Goal: Task Accomplishment & Management: Manage account settings

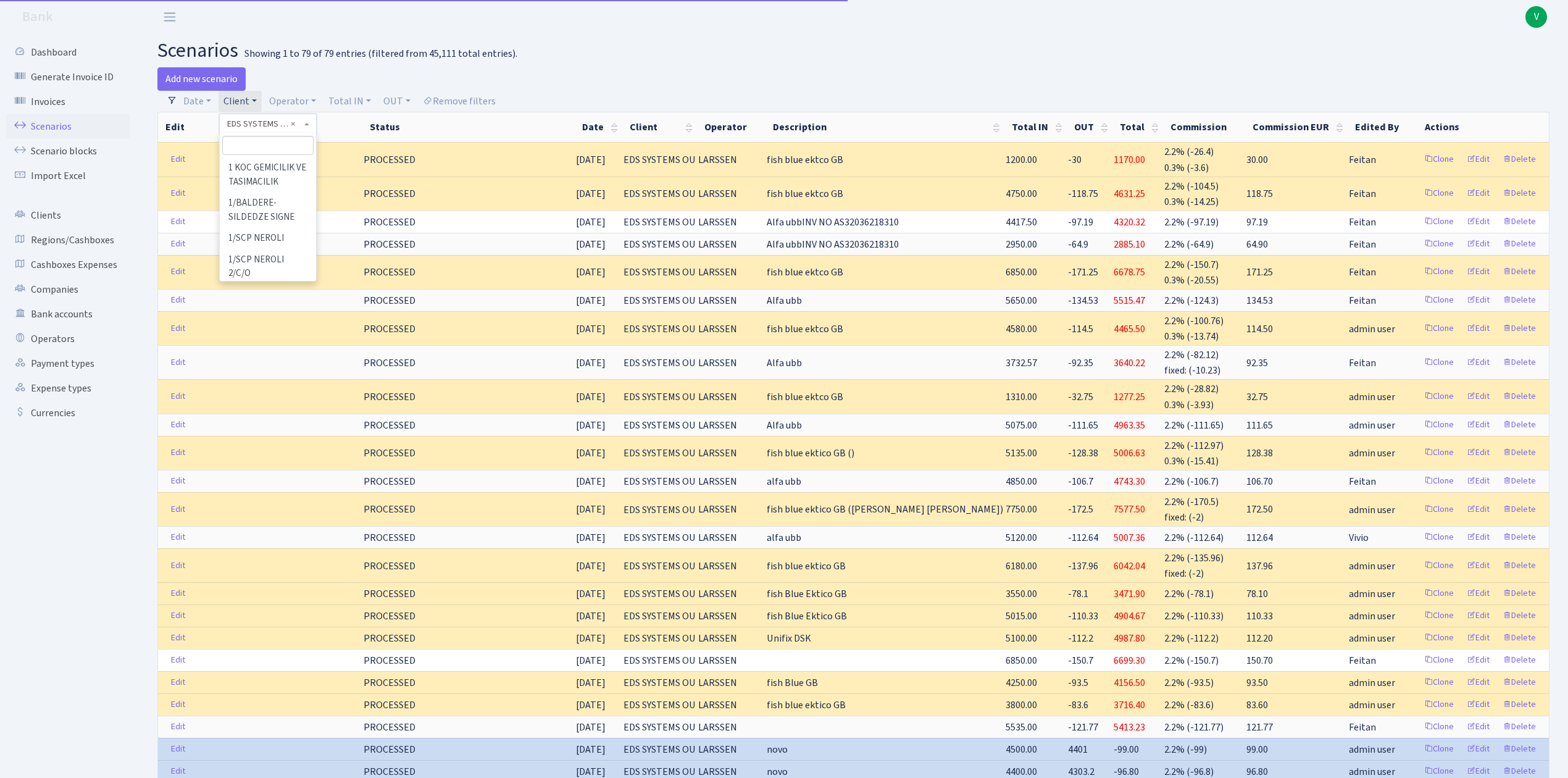
select select "304"
select select "100"
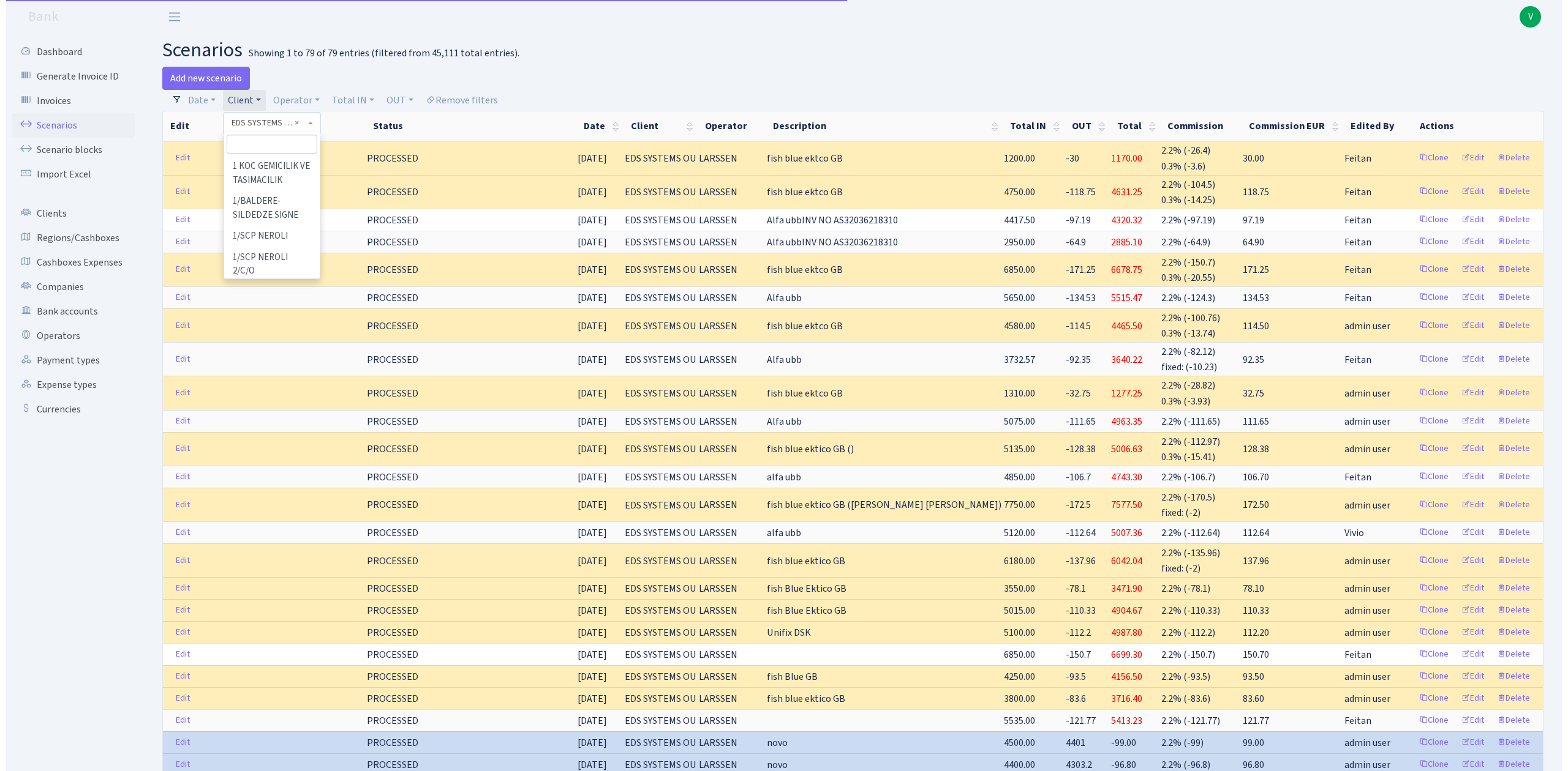
scroll to position [28201, 0]
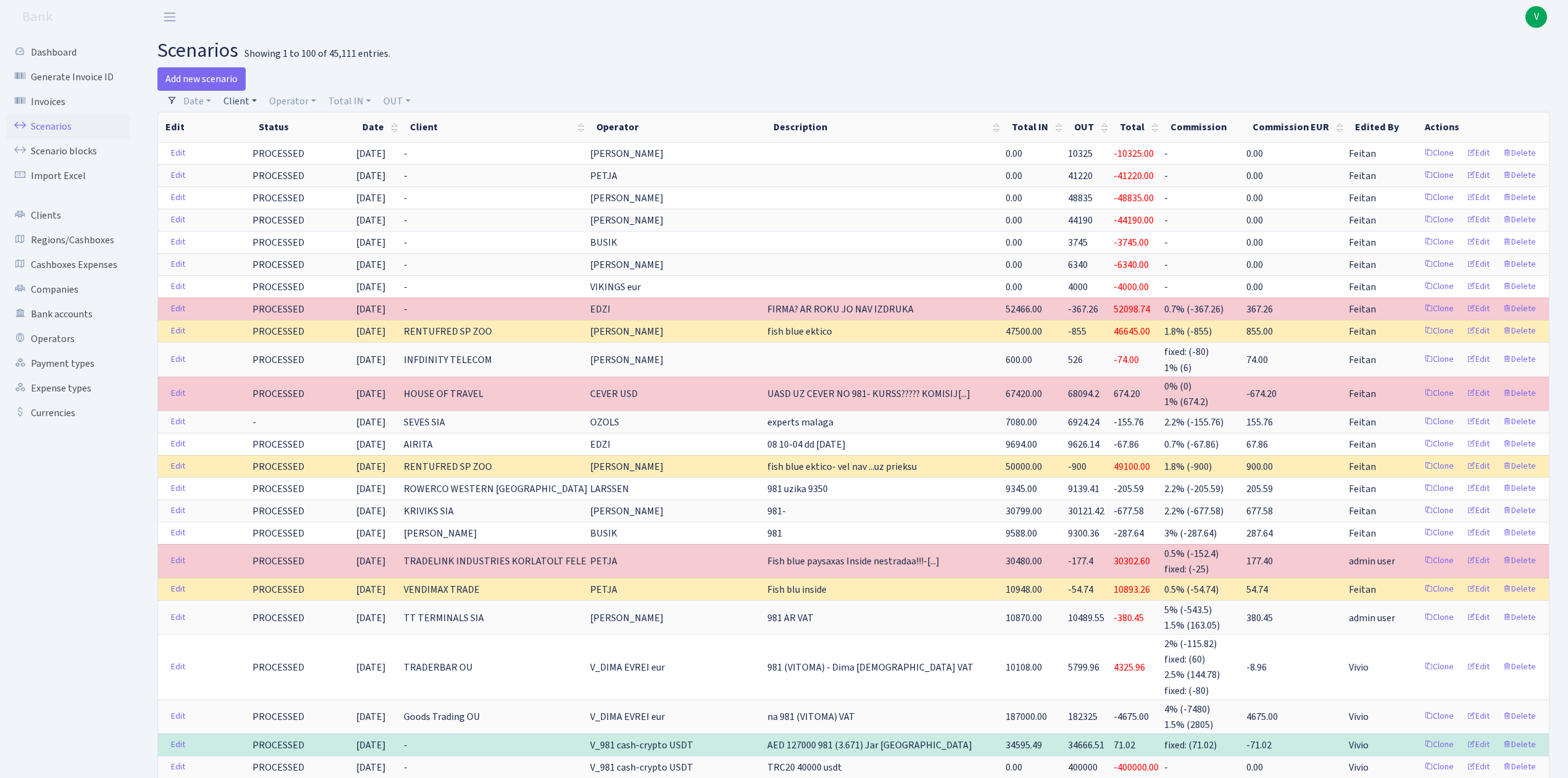
click at [248, 103] on link "Client" at bounding box center [239, 101] width 43 height 21
click at [264, 139] on input "search" at bounding box center [267, 145] width 91 height 20
type input "wise"
click at [273, 267] on li "WISE MARKETING LTD" at bounding box center [267, 267] width 93 height 35
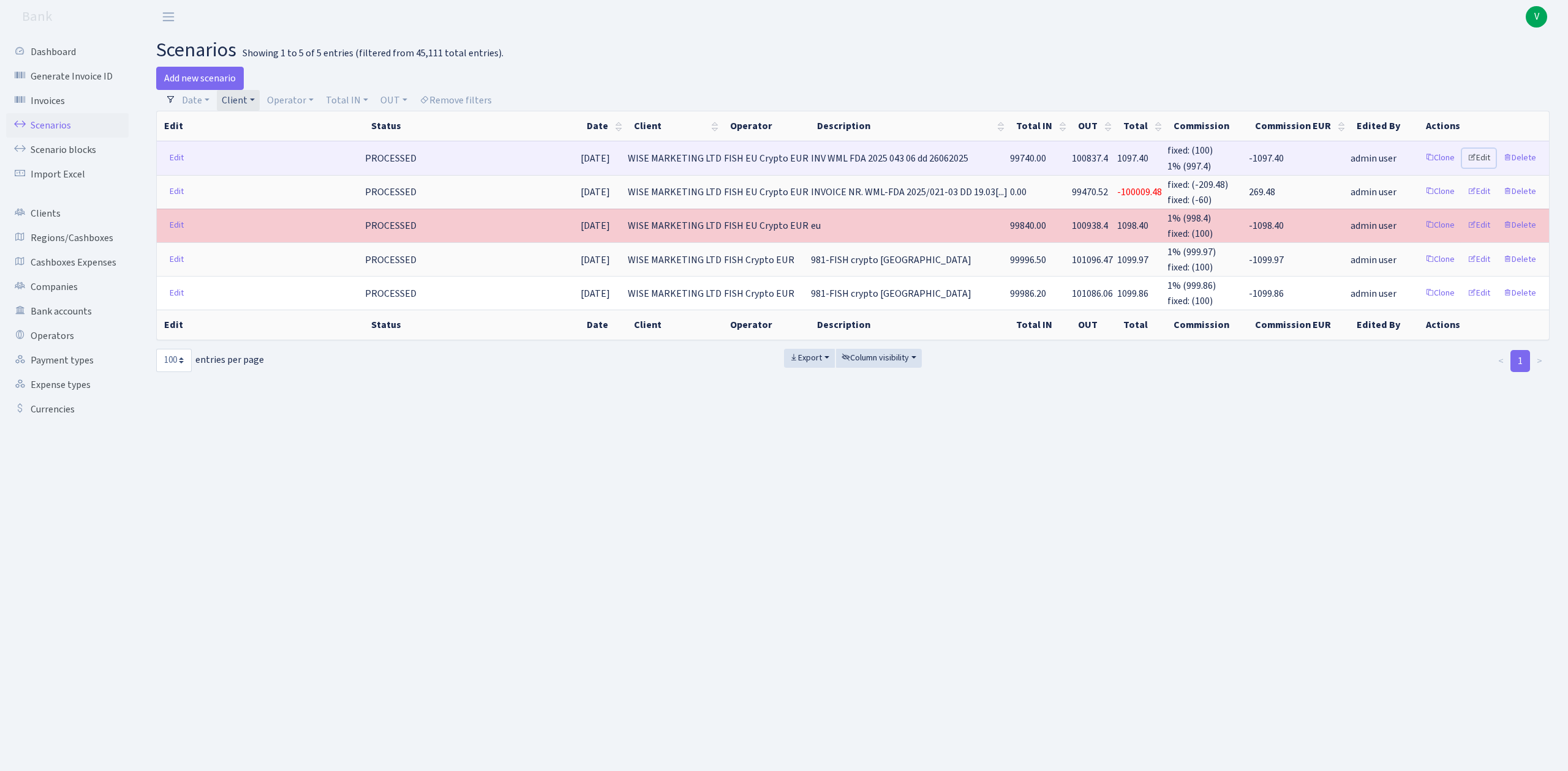
click at [1480, 150] on link "Edit" at bounding box center [1479, 158] width 34 height 19
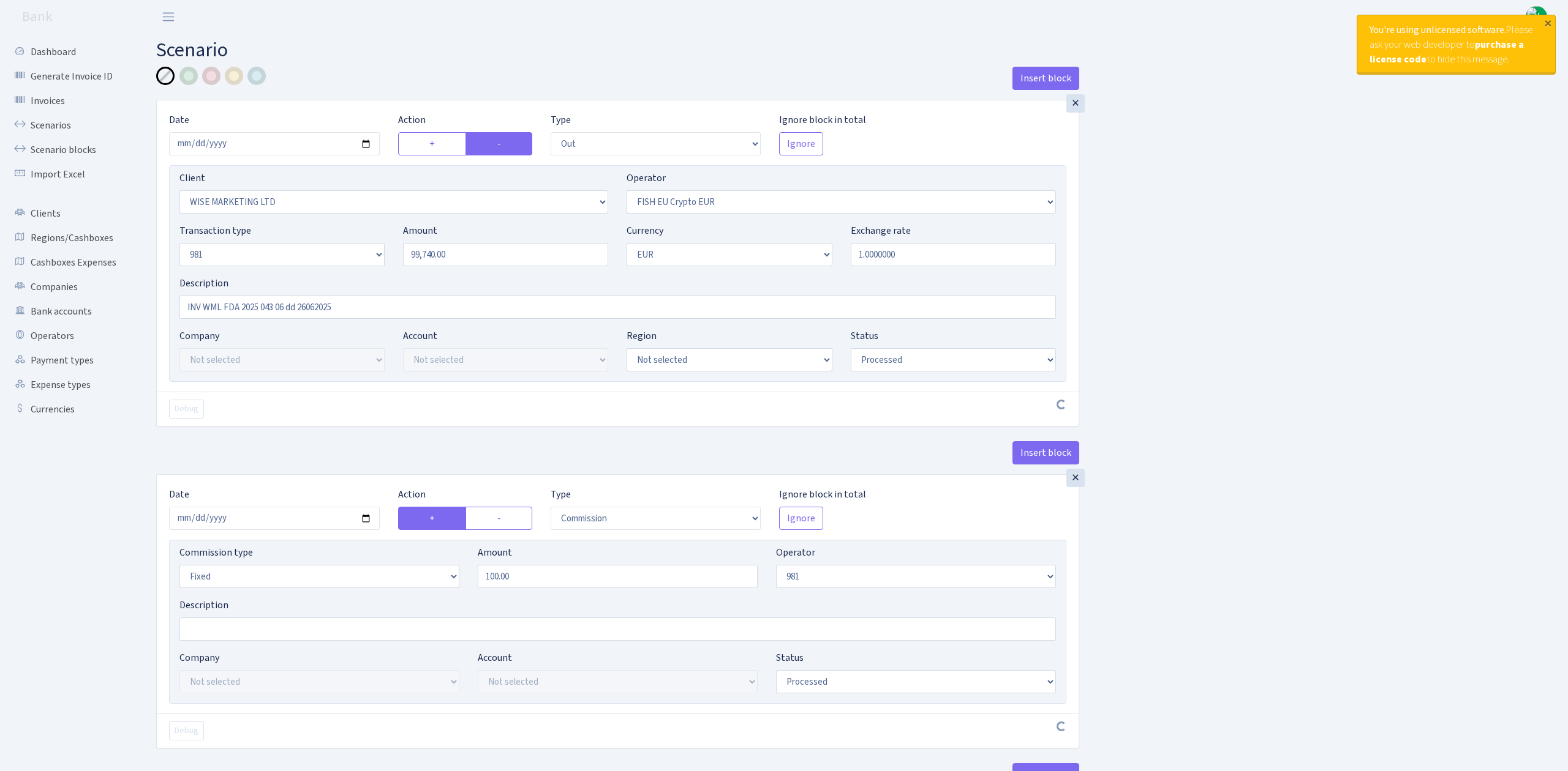
select select "out"
select select "2245"
select select "361"
select select "8"
select select "1"
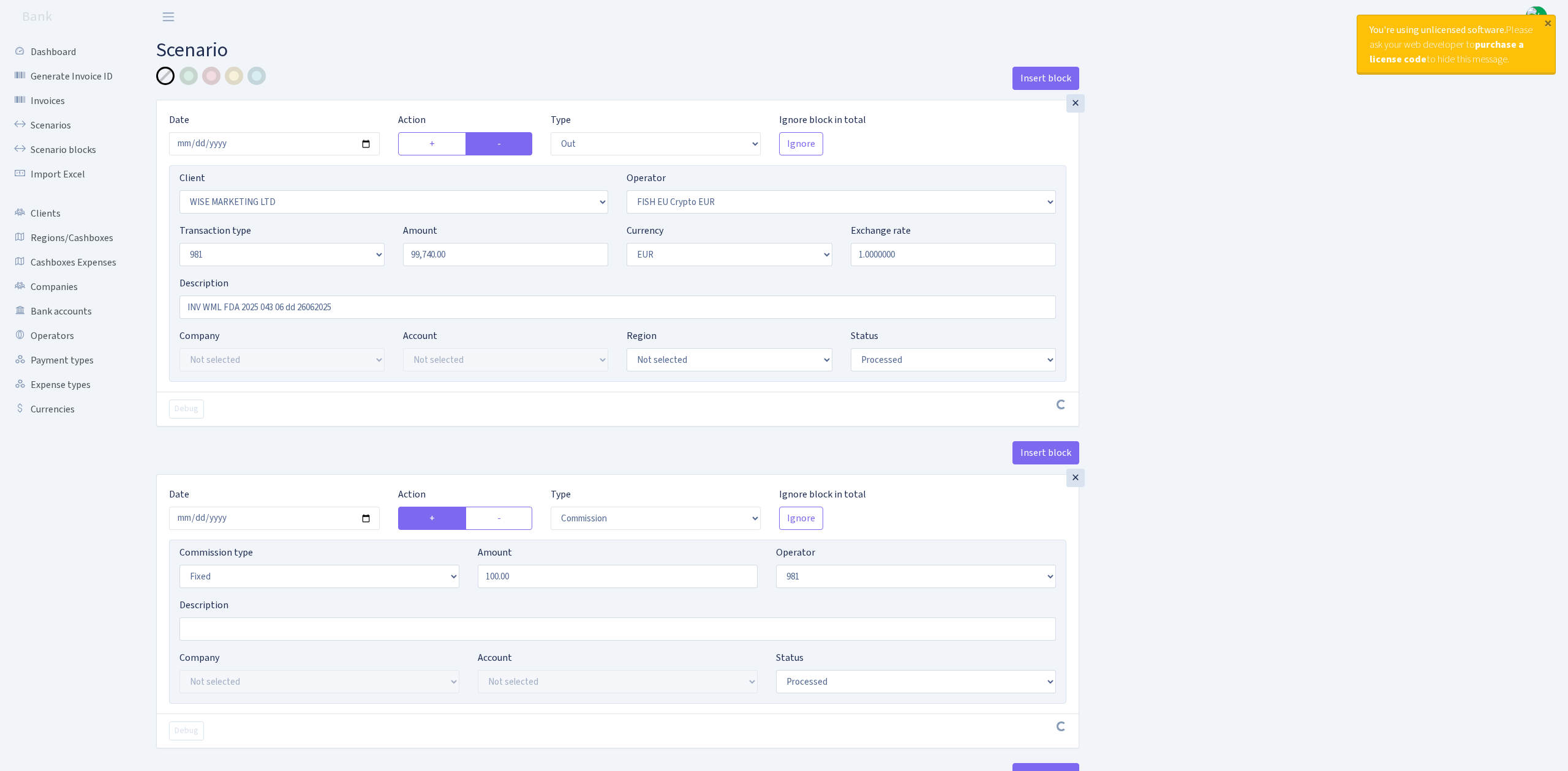
select select "processed"
select select "commission"
select select "fixed"
select select "61"
select select "processed"
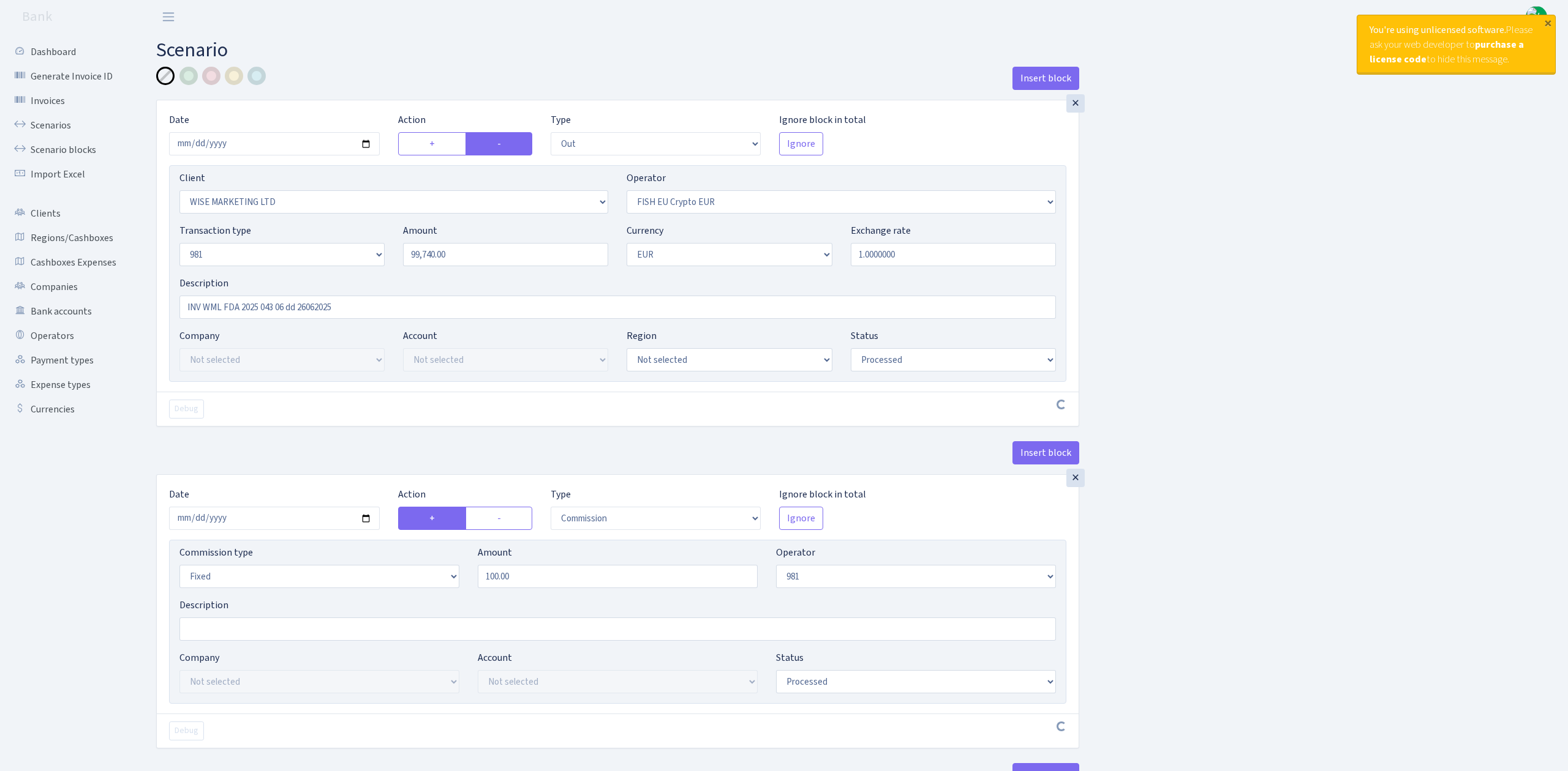
select select "commission"
select select "61"
select select "processed"
select select "in"
select select "2307"
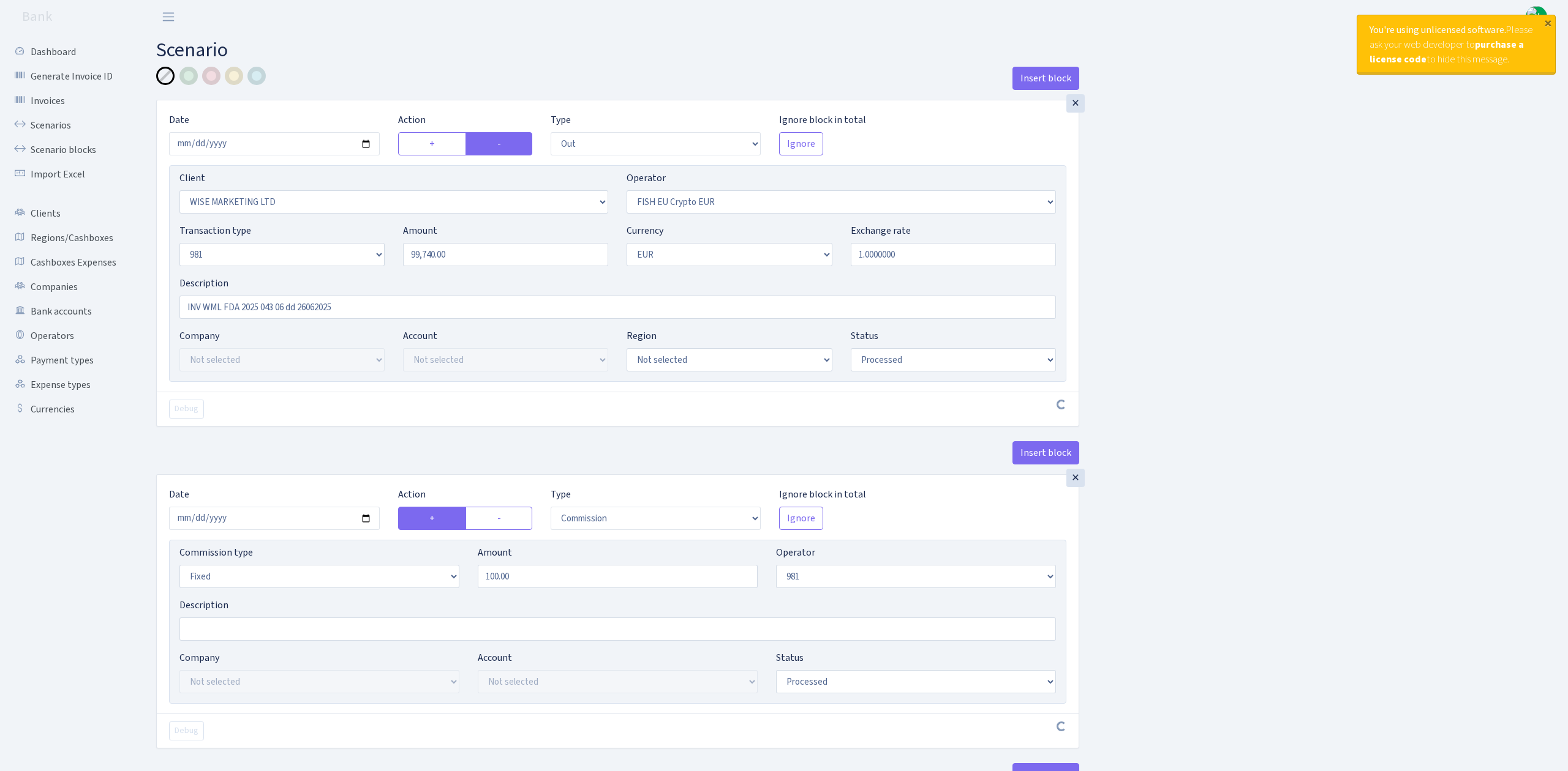
select select "61"
select select "8"
select select "1"
select select "processed"
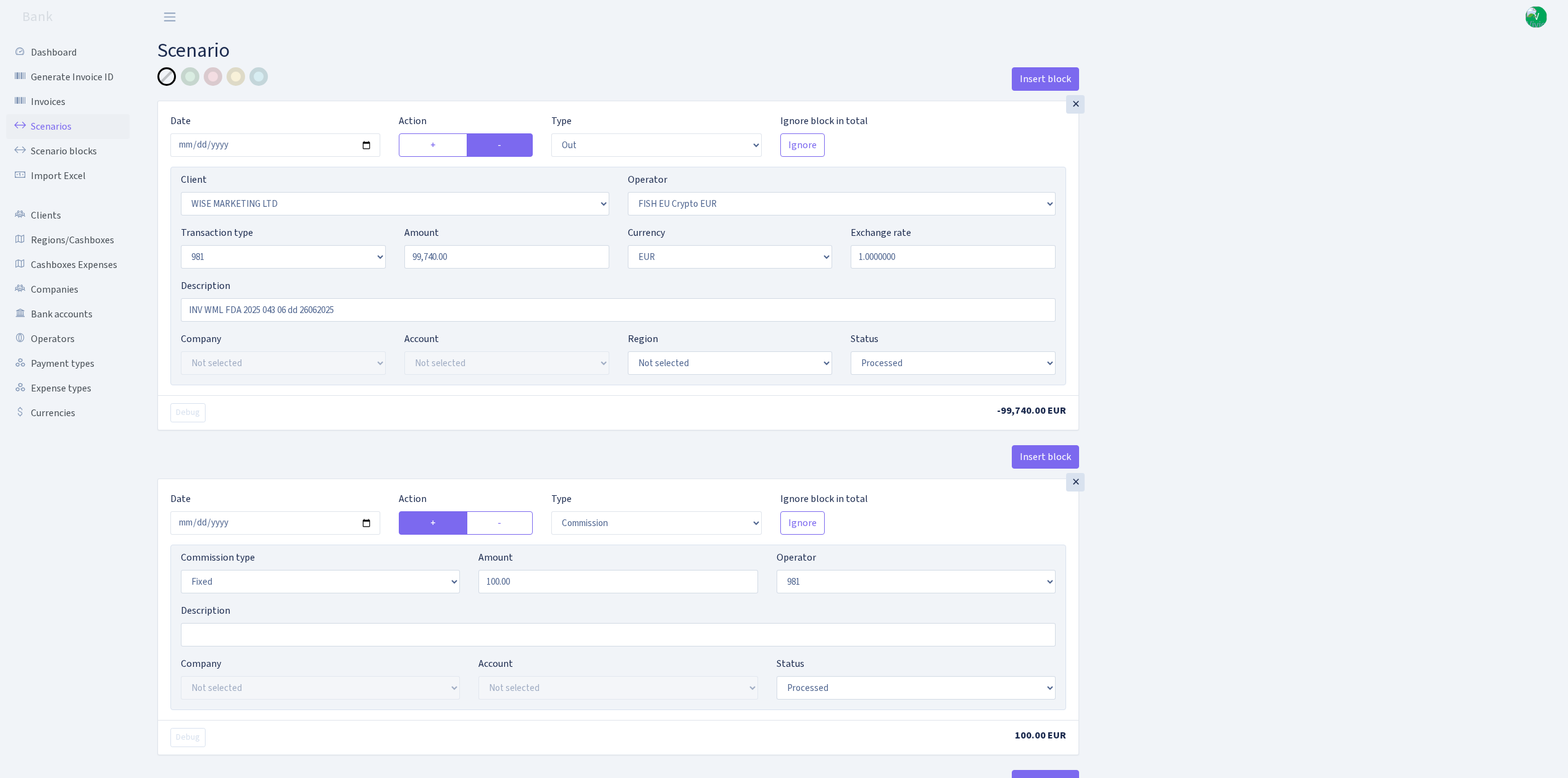
click at [70, 128] on link "Scenarios" at bounding box center [67, 127] width 123 height 25
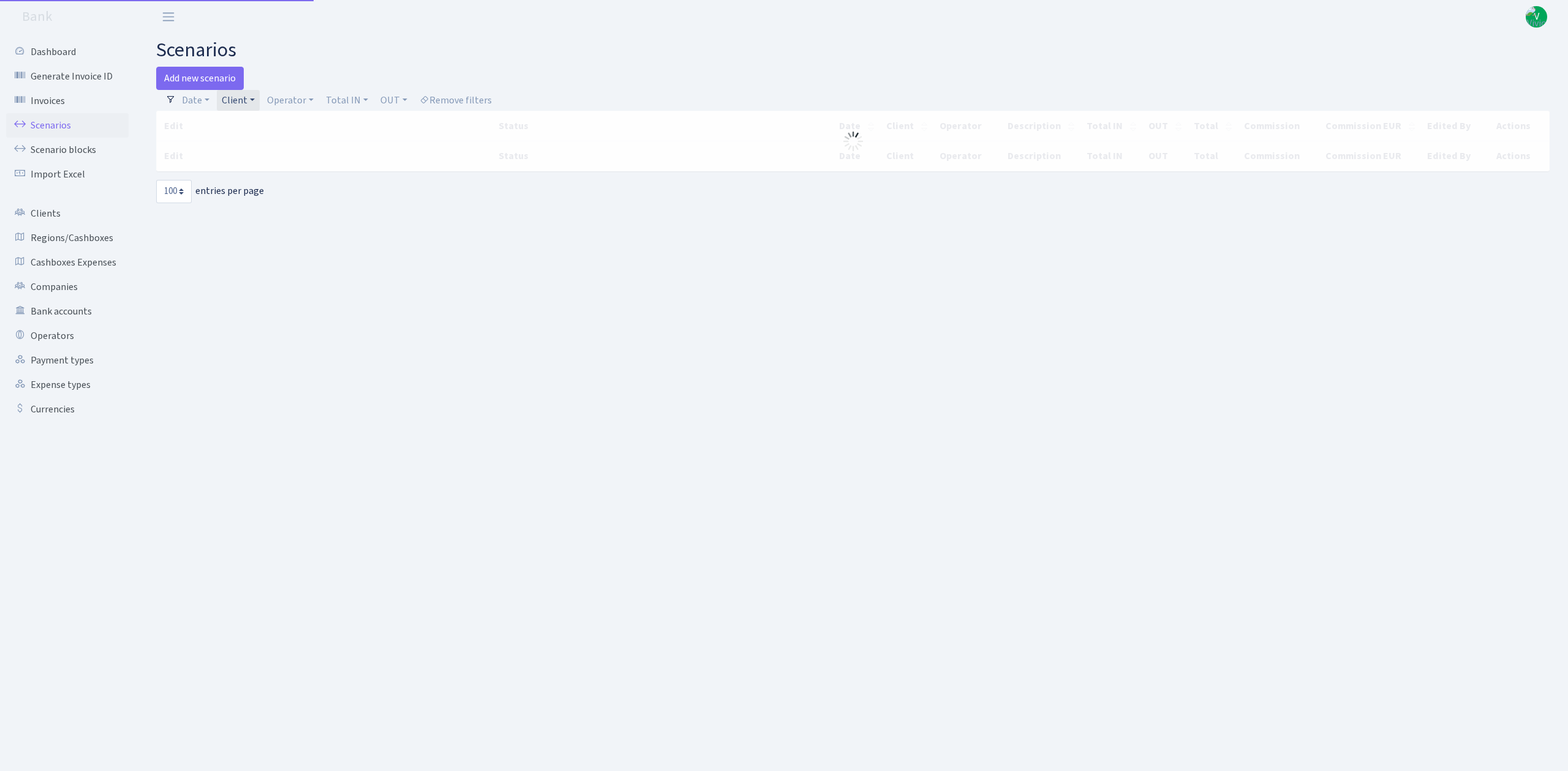
select select "100"
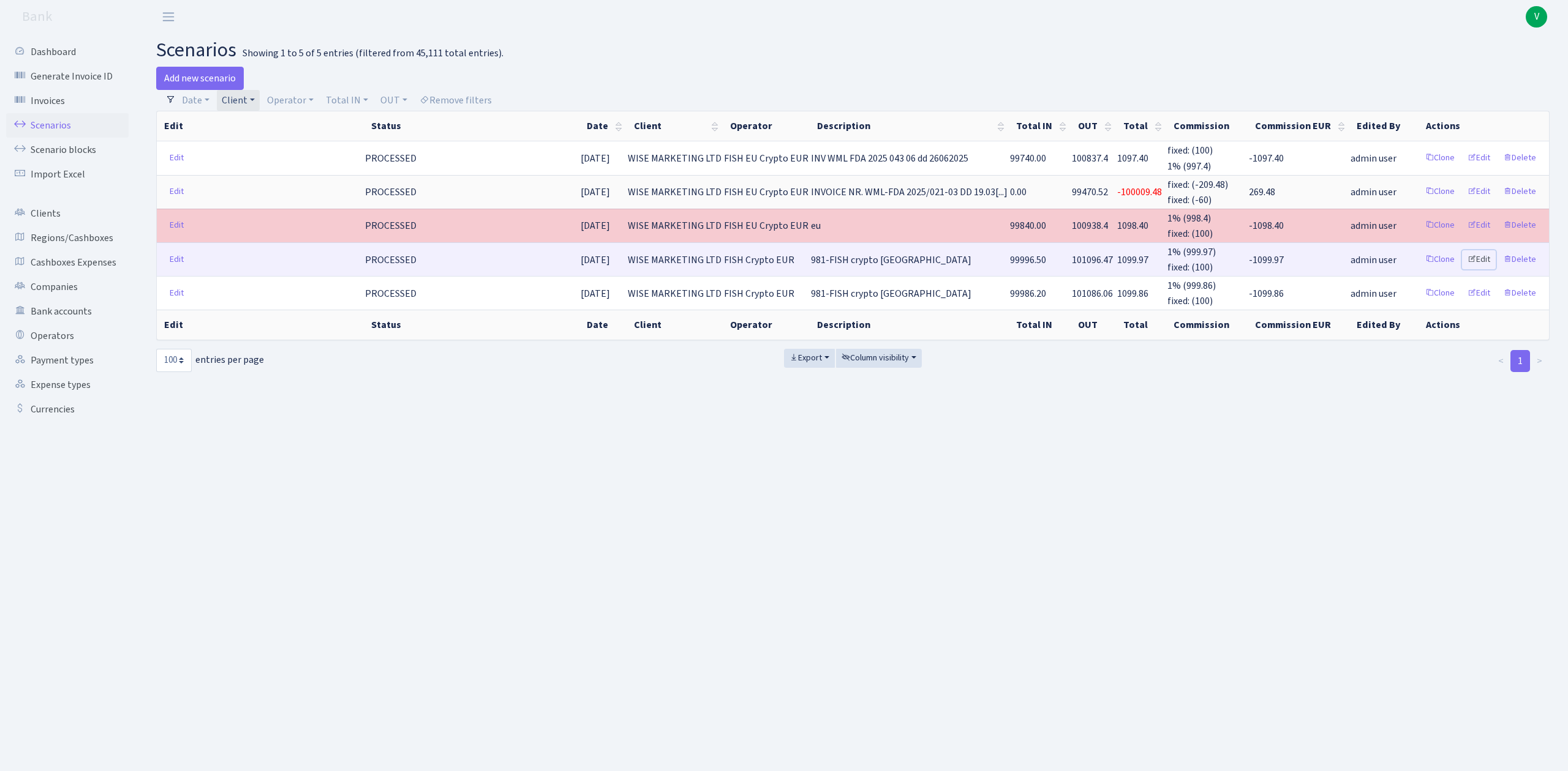
click at [1482, 258] on link "Edit" at bounding box center [1479, 259] width 34 height 19
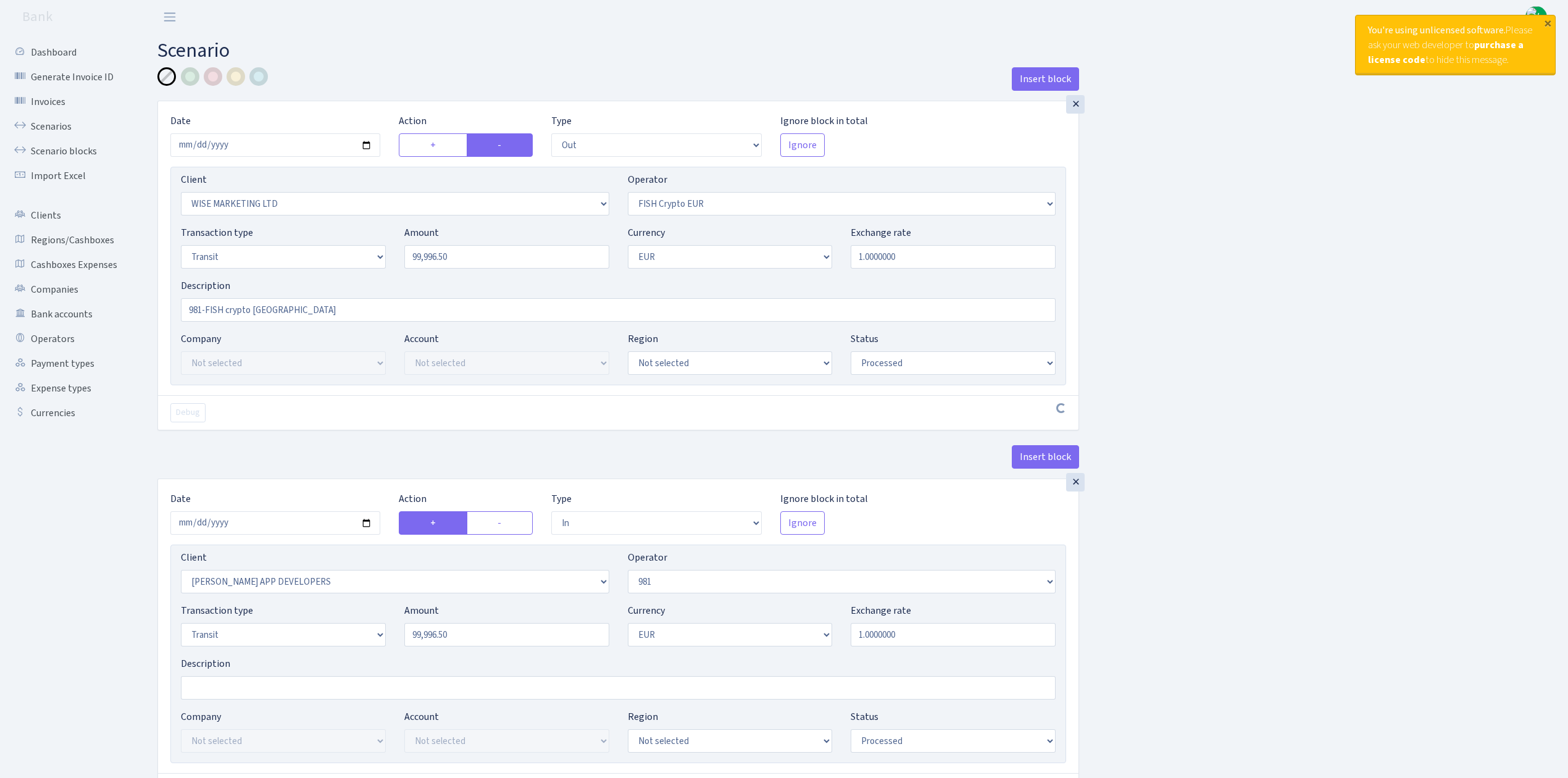
select select "out"
select select "2245"
select select "244"
select select "5"
select select "1"
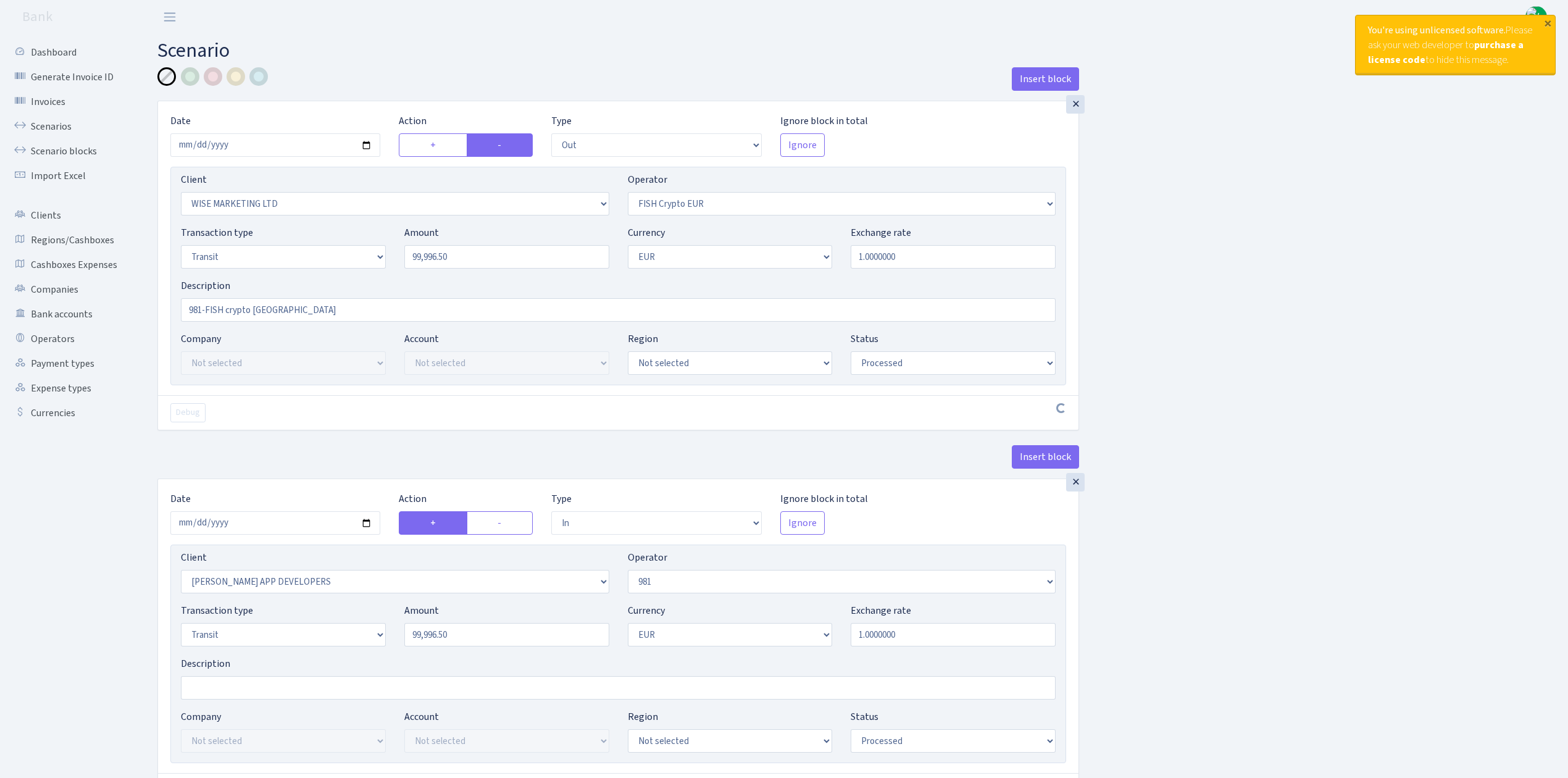
select select "processed"
select select "in"
select select "2049"
select select "61"
select select "5"
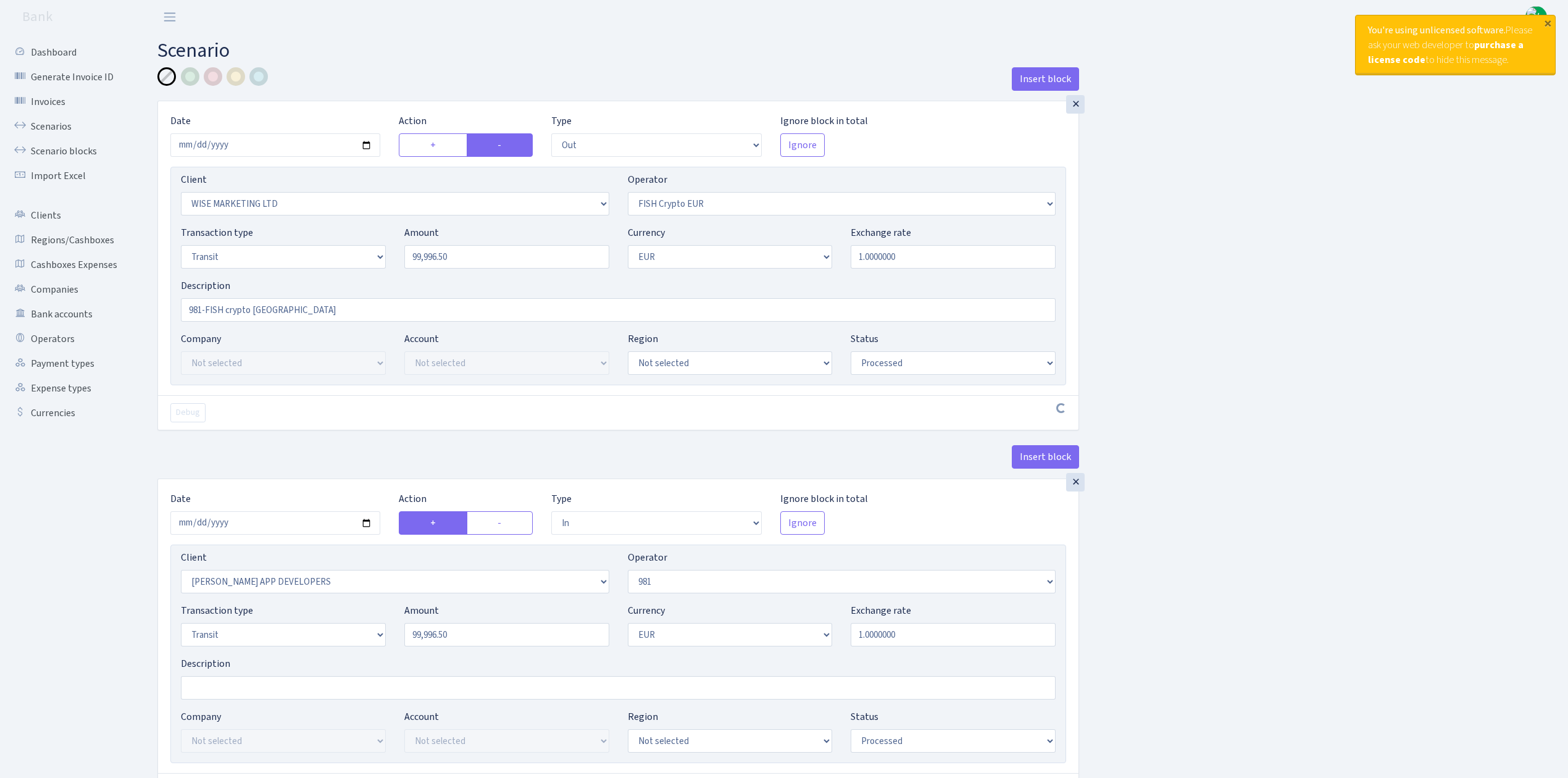
select select "1"
select select "processed"
select select "commission"
select select "61"
select select "processed"
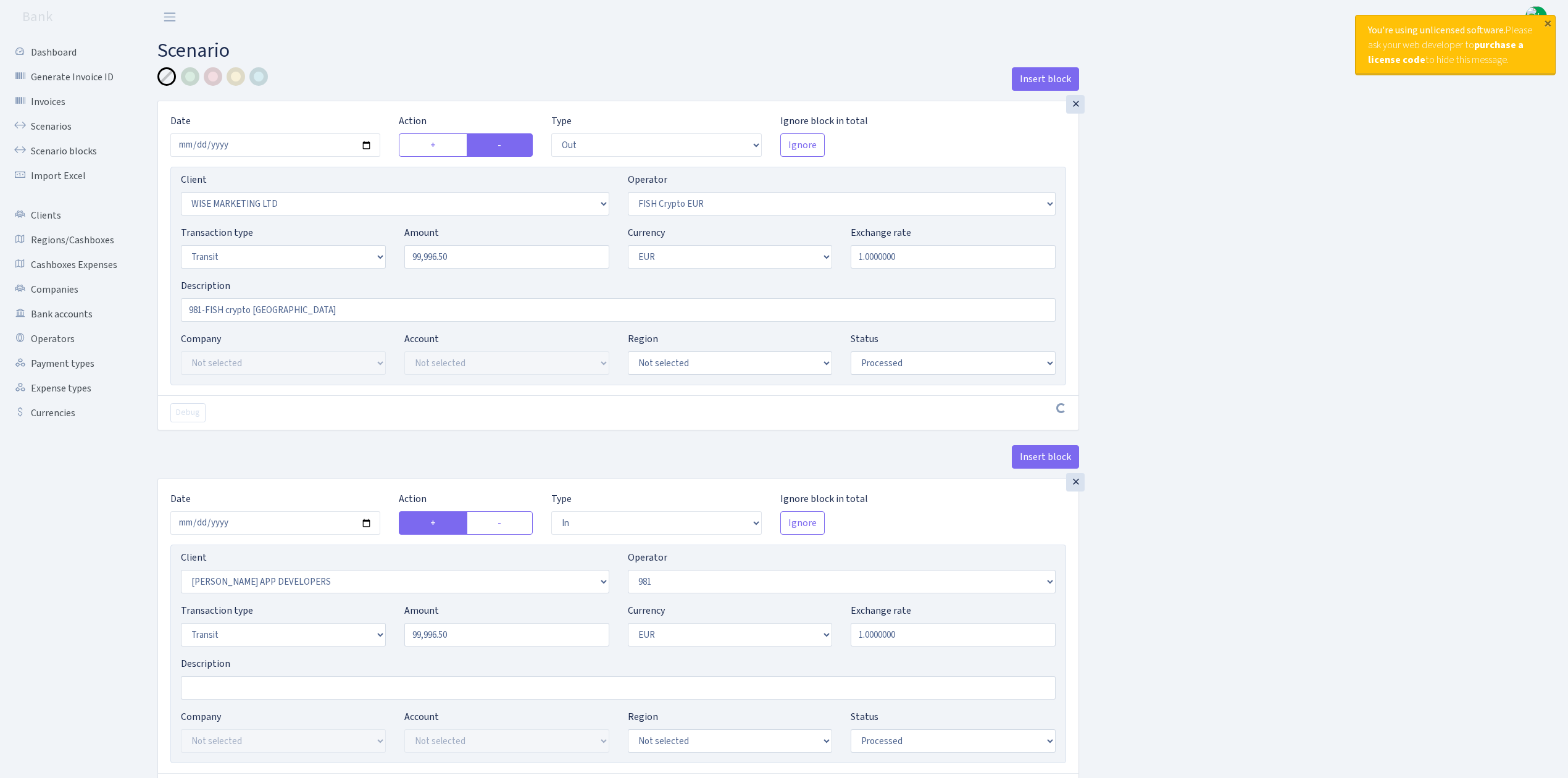
select select "commission"
select select "fixed"
select select "61"
select select "processed"
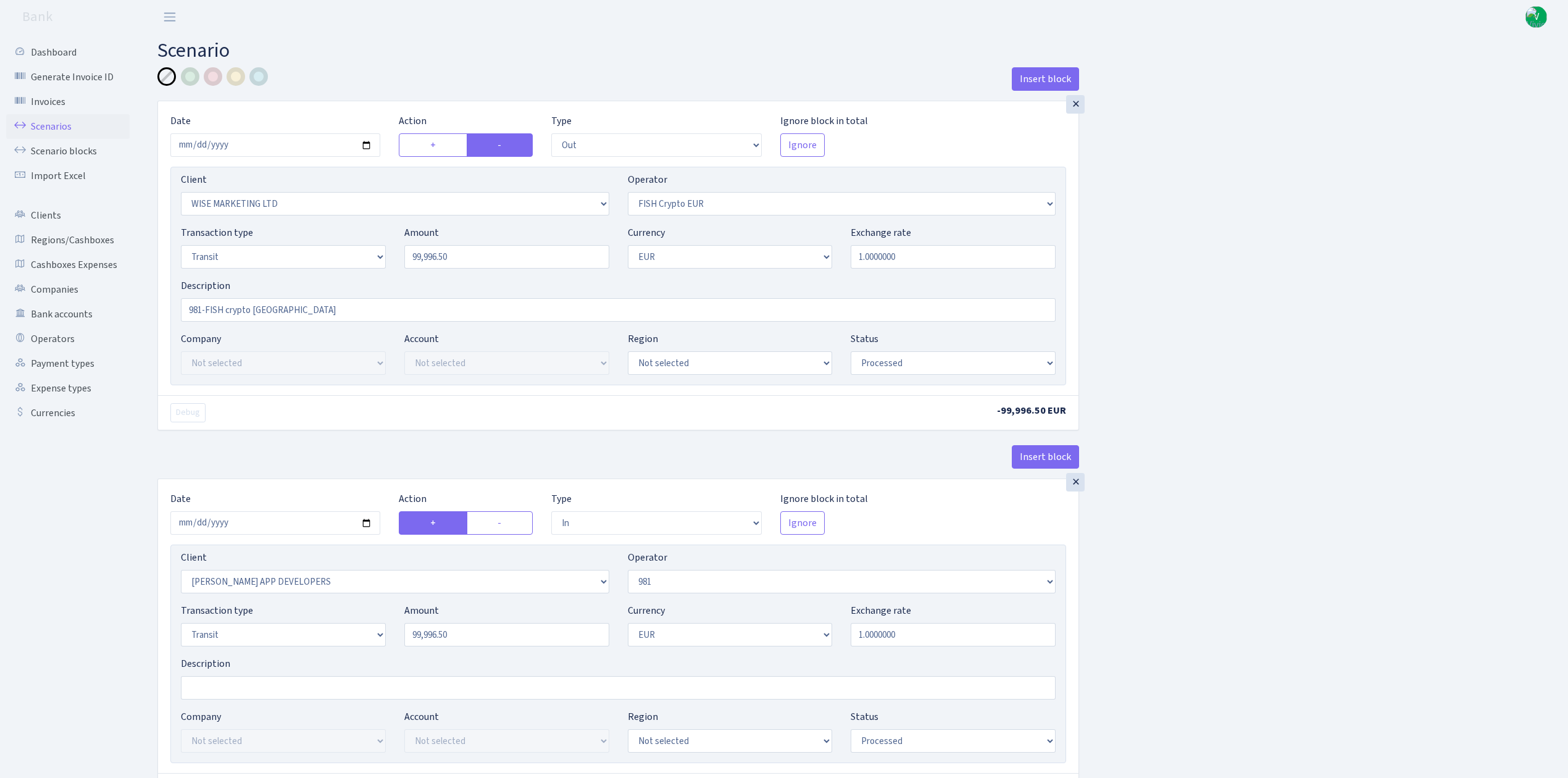
click at [79, 126] on link "Scenarios" at bounding box center [67, 127] width 123 height 25
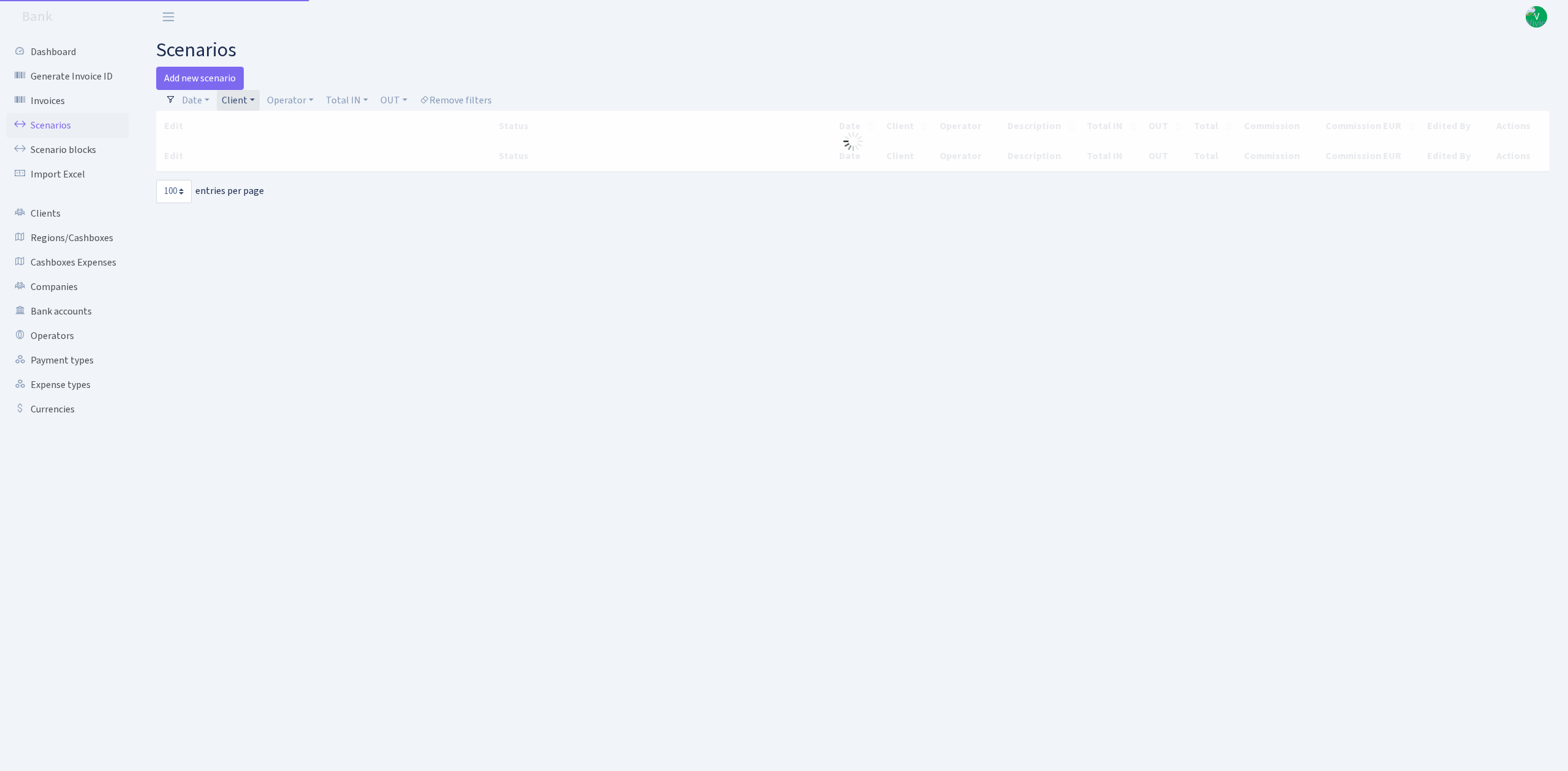
select select "100"
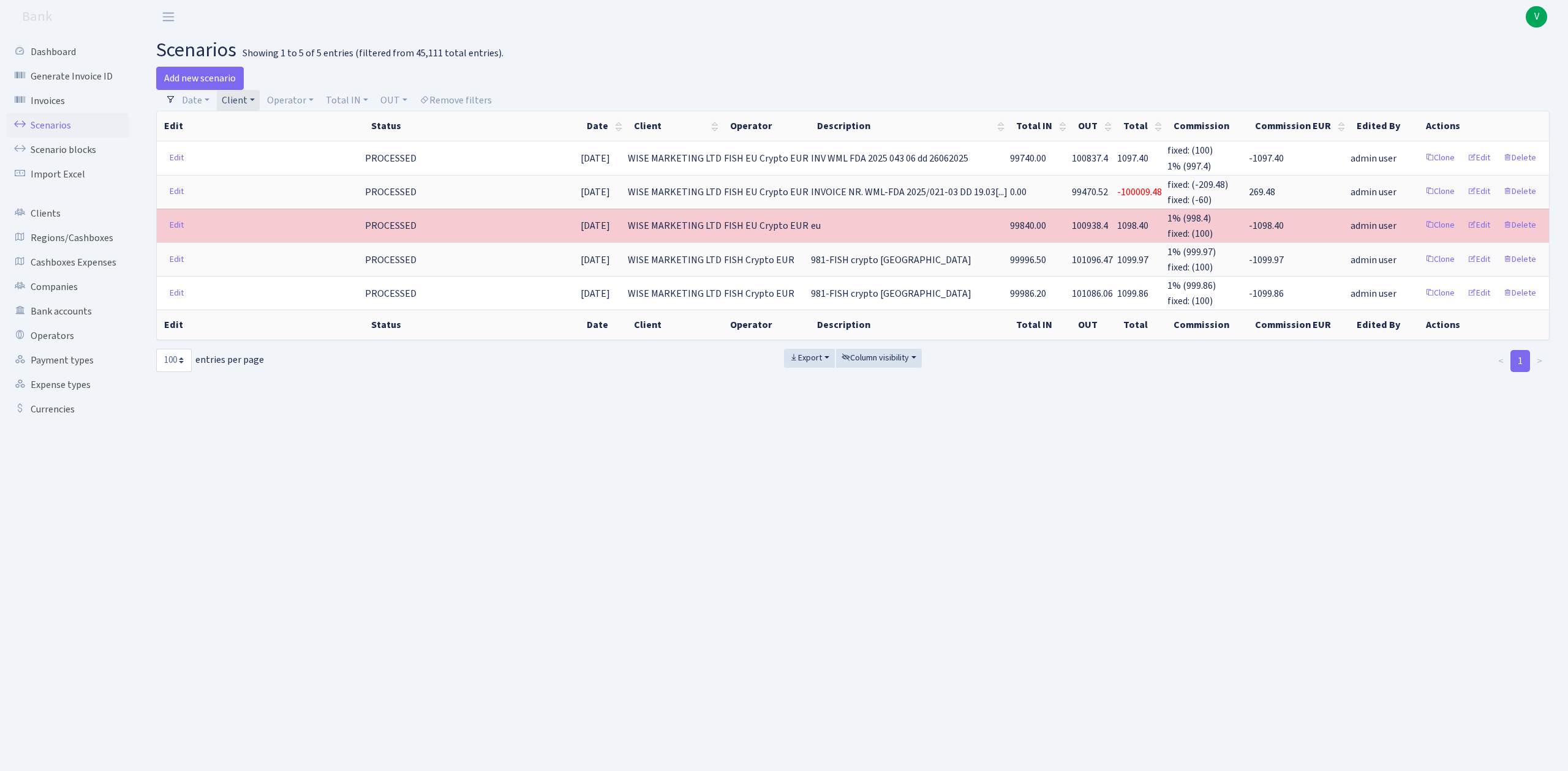
drag, startPoint x: 241, startPoint y: 104, endPoint x: 264, endPoint y: 111, distance: 24.0
click at [241, 104] on link "Client" at bounding box center [237, 100] width 43 height 21
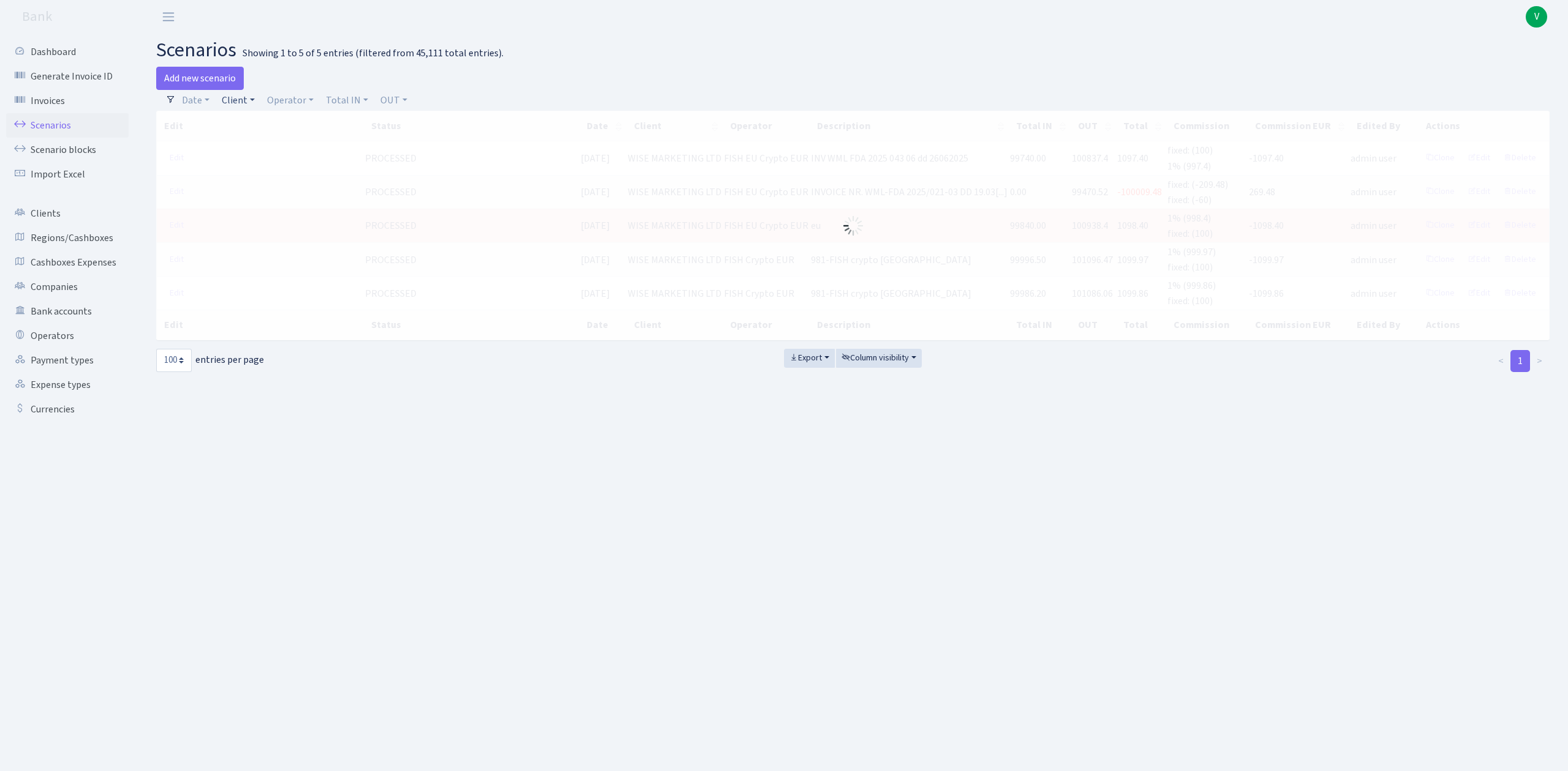
click at [232, 104] on link "Client" at bounding box center [237, 100] width 43 height 21
click at [251, 142] on input "search" at bounding box center [265, 144] width 90 height 19
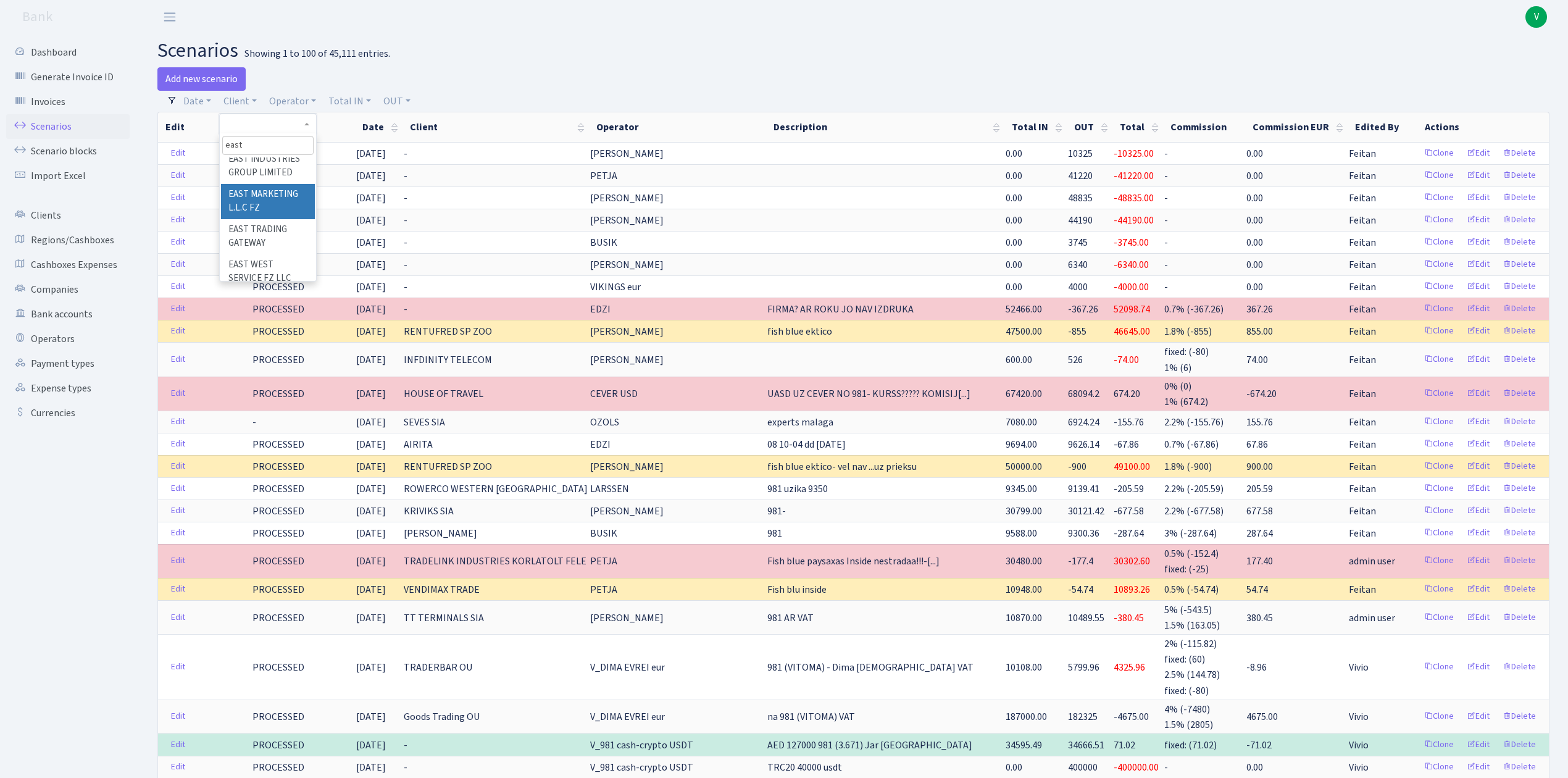
type input "east"
click at [284, 219] on li "EAST MARKETING L.L.C FZ" at bounding box center [267, 201] width 93 height 35
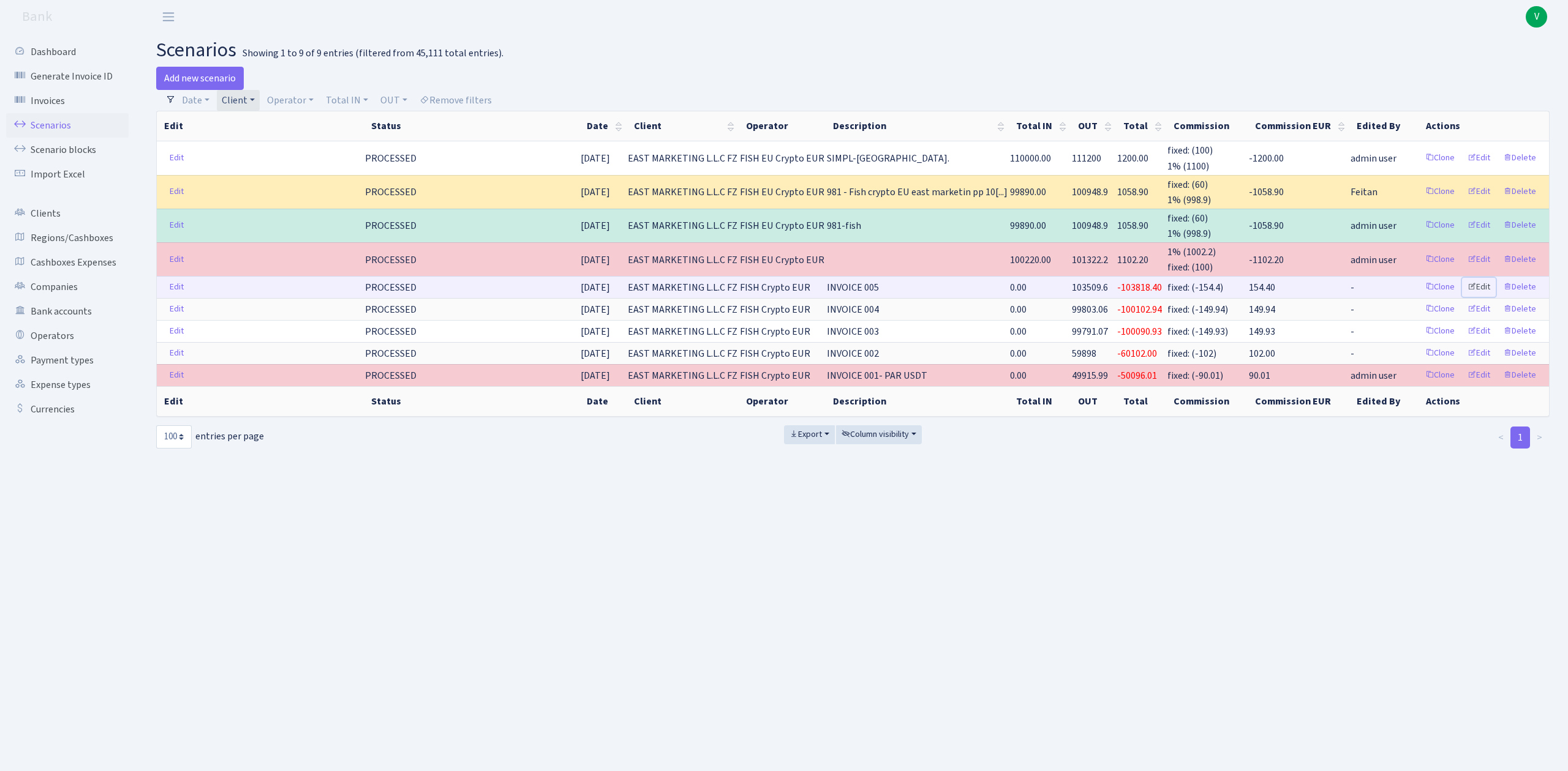
click at [1485, 284] on link "Edit" at bounding box center [1479, 287] width 34 height 19
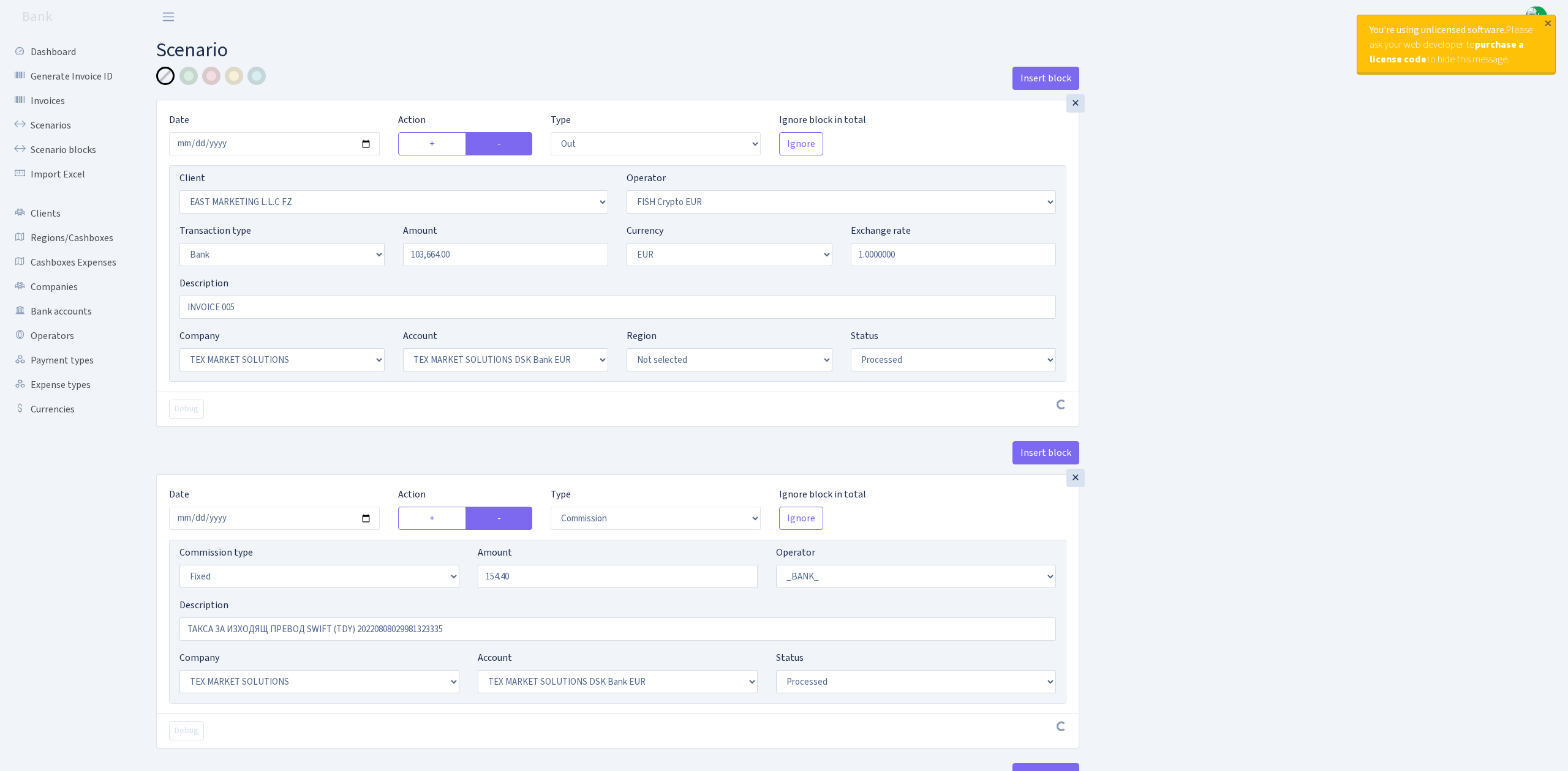
select select "out"
select select "1373"
select select "244"
select select "2"
select select "1"
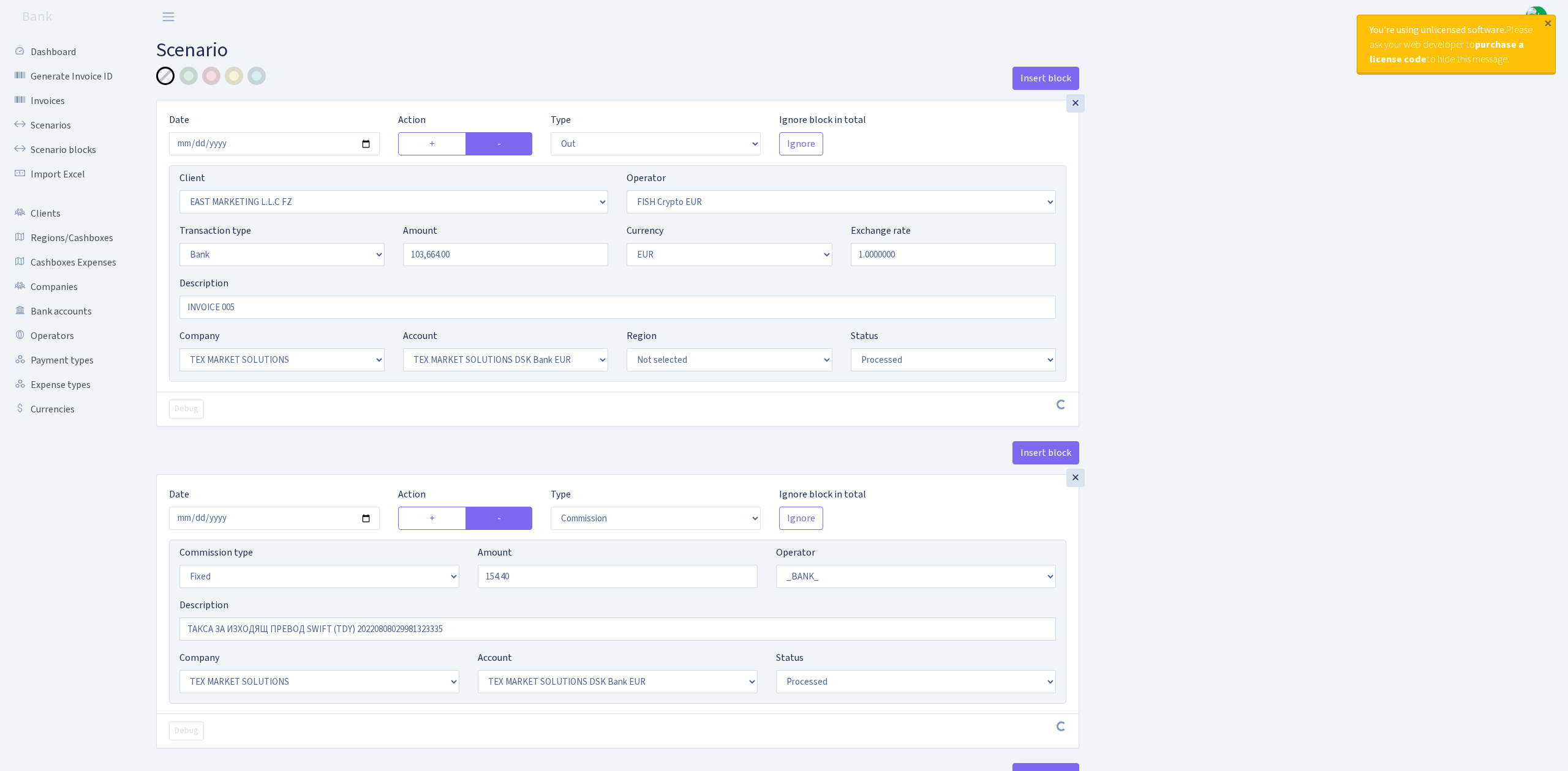
select select "6"
select select "10"
select select "processed"
select select "commission"
select select "fixed"
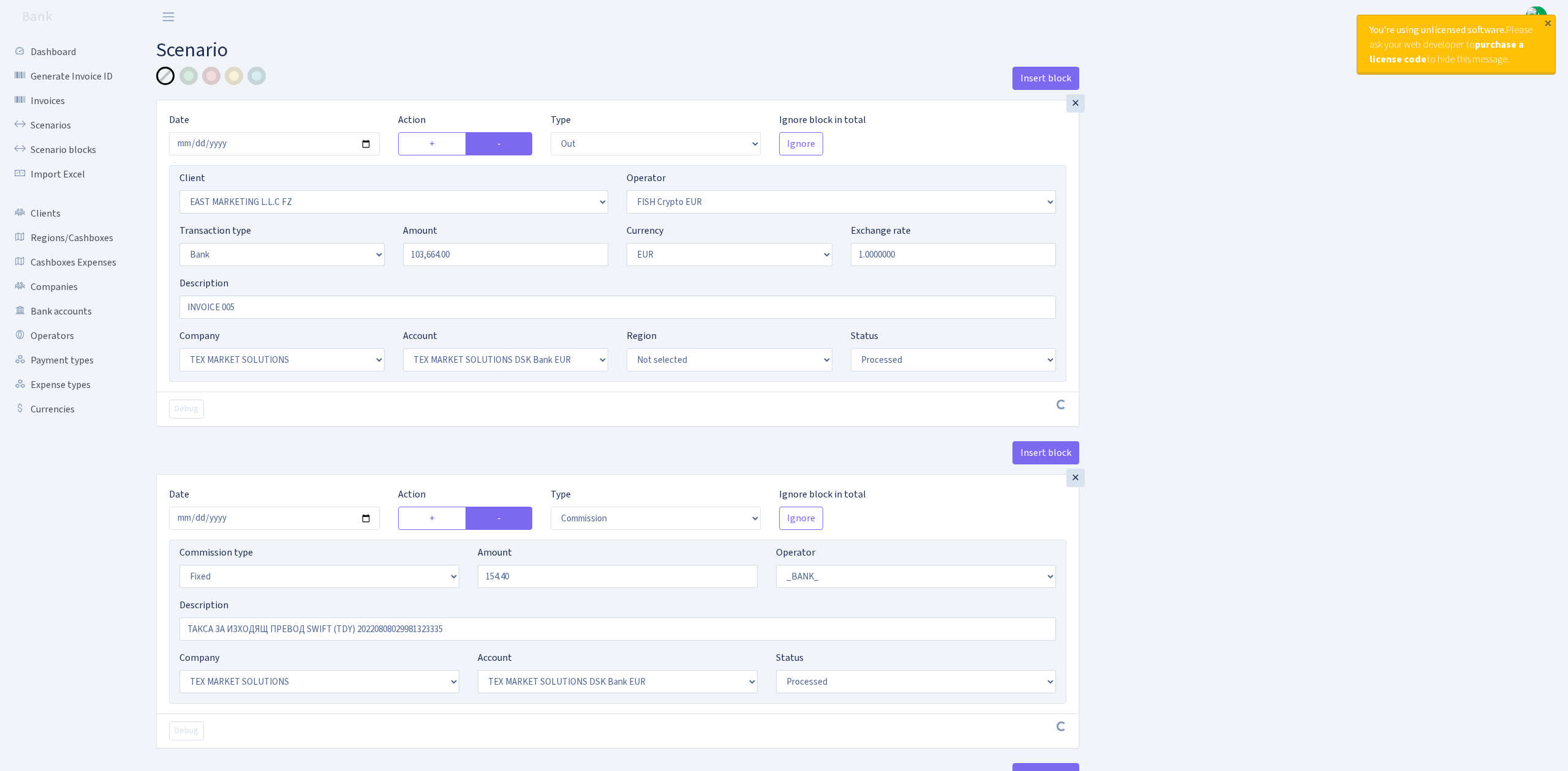
select select "1"
select select "6"
select select "10"
select select "processed"
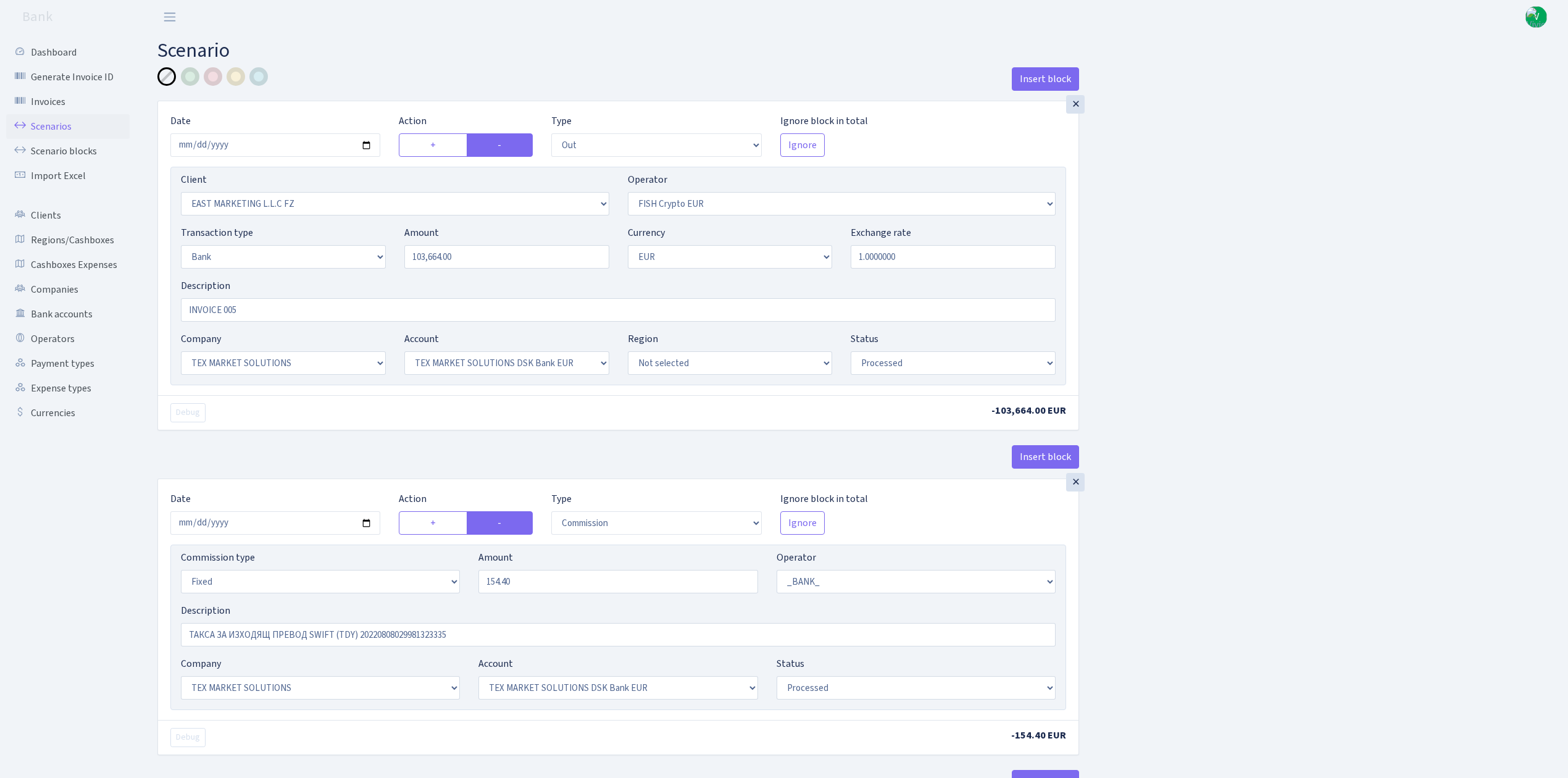
click at [55, 127] on link "Scenarios" at bounding box center [67, 127] width 123 height 25
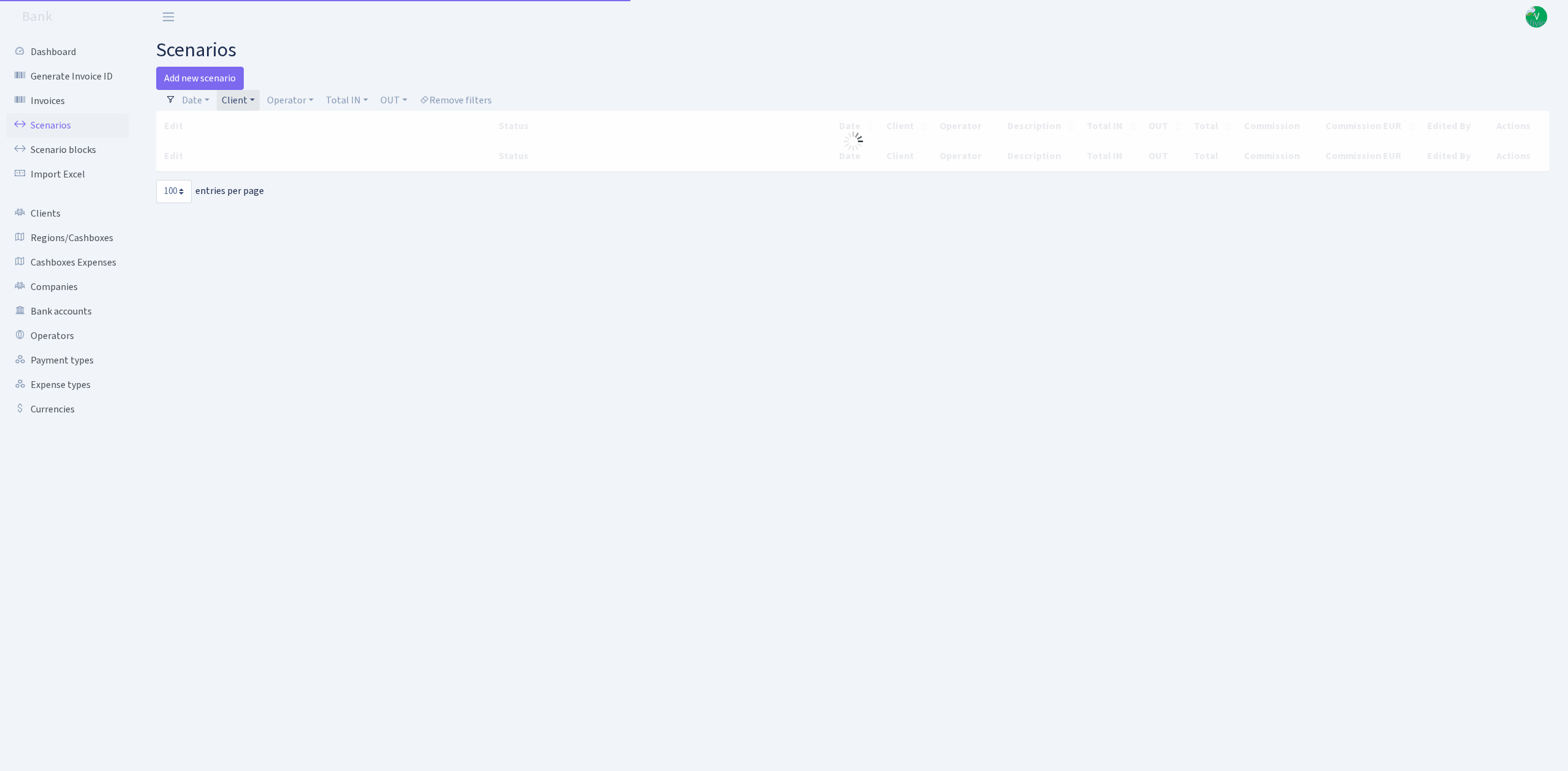
select select "100"
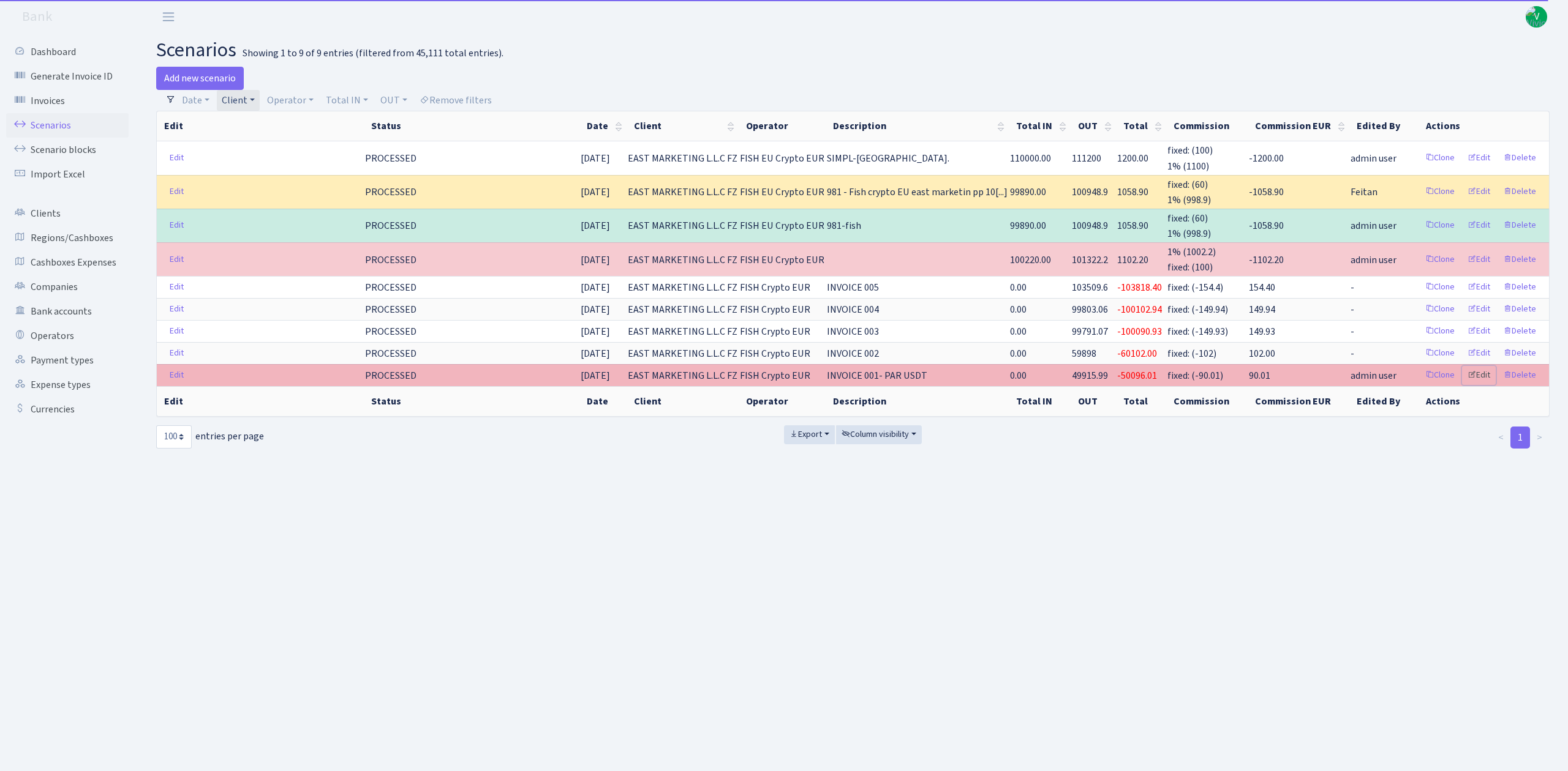
click at [1487, 374] on link "Edit" at bounding box center [1479, 375] width 34 height 19
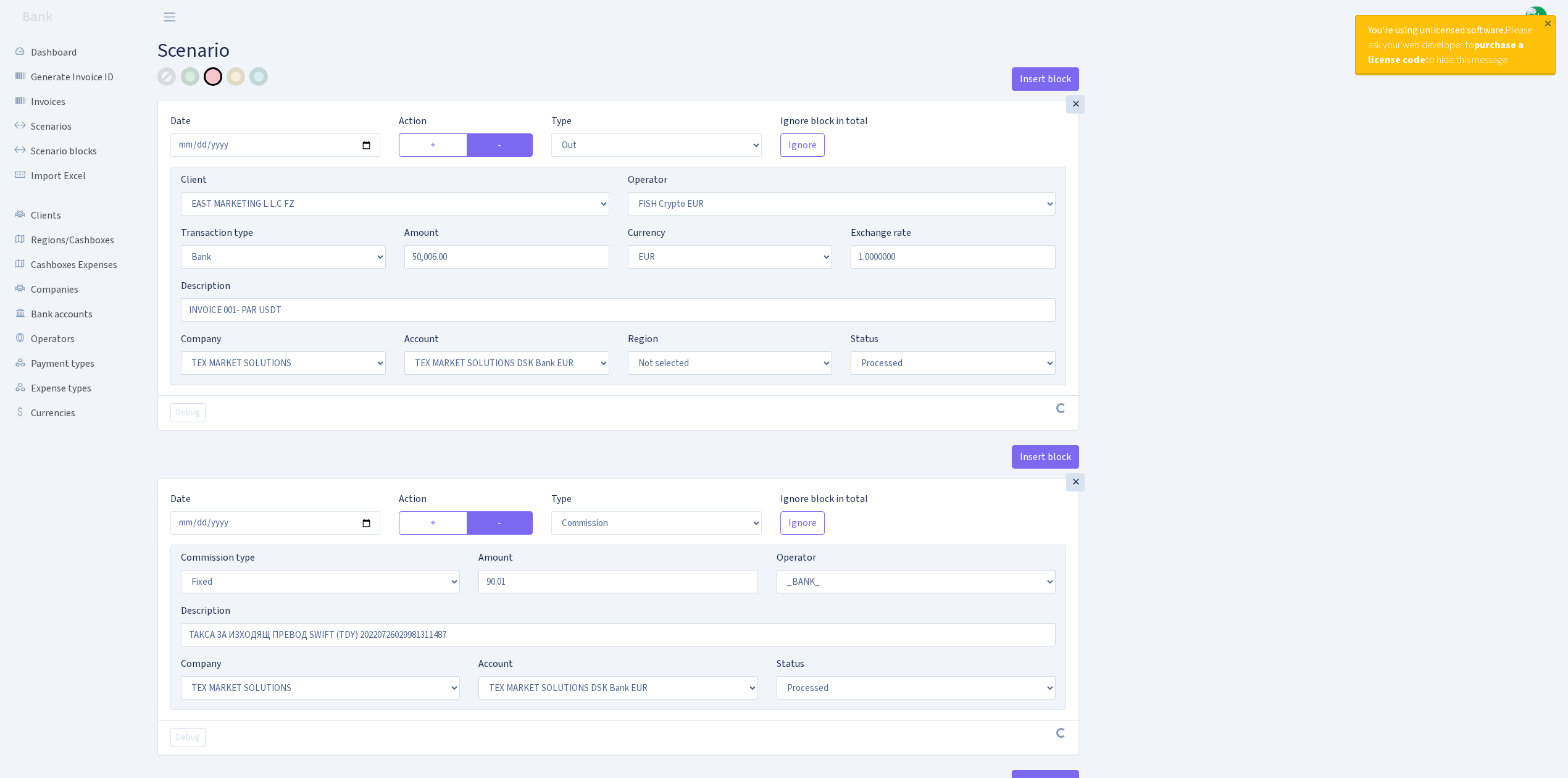
select select "out"
select select "1373"
select select "244"
select select "2"
select select "1"
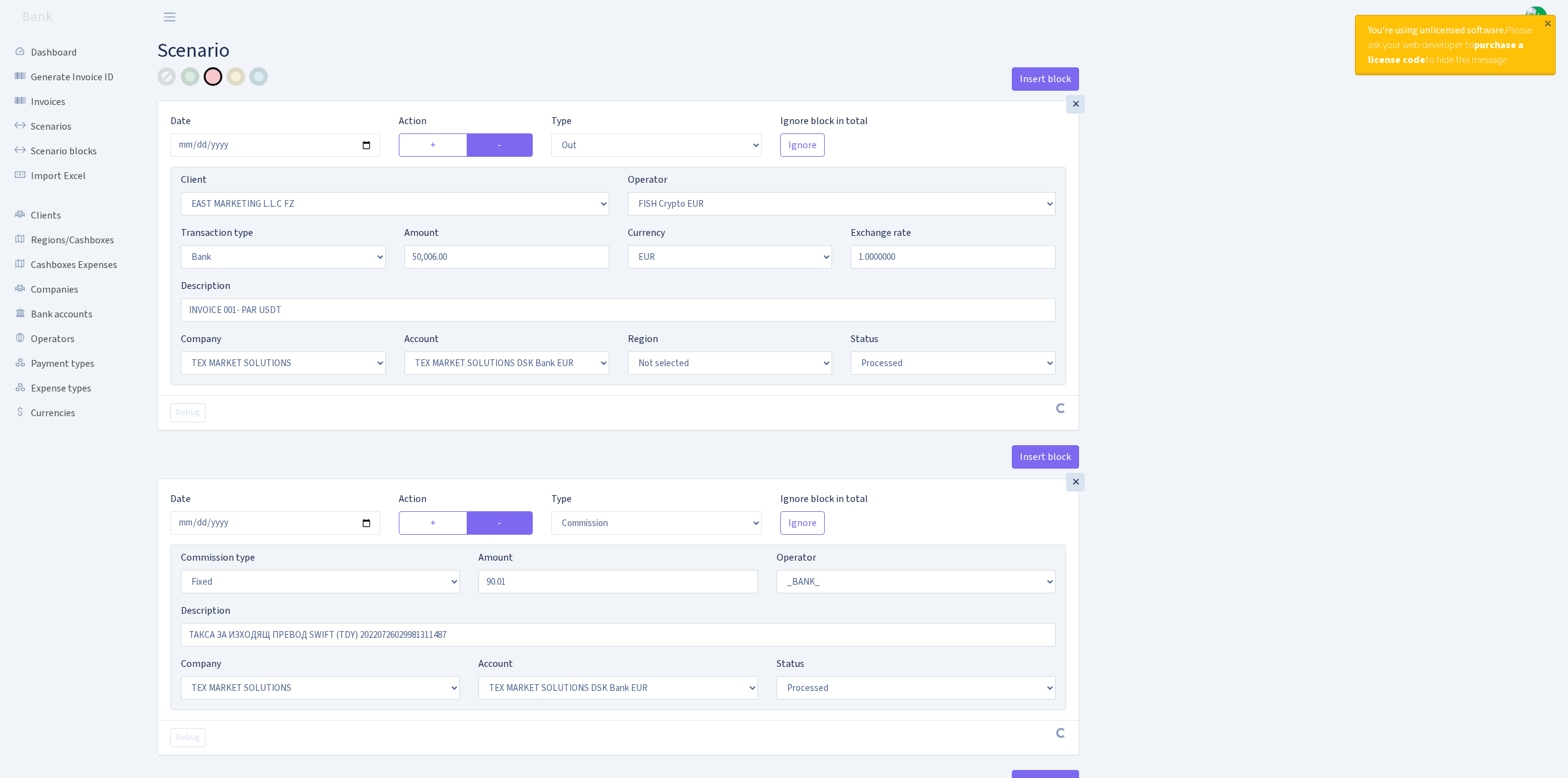
select select "6"
select select "10"
select select "processed"
select select "commission"
select select "fixed"
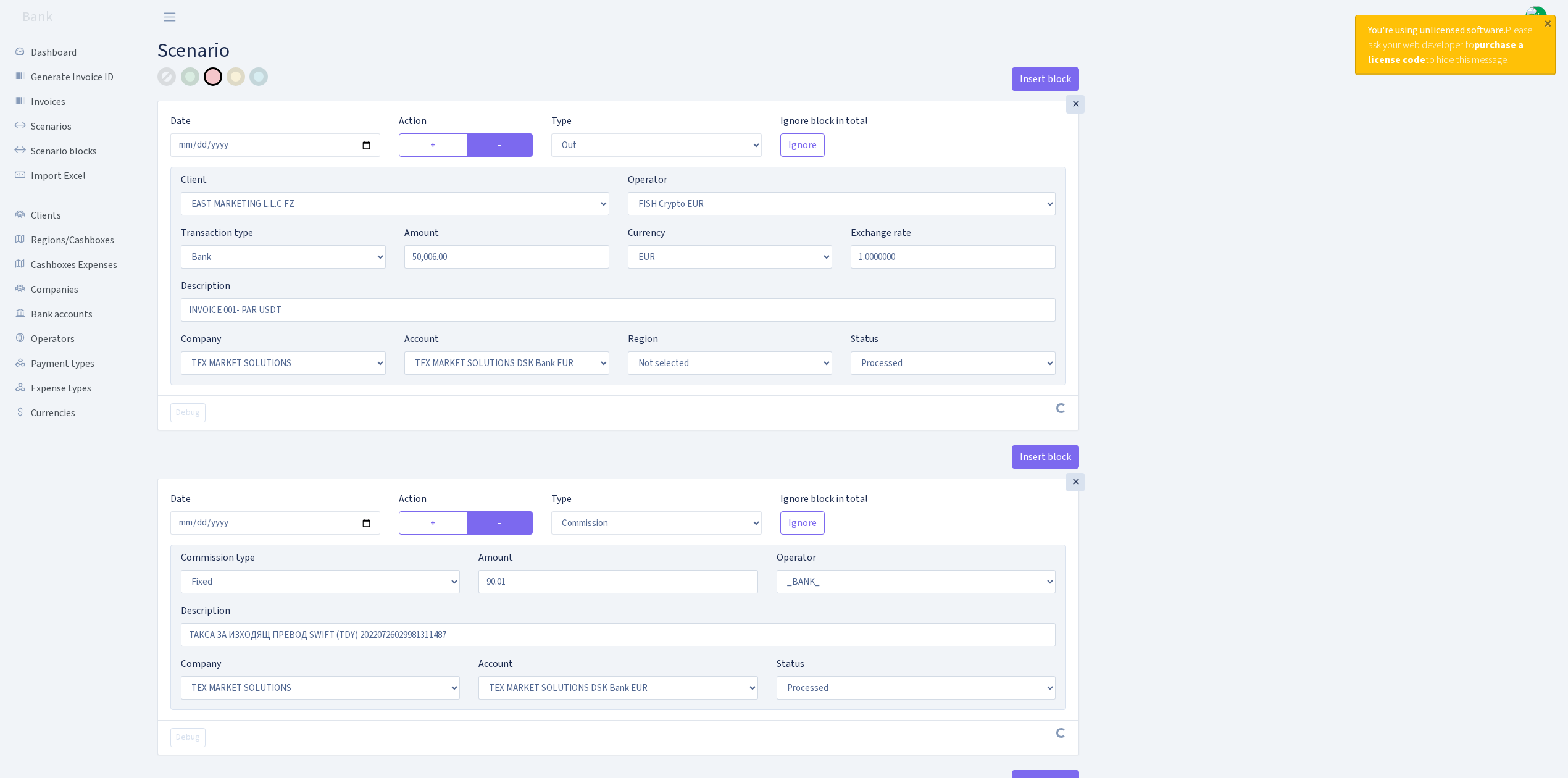
select select "1"
select select "6"
select select "10"
select select "processed"
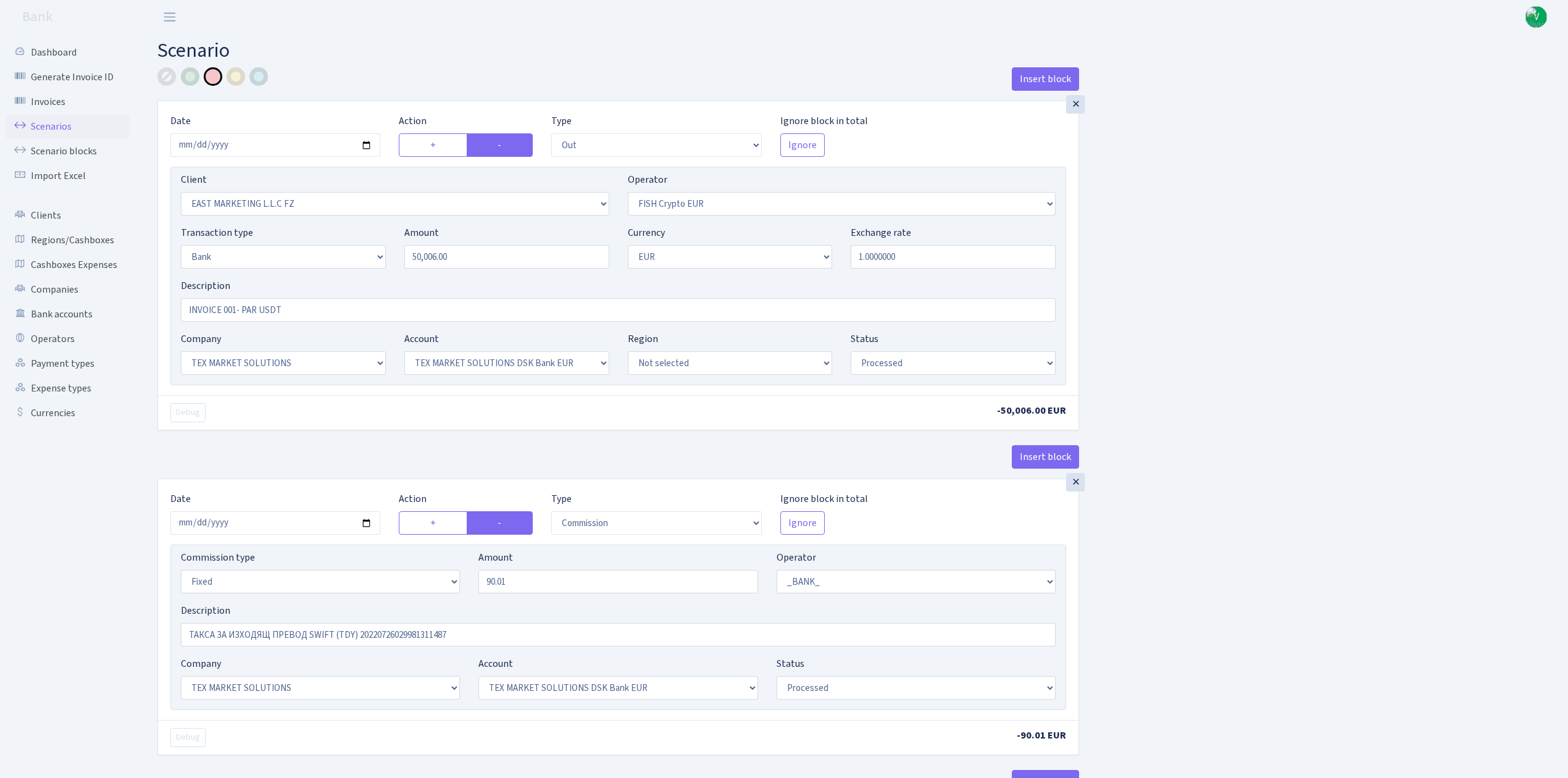
click at [52, 121] on link "Scenarios" at bounding box center [67, 127] width 123 height 25
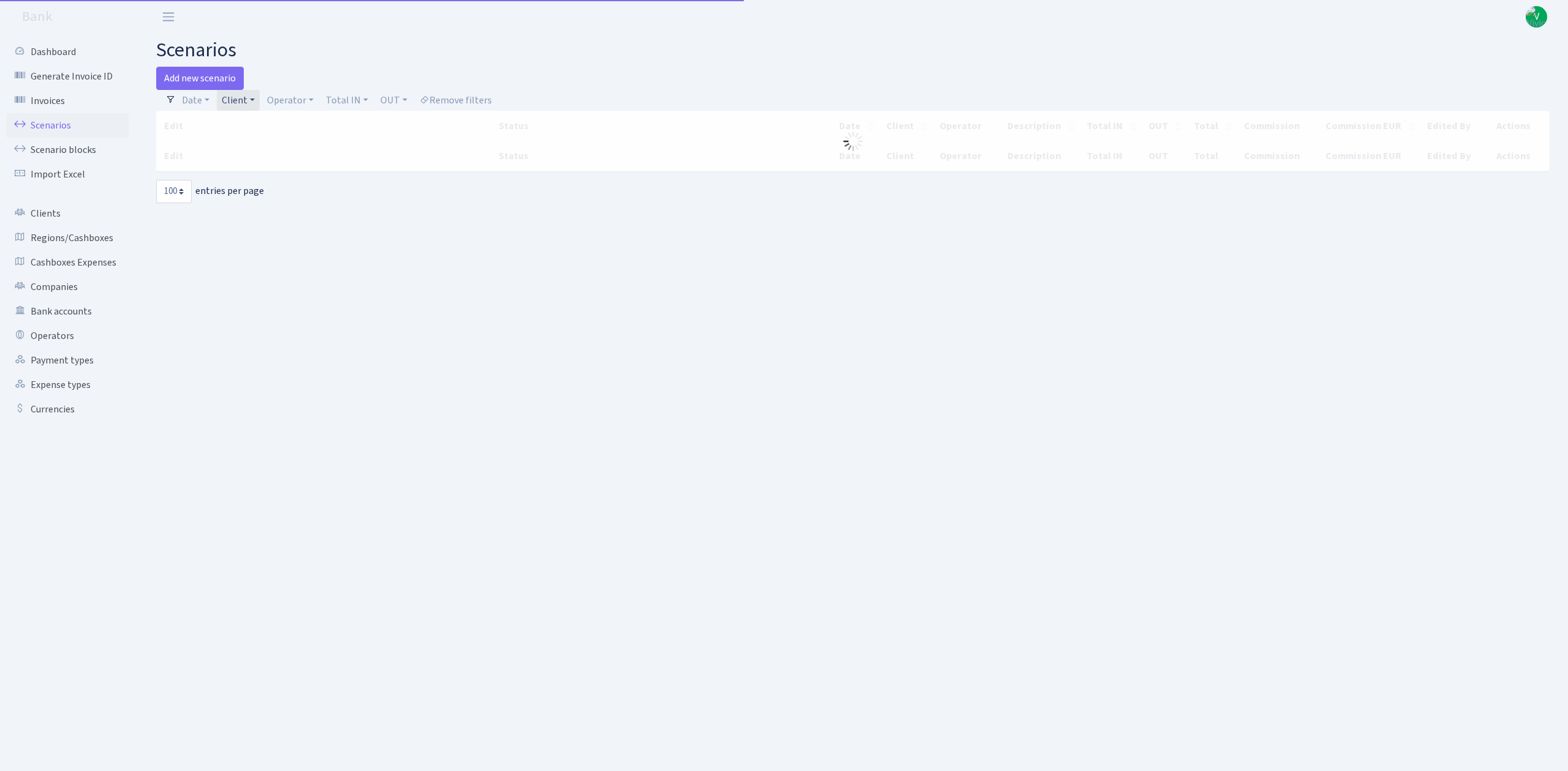
select select "100"
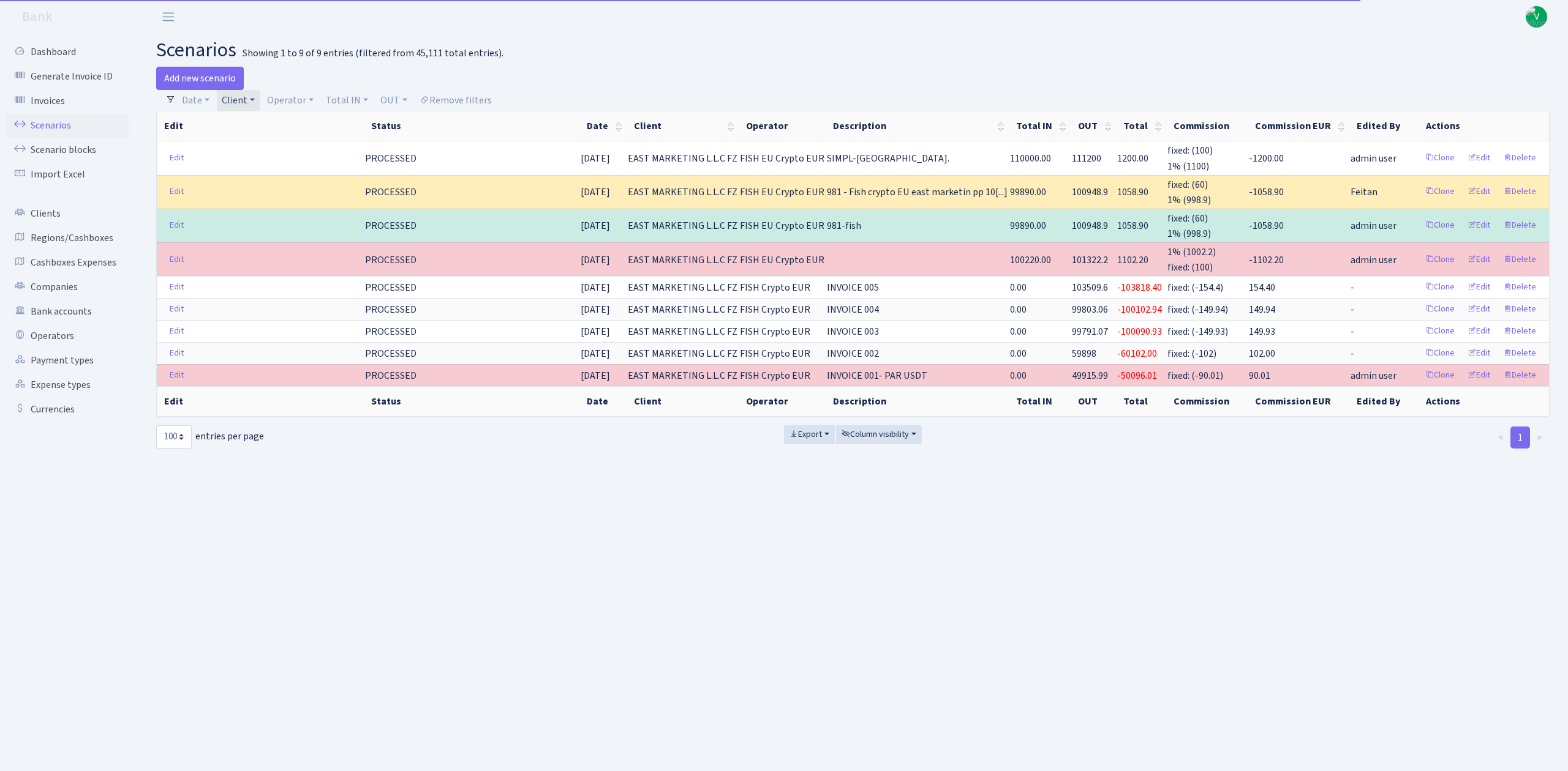
click at [237, 103] on link "Client" at bounding box center [237, 100] width 43 height 21
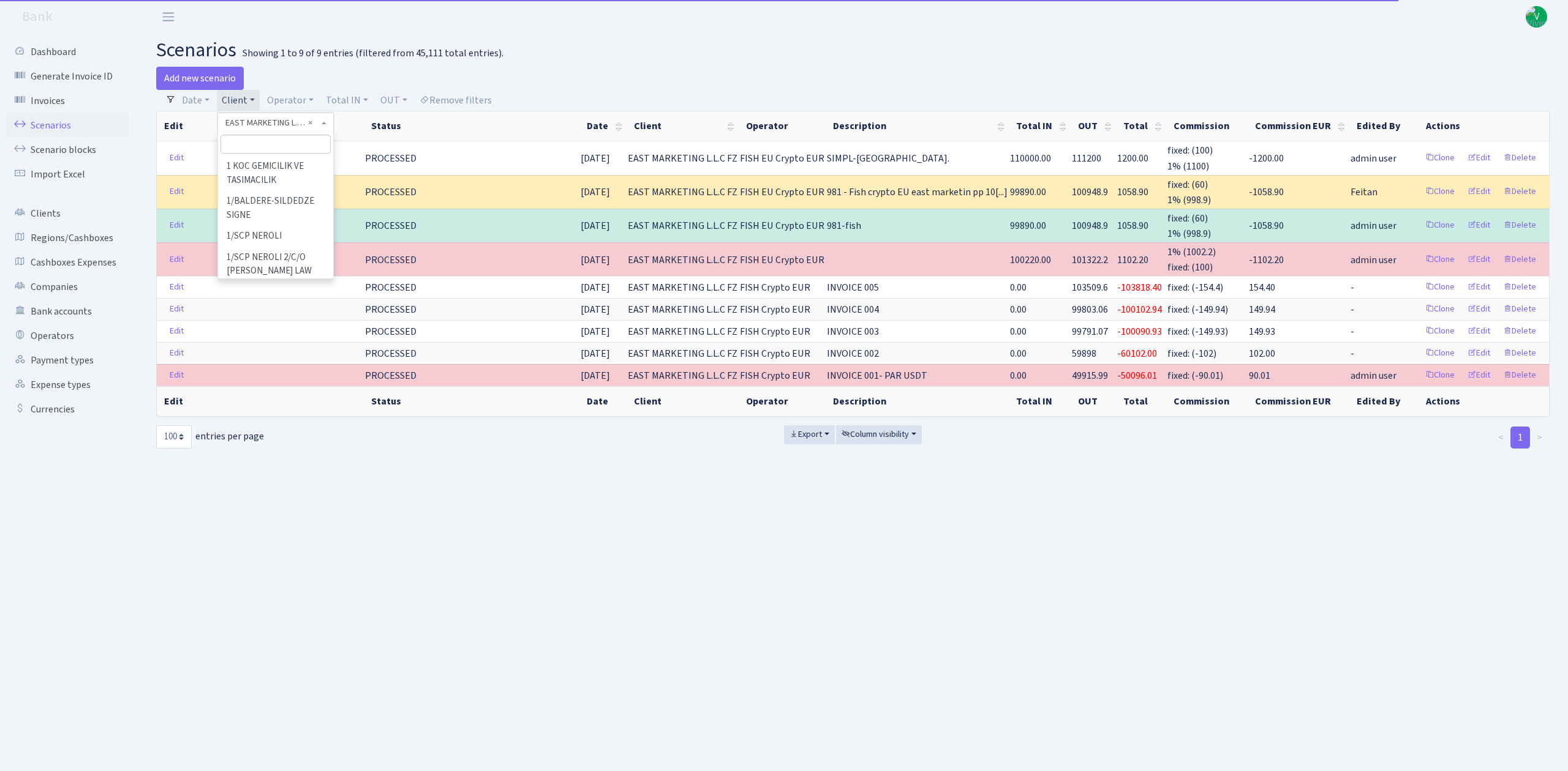
scroll to position [22845, 0]
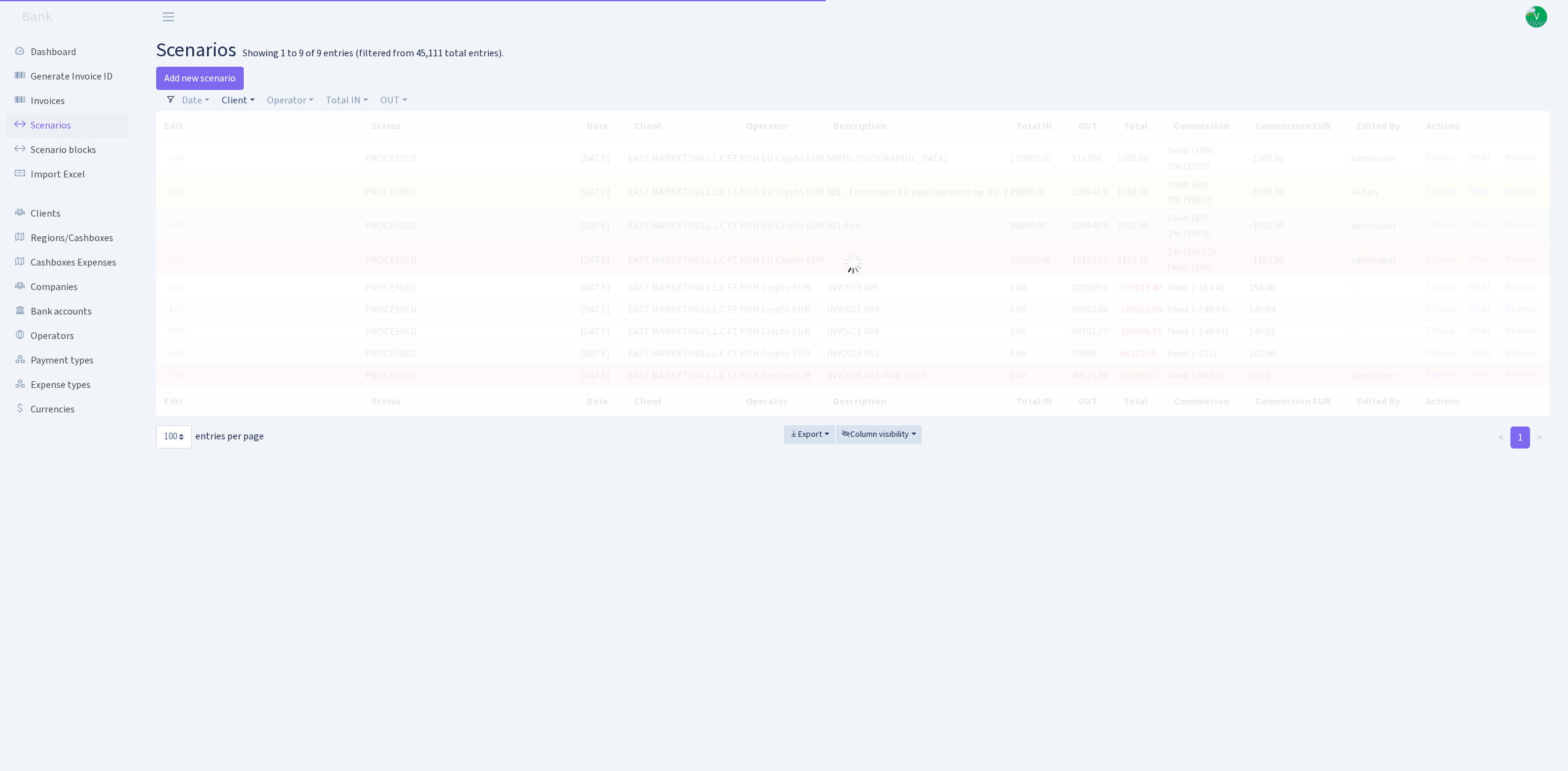
click at [236, 100] on link "Client" at bounding box center [237, 100] width 43 height 21
click at [255, 143] on input "search" at bounding box center [265, 144] width 90 height 19
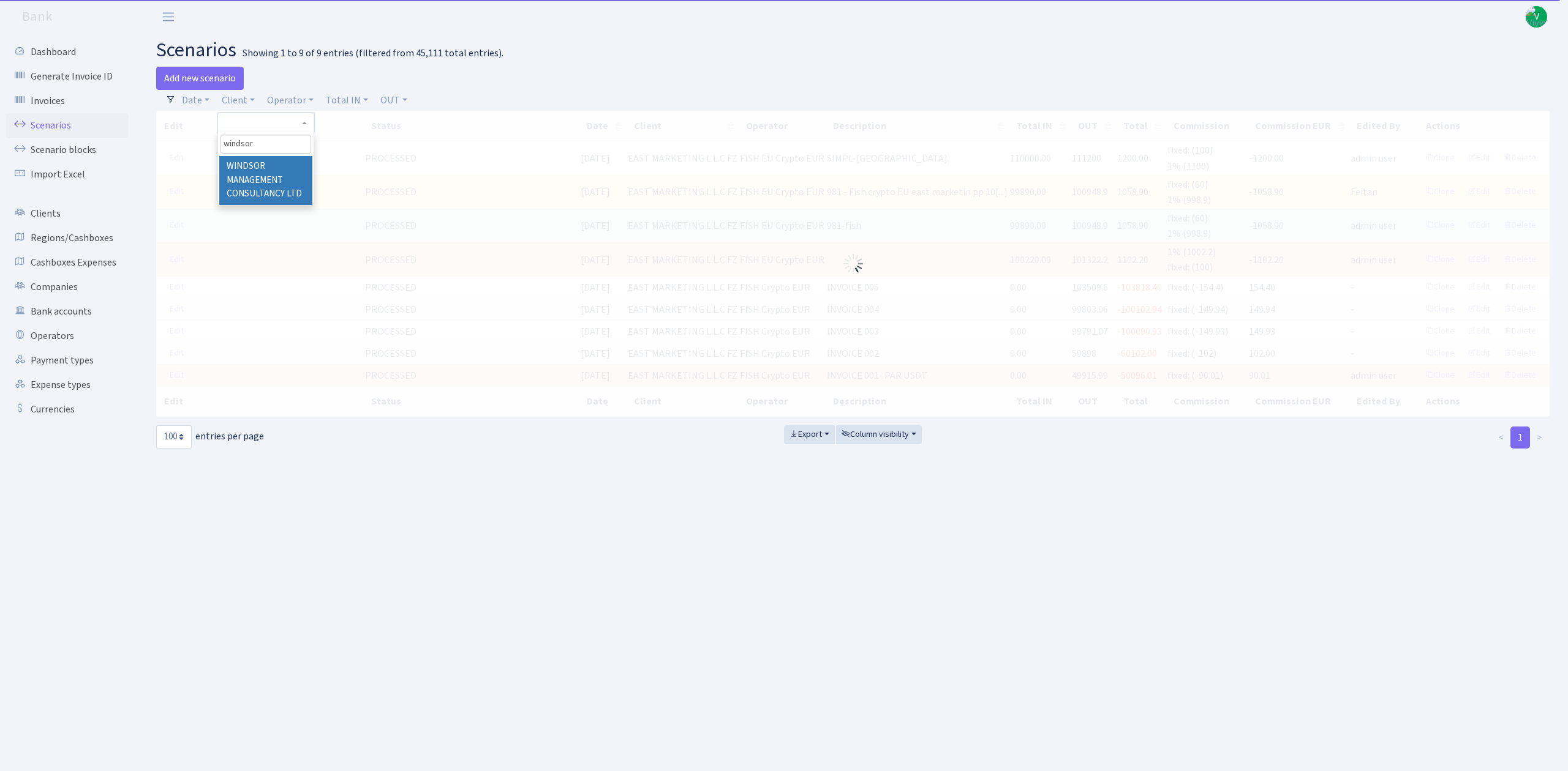
type input "windsor"
click at [261, 169] on li "WINDSOR MANAGEMENT CONSULTANCY LTD" at bounding box center [265, 180] width 93 height 49
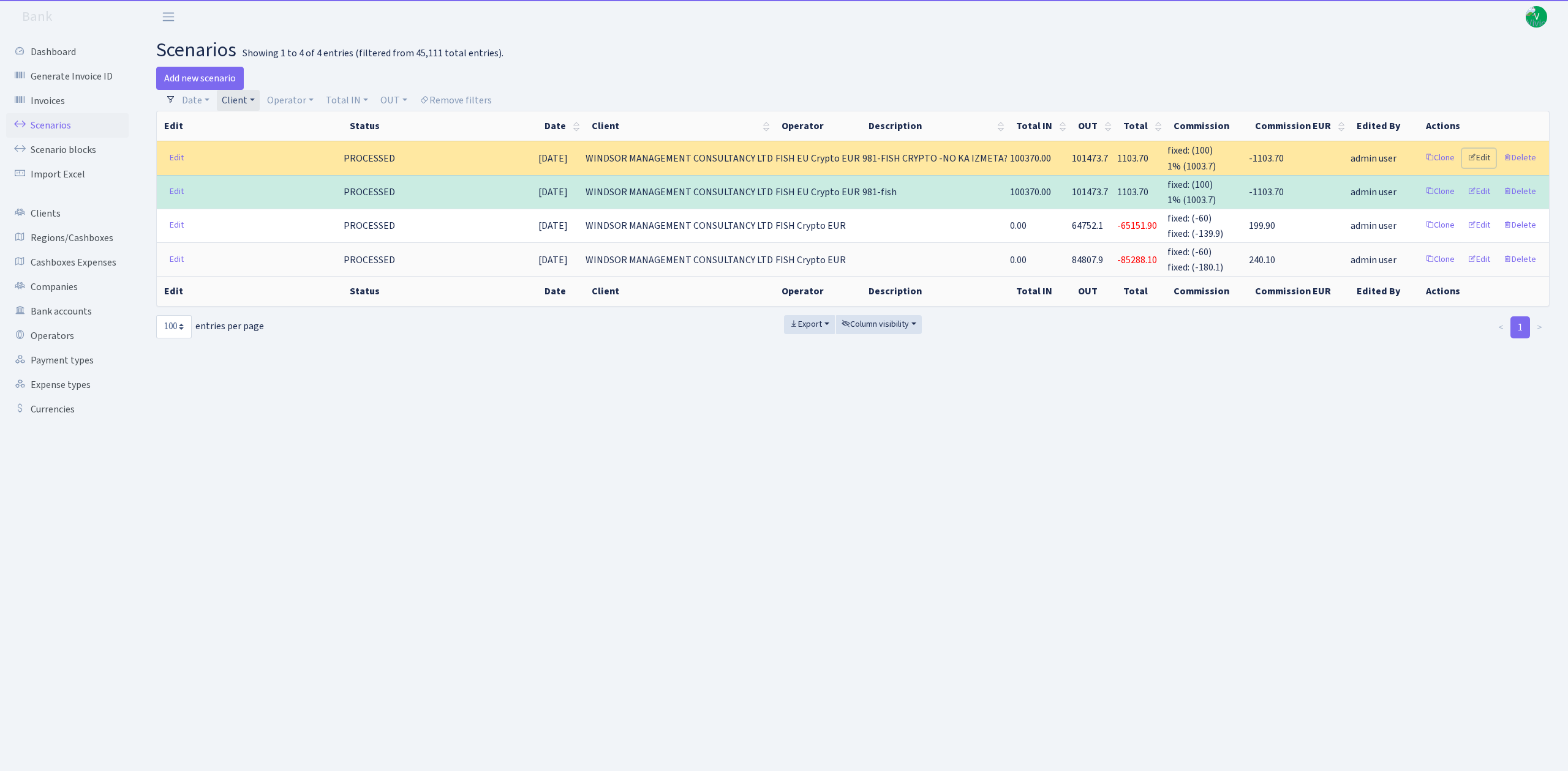
click at [1485, 157] on link "Edit" at bounding box center [1479, 158] width 34 height 19
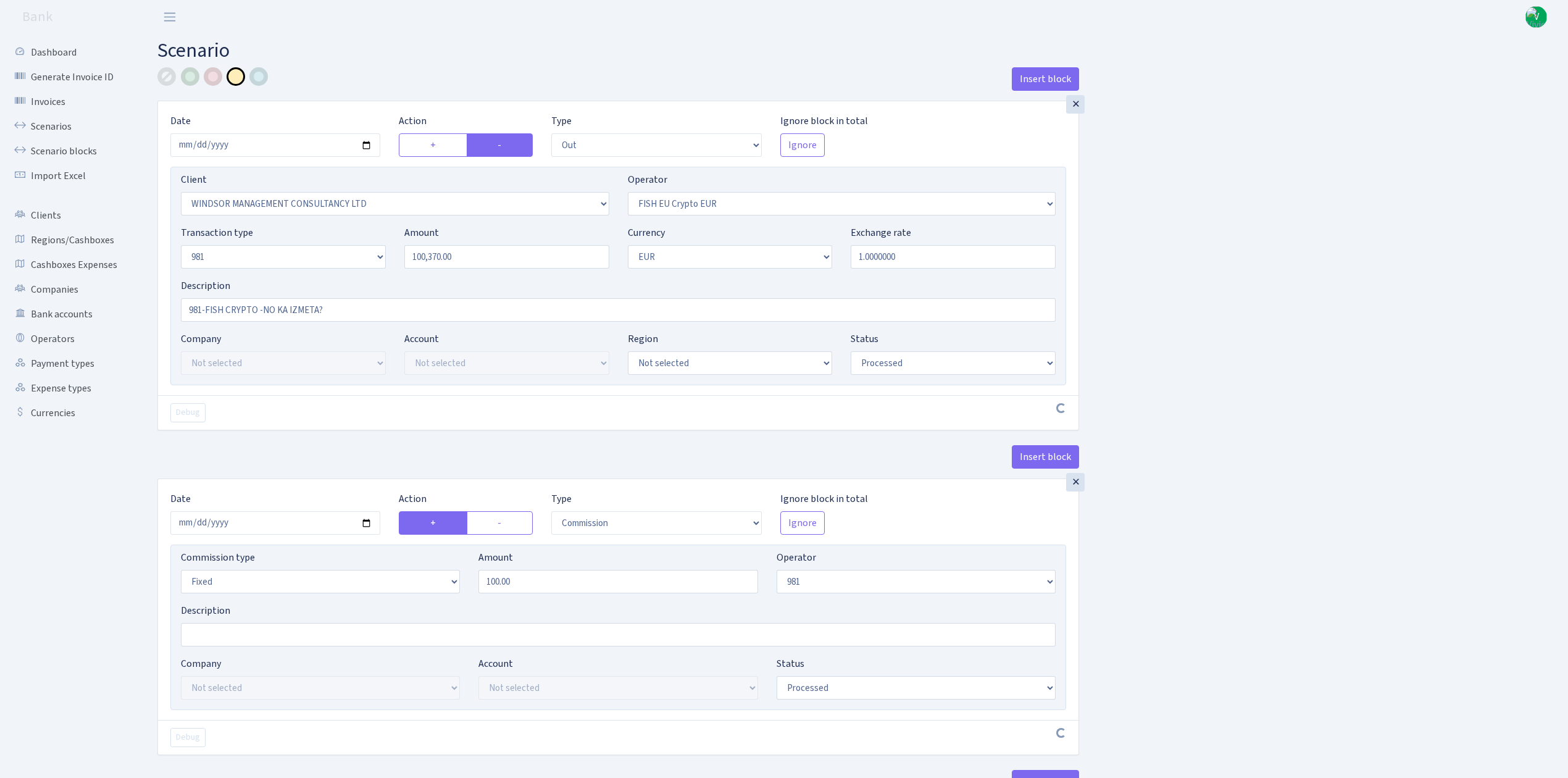
select select "out"
select select "2401"
select select "361"
select select "8"
select select "1"
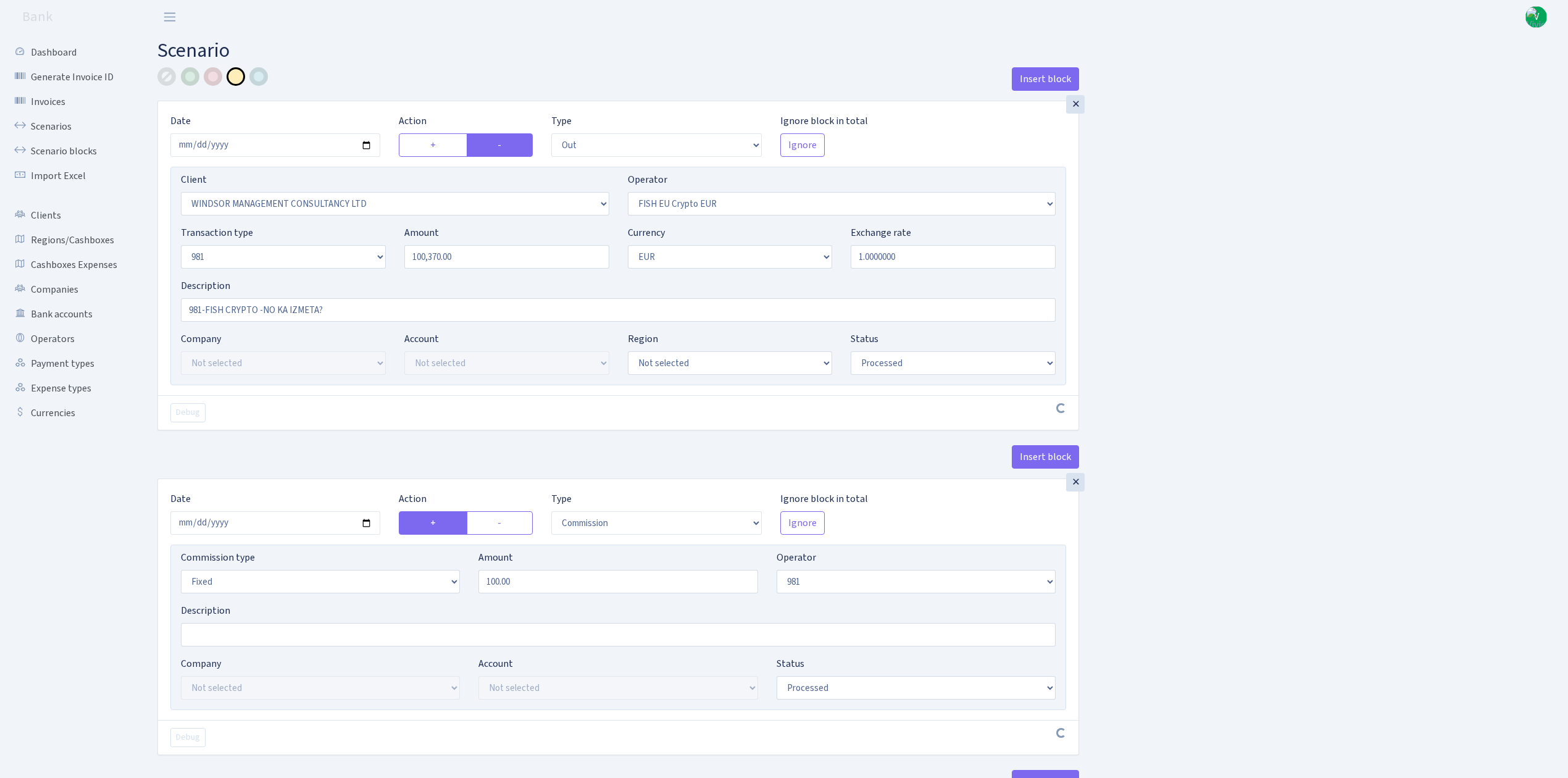
select select "processed"
select select "commission"
select select "fixed"
select select "61"
select select "processed"
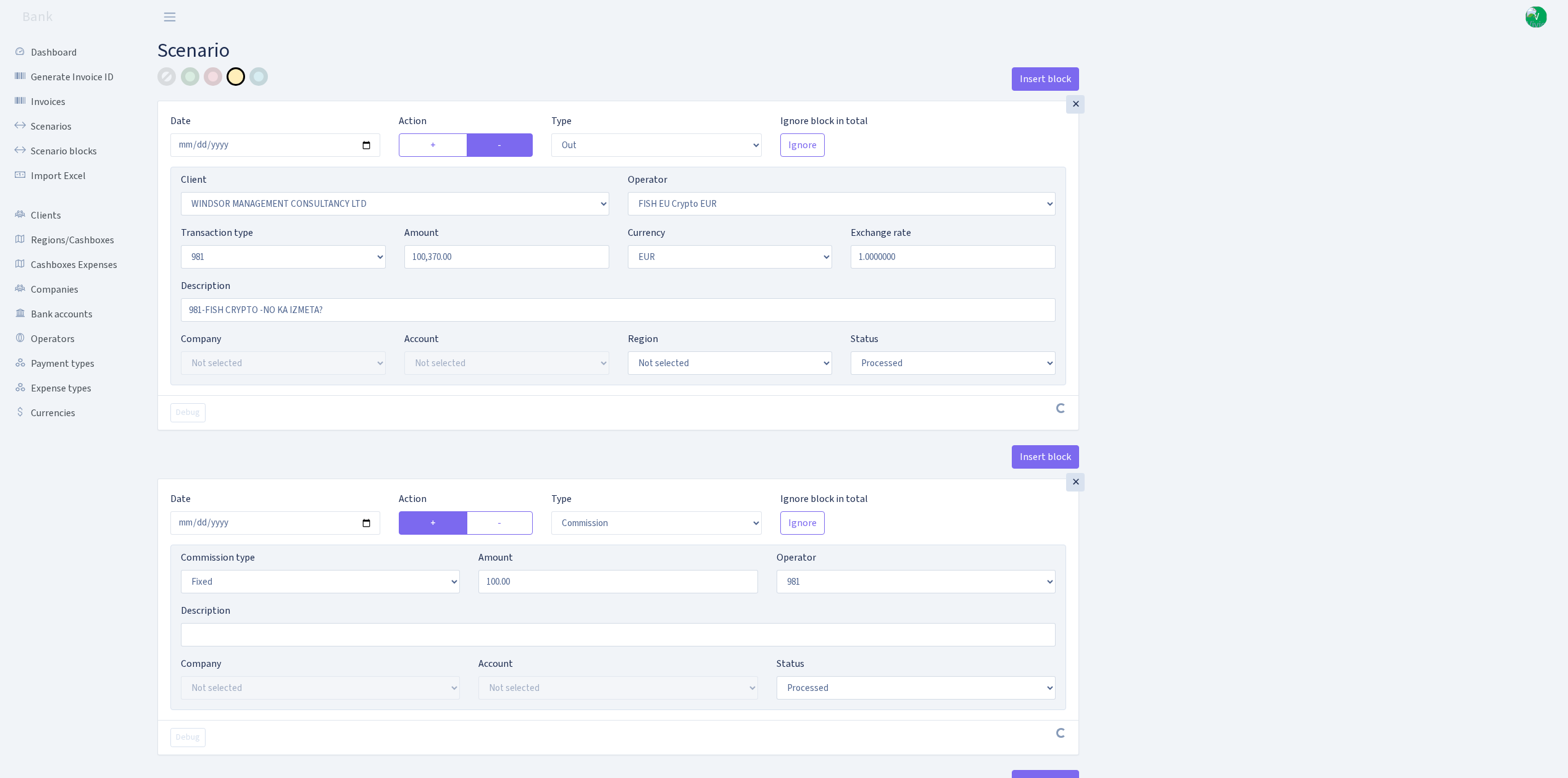
select select "commission"
select select "61"
select select "processed"
select select "in"
select select "61"
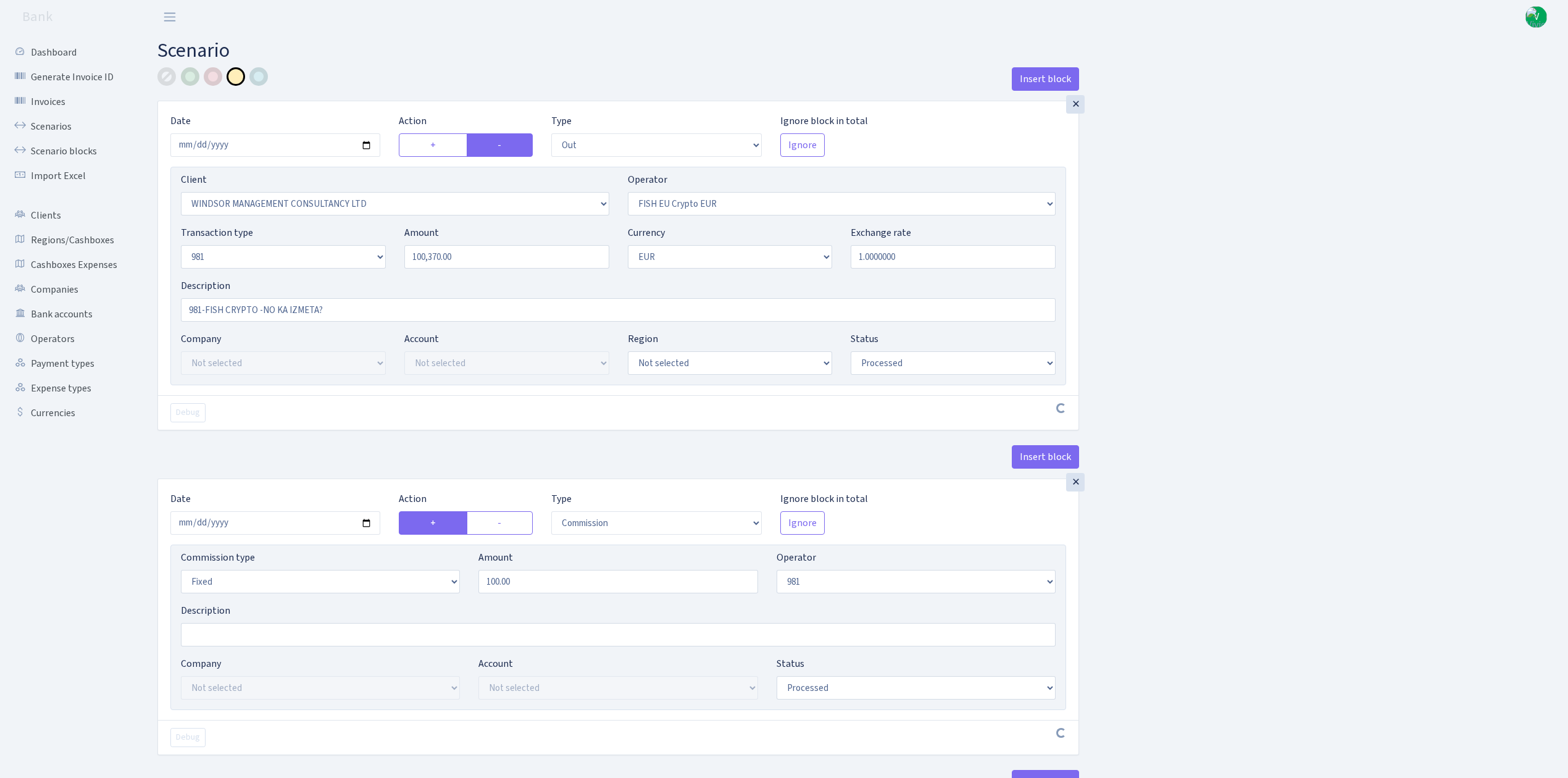
select select "8"
select select "1"
select select "processed"
click at [62, 121] on link "Scenarios" at bounding box center [67, 127] width 123 height 25
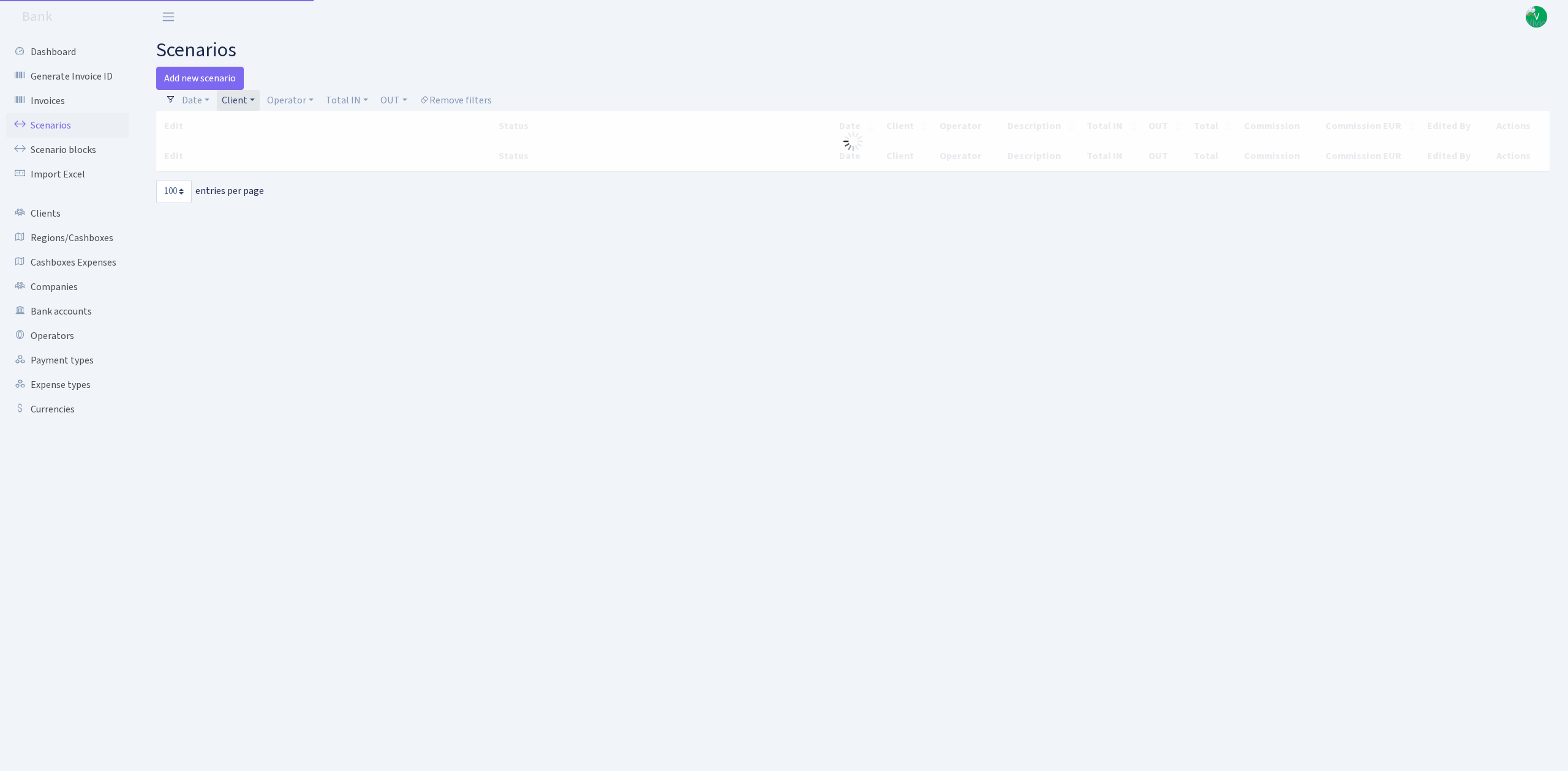
select select "100"
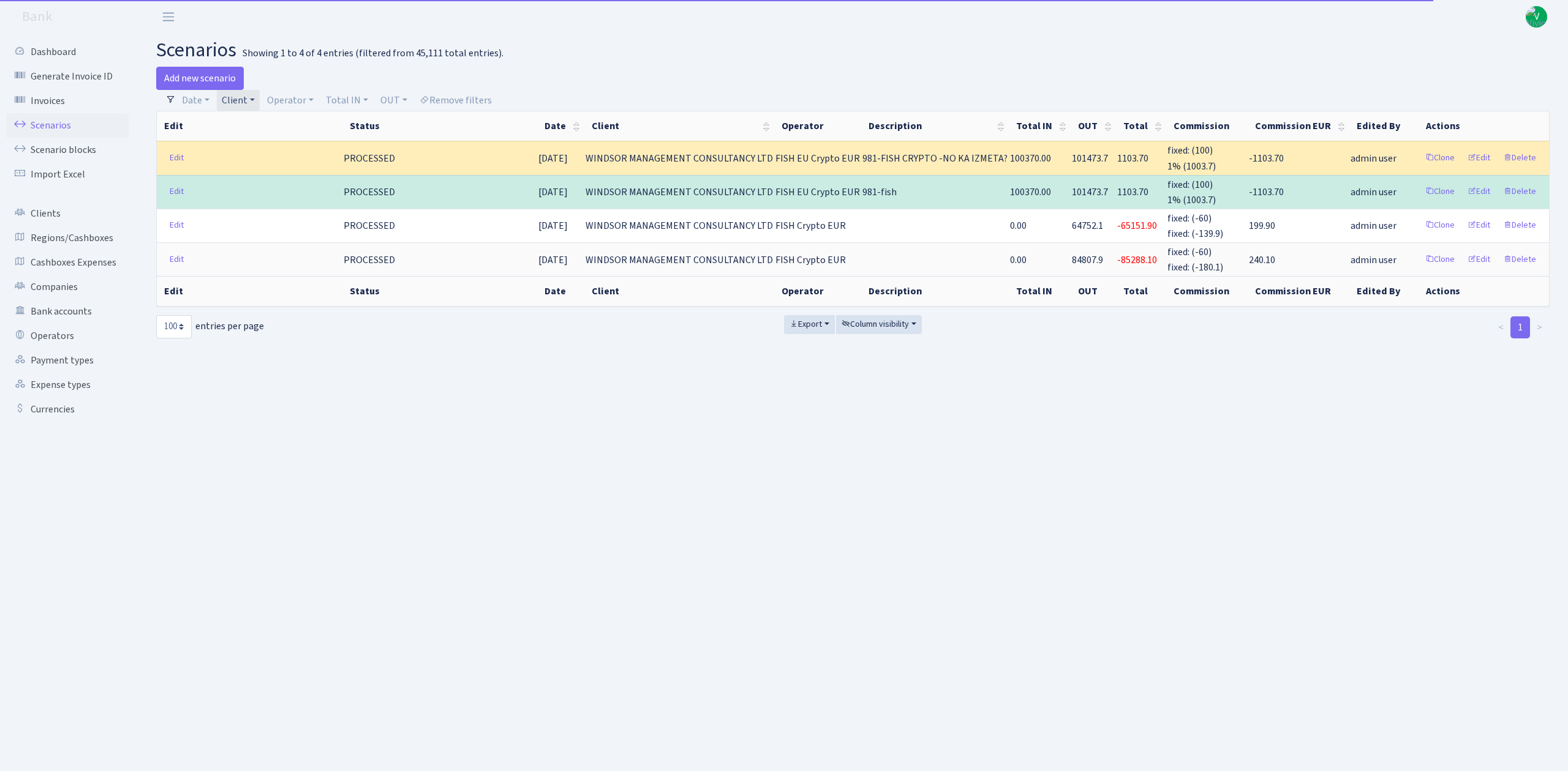
click at [243, 109] on link "Client" at bounding box center [237, 100] width 43 height 21
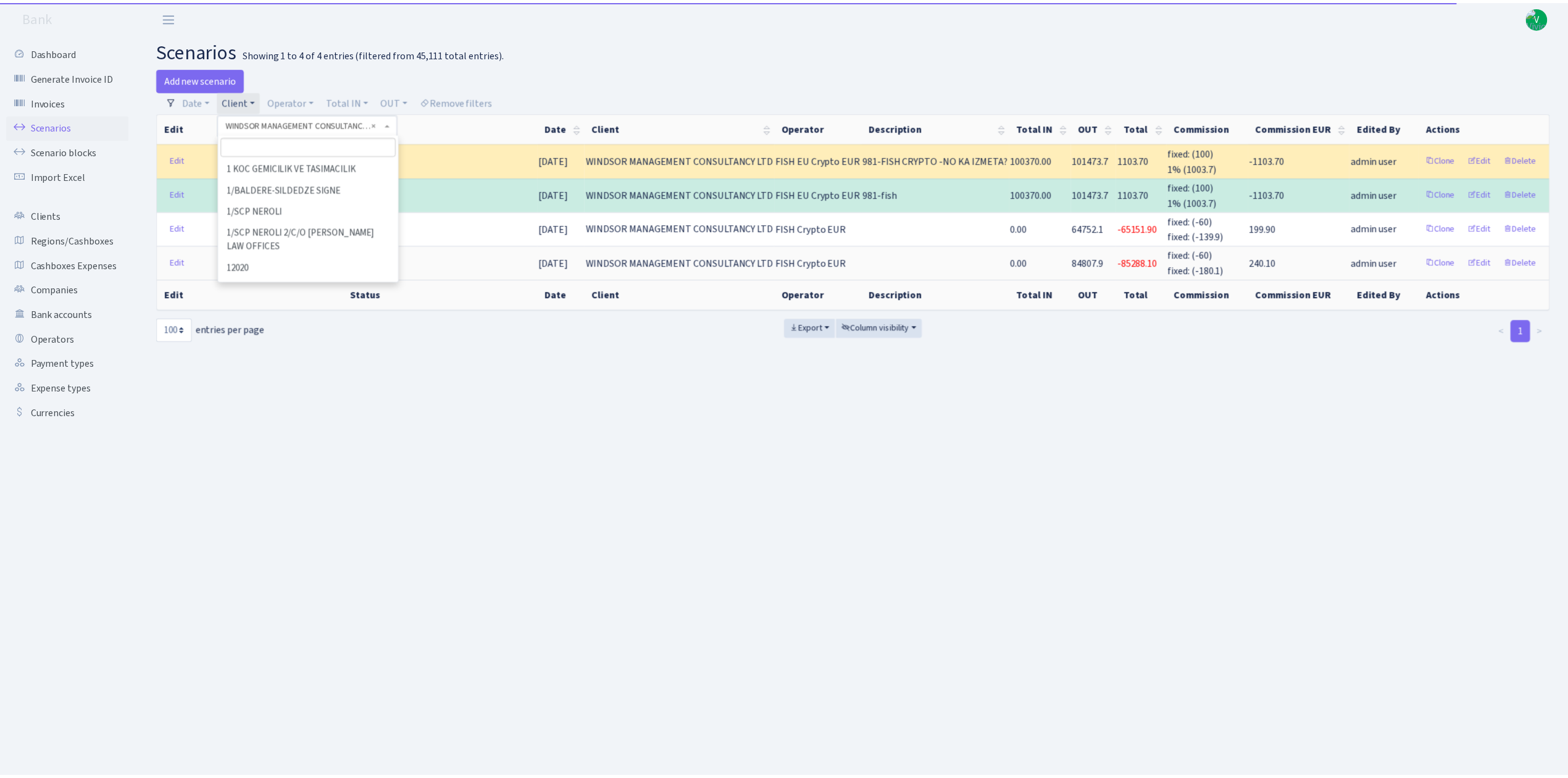
scroll to position [72639, 0]
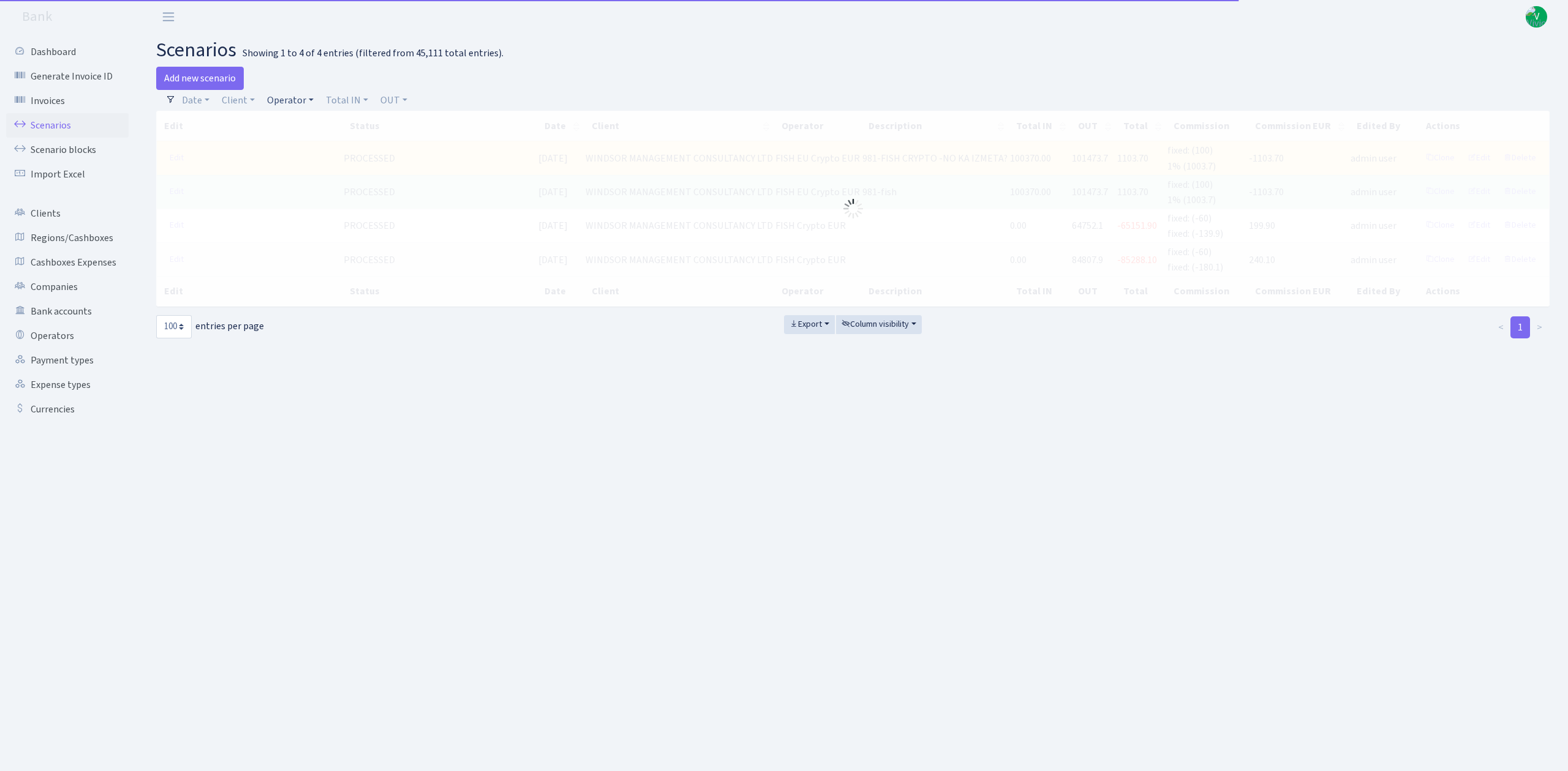
click at [285, 104] on link "Operator" at bounding box center [290, 100] width 56 height 21
click at [299, 141] on input "search" at bounding box center [311, 144] width 90 height 19
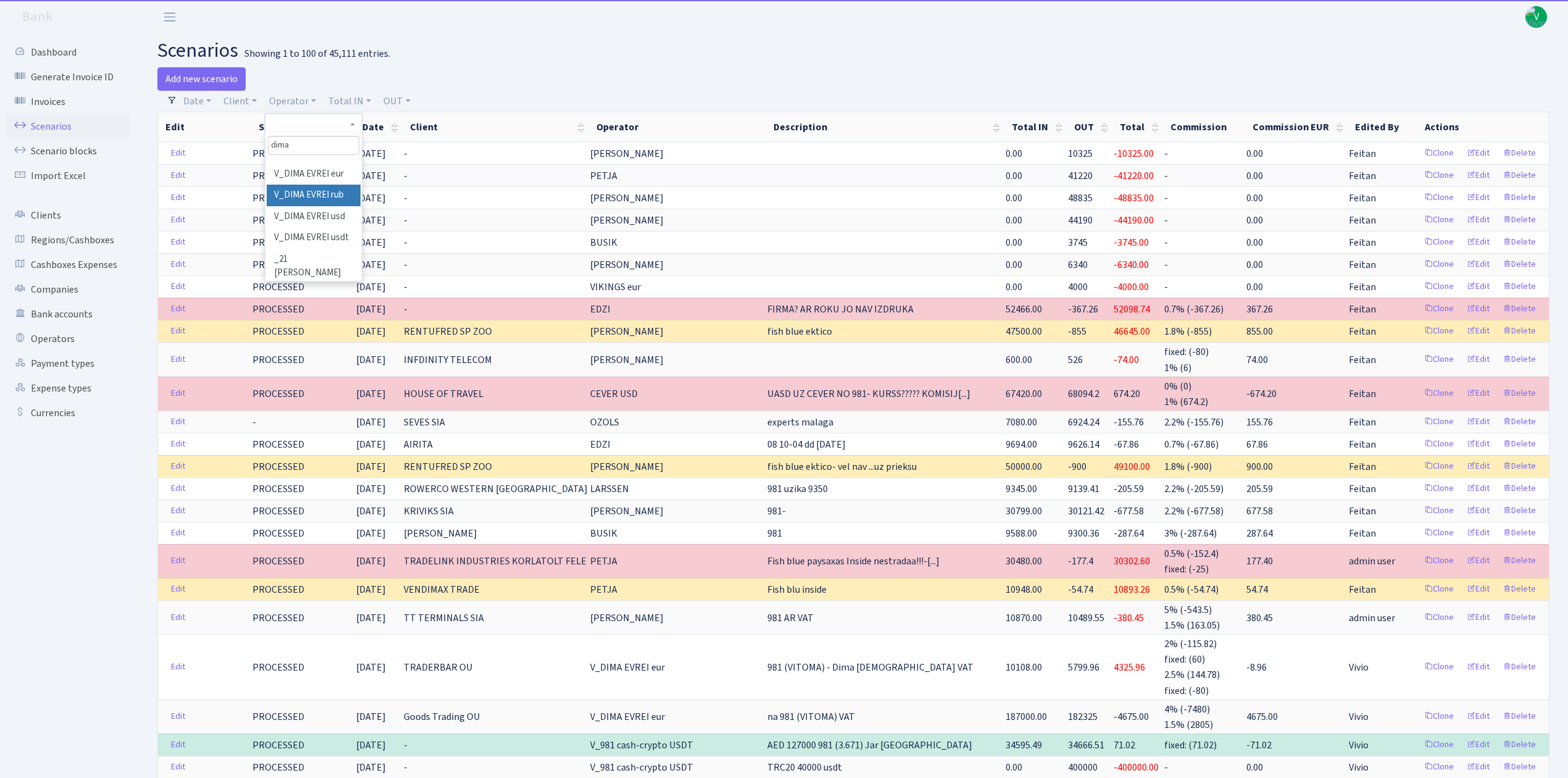
scroll to position [132, 0]
type input "dima"
click at [318, 196] on li "V_DIMA EVREI eur" at bounding box center [313, 206] width 93 height 21
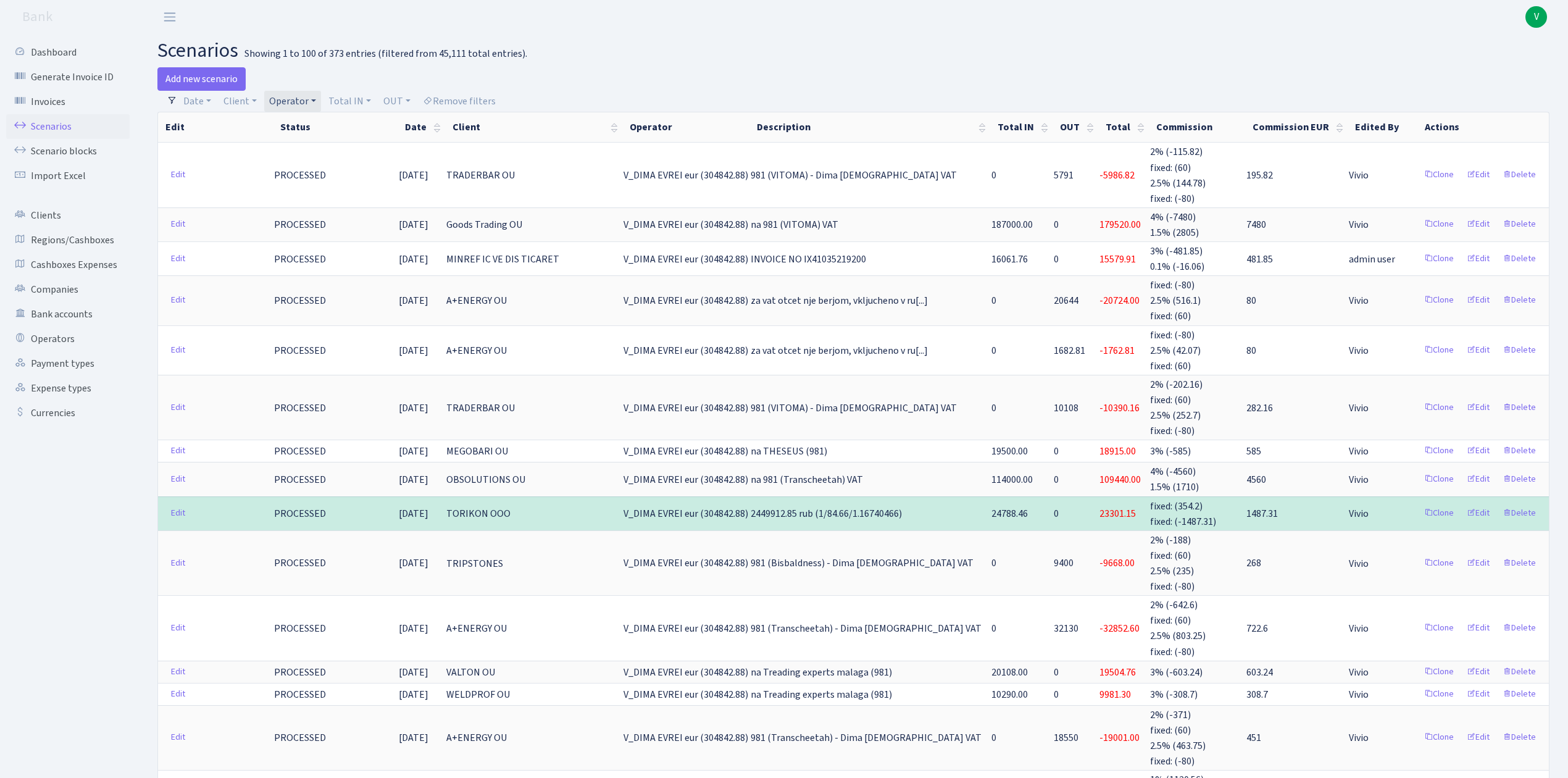
click at [285, 105] on link "Operator" at bounding box center [292, 101] width 57 height 21
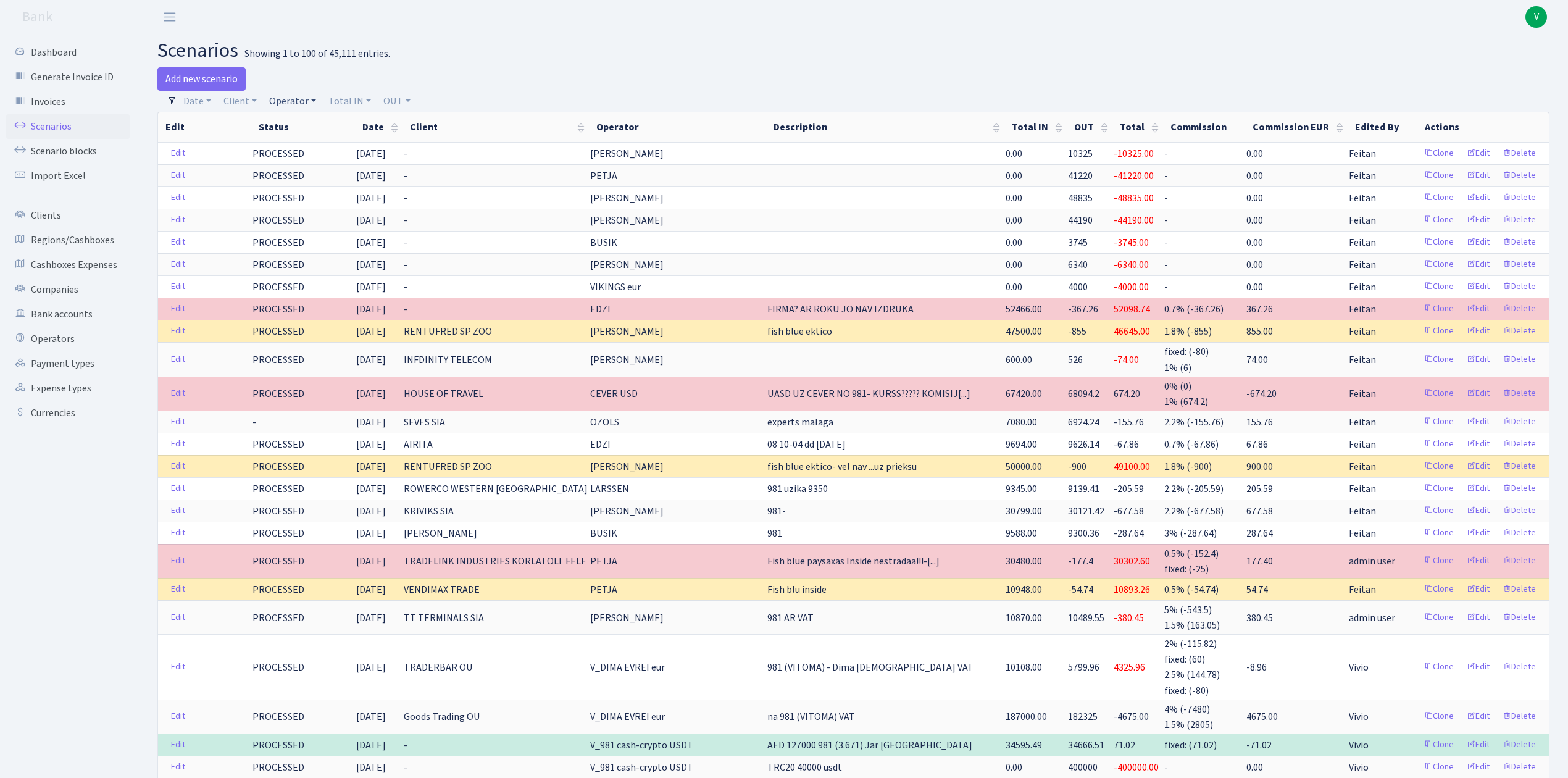
click at [295, 95] on link "Operator" at bounding box center [292, 101] width 57 height 21
click at [310, 144] on input "search" at bounding box center [313, 145] width 91 height 20
type input "fish"
click at [324, 259] on li "FISH Crypto USDT" at bounding box center [313, 248] width 93 height 21
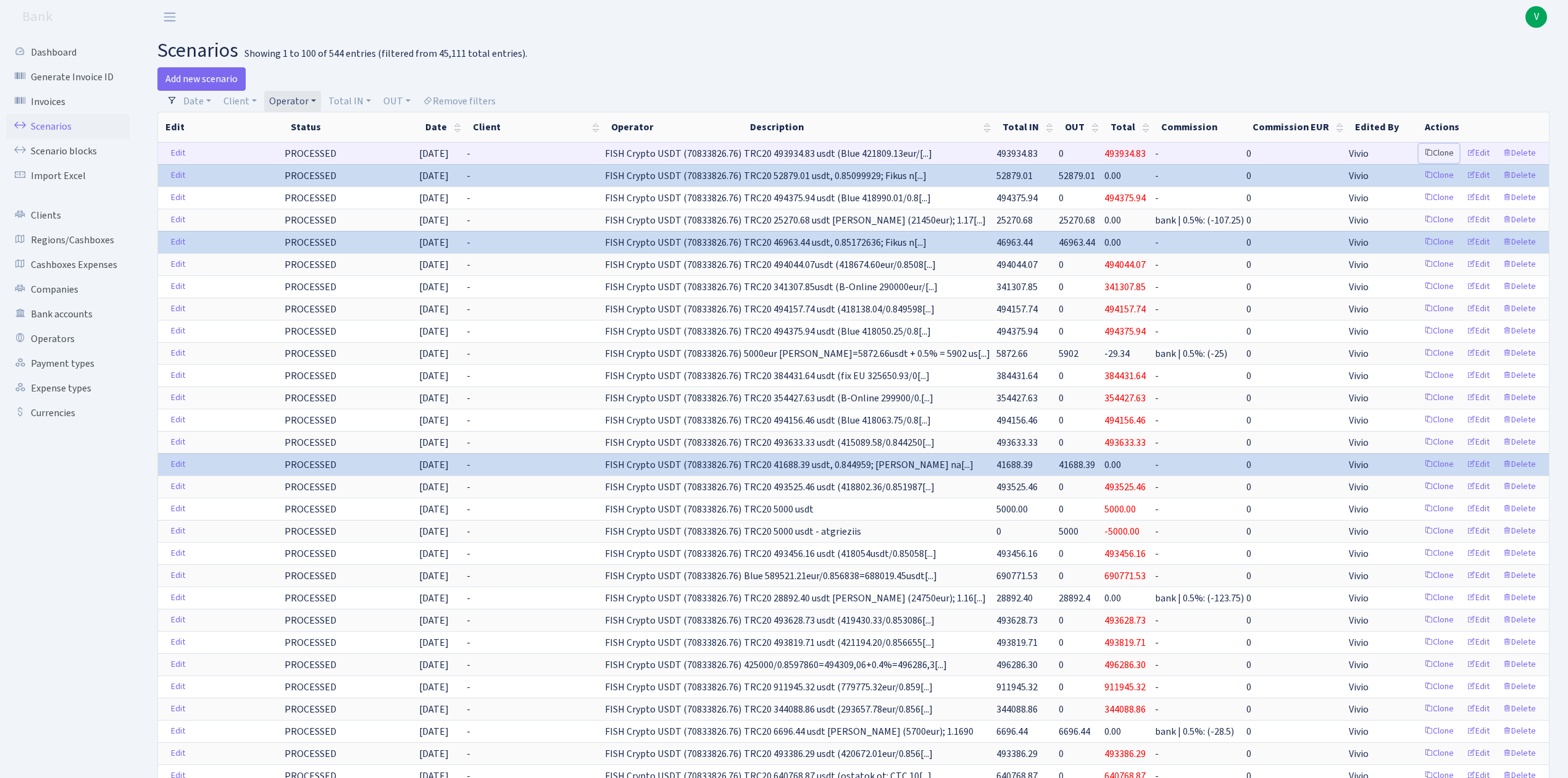
click at [1440, 149] on link "Clone" at bounding box center [1439, 153] width 41 height 20
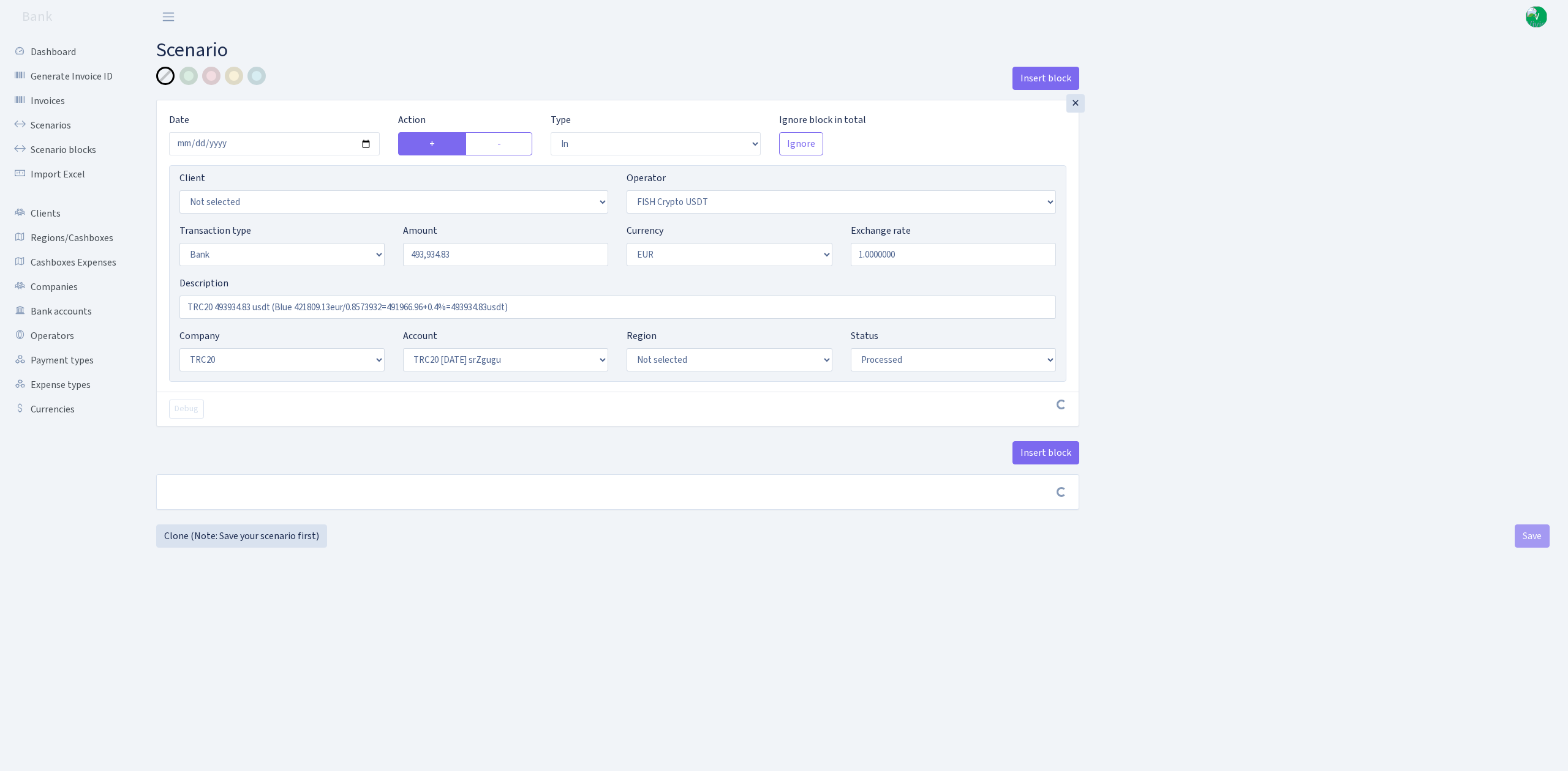
select select "in"
select select "242"
select select "2"
select select "1"
select select "20"
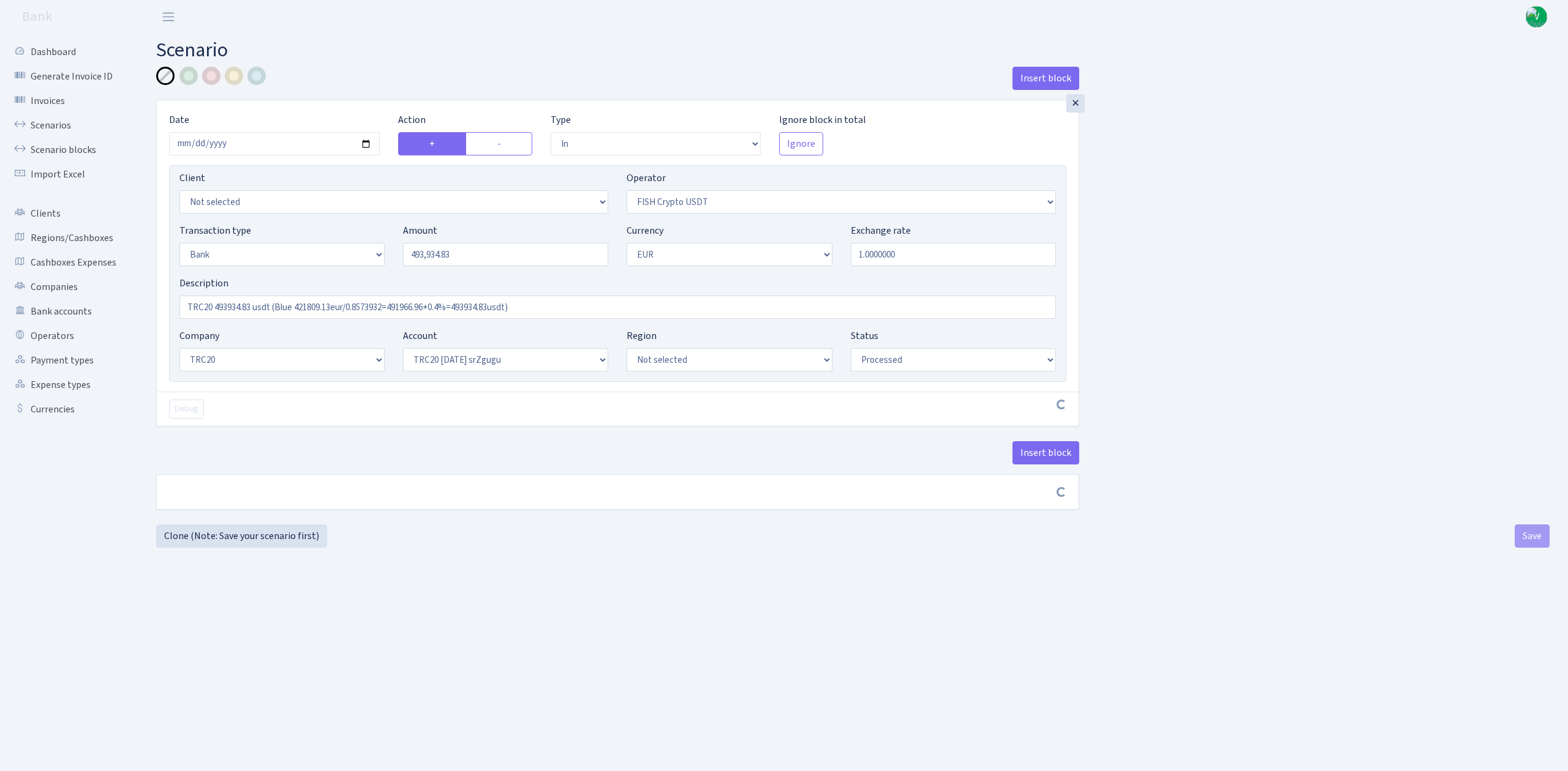
select select "61"
select select "processed"
click at [362, 142] on input "[DATE]" at bounding box center [275, 144] width 211 height 24
type input "2025-10-09"
click at [432, 255] on input "493934.83" at bounding box center [505, 255] width 205 height 24
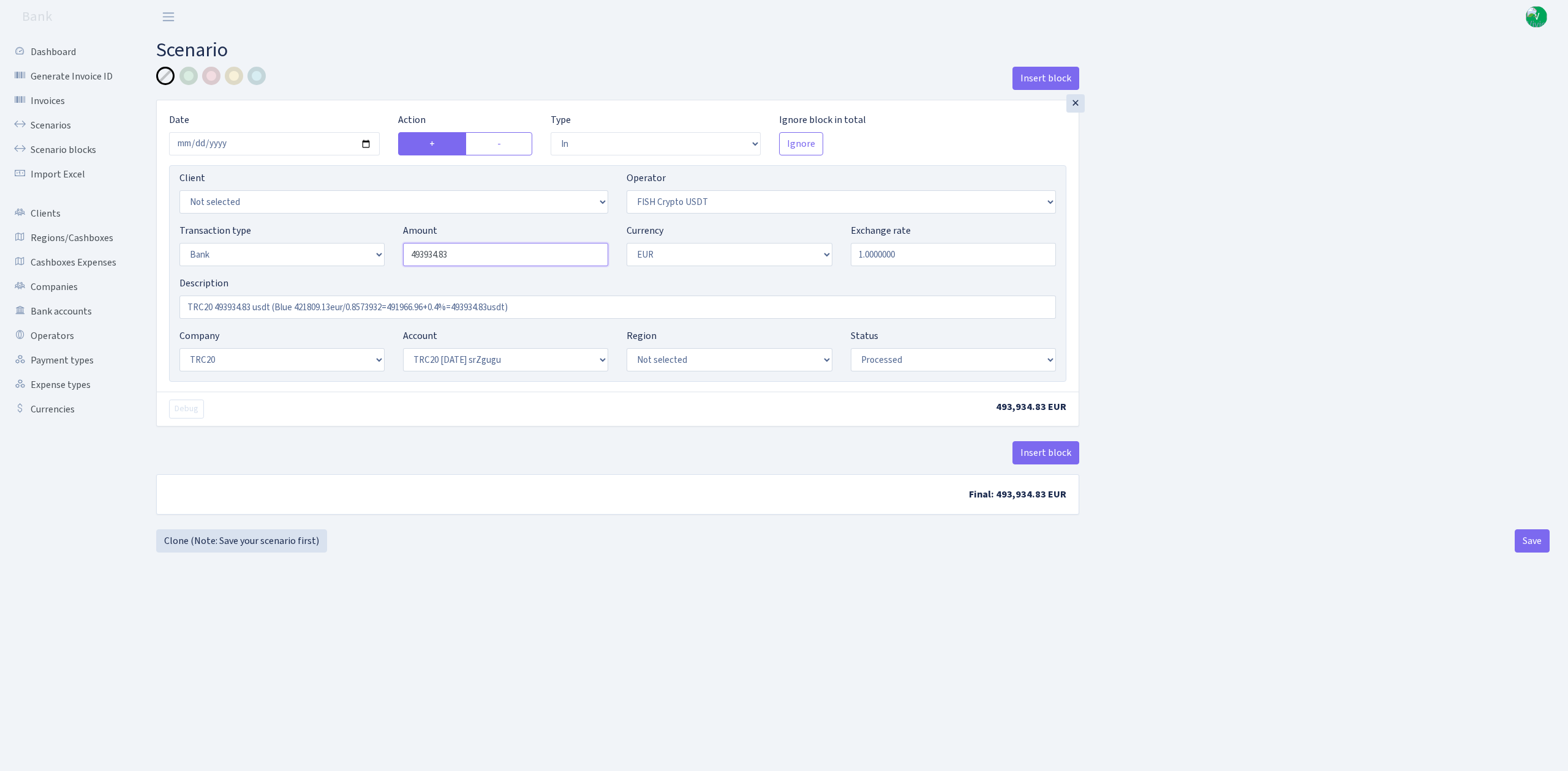
drag, startPoint x: 461, startPoint y: 255, endPoint x: 344, endPoint y: 237, distance: 118.4
click at [344, 237] on div "Transaction type Not selected 981 ELF FISH crypto GIRT IVO dekl MM-BALTIC eur U…" at bounding box center [617, 249] width 894 height 53
type input "400,473.29"
click at [943, 253] on input "1.0000000" at bounding box center [953, 255] width 205 height 24
drag, startPoint x: 569, startPoint y: 313, endPoint x: 121, endPoint y: 258, distance: 451.4
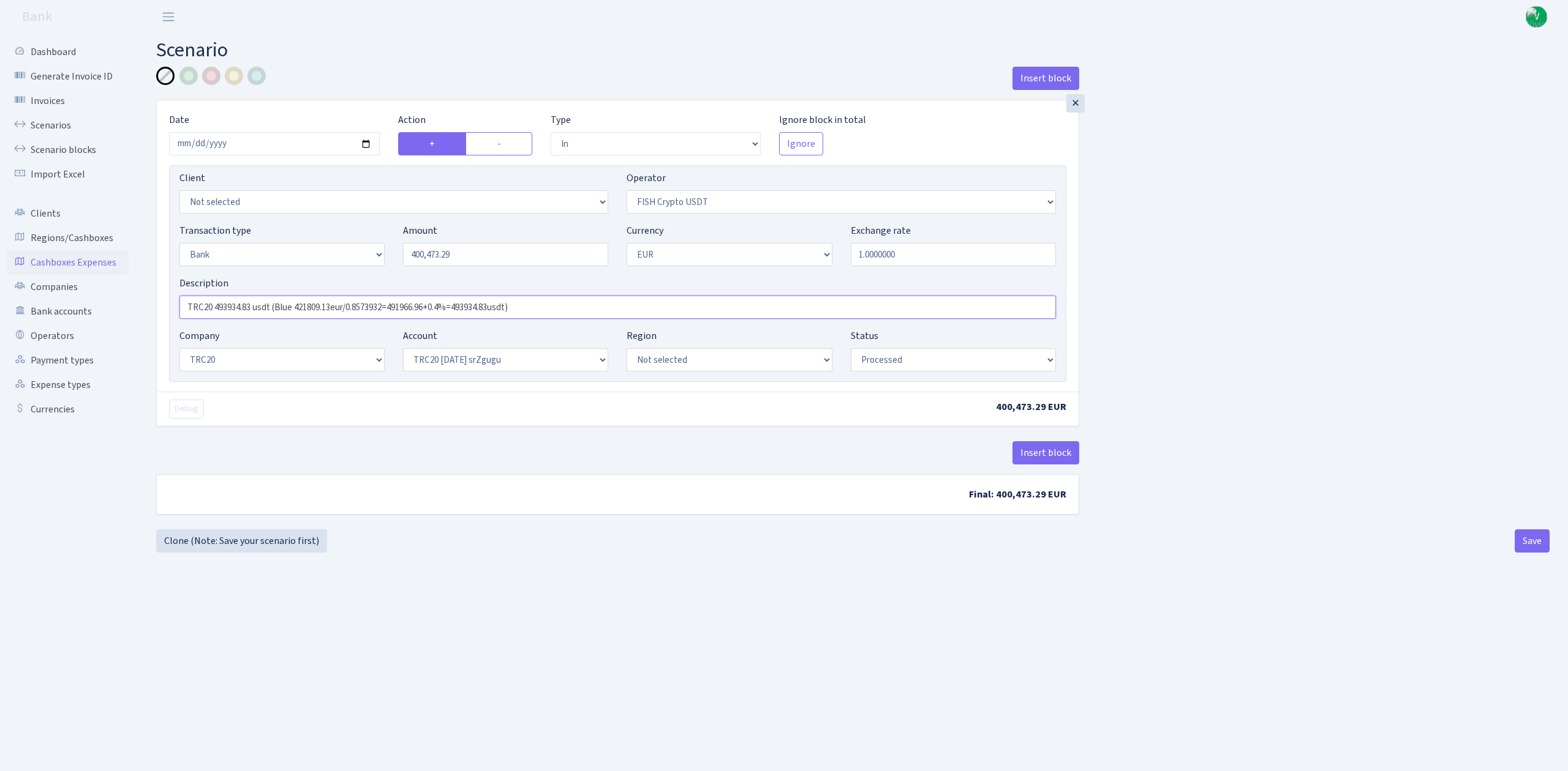
click at [121, 258] on div "Dashboard Generate Invoice ID Invoices Scenarios Scenario blocks Import Excel C…" at bounding box center [784, 387] width 1568 height 707
paste input "00473.29 usdt (Blue 343620.56/0.8614683=398877.78+0.4%=400473.29"
type input "TRC20 400473.29 usdt (Blue 343620.56/0.8614683=398877.78+0.4%=400473.29usdt)"
click at [1257, 478] on div "Insert block × Date 2025-10-09 Action + - Type --- In Out Commission Field requ…" at bounding box center [853, 298] width 1411 height 463
click at [1536, 547] on button "Save" at bounding box center [1531, 541] width 35 height 24
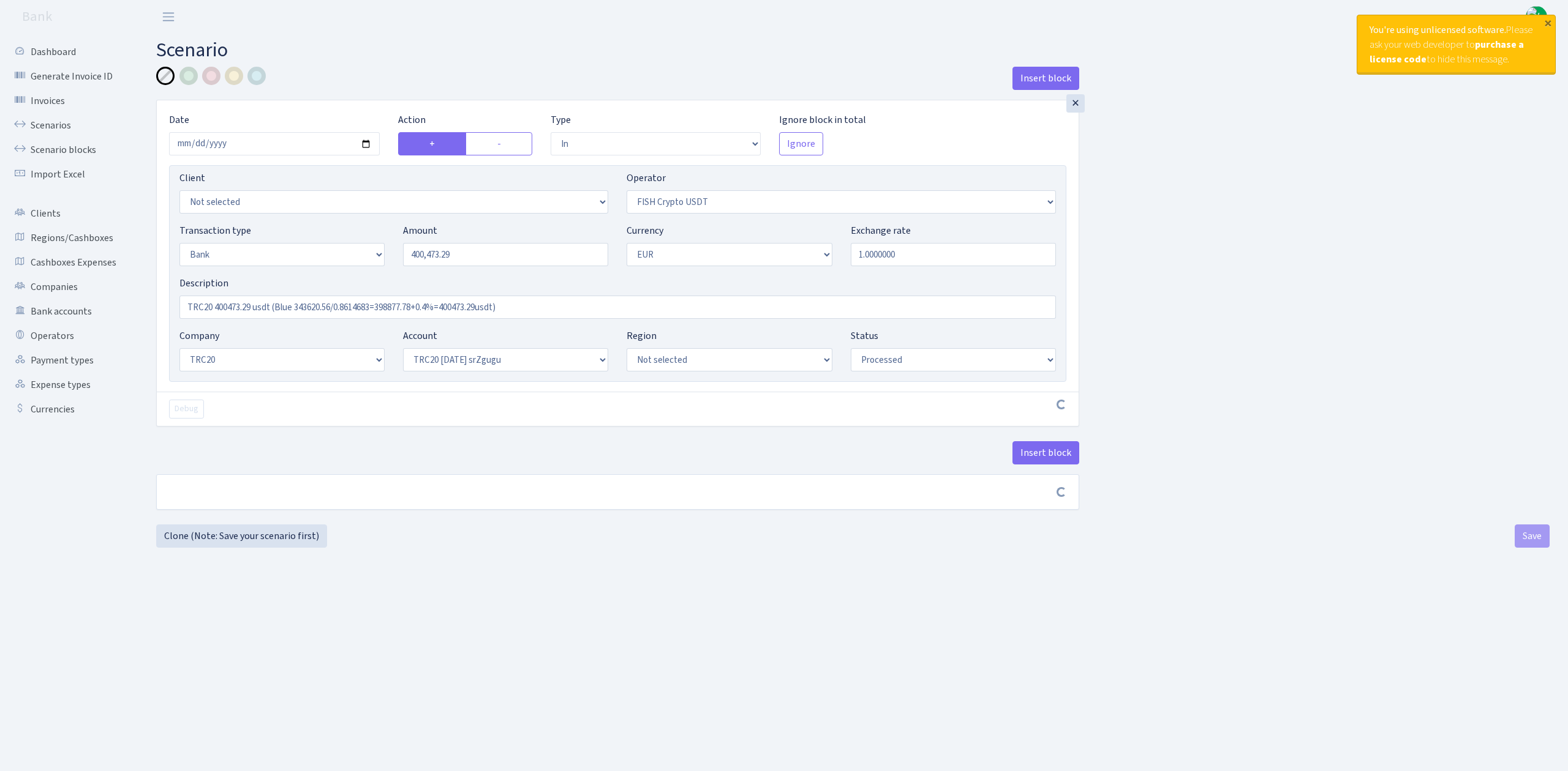
select select "in"
select select "242"
select select "2"
select select "1"
select select "20"
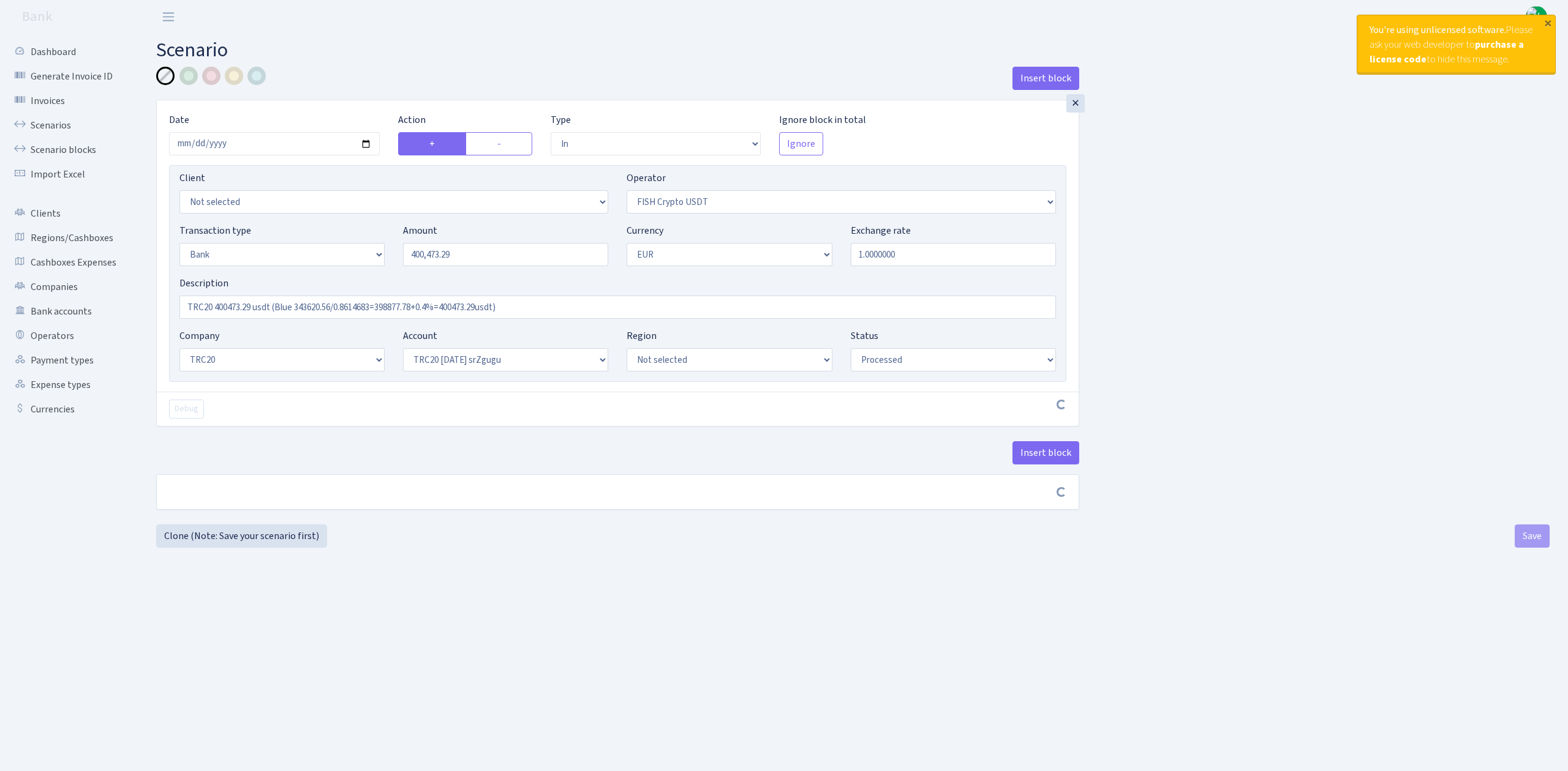
select select "61"
select select "processed"
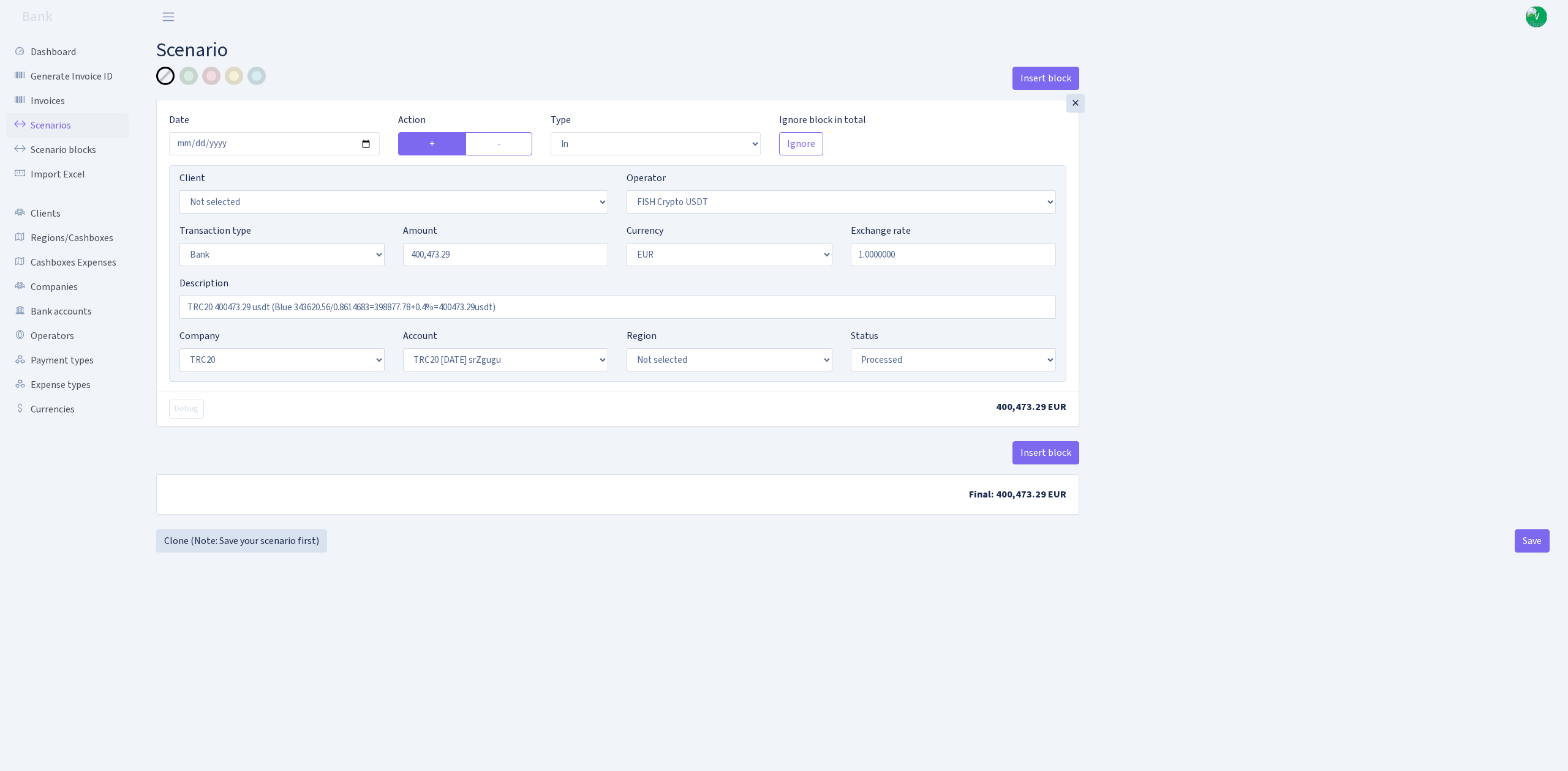
click at [62, 120] on link "Scenarios" at bounding box center [67, 125] width 122 height 24
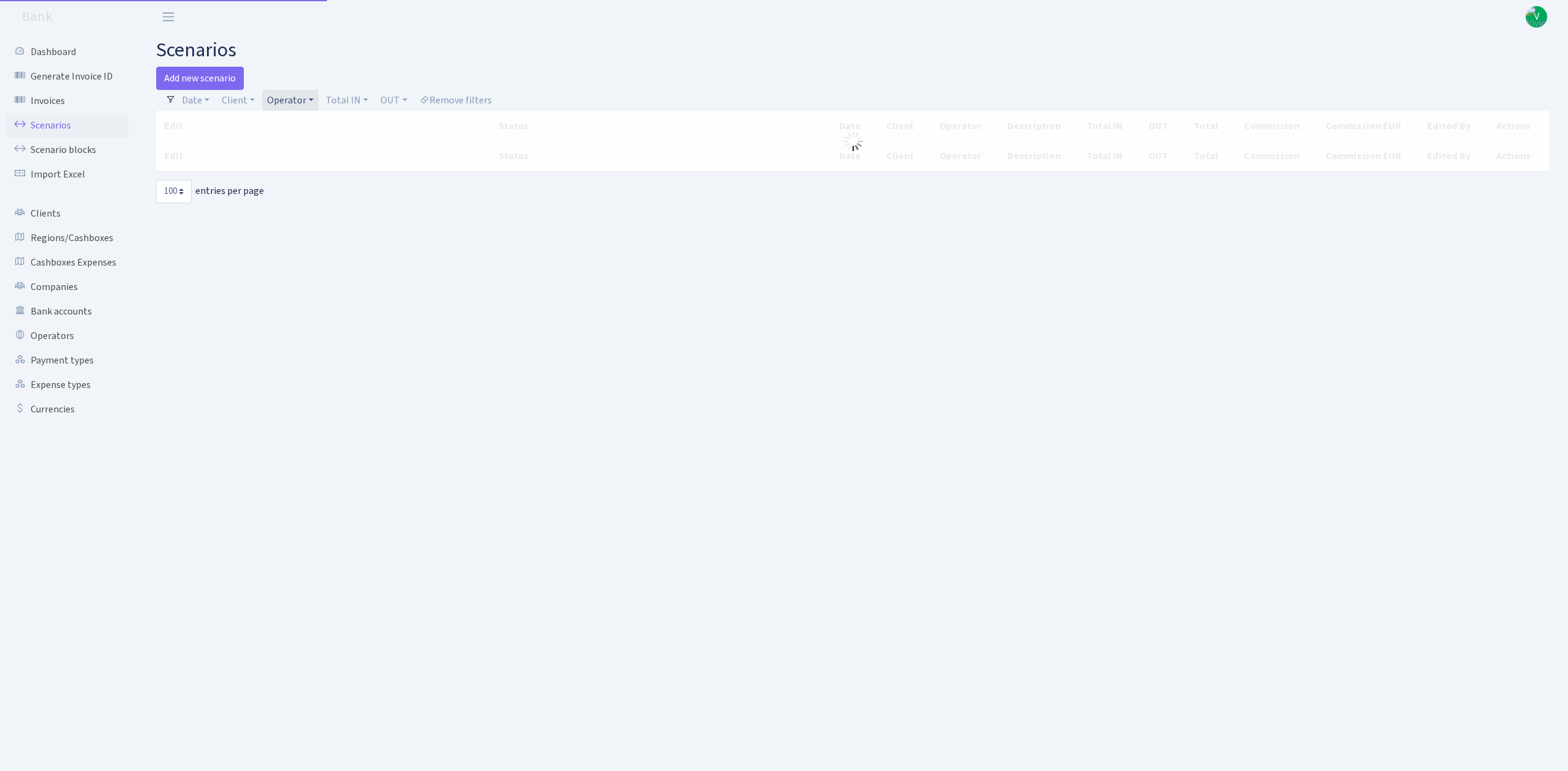
select select "100"
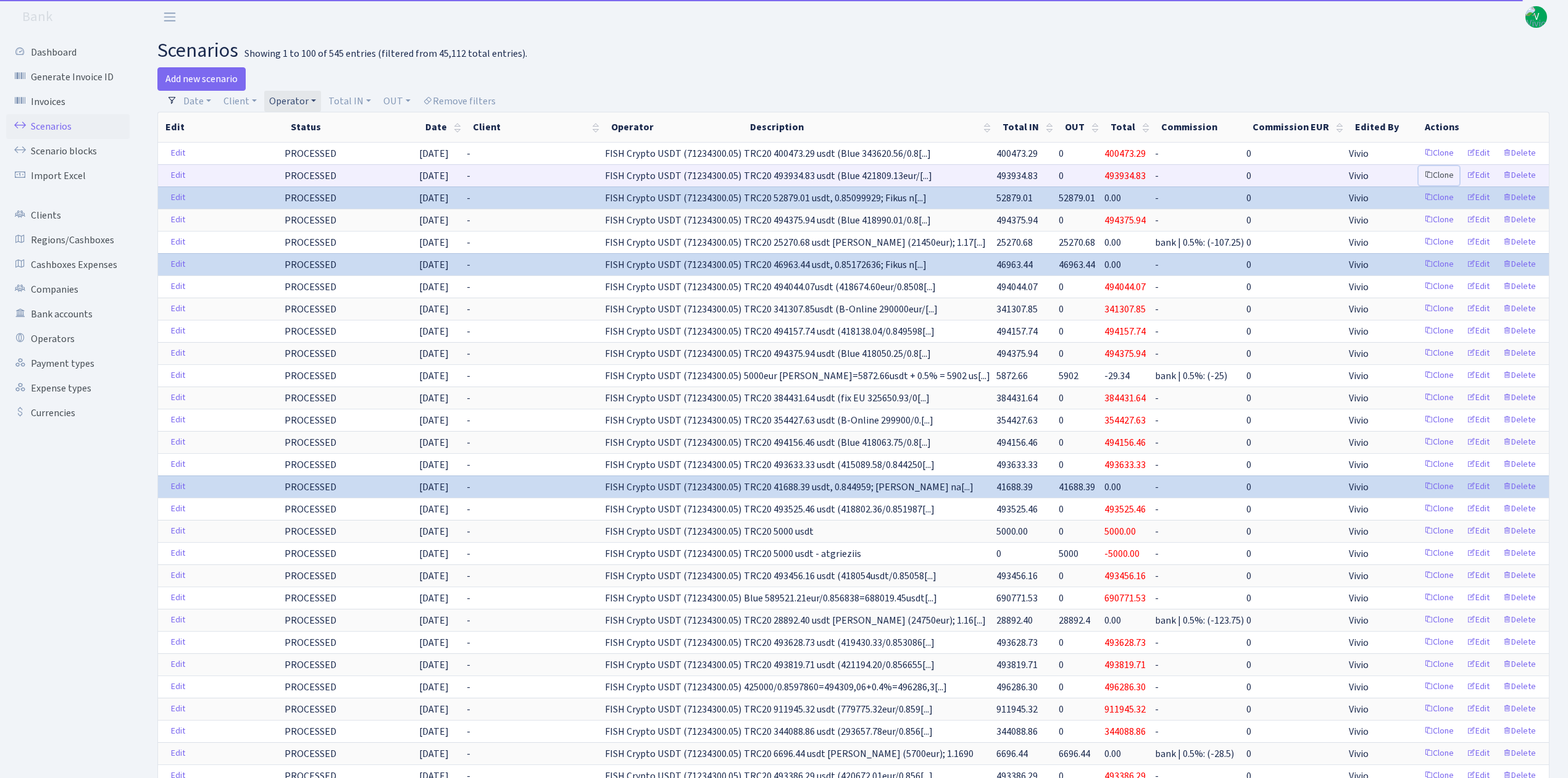
click at [1440, 173] on link "Clone" at bounding box center [1439, 176] width 41 height 20
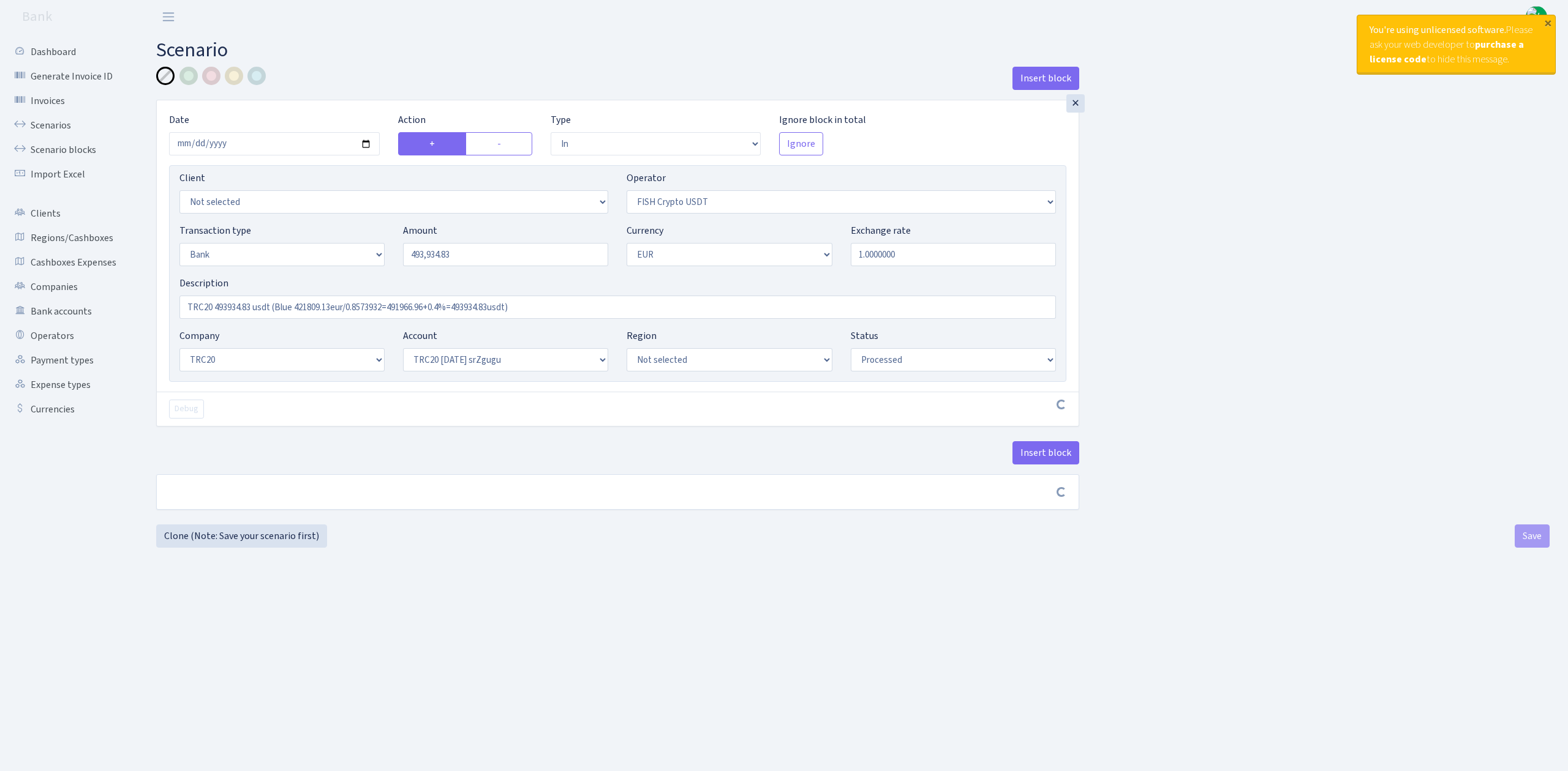
select select "in"
select select "242"
select select "2"
select select "1"
select select "20"
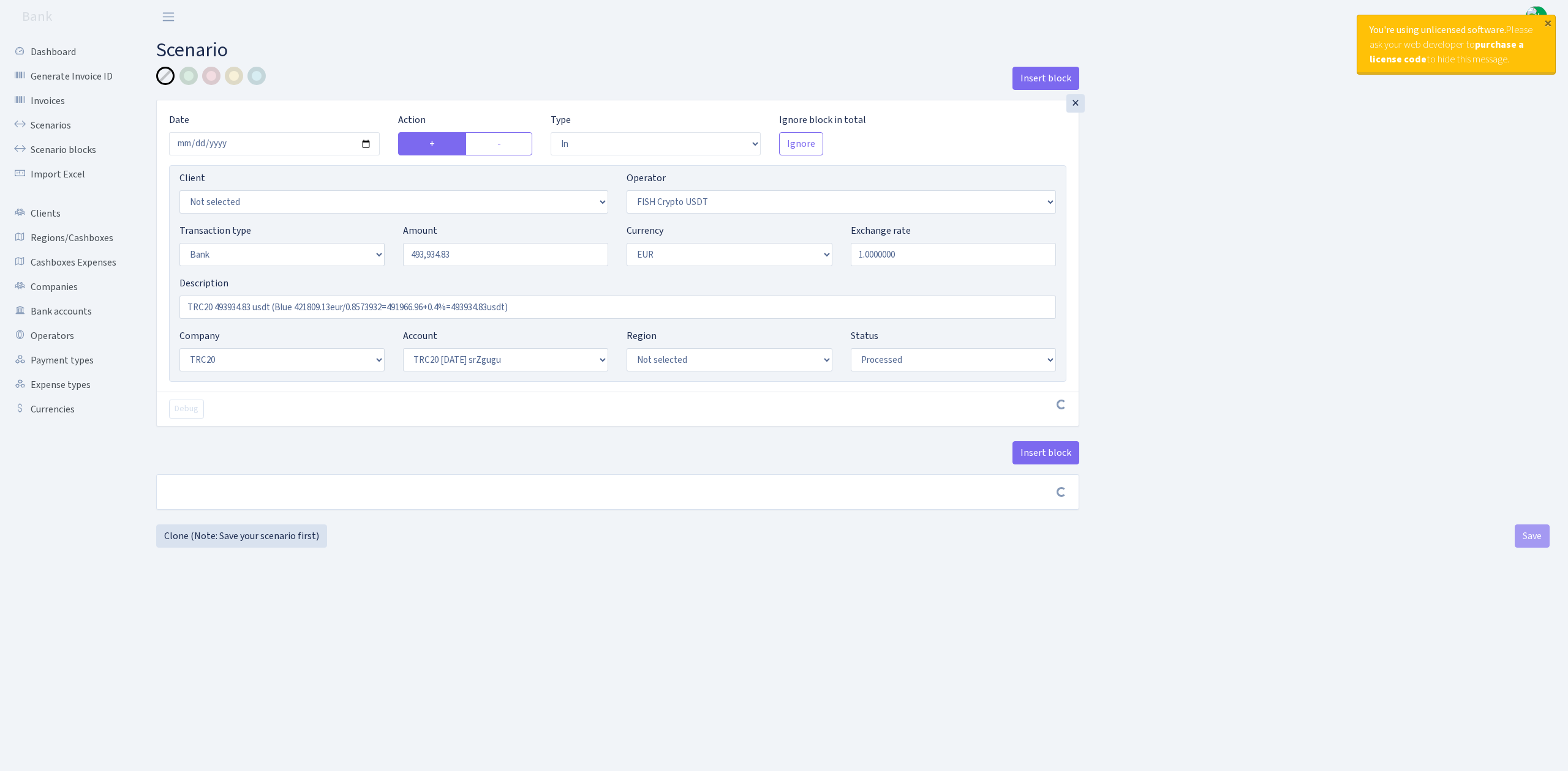
select select "61"
select select "processed"
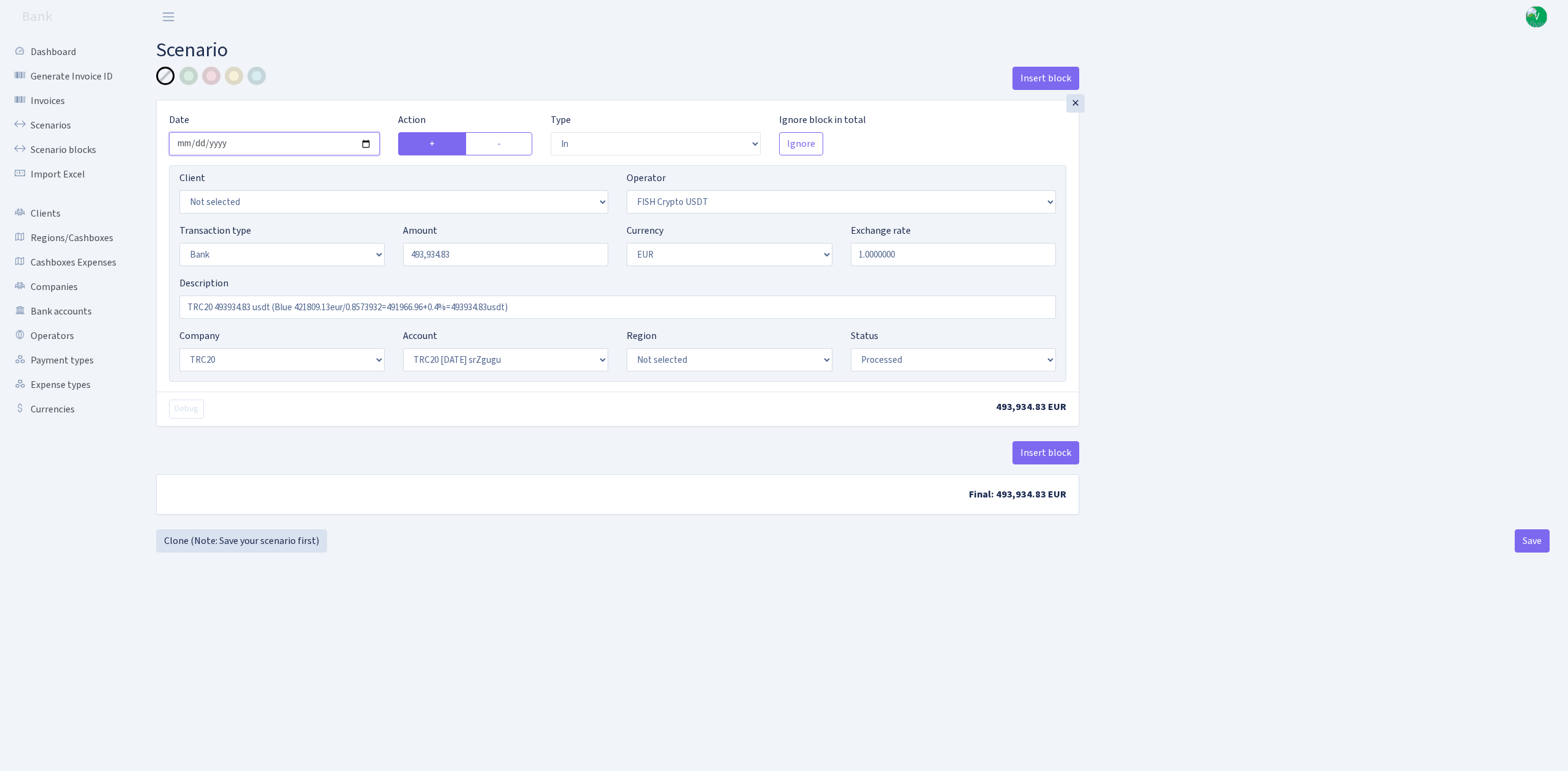
click at [365, 146] on input "[DATE]" at bounding box center [275, 144] width 211 height 24
type input "[DATE]"
drag, startPoint x: 495, startPoint y: 260, endPoint x: 365, endPoint y: 242, distance: 131.2
click at [367, 242] on div "Transaction type Not selected 981 ELF FISH crypto GIRT IVO dekl MM-BALTIC eur U…" at bounding box center [617, 249] width 894 height 53
type input "233,004.13"
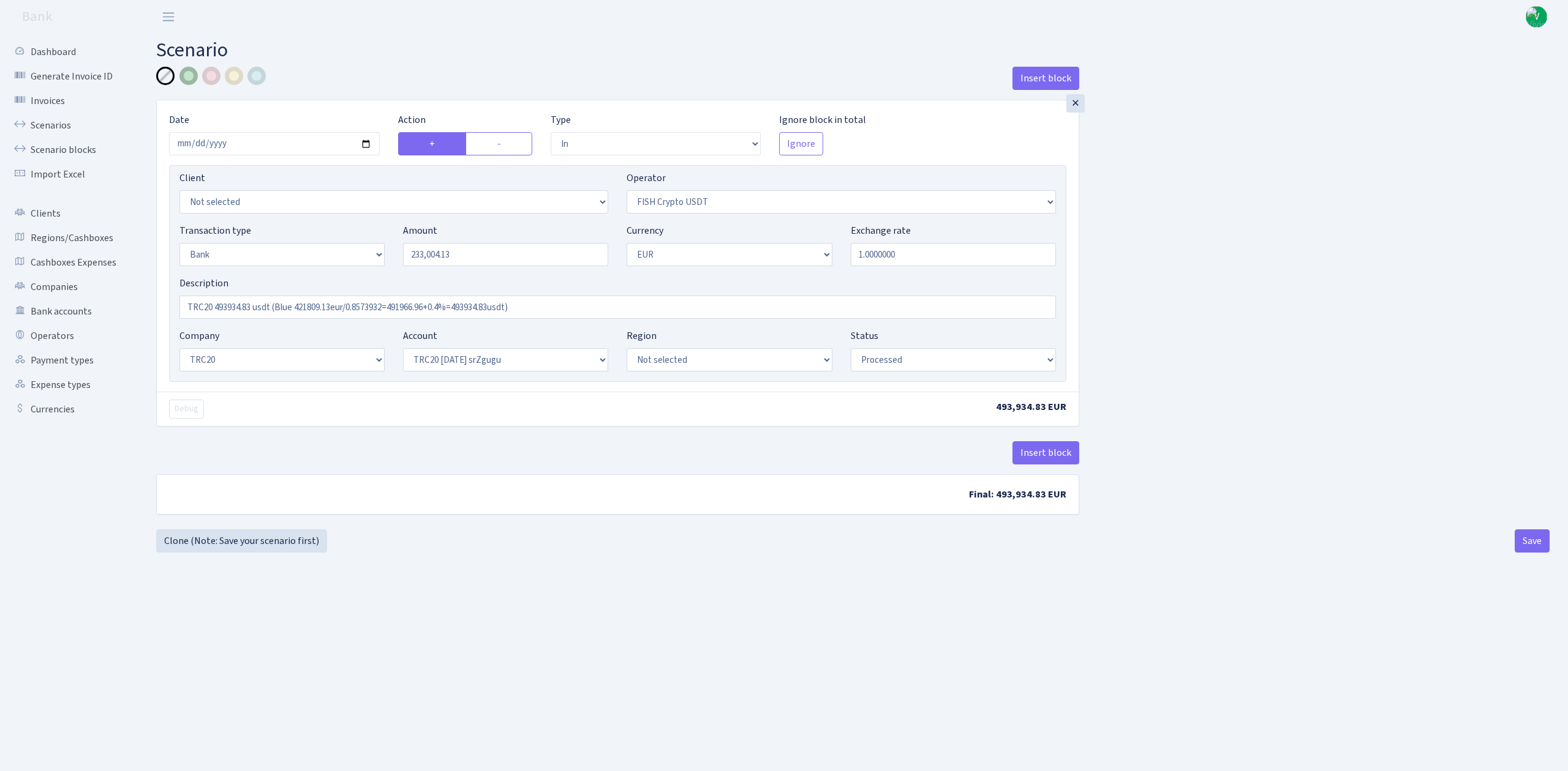
click at [189, 77] on div at bounding box center [189, 76] width 19 height 19
drag, startPoint x: 555, startPoint y: 306, endPoint x: 67, endPoint y: 297, distance: 488.1
click at [67, 297] on div "Dashboard Generate Invoice ID Invoices Scenarios Scenario blocks Import Excel C…" at bounding box center [784, 387] width 1568 height 707
paste input "233004.13 usdt (99800eur+99950eur=199750eur/0.8641392=231154.89+0.8%=233004.13u…"
type input "TRC20 233004.13 usdt (99800eur+99950eur=199750eur/0.8641392=231154.89+0.8%=2330…"
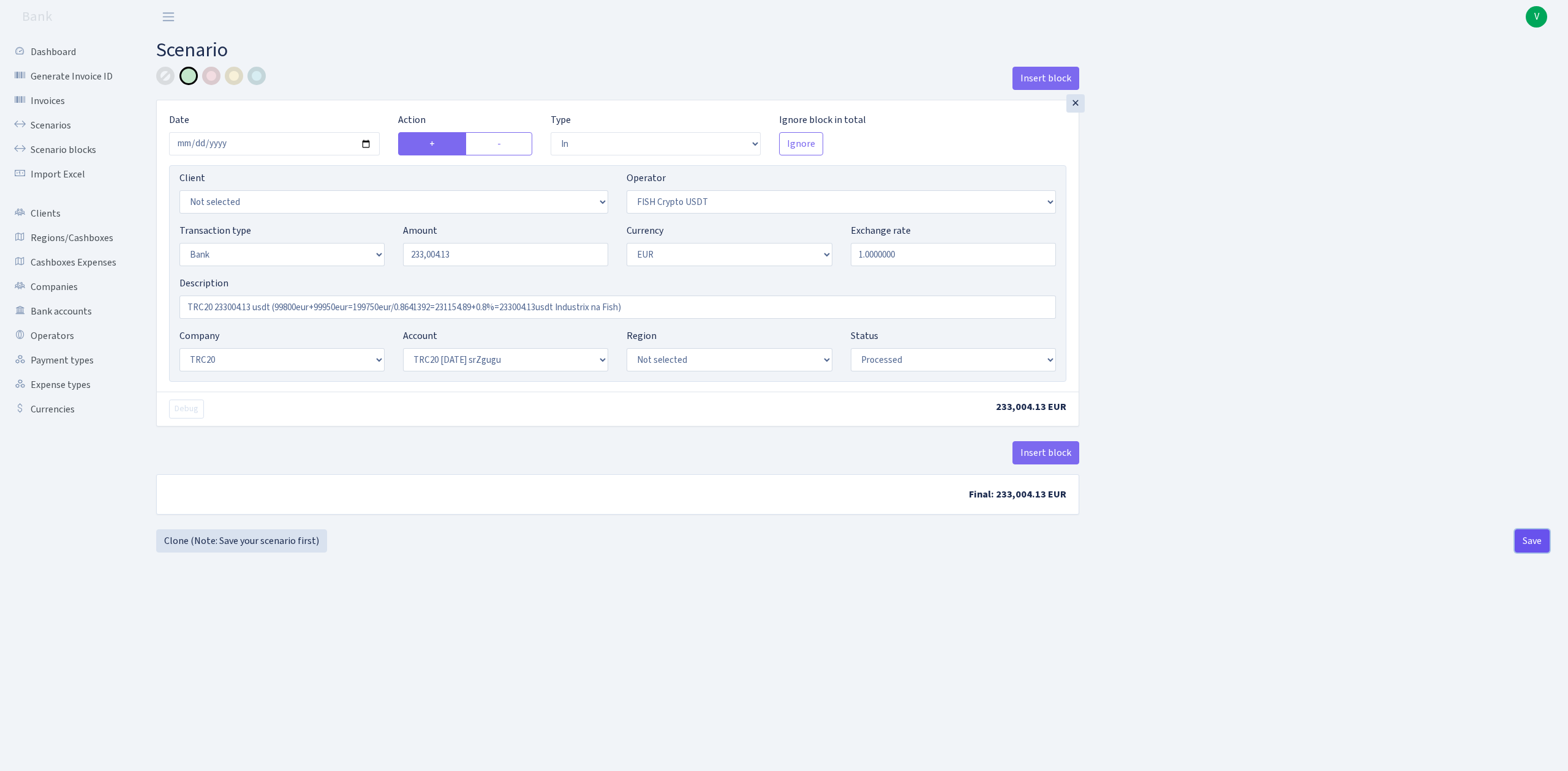
click at [1532, 545] on button "Save" at bounding box center [1531, 541] width 35 height 24
select select "in"
select select "242"
select select "2"
select select "1"
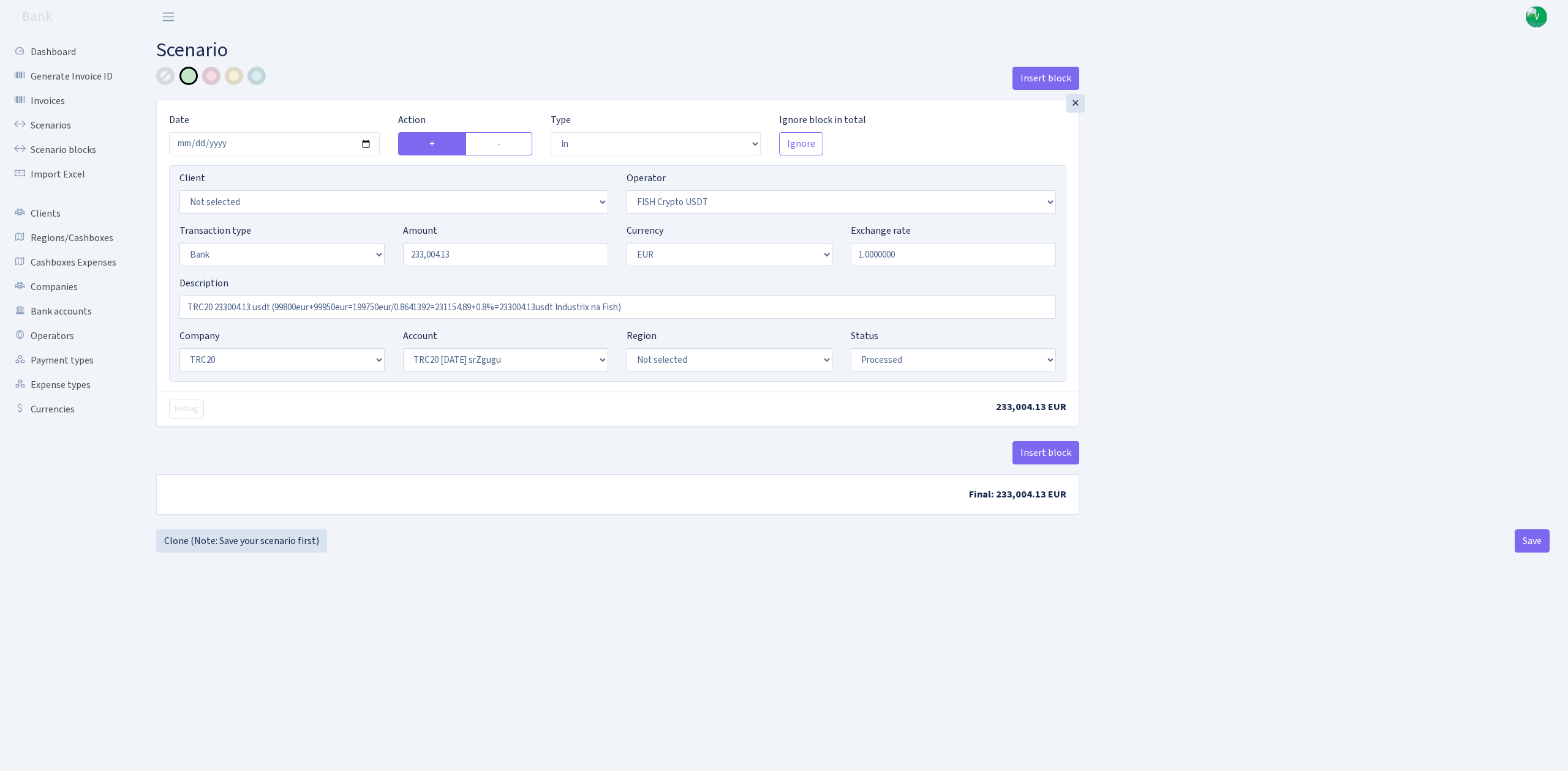
select select "20"
select select "61"
select select "processed"
click at [77, 125] on link "Scenarios" at bounding box center [67, 125] width 122 height 24
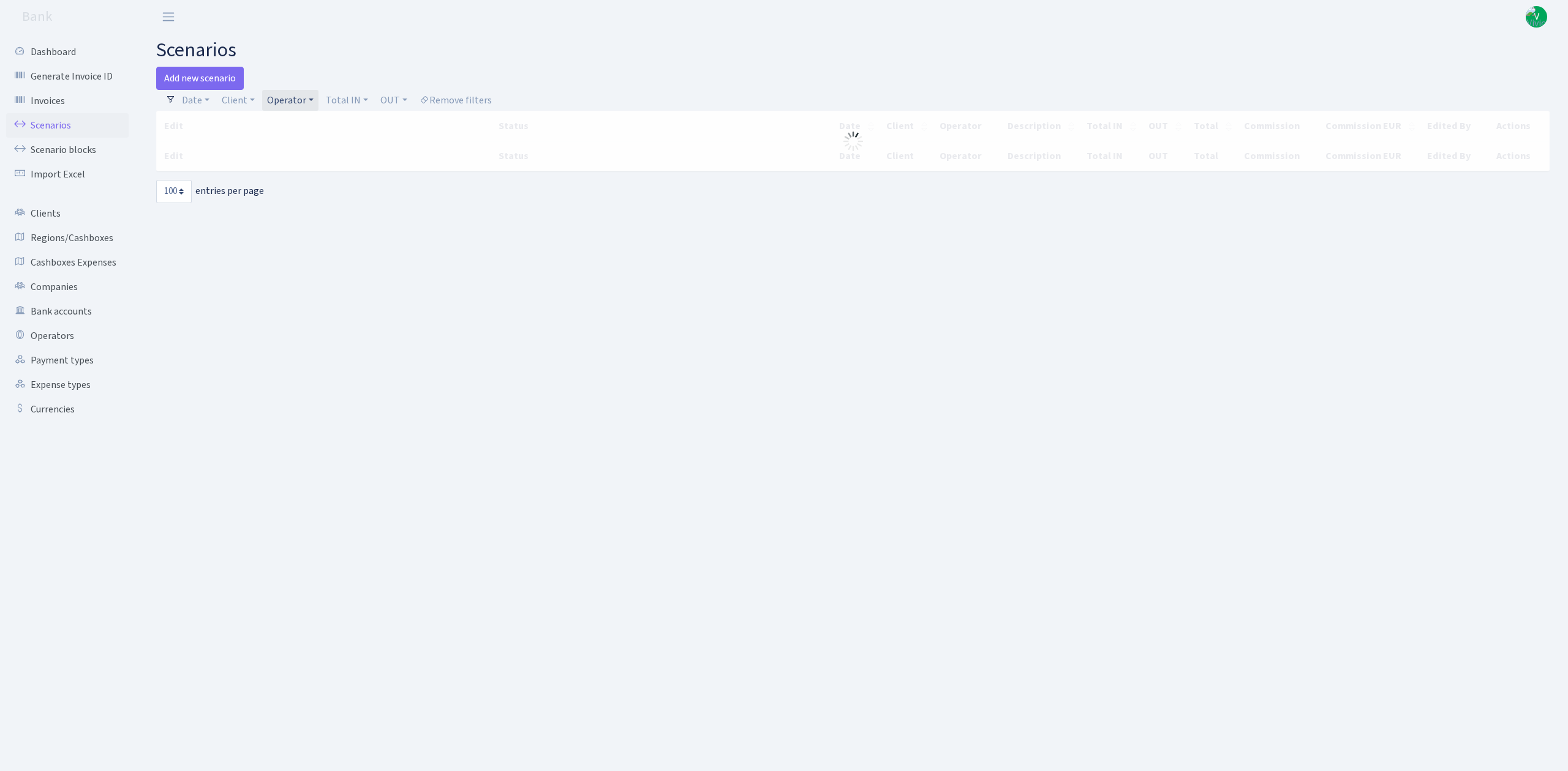
select select "100"
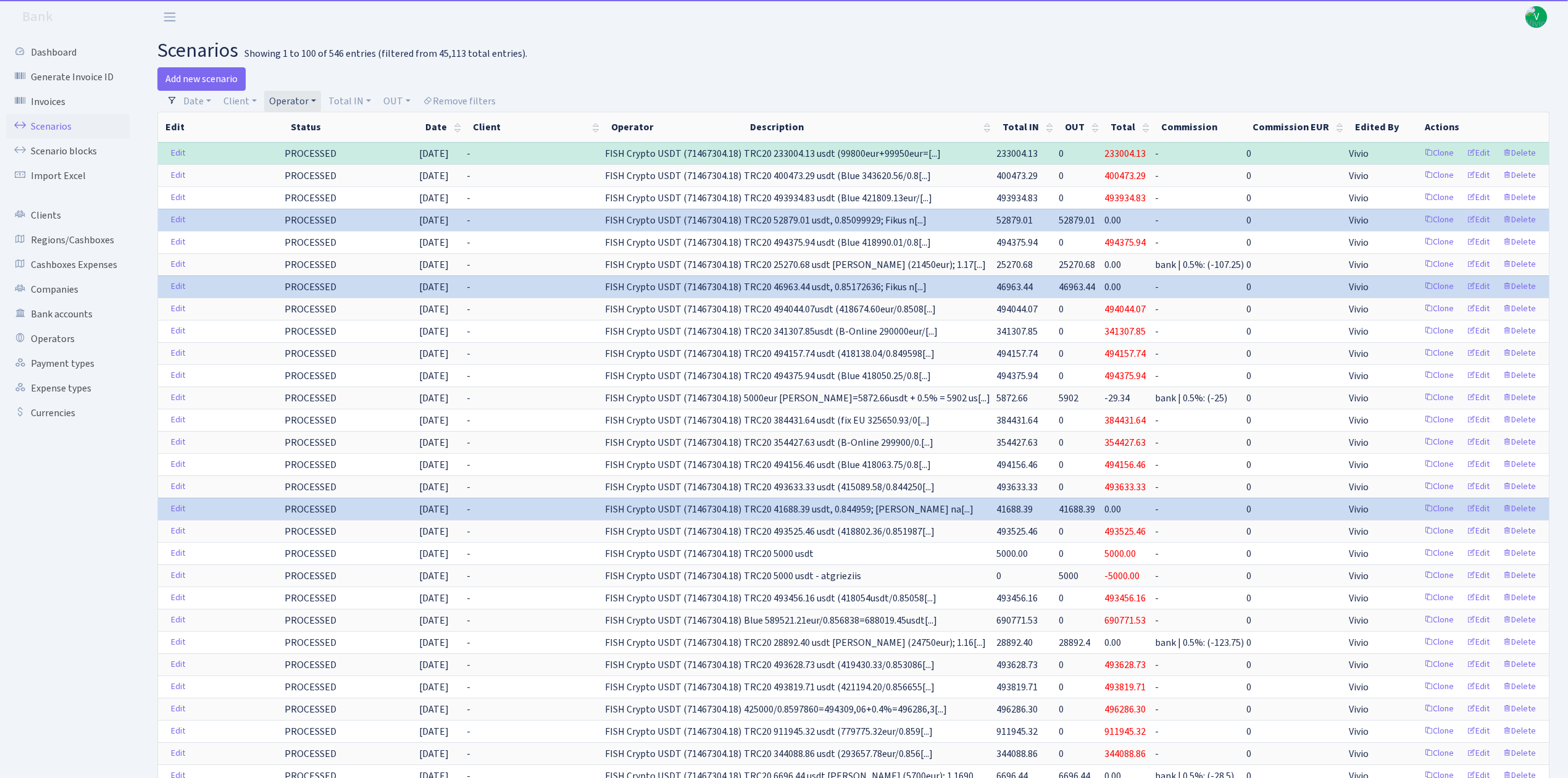
click at [300, 100] on link "Operator" at bounding box center [292, 101] width 57 height 21
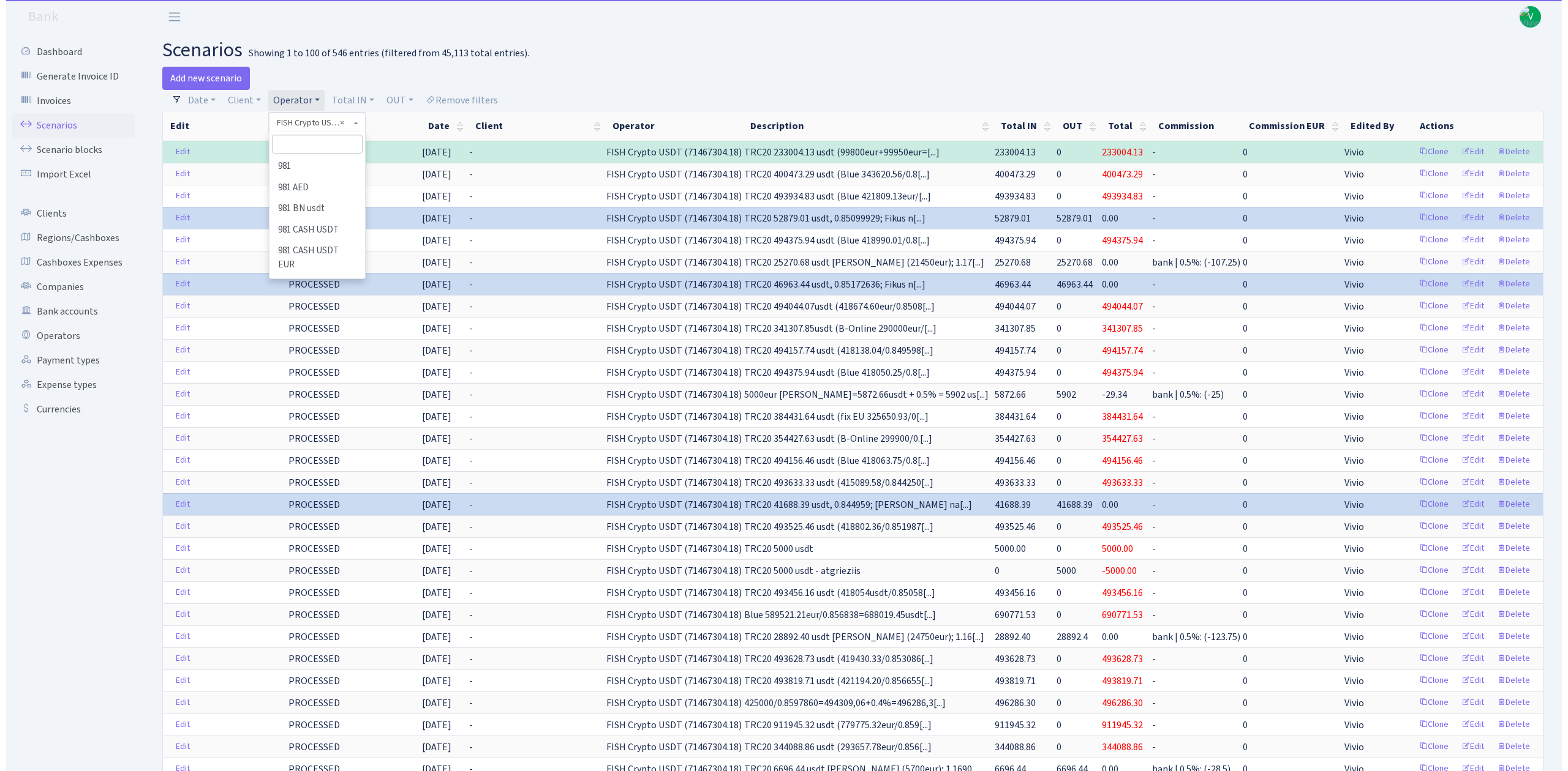
scroll to position [2758, 0]
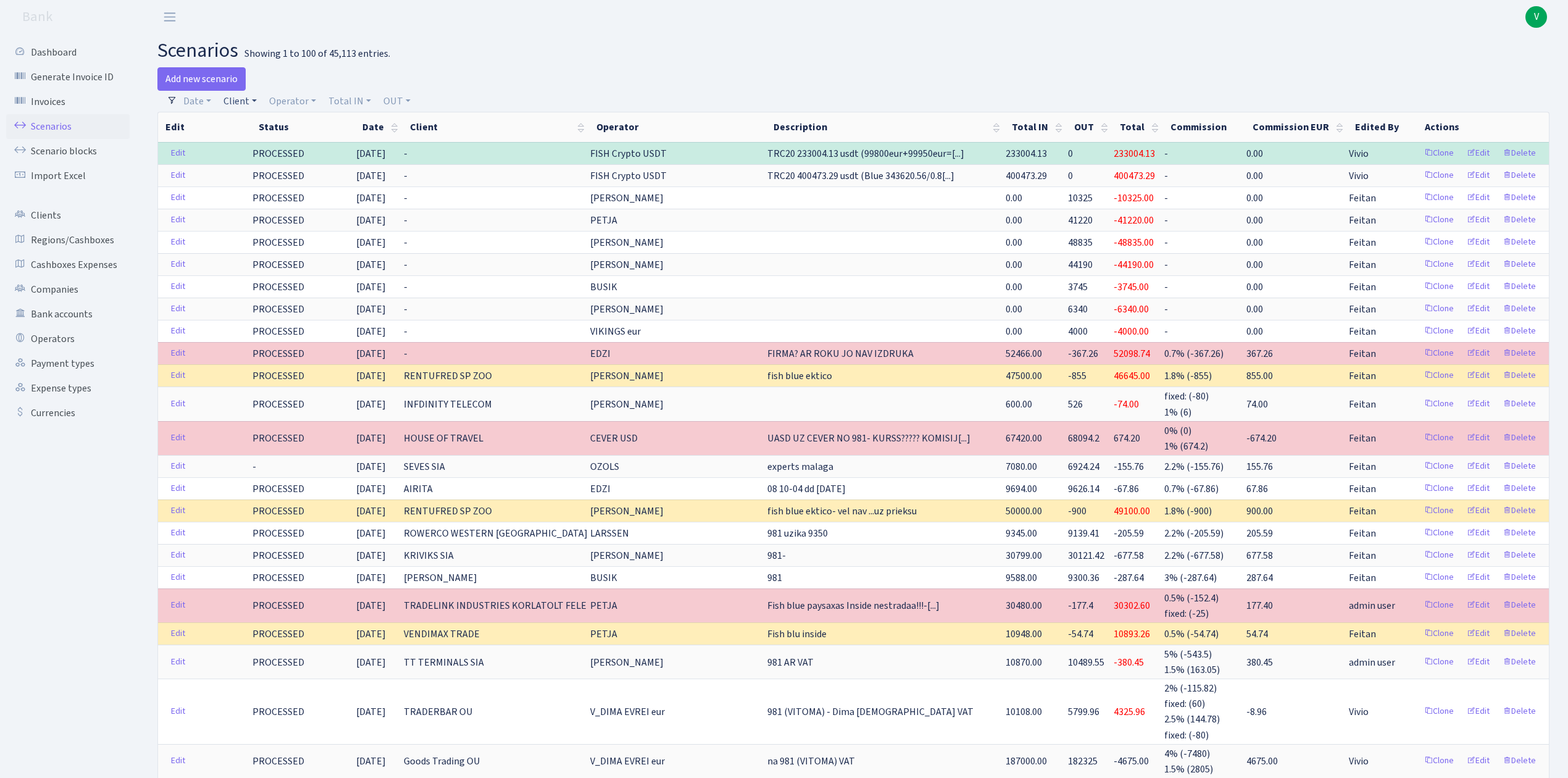
drag, startPoint x: 240, startPoint y: 103, endPoint x: 244, endPoint y: 111, distance: 8.9
click at [240, 103] on link "Client" at bounding box center [239, 101] width 43 height 21
click at [248, 139] on input "search" at bounding box center [267, 145] width 91 height 20
type input "fish"
click at [278, 261] on li "FISH" at bounding box center [267, 266] width 93 height 21
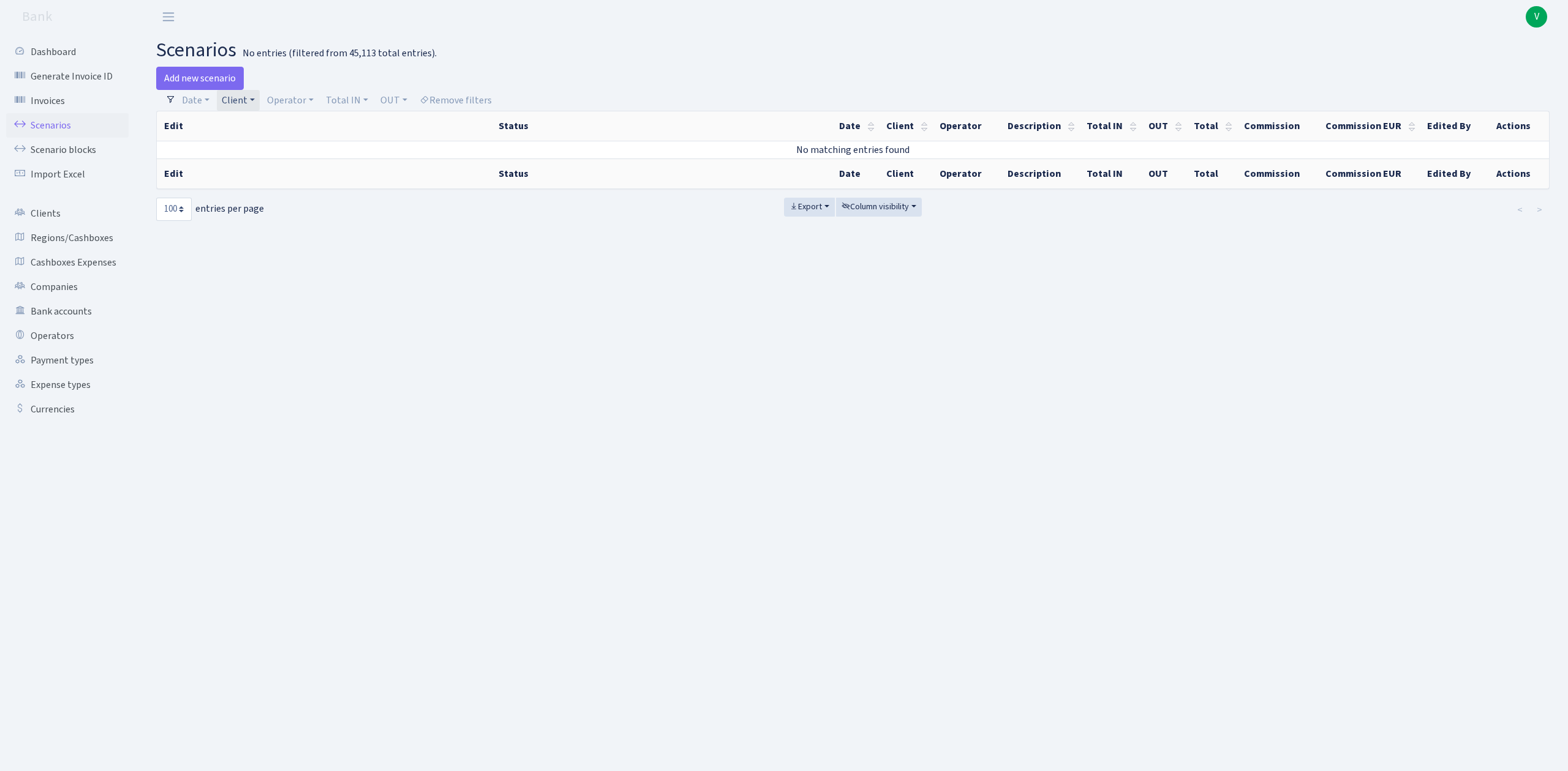
click at [233, 98] on link "Client" at bounding box center [237, 100] width 43 height 21
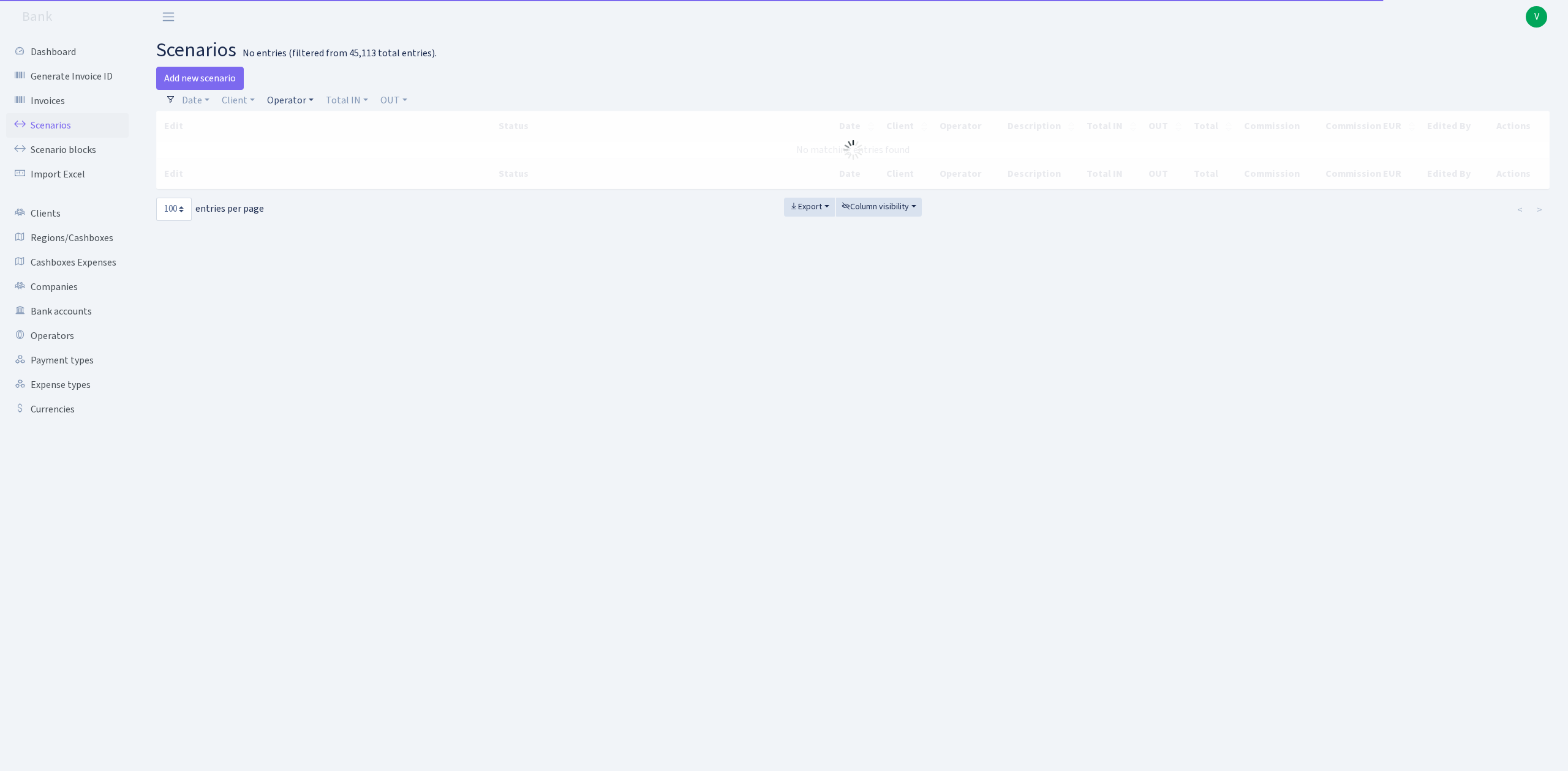
click at [284, 99] on link "Operator" at bounding box center [290, 100] width 56 height 21
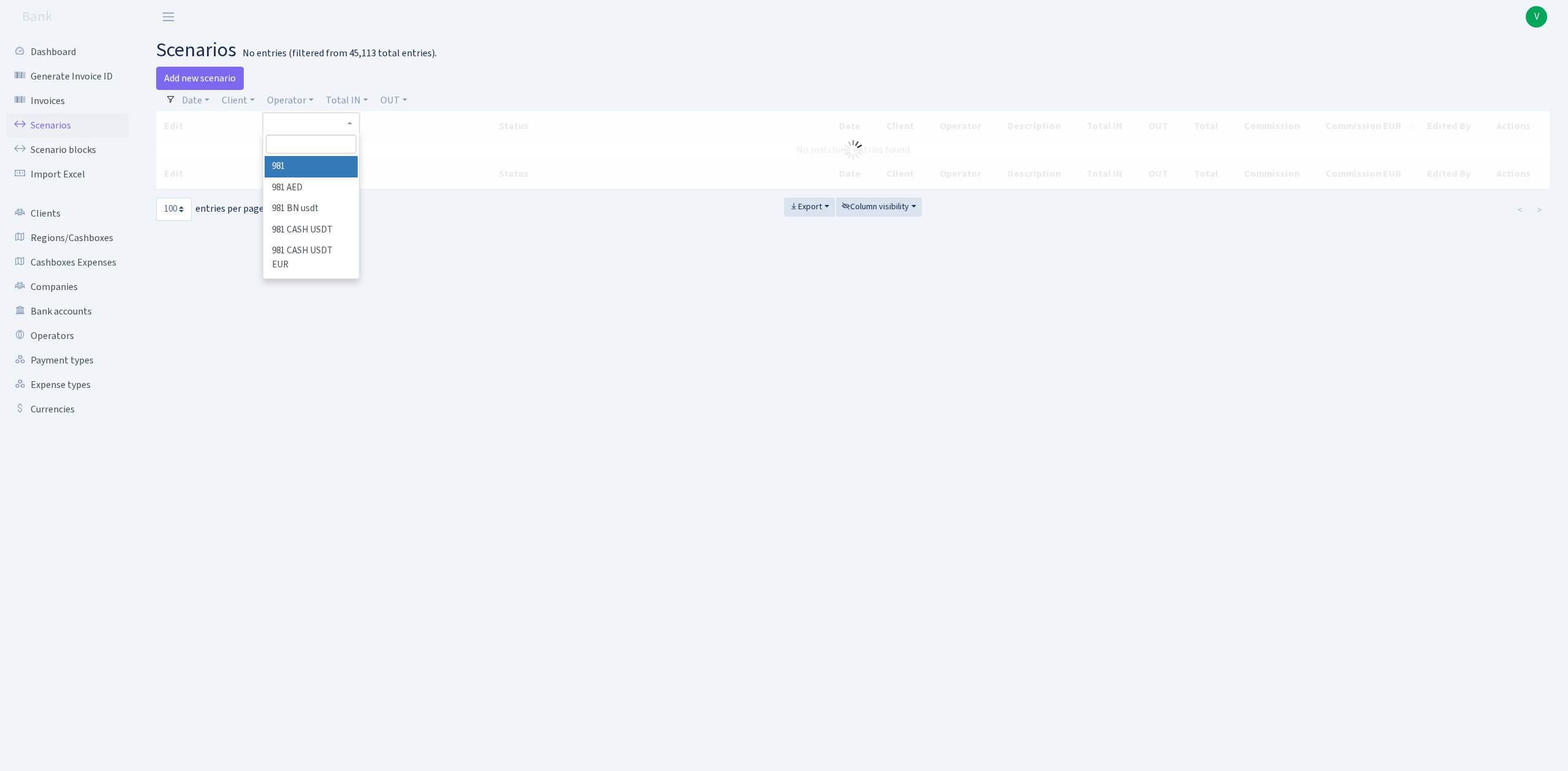
click at [299, 142] on input "search" at bounding box center [311, 144] width 90 height 19
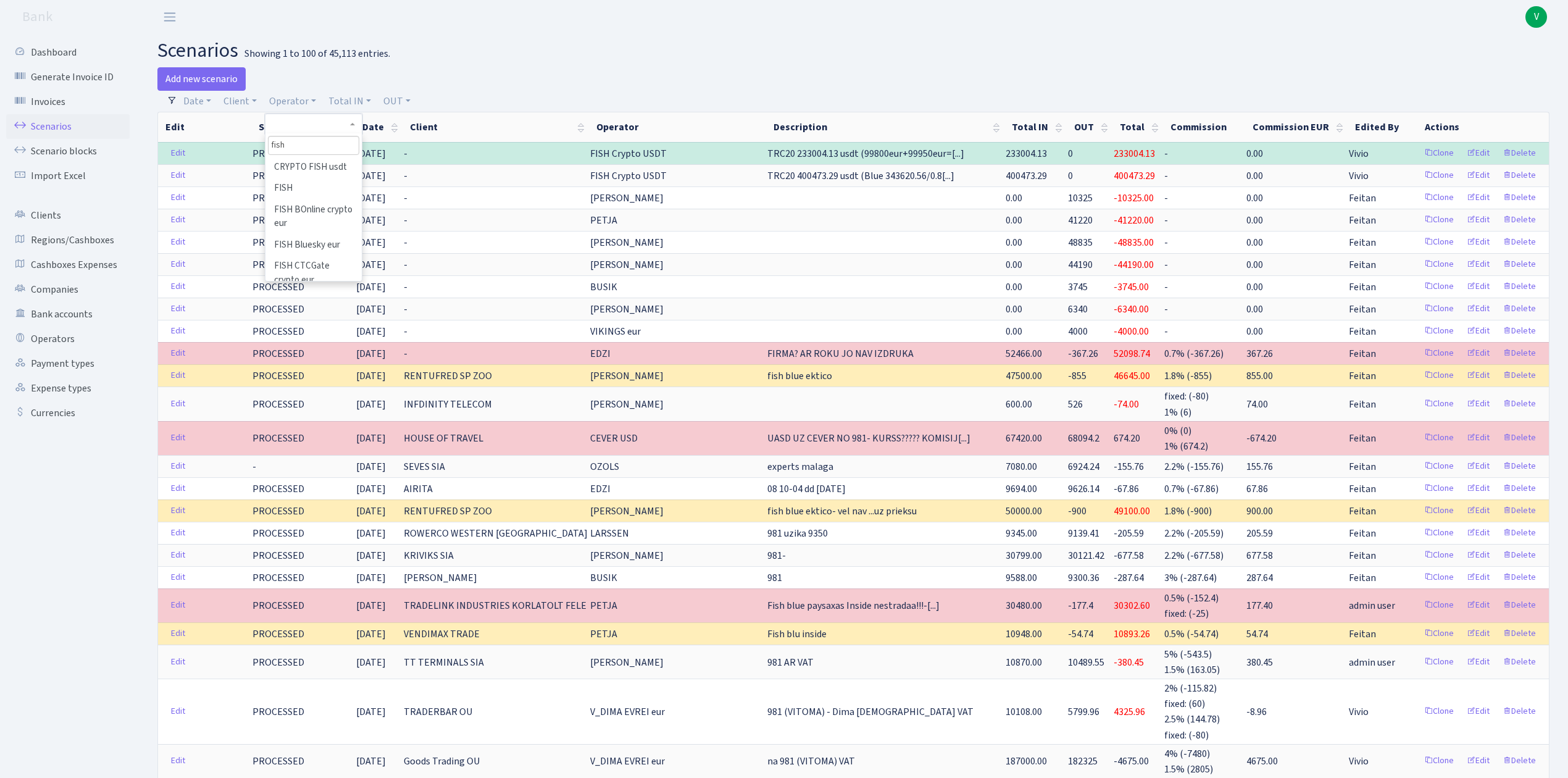
scroll to position [164, 0]
type input "fish"
click at [318, 191] on li "FISH" at bounding box center [313, 179] width 93 height 21
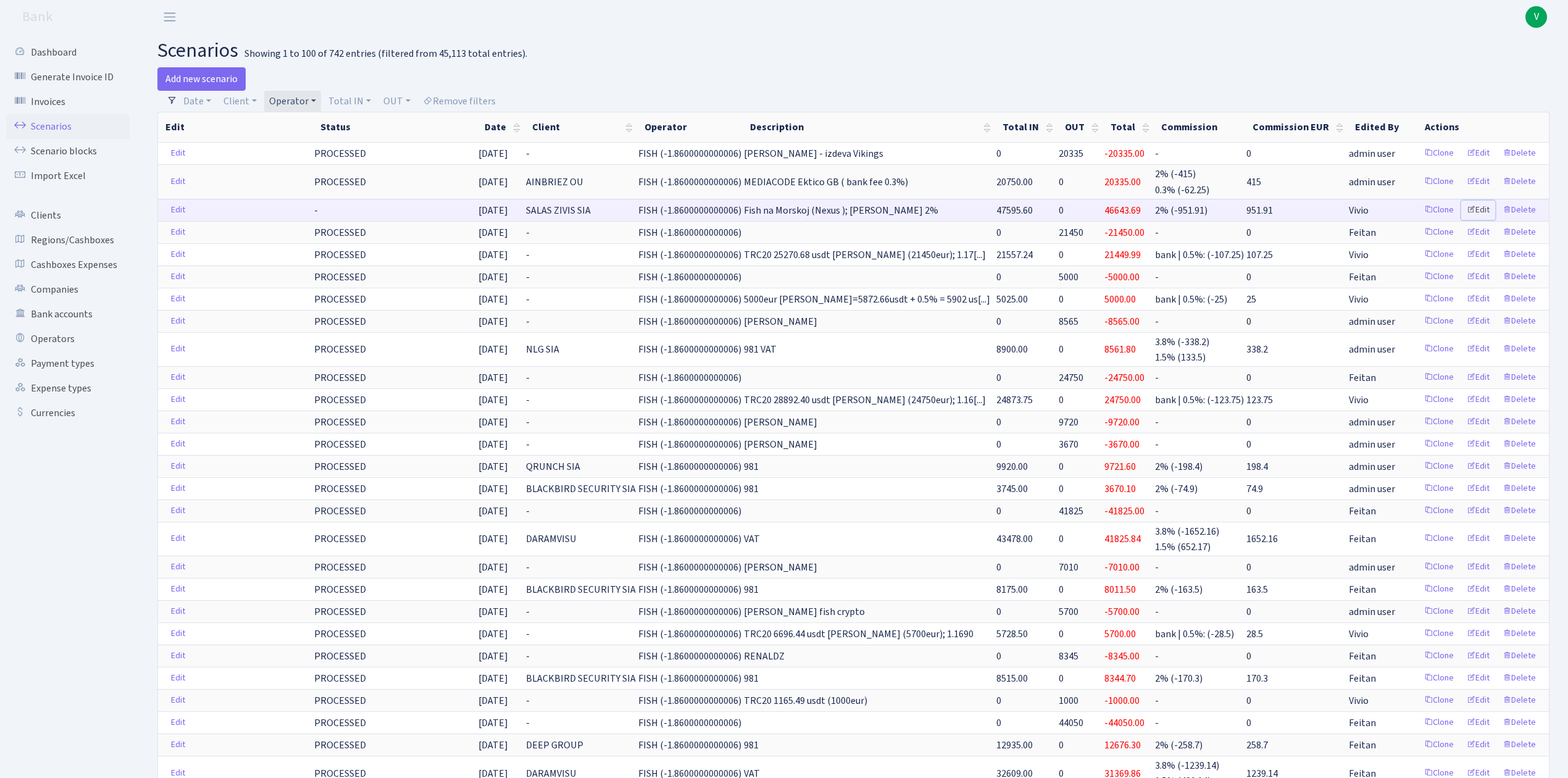
click at [1478, 207] on link "Edit" at bounding box center [1478, 210] width 34 height 20
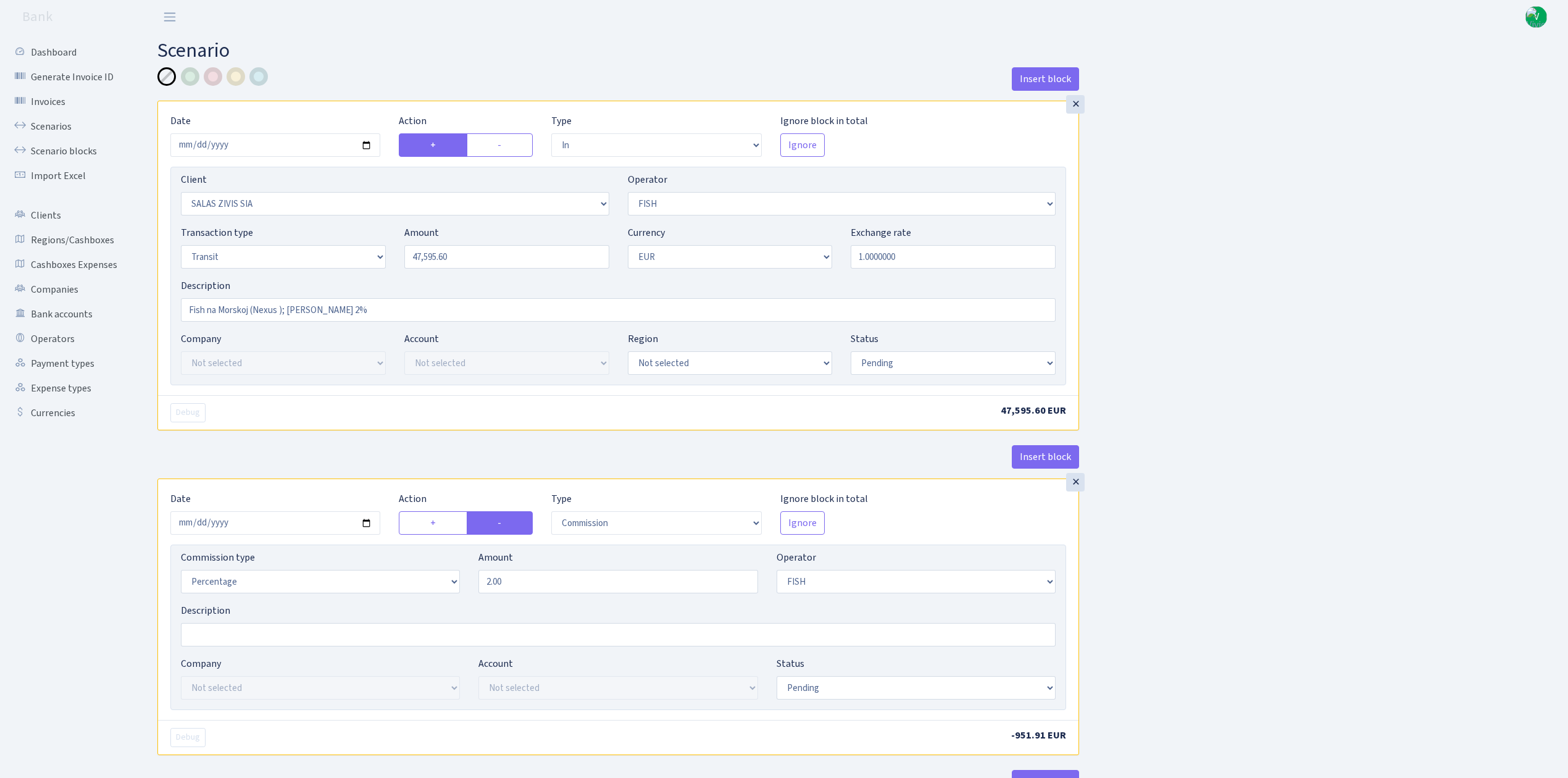
select select "in"
select select "2045"
select select "44"
select select "5"
select select "1"
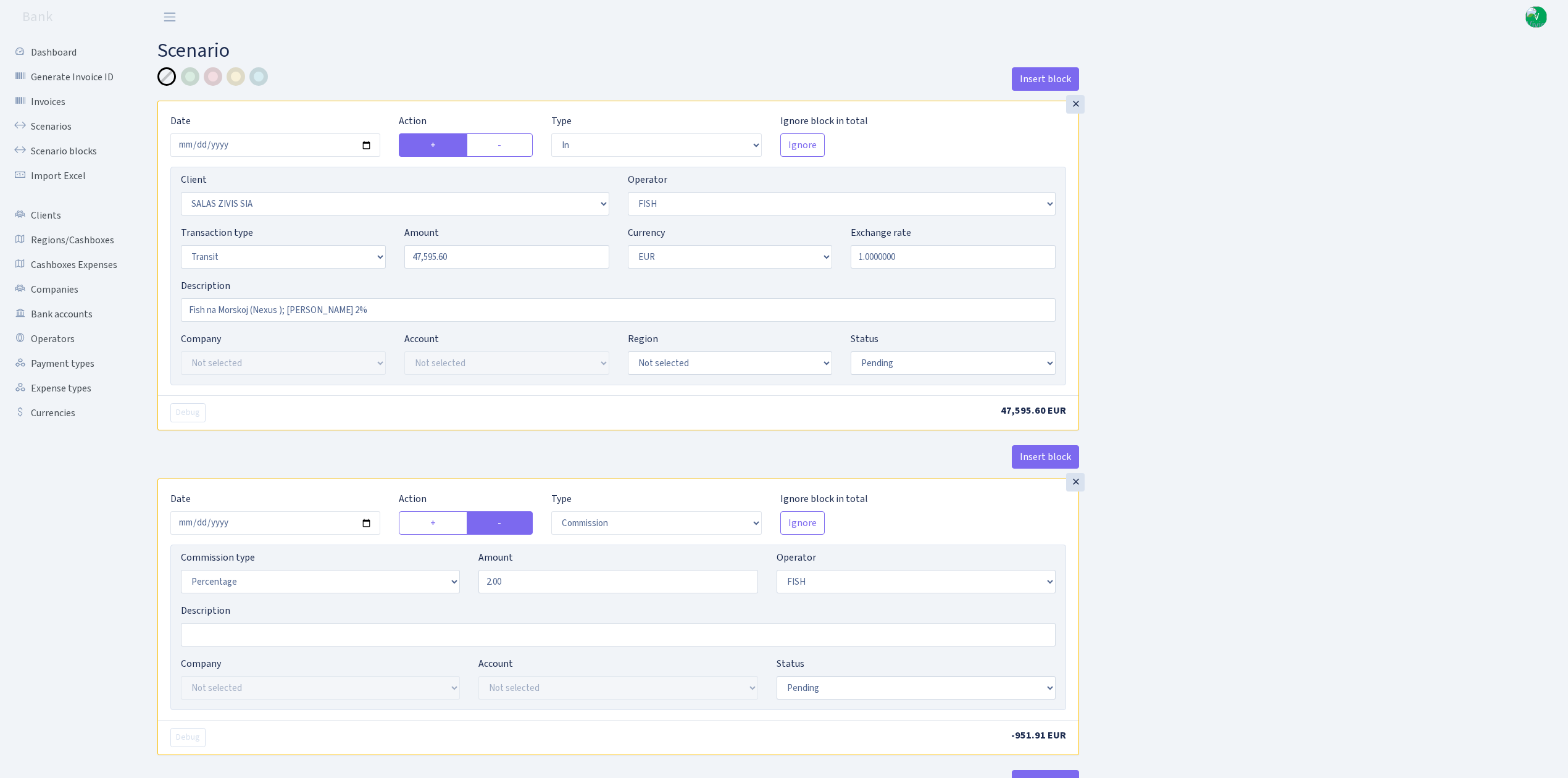
select select "pending"
select select "commission"
select select "44"
select select "pending"
select select "out"
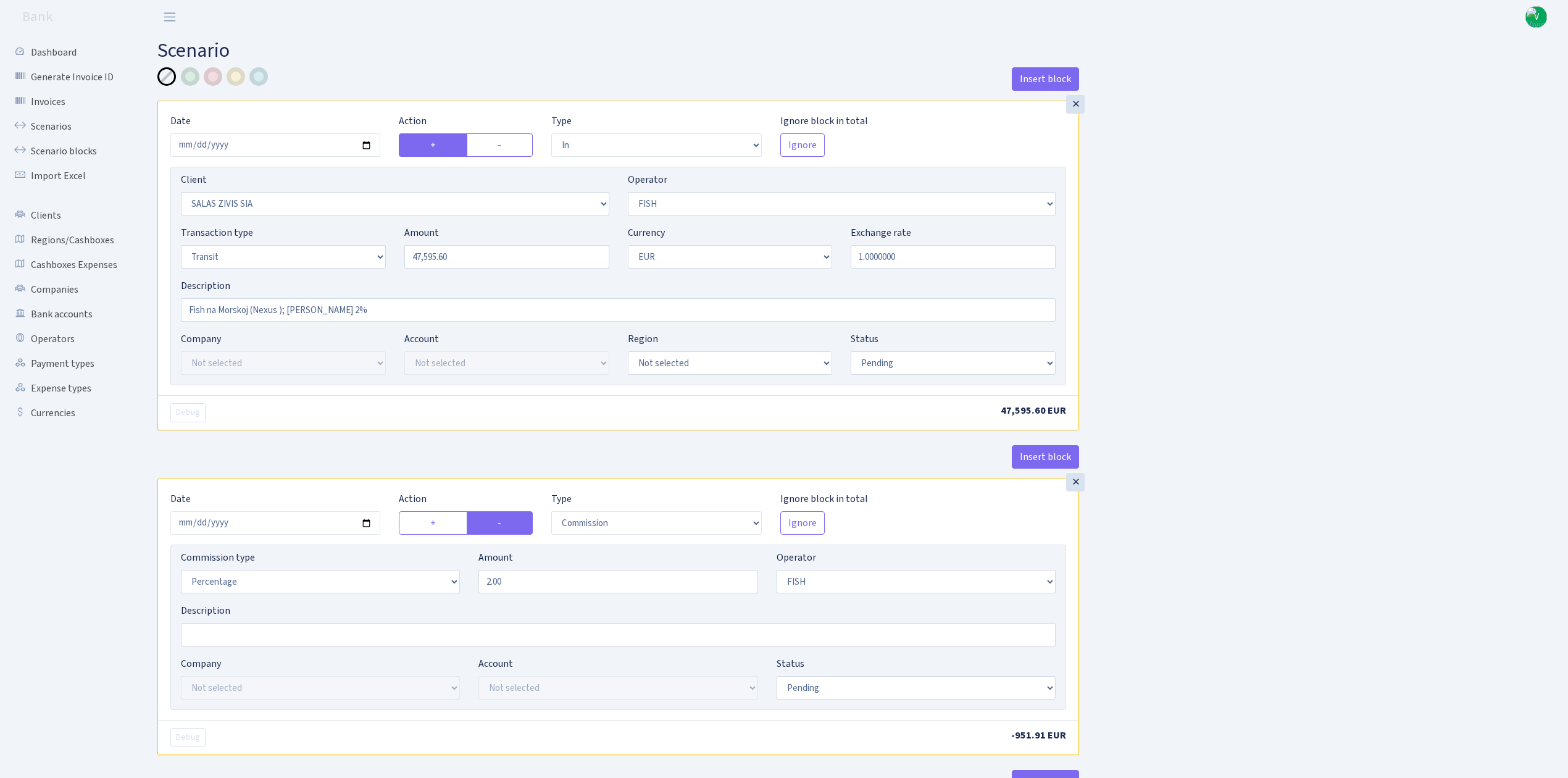
select select "2926"
select select "323"
select select "5"
select select "1"
select select "pending"
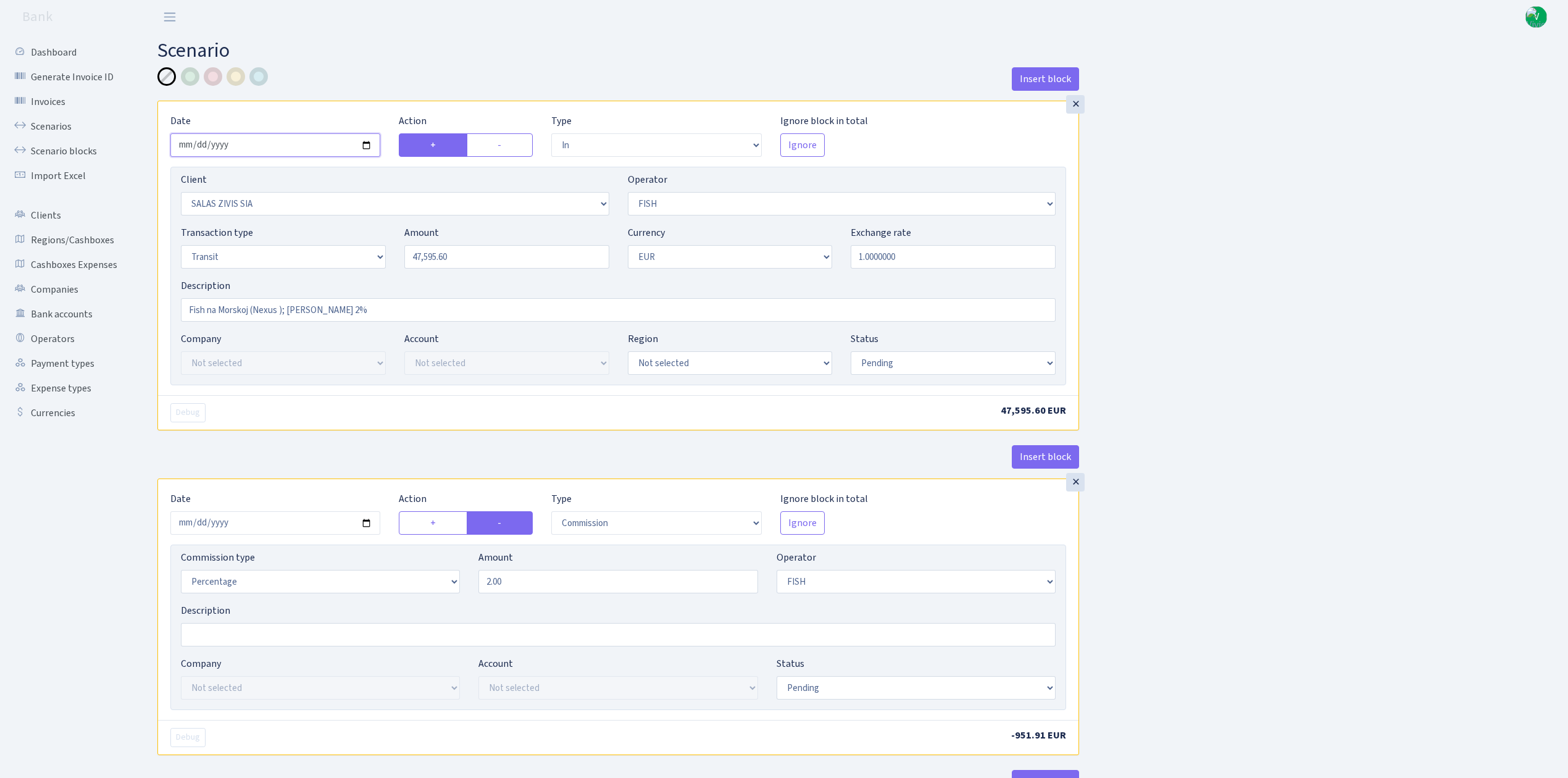
click at [366, 144] on input "2025-10-06" at bounding box center [275, 145] width 210 height 24
type input "[DATE]"
click at [364, 522] on input "2025-10-06" at bounding box center [275, 523] width 210 height 24
type input "[DATE]"
drag, startPoint x: 992, startPoint y: 366, endPoint x: 984, endPoint y: 369, distance: 8.5
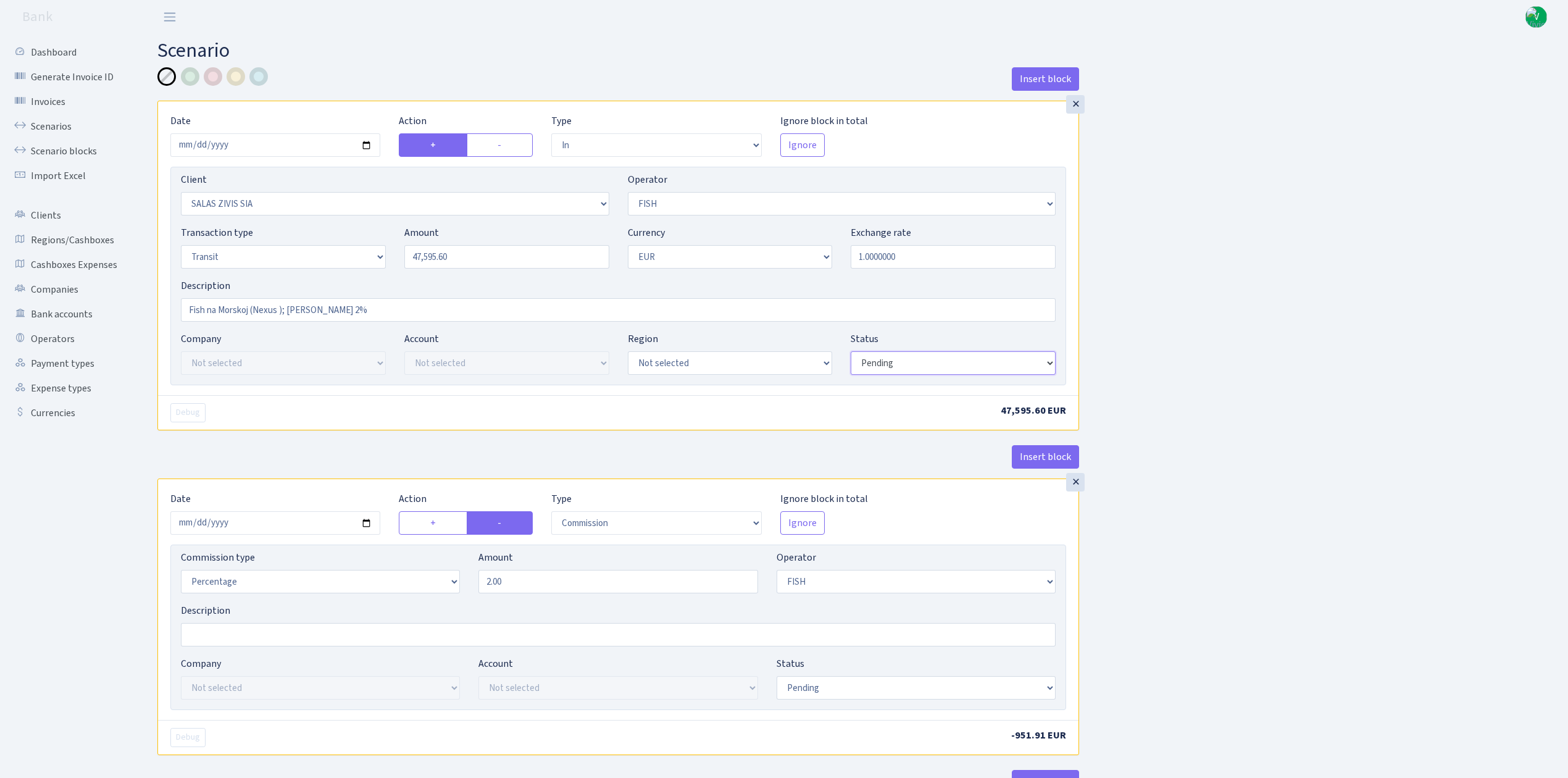
click at [992, 366] on select "Draft Pending Later Never Processed" at bounding box center [953, 364] width 205 height 24
select select "processed"
click at [851, 352] on select "Draft Pending Later Never Processed" at bounding box center [953, 364] width 205 height 24
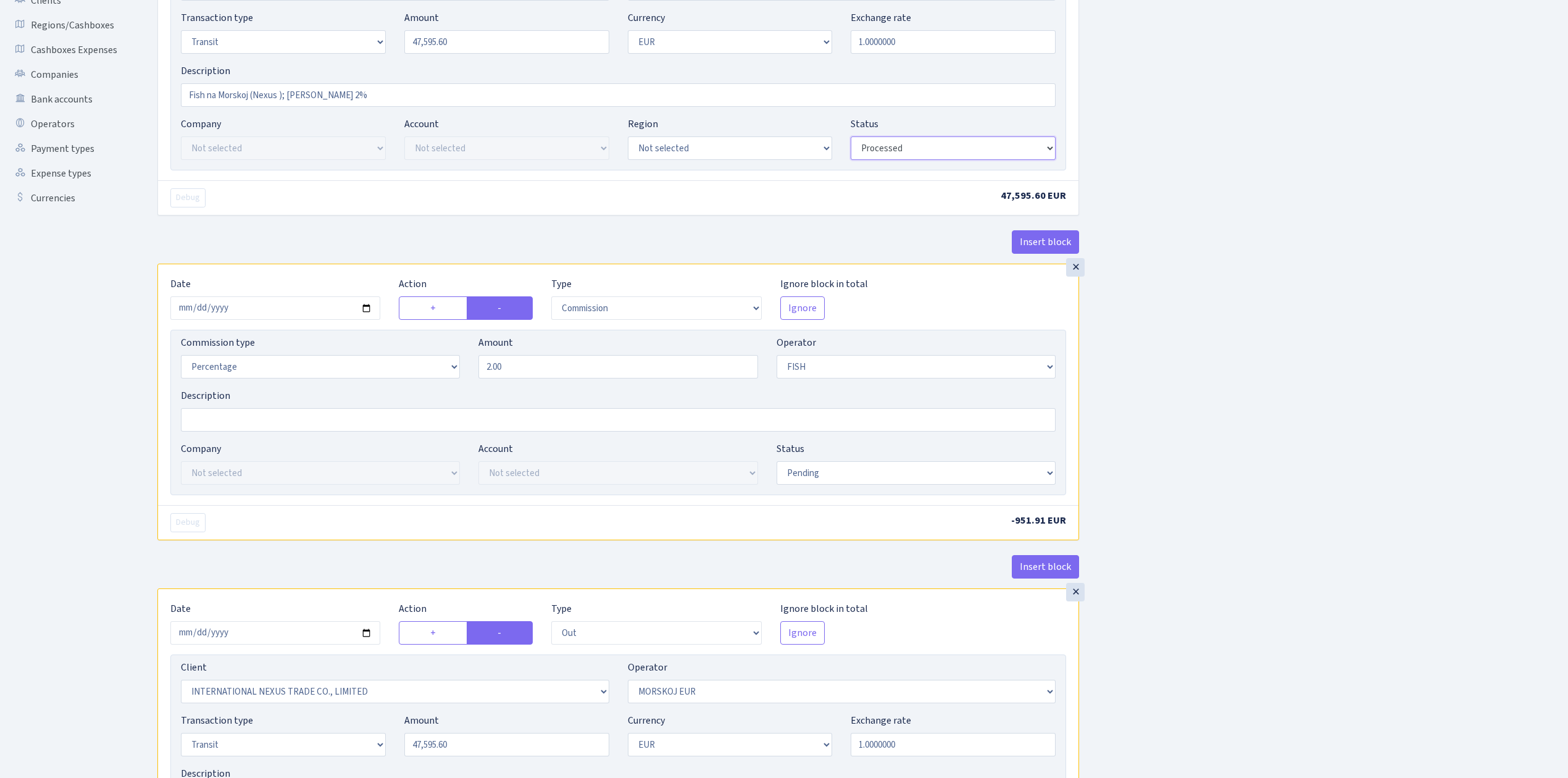
scroll to position [330, 0]
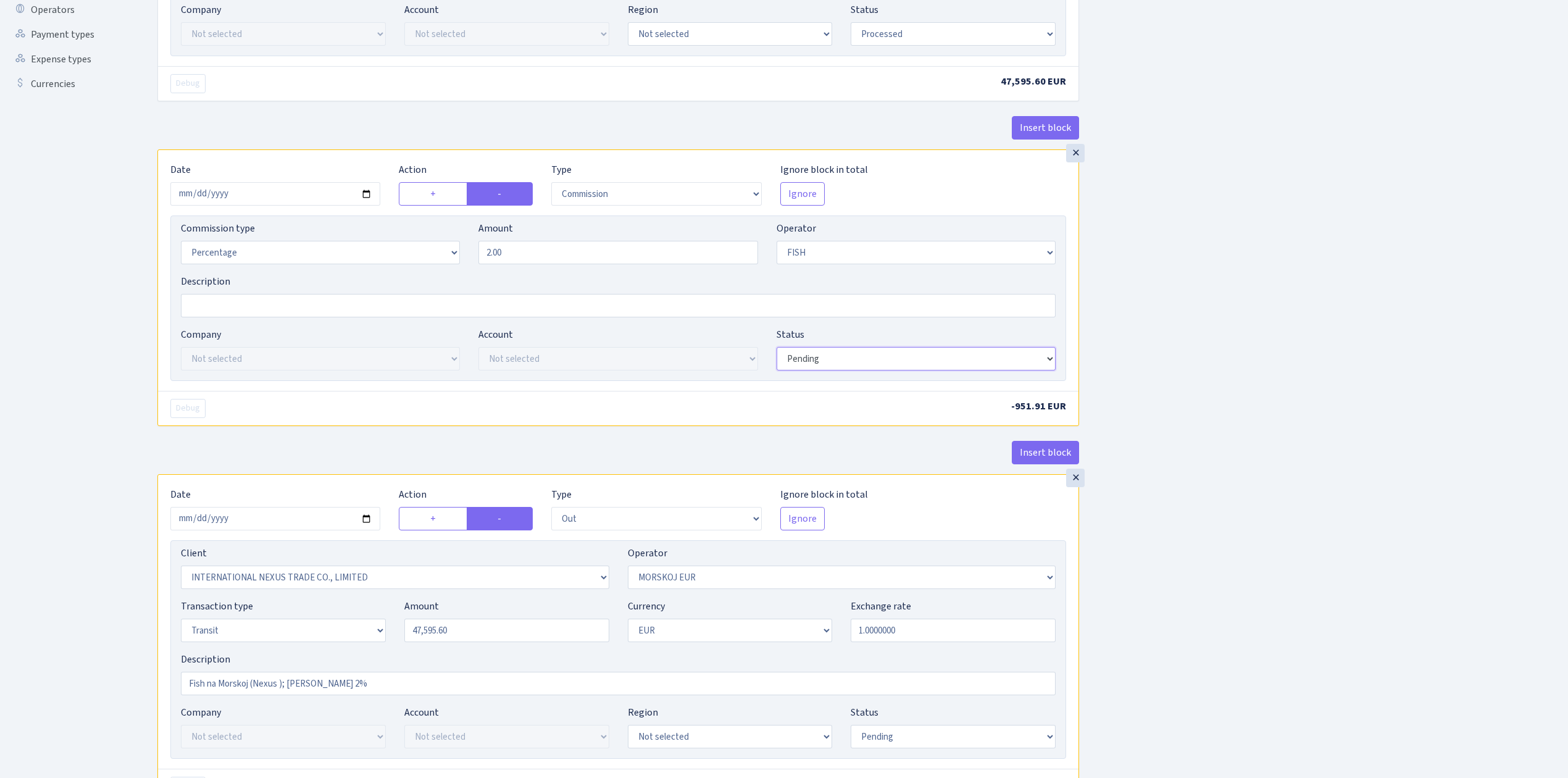
click at [869, 361] on select "Draft Pending Later Never Processed" at bounding box center [916, 359] width 279 height 24
select select "processed"
click at [777, 350] on select "Draft Pending Later Never Processed" at bounding box center [916, 359] width 279 height 24
click at [827, 448] on div "Insert block" at bounding box center [618, 457] width 922 height 33
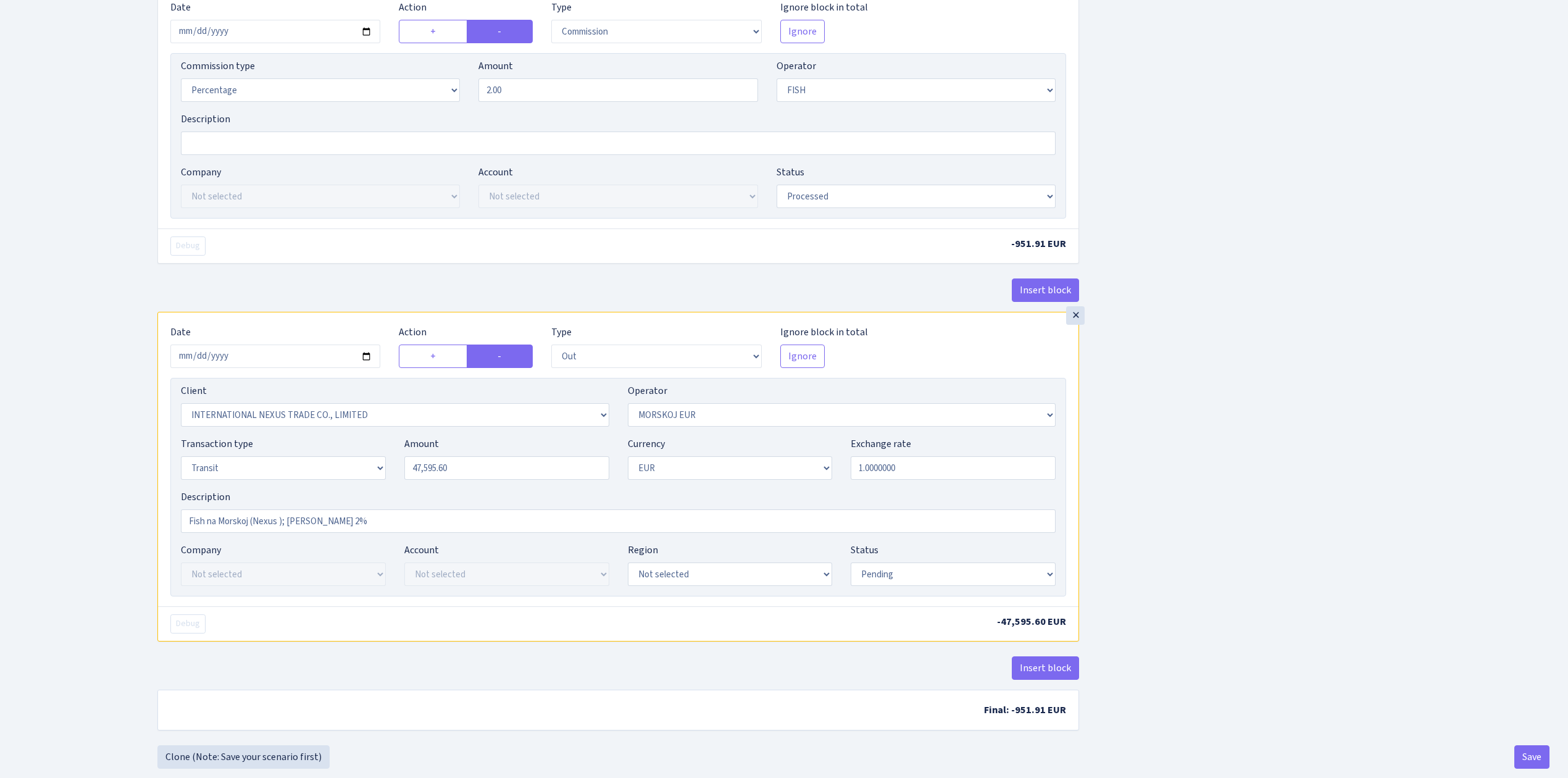
scroll to position [494, 0]
click at [372, 357] on input "2025-10-06" at bounding box center [275, 354] width 210 height 24
type input "2025-10-10"
click at [900, 584] on select "Draft Pending Later Never Processed" at bounding box center [953, 572] width 205 height 24
select select "processed"
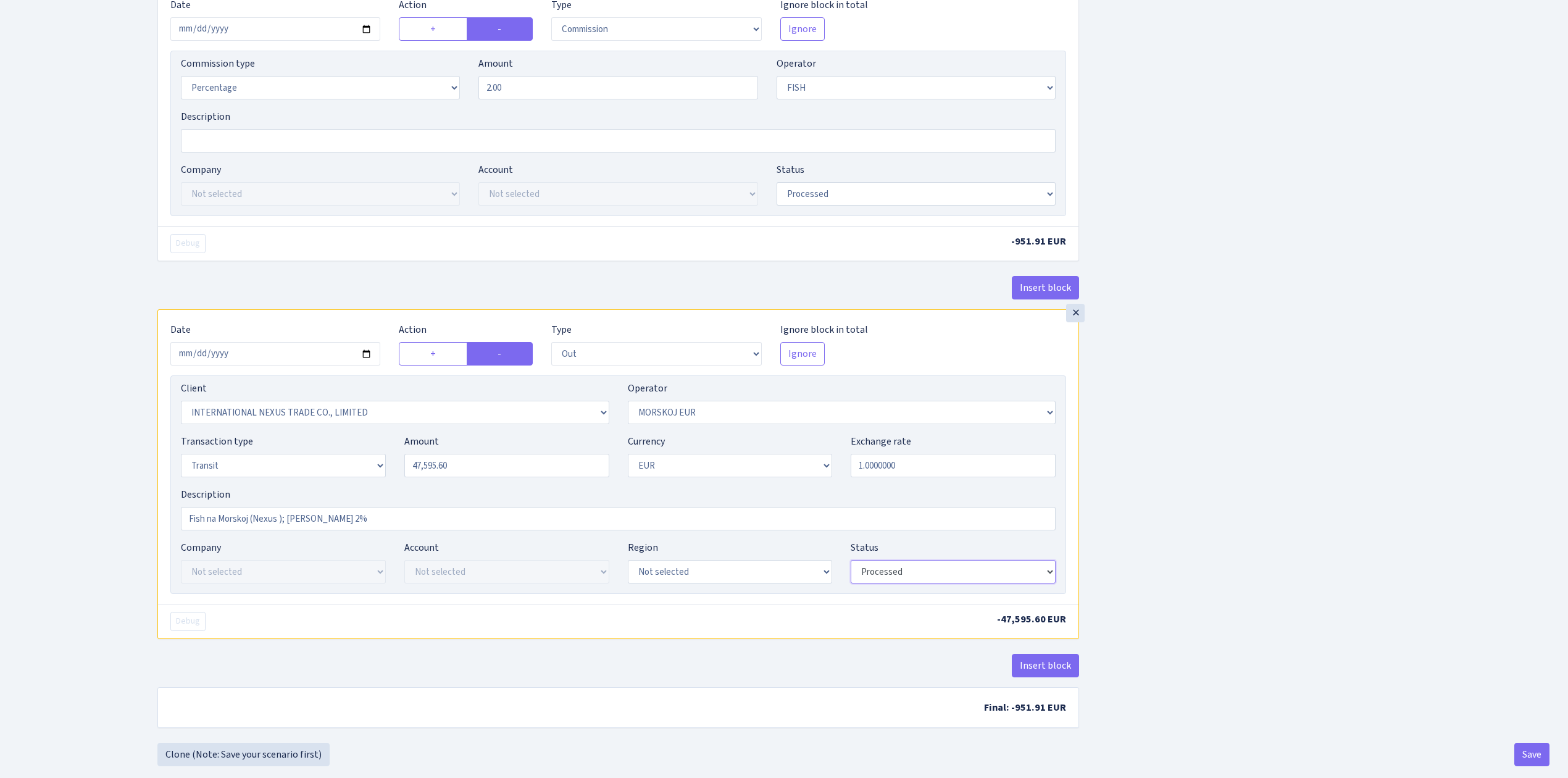
click at [851, 566] on select "Draft Pending Later Never Processed" at bounding box center [953, 572] width 205 height 24
click at [1302, 668] on div "Insert block × Date [DATE] Action + - Type --- In Out Commission Field required…" at bounding box center [854, 158] width 1411 height 1170
click at [1537, 764] on button "Save" at bounding box center [1531, 755] width 35 height 24
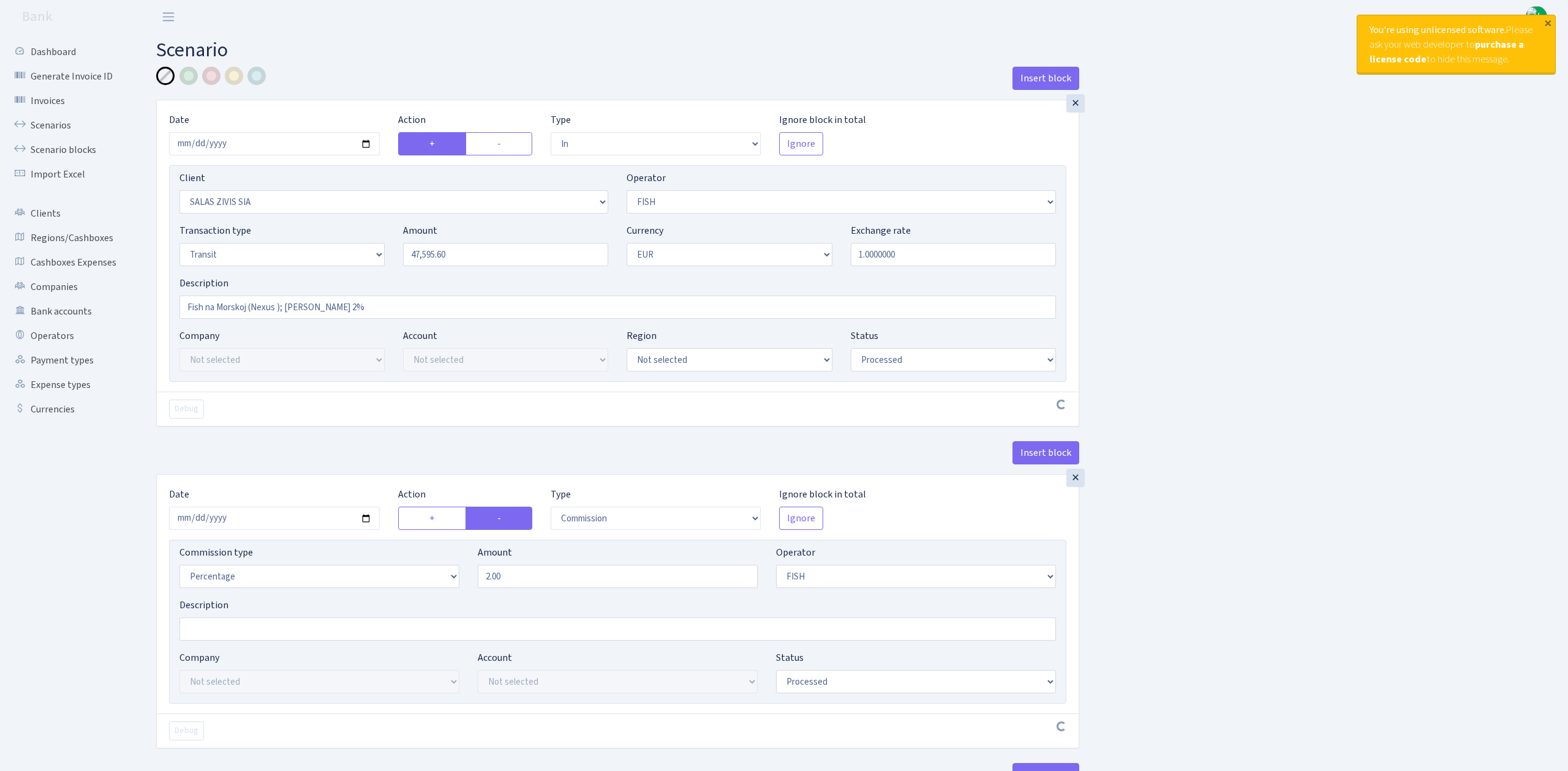
select select "in"
select select "2045"
select select "44"
select select "5"
select select "1"
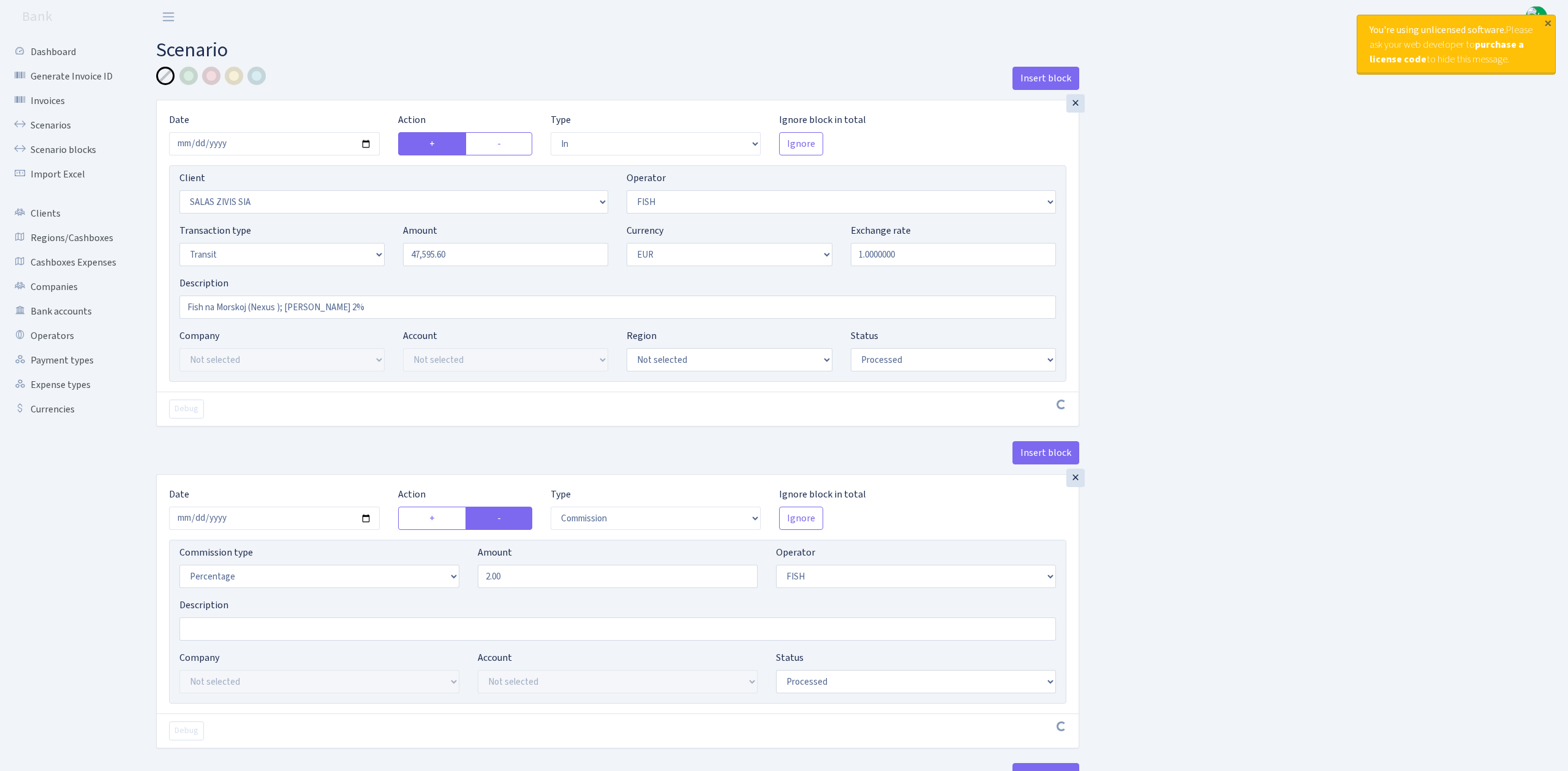
select select "processed"
select select "commission"
select select "44"
select select "processed"
select select "out"
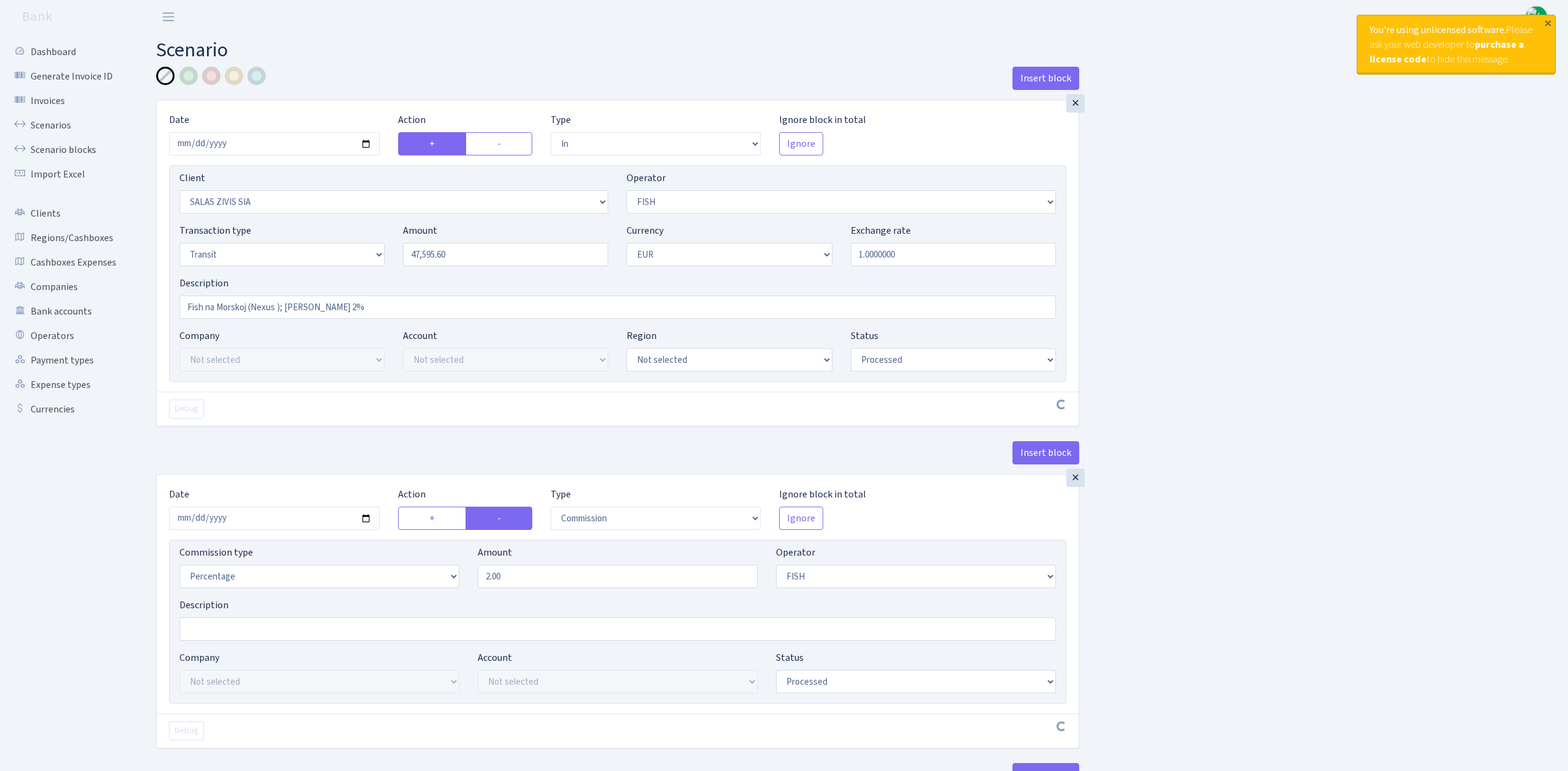
select select "2926"
select select "323"
select select "5"
select select "1"
select select "processed"
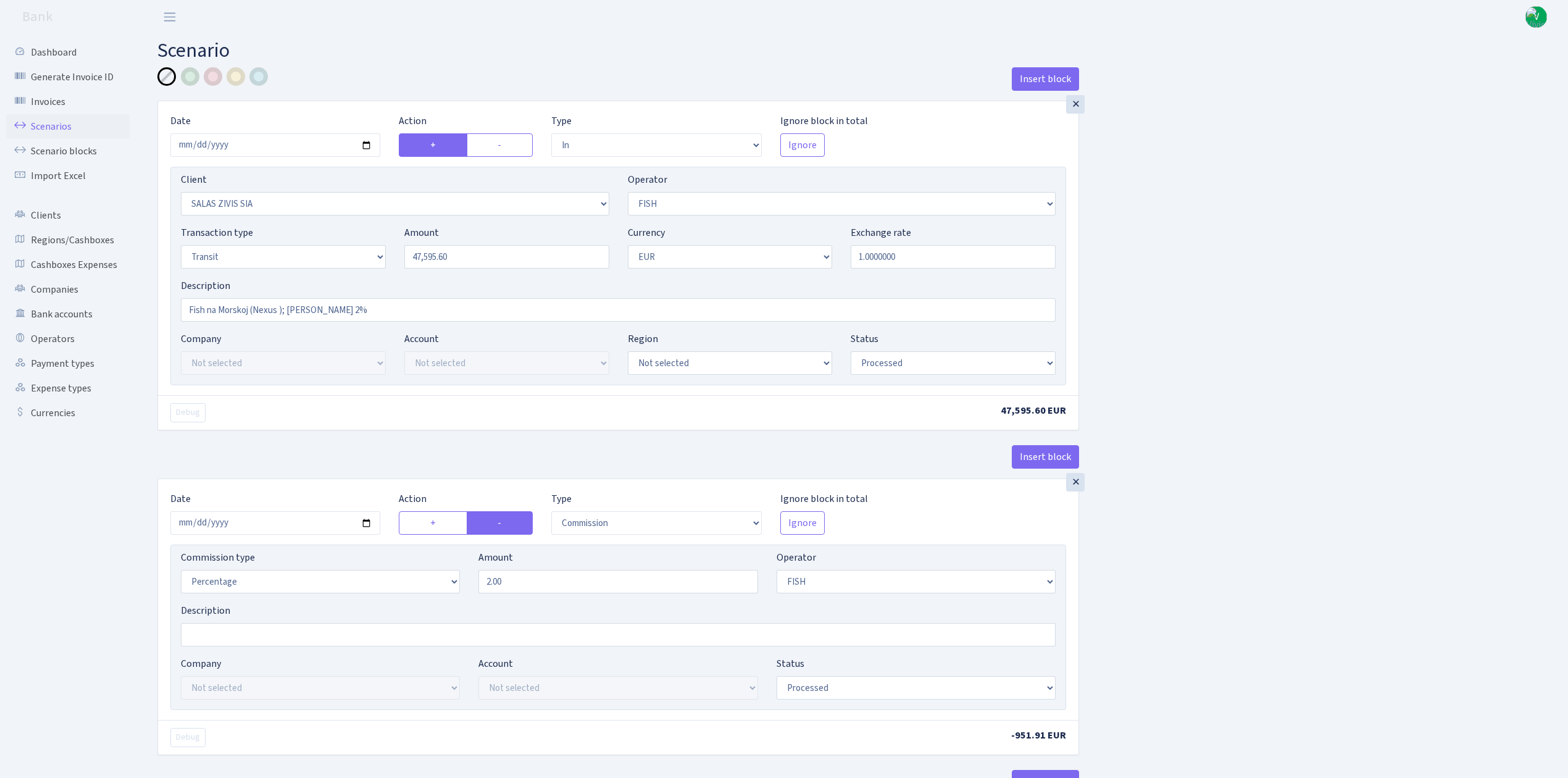
click at [65, 117] on link "Scenarios" at bounding box center [67, 127] width 123 height 25
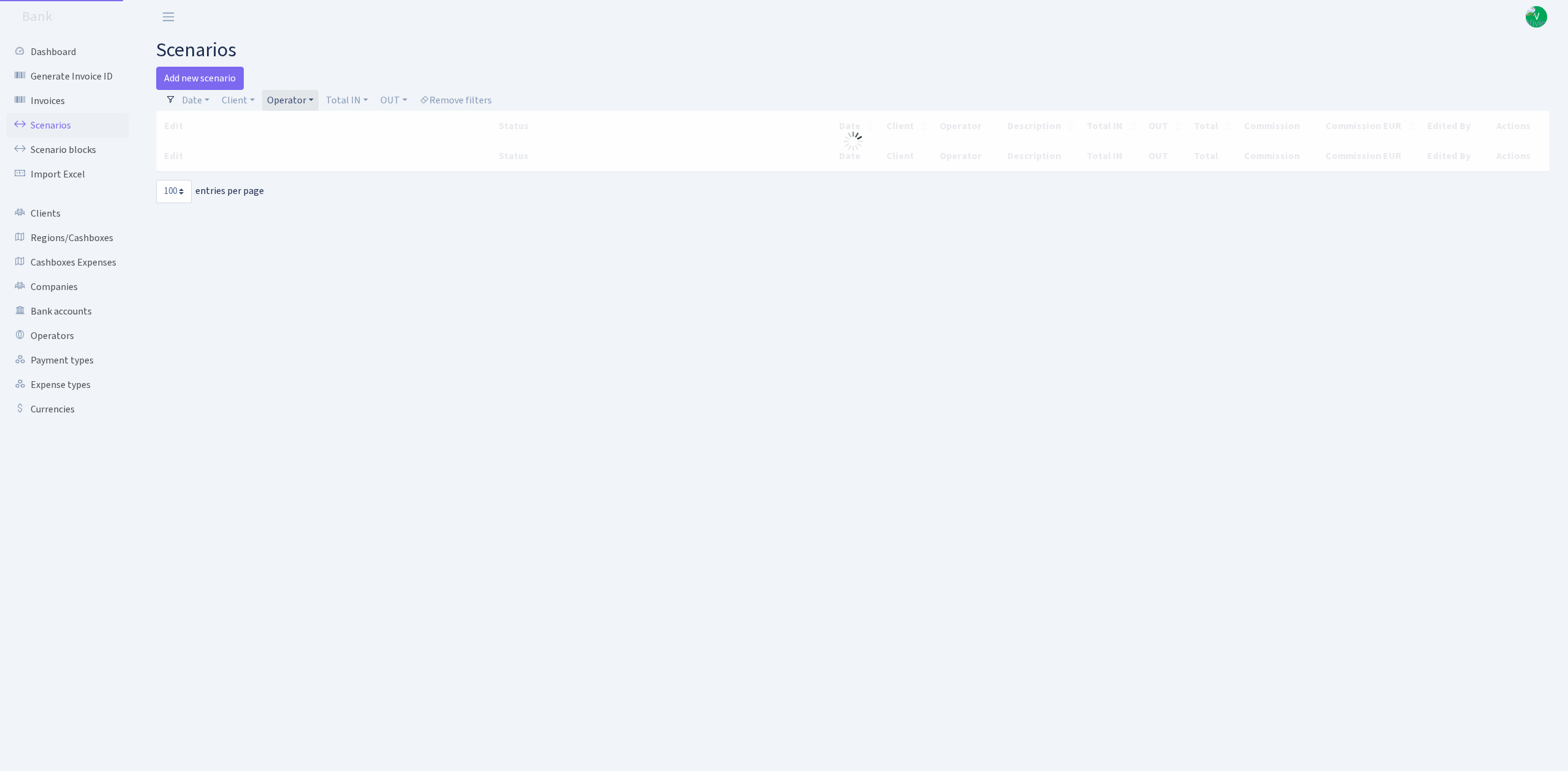
select select "100"
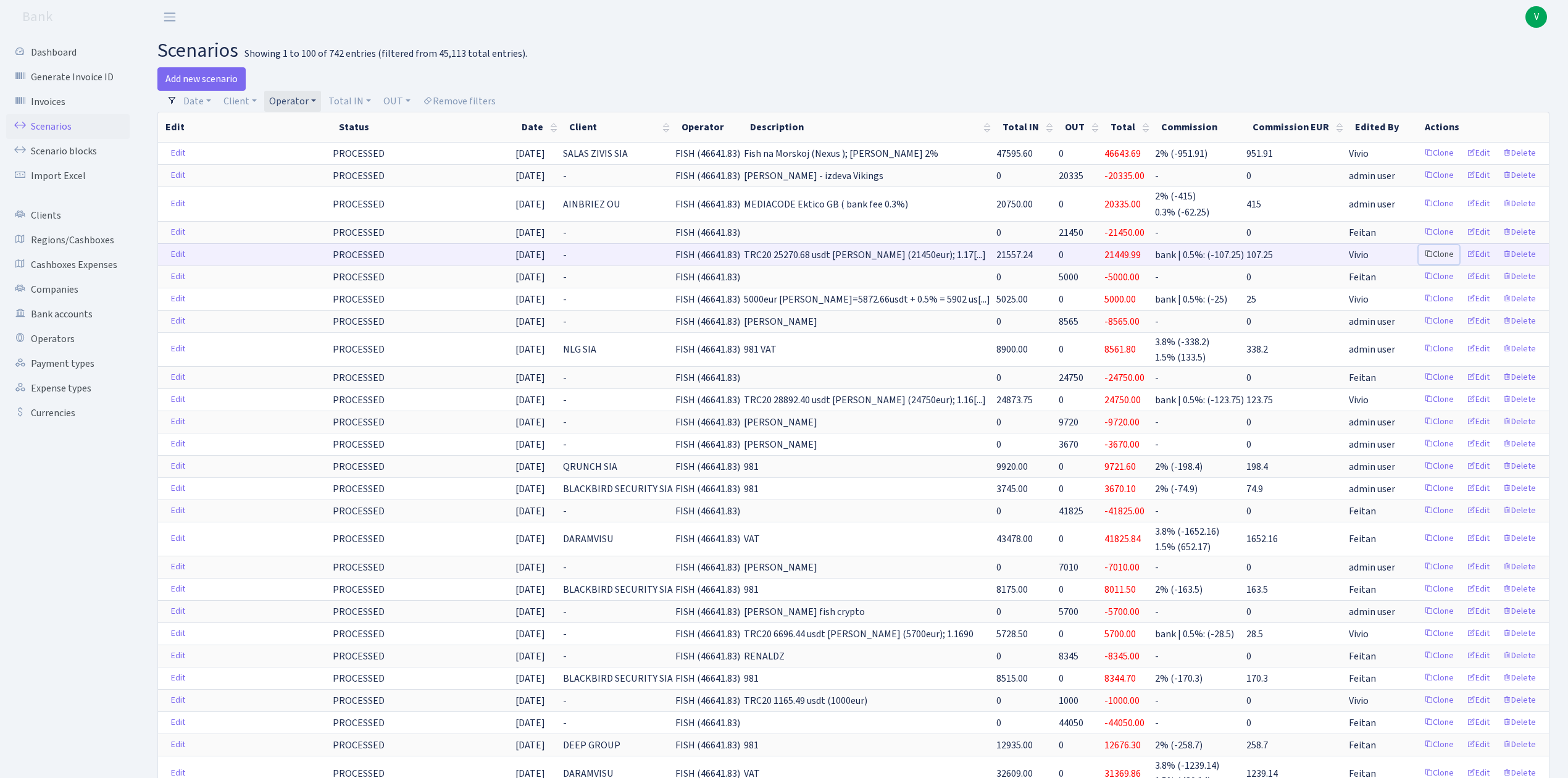
click at [1443, 255] on link "Clone" at bounding box center [1439, 255] width 41 height 20
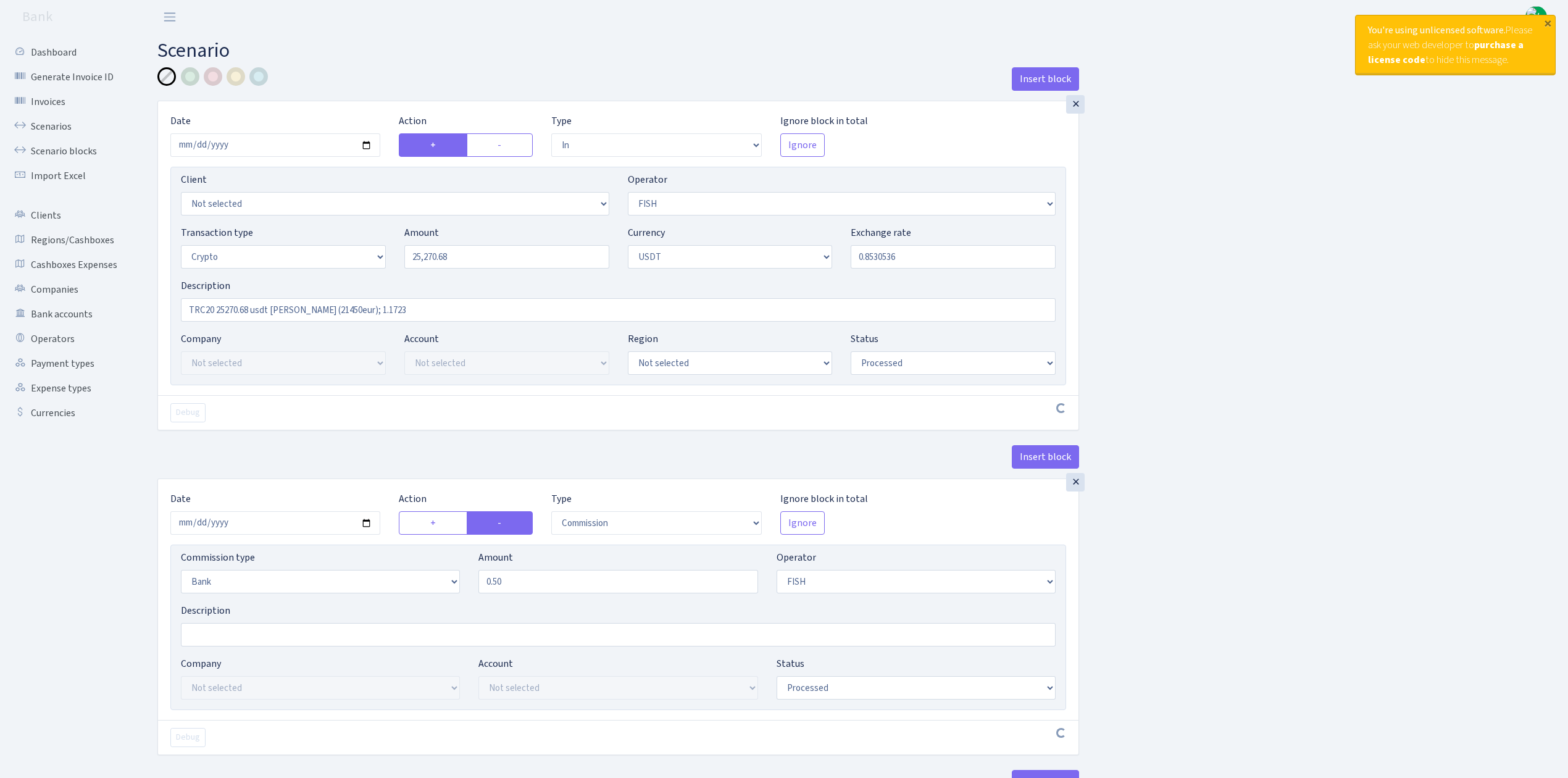
select select "in"
select select "44"
select select "3"
select select "6"
select select "processed"
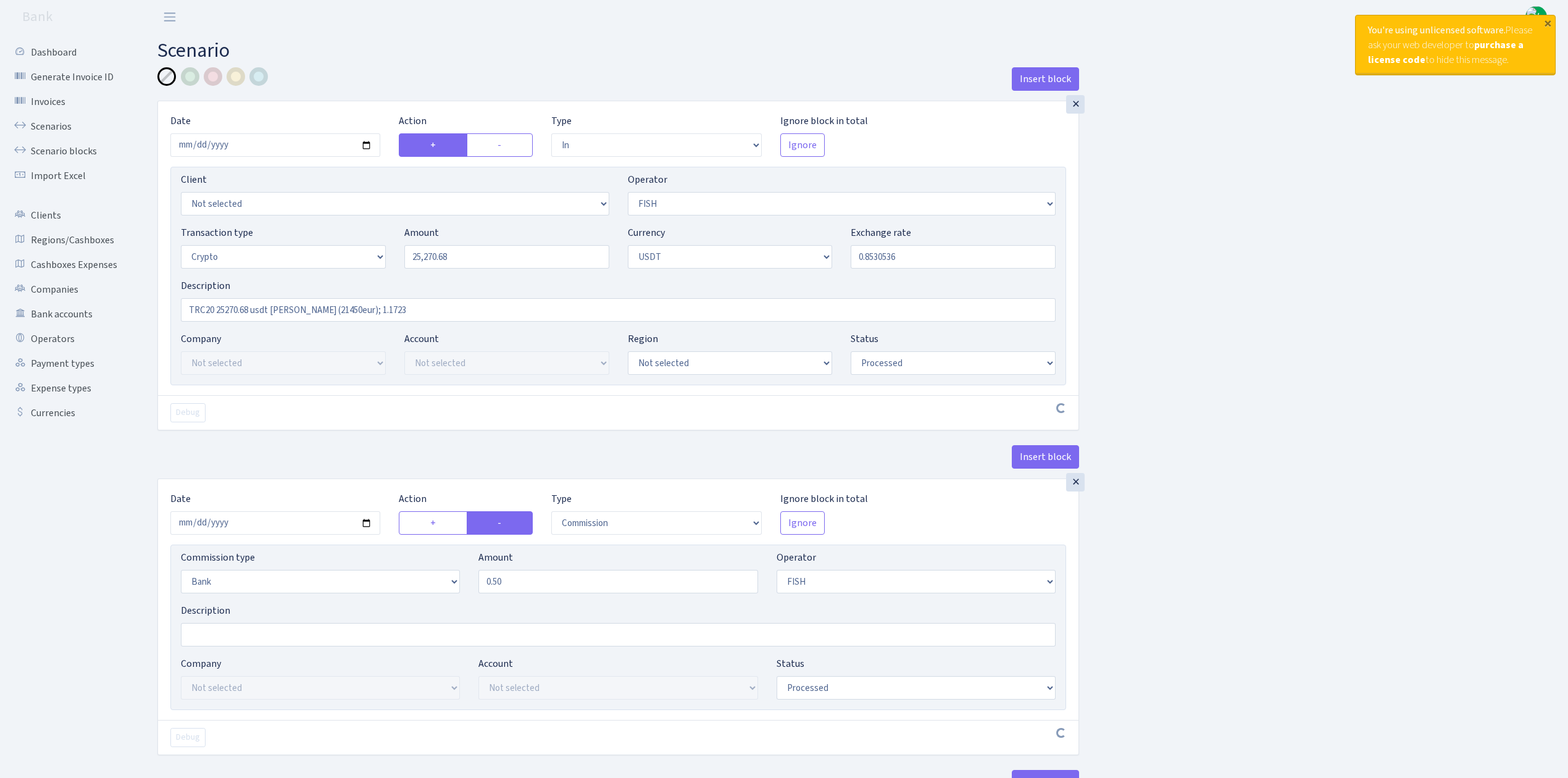
select select "commission"
select select "bank"
select select "44"
select select "processed"
select select "in"
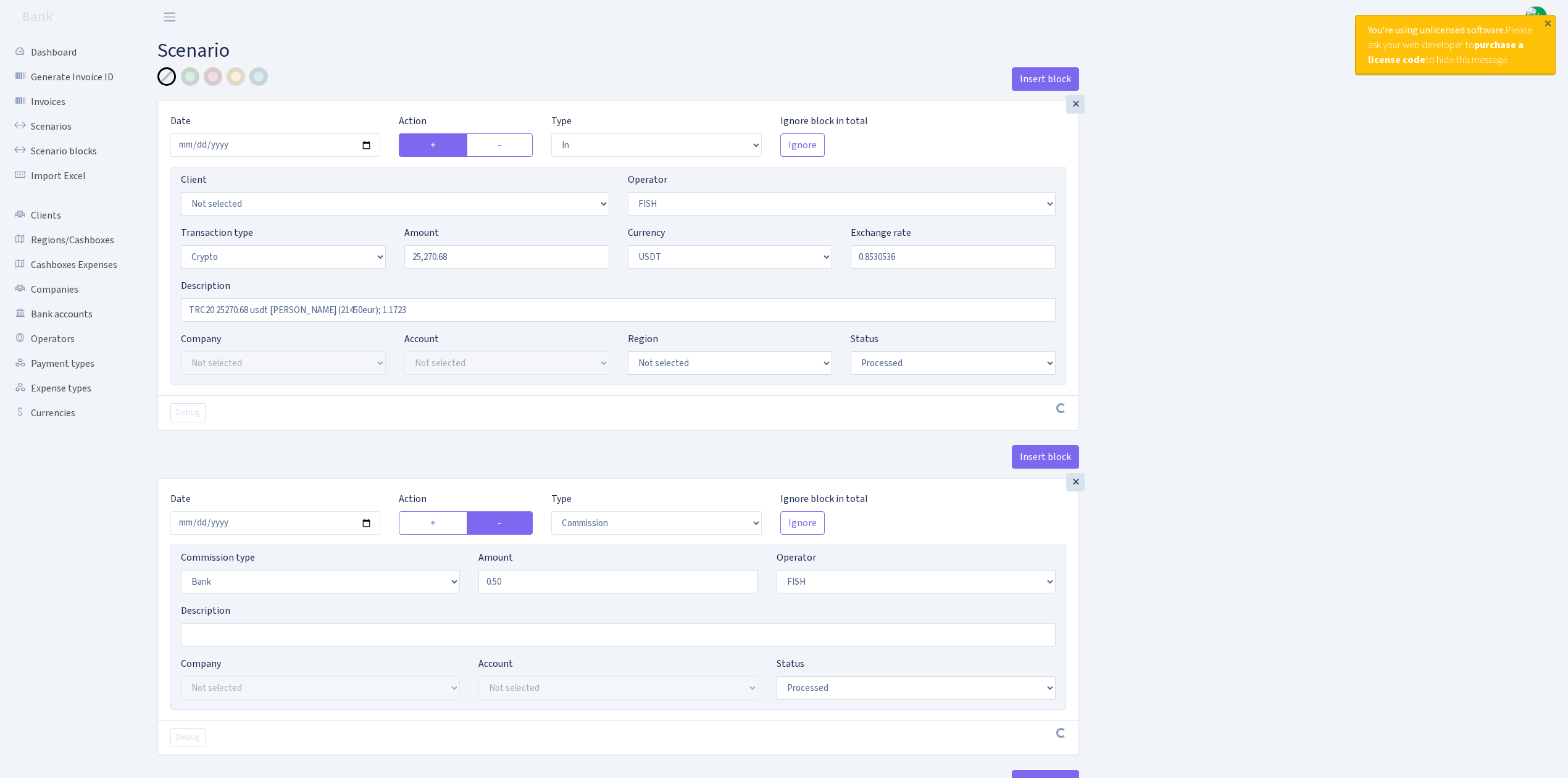
select select "242"
select select "2"
select select "6"
select select "20"
select select "61"
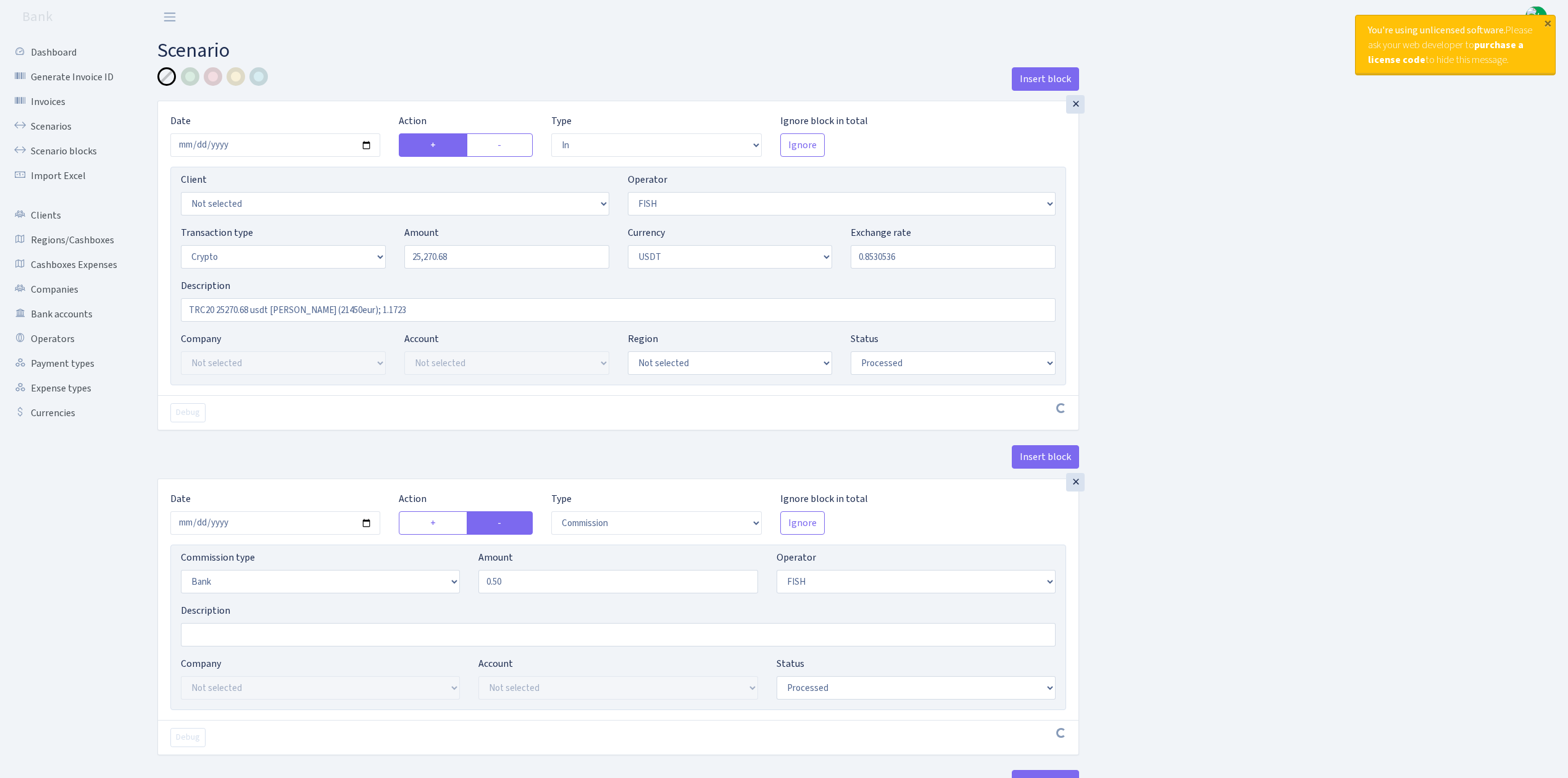
select select "processed"
select select "out"
select select "242"
select select "15"
select select "6"
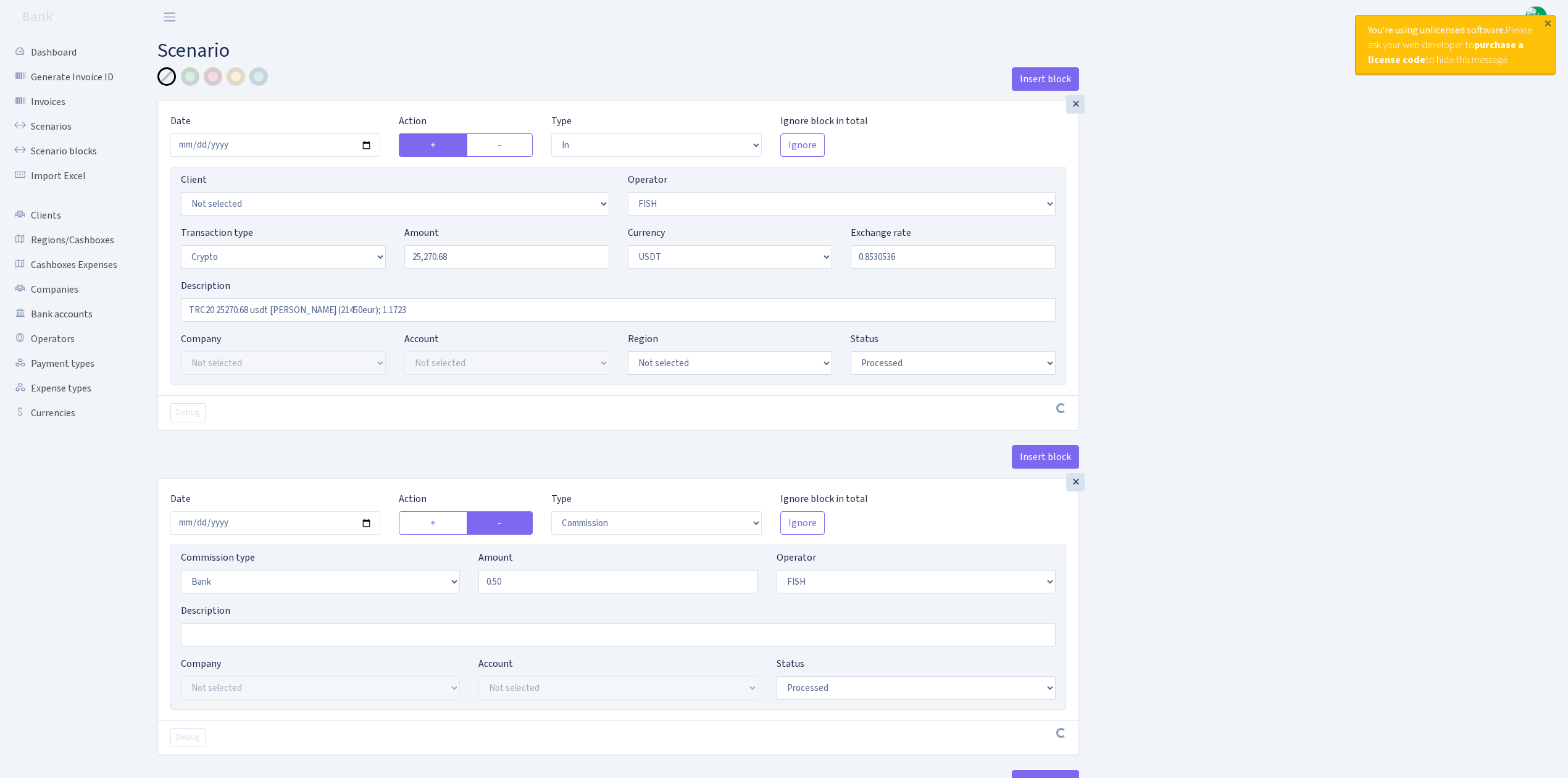
select select "processed"
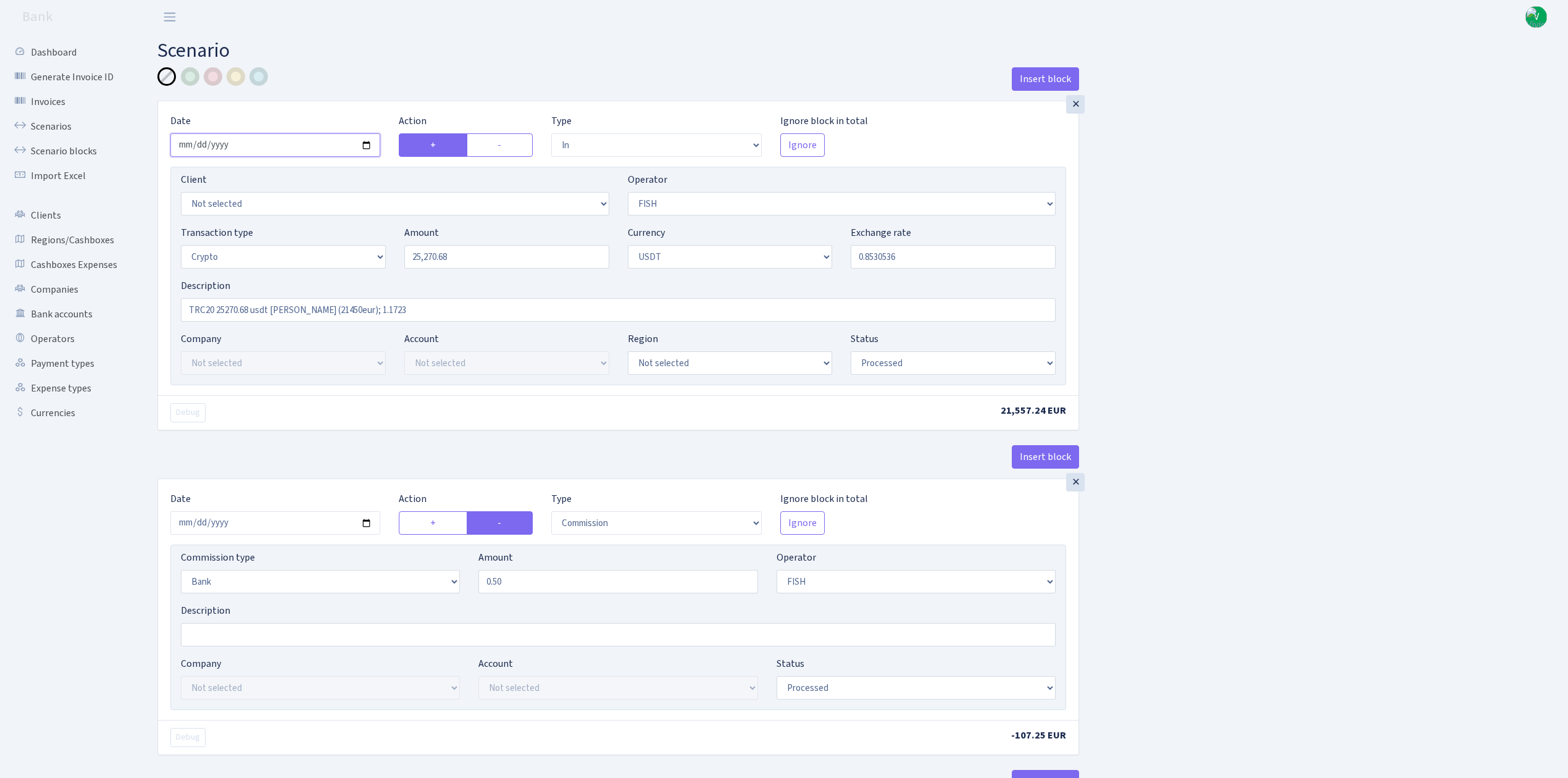
click at [368, 144] on input "2025-10-01" at bounding box center [275, 145] width 210 height 24
type input "[DATE]"
drag, startPoint x: 511, startPoint y: 262, endPoint x: 378, endPoint y: 255, distance: 133.2
click at [378, 255] on div "Transaction type Not selected 981 ELF FISH crypto GIRT IVO dekl MM-BALTIC eur U…" at bounding box center [618, 251] width 893 height 54
type input "3,603.45"
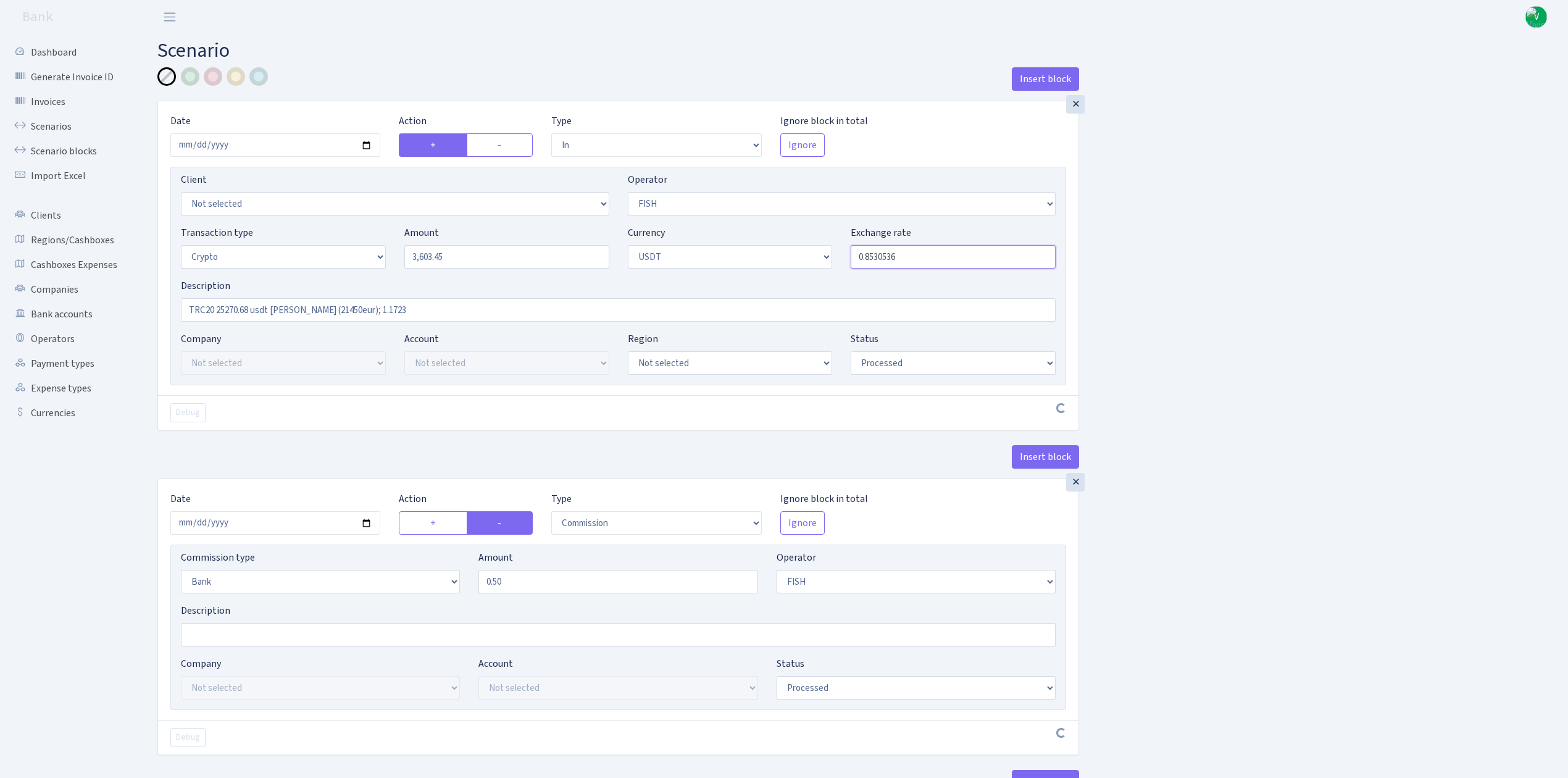
click at [904, 260] on input "0.8530536" at bounding box center [953, 257] width 205 height 24
drag, startPoint x: 872, startPoint y: 255, endPoint x: 1040, endPoint y: 309, distance: 176.5
click at [1040, 309] on div "Client Not selected 1 KOC GEMICILIK VE TASIMACILIK 1/BALDERE-SILDEDZE SIGNE 1/S…" at bounding box center [618, 275] width 896 height 218
type input "0.8645886"
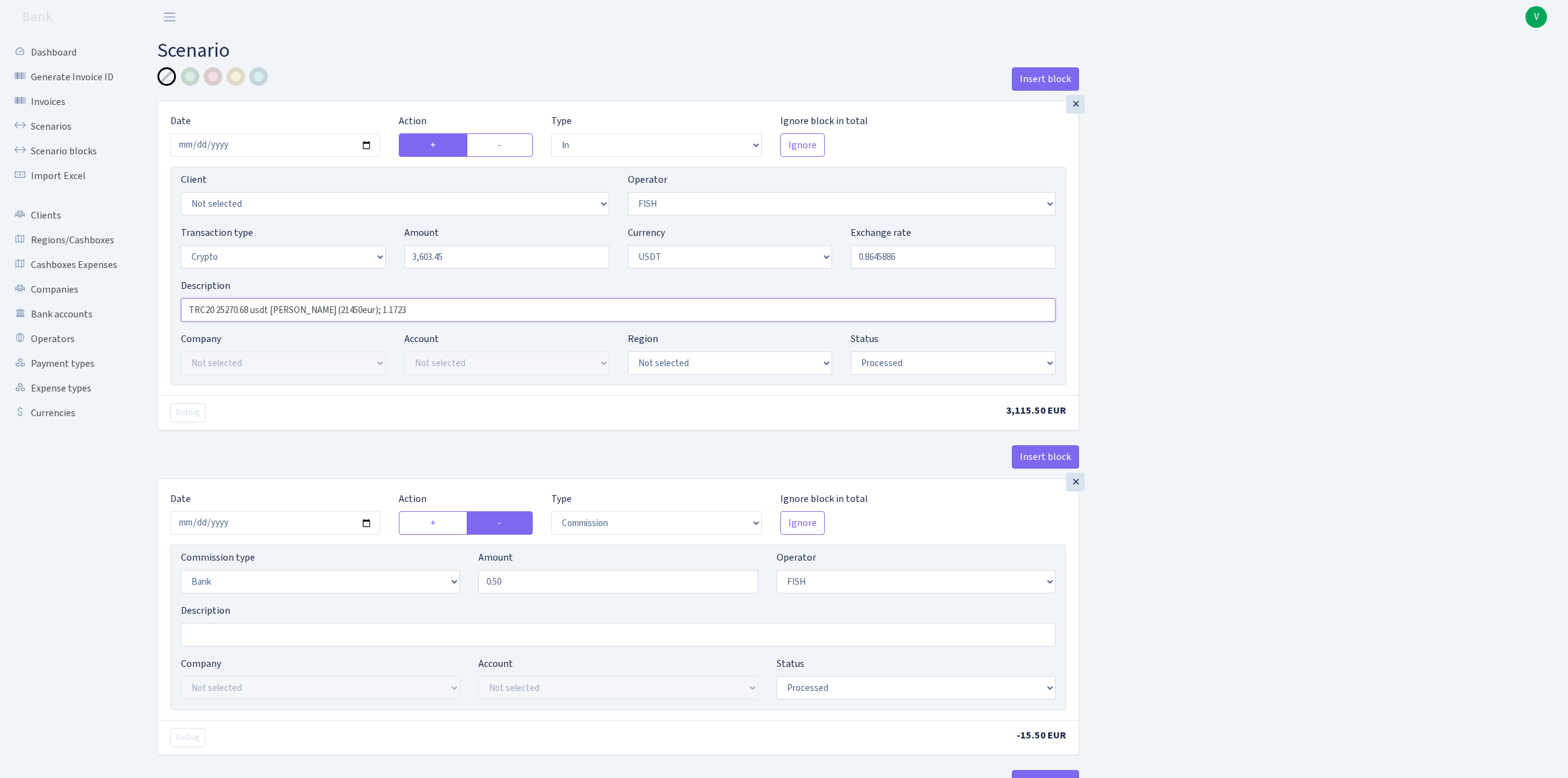
click at [368, 309] on input "TRC20 25270.68 usdt RIX (21450eur); 1.1723" at bounding box center [618, 310] width 874 height 24
drag, startPoint x: 394, startPoint y: 313, endPoint x: 139, endPoint y: 300, distance: 255.3
paste input "3100 eur RIX = 3585.52usdt+0.5%=3603.45usdt"
type input "3100 eur RIX = 3585.52usdt+0.5%=3603.45usdt; 1.1566"
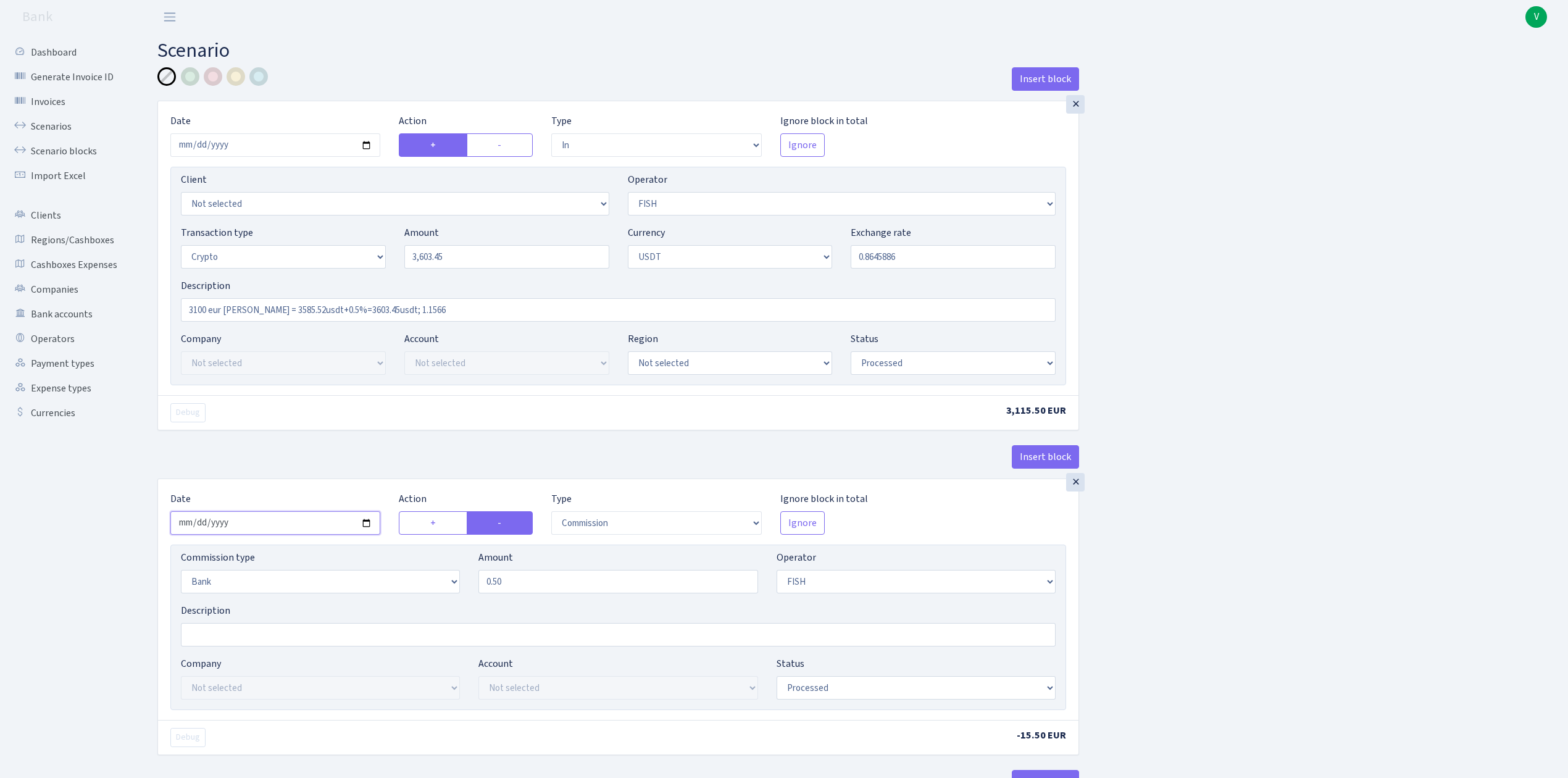
click at [368, 525] on input "[DATE]" at bounding box center [275, 523] width 210 height 24
type input "2025-10-10"
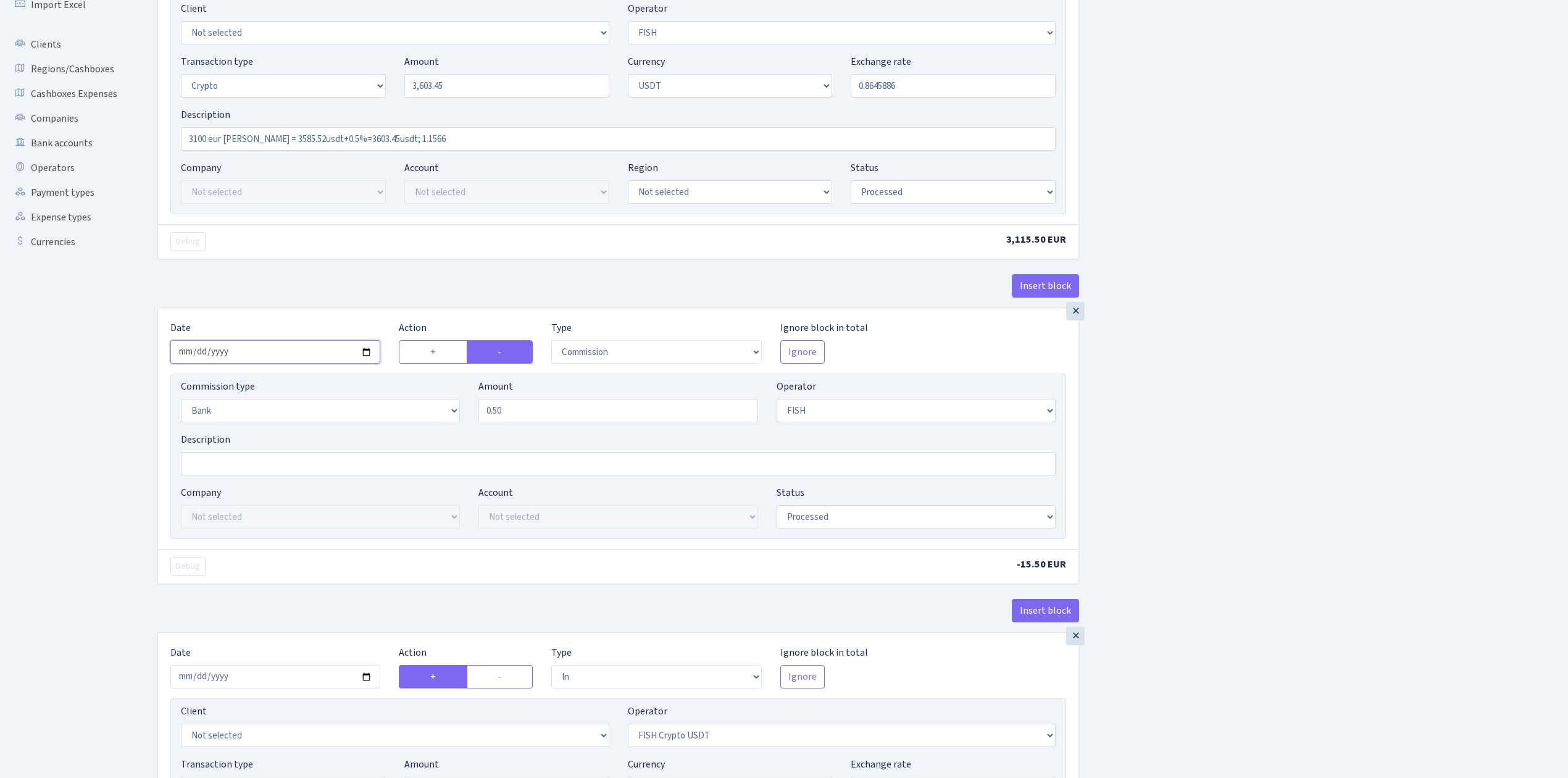
scroll to position [247, 0]
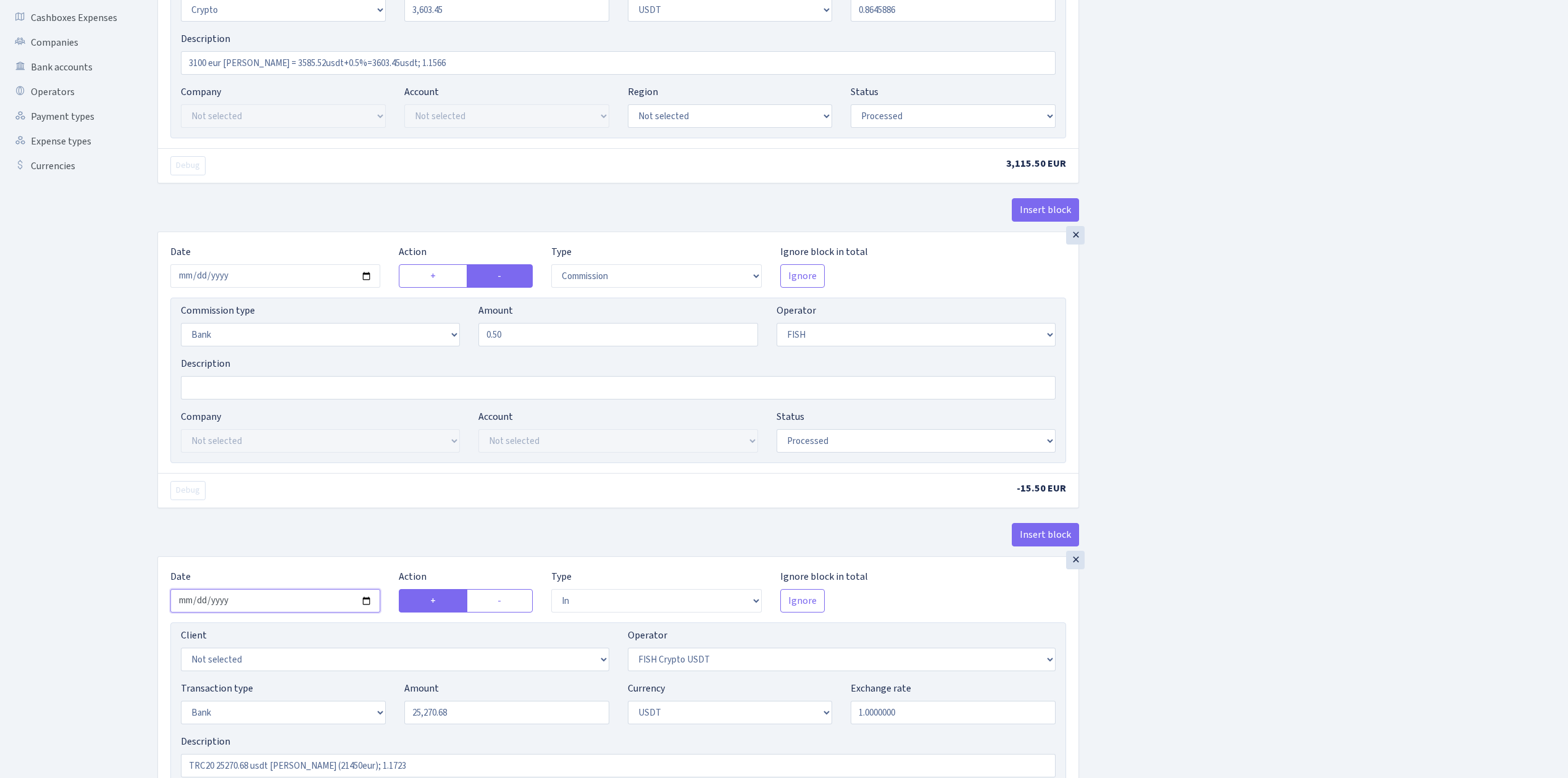
click at [367, 604] on input "2025-10-01" at bounding box center [275, 601] width 210 height 24
type input "2025-10-10"
drag, startPoint x: 428, startPoint y: 65, endPoint x: 162, endPoint y: 54, distance: 266.2
click at [162, 54] on div "× Date 2025-10-10 Action + - Type --- In Out Commission Field required. Ignore …" at bounding box center [618, 1] width 920 height 294
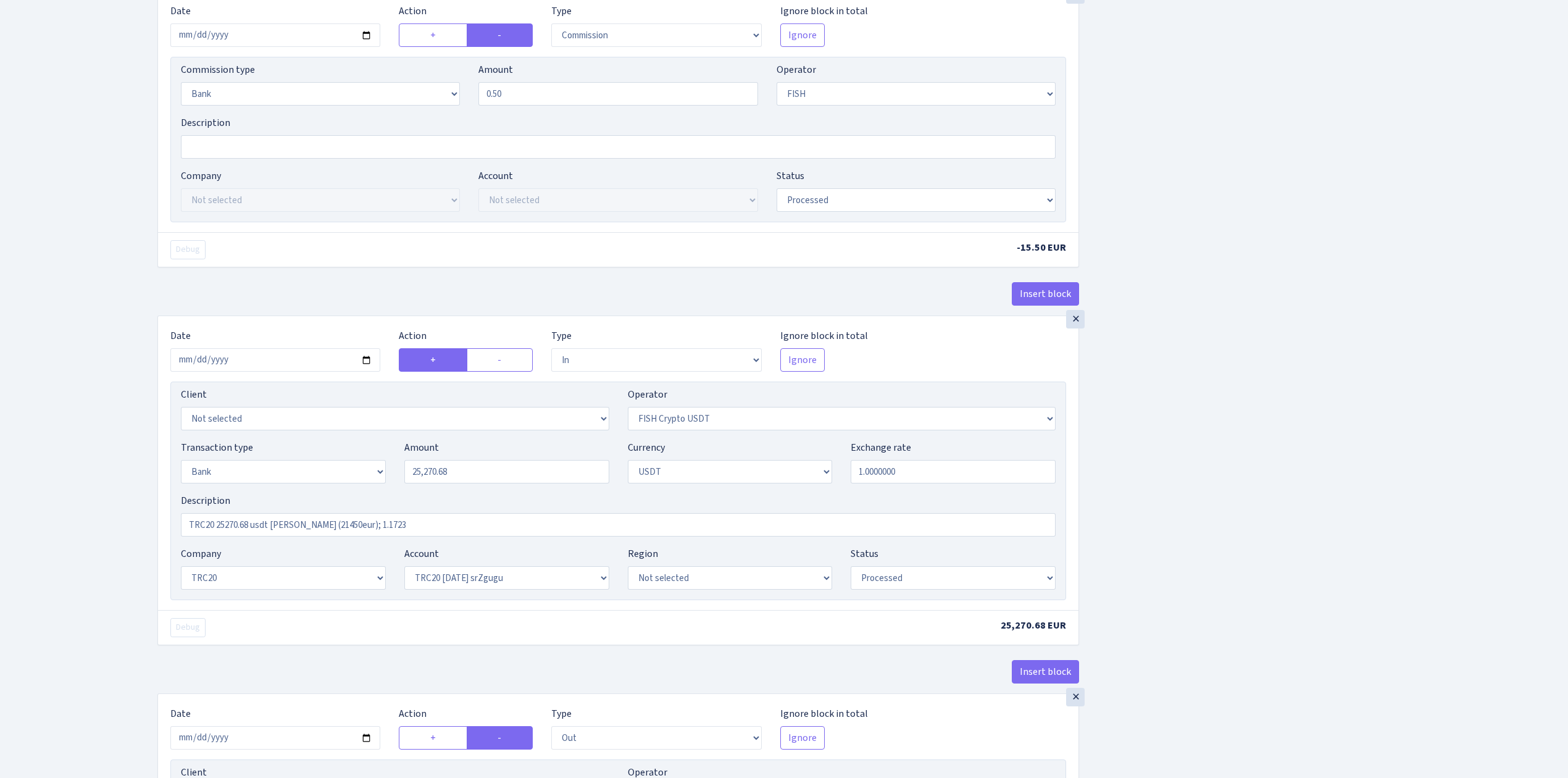
scroll to position [494, 0]
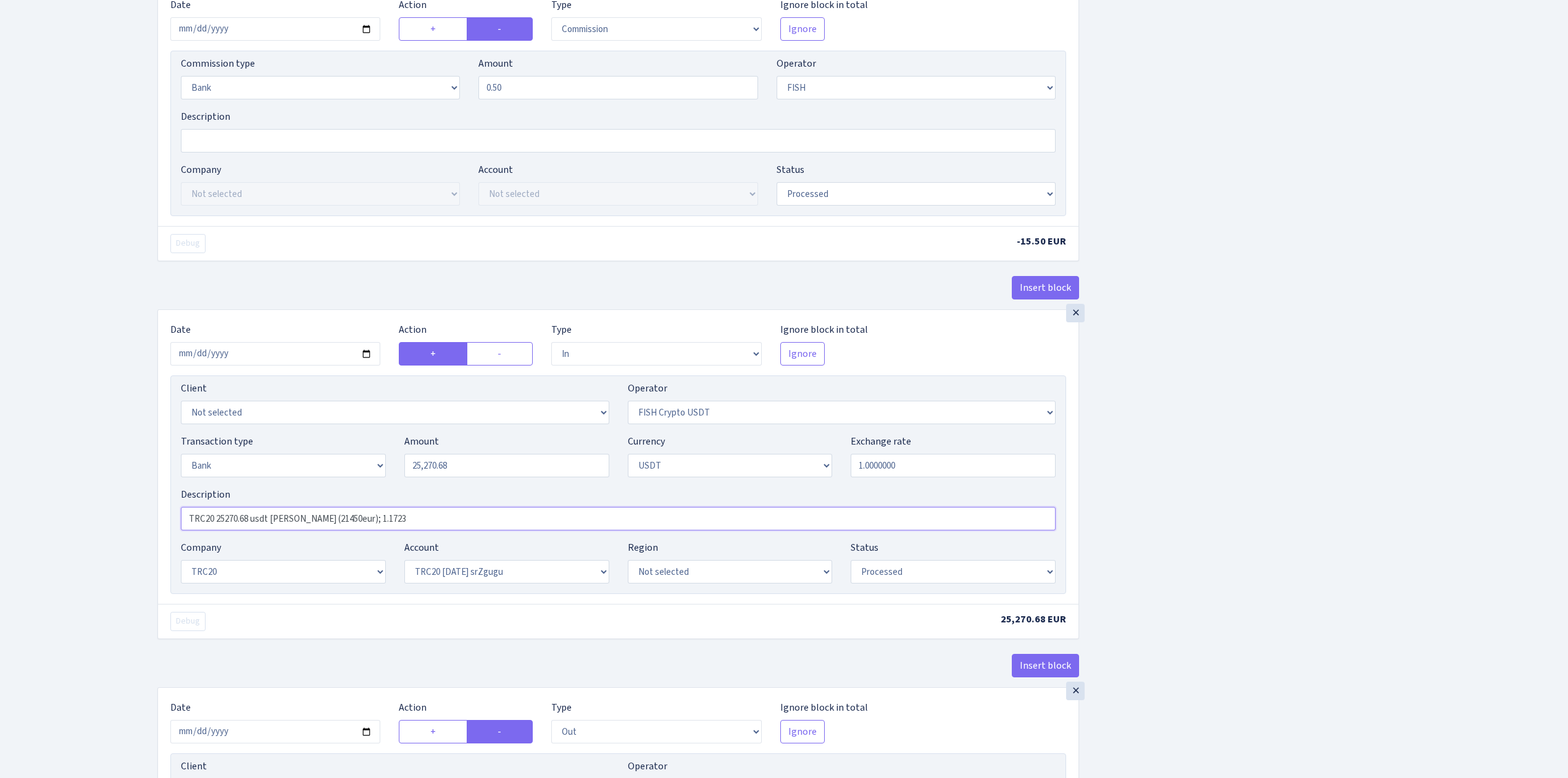
drag, startPoint x: 426, startPoint y: 520, endPoint x: 117, endPoint y: 505, distance: 309.4
click at [129, 505] on div "Dashboard Generate Invoice ID Invoices Scenarios Scenario blocks Import Excel C…" at bounding box center [784, 341] width 1568 height 1604
paste input "3100 eur RIX = 3585.52usdt+0.5%=3603.45usdt; 1.1566"
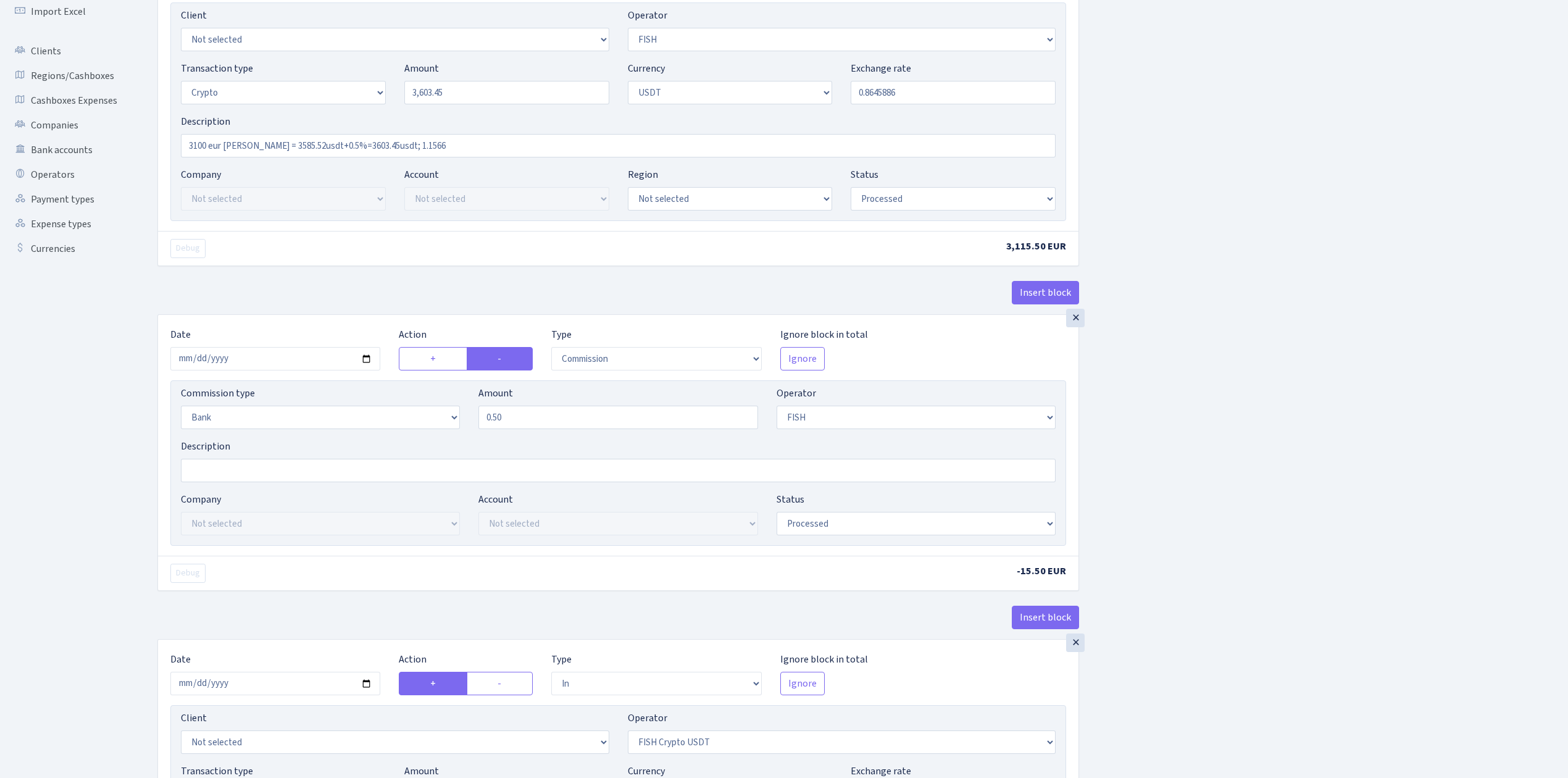
scroll to position [82, 0]
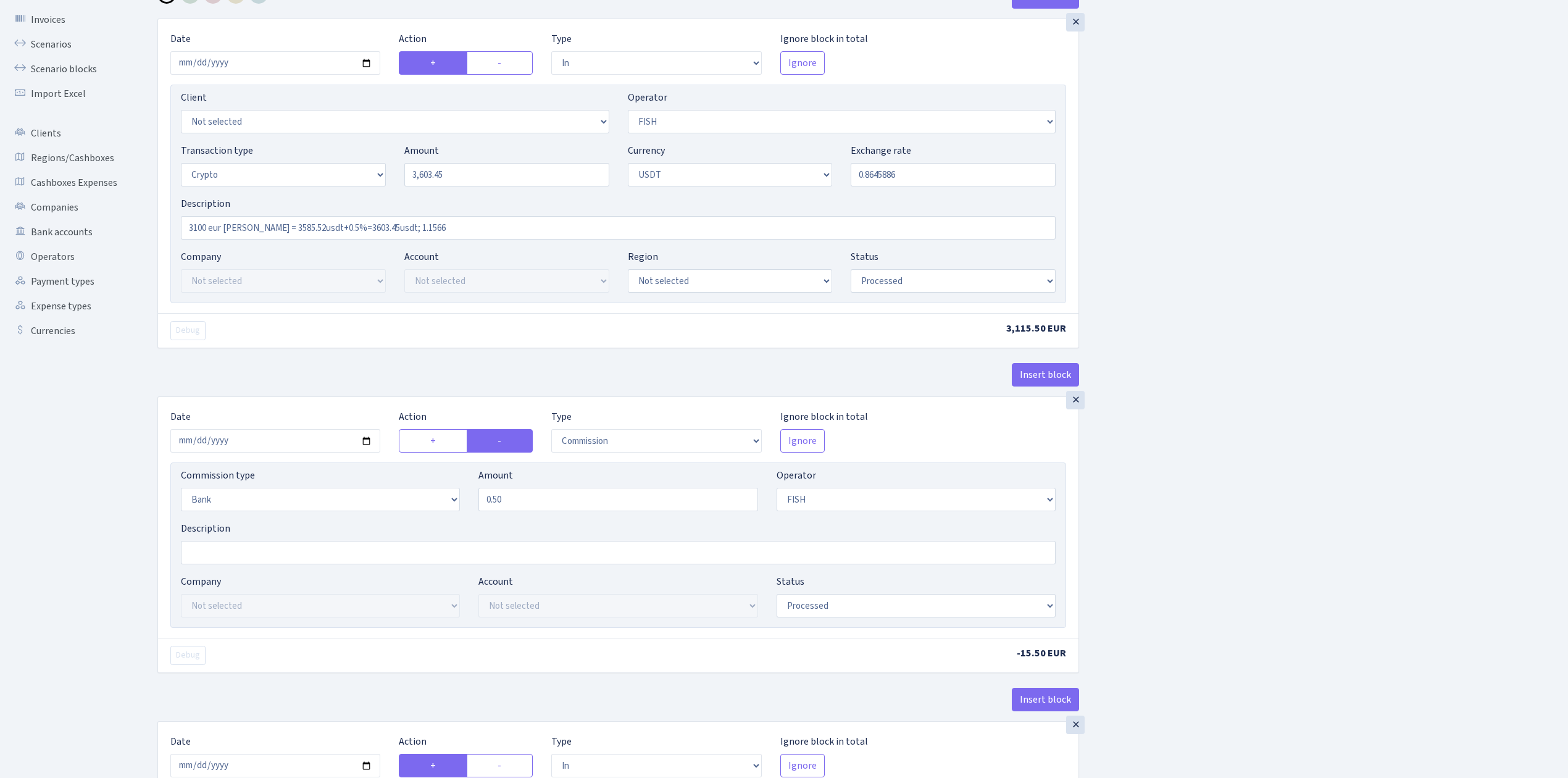
type input "3100 eur RIX = 3585.52usdt+0.5%=3603.45usdt; 1.1566"
drag, startPoint x: 490, startPoint y: 176, endPoint x: 356, endPoint y: 159, distance: 135.1
click at [356, 159] on div "Transaction type Not selected 981 ELF FISH crypto GIRT IVO dekl MM-BALTIC eur U…" at bounding box center [618, 170] width 893 height 54
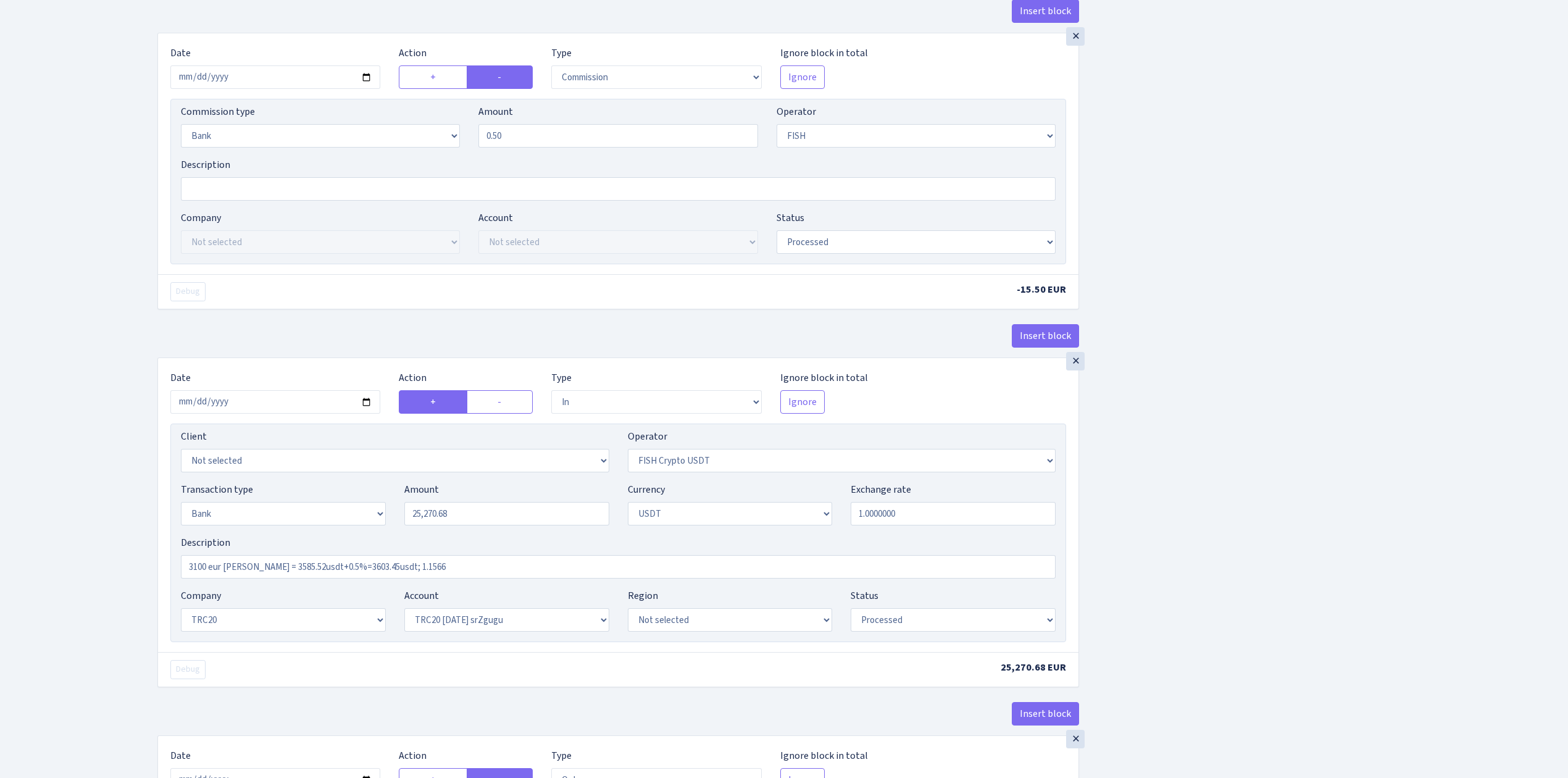
scroll to position [494, 0]
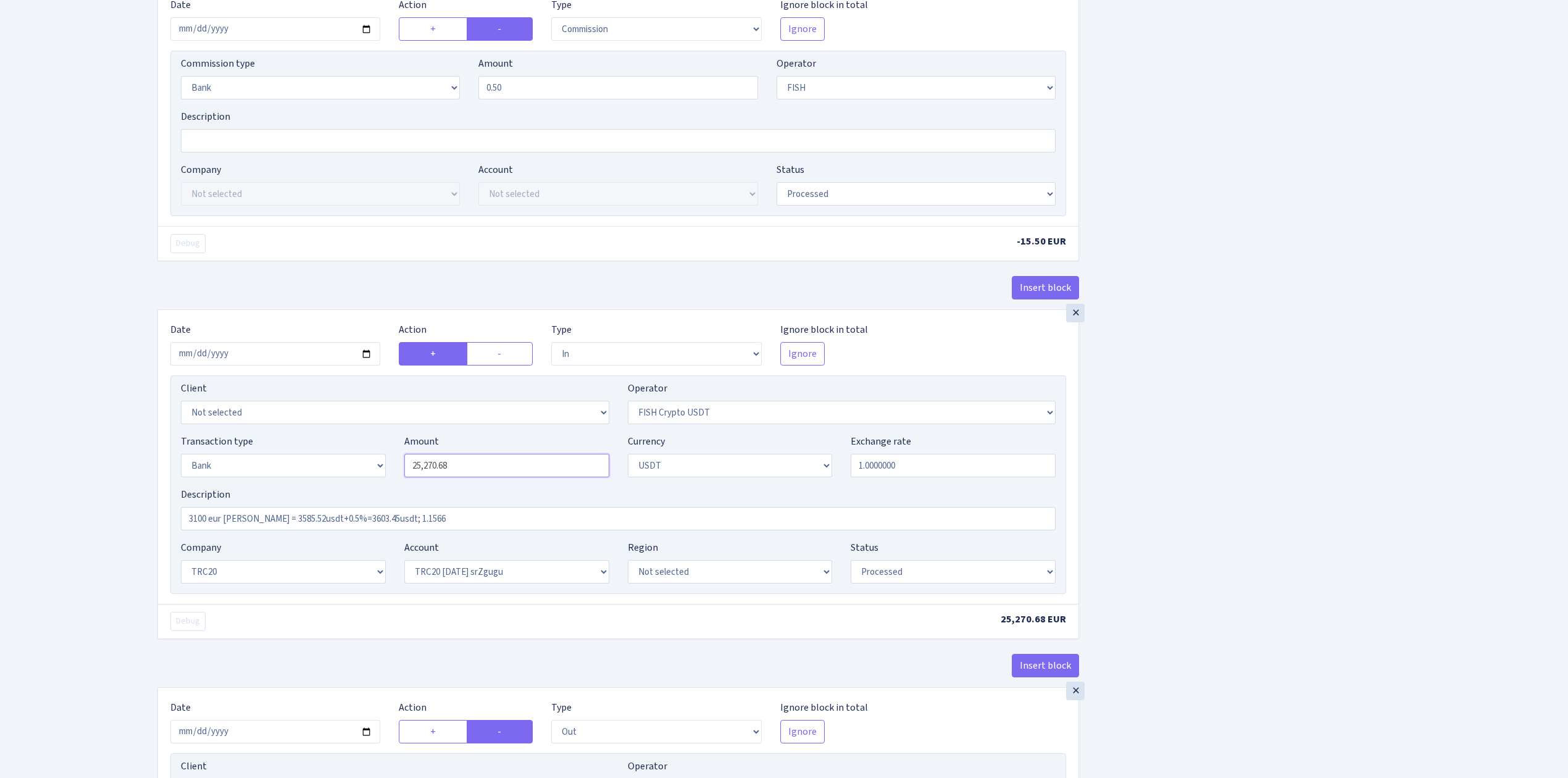
type input "3,603.45"
drag, startPoint x: 494, startPoint y: 474, endPoint x: 336, endPoint y: 450, distance: 159.8
click at [336, 450] on div "Transaction type Not selected 981 ELF FISH crypto GIRT IVO dekl MM-BALTIC eur U…" at bounding box center [618, 460] width 893 height 54
paste input "3603.45"
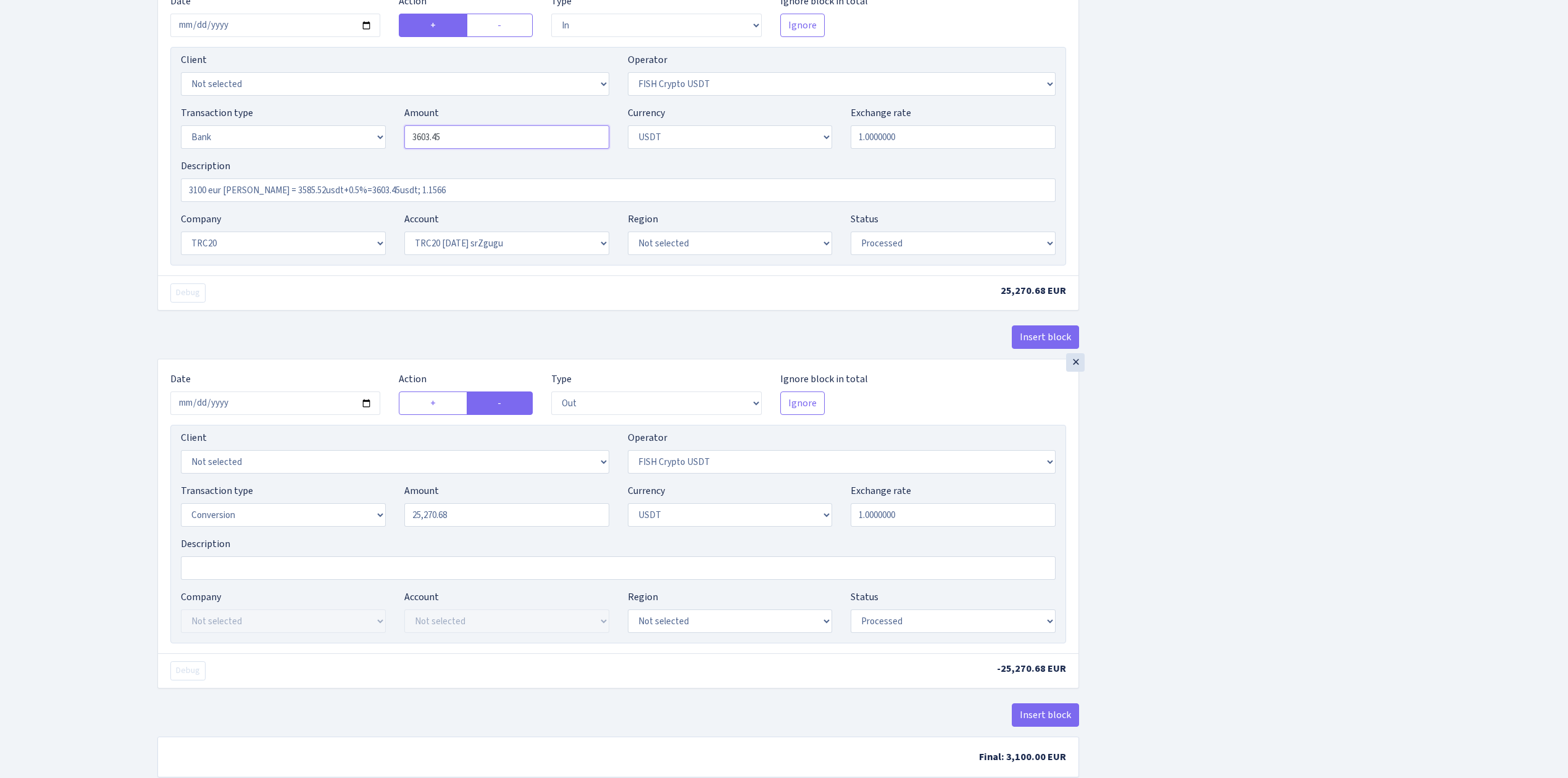
scroll to position [823, 0]
type input "3,603.45"
click at [364, 408] on input "2025-10-01" at bounding box center [275, 403] width 210 height 24
type input "2025-10-10"
drag, startPoint x: 389, startPoint y: 512, endPoint x: 334, endPoint y: 505, distance: 55.4
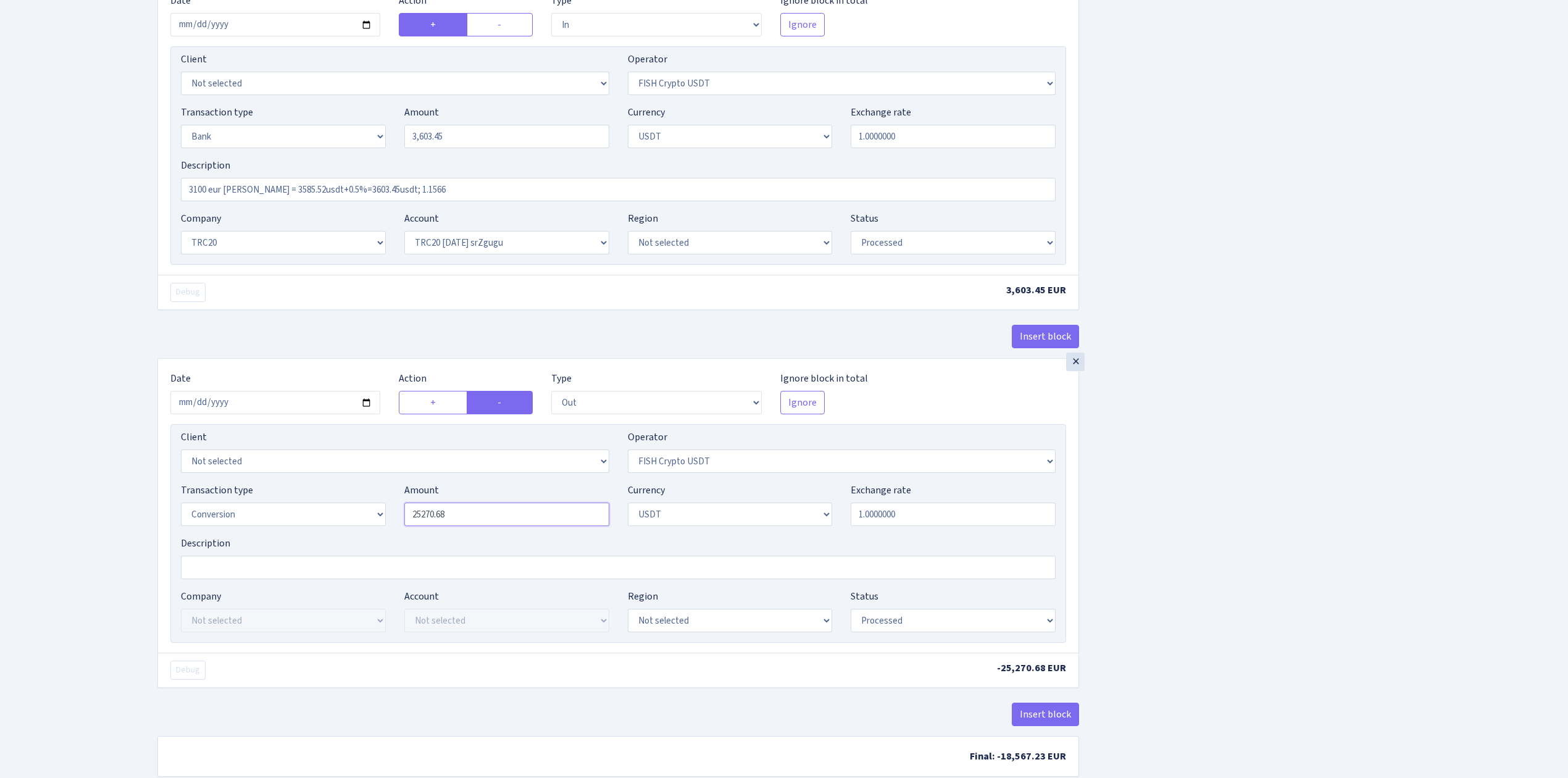
click at [334, 505] on div "Transaction type Not selected 981 ELF FISH crypto GIRT IVO dekl MM-BALTIC eur U…" at bounding box center [618, 510] width 893 height 54
paste input "3603.45"
type input "3,603.45"
click at [1215, 576] on div "Insert block × Date 2025-10-10 Action + - Type --- In Out Commission Field requ…" at bounding box center [854, 18] width 1411 height 1548
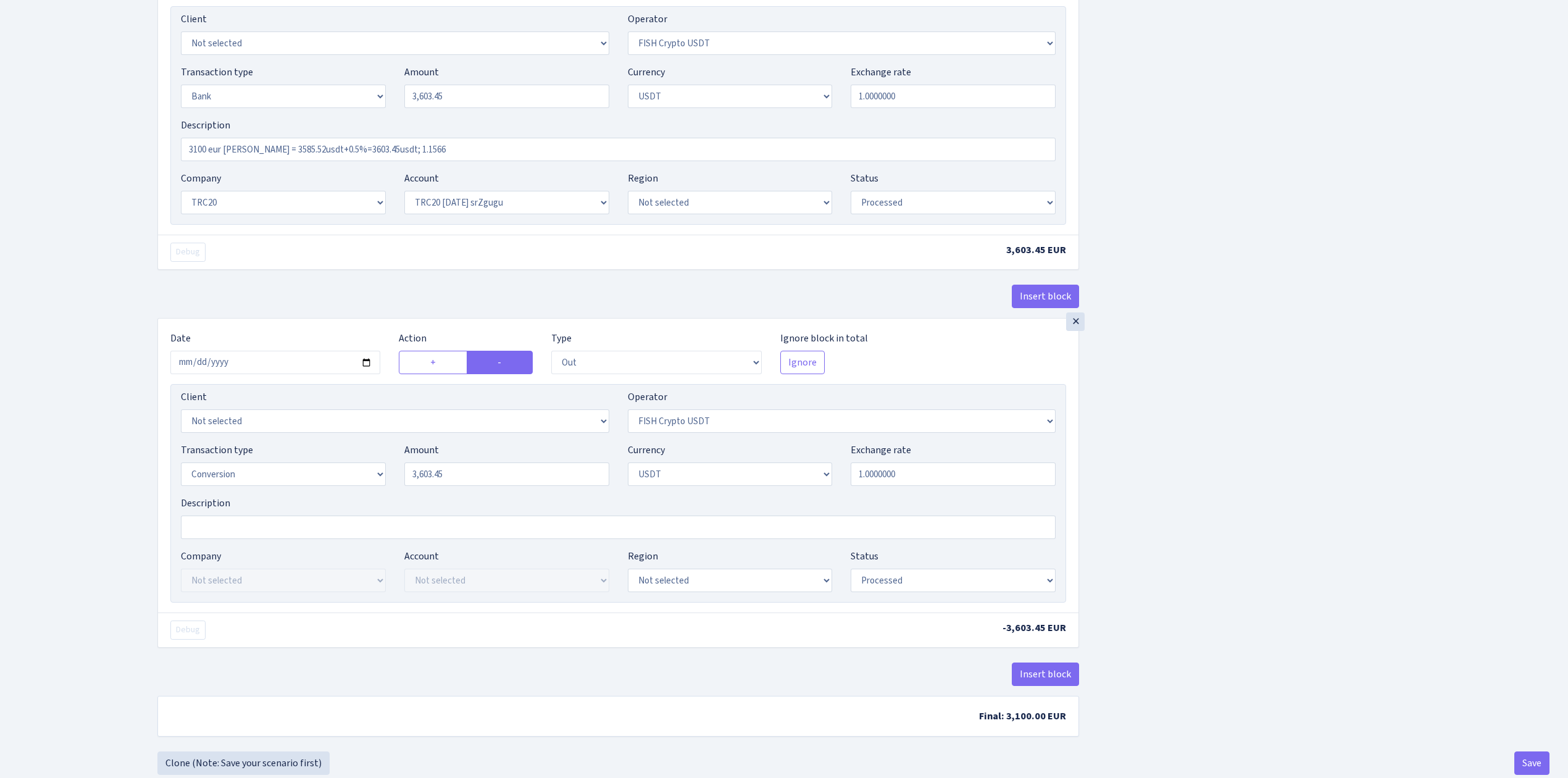
scroll to position [902, 0]
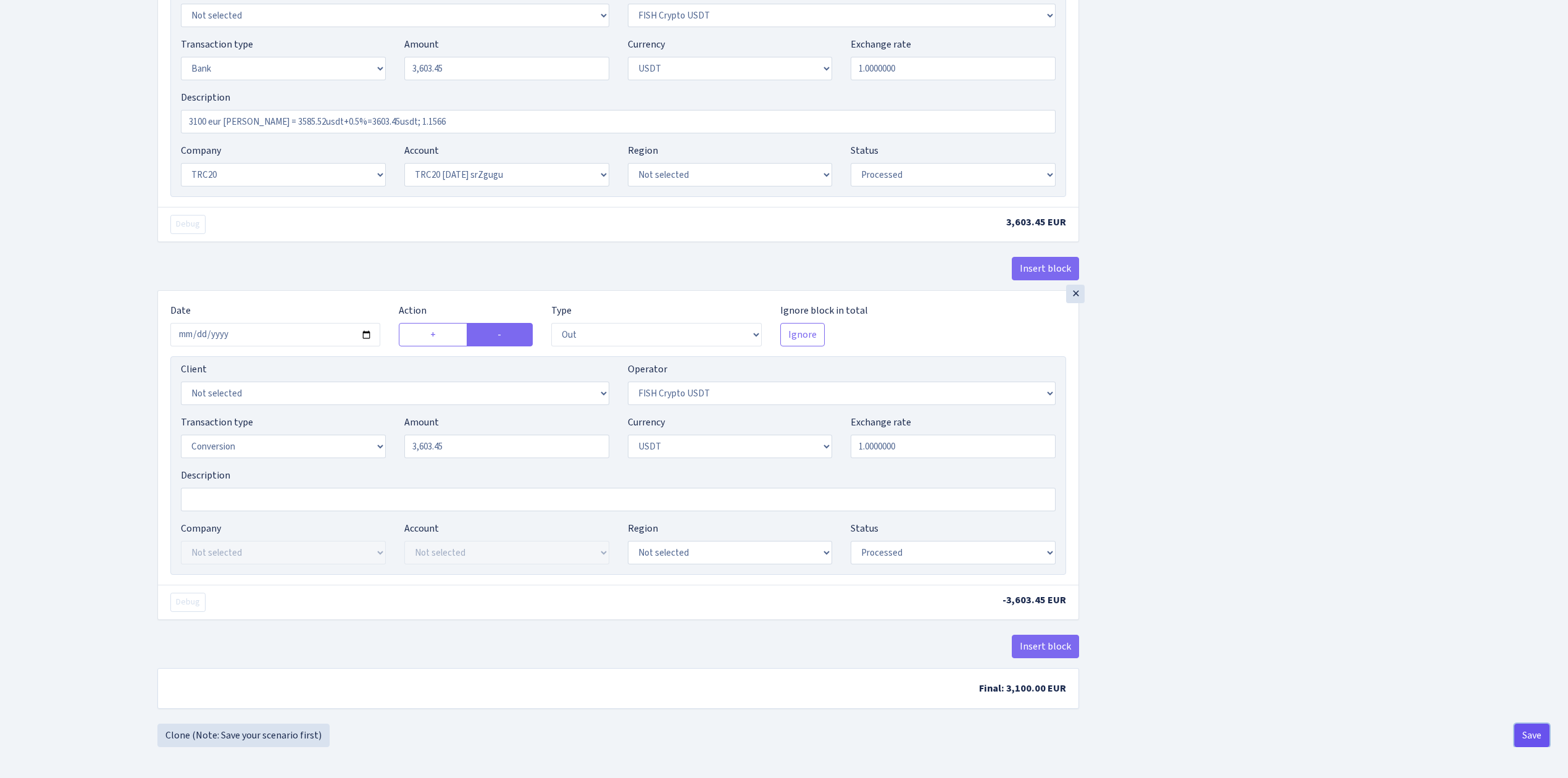
click at [1540, 737] on button "Save" at bounding box center [1531, 736] width 35 height 24
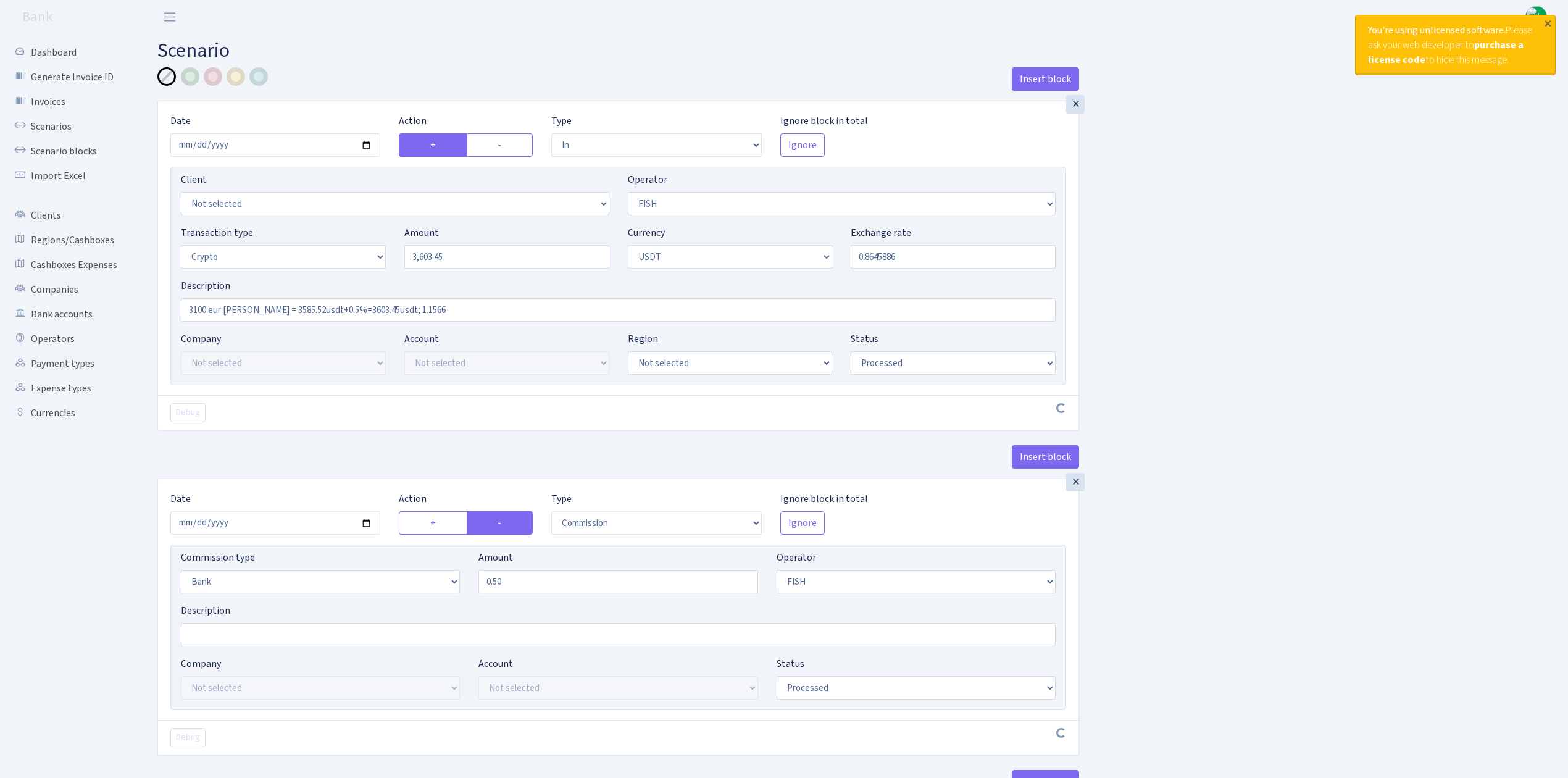
select select "in"
select select "44"
select select "3"
select select "6"
select select "processed"
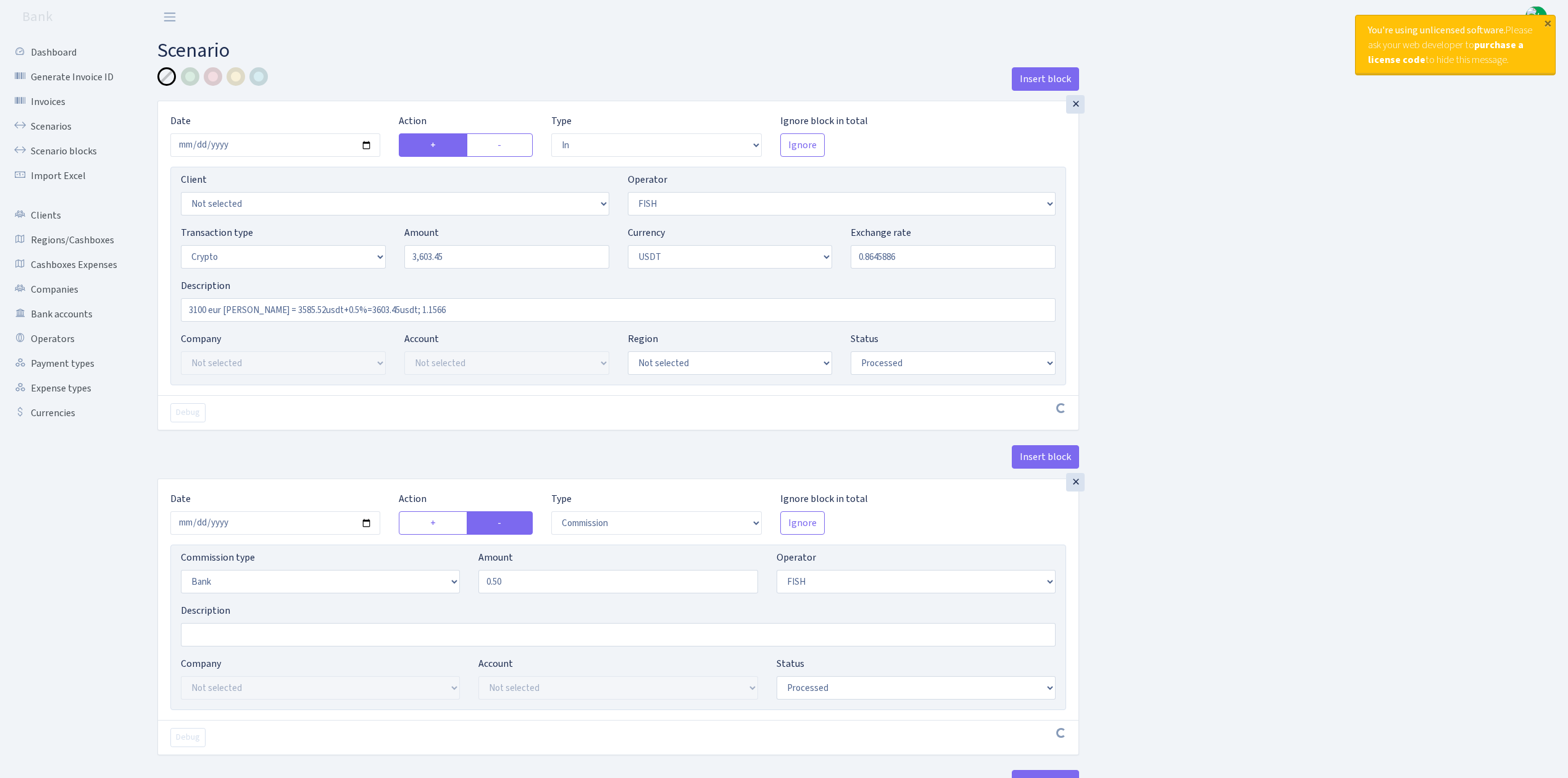
select select "commission"
select select "bank"
select select "44"
select select "processed"
select select "in"
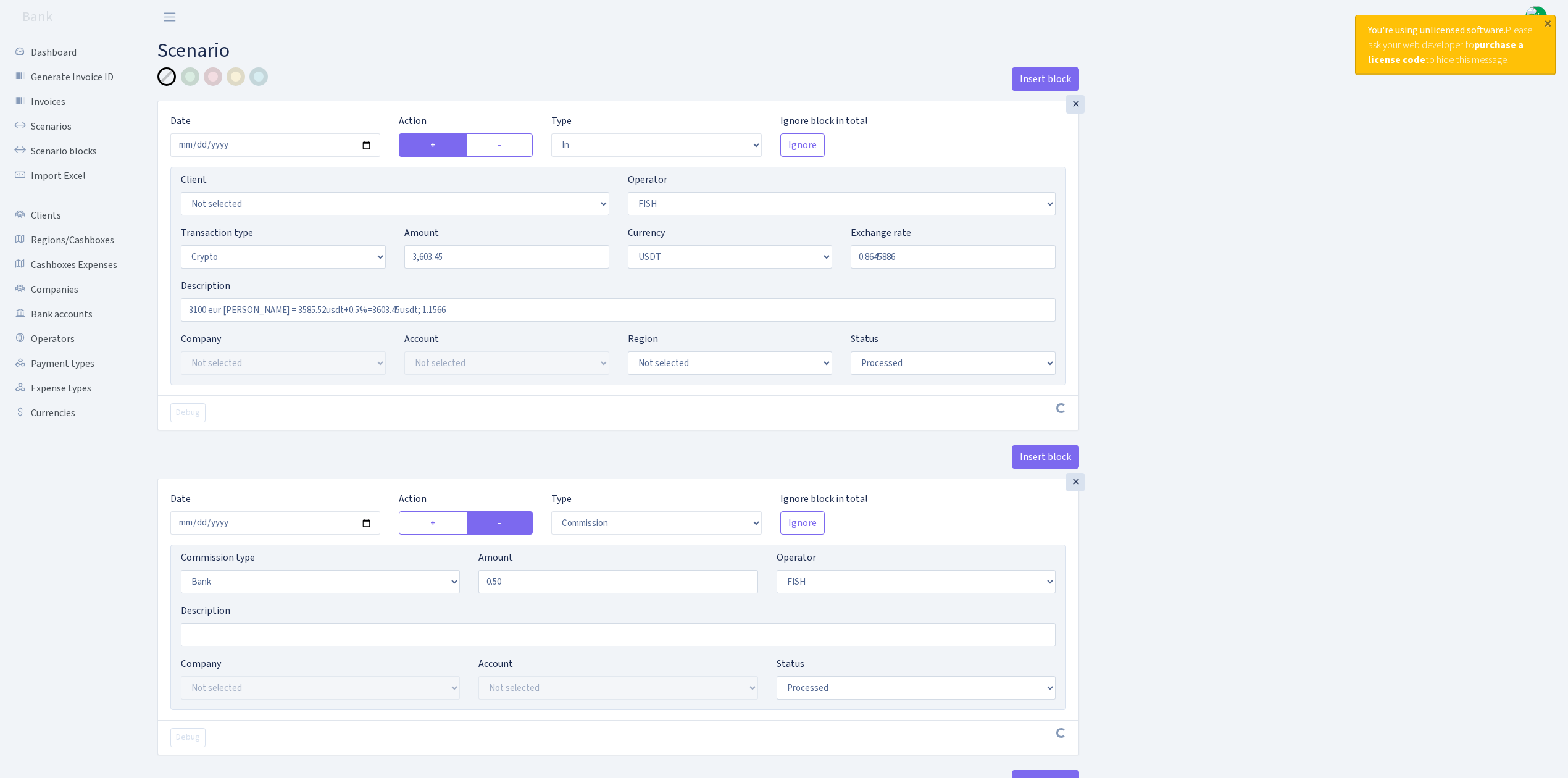
select select "242"
select select "2"
select select "6"
select select "20"
select select "61"
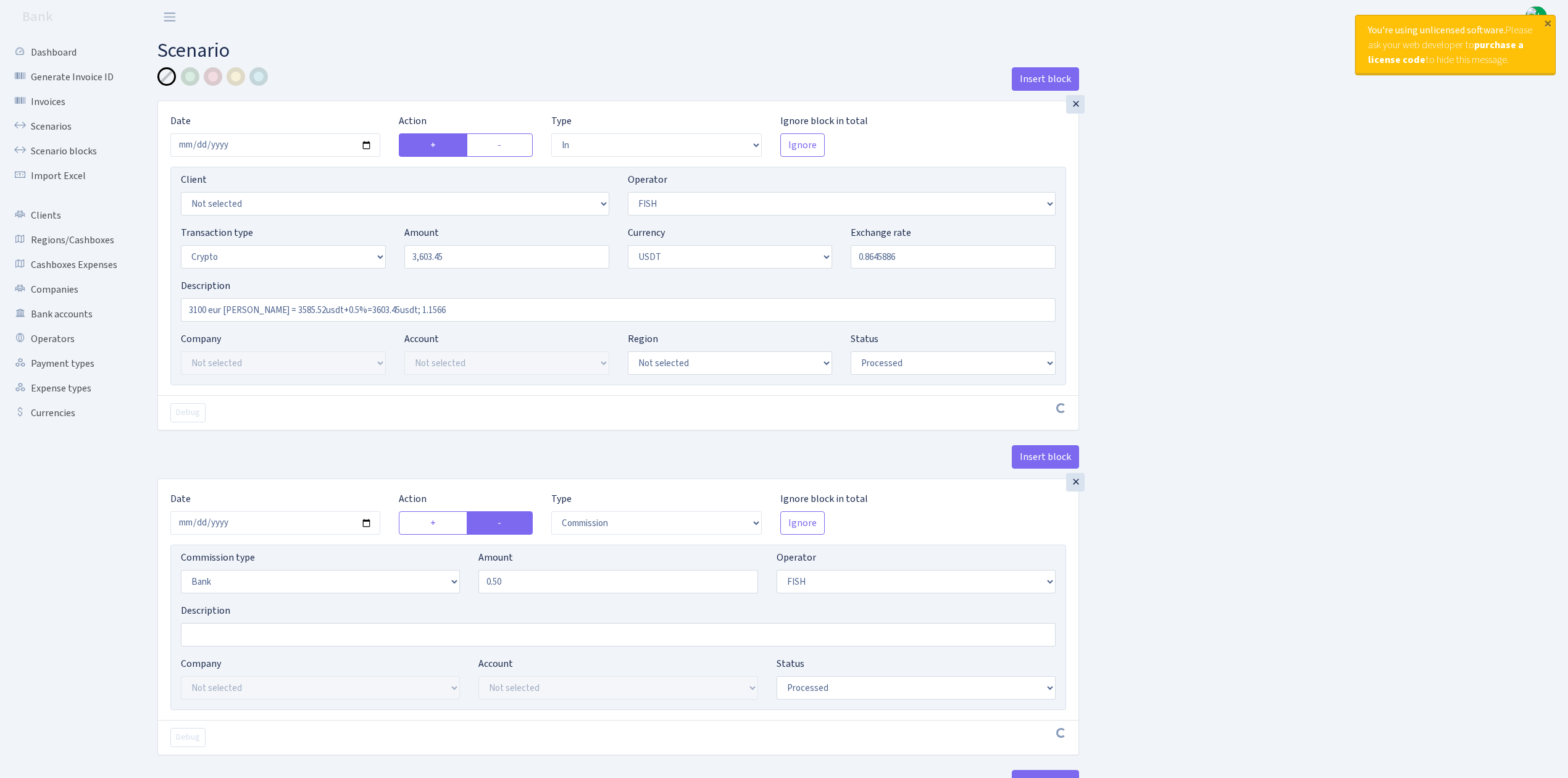
select select "processed"
select select "out"
select select "242"
select select "15"
select select "6"
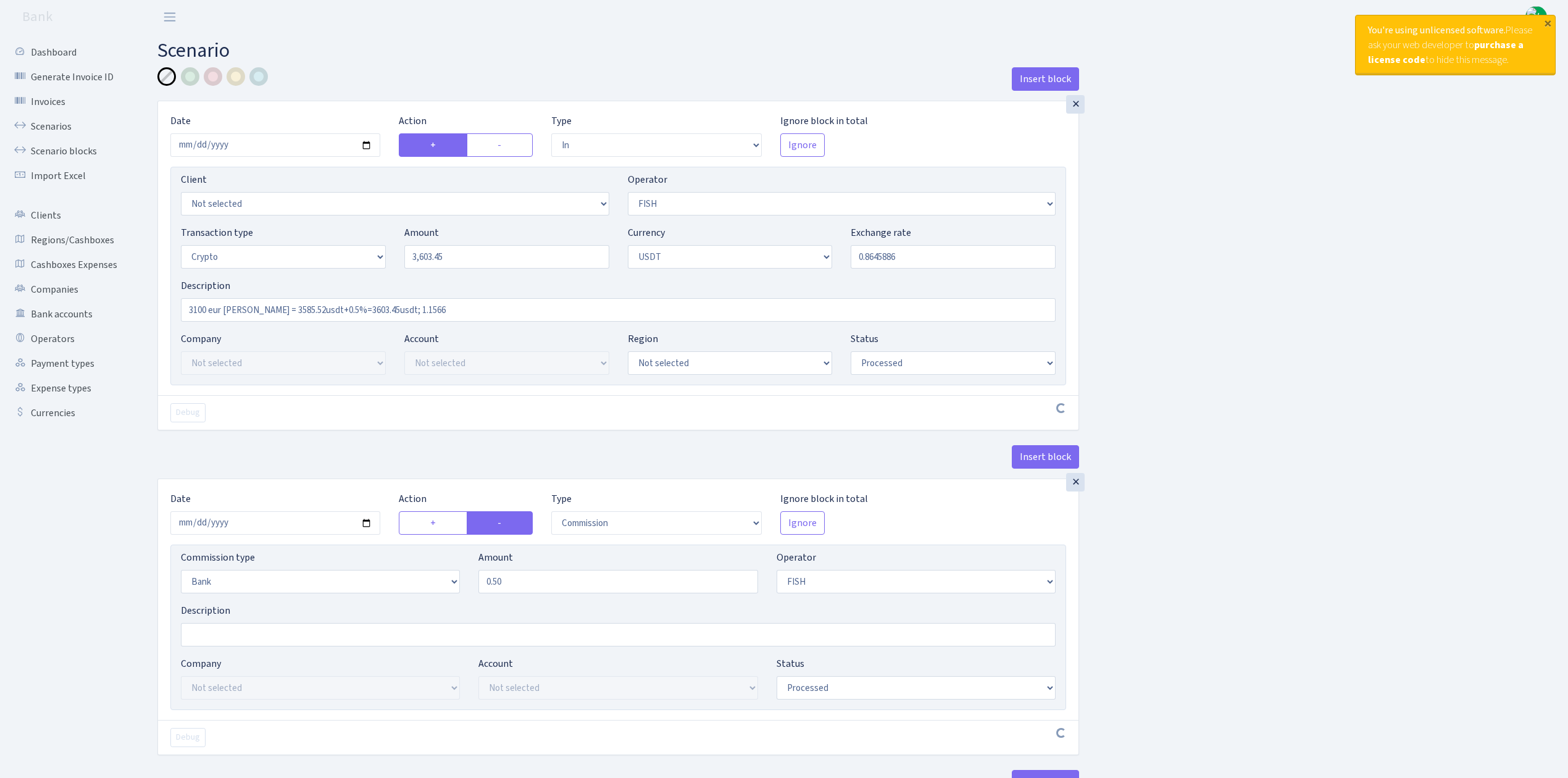
select select "processed"
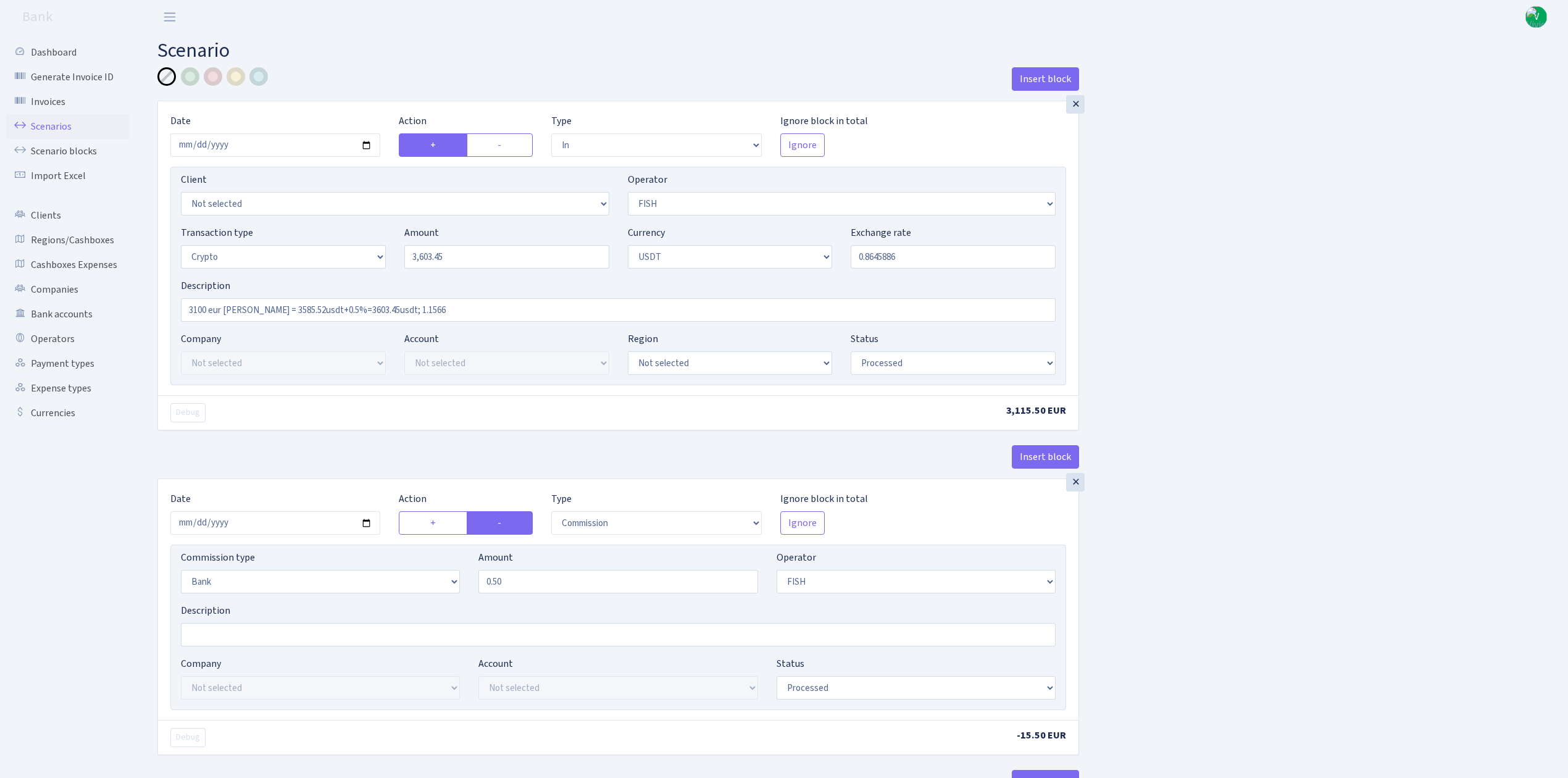
click at [53, 120] on link "Scenarios" at bounding box center [67, 127] width 123 height 25
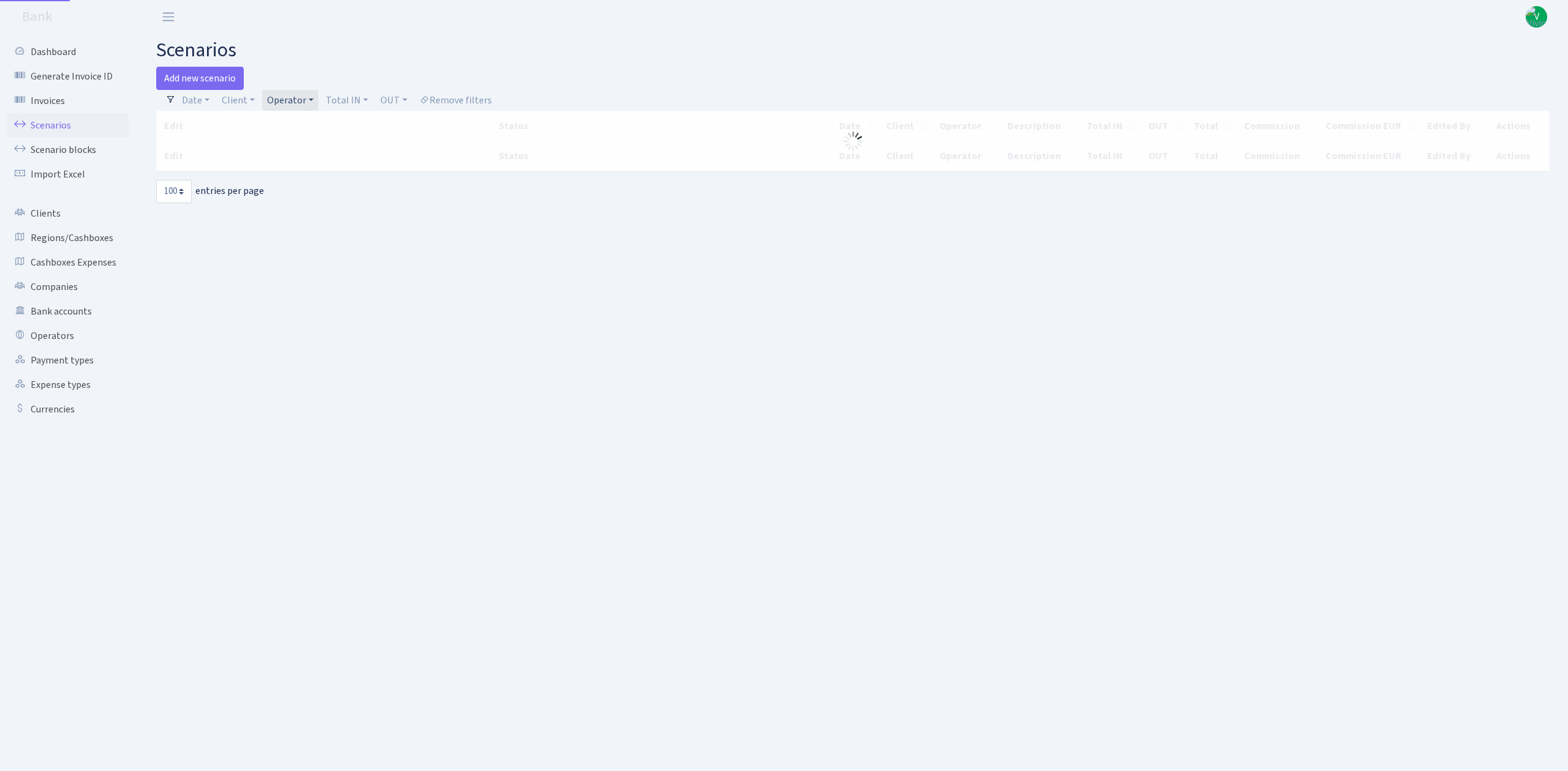
select select "100"
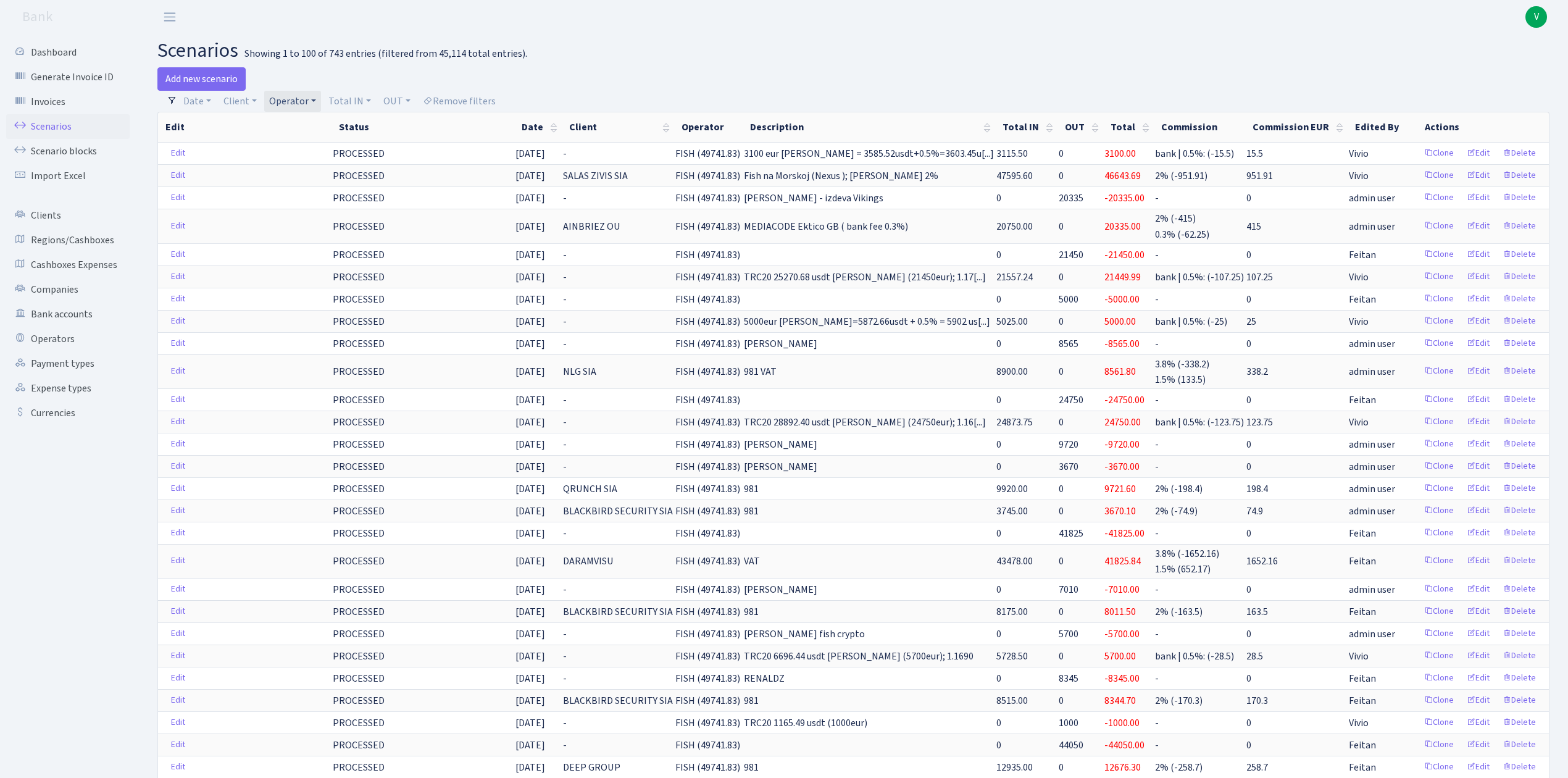
click at [291, 96] on link "Operator" at bounding box center [292, 101] width 57 height 21
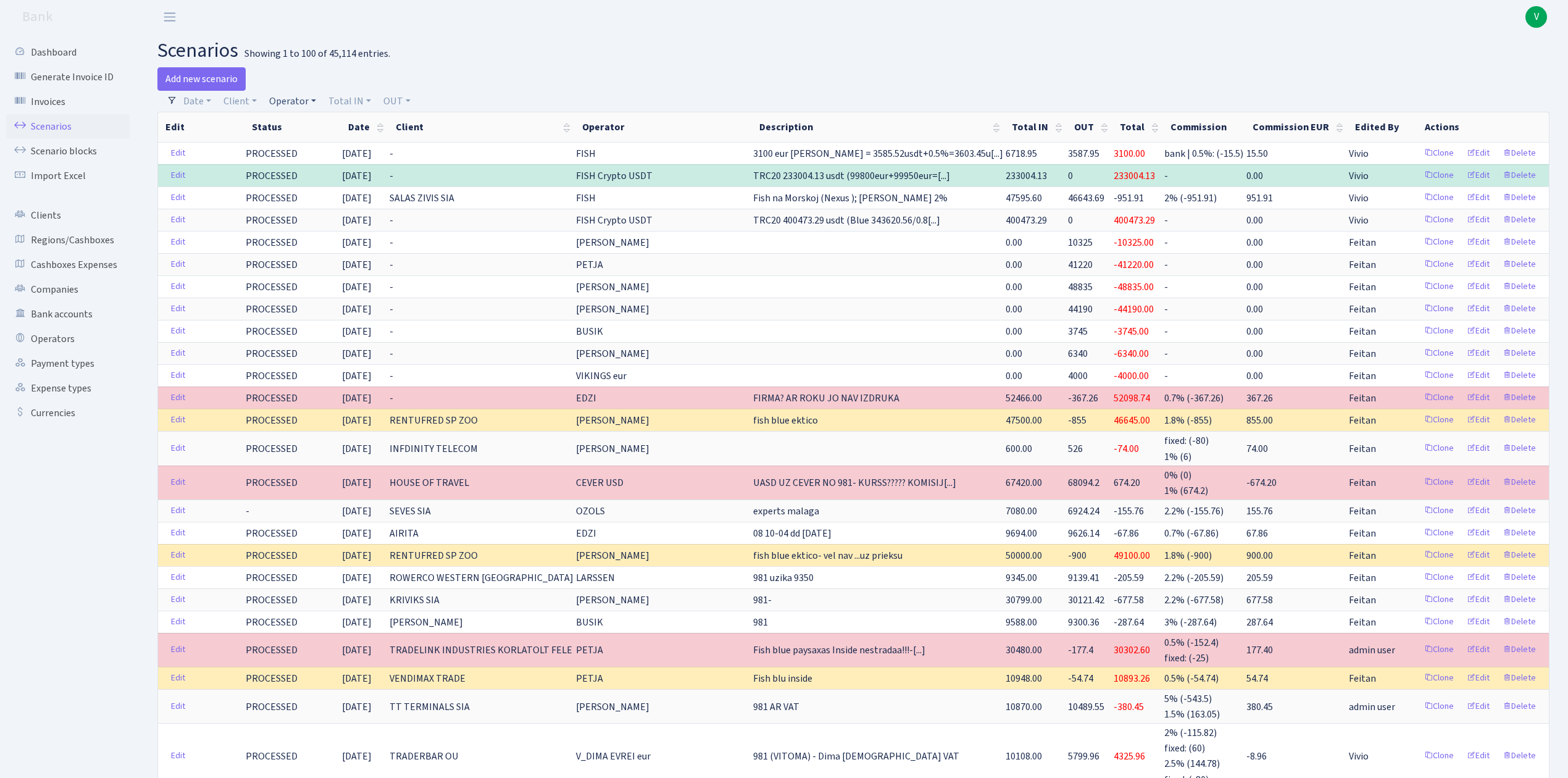
click at [272, 96] on link "Operator" at bounding box center [292, 101] width 57 height 21
click at [302, 141] on input "search" at bounding box center [313, 145] width 91 height 20
type input "981"
click at [318, 225] on li "V_981 cash-crypto USDT" at bounding box center [313, 230] width 93 height 35
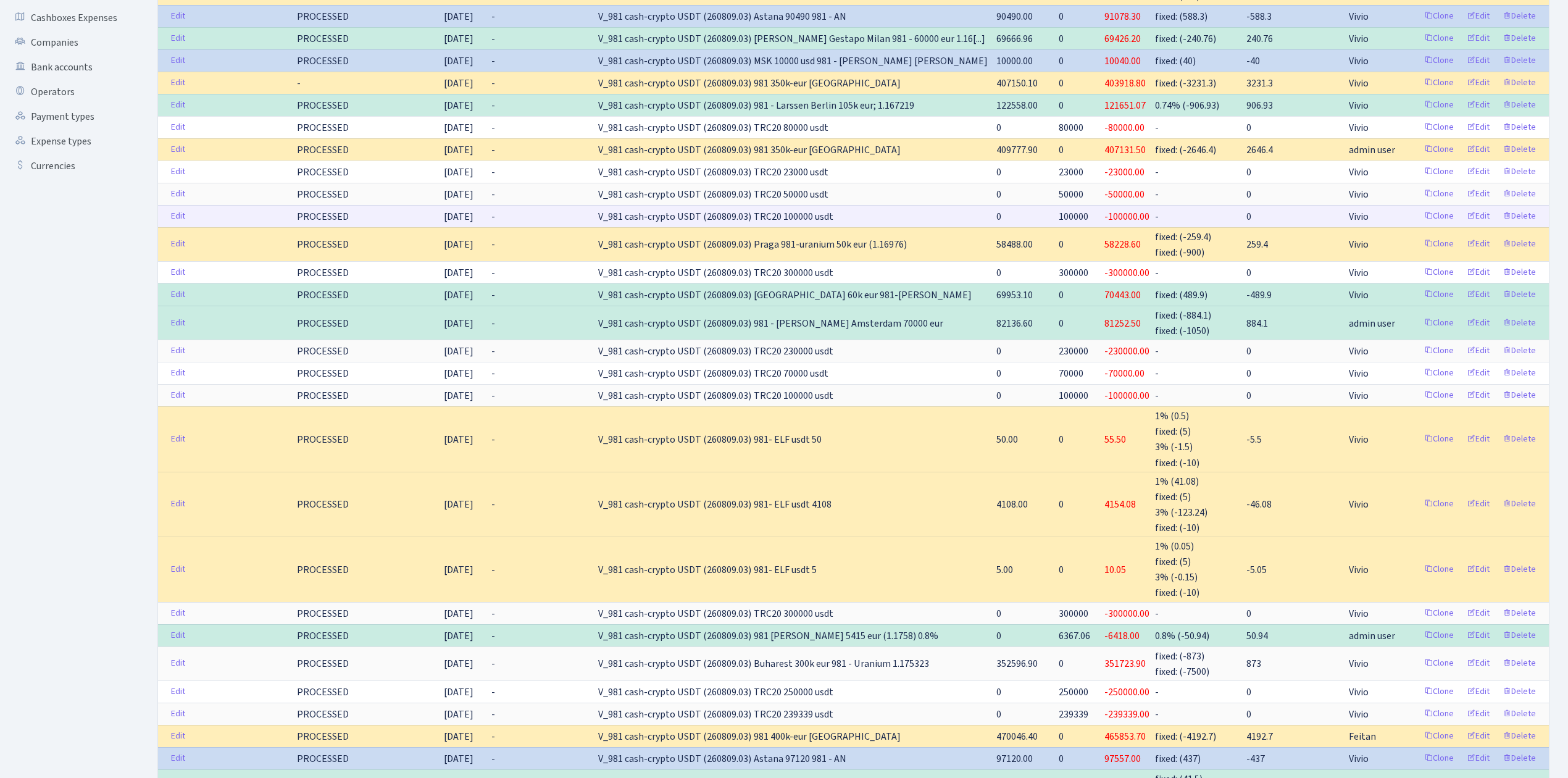
scroll to position [330, 0]
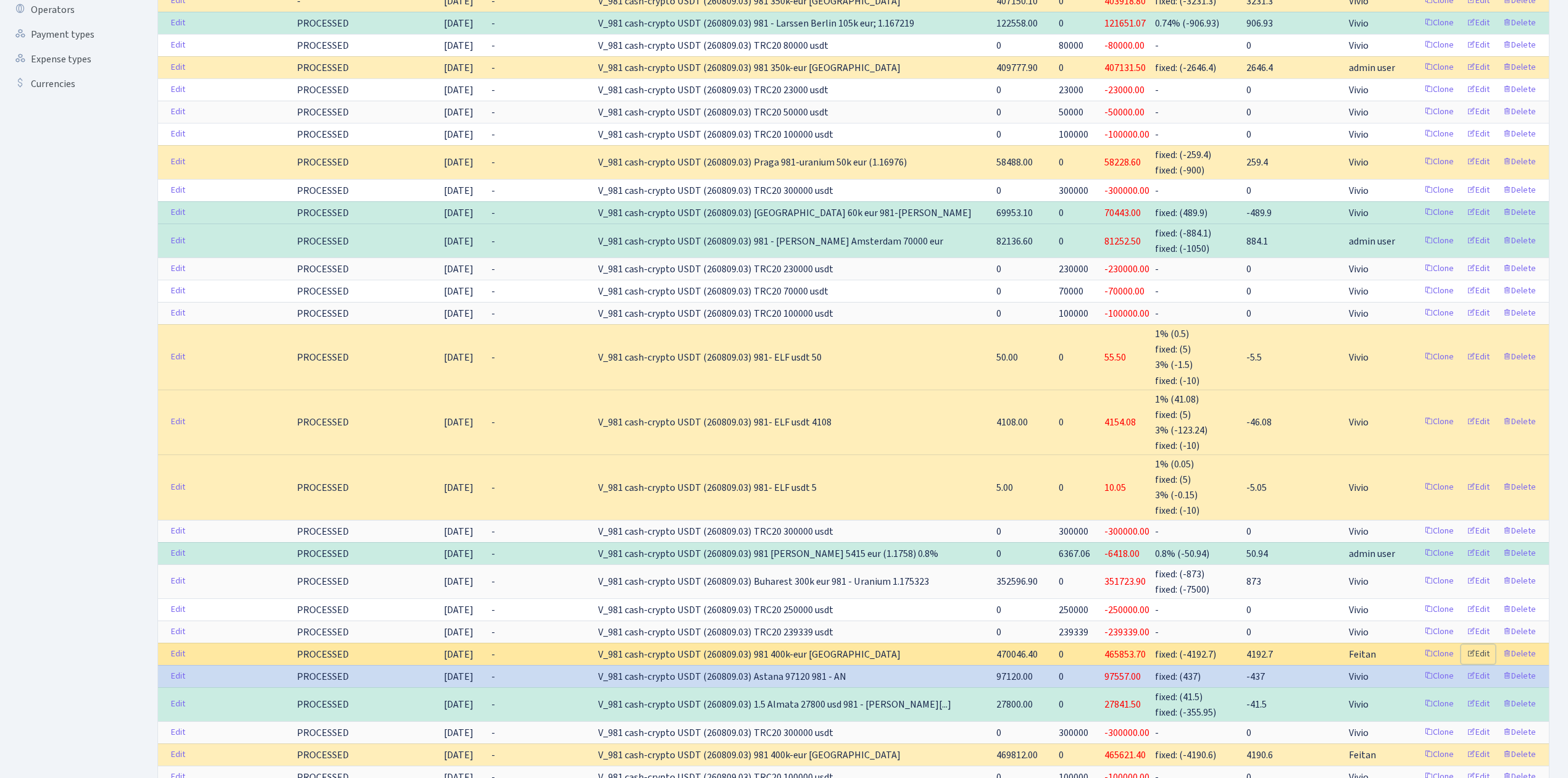
click at [1481, 656] on link "Edit" at bounding box center [1478, 654] width 34 height 20
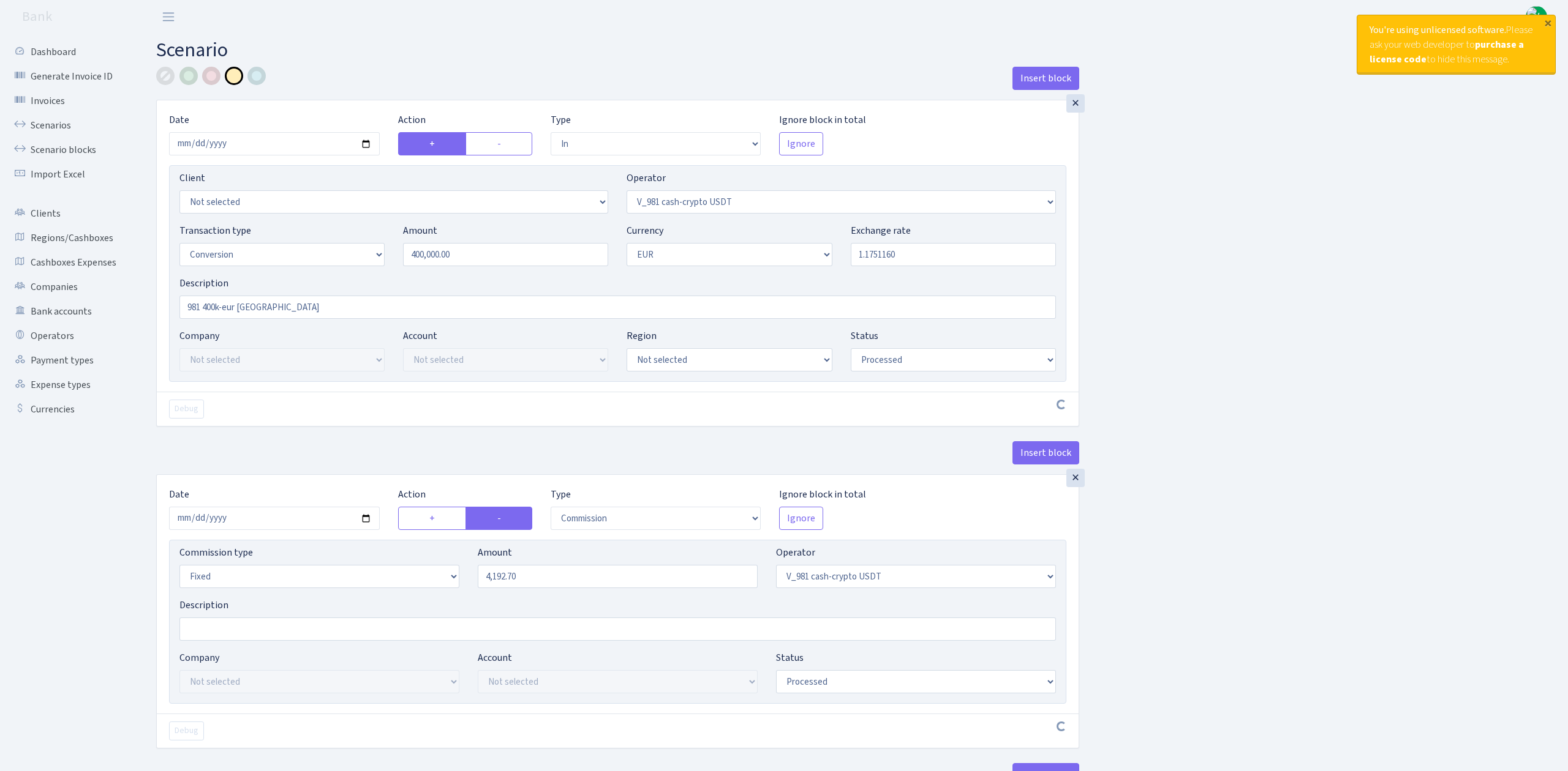
select select "in"
select select "435"
select select "15"
select select "1"
select select "processed"
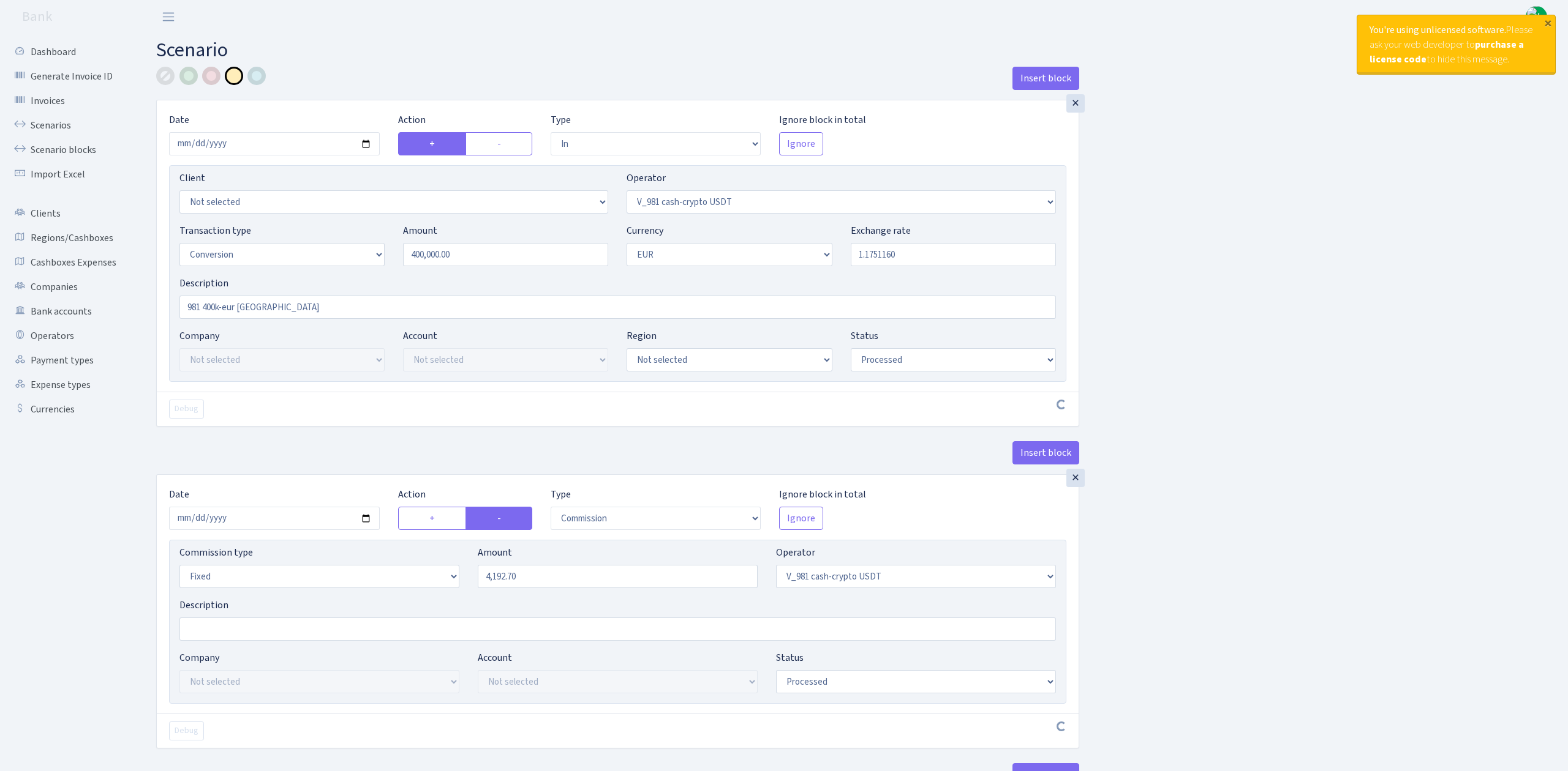
select select "commission"
select select "fixed"
select select "435"
select select "processed"
select select "out"
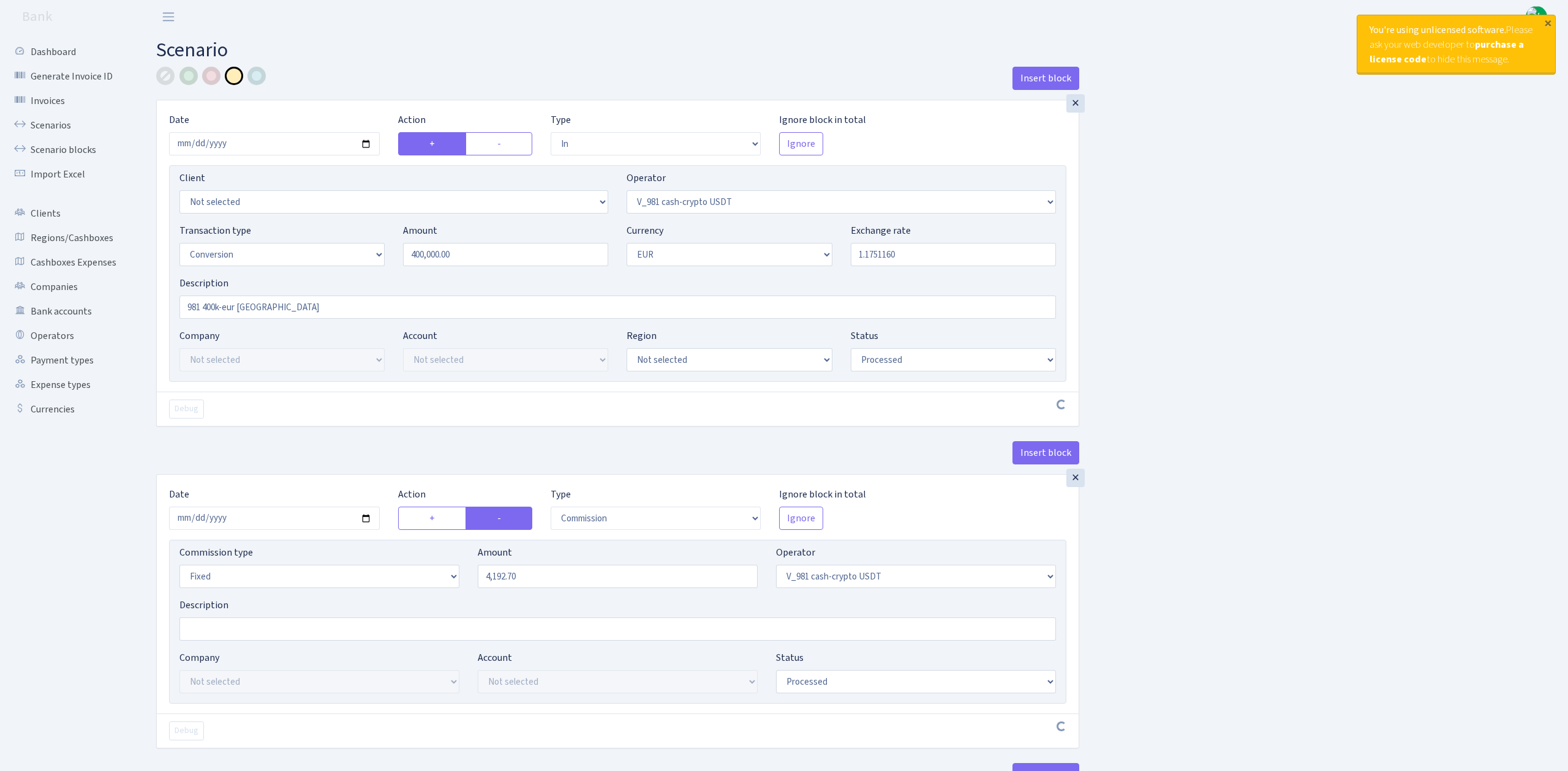
select select "434"
select select "15"
select select "1"
select select "processed"
select select "in"
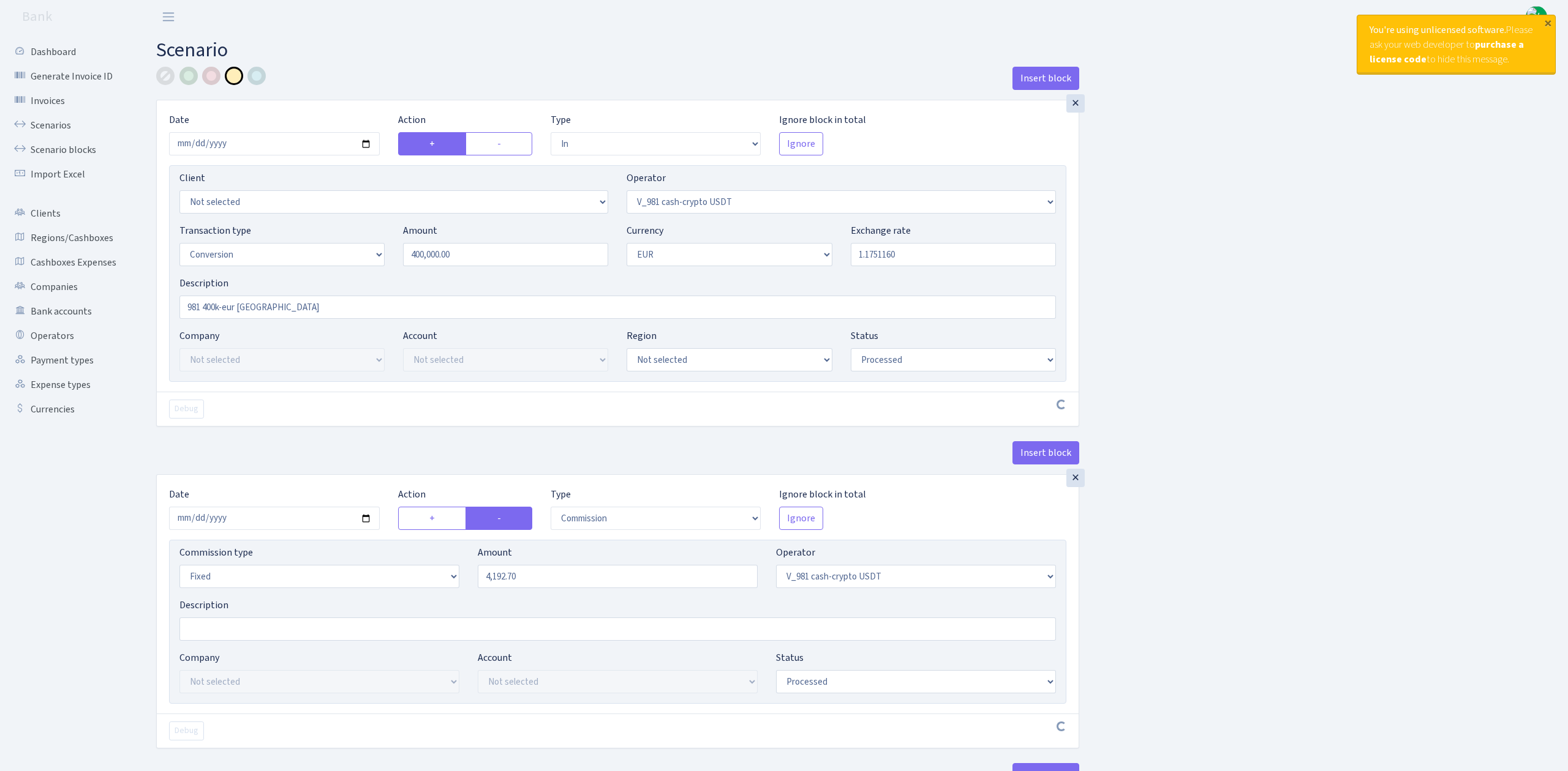
select select "434"
select select "1"
select select "processed"
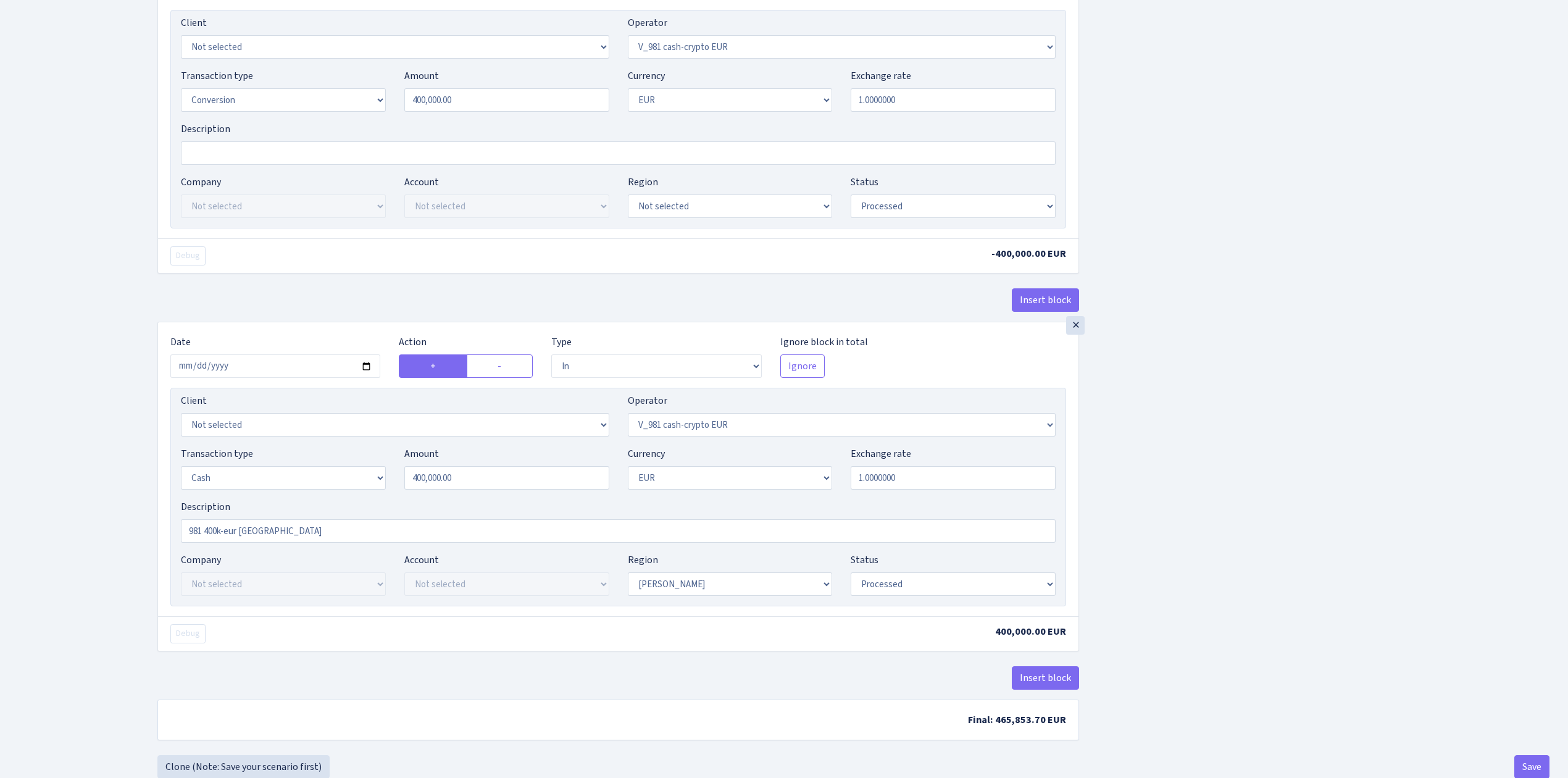
scroll to position [902, 0]
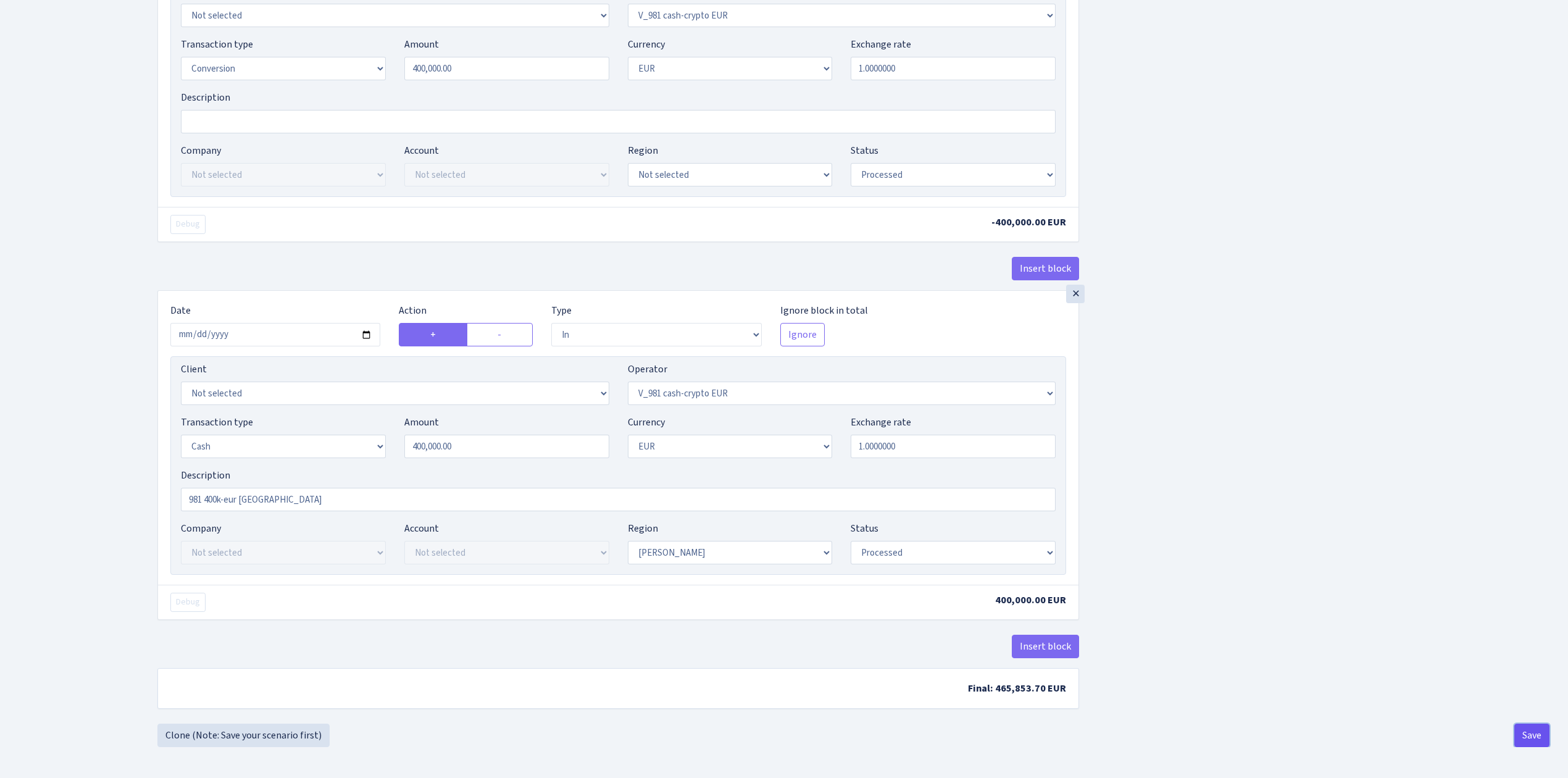
click at [1524, 732] on button "Save" at bounding box center [1531, 736] width 35 height 24
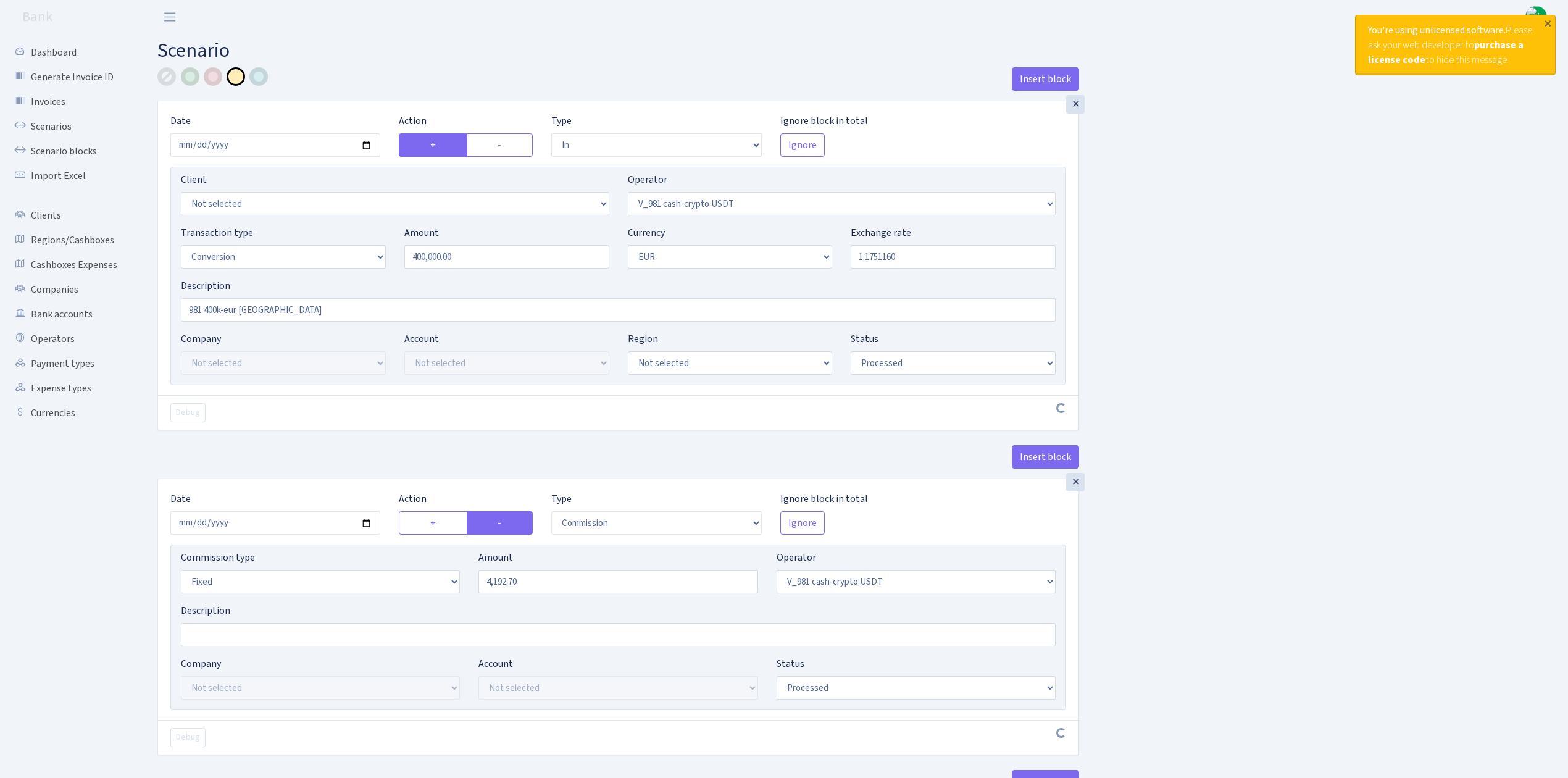
select select "in"
select select "435"
select select "15"
select select "1"
select select "processed"
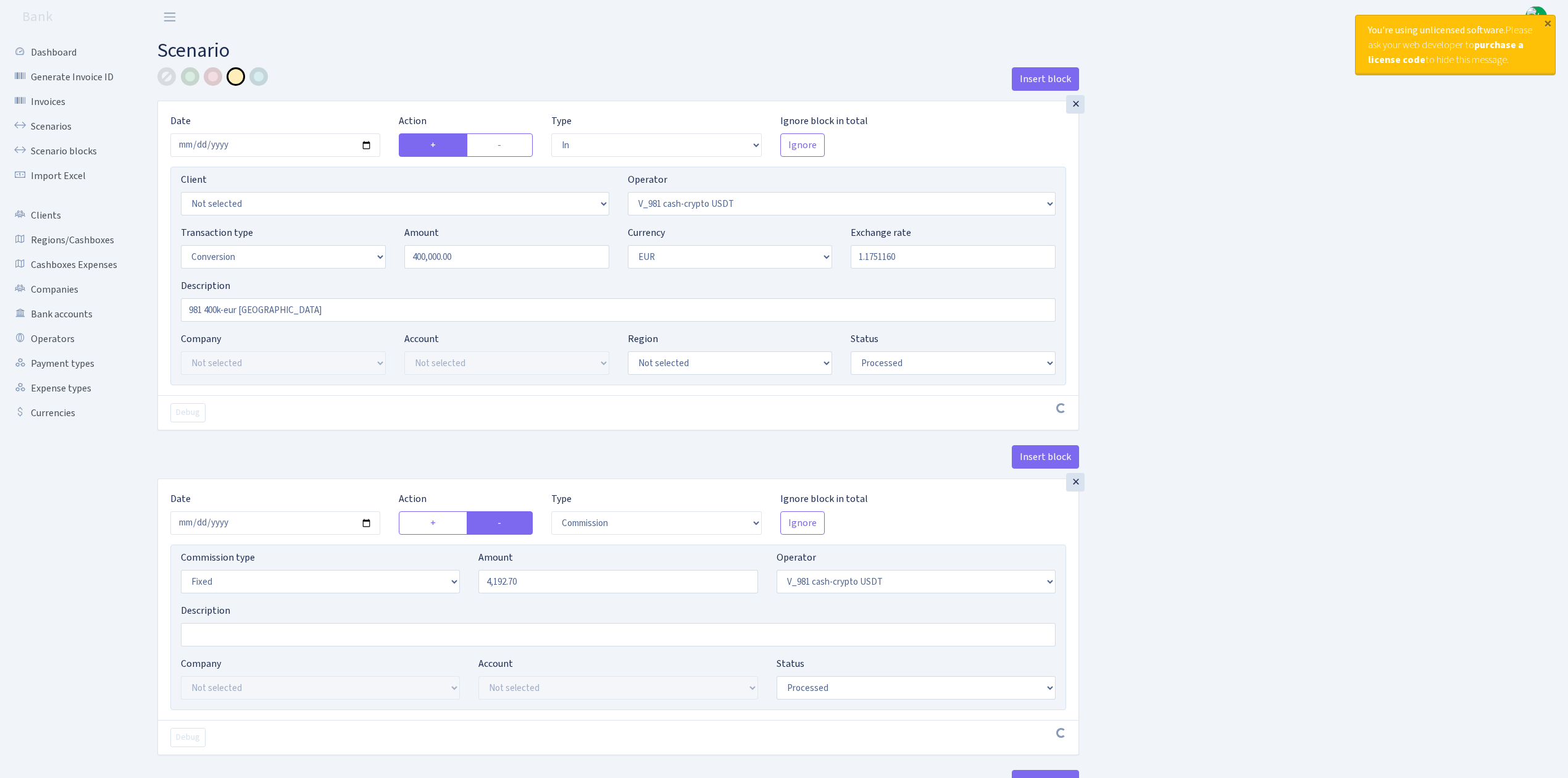
select select "commission"
select select "fixed"
select select "435"
select select "processed"
select select "out"
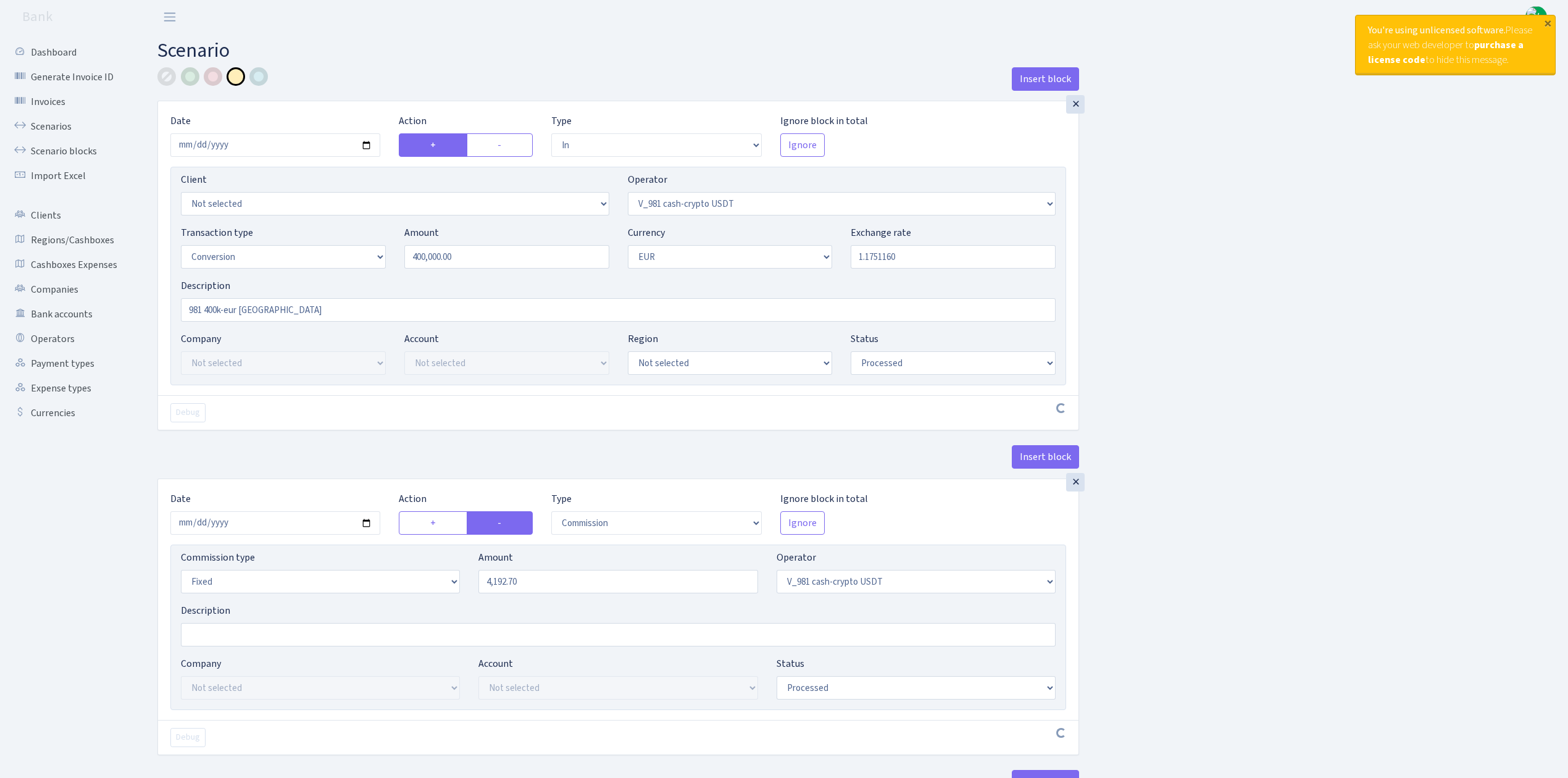
select select "434"
select select "15"
select select "1"
select select "processed"
select select "in"
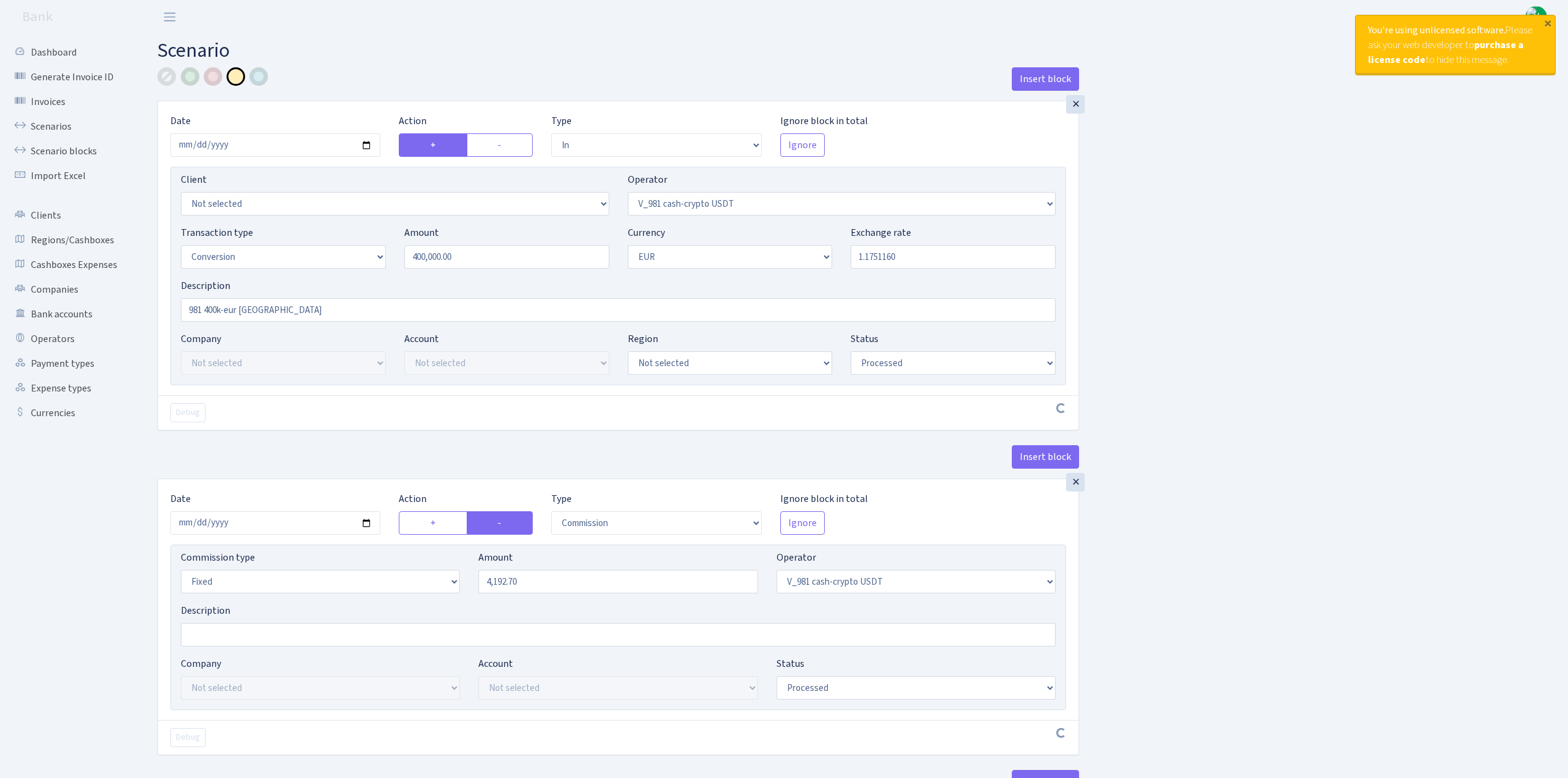
select select "434"
select select "1"
select select "processed"
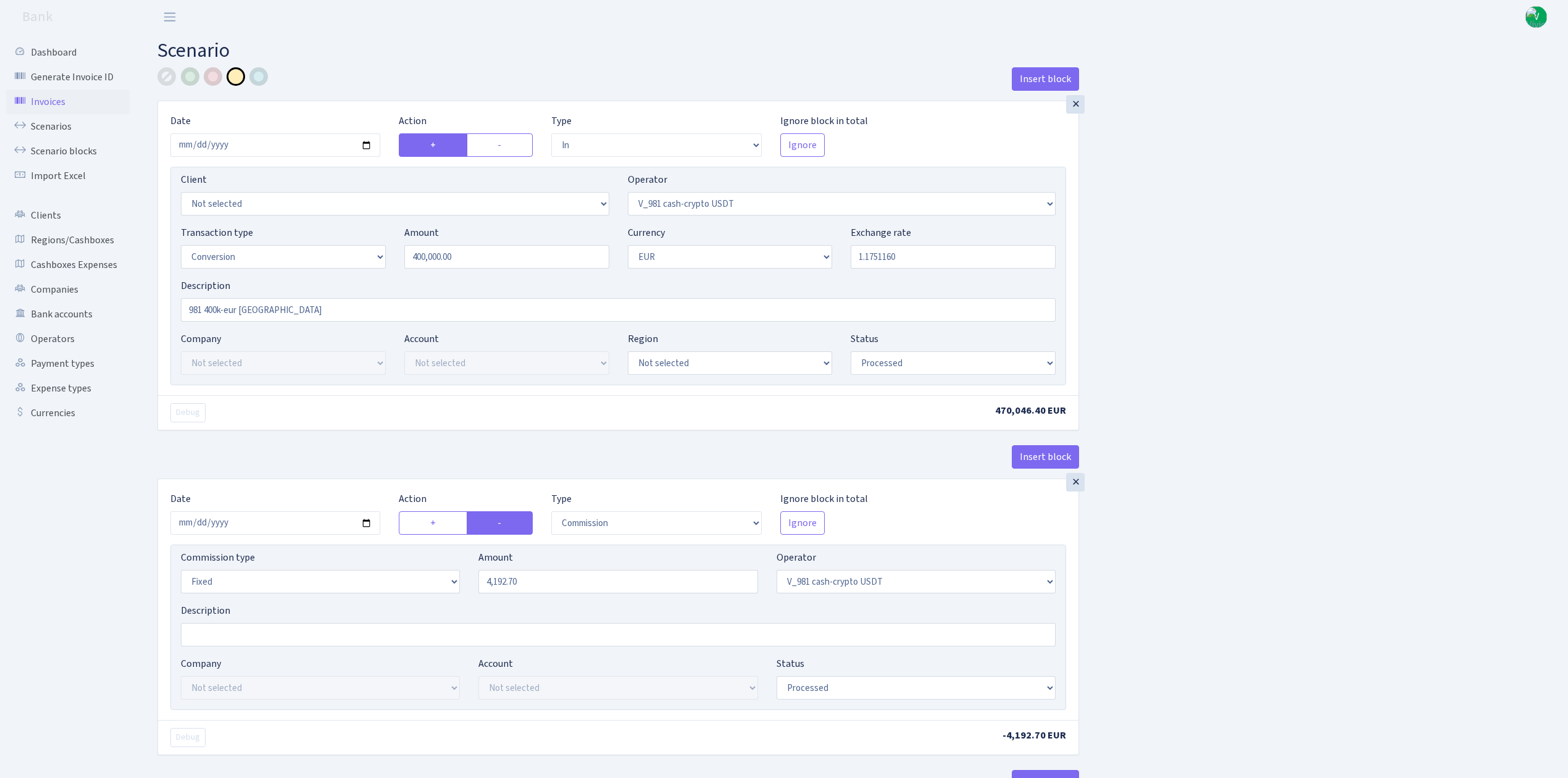
click at [54, 124] on link "Scenarios" at bounding box center [67, 127] width 123 height 25
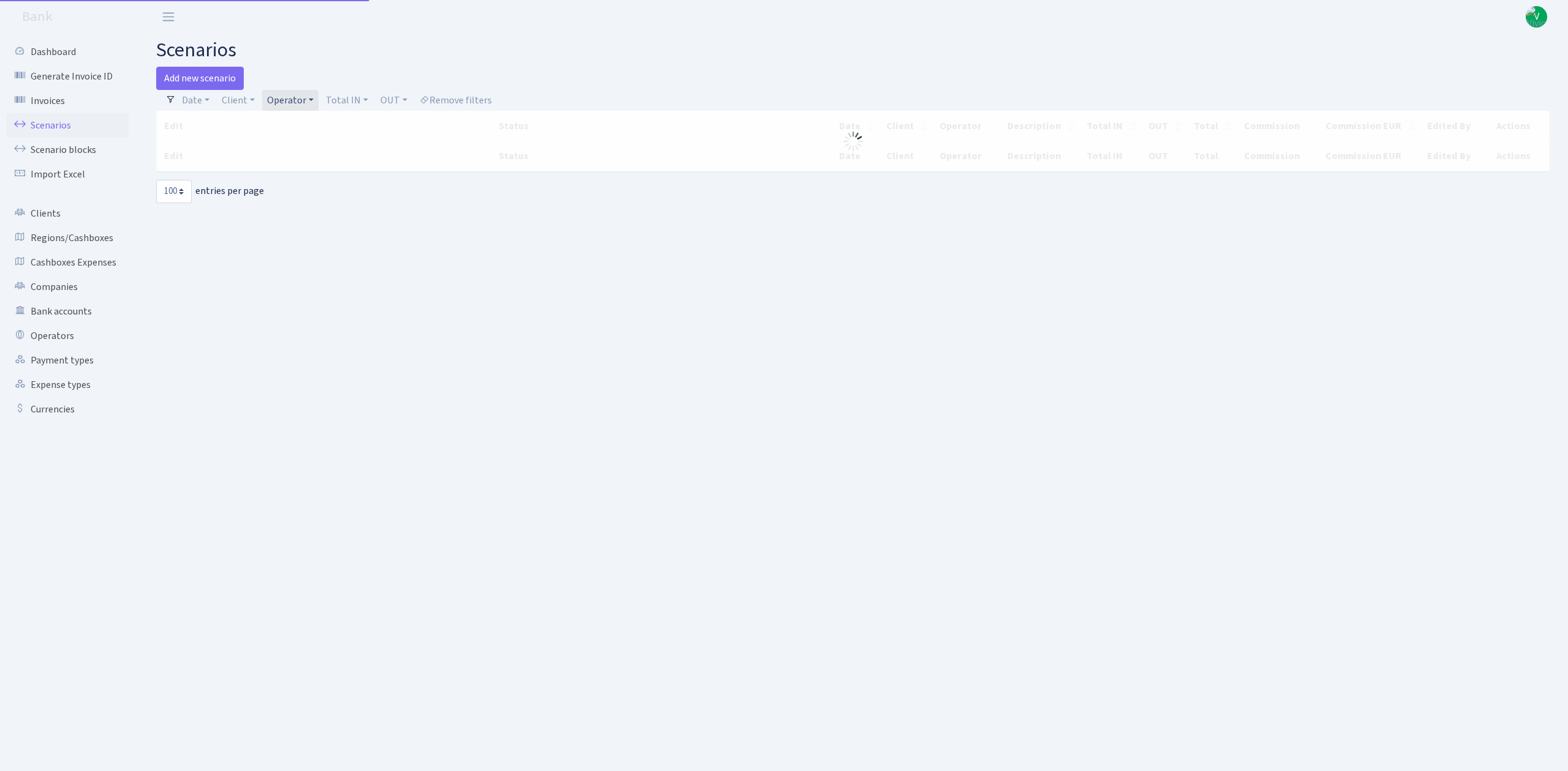
select select "100"
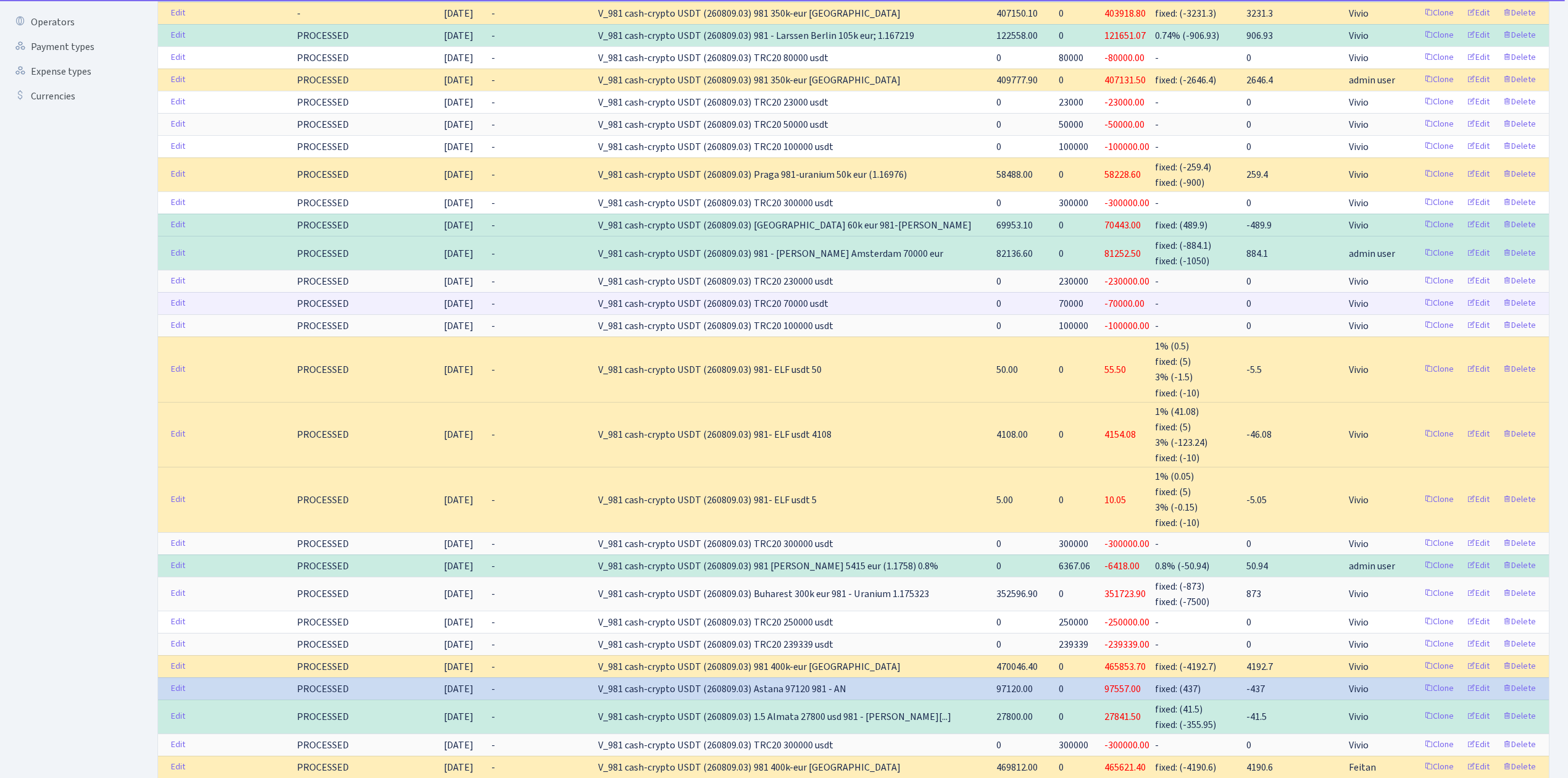
scroll to position [411, 0]
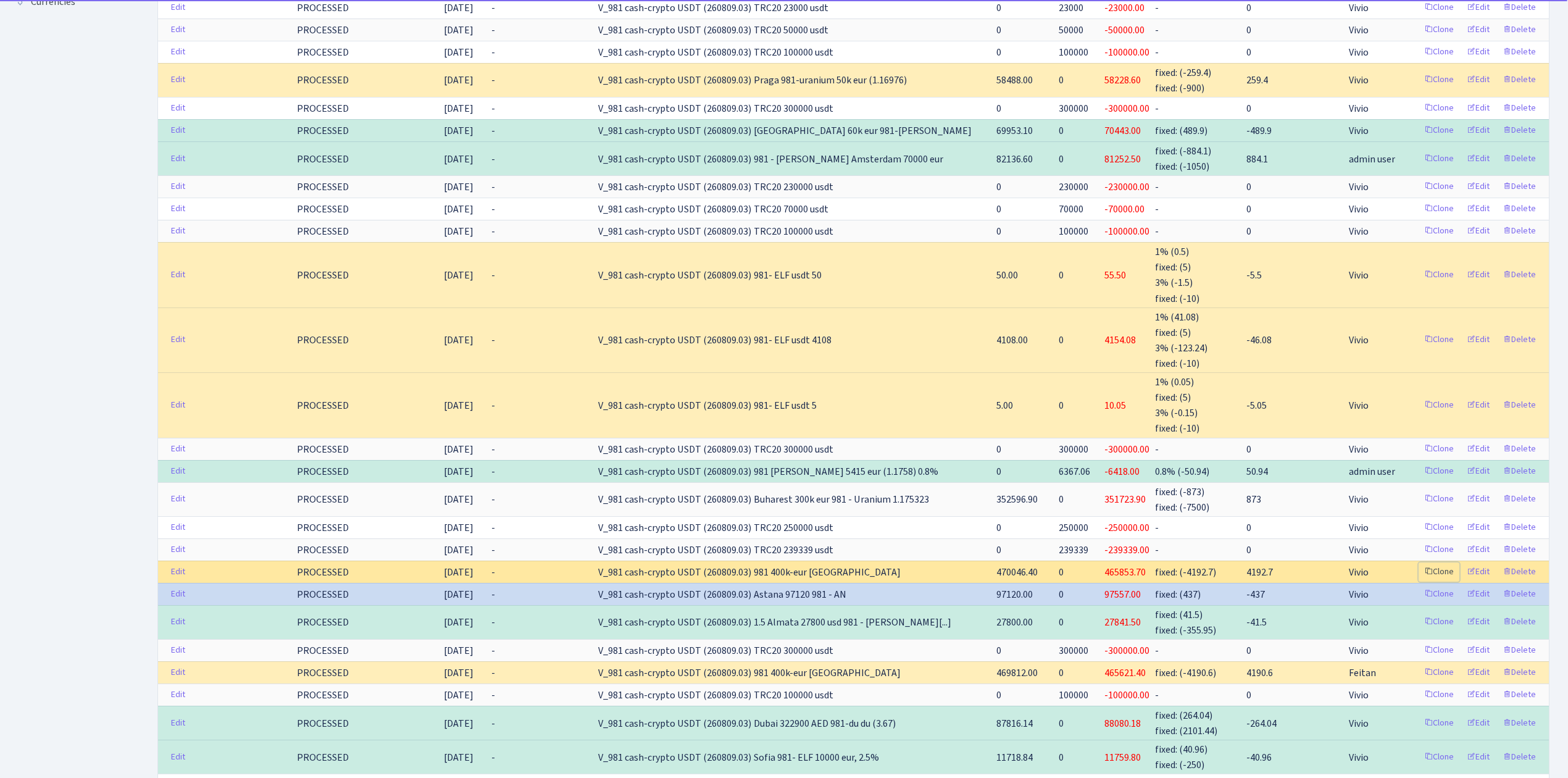
click at [1449, 569] on link "Clone" at bounding box center [1439, 572] width 41 height 20
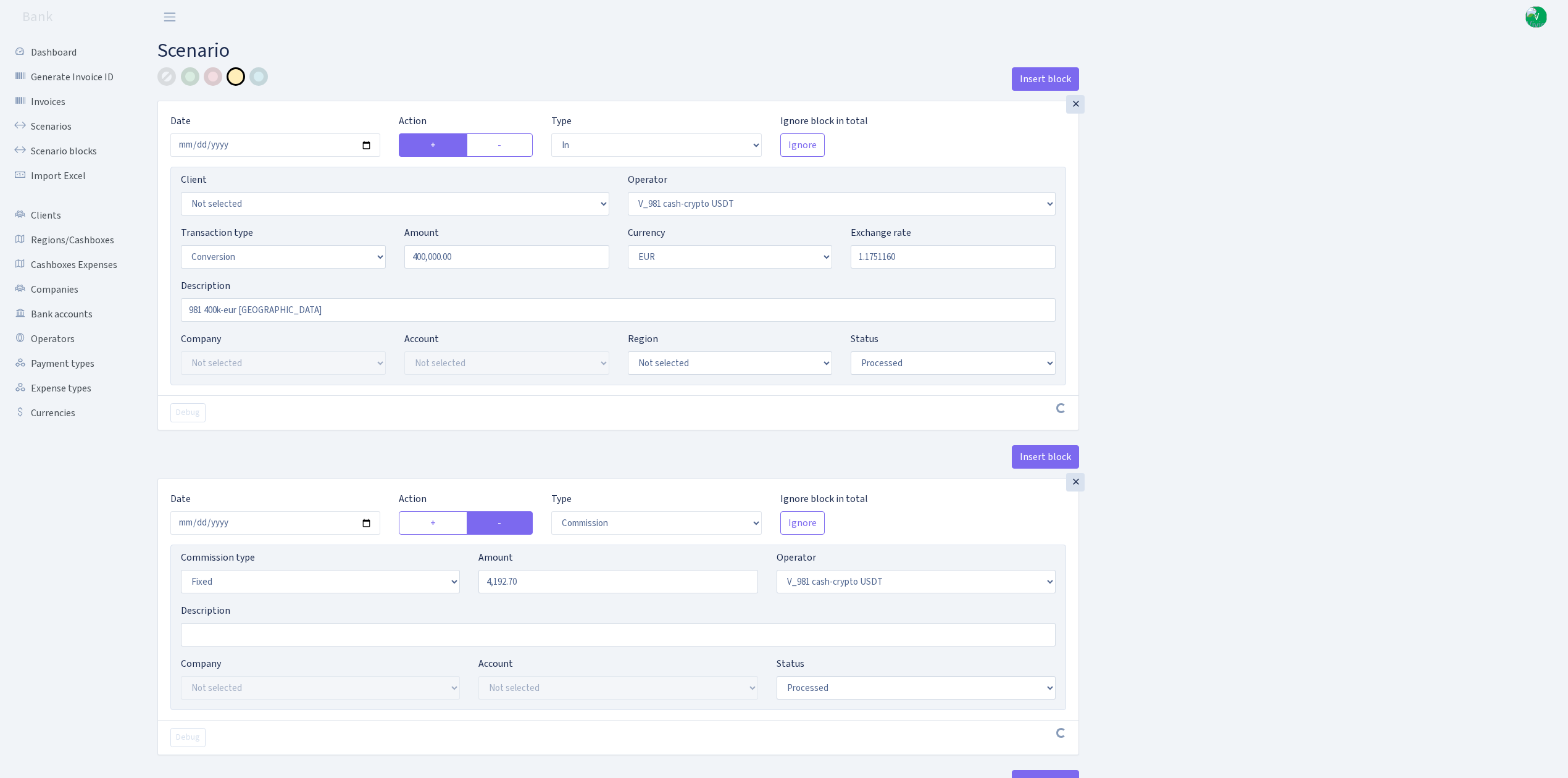
select select "in"
select select "435"
select select "15"
select select "1"
select select "processed"
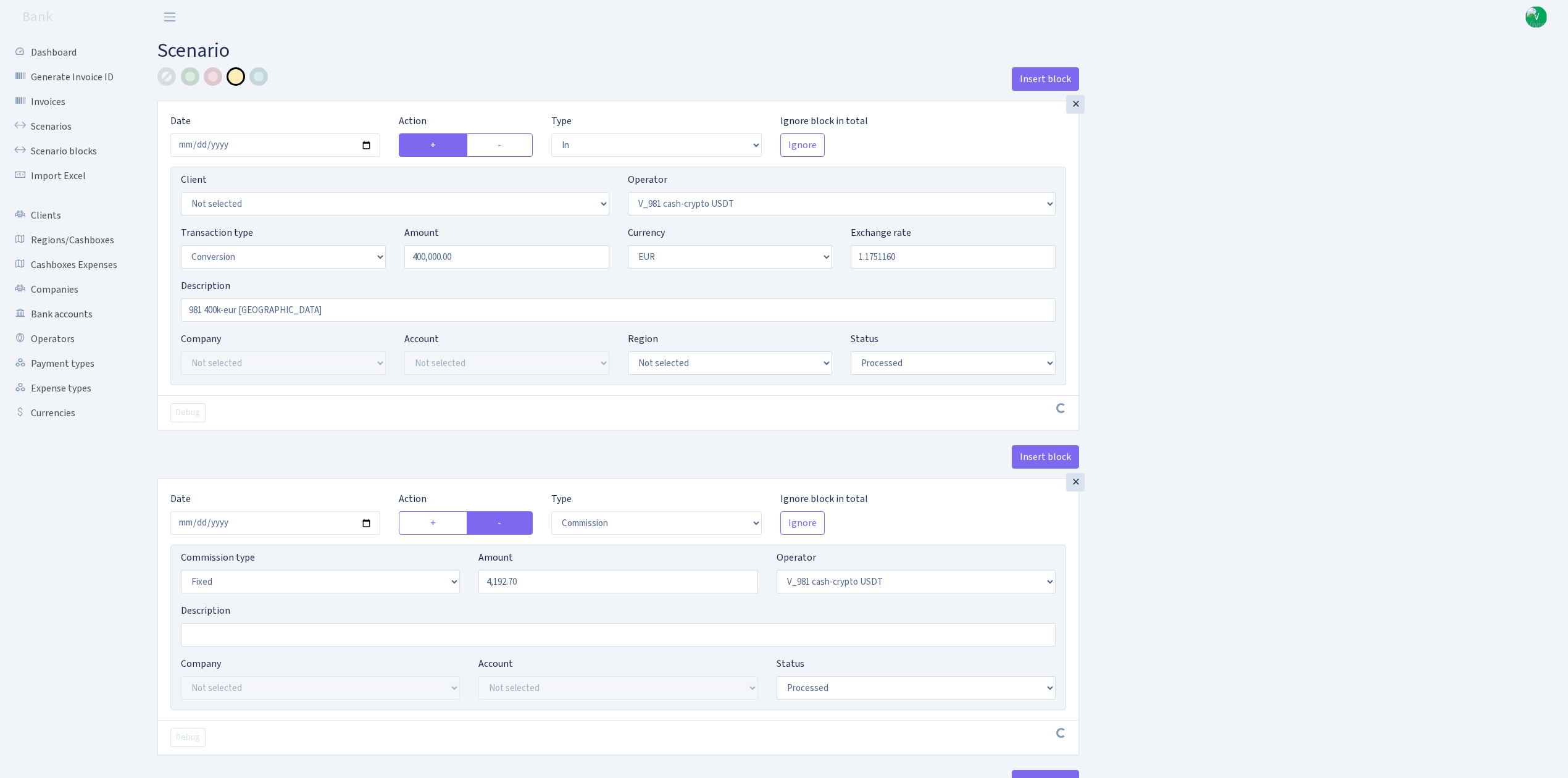
select select "commission"
select select "fixed"
select select "435"
select select "processed"
select select "out"
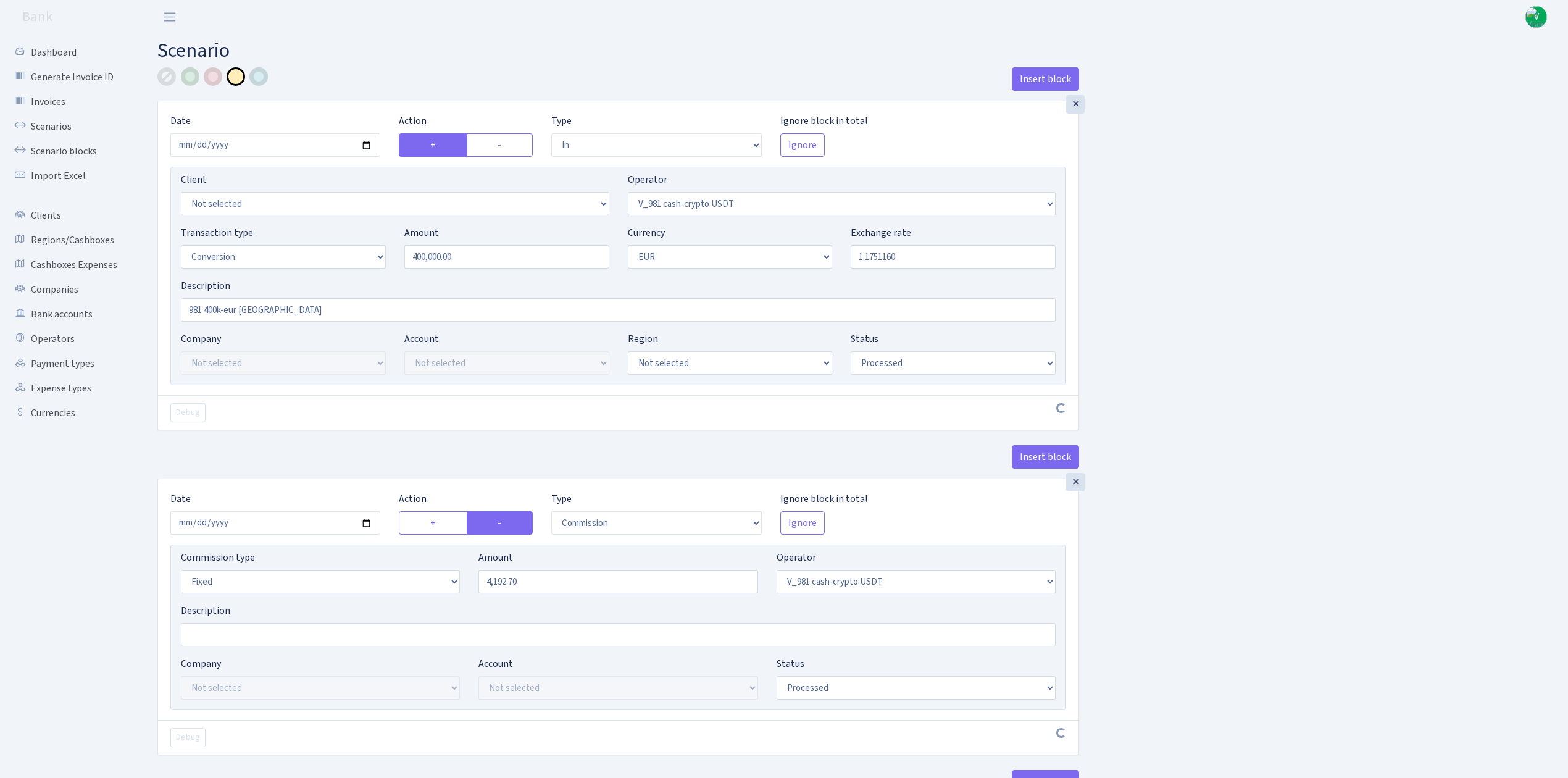
select select "434"
select select "15"
select select "1"
select select "processed"
select select "in"
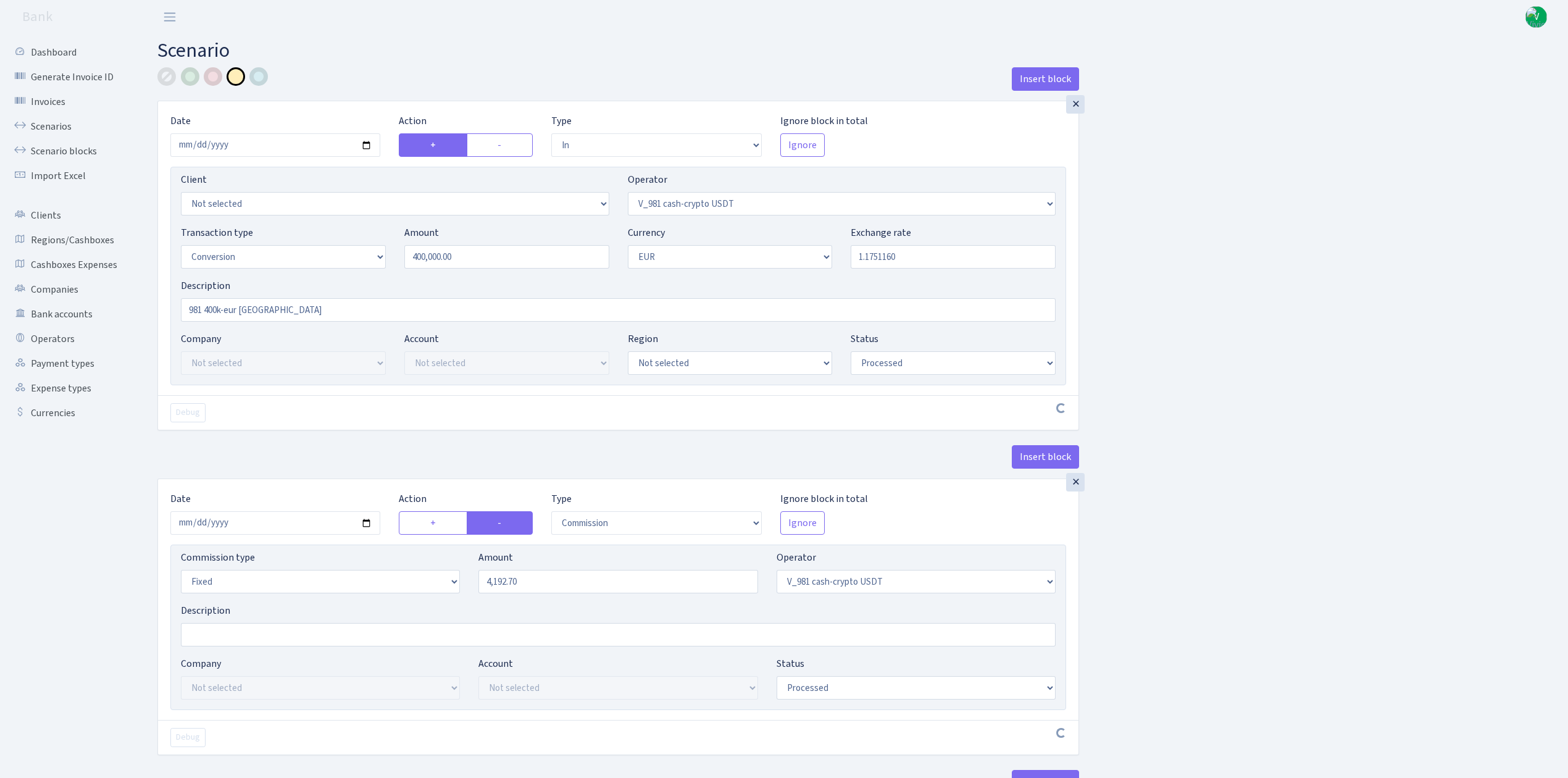
select select "434"
select select "1"
select select "processed"
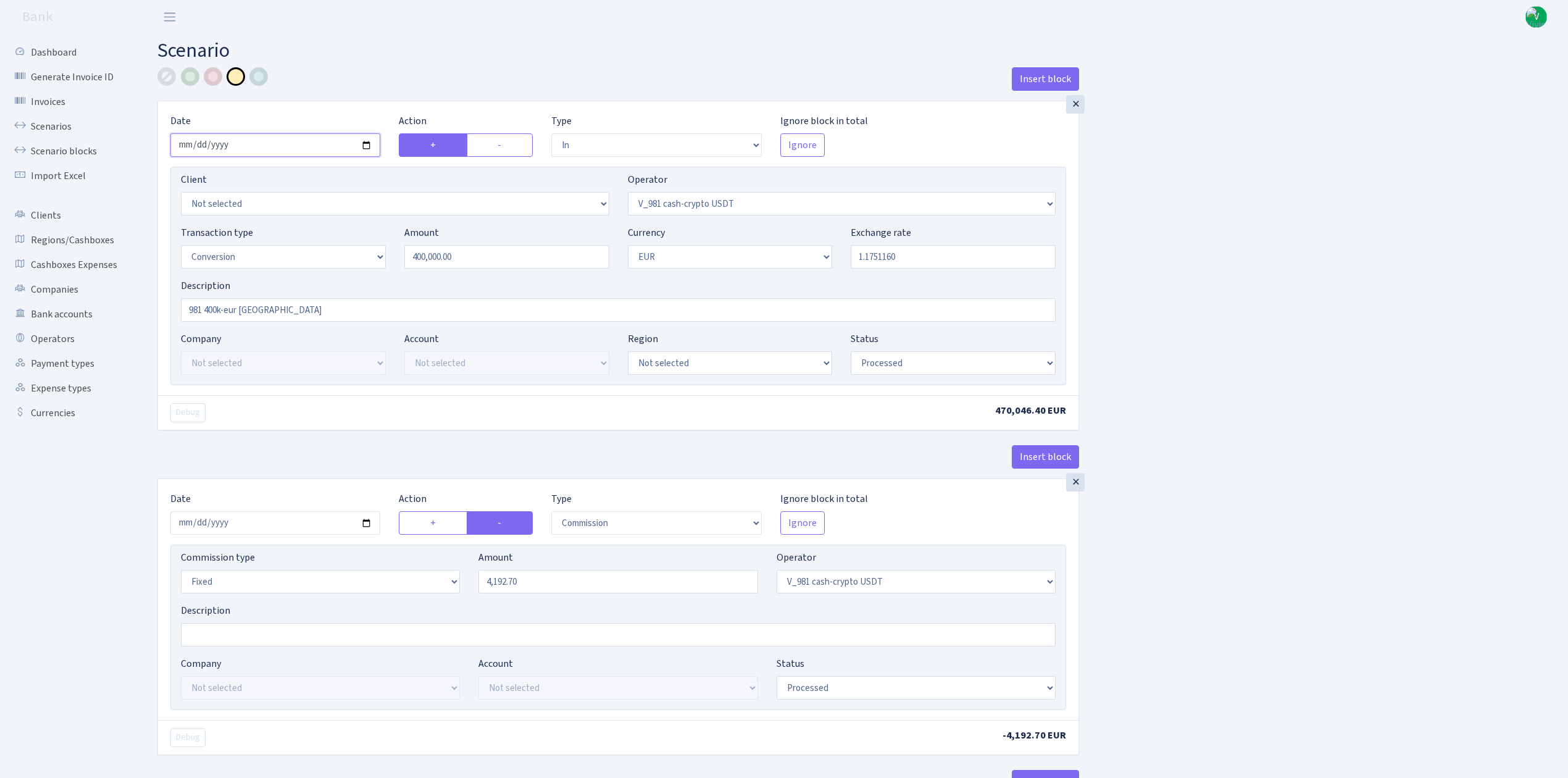
click at [365, 149] on input "2025-10-01" at bounding box center [275, 145] width 210 height 24
type input "[DATE]"
click at [875, 257] on input "1.1751160" at bounding box center [953, 257] width 205 height 24
drag, startPoint x: 872, startPoint y: 257, endPoint x: 947, endPoint y: 262, distance: 75.2
click at [947, 262] on input "1.1751160" at bounding box center [953, 257] width 205 height 24
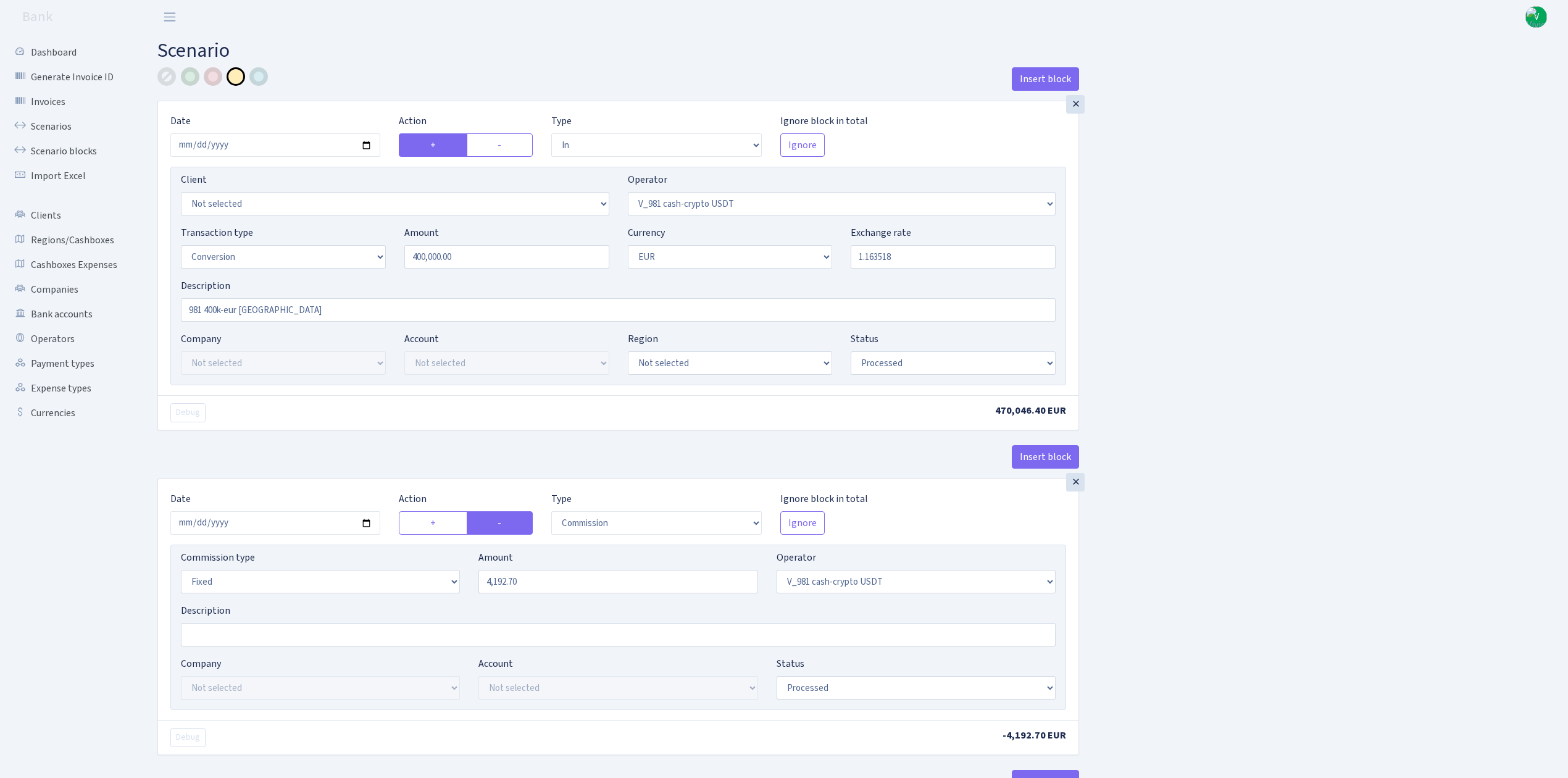
type input "1.1635180"
click at [363, 517] on input "2025-10-01" at bounding box center [275, 523] width 210 height 24
click at [363, 524] on input "2025-10-01" at bounding box center [275, 523] width 210 height 24
type input "[DATE]"
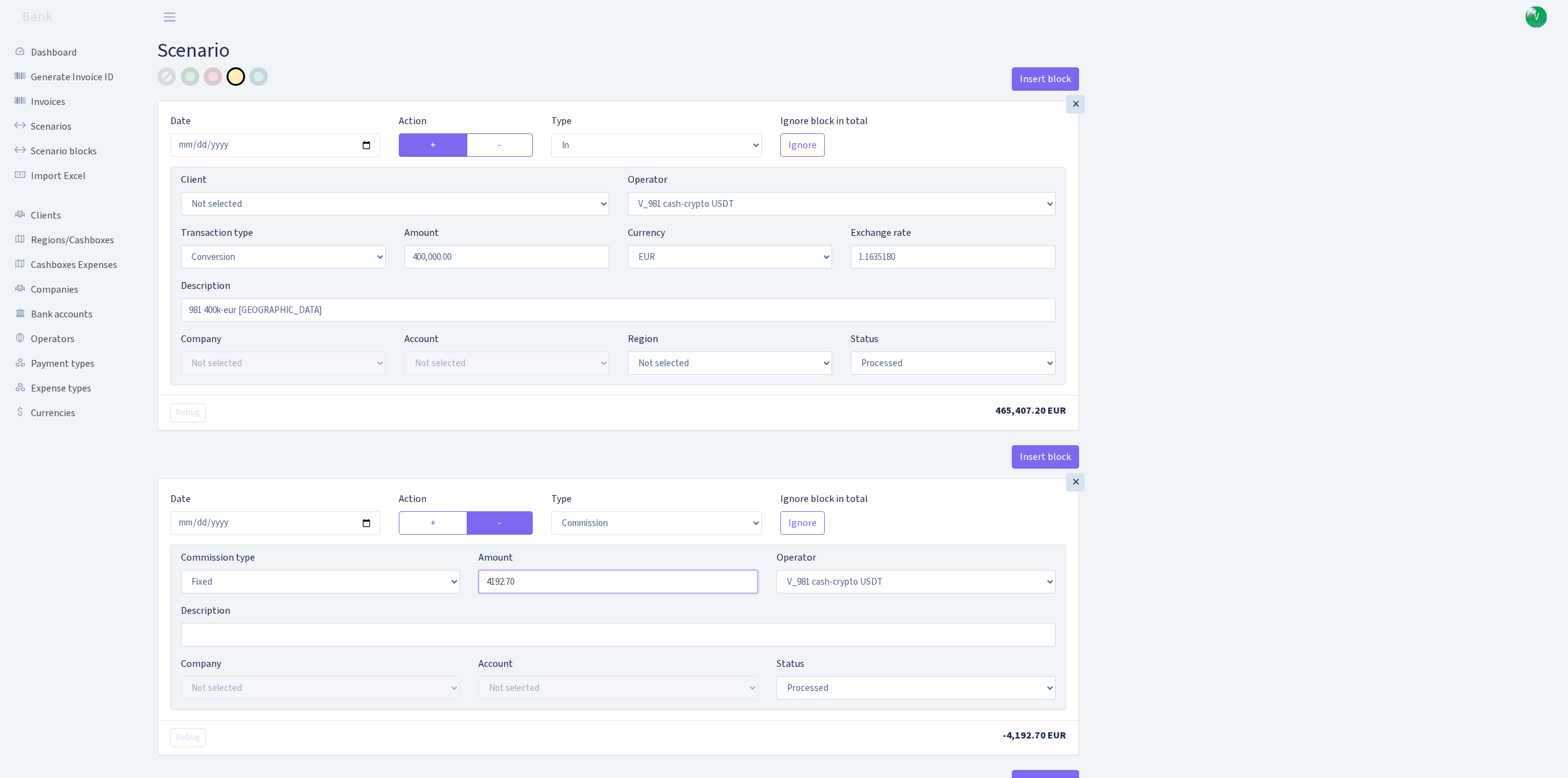
drag, startPoint x: 539, startPoint y: 586, endPoint x: 445, endPoint y: 579, distance: 94.3
click at [445, 579] on div "Commission type Percentage Fixed Bank Amount 4192.70 Operator Not selected 981 …" at bounding box center [618, 577] width 893 height 54
type input "3,693.70"
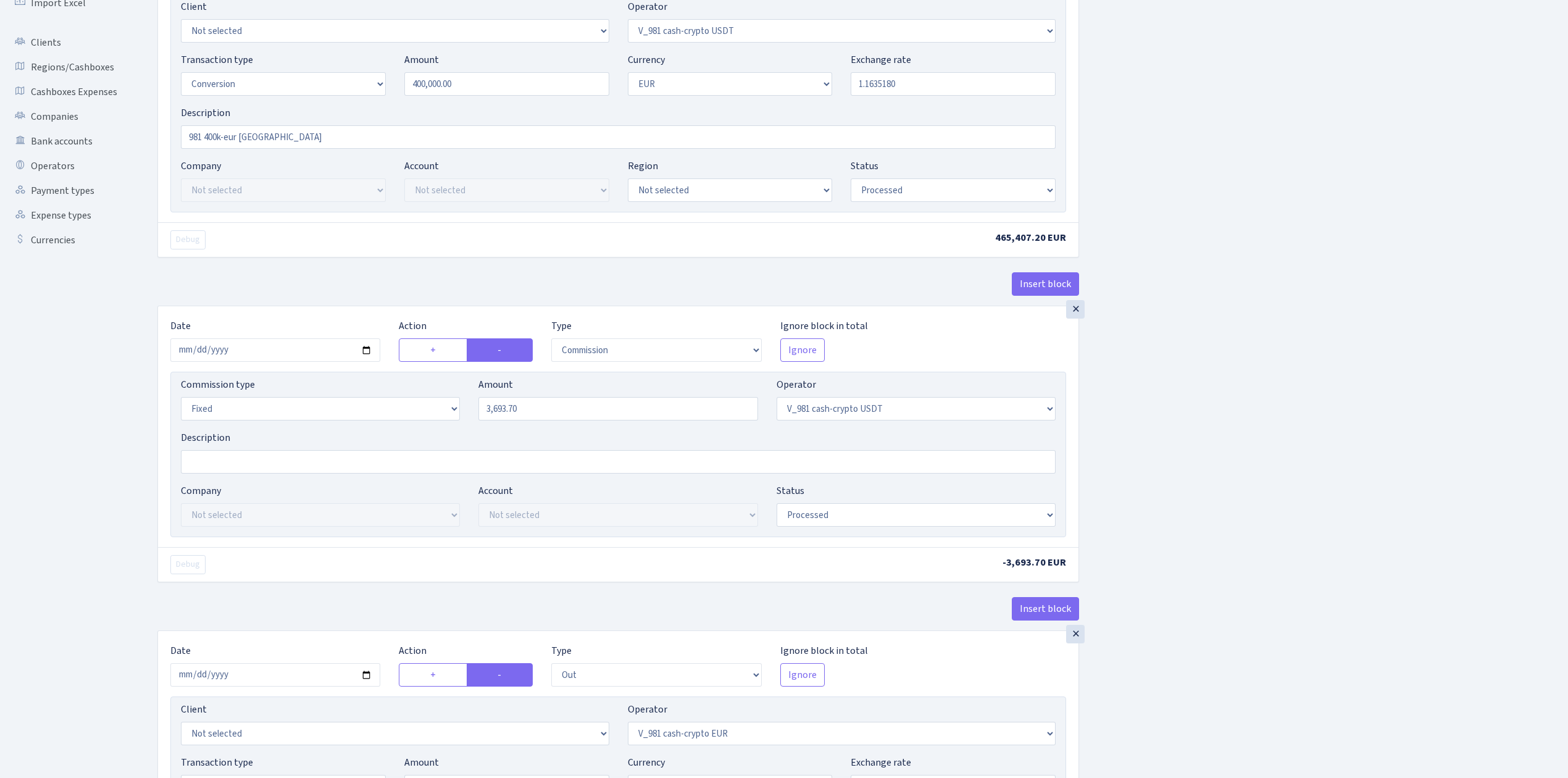
scroll to position [411, 0]
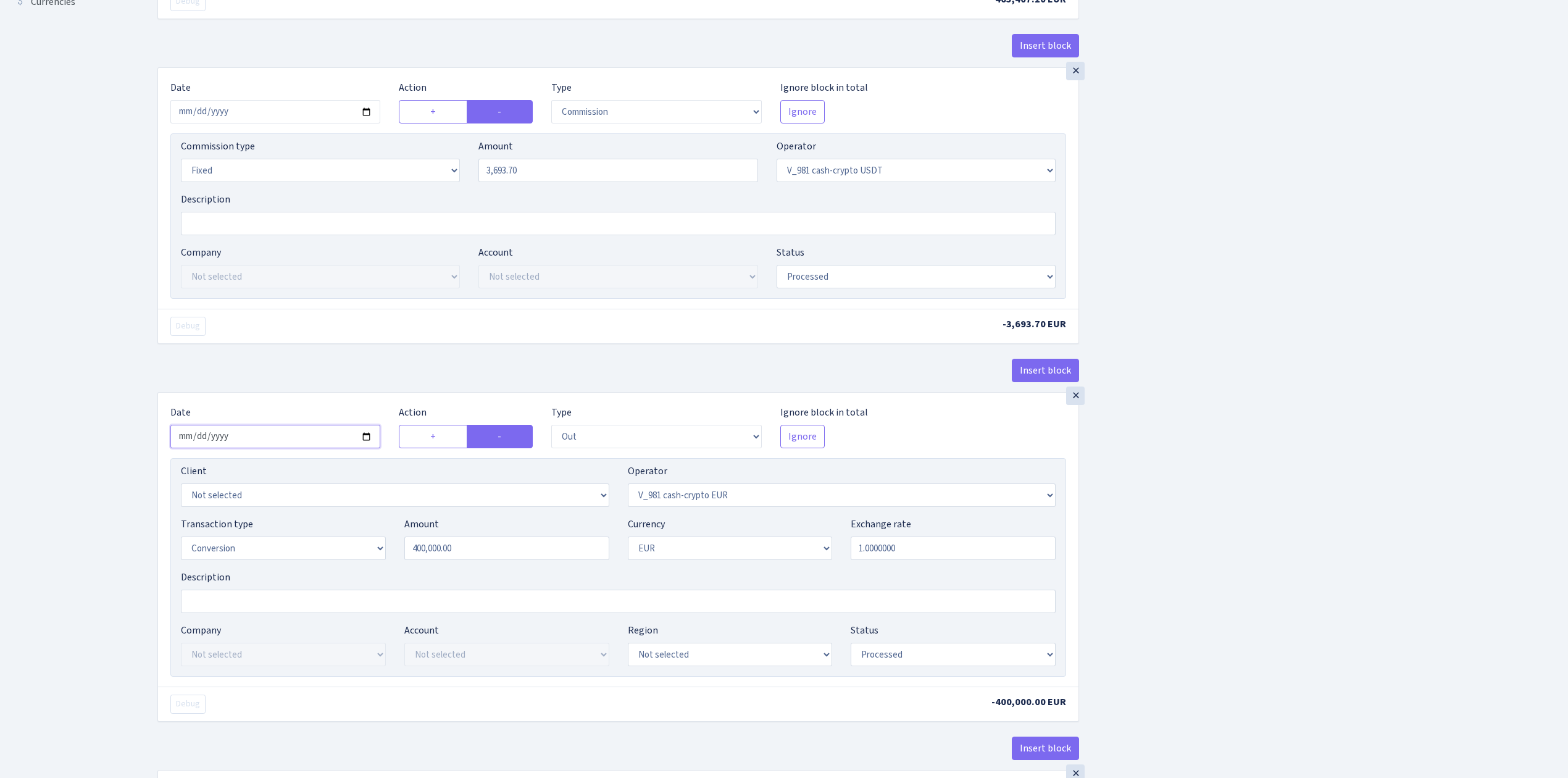
click at [368, 438] on input "2025-10-01" at bounding box center [275, 437] width 210 height 24
type input "2025-10-10"
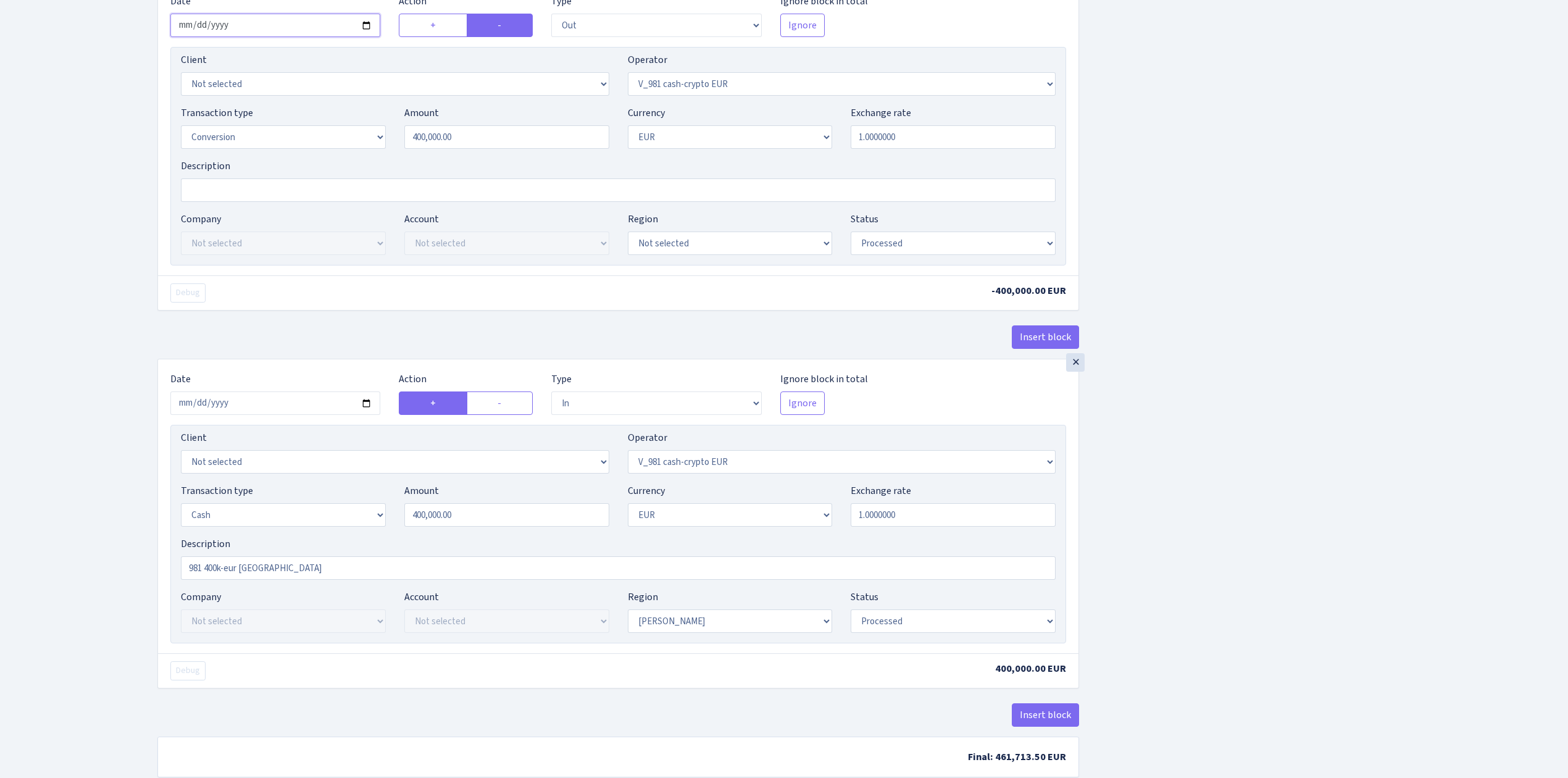
scroll to position [823, 0]
click at [368, 406] on input "2025-10-01" at bounding box center [275, 403] width 210 height 24
type input "2025-10-10"
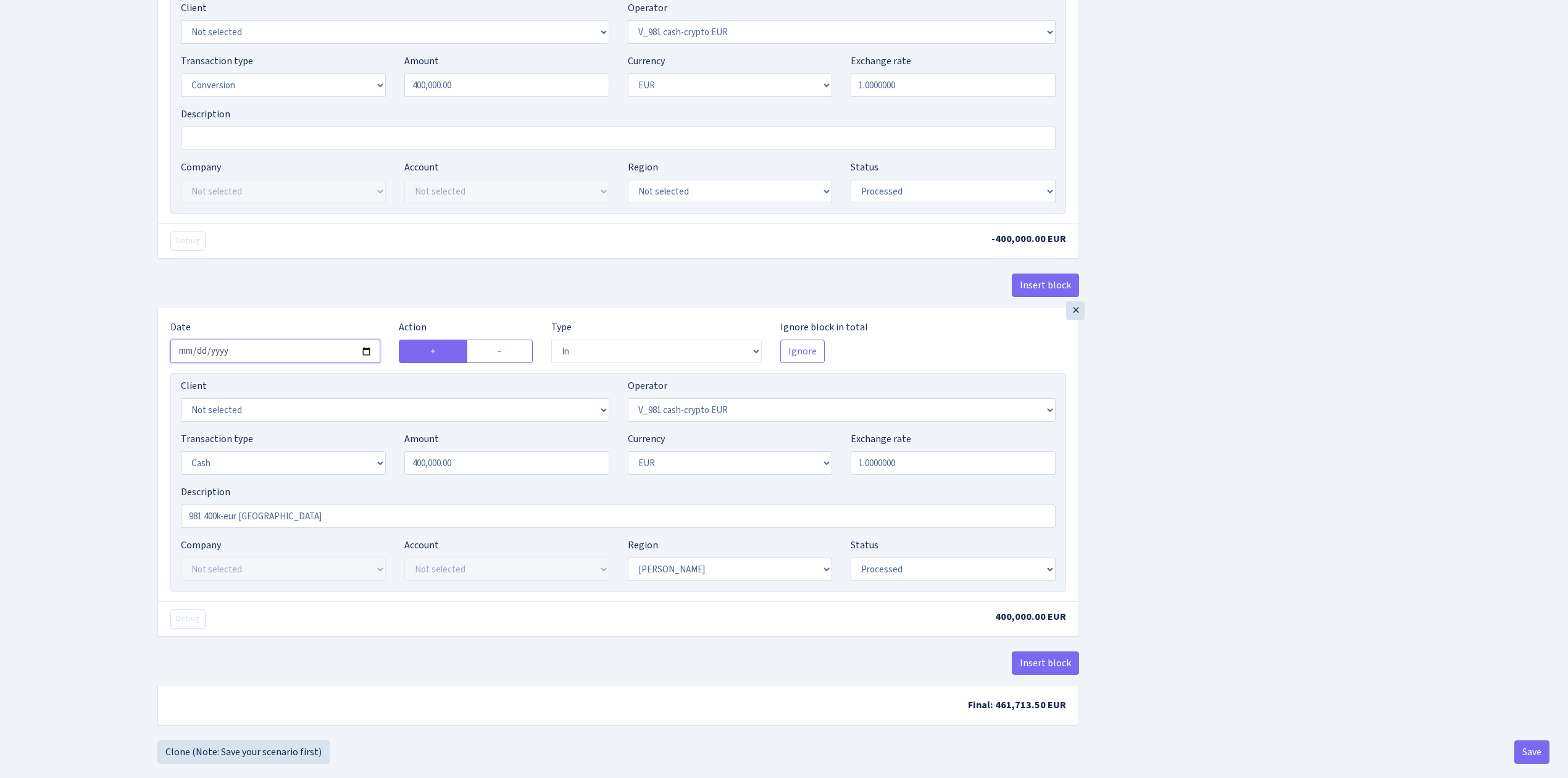
scroll to position [902, 0]
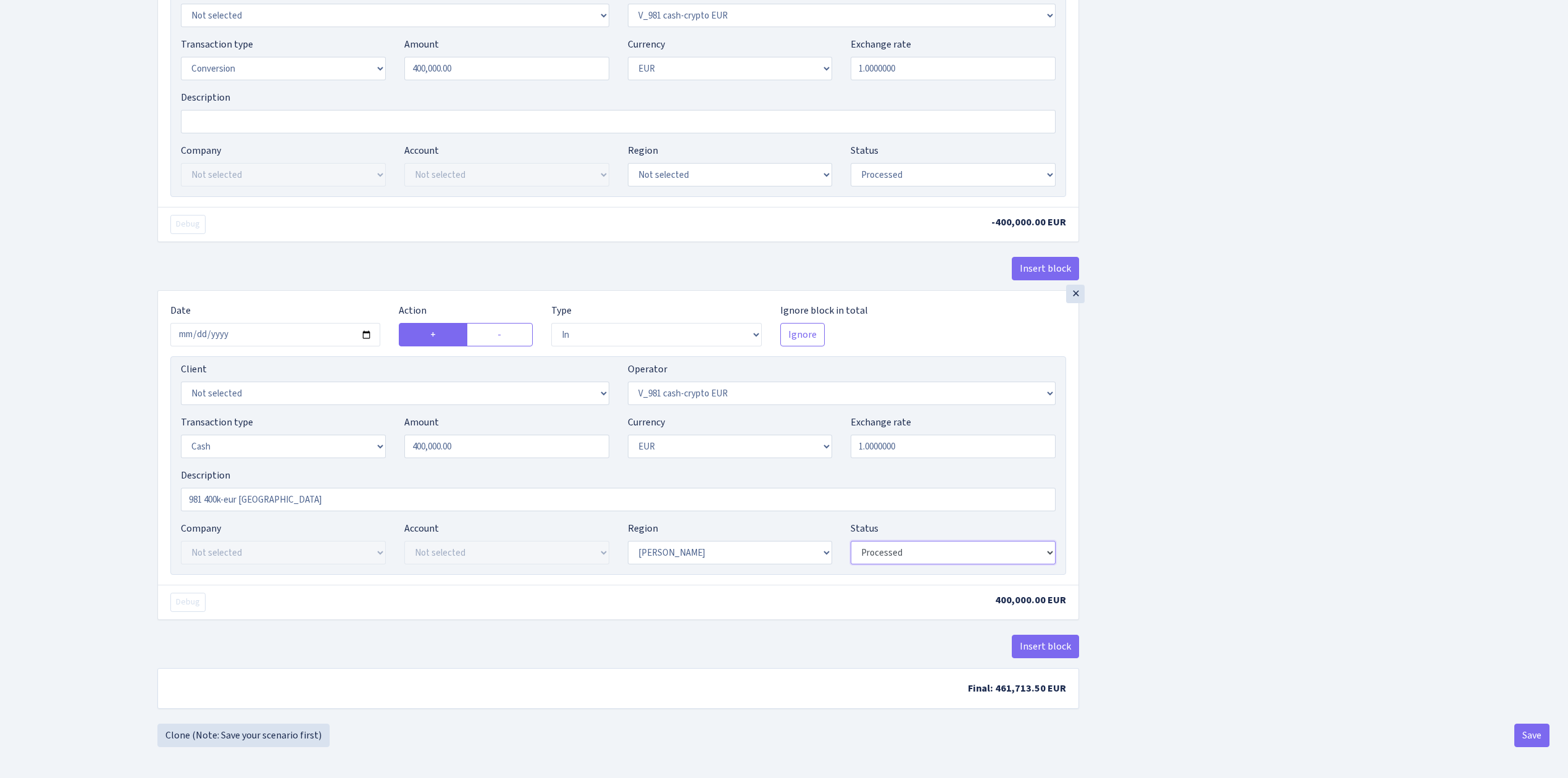
click at [890, 554] on select "Draft Pending Later Never Processed" at bounding box center [953, 553] width 205 height 24
select select "pending"
click at [851, 541] on select "Draft Pending Later Never Processed" at bounding box center [953, 553] width 205 height 24
click at [1526, 730] on button "Save" at bounding box center [1531, 736] width 35 height 24
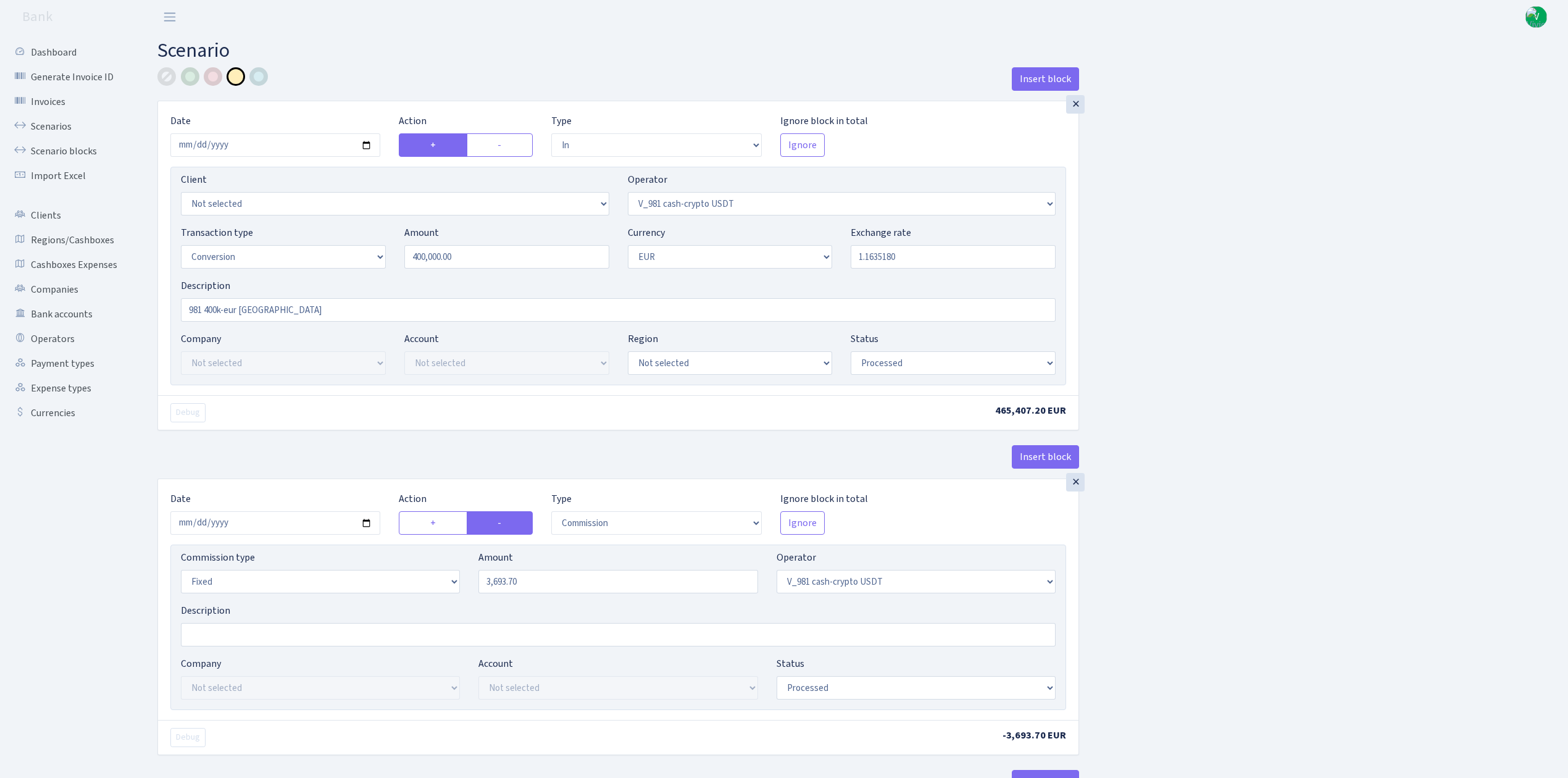
select select "in"
select select "435"
select select "15"
select select "1"
select select "processed"
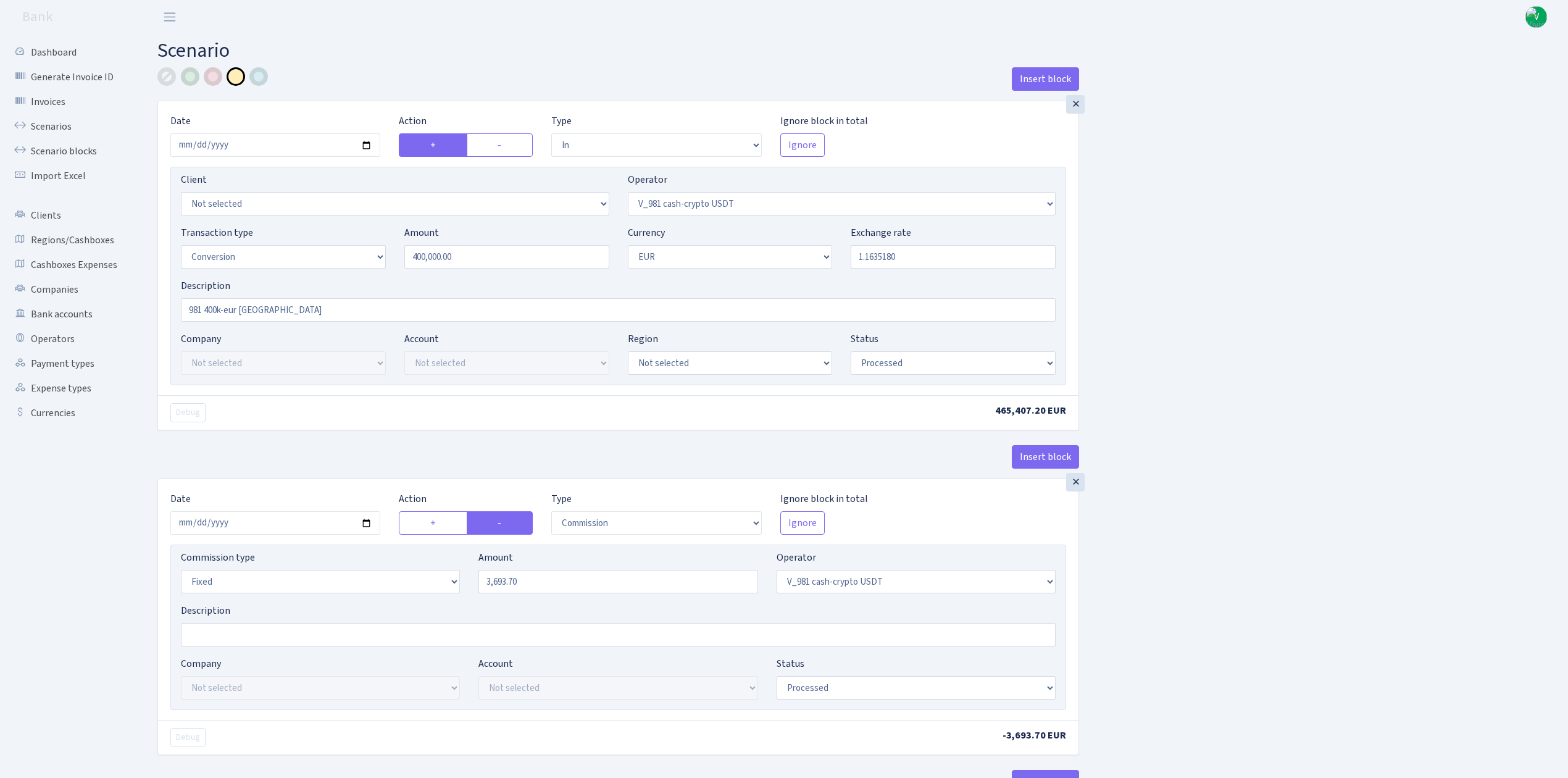
select select "commission"
select select "fixed"
select select "435"
select select "processed"
select select "out"
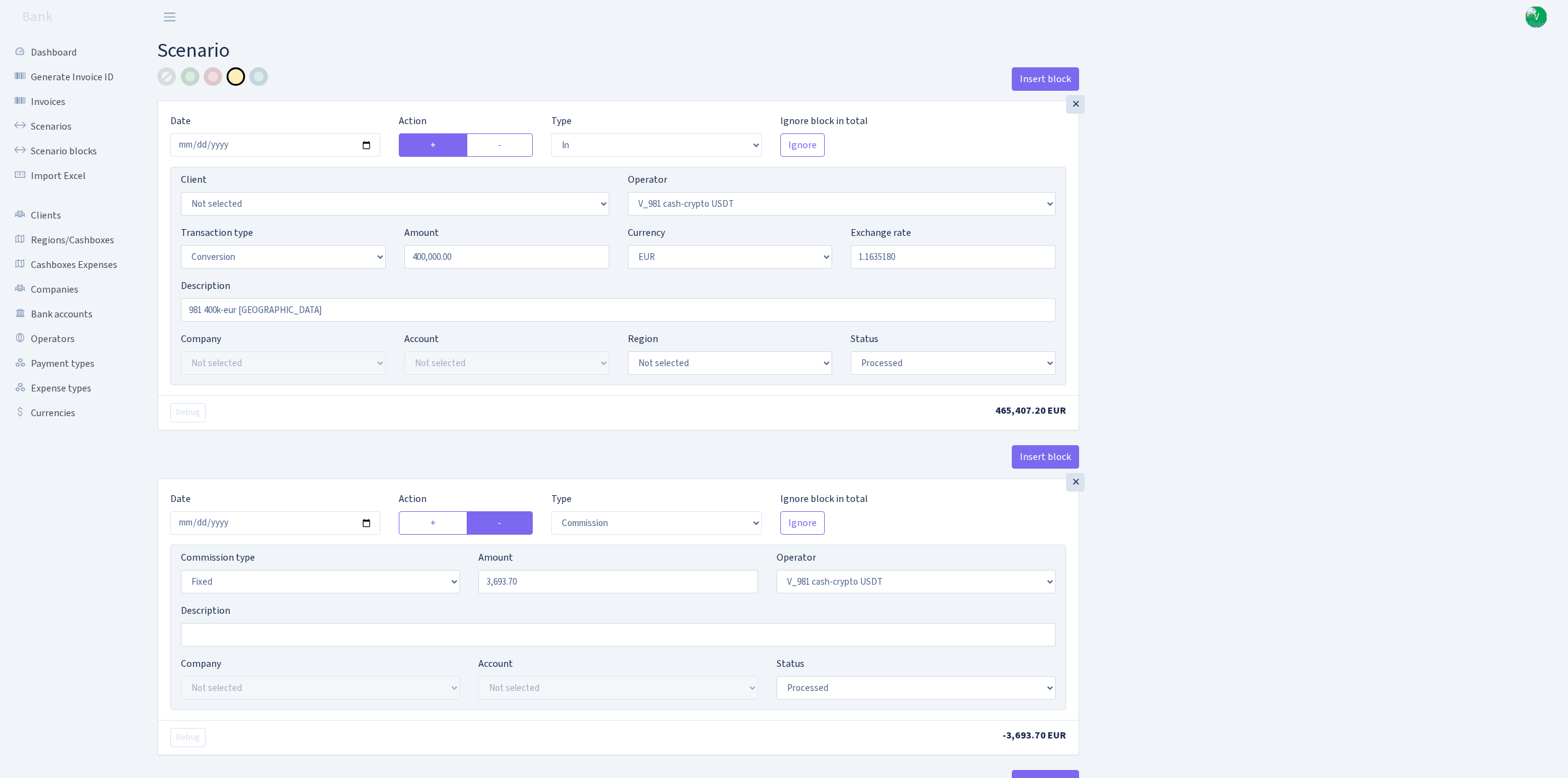
select select "434"
select select "15"
select select "1"
select select "processed"
select select "in"
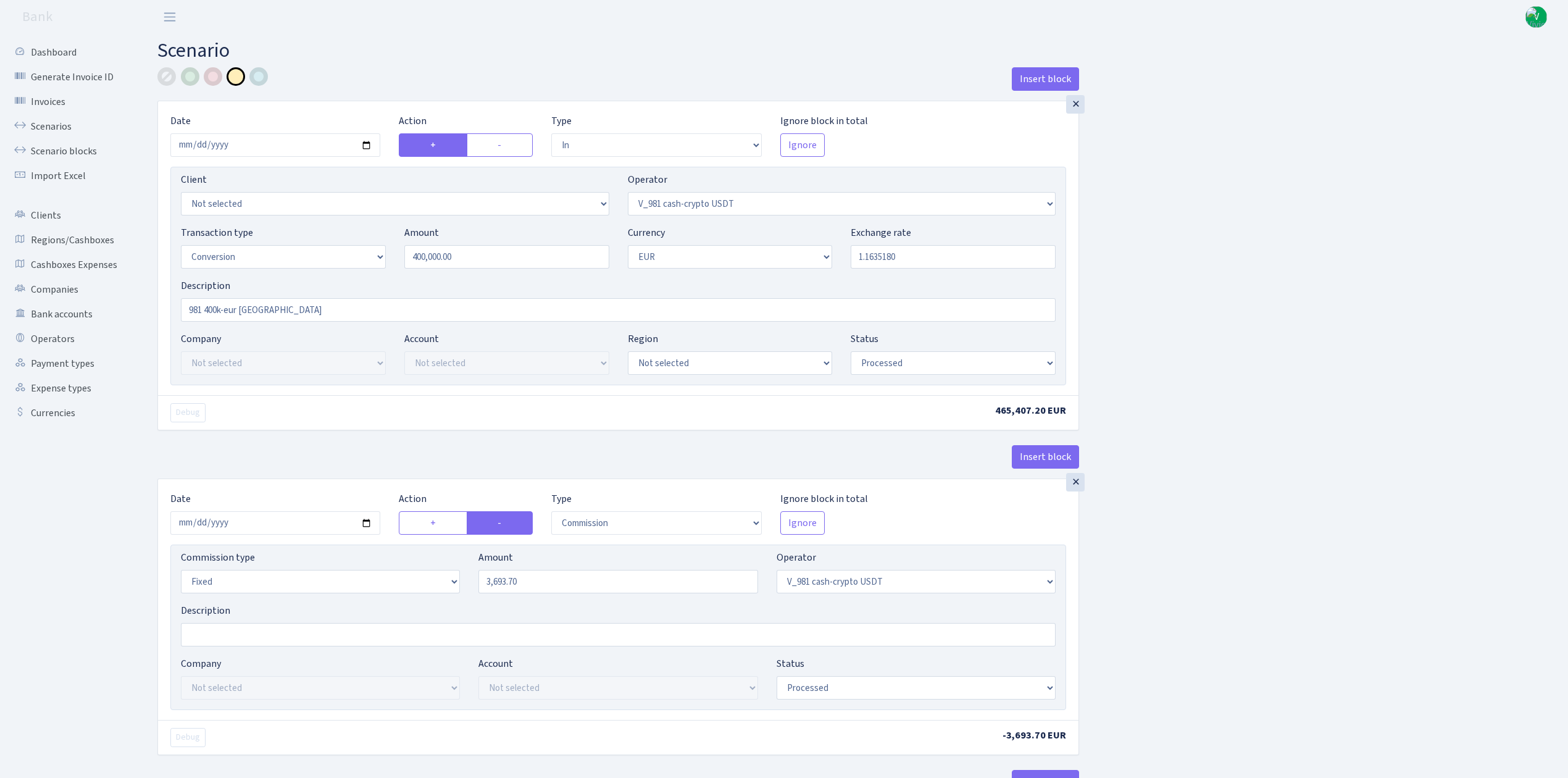
select select "434"
select select "1"
select select "pending"
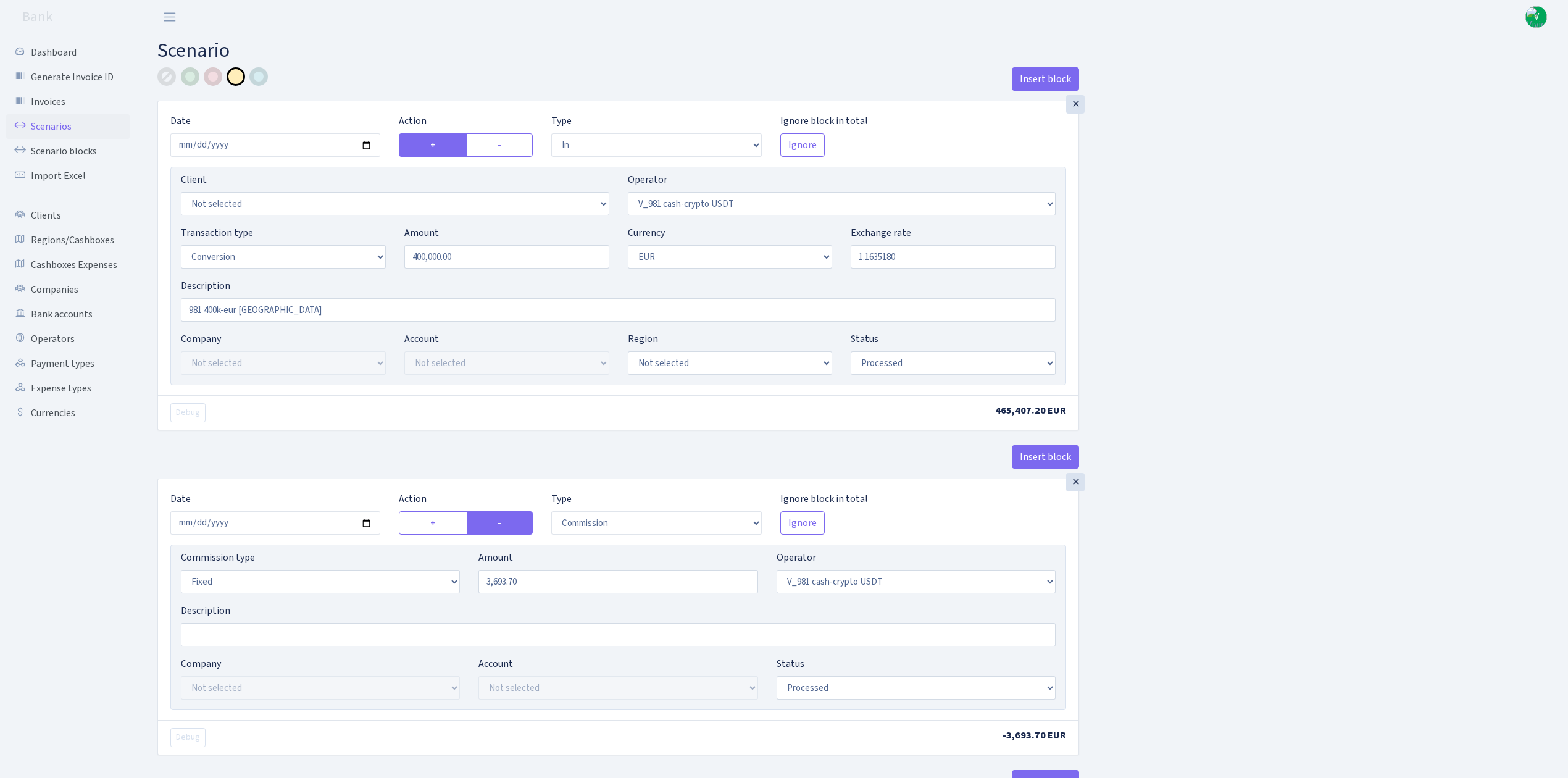
click at [54, 115] on link "Scenarios" at bounding box center [67, 127] width 123 height 25
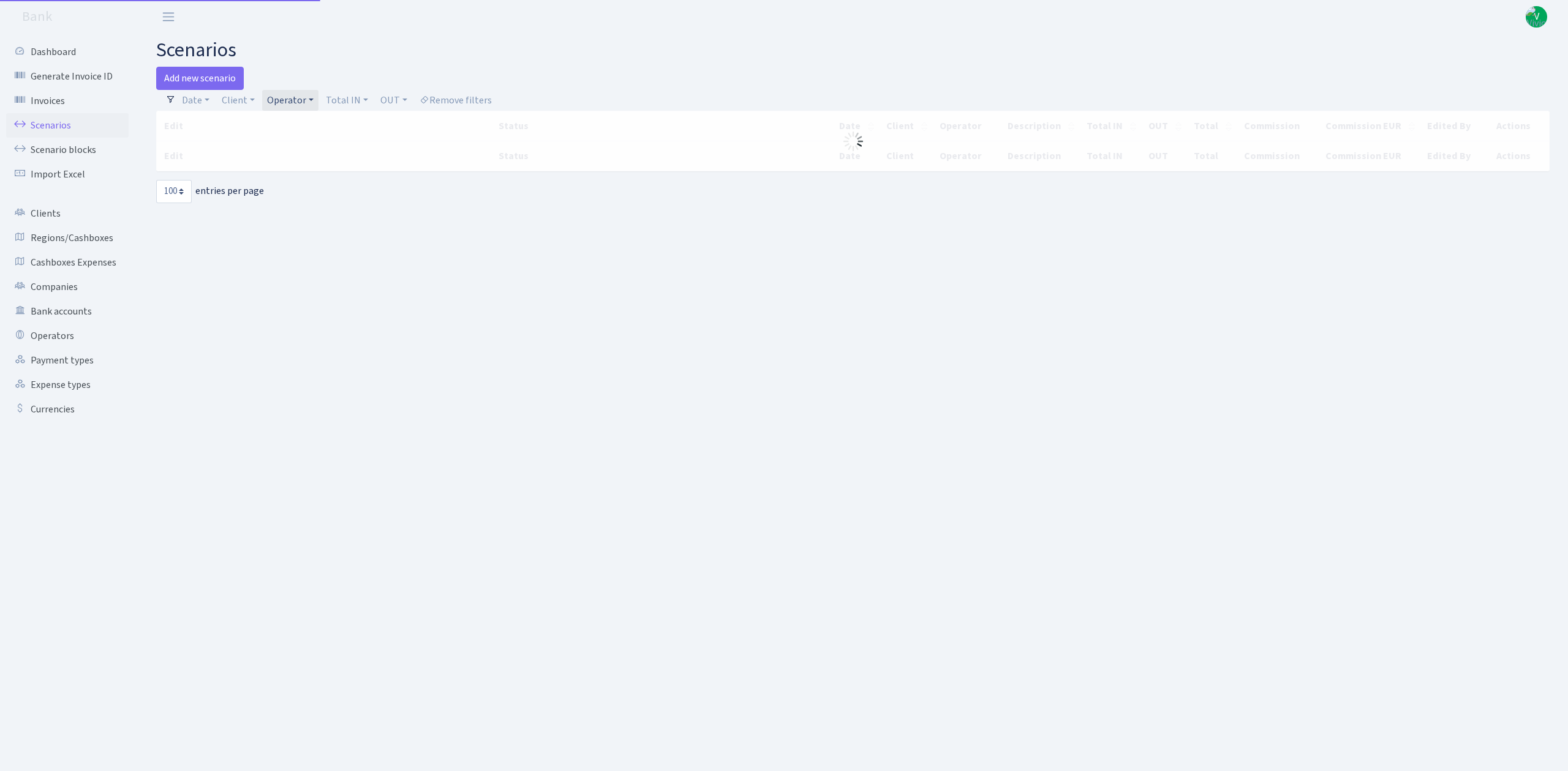
select select "100"
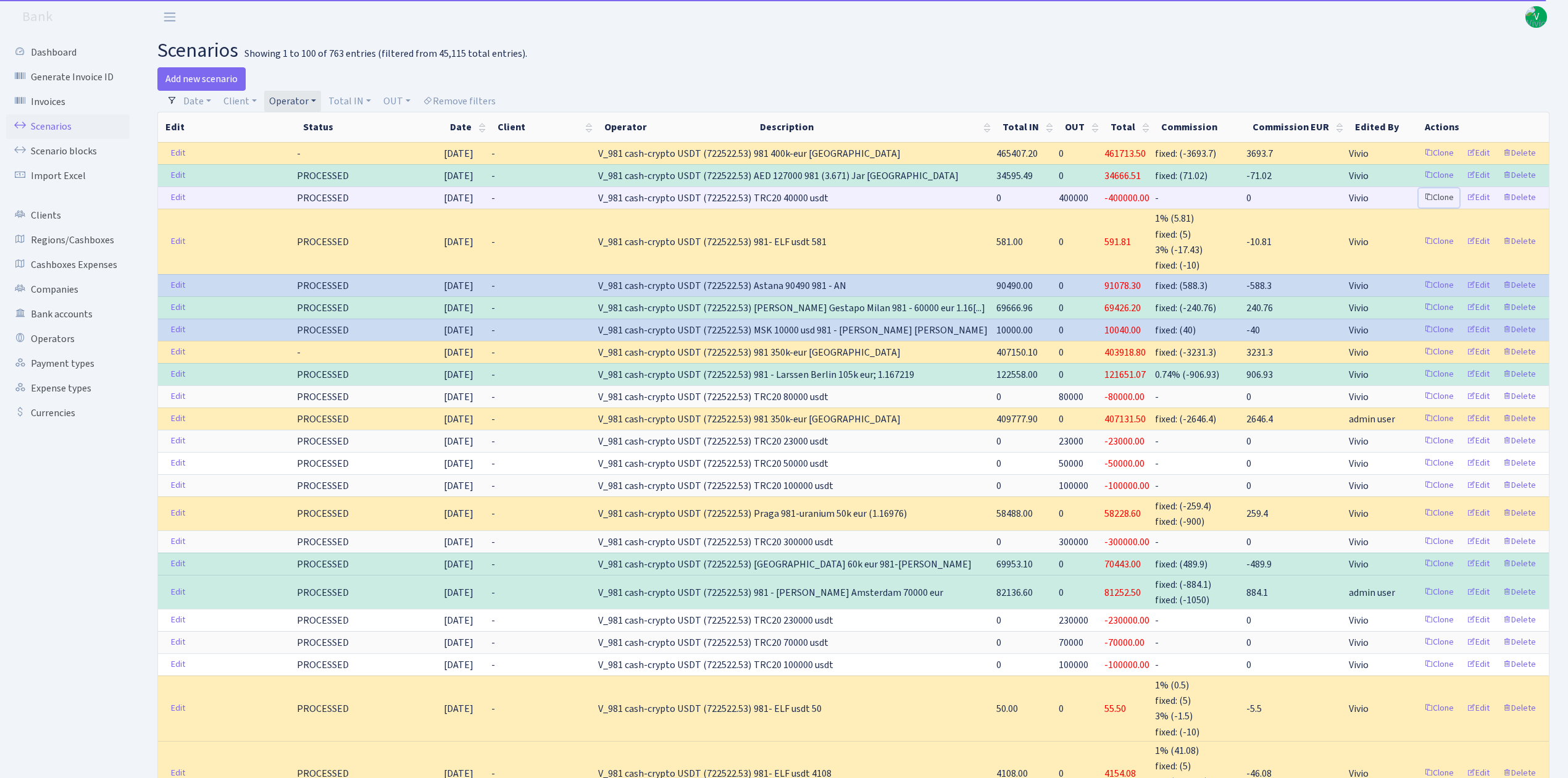
click at [1436, 198] on link "Clone" at bounding box center [1439, 198] width 41 height 20
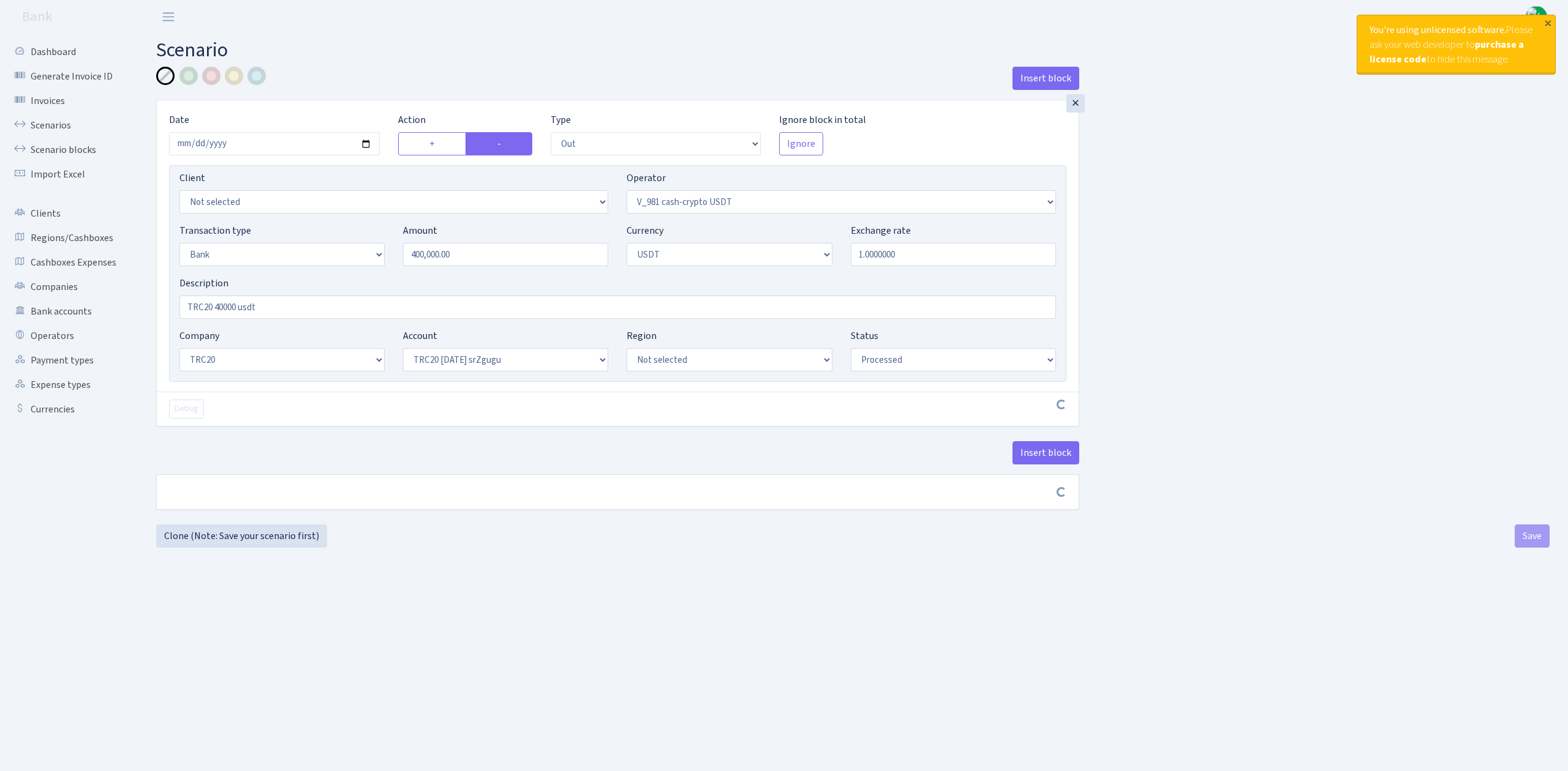
select select "out"
select select "435"
select select "2"
select select "6"
select select "20"
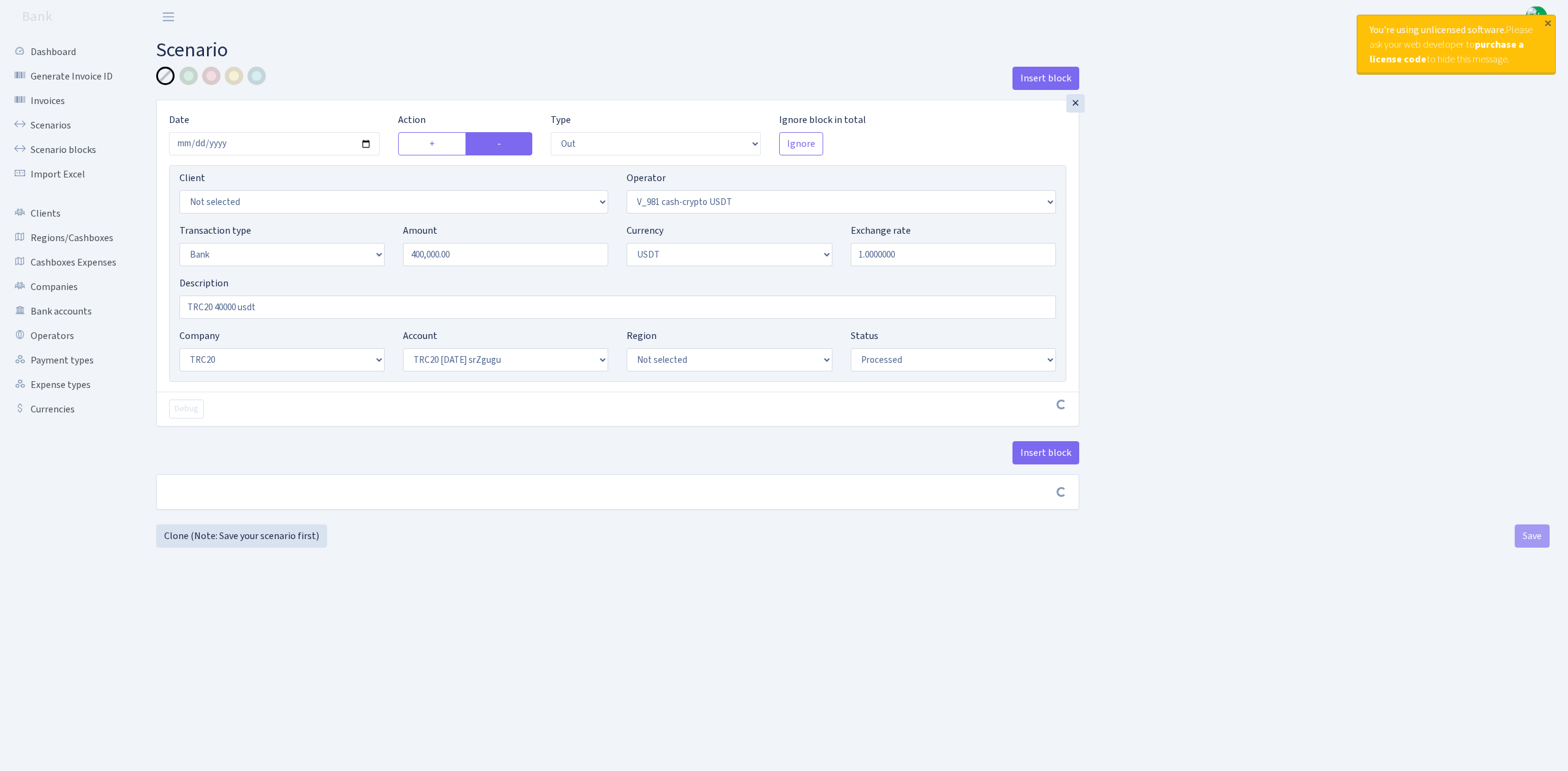
select select "61"
select select "processed"
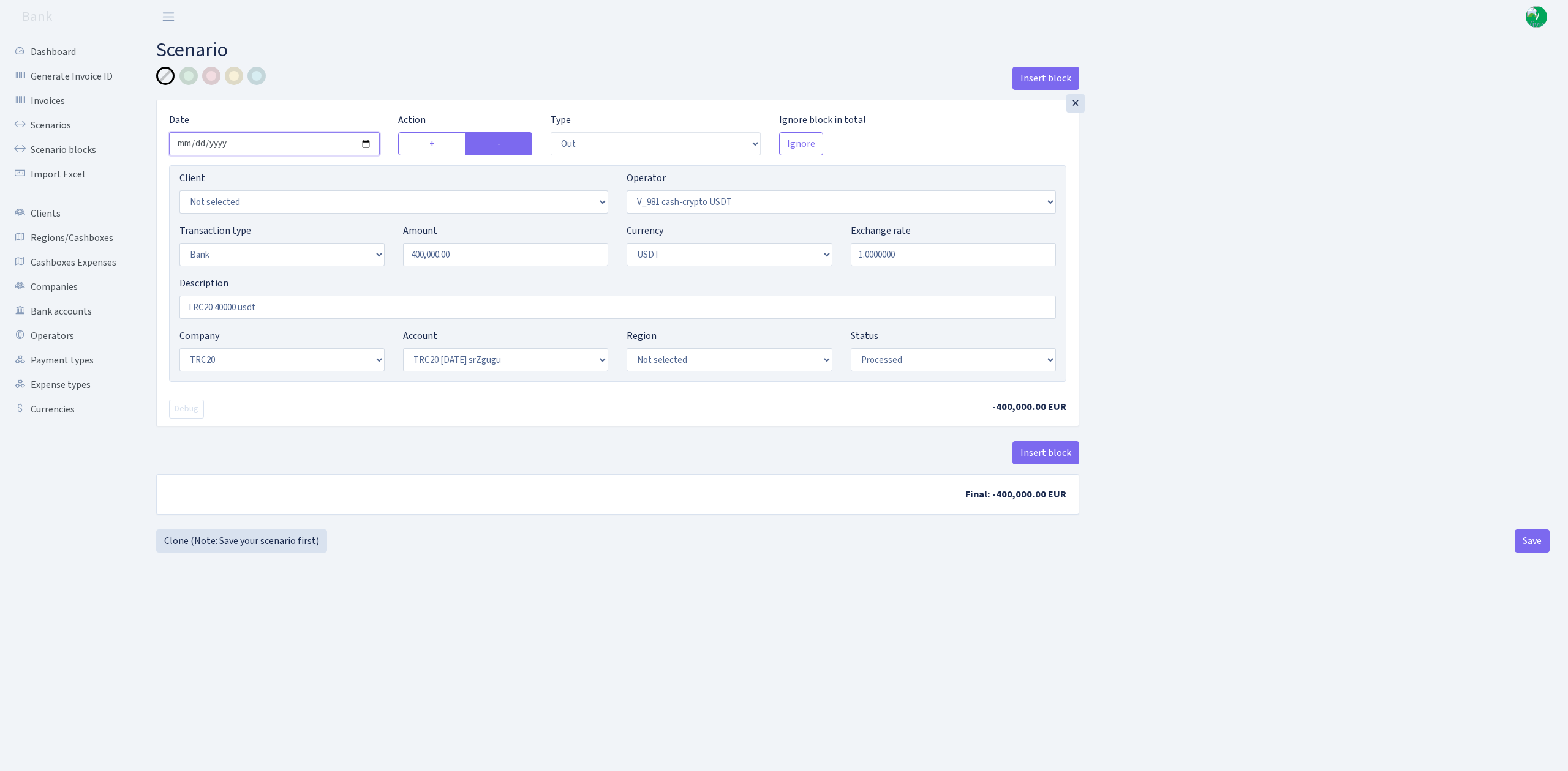
click at [365, 146] on input "2025-10-09" at bounding box center [275, 144] width 211 height 24
type input "2025-10-10"
click at [1536, 544] on button "Save" at bounding box center [1531, 541] width 35 height 24
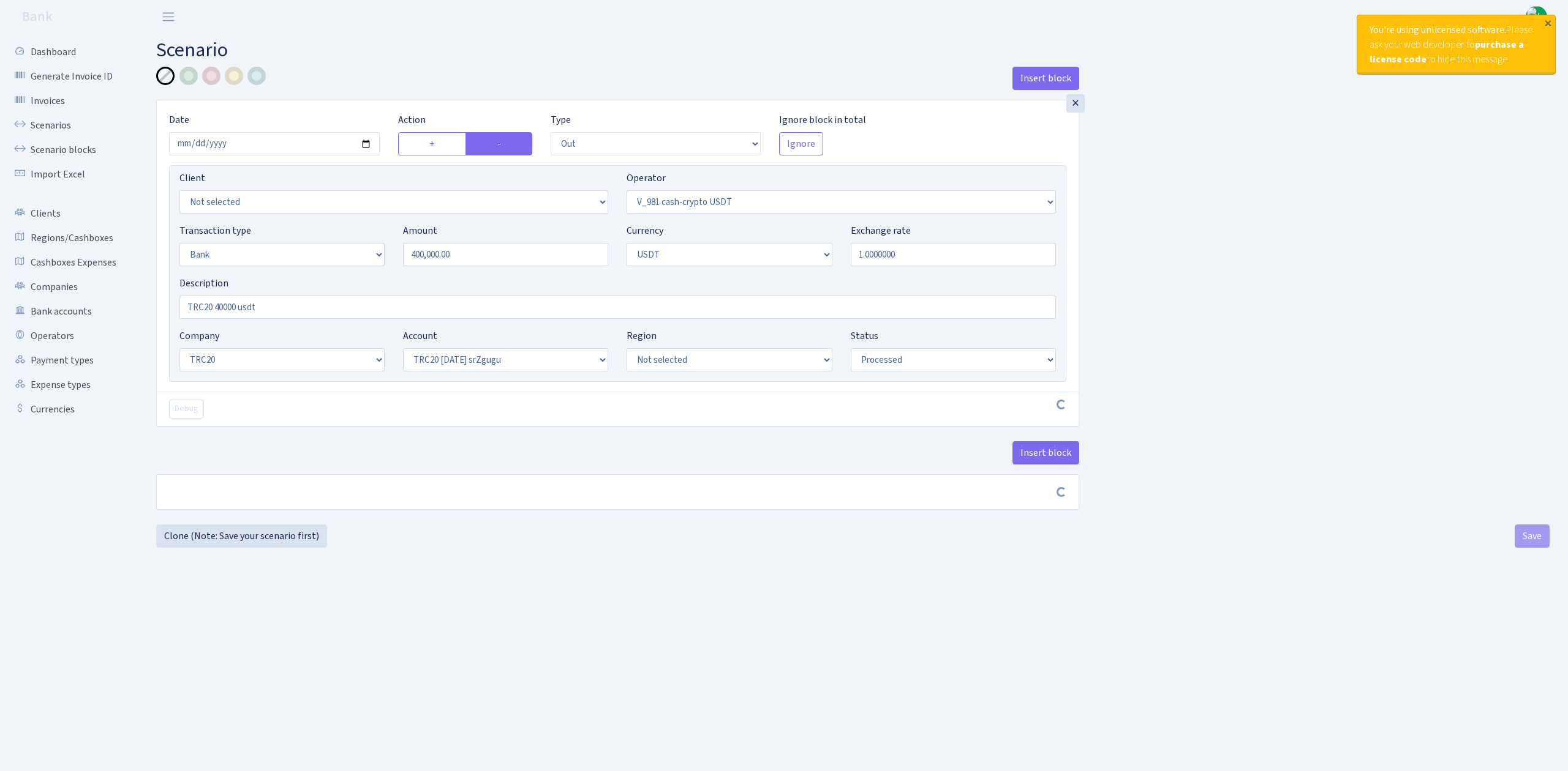
select select "out"
select select "435"
select select "2"
select select "6"
select select "20"
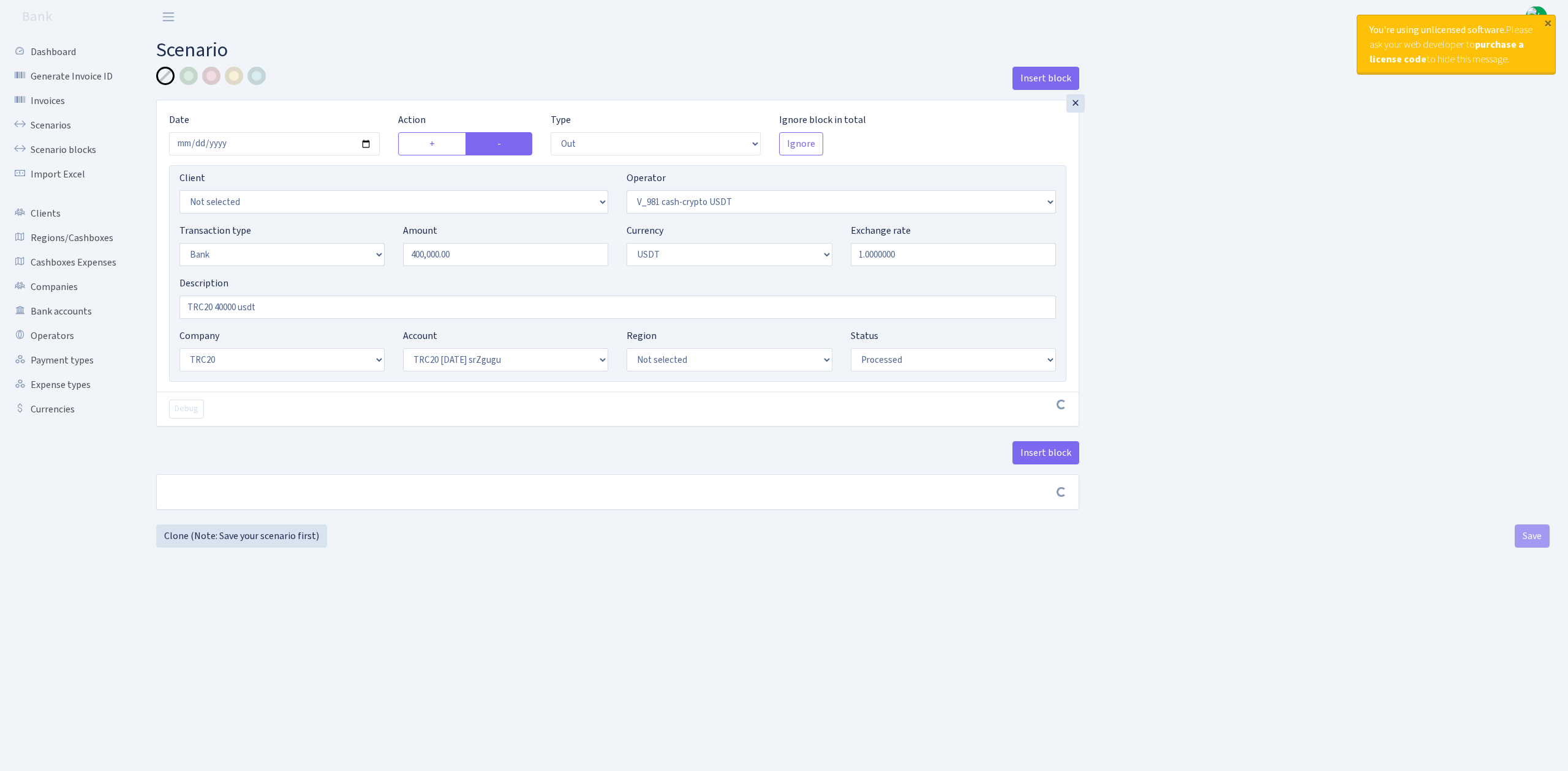
select select "61"
select select "processed"
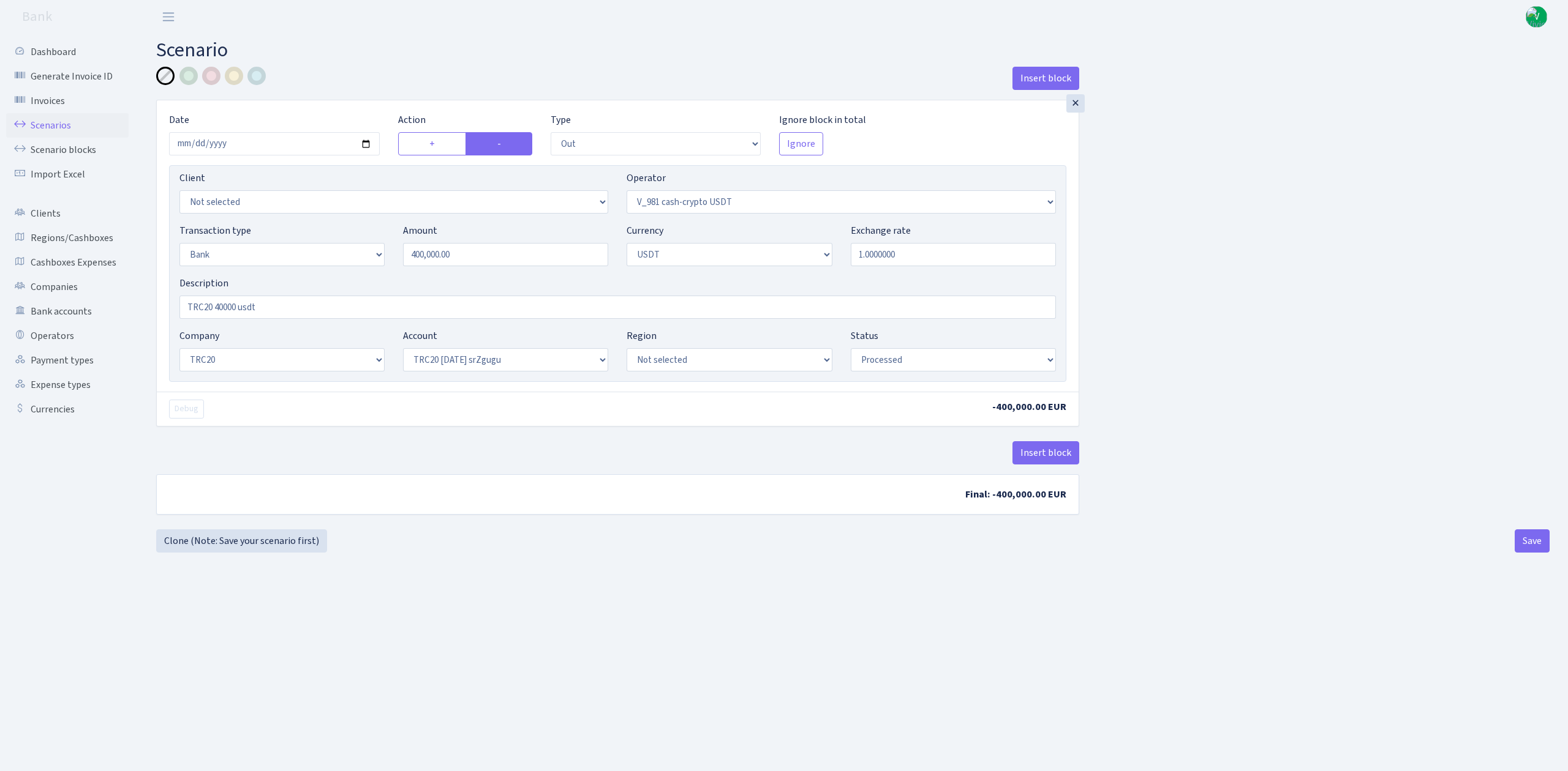
click at [69, 123] on link "Scenarios" at bounding box center [67, 125] width 122 height 24
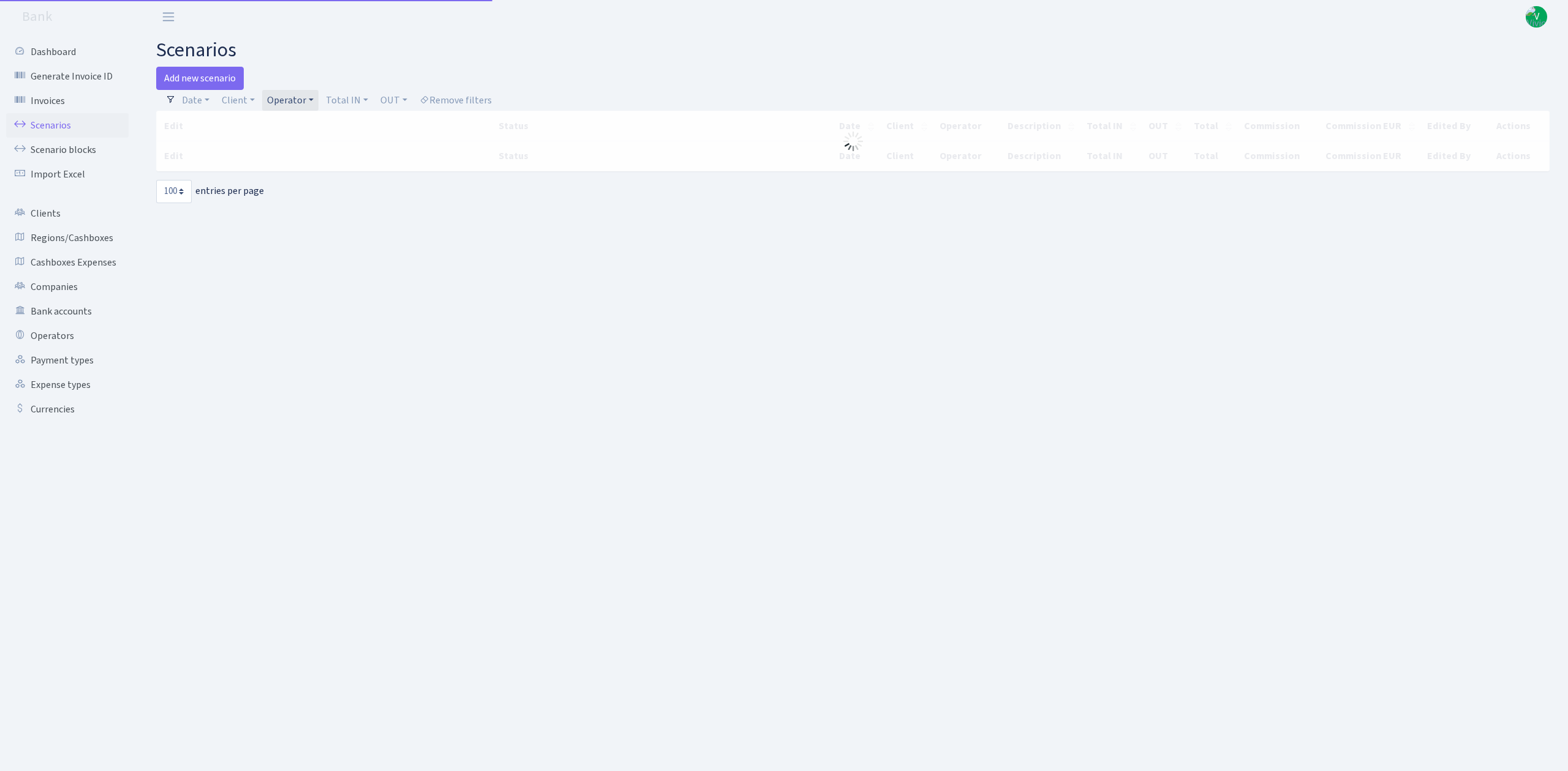
select select "100"
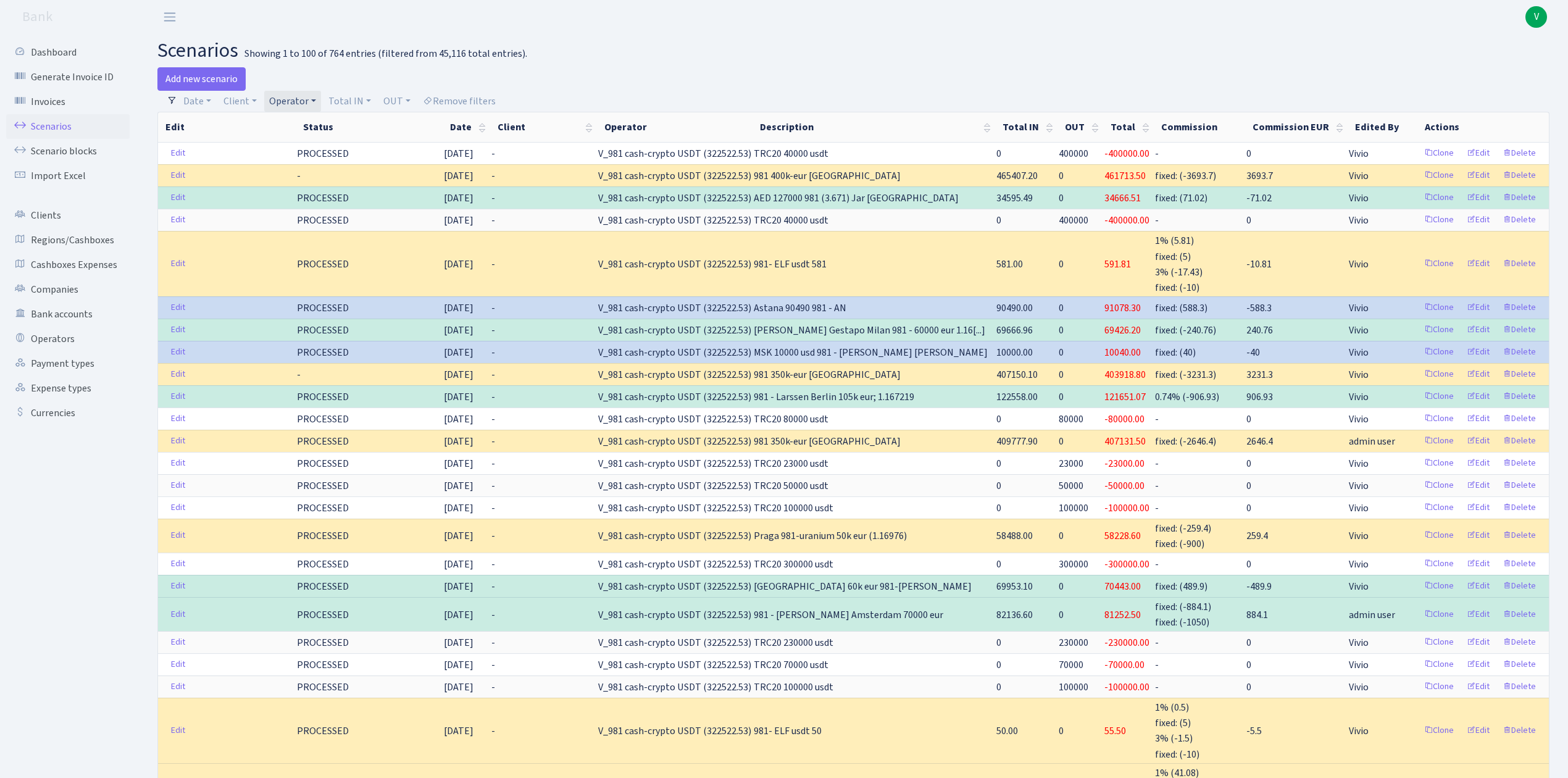
click at [291, 101] on link "Operator" at bounding box center [292, 101] width 57 height 21
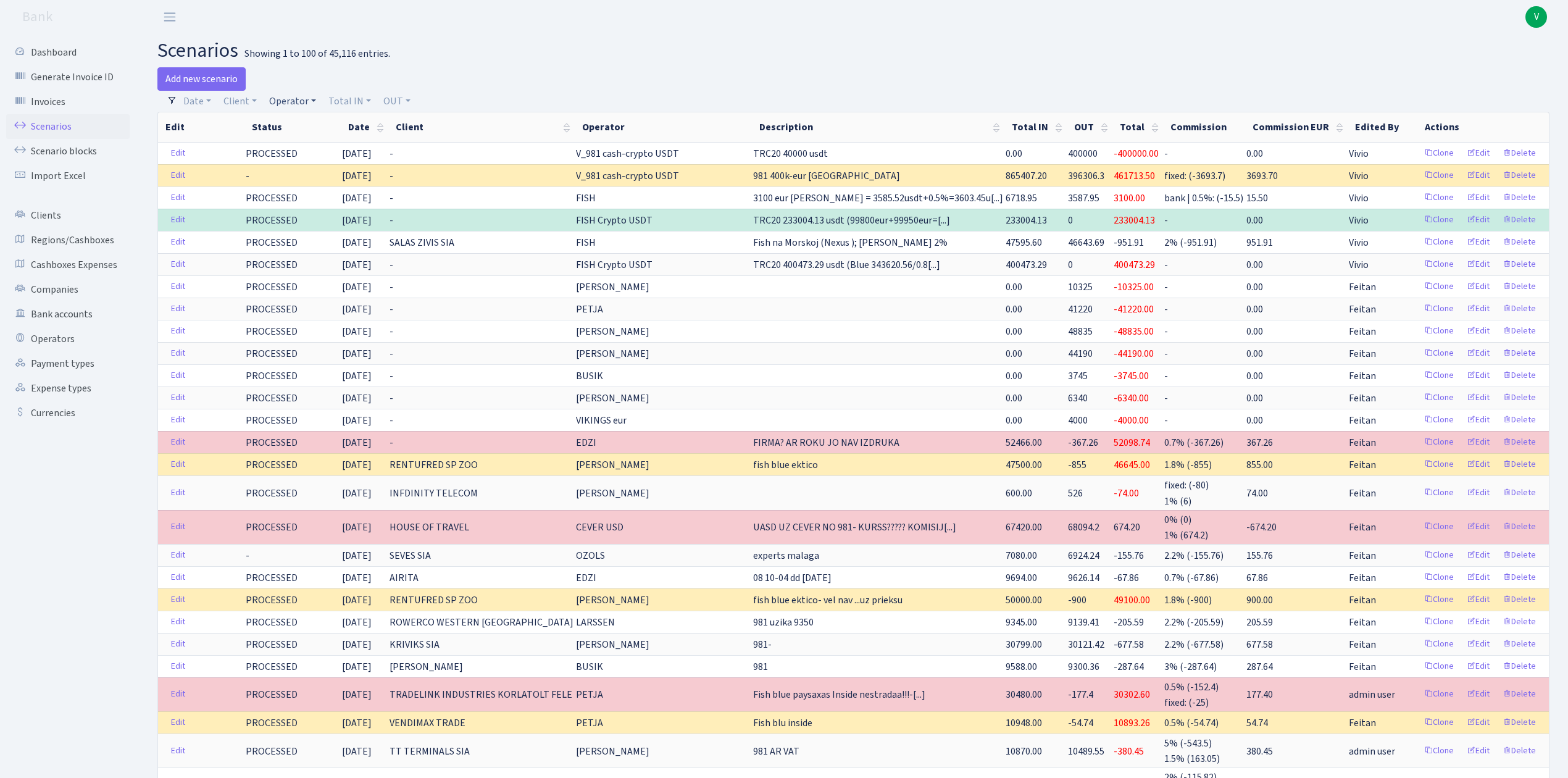
click at [291, 98] on link "Operator" at bounding box center [292, 101] width 57 height 21
click at [306, 142] on input "search" at bounding box center [313, 145] width 91 height 20
type input "morskoj"
click at [312, 230] on li "MORSKOJ EUR" at bounding box center [313, 238] width 93 height 21
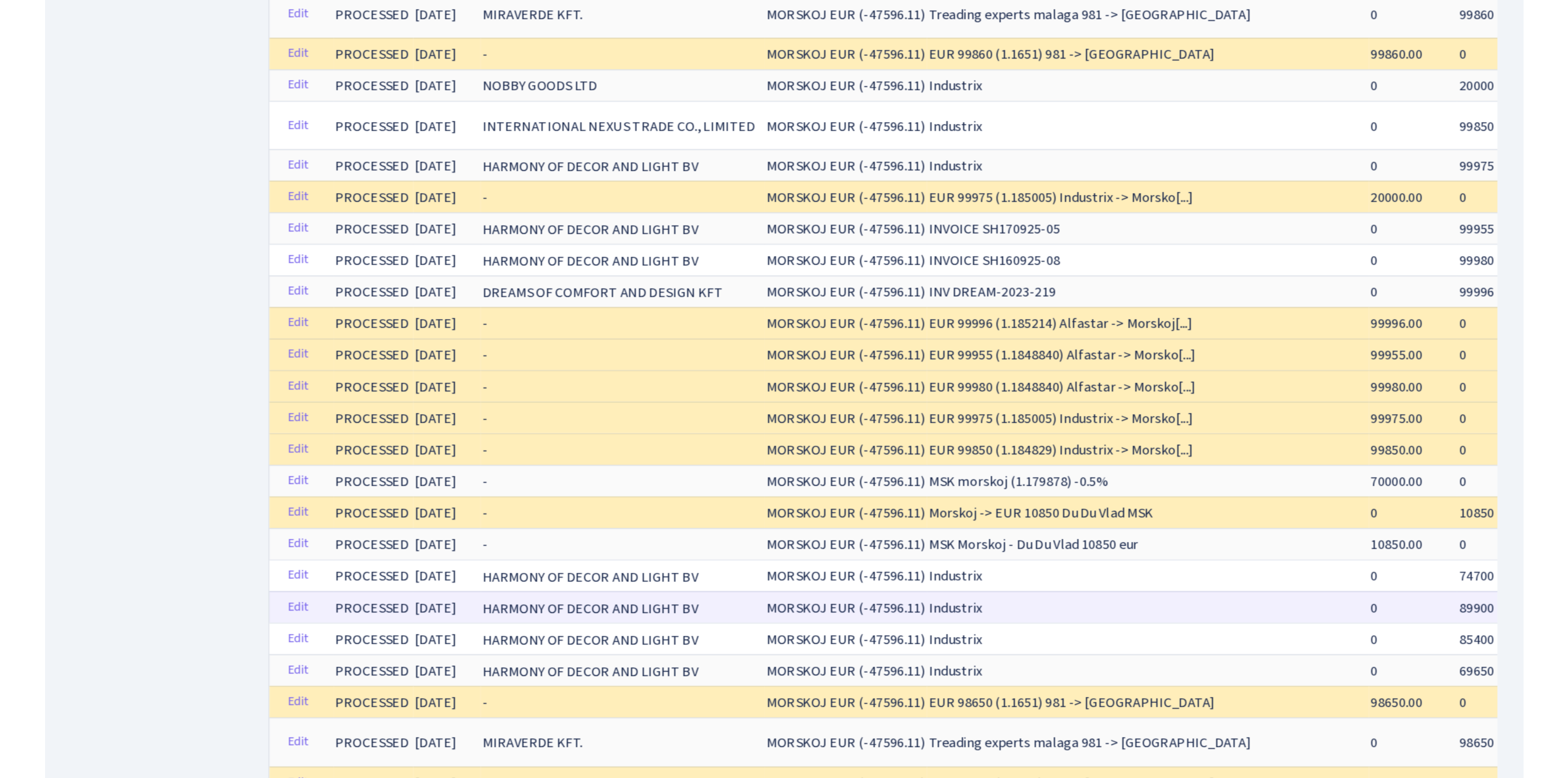
scroll to position [494, 0]
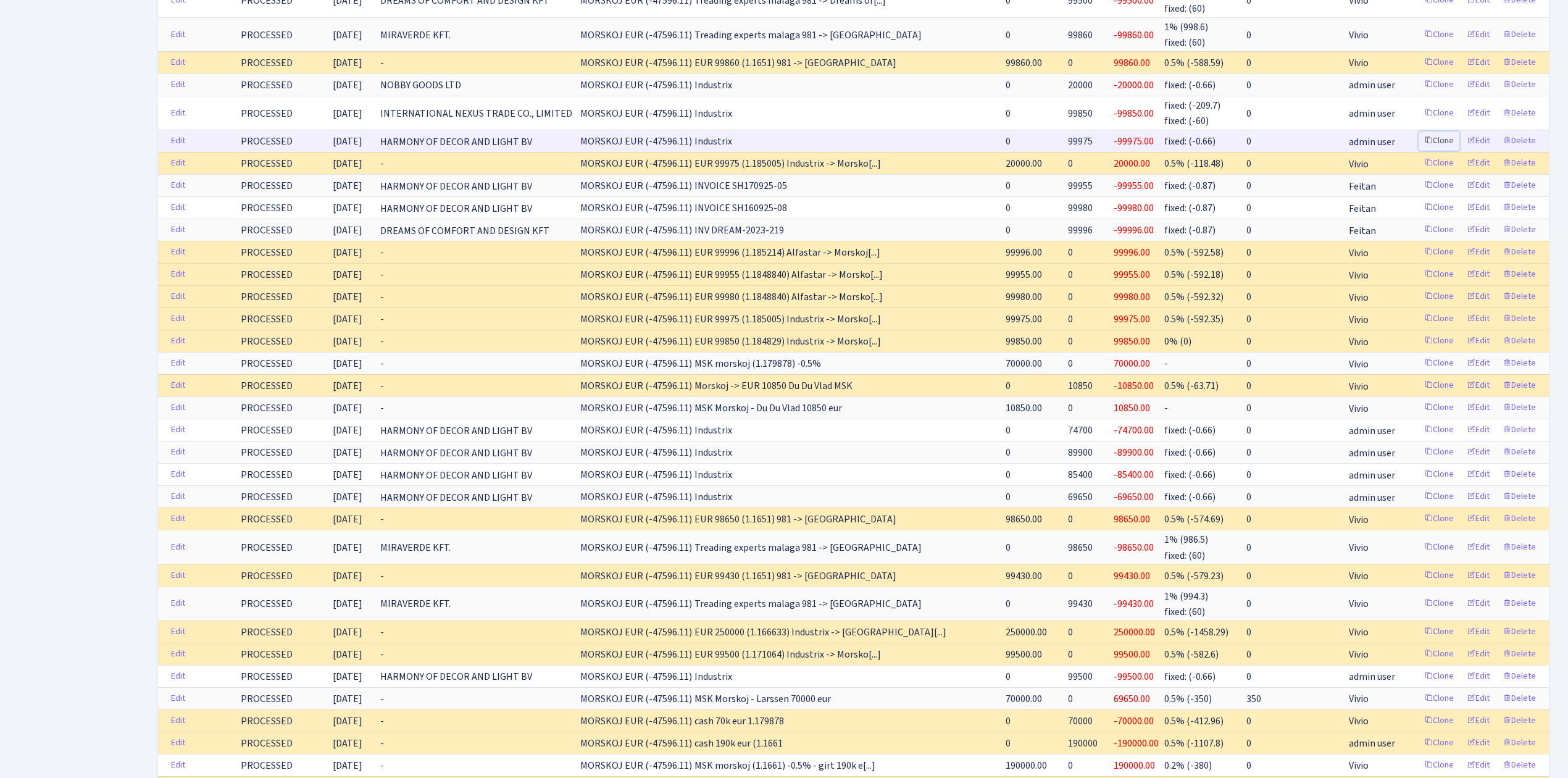
click at [1441, 142] on link "Clone" at bounding box center [1439, 141] width 41 height 20
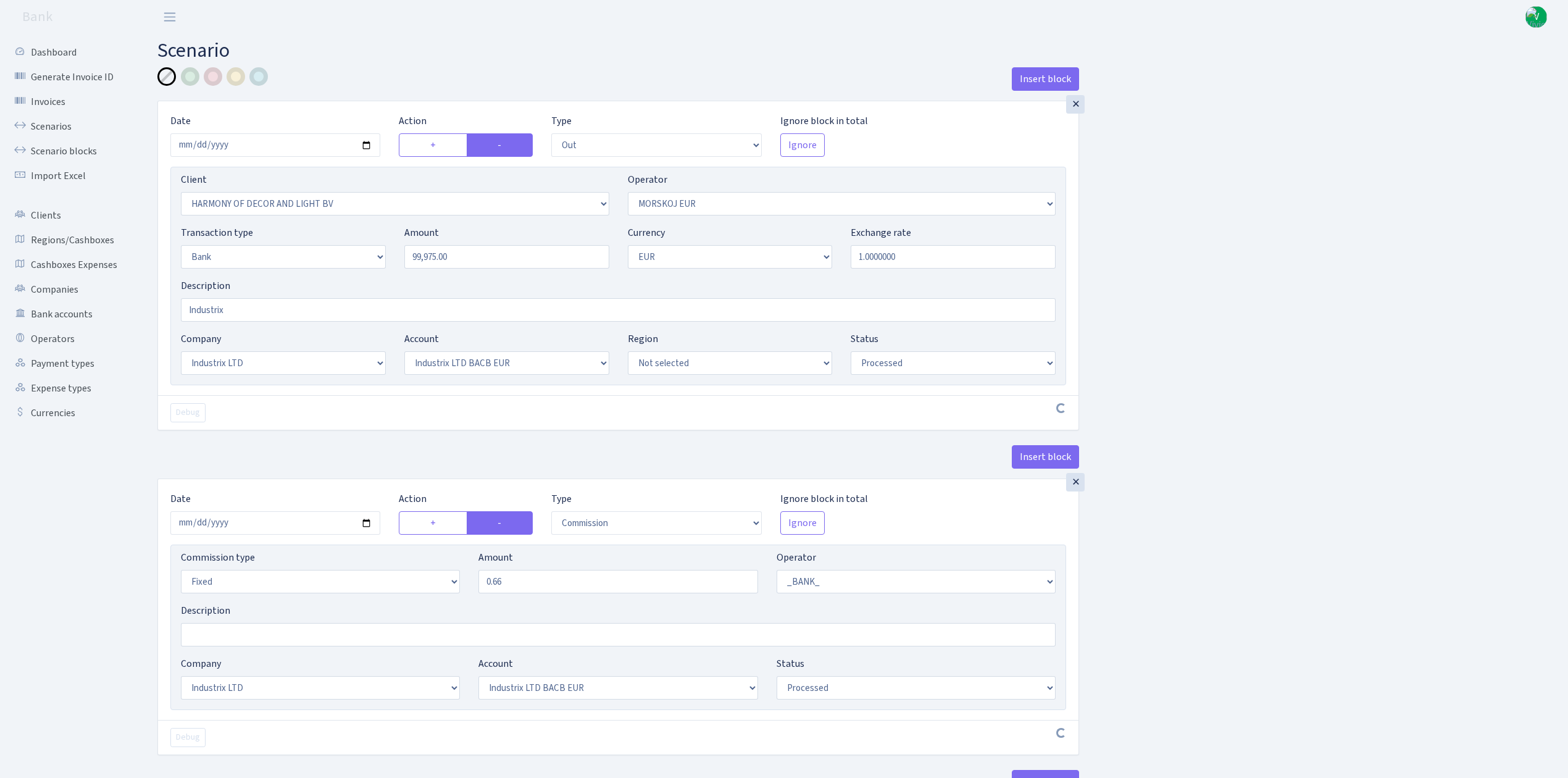
select select "out"
select select "3338"
select select "323"
select select "2"
select select "1"
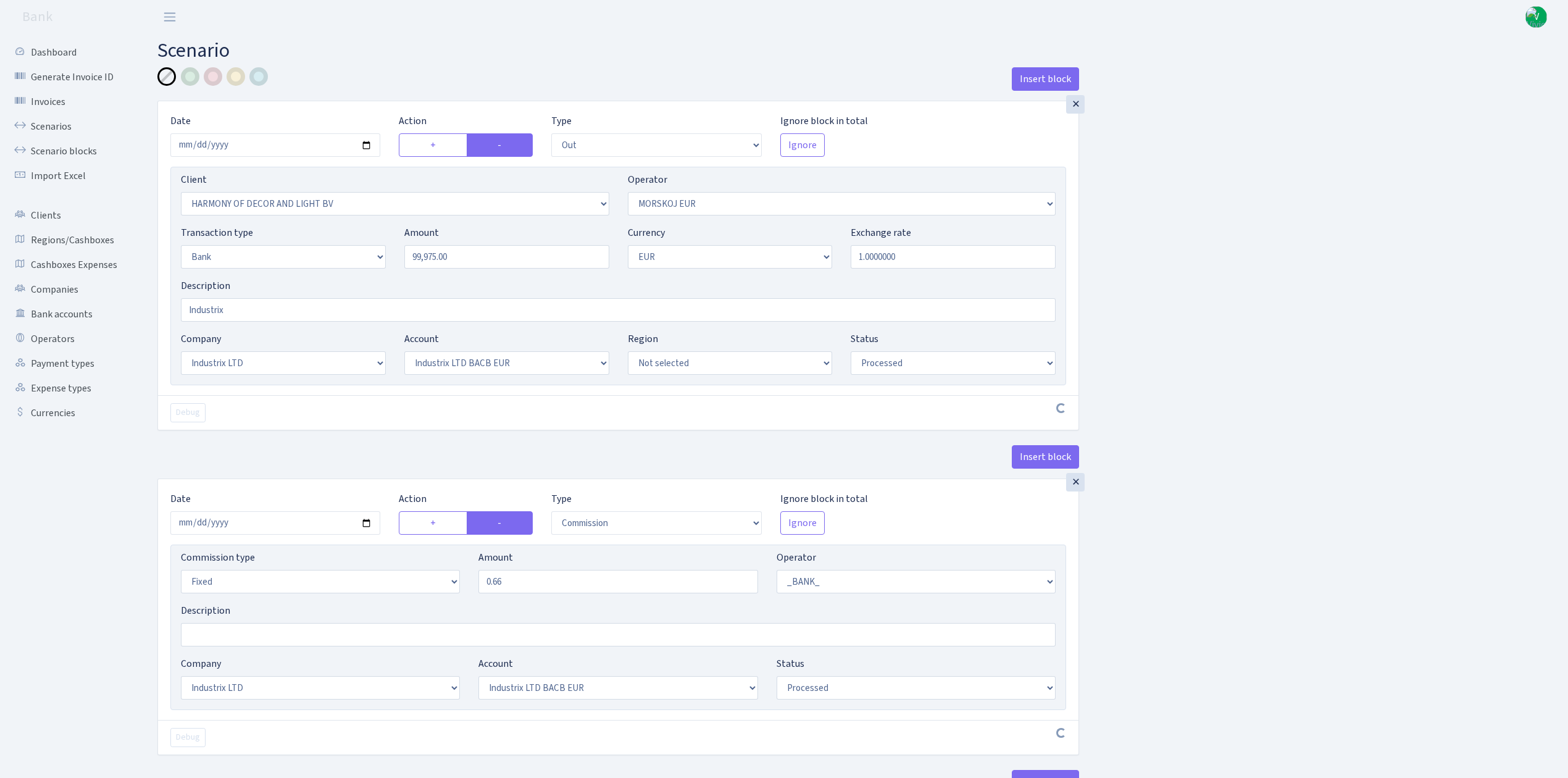
select select "17"
select select "41"
select select "processed"
select select "commission"
select select "fixed"
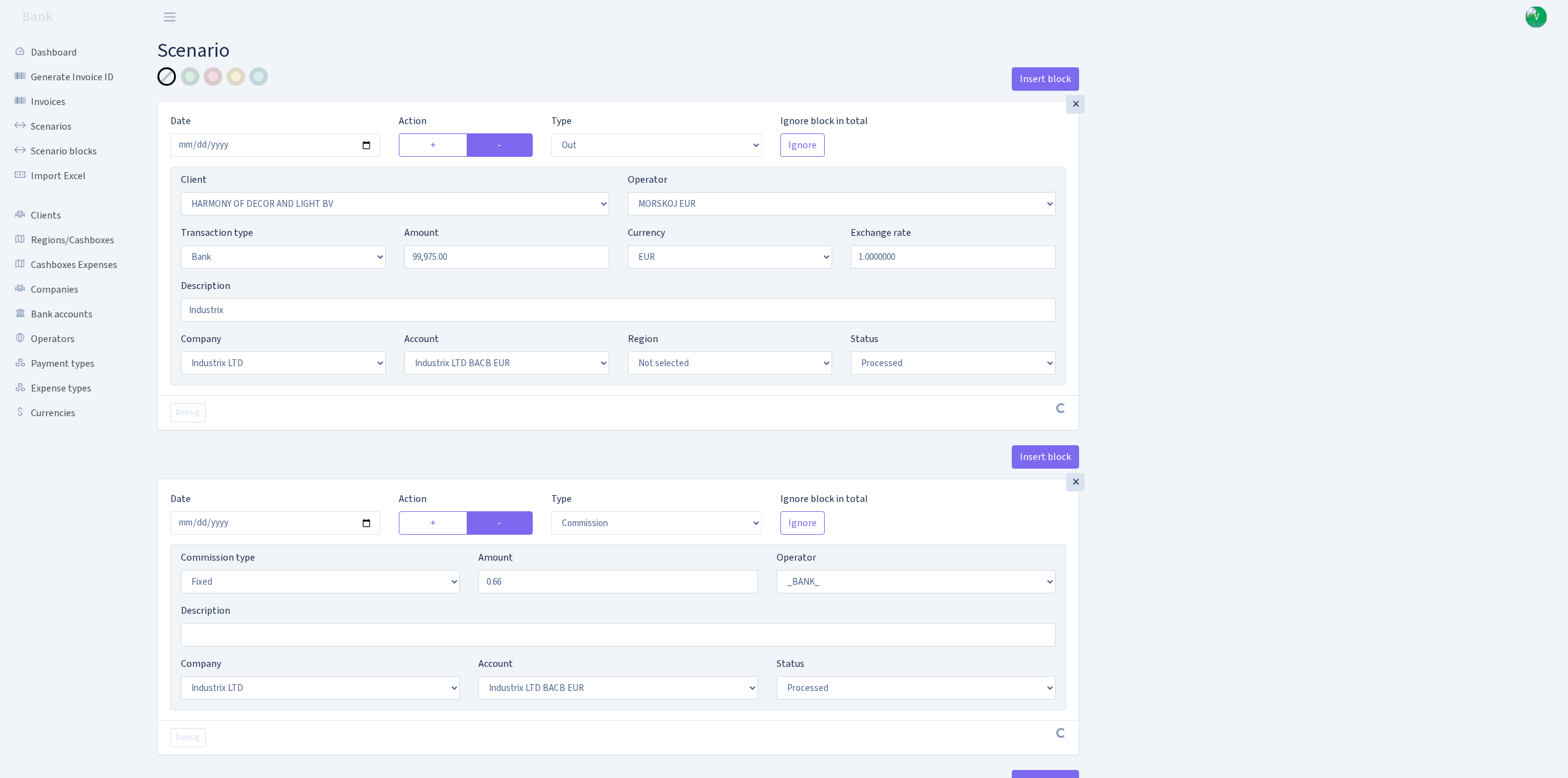
select select "1"
select select "17"
select select "41"
select select "processed"
click at [367, 144] on input "2025-09-18" at bounding box center [275, 145] width 210 height 24
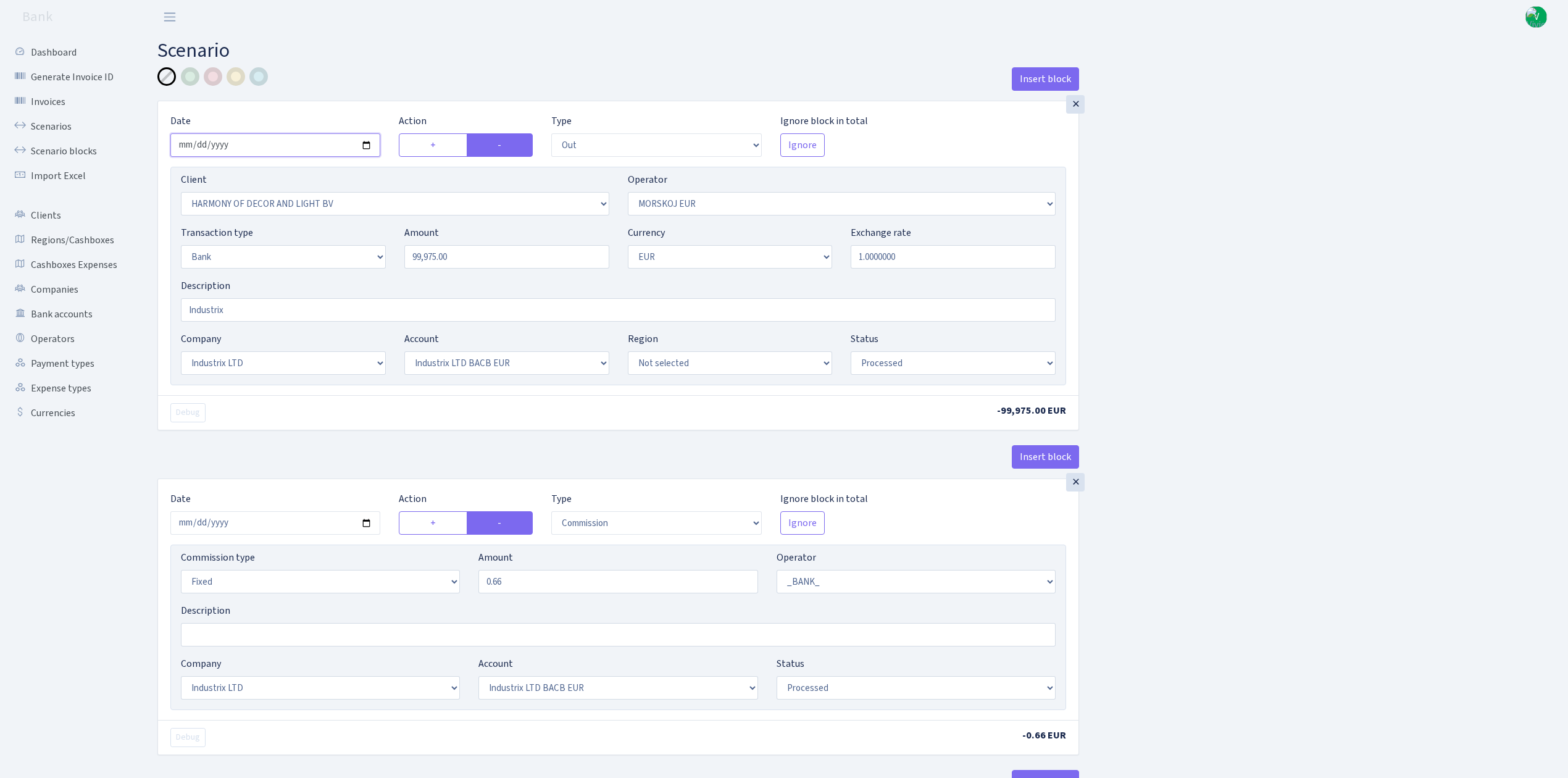
type input "[DATE]"
drag, startPoint x: 465, startPoint y: 255, endPoint x: 340, endPoint y: 238, distance: 126.2
click at [340, 238] on div "Transaction type Not selected 981 ELF FISH crypto GIRT IVO dekl MM-BALTIC eur U…" at bounding box center [618, 251] width 893 height 54
type input "99,620.00"
click at [694, 255] on select "Not selected AED BGN BTC ETH EUR GBP JPN RUB TRX UAH" at bounding box center [730, 257] width 205 height 24
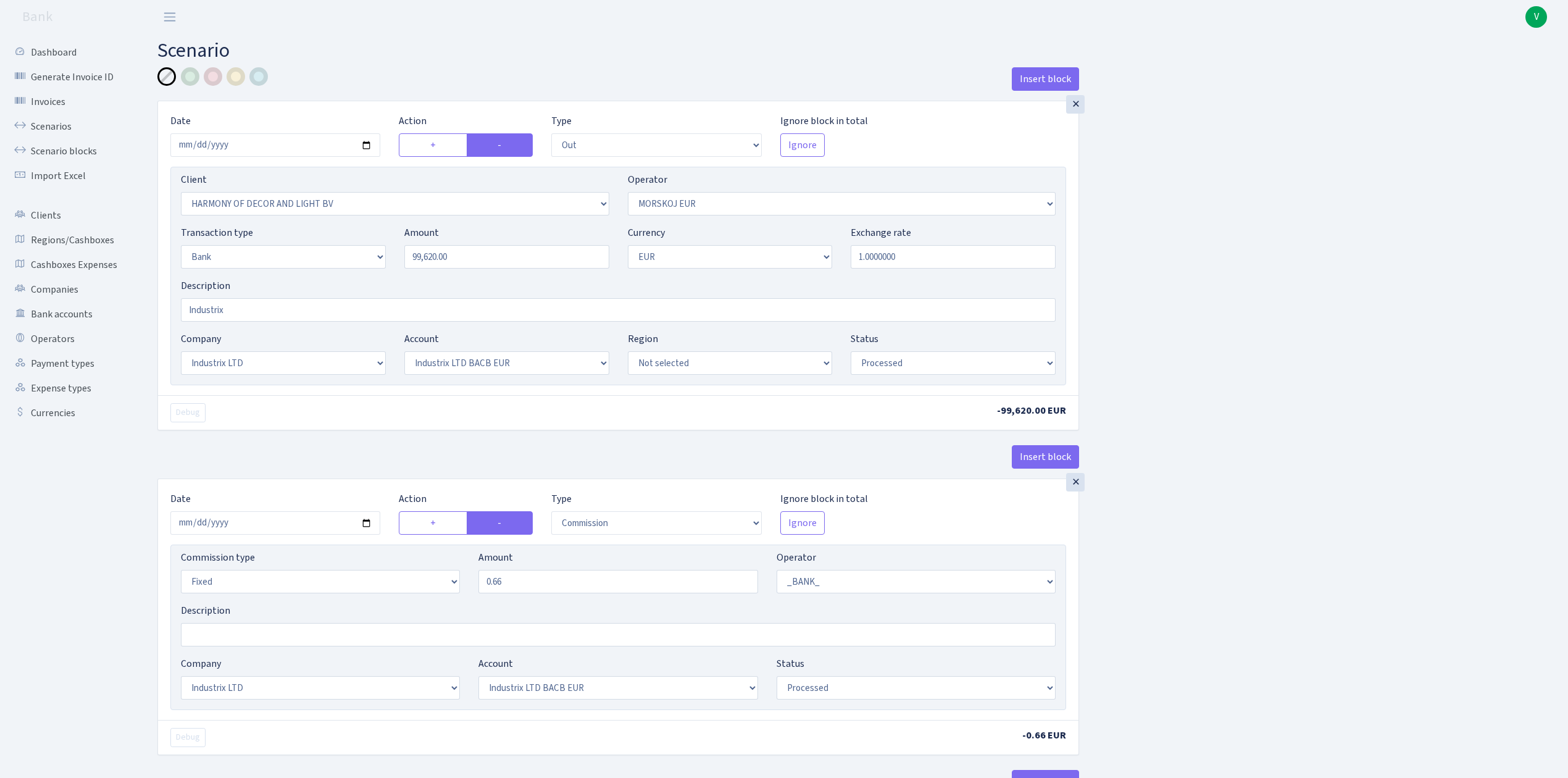
click at [1238, 233] on div "Insert block × Date 2025-10-10 Action + - Type --- In Out Commission Field requ…" at bounding box center [854, 463] width 1411 height 792
click at [367, 522] on input "2025-09-18" at bounding box center [275, 523] width 210 height 24
type input "2025-10-10"
click at [1195, 622] on div "Insert block × Date 2025-10-10 Action + - Type --- In Out Commission Field requ…" at bounding box center [854, 463] width 1411 height 792
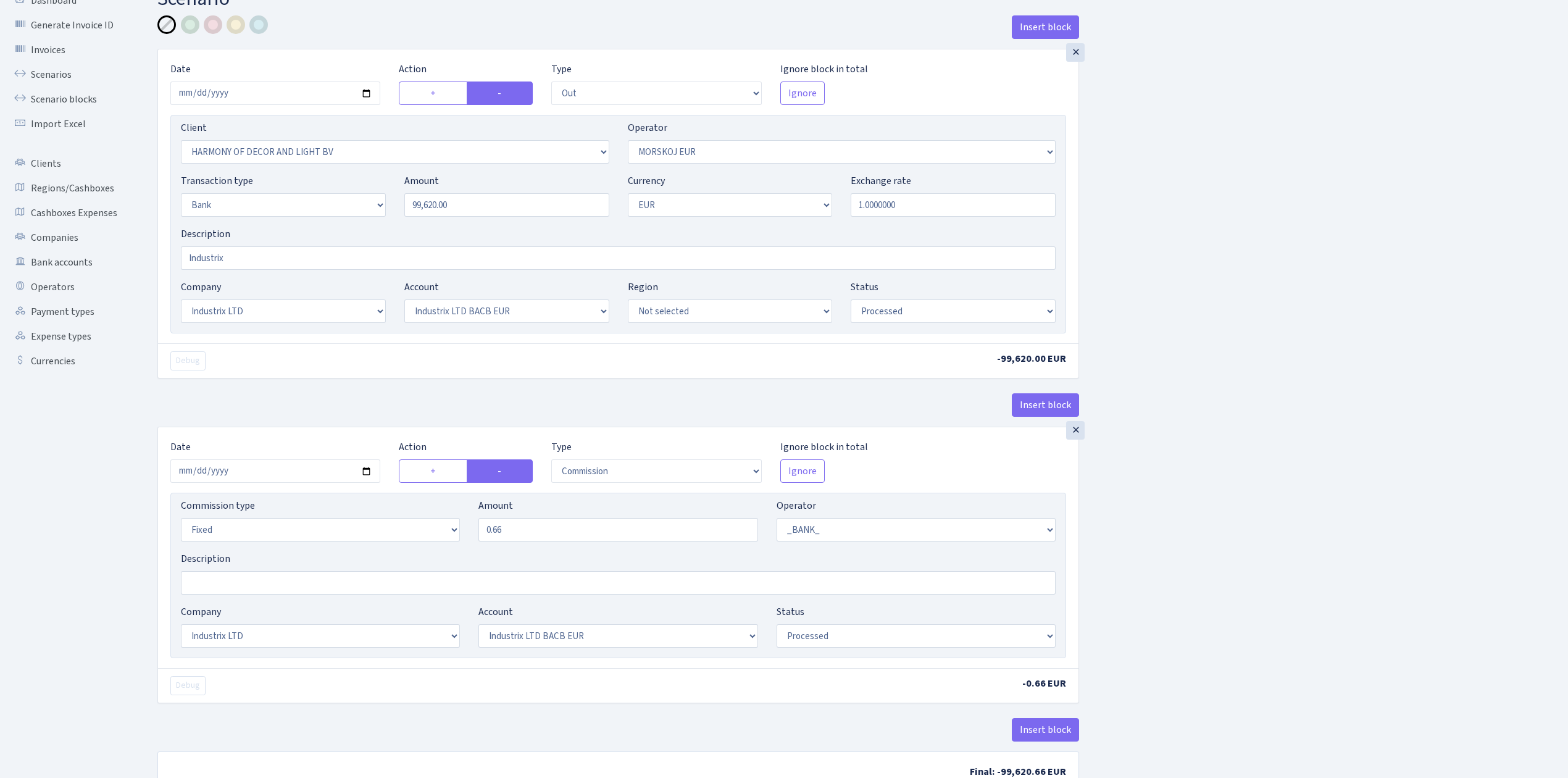
scroll to position [142, 0]
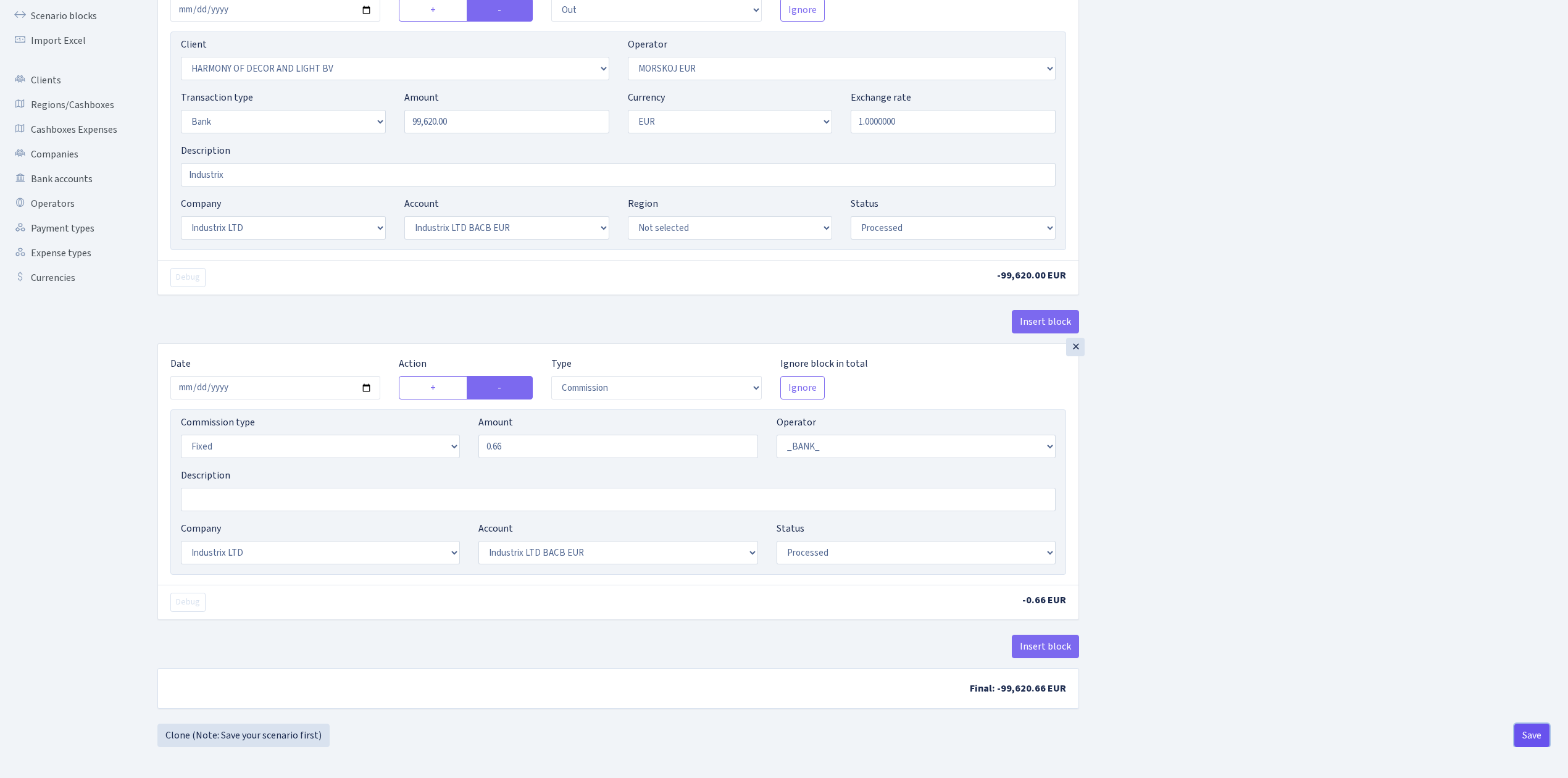
click at [1539, 735] on button "Save" at bounding box center [1531, 736] width 35 height 24
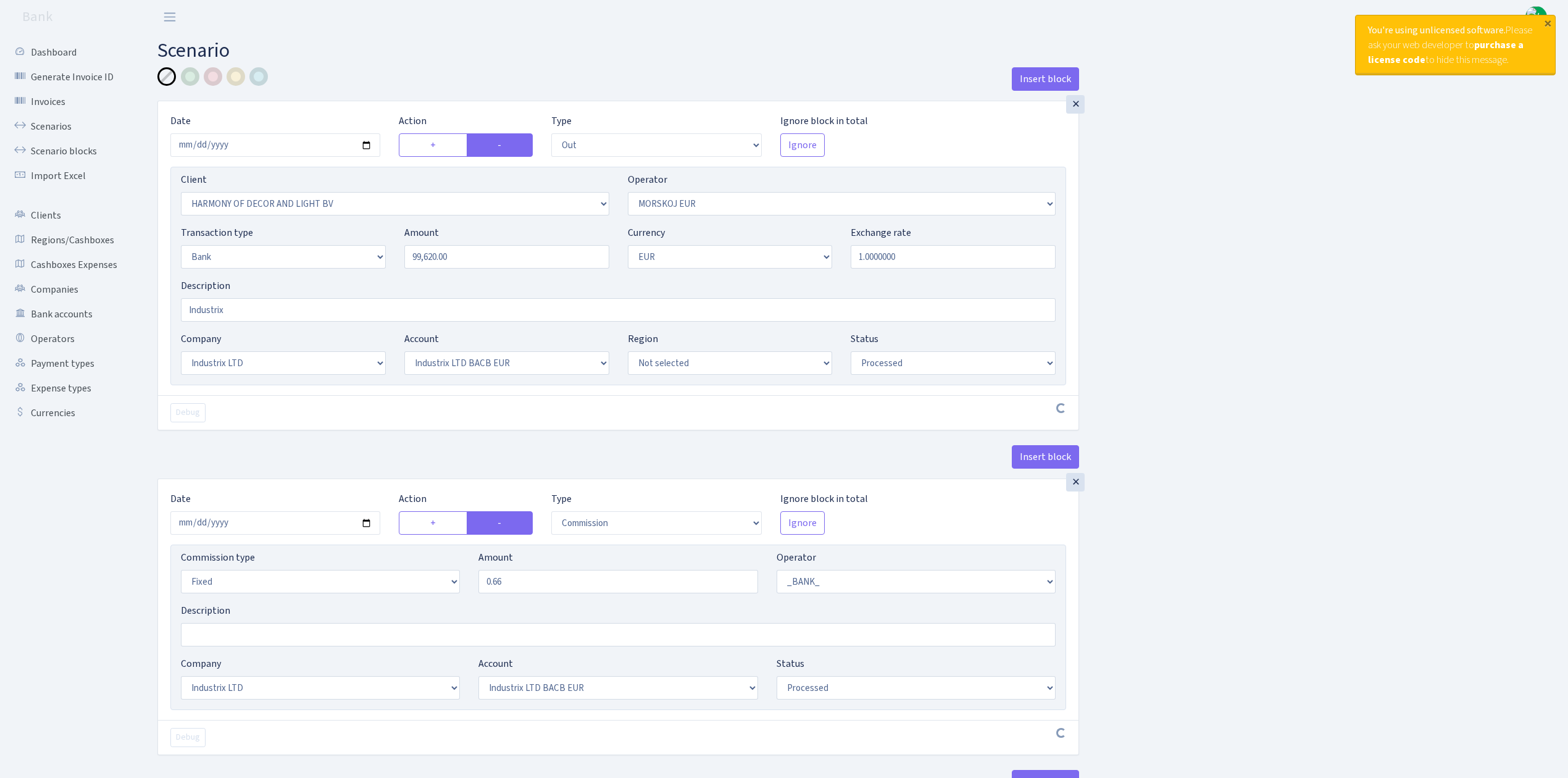
select select "out"
select select "3338"
select select "323"
select select "2"
select select "1"
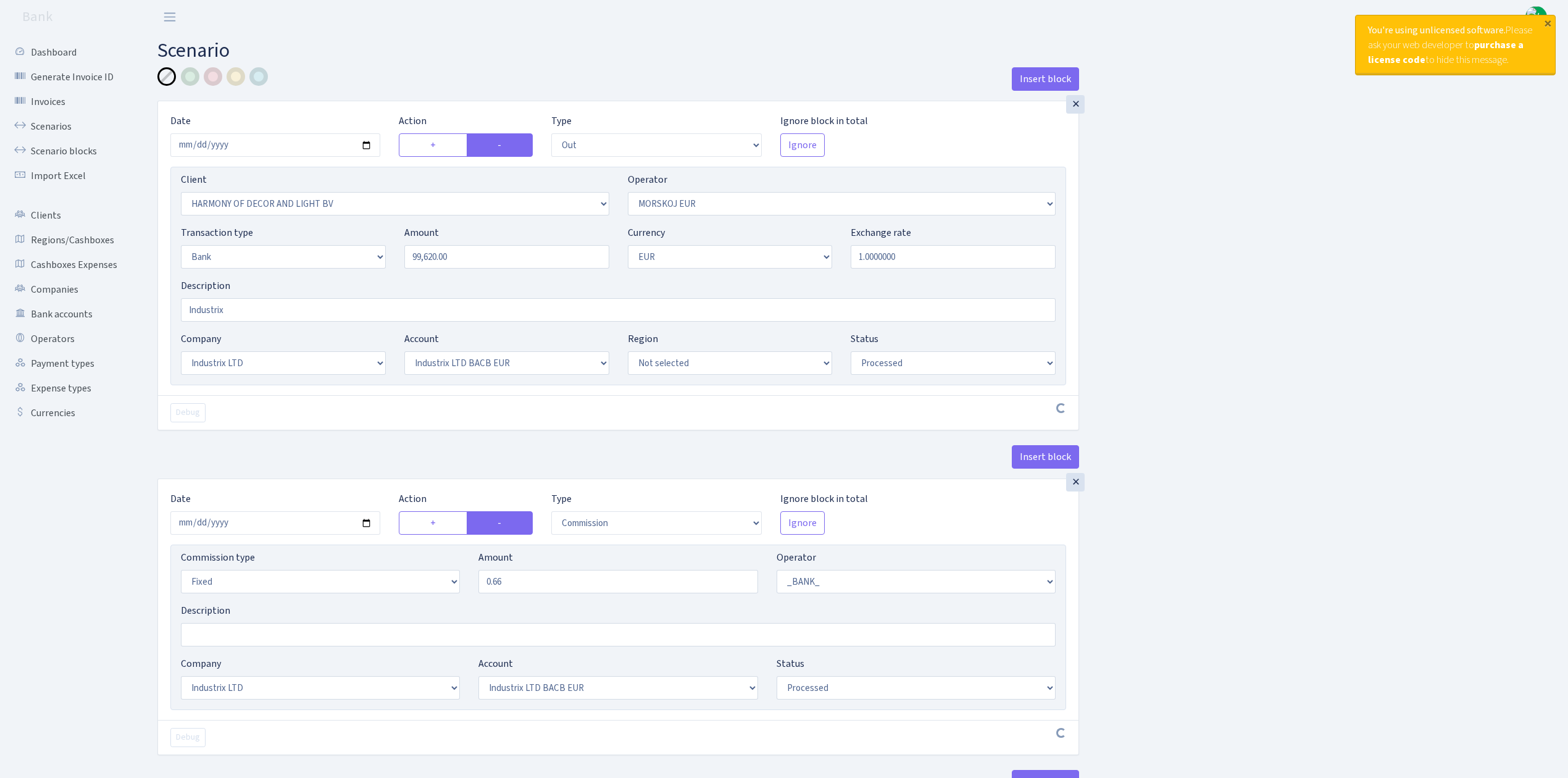
select select "17"
select select "41"
select select "processed"
select select "commission"
select select "fixed"
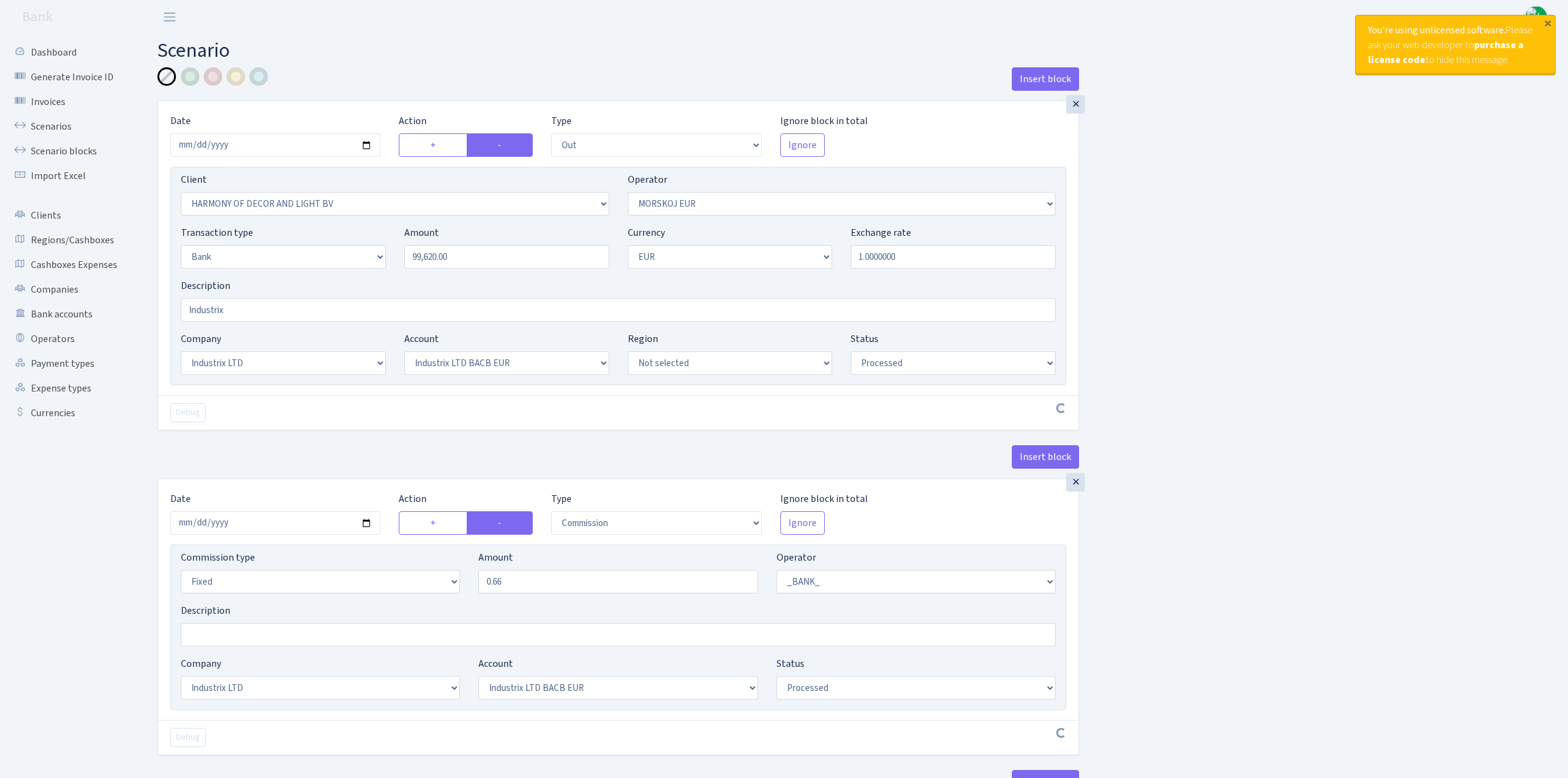
select select "1"
select select "17"
select select "41"
select select "processed"
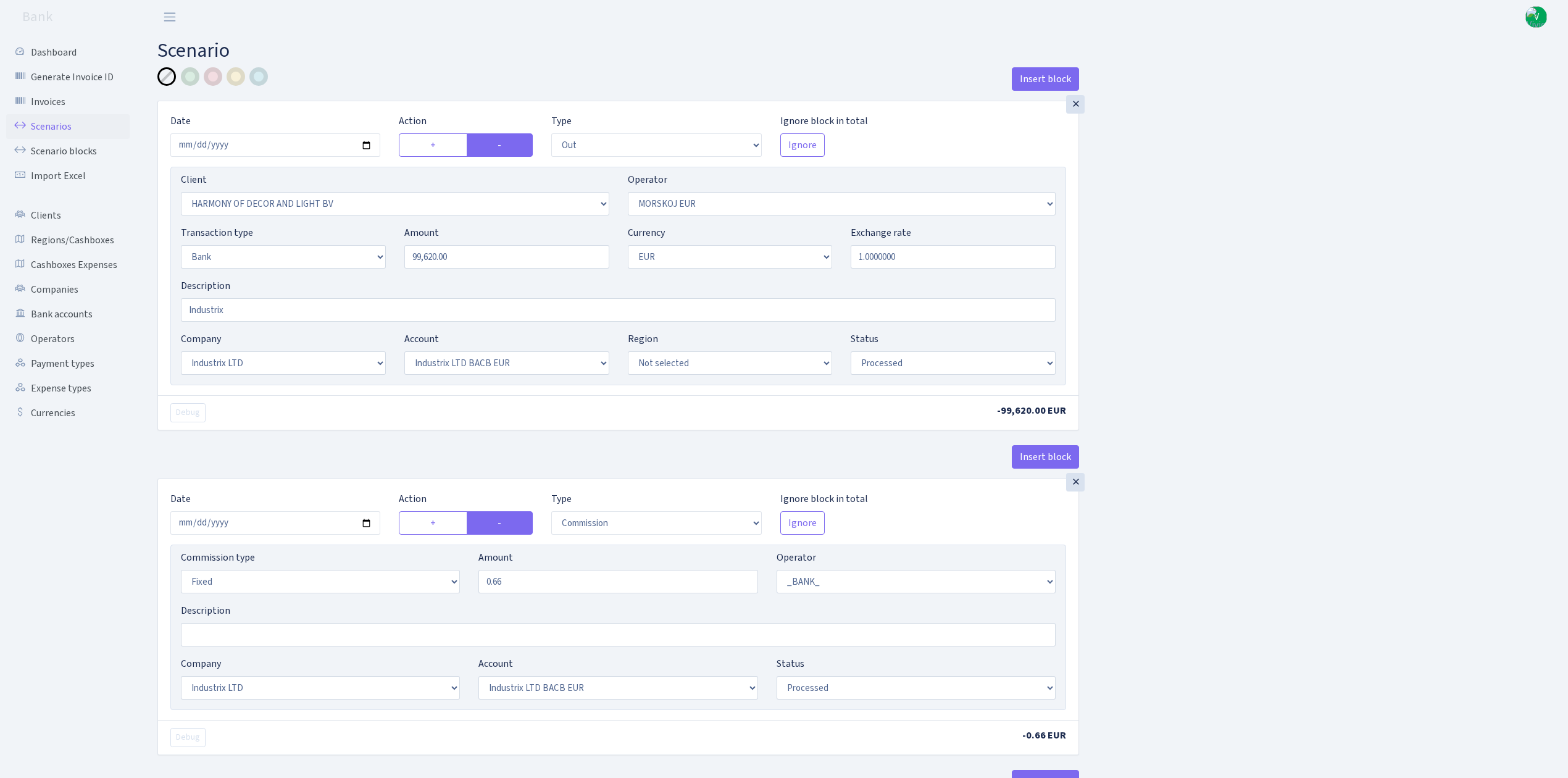
click at [58, 127] on link "Scenarios" at bounding box center [67, 127] width 123 height 25
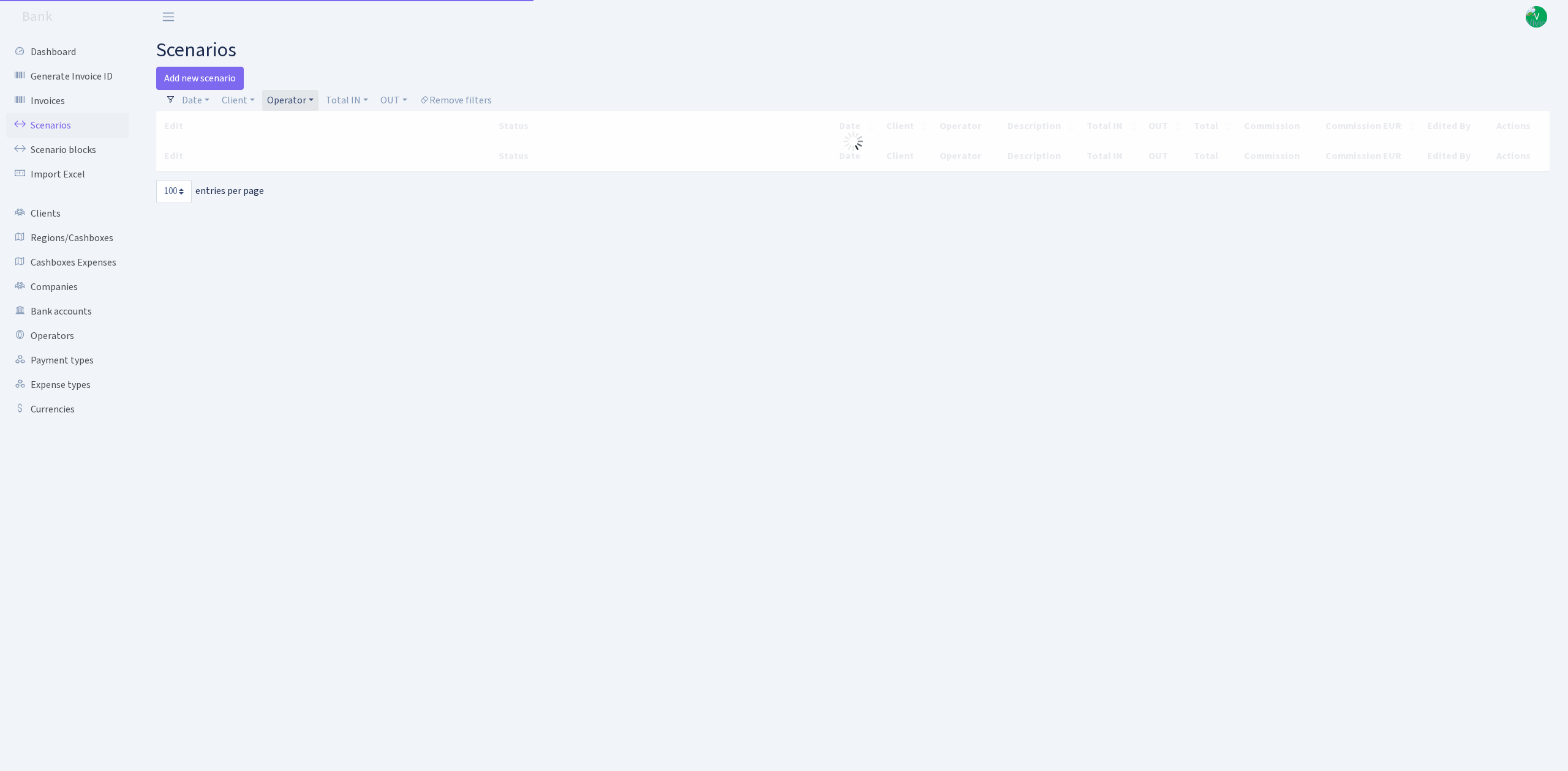
select select "100"
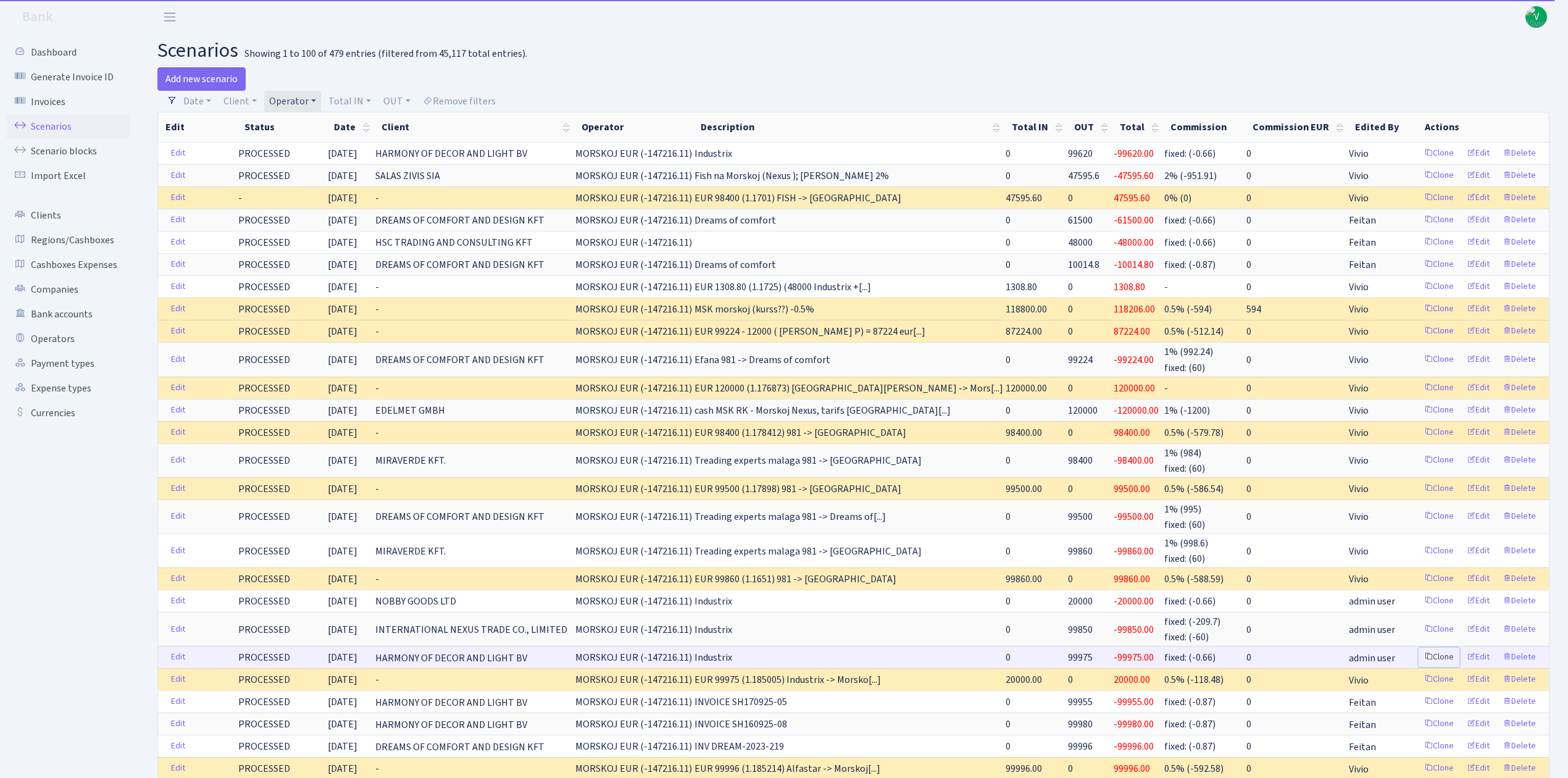
click at [1436, 658] on link "Clone" at bounding box center [1439, 657] width 41 height 20
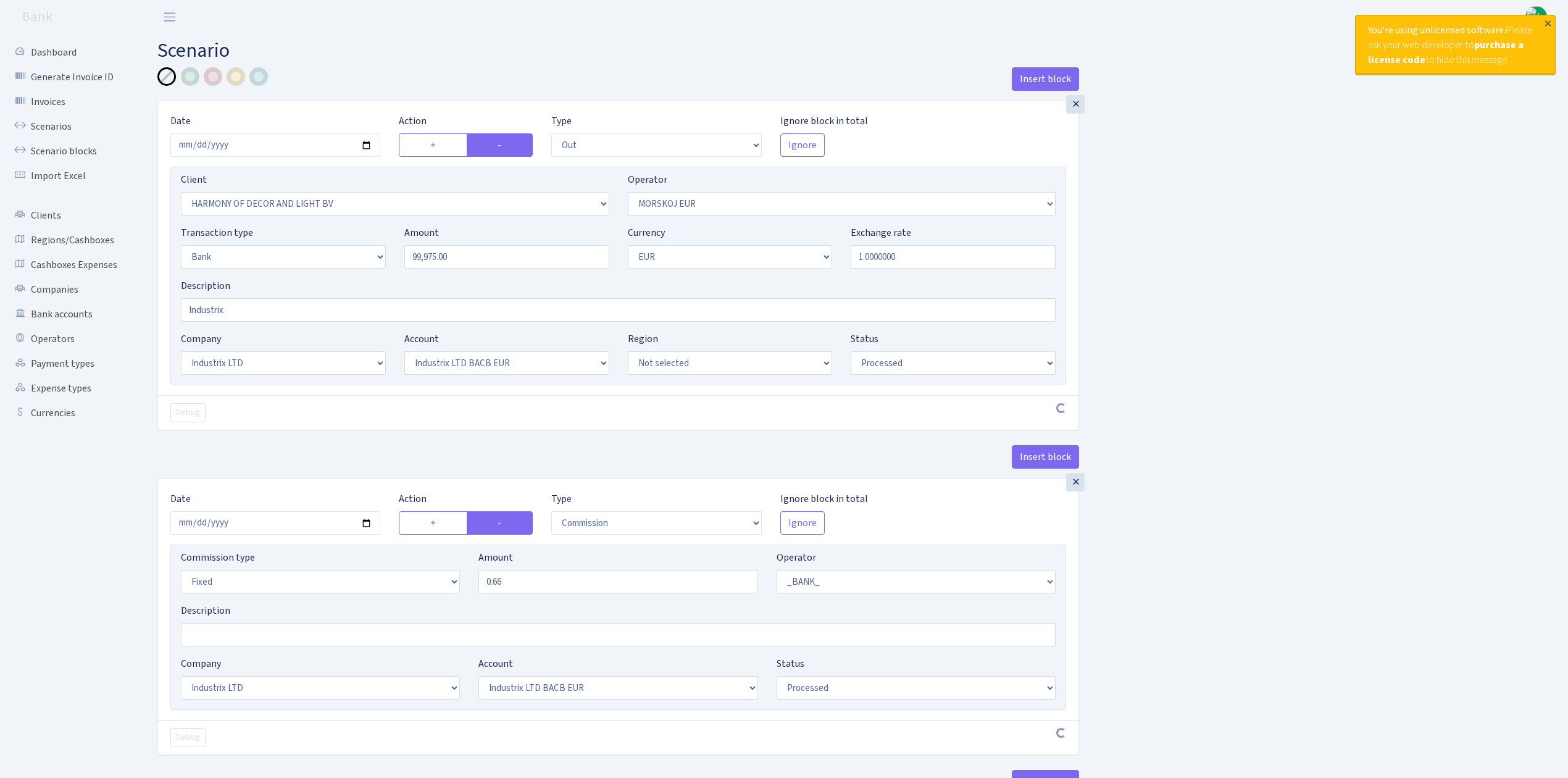
select select "out"
select select "3338"
select select "323"
select select "2"
select select "1"
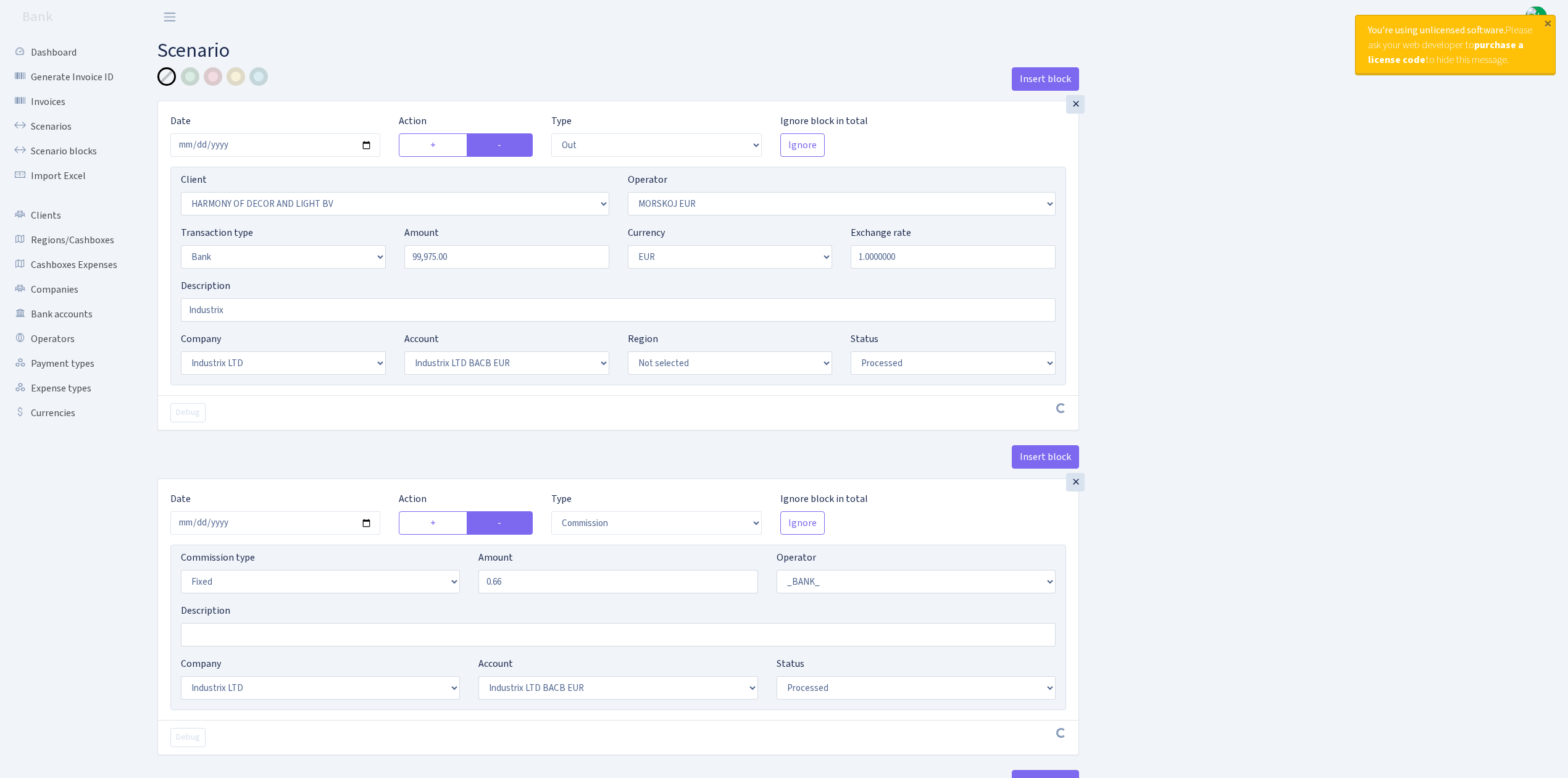
select select "17"
select select "41"
select select "processed"
select select "commission"
select select "fixed"
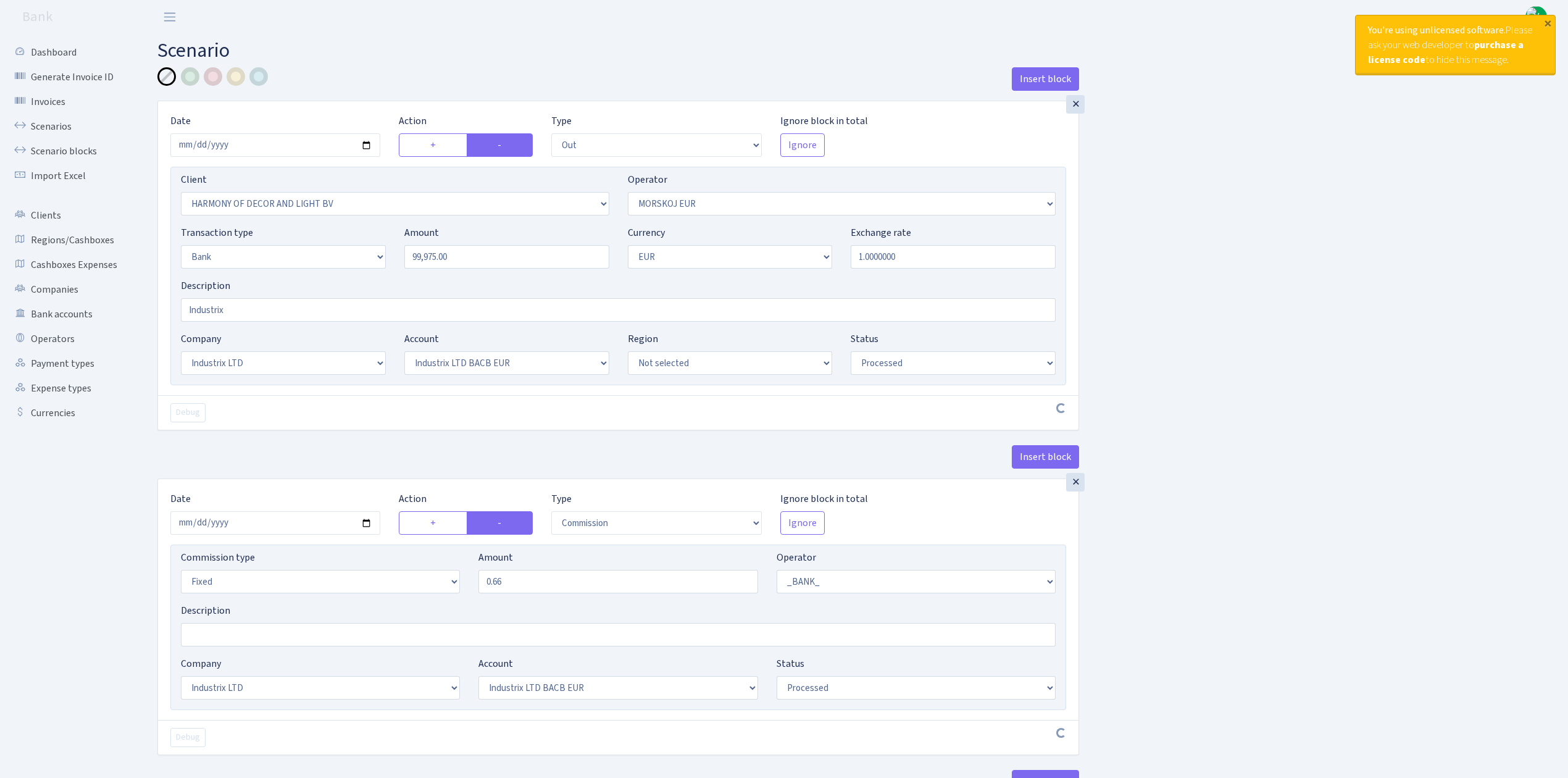
select select "1"
select select "17"
select select "41"
select select "processed"
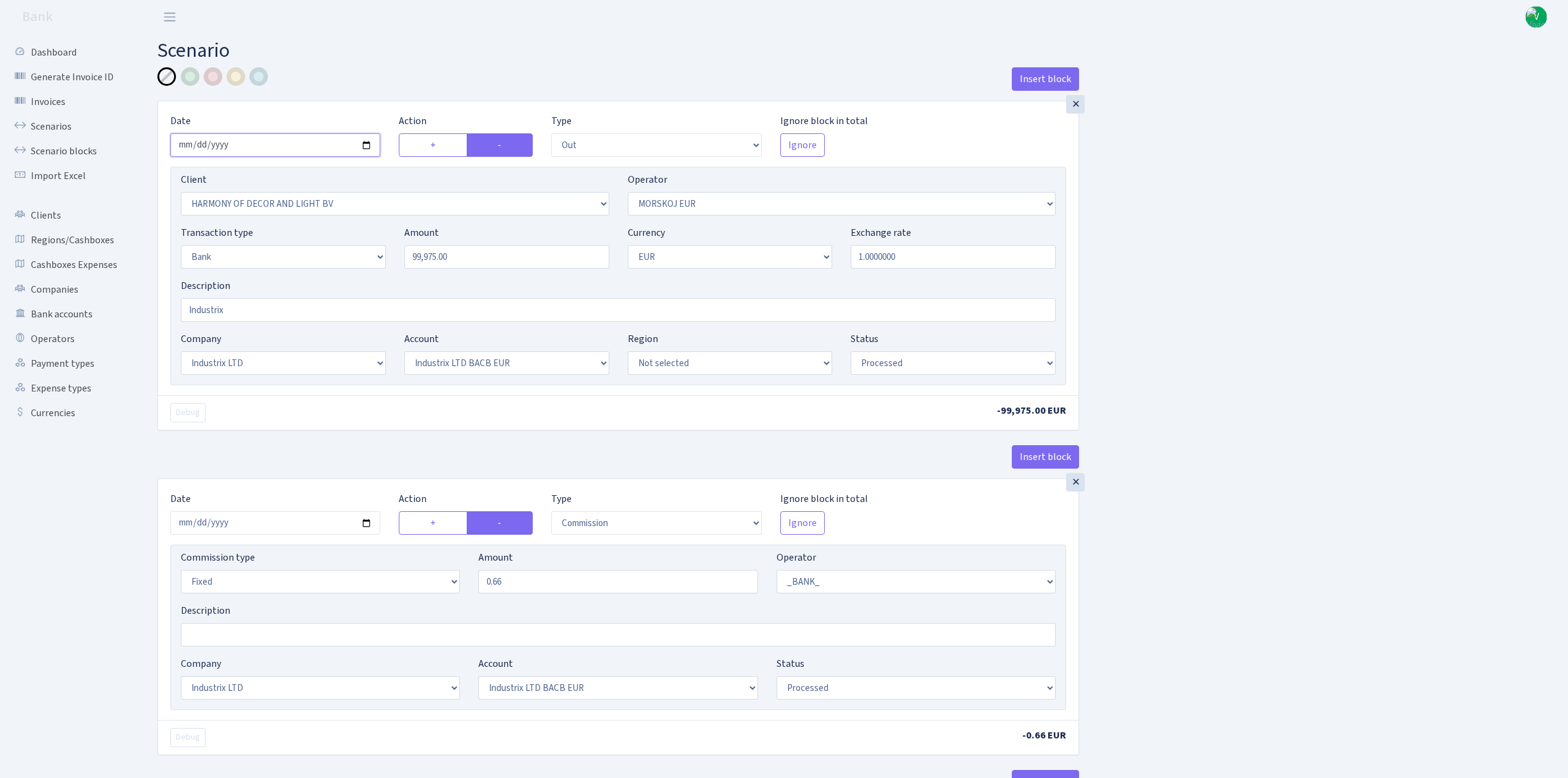
click at [368, 142] on input "2025-09-18" at bounding box center [275, 145] width 210 height 24
type input "[DATE]"
drag, startPoint x: 451, startPoint y: 258, endPoint x: 326, endPoint y: 242, distance: 126.0
click at [326, 242] on div "Transaction type Not selected 981 ELF FISH crypto GIRT IVO dekl MM-BALTIC eur U…" at bounding box center [618, 251] width 893 height 54
type input "99,983.00"
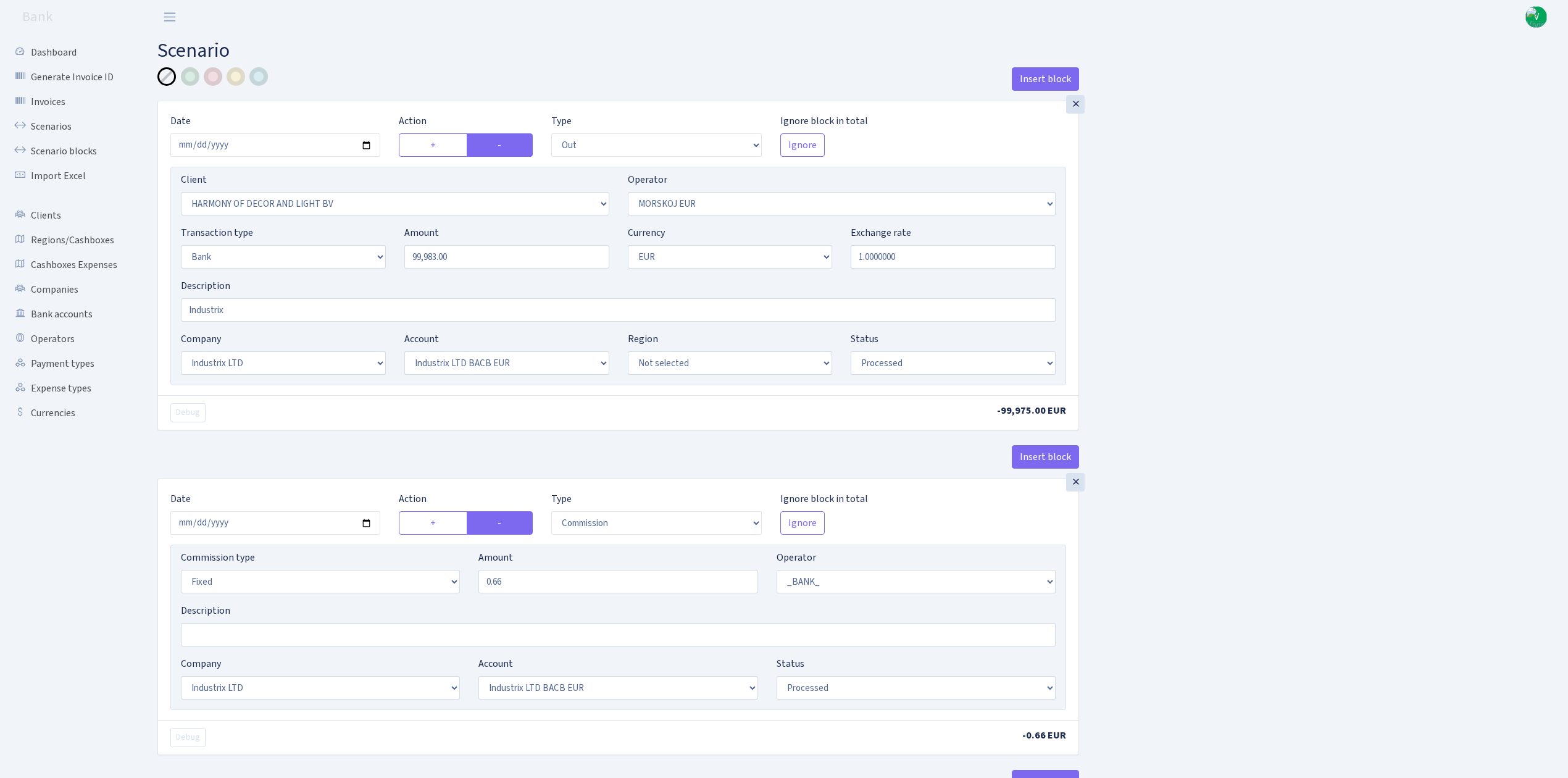
click at [1250, 321] on div "Insert block × Date [DATE] Action + - Type --- In Out Commission Field required…" at bounding box center [854, 463] width 1411 height 792
click at [369, 521] on input "2025-09-18" at bounding box center [275, 523] width 210 height 24
type input "[DATE]"
click at [1297, 585] on div "Insert block × Date [DATE] Action + - Type --- In Out Commission Field required…" at bounding box center [854, 463] width 1411 height 792
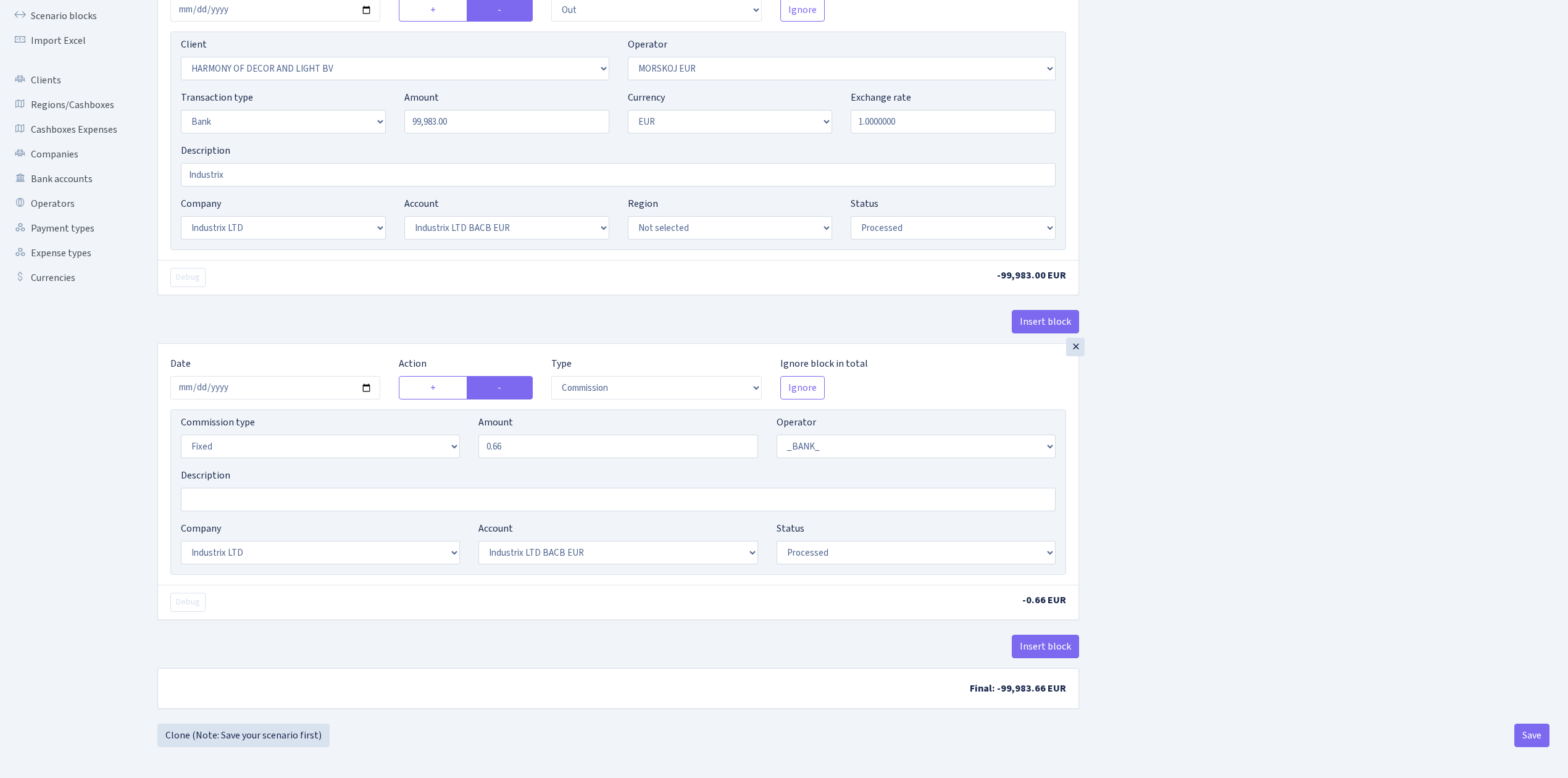
scroll to position [142, 0]
click at [1525, 730] on button "Save" at bounding box center [1531, 736] width 35 height 24
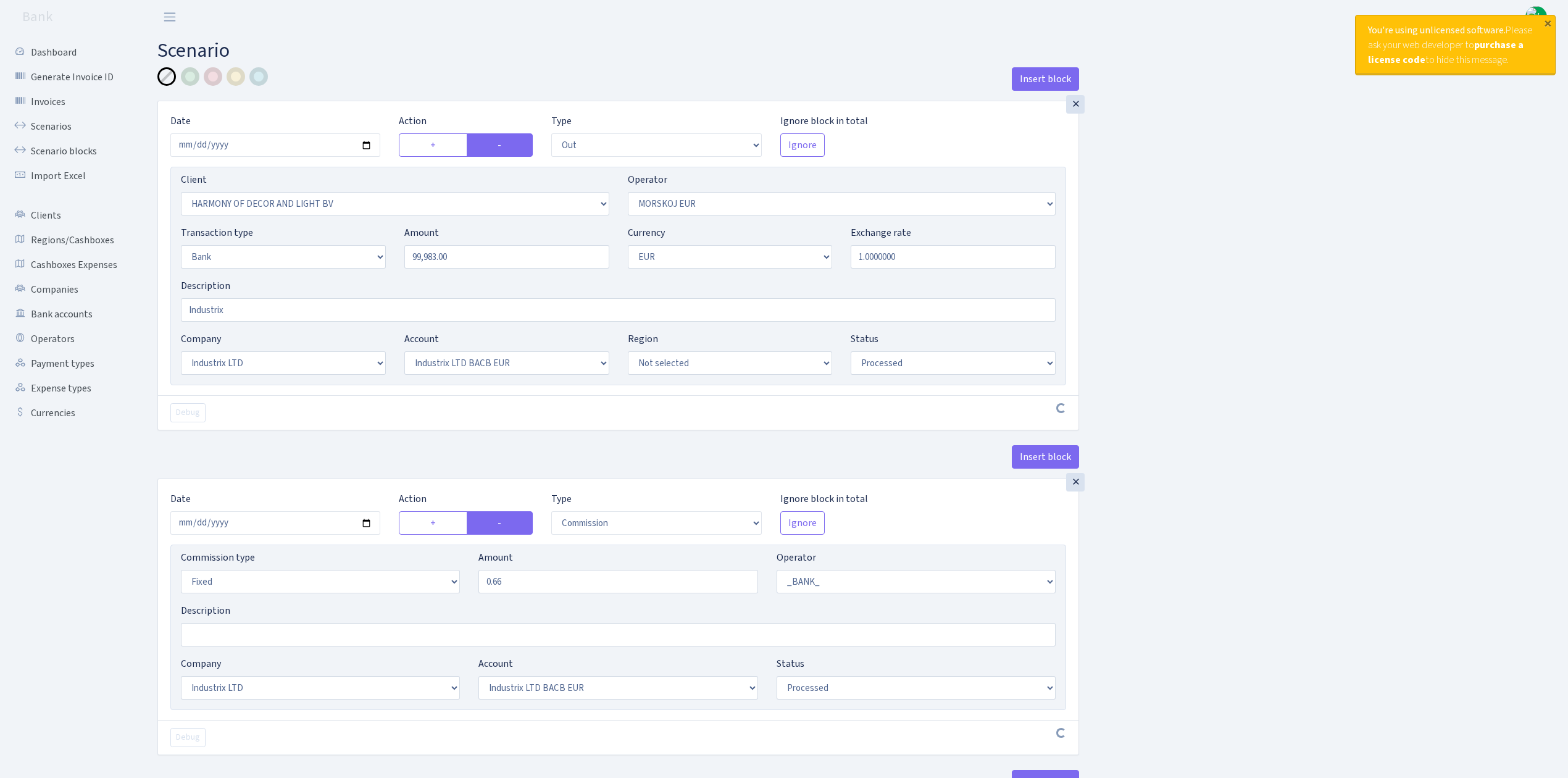
select select "out"
select select "3338"
select select "323"
select select "2"
select select "1"
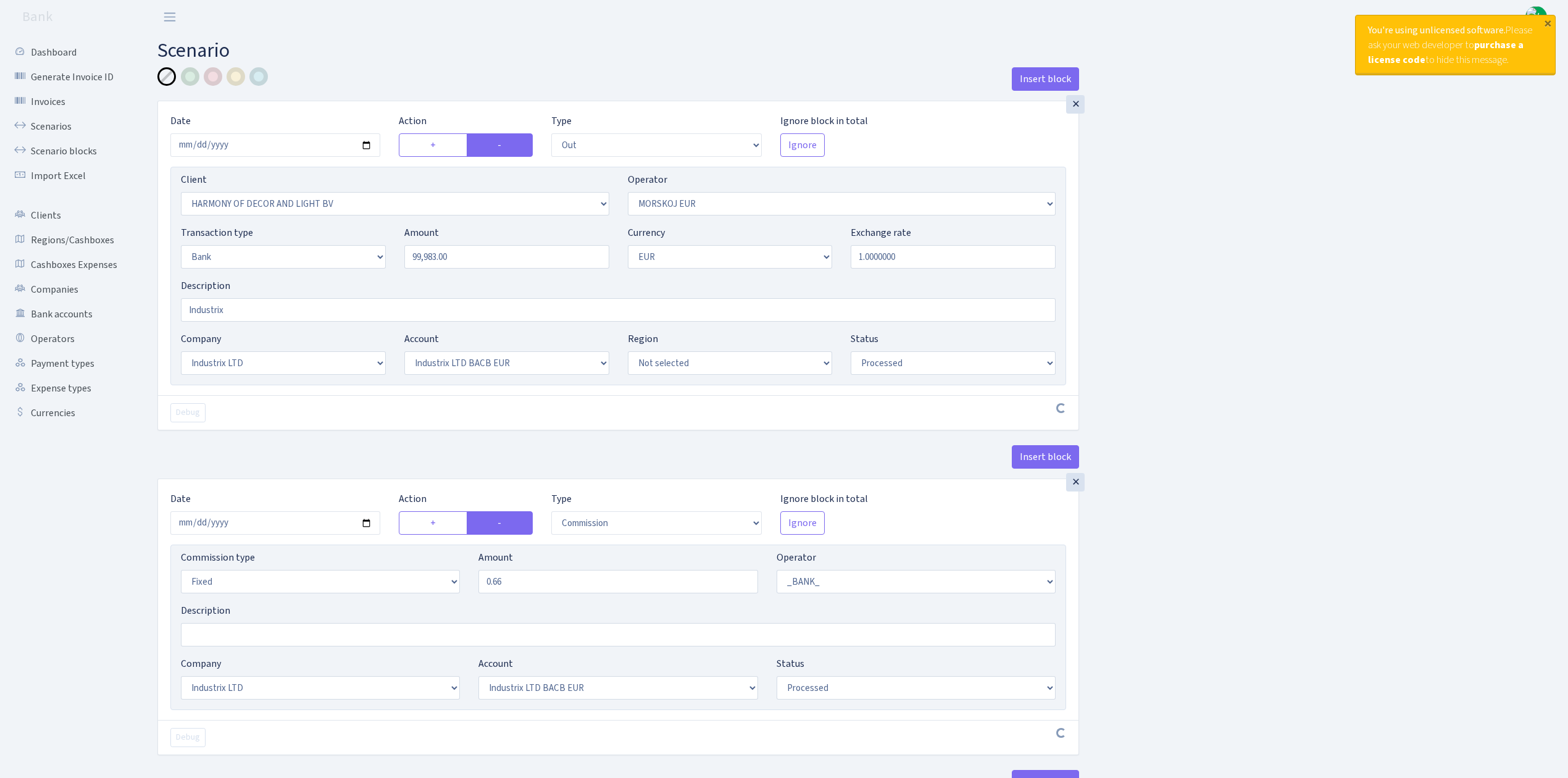
select select "17"
select select "41"
select select "processed"
select select "commission"
select select "fixed"
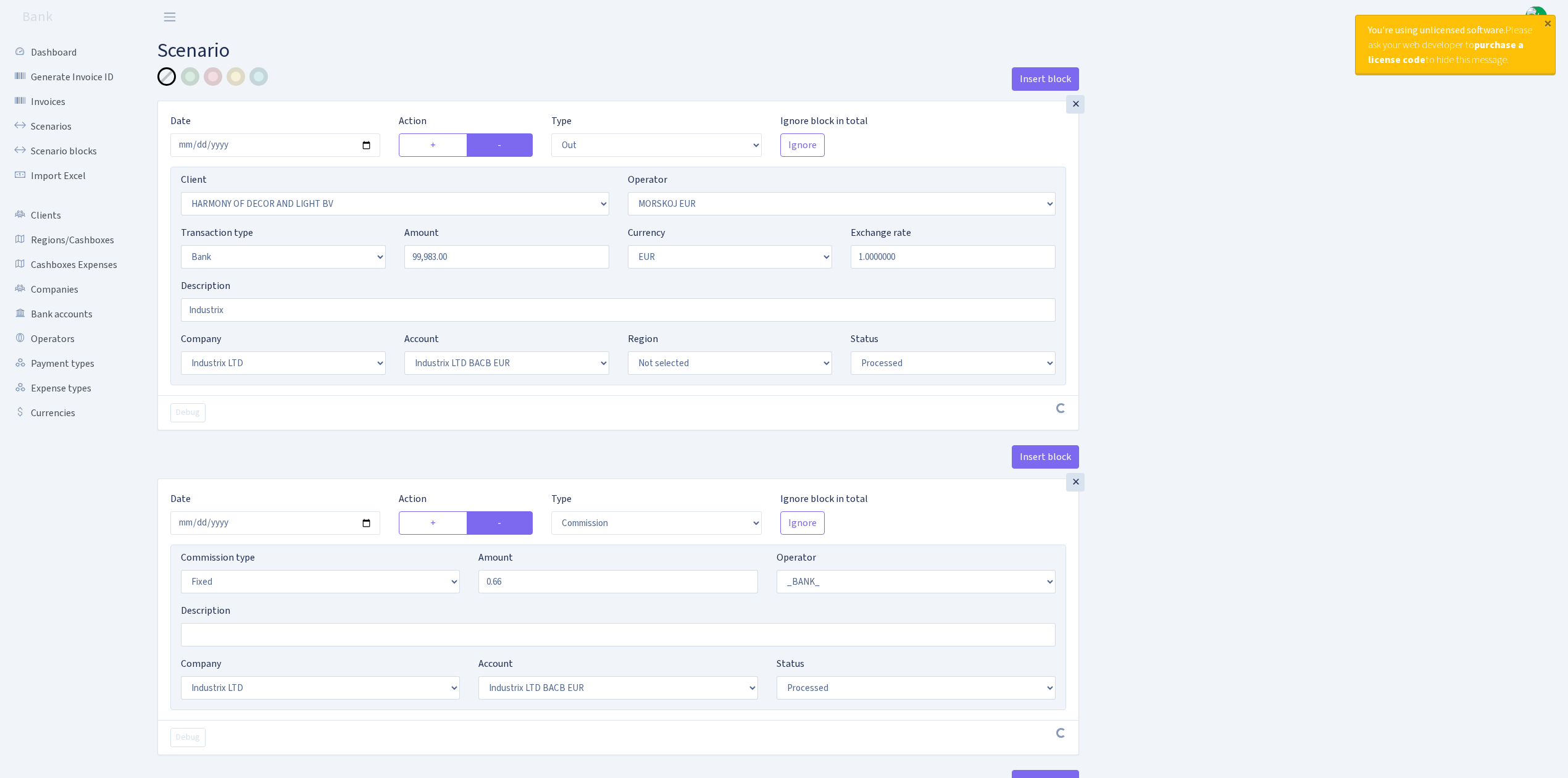
select select "1"
select select "17"
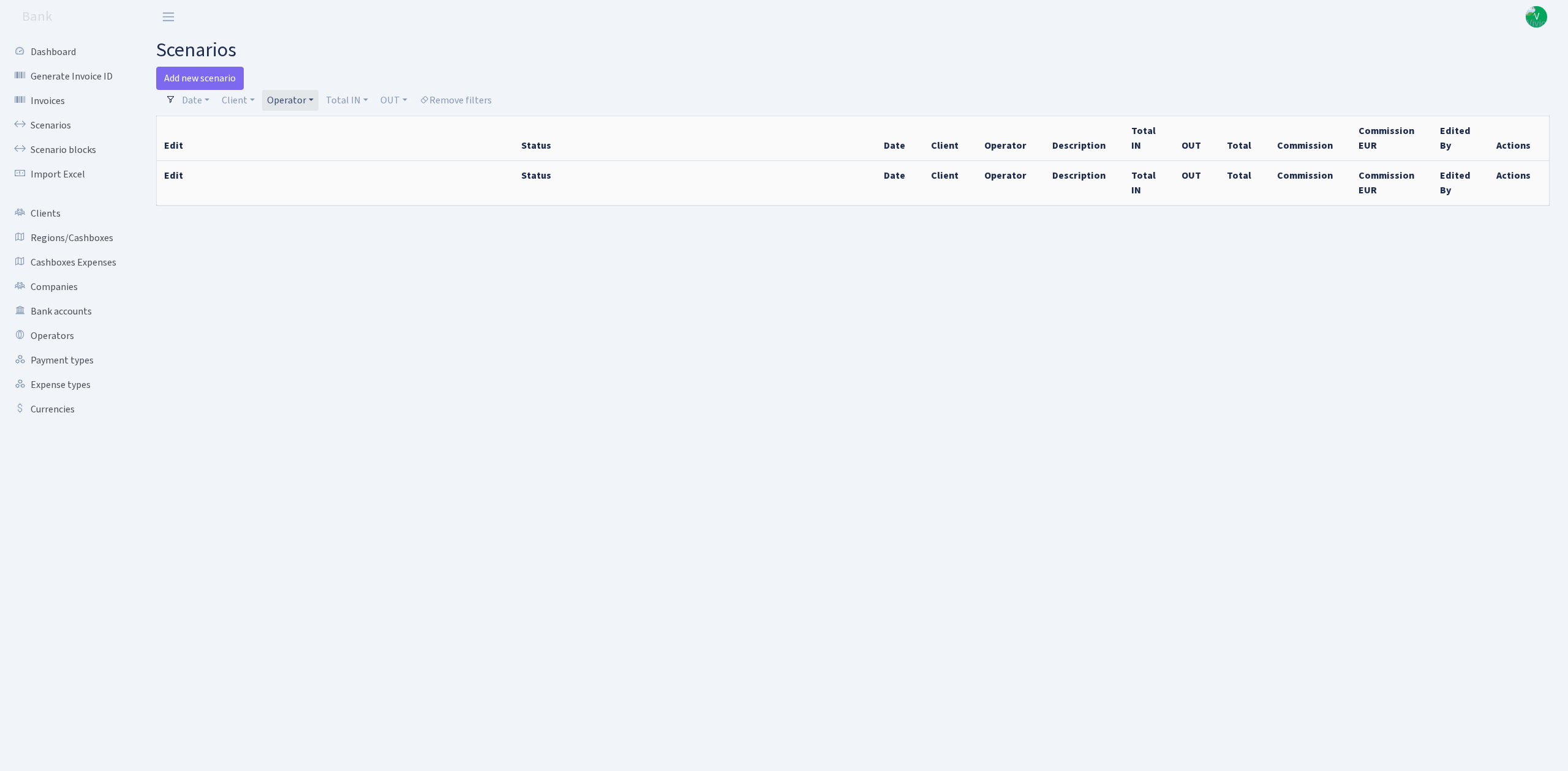
select select "100"
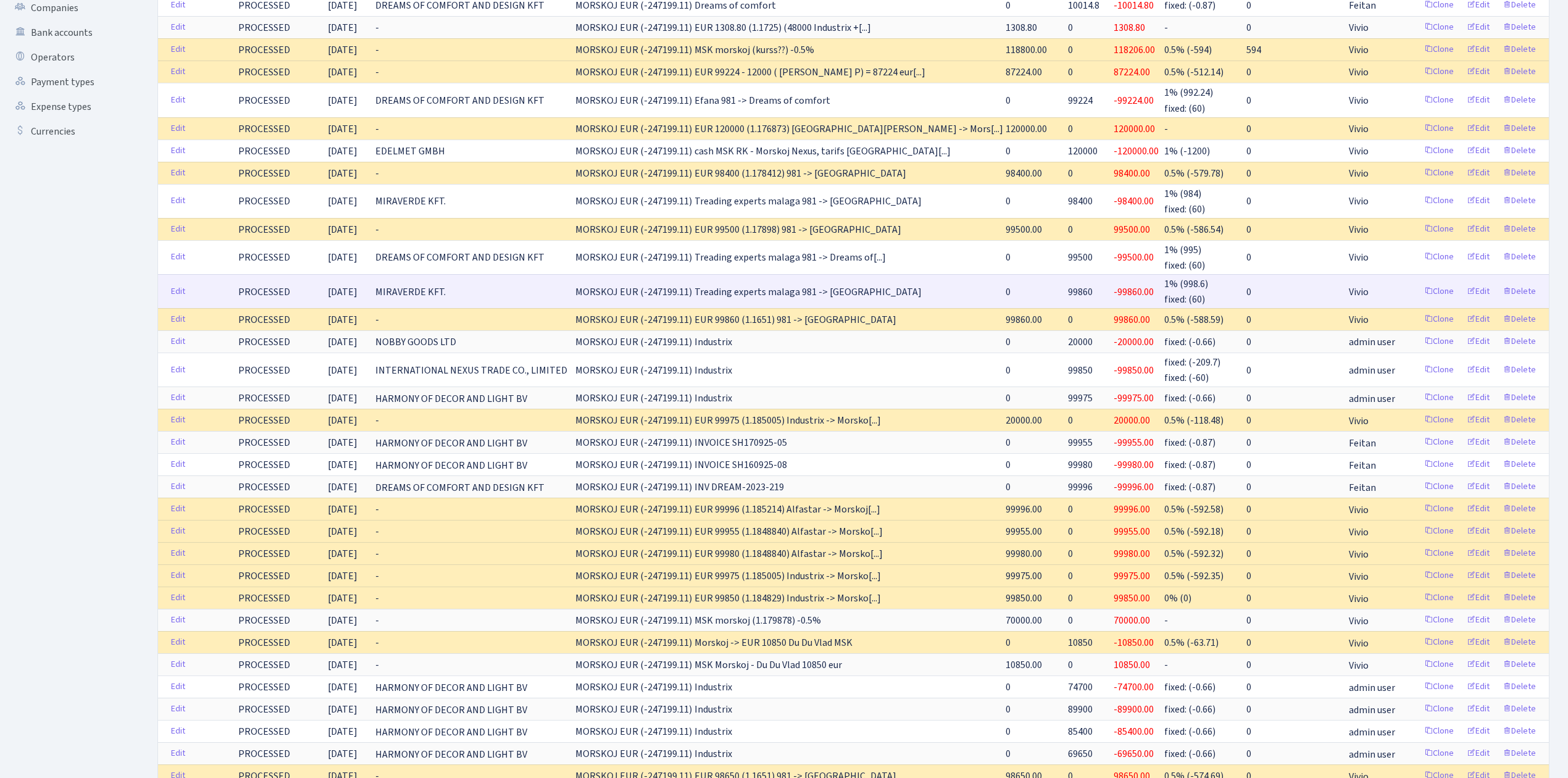
scroll to position [330, 0]
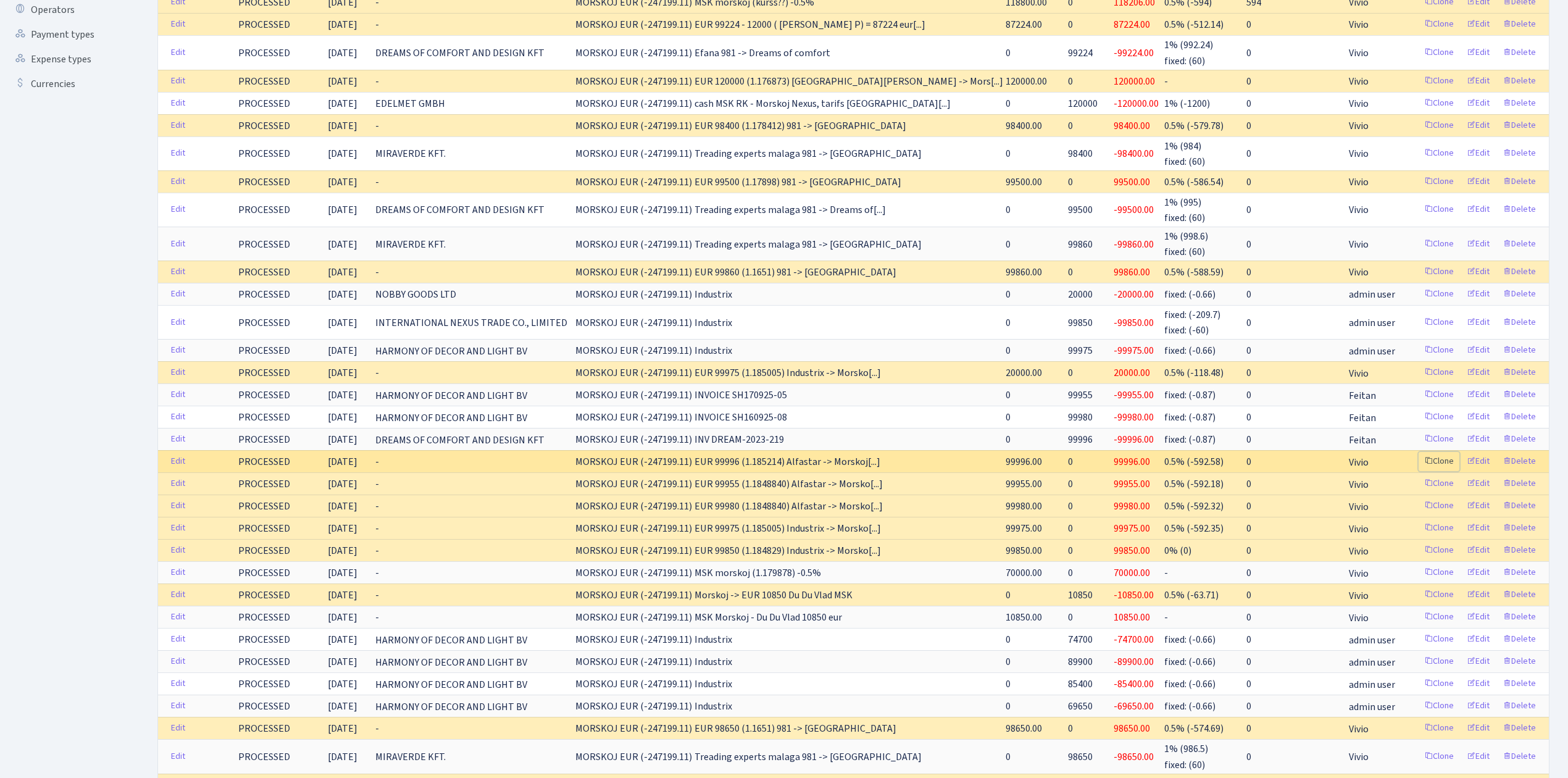
click at [1438, 470] on link "Clone" at bounding box center [1439, 461] width 41 height 20
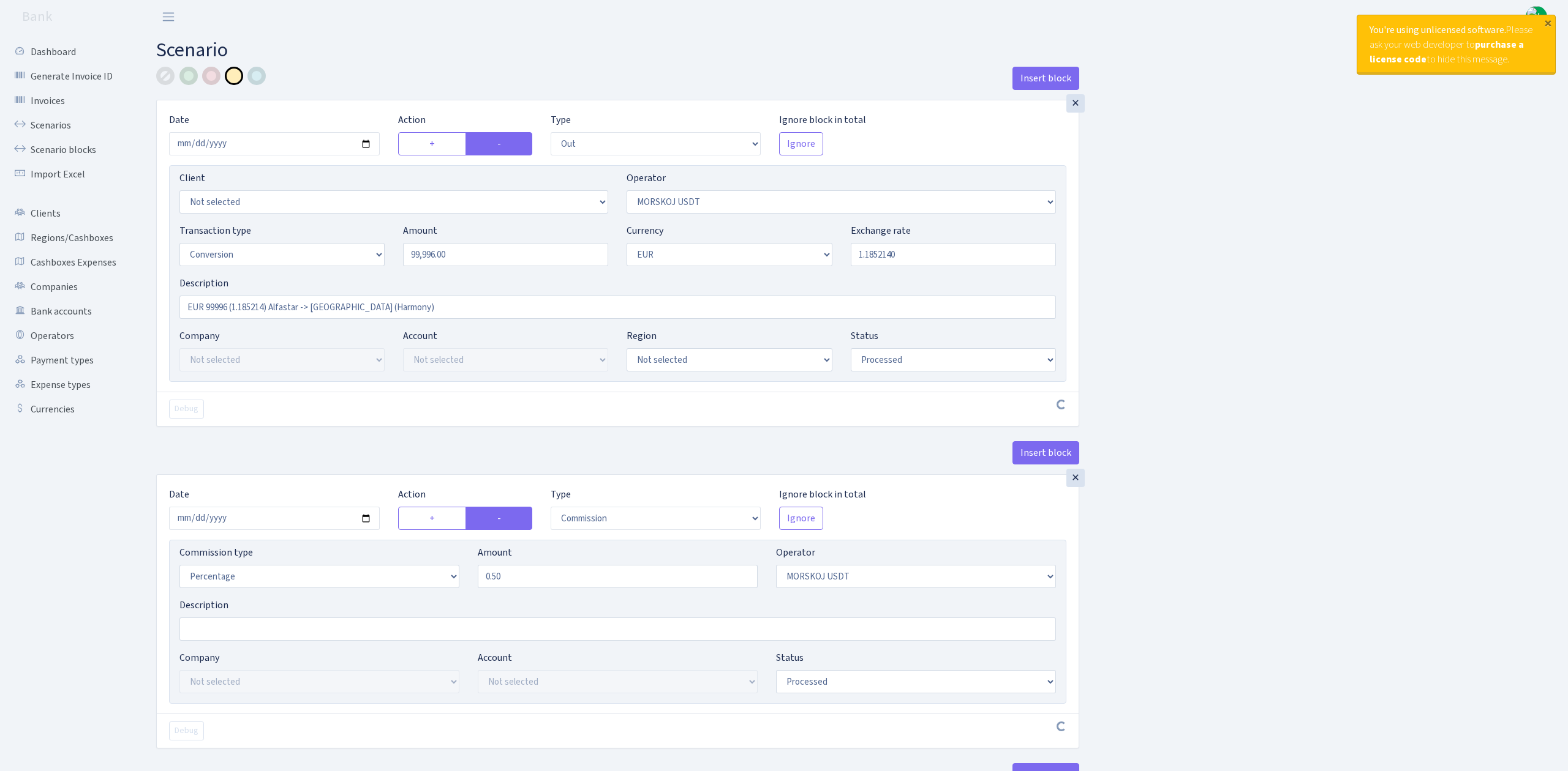
select select "out"
select select "324"
select select "15"
select select "1"
select select "processed"
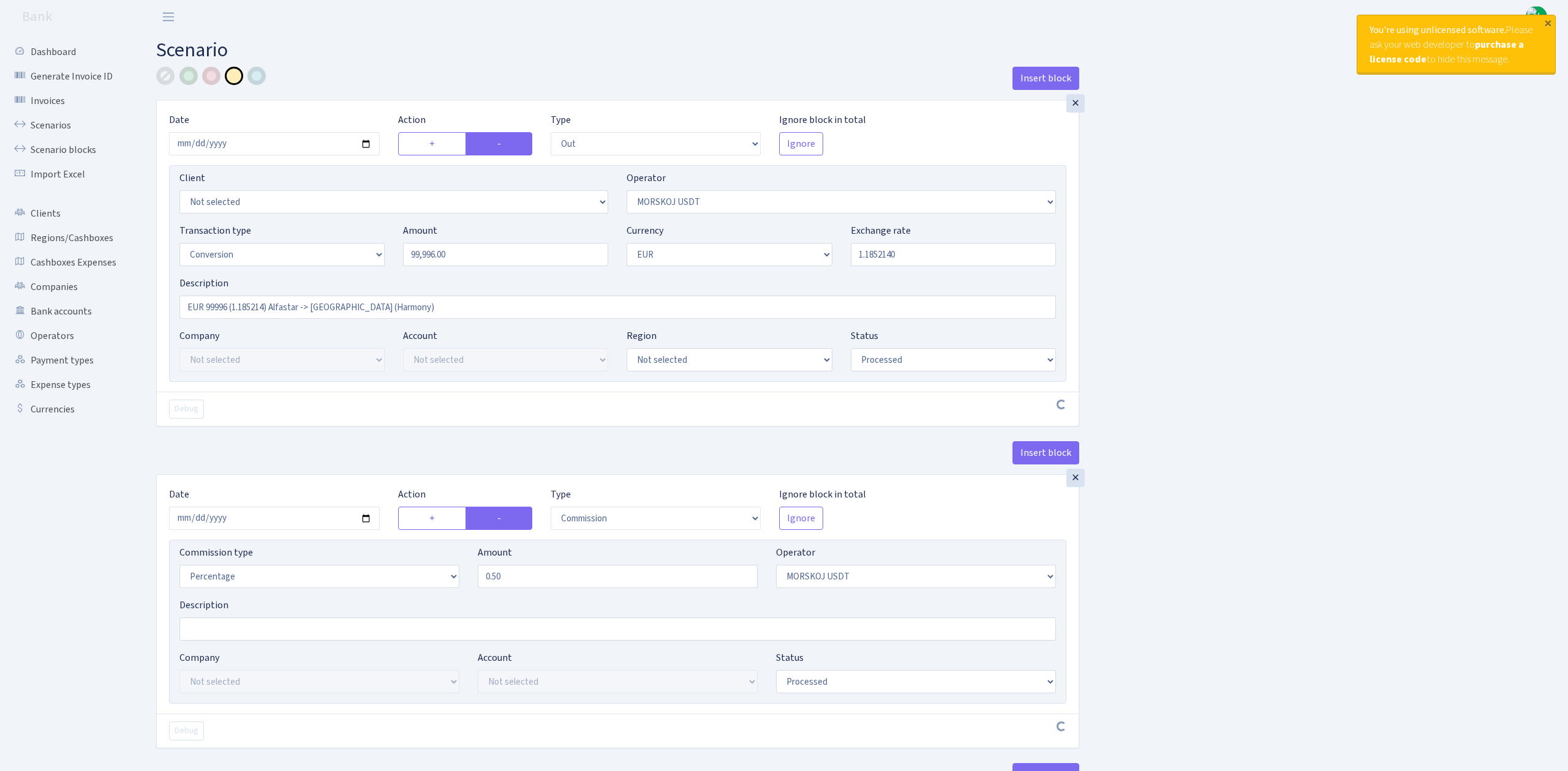
select select "commission"
select select "324"
select select "processed"
select select "in"
select select "323"
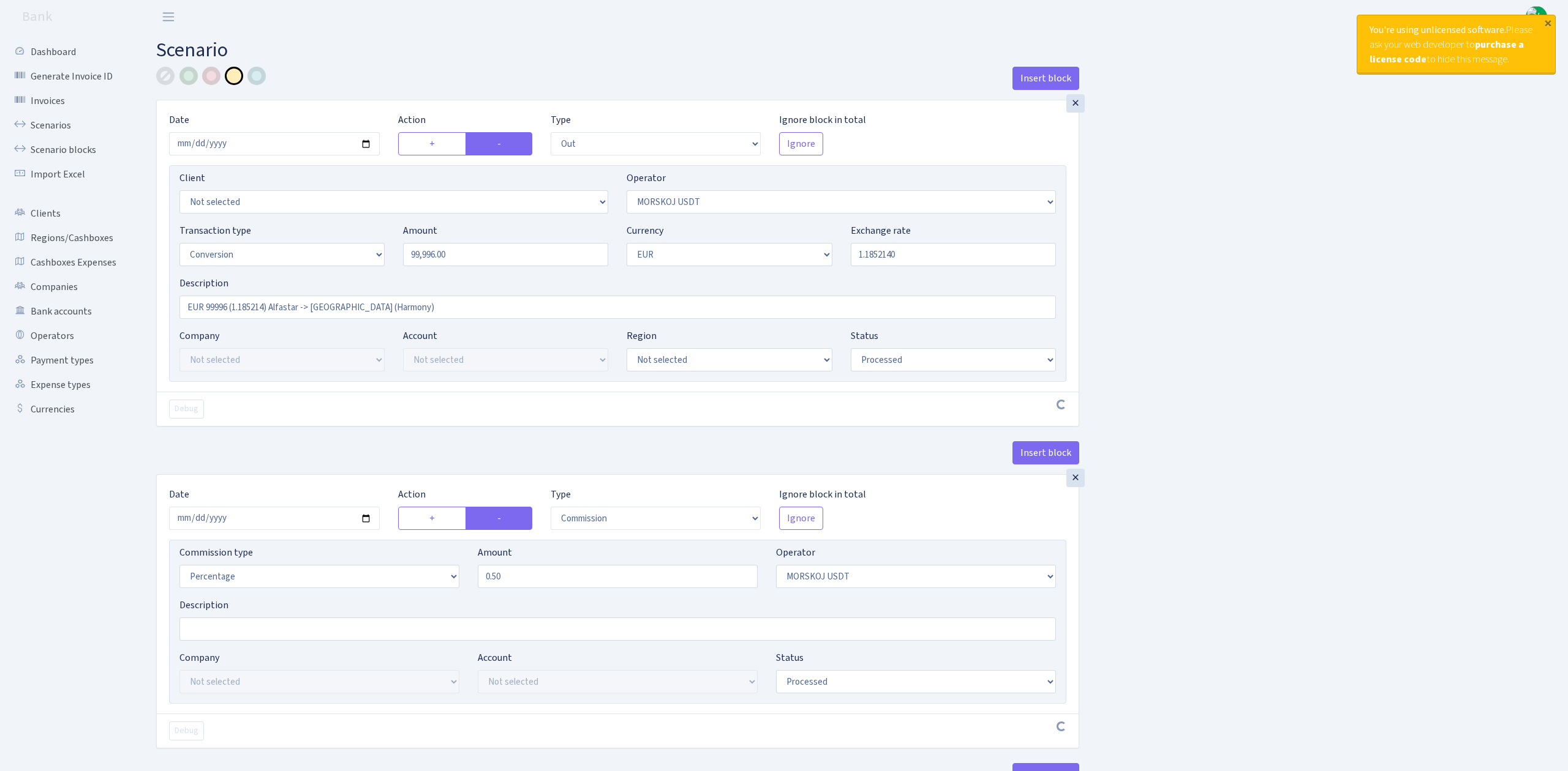
select select "1"
select select "processed"
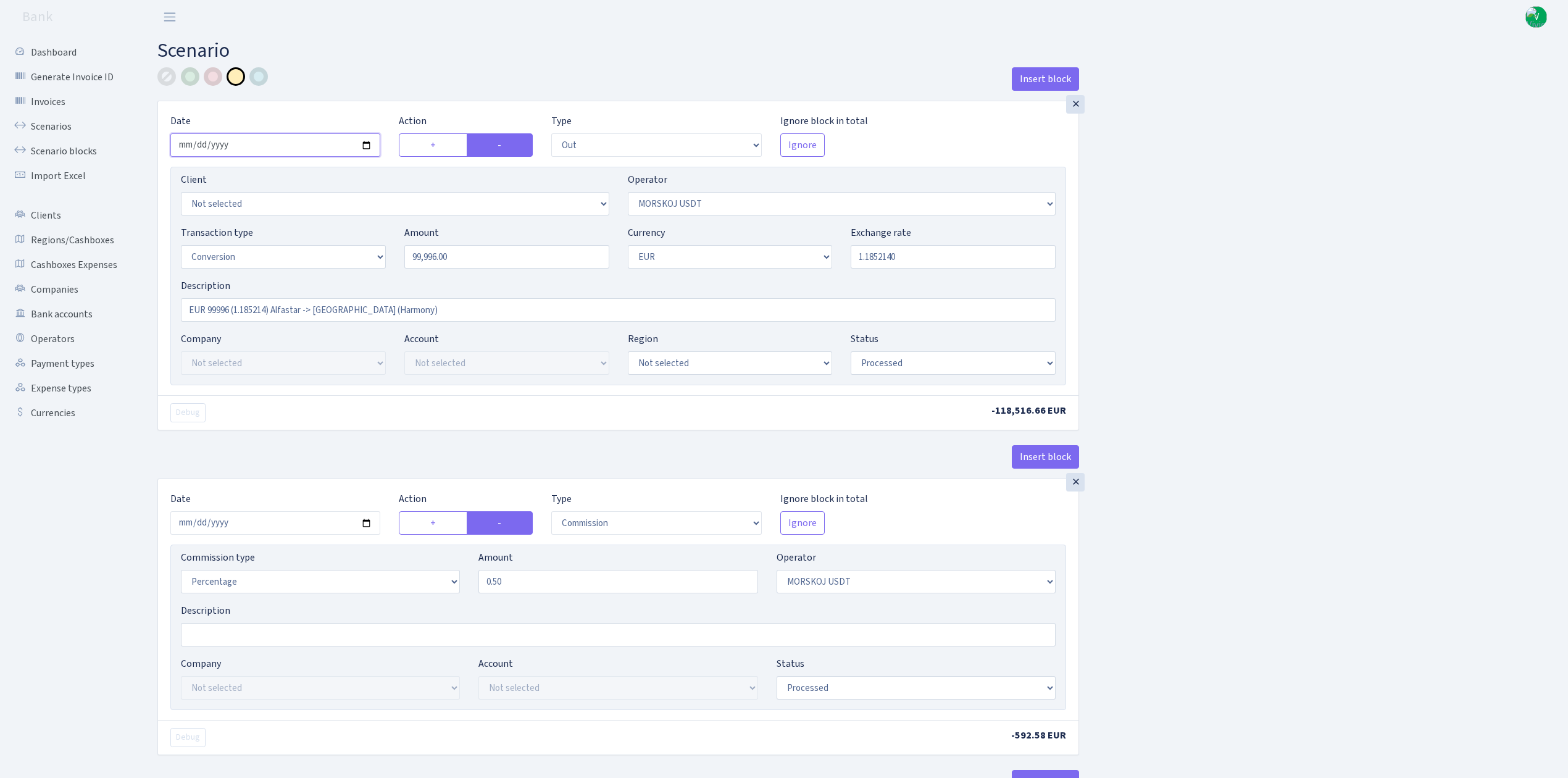
click at [367, 144] on input "2025-09-17" at bounding box center [275, 145] width 210 height 24
type input "[DATE]"
drag, startPoint x: 489, startPoint y: 261, endPoint x: 374, endPoint y: 255, distance: 115.2
click at [374, 255] on div "Transaction type Not selected 981 ELF FISH crypto GIRT IVO dekl MM-BALTIC eur U…" at bounding box center [618, 251] width 893 height 54
drag, startPoint x: 547, startPoint y: 260, endPoint x: 374, endPoint y: 245, distance: 173.6
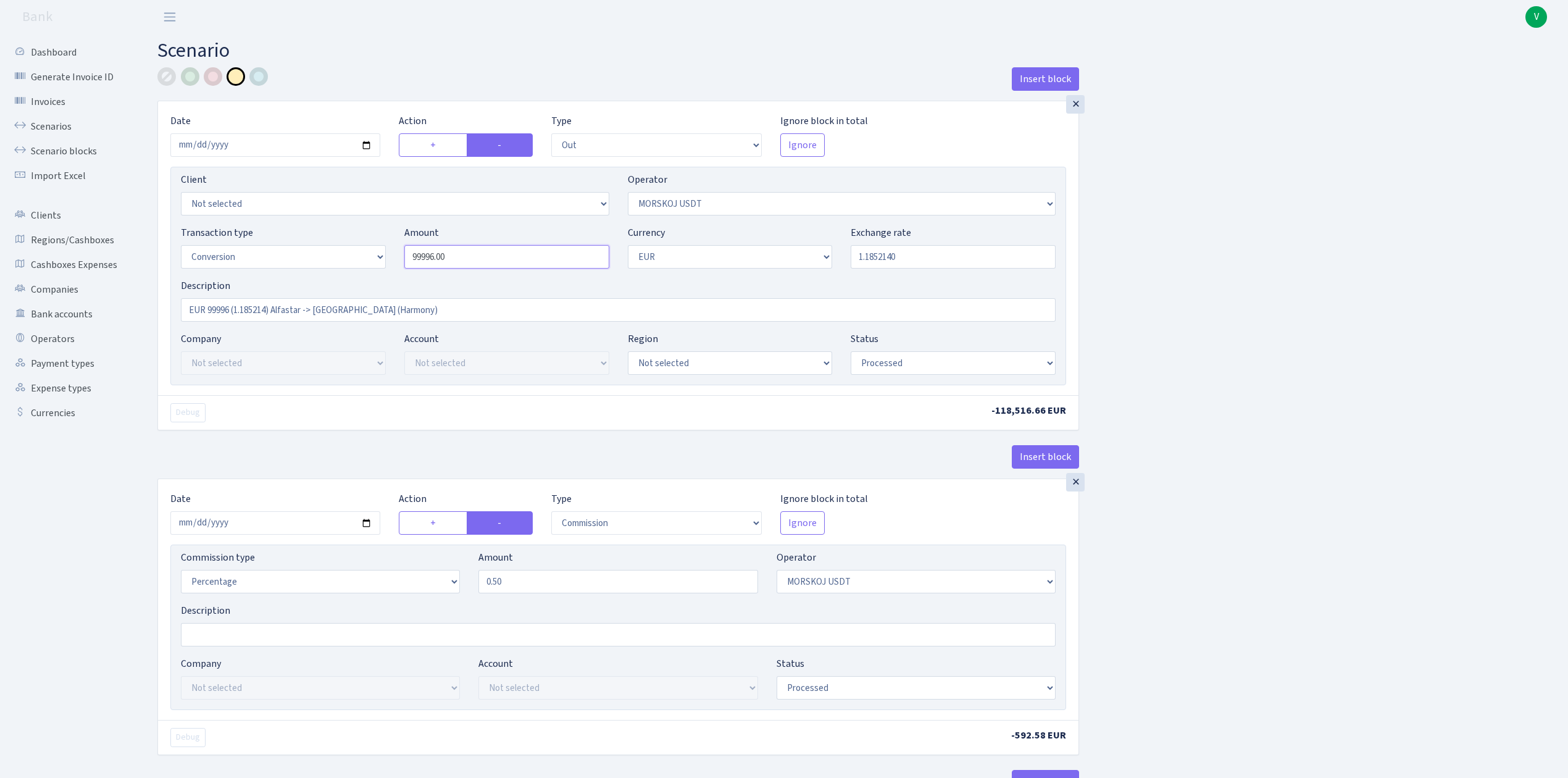
click at [374, 245] on div "Transaction type Not selected 981 ELF FISH crypto GIRT IVO dekl MM-BALTIC eur U…" at bounding box center [618, 251] width 893 height 54
type input "199,603.00"
click at [938, 258] on input "1.1852140" at bounding box center [953, 257] width 205 height 24
drag, startPoint x: 892, startPoint y: 257, endPoint x: 711, endPoint y: 213, distance: 186.3
click at [711, 213] on div "Client Not selected 1 KOC GEMICILIK VE TASIMACILIK 1/BALDERE-SILDEDZE SIGNE 1/S…" at bounding box center [618, 275] width 896 height 218
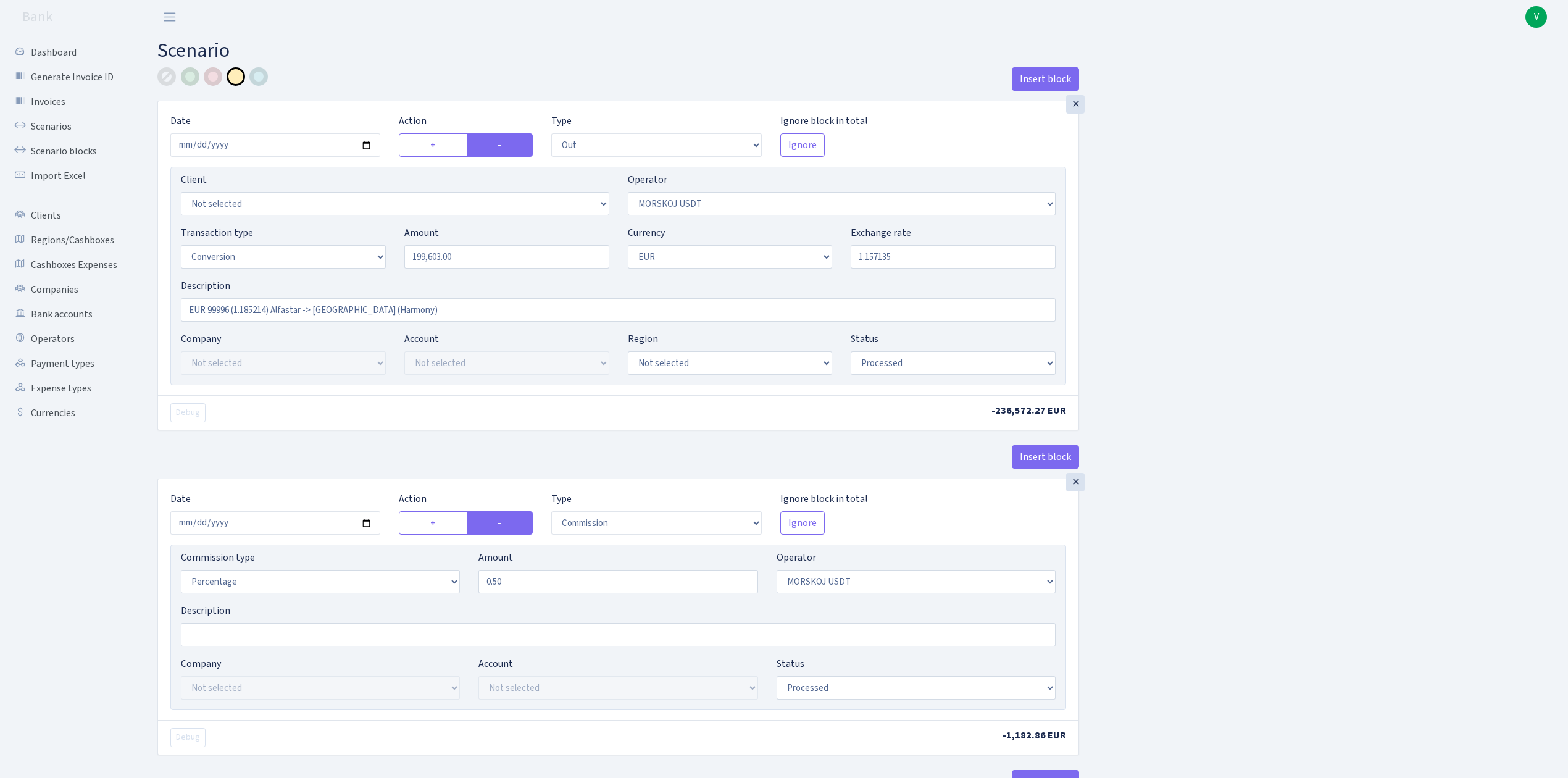
type input "1.1571350"
click at [1264, 321] on div "Insert block × Date 2025-10-10 Action + - Type --- In Out Commission Field requ…" at bounding box center [854, 651] width 1411 height 1170
drag, startPoint x: 206, startPoint y: 311, endPoint x: 230, endPoint y: 313, distance: 24.1
click at [230, 313] on input "EUR 99996 (1.185214) Alfastar -> Morskoj (Harmony)" at bounding box center [618, 310] width 874 height 24
click at [216, 313] on input "EUR 99996 (1.185214) Alfastar -> Morskoj (Harmony)" at bounding box center [618, 310] width 874 height 24
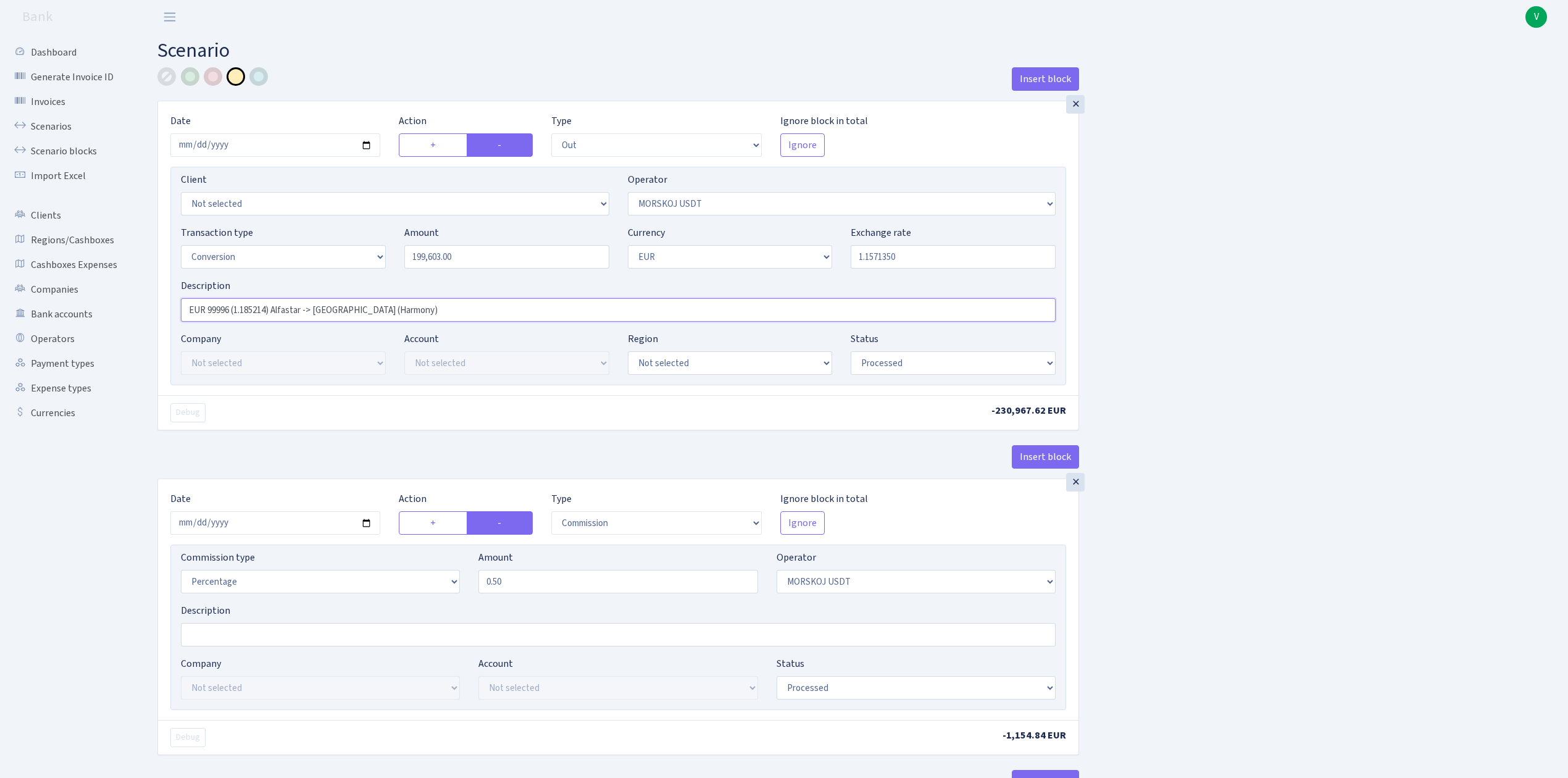
click at [230, 311] on input "EUR 99996 (1.185214) Alfastar -> Morskoj (Harmony)" at bounding box center [618, 310] width 874 height 24
click at [351, 309] on input "EUR 99983 + 99620 = 199603 eur (1.185214) Alfastar -> Morskoj (Harmony)" at bounding box center [618, 310] width 874 height 24
click at [385, 310] on input "EUR 99983 + 99620 = 199603 eur (1.157135) Alfastar -> Morskoj (Harmony)" at bounding box center [618, 310] width 874 height 24
type input "EUR 99983 + 99620 = 199603 eur (1.157135) Industrix -> Morskoj (Harmony)"
click at [371, 521] on input "2025-09-17" at bounding box center [275, 523] width 210 height 24
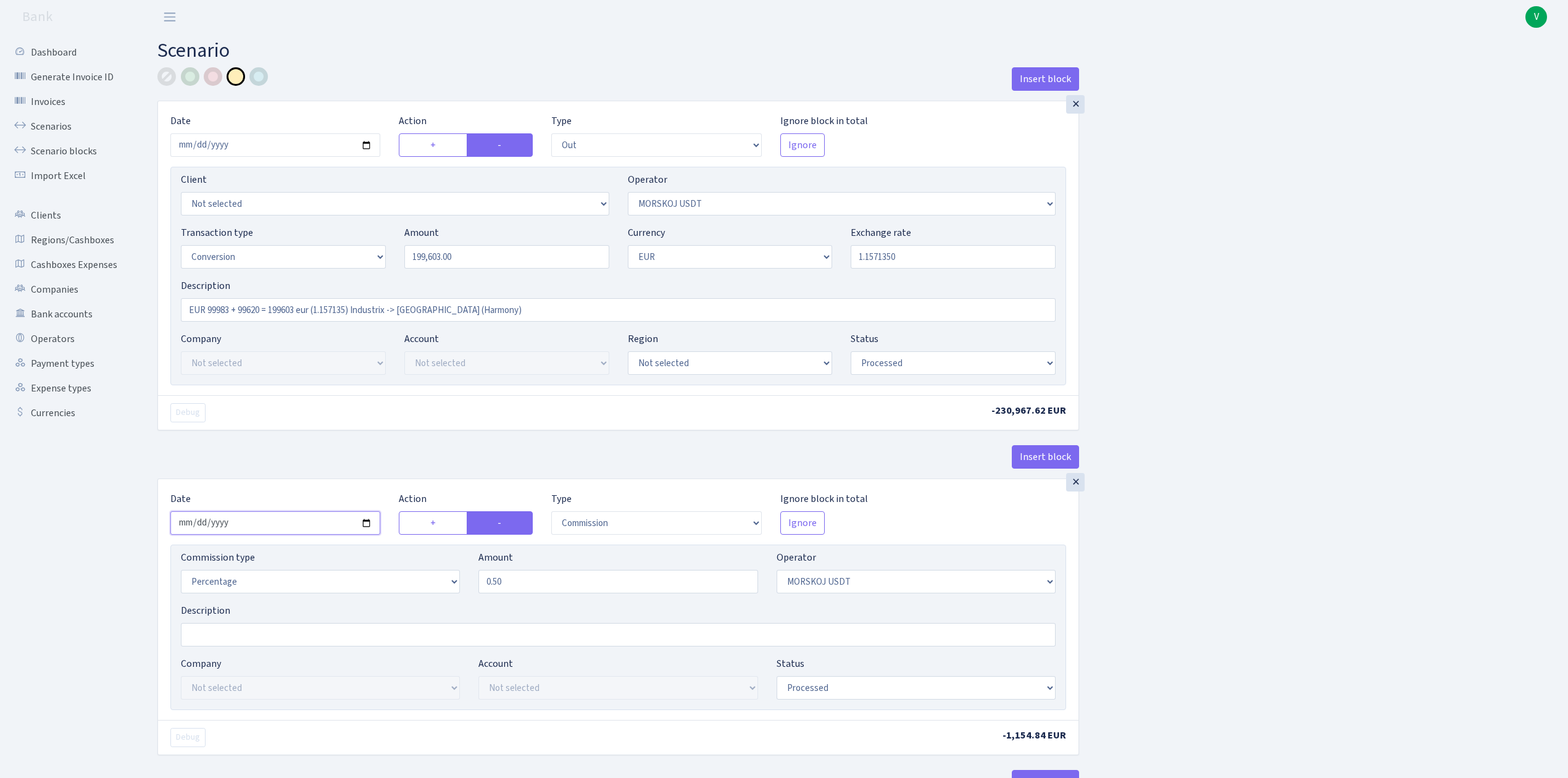
type input "2025-10-10"
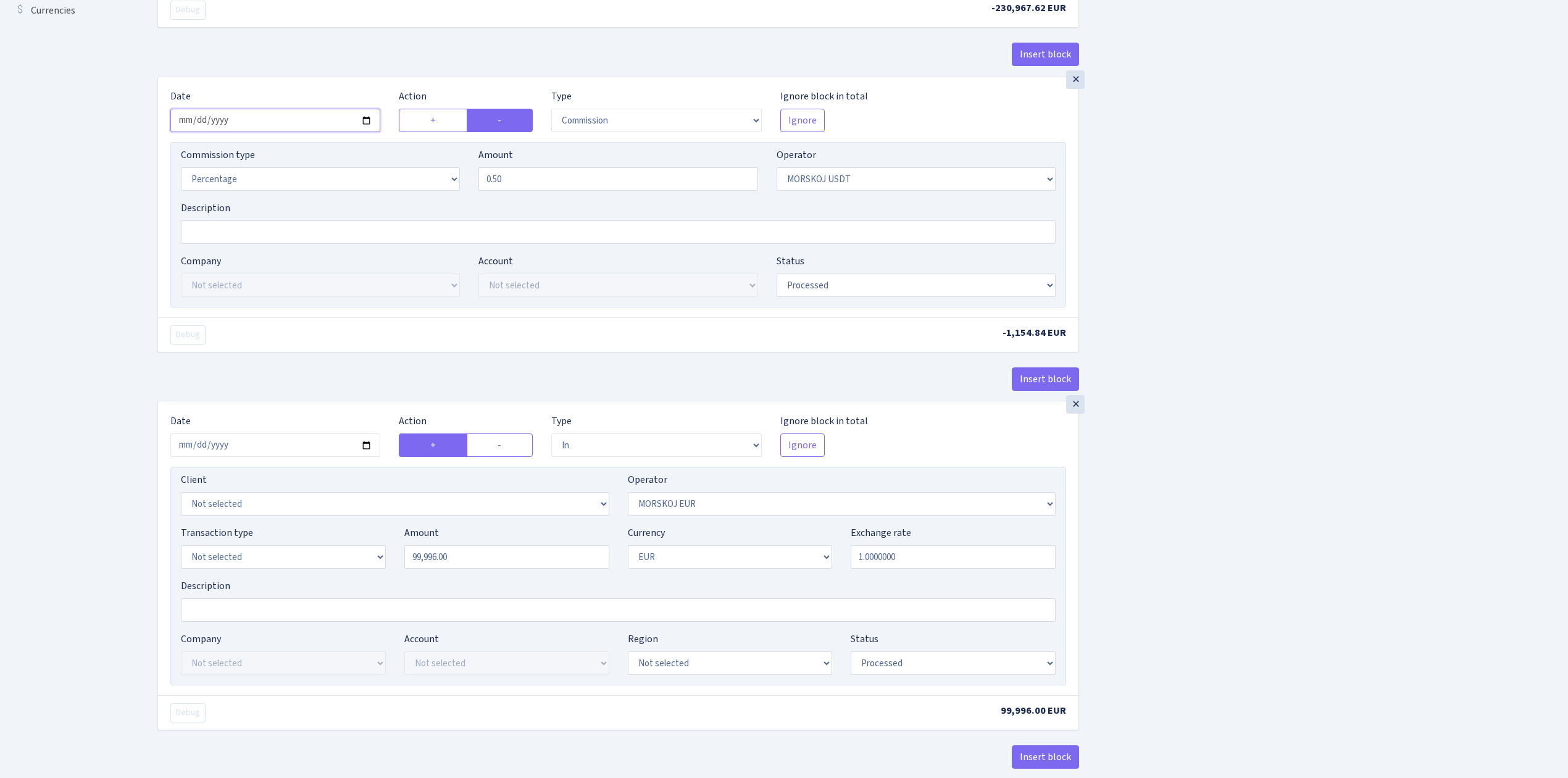
scroll to position [494, 0]
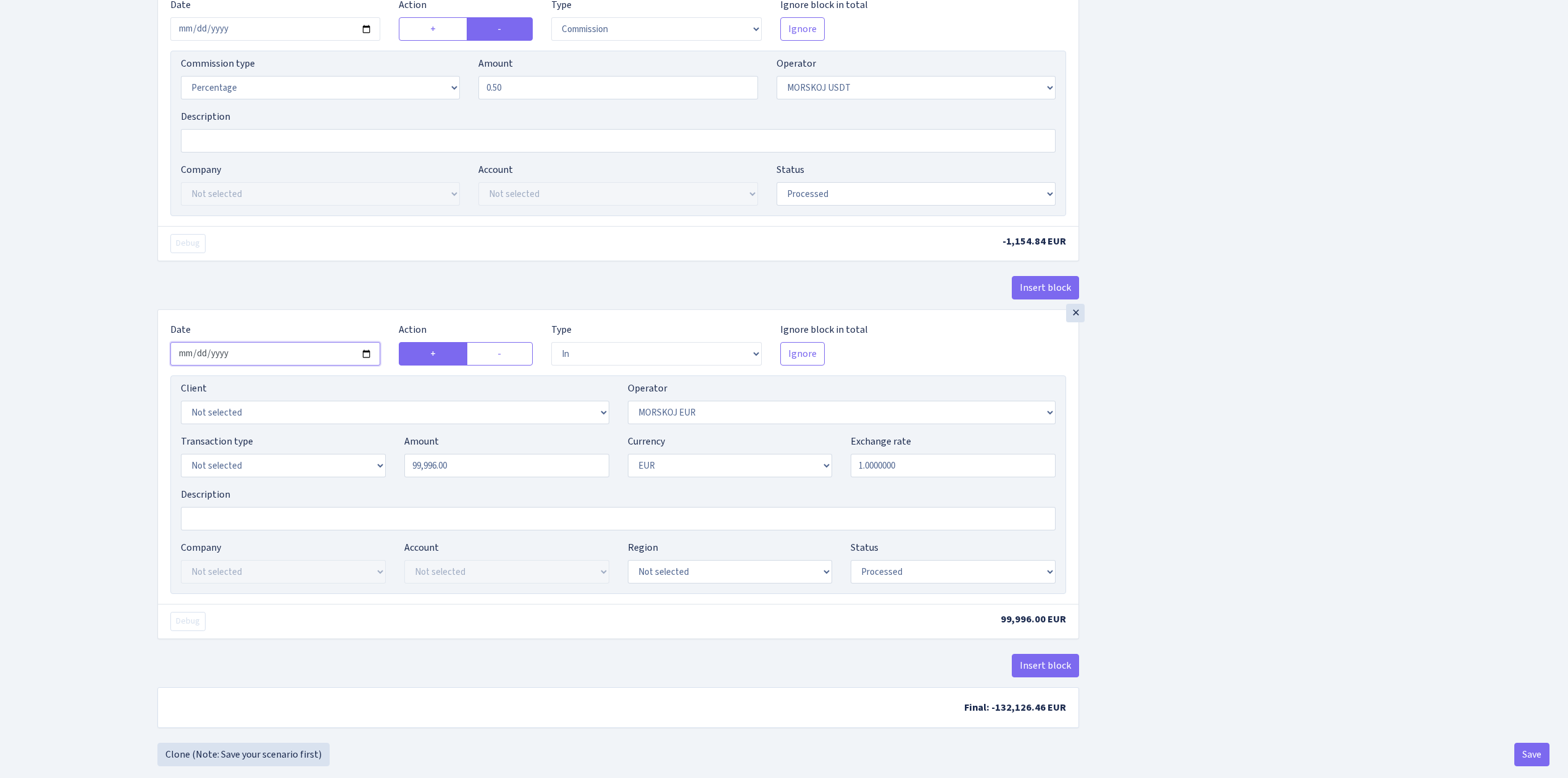
click at [368, 359] on input "2025-09-17" at bounding box center [275, 354] width 210 height 24
type input "2025-10-10"
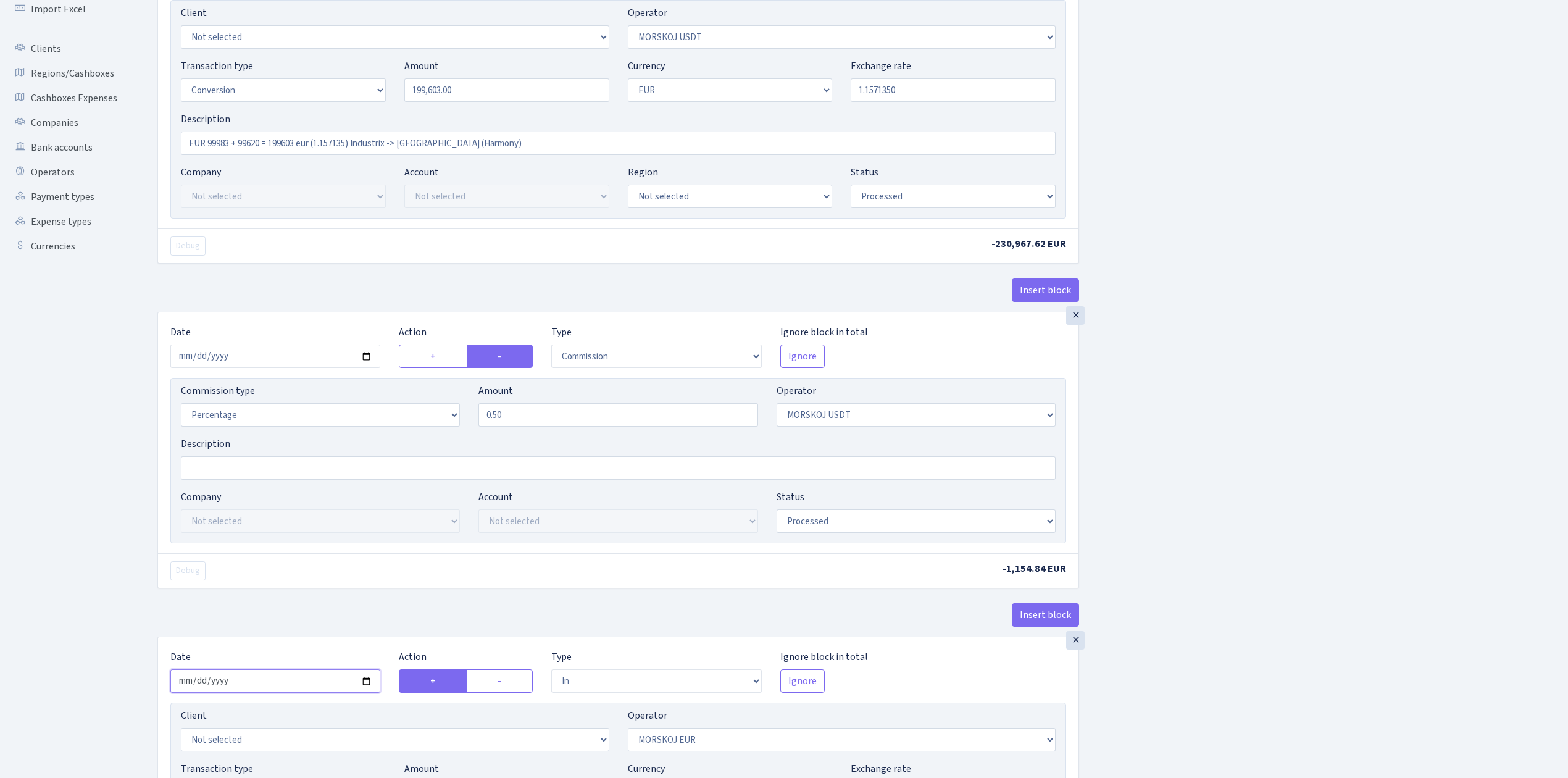
scroll to position [164, 0]
drag, startPoint x: 501, startPoint y: 94, endPoint x: 351, endPoint y: 68, distance: 152.2
click at [351, 68] on div "Transaction type Not selected 981 ELF FISH crypto GIRT IVO dekl MM-BALTIC eur U…" at bounding box center [618, 87] width 893 height 54
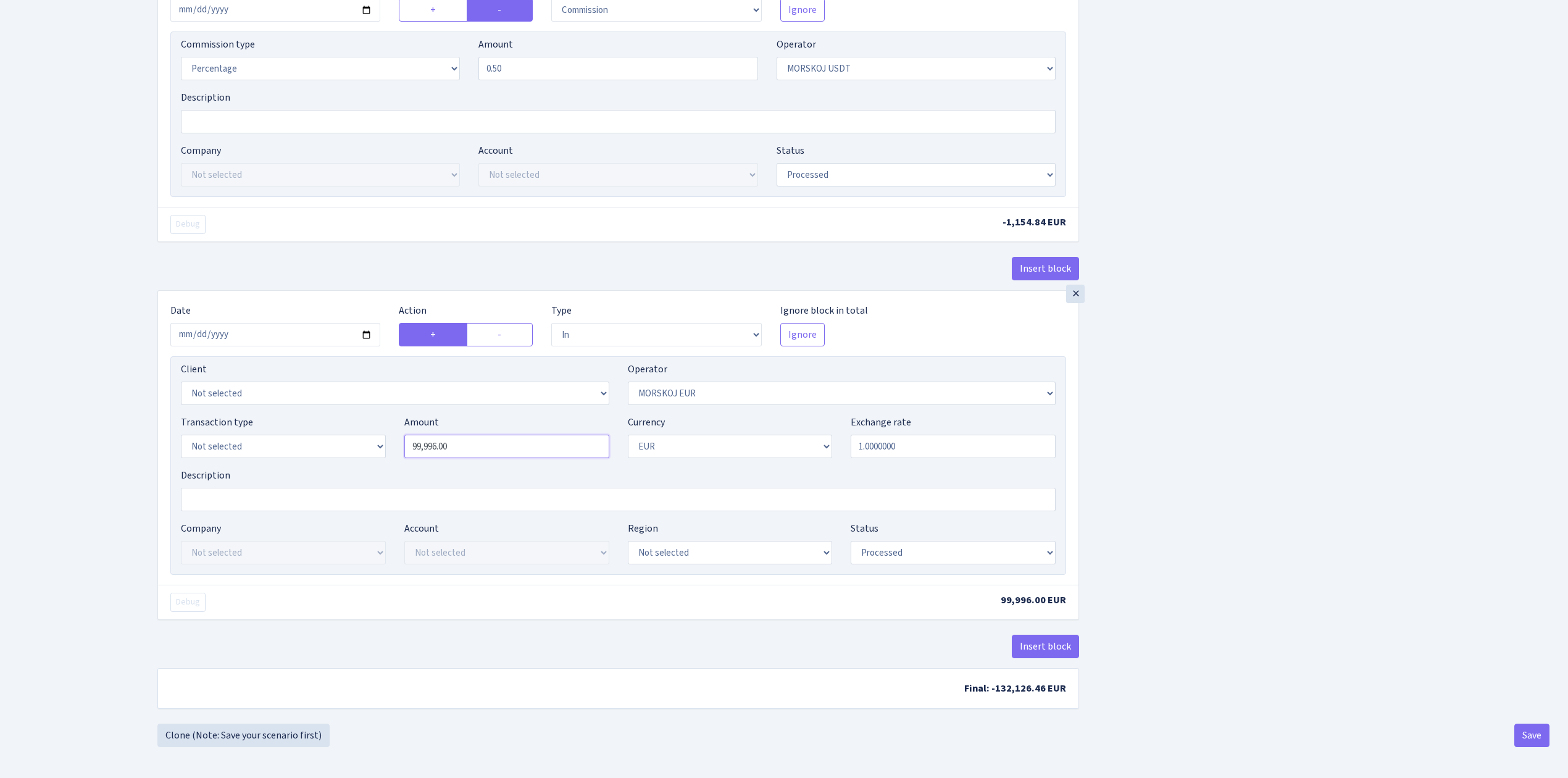
type input "199,603.00"
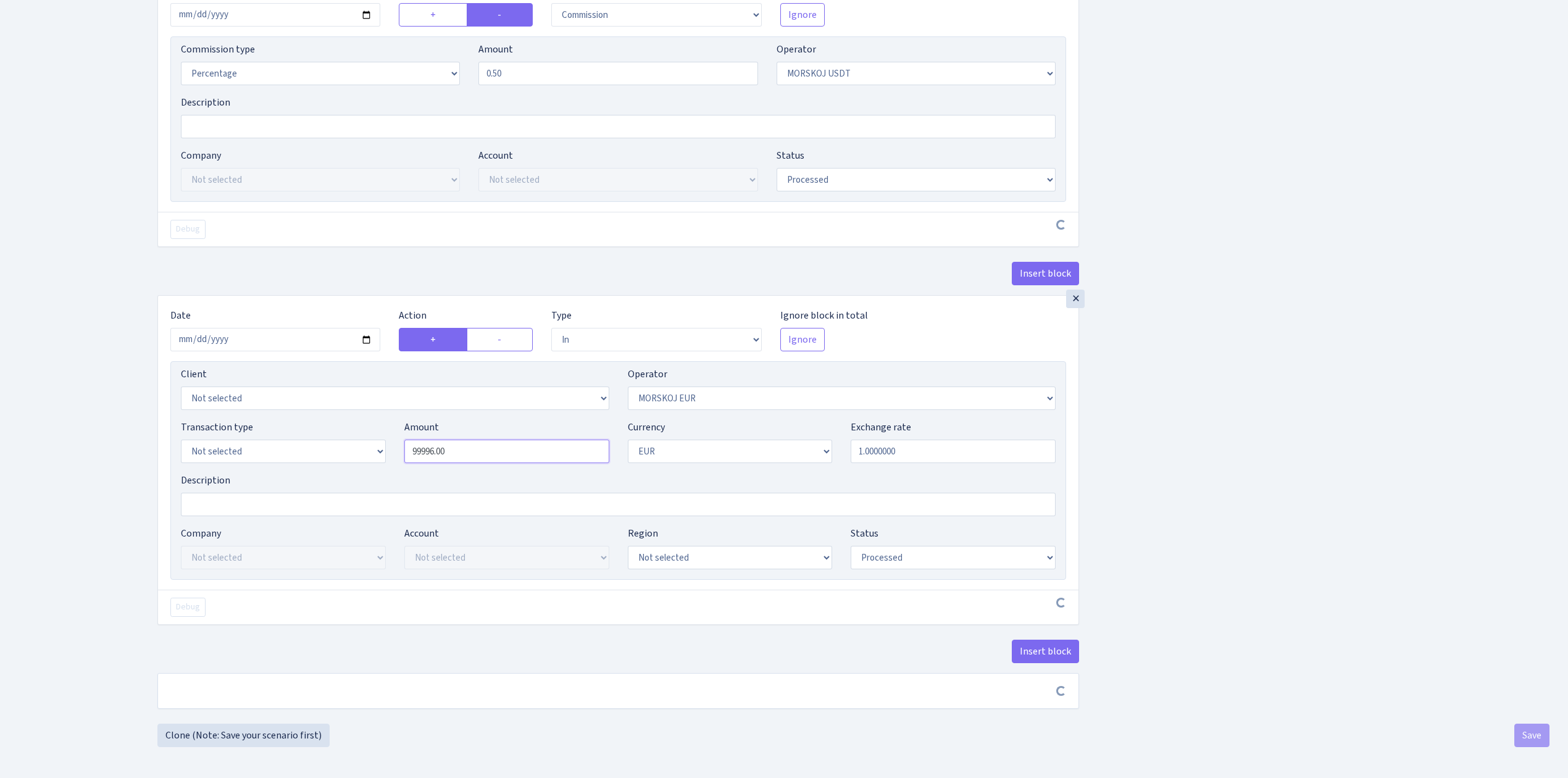
scroll to position [516, 0]
click at [484, 445] on input "99996.00" at bounding box center [506, 452] width 205 height 24
drag, startPoint x: 485, startPoint y: 443, endPoint x: 368, endPoint y: 445, distance: 117.0
click at [369, 445] on div "Transaction type Not selected 981 ELF FISH crypto GIRT IVO dekl MM-BALTIC eur U…" at bounding box center [618, 446] width 893 height 54
paste input "199603"
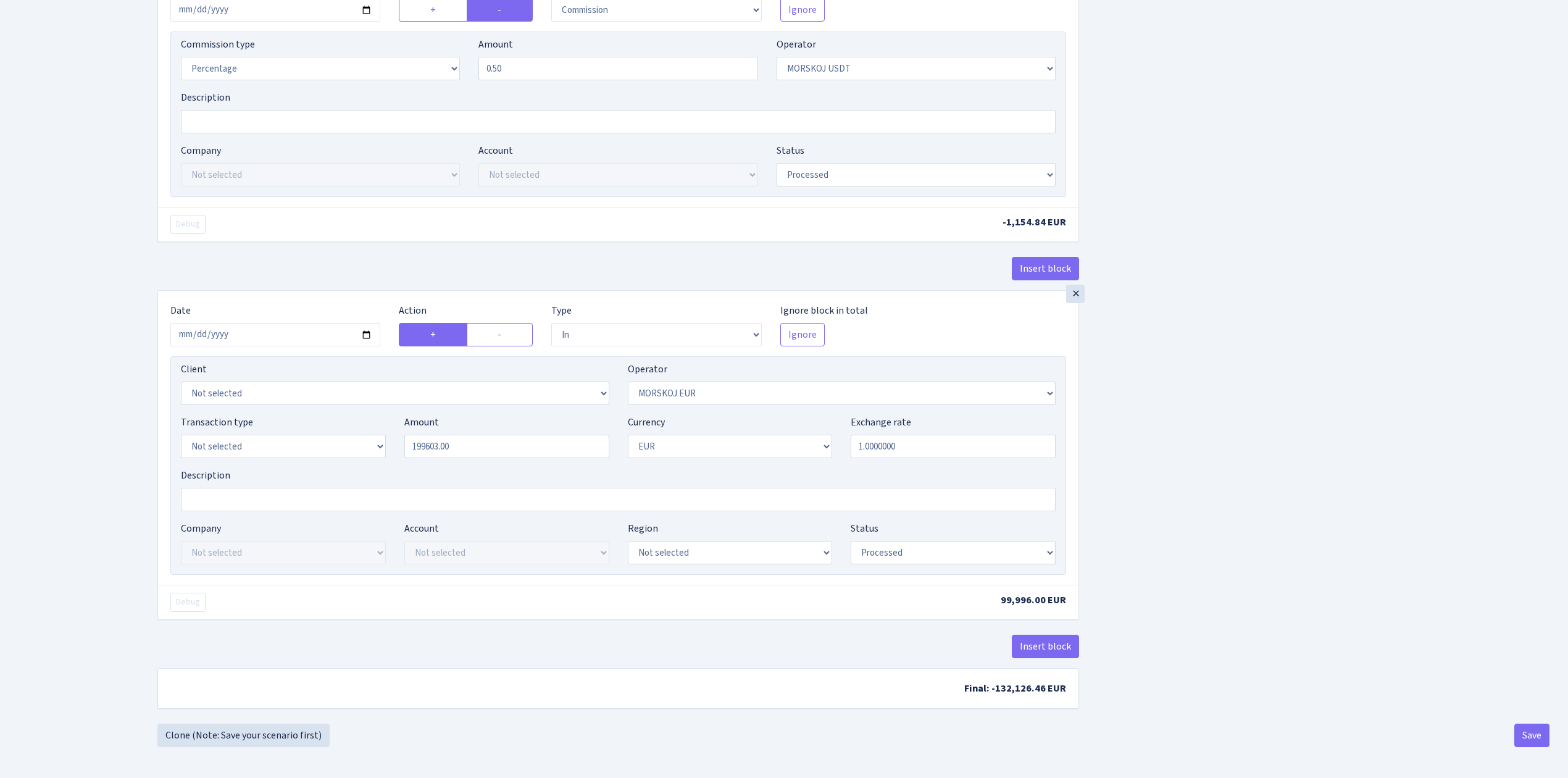
type input "199,603.00"
click at [1397, 497] on div "Insert block × Date [DATE] Action + - Type --- In Out Commission Field required…" at bounding box center [854, 138] width 1411 height 1170
click at [1393, 598] on div "Insert block × Date [DATE] Action + - Type --- In Out Commission Field required…" at bounding box center [854, 138] width 1411 height 1170
click at [1535, 730] on button "Save" at bounding box center [1531, 736] width 35 height 24
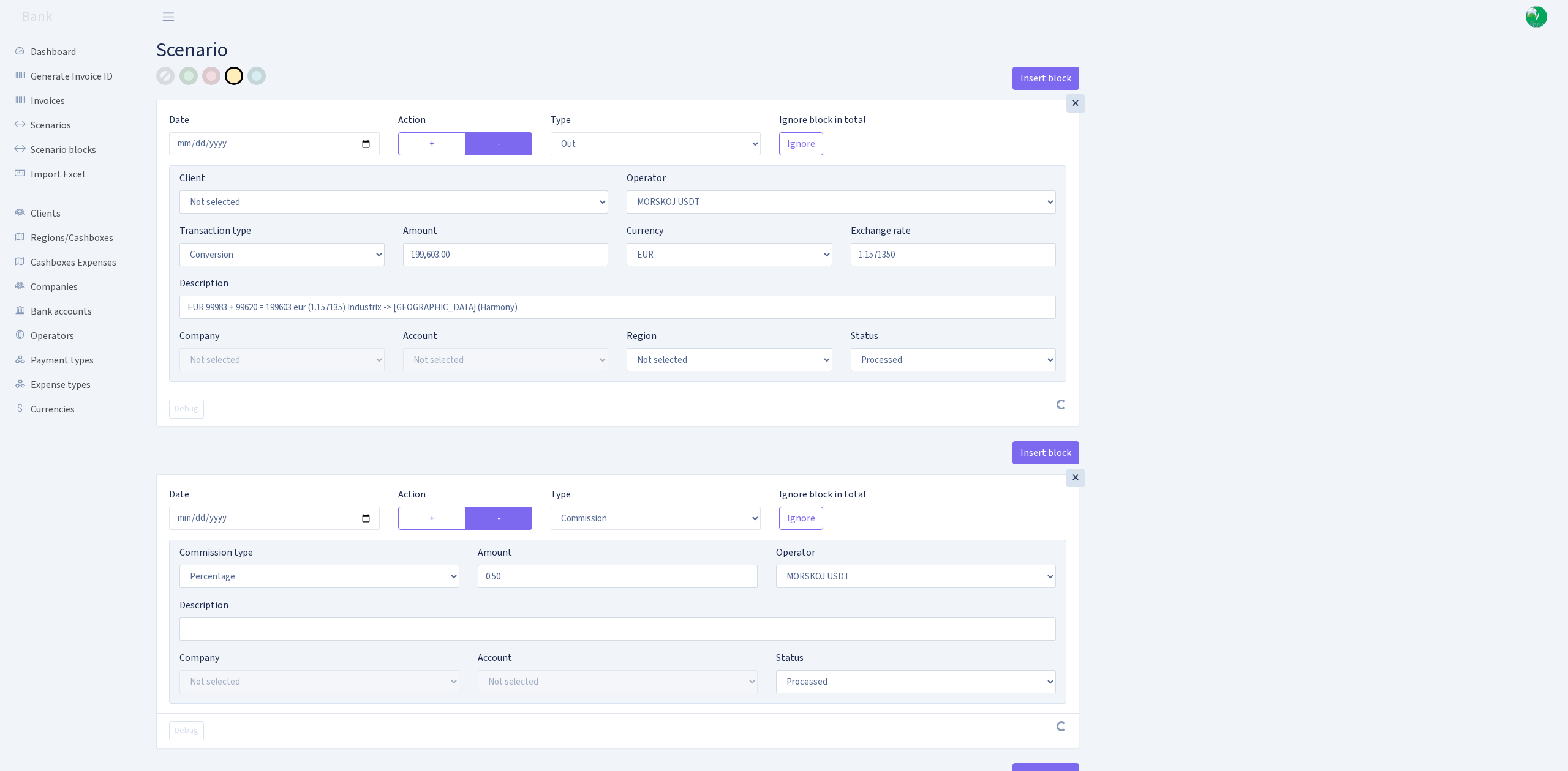
select select "out"
select select "324"
select select "15"
select select "1"
select select "processed"
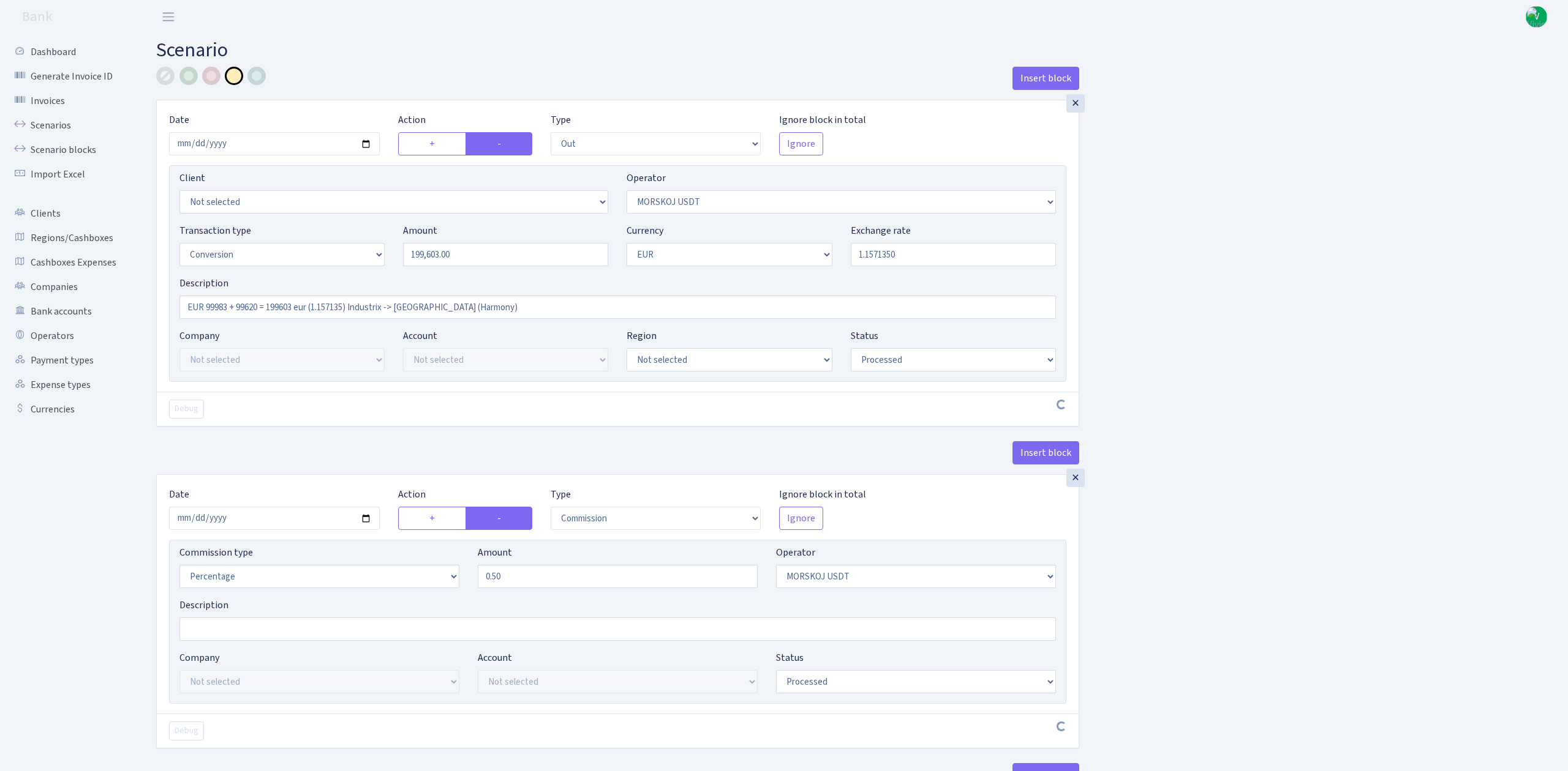
select select "commission"
select select "324"
select select "processed"
select select "in"
select select "323"
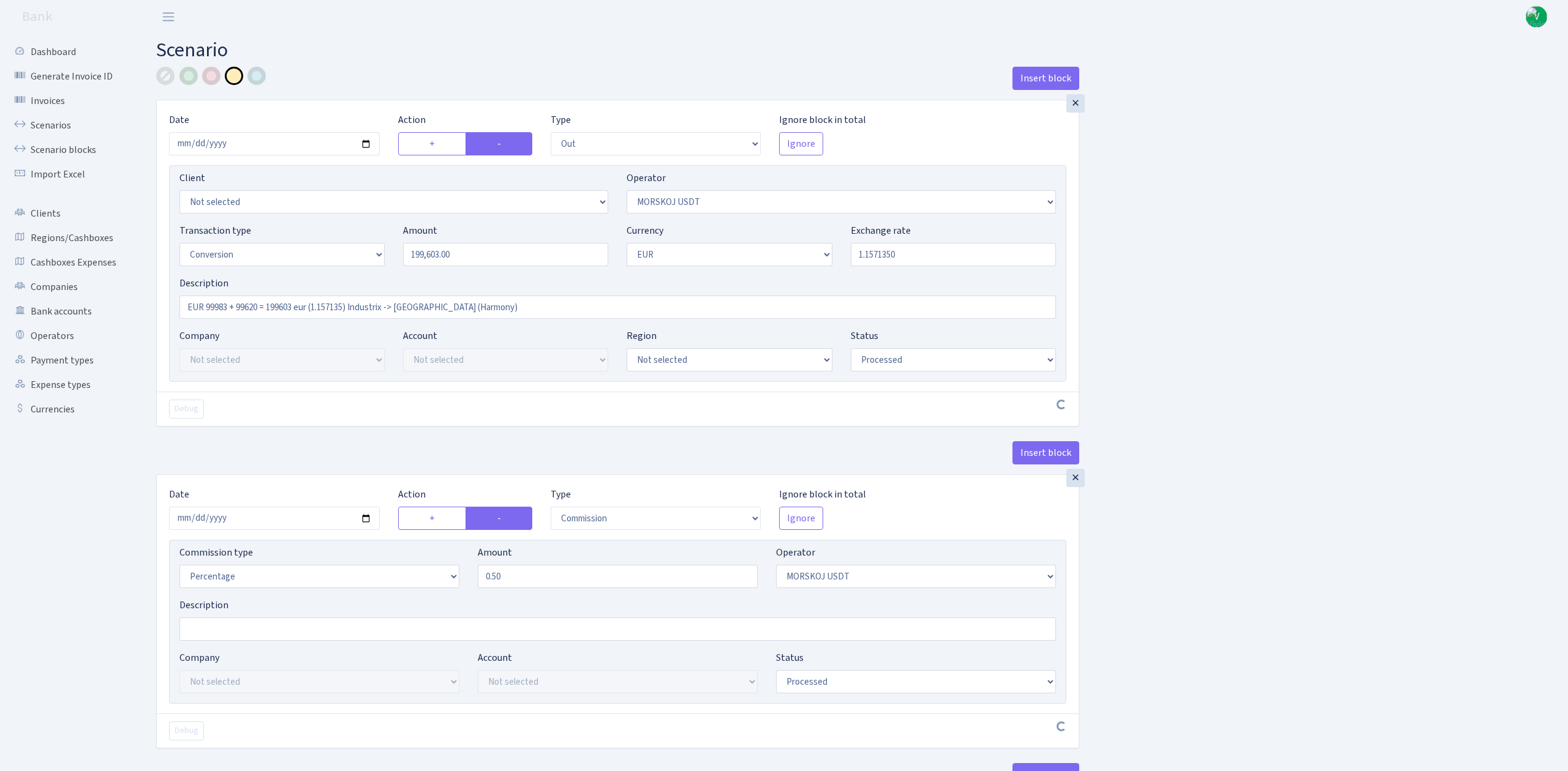
select select "1"
select select "processed"
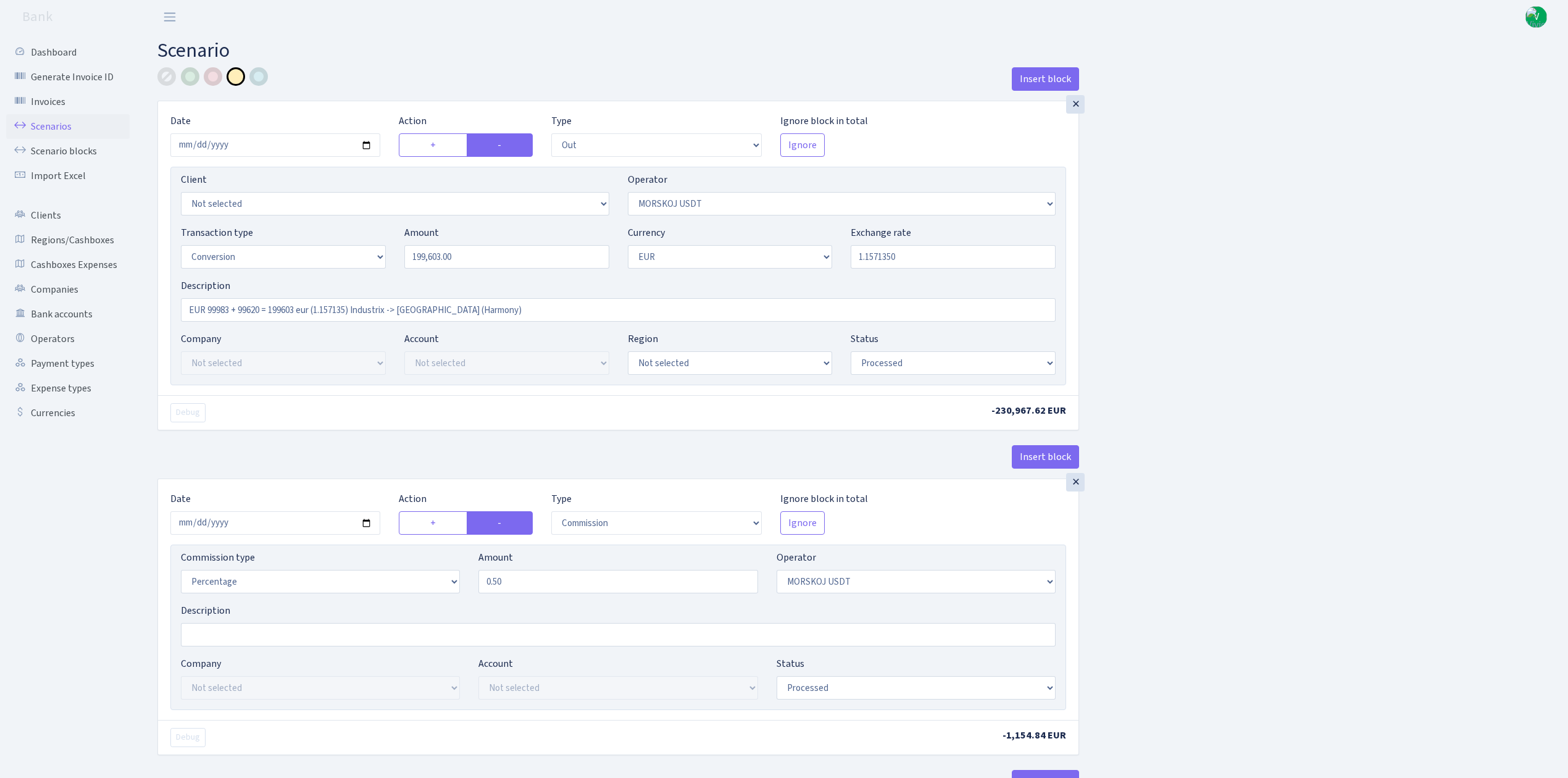
click at [67, 119] on link "Scenarios" at bounding box center [67, 127] width 123 height 25
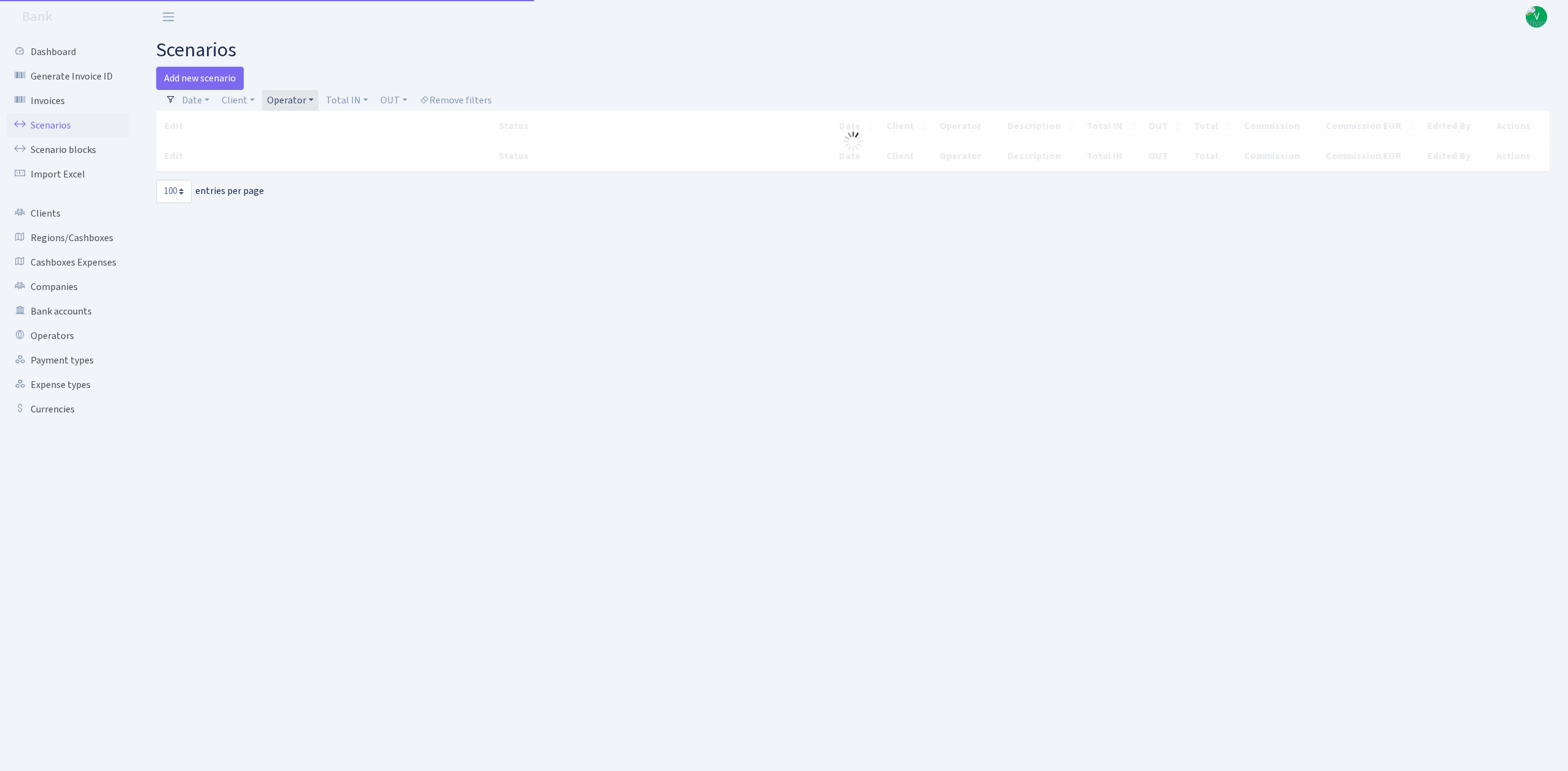
select select "100"
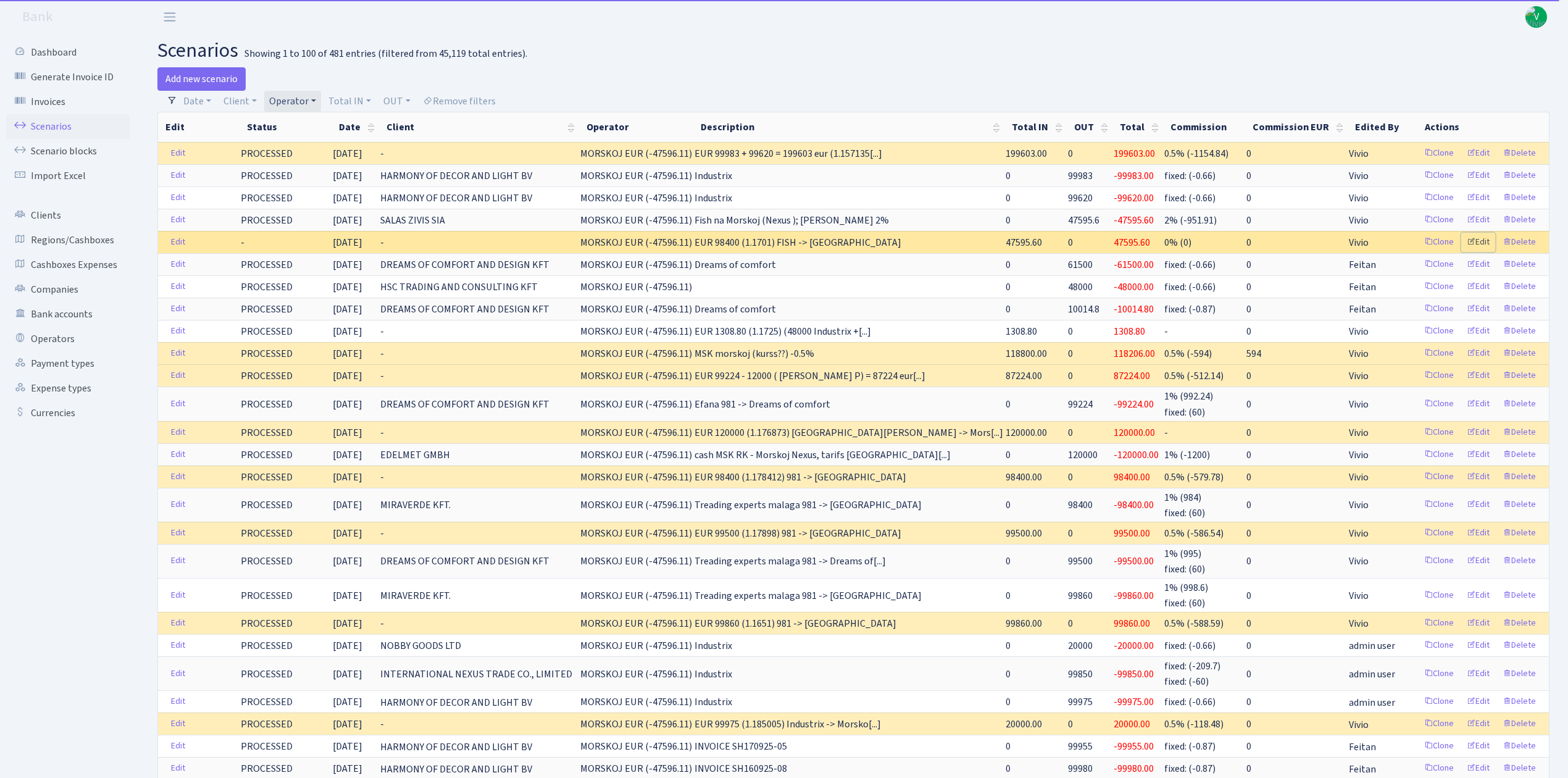
click at [1486, 245] on link "Edit" at bounding box center [1478, 242] width 34 height 20
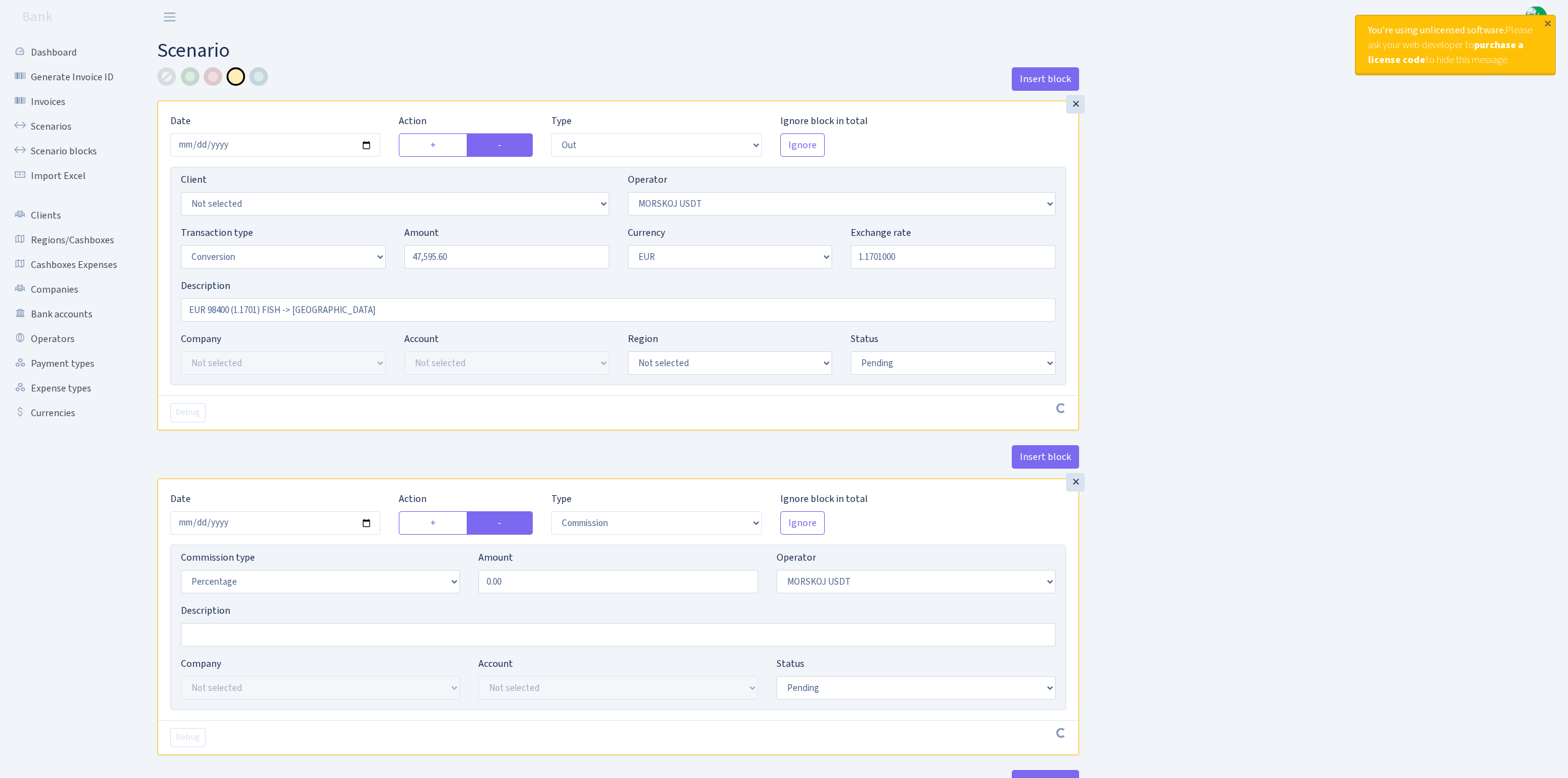
select select "out"
select select "324"
select select "15"
select select "1"
select select "pending"
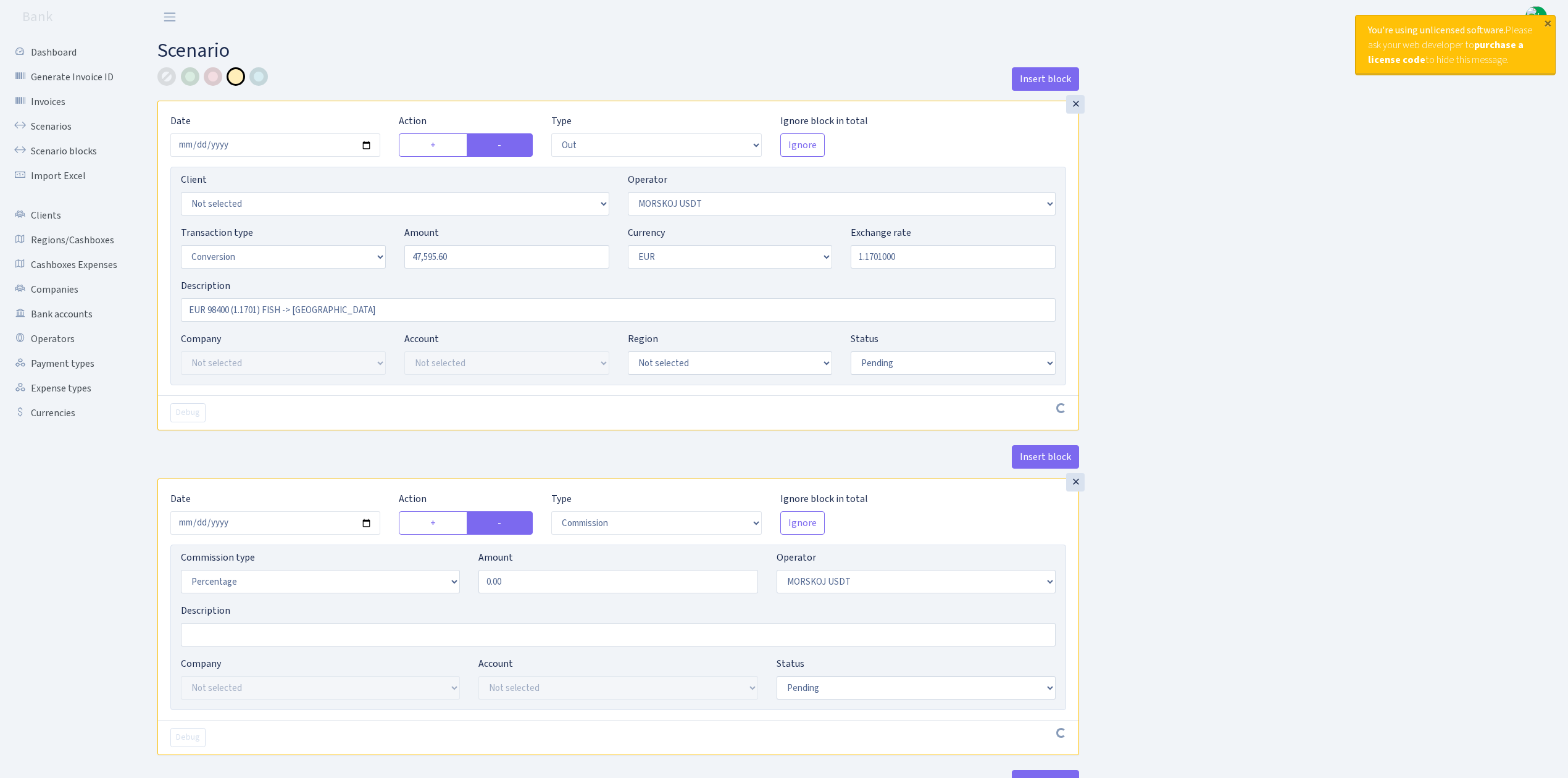
select select "commission"
select select "324"
select select "pending"
select select "in"
select select "323"
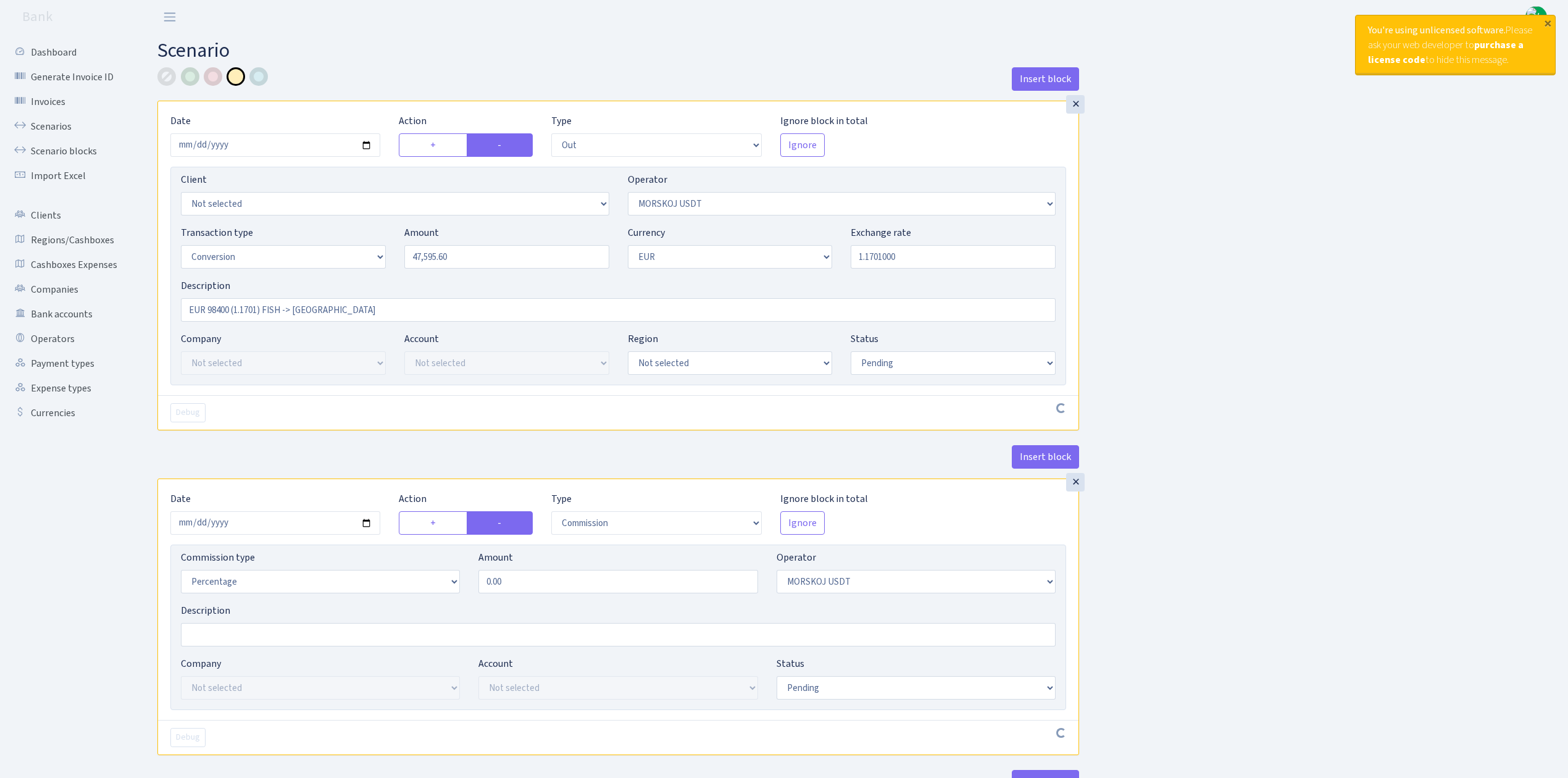
select select "1"
select select "pending"
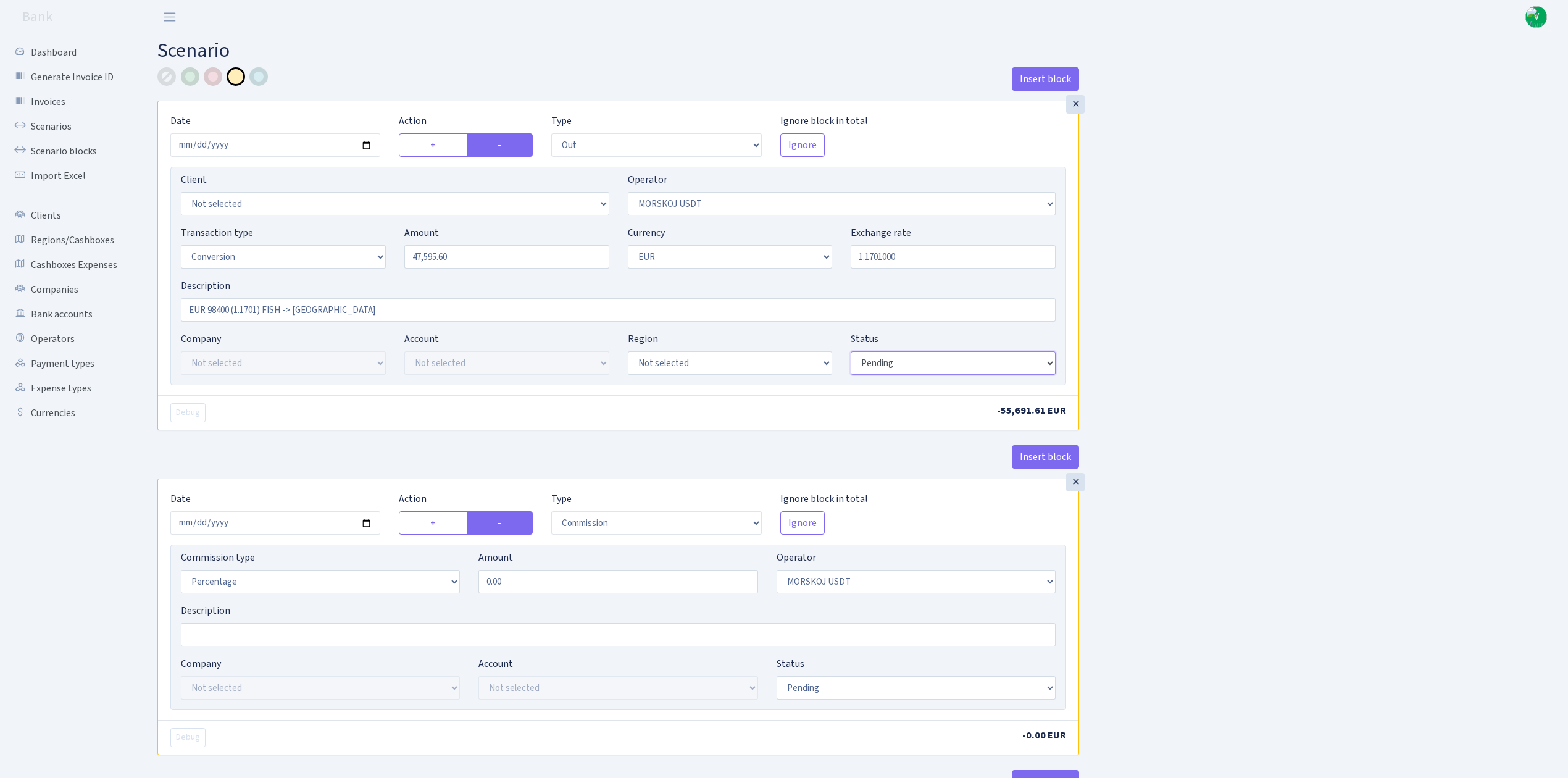
click at [921, 368] on select "Draft Pending Later Never Processed" at bounding box center [953, 364] width 205 height 24
click at [53, 132] on link "Scenarios" at bounding box center [67, 127] width 123 height 25
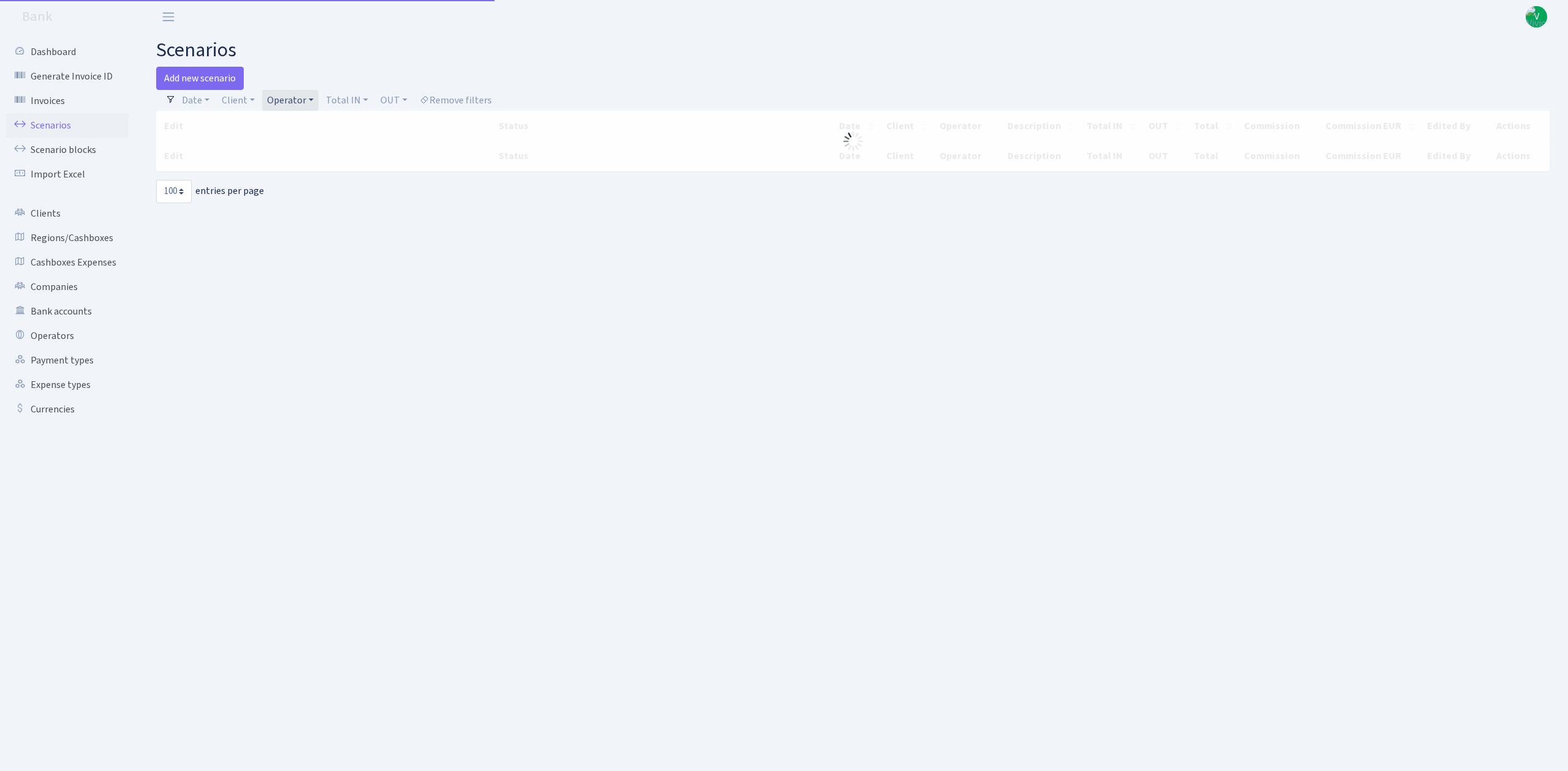
select select "100"
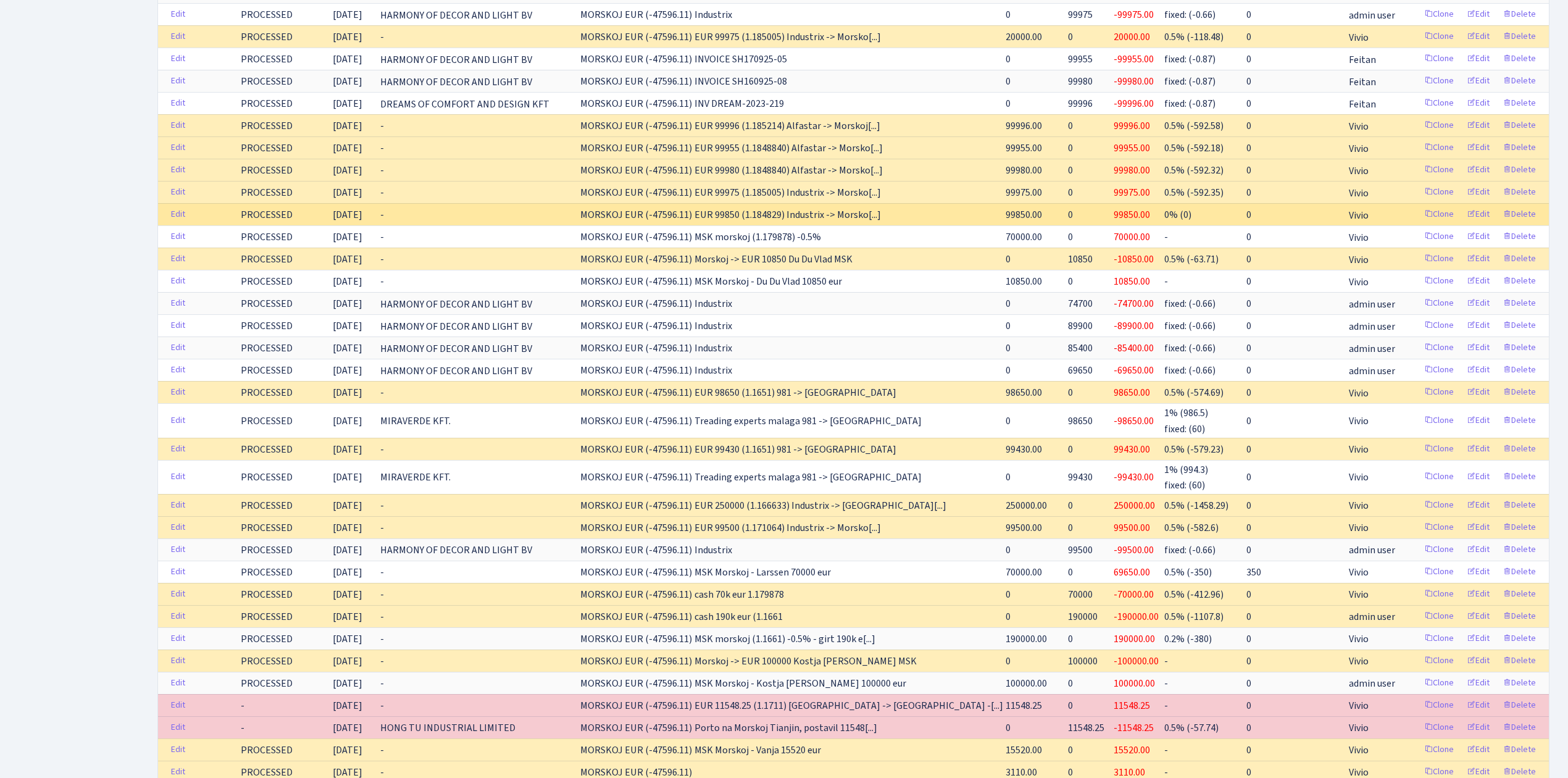
scroll to position [658, 0]
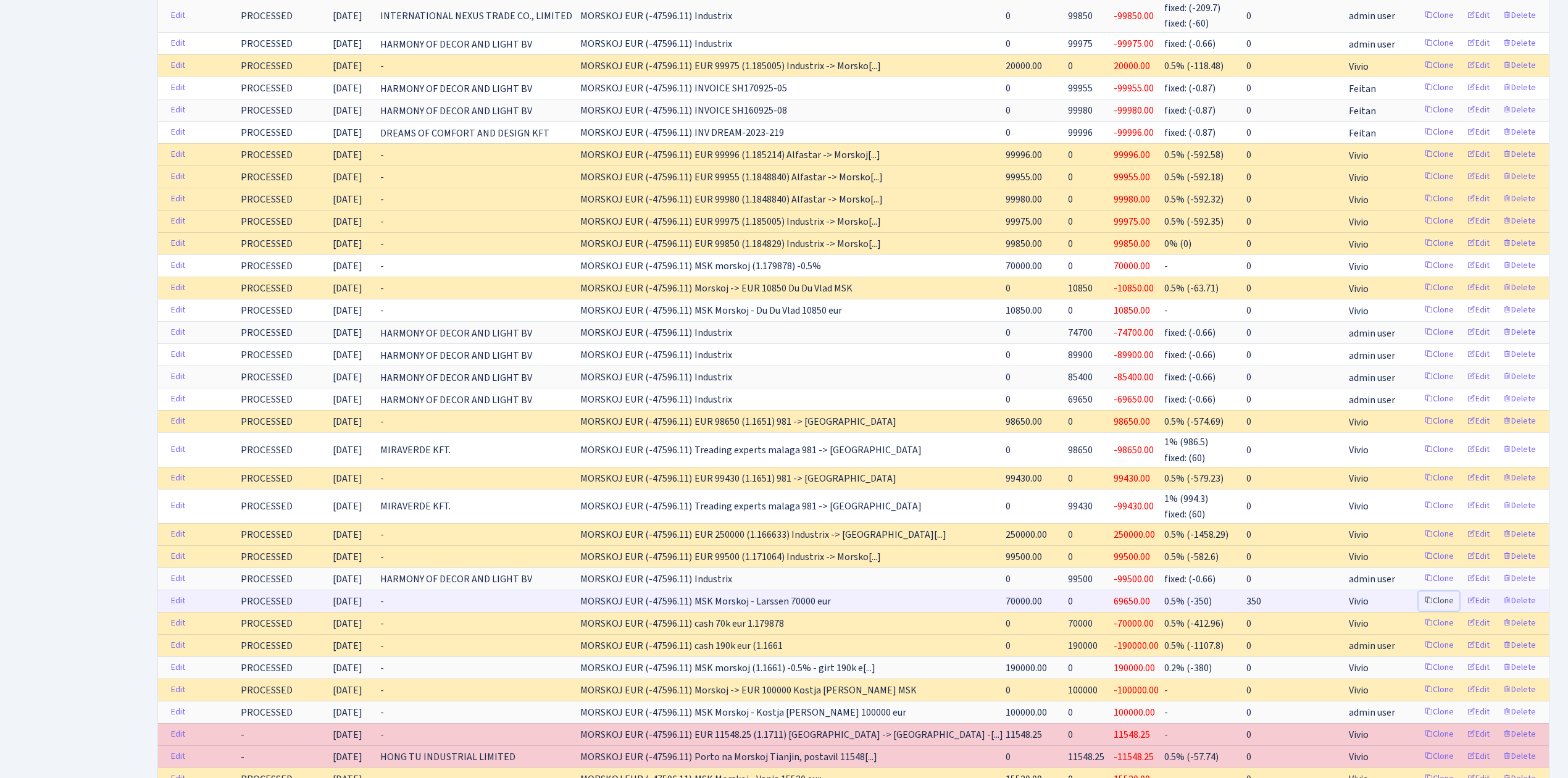
click at [1438, 611] on link "Clone" at bounding box center [1439, 601] width 41 height 20
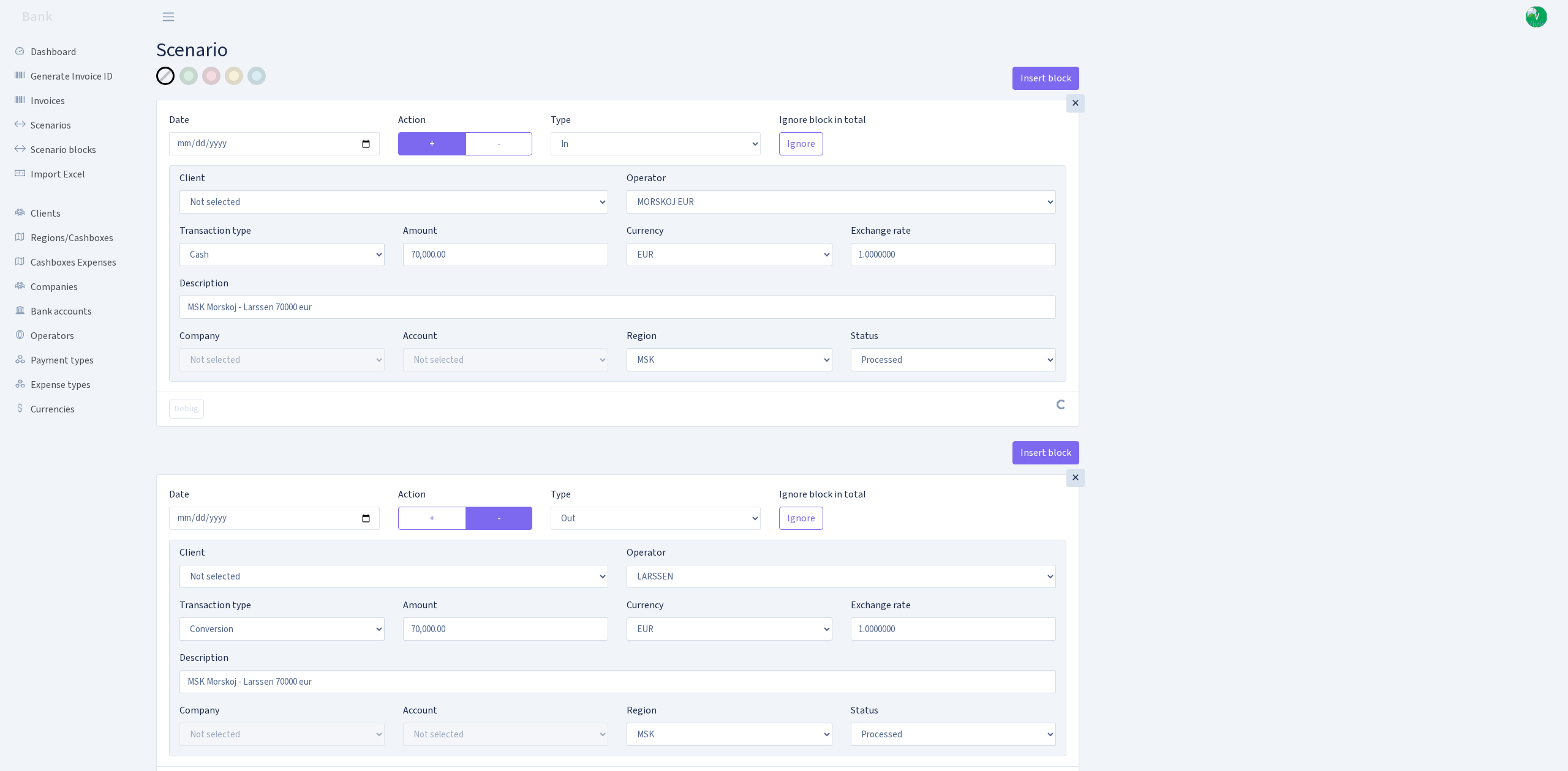
select select "in"
select select "323"
select select "1"
select select "3"
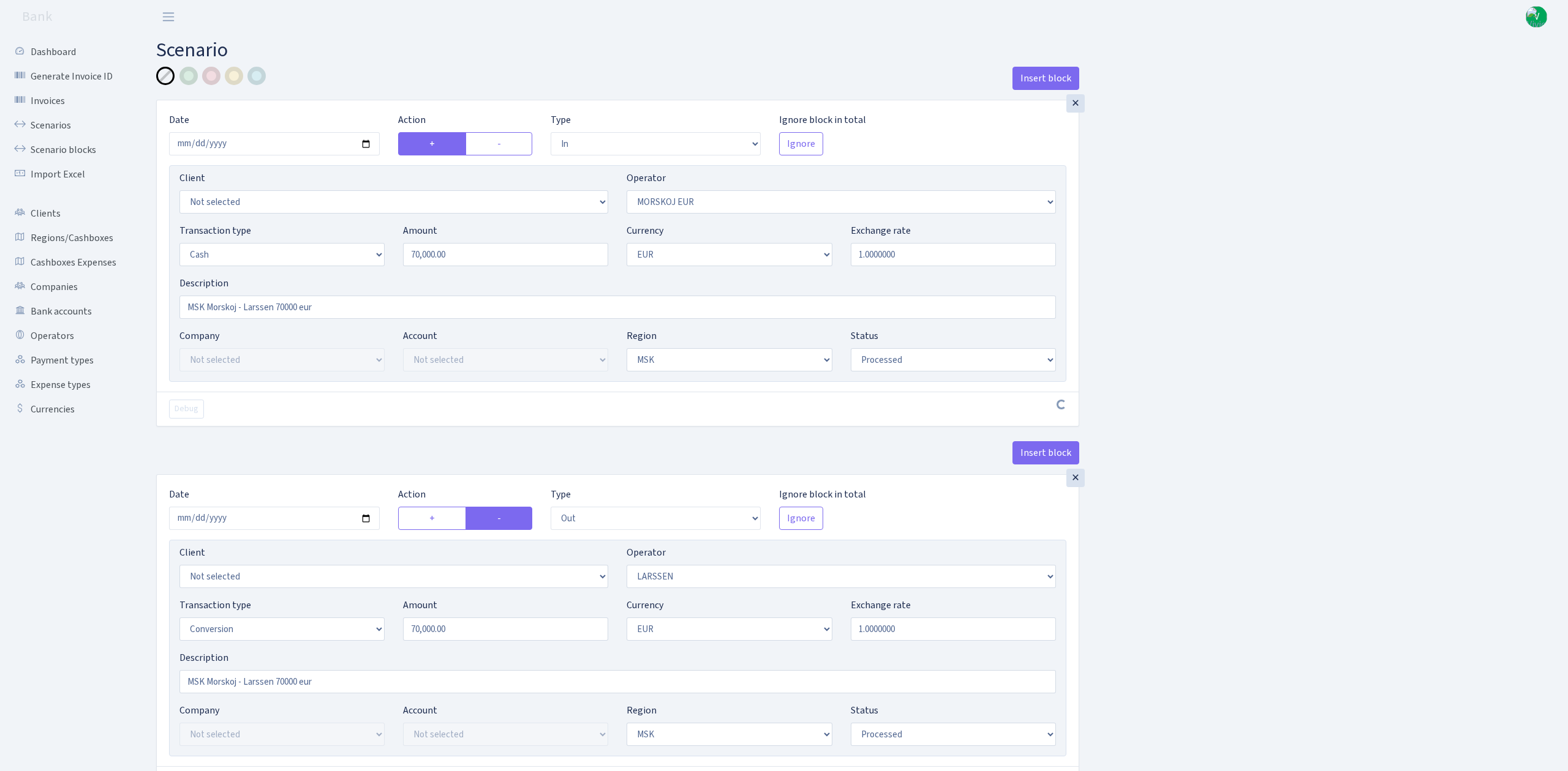
select select "processed"
select select "out"
select select "36"
select select "15"
select select "1"
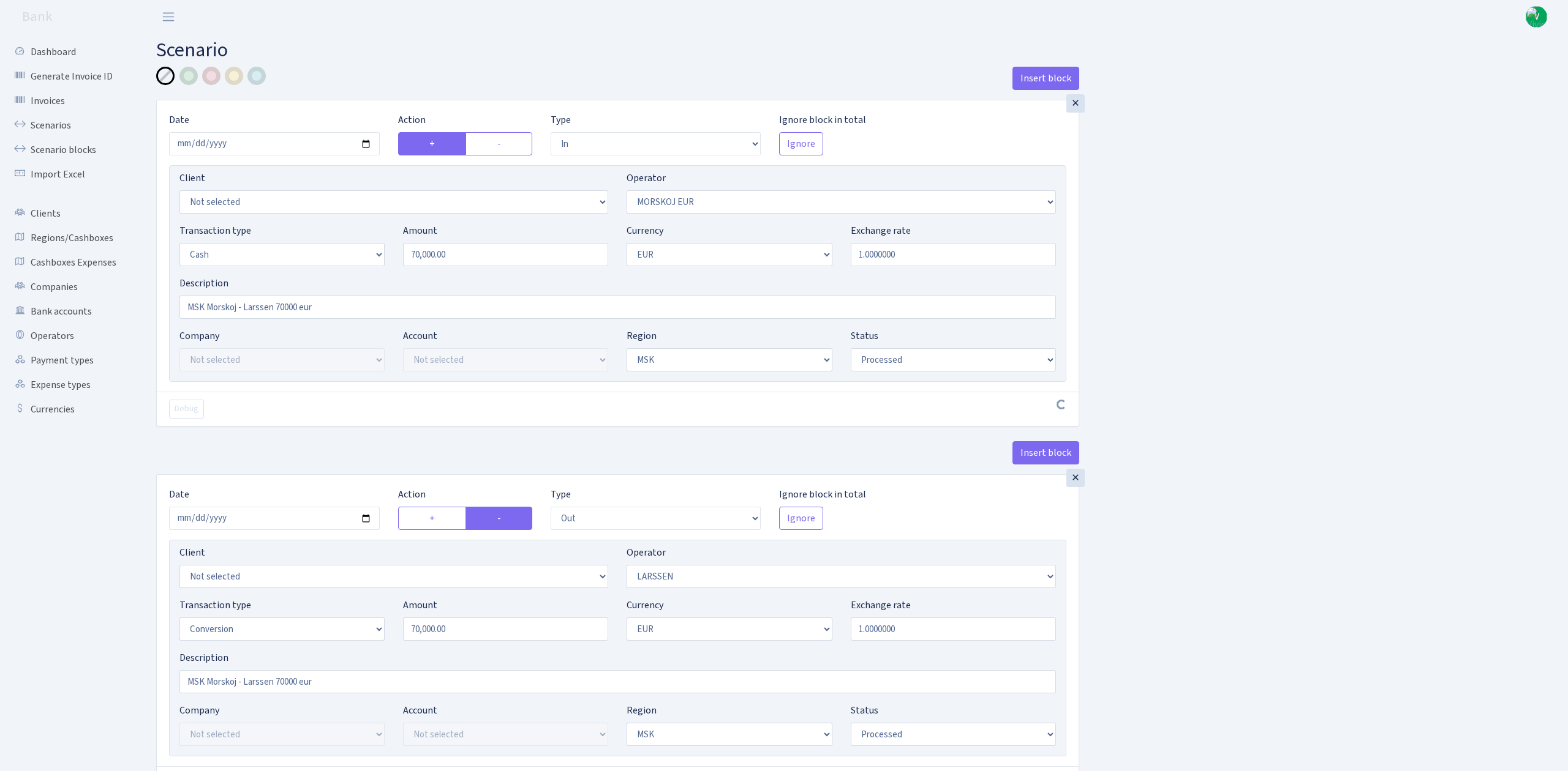
select select "3"
select select "processed"
select select "commission"
select select "323"
select select "processed"
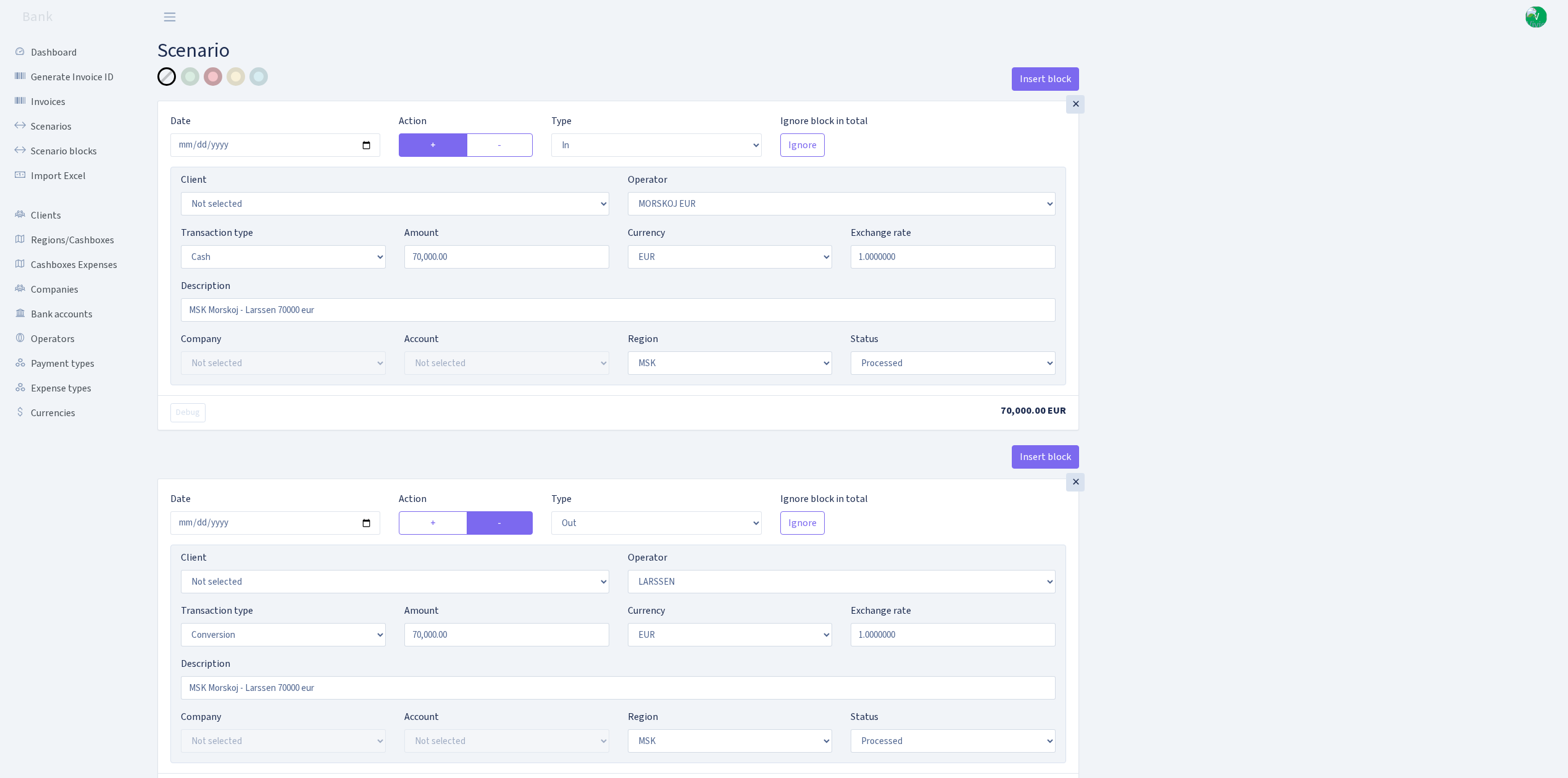
click at [211, 68] on div at bounding box center [213, 76] width 19 height 19
click at [365, 149] on input "2025-09-02" at bounding box center [275, 145] width 210 height 24
type input "[DATE]"
drag, startPoint x: 486, startPoint y: 261, endPoint x: 289, endPoint y: 216, distance: 202.1
click at [287, 228] on div "Transaction type Not selected 981 ELF FISH crypto GIRT IVO dekl MM-BALTIC eur U…" at bounding box center [618, 251] width 893 height 54
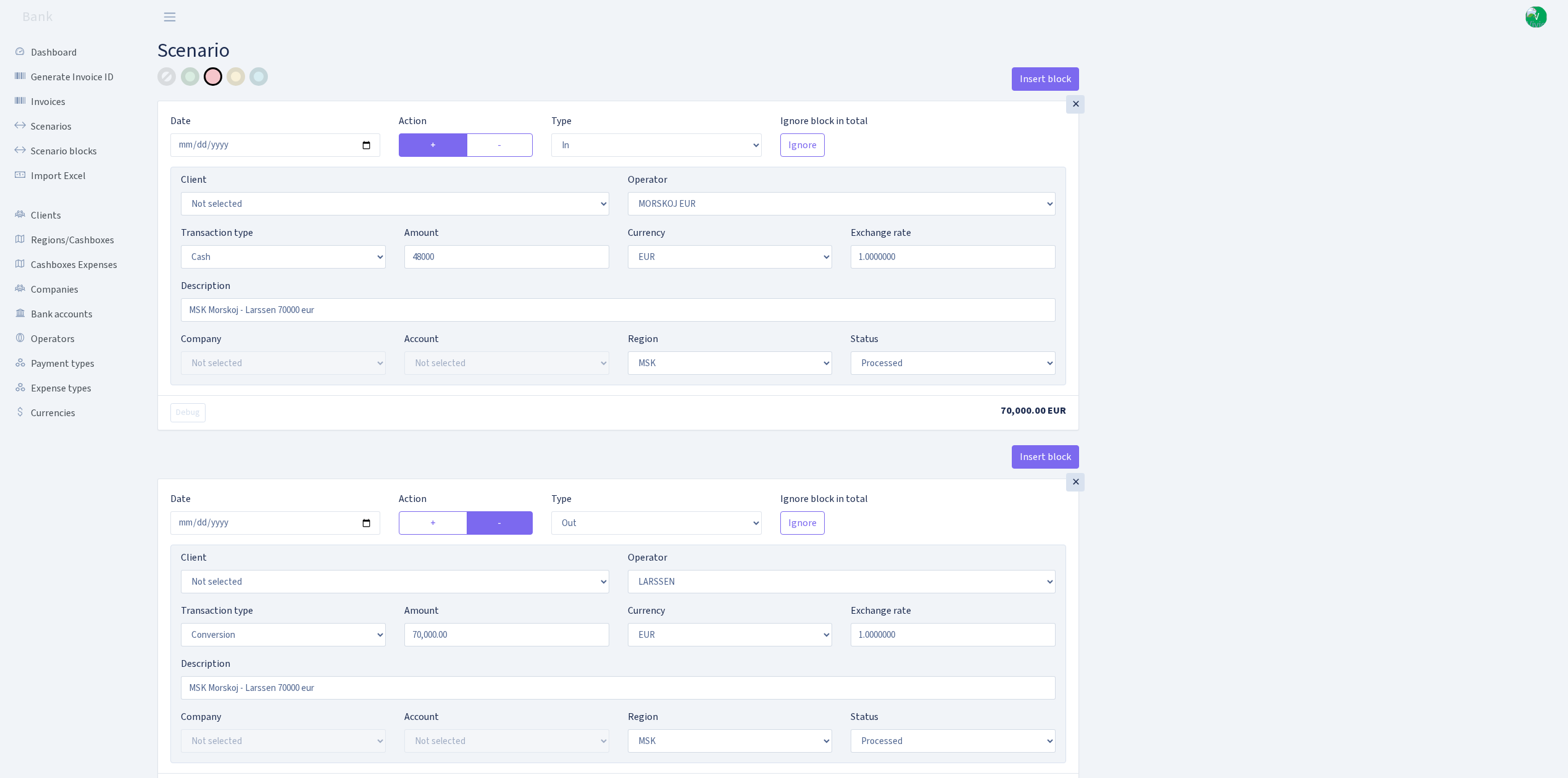
type input "48,000.00"
click at [1203, 345] on div "Insert block × Date 2025-10-10 Action + - Type --- In Out Commission Field requ…" at bounding box center [854, 649] width 1411 height 1164
click at [273, 311] on input "MSK Morskoj - Larssen 70000 eur" at bounding box center [618, 310] width 874 height 24
click at [277, 307] on input "MSK Morskoj - Larssen 70000 eur" at bounding box center [618, 310] width 874 height 24
click at [269, 307] on input "MSK Morskoj - Prit 70000 eur" at bounding box center [618, 310] width 874 height 24
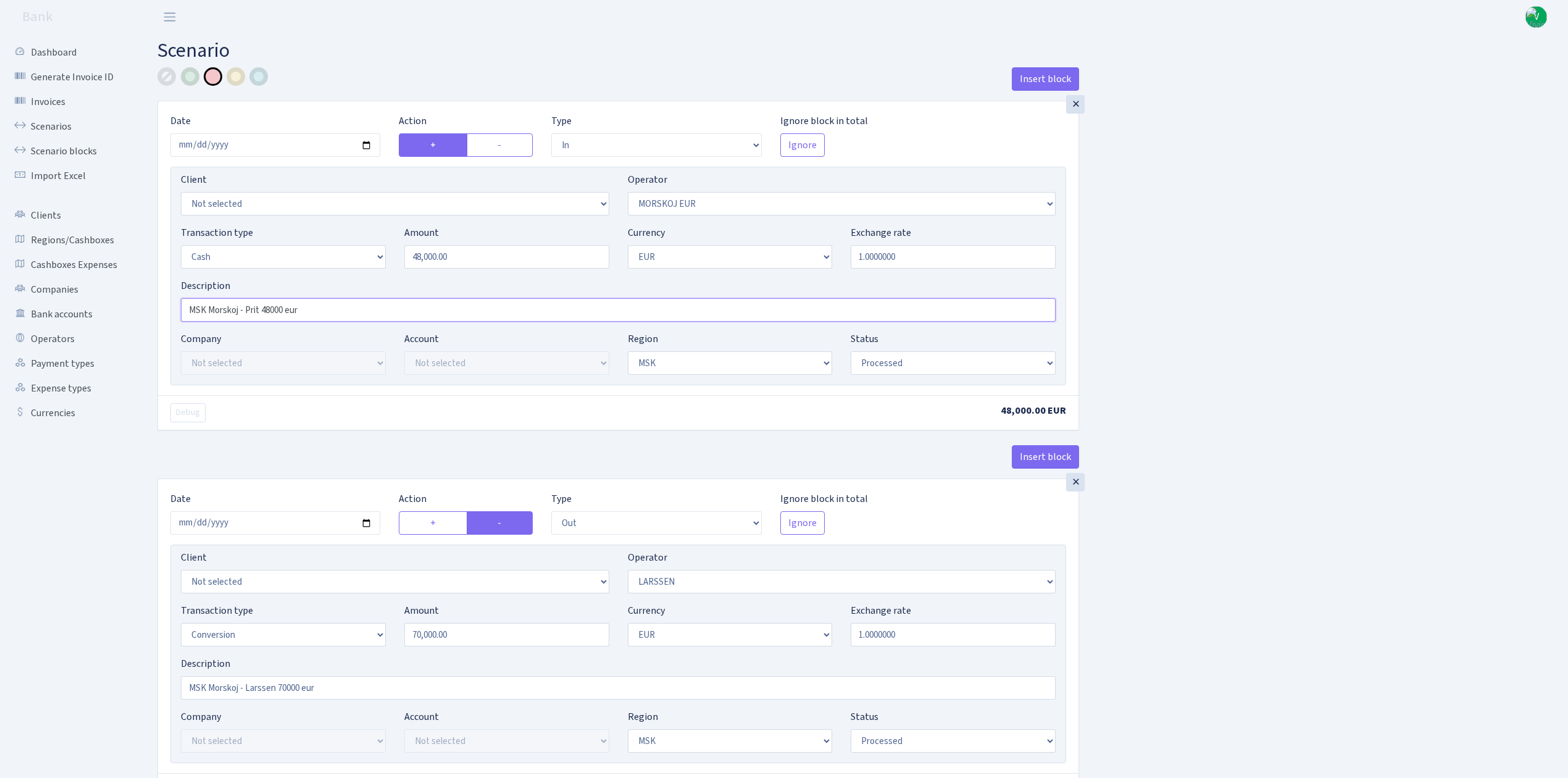
type input "MSK Morskoj - Prit 48000 eur"
click at [1273, 329] on div "Insert block × Date [DATE] Action + - Type --- In Out Commission Field required…" at bounding box center [854, 651] width 1411 height 1170
click at [364, 521] on input "2025-09-02" at bounding box center [275, 523] width 210 height 24
type input "[DATE]"
drag, startPoint x: 465, startPoint y: 255, endPoint x: 362, endPoint y: 247, distance: 103.3
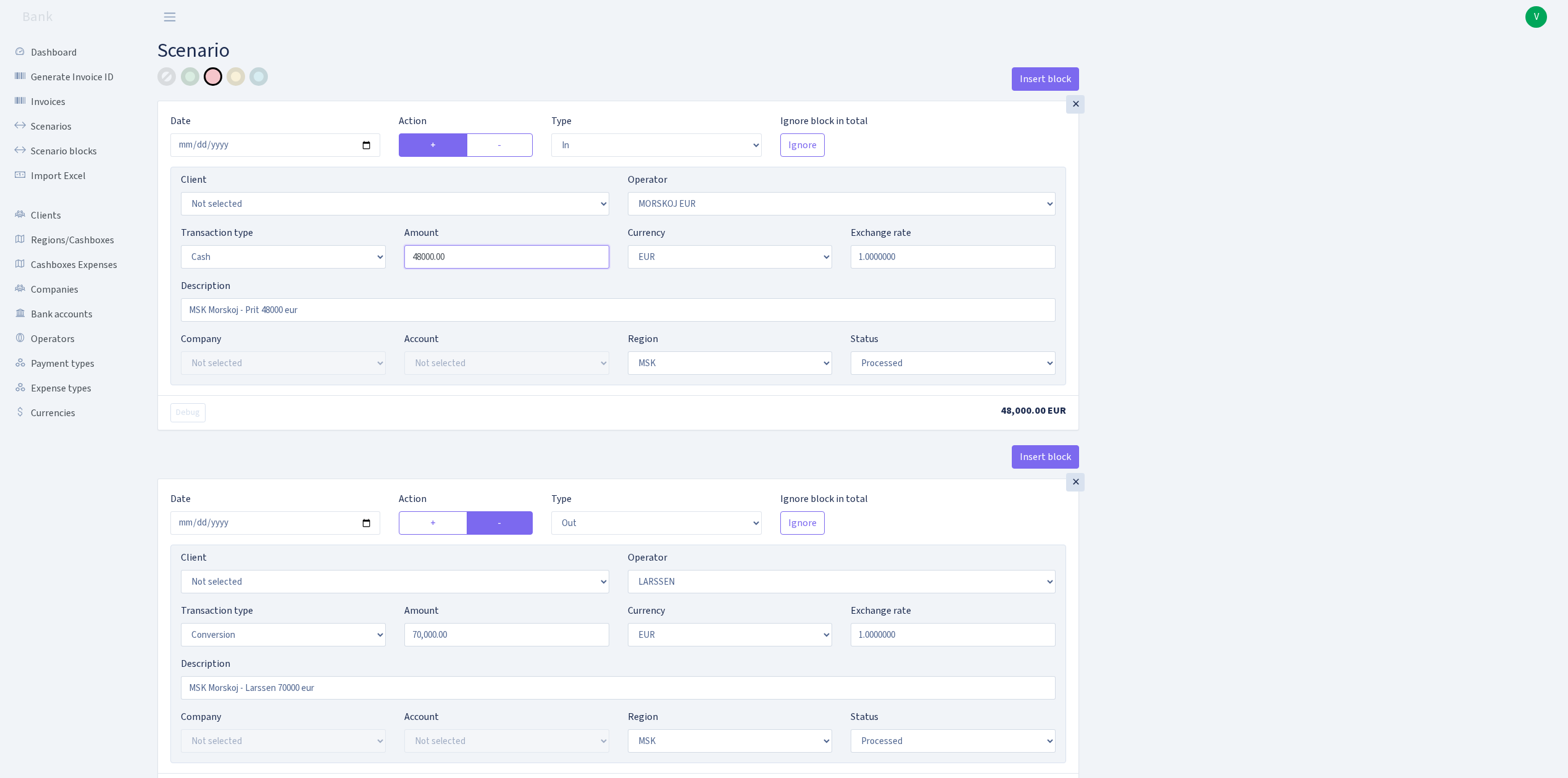
click at [362, 247] on div "Transaction type Not selected 981 ELF FISH crypto GIRT IVO dekl MM-BALTIC eur U…" at bounding box center [618, 251] width 893 height 54
type input "48,000.00"
click at [459, 636] on input "70000.00" at bounding box center [506, 635] width 205 height 24
drag, startPoint x: 475, startPoint y: 629, endPoint x: 322, endPoint y: 614, distance: 153.7
click at [322, 614] on div "Transaction type Not selected 981 ELF FISH crypto GIRT IVO dekl MM-BALTIC eur U…" at bounding box center [618, 629] width 893 height 54
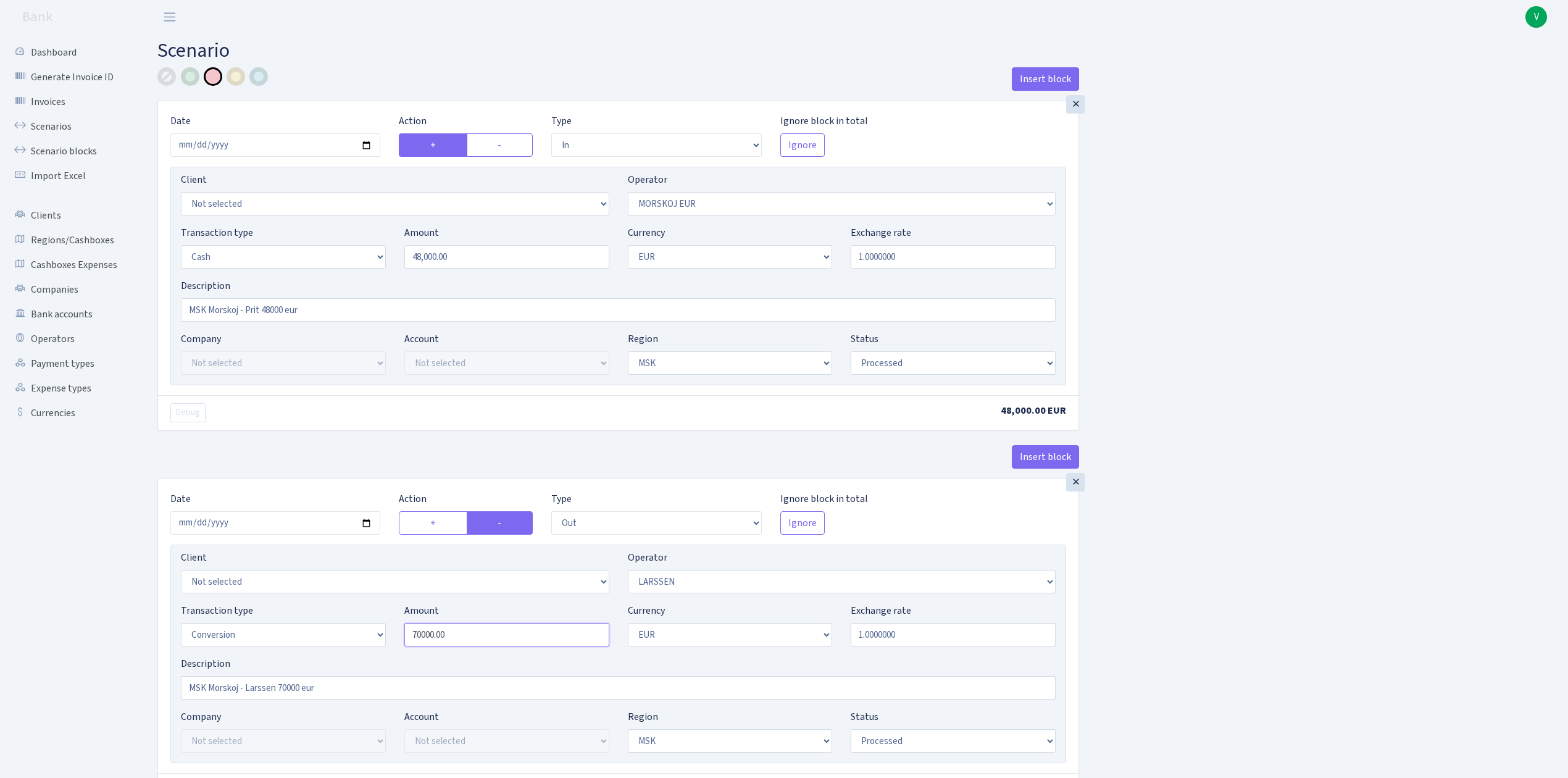
paste input "48"
type input "48,000.00"
click at [754, 577] on select "Not selected 981 981 AED 981 BN usdt 981 CASH USDT 981 CASH USDT EUR 981 GOLD 9…" at bounding box center [842, 582] width 429 height 24
select select "82"
click at [628, 574] on select "Not selected 981 981 AED 981 BN usdt 981 CASH USDT 981 CASH USDT EUR 981 GOLD 9…" at bounding box center [842, 582] width 429 height 24
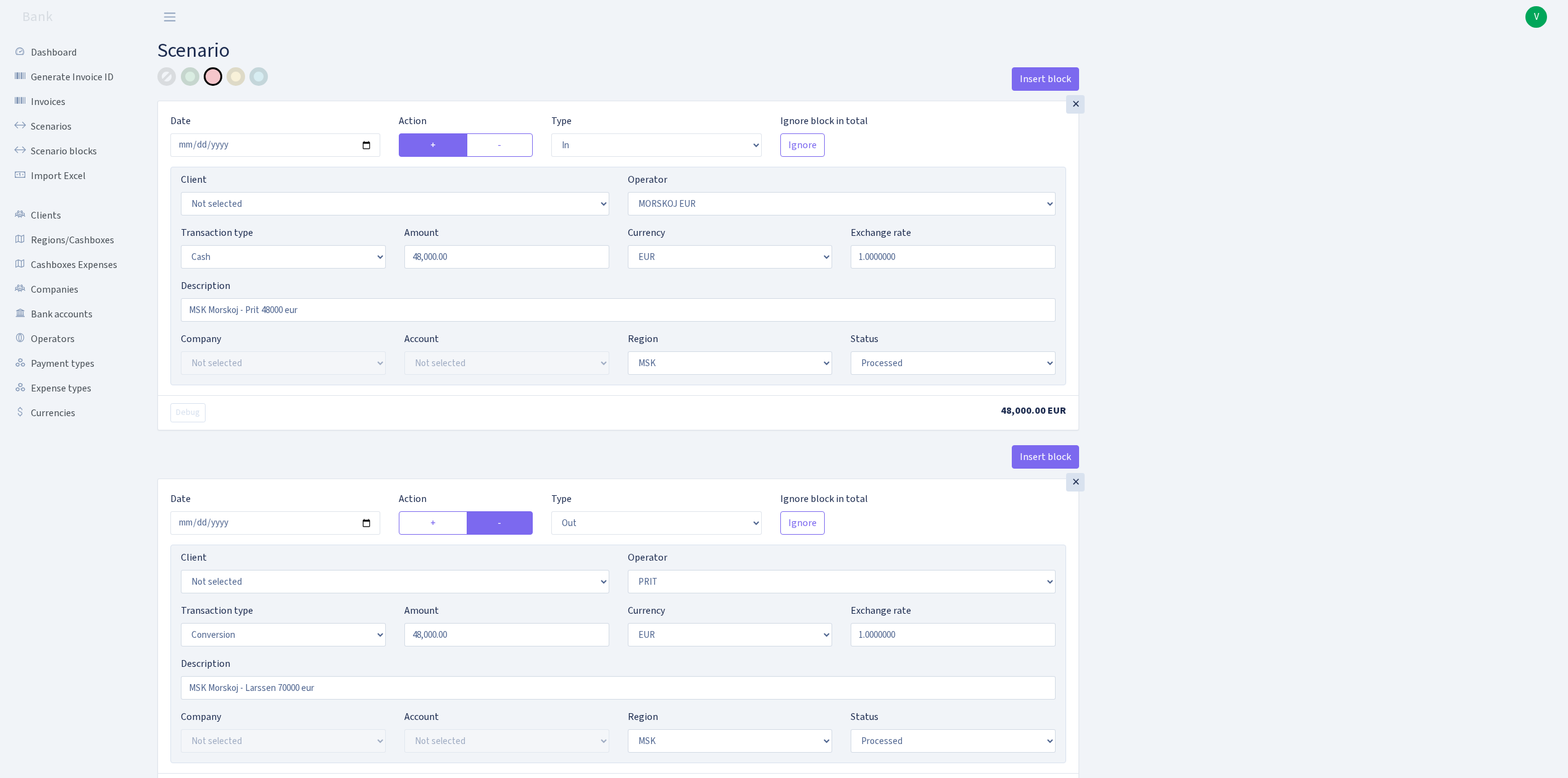
click at [1369, 660] on div "Insert block × Date 2025-10-10 Action + - Type --- In Out Commission Field requ…" at bounding box center [854, 651] width 1411 height 1170
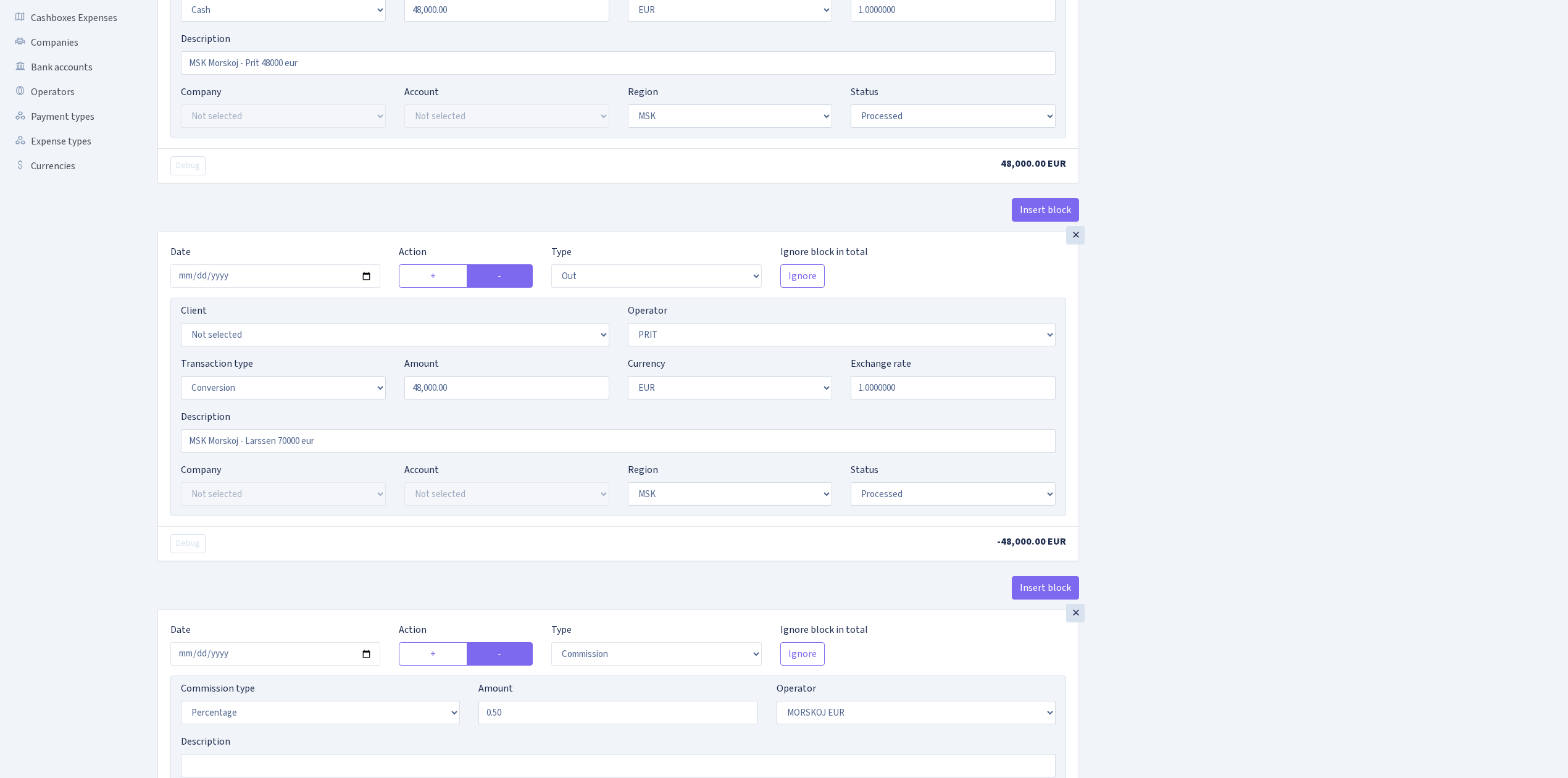
scroll to position [164, 0]
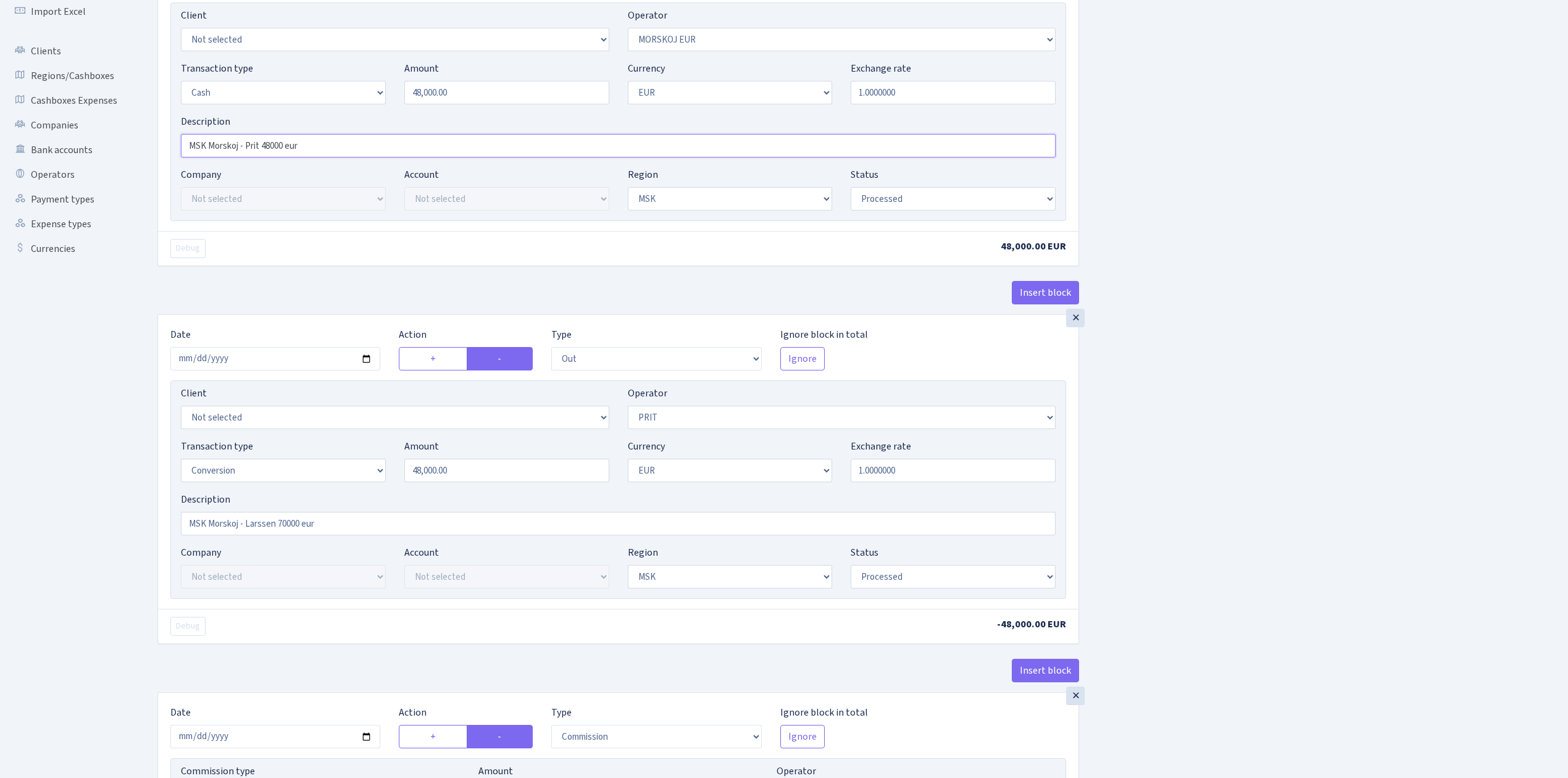
drag, startPoint x: 318, startPoint y: 149, endPoint x: 166, endPoint y: 128, distance: 153.4
click at [166, 128] on div "× Date 2025-10-10 Action + - Type --- In Out Commission Field required. Ignore …" at bounding box center [618, 84] width 920 height 294
click at [273, 517] on input "MSK Morskoj - Larssen 70000 eur" at bounding box center [618, 524] width 874 height 24
drag, startPoint x: 346, startPoint y: 531, endPoint x: 117, endPoint y: 506, distance: 230.4
click at [117, 506] on div "Dashboard Generate Invoice ID Invoices Scenarios Scenario blocks Import Excel C…" at bounding box center [784, 483] width 1568 height 1226
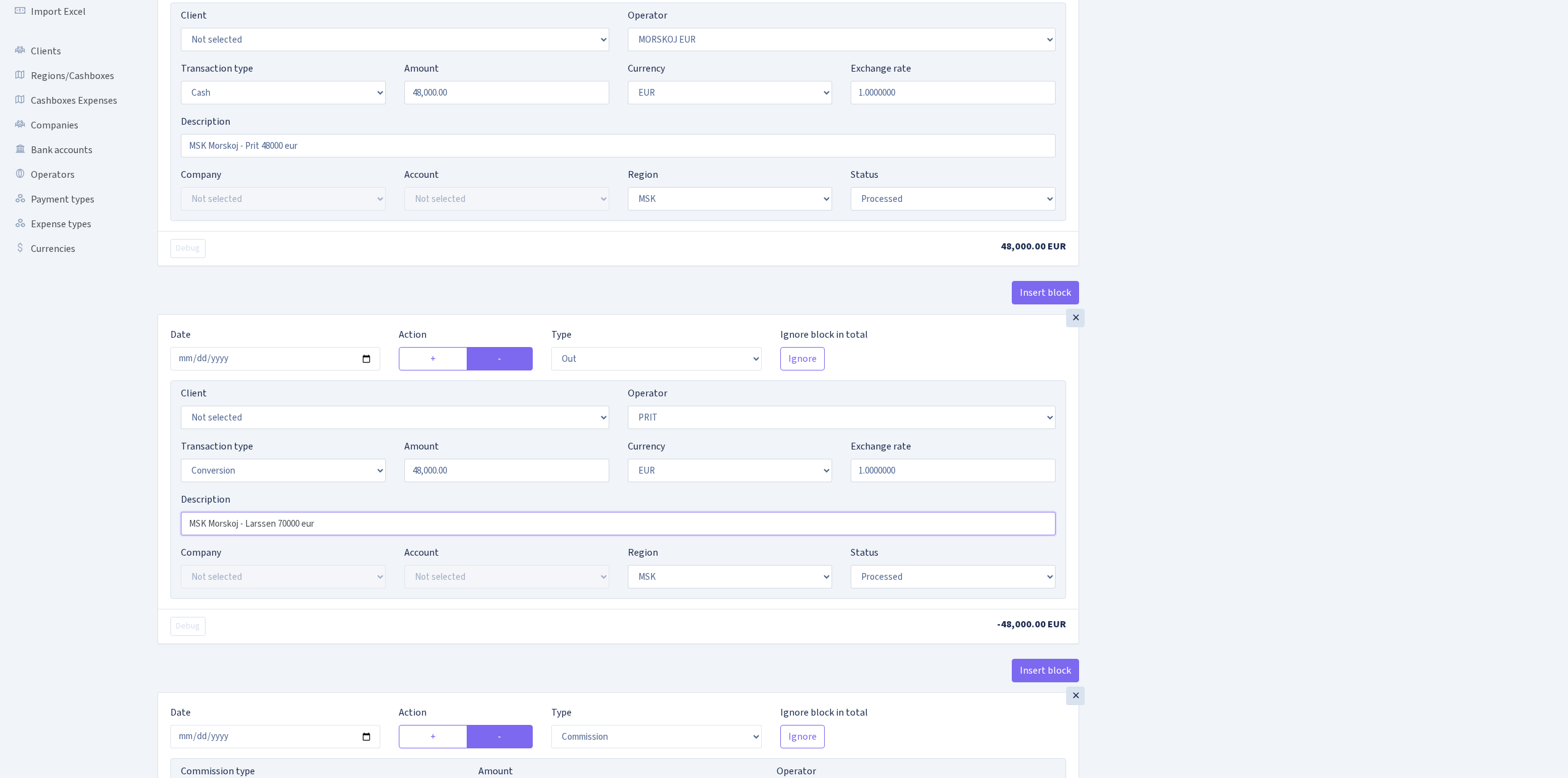
paste input "Prit 48"
type input "MSK Morskoj - Prit 48000 eur"
click at [1349, 601] on div "Insert block × Date 2025-10-10 Action + - Type --- In Out Commission Field requ…" at bounding box center [854, 488] width 1411 height 1170
drag, startPoint x: 1358, startPoint y: 522, endPoint x: 1336, endPoint y: 521, distance: 22.0
click at [1357, 522] on div "Insert block × Date 2025-10-10 Action + - Type --- In Out Commission Field requ…" at bounding box center [854, 488] width 1411 height 1170
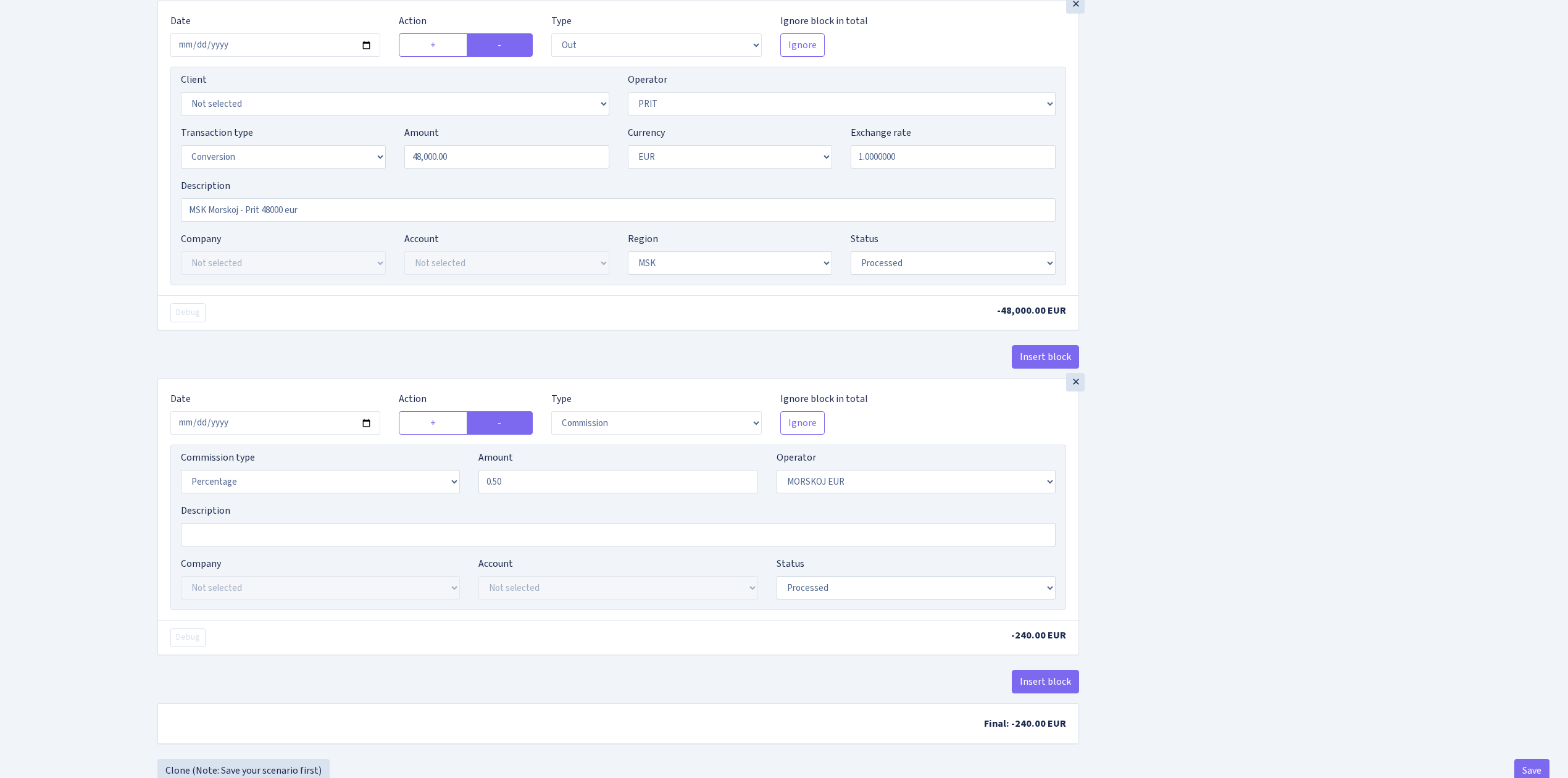
scroll to position [494, 0]
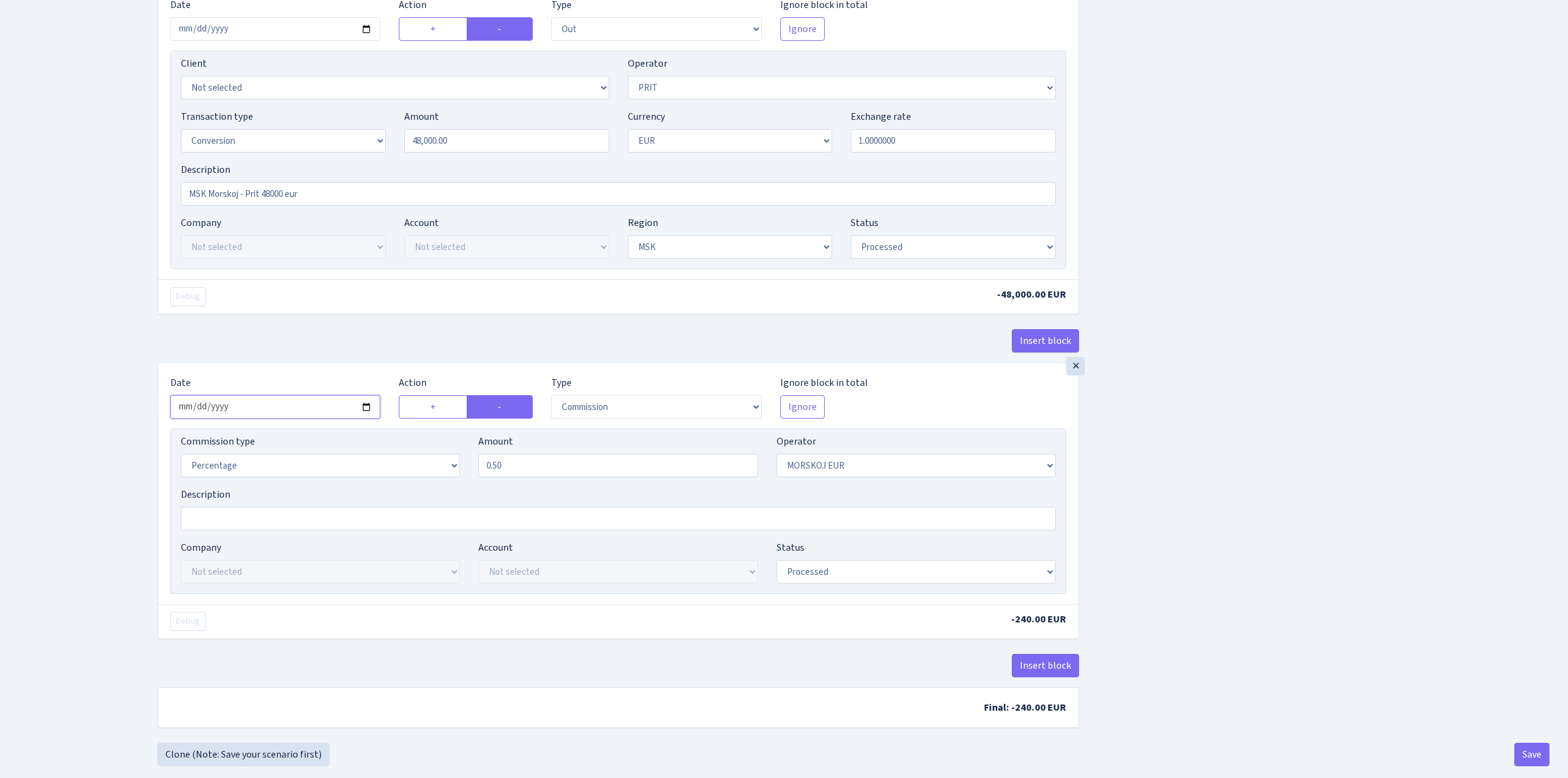
click at [368, 418] on input "2025-09-02" at bounding box center [275, 407] width 210 height 24
click at [364, 415] on input "2025-09-02" at bounding box center [275, 407] width 210 height 24
type input "2025-10-10"
click at [1211, 567] on div "Insert block × Date 2025-10-10 Action + - Type --- In Out Commission Field requ…" at bounding box center [854, 158] width 1411 height 1170
click at [883, 244] on select "Draft Pending Later Never Processed" at bounding box center [953, 247] width 205 height 24
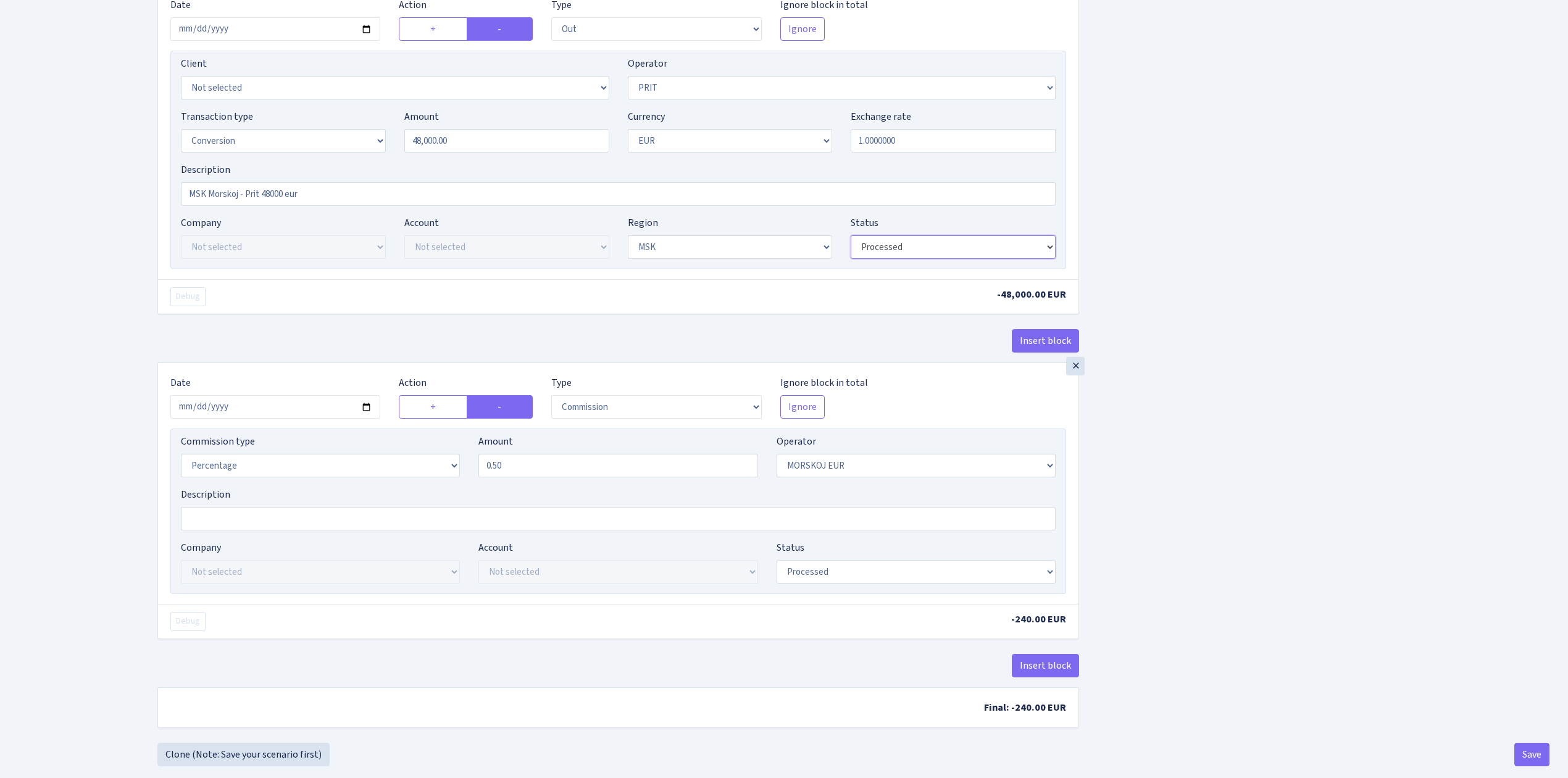
select select "pending"
click at [851, 239] on select "Draft Pending Later Never Processed" at bounding box center [953, 247] width 205 height 24
click at [1273, 397] on div "Insert block × Date 2025-10-10 Action + - Type --- In Out Commission Field requ…" at bounding box center [854, 158] width 1411 height 1170
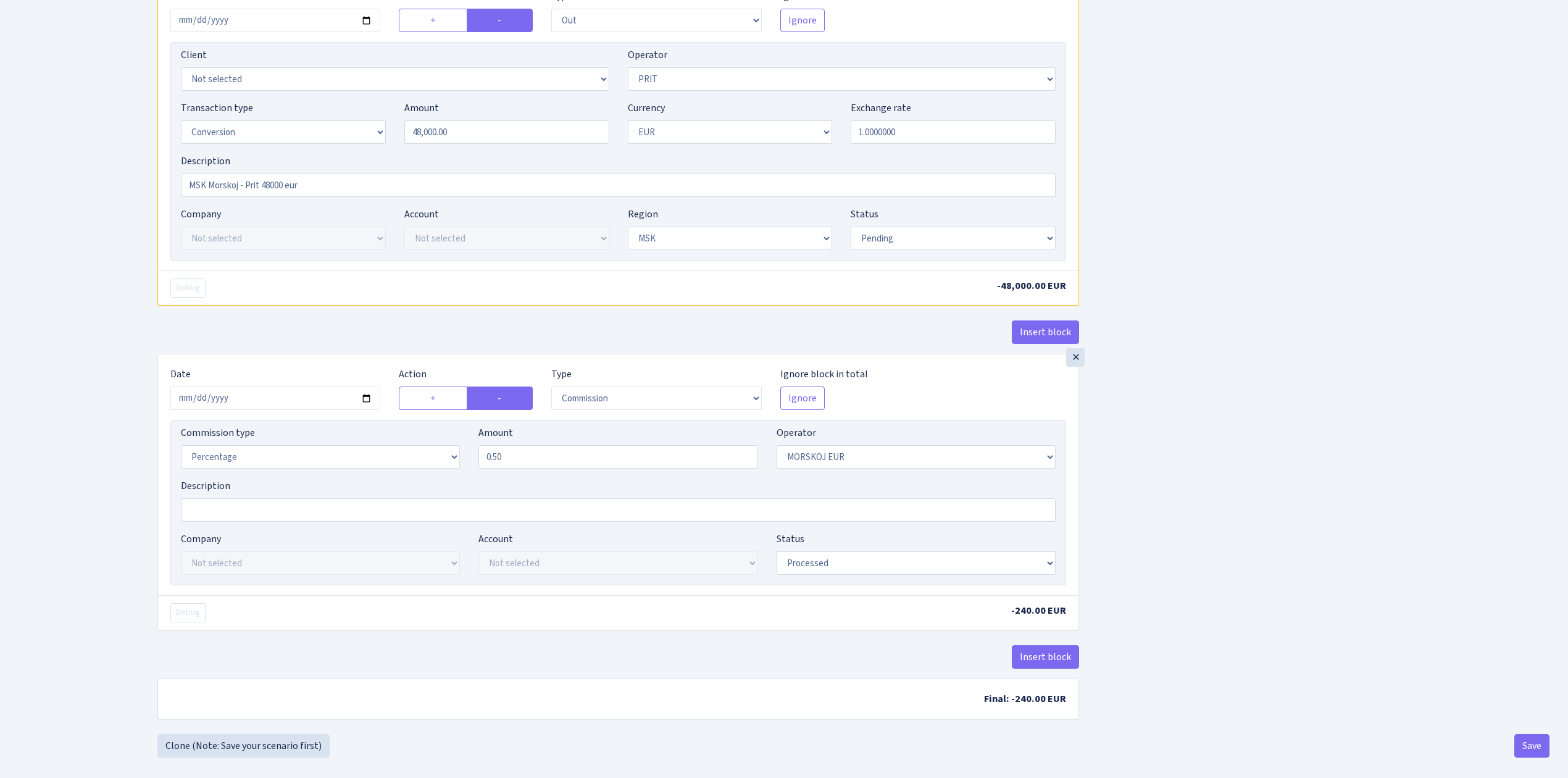
scroll to position [521, 0]
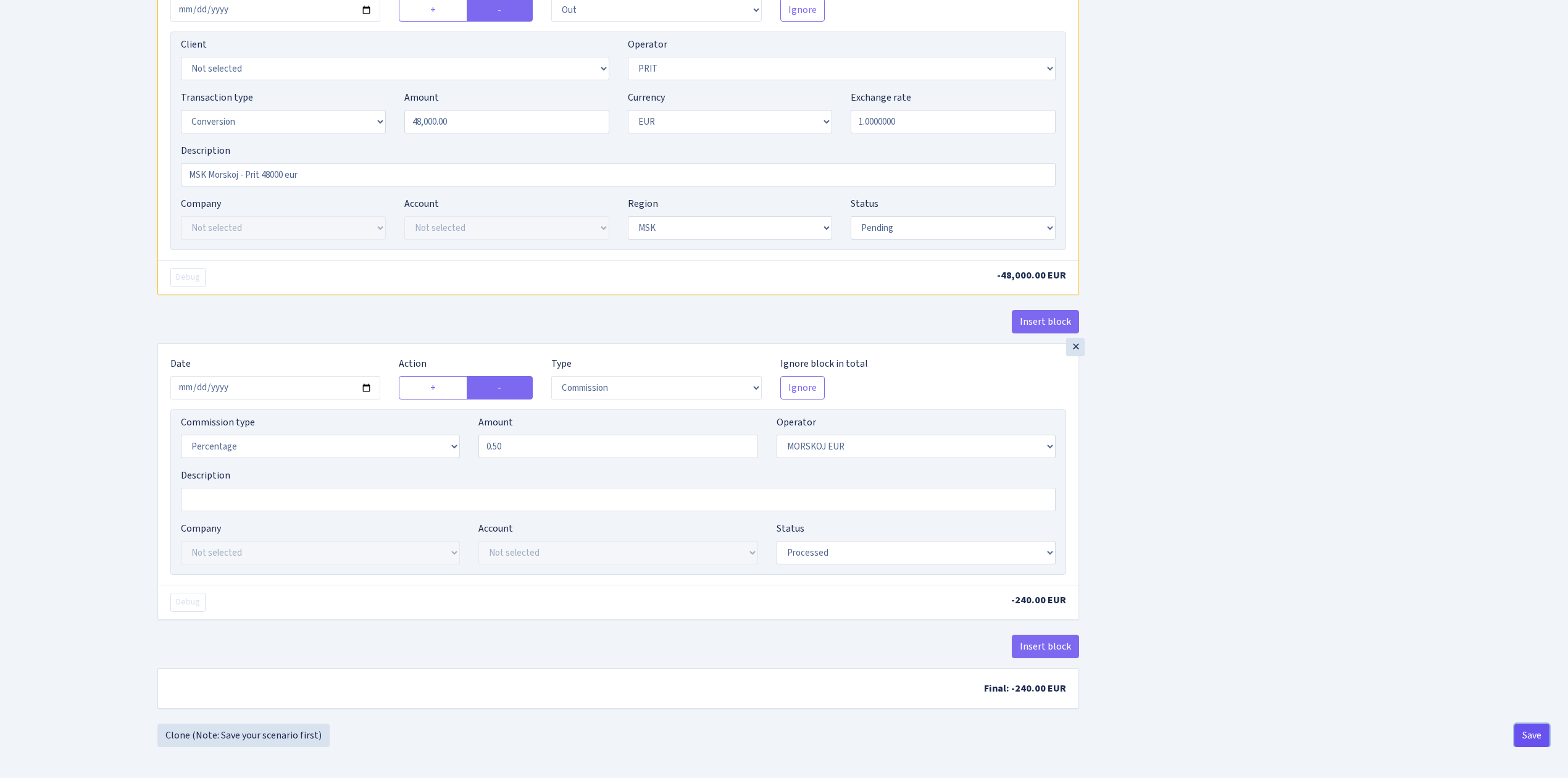
click at [1534, 734] on button "Save" at bounding box center [1531, 736] width 35 height 24
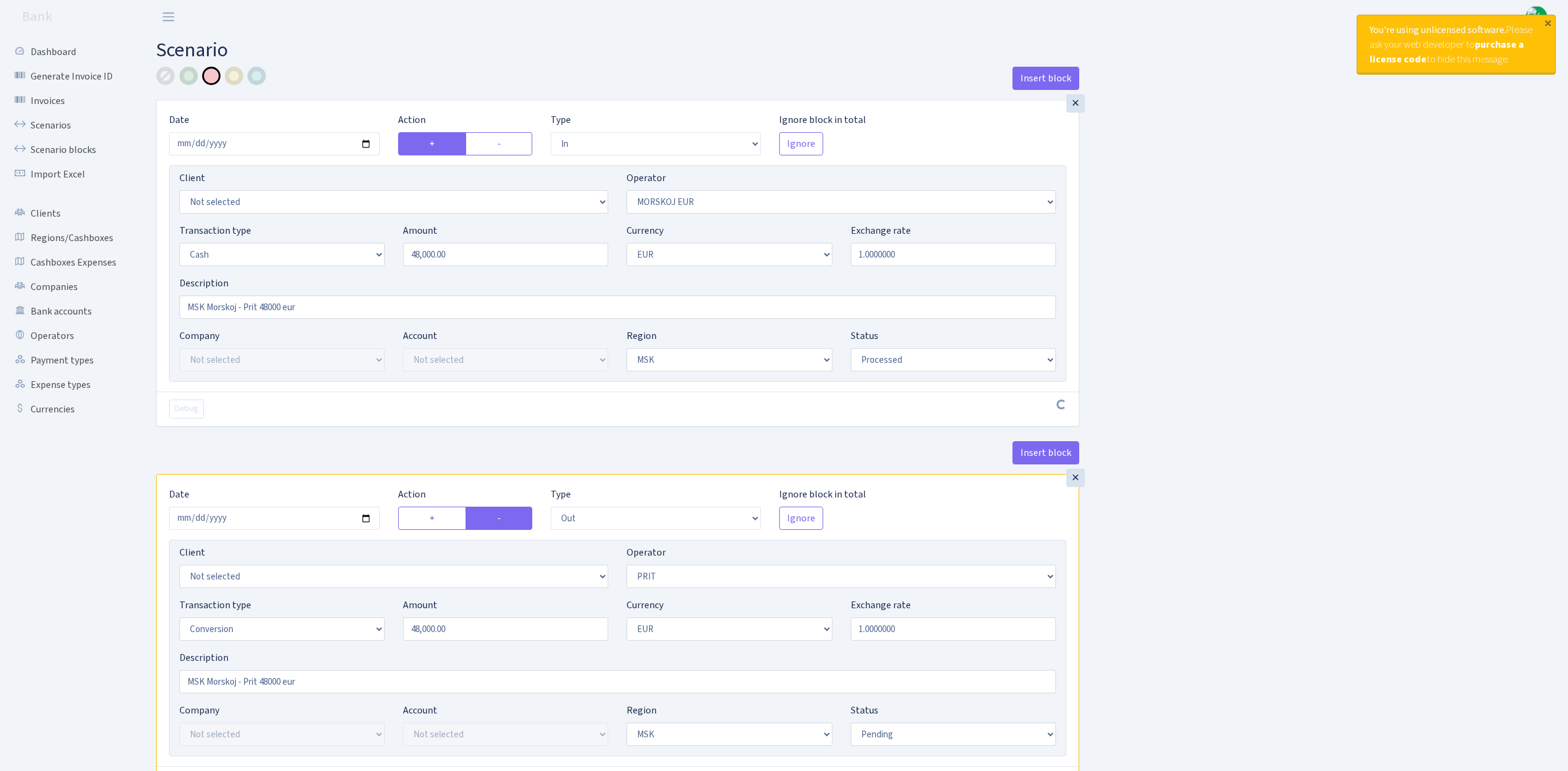
select select "in"
select select "323"
select select "1"
select select "3"
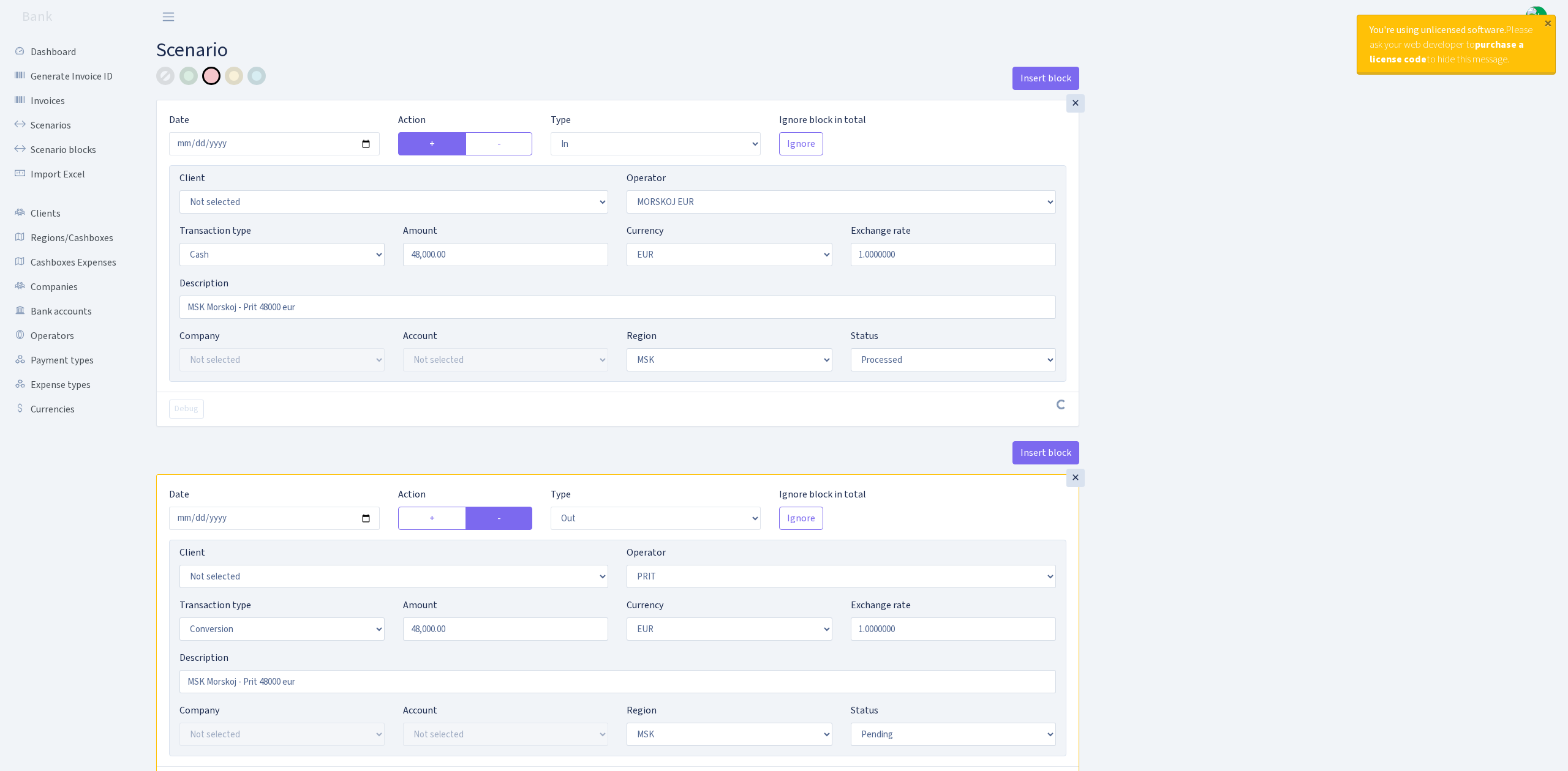
select select "processed"
select select "out"
select select "82"
select select "15"
select select "1"
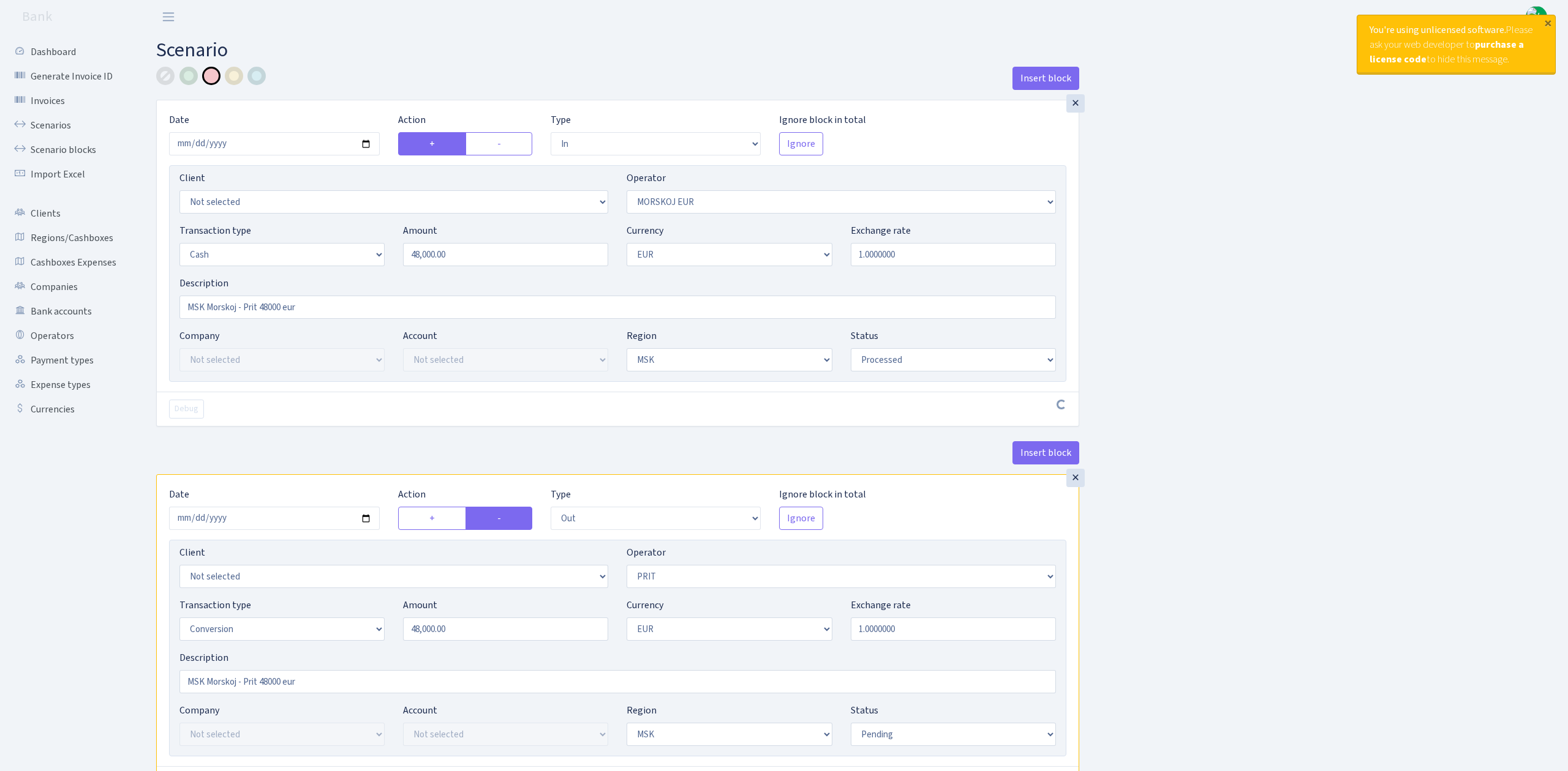
select select "3"
select select "pending"
select select "commission"
select select "323"
select select "processed"
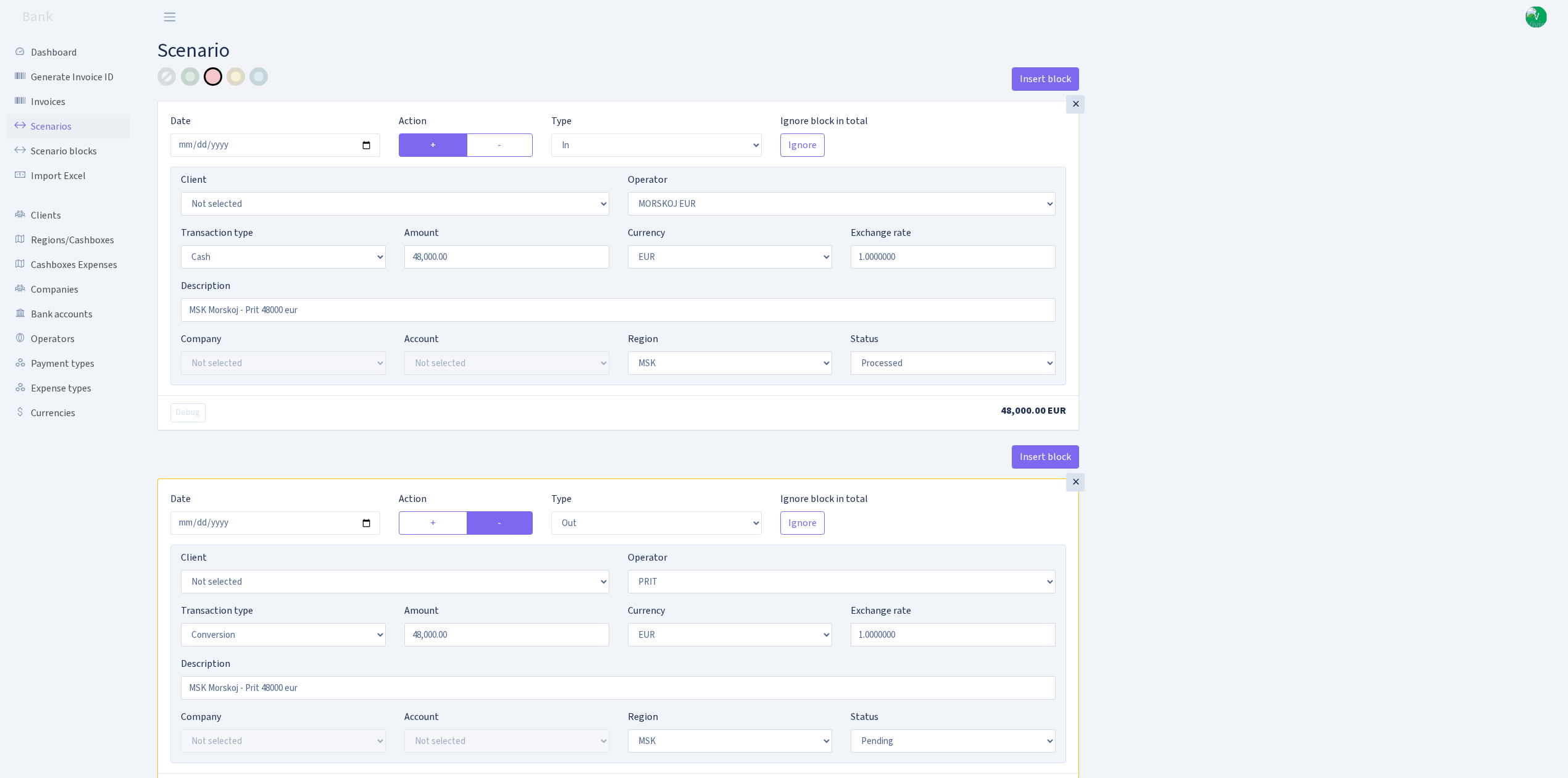
click at [40, 121] on link "Scenarios" at bounding box center [67, 127] width 123 height 25
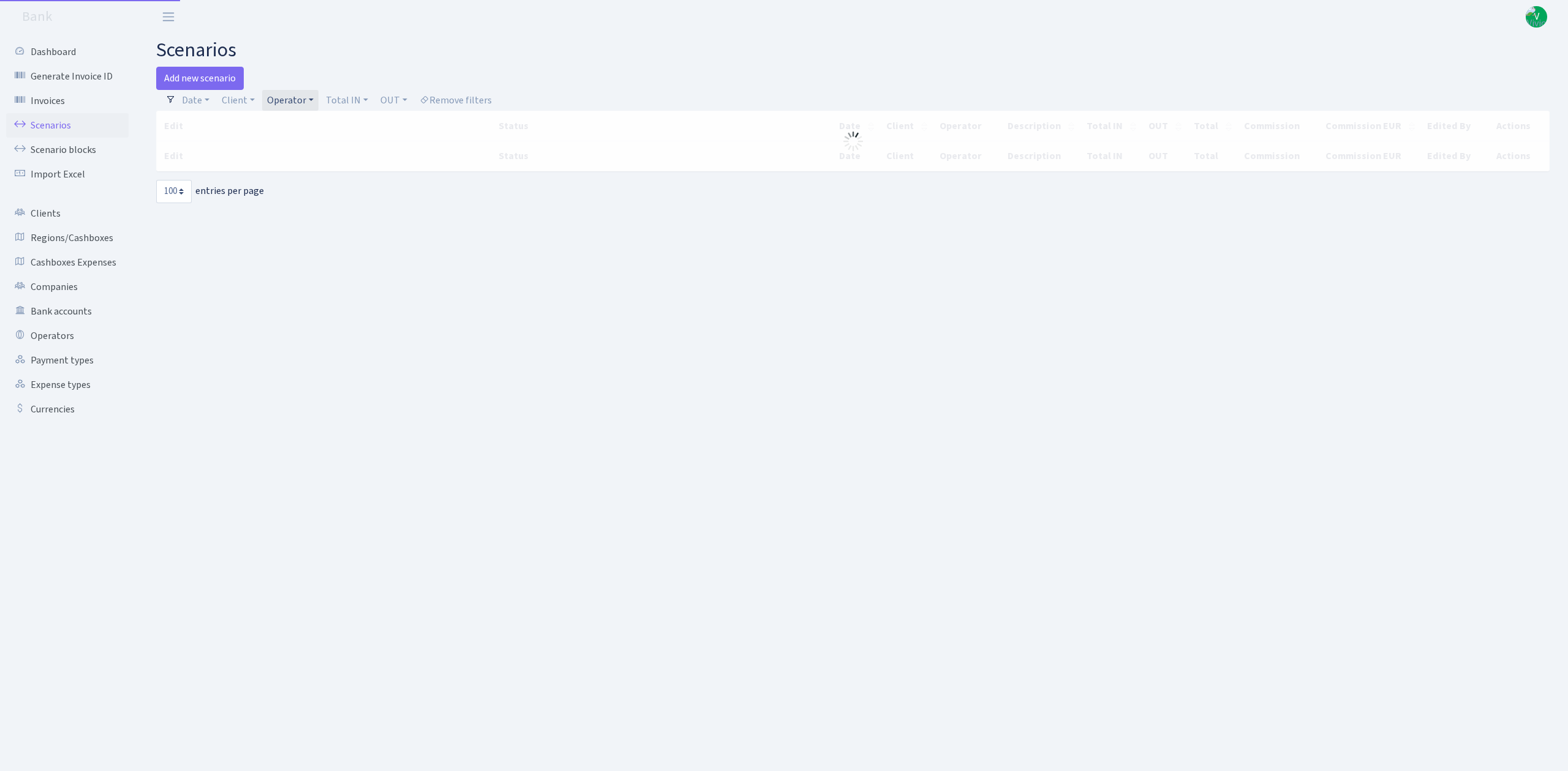
select select "100"
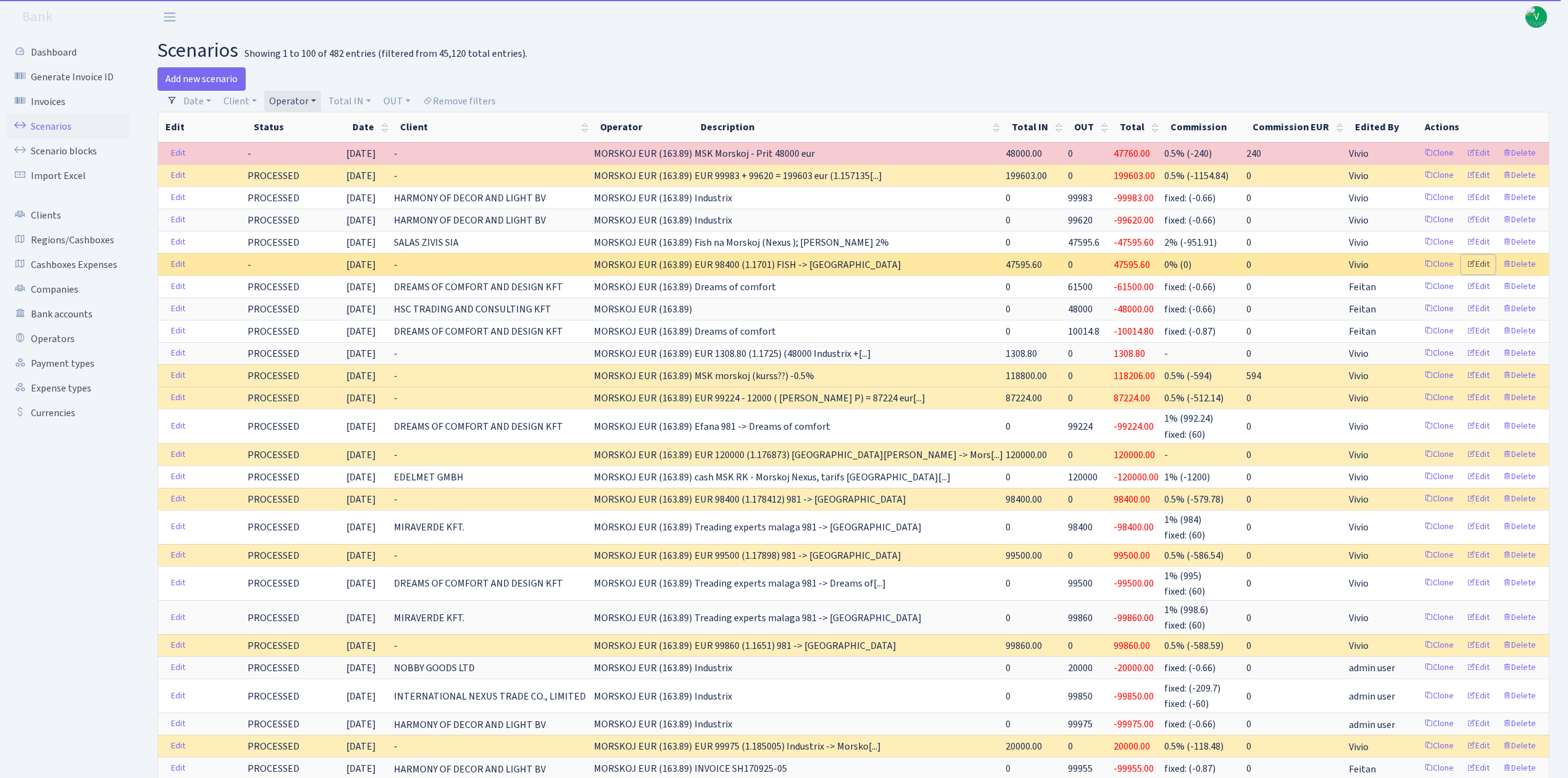
click at [1475, 266] on link "Edit" at bounding box center [1478, 264] width 34 height 20
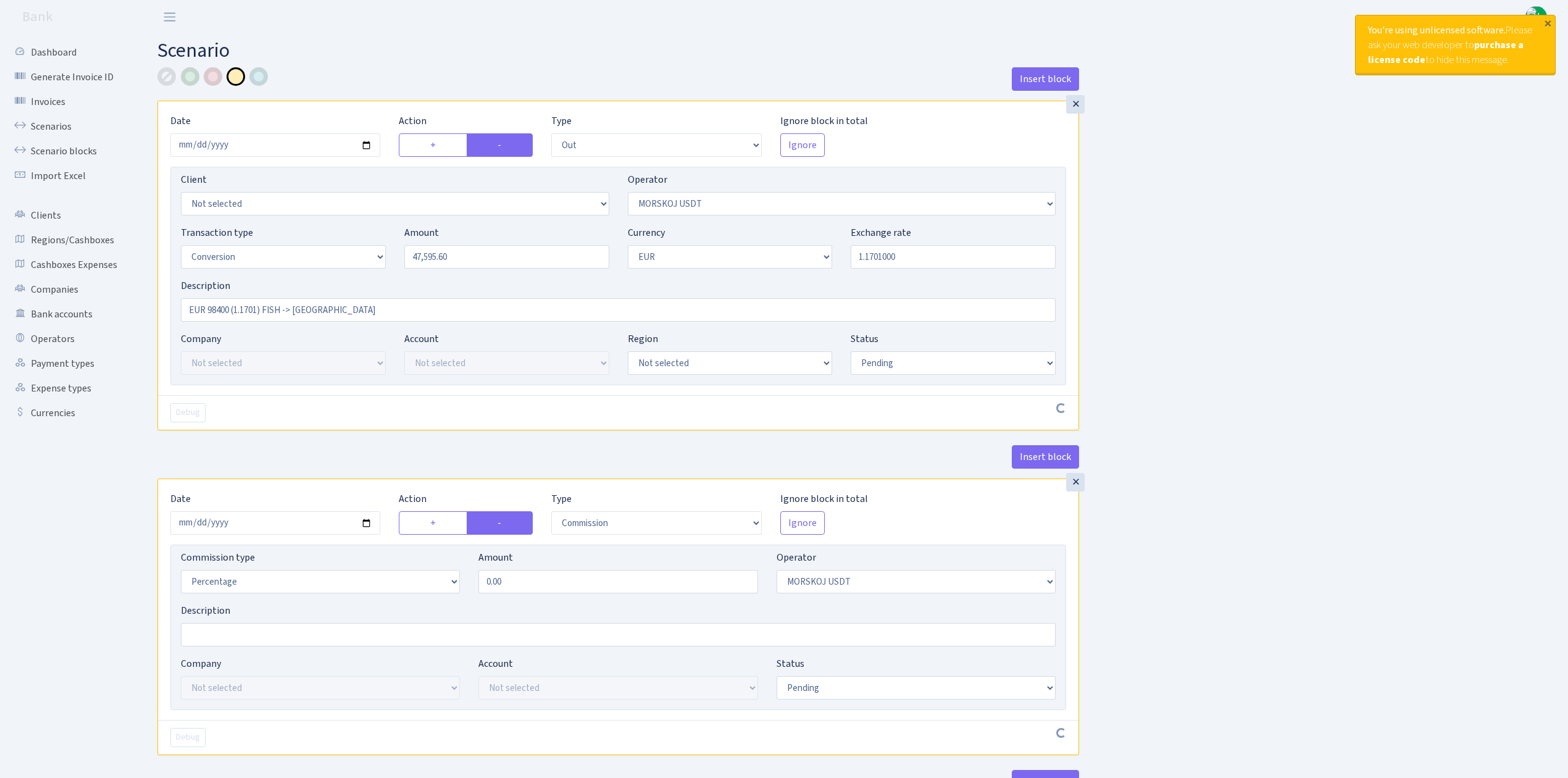
select select "out"
select select "324"
select select "15"
select select "1"
select select "pending"
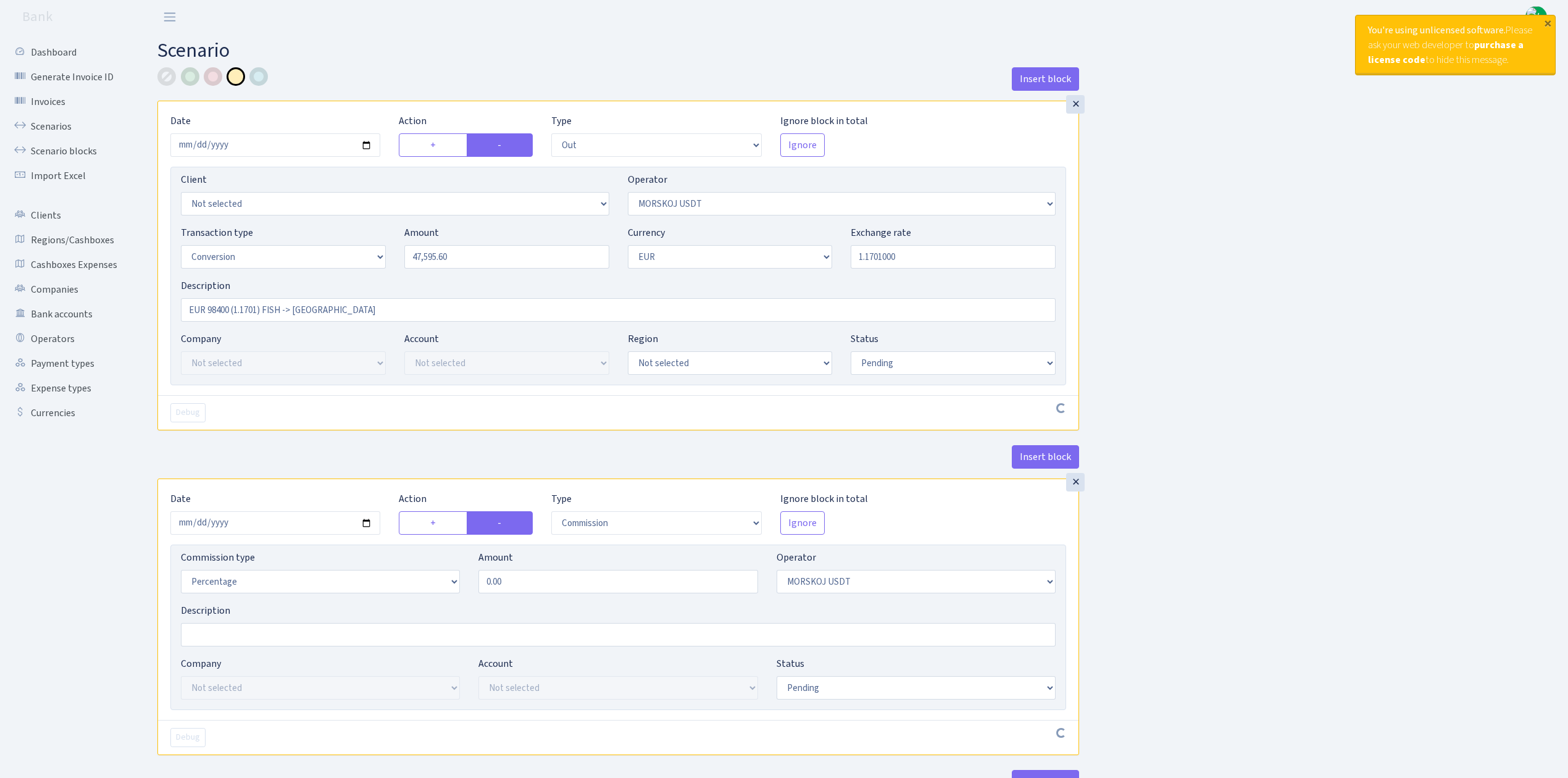
select select "commission"
select select "324"
select select "pending"
select select "in"
select select "323"
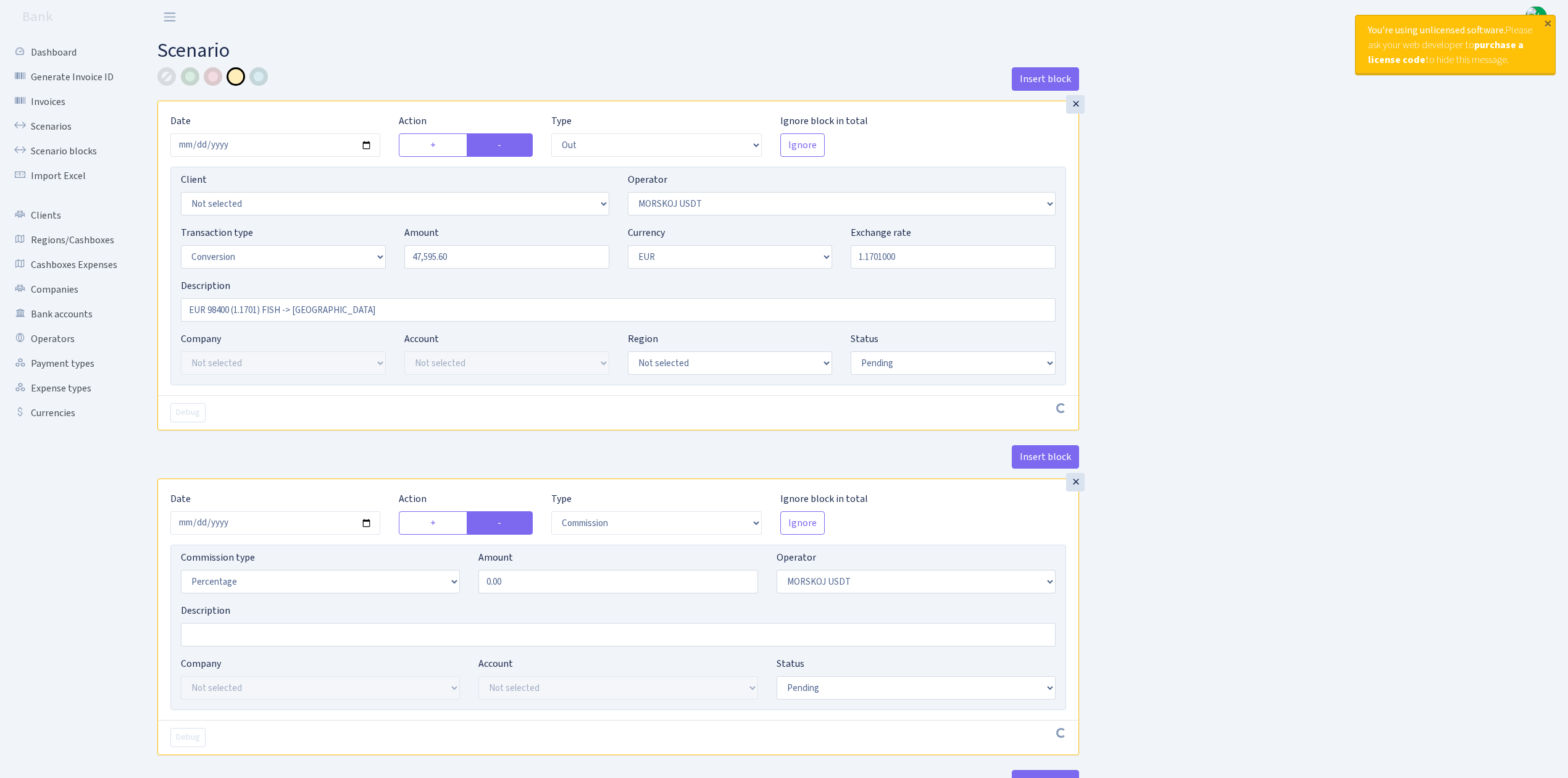
select select "1"
select select "pending"
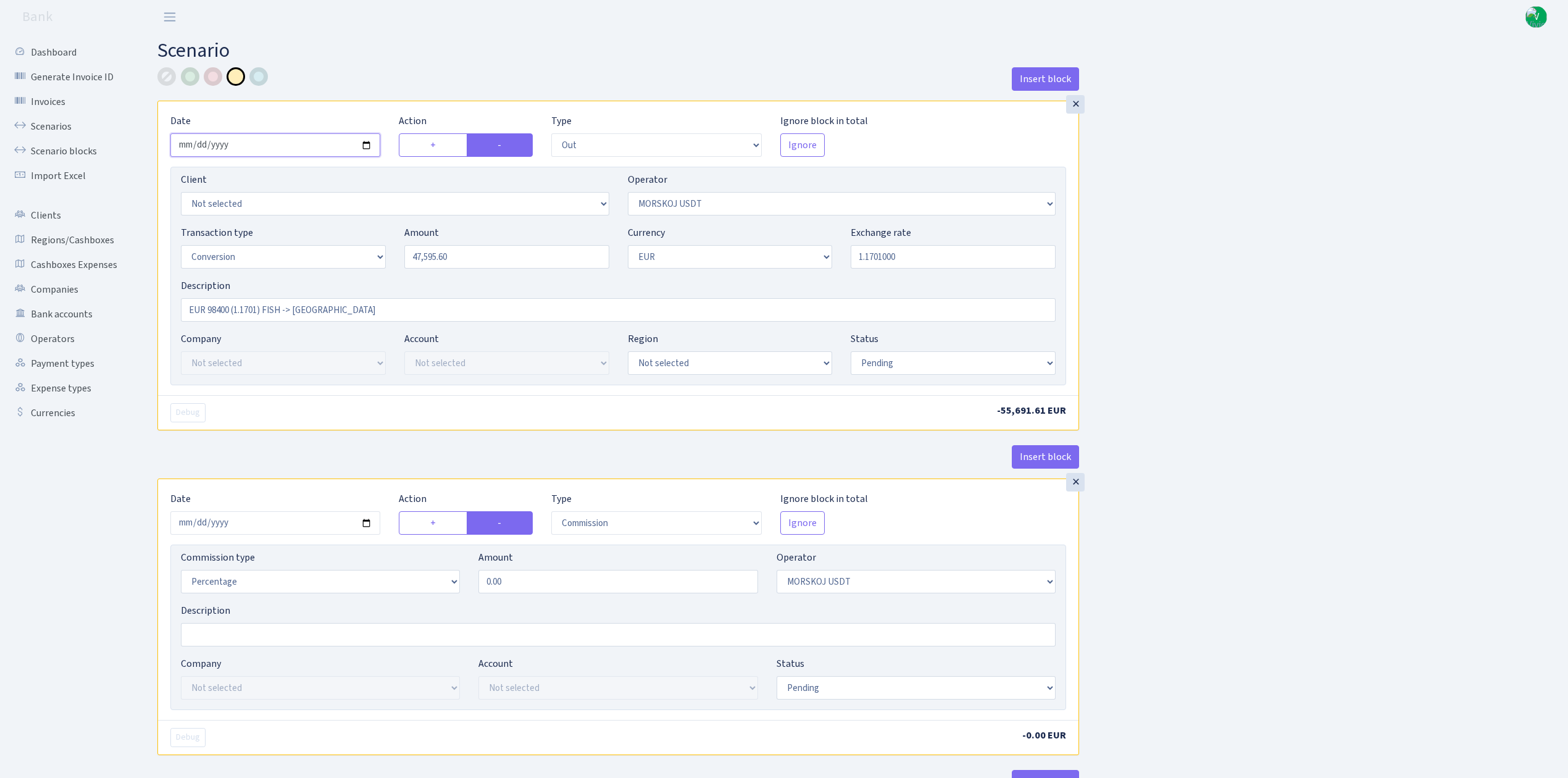
click at [365, 144] on input "2025-10-06" at bounding box center [275, 145] width 210 height 24
type input "[DATE]"
click at [448, 257] on input "47595.60" at bounding box center [506, 257] width 205 height 24
drag, startPoint x: 445, startPoint y: 257, endPoint x: 378, endPoint y: 248, distance: 67.6
click at [378, 248] on div "Transaction type Not selected 981 ELF FISH crypto GIRT IVO dekl MM-BALTIC eur U…" at bounding box center [618, 251] width 893 height 54
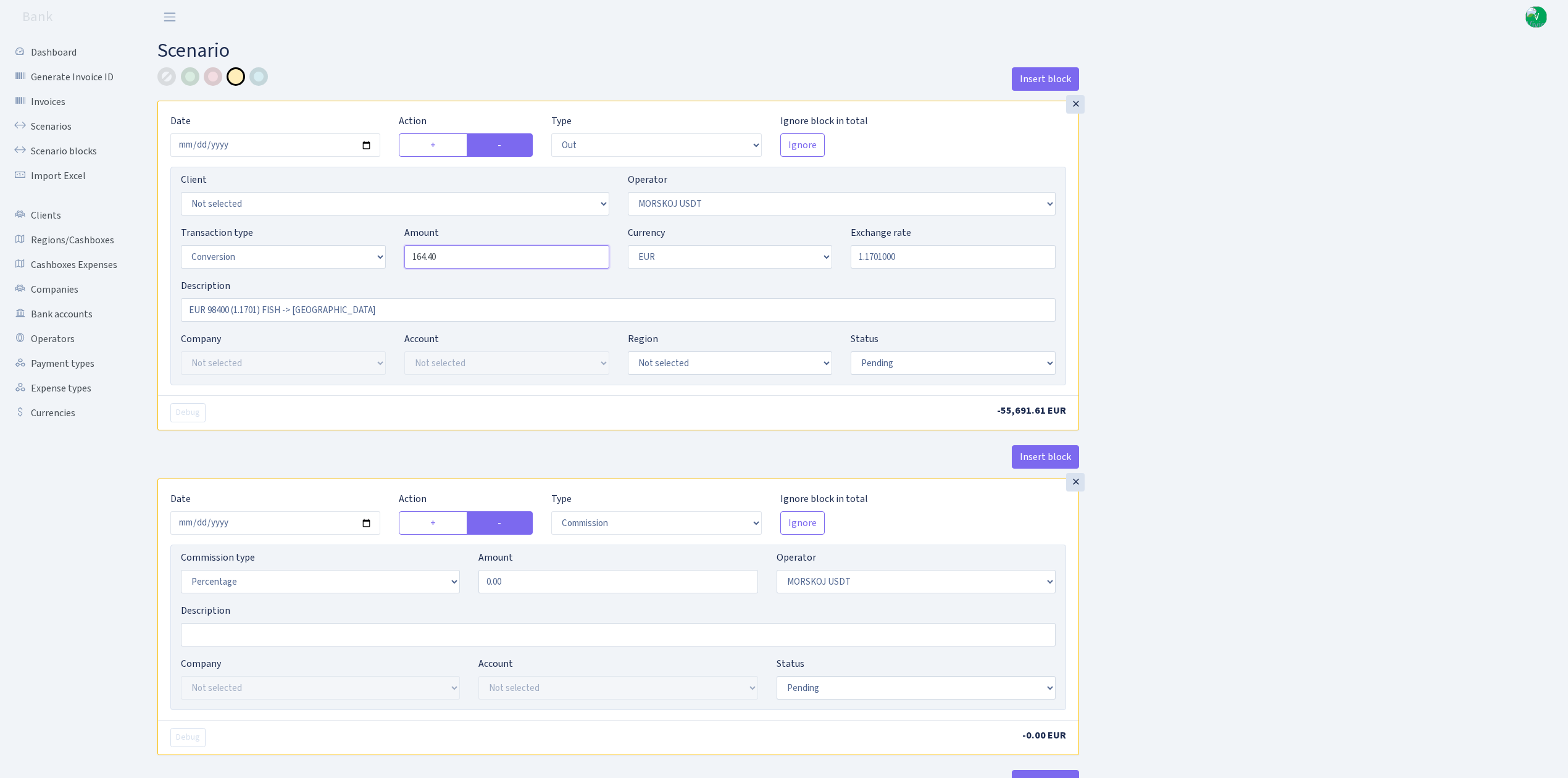
type input "164.40"
click at [930, 257] on input "1.1701000" at bounding box center [953, 257] width 205 height 24
drag, startPoint x: 869, startPoint y: 253, endPoint x: 948, endPoint y: 262, distance: 79.5
click at [948, 262] on input "1.1701000" at bounding box center [953, 257] width 205 height 24
type input "1.1577000"
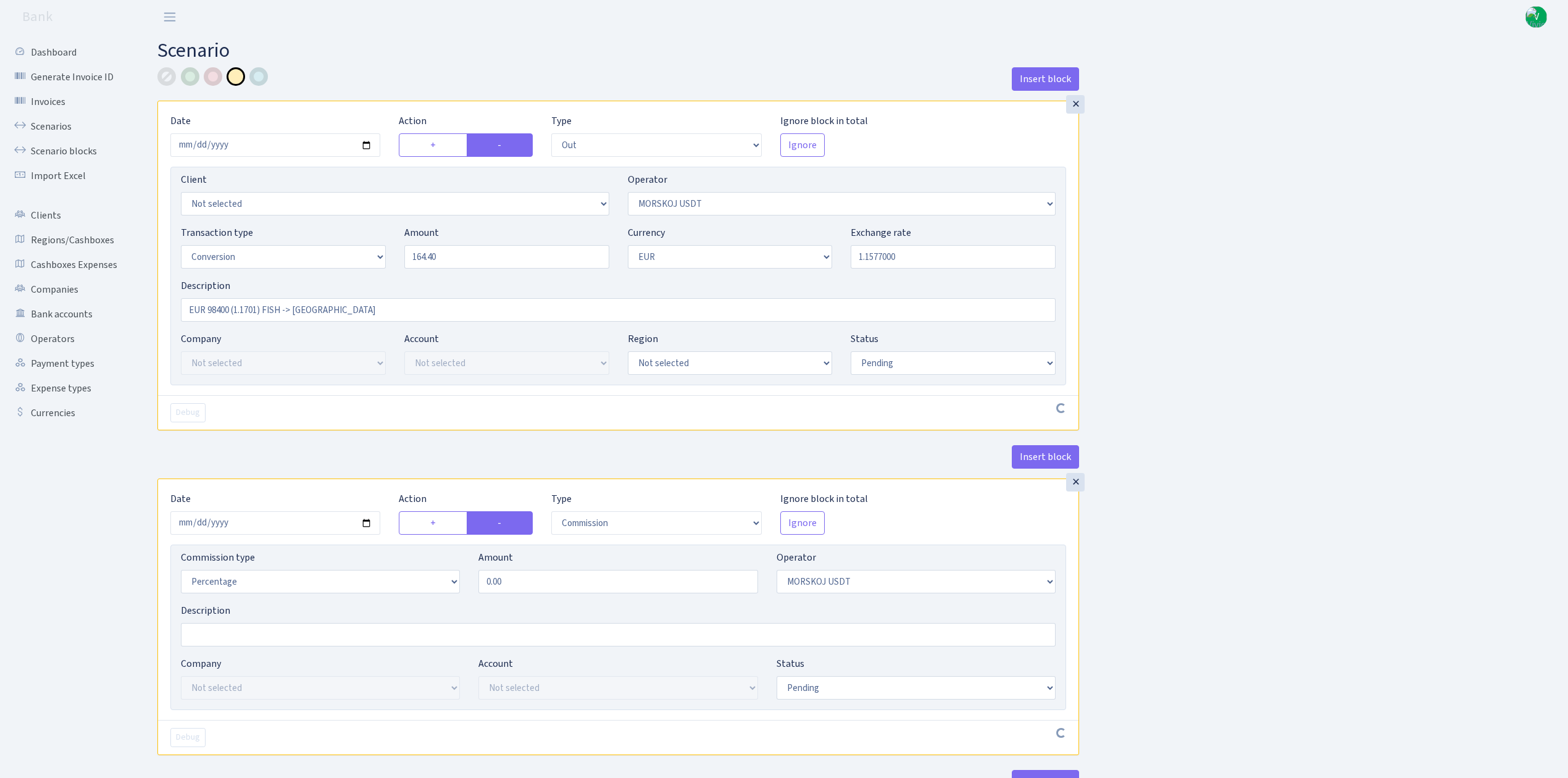
click at [1169, 297] on div "Insert block × Date 2025-10-10 Action + - Type --- In Out Commission Field requ…" at bounding box center [854, 649] width 1411 height 1164
drag, startPoint x: 358, startPoint y: 314, endPoint x: 102, endPoint y: 279, distance: 258.4
click at [102, 279] on div "Dashboard Generate Invoice ID Invoices Scenarios Scenario blocks Import Excel C…" at bounding box center [784, 647] width 1568 height 1226
type input "48000 - 0.5%= 47760 za MSK - 47795.60 (Fish na Morskoj) = 164.40 eur"
click at [368, 524] on input "2025-10-06" at bounding box center [275, 523] width 210 height 24
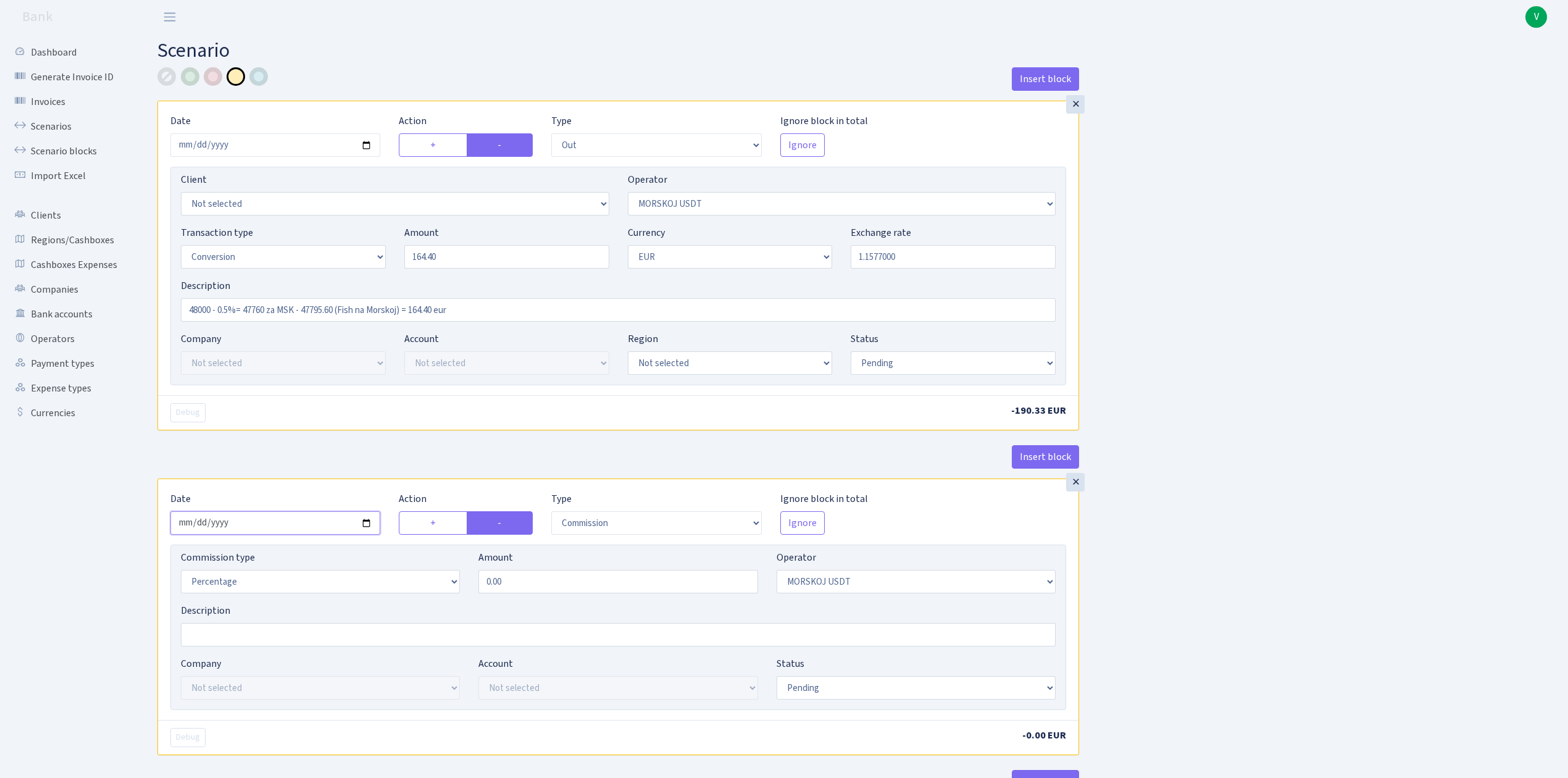
type input "[DATE]"
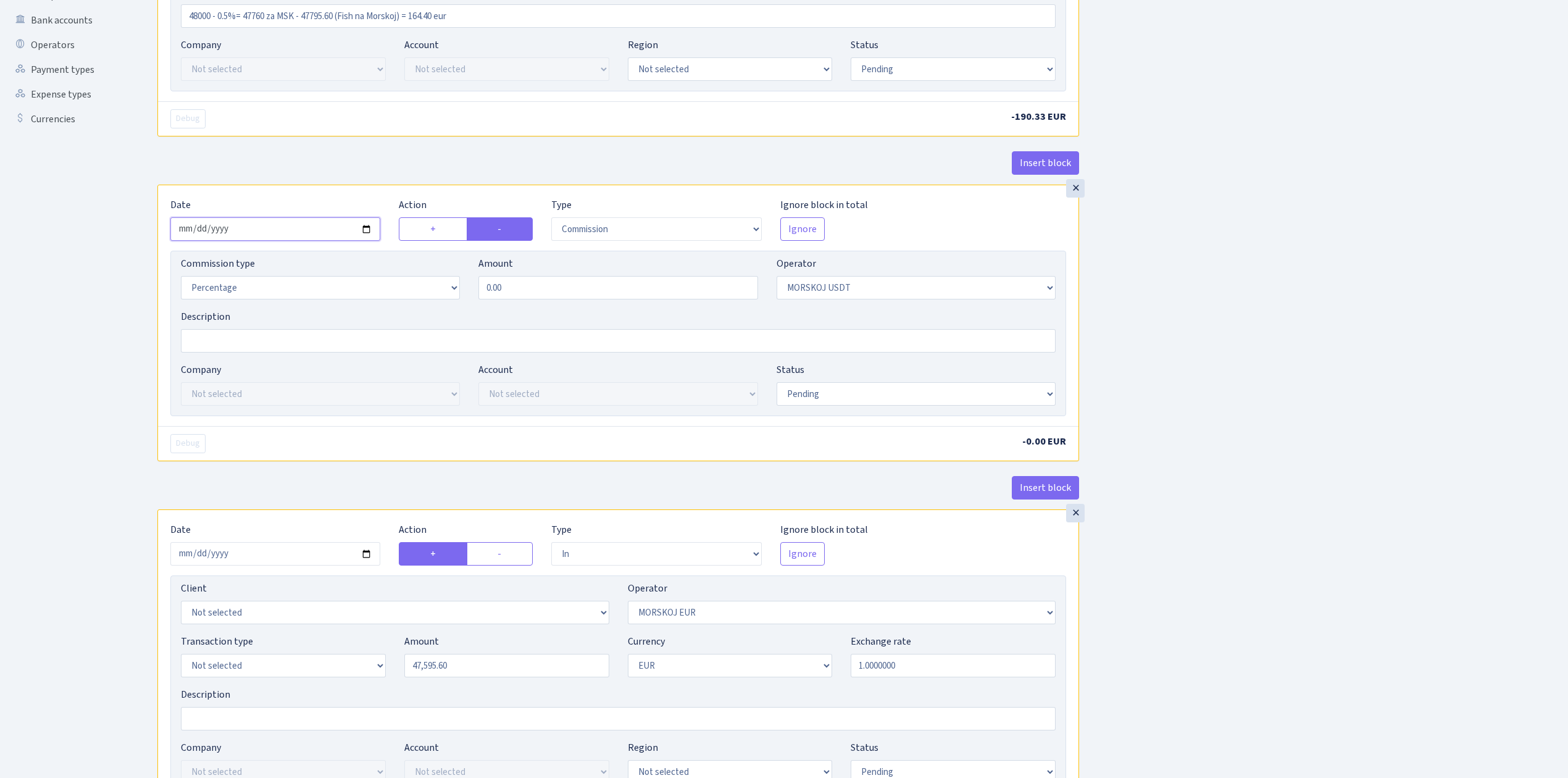
scroll to position [330, 0]
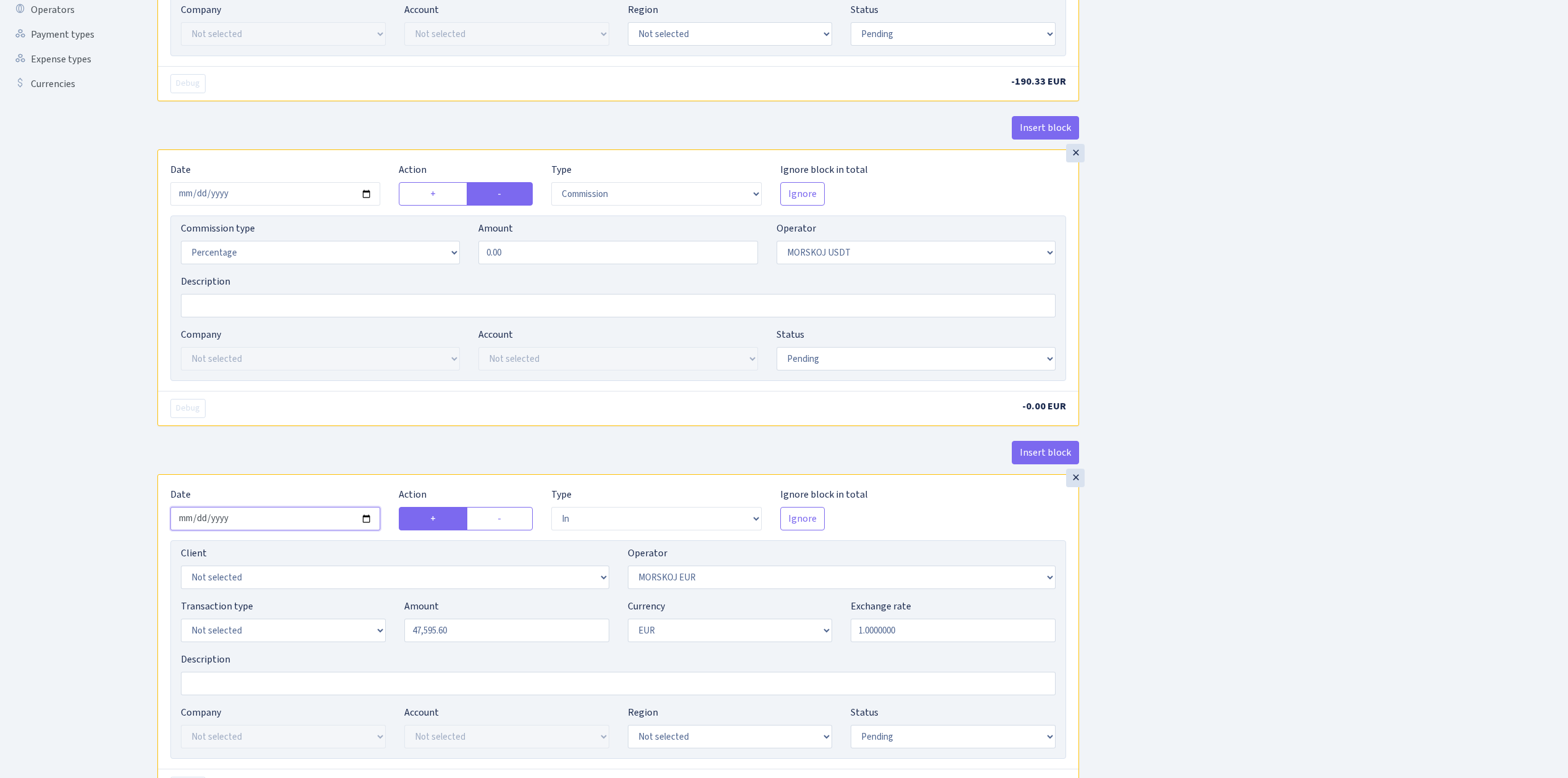
click at [366, 524] on input "2025-10-06" at bounding box center [275, 519] width 210 height 24
type input "[DATE]"
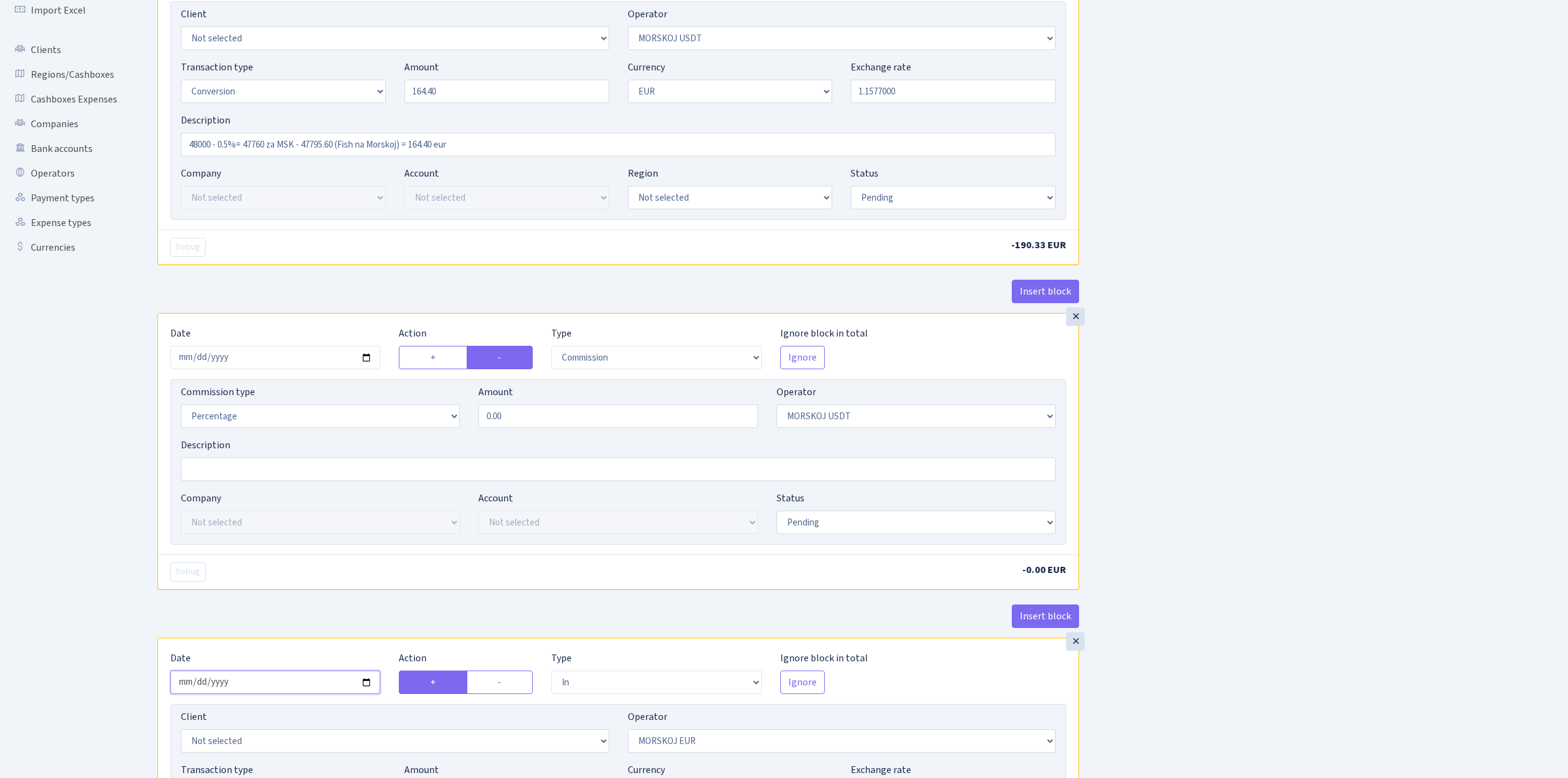
scroll to position [164, 0]
drag, startPoint x: 415, startPoint y: 84, endPoint x: 346, endPoint y: 67, distance: 71.1
click at [346, 67] on div "Transaction type Not selected 981 ELF FISH crypto GIRT IVO dekl MM-BALTIC eur U…" at bounding box center [618, 87] width 893 height 54
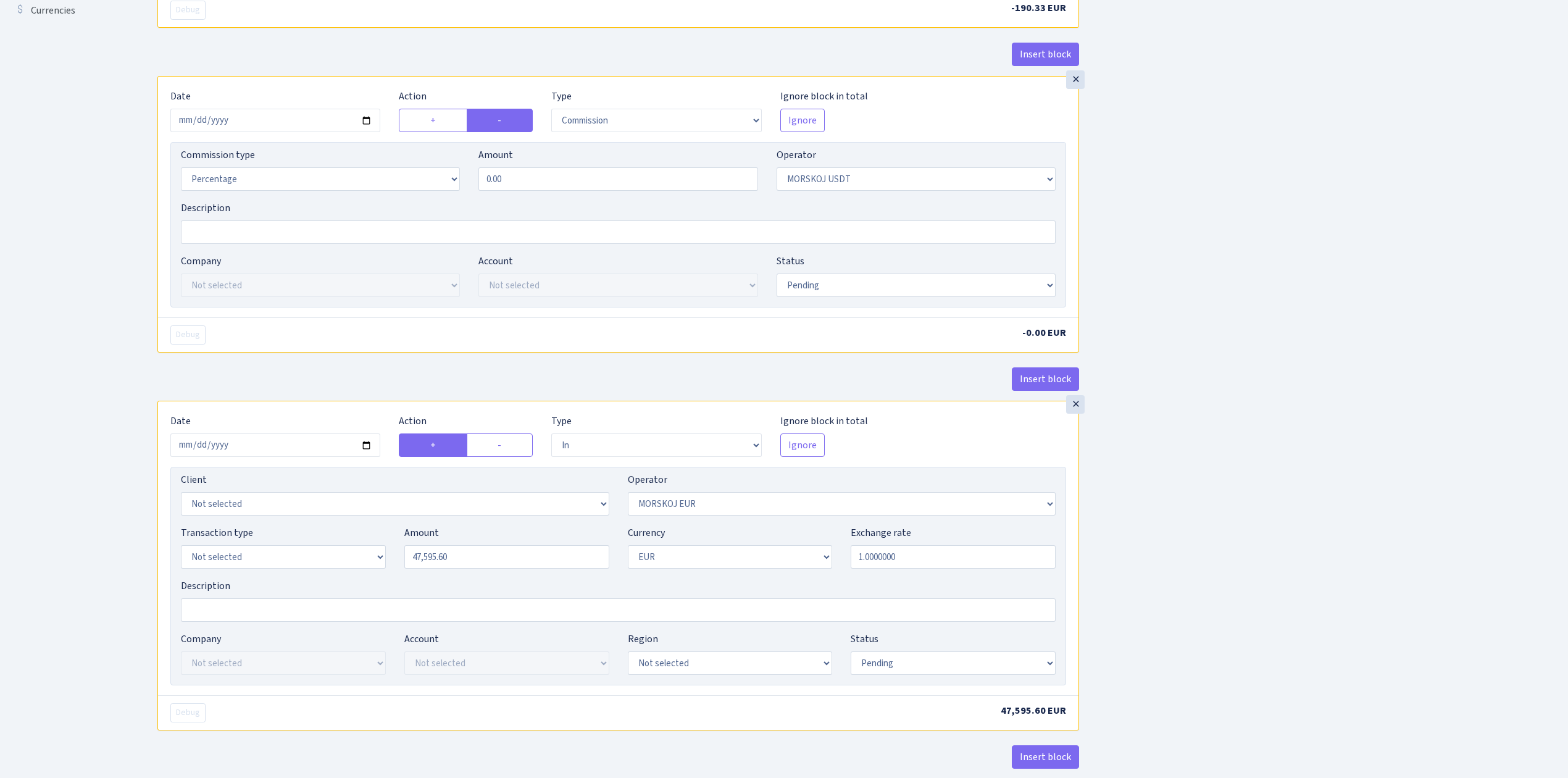
scroll to position [411, 0]
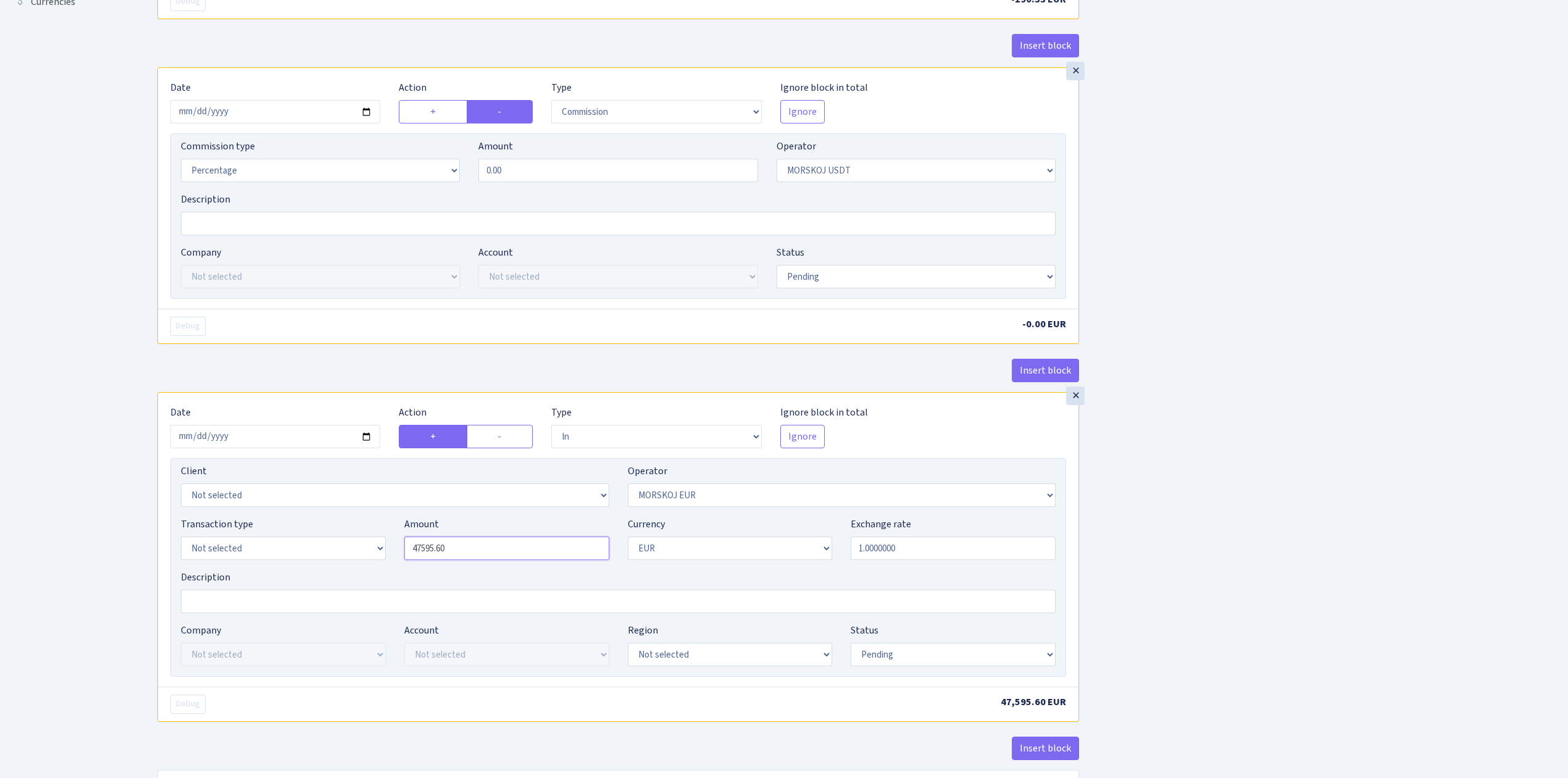
click at [476, 555] on input "47595.60" at bounding box center [506, 549] width 205 height 24
drag, startPoint x: 495, startPoint y: 552, endPoint x: 342, endPoint y: 533, distance: 154.2
click at [342, 533] on div "Transaction type Not selected 981 ELF FISH crypto GIRT IVO dekl MM-BALTIC eur U…" at bounding box center [618, 544] width 893 height 54
paste input "164.4"
type input "164.40"
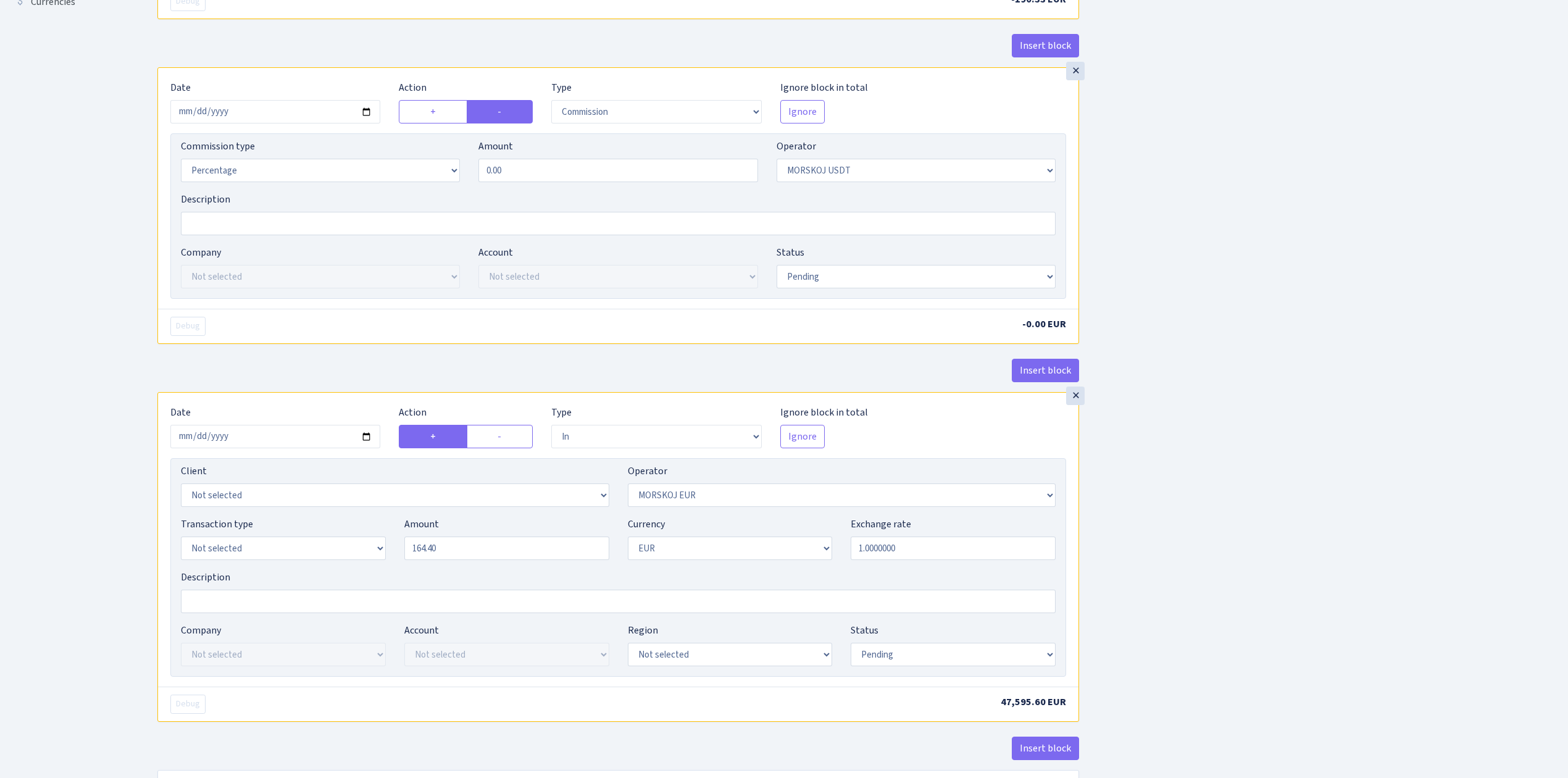
click at [1367, 586] on div "Insert block × Date 2025-10-10 Action + - Type --- In Out Commission Field requ…" at bounding box center [854, 240] width 1411 height 1170
click at [1349, 622] on div "Insert block × Date 2025-10-10 Action + - Type --- In Out Commission Field requ…" at bounding box center [854, 238] width 1411 height 1164
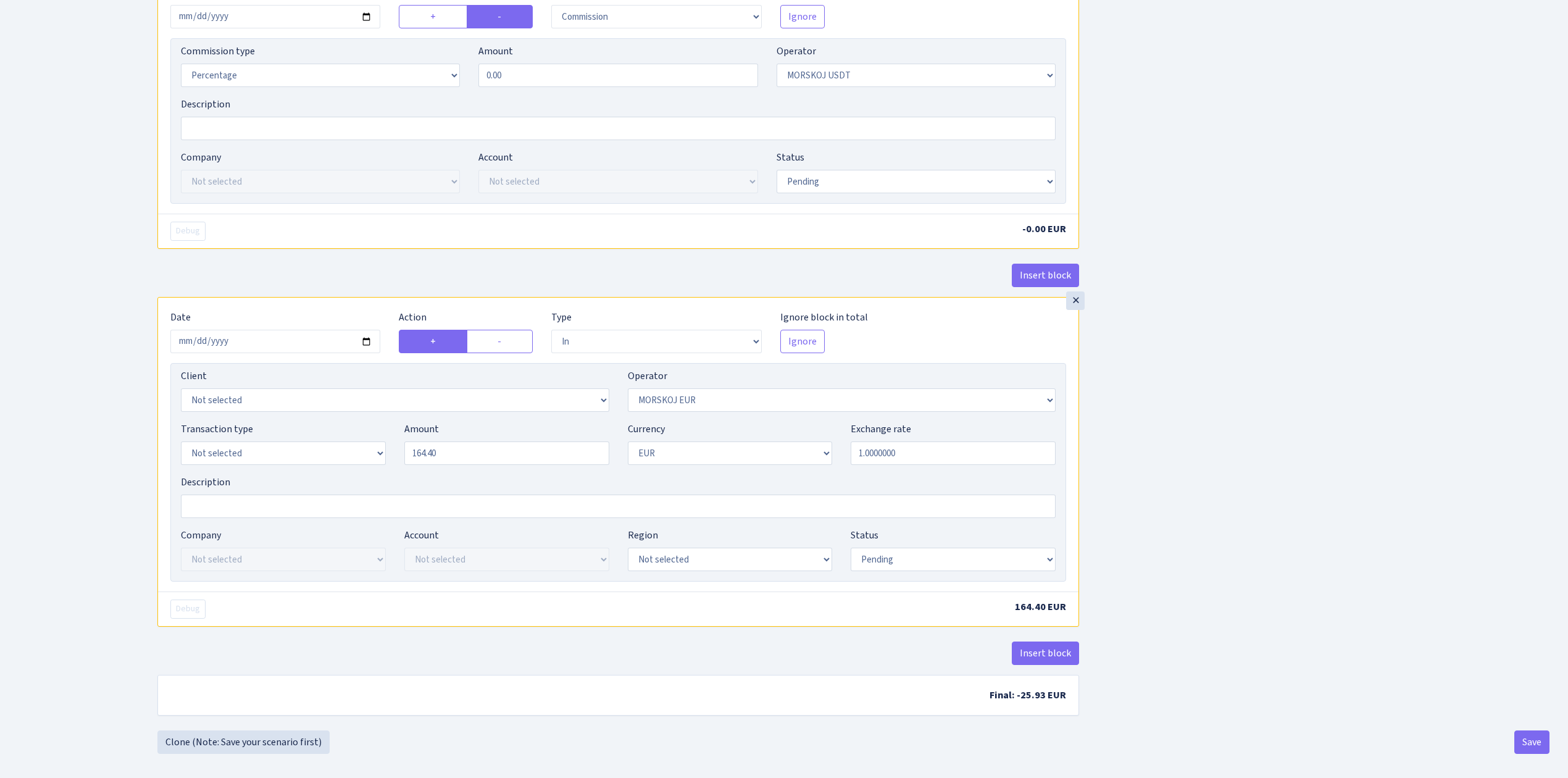
scroll to position [521, 0]
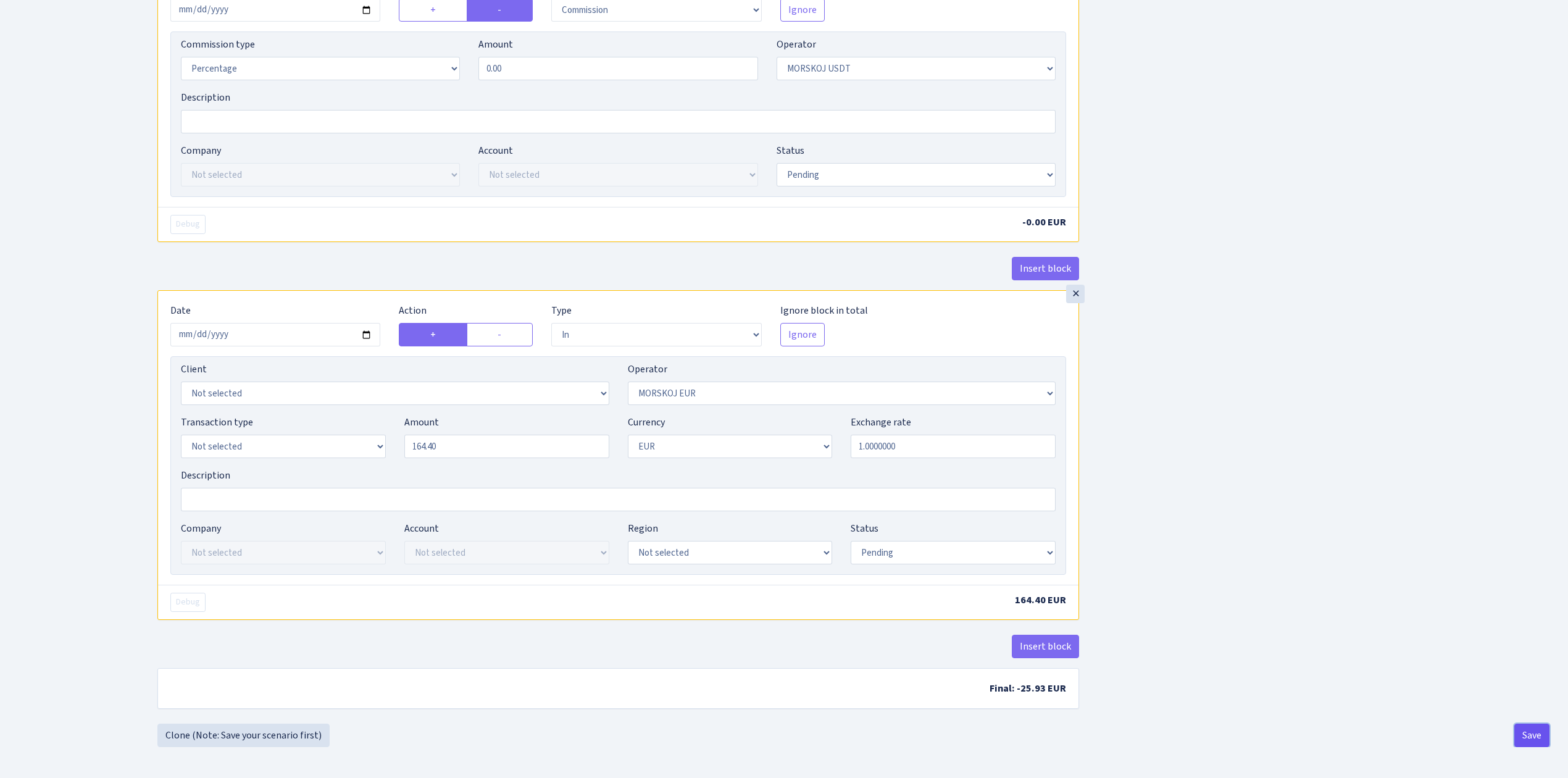
click at [1534, 730] on button "Save" at bounding box center [1531, 736] width 35 height 24
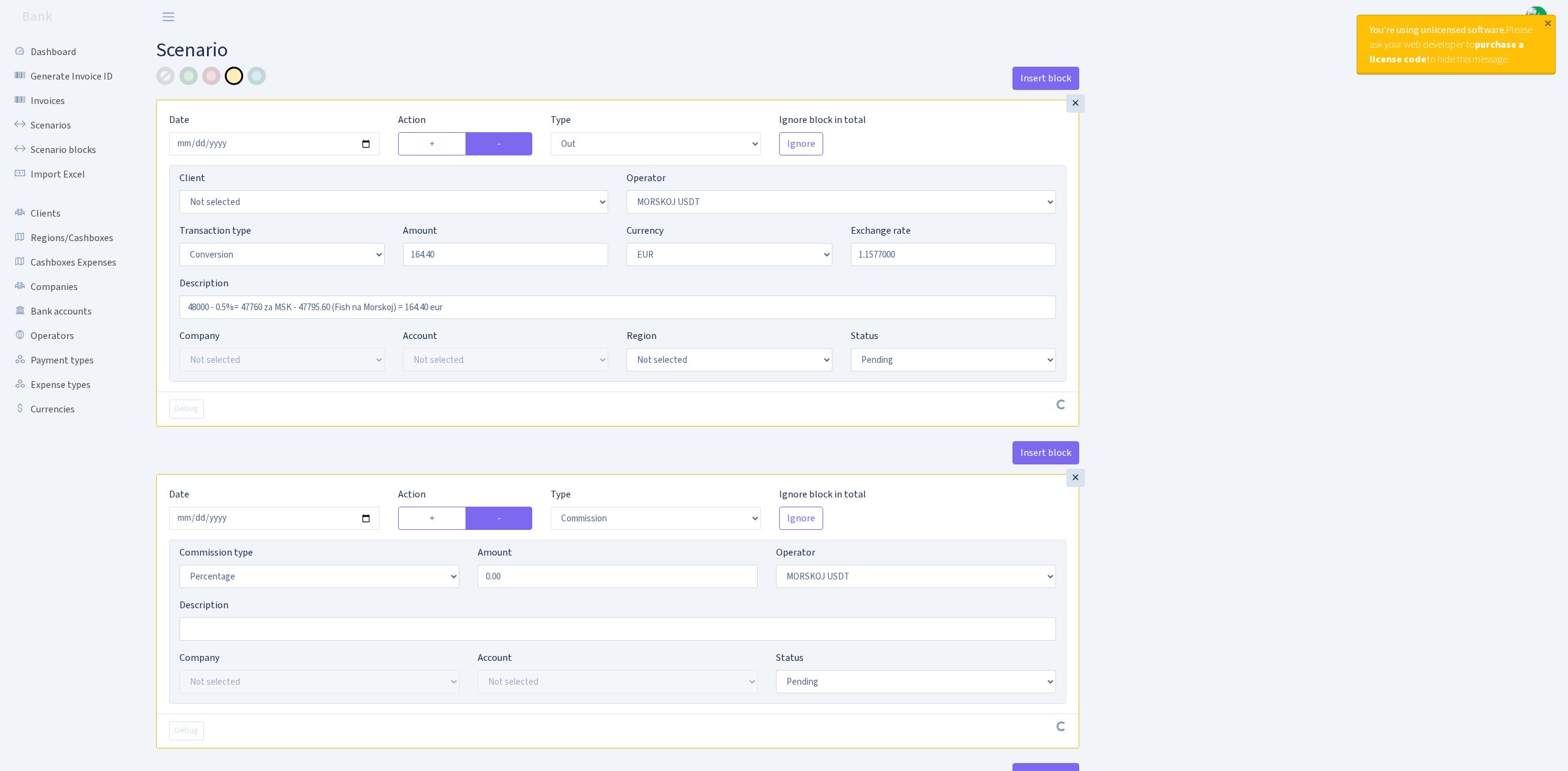
select select "out"
select select "324"
select select "15"
select select "1"
select select "pending"
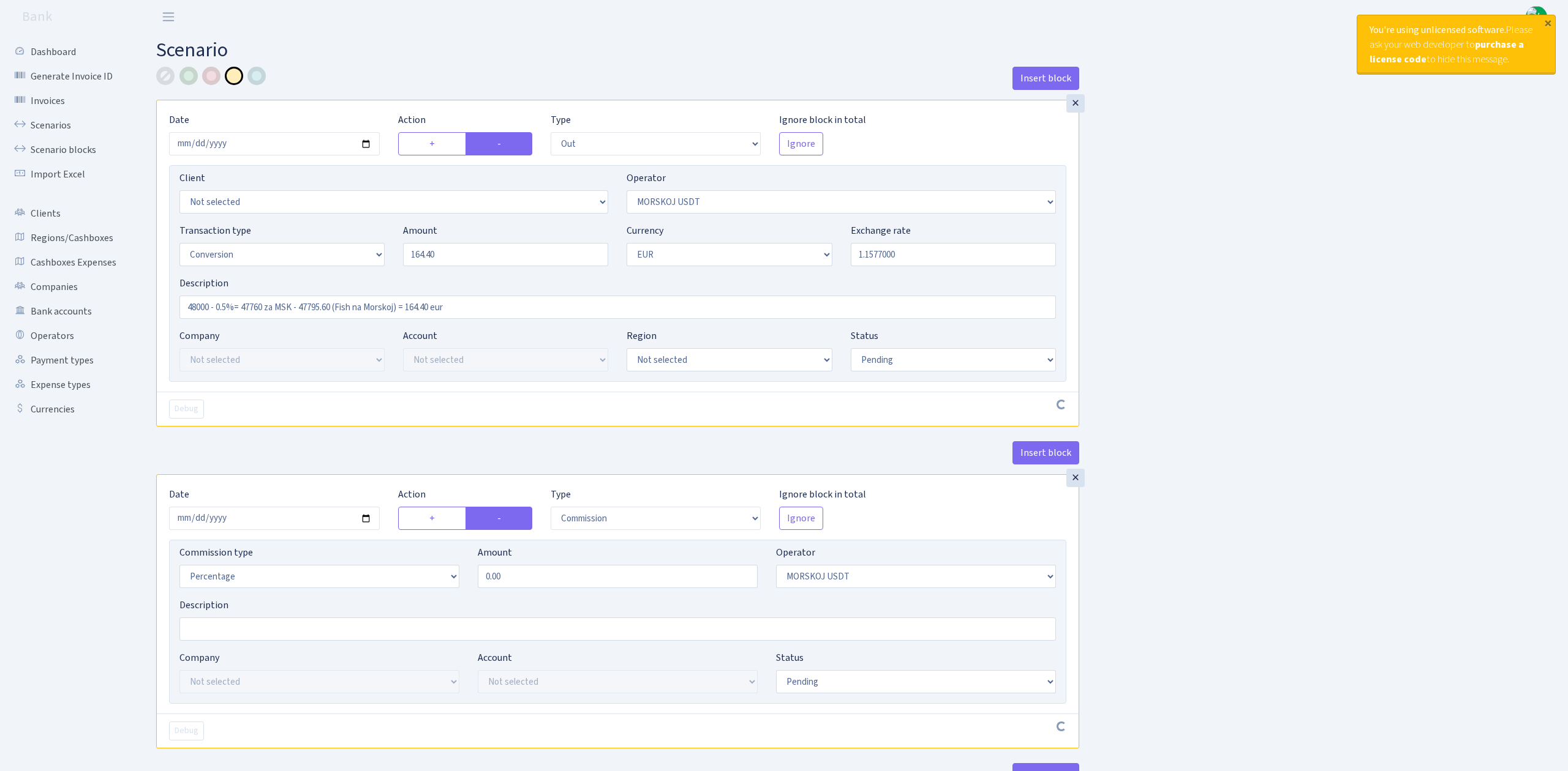
select select "commission"
select select "324"
select select "pending"
select select "in"
select select "323"
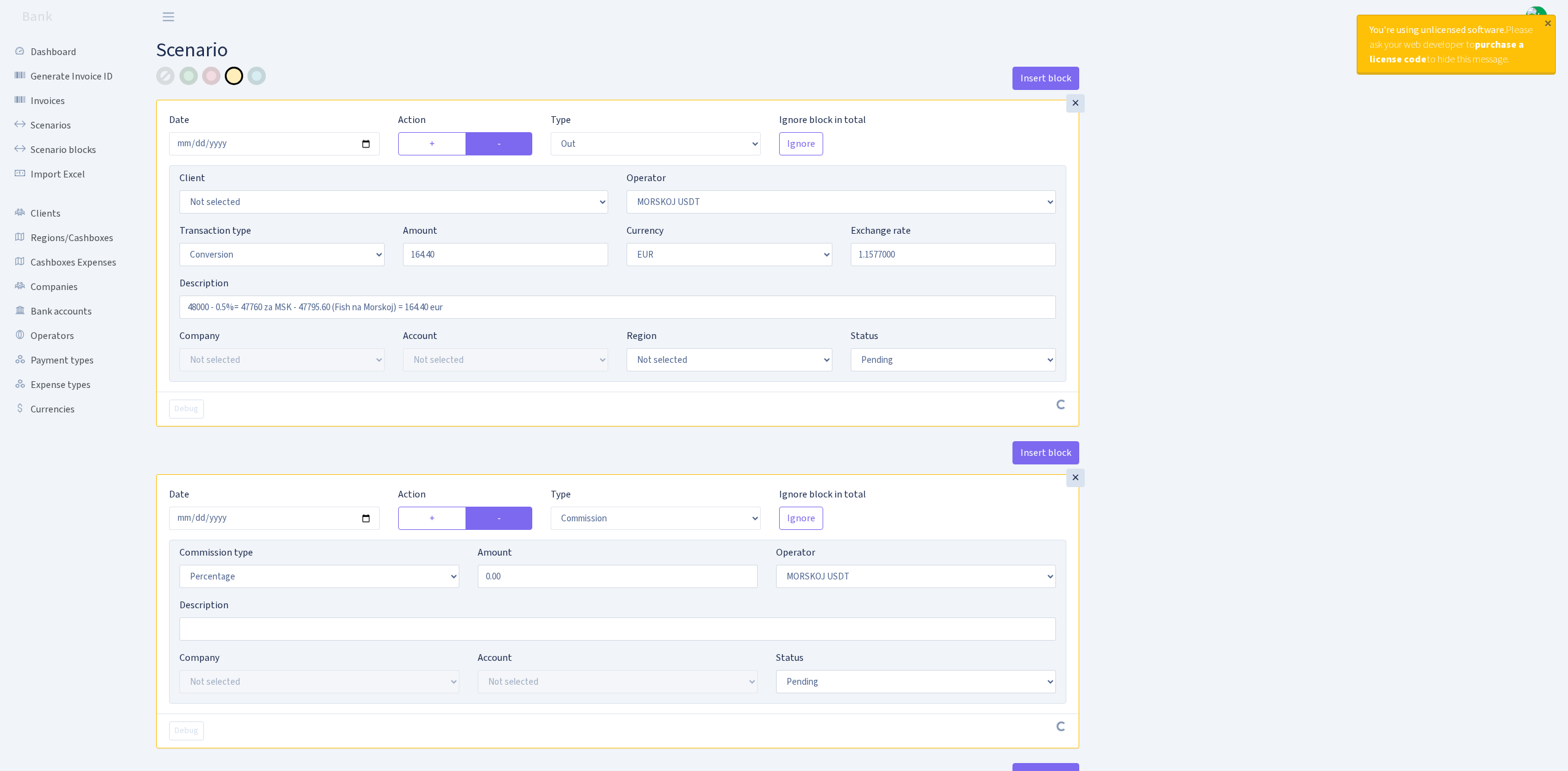
select select "1"
select select "pending"
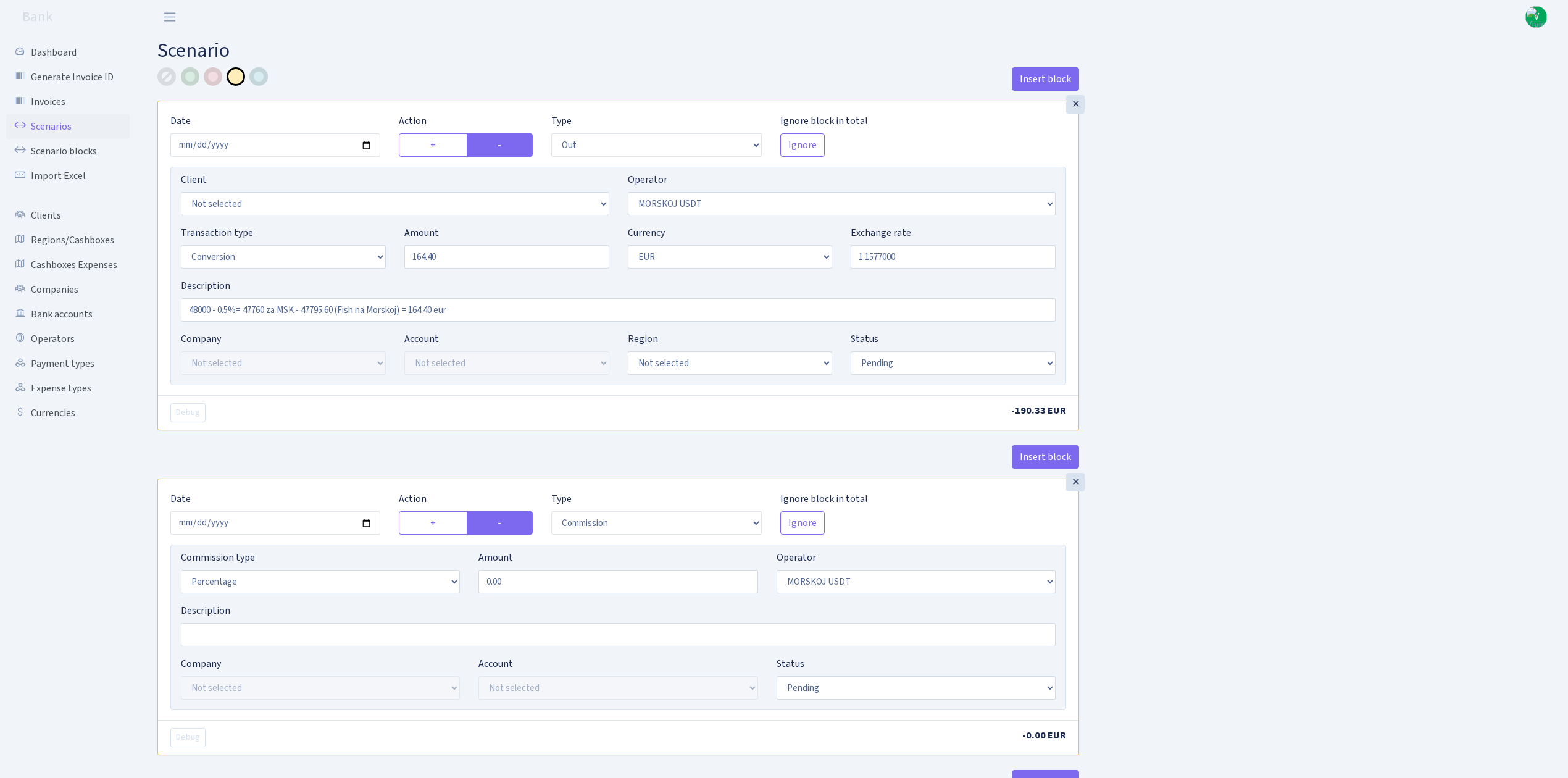
click at [65, 129] on link "Scenarios" at bounding box center [67, 127] width 123 height 25
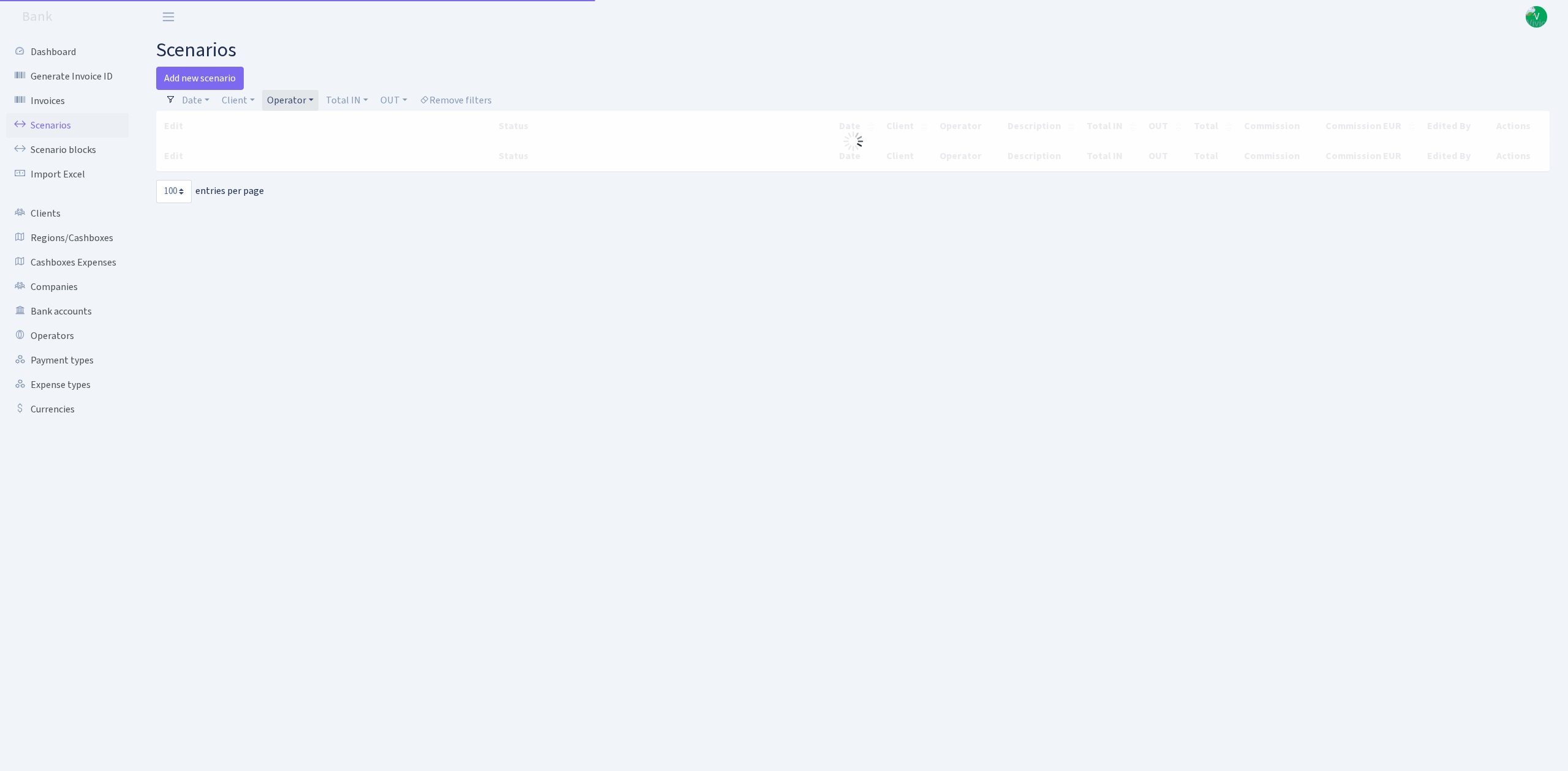
select select "100"
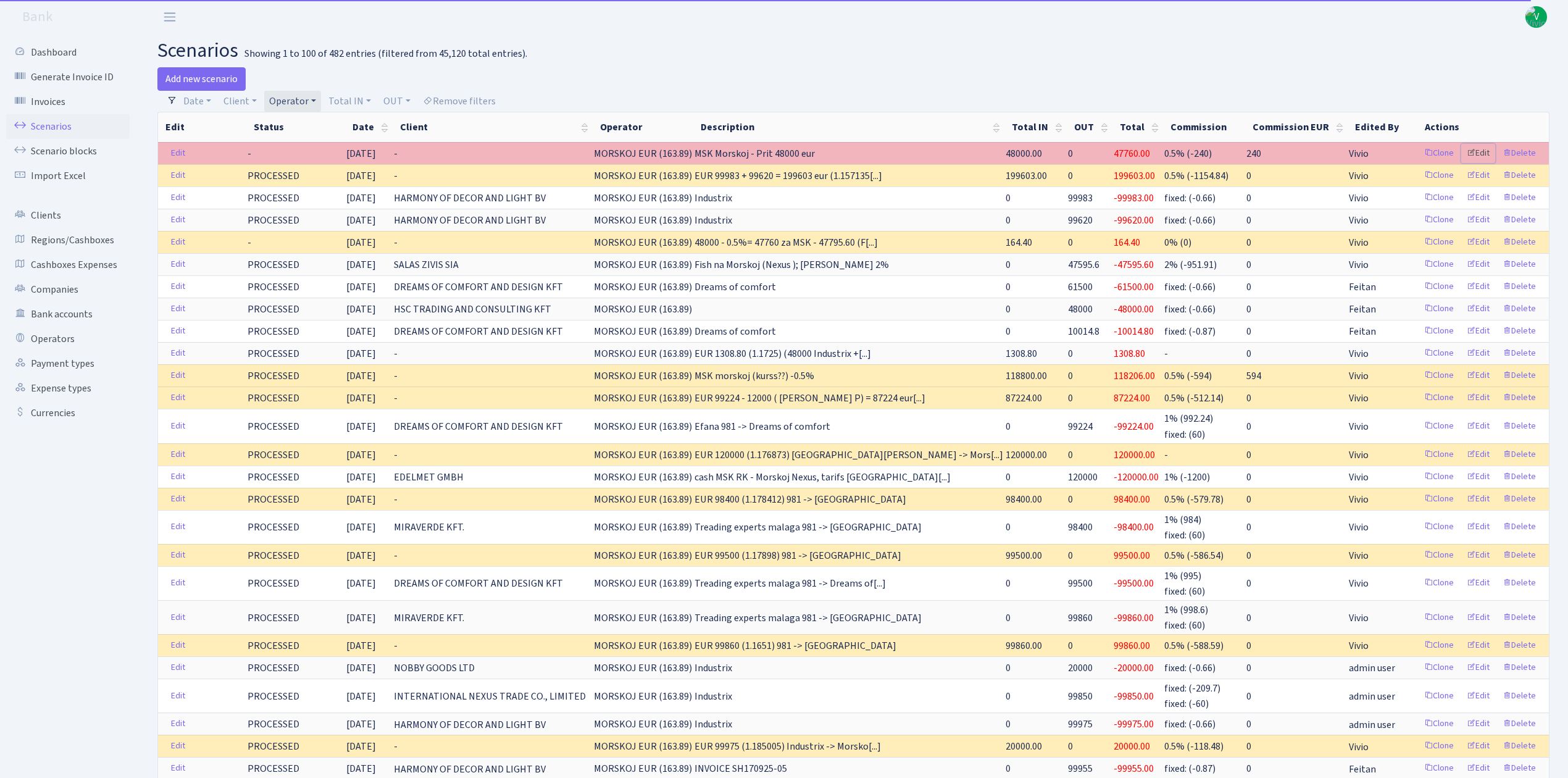
click at [1482, 147] on link "Edit" at bounding box center [1478, 153] width 34 height 20
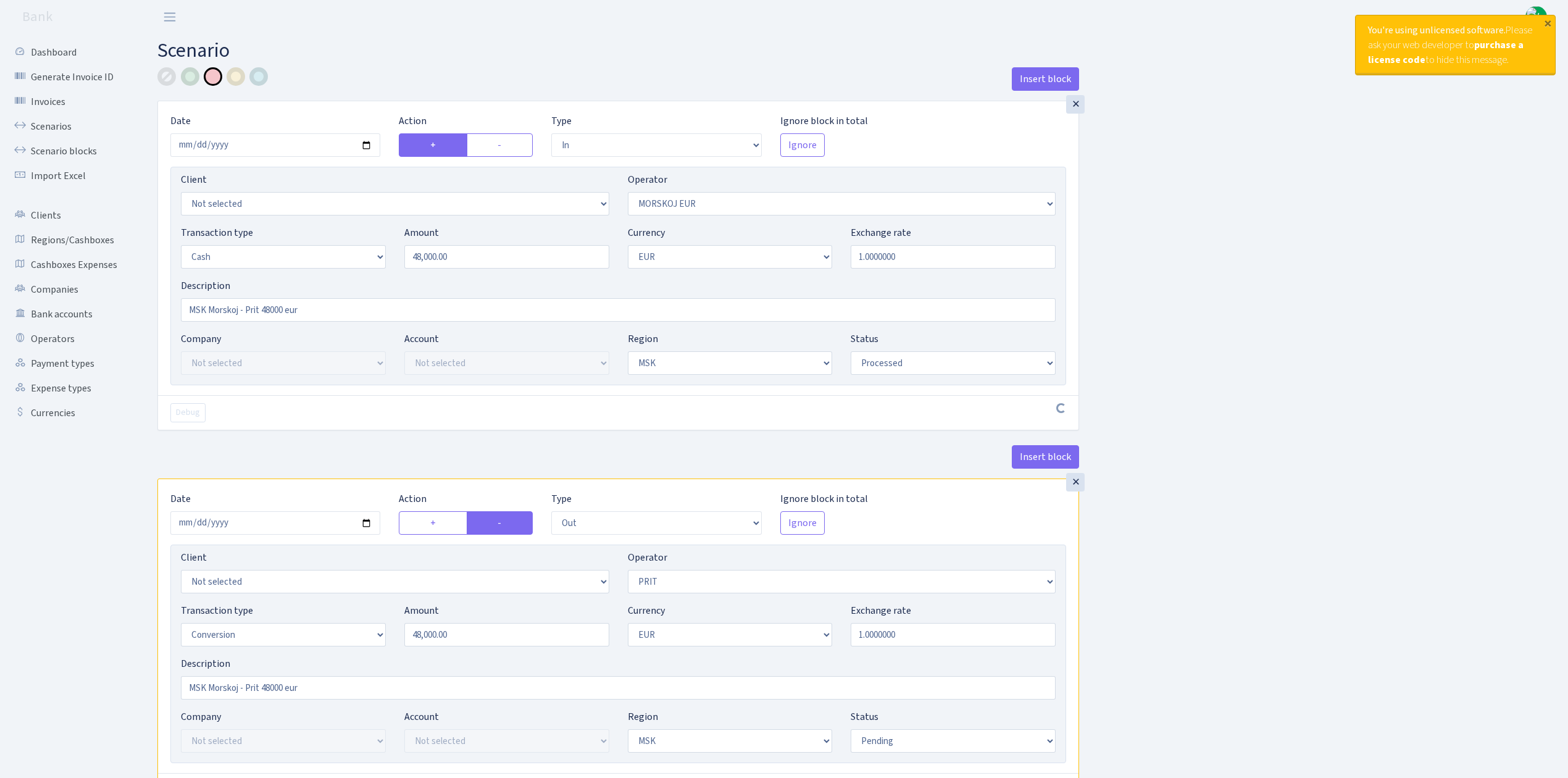
select select "in"
select select "323"
select select "1"
select select "3"
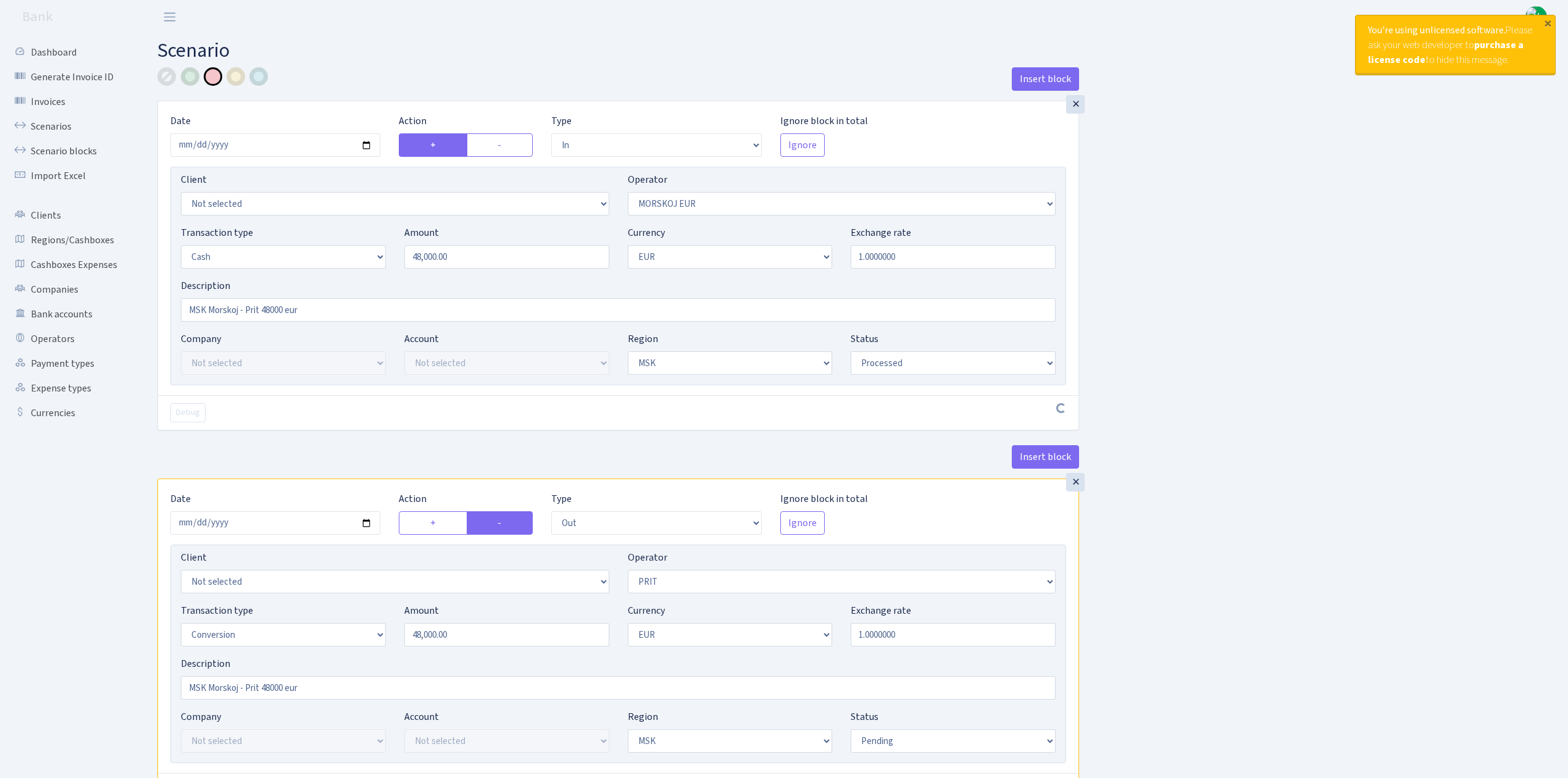
select select "processed"
select select "out"
select select "82"
select select "15"
select select "1"
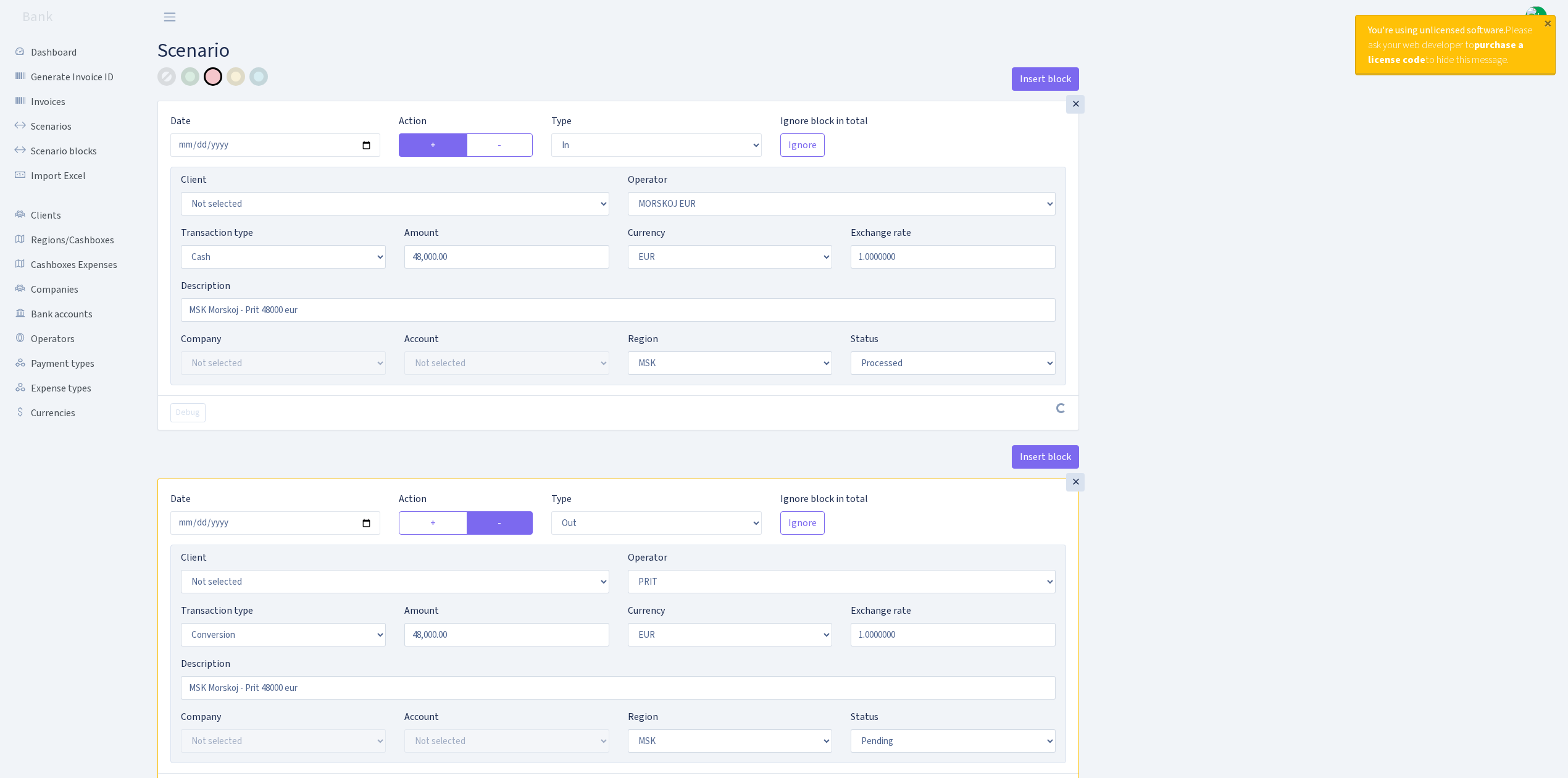
select select "3"
select select "pending"
select select "commission"
select select "323"
select select "processed"
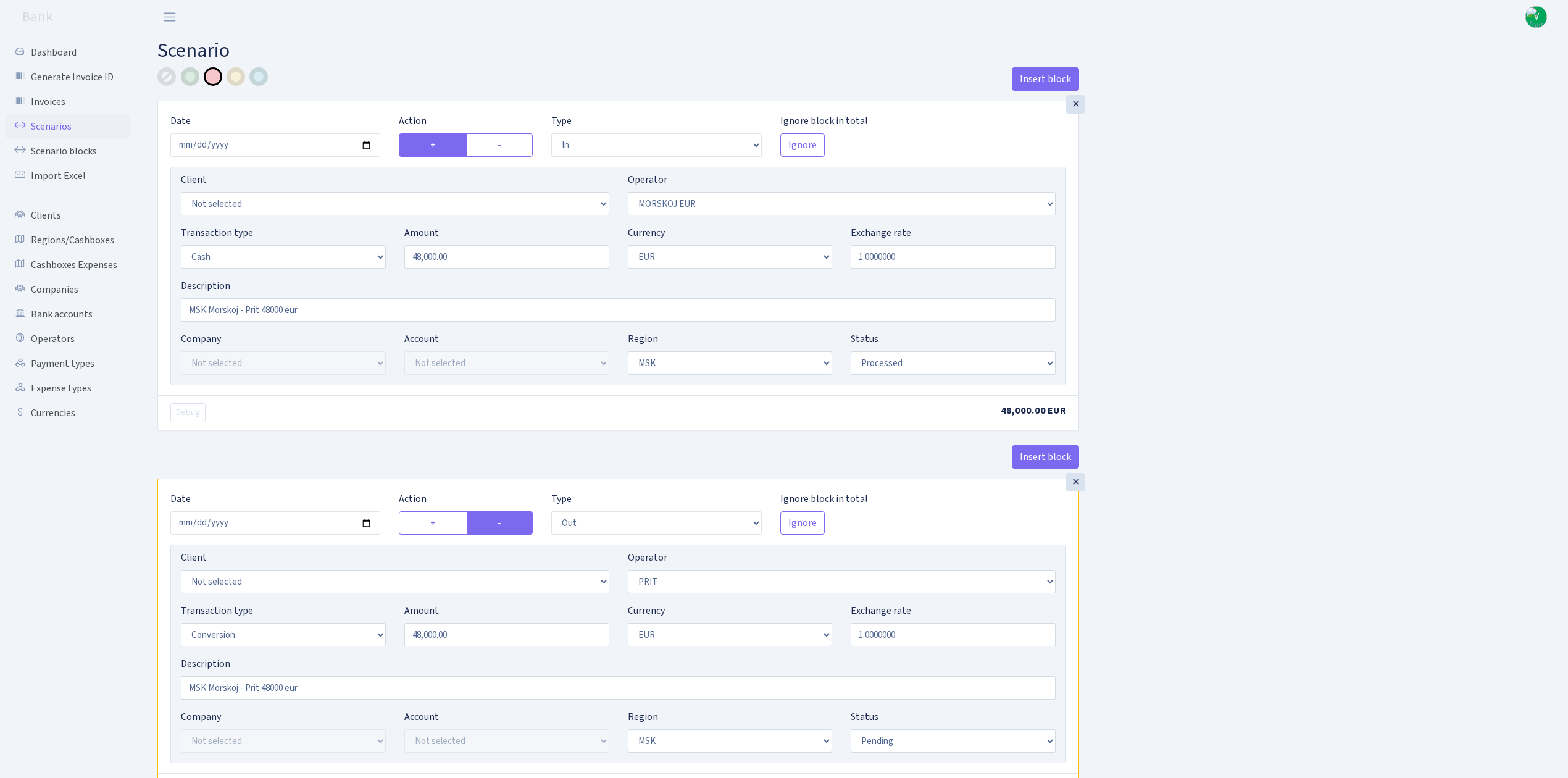
click at [63, 128] on link "Scenarios" at bounding box center [67, 127] width 123 height 25
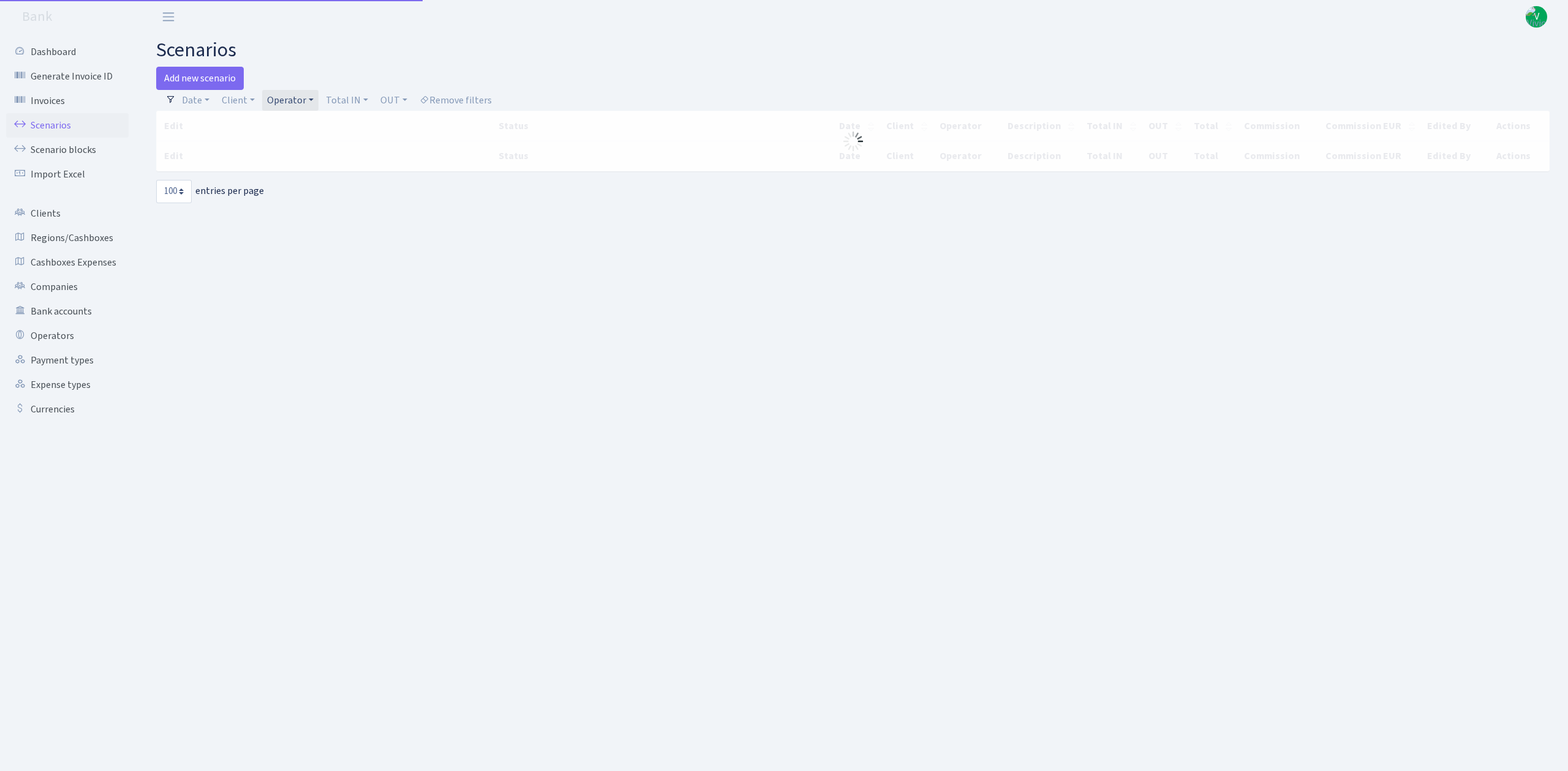
select select "100"
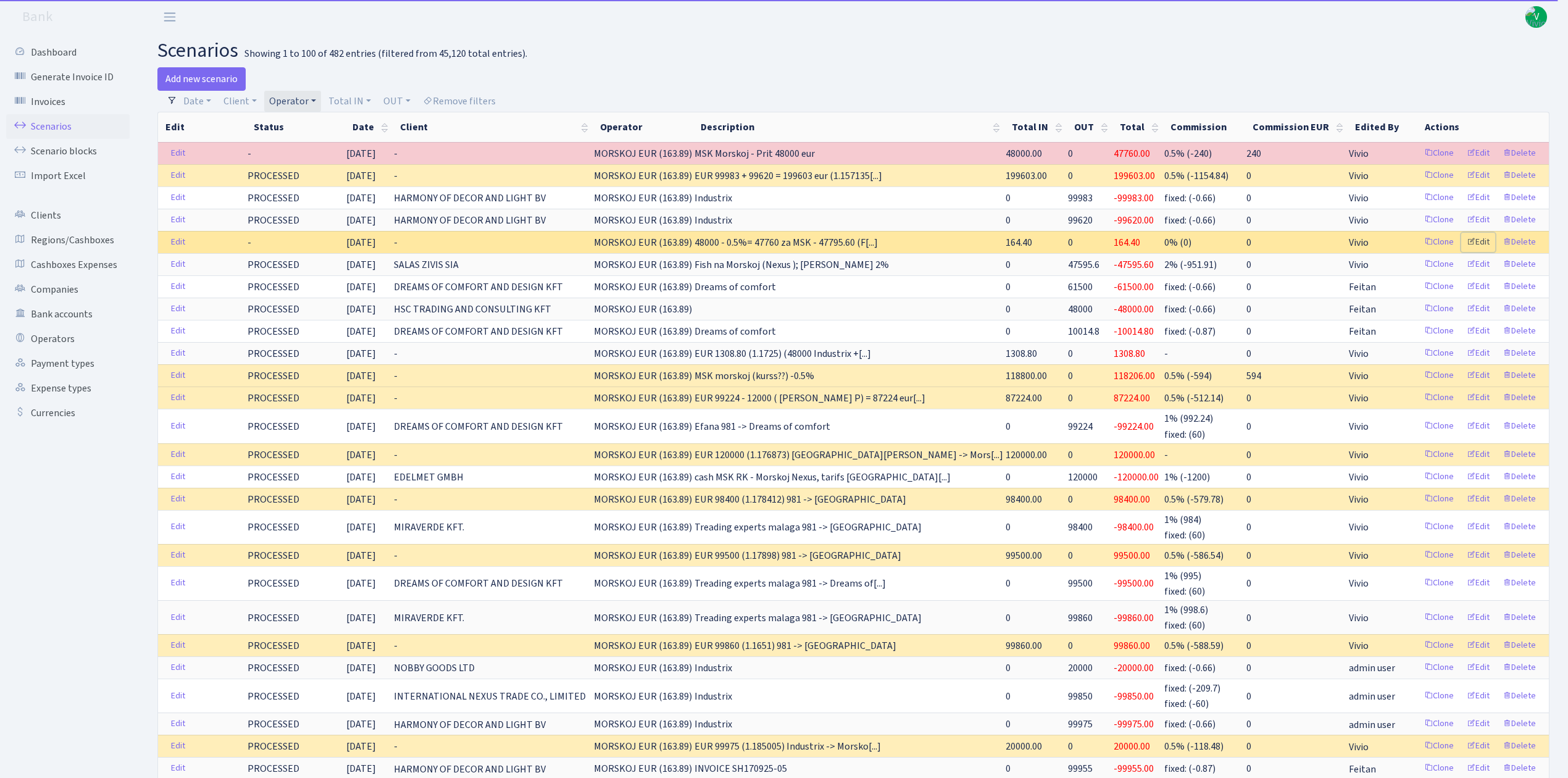
click at [1476, 245] on link "Edit" at bounding box center [1478, 242] width 34 height 20
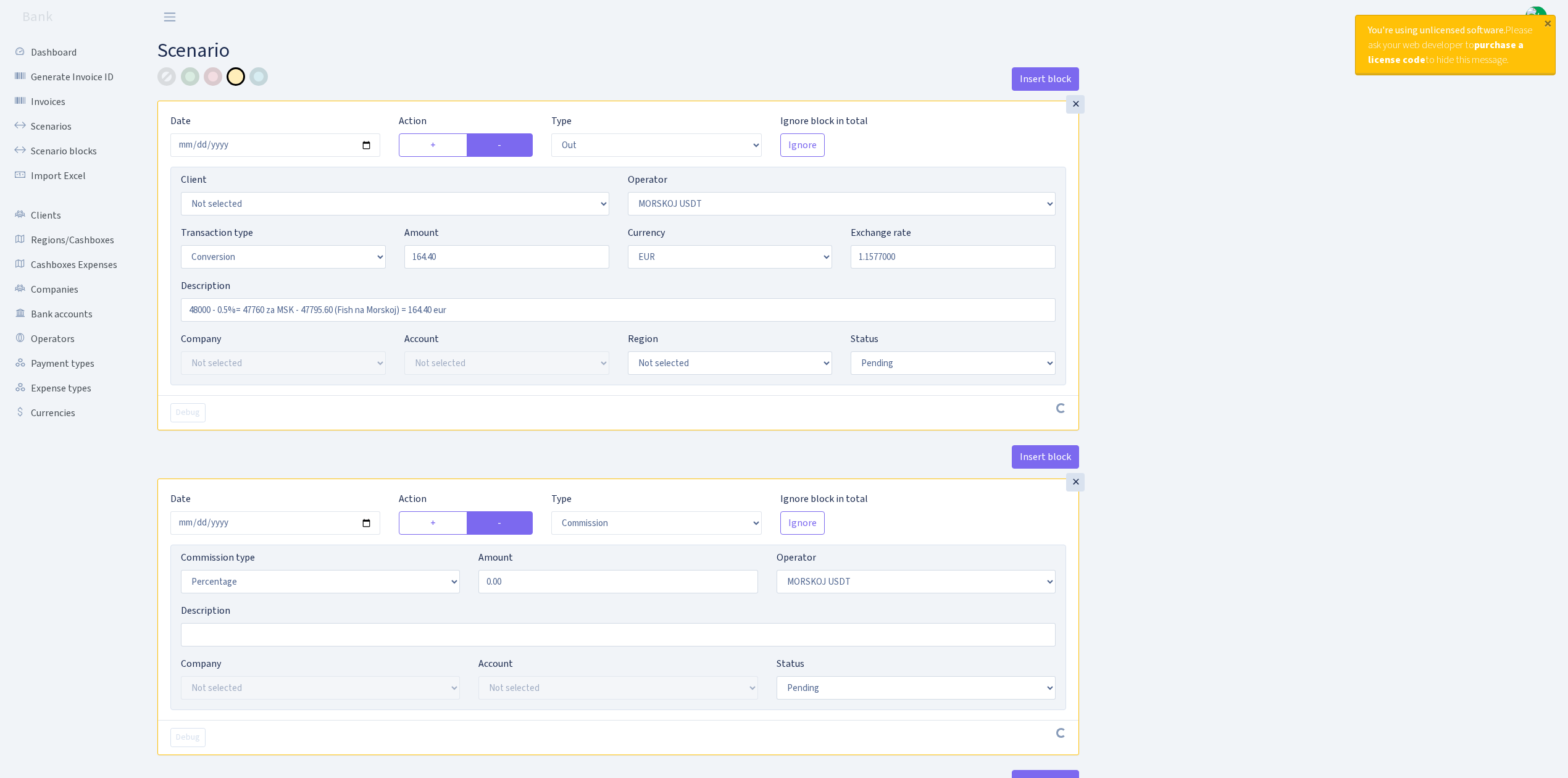
select select "out"
select select "324"
select select "15"
select select "1"
select select "pending"
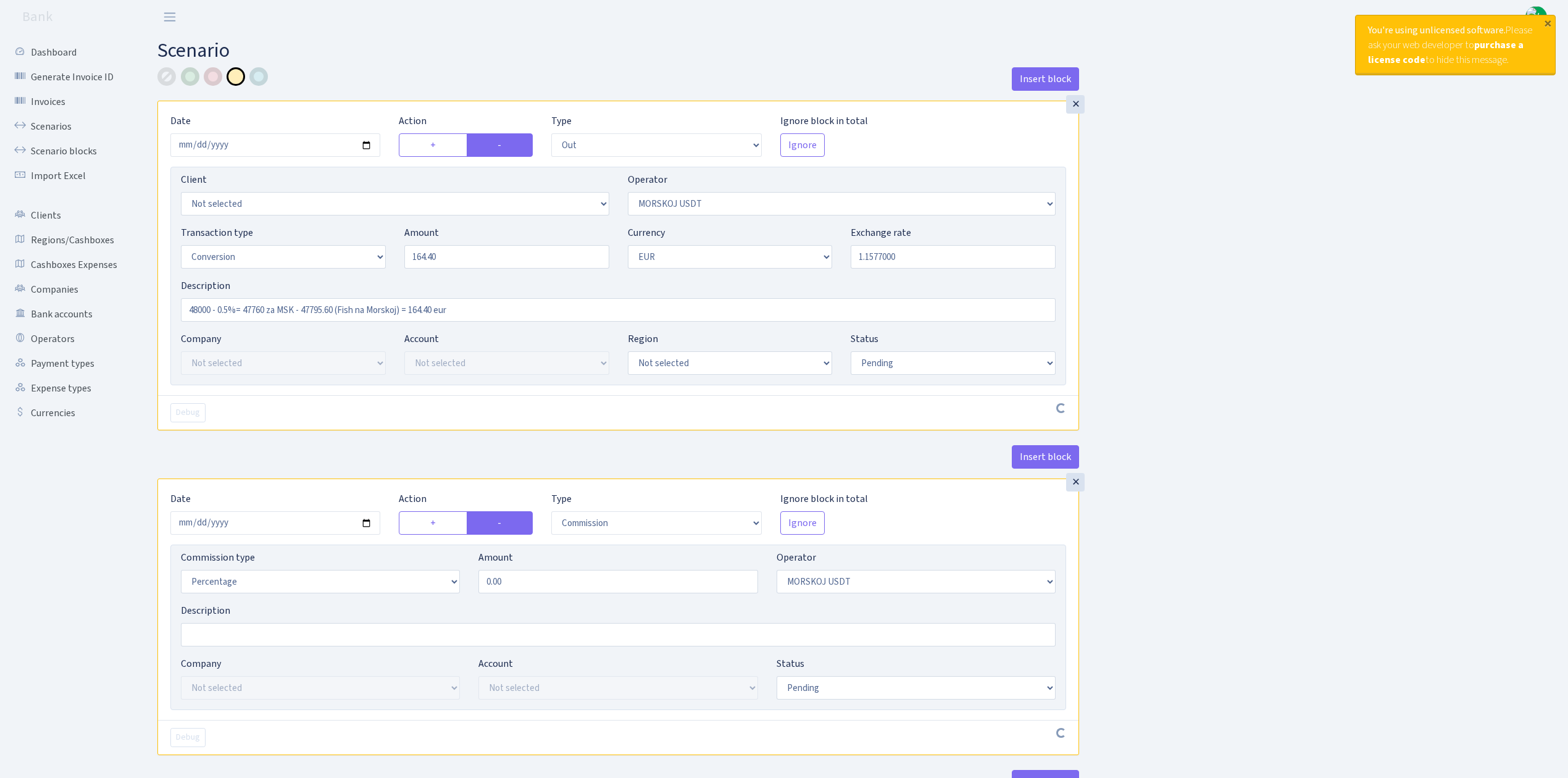
select select "commission"
select select "324"
select select "pending"
select select "in"
select select "323"
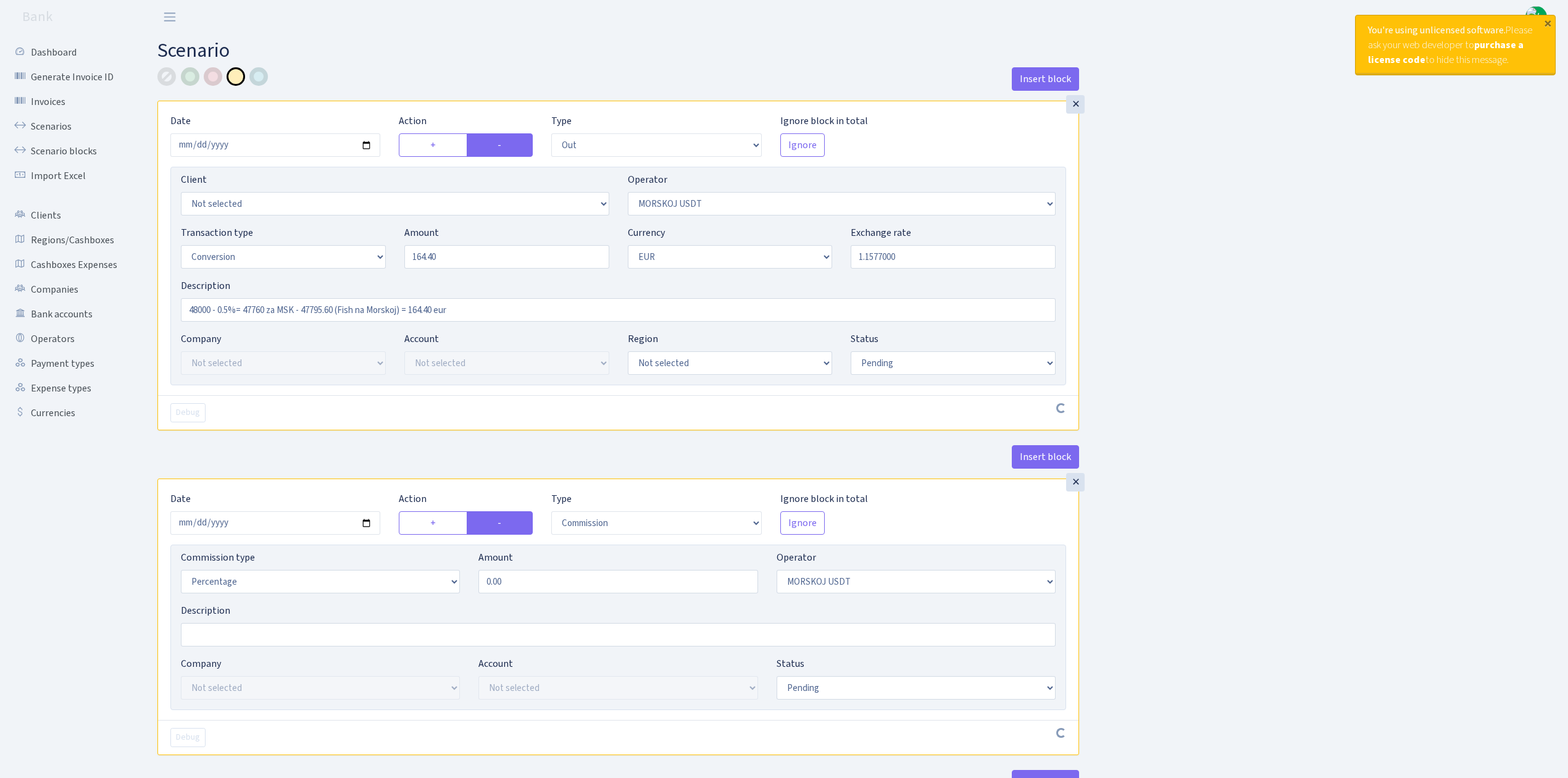
select select "1"
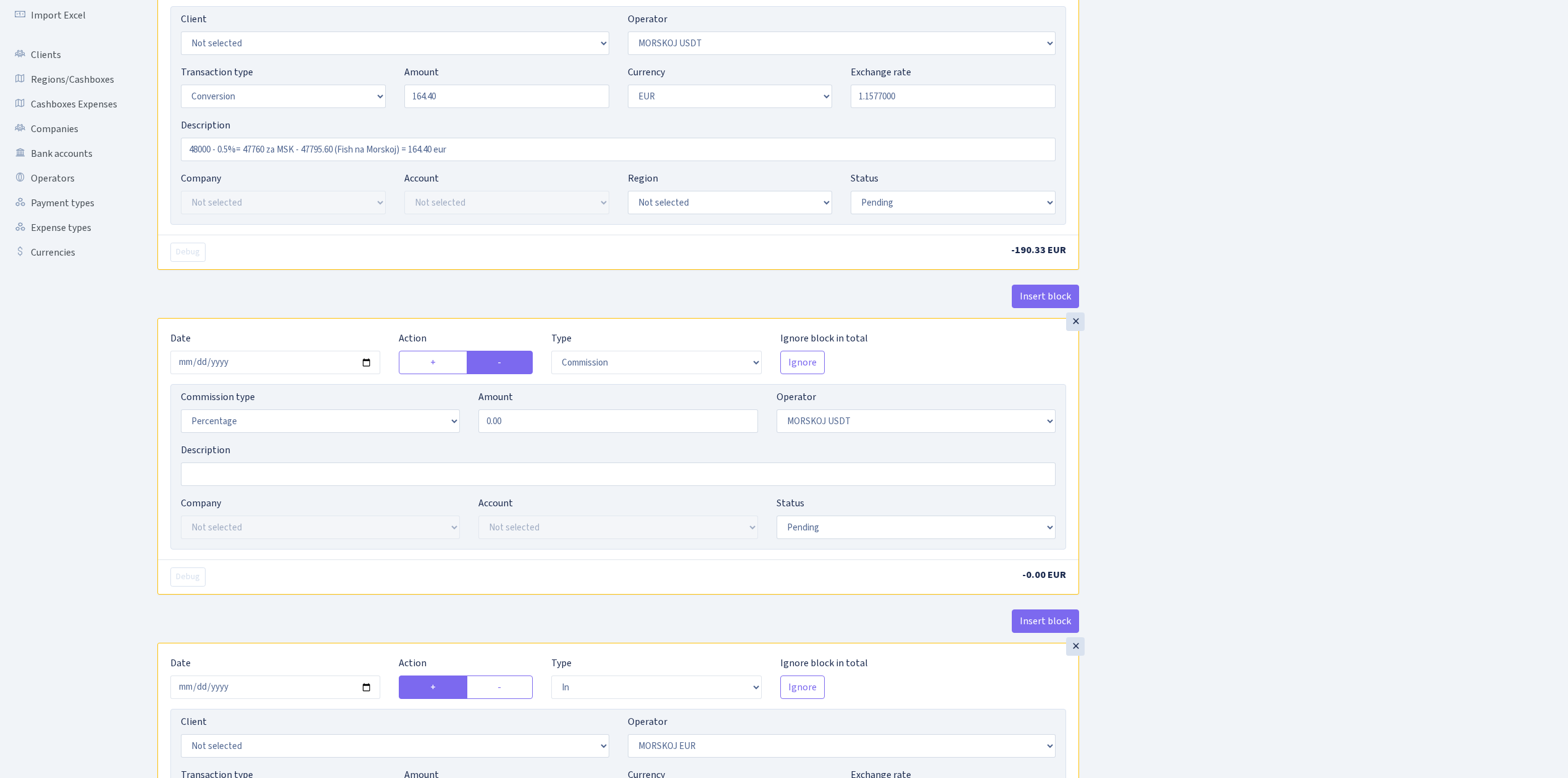
scroll to position [164, 0]
click at [1076, 324] on div "×" at bounding box center [1076, 319] width 19 height 19
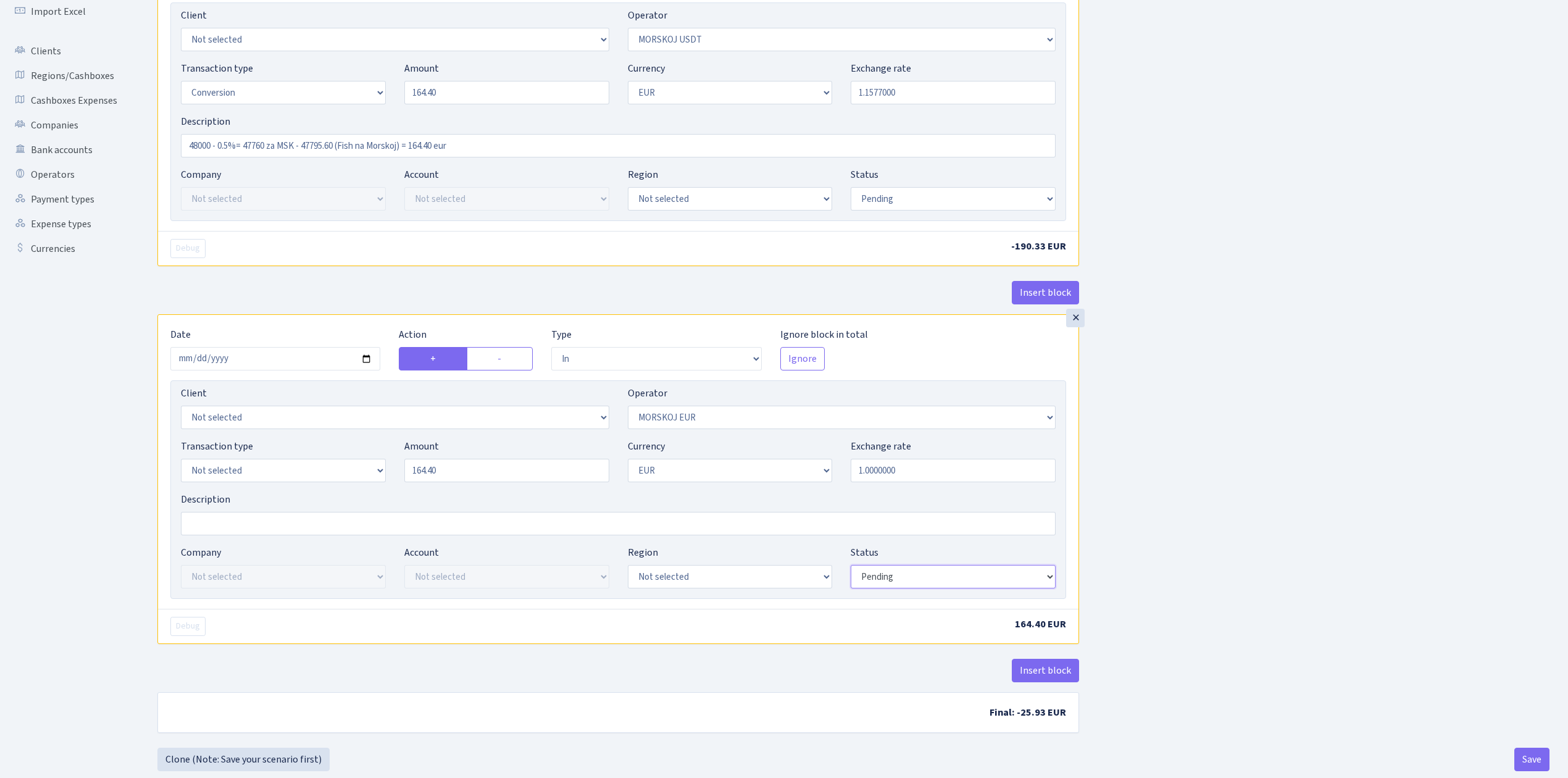
click at [904, 577] on select "Draft Pending Later Never Processed" at bounding box center [953, 577] width 205 height 24
select select "processed"
click at [851, 568] on select "Draft Pending Later Never Processed" at bounding box center [953, 577] width 205 height 24
click at [895, 198] on select "Draft Pending Later Never Processed" at bounding box center [953, 199] width 205 height 24
select select "processed"
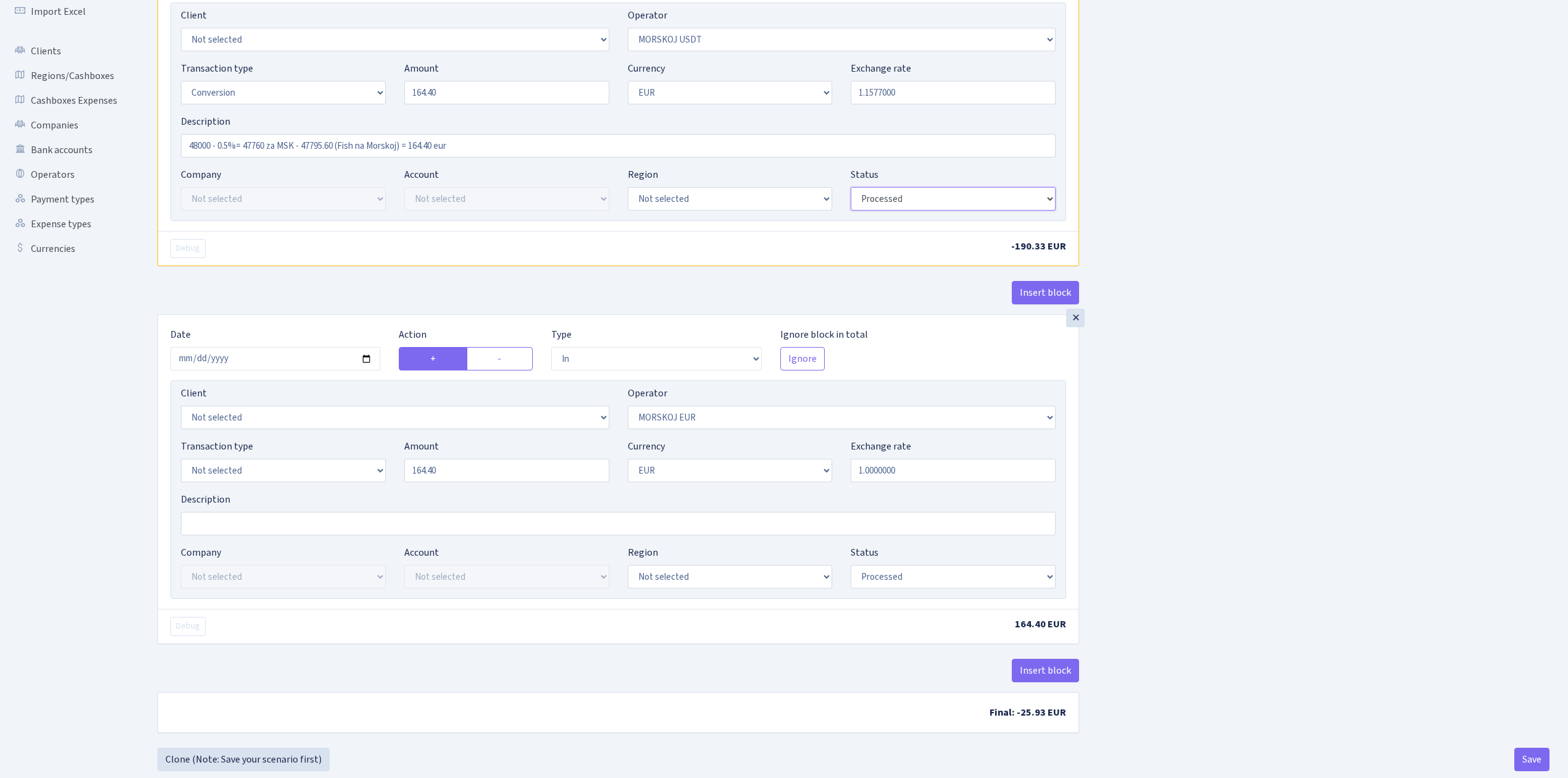
click at [851, 188] on select "Draft Pending Later Never Processed" at bounding box center [953, 199] width 205 height 24
click at [1533, 759] on button "Save" at bounding box center [1531, 760] width 35 height 24
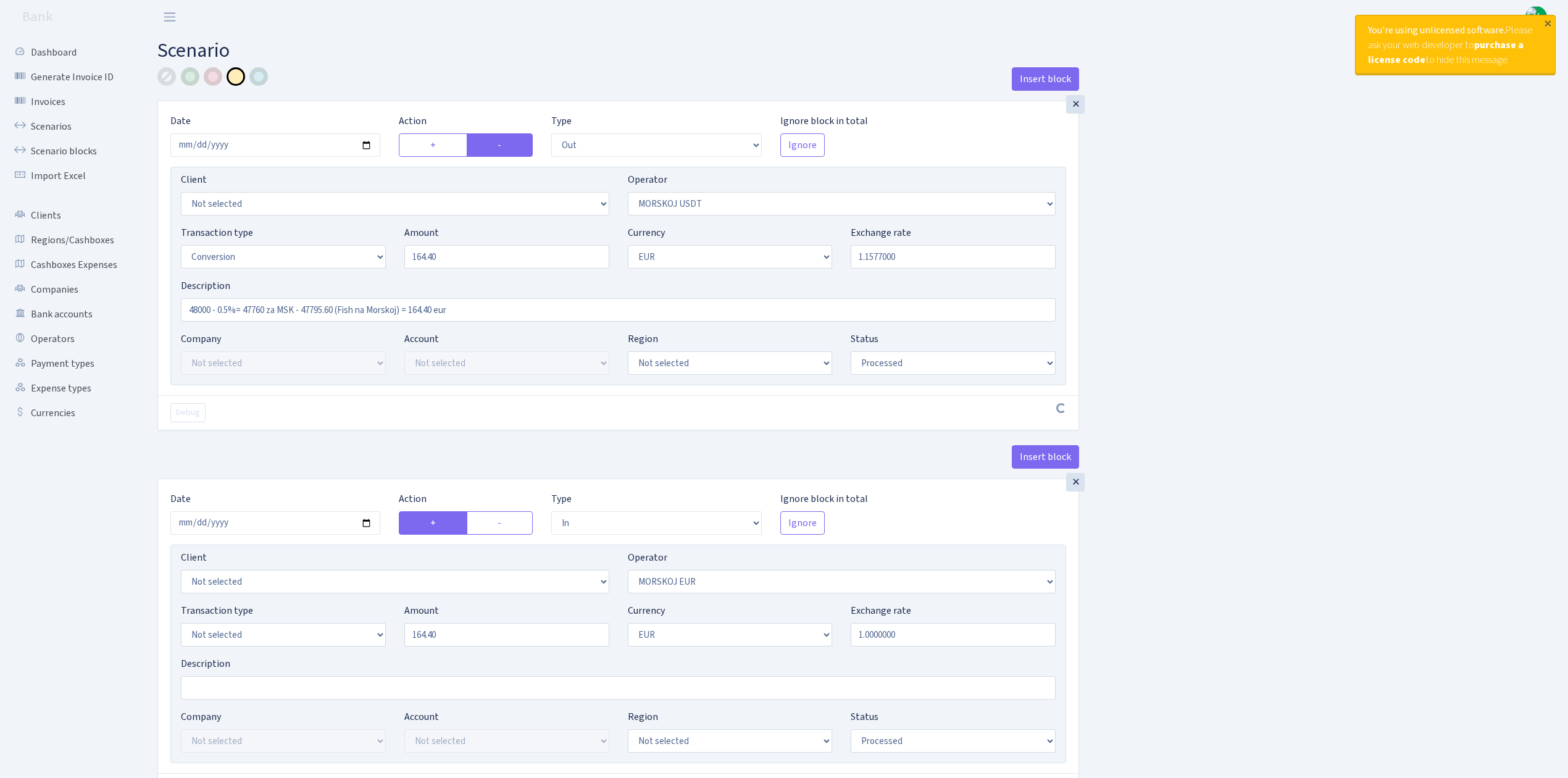
select select "out"
select select "324"
select select "15"
select select "1"
select select "processed"
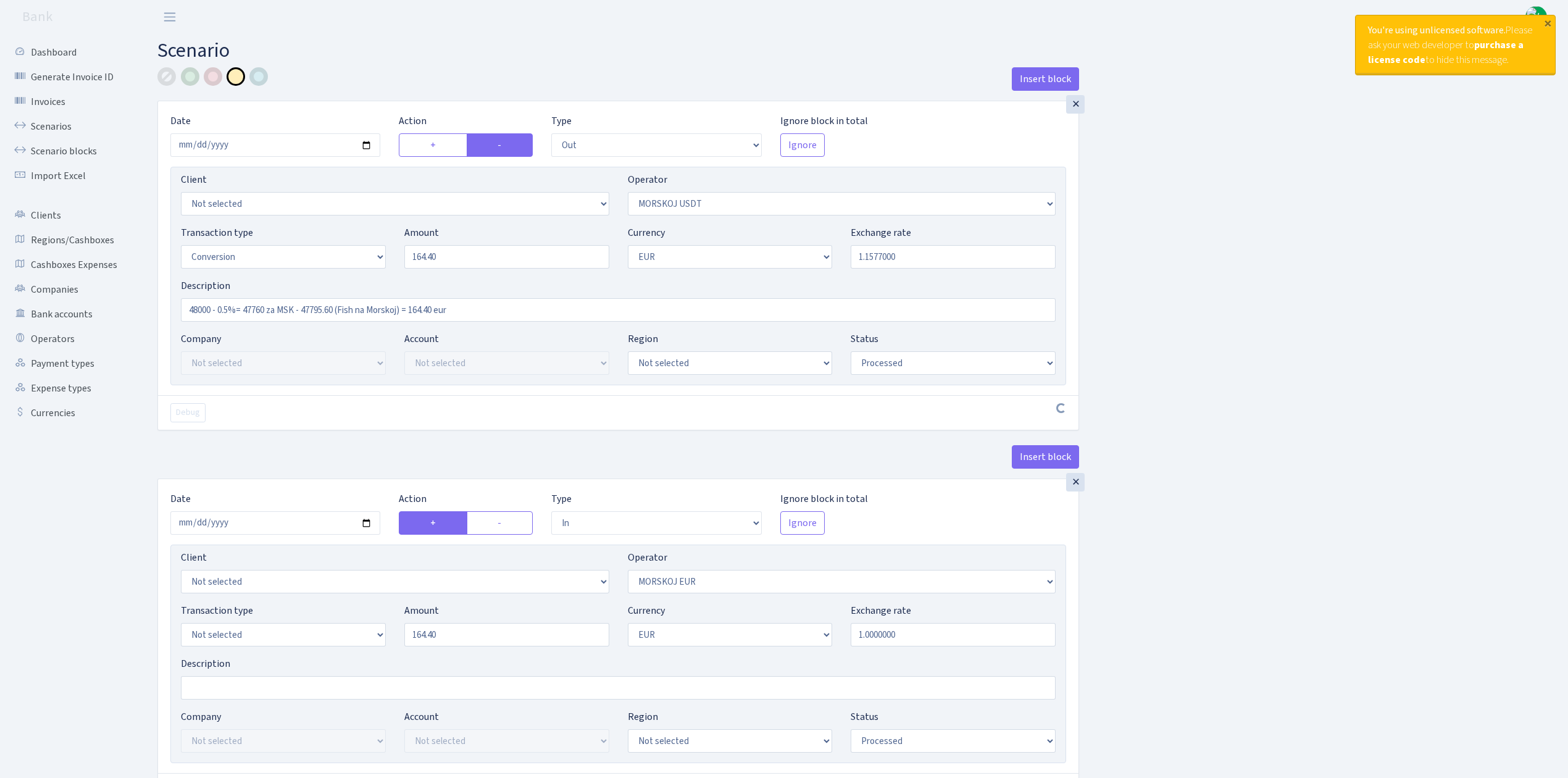
select select "in"
select select "323"
select select "1"
select select "processed"
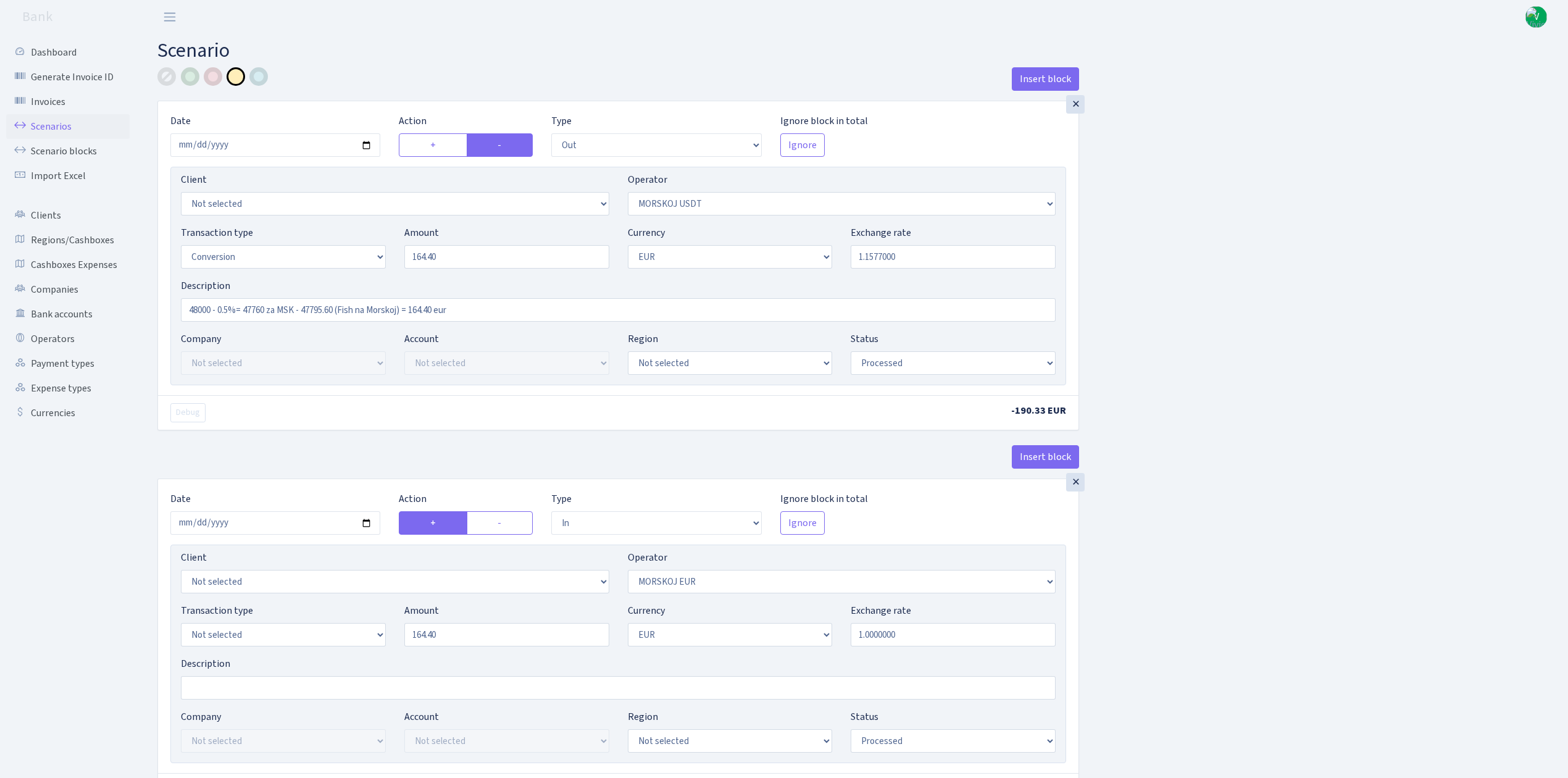
click at [72, 119] on link "Scenarios" at bounding box center [67, 127] width 123 height 25
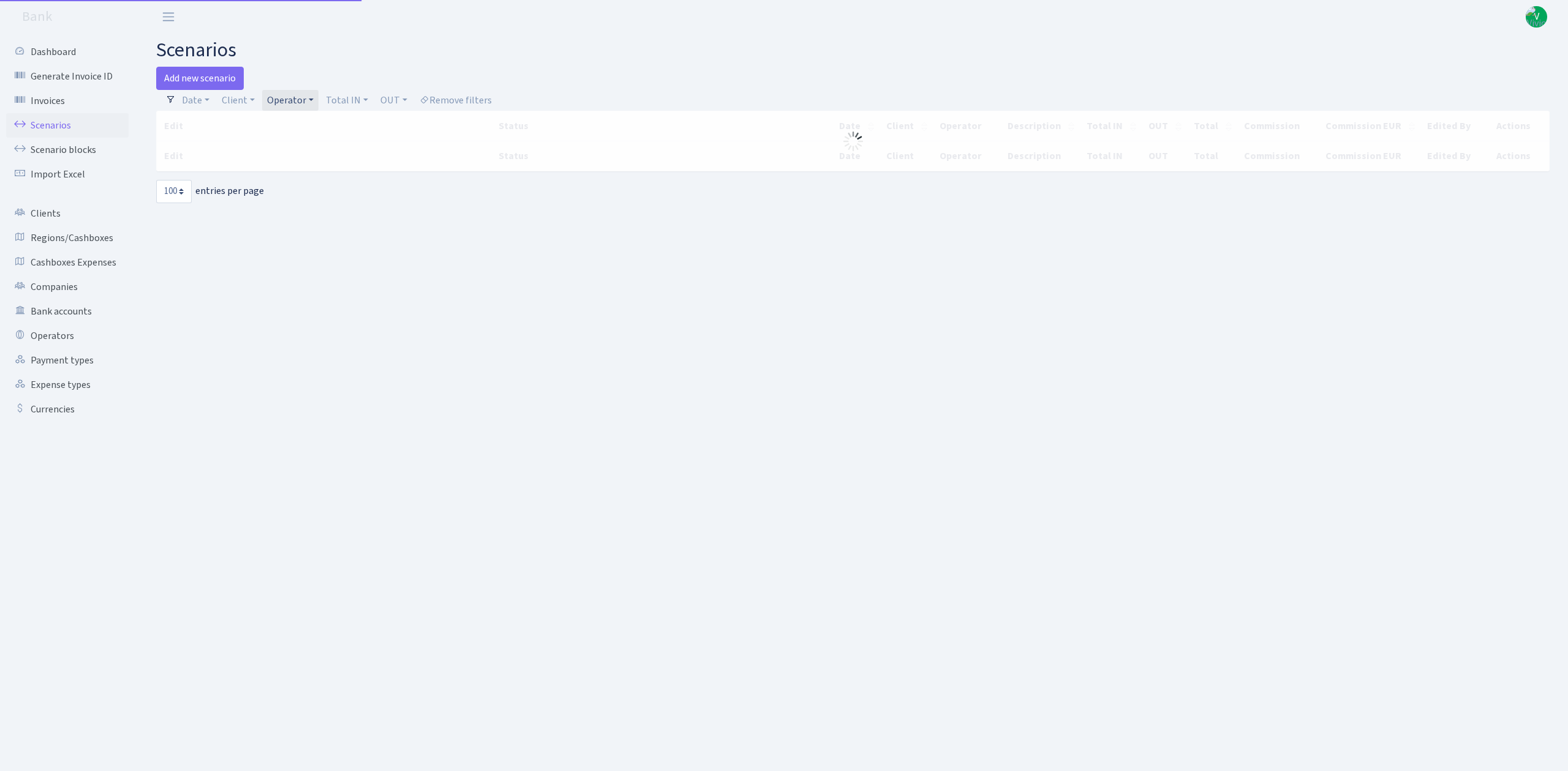
select select "100"
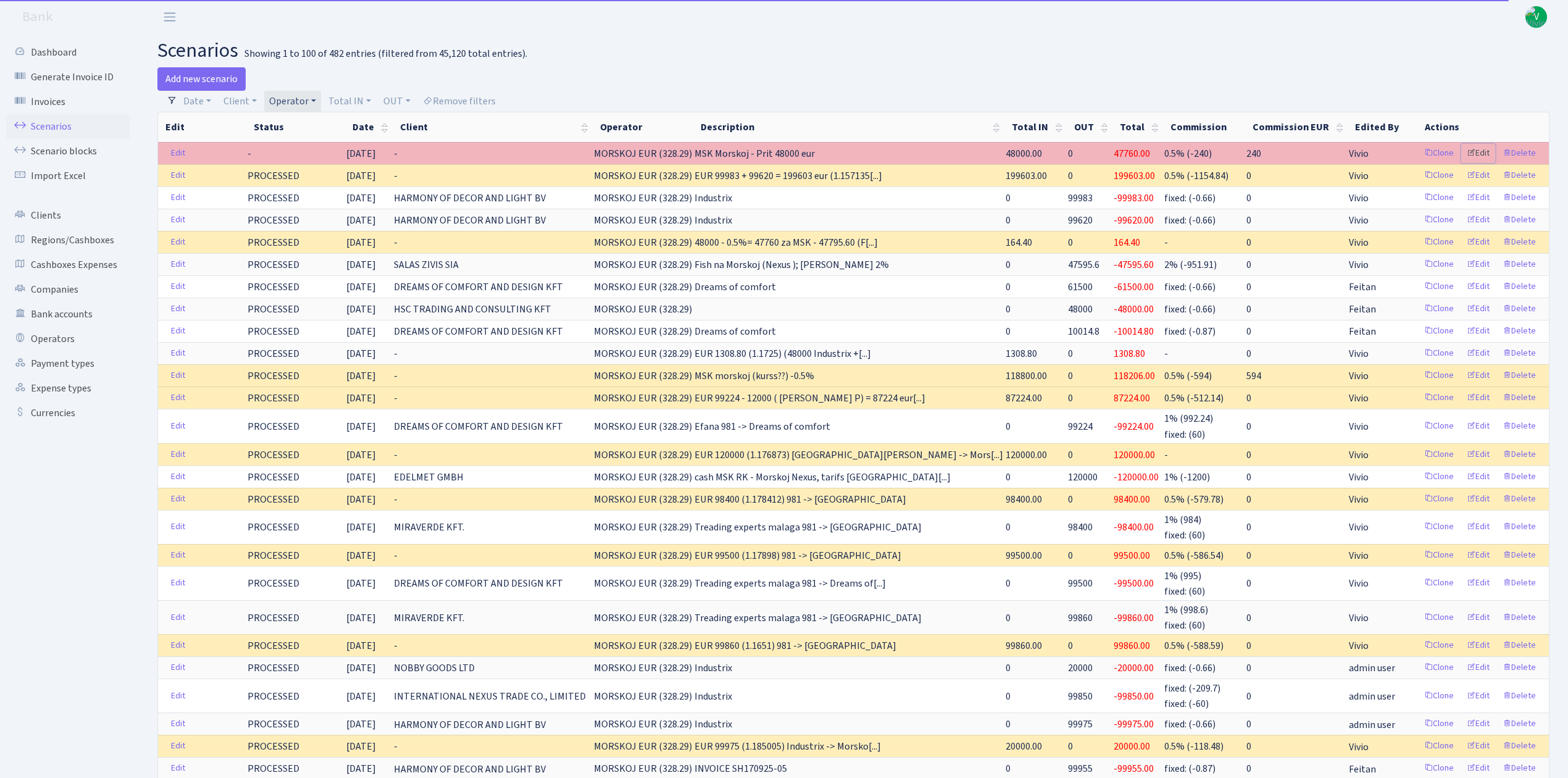
click at [1482, 147] on link "Edit" at bounding box center [1478, 153] width 34 height 20
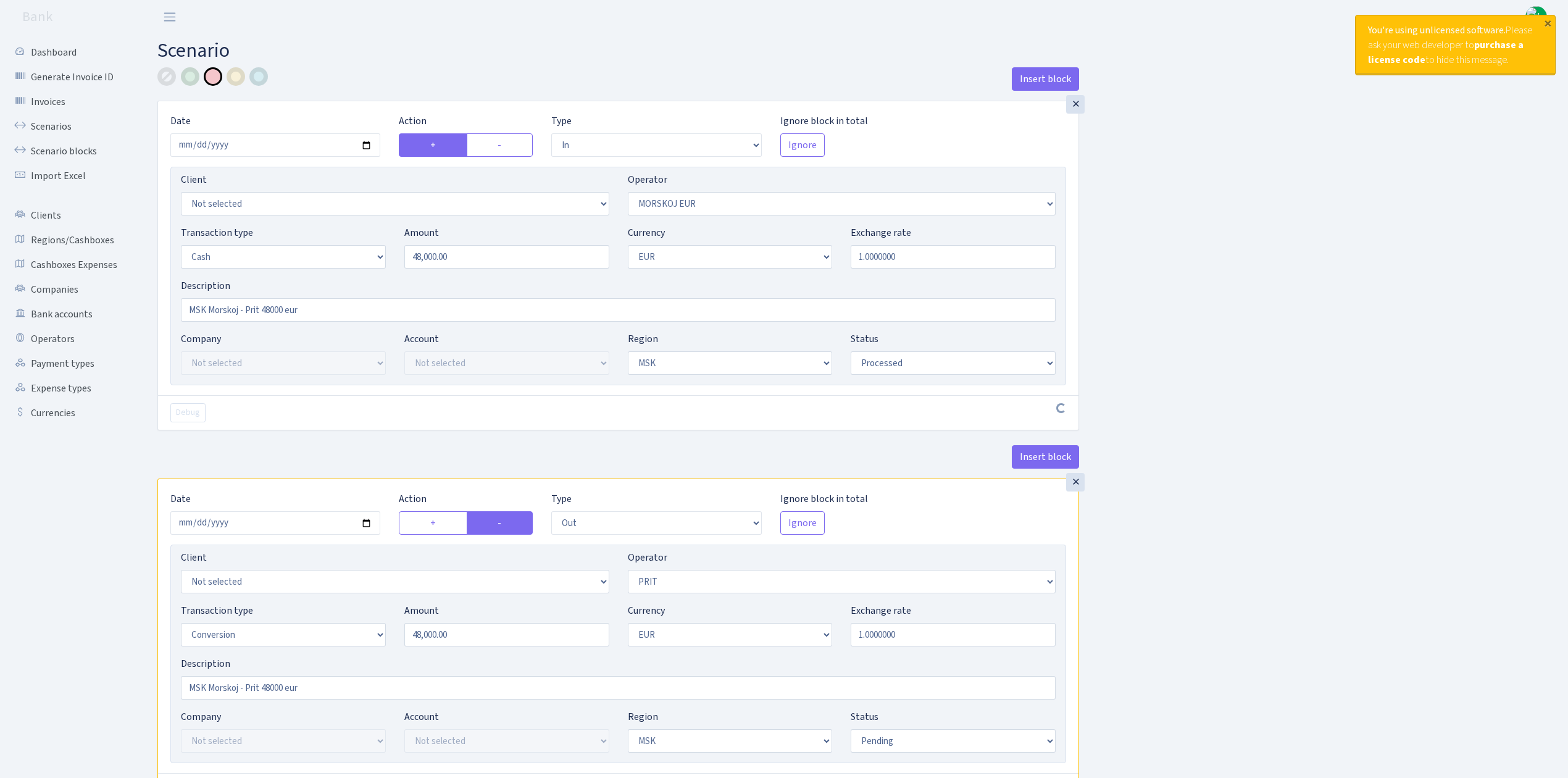
select select "in"
select select "323"
select select "1"
select select "3"
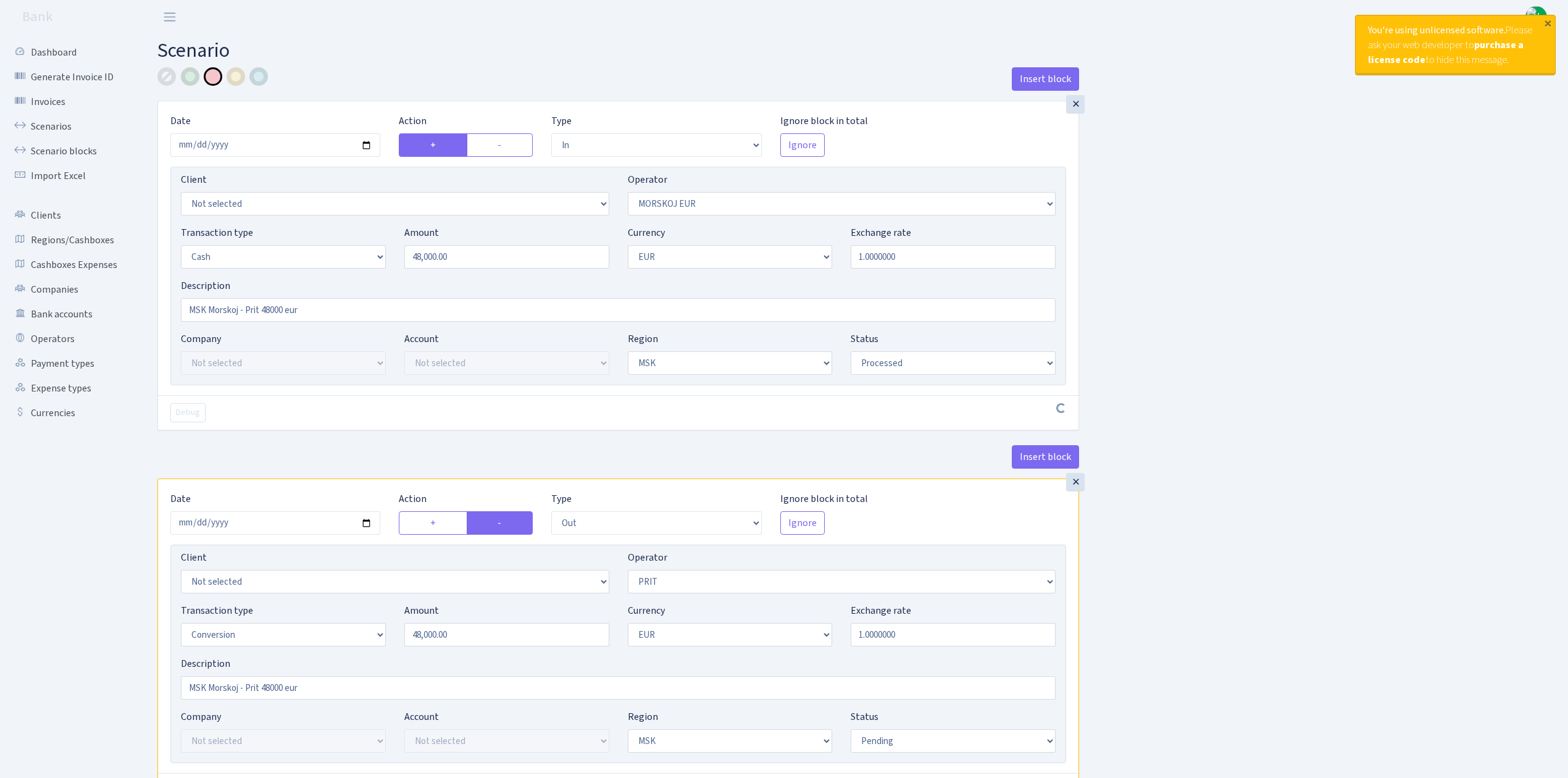
select select "processed"
select select "out"
select select "82"
select select "15"
select select "1"
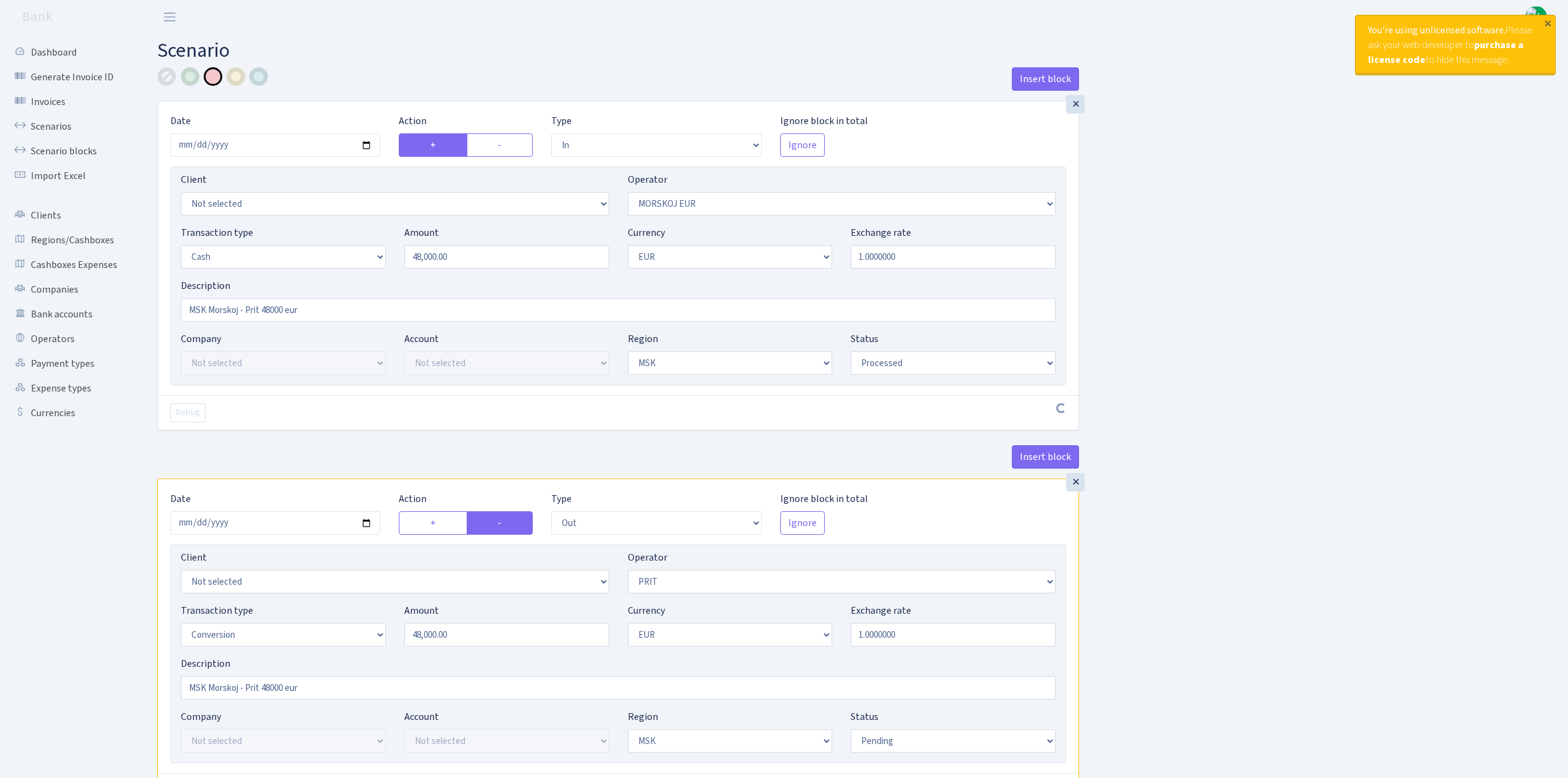
select select "3"
select select "pending"
select select "commission"
select select "323"
select select "processed"
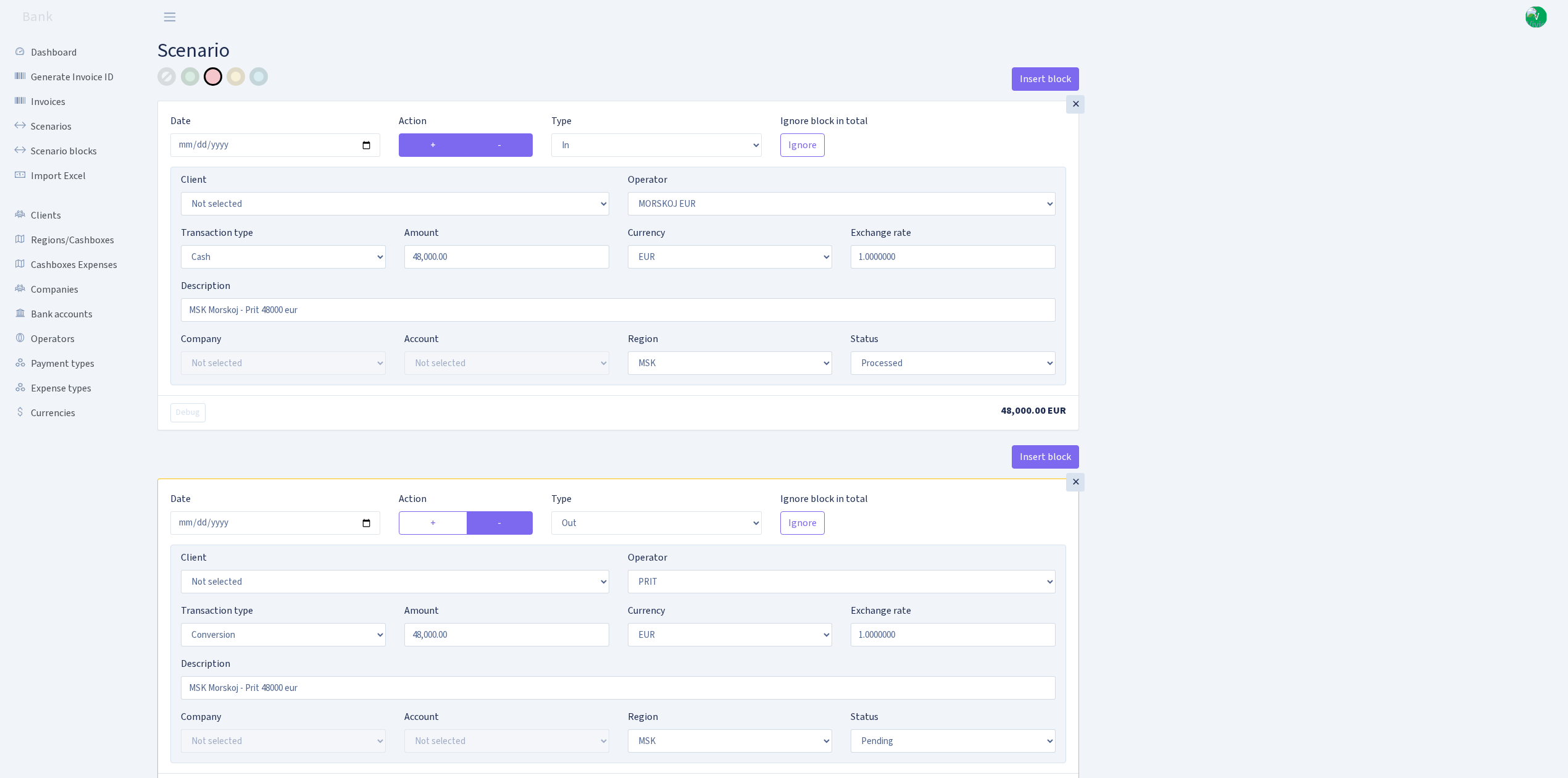
click at [509, 142] on label "-" at bounding box center [500, 145] width 66 height 24
click at [506, 142] on input "-" at bounding box center [501, 141] width 8 height 8
radio input "true"
radio input "false"
click at [614, 146] on select "--- In Out Commission" at bounding box center [655, 145] width 210 height 24
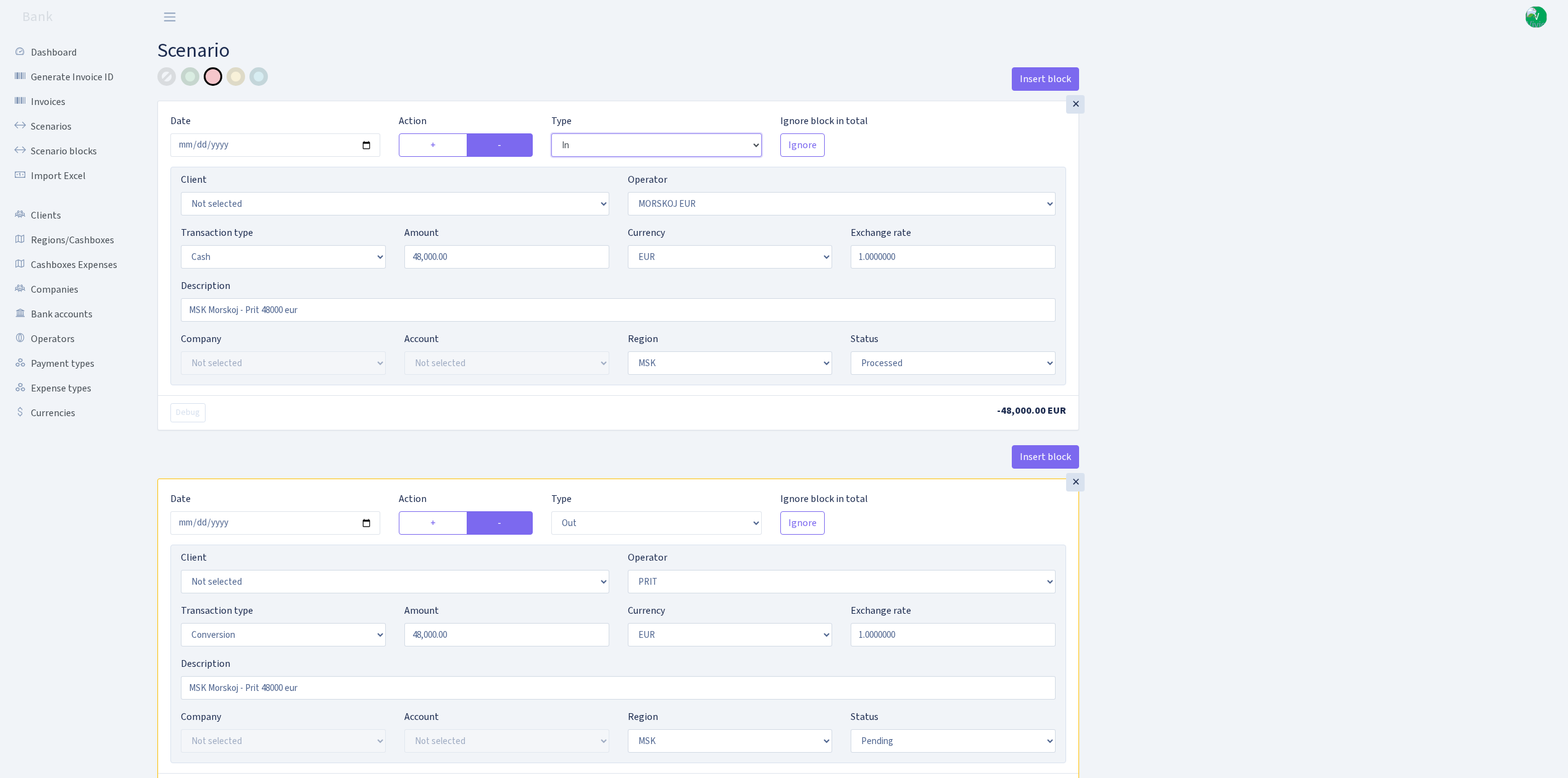
select select "out"
click at [551, 134] on select "--- In Out Commission" at bounding box center [655, 145] width 210 height 24
click at [438, 519] on label "+" at bounding box center [433, 523] width 68 height 24
click at [438, 519] on input "+" at bounding box center [434, 519] width 8 height 8
radio input "true"
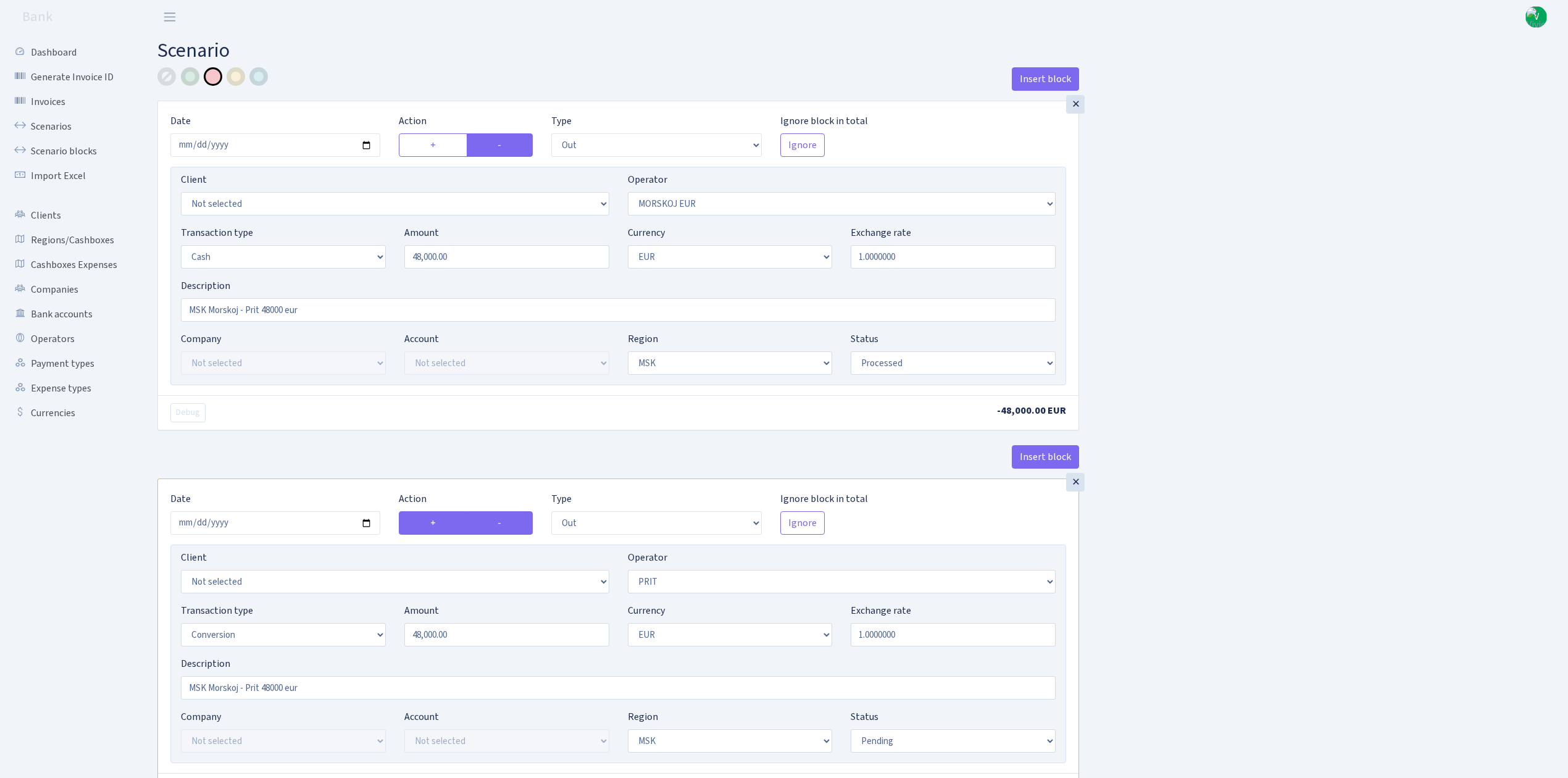
radio input "false"
click at [571, 517] on select "--- In Out Commission" at bounding box center [655, 523] width 210 height 24
select select "in"
click at [551, 515] on select "--- In Out Commission" at bounding box center [655, 523] width 210 height 24
click at [1126, 577] on div "Insert block × Date 2025-10-10 Action + - Type --- In Out Commission Field requ…" at bounding box center [854, 649] width 1411 height 1164
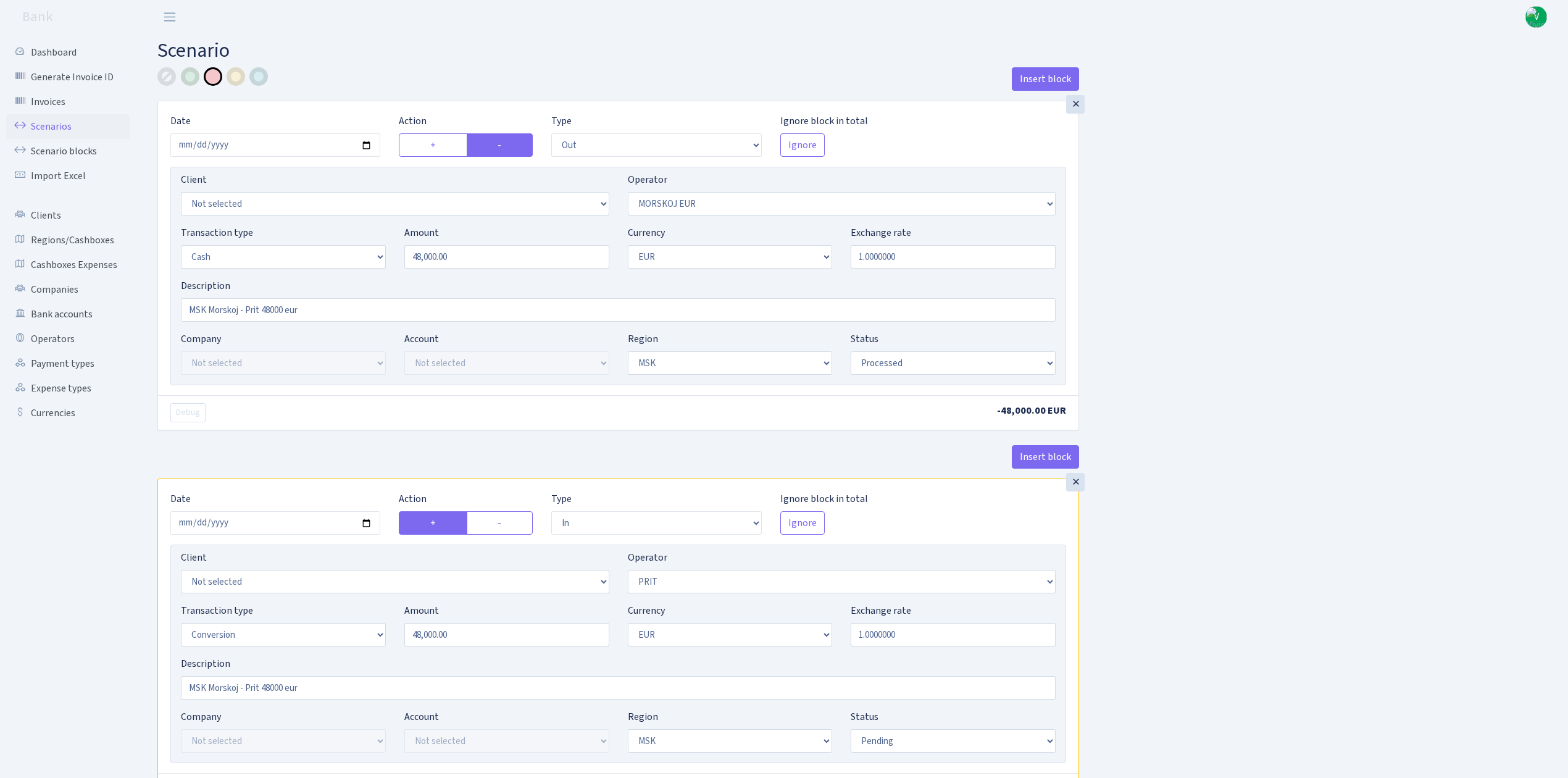
click at [58, 124] on link "Scenarios" at bounding box center [67, 127] width 123 height 25
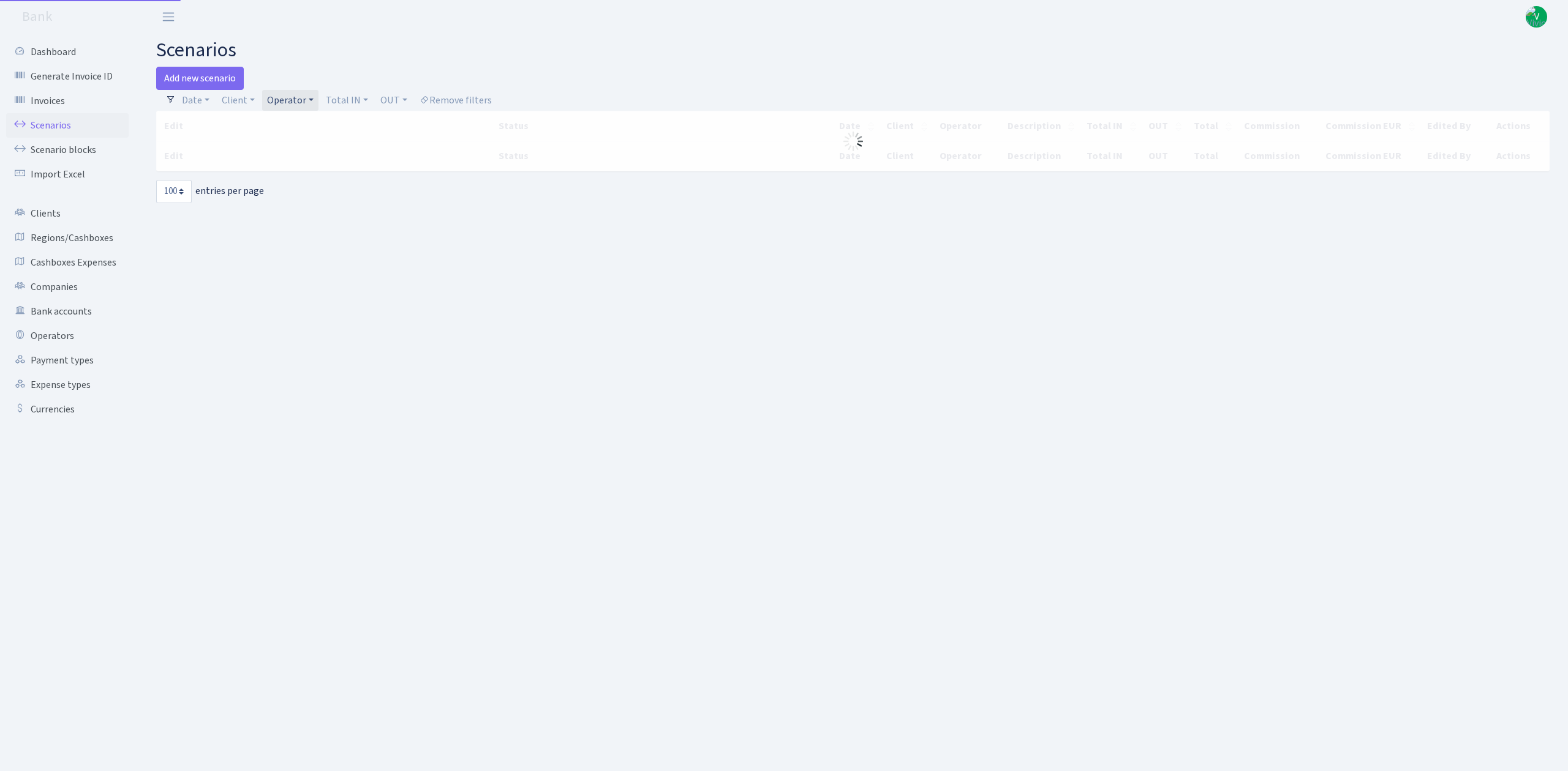
select select "100"
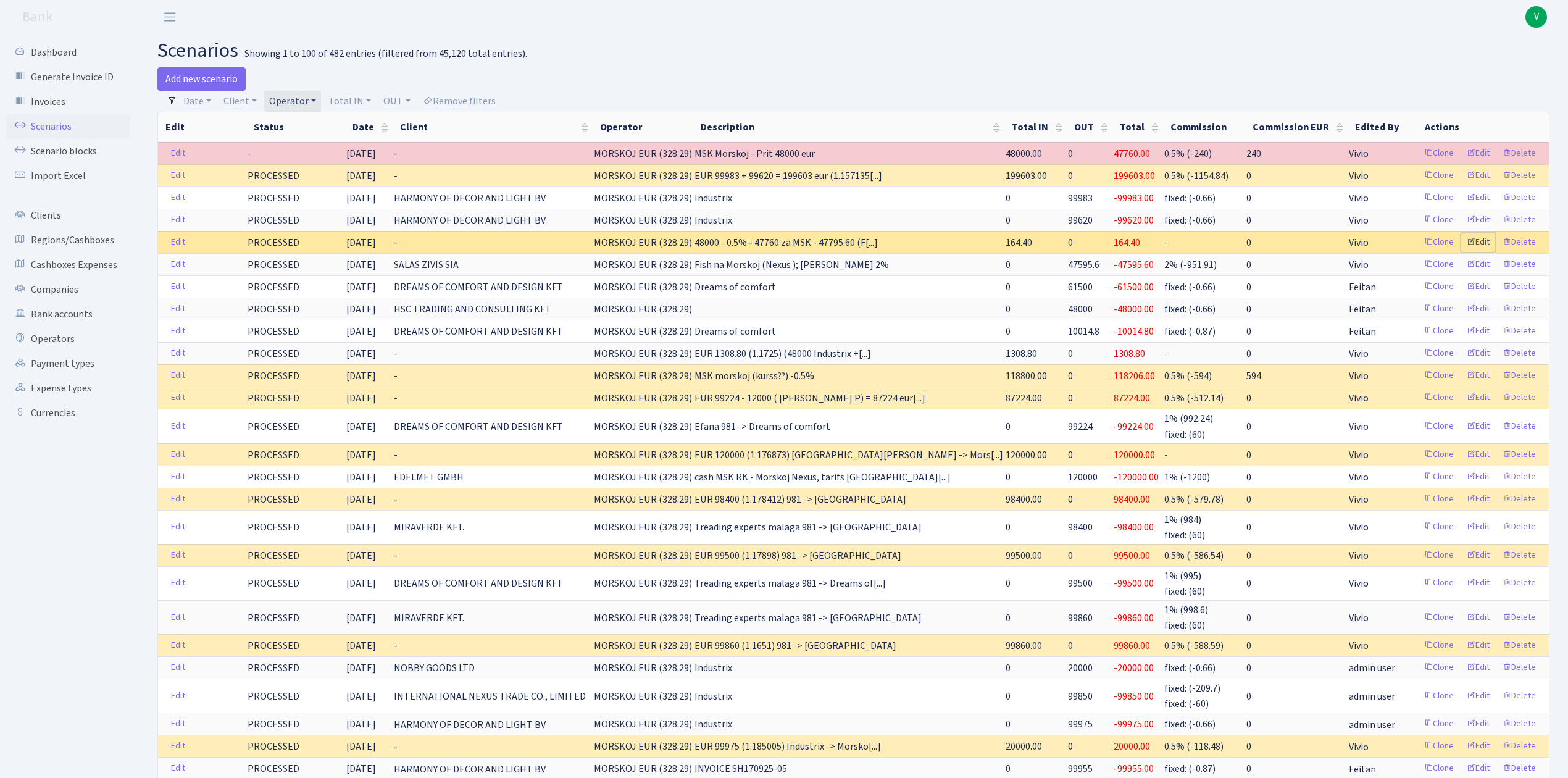
click at [1481, 243] on link "Edit" at bounding box center [1478, 242] width 34 height 20
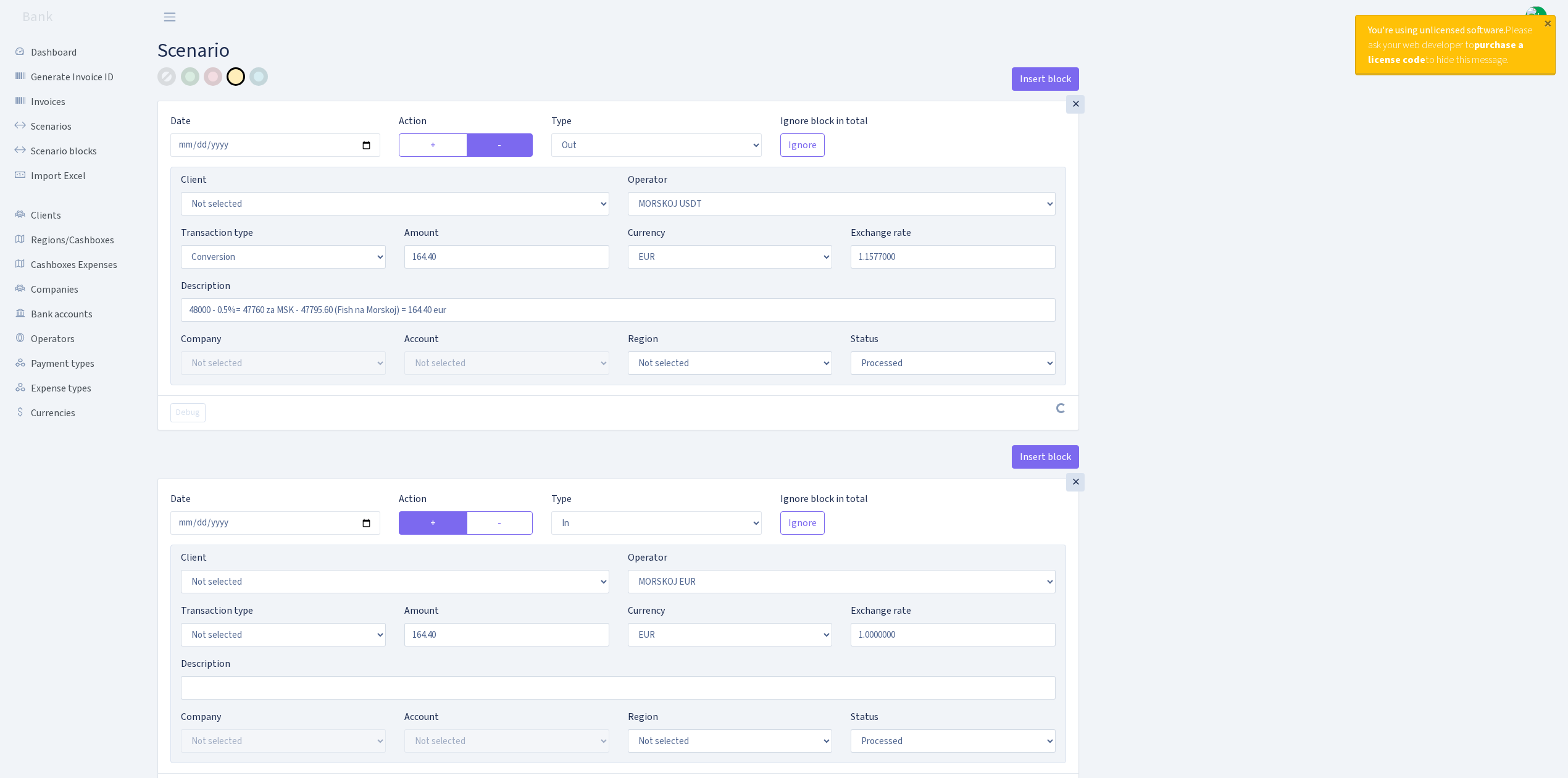
select select "out"
select select "324"
select select "15"
select select "1"
select select "processed"
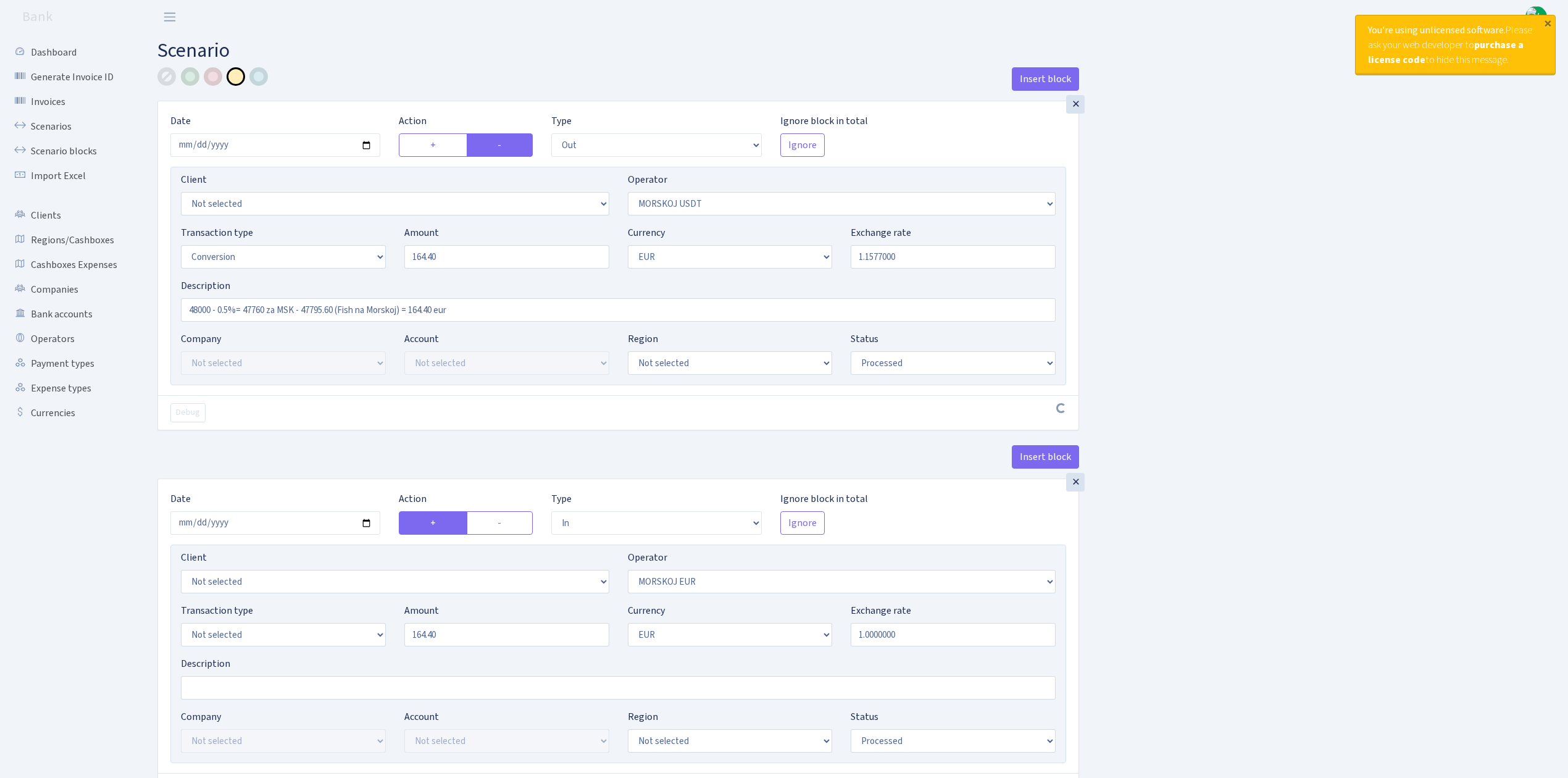
select select "in"
select select "323"
select select "1"
select select "processed"
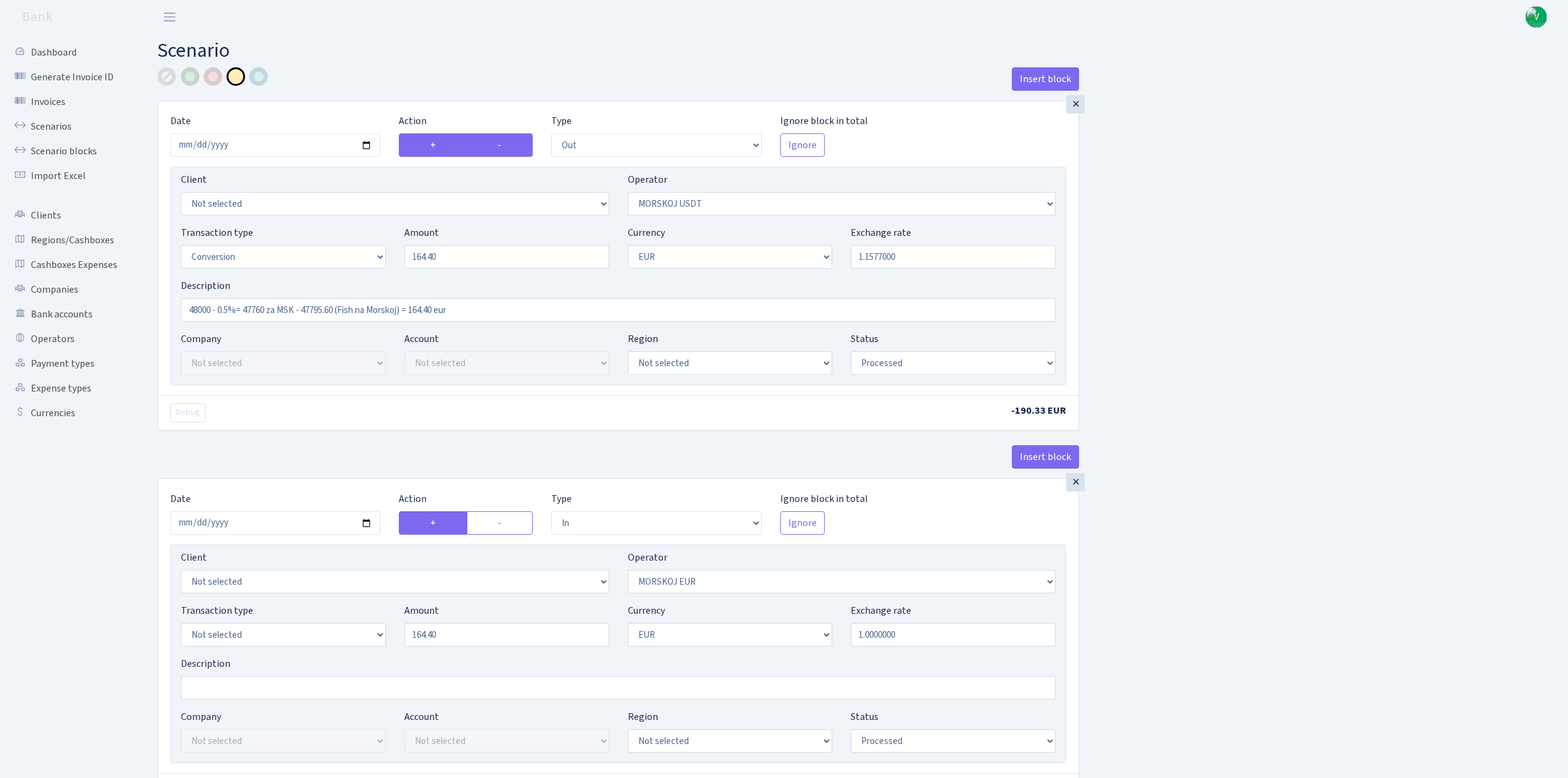
click at [440, 146] on label "+" at bounding box center [433, 145] width 68 height 24
click at [438, 146] on input "+" at bounding box center [434, 141] width 8 height 8
radio input "true"
radio input "false"
click at [591, 147] on select "--- In Out Commission" at bounding box center [655, 145] width 210 height 24
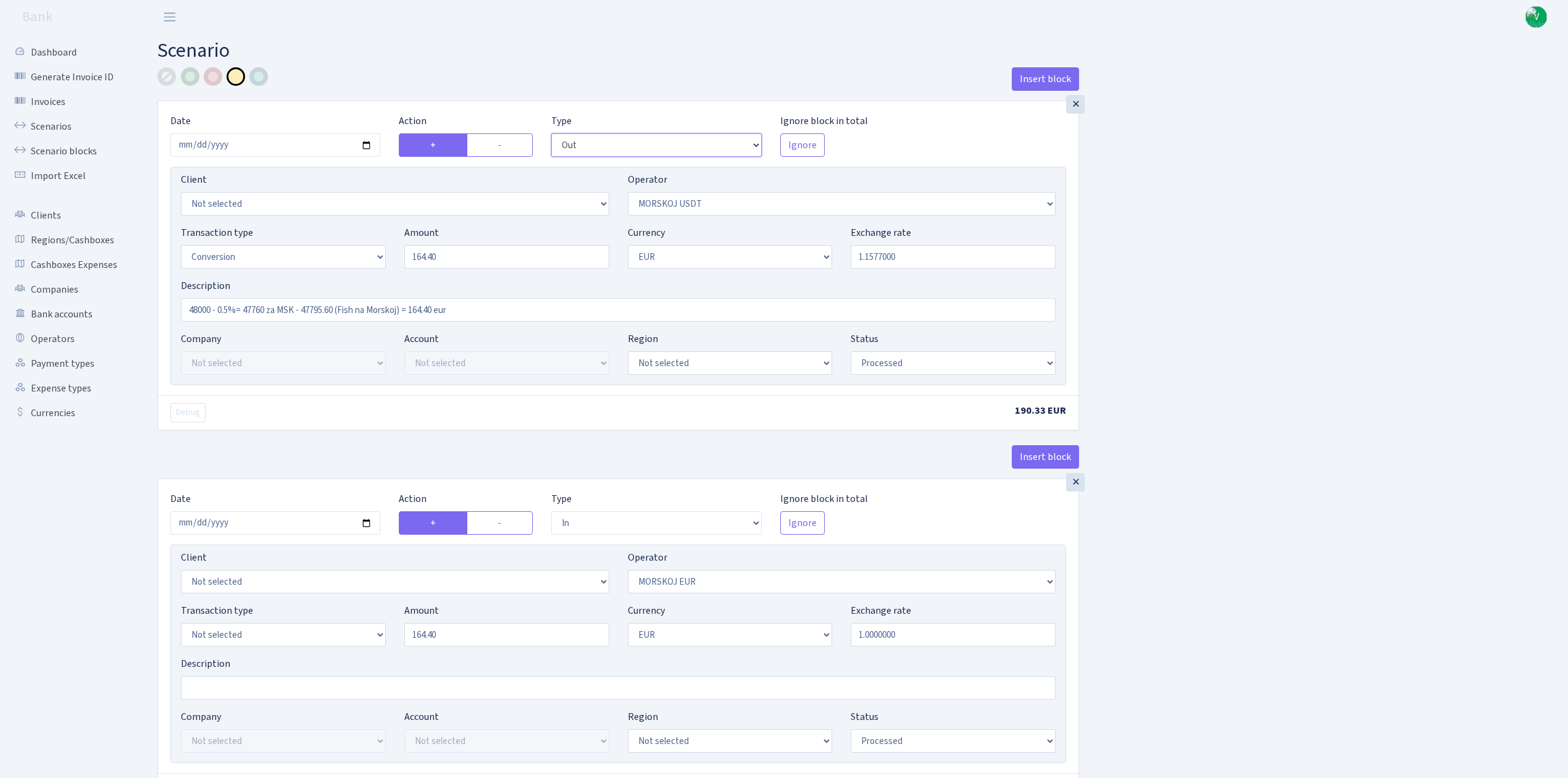
select select "in"
click at [551, 134] on select "--- In Out Commission" at bounding box center [655, 145] width 210 height 24
click at [512, 521] on label "-" at bounding box center [500, 523] width 66 height 24
click at [506, 521] on input "-" at bounding box center [501, 519] width 8 height 8
radio input "true"
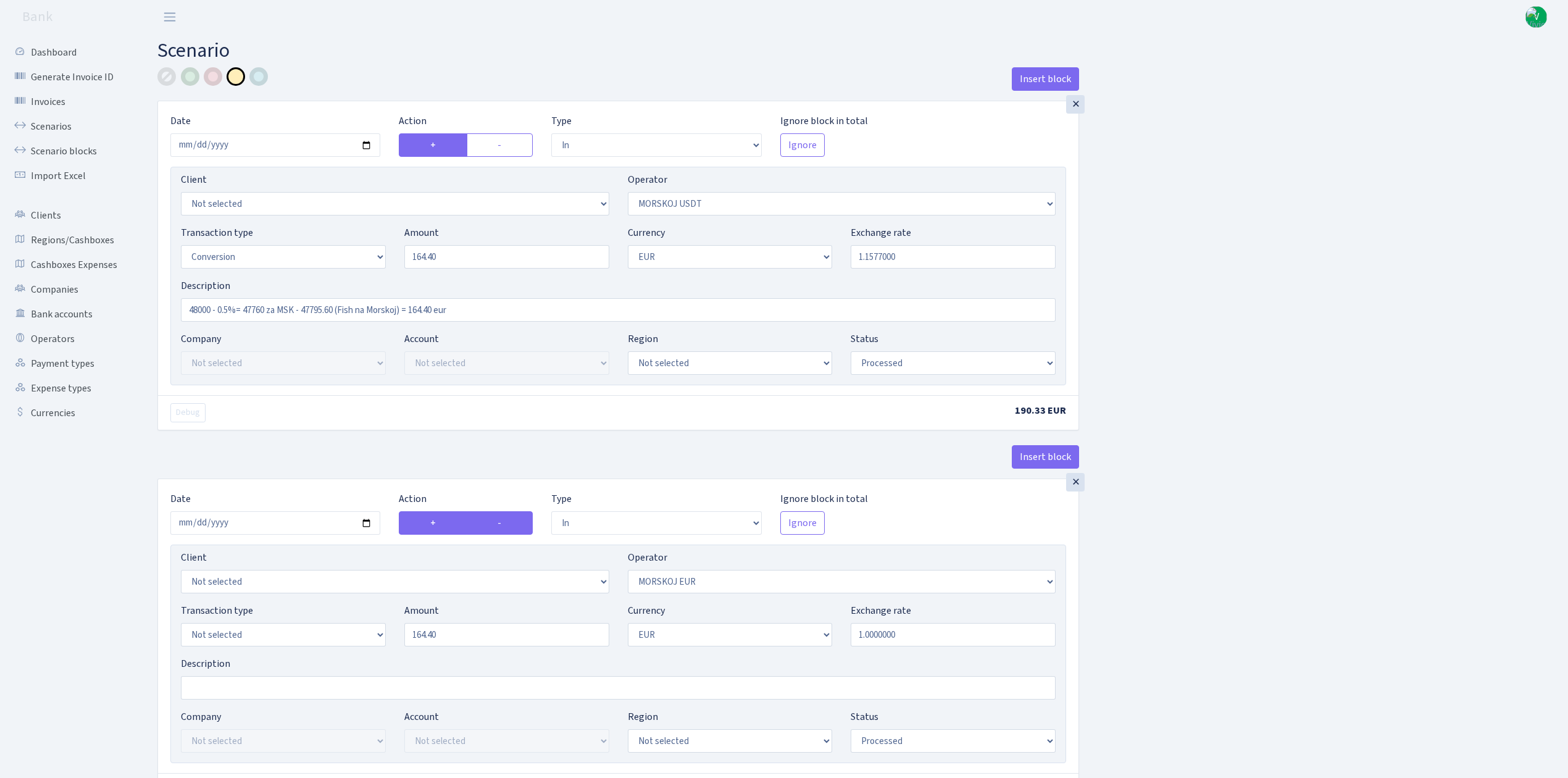
radio input "false"
click at [570, 533] on select "--- In Out Commission" at bounding box center [655, 523] width 210 height 24
select select "out"
click at [551, 515] on select "--- In Out Commission" at bounding box center [655, 523] width 210 height 24
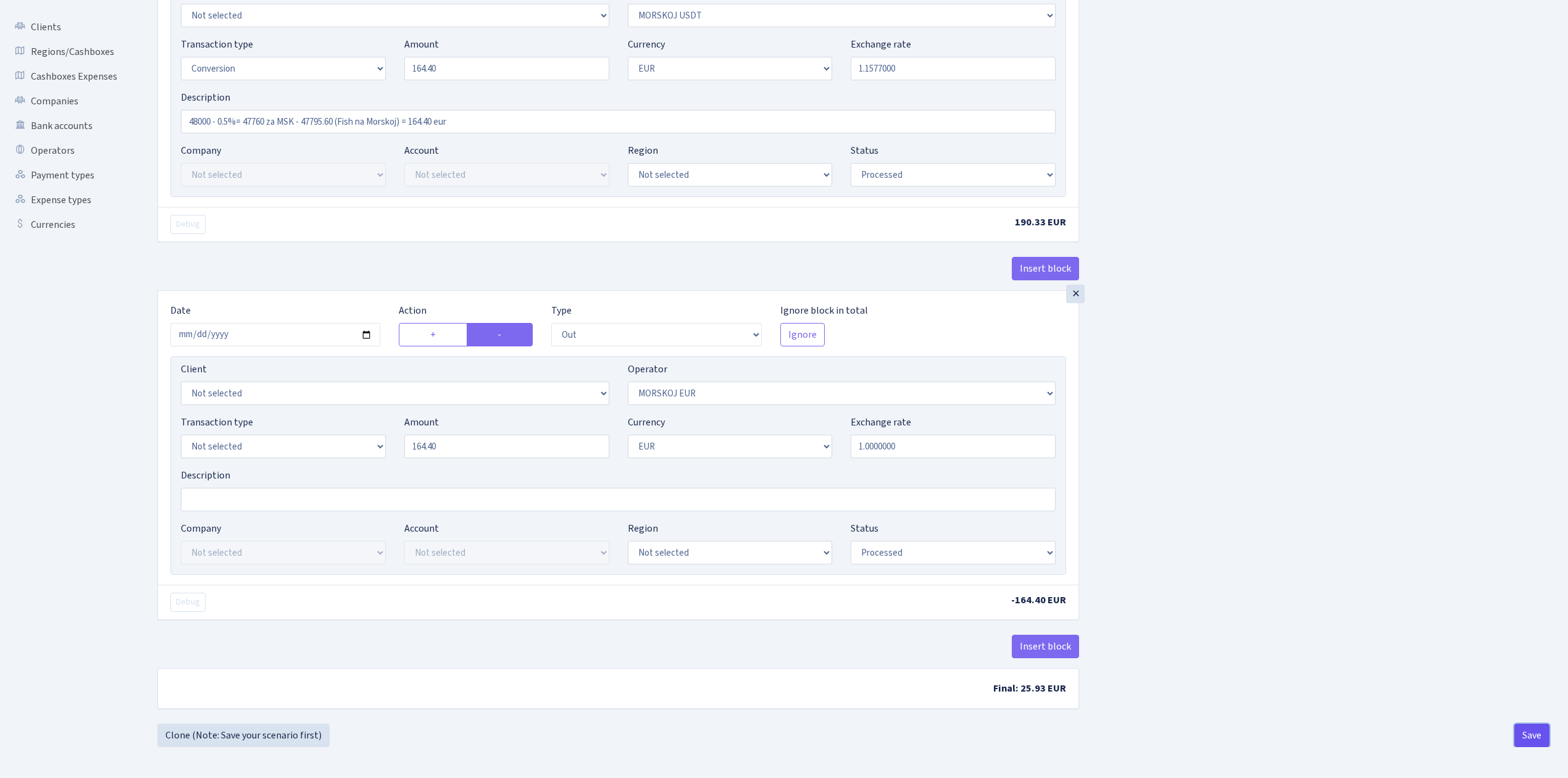
click at [1526, 735] on button "Save" at bounding box center [1531, 736] width 35 height 24
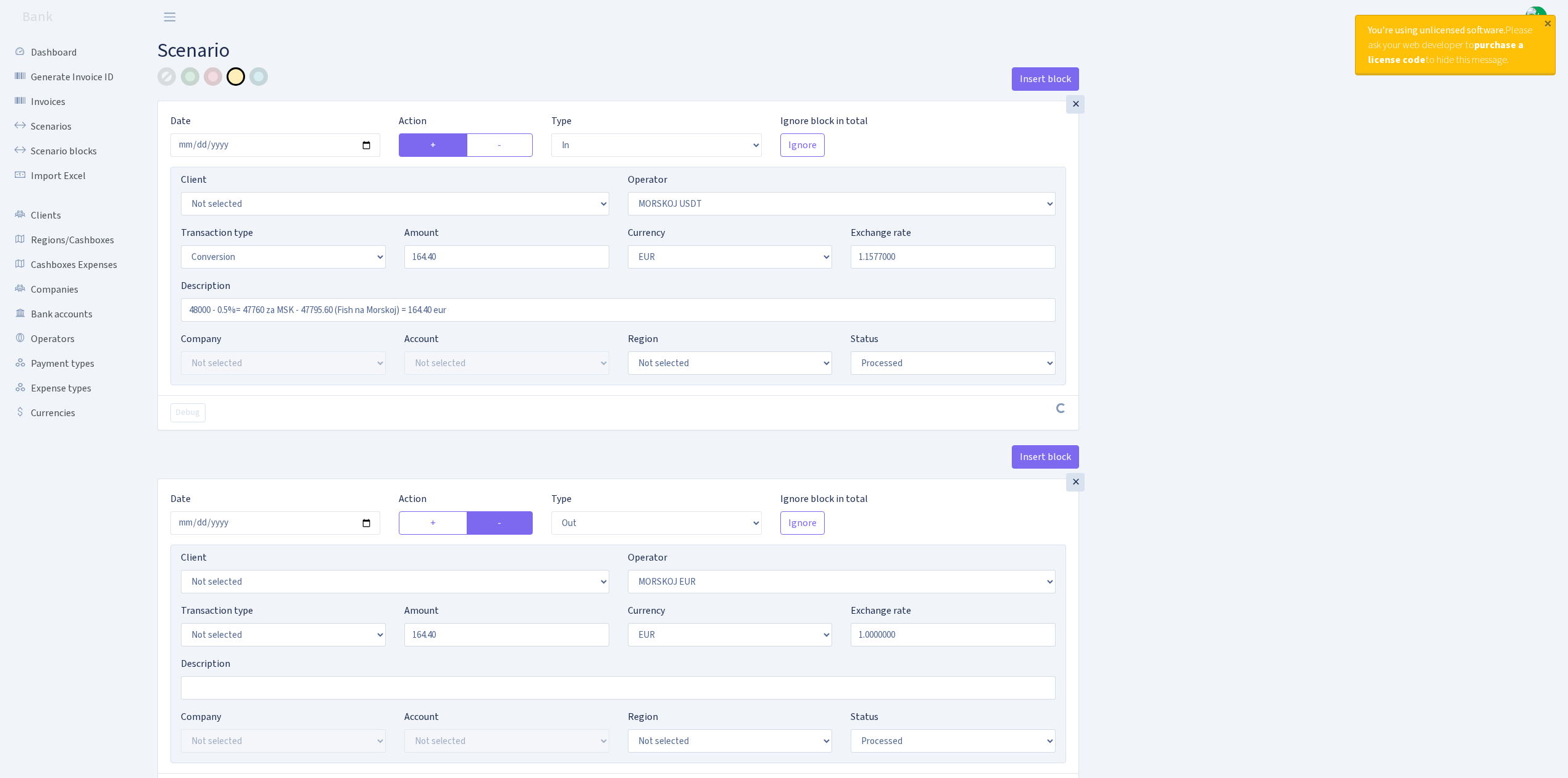
select select "in"
select select "324"
select select "15"
select select "1"
select select "processed"
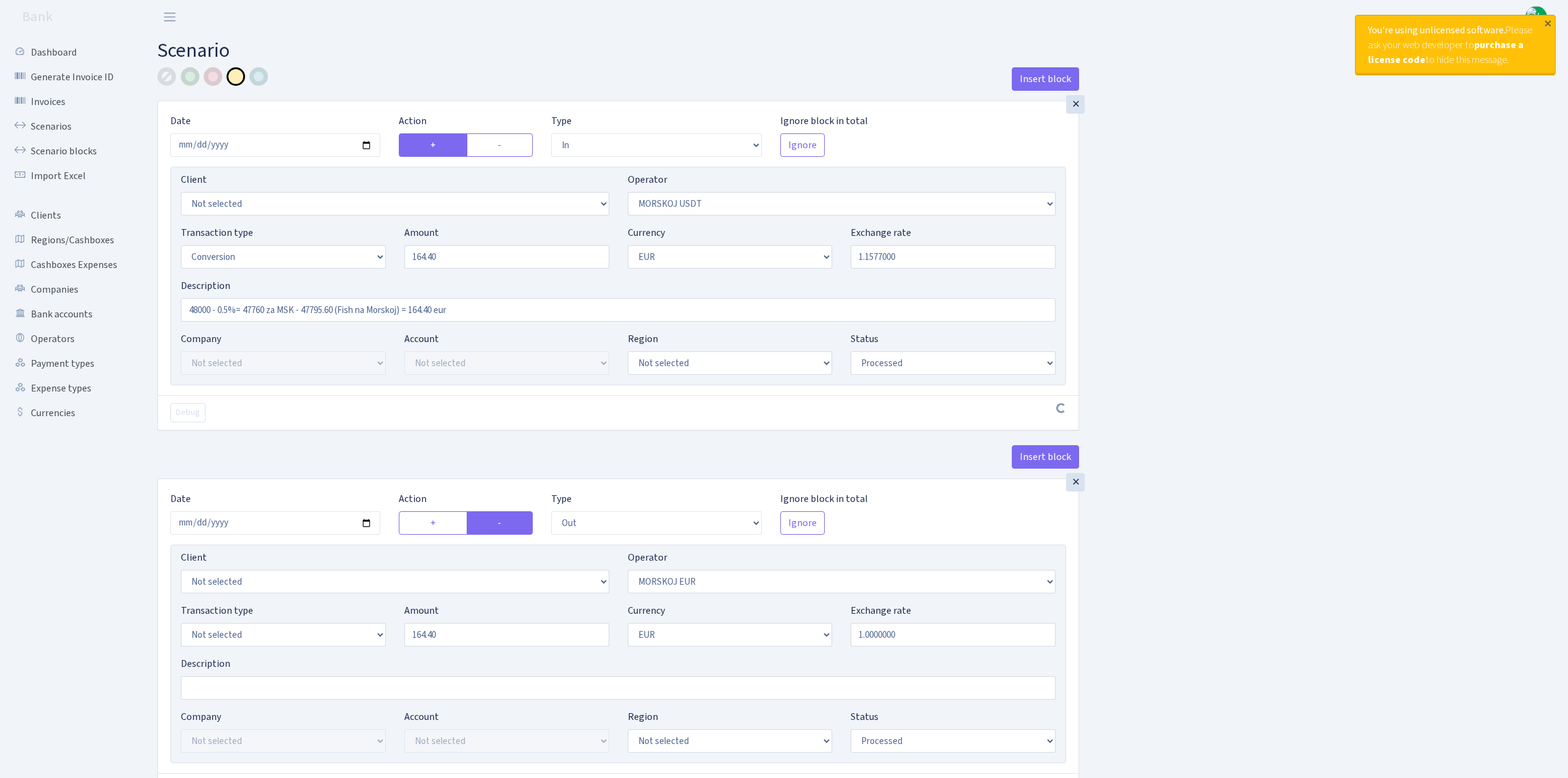
select select "out"
select select "323"
select select "1"
select select "processed"
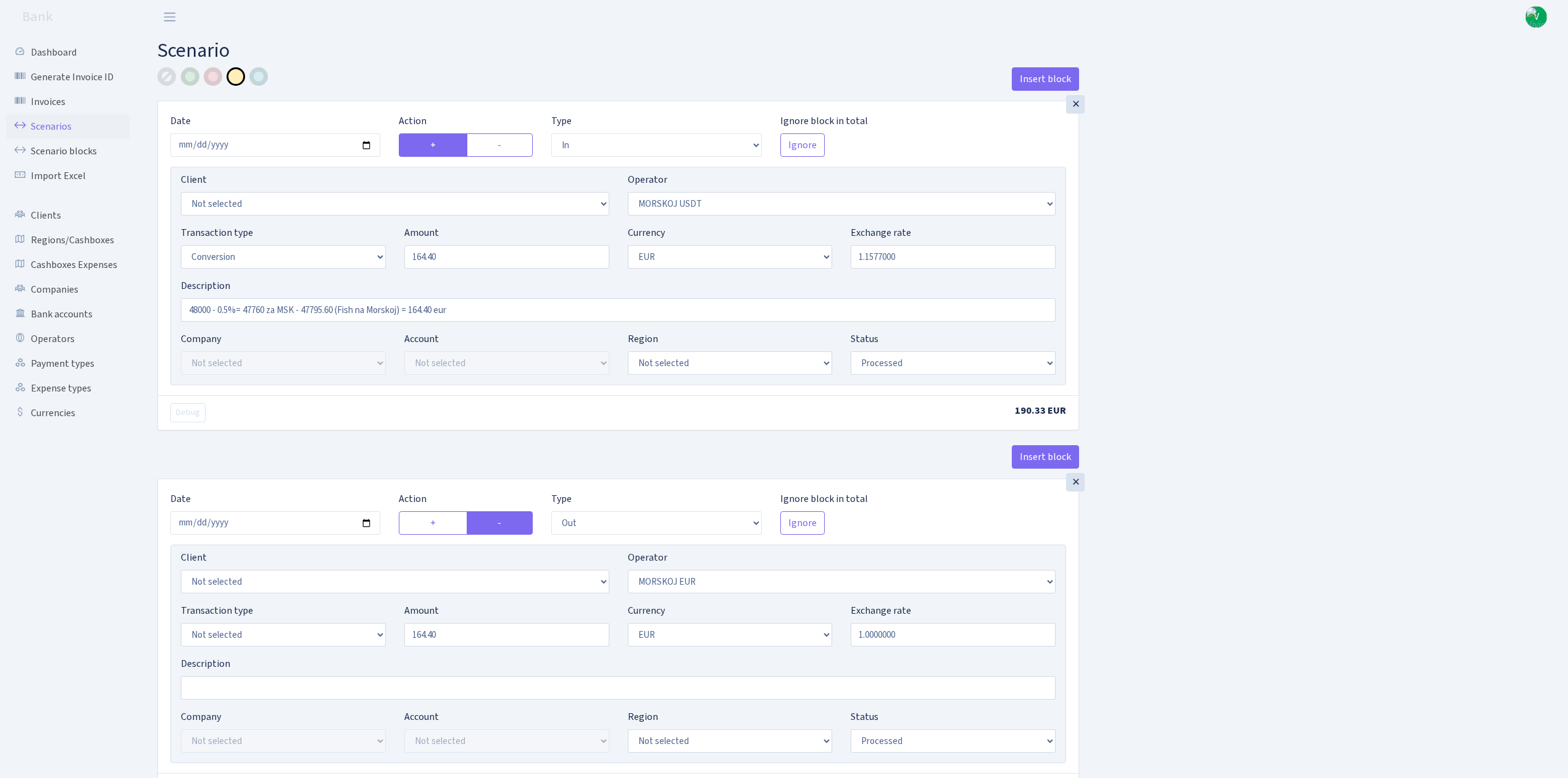
click at [36, 120] on link "Scenarios" at bounding box center [67, 127] width 123 height 25
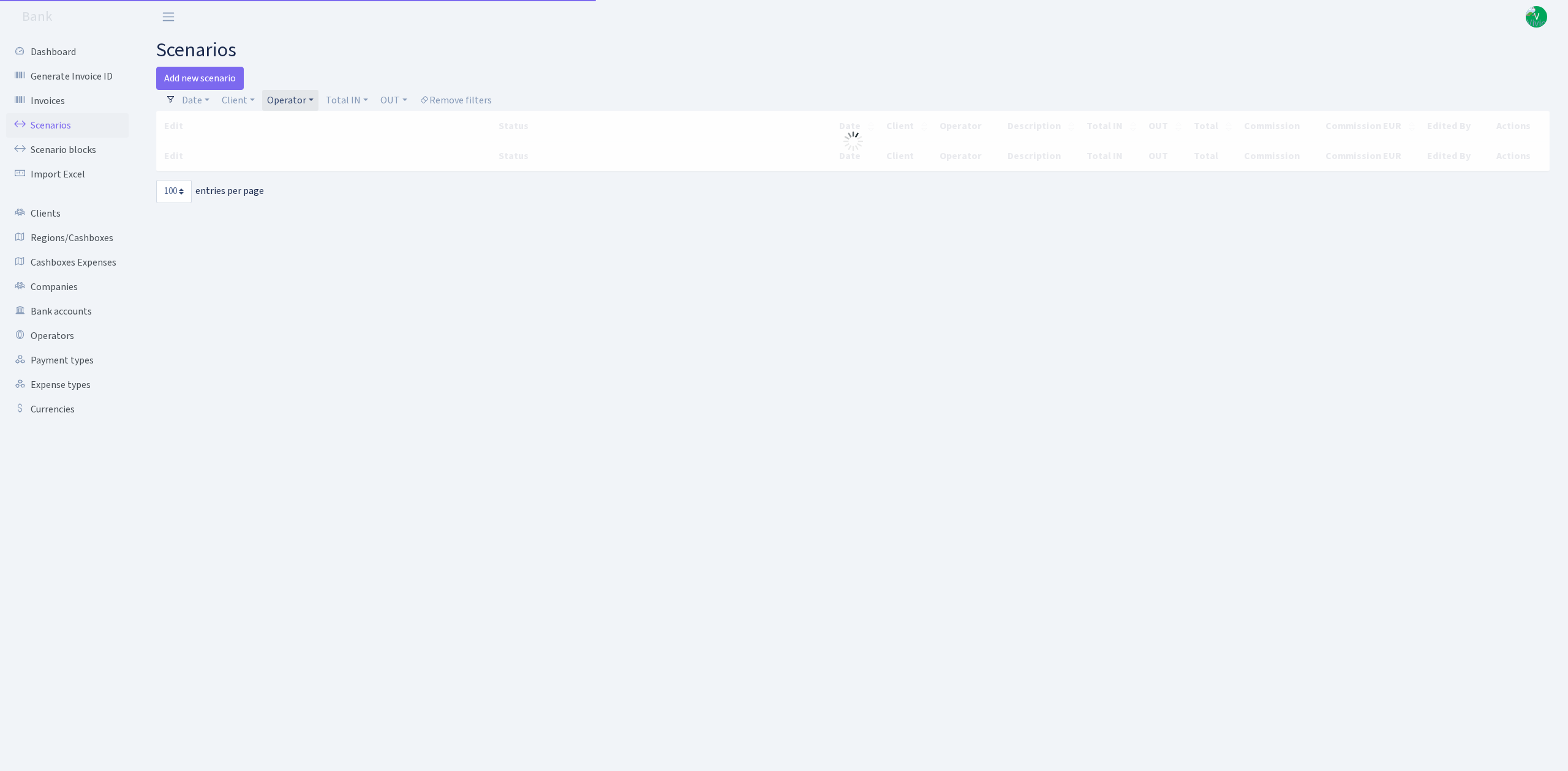
select select "100"
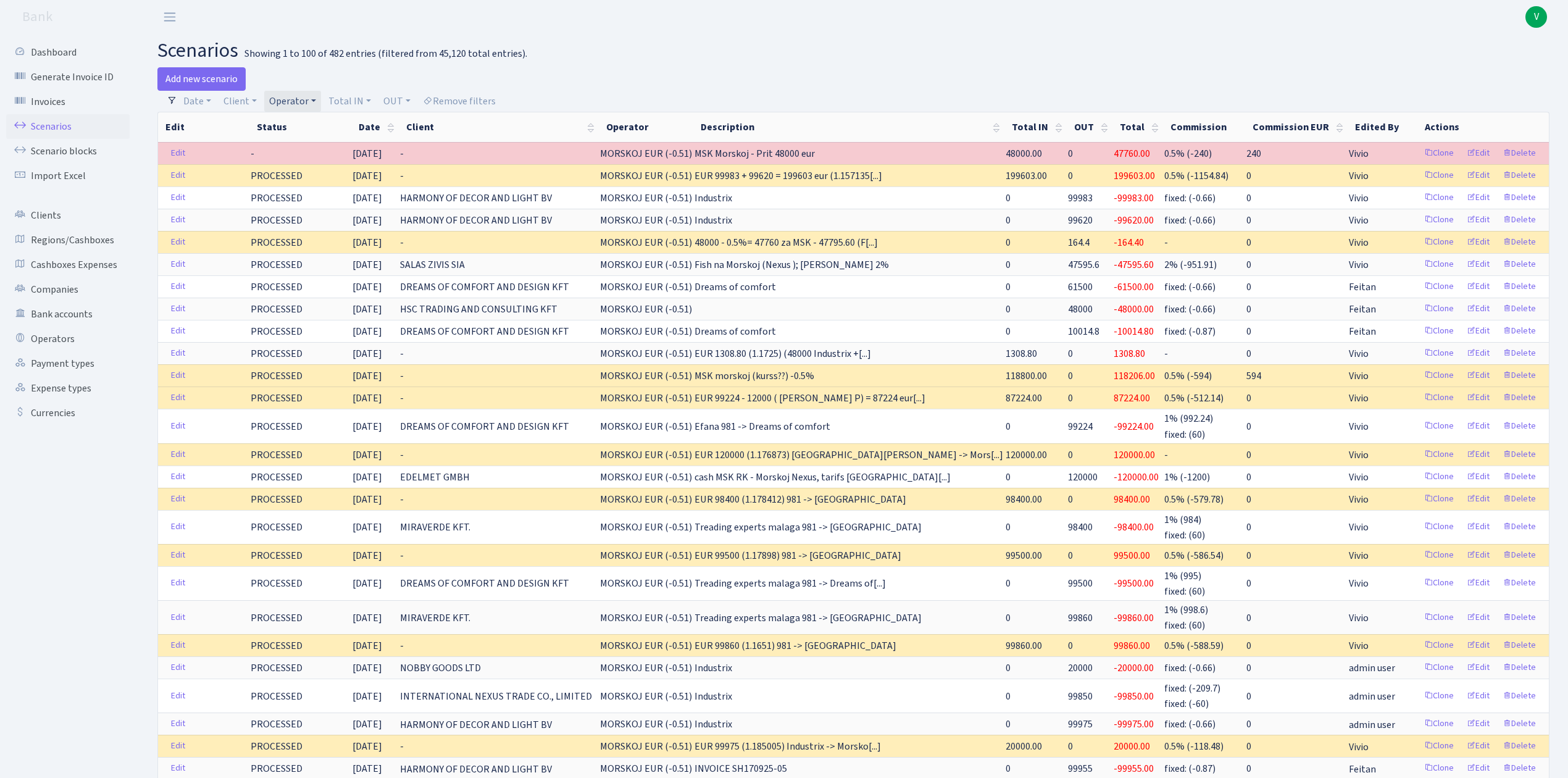
click at [300, 100] on link "Operator" at bounding box center [292, 101] width 57 height 21
select select
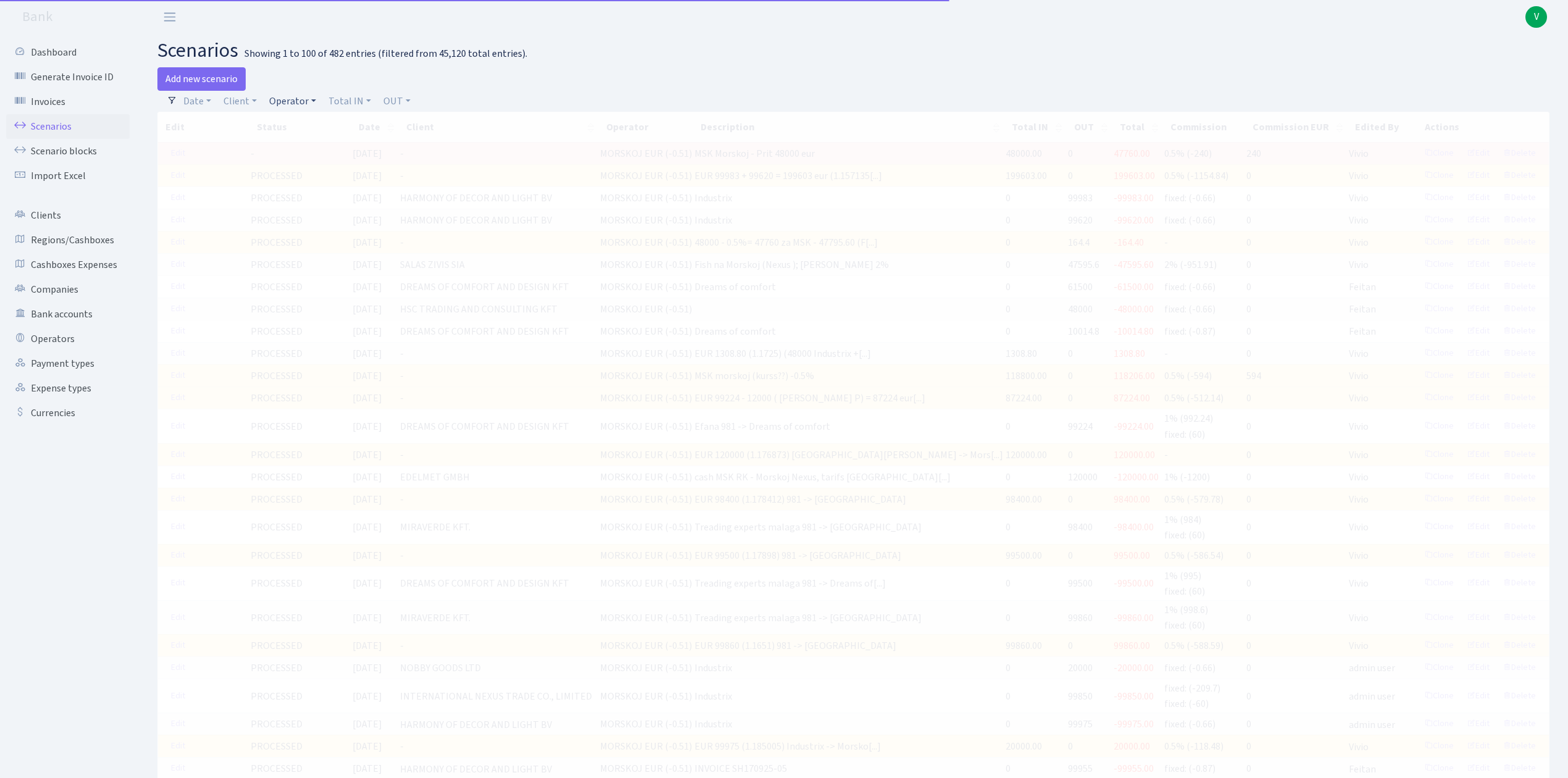
click at [292, 100] on link "Operator" at bounding box center [292, 101] width 57 height 21
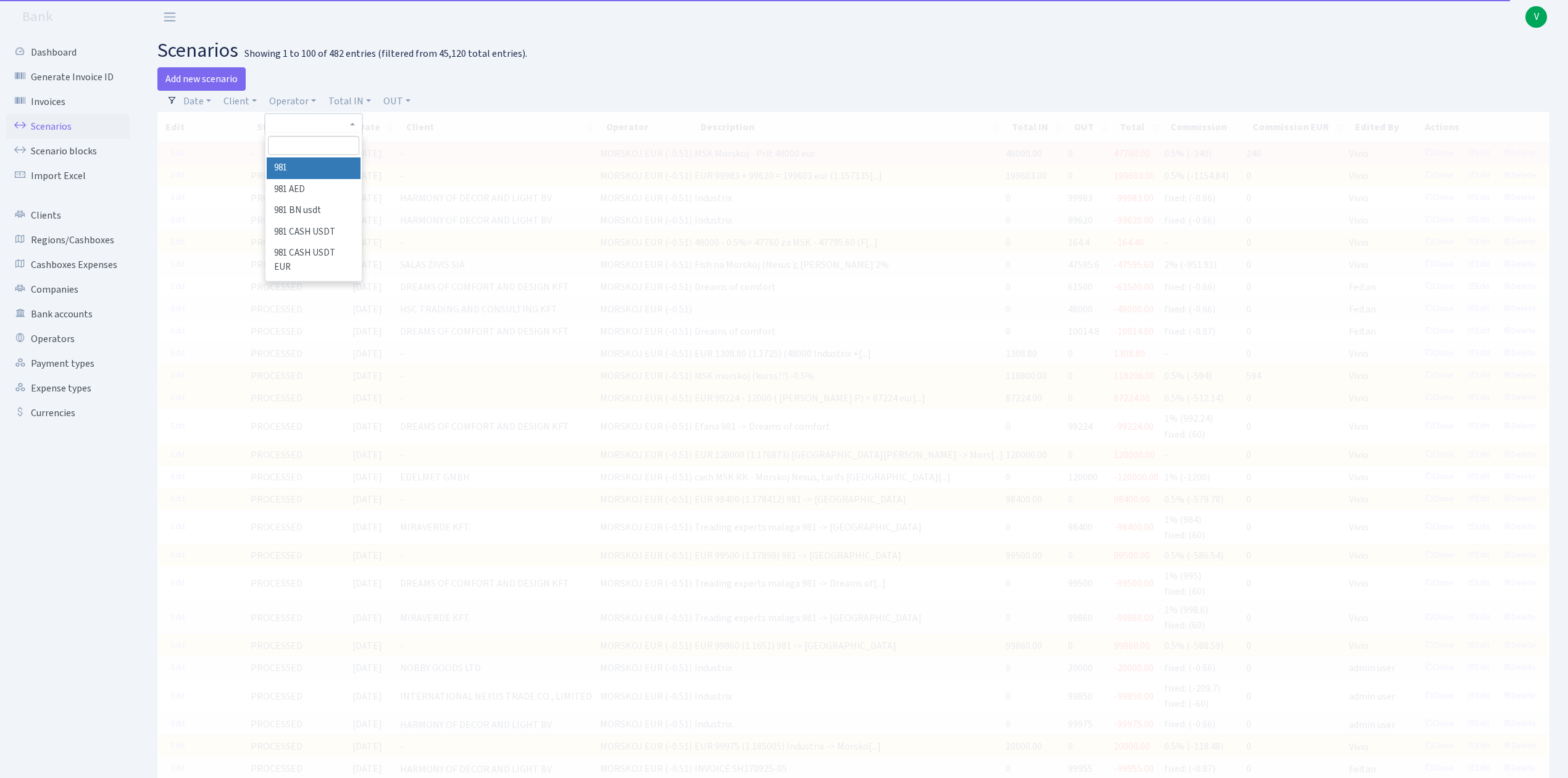
click at [300, 146] on input "search" at bounding box center [313, 145] width 91 height 20
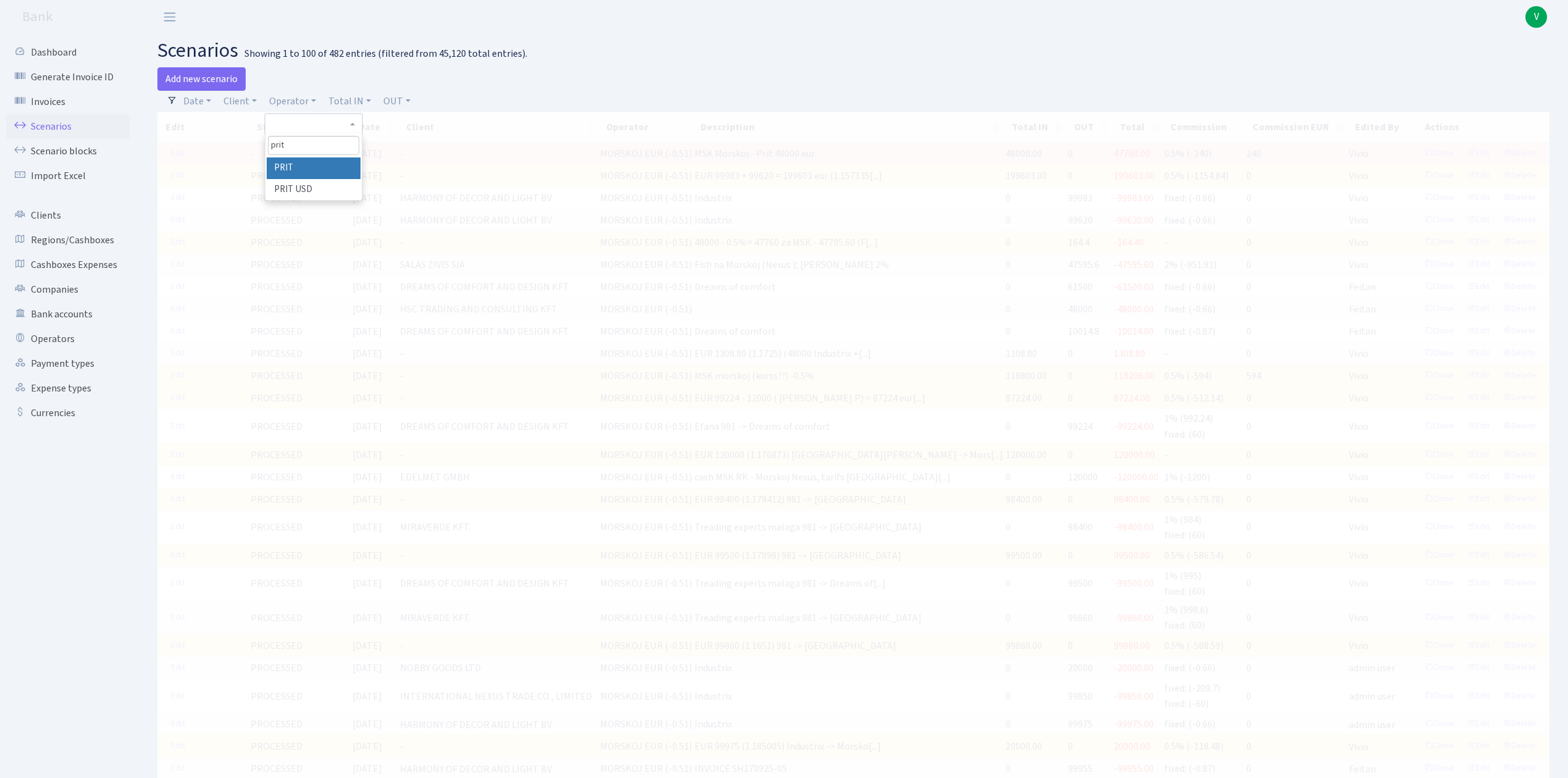
type input "prit"
click at [311, 166] on li "PRIT" at bounding box center [313, 167] width 93 height 21
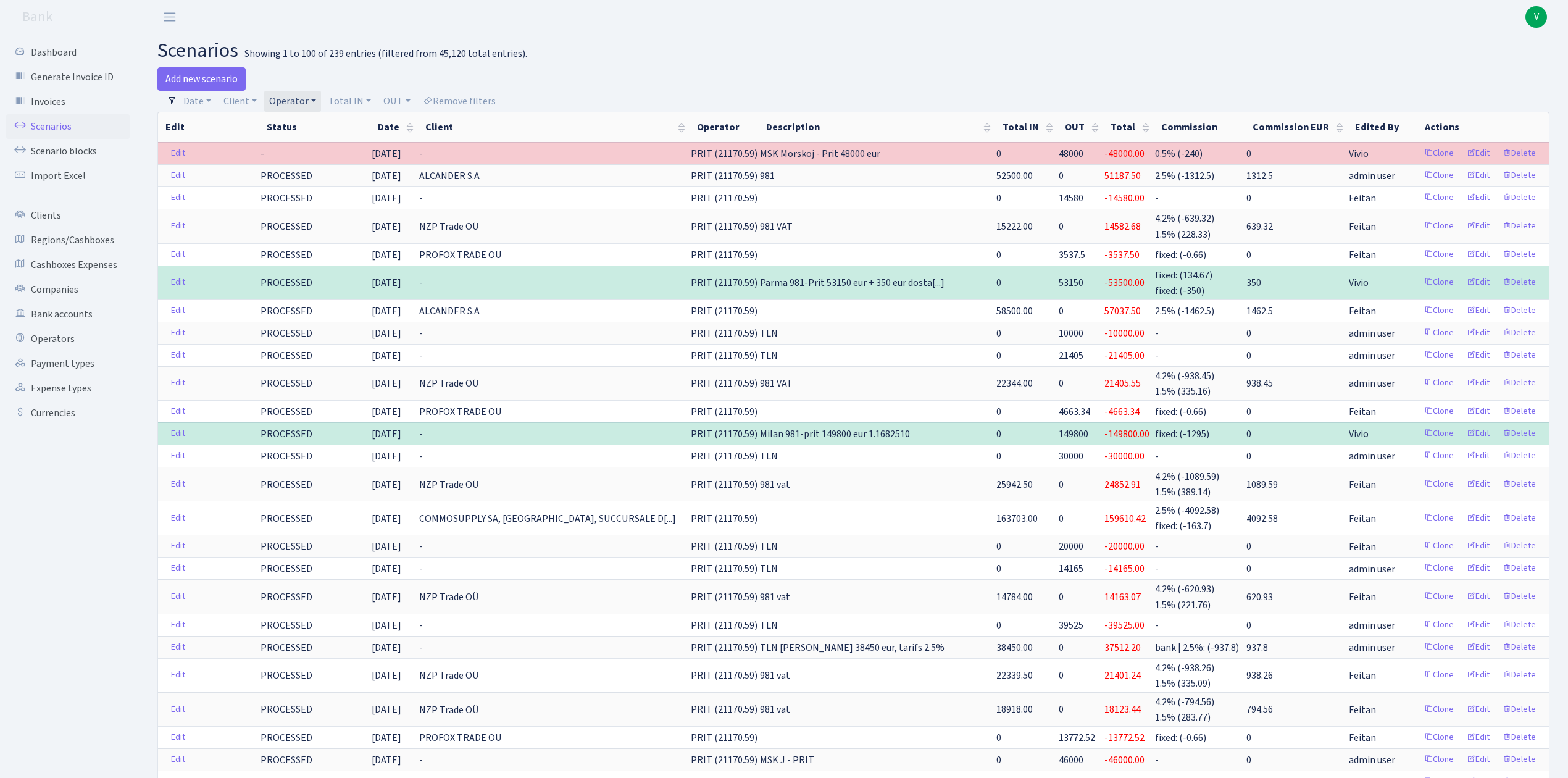
click at [300, 100] on link "Operator" at bounding box center [292, 101] width 57 height 21
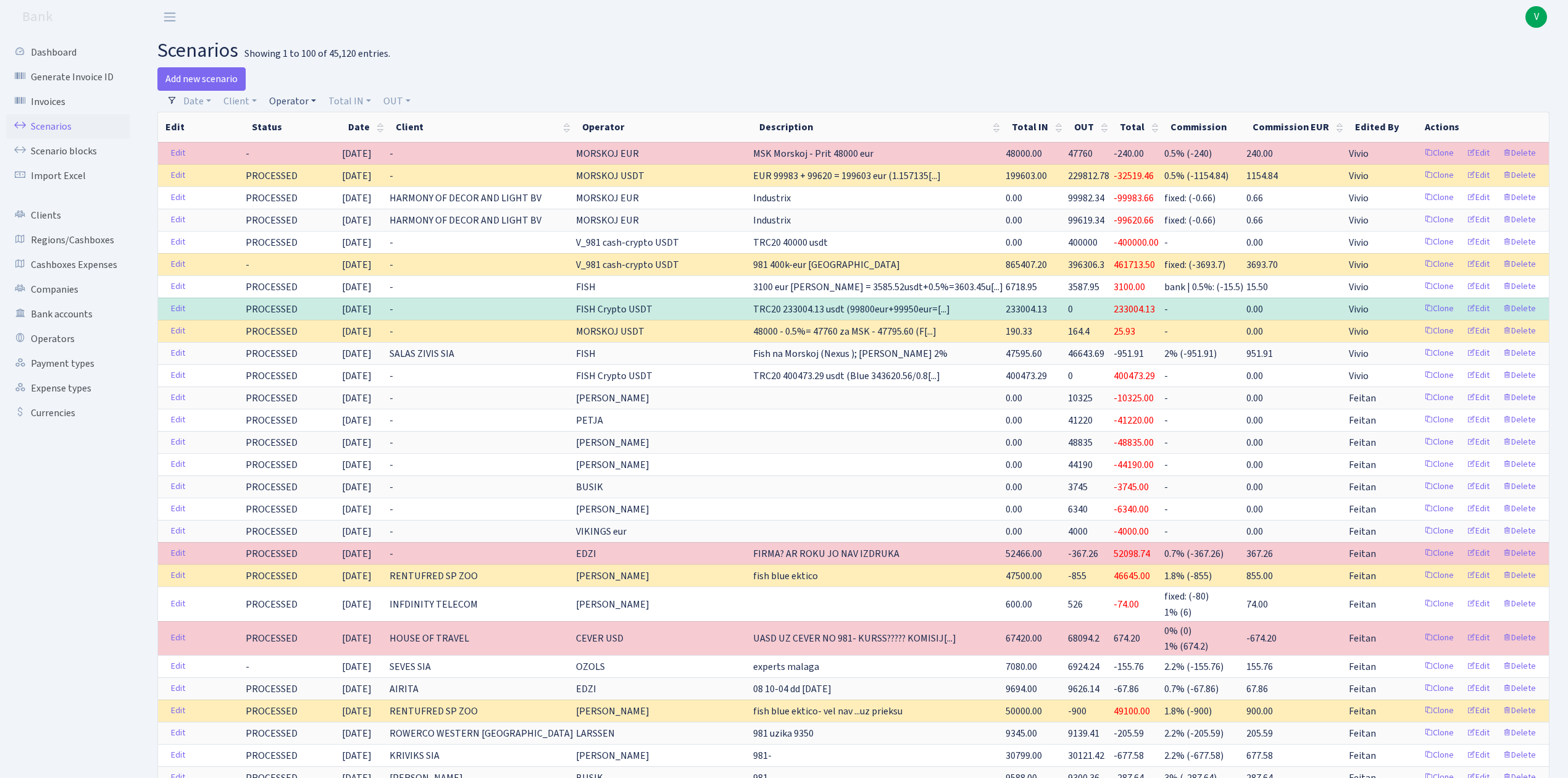
click at [302, 95] on link "Operator" at bounding box center [292, 101] width 57 height 21
click at [306, 136] on span at bounding box center [313, 145] width 96 height 24
click at [286, 104] on link "Operator" at bounding box center [292, 101] width 57 height 21
click at [287, 144] on input "search" at bounding box center [313, 145] width 91 height 20
type input "morskoj"
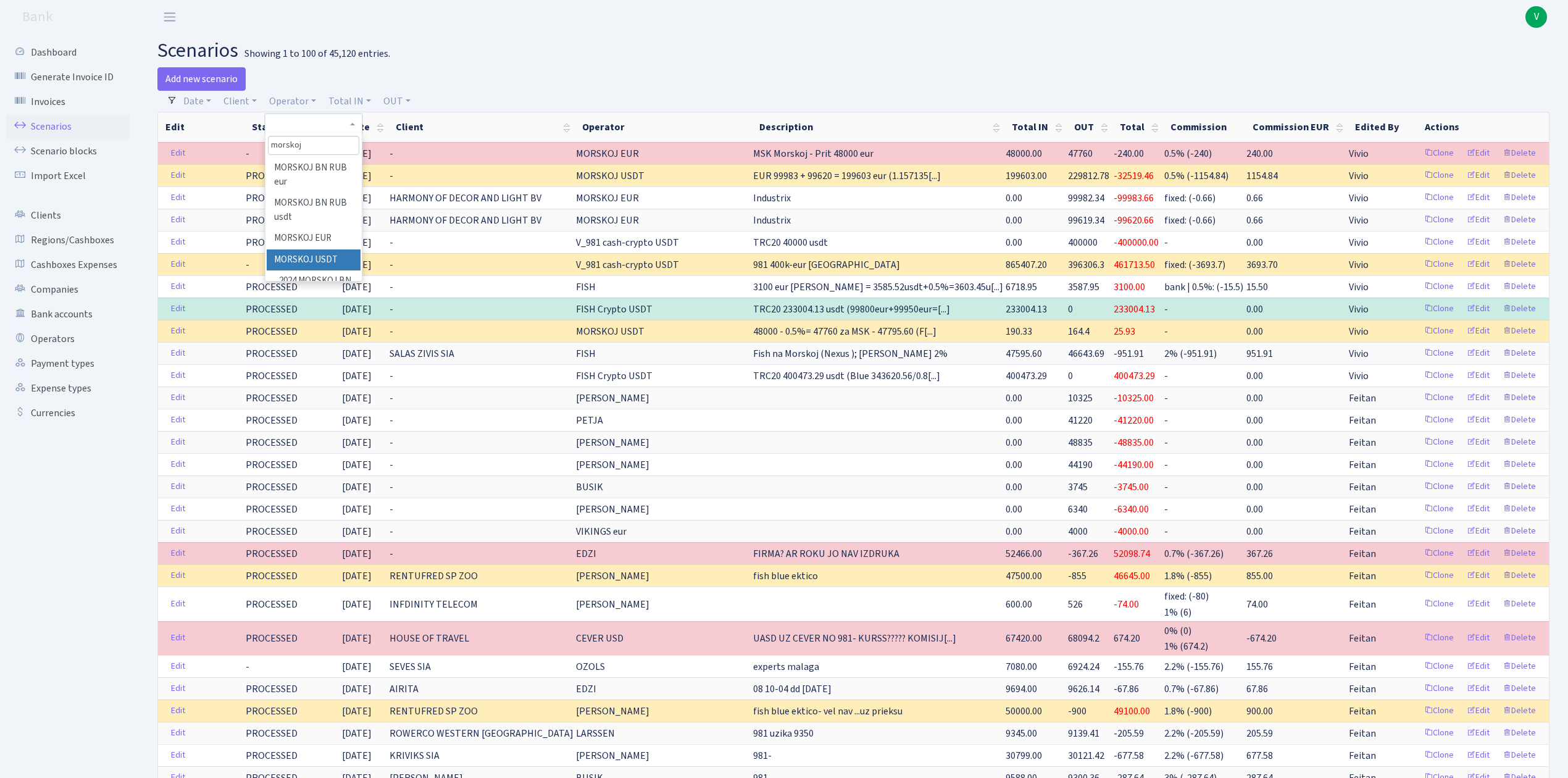
click at [301, 251] on li "MORSKOJ USDT" at bounding box center [313, 260] width 93 height 21
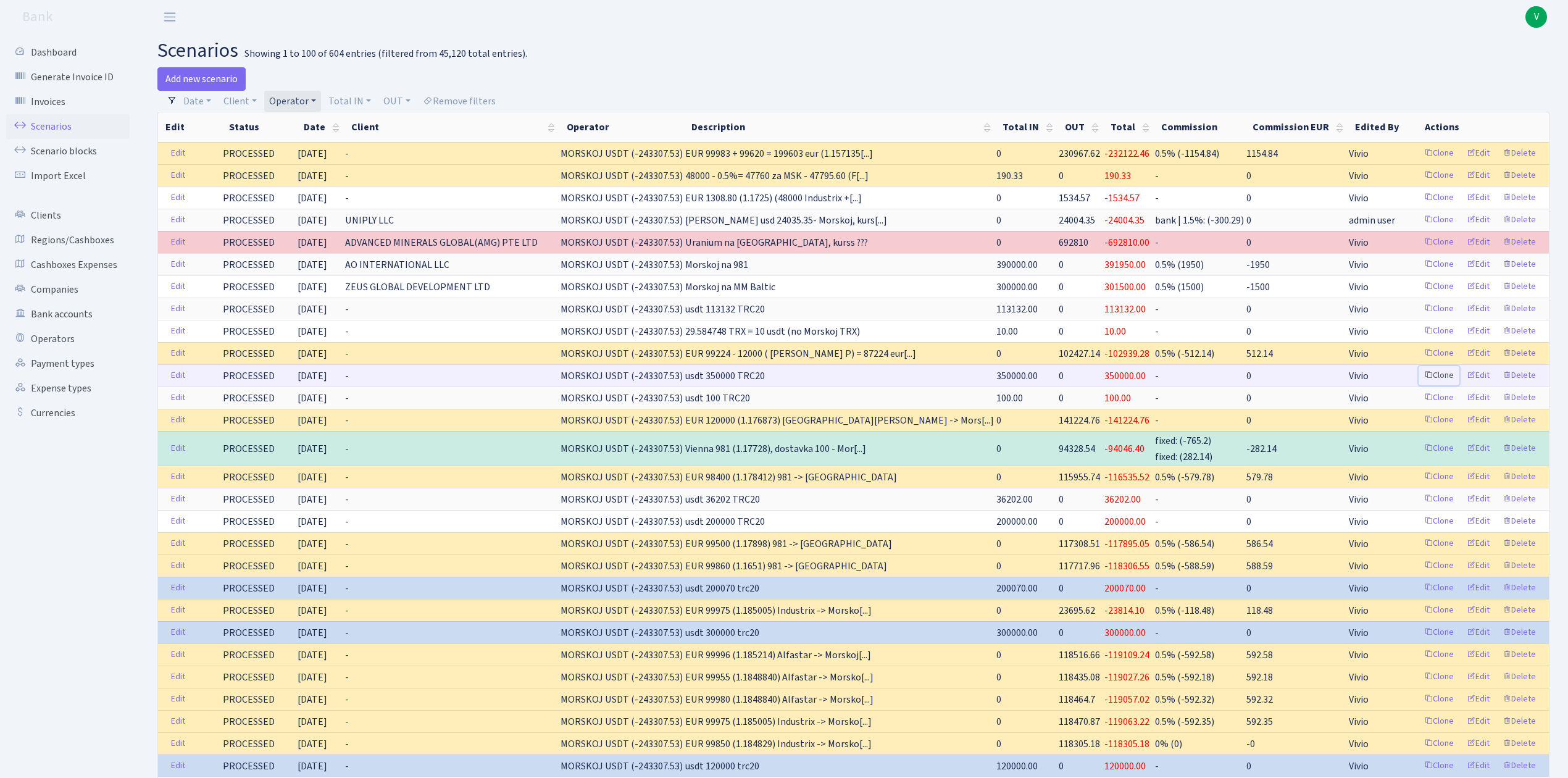
click at [1443, 383] on link "Clone" at bounding box center [1439, 375] width 41 height 20
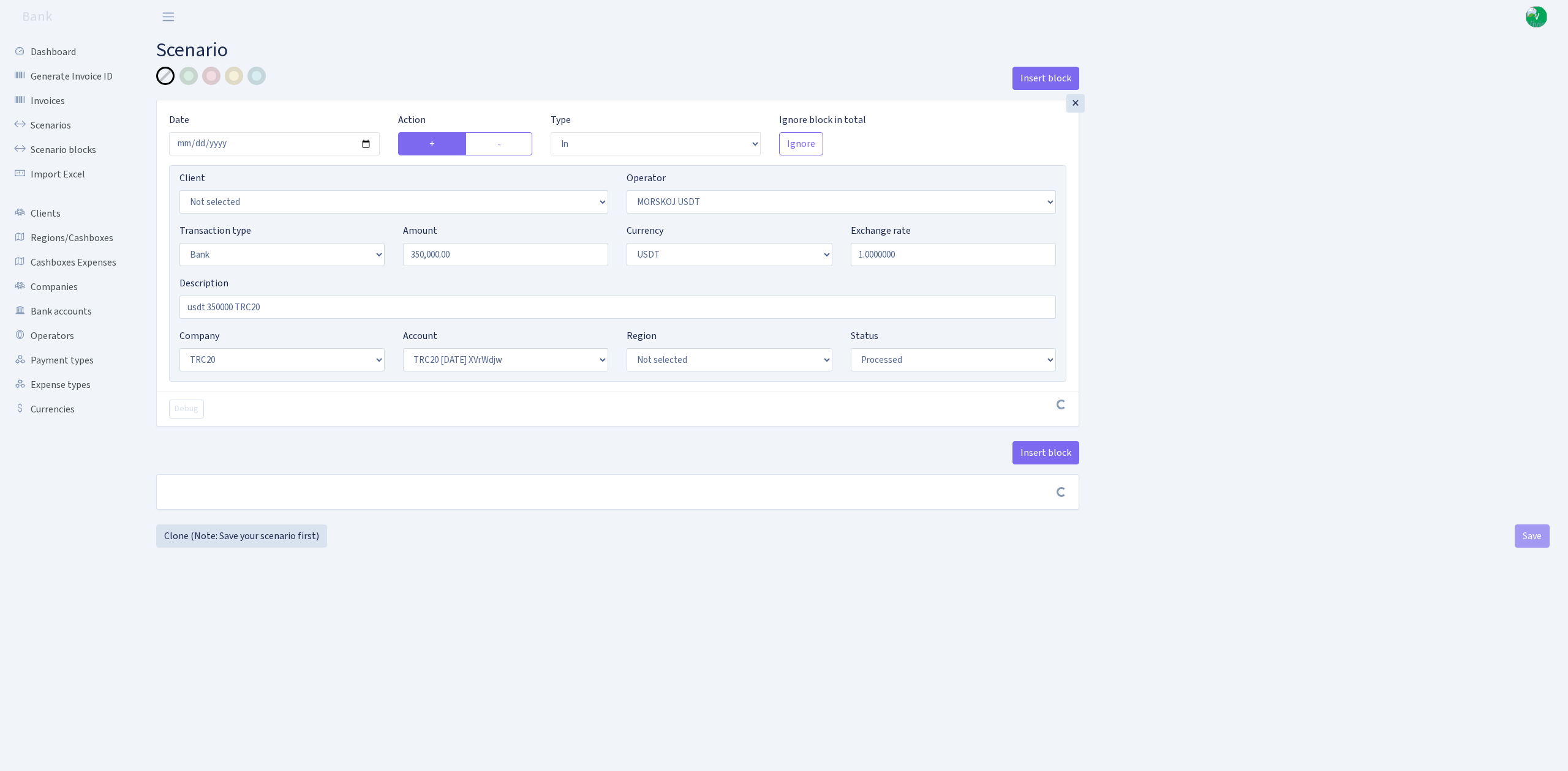
select select "in"
select select "324"
select select "2"
select select "6"
select select "20"
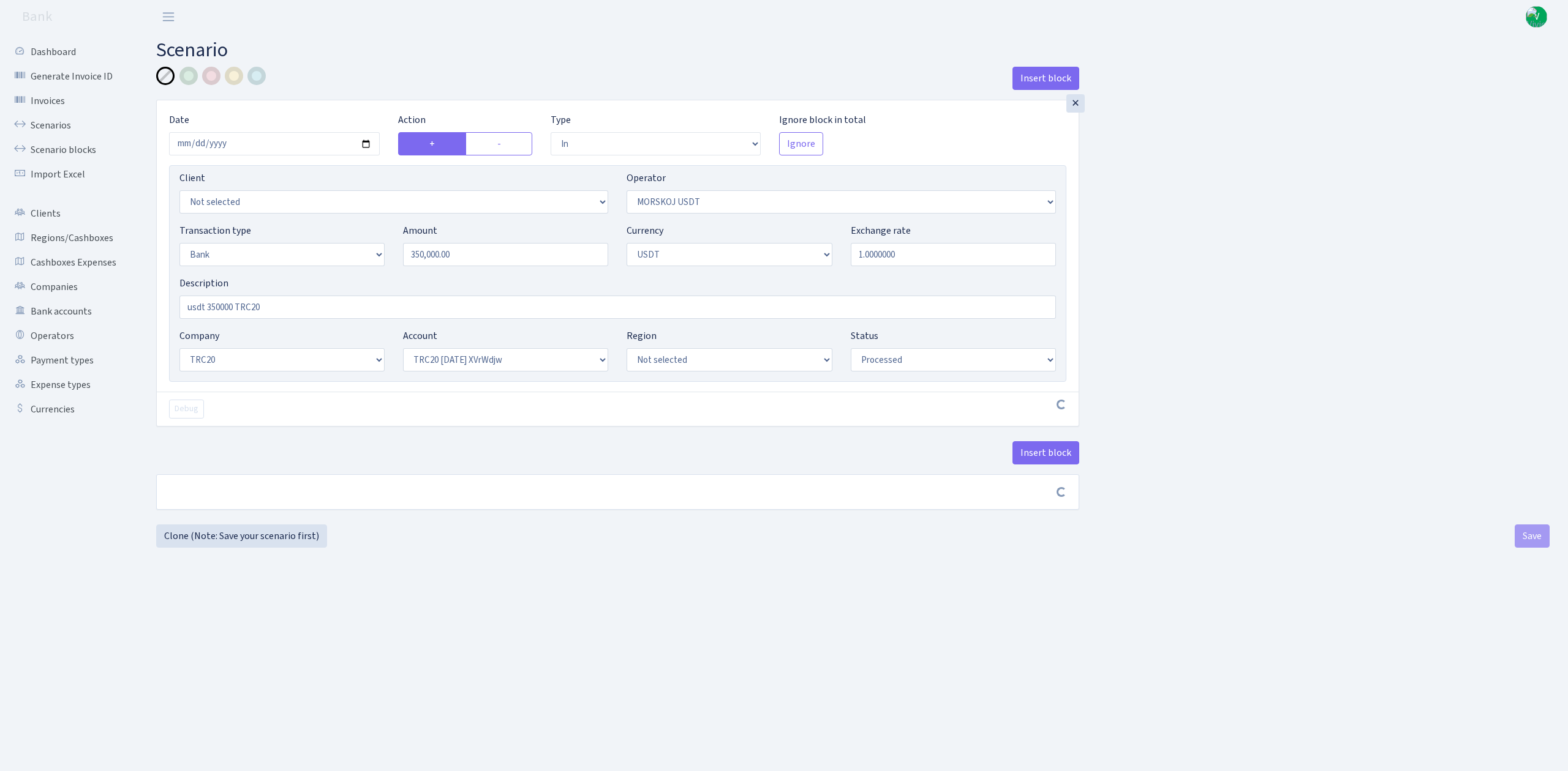
select select "74"
select select "processed"
click at [365, 148] on input "[DATE]" at bounding box center [275, 144] width 211 height 24
type input "2025-10-10"
drag, startPoint x: 466, startPoint y: 261, endPoint x: 381, endPoint y: 237, distance: 88.3
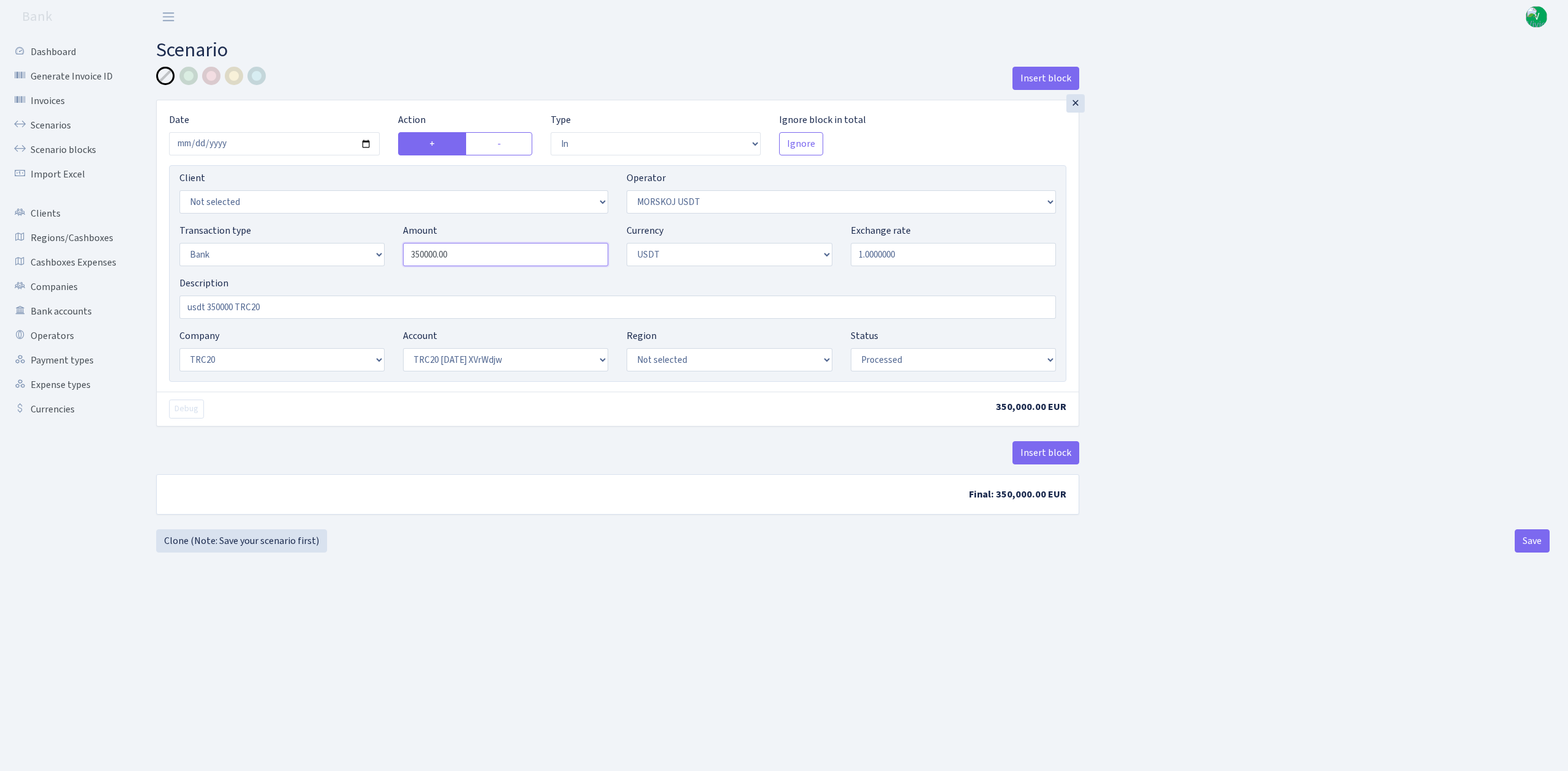
click at [381, 237] on div "Transaction type Not selected 981 ELF FISH crypto GIRT IVO dekl MM-BALTIC eur U…" at bounding box center [617, 249] width 894 height 53
type input "243,355.00"
click at [1240, 283] on div "Insert block × Date 2025-10-10 Action + - Type --- In Out Commission Field requ…" at bounding box center [853, 295] width 1411 height 458
click at [233, 301] on input "usdt 350000 TRC20" at bounding box center [617, 307] width 877 height 24
type input "usdt 243355 TRC20"
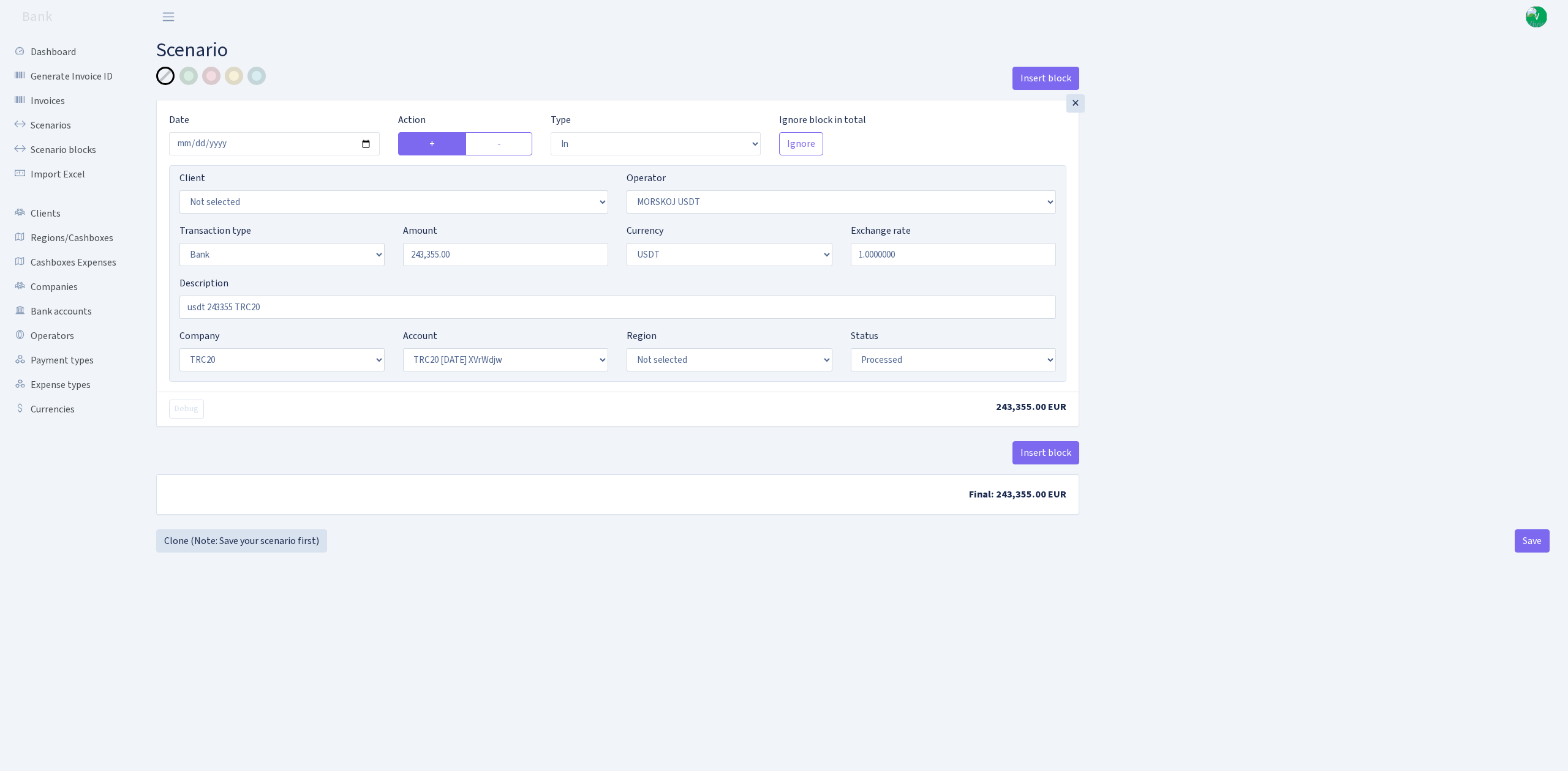
click at [731, 533] on div "Insert block × Date 2025-10-10 Action + - Type --- In Out Commission Field requ…" at bounding box center [852, 309] width 1393 height 486
click at [558, 362] on select "Not selected TRC20 [DATE] S8dYrDY TRC20 [DATE] KEMg2gdc TRC20 [DATE] 296zE8ZYy …" at bounding box center [505, 360] width 205 height 24
select select "61"
click at [403, 349] on select "Not selected TRC20 2024.08.01 S8dYrDY TRC20 2024.09.12 KEMg2gdc TRC20 2024.10.1…" at bounding box center [505, 360] width 205 height 24
click at [1043, 620] on main "Scenario Insert block × Date 2025-10-10 Action + - Type --- In Out Commission F…" at bounding box center [853, 387] width 1430 height 707
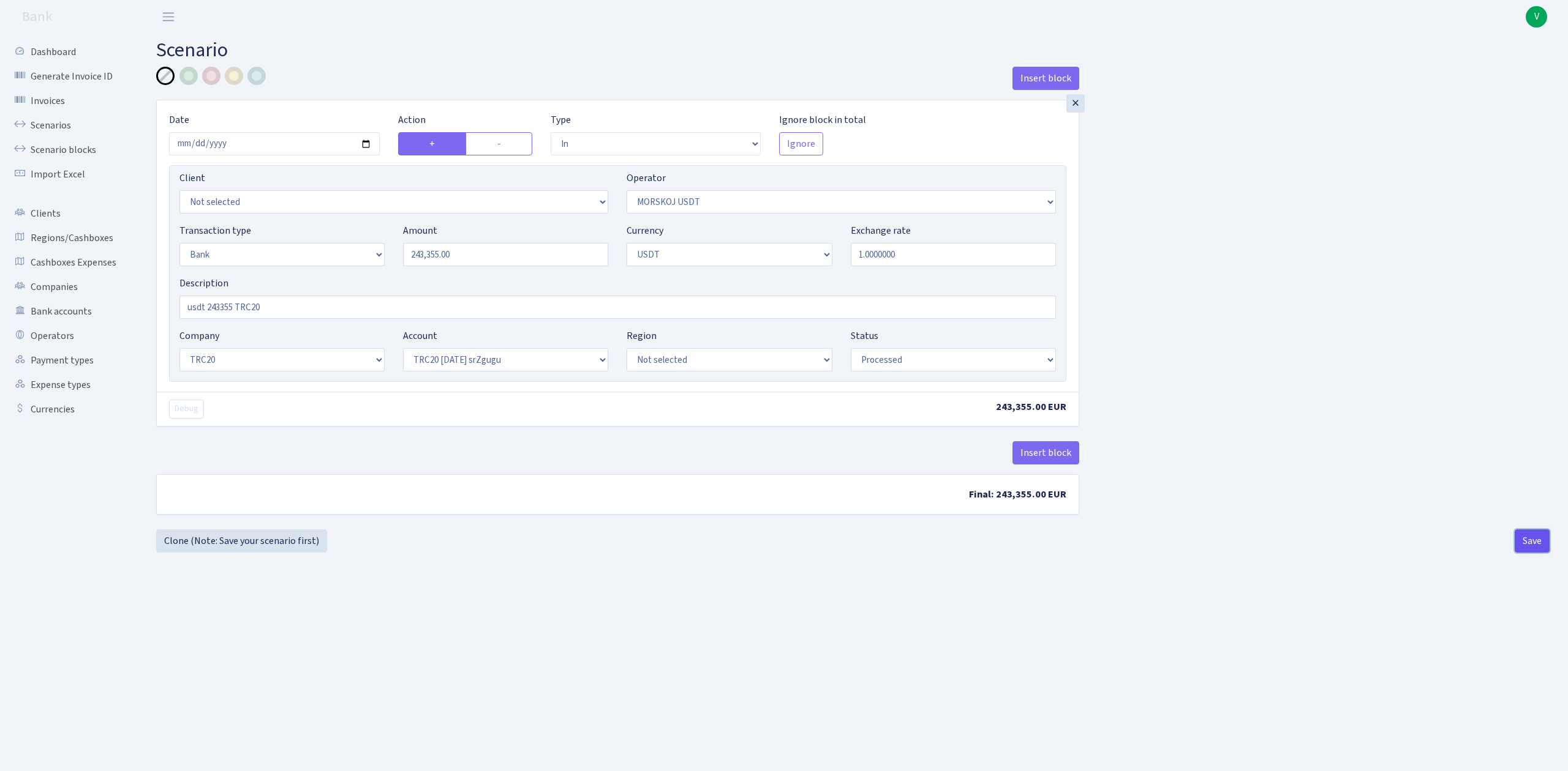
click at [1525, 537] on button "Save" at bounding box center [1531, 541] width 35 height 24
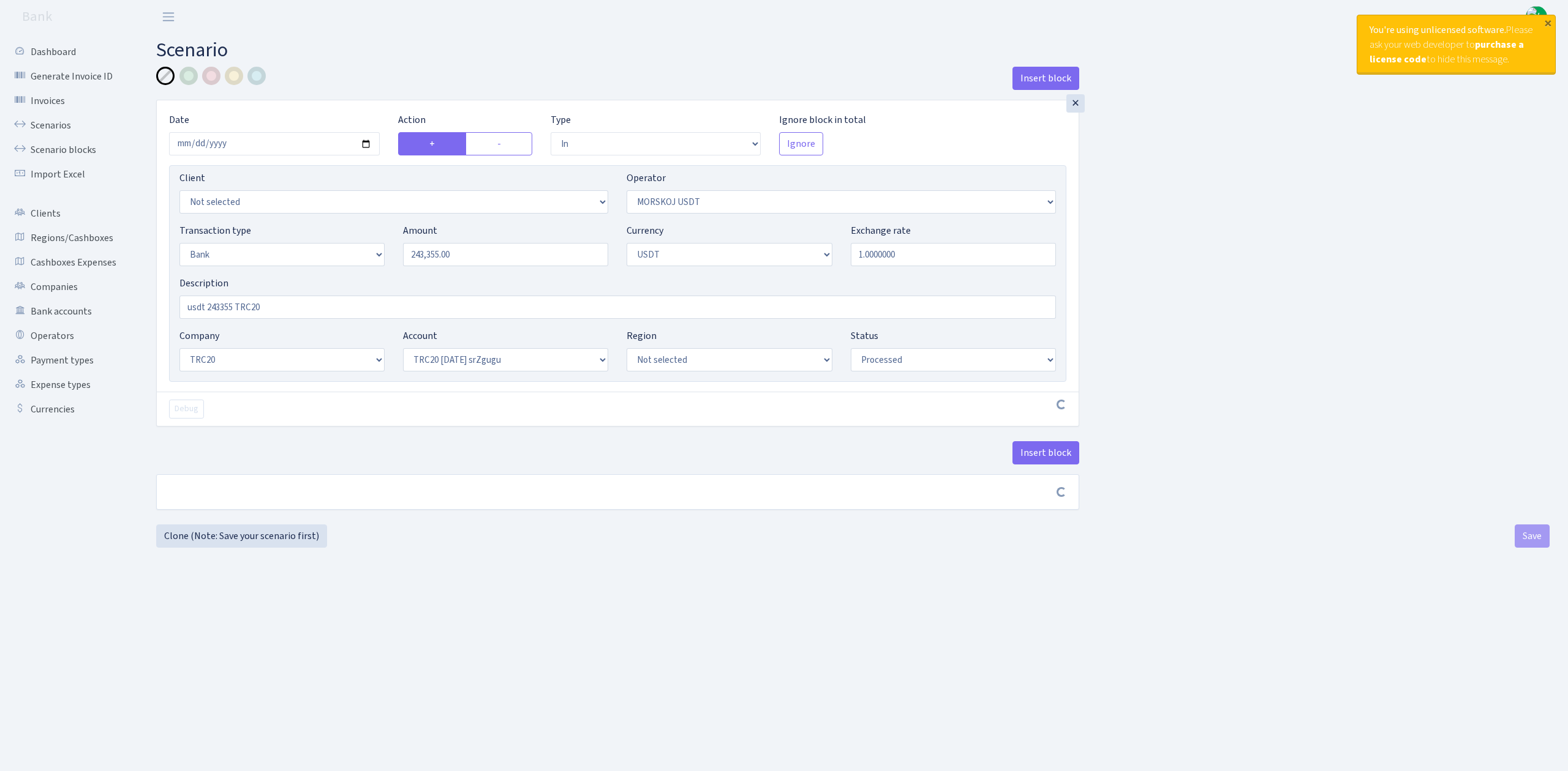
select select "in"
select select "324"
select select "2"
select select "6"
select select "20"
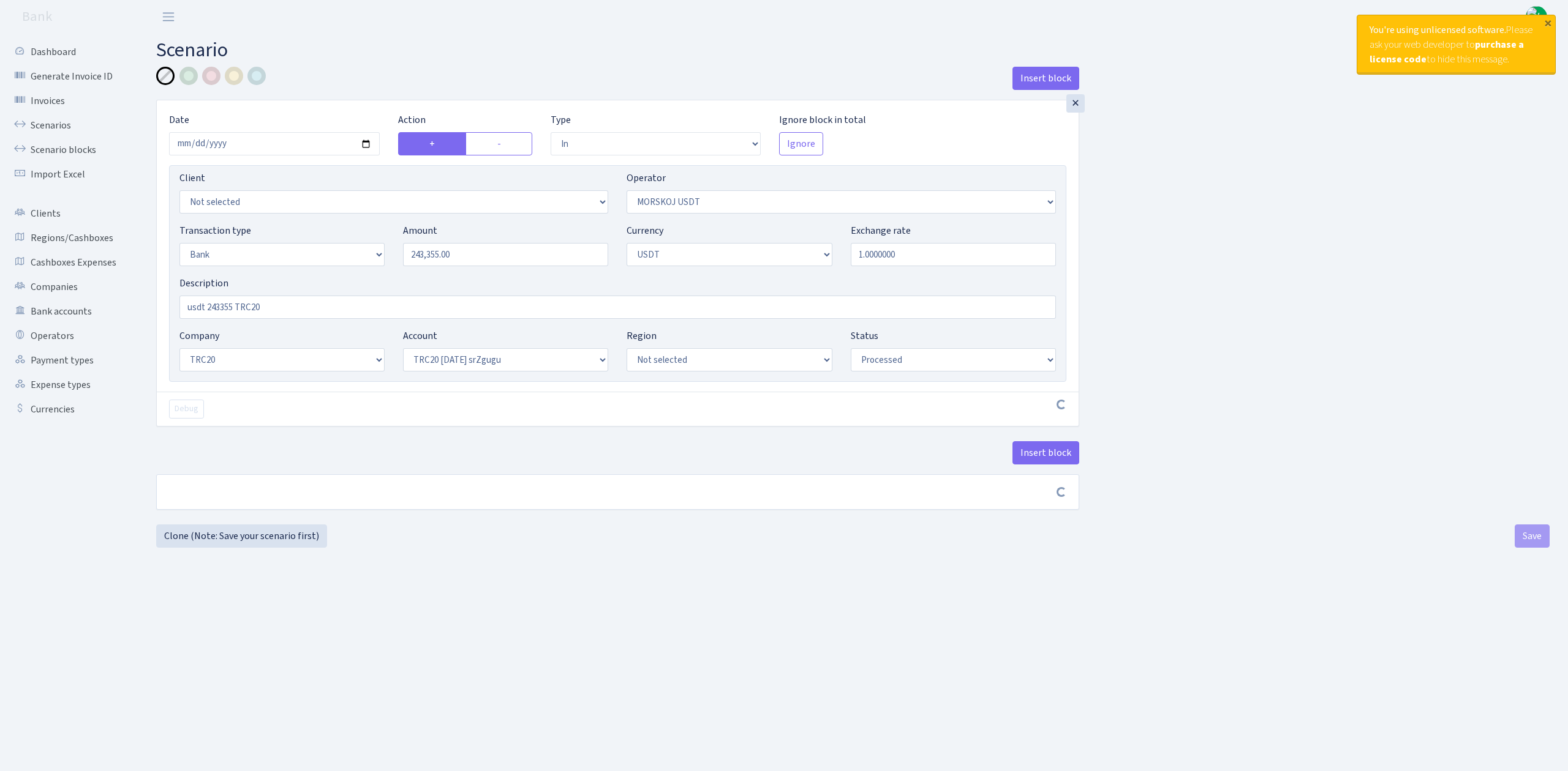
select select "61"
select select "processed"
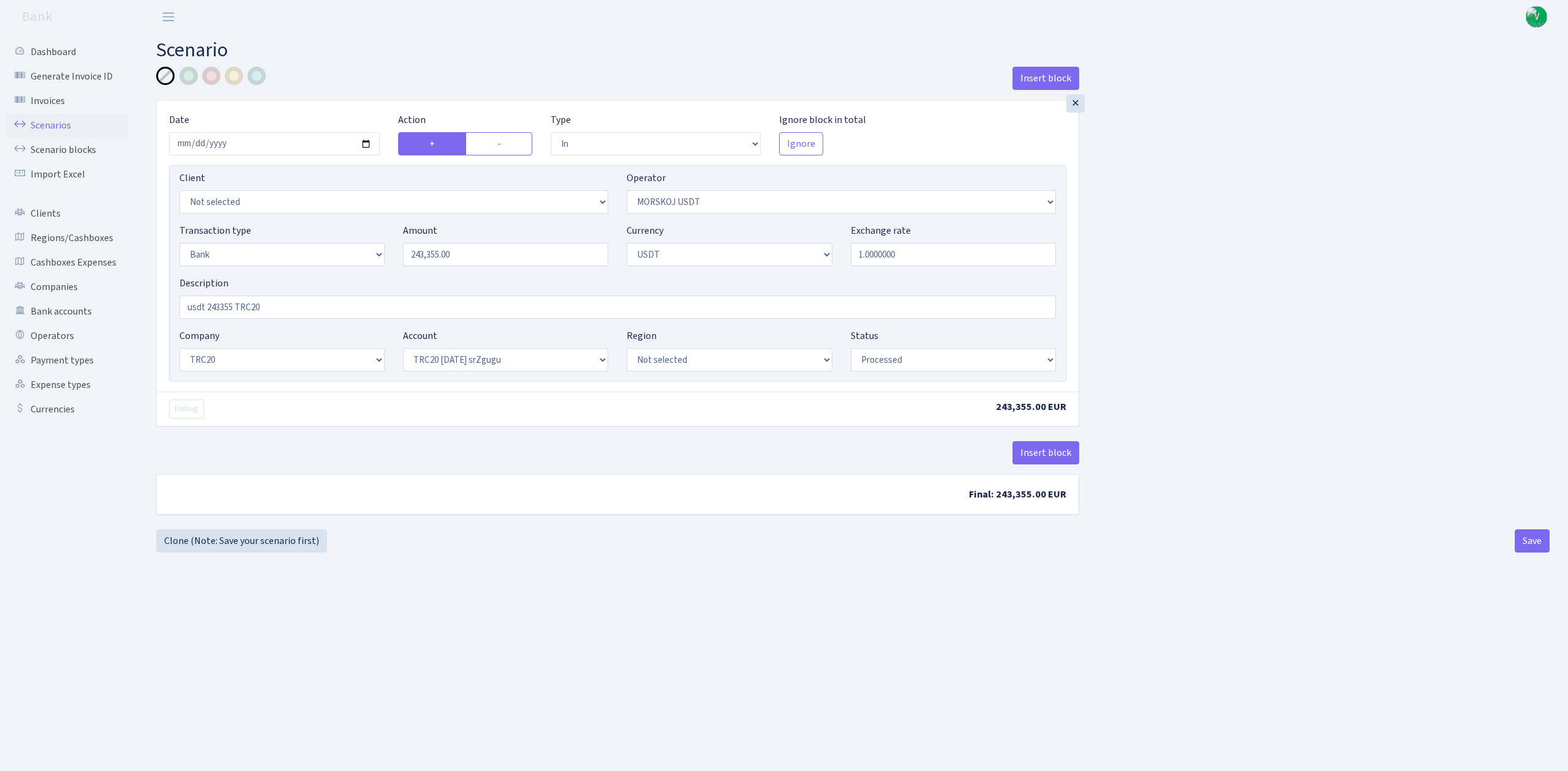
click at [74, 124] on link "Scenarios" at bounding box center [67, 125] width 122 height 24
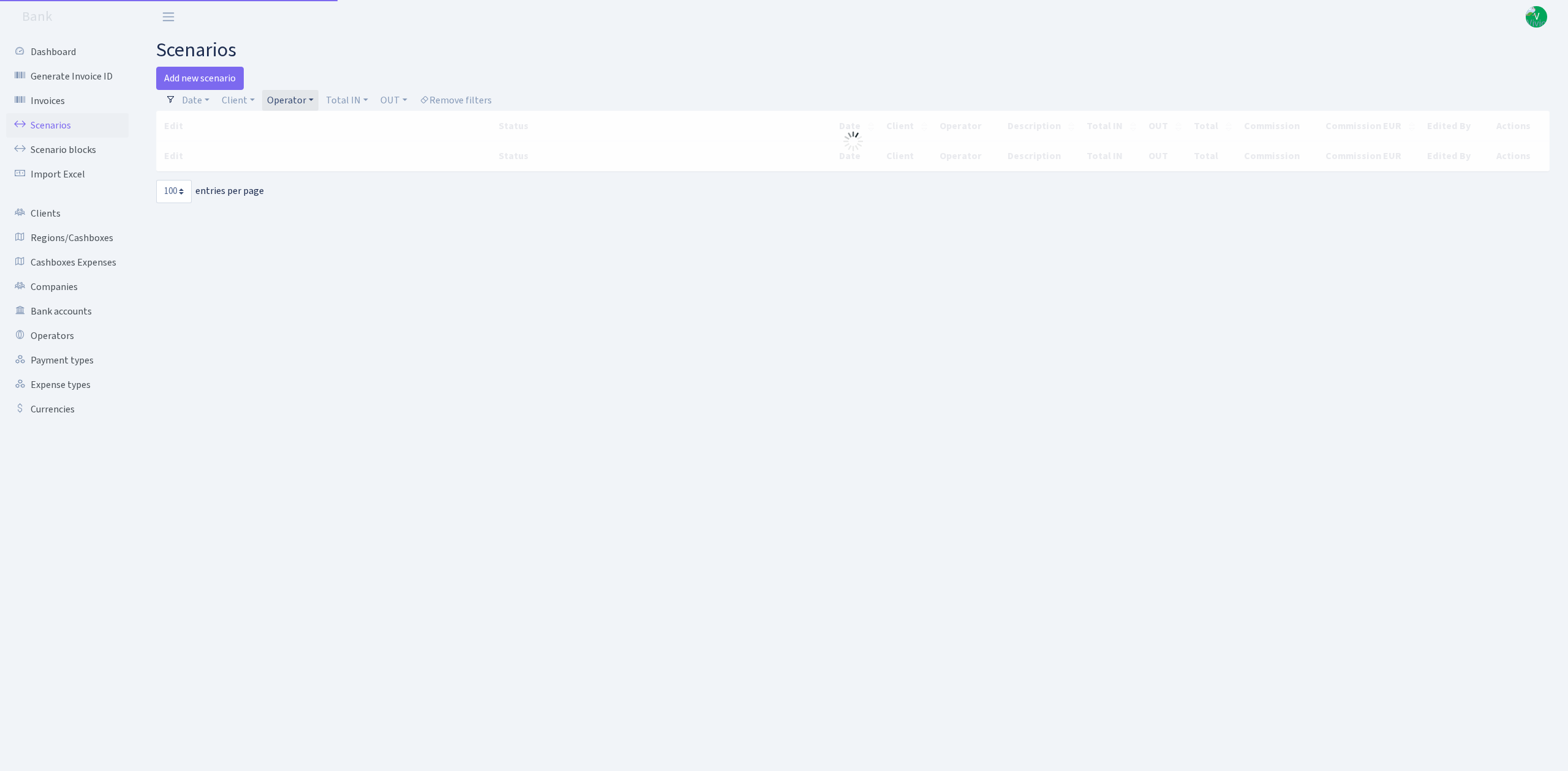
select select "100"
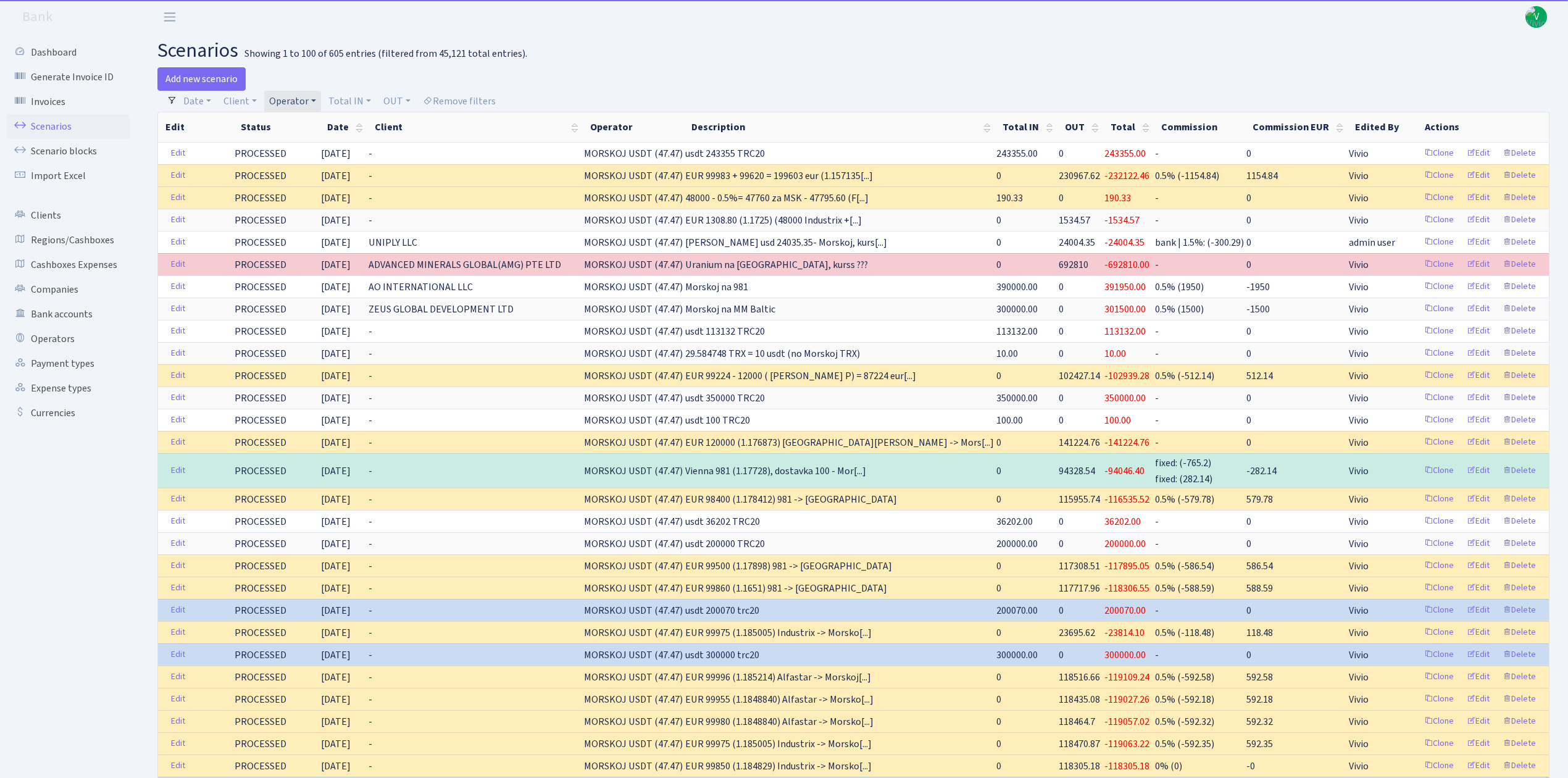
click at [293, 99] on link "Operator" at bounding box center [292, 101] width 57 height 21
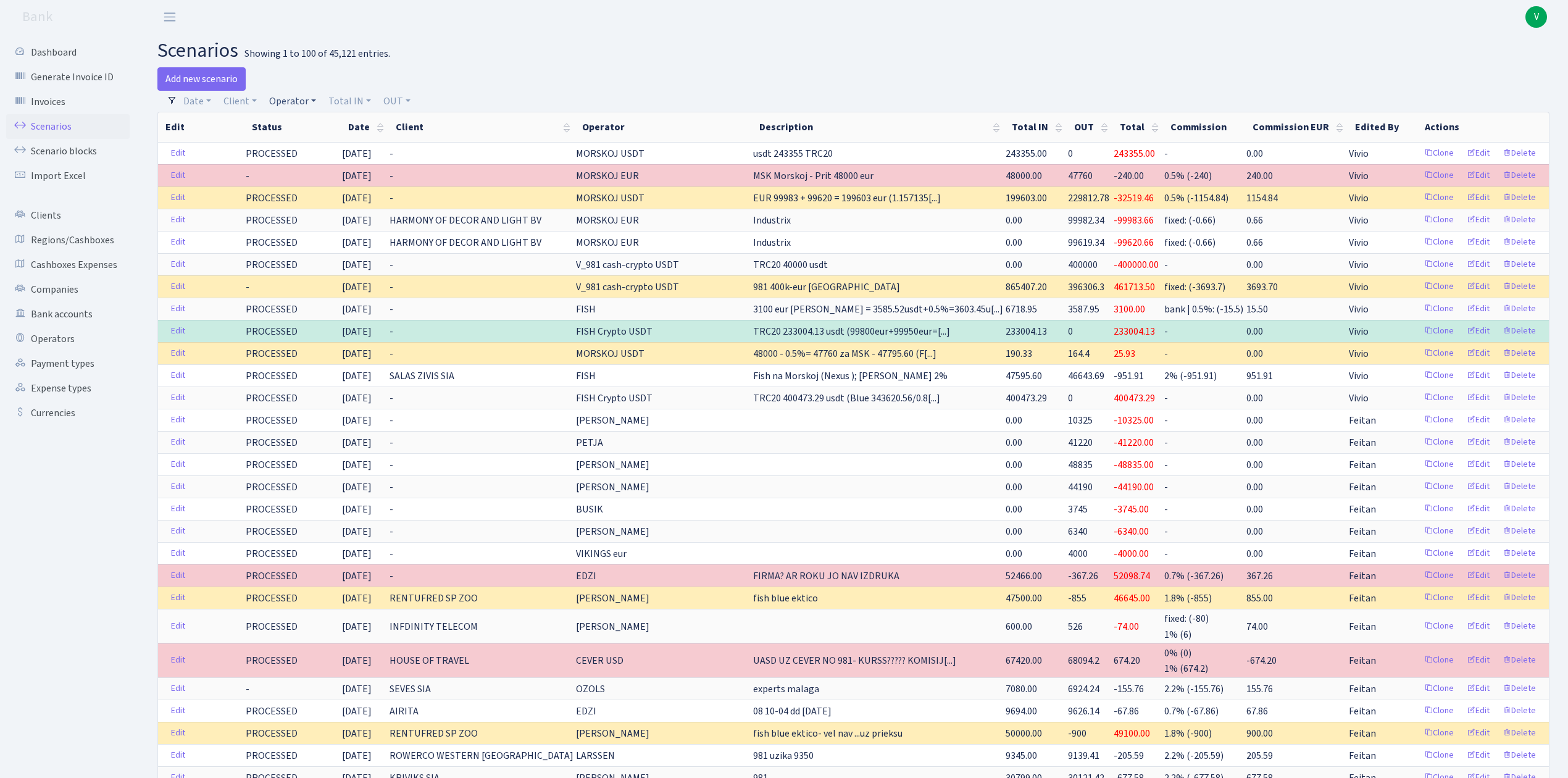
click at [300, 94] on link "Operator" at bounding box center [292, 101] width 57 height 21
click at [316, 147] on input "search" at bounding box center [313, 145] width 91 height 20
type input "edz"
click at [334, 235] on li "EDZI MARVEL usdt" at bounding box center [313, 245] width 93 height 21
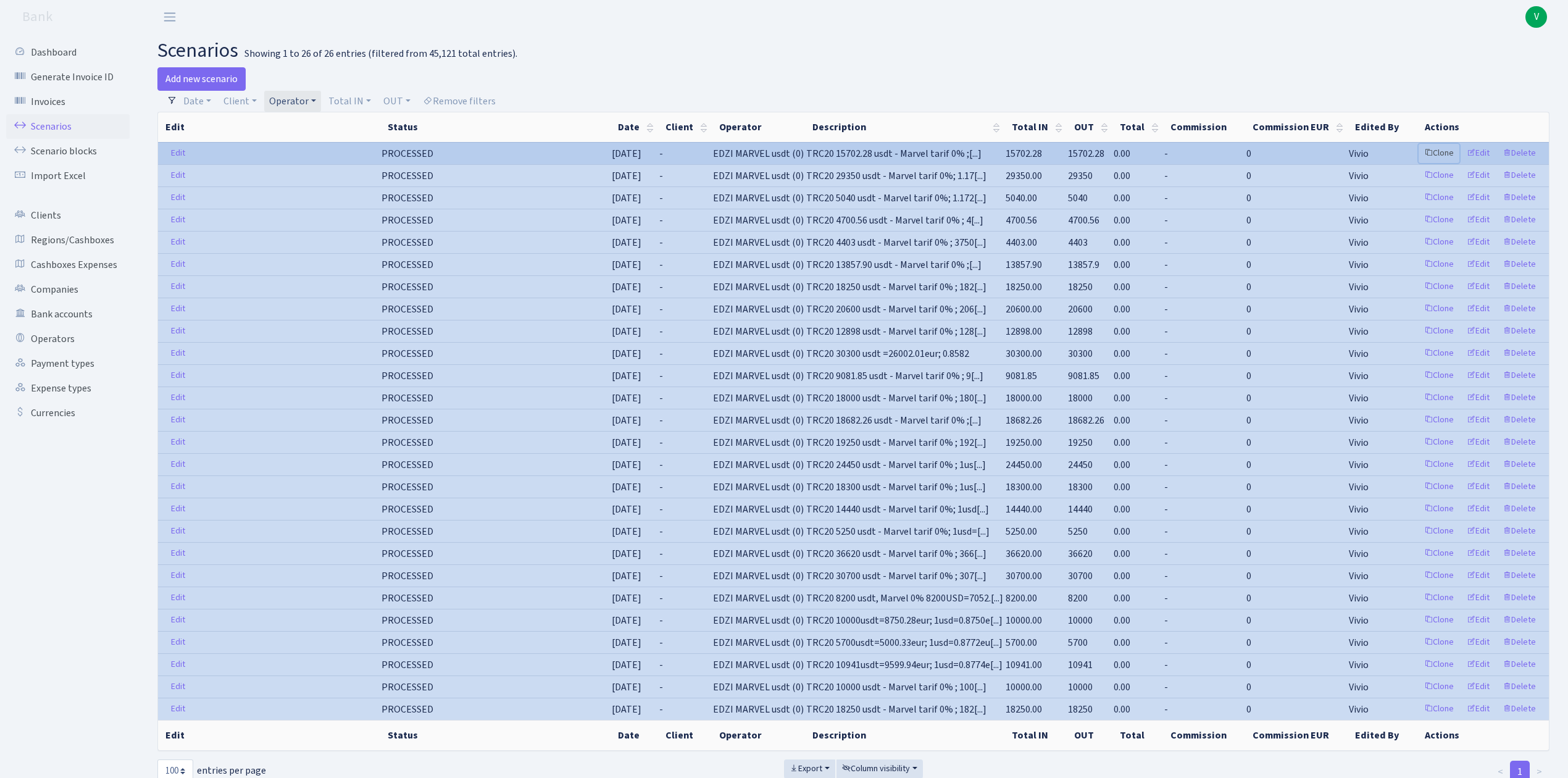
click at [1438, 152] on link "Clone" at bounding box center [1439, 153] width 41 height 20
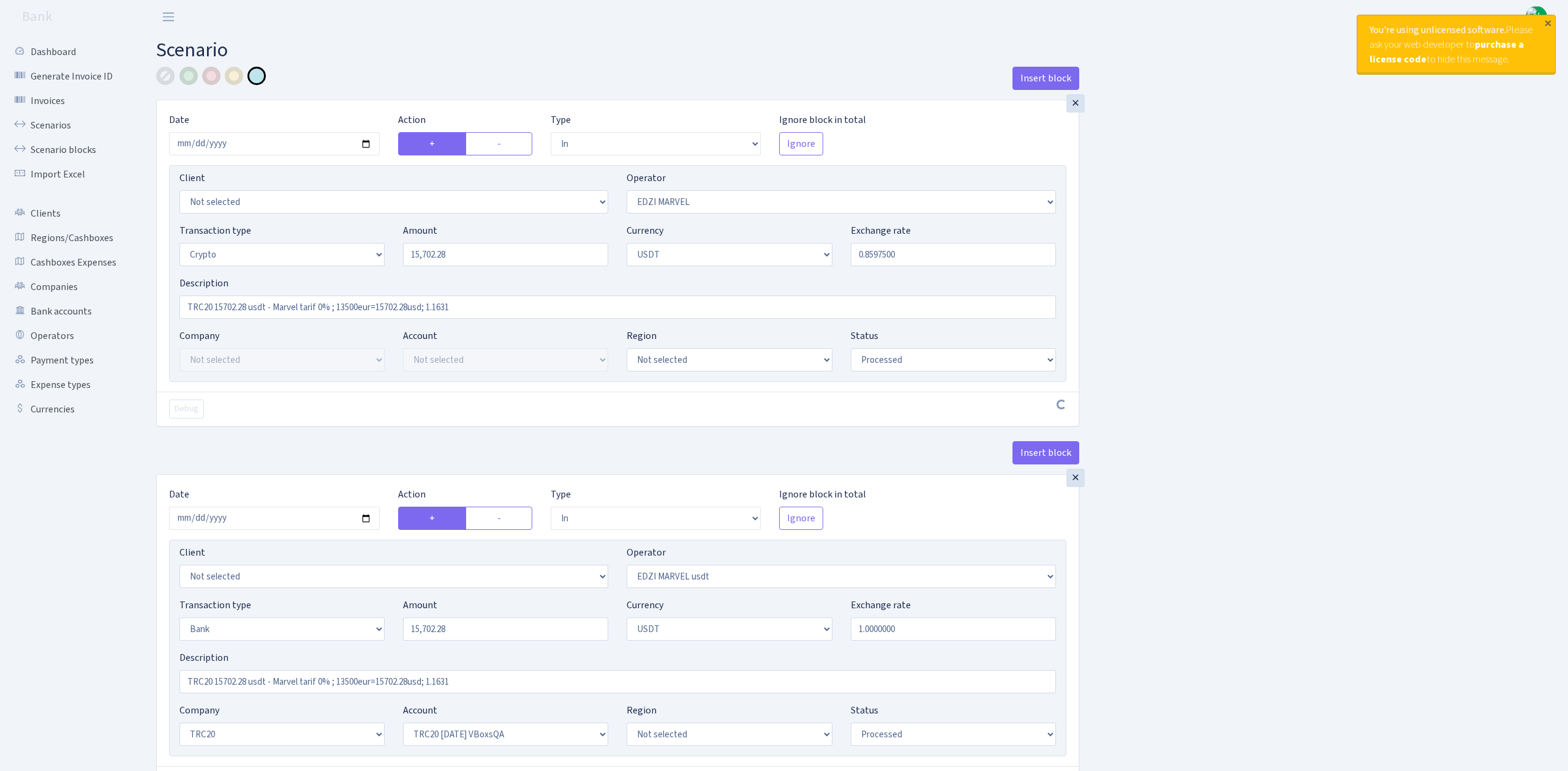
select select "in"
select select "494"
select select "3"
select select "in"
select select "494"
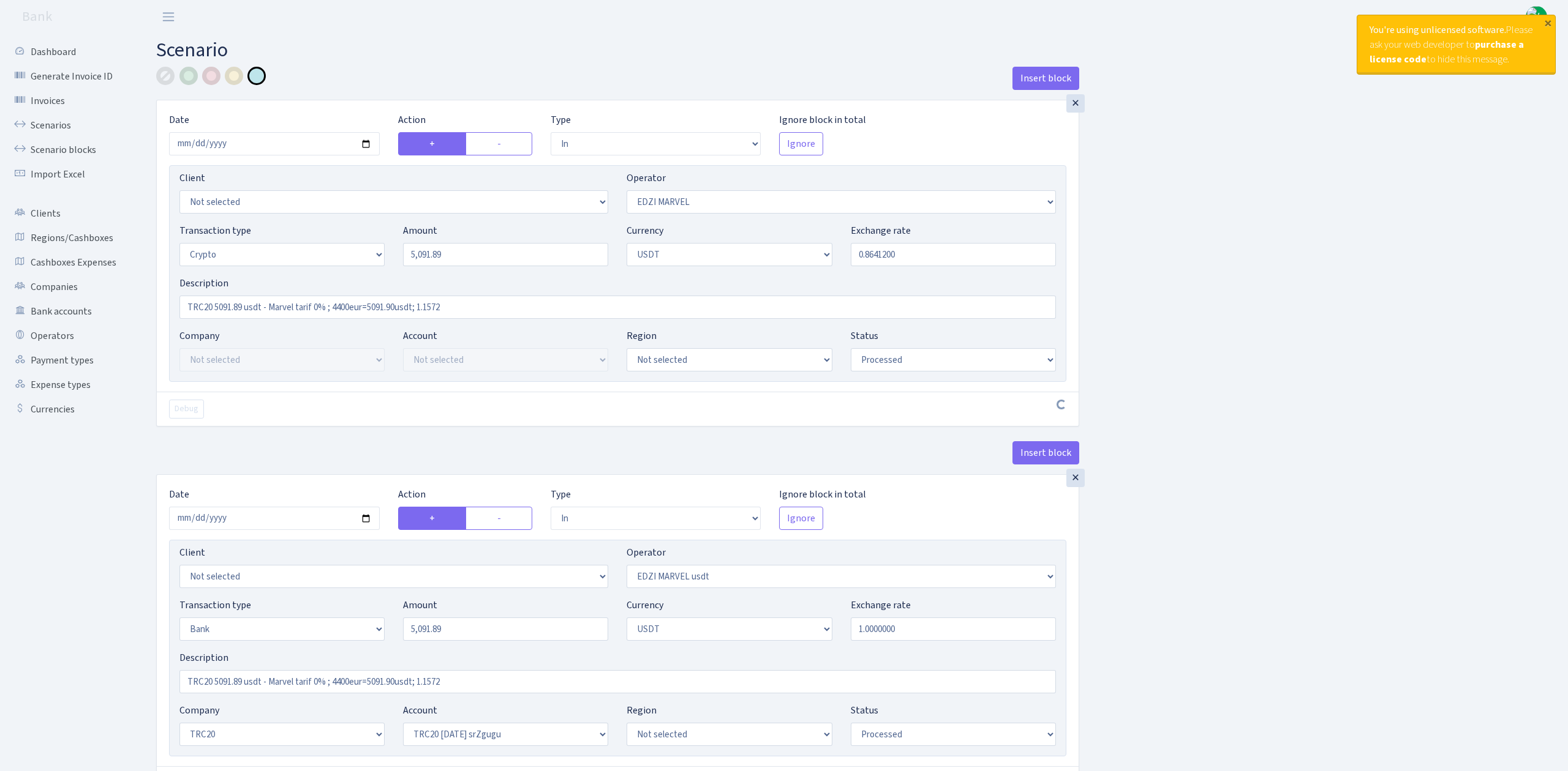
select select "3"
select select "6"
select select "processed"
select select "in"
select select "495"
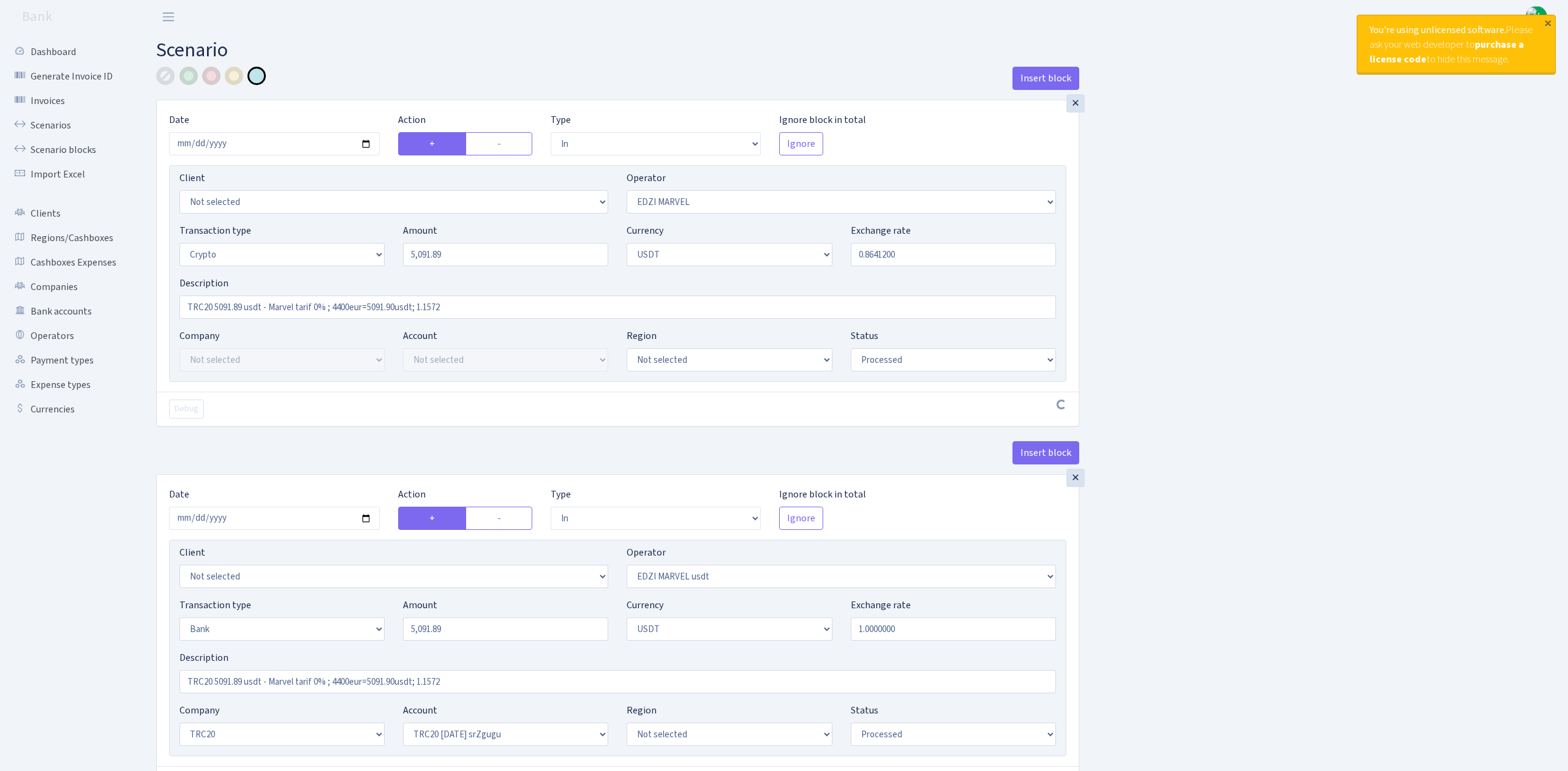
select select "2"
select select "6"
select select "20"
select select "61"
select select "processed"
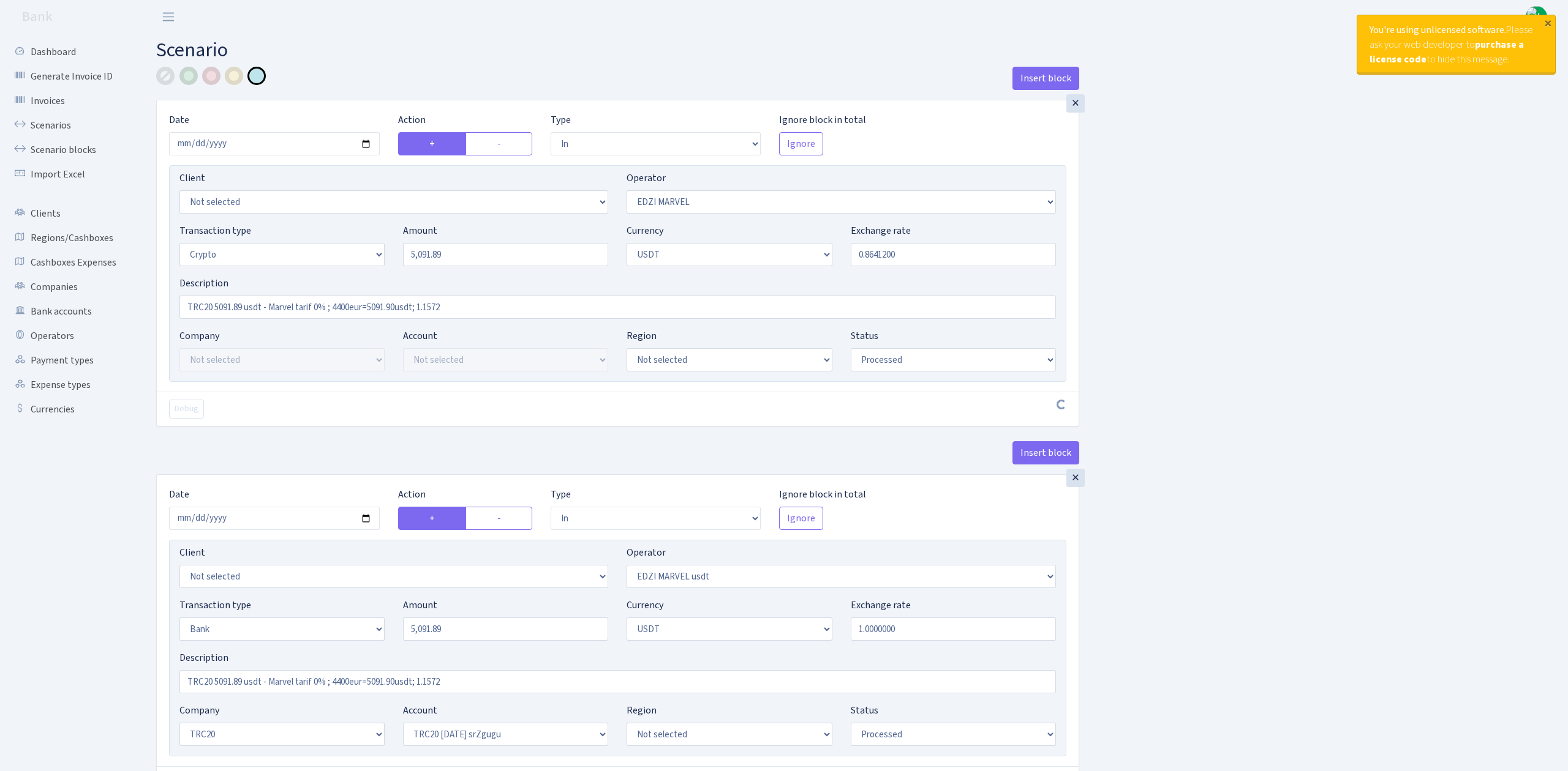
select select "out"
select select "495"
select select "15"
select select "6"
select select "processed"
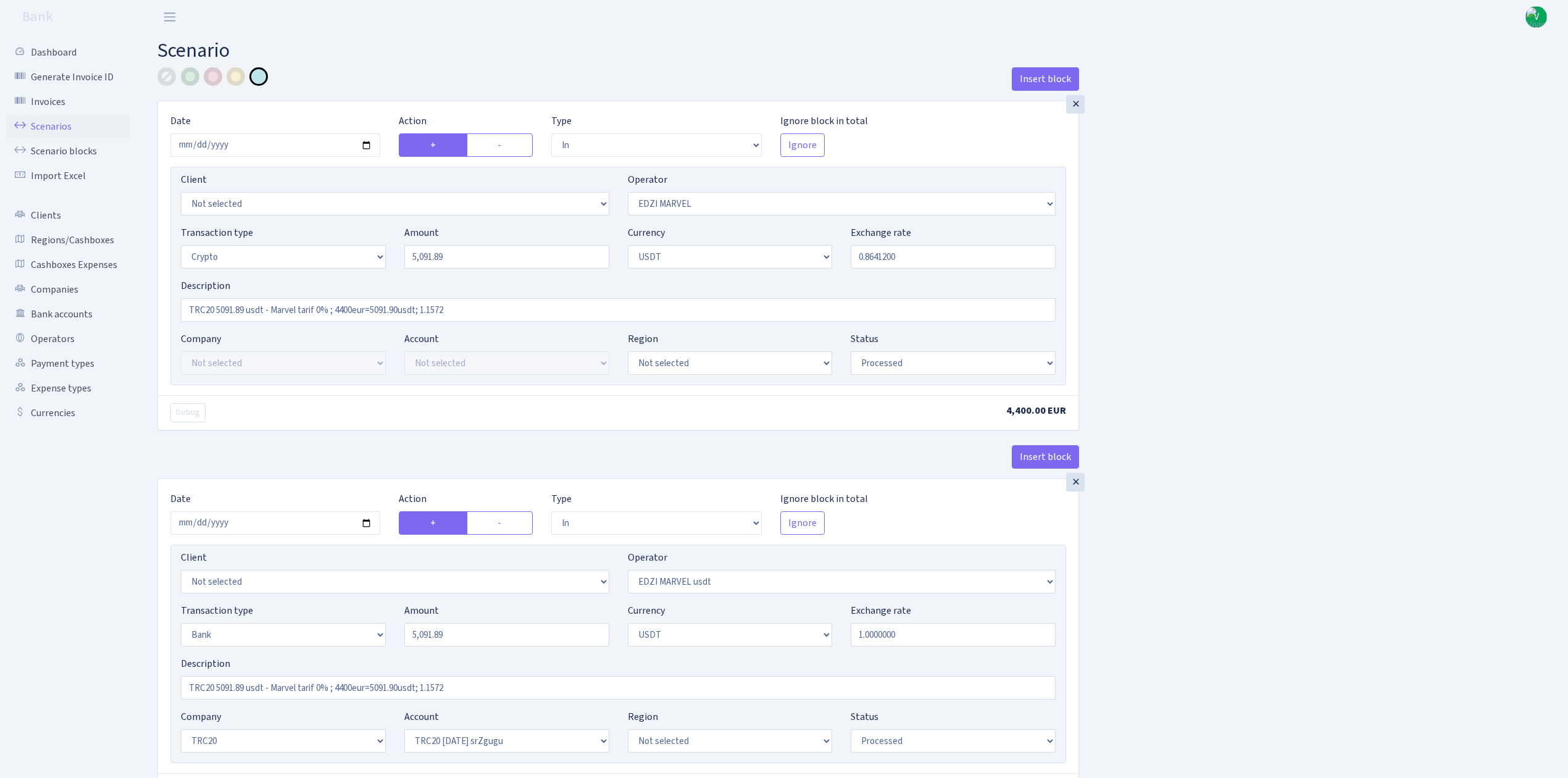
click at [46, 130] on link "Scenarios" at bounding box center [67, 127] width 123 height 25
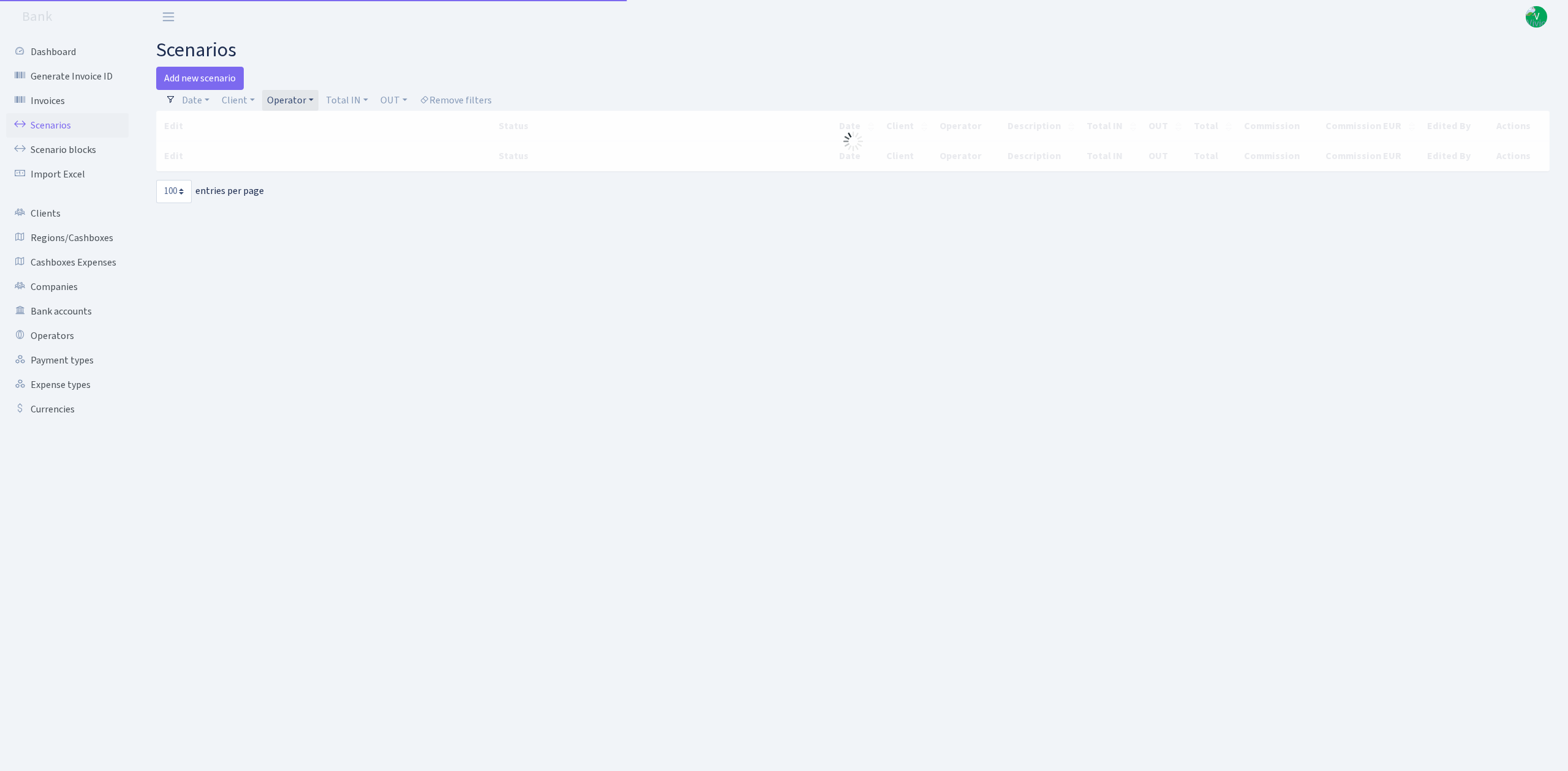
select select "100"
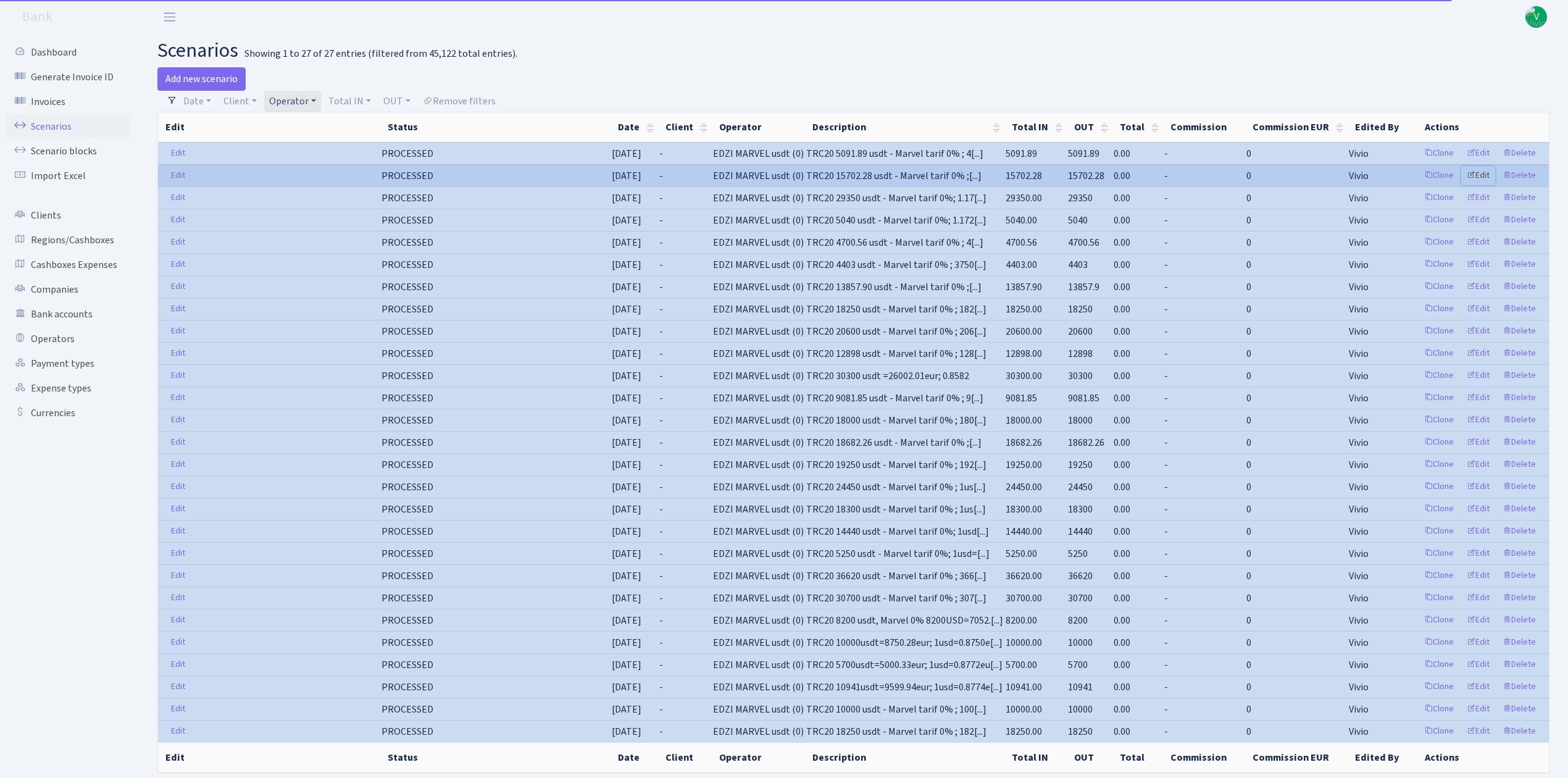
click at [1481, 174] on link "Edit" at bounding box center [1478, 176] width 34 height 20
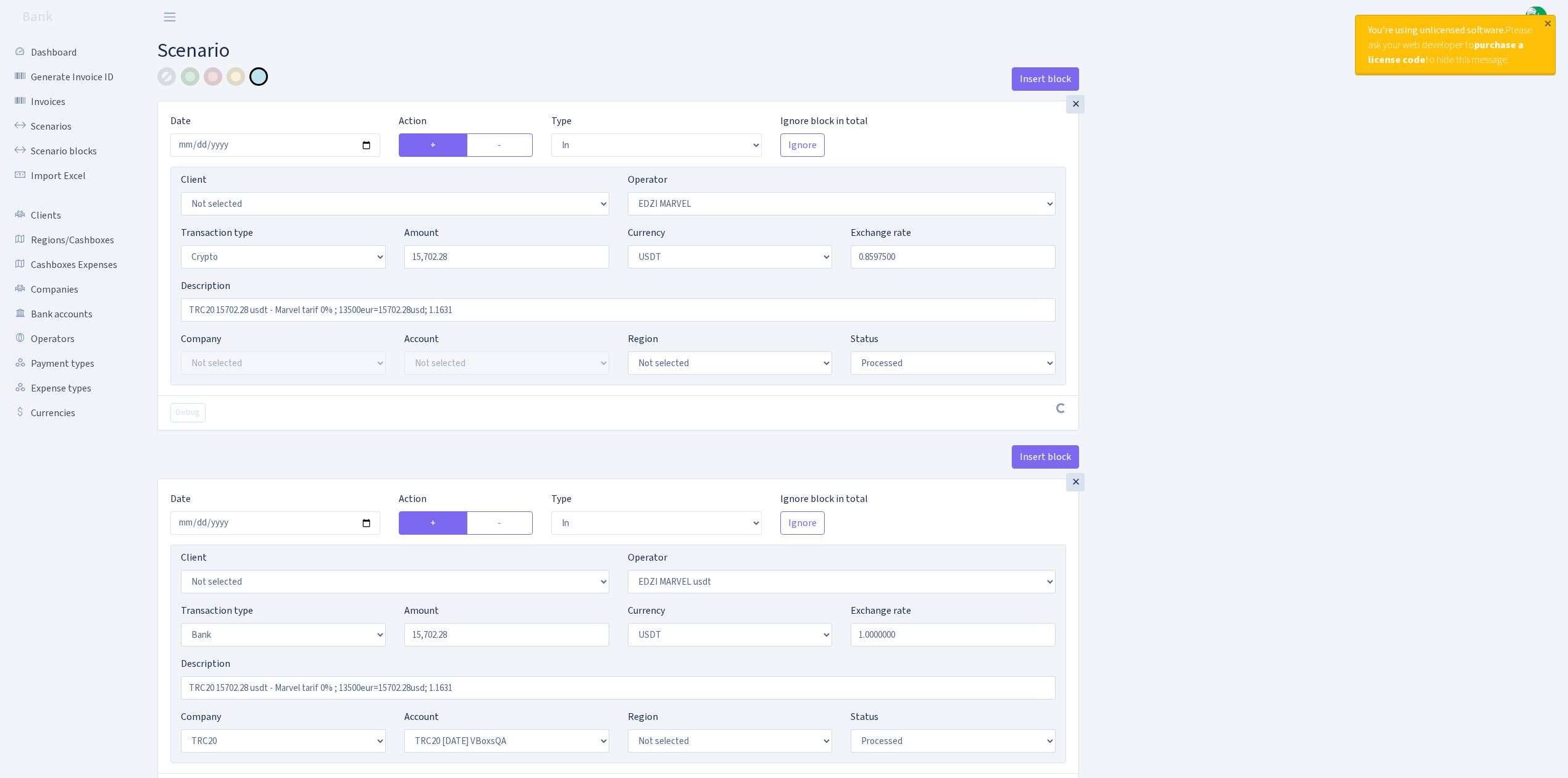
select select "in"
select select "494"
select select "3"
select select "6"
select select "processed"
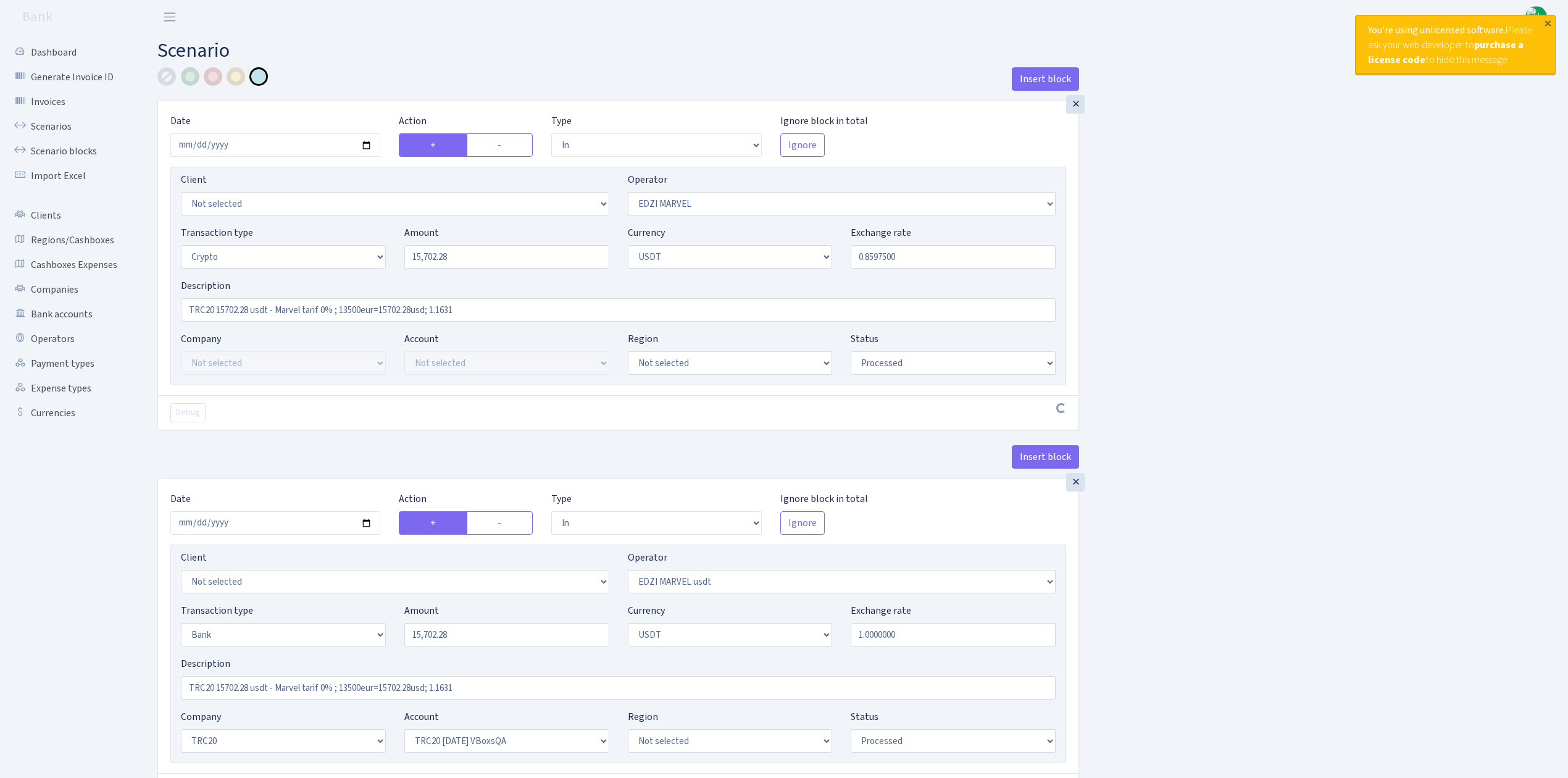
select select "in"
select select "495"
select select "2"
select select "6"
select select "20"
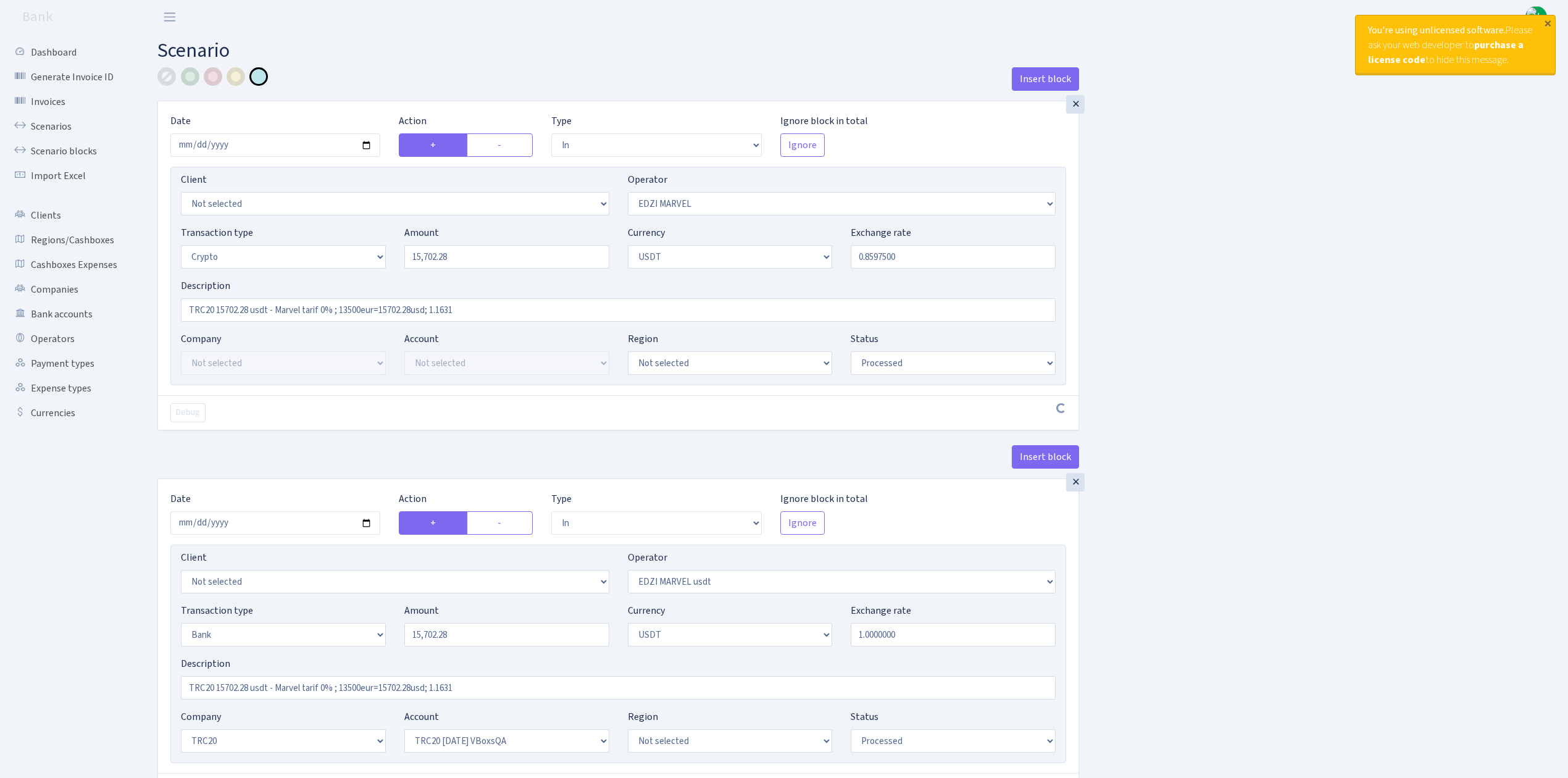
select select "57"
select select "processed"
select select "out"
select select "495"
select select "15"
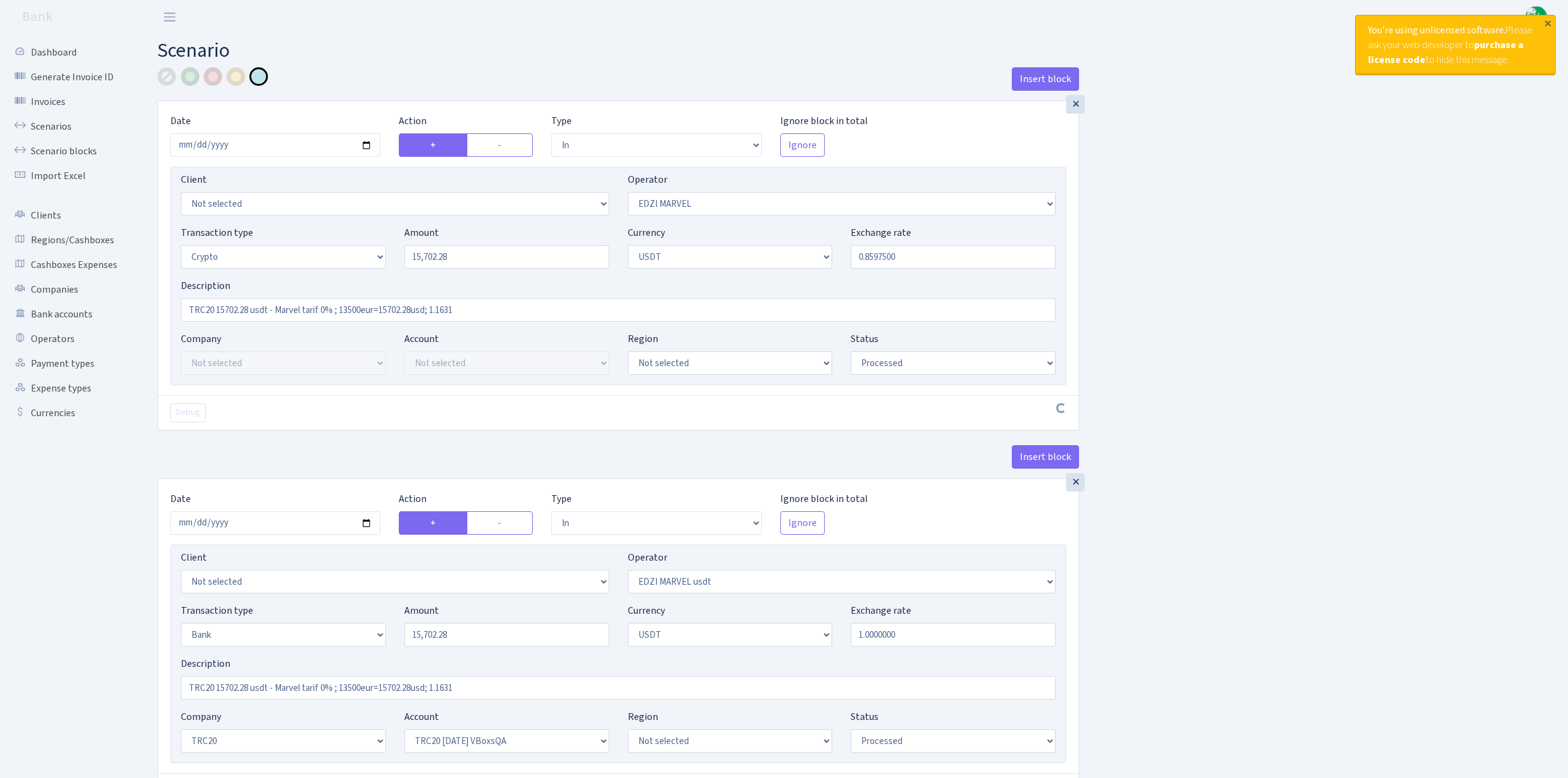
select select "6"
select select "processed"
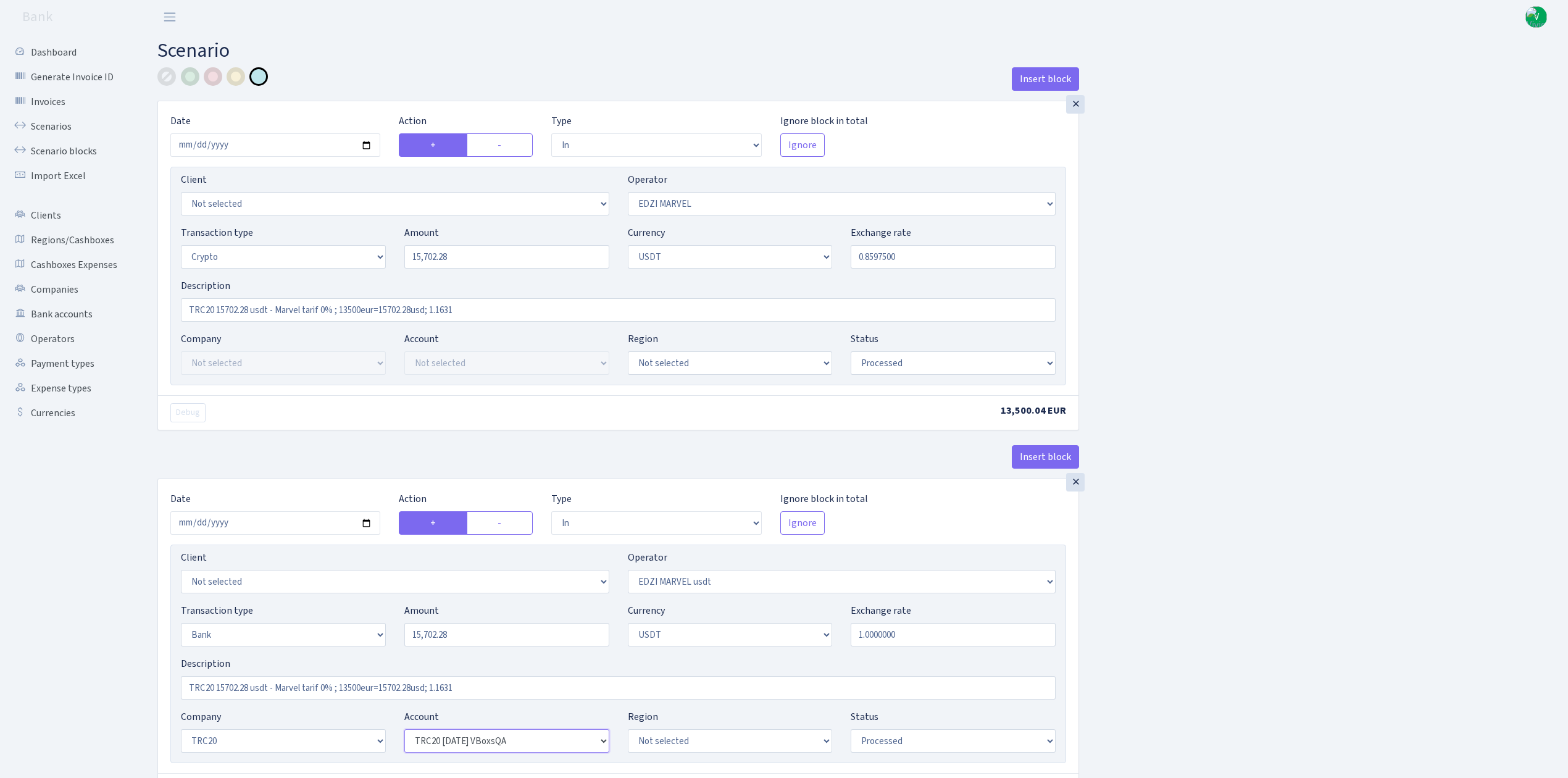
click at [548, 747] on select "Not selected TRC20 2024.08.01 S8dYrDY TRC20 2024.09.12 KEMg2gdc TRC20 2024.10.1…" at bounding box center [506, 741] width 205 height 24
select select "61"
click at [404, 733] on select "Not selected TRC20 2024.08.01 S8dYrDY TRC20 2024.09.12 KEMg2gdc TRC20 2024.10.1…" at bounding box center [506, 741] width 205 height 24
click at [1265, 668] on div "Insert block × Date 2025-10-08 Action + - Type --- In Out Commission Field requ…" at bounding box center [854, 679] width 1411 height 1223
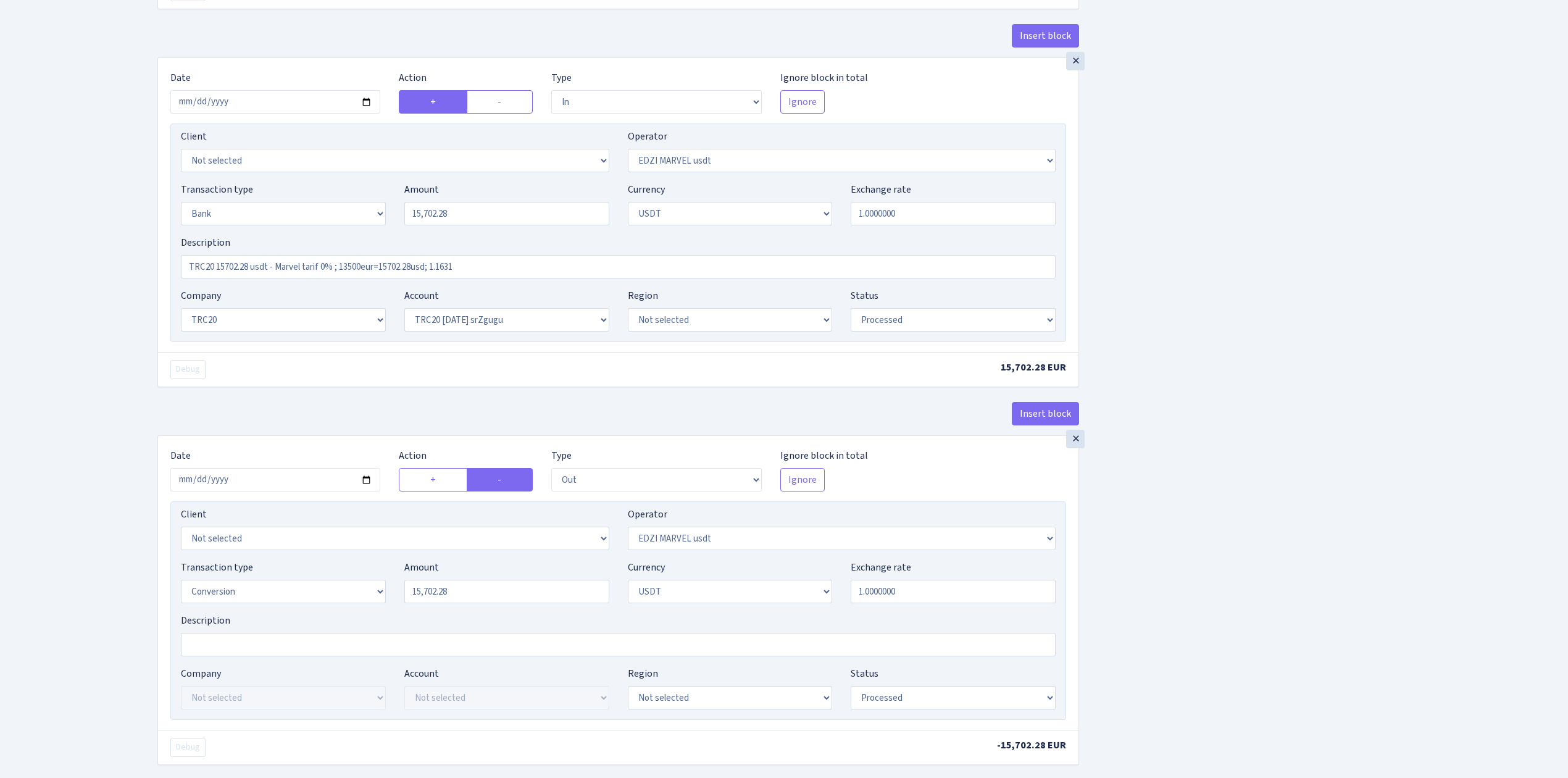
scroll to position [574, 0]
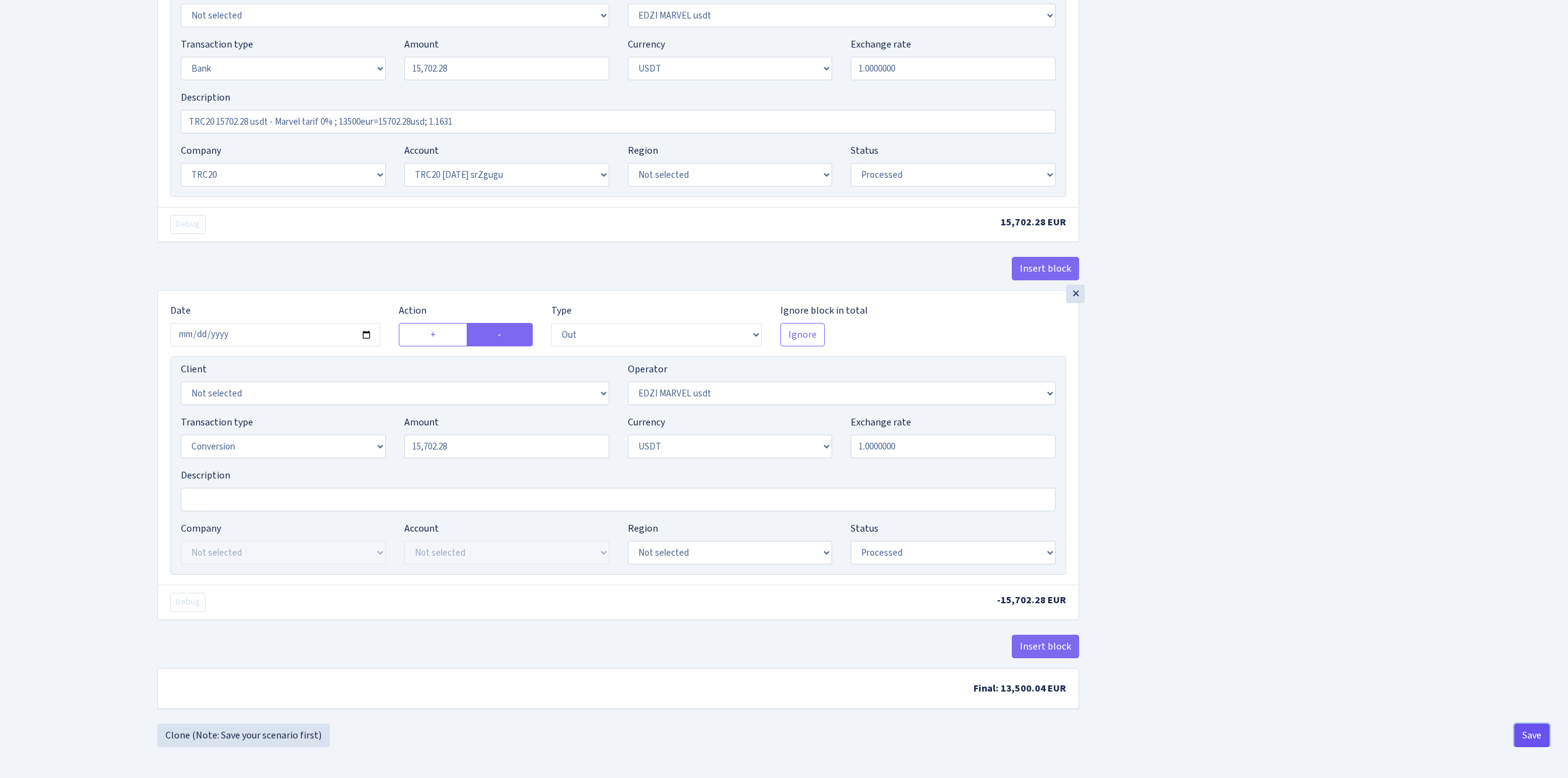
click at [1521, 728] on button "Save" at bounding box center [1531, 736] width 35 height 24
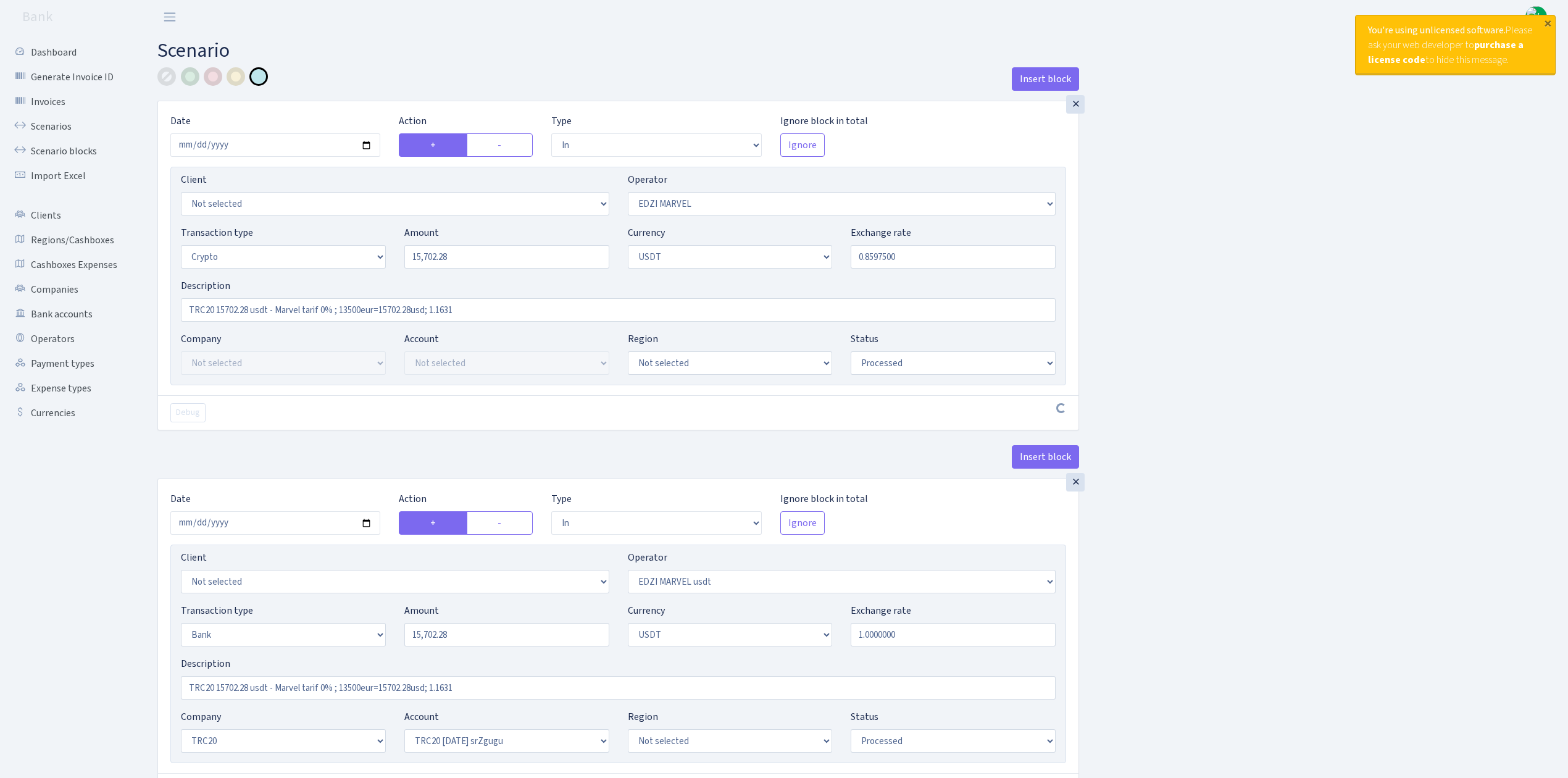
select select "in"
select select "494"
select select "3"
select select "6"
select select "processed"
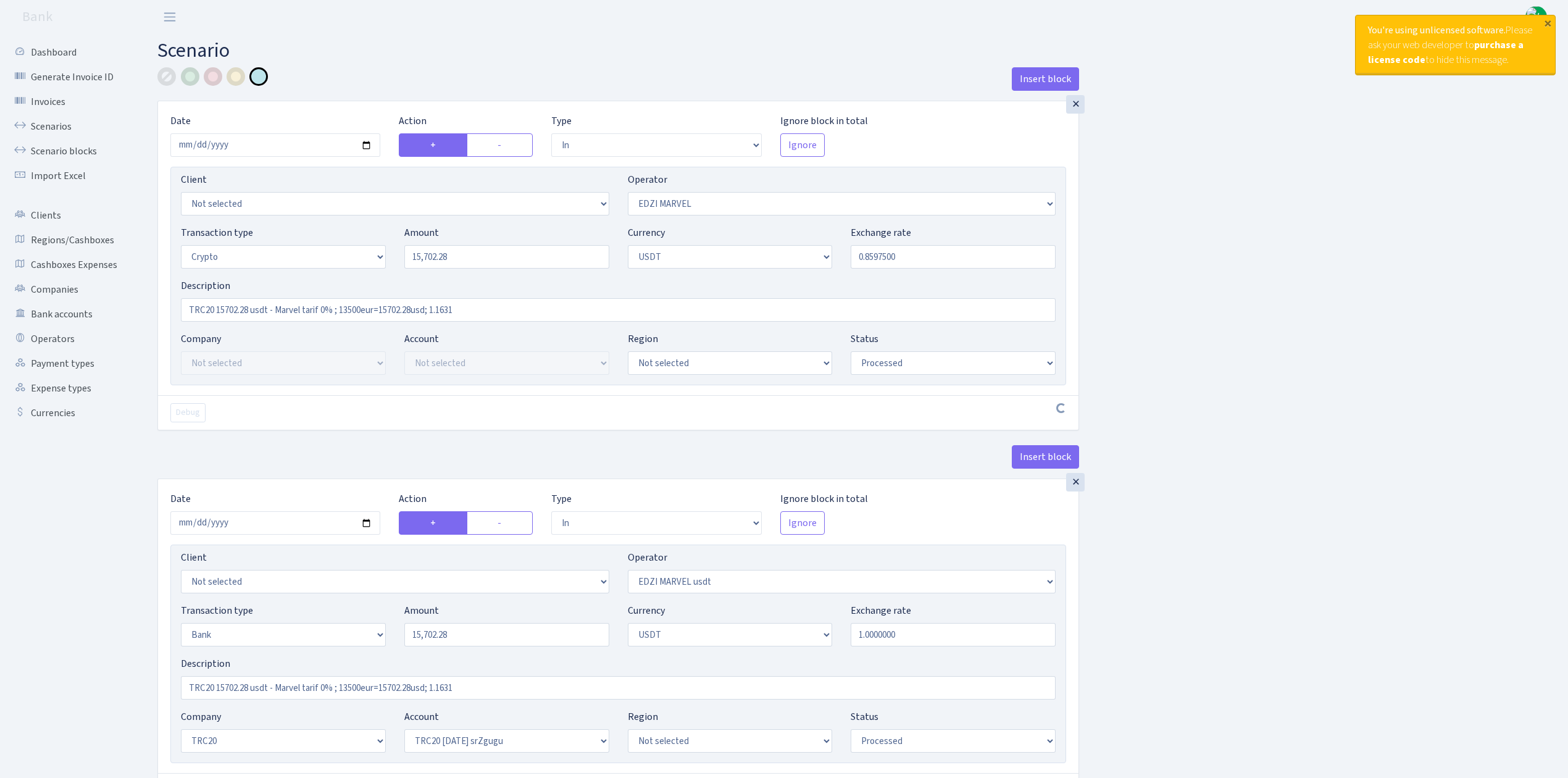
select select "in"
select select "495"
select select "2"
select select "6"
select select "20"
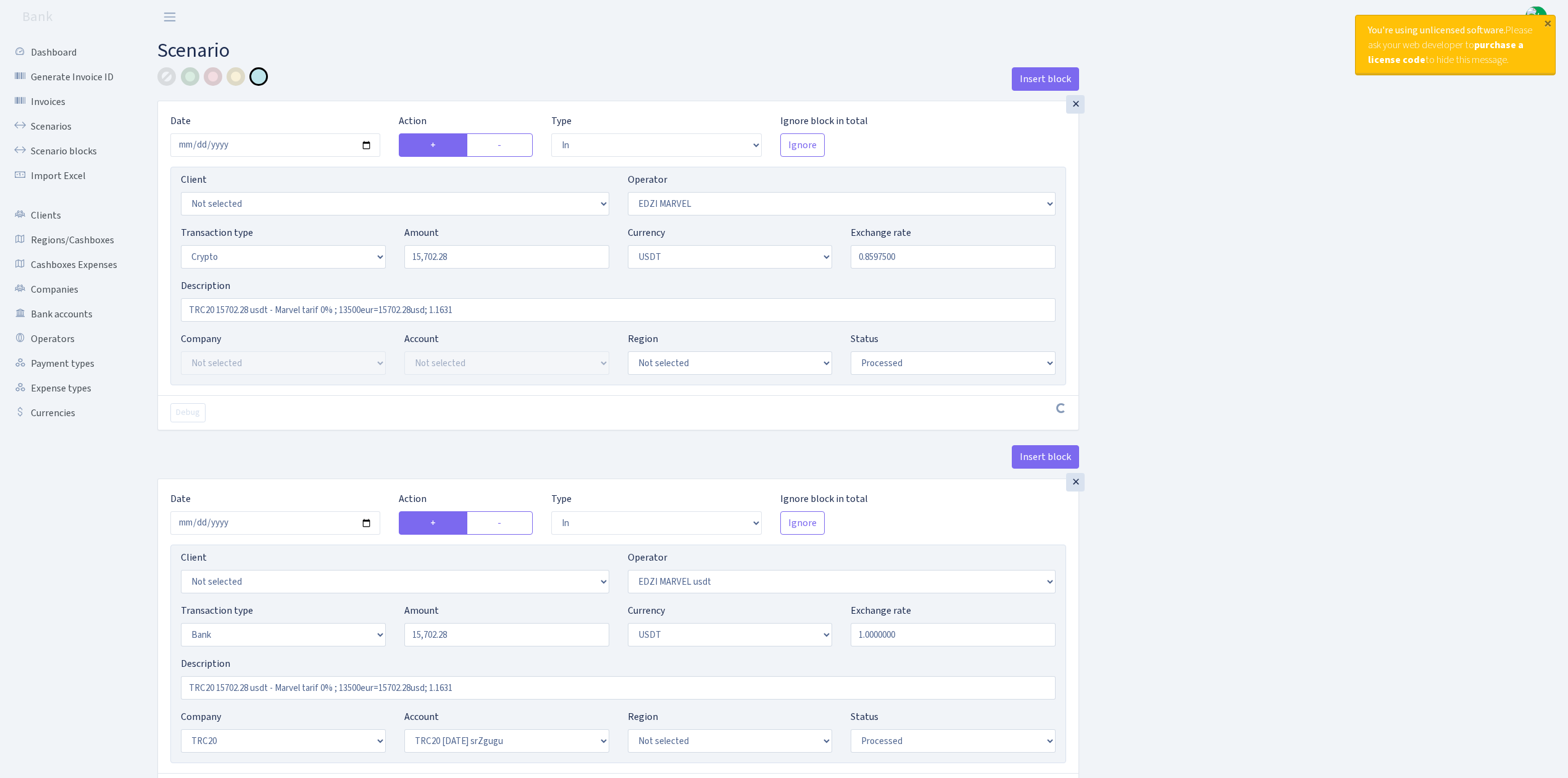
select select "61"
select select "processed"
select select "out"
select select "495"
select select "15"
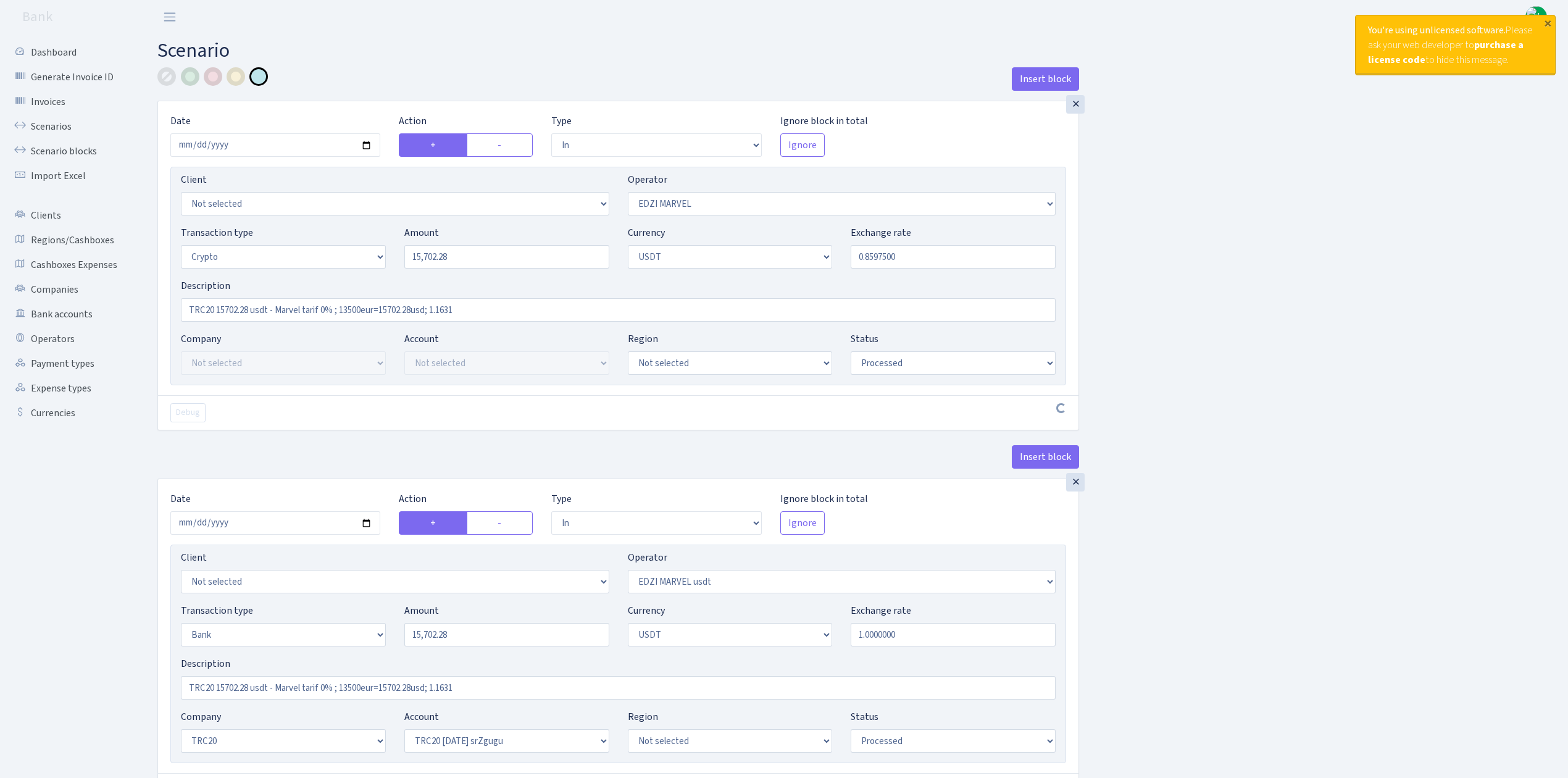
select select "6"
select select "processed"
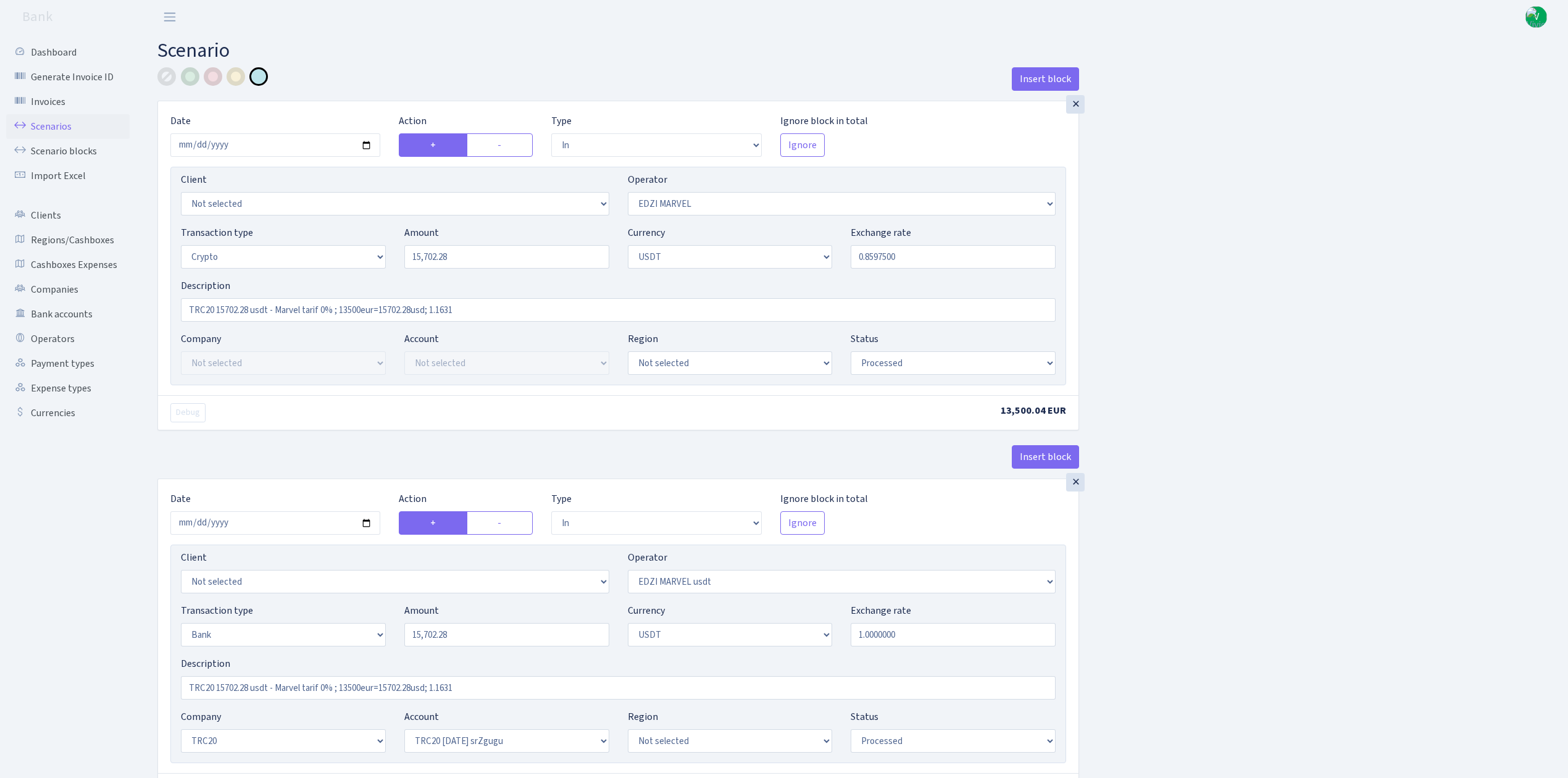
click at [52, 120] on link "Scenarios" at bounding box center [67, 127] width 123 height 25
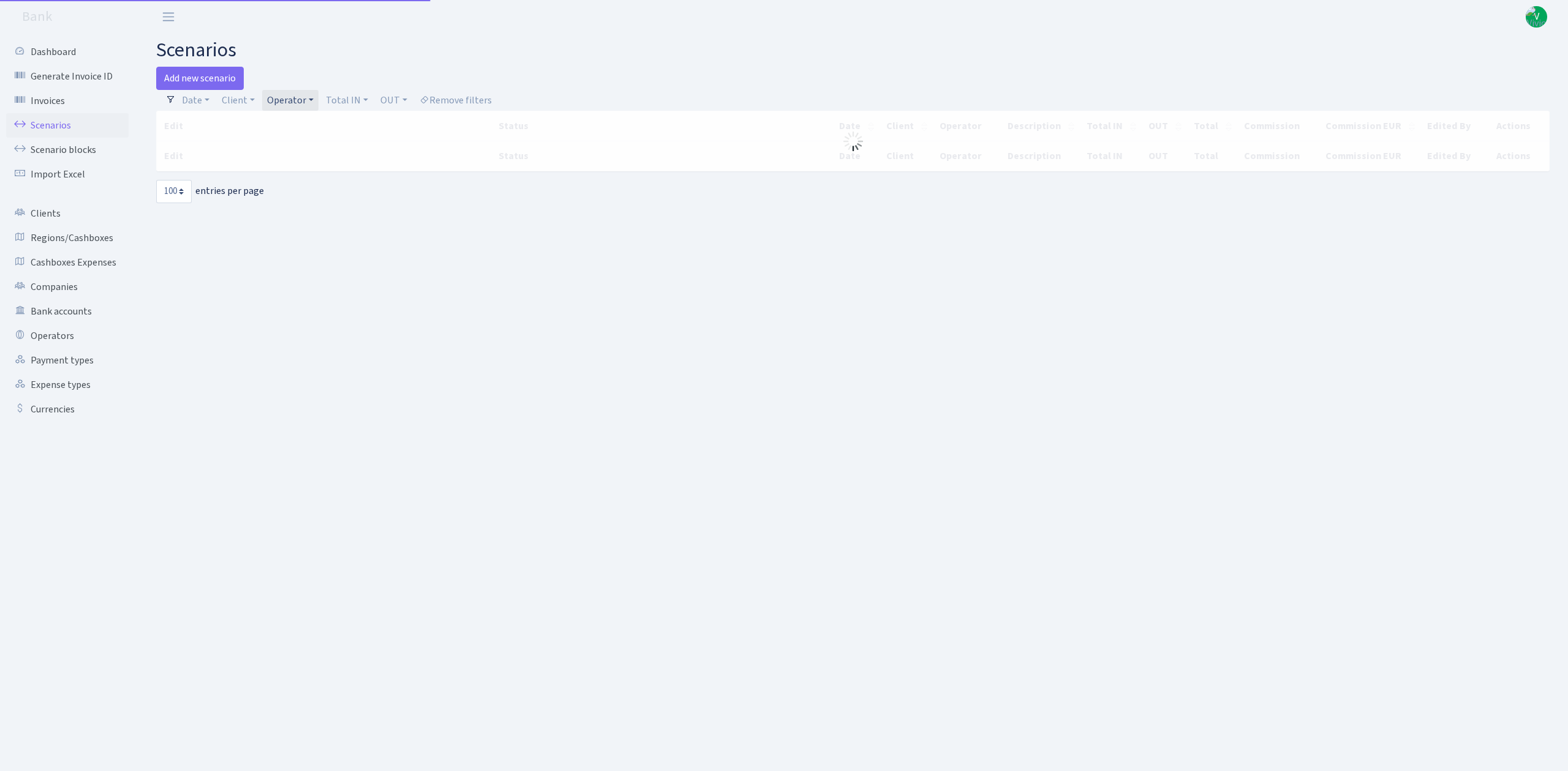
select select "100"
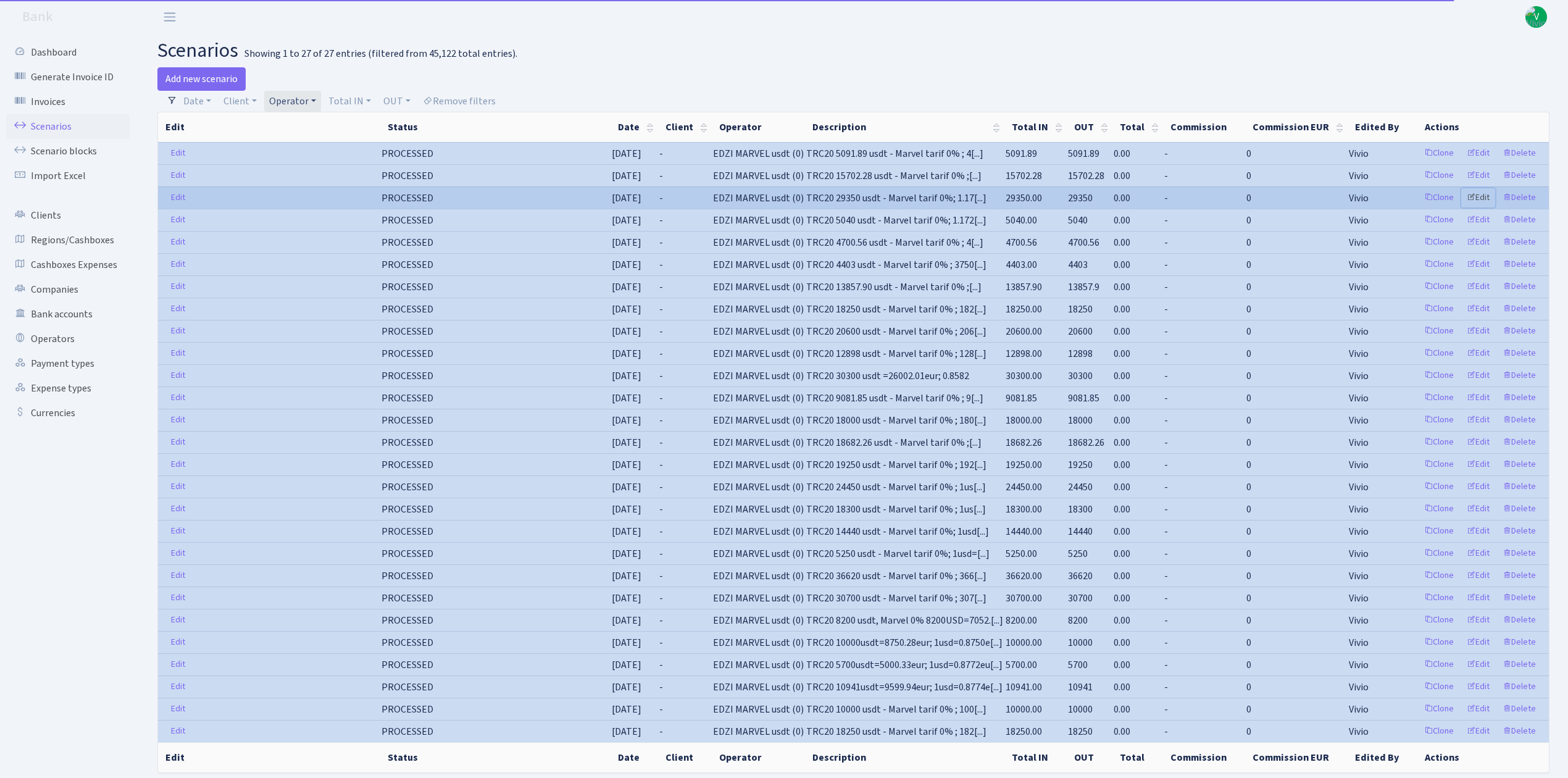
click at [1485, 199] on link "Edit" at bounding box center [1478, 198] width 34 height 20
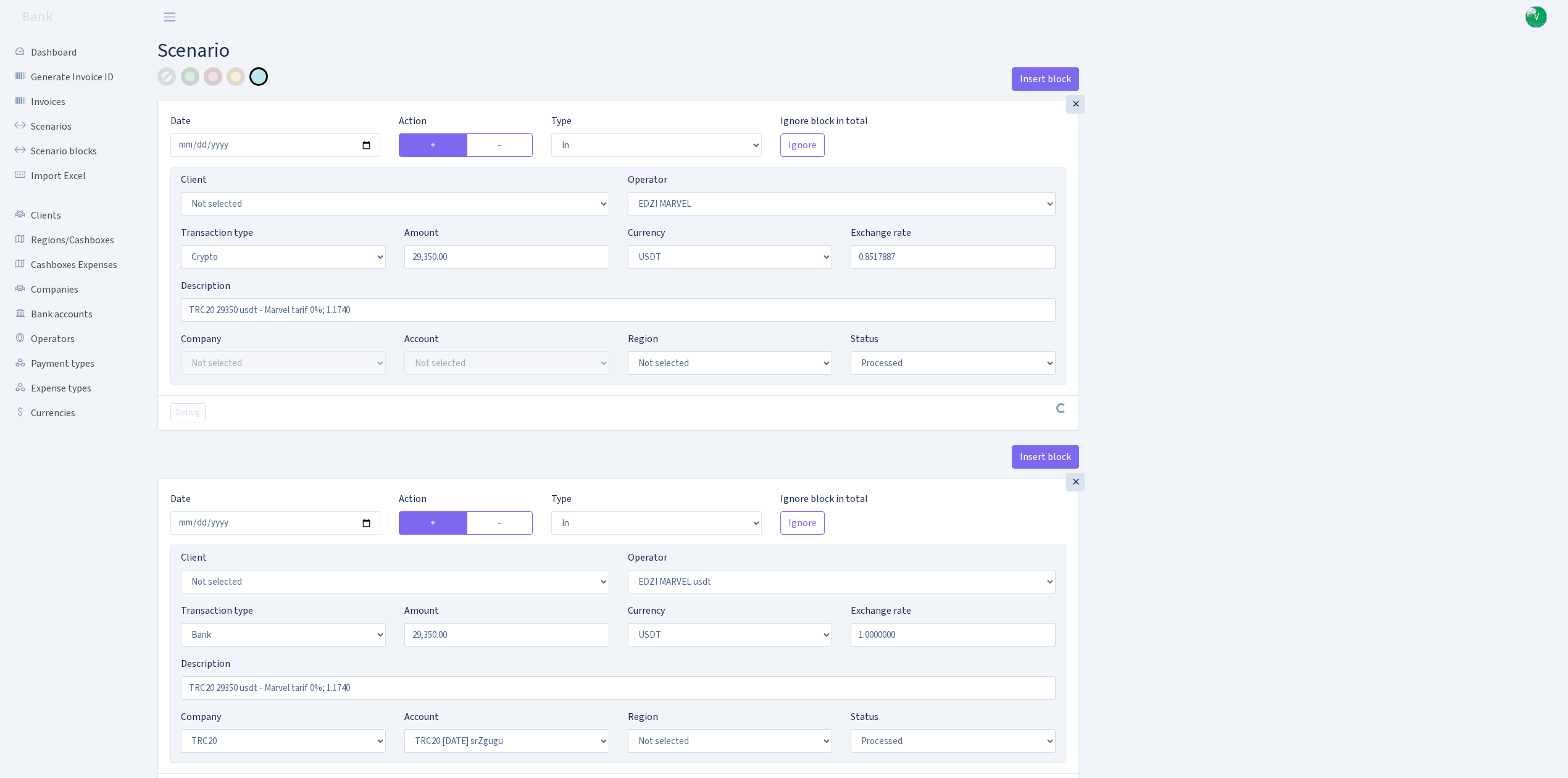
select select "in"
select select "494"
select select "3"
select select "6"
select select "processed"
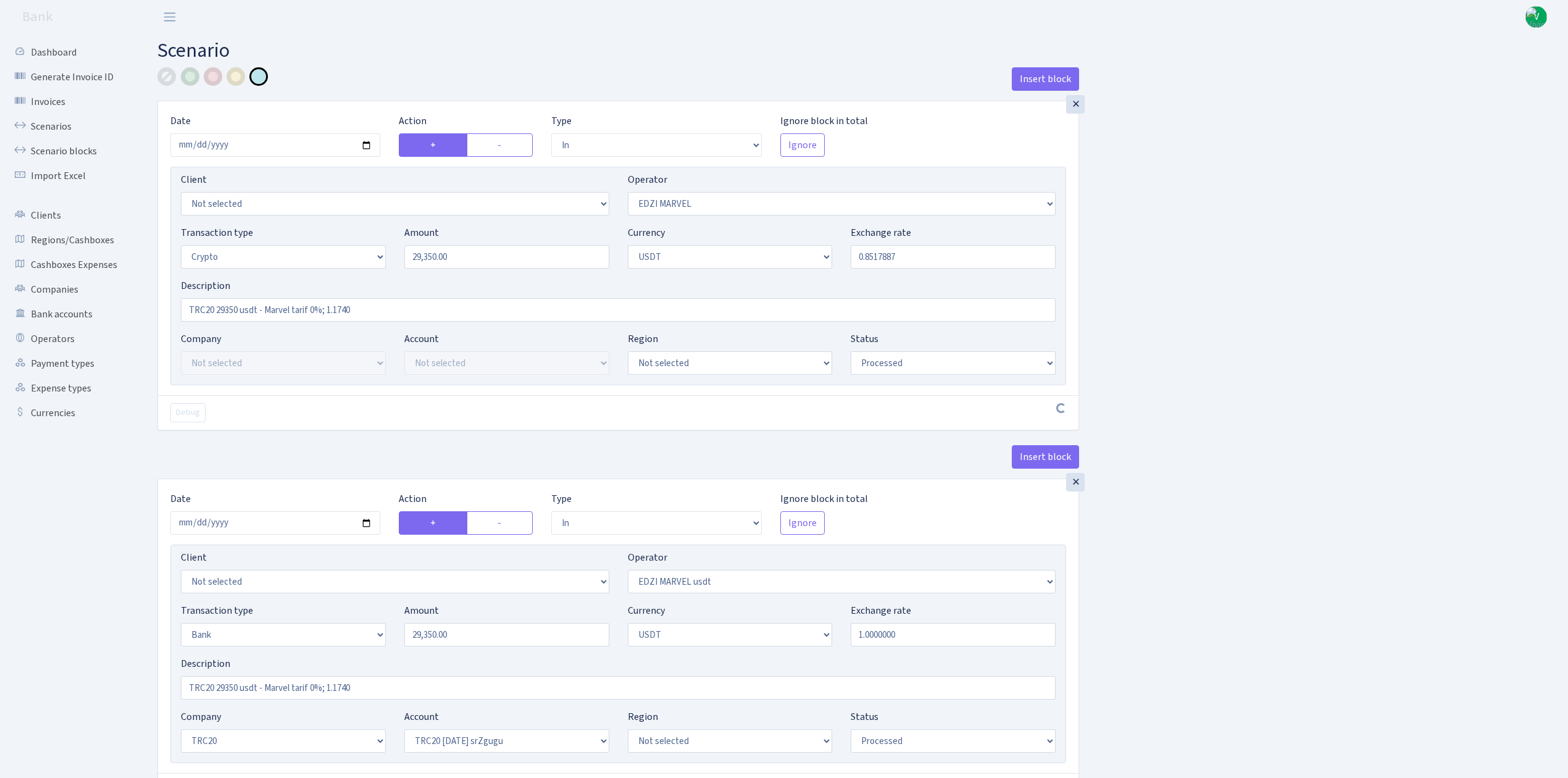
select select "in"
select select "495"
select select "2"
select select "6"
select select "20"
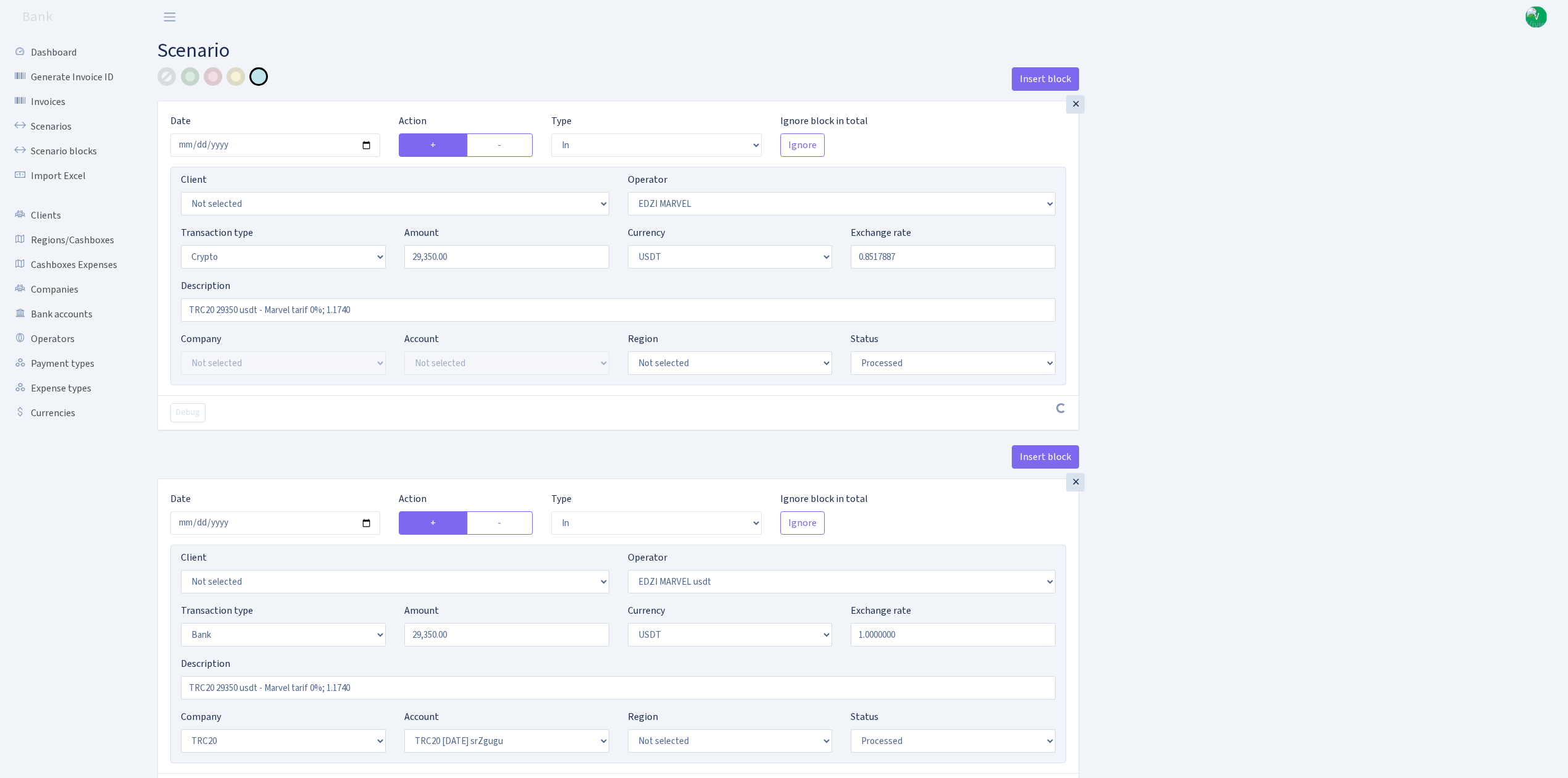
select select "61"
select select "processed"
select select "out"
select select "495"
select select "15"
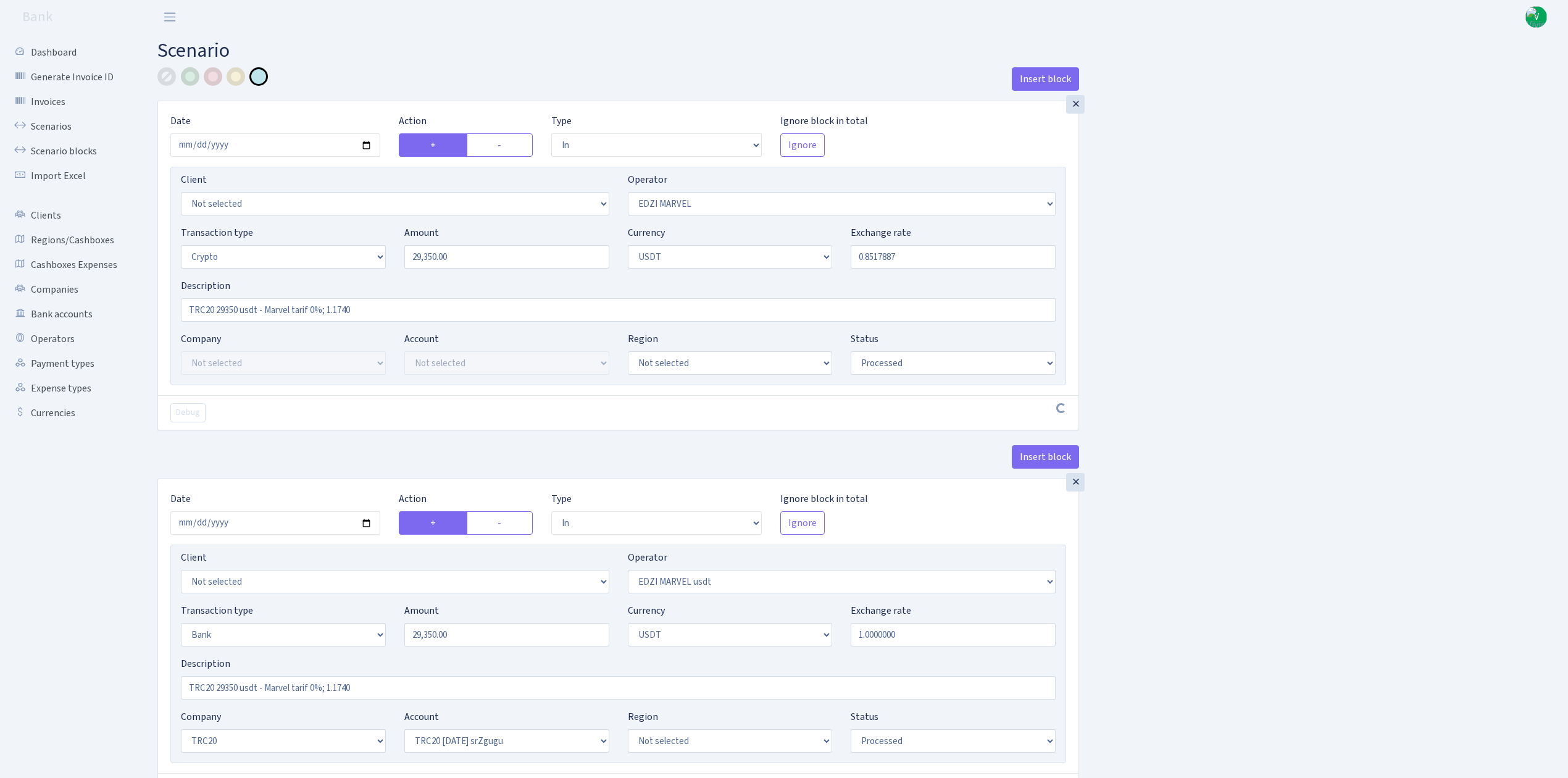
select select "6"
select select "processed"
click at [71, 127] on link "Scenarios" at bounding box center [67, 127] width 123 height 25
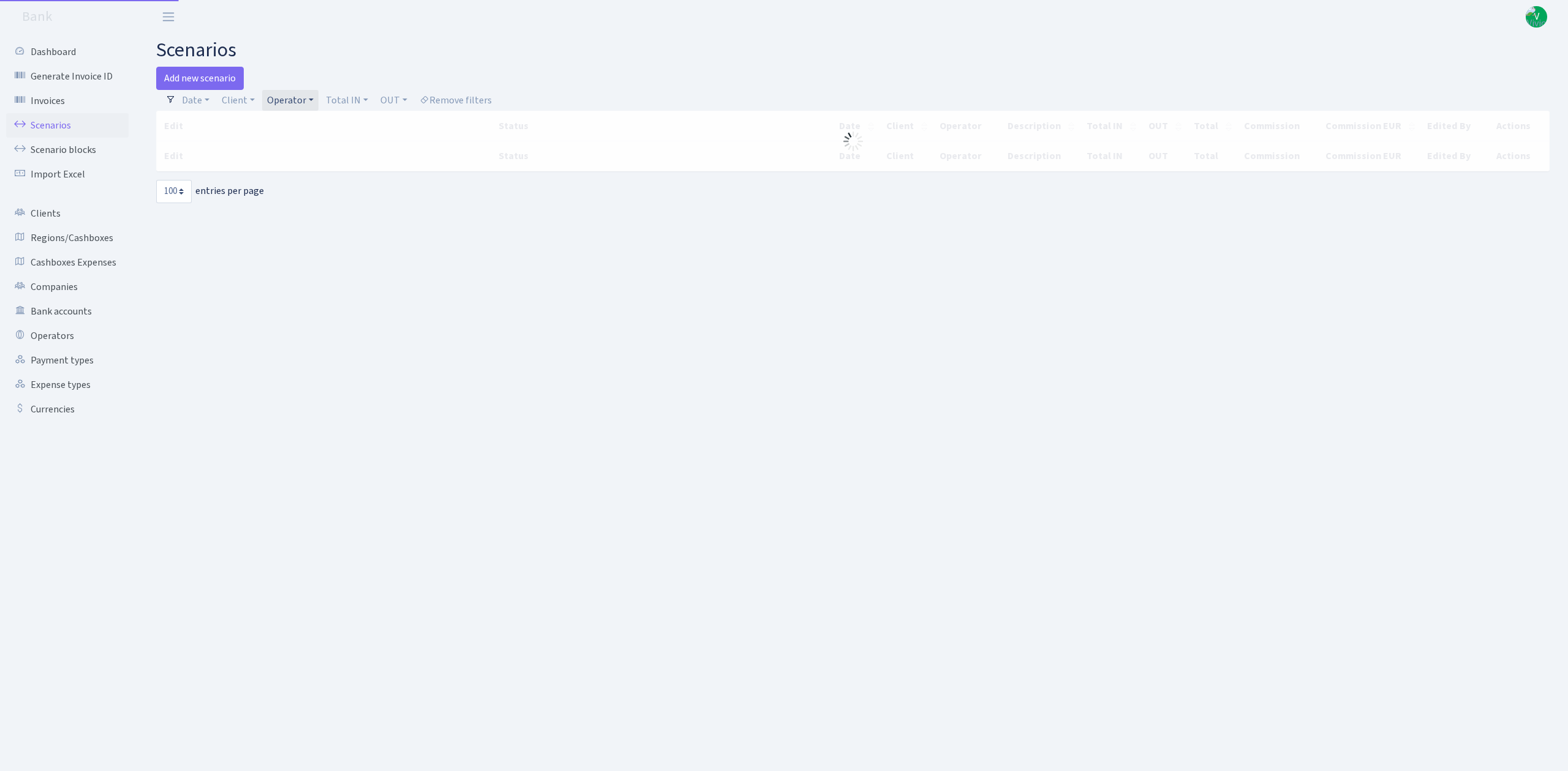
select select "100"
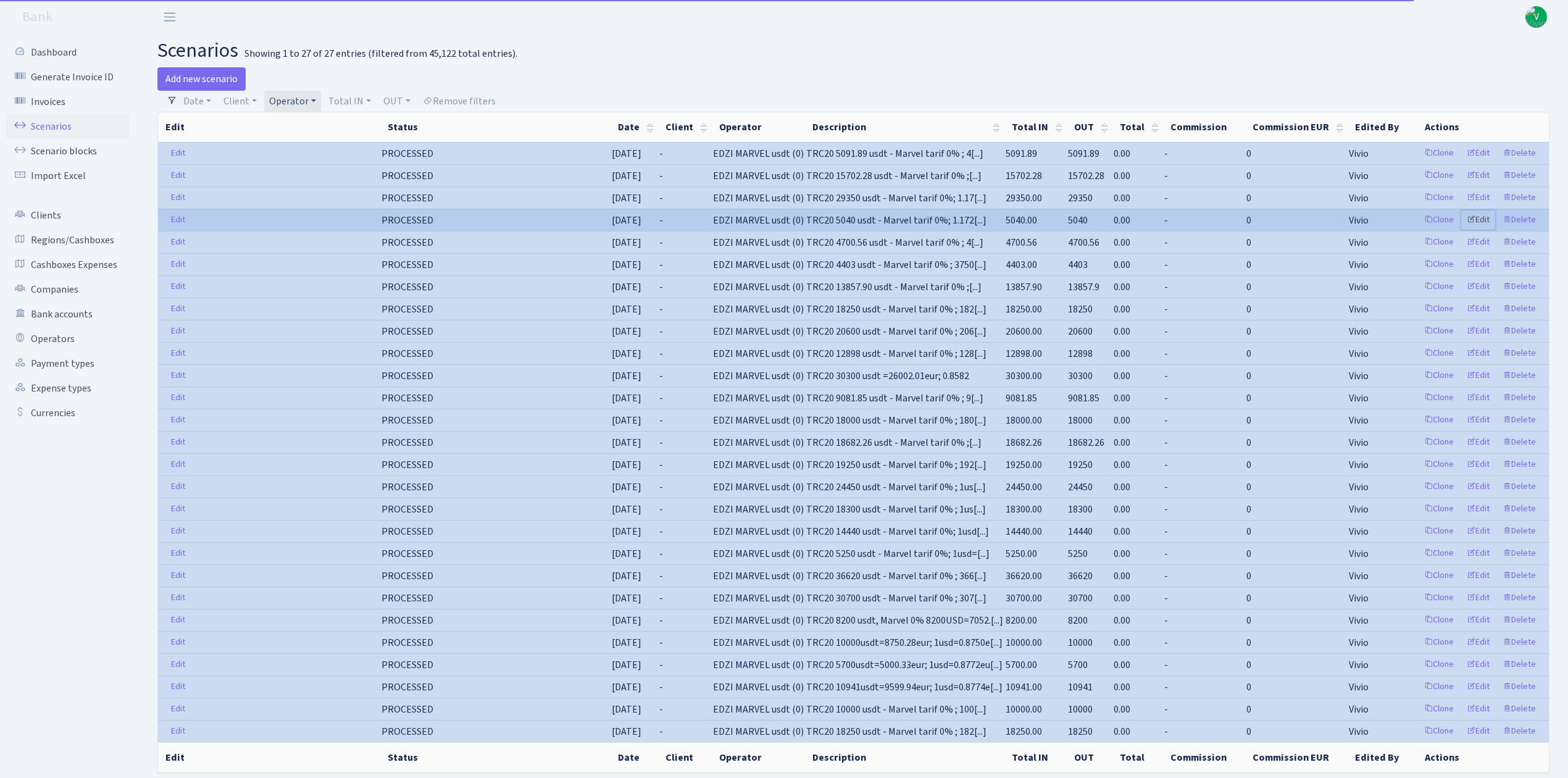
click at [1490, 220] on link "Edit" at bounding box center [1478, 220] width 34 height 20
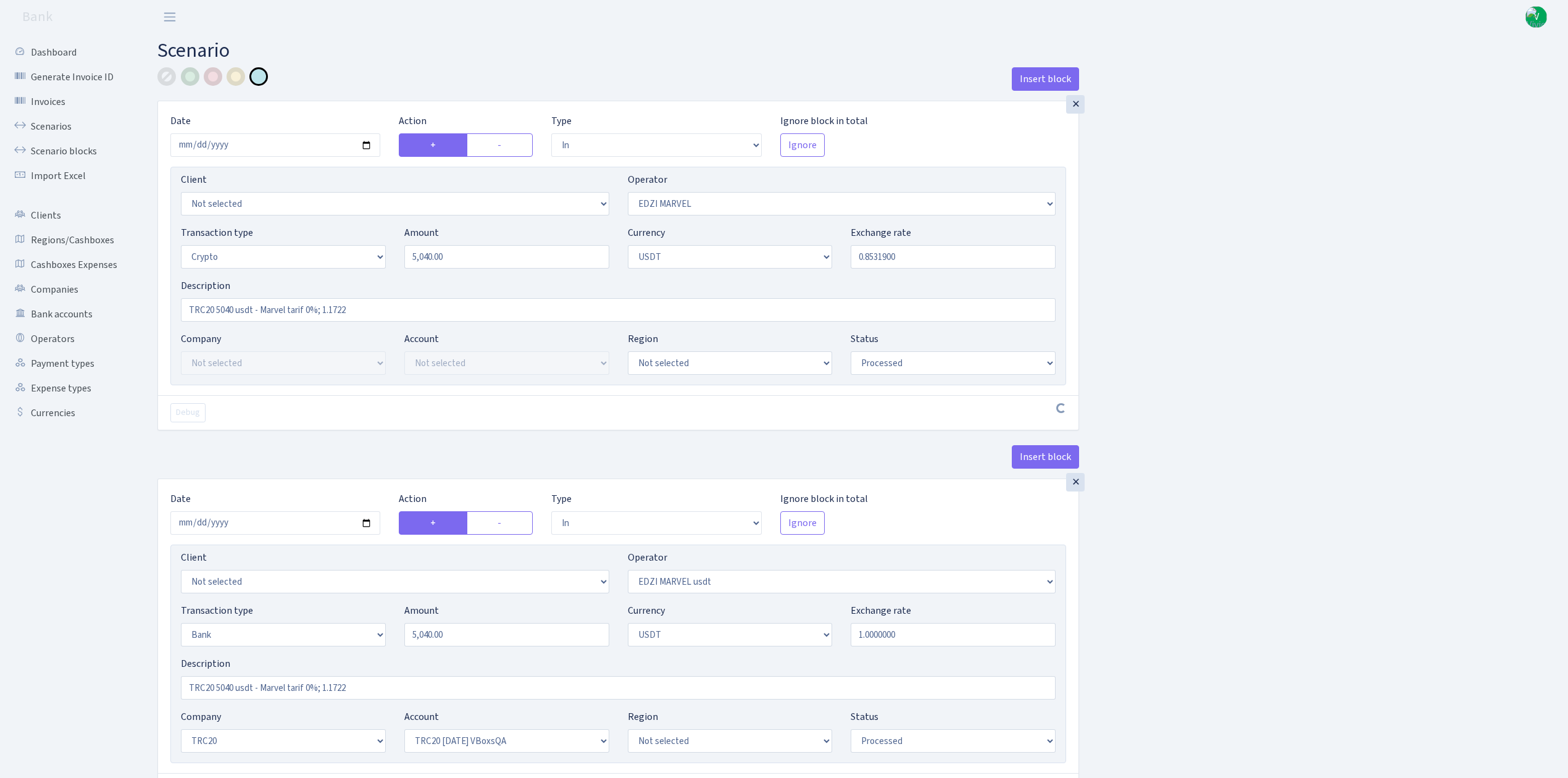
select select "in"
select select "494"
select select "3"
select select "6"
select select "processed"
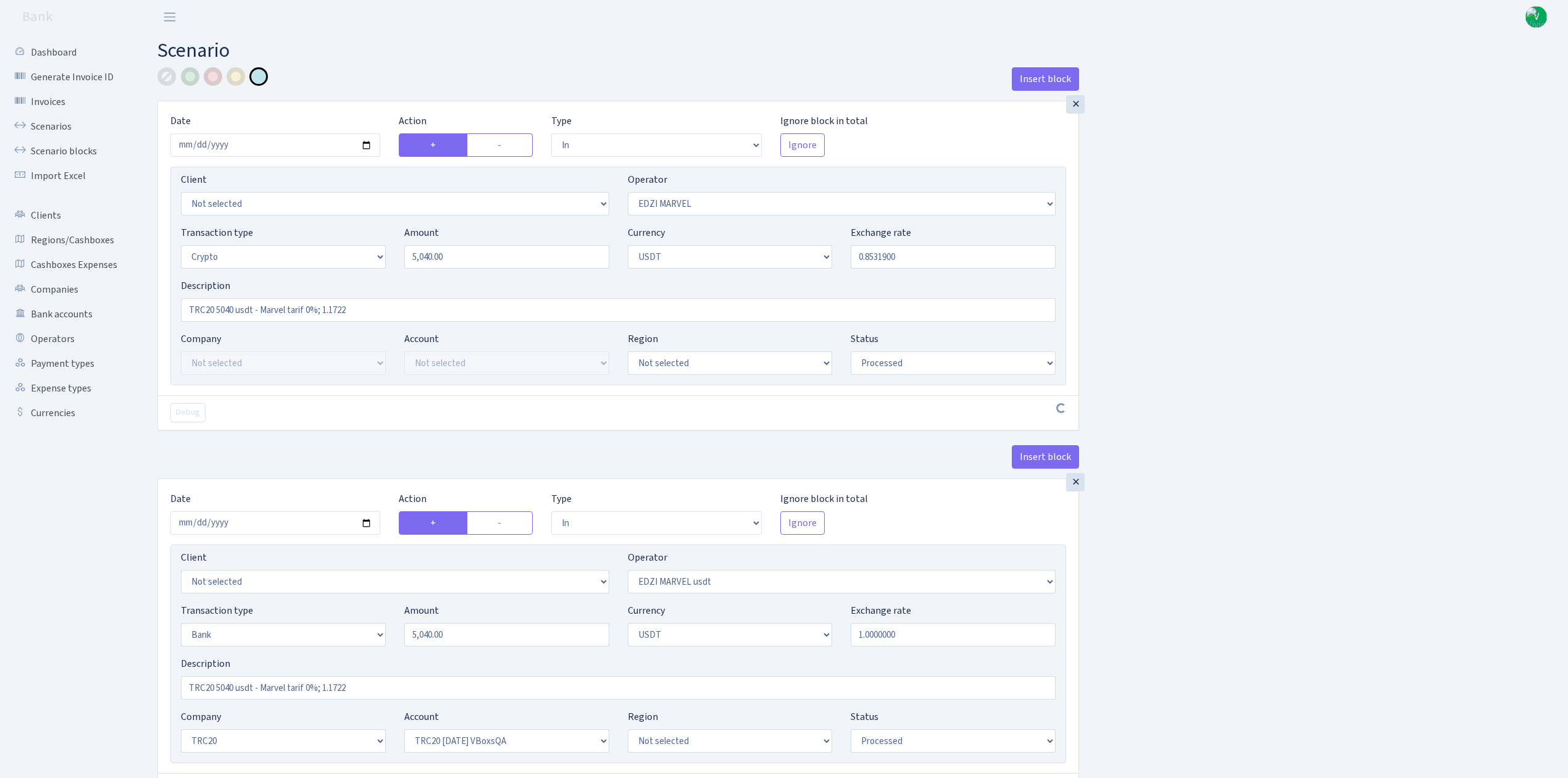
select select "in"
select select "495"
select select "2"
select select "6"
select select "20"
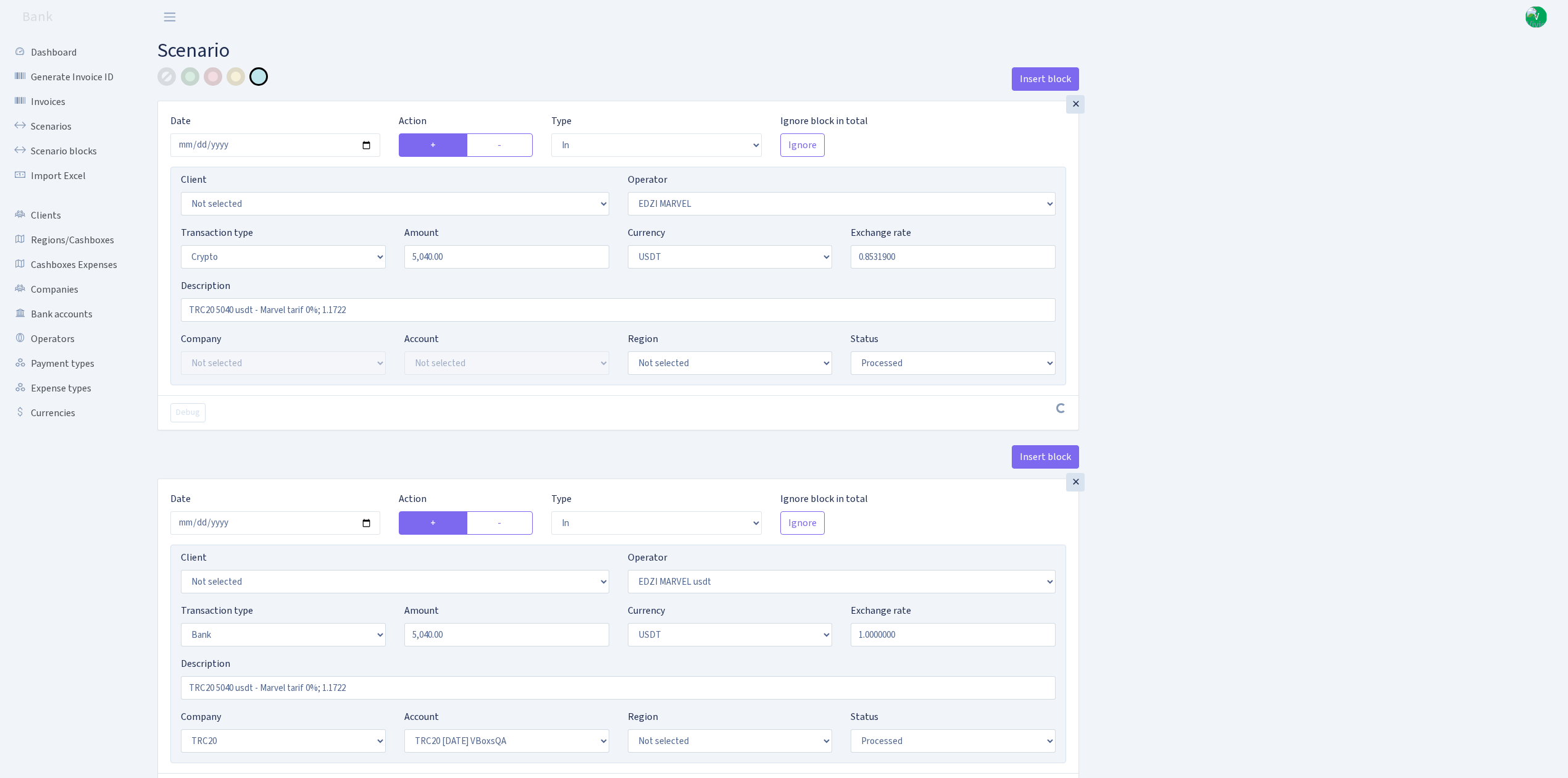
select select "57"
select select "processed"
select select "out"
select select "495"
select select "15"
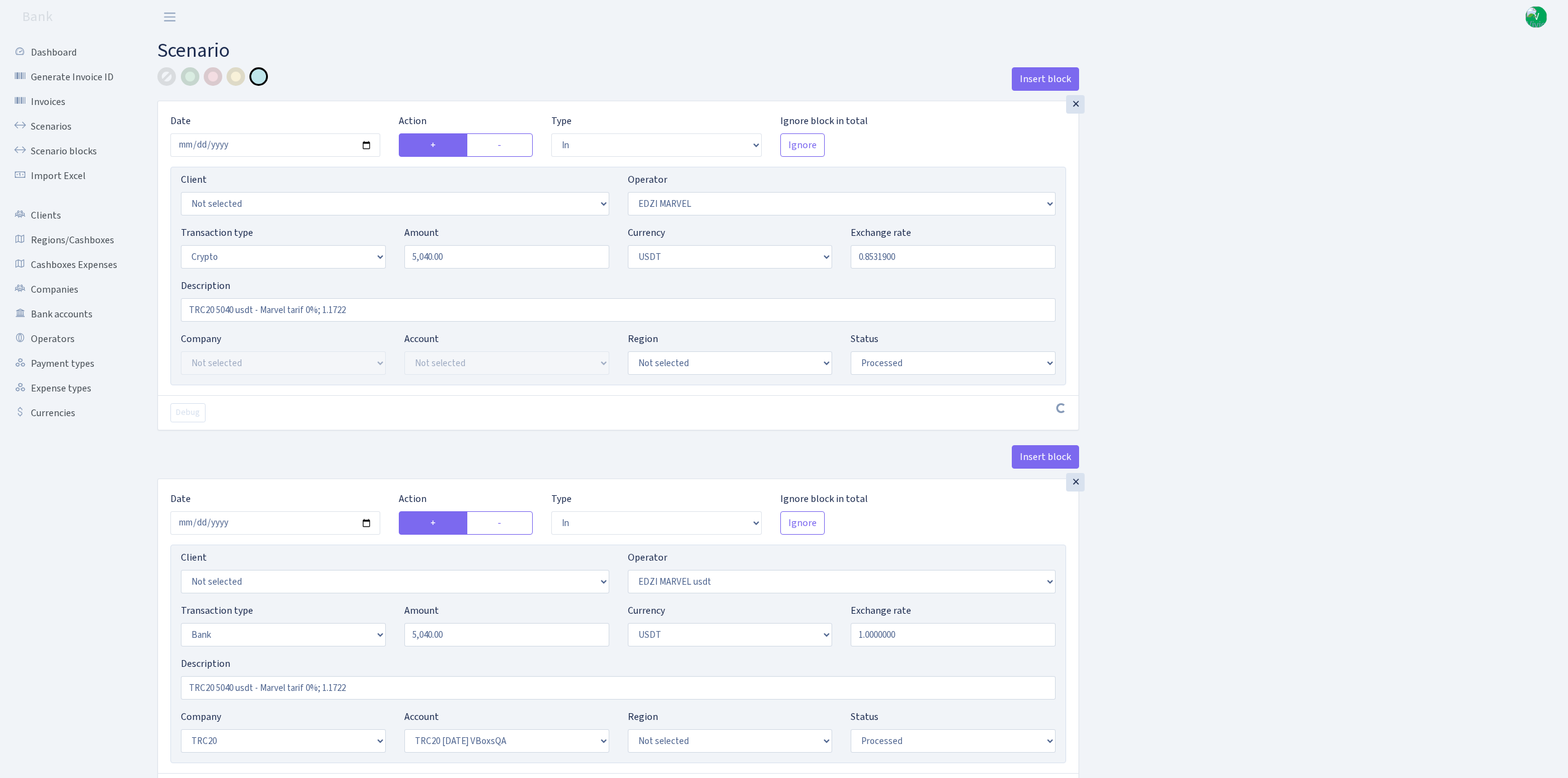
select select "6"
select select "processed"
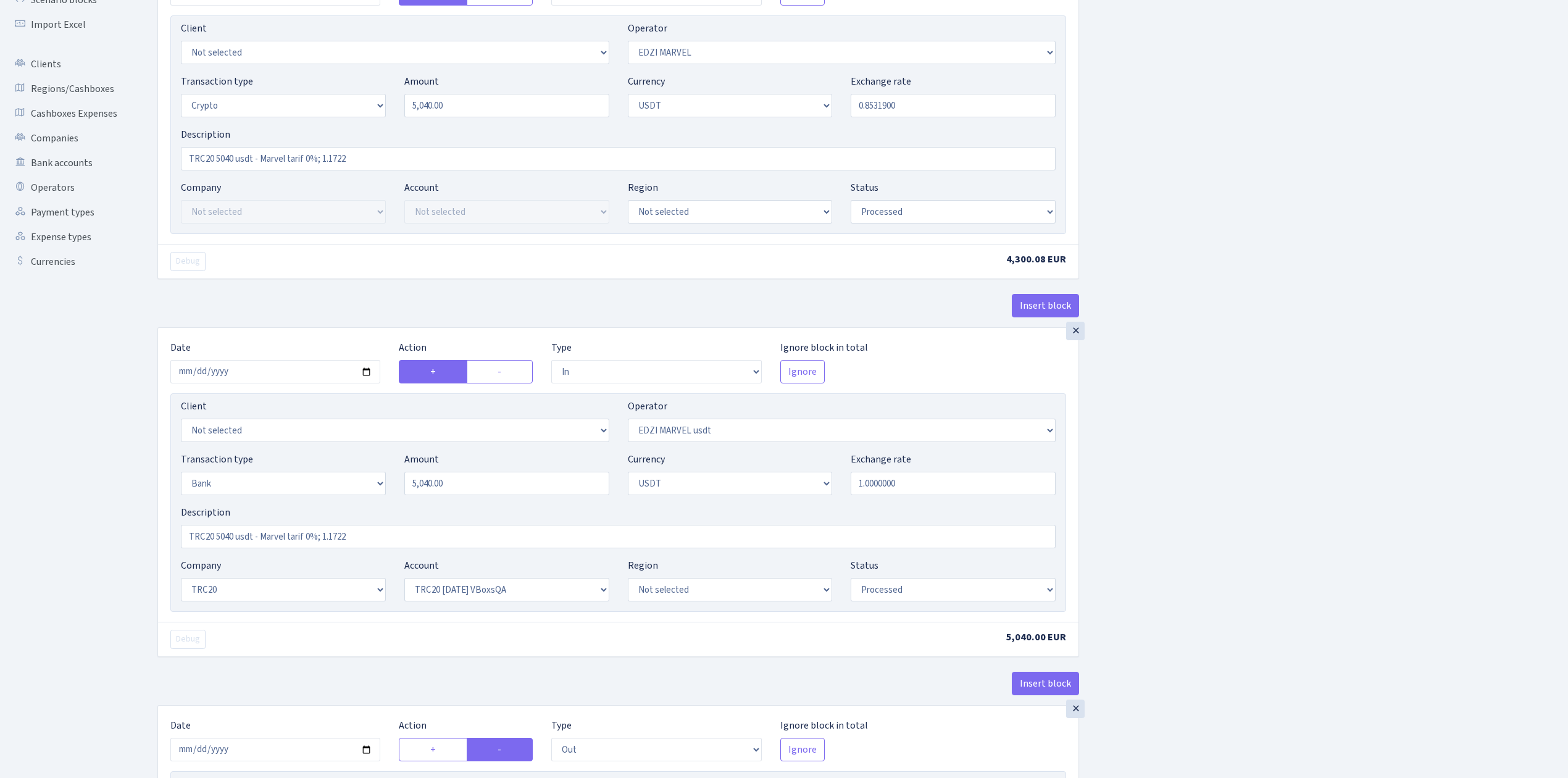
scroll to position [164, 0]
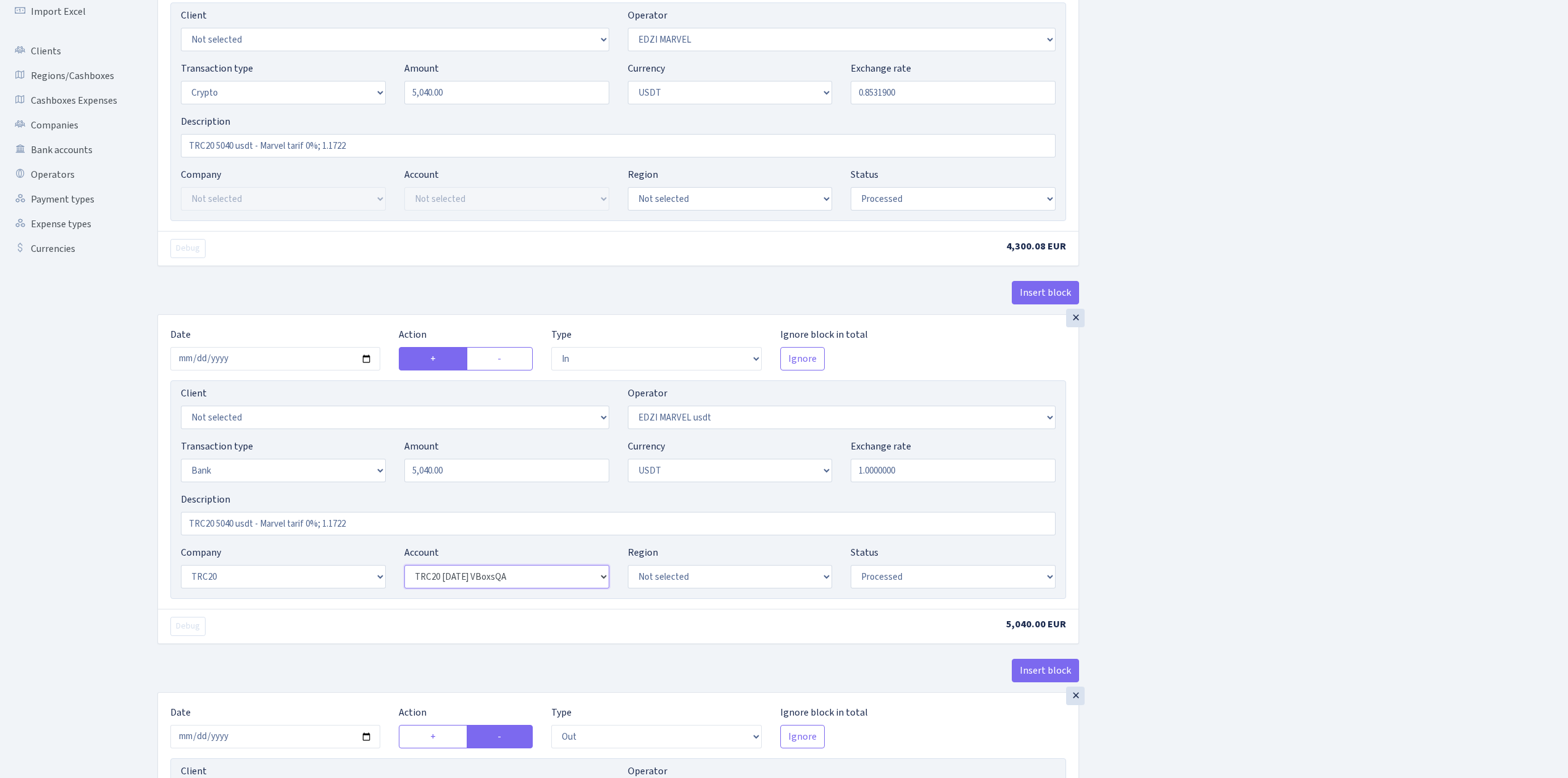
click at [525, 581] on select "Not selected TRC20 2024.08.01 S8dYrDY TRC20 2024.09.12 KEMg2gdc TRC20 2024.10.1…" at bounding box center [506, 577] width 205 height 24
select select "61"
click at [404, 568] on select "Not selected TRC20 2024.08.01 S8dYrDY TRC20 2024.09.12 KEMg2gdc TRC20 2024.10.1…" at bounding box center [506, 577] width 205 height 24
click at [1324, 555] on div "Insert block × Date 2025-10-03 Action + - Type --- In Out Commission Field requ…" at bounding box center [854, 515] width 1411 height 1223
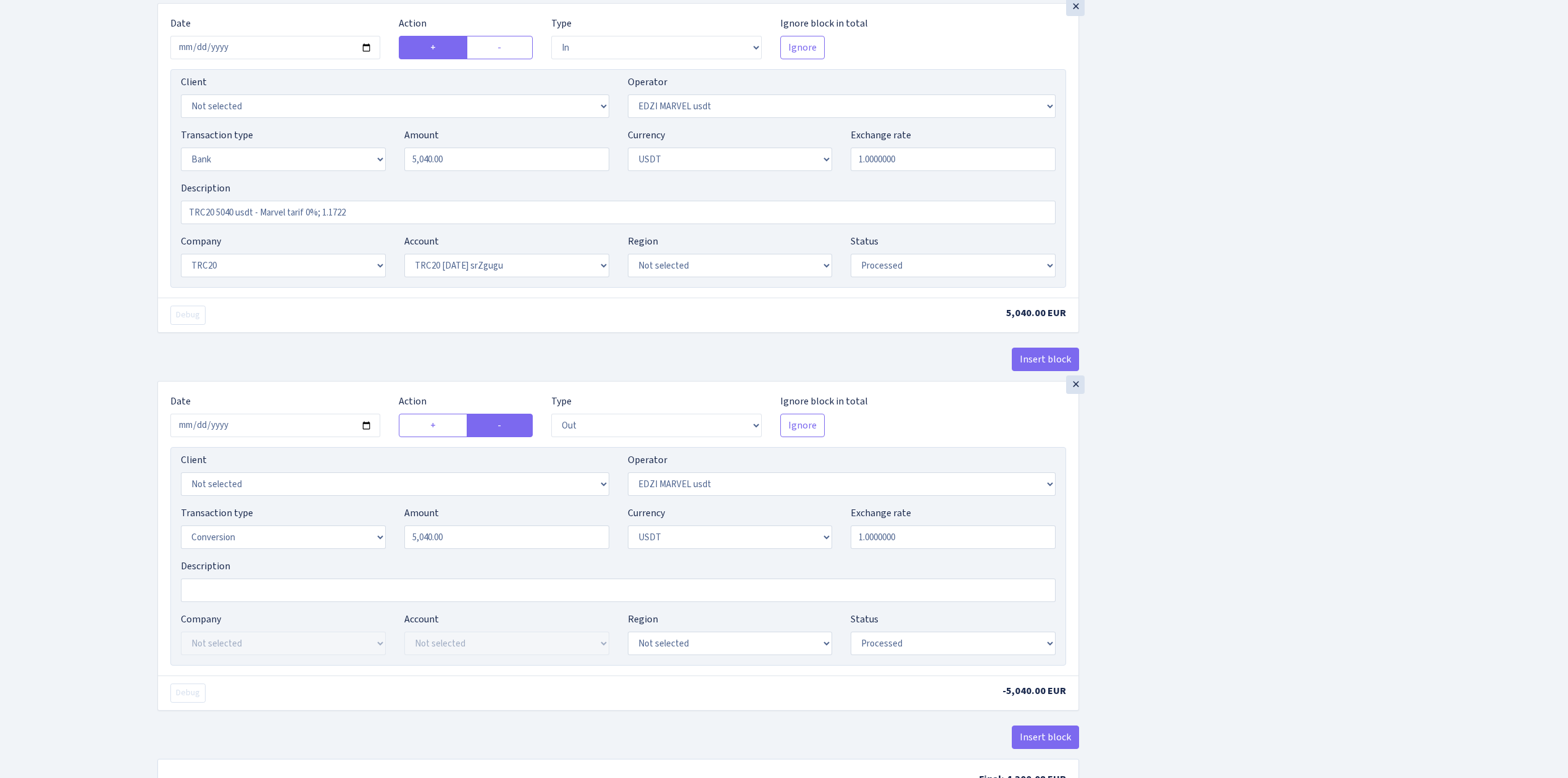
scroll to position [574, 0]
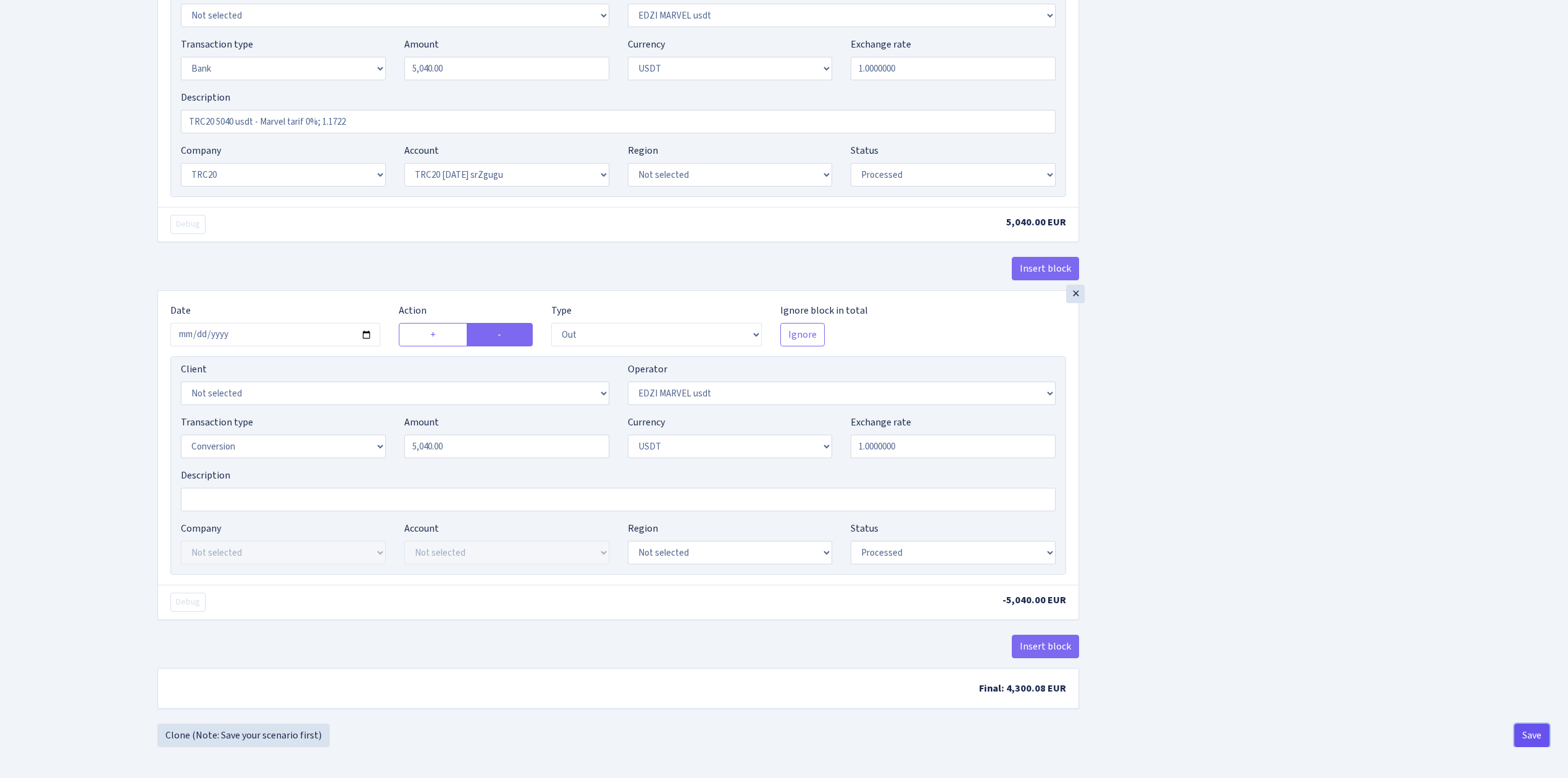
click at [1530, 732] on button "Save" at bounding box center [1531, 736] width 35 height 24
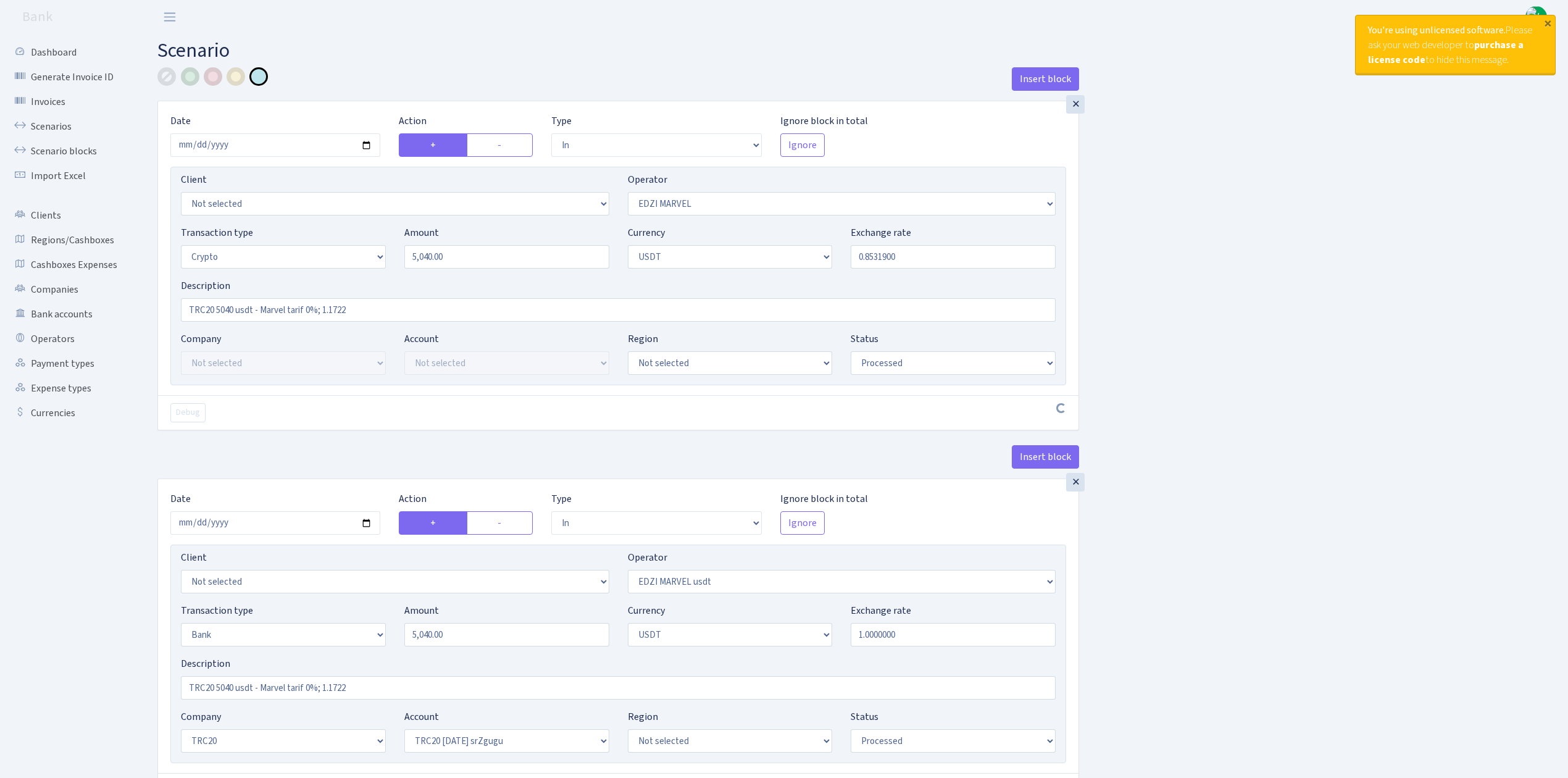
select select "in"
select select "494"
select select "3"
select select "6"
select select "processed"
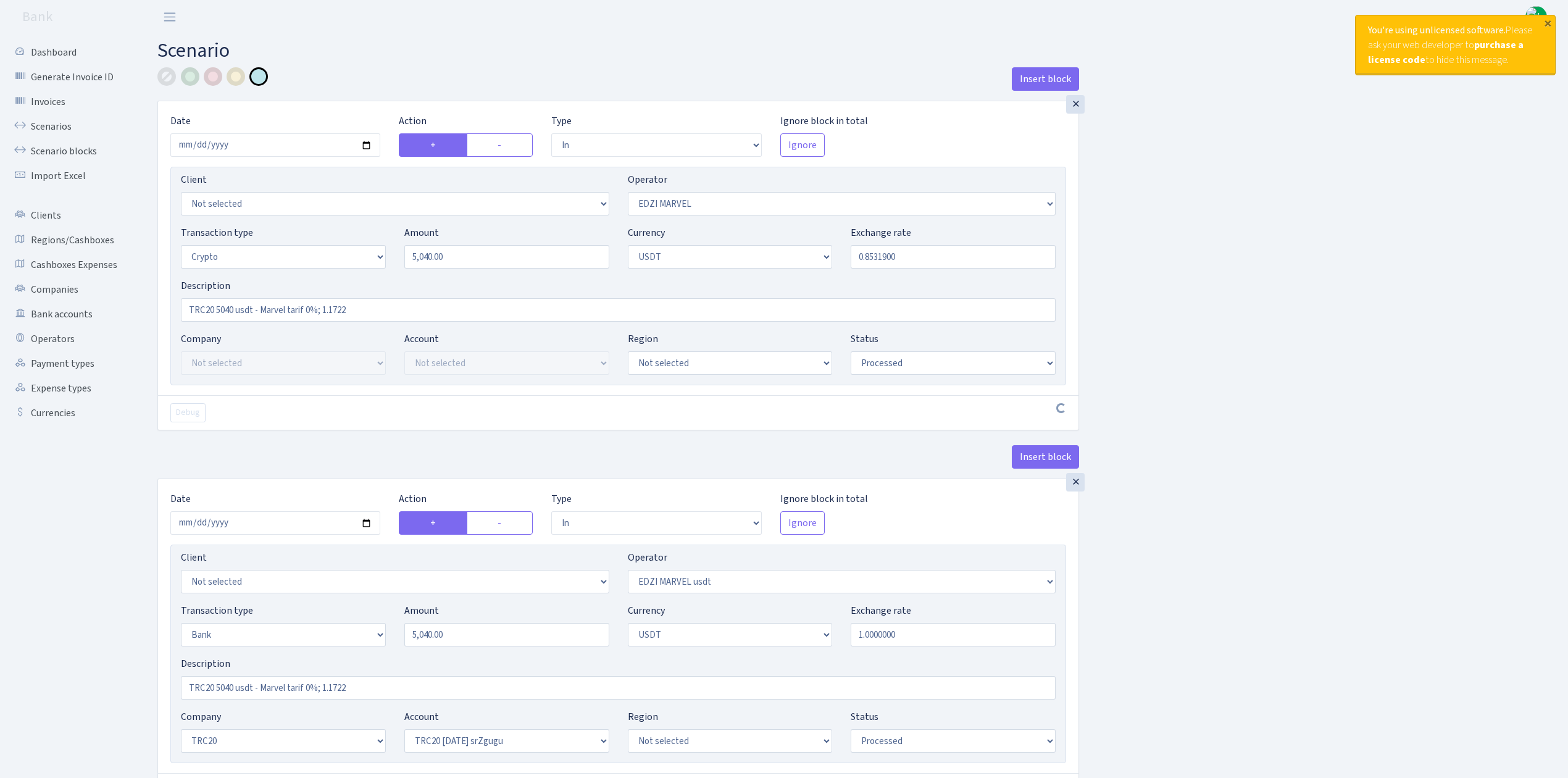
select select "in"
select select "495"
select select "2"
select select "6"
select select "20"
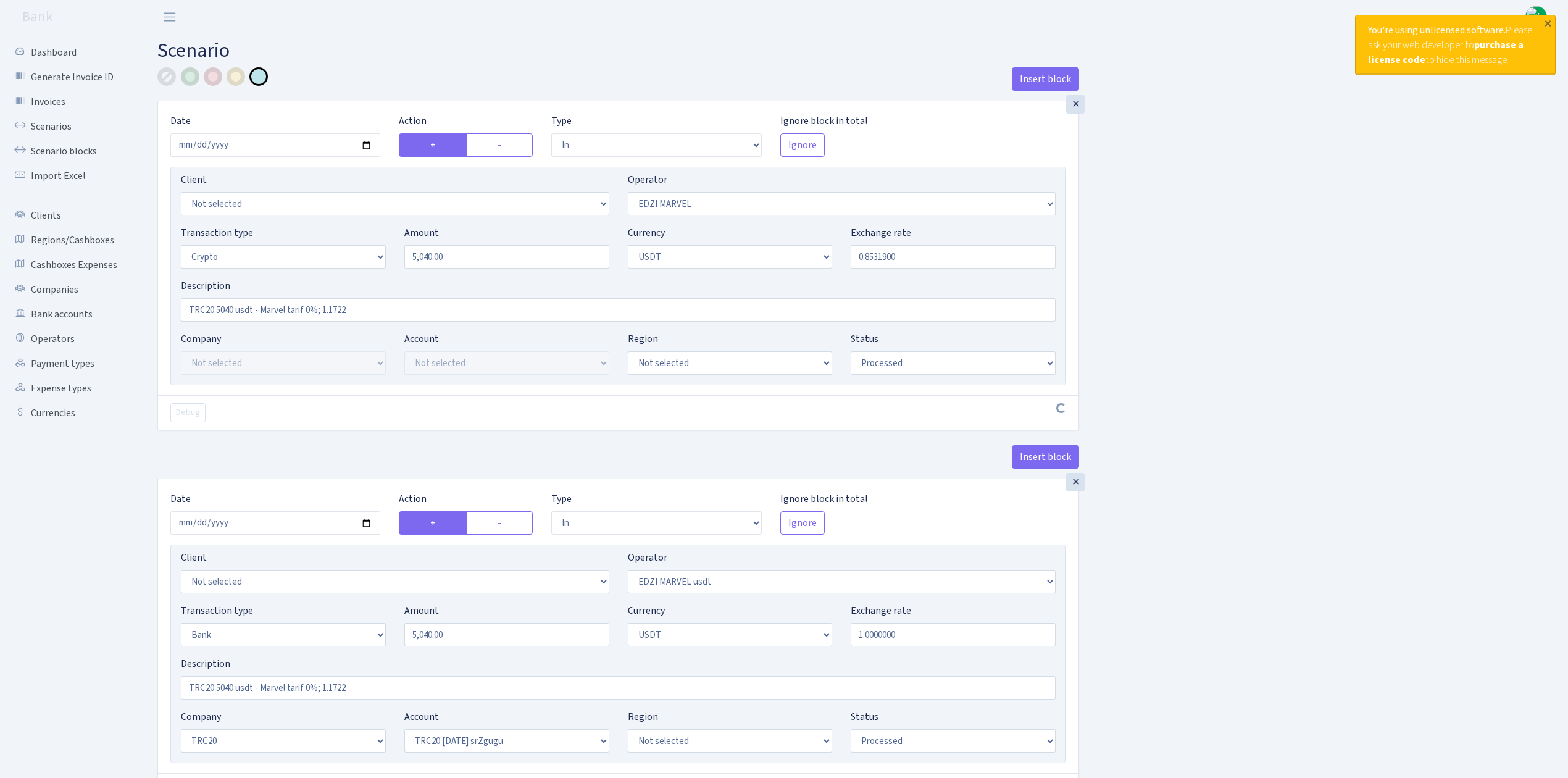
select select "61"
select select "processed"
select select "out"
select select "495"
select select "15"
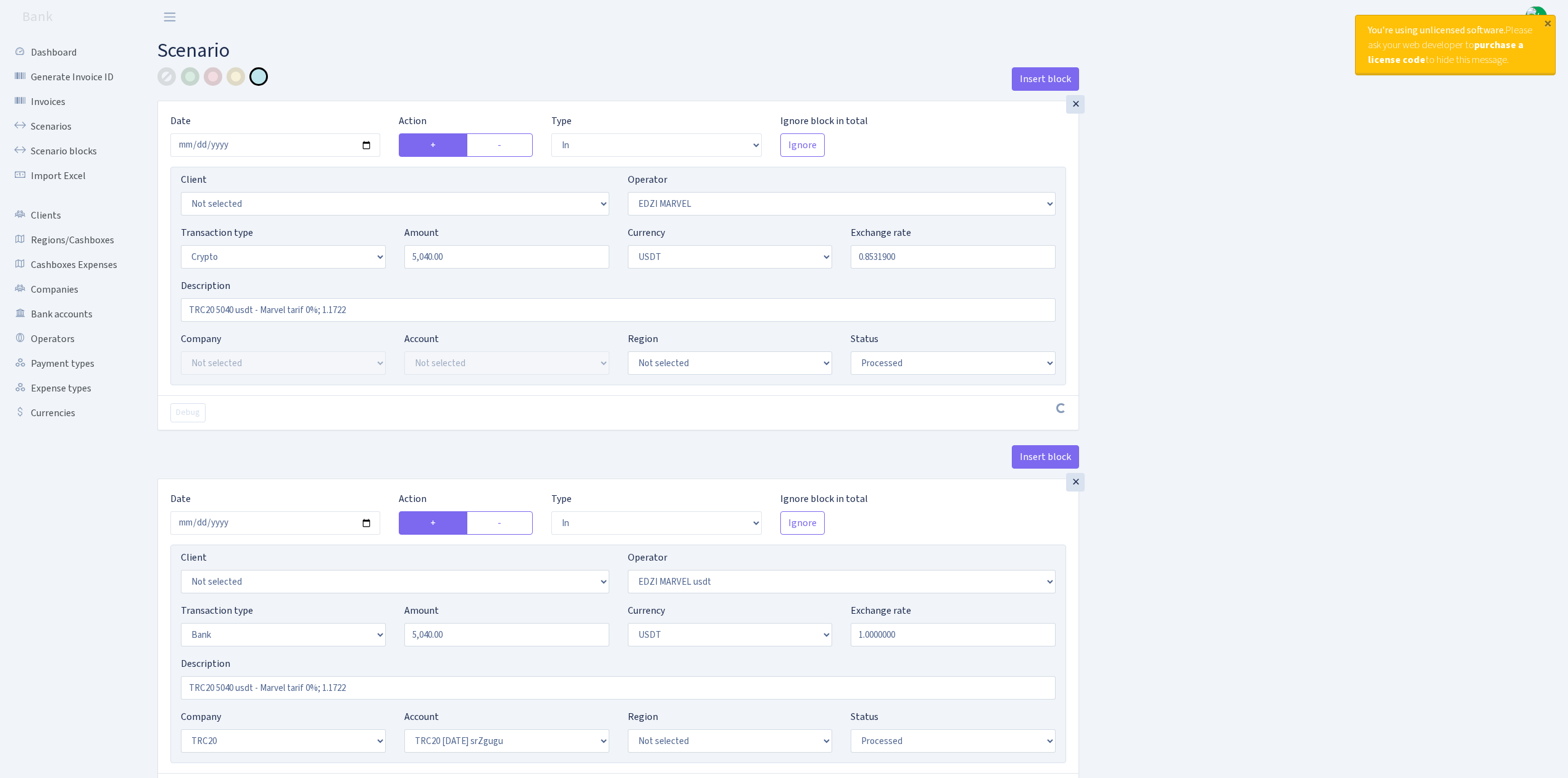
select select "6"
select select "processed"
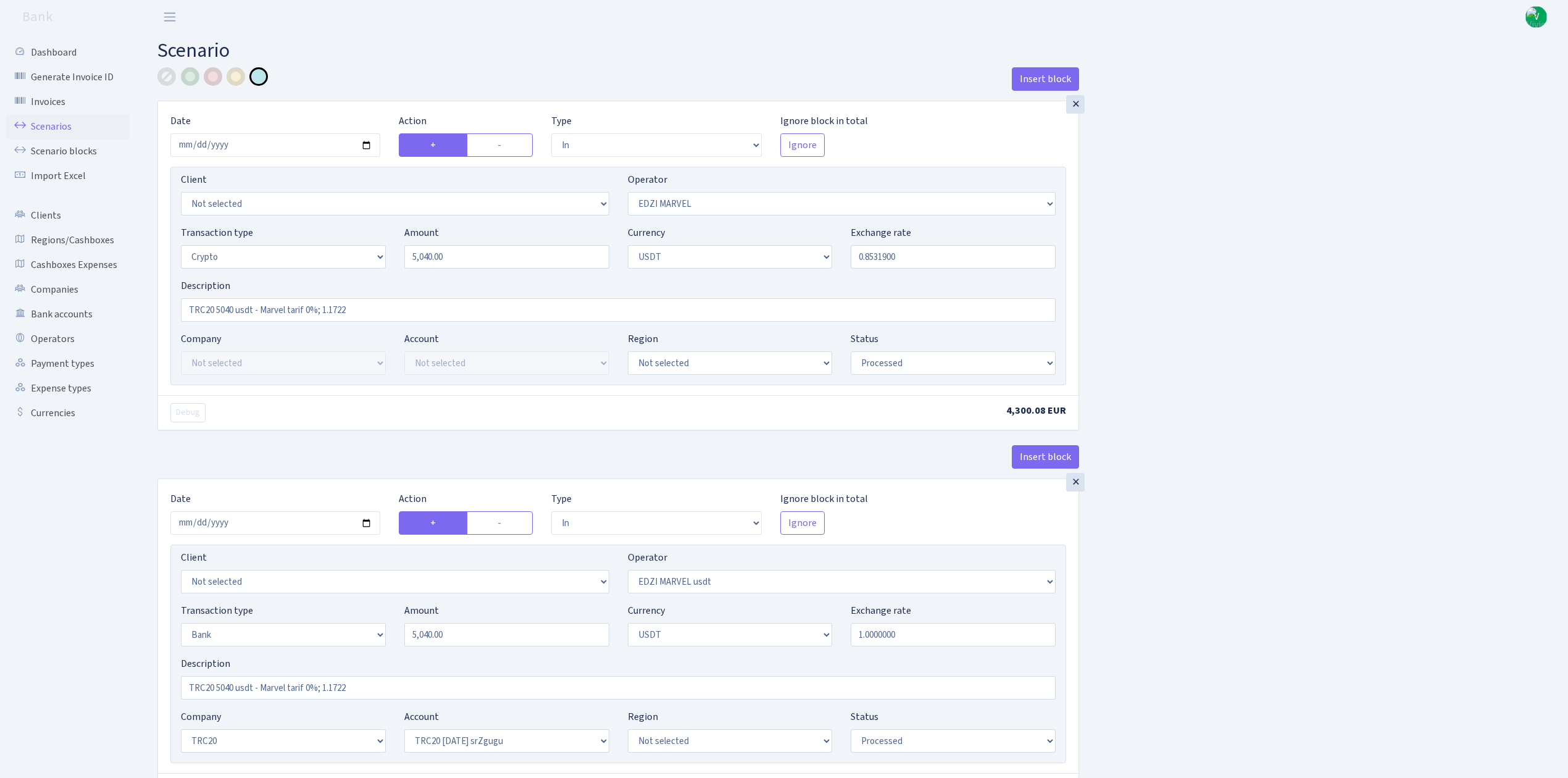
click at [46, 124] on link "Scenarios" at bounding box center [67, 127] width 123 height 25
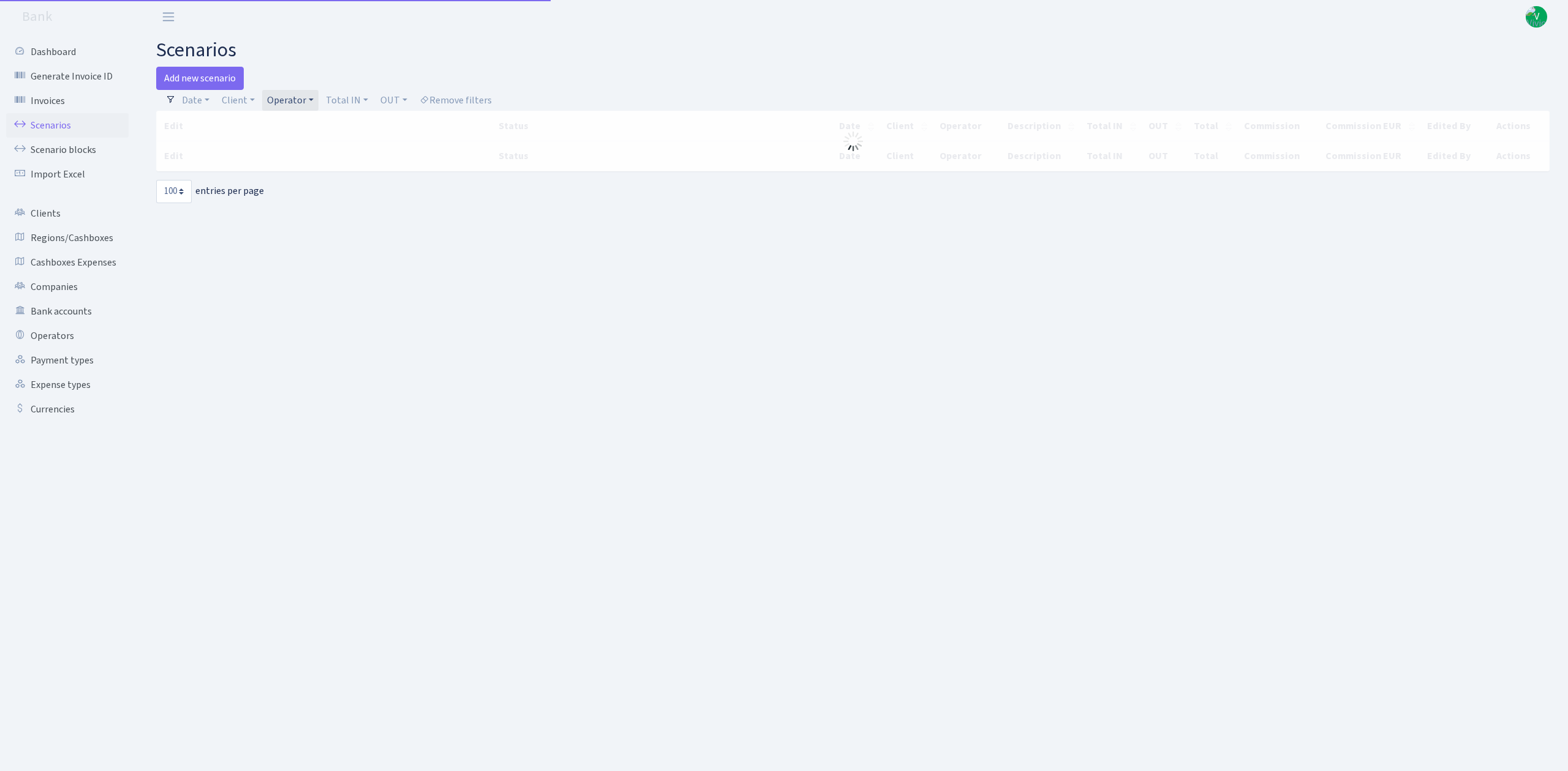
select select "100"
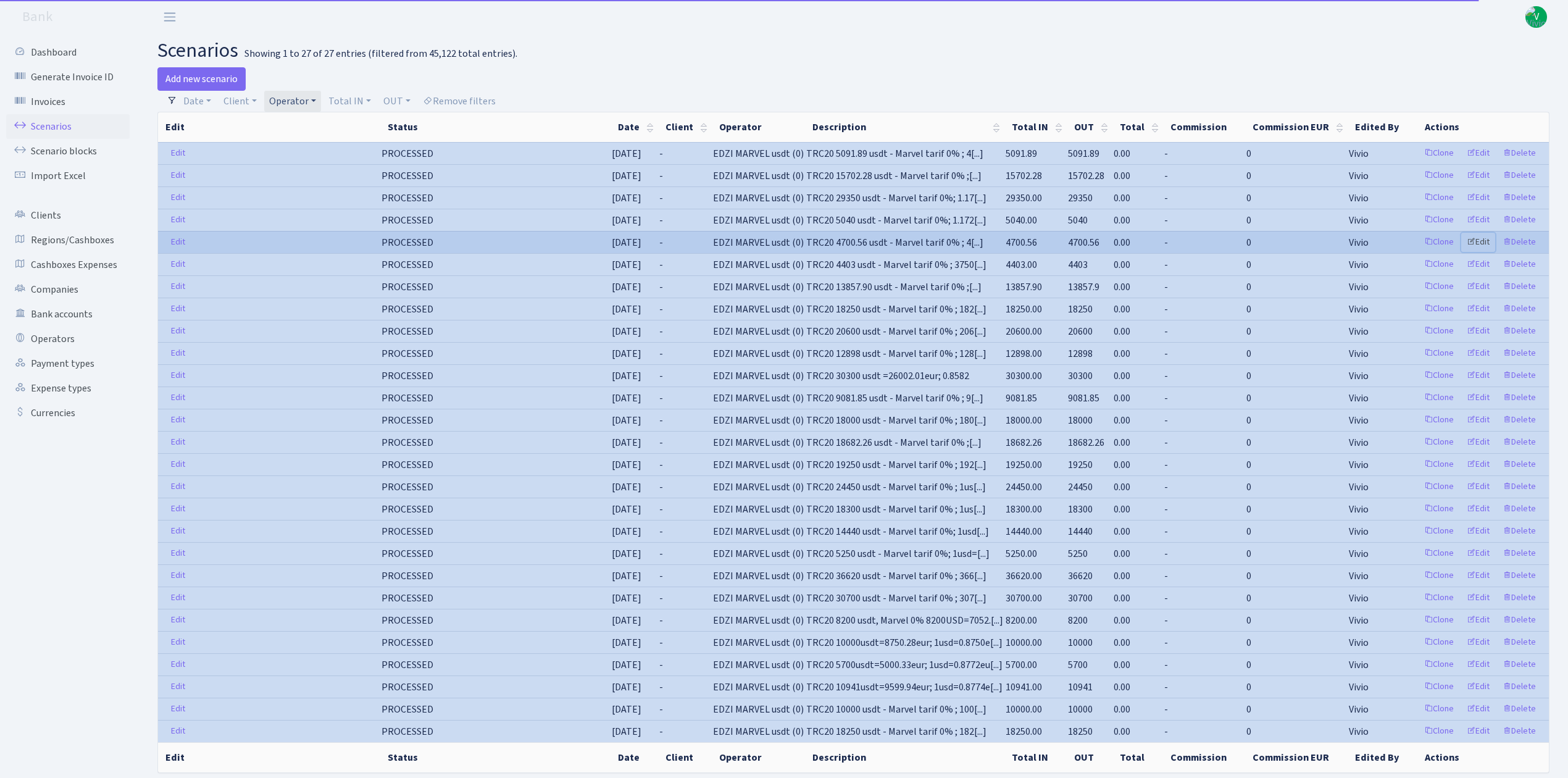
click at [1479, 241] on link "Edit" at bounding box center [1478, 242] width 34 height 20
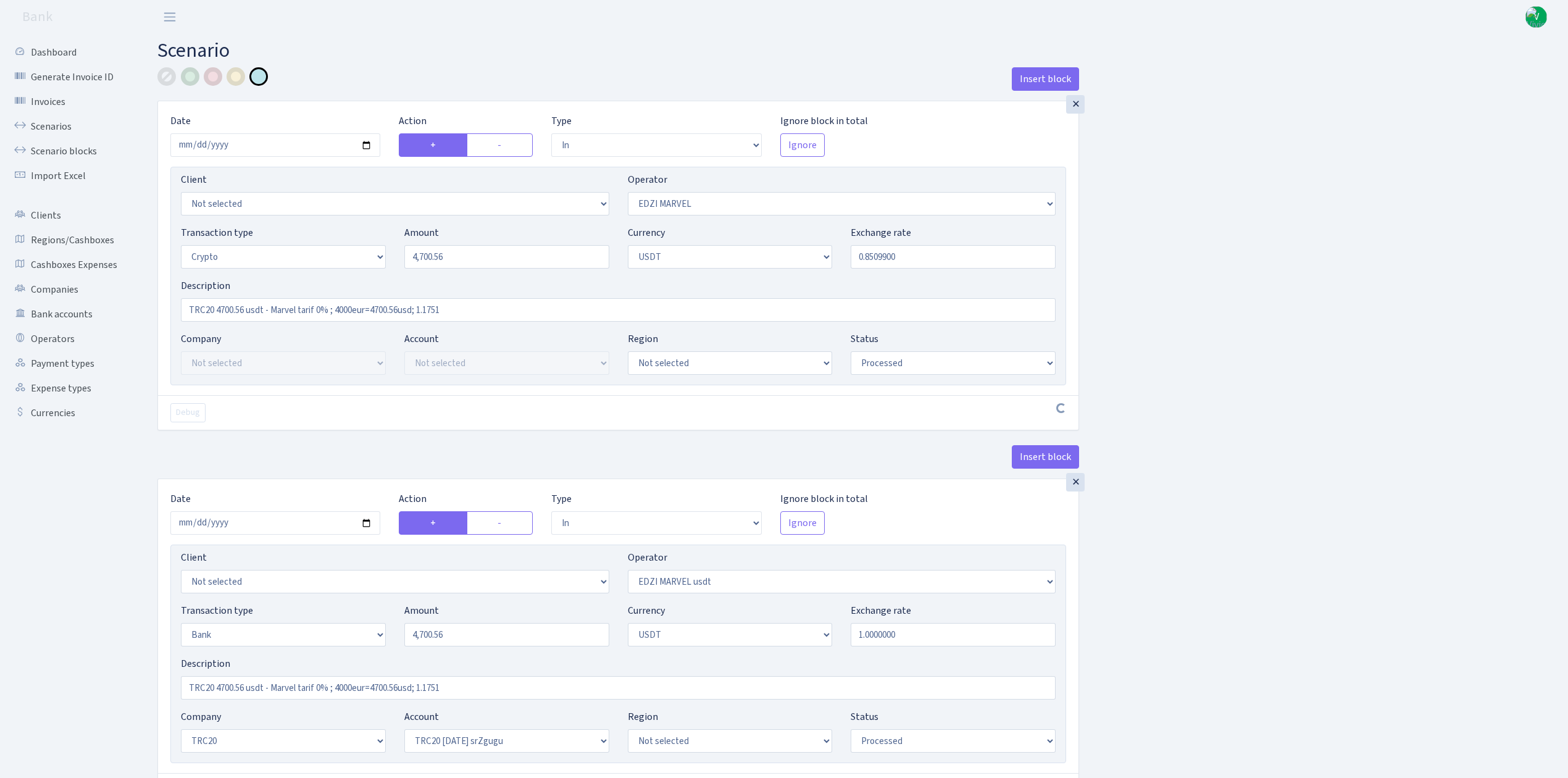
select select "in"
select select "494"
select select "3"
select select "6"
select select "processed"
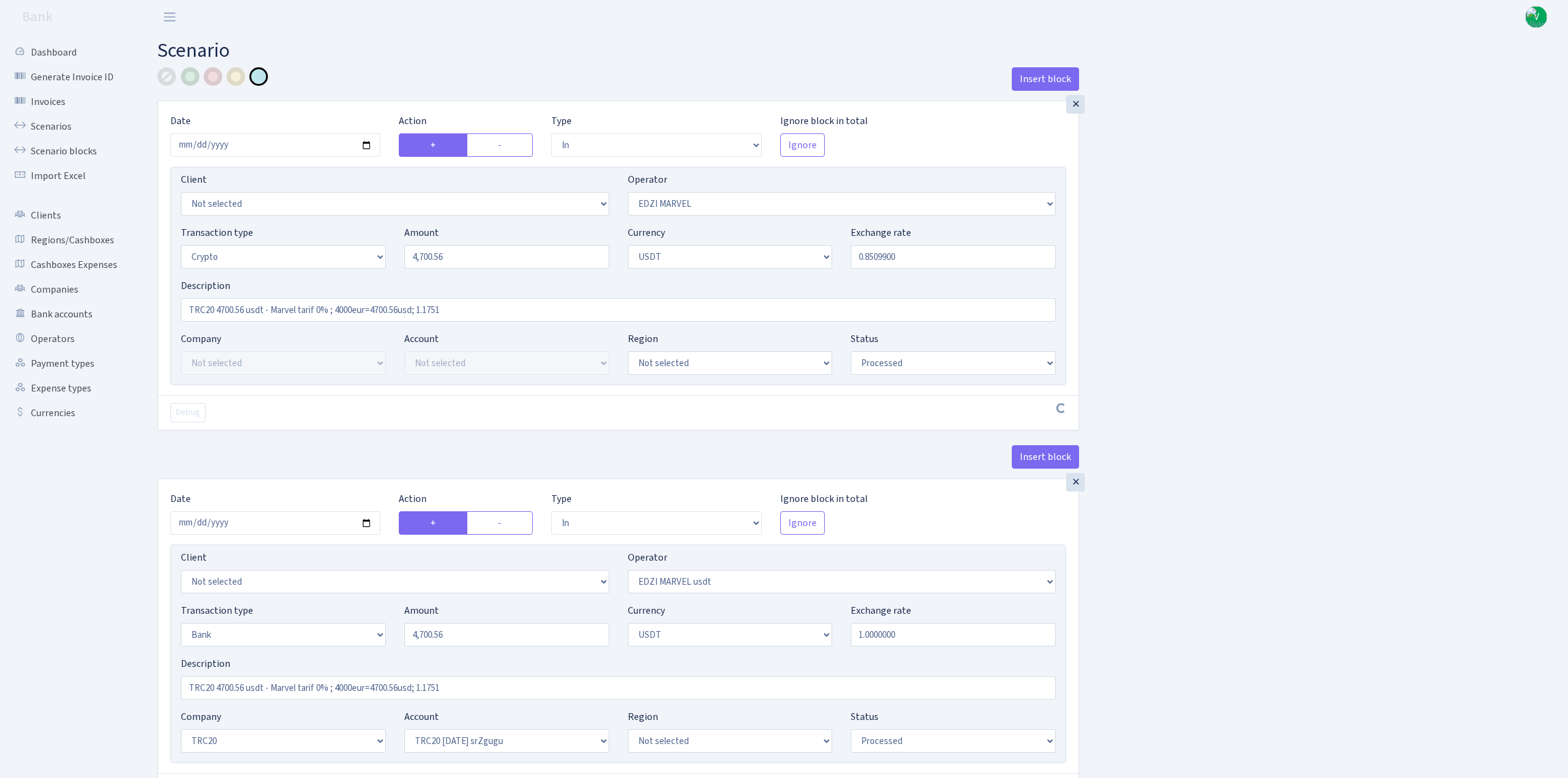
select select "in"
select select "495"
select select "2"
select select "6"
select select "20"
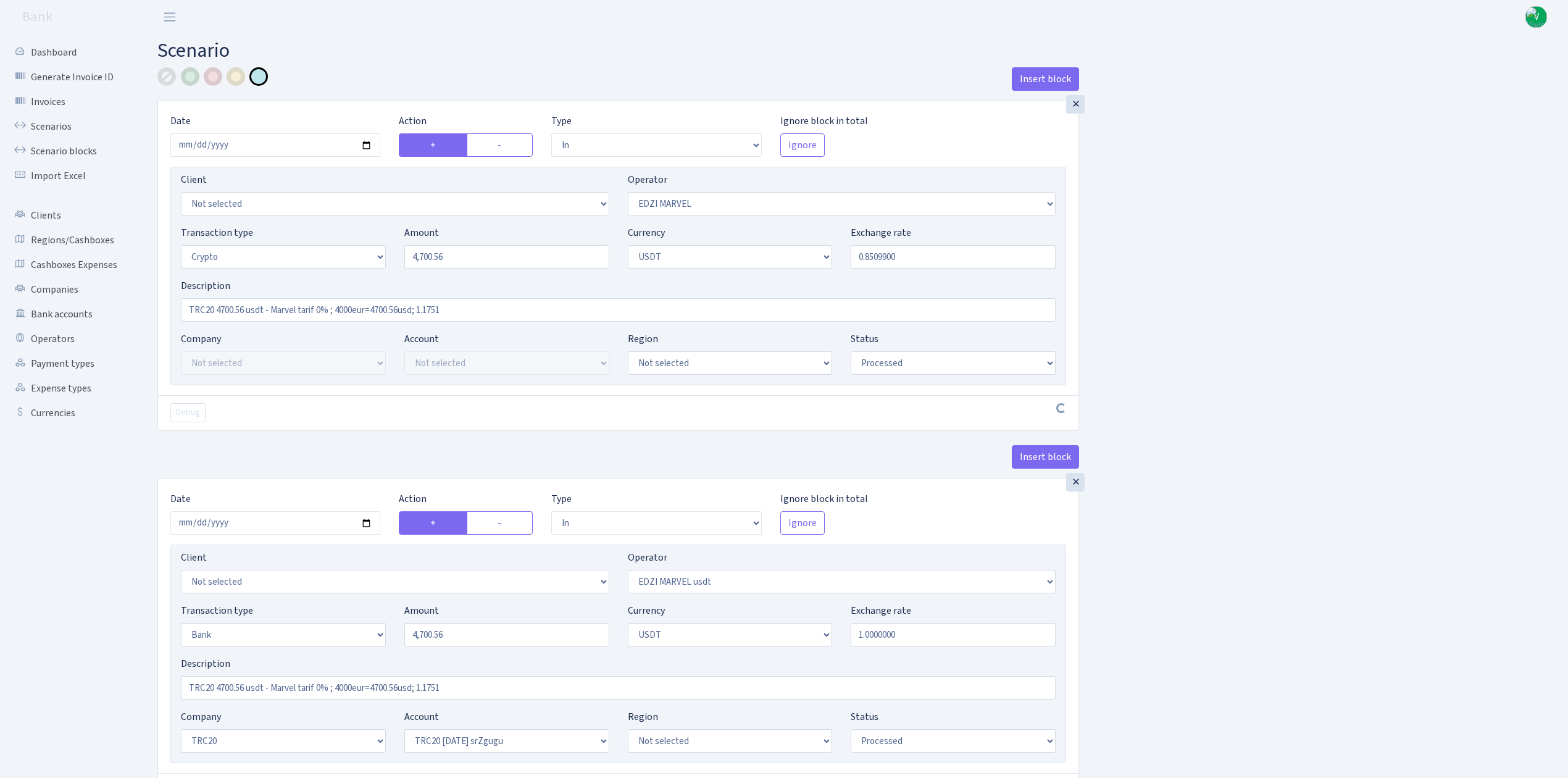
select select "61"
select select "processed"
select select "out"
select select "495"
select select "15"
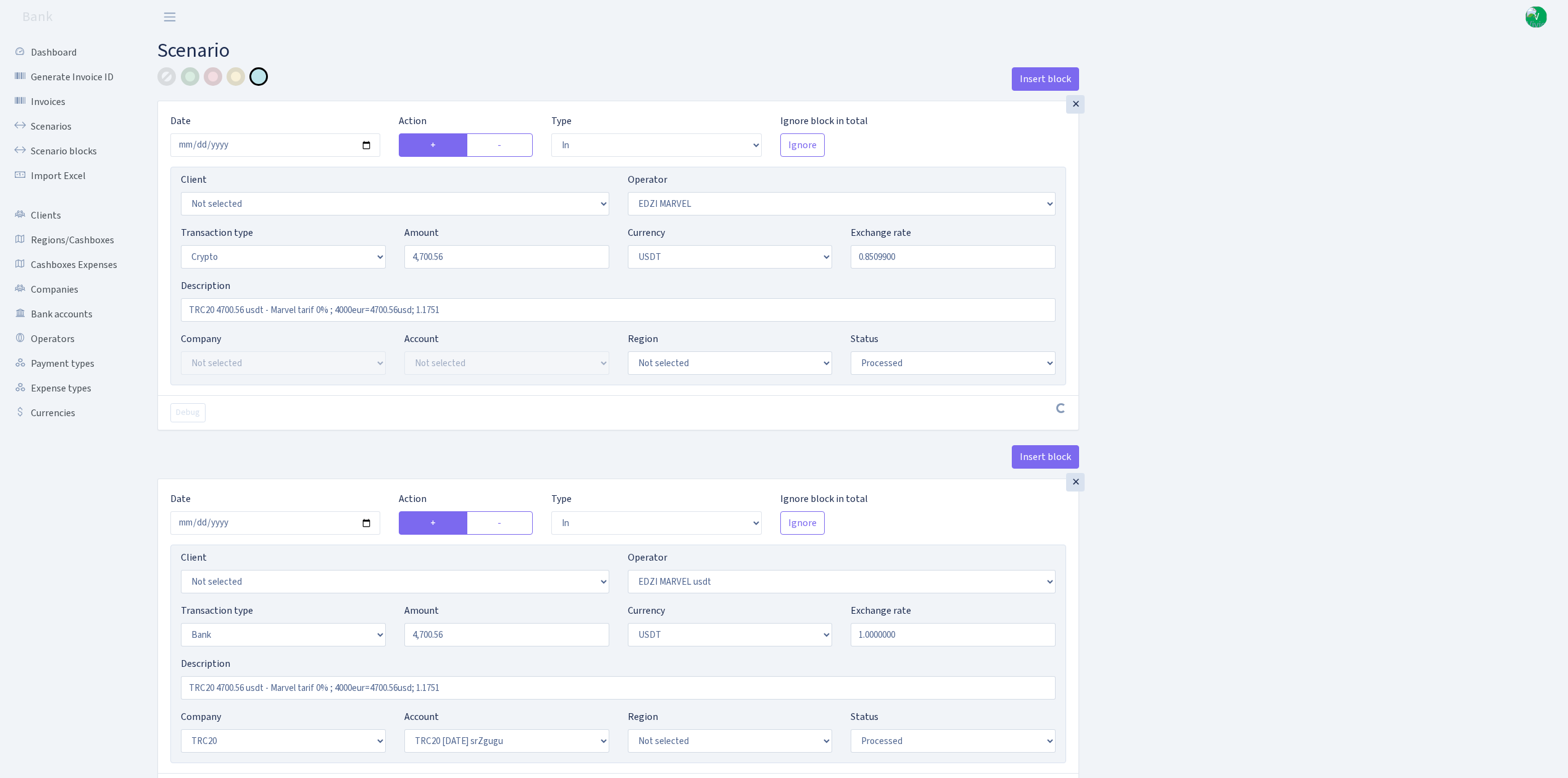
select select "6"
select select "processed"
click at [70, 124] on link "Scenarios" at bounding box center [67, 127] width 123 height 25
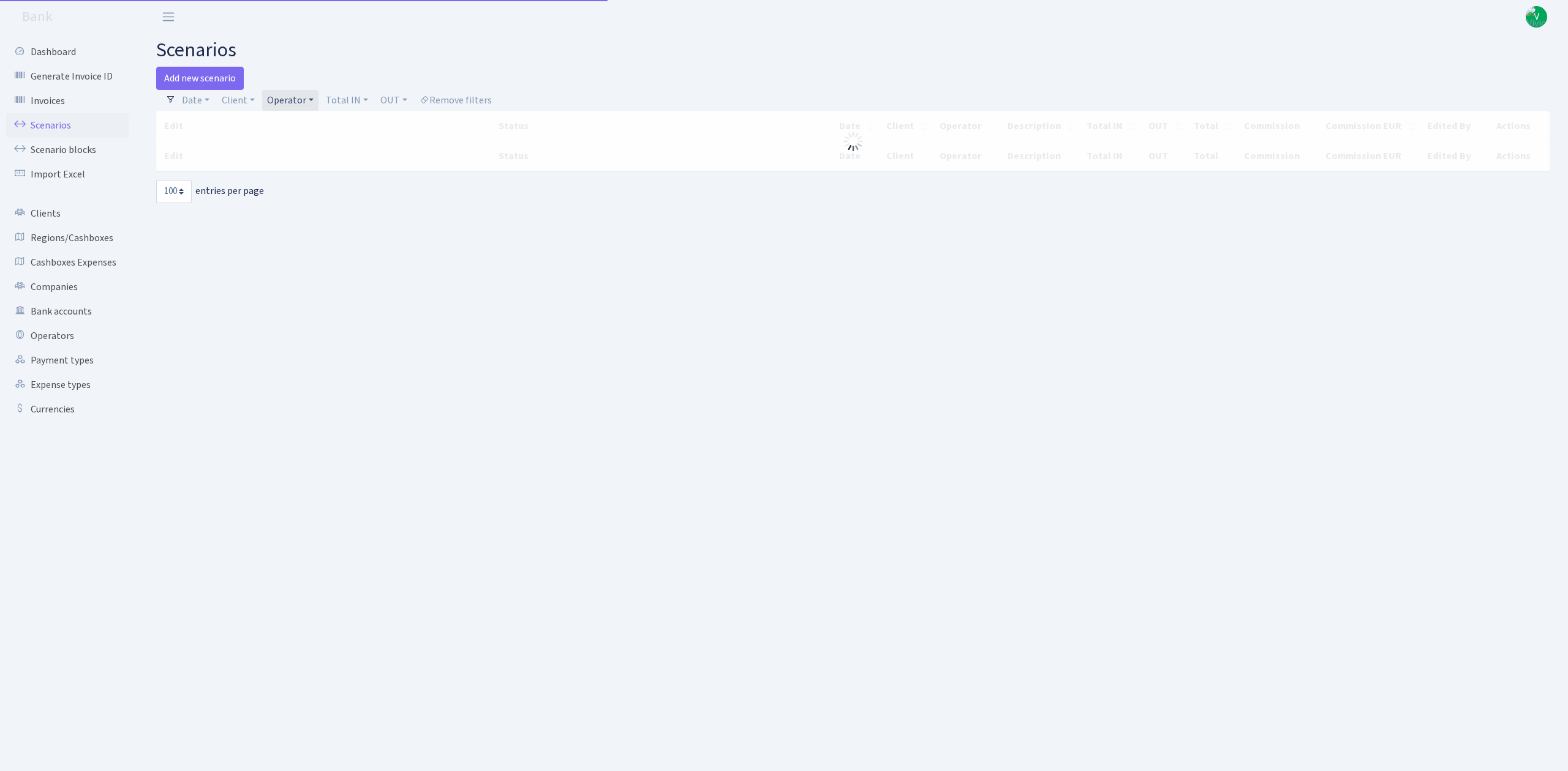
select select "100"
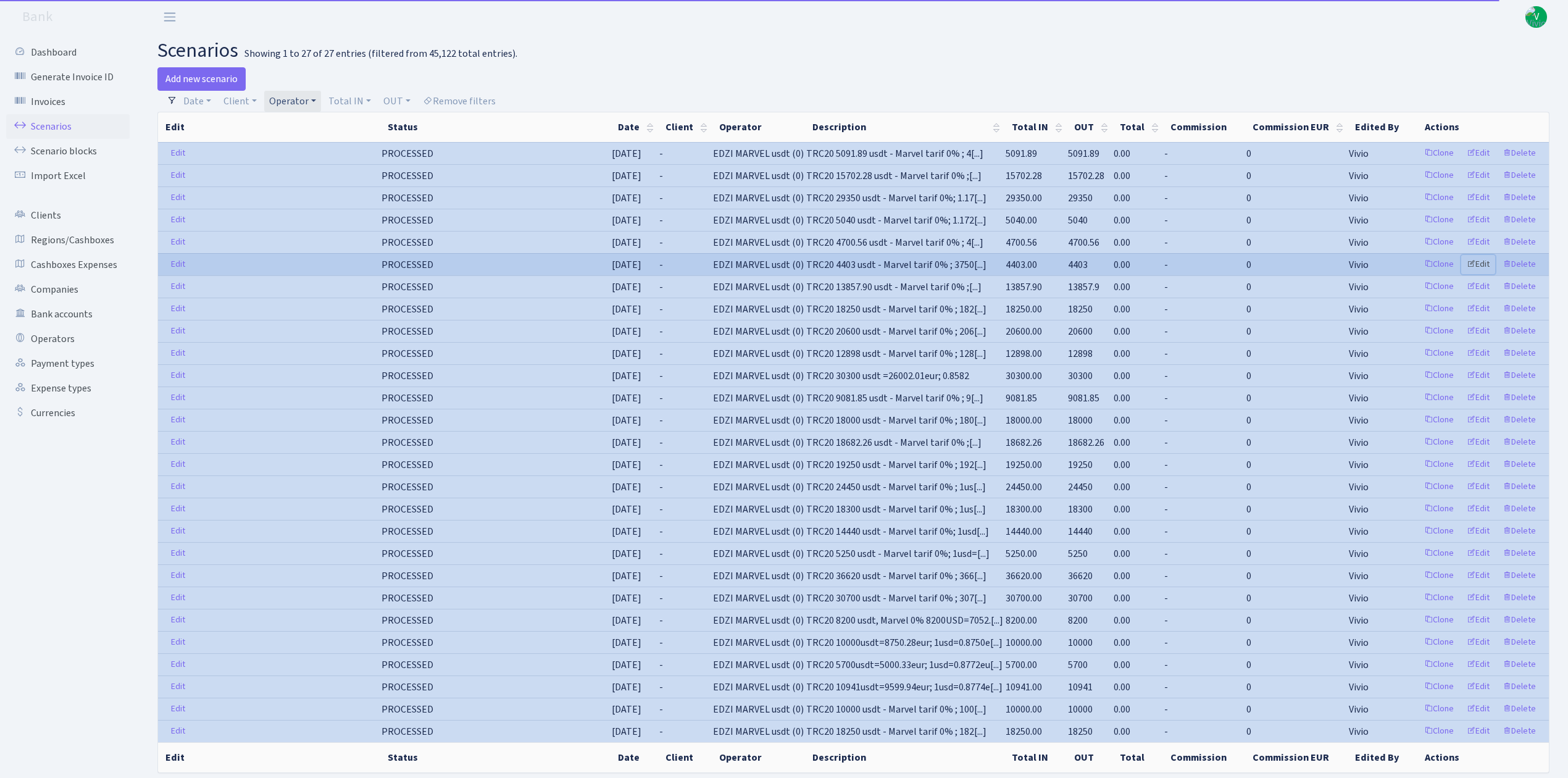
click at [1482, 262] on link "Edit" at bounding box center [1478, 264] width 34 height 20
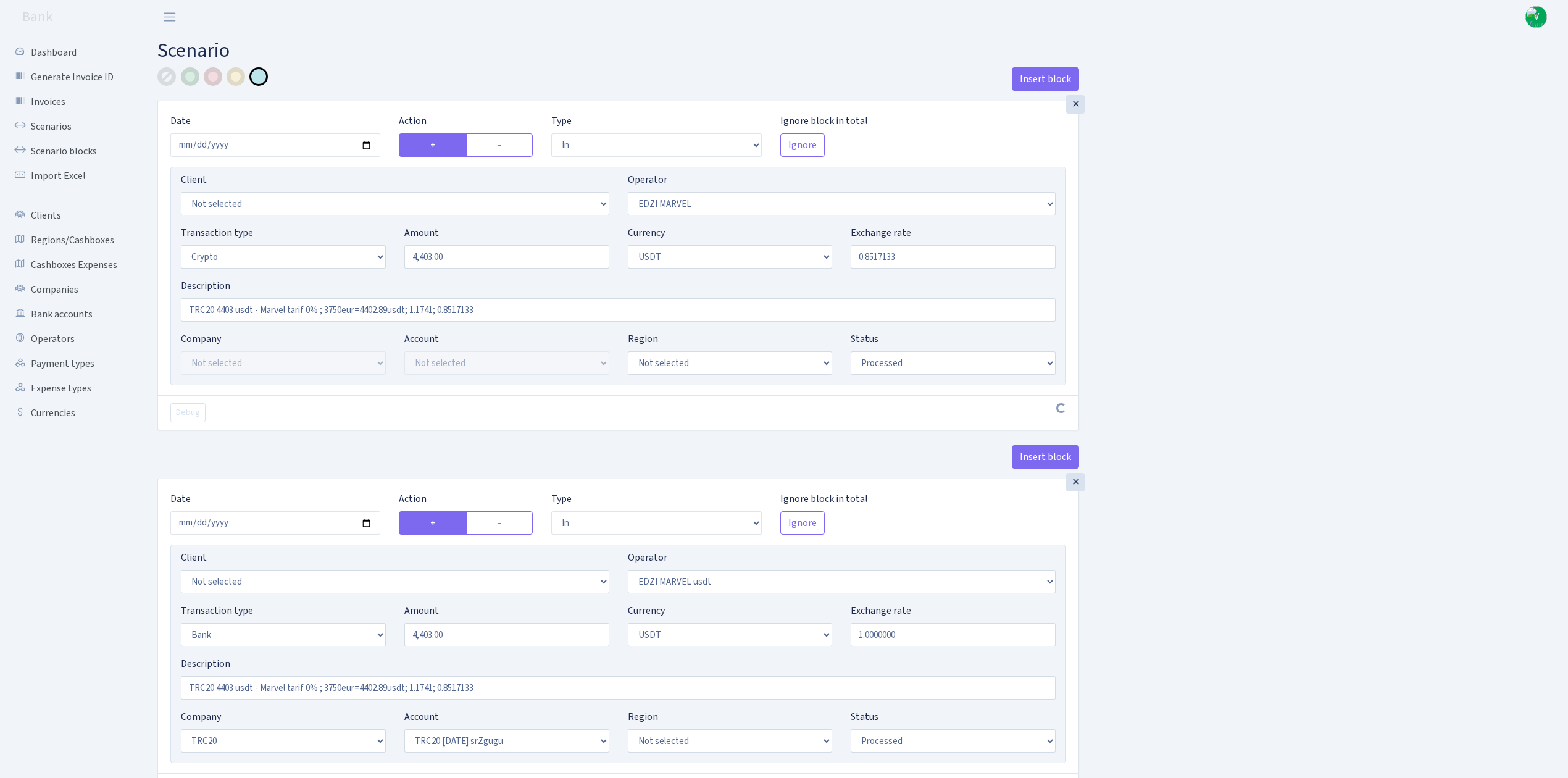
select select "in"
select select "494"
select select "3"
select select "6"
select select "processed"
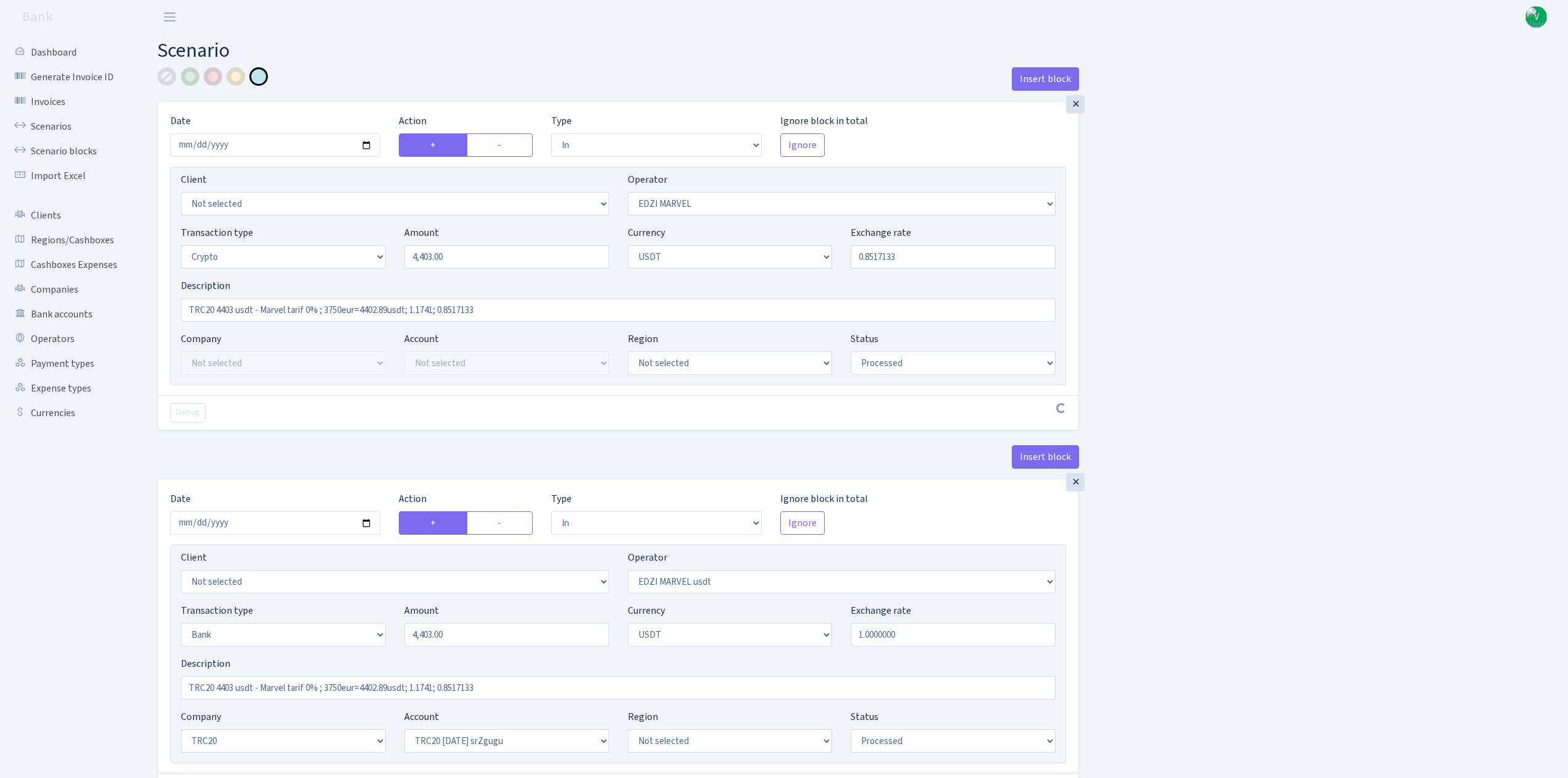
select select "in"
select select "495"
select select "2"
select select "6"
select select "20"
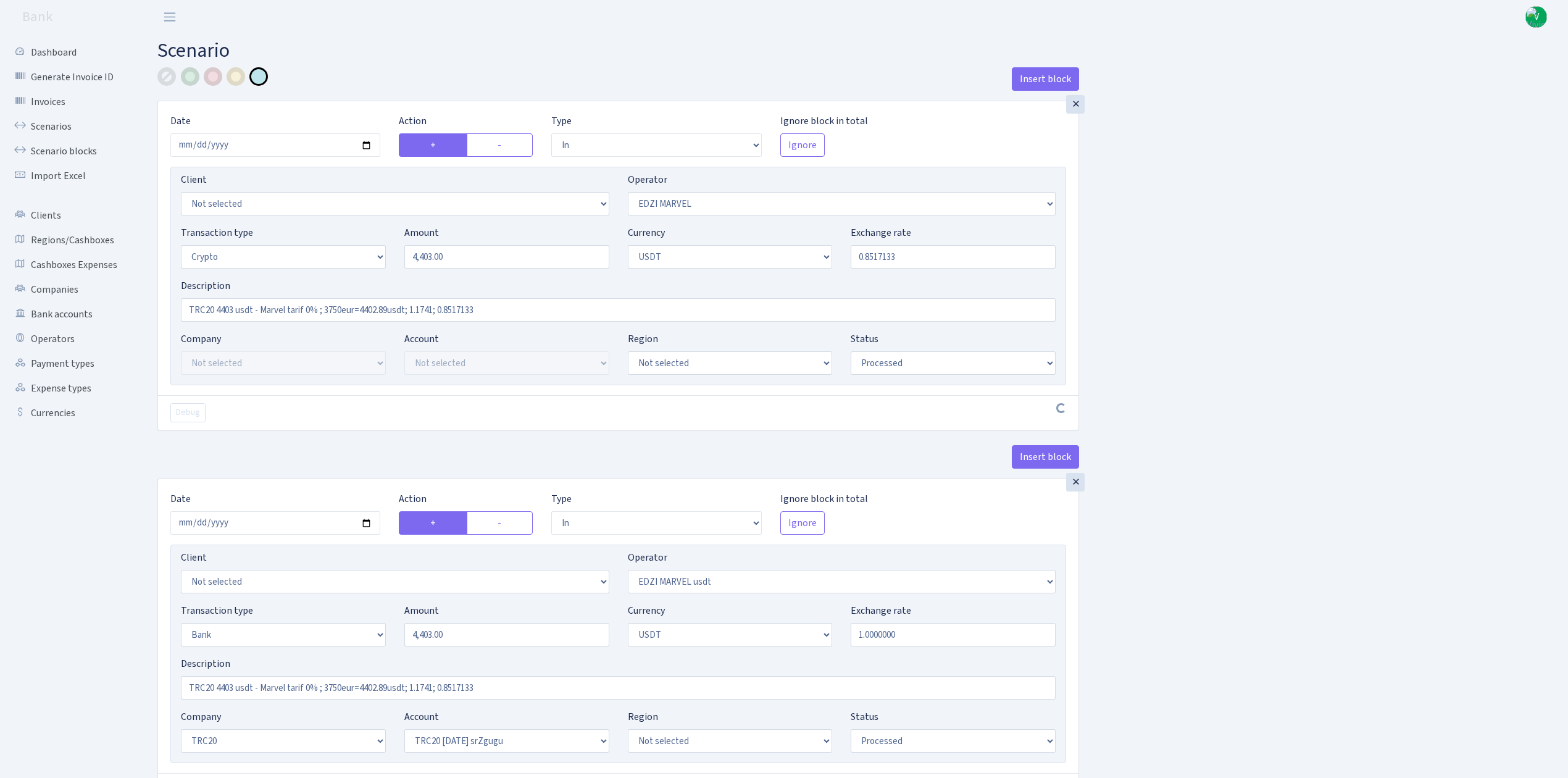
select select "61"
select select "processed"
select select "out"
select select "495"
select select "15"
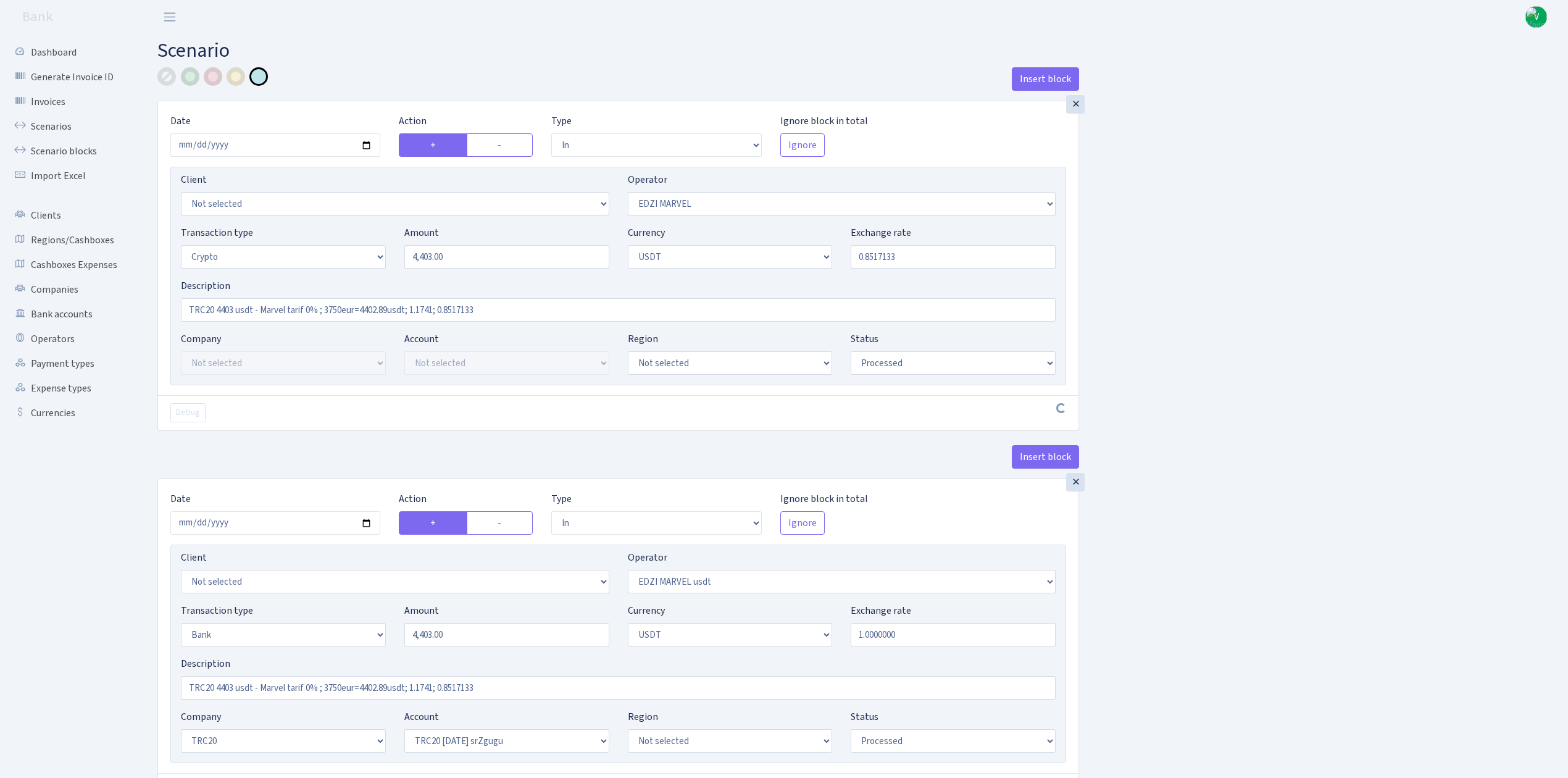
select select "6"
select select "processed"
click at [67, 129] on link "Scenarios" at bounding box center [67, 127] width 123 height 25
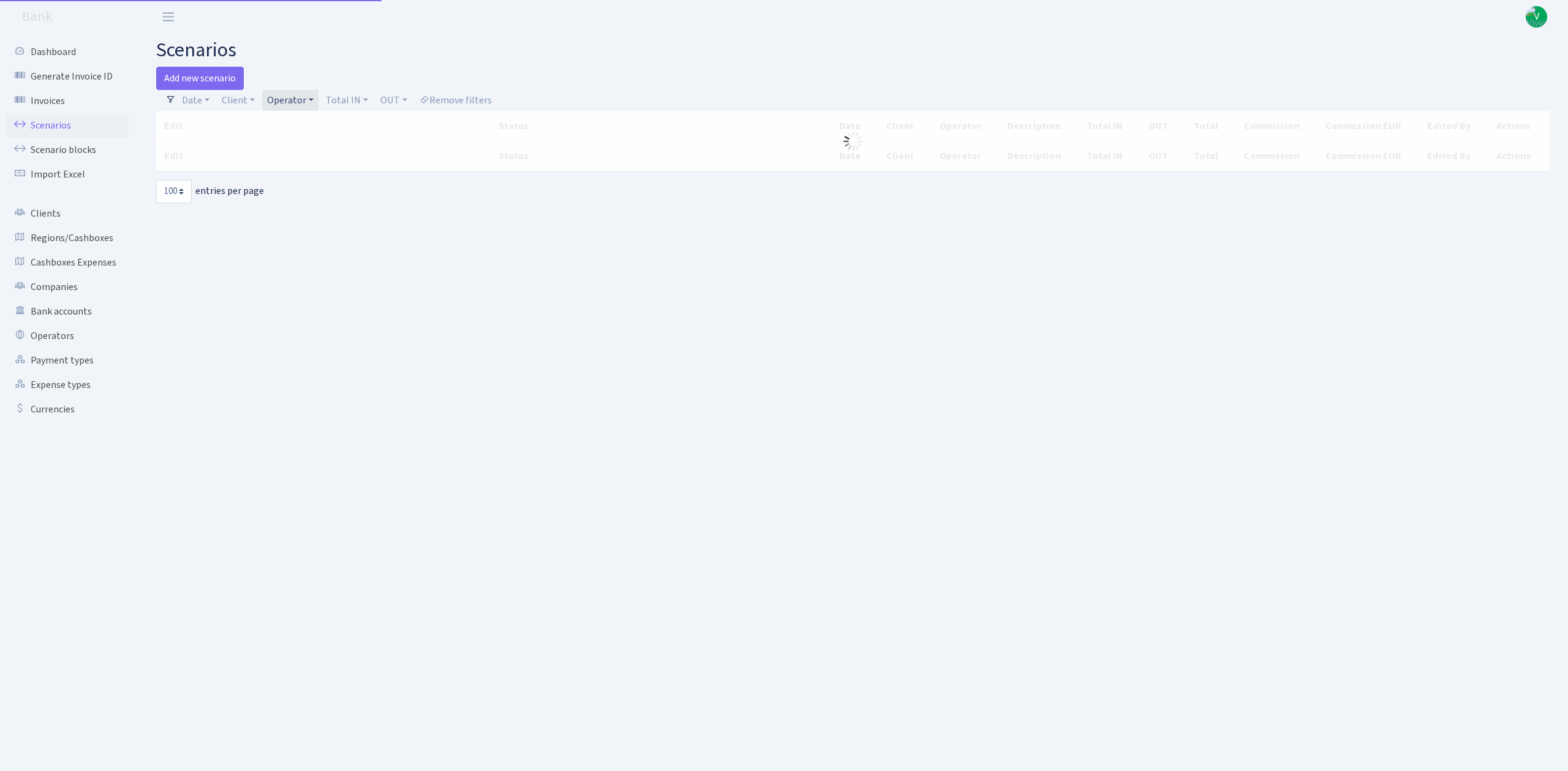
select select "100"
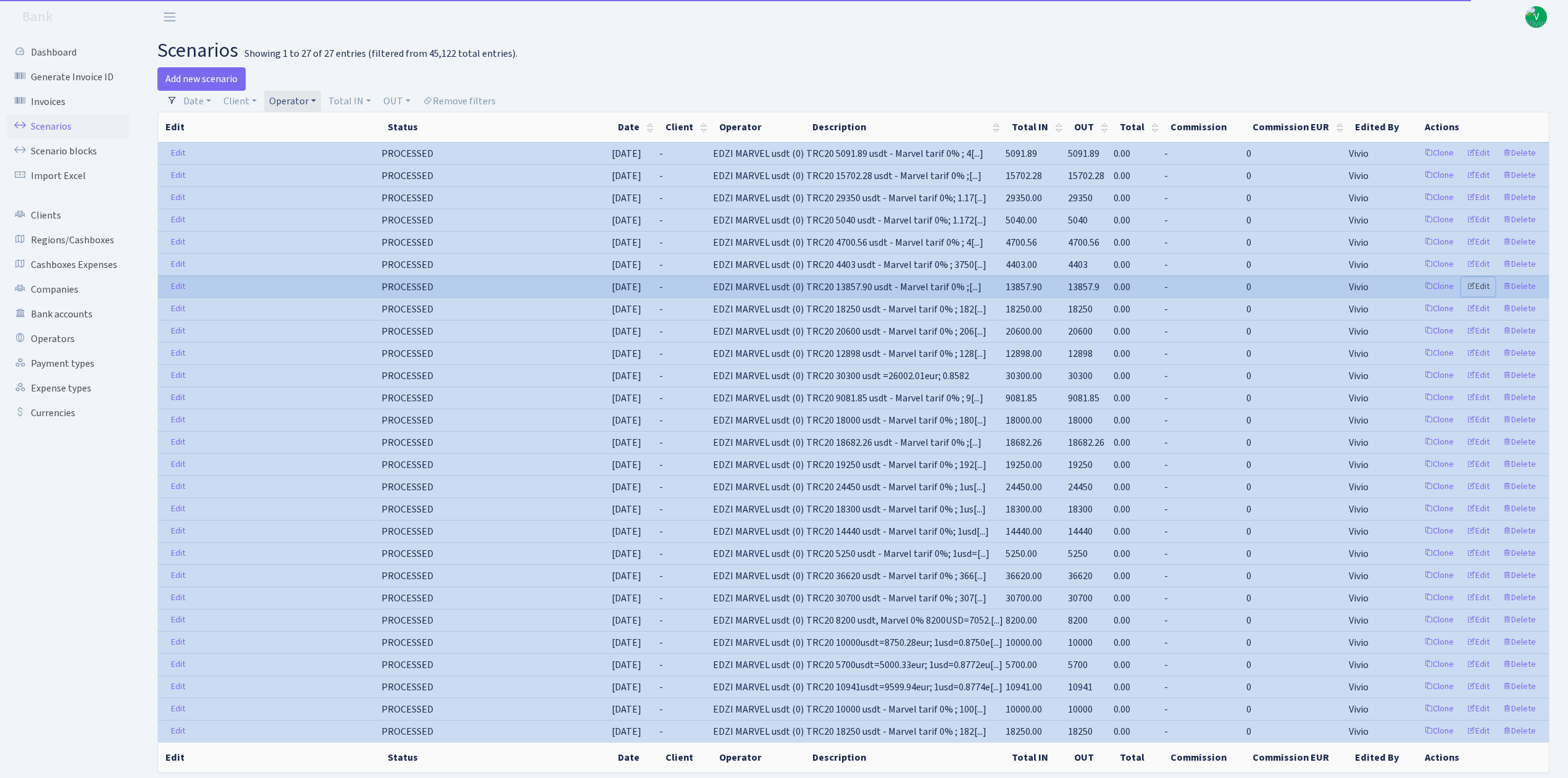
click at [1483, 288] on link "Edit" at bounding box center [1478, 287] width 34 height 20
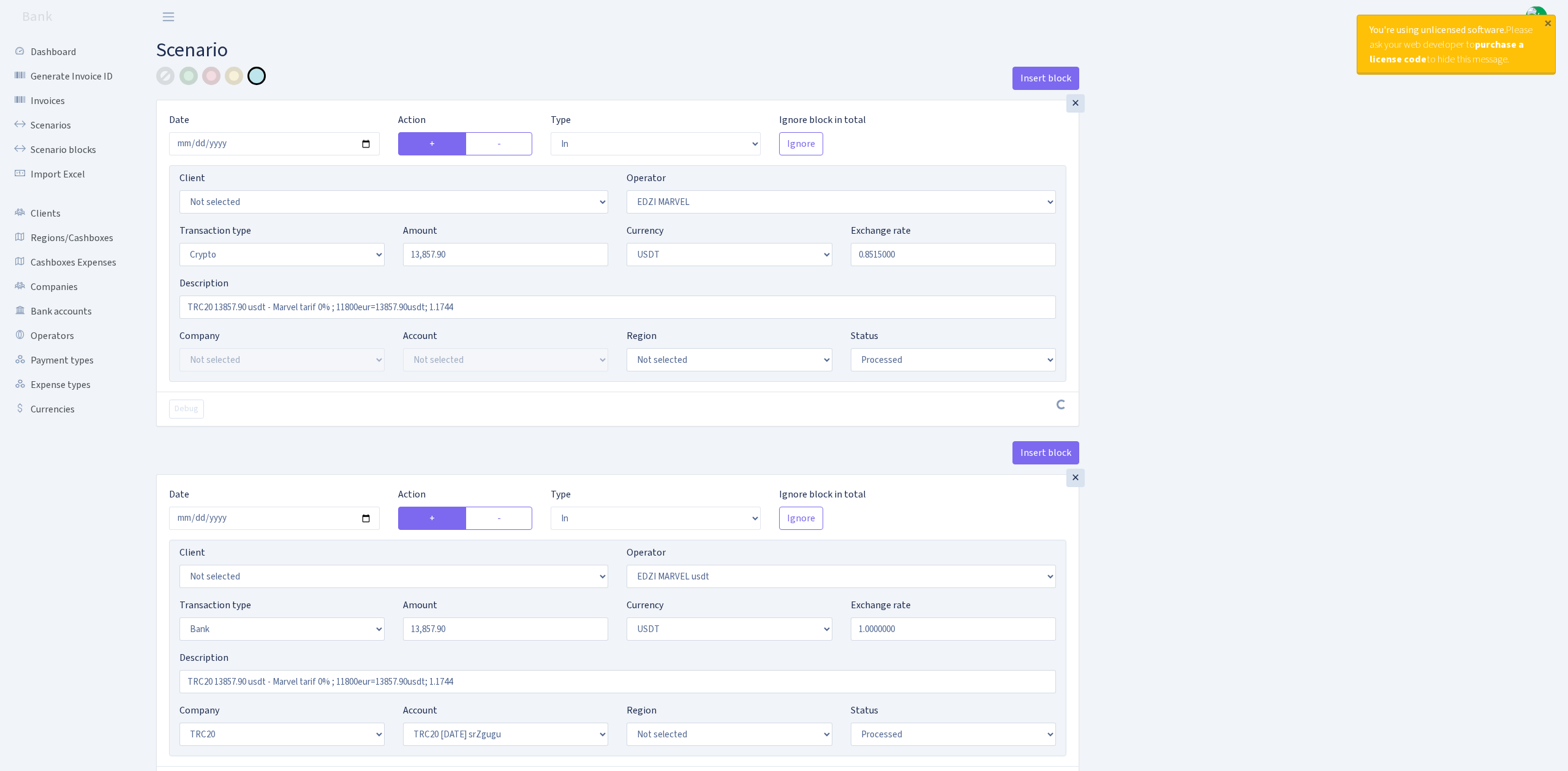
select select "in"
select select "494"
select select "3"
select select "6"
select select "processed"
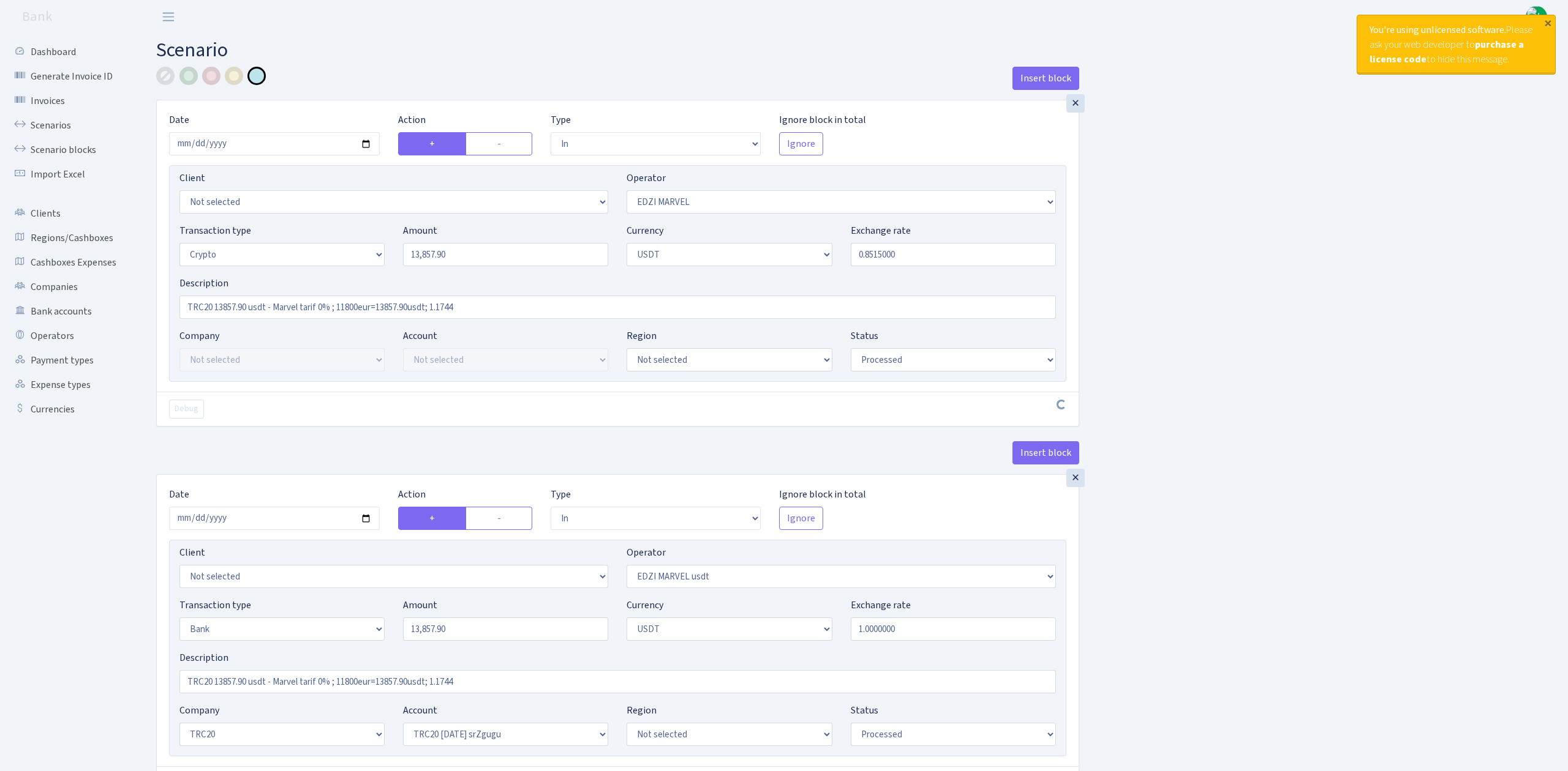
select select "in"
select select "495"
select select "2"
select select "6"
select select "20"
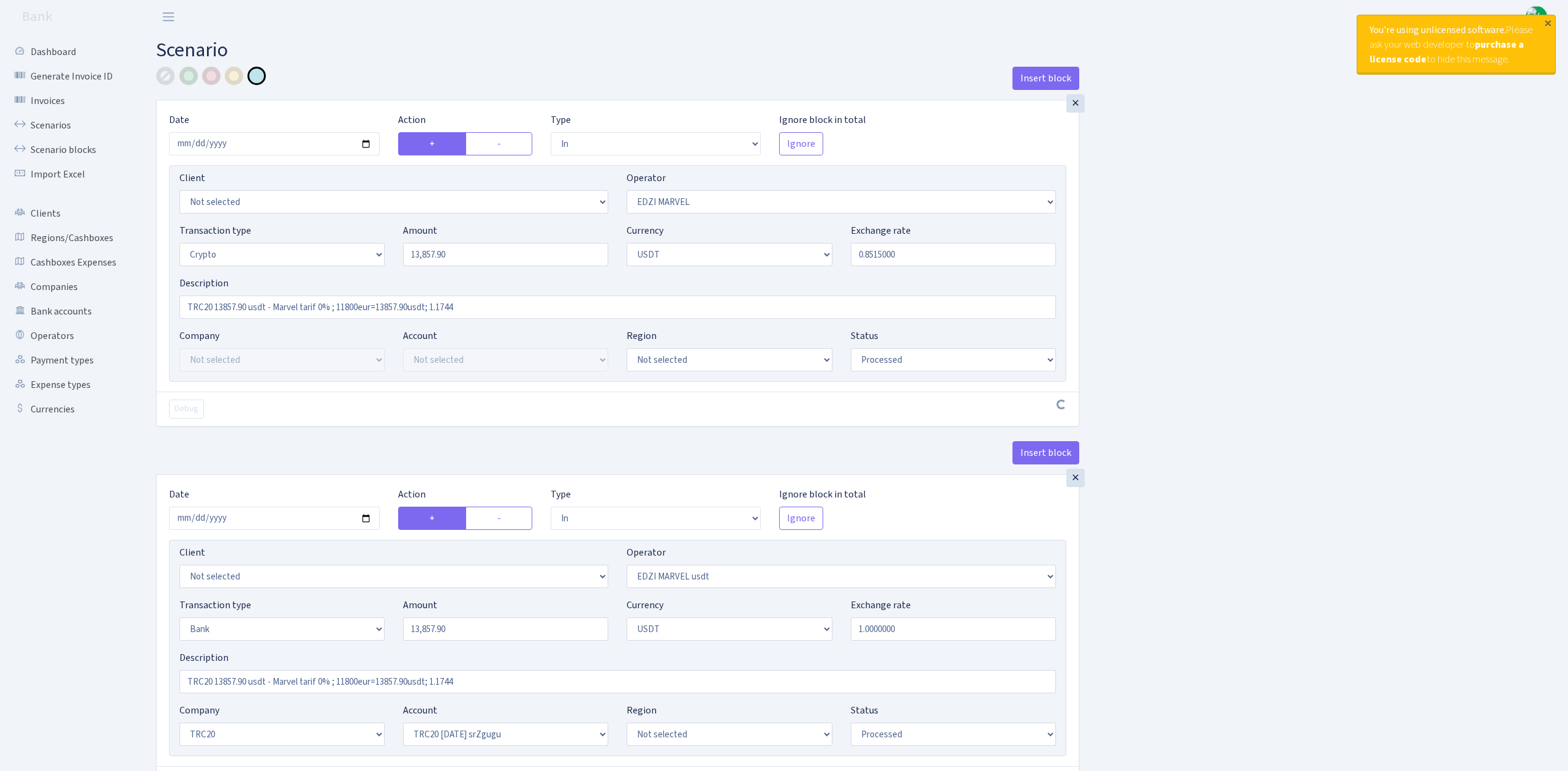
select select "61"
select select "processed"
select select "out"
select select "495"
select select "15"
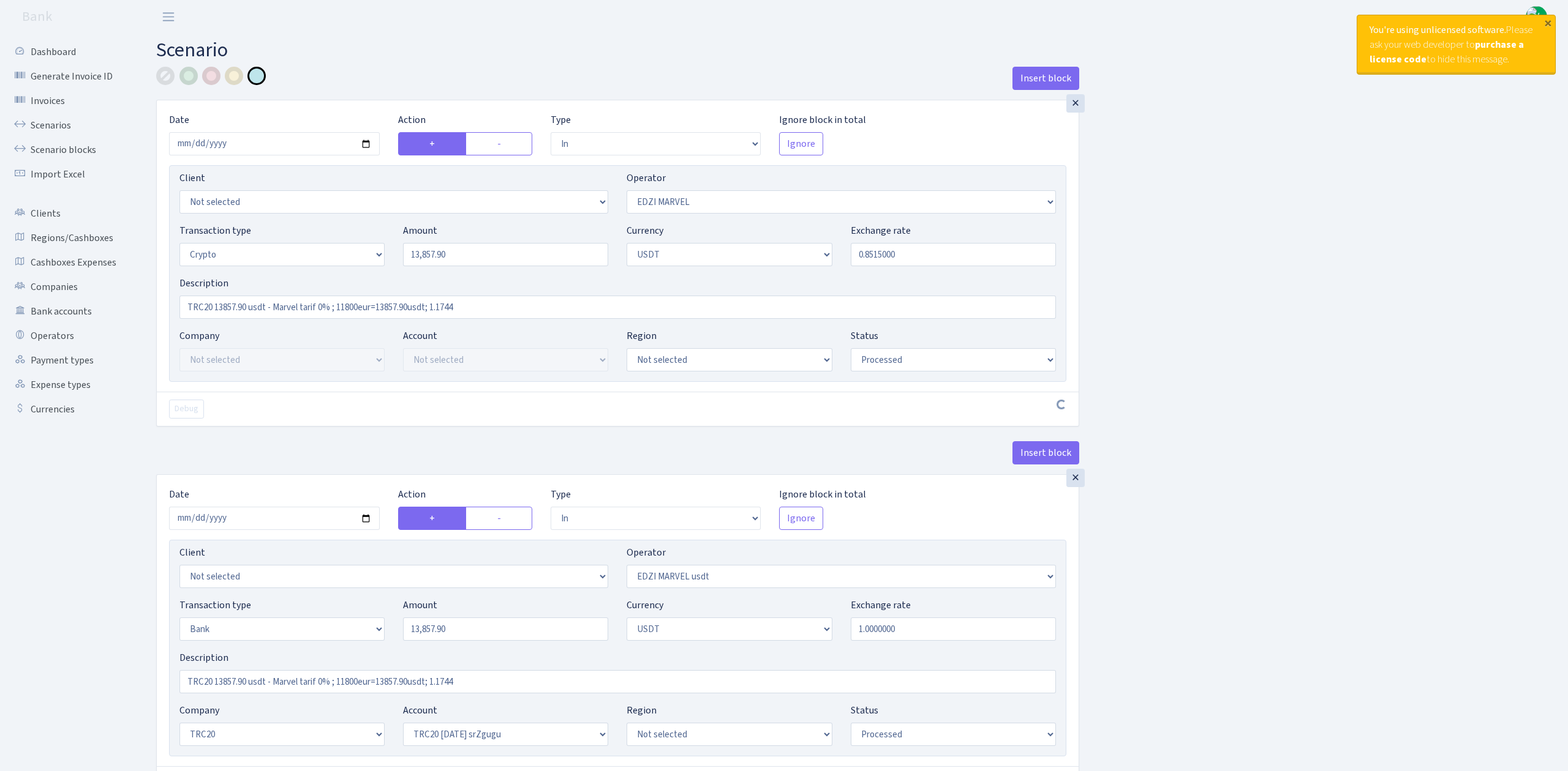
select select "6"
select select "processed"
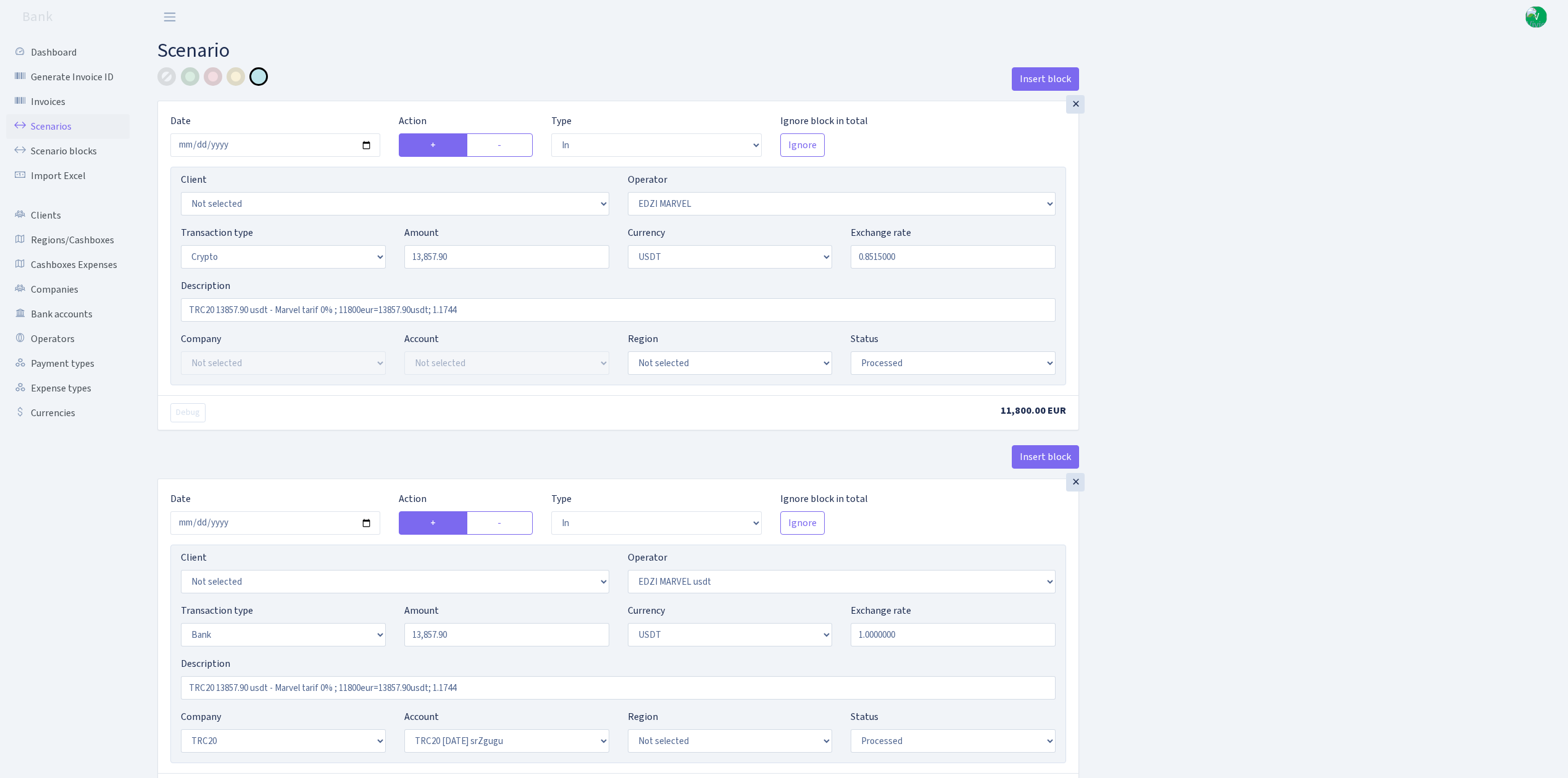
click at [55, 117] on link "Scenarios" at bounding box center [67, 127] width 123 height 25
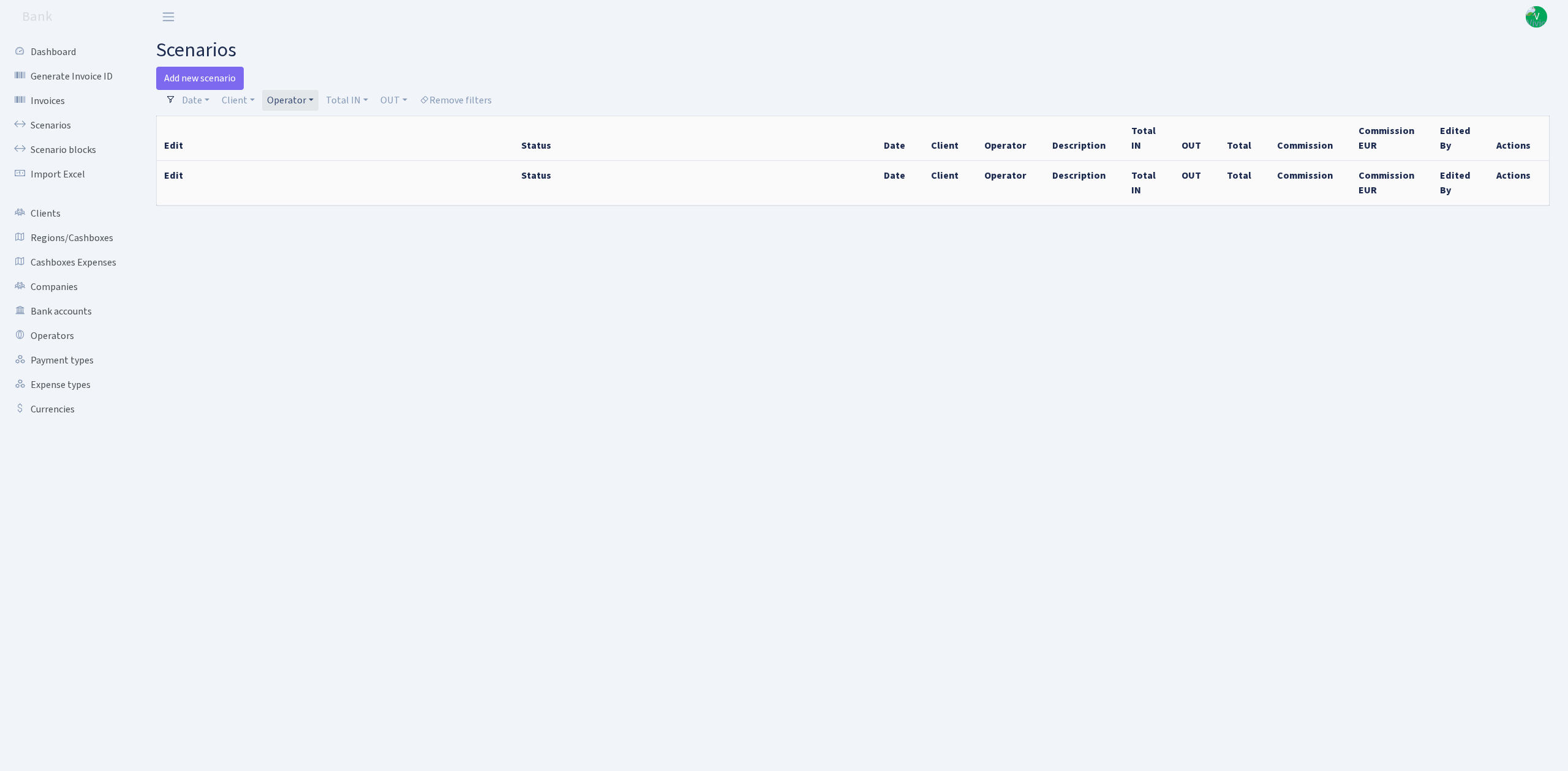
select select "100"
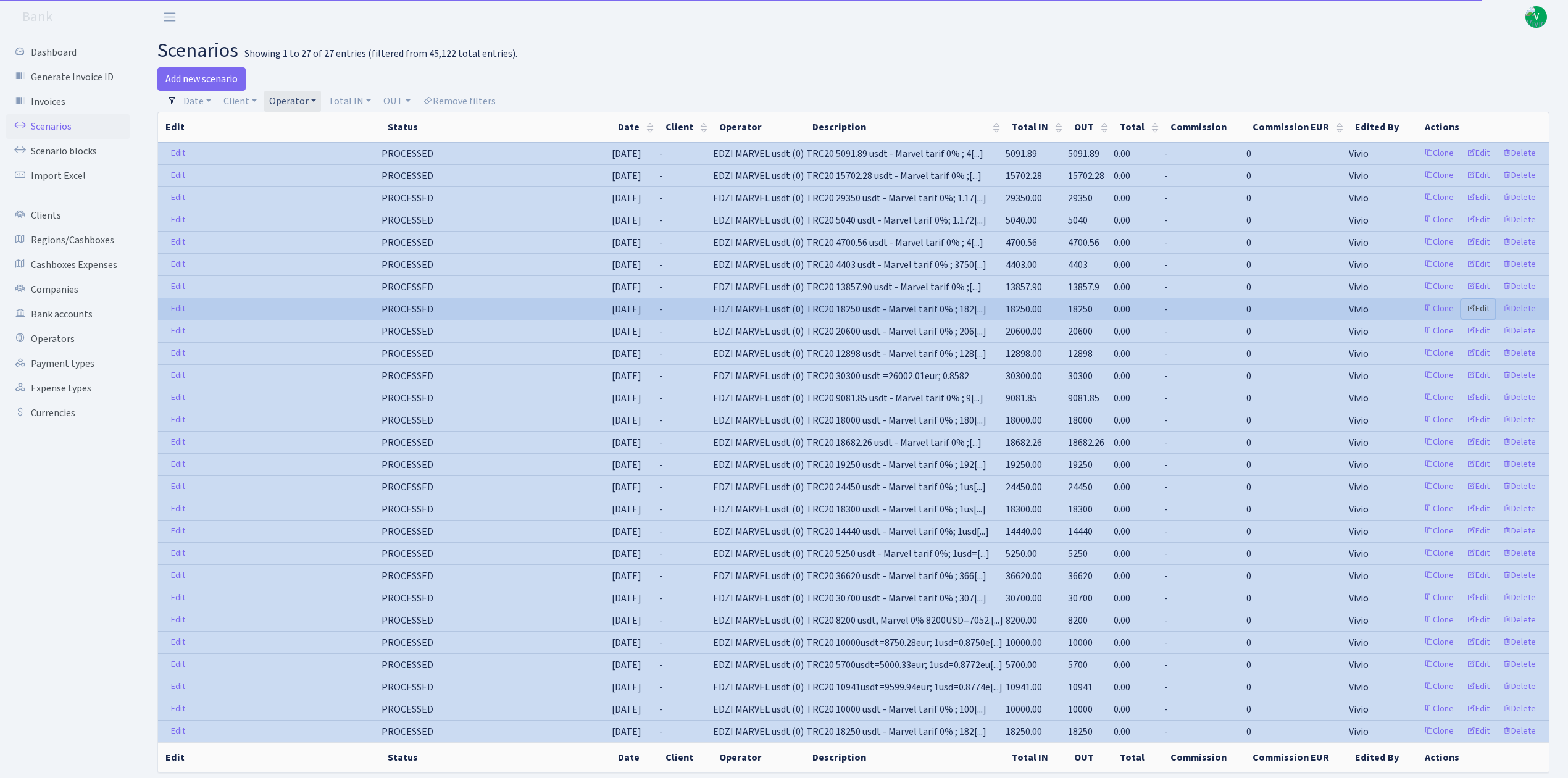
click at [1479, 312] on link "Edit" at bounding box center [1478, 309] width 34 height 20
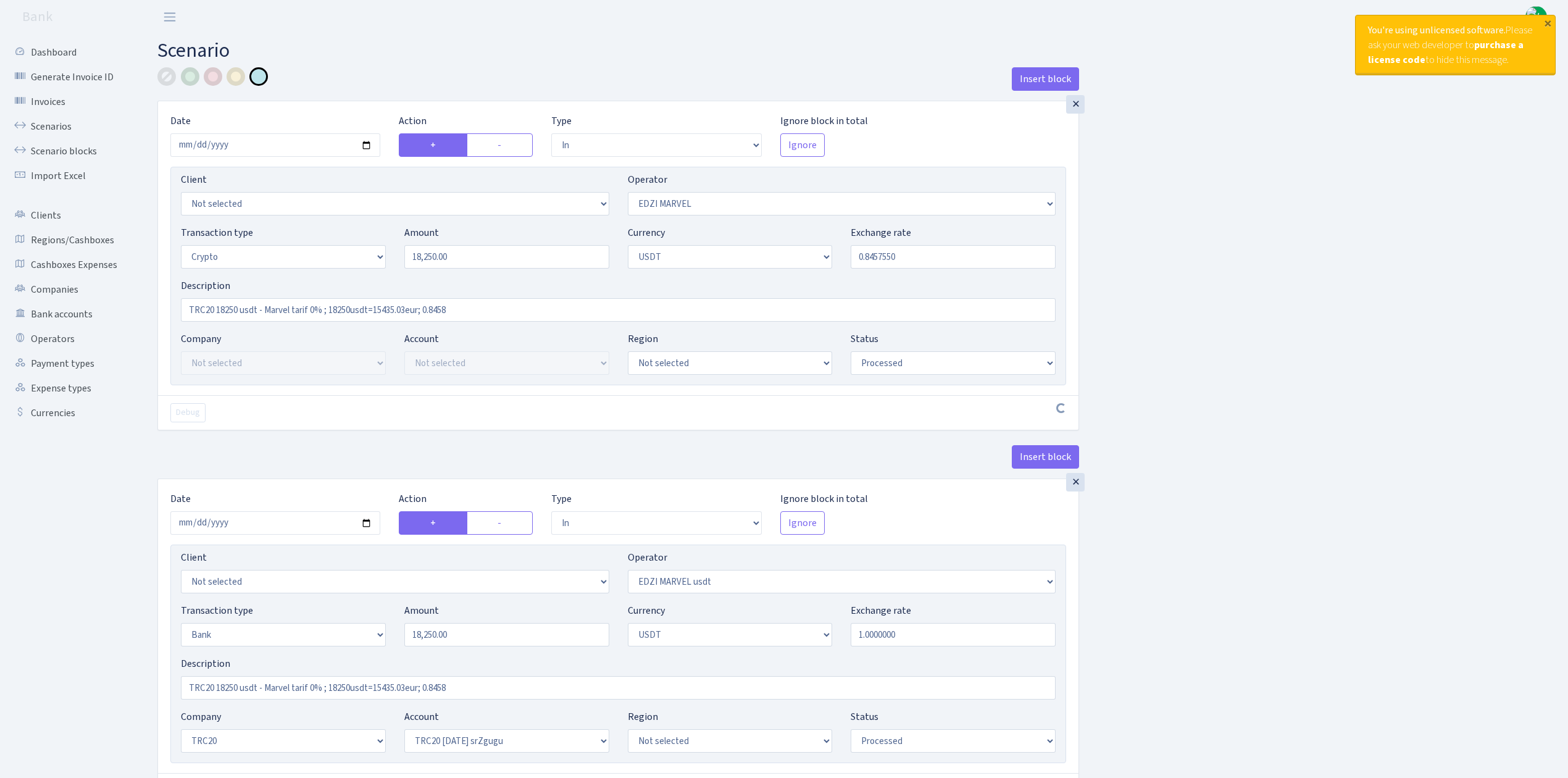
select select "in"
select select "494"
select select "3"
select select "6"
select select "processed"
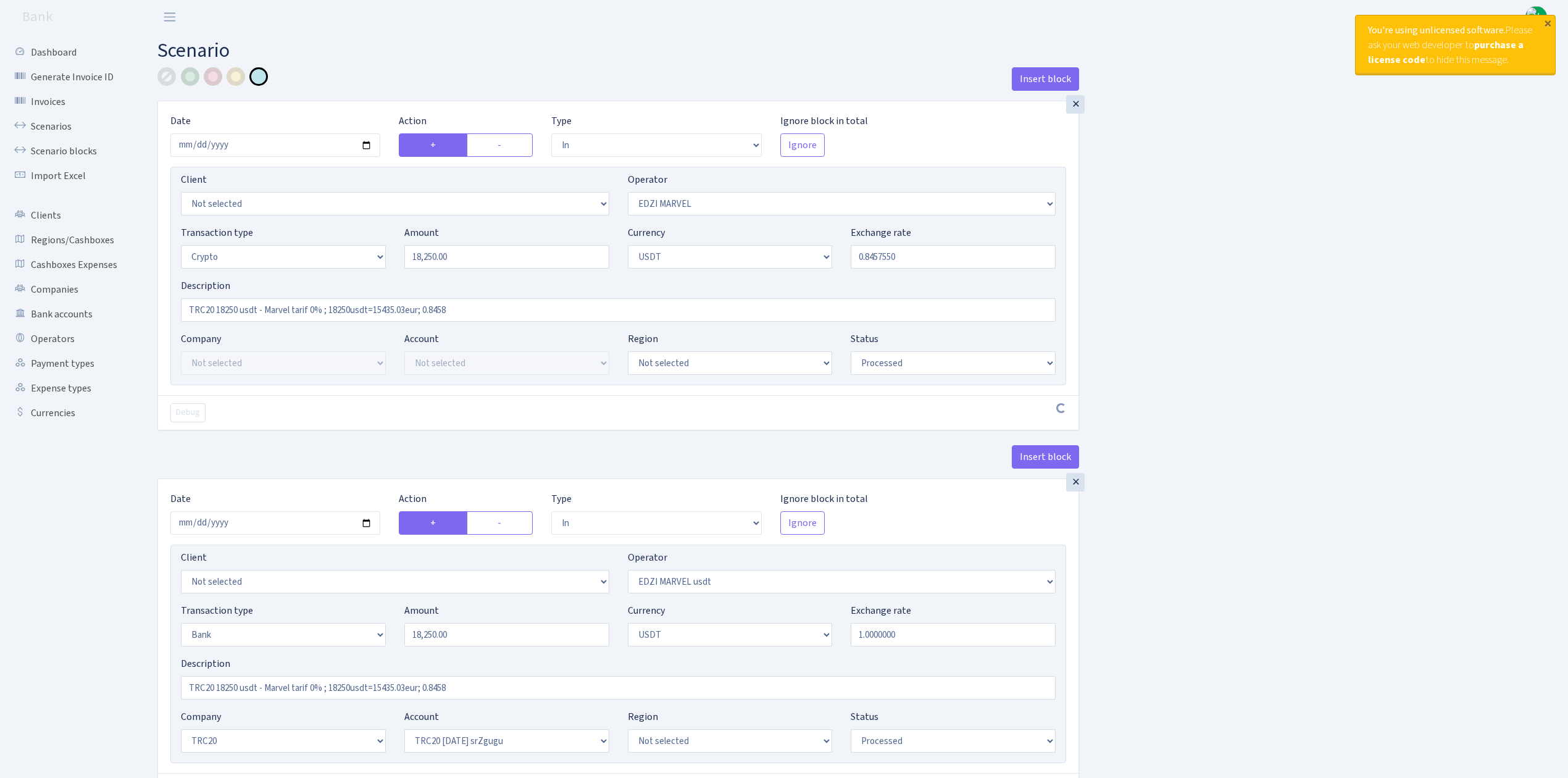
select select "in"
select select "495"
select select "2"
select select "6"
select select "20"
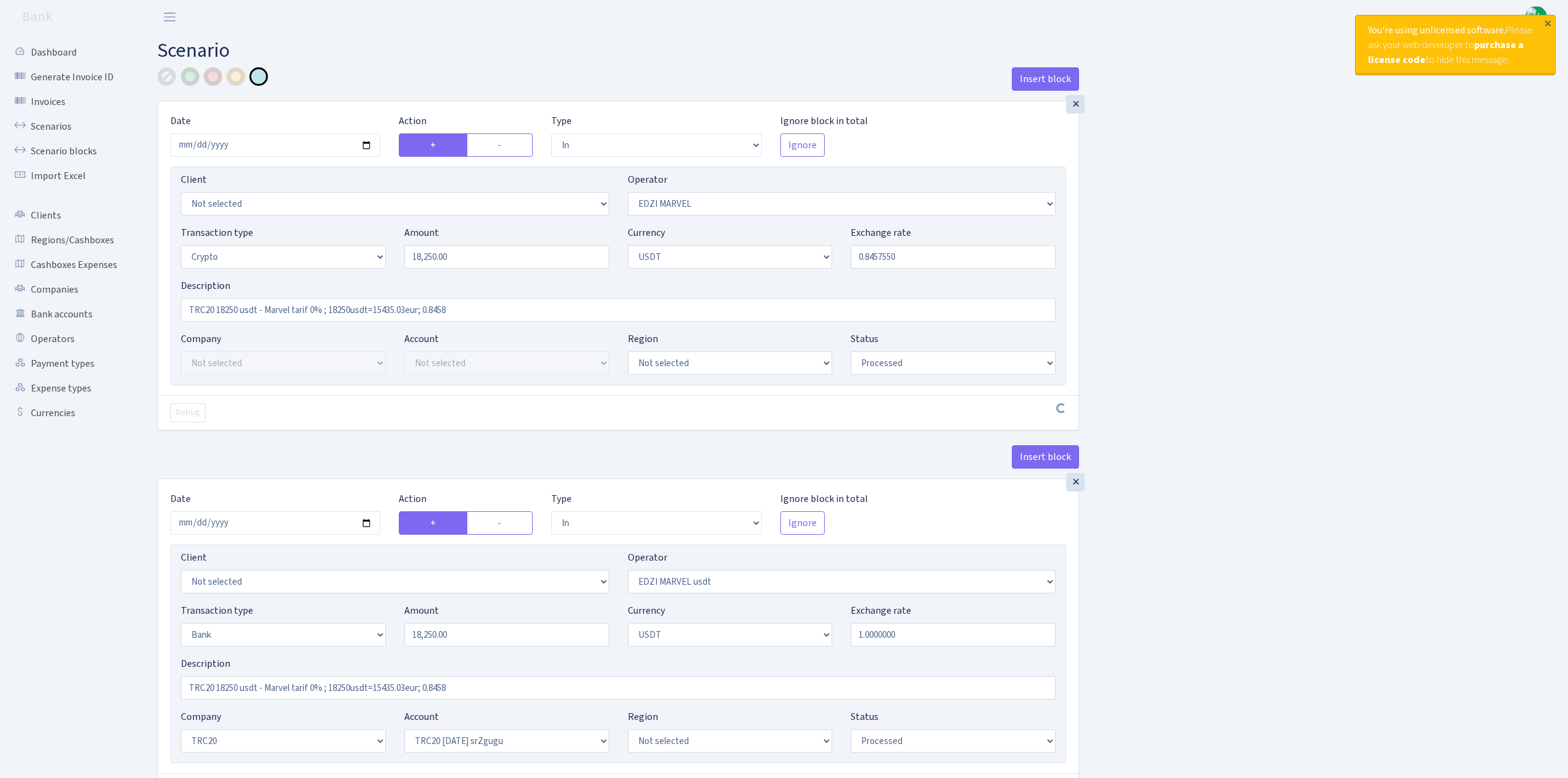
select select "61"
select select "processed"
select select "out"
select select "495"
select select "15"
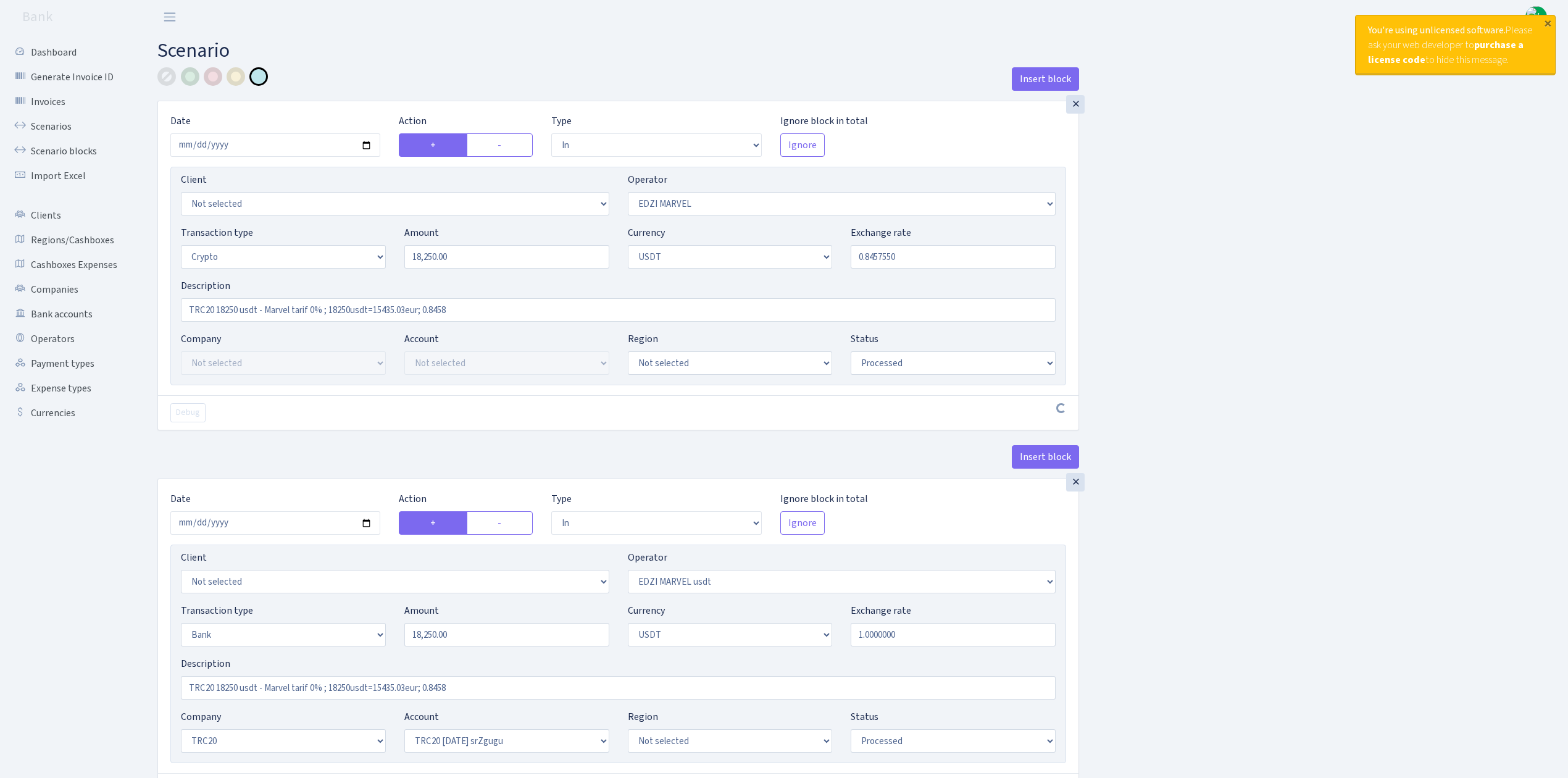
select select "6"
select select "processed"
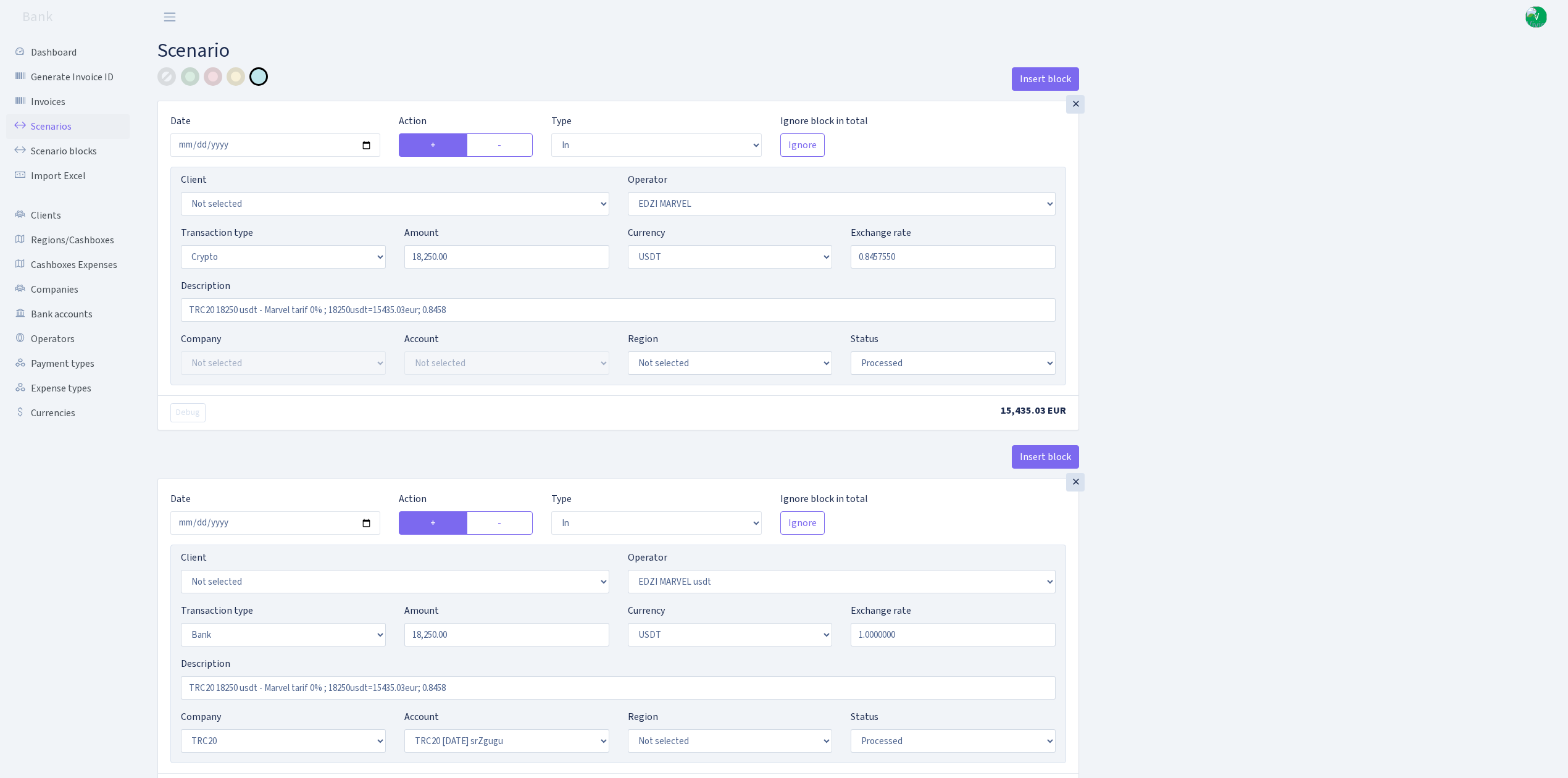
click at [58, 121] on link "Scenarios" at bounding box center [67, 127] width 123 height 25
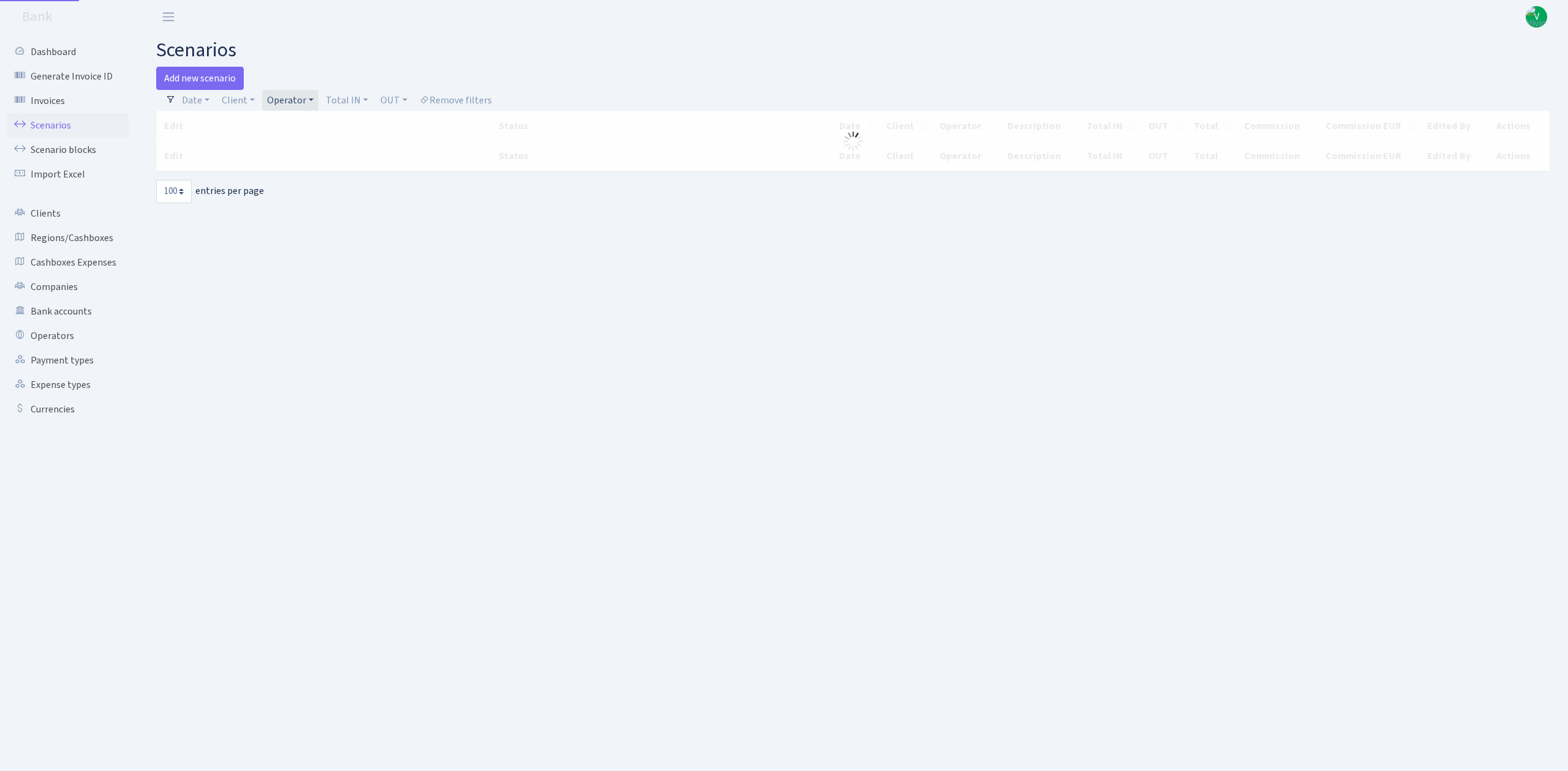
select select "100"
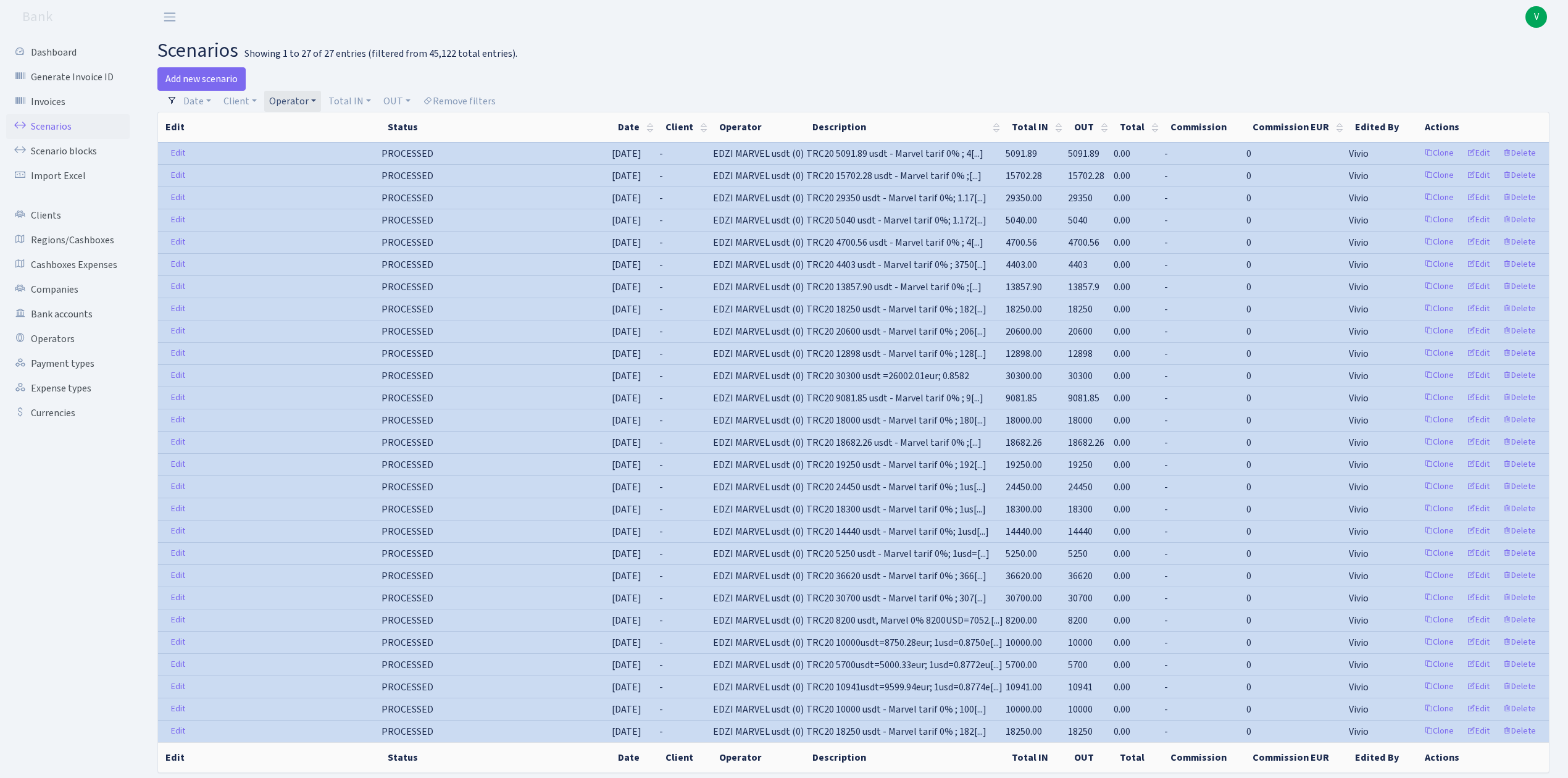
click at [54, 123] on link "Scenarios" at bounding box center [67, 127] width 123 height 25
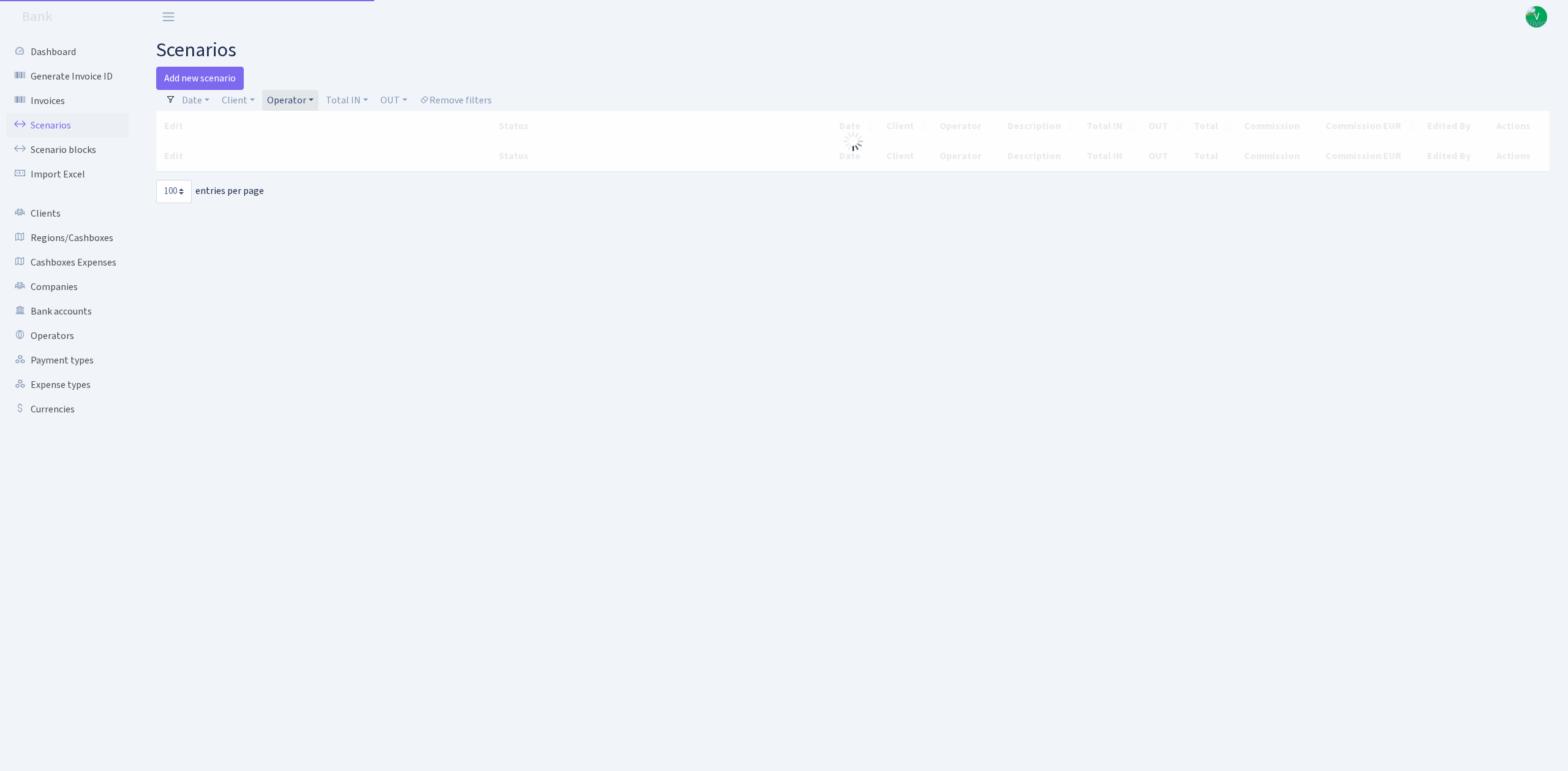
select select "100"
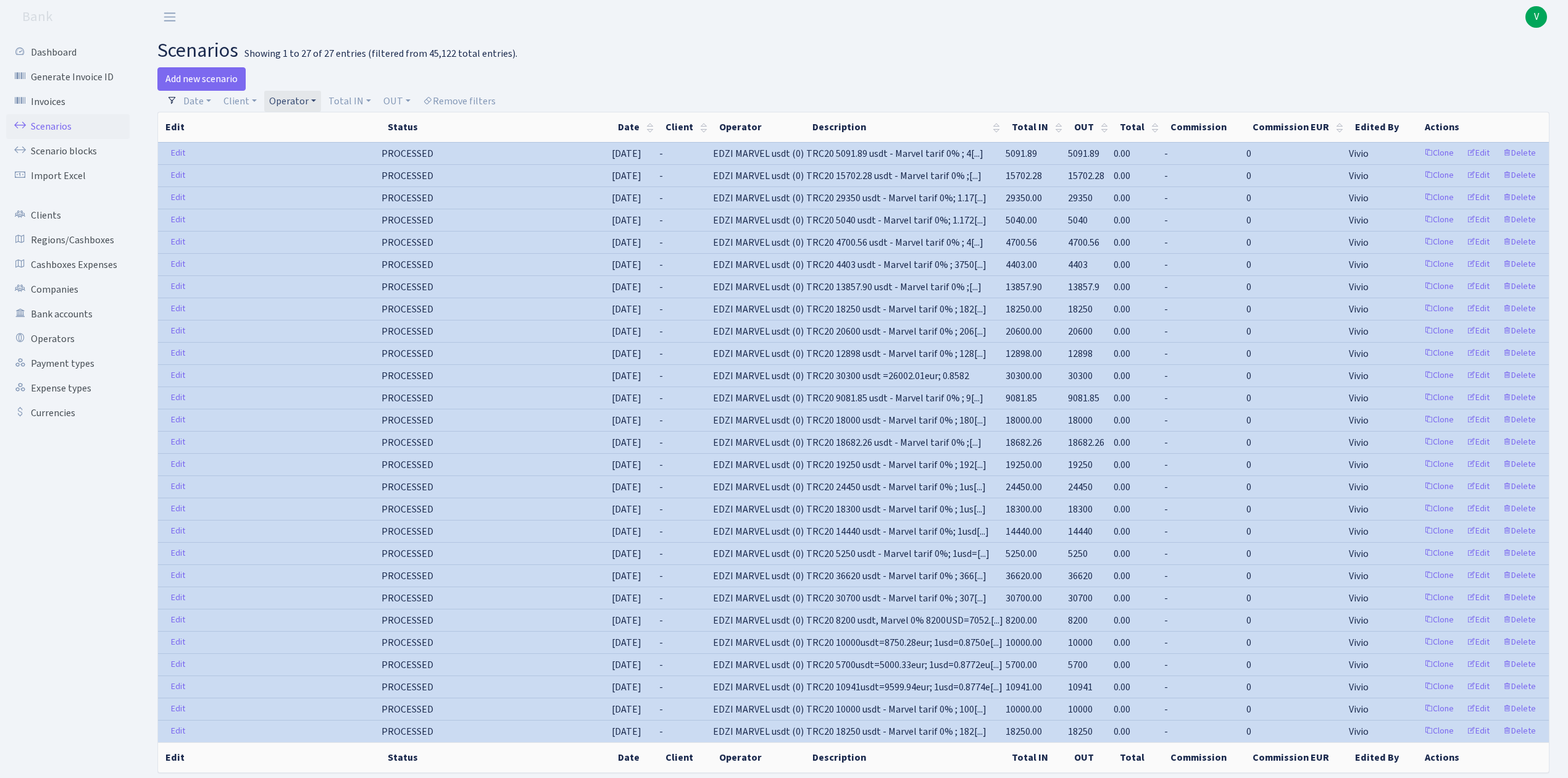
click at [284, 99] on link "Operator" at bounding box center [292, 101] width 57 height 21
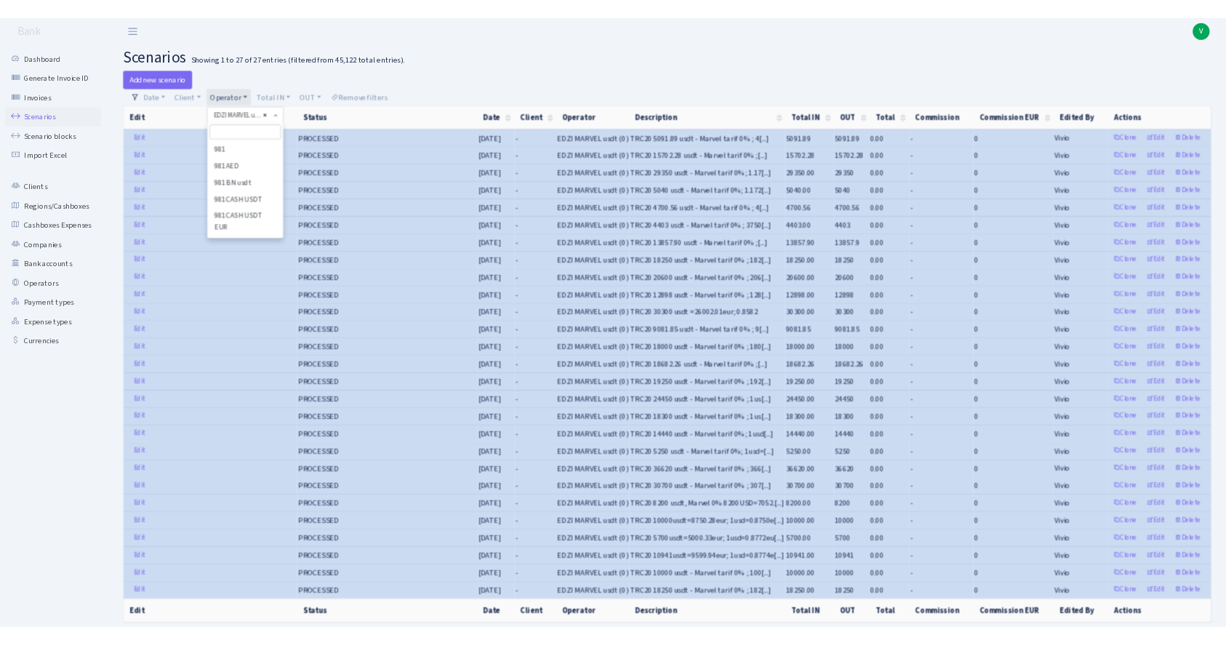
scroll to position [2576, 0]
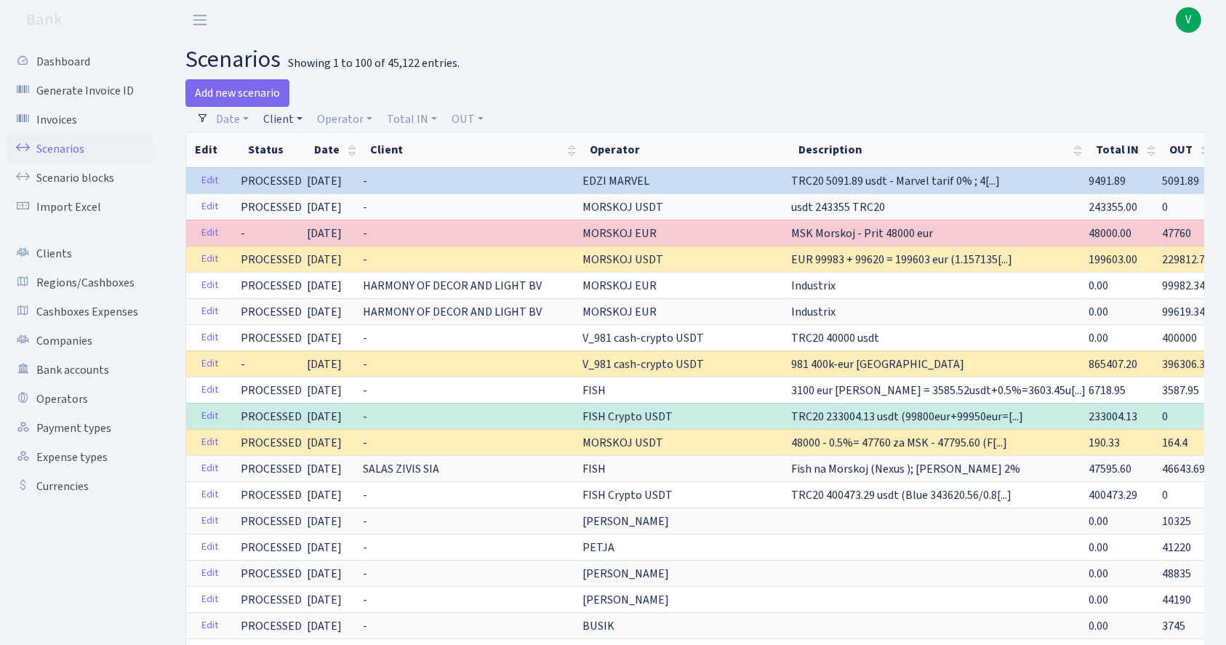
click at [276, 122] on link "Client" at bounding box center [282, 119] width 51 height 25
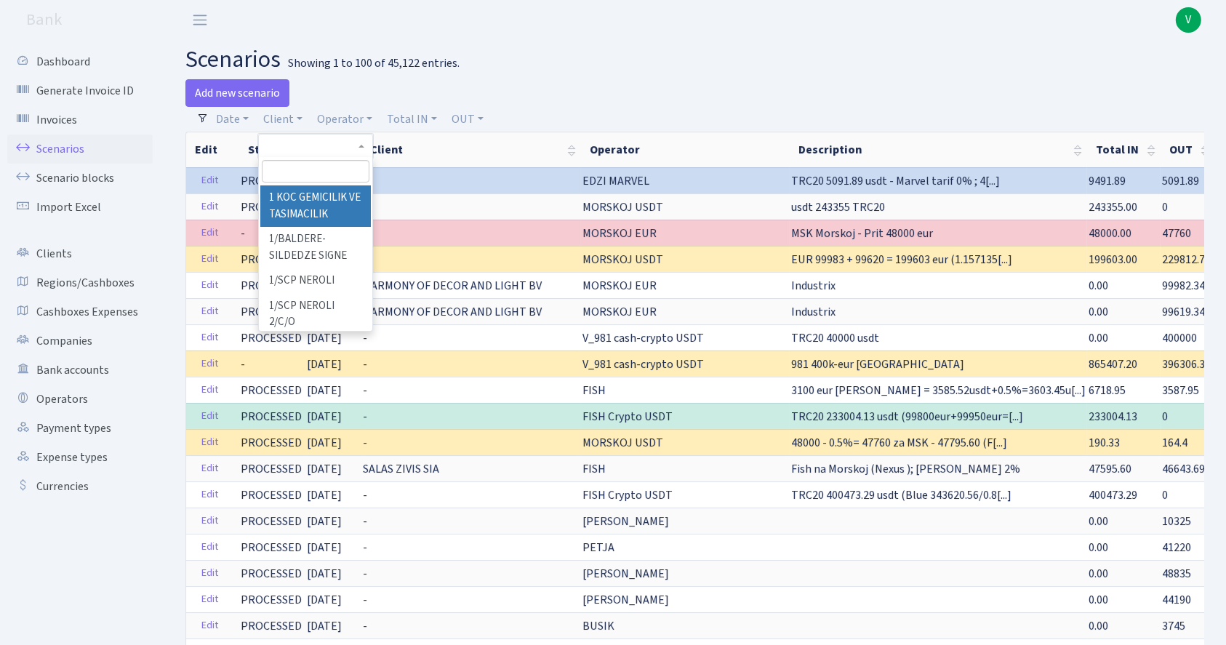
click at [285, 165] on input "search" at bounding box center [316, 171] width 108 height 23
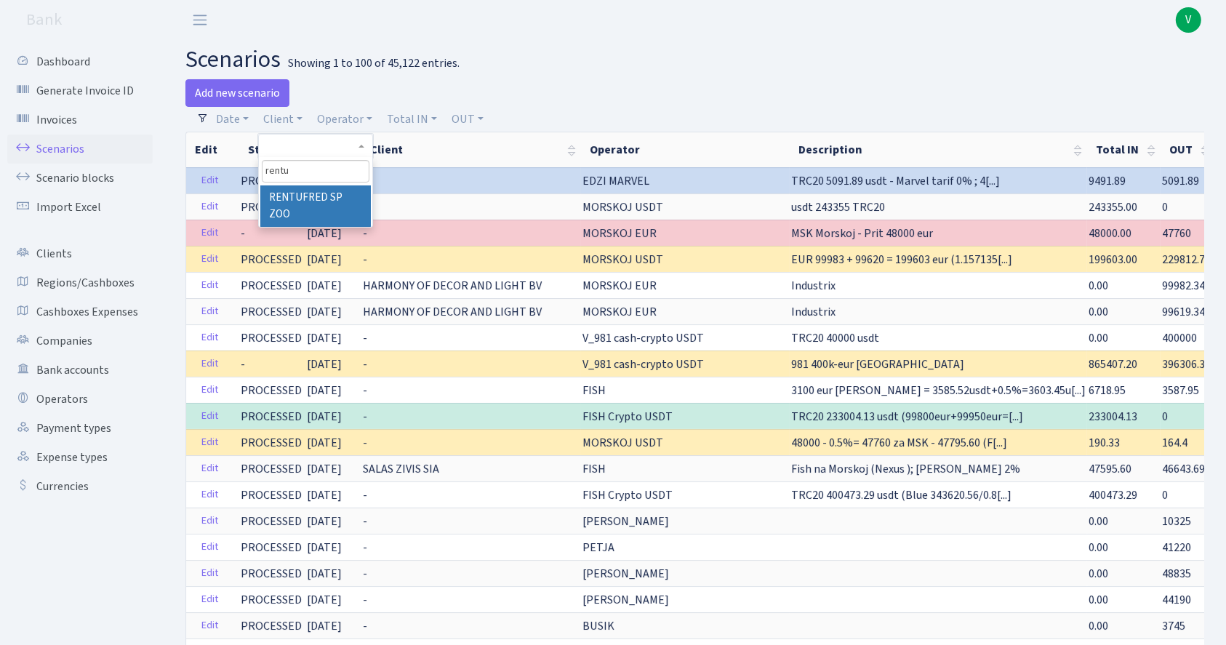
type input "rentu"
click at [311, 198] on li "RENTUFRED SP ZOO" at bounding box center [315, 205] width 111 height 41
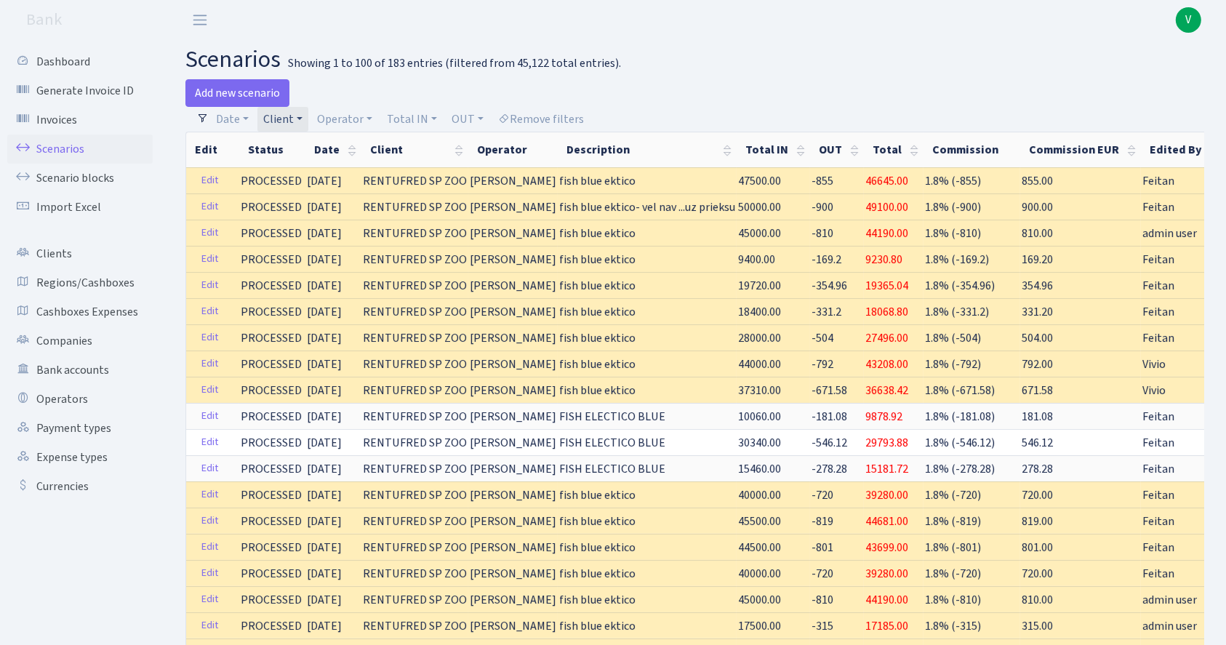
drag, startPoint x: 273, startPoint y: 119, endPoint x: 311, endPoint y: 122, distance: 37.9
click at [273, 119] on link "Client" at bounding box center [282, 119] width 51 height 25
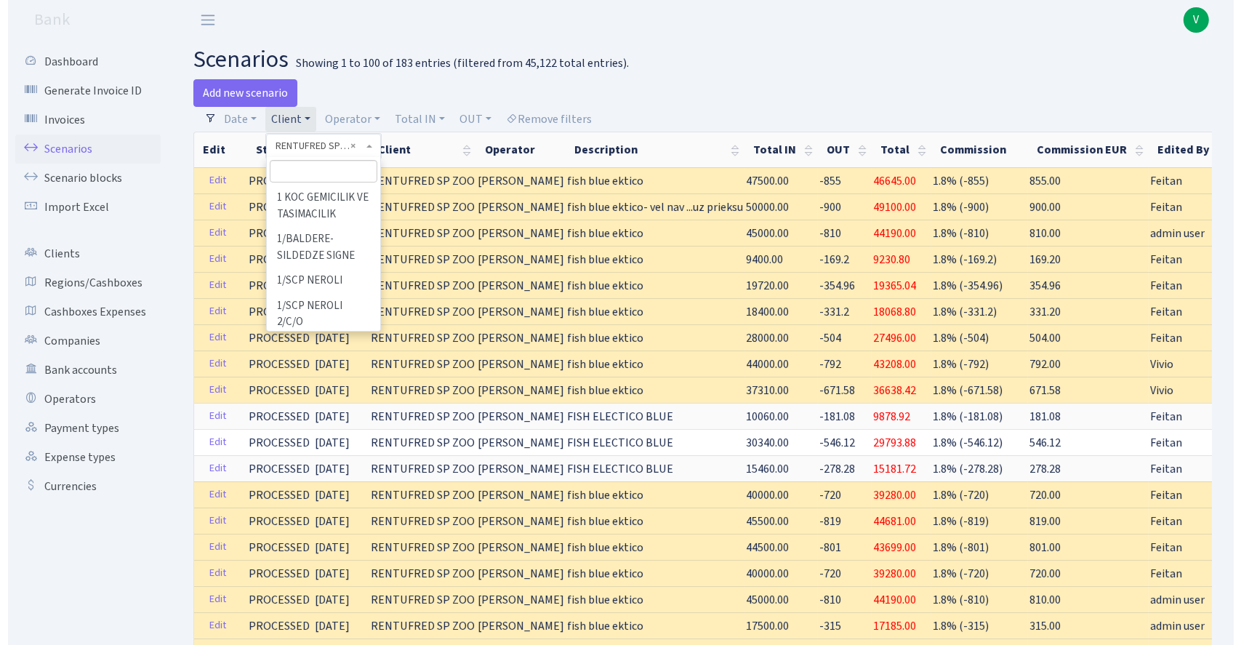
scroll to position [93581, 0]
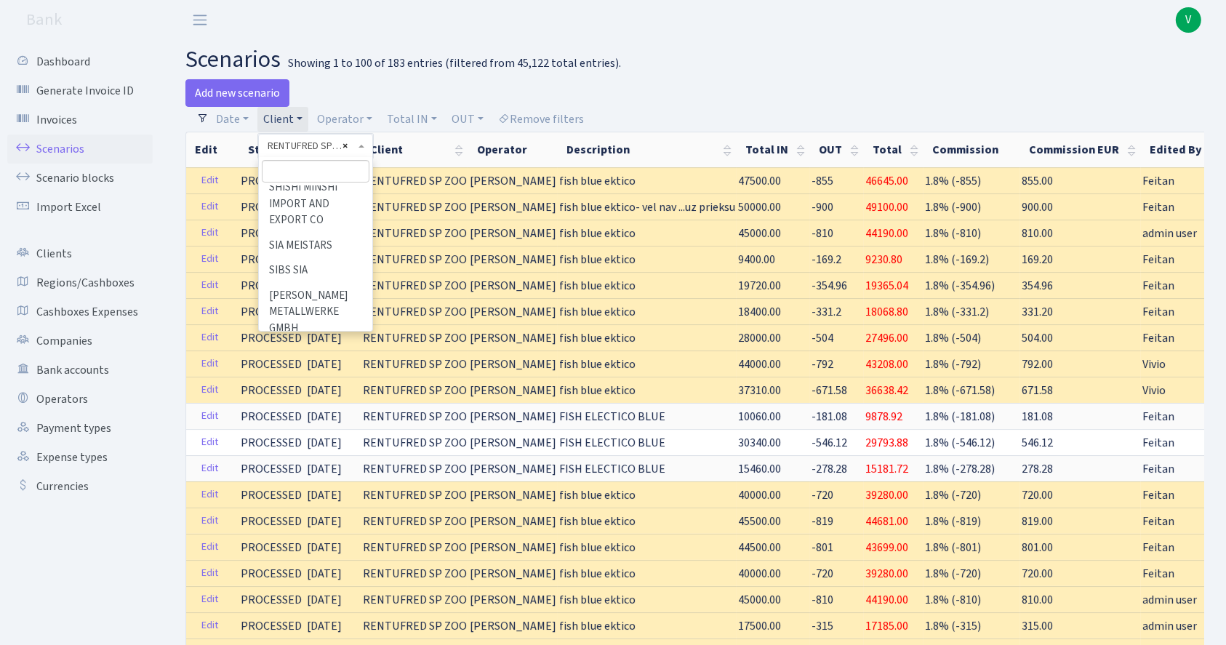
select select
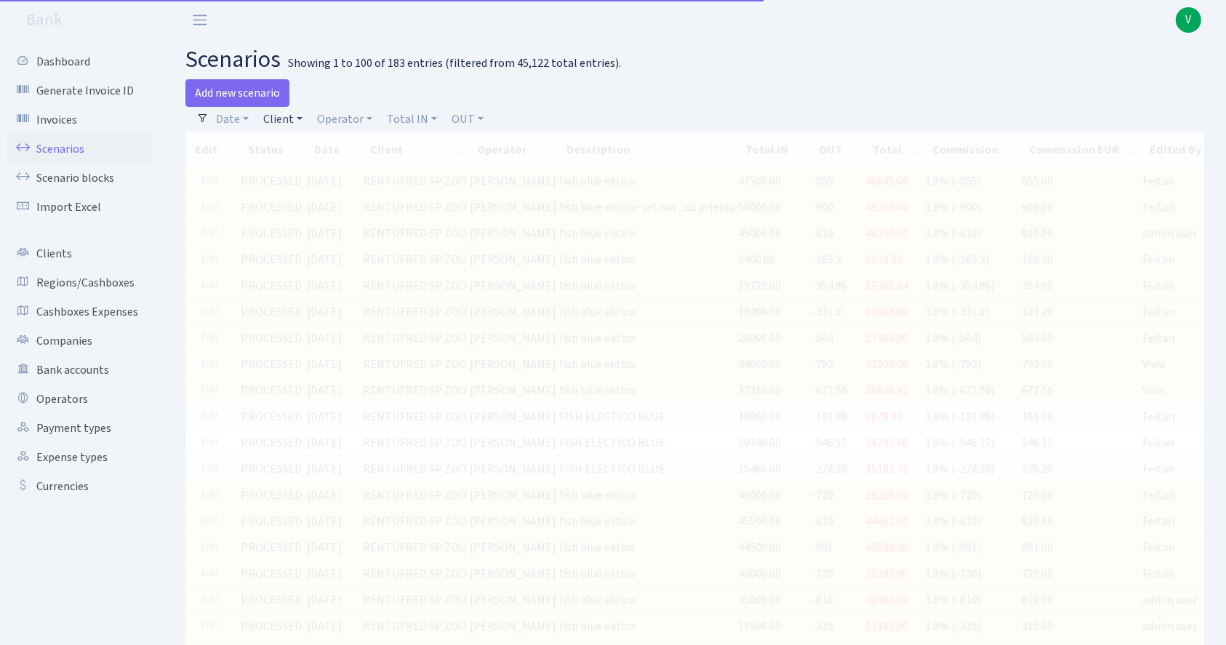
click at [289, 116] on link "Client" at bounding box center [282, 119] width 51 height 25
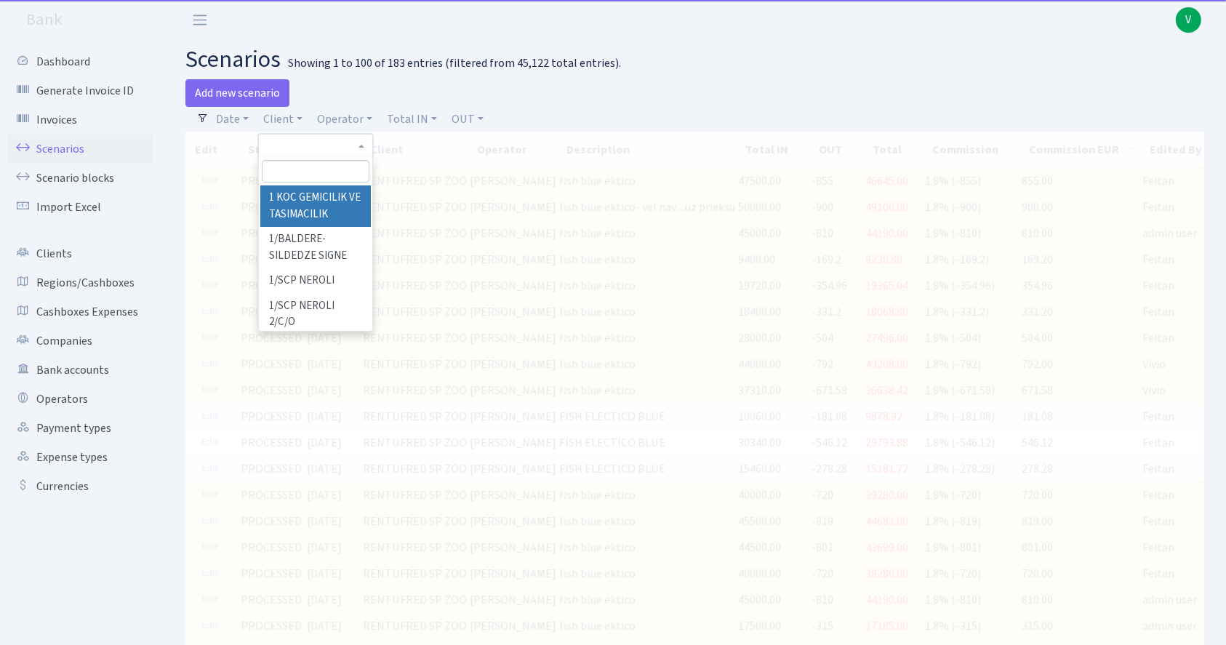
click at [291, 179] on input "search" at bounding box center [316, 171] width 108 height 23
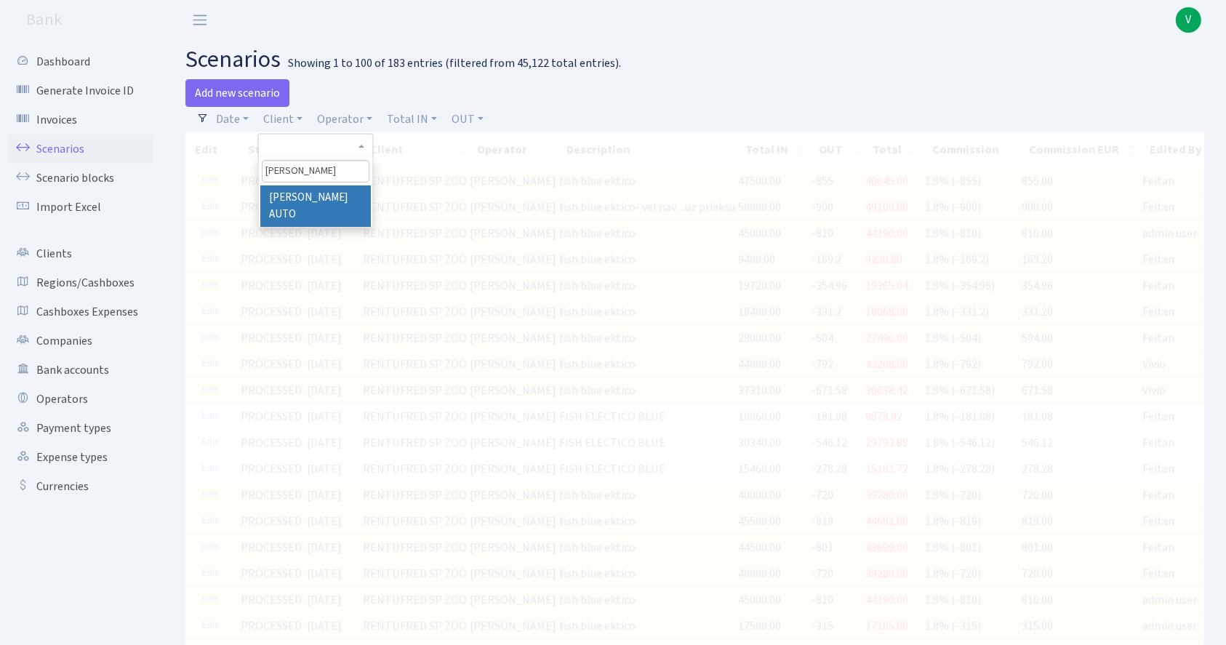
type input "manus"
click at [321, 195] on li "[PERSON_NAME] AUTO" at bounding box center [315, 205] width 111 height 41
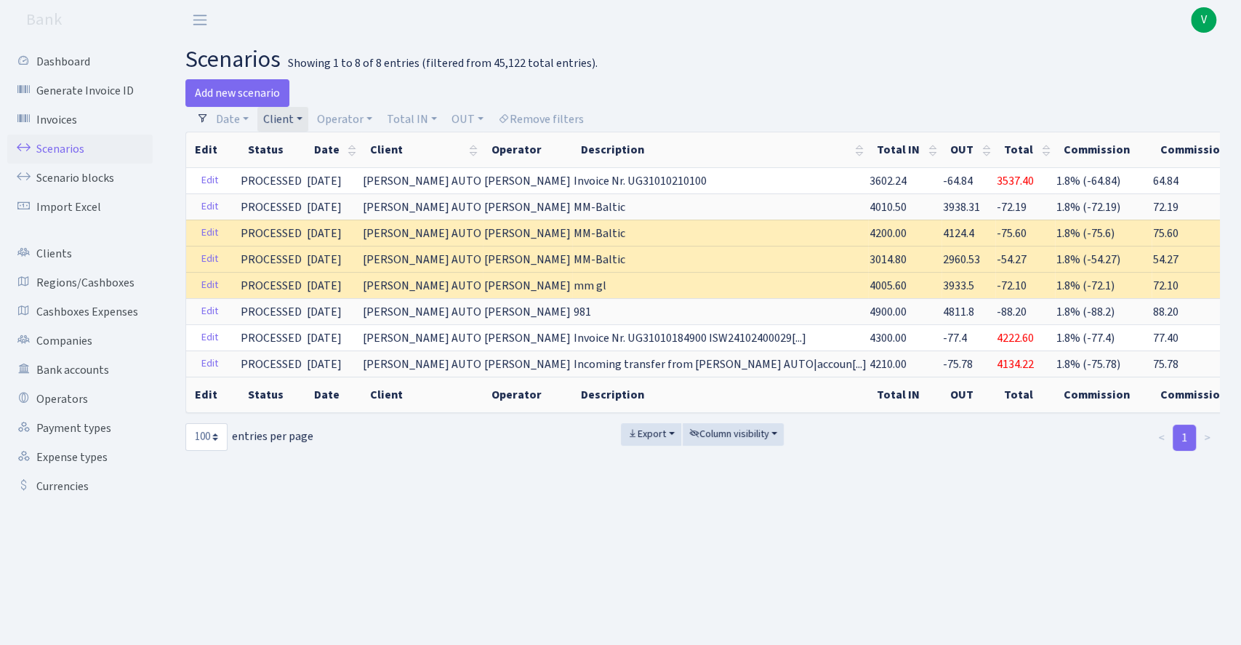
drag, startPoint x: 287, startPoint y: 123, endPoint x: 307, endPoint y: 125, distance: 20.5
click at [287, 123] on link "Client" at bounding box center [282, 119] width 51 height 25
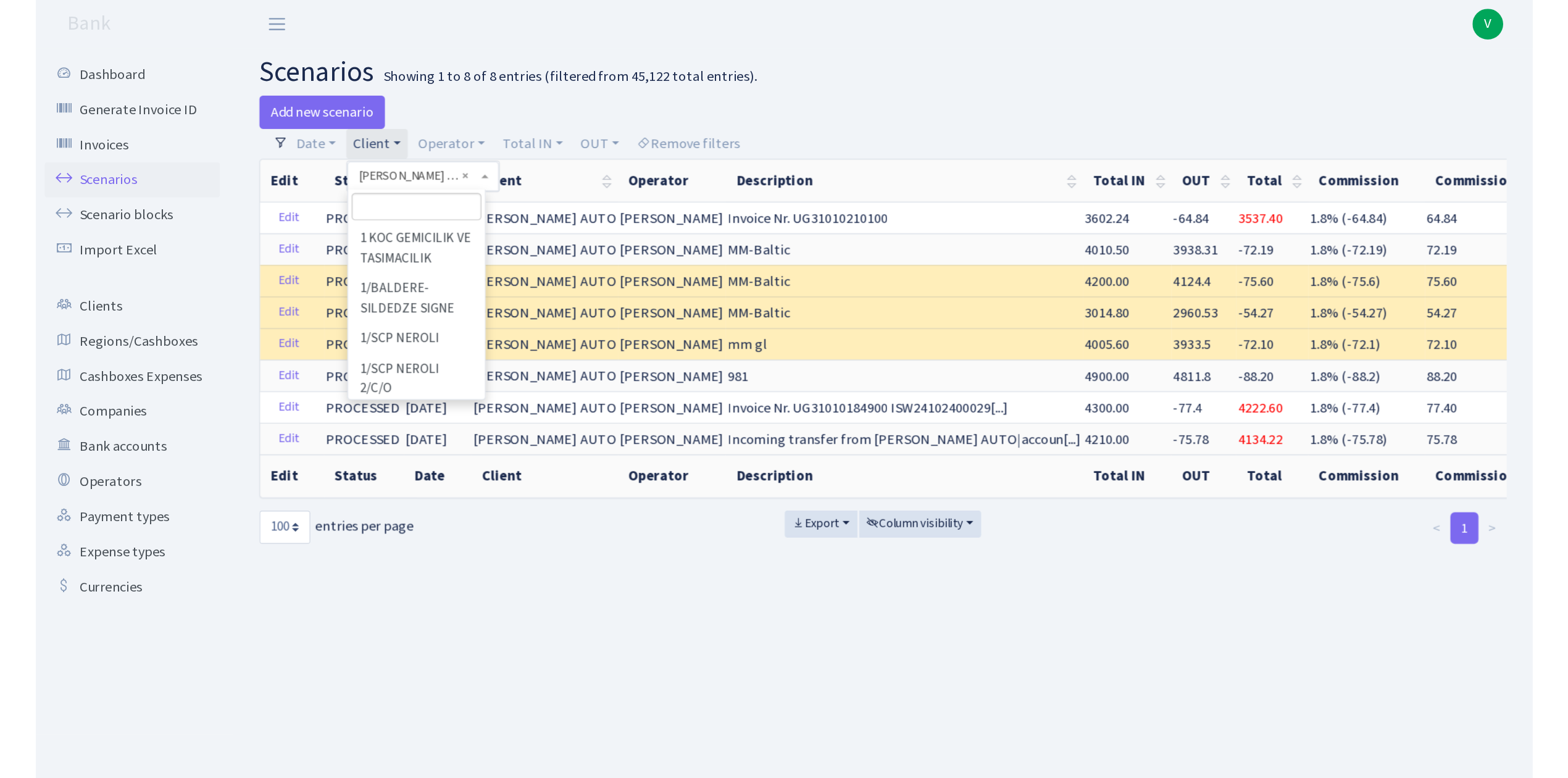
scroll to position [58112, 0]
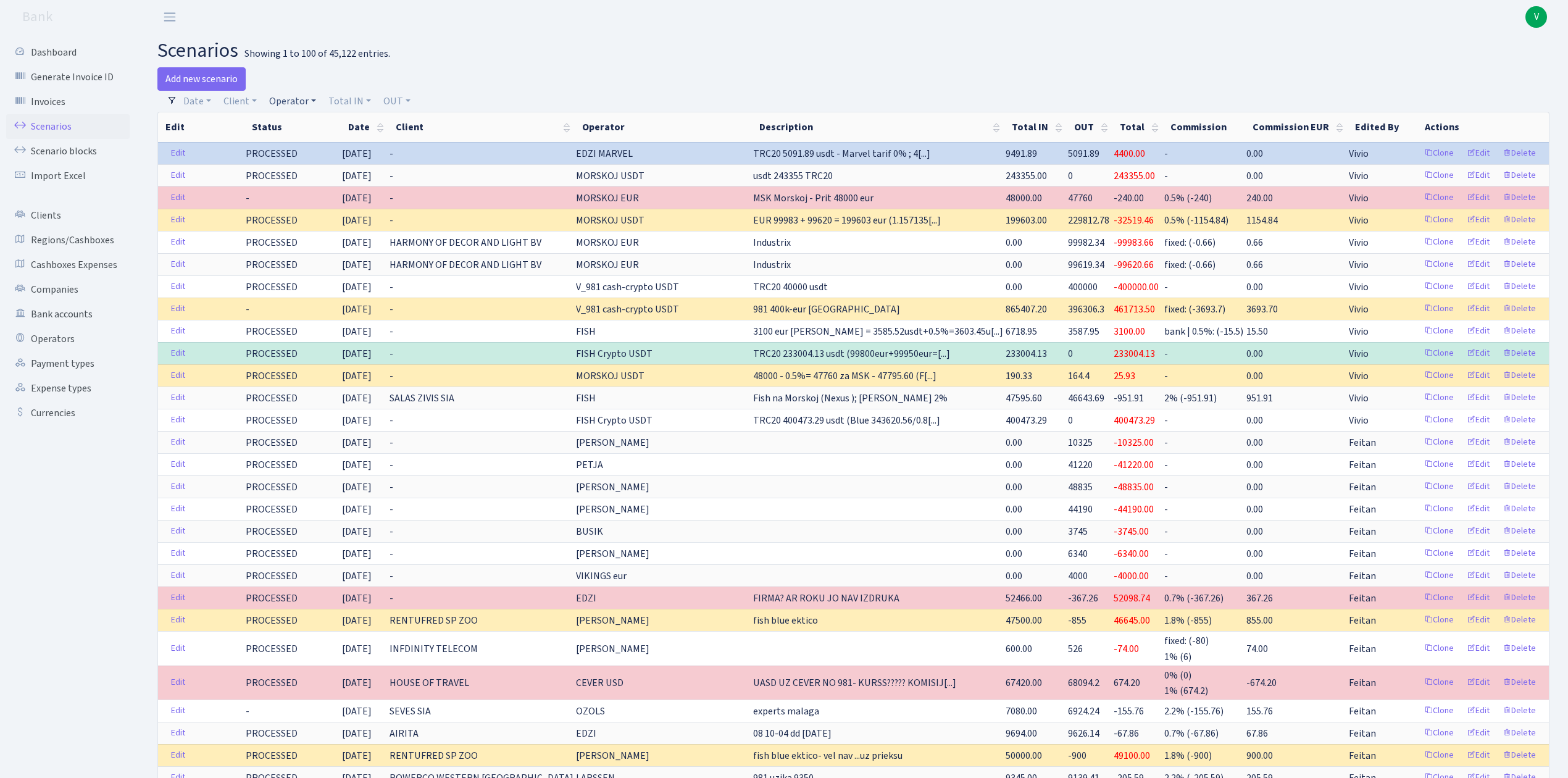
click at [295, 101] on link "Operator" at bounding box center [292, 101] width 57 height 21
click at [306, 142] on input "search" at bounding box center [313, 145] width 91 height 20
type input "edzi"
click at [341, 216] on li "EDZI MARVEL" at bounding box center [313, 224] width 93 height 21
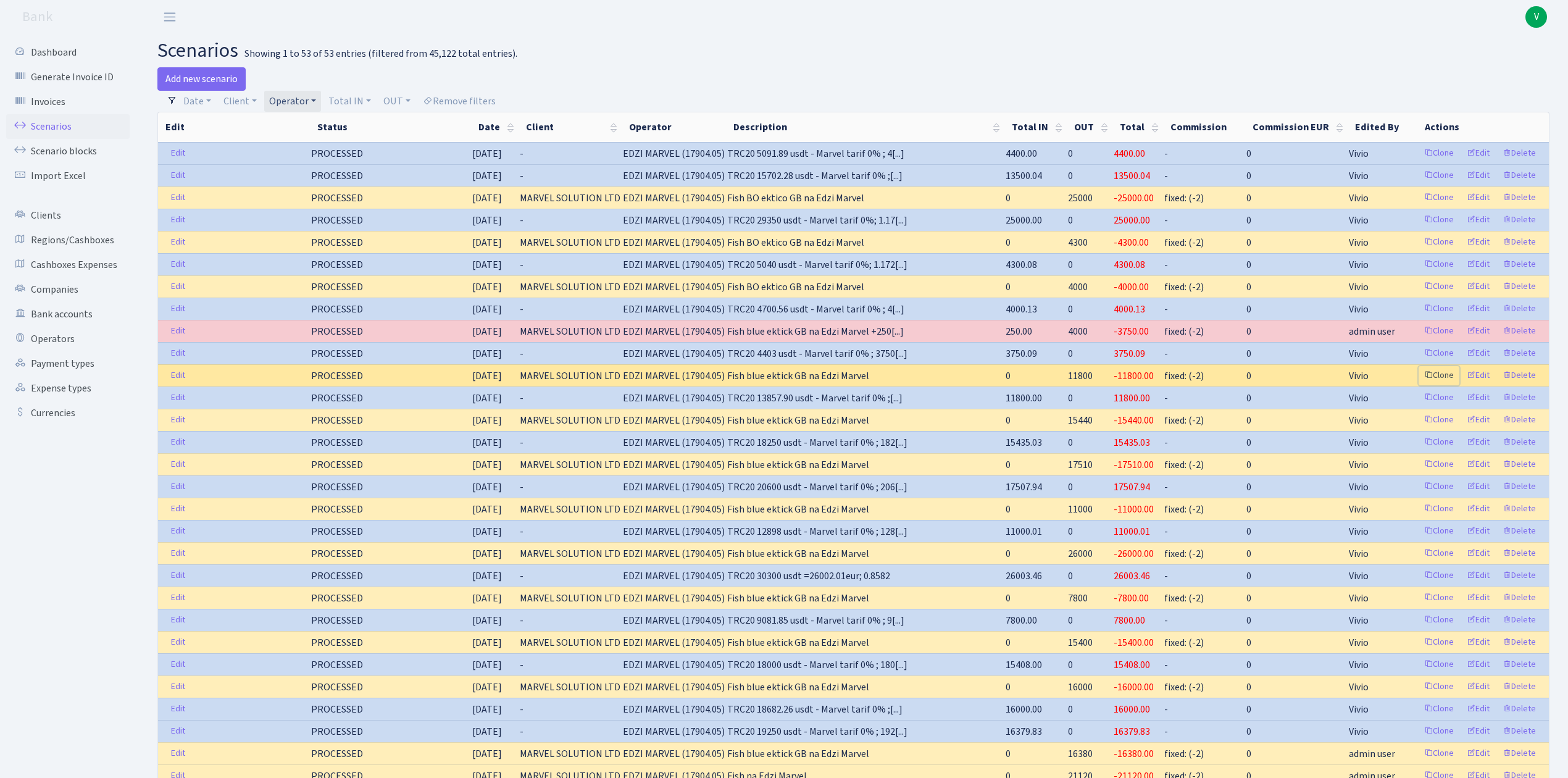
click at [1446, 379] on link "Clone" at bounding box center [1439, 375] width 41 height 20
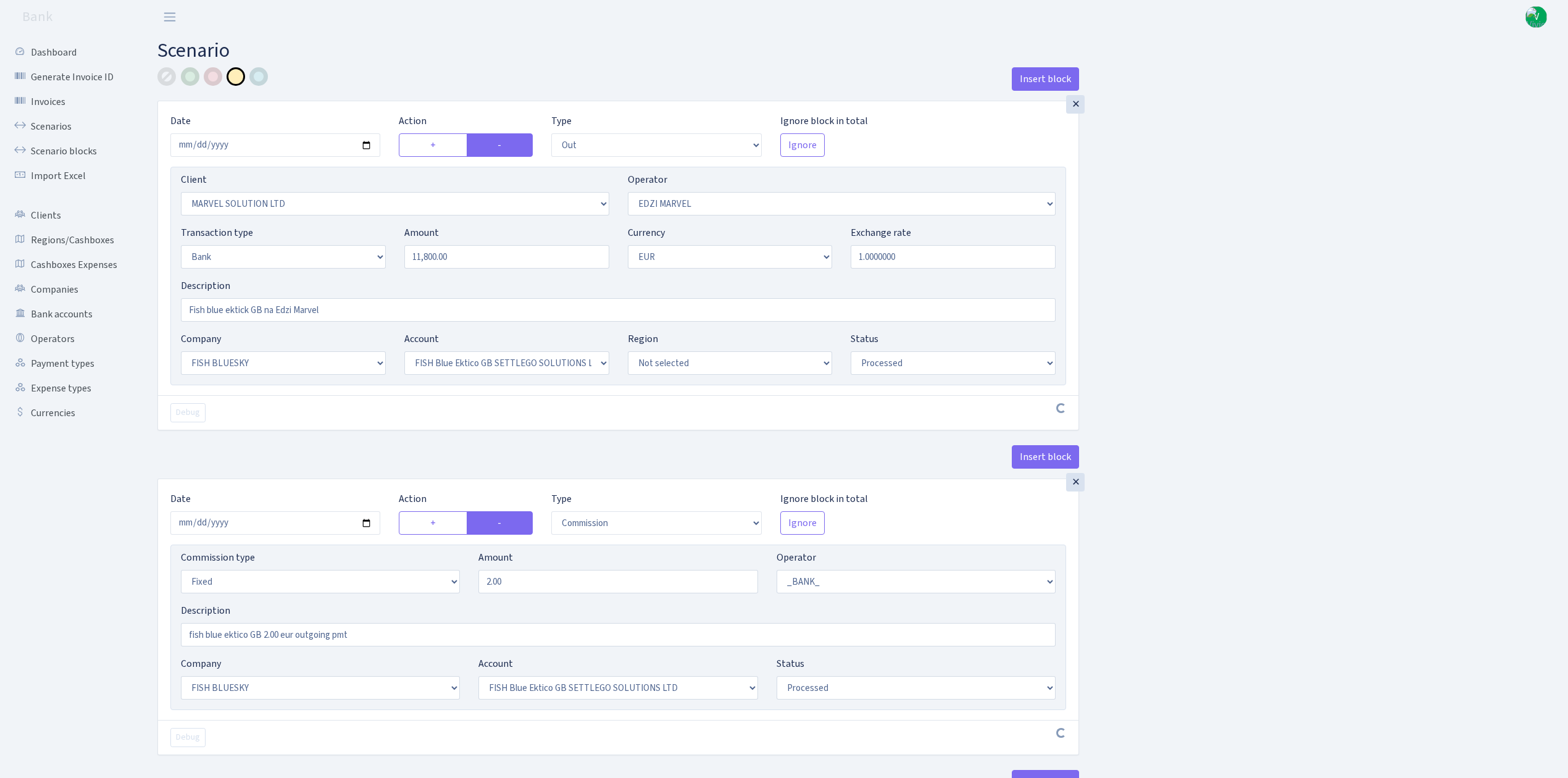
select select "out"
select select "3154"
select select "494"
select select "2"
select select "1"
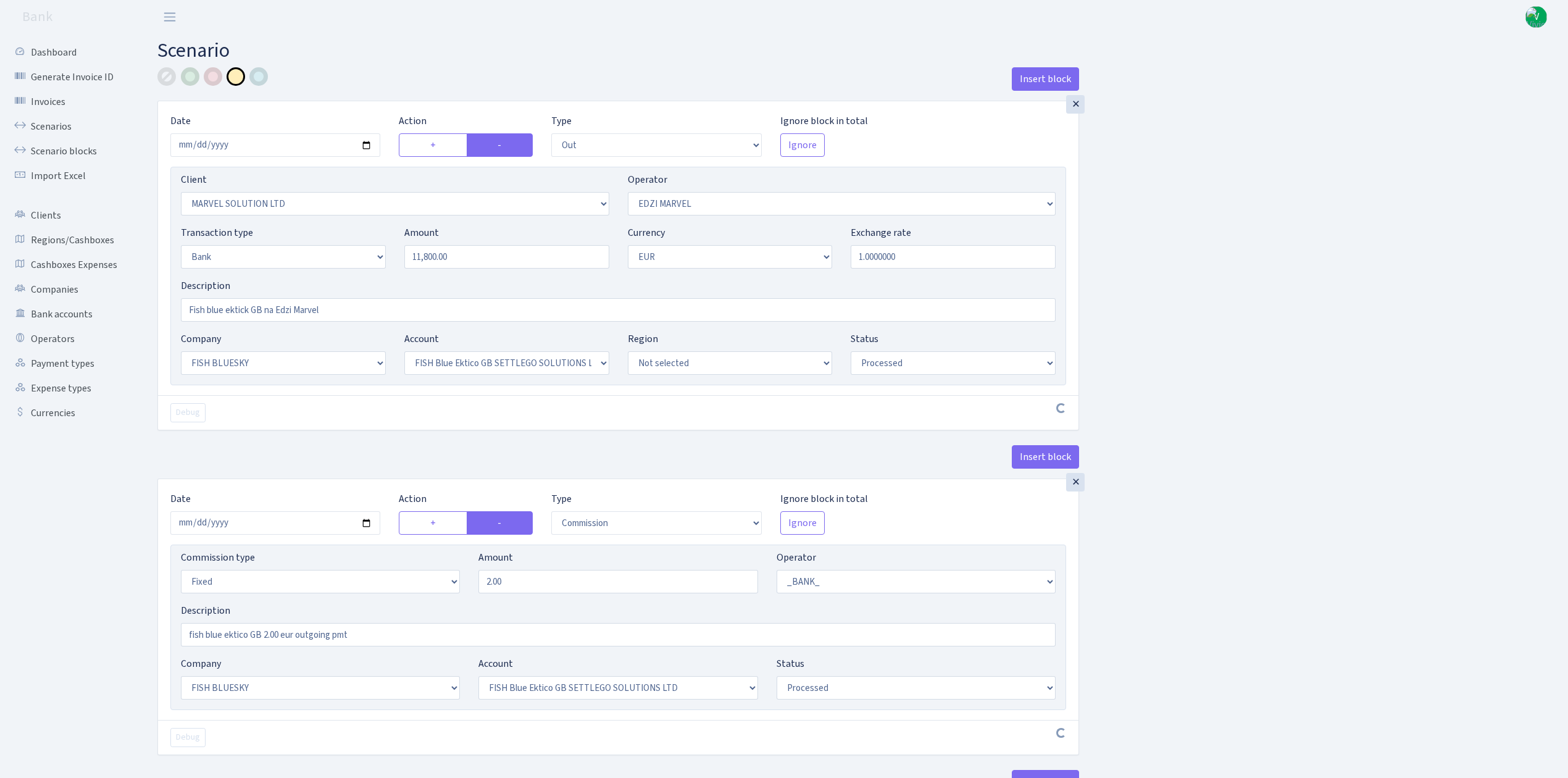
select select "23"
select select "67"
select select "processed"
select select "commission"
select select "fixed"
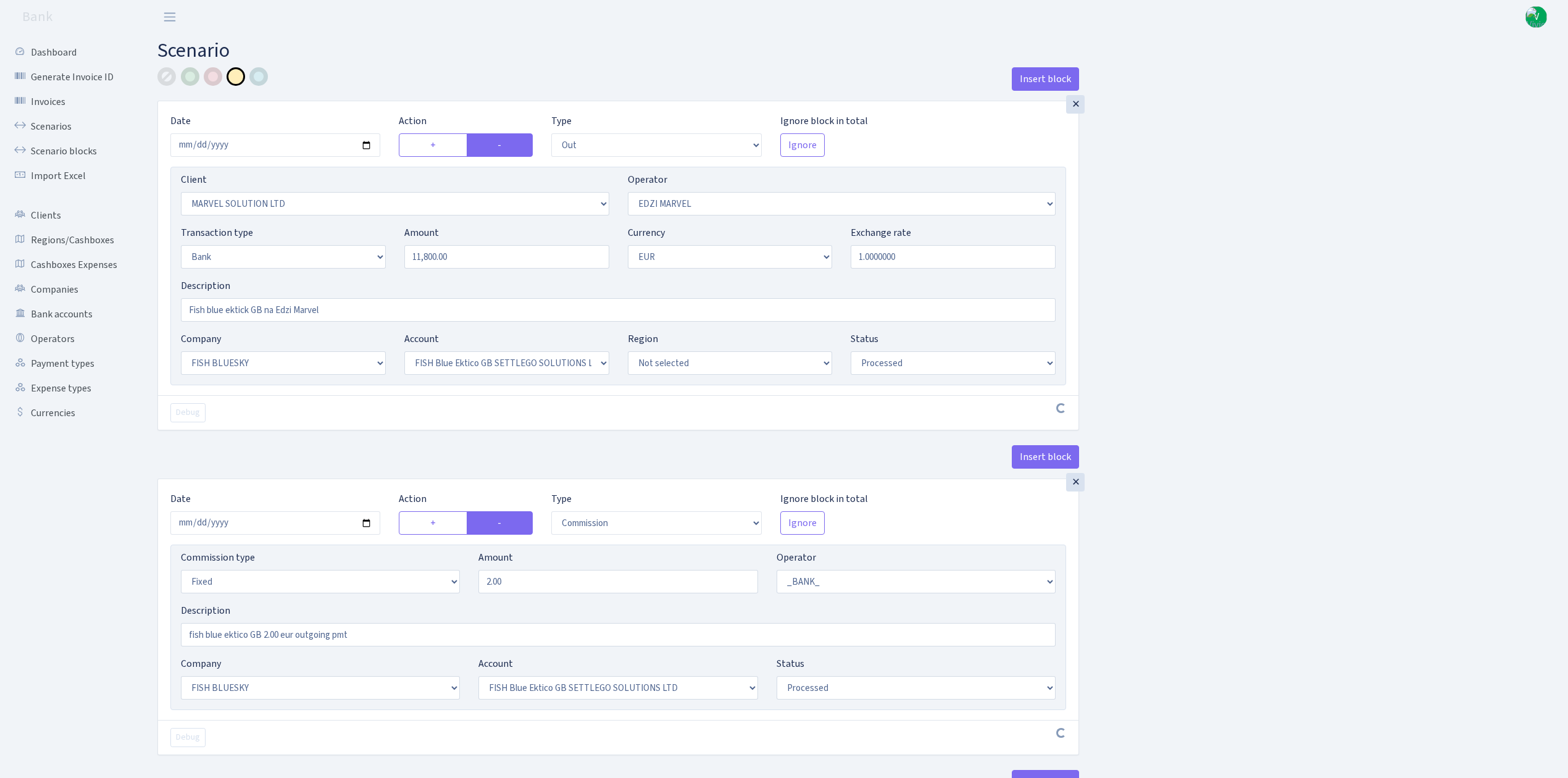
select select "1"
select select "23"
select select "67"
select select "processed"
click at [370, 144] on input "2025-09-29" at bounding box center [275, 145] width 210 height 24
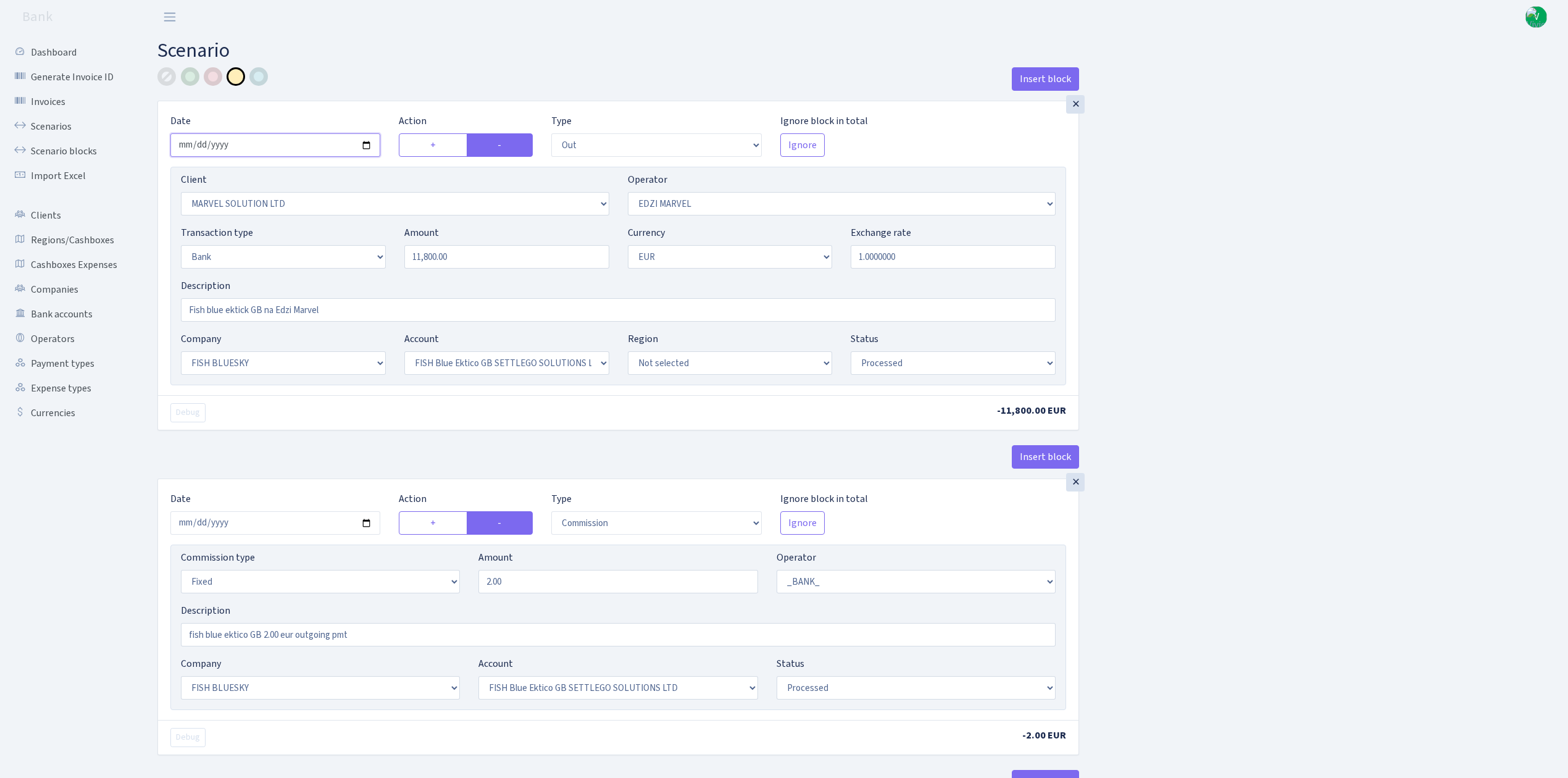
type input "2025-10-10"
drag, startPoint x: 476, startPoint y: 264, endPoint x: 361, endPoint y: 251, distance: 115.7
click at [363, 251] on div "Transaction type Not selected 981 ELF FISH crypto GIRT IVO dekl MM-BALTIC eur U…" at bounding box center [618, 251] width 893 height 54
type input "4,400.00"
click at [1300, 322] on div "Insert block × Date 2025-10-10 Action + - Type --- In Out Commission Field requ…" at bounding box center [854, 463] width 1411 height 792
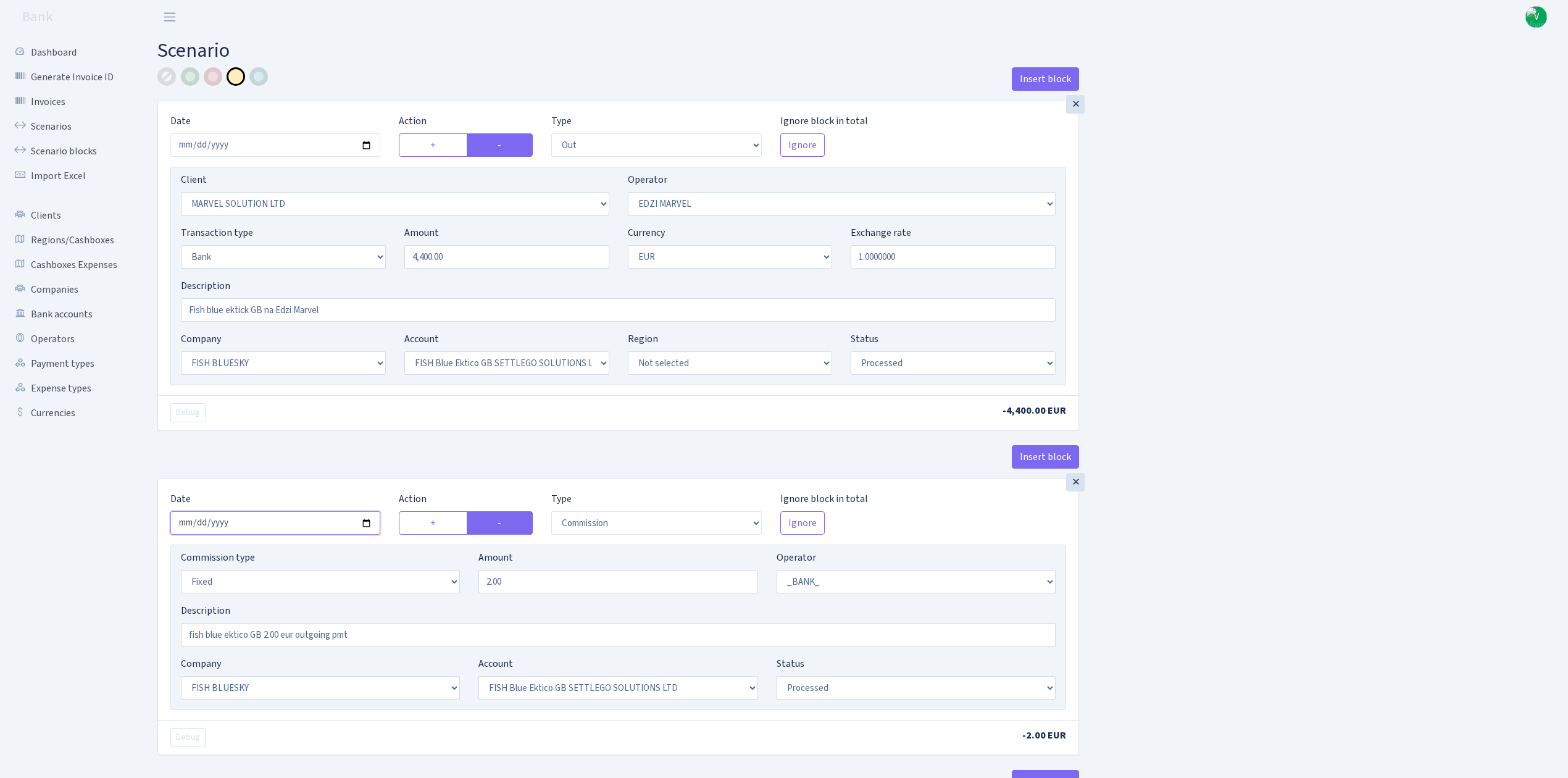
click at [366, 522] on input "2025-09-29" at bounding box center [275, 523] width 210 height 24
type input "2025-10-10"
click at [1391, 634] on div "Insert block × Date 2025-10-10 Action + - Type --- In Out Commission Field requ…" at bounding box center [854, 463] width 1411 height 792
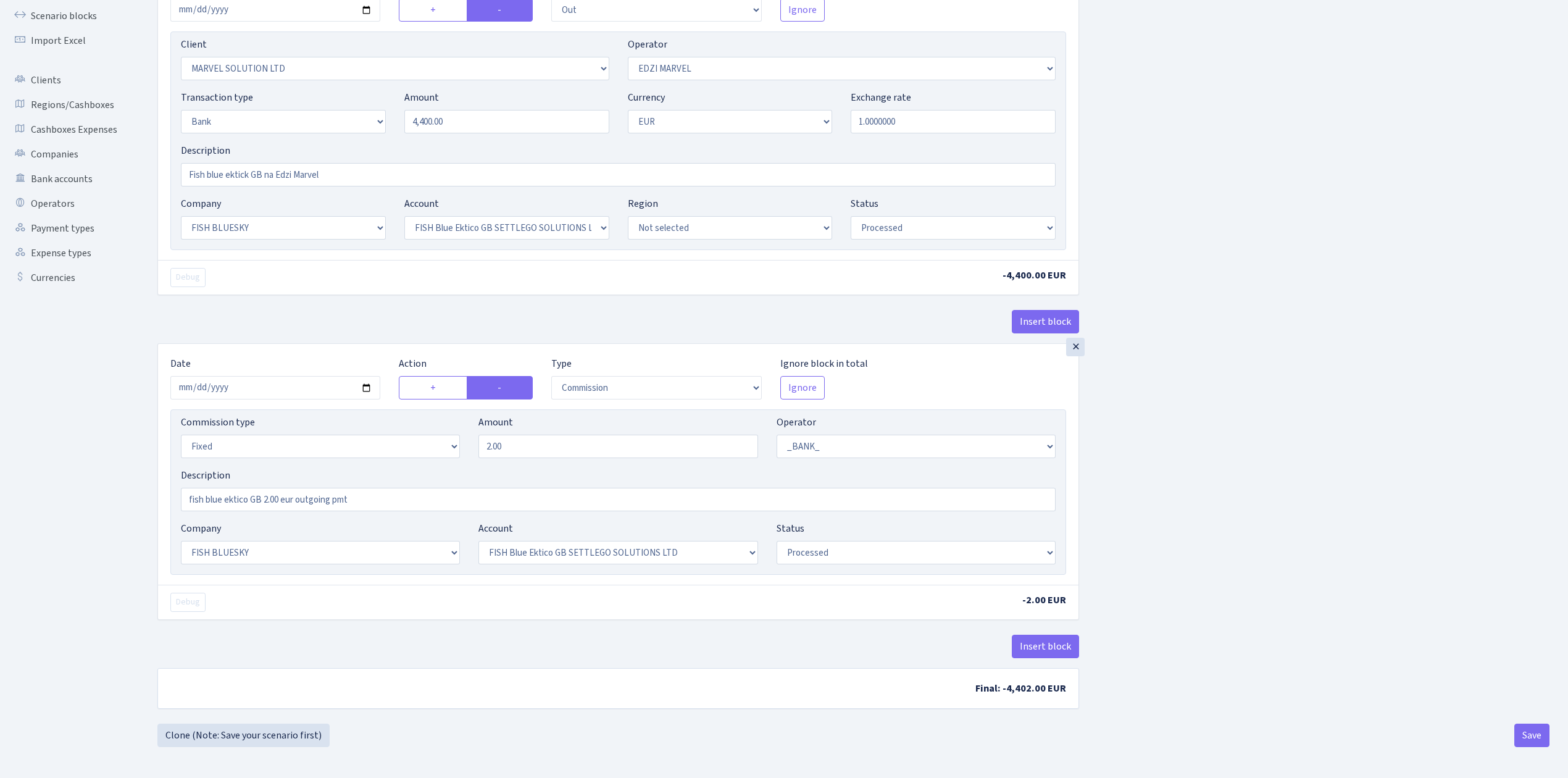
scroll to position [142, 0]
click at [1533, 732] on button "Save" at bounding box center [1531, 736] width 35 height 24
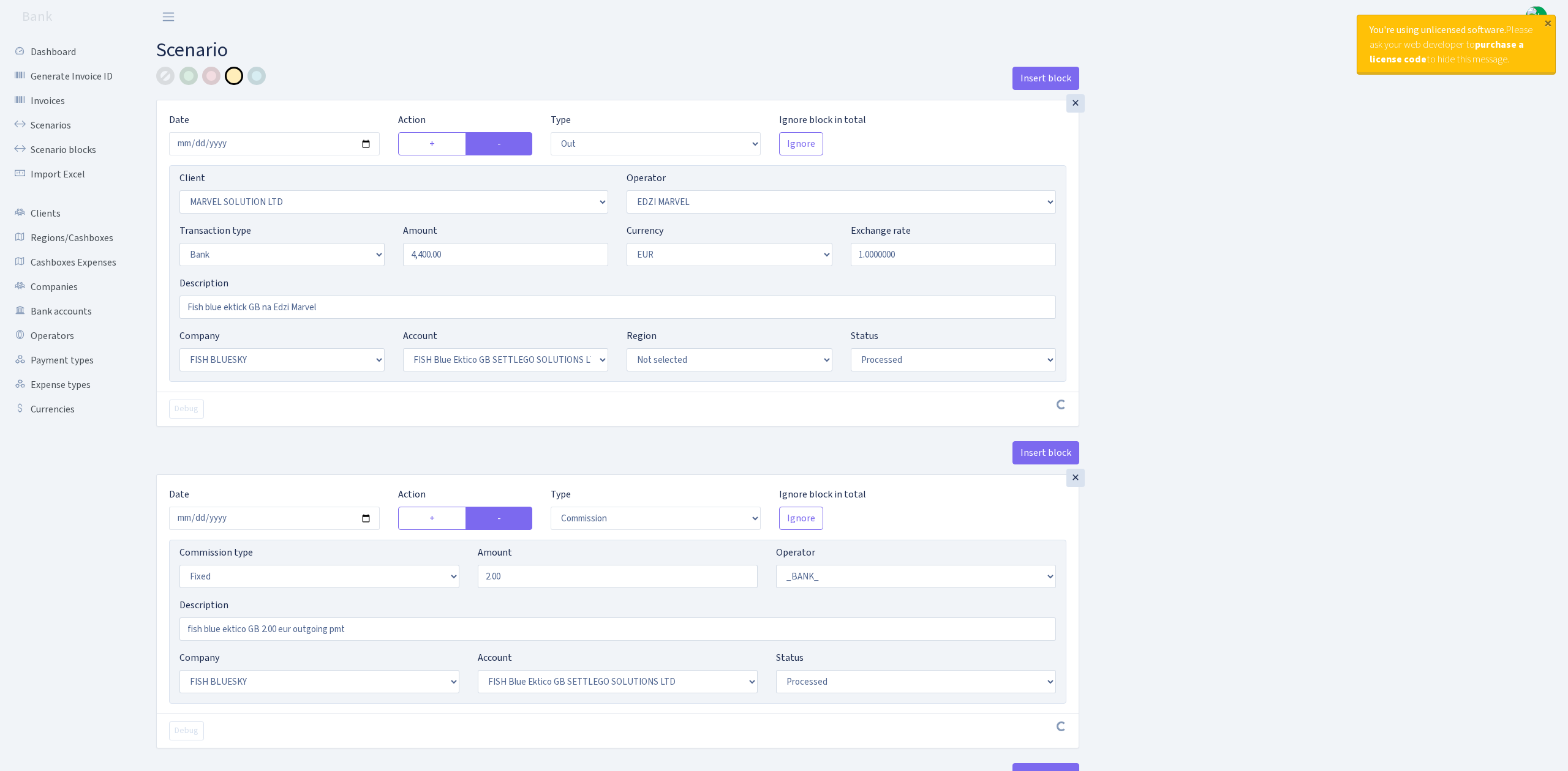
select select "out"
select select "3154"
select select "494"
select select "2"
select select "1"
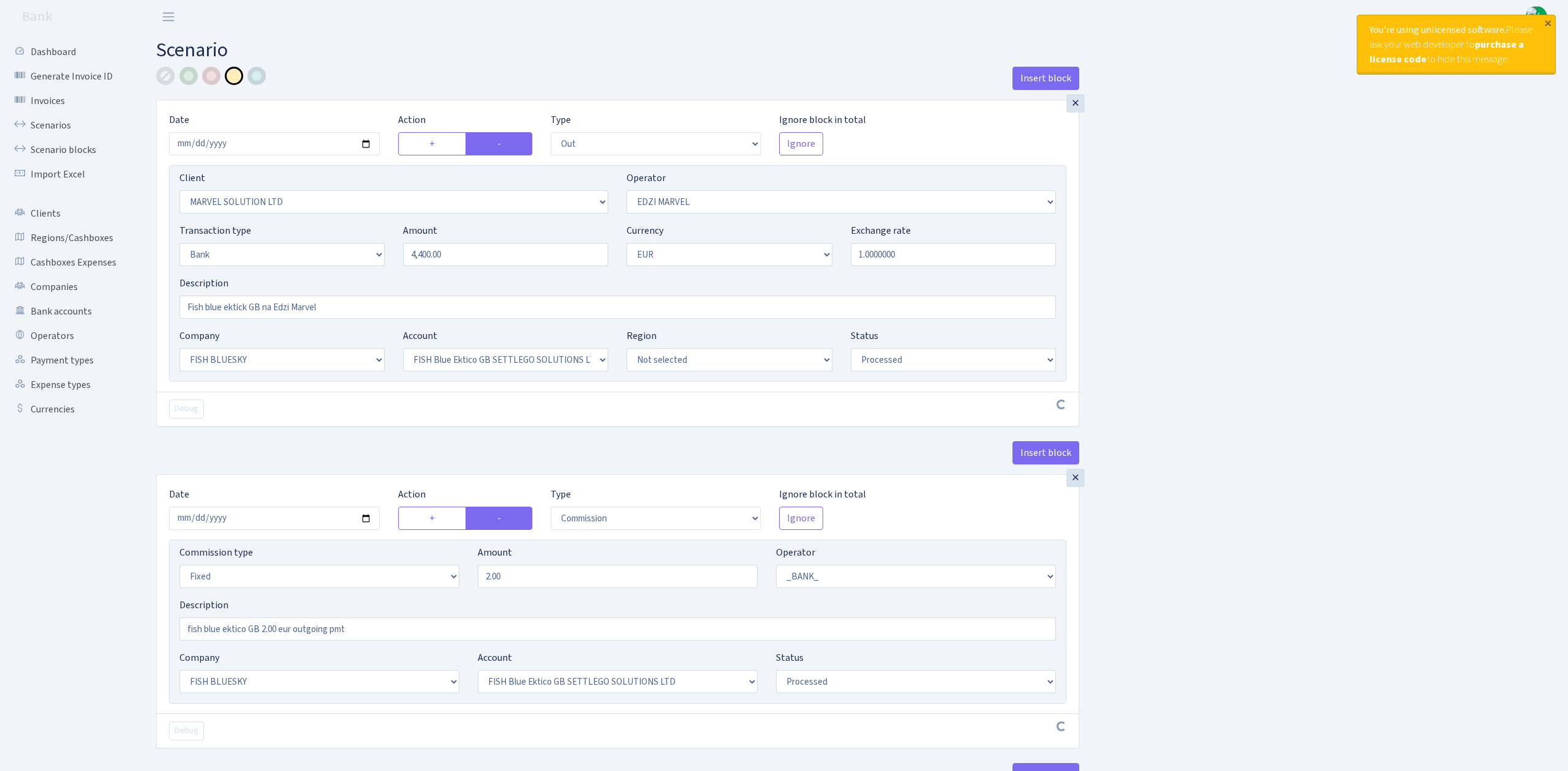
select select "23"
select select "67"
select select "processed"
select select "commission"
select select "fixed"
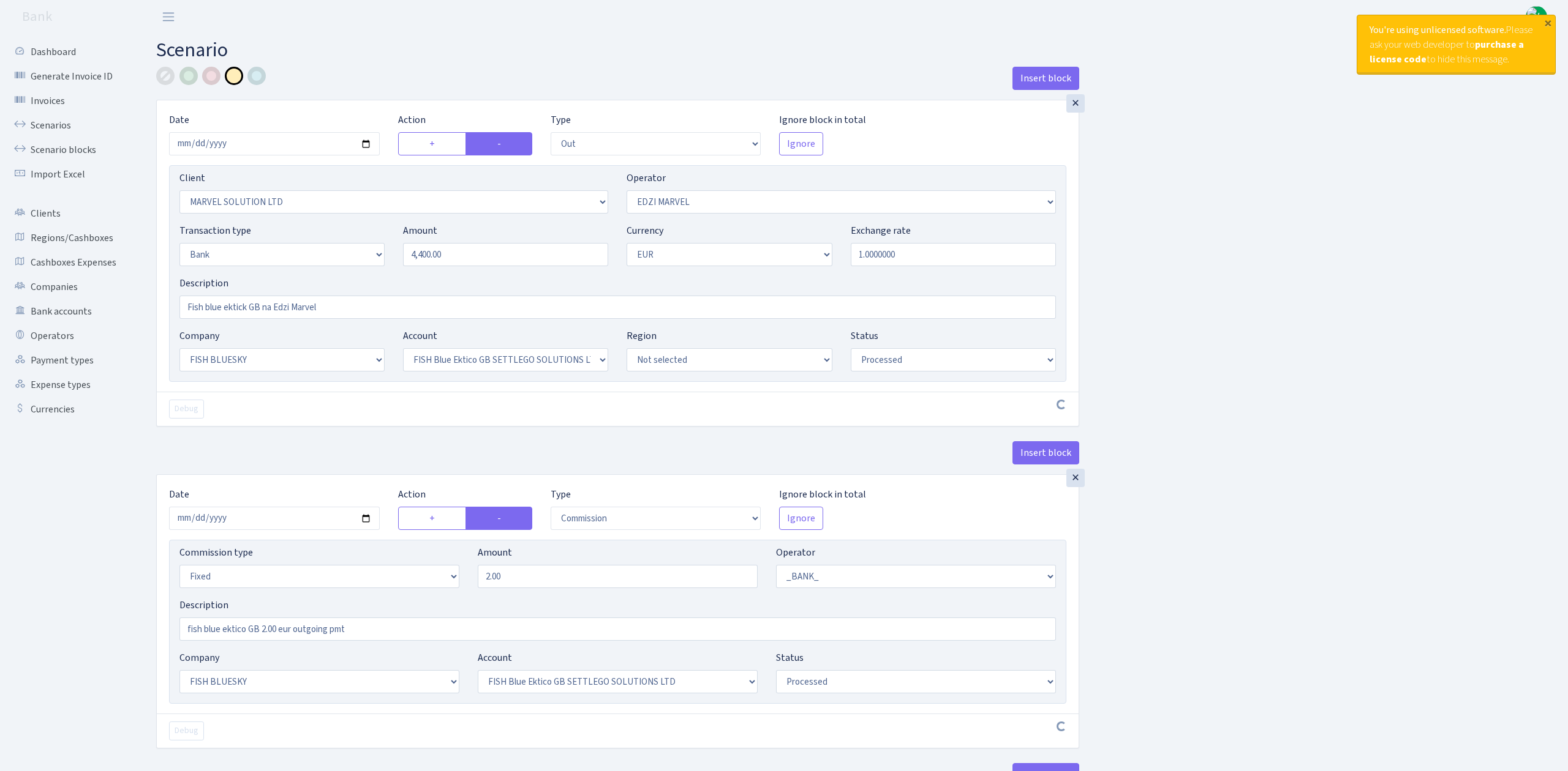
select select "1"
select select "23"
select select "67"
select select "processed"
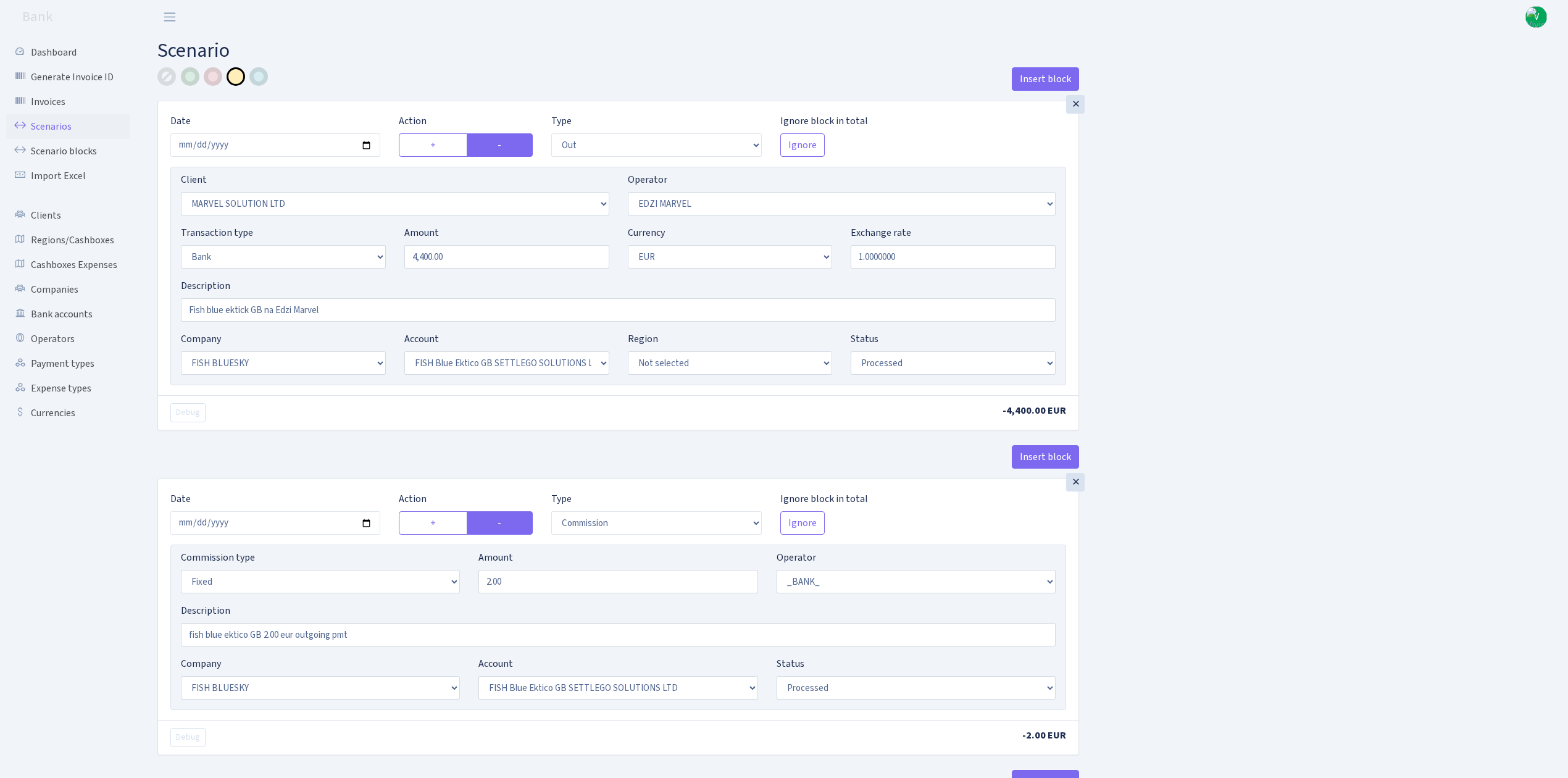
click at [43, 119] on link "Scenarios" at bounding box center [67, 127] width 123 height 25
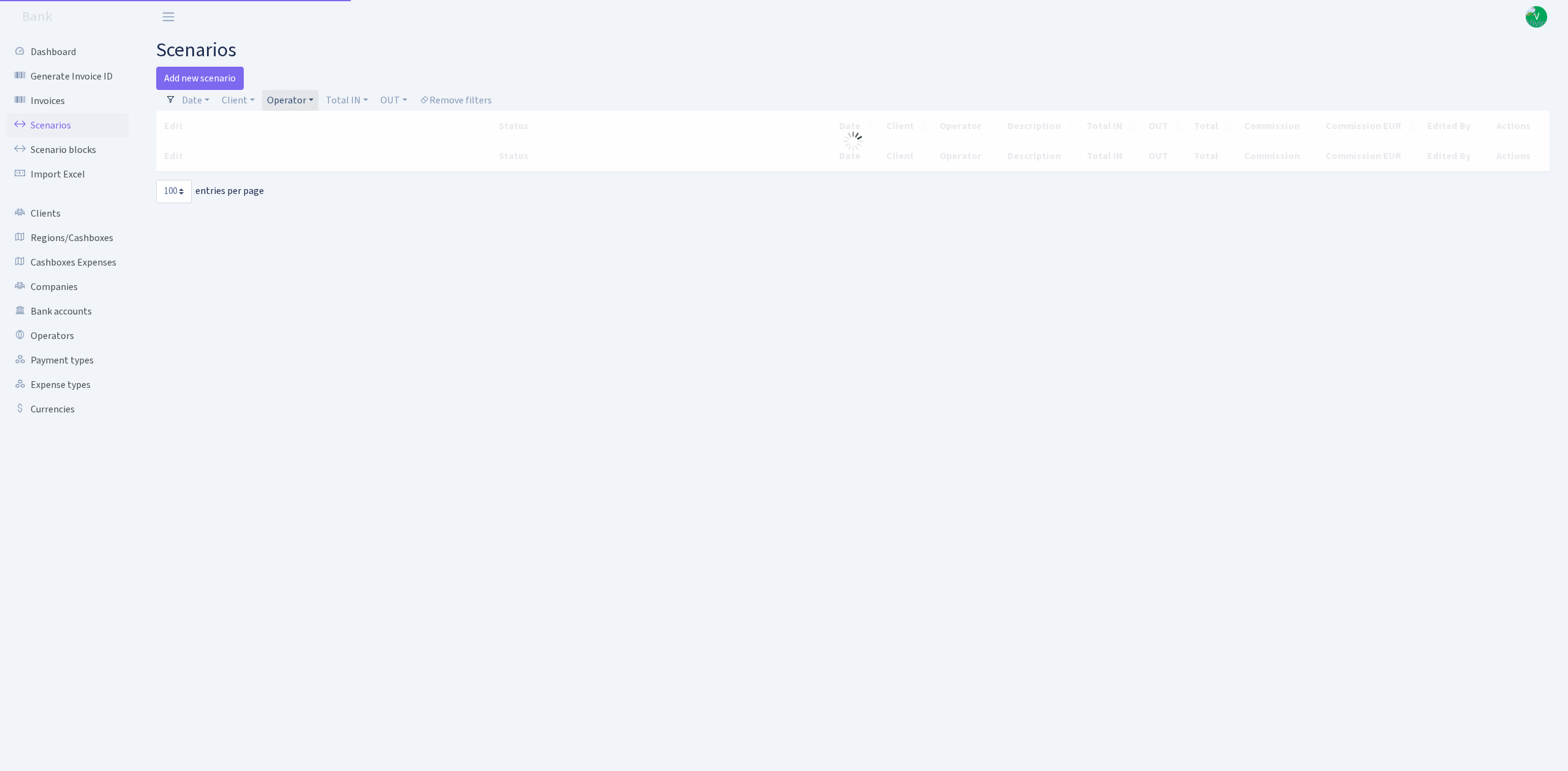
select select "100"
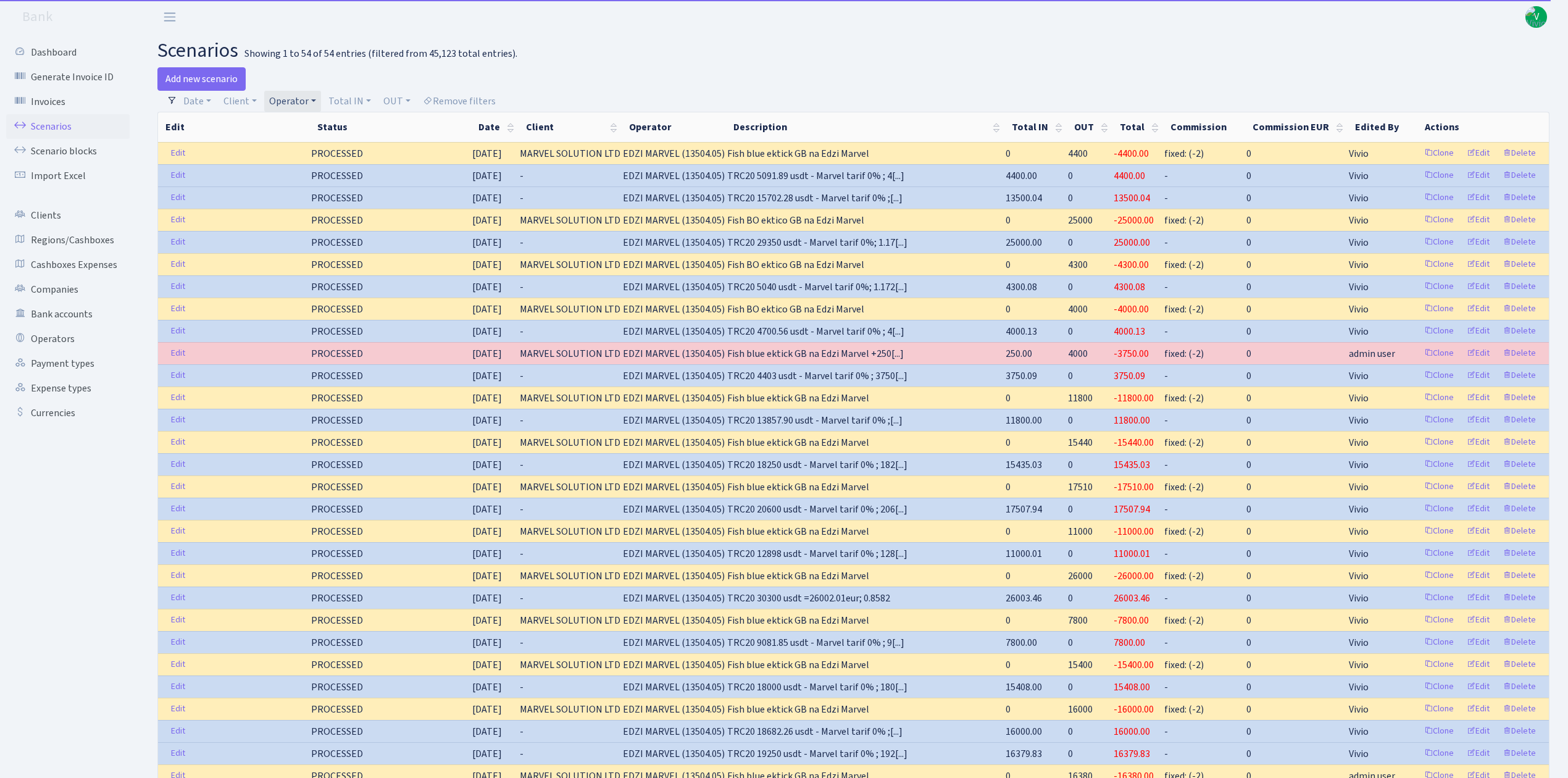
click at [300, 104] on link "Operator" at bounding box center [292, 101] width 57 height 21
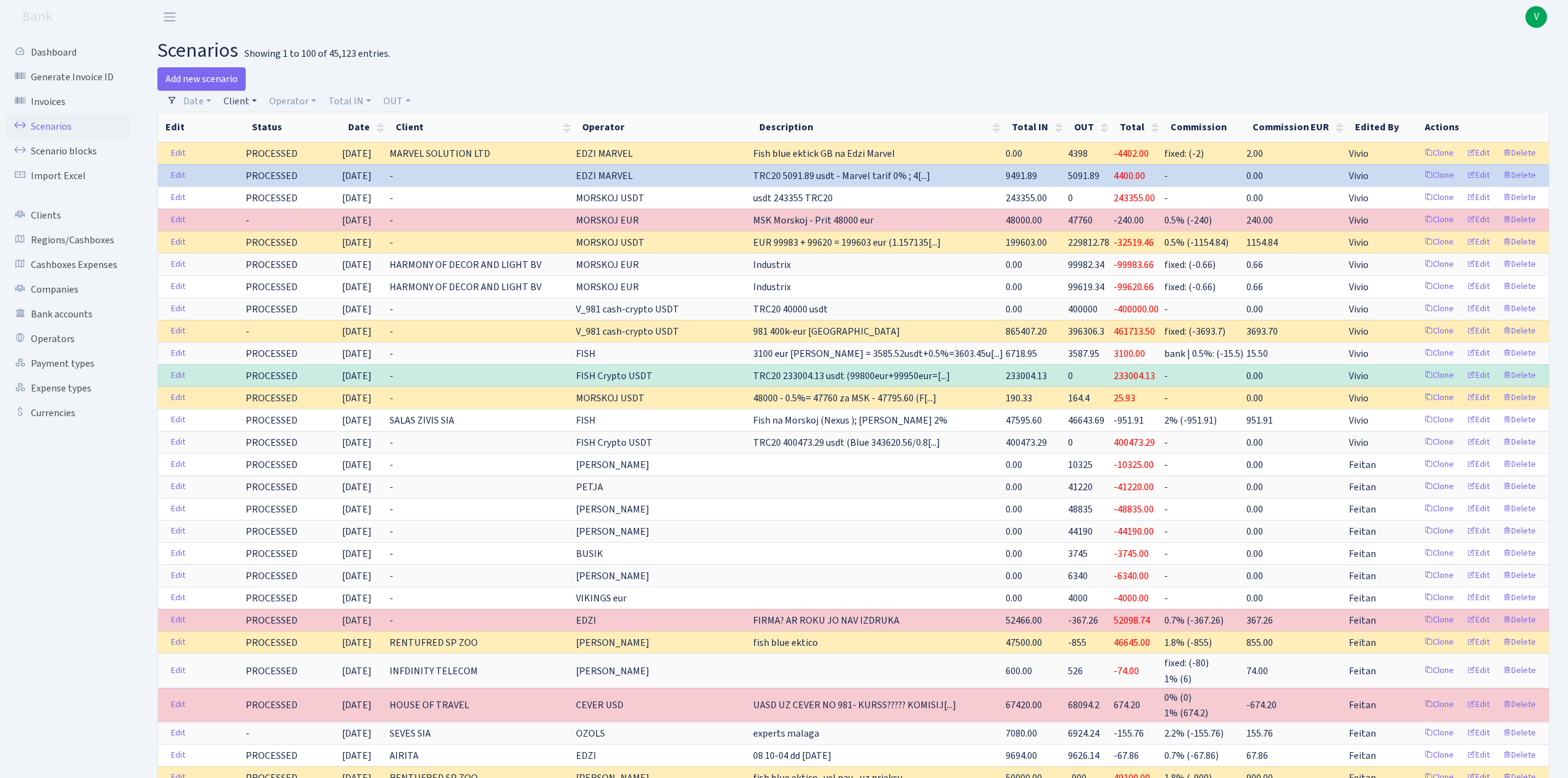
click at [245, 99] on link "Client" at bounding box center [239, 101] width 43 height 21
click at [275, 139] on input "search" at bounding box center [267, 145] width 91 height 20
type input "h"
click at [241, 144] on input "search" at bounding box center [267, 145] width 91 height 20
click at [324, 55] on div "Showing 1 to 100 of 45,123 entries." at bounding box center [318, 54] width 146 height 12
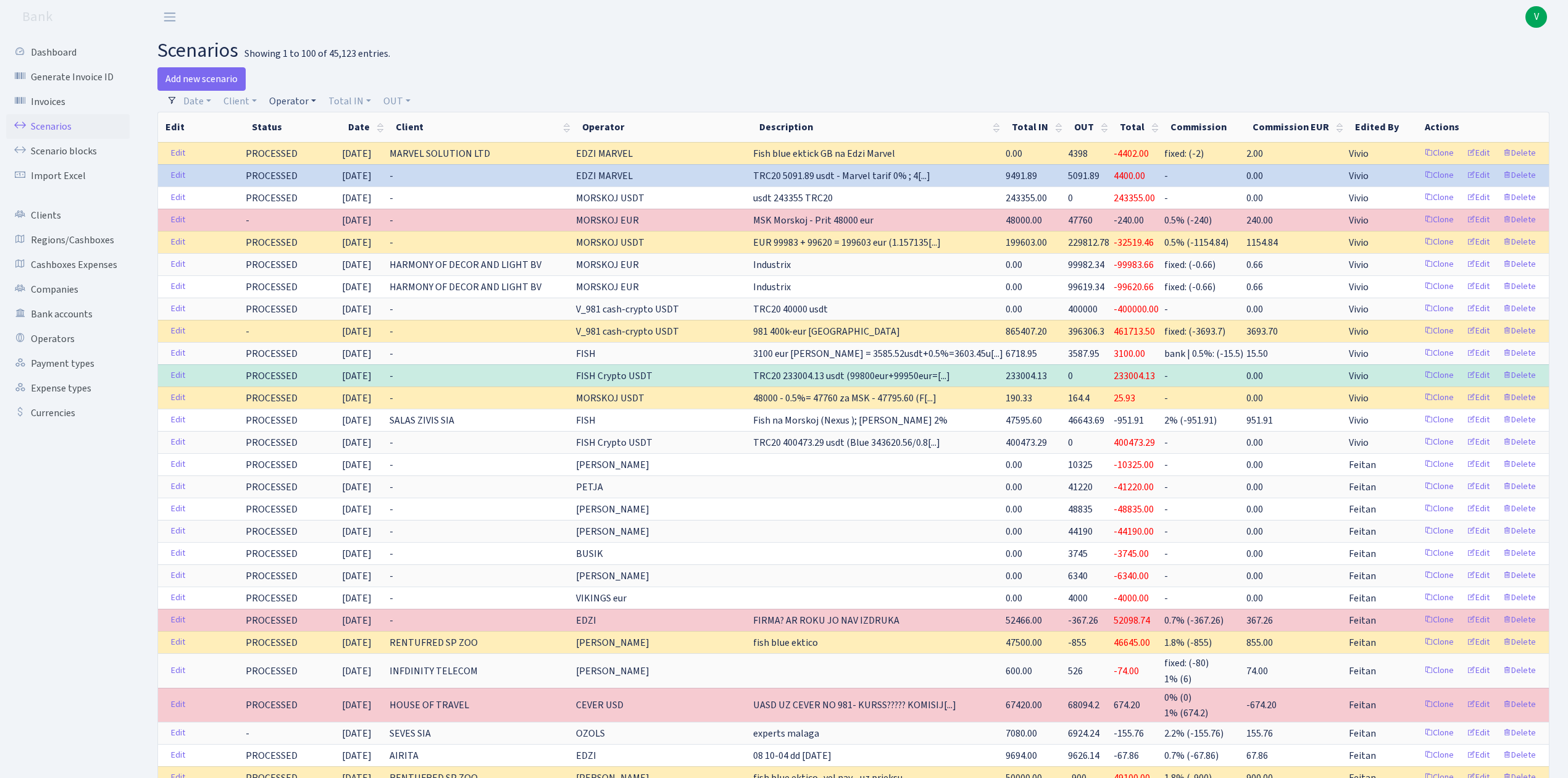
click at [291, 93] on link "Operator" at bounding box center [292, 101] width 57 height 21
click at [292, 144] on input "search" at bounding box center [313, 145] width 91 height 20
type input "oleg"
click at [321, 235] on li "[PERSON_NAME]" at bounding box center [313, 238] width 93 height 21
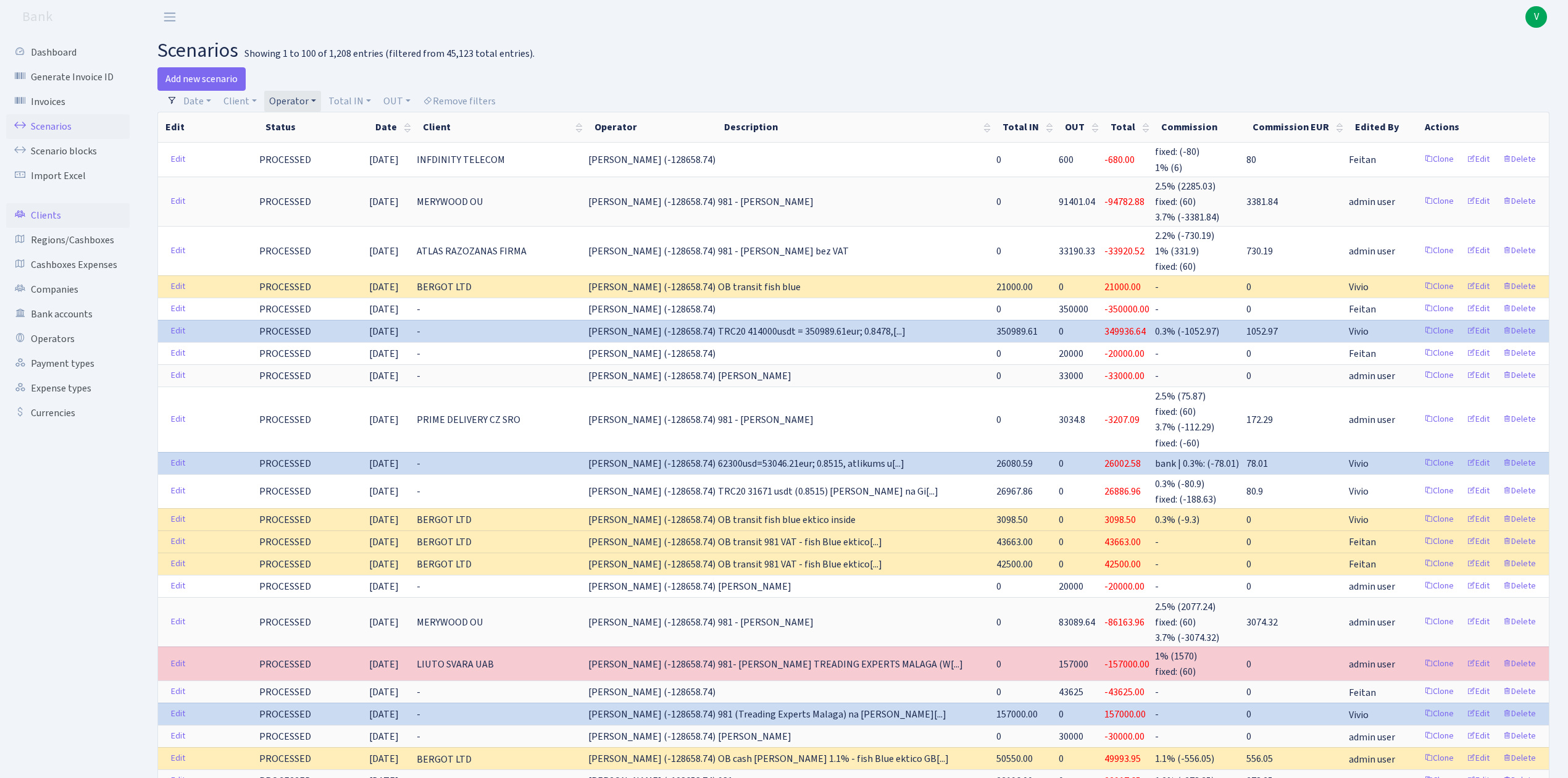
click at [48, 212] on link "Clients" at bounding box center [67, 215] width 123 height 25
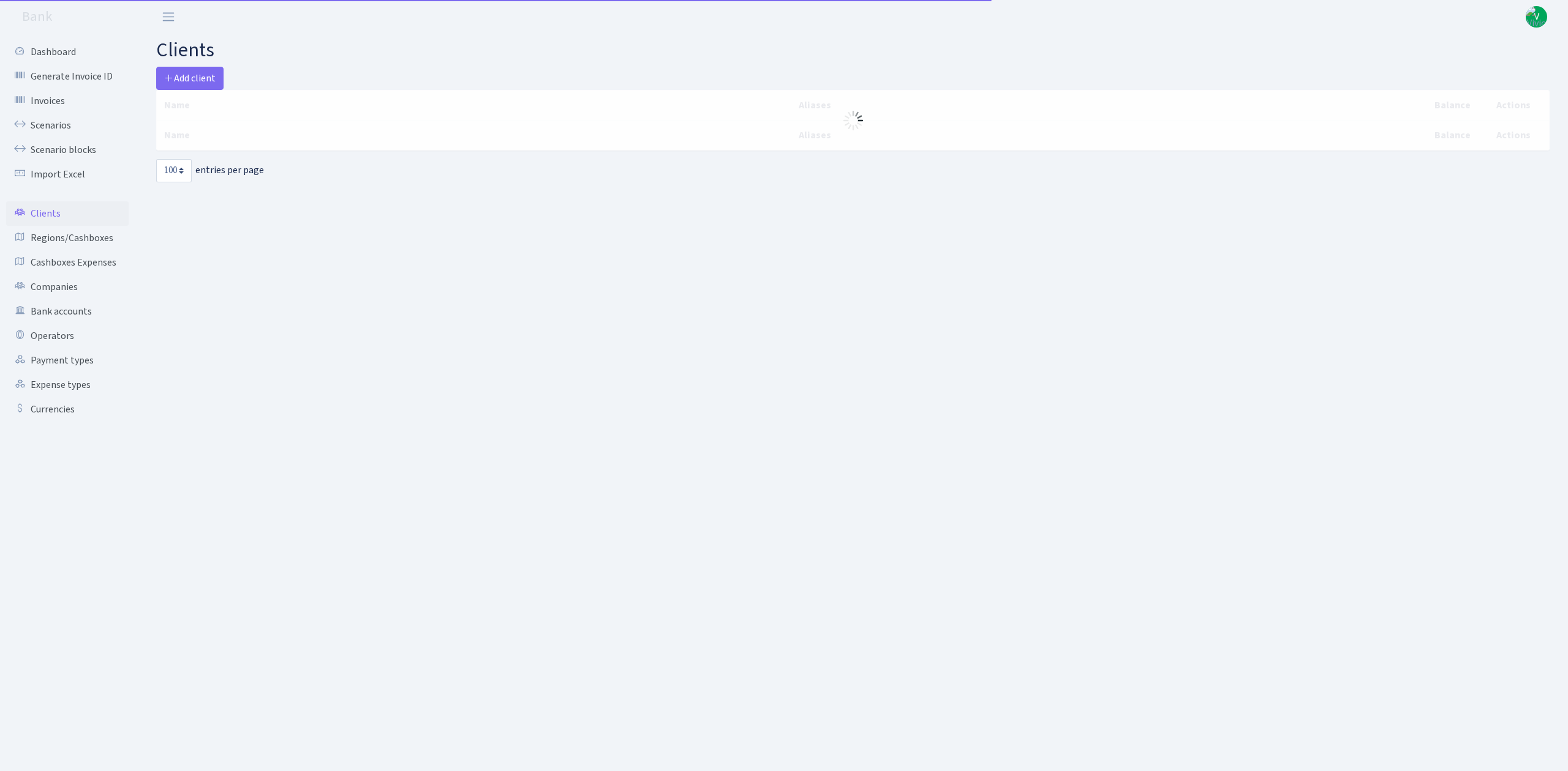
select select "100"
click at [201, 73] on span "Add client" at bounding box center [189, 78] width 51 height 13
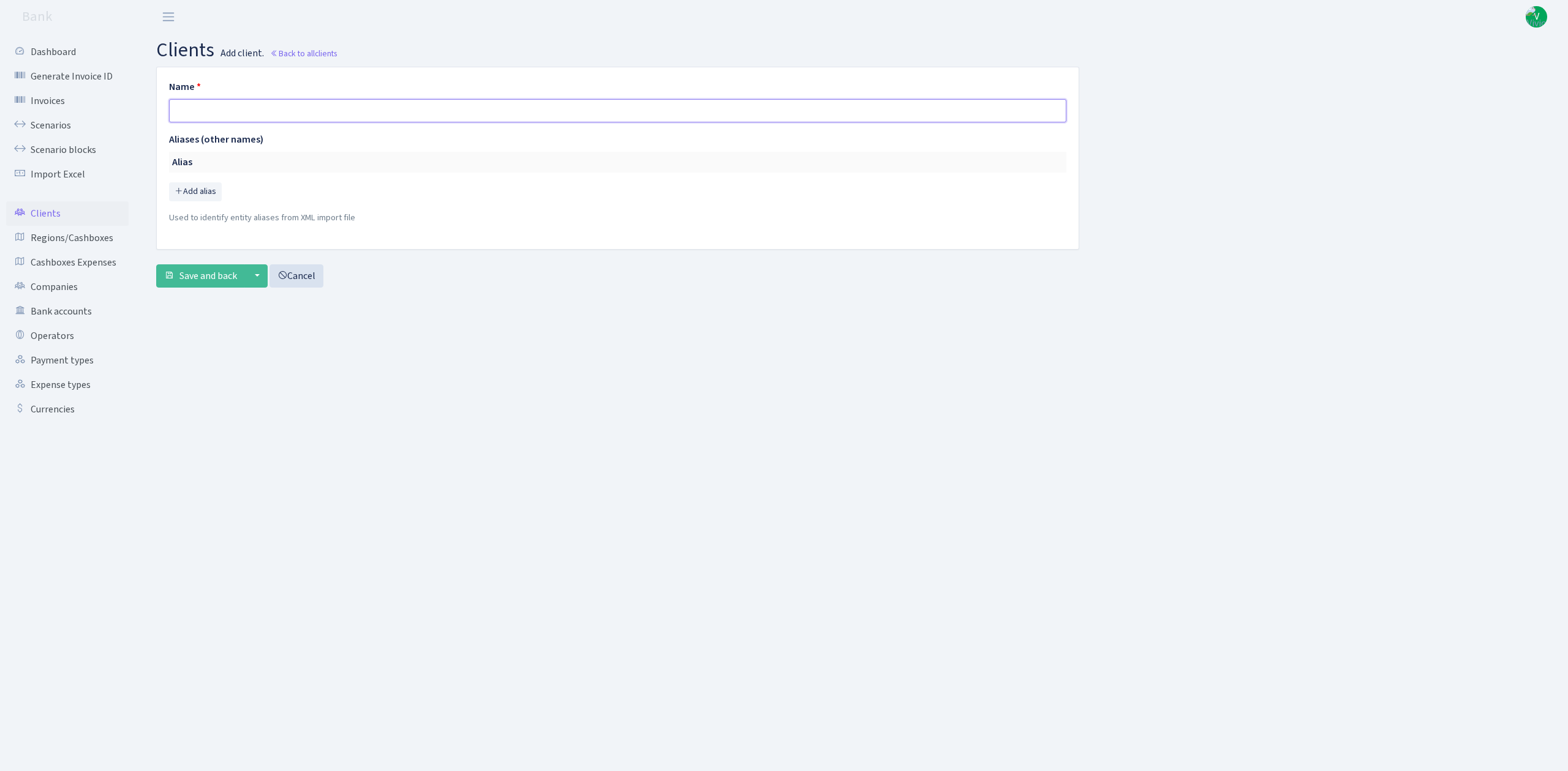
click at [248, 108] on input "text" at bounding box center [617, 111] width 897 height 24
paste input "HAYVO LIMITED"
type input "HAYVO LIMITED"
click at [256, 393] on main "clients Add client. Back to all clients Name [PERSON_NAME] LIMITED Aliases (oth…" at bounding box center [853, 387] width 1430 height 707
click at [189, 267] on button "Save and back" at bounding box center [200, 276] width 88 height 24
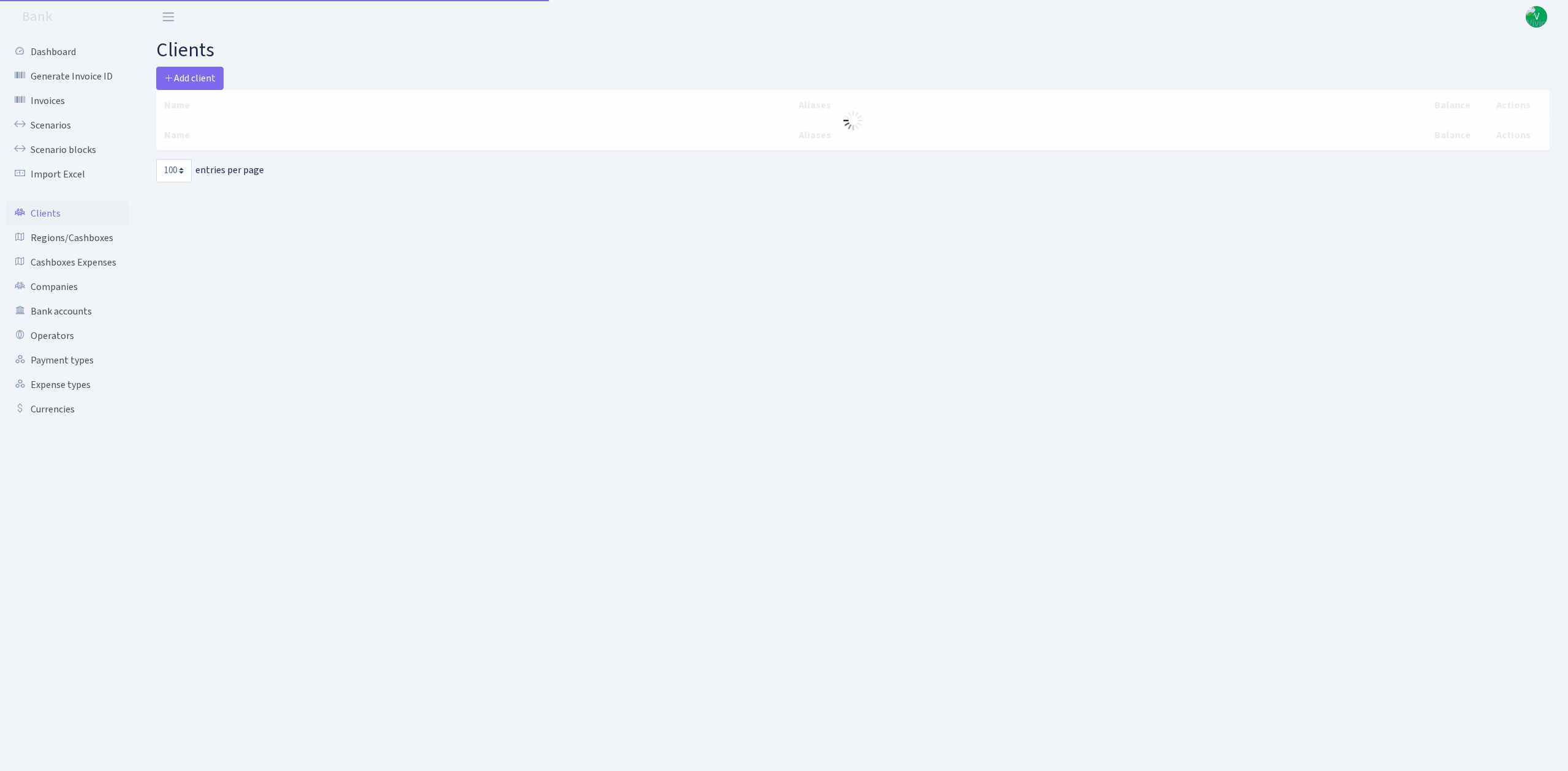
select select "100"
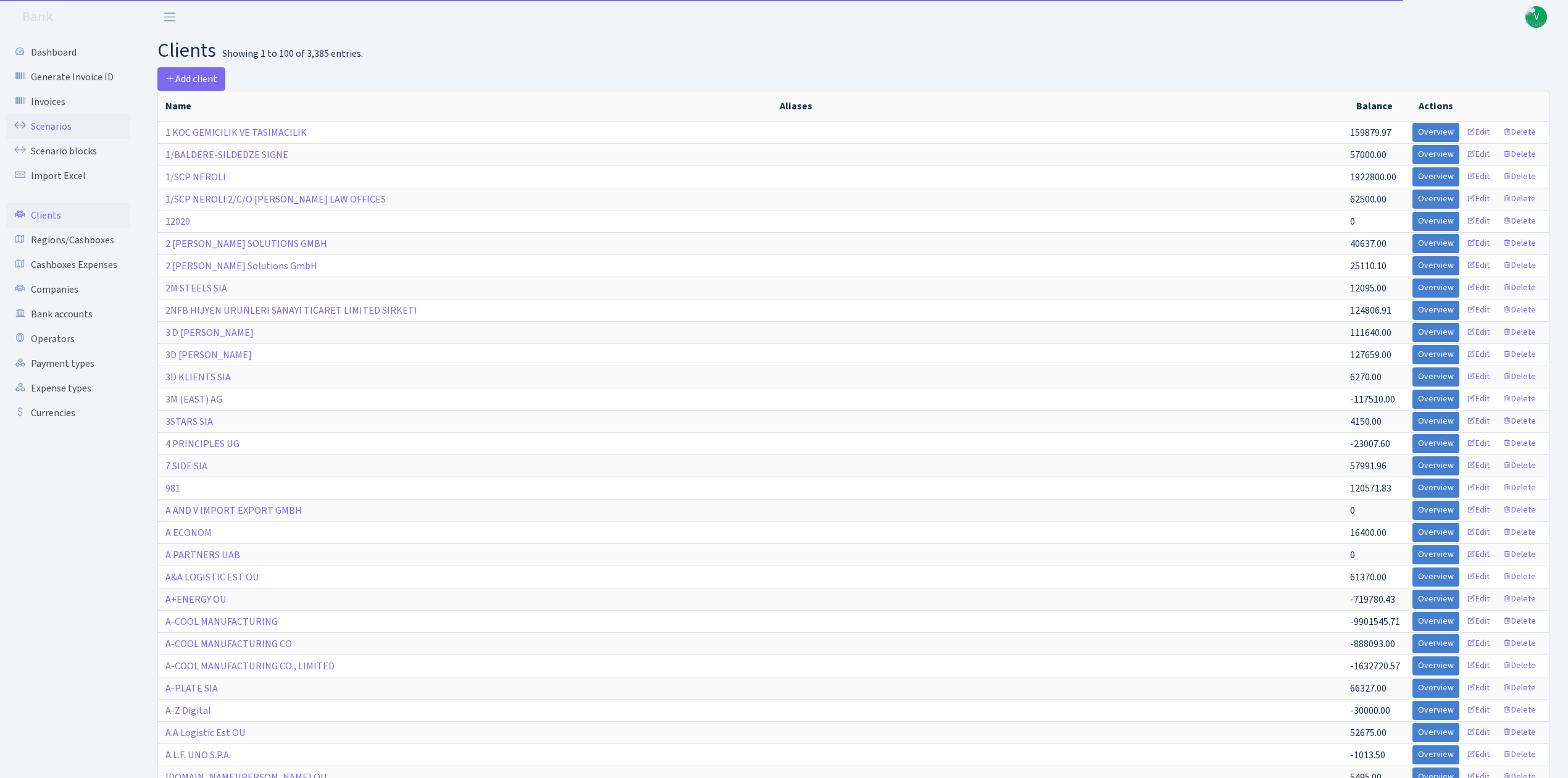
click at [47, 119] on link "Scenarios" at bounding box center [67, 127] width 123 height 25
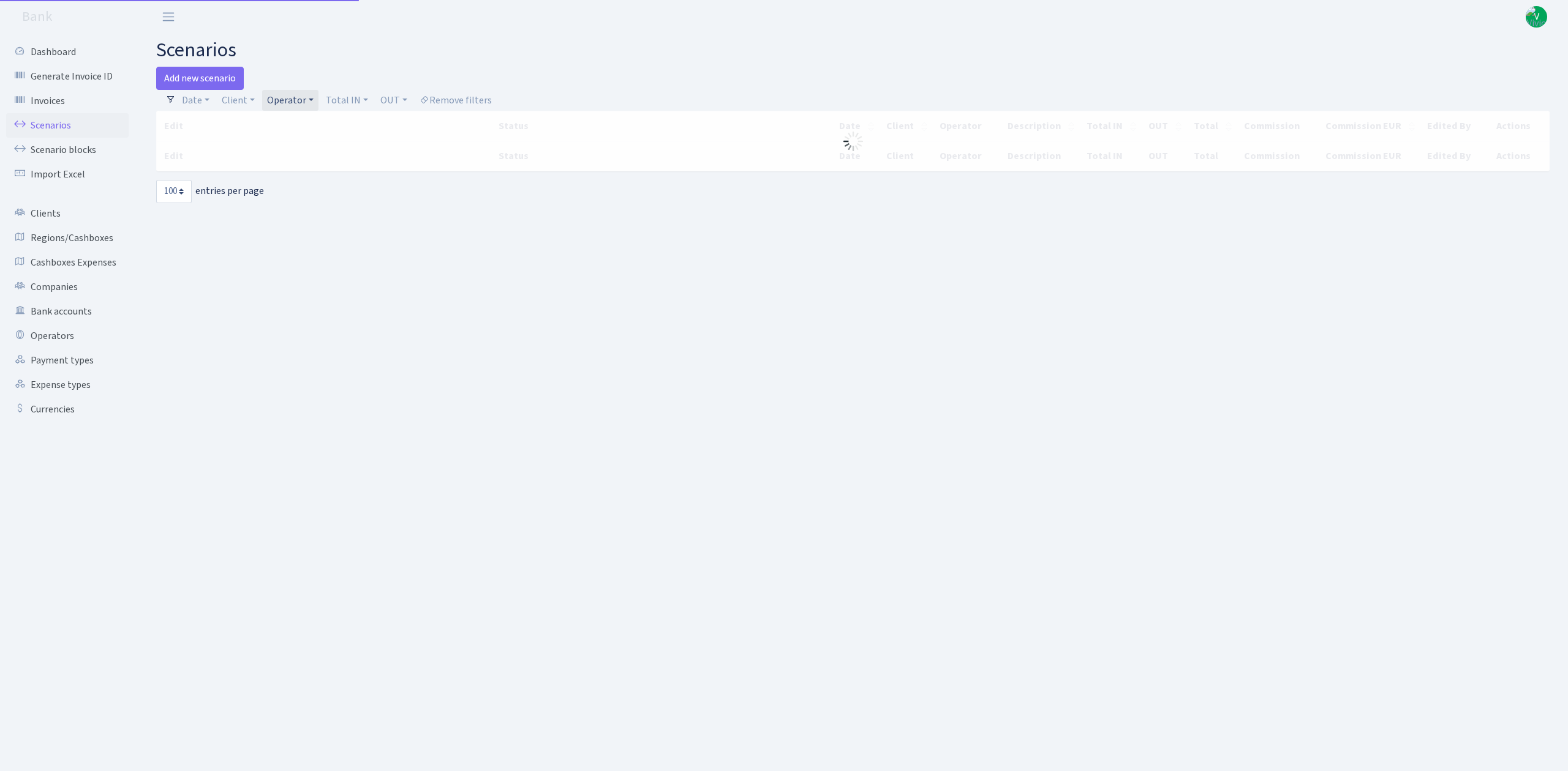
select select "100"
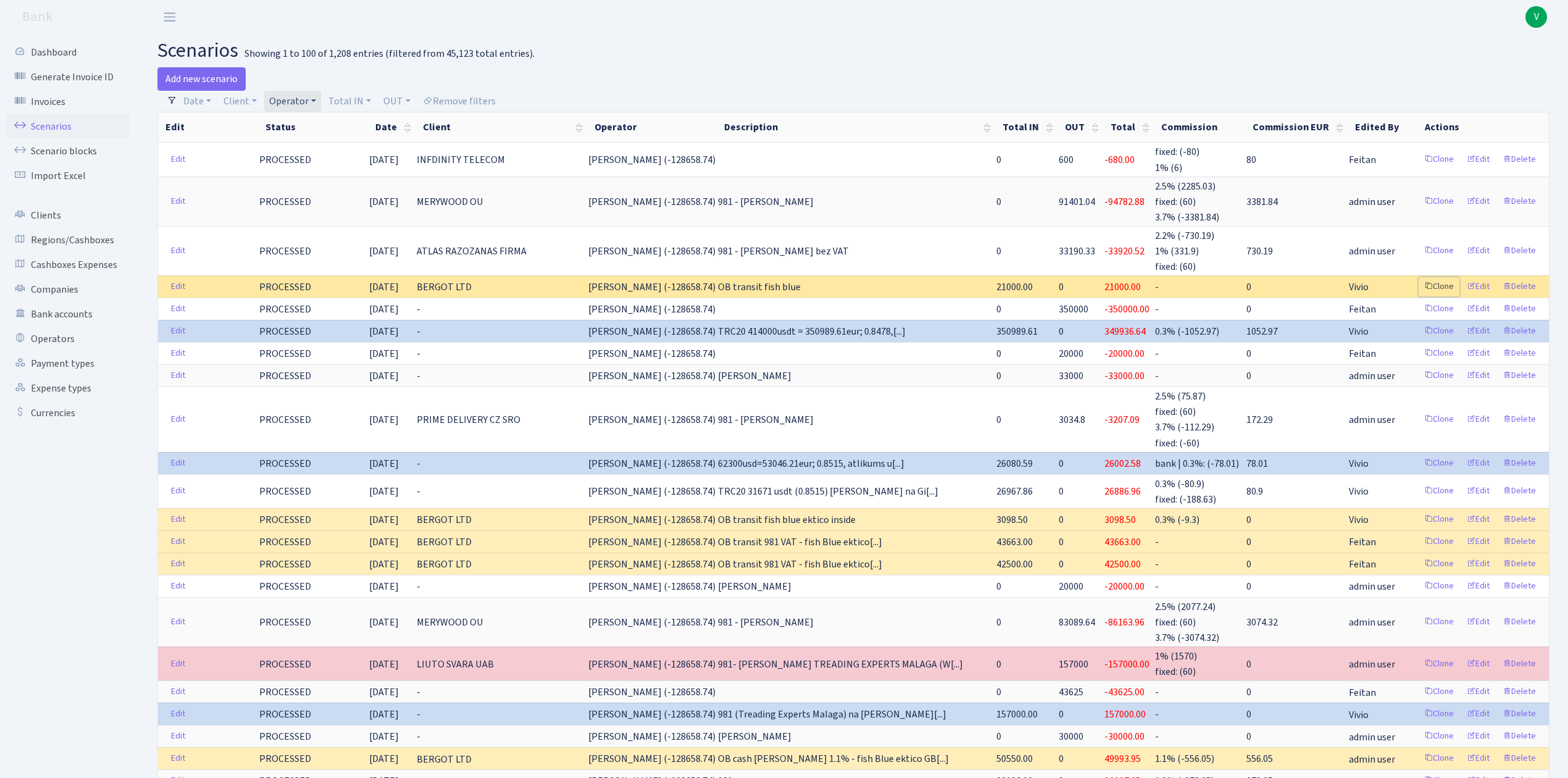
click at [1443, 279] on link "Clone" at bounding box center [1439, 287] width 41 height 20
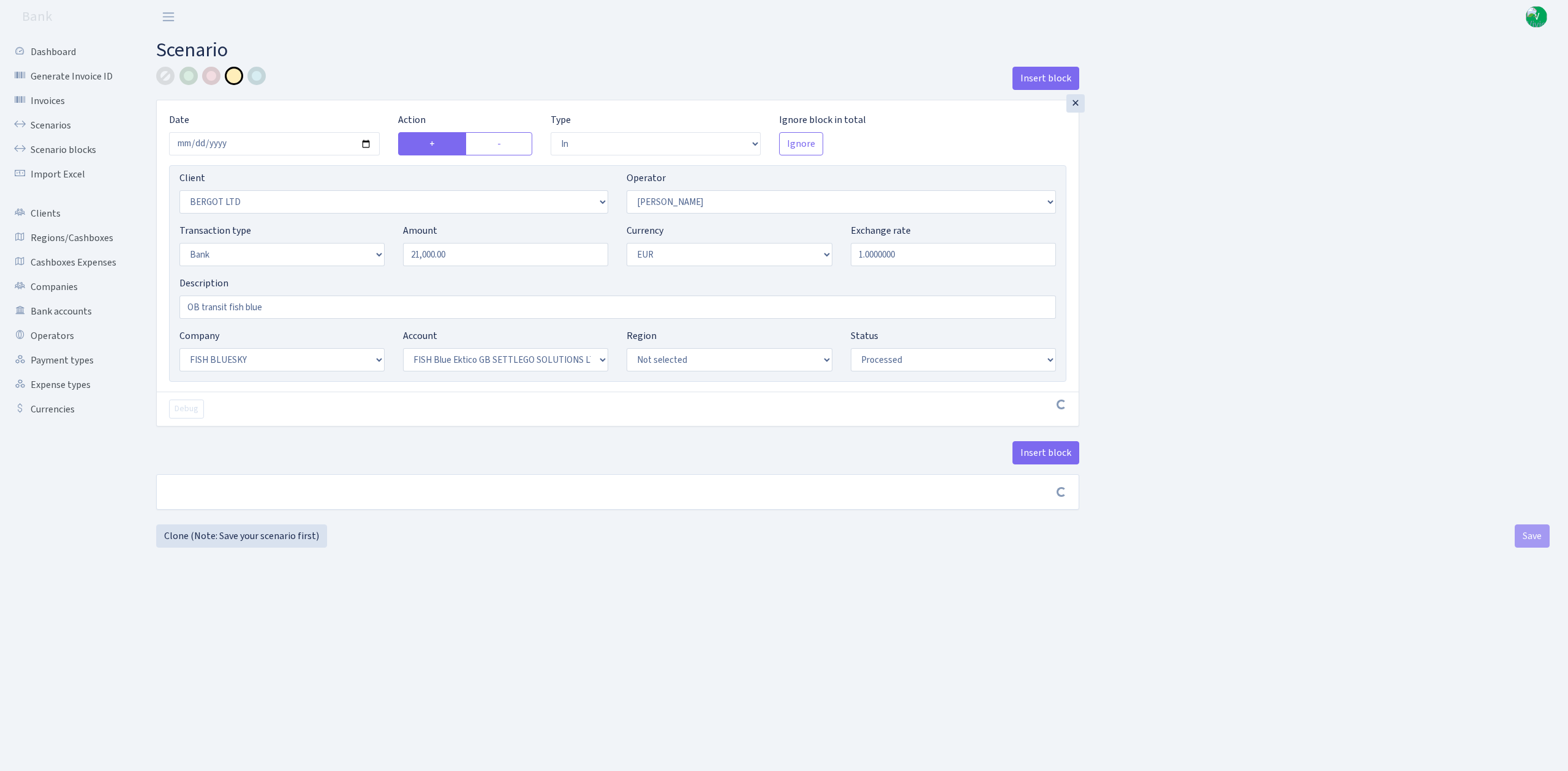
select select "in"
select select "2450"
select select "15"
select select "2"
select select "1"
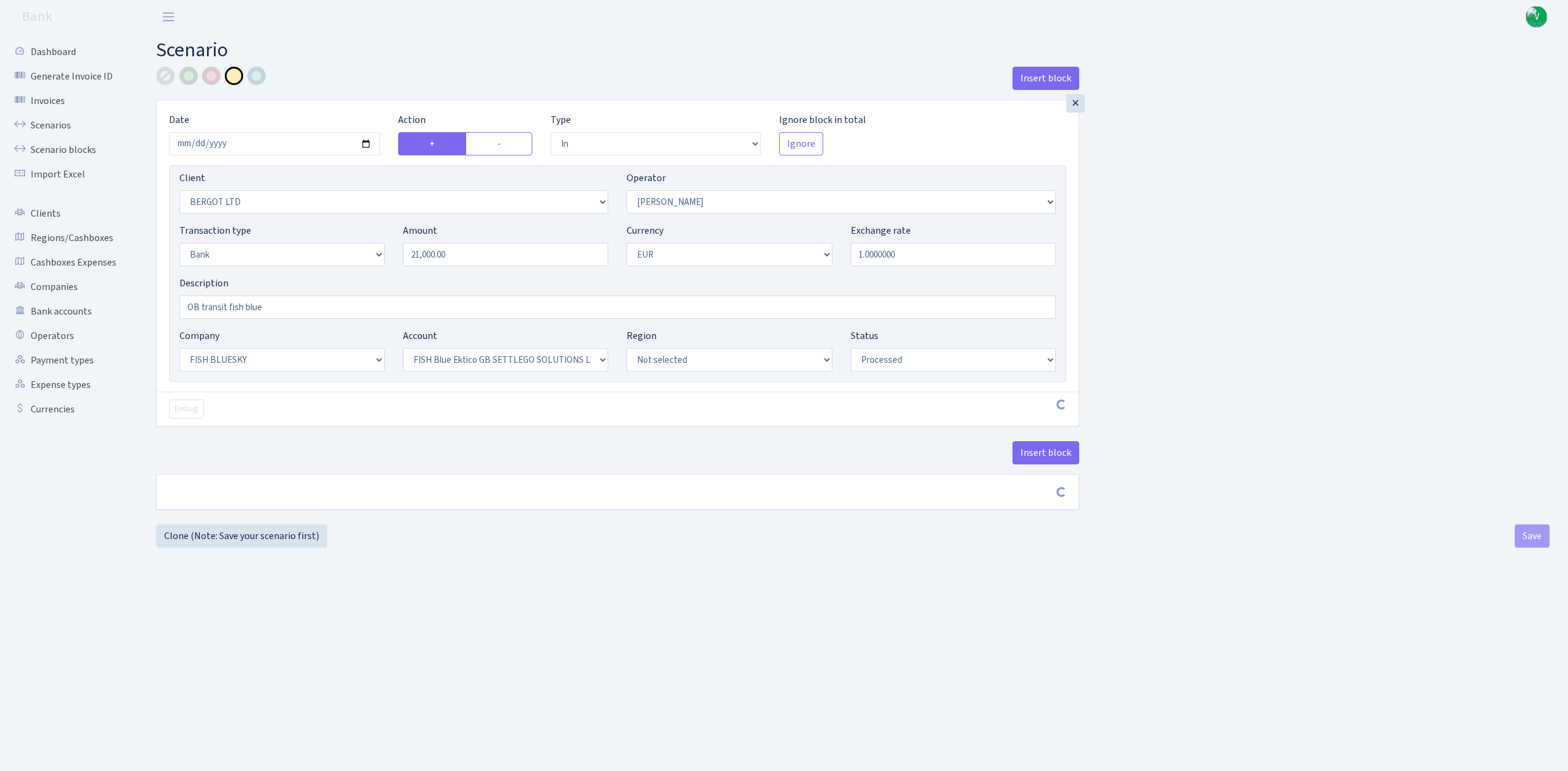
select select "23"
select select "67"
select select "processed"
click at [366, 142] on input "2025-10-01" at bounding box center [275, 144] width 211 height 24
type input "2025-10-08"
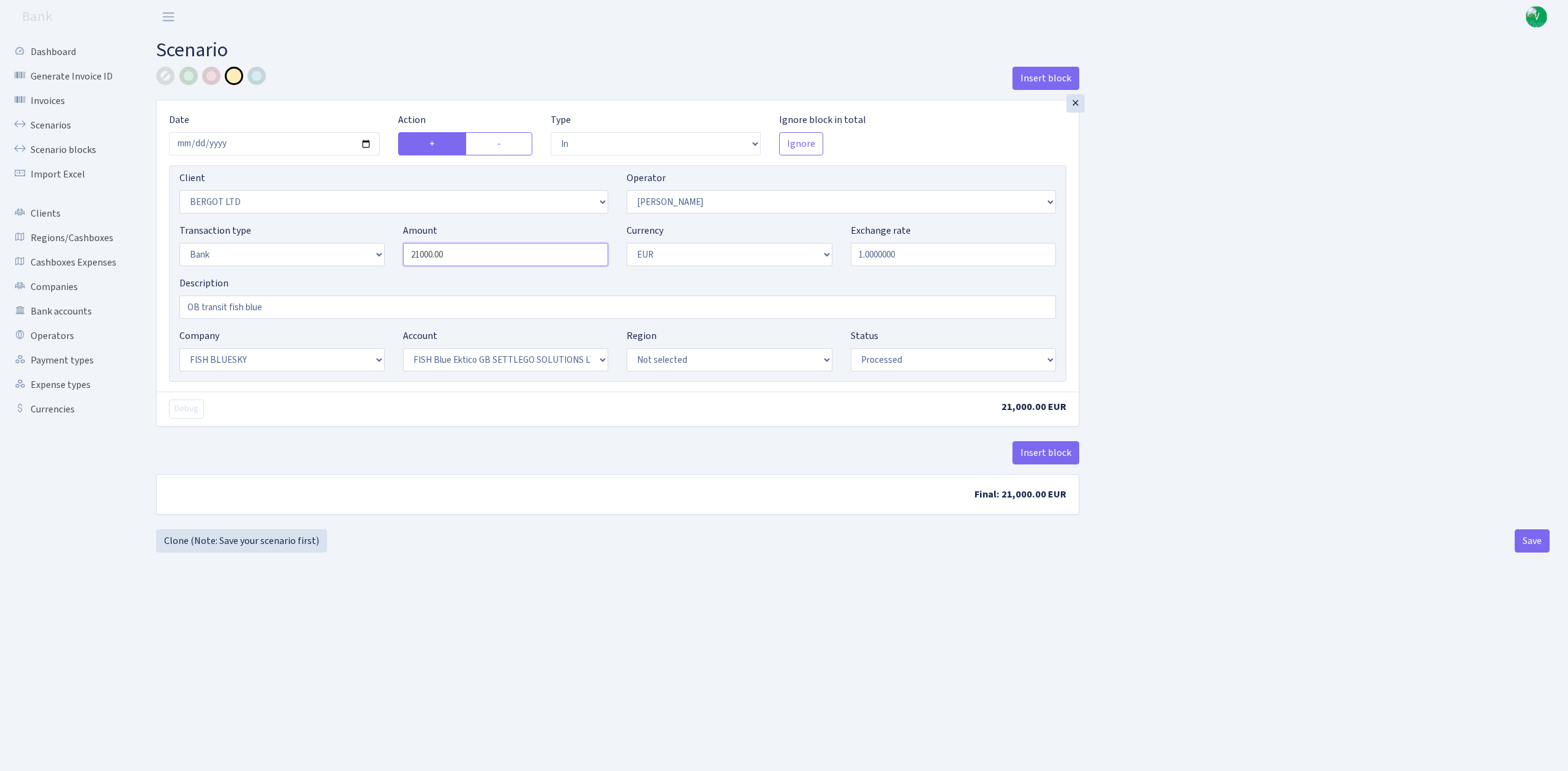
drag, startPoint x: 454, startPoint y: 253, endPoint x: 388, endPoint y: 245, distance: 66.5
click at [388, 245] on div "Transaction type Not selected 981 ELF FISH crypto GIRT IVO dekl MM-BALTIC eur U…" at bounding box center [617, 249] width 894 height 53
type input "44,783.00"
click at [1147, 273] on div "Insert block × Date 2025-10-08 Action + - Type --- In Out Commission Field requ…" at bounding box center [853, 298] width 1411 height 463
click at [1523, 544] on button "Save" at bounding box center [1531, 541] width 35 height 24
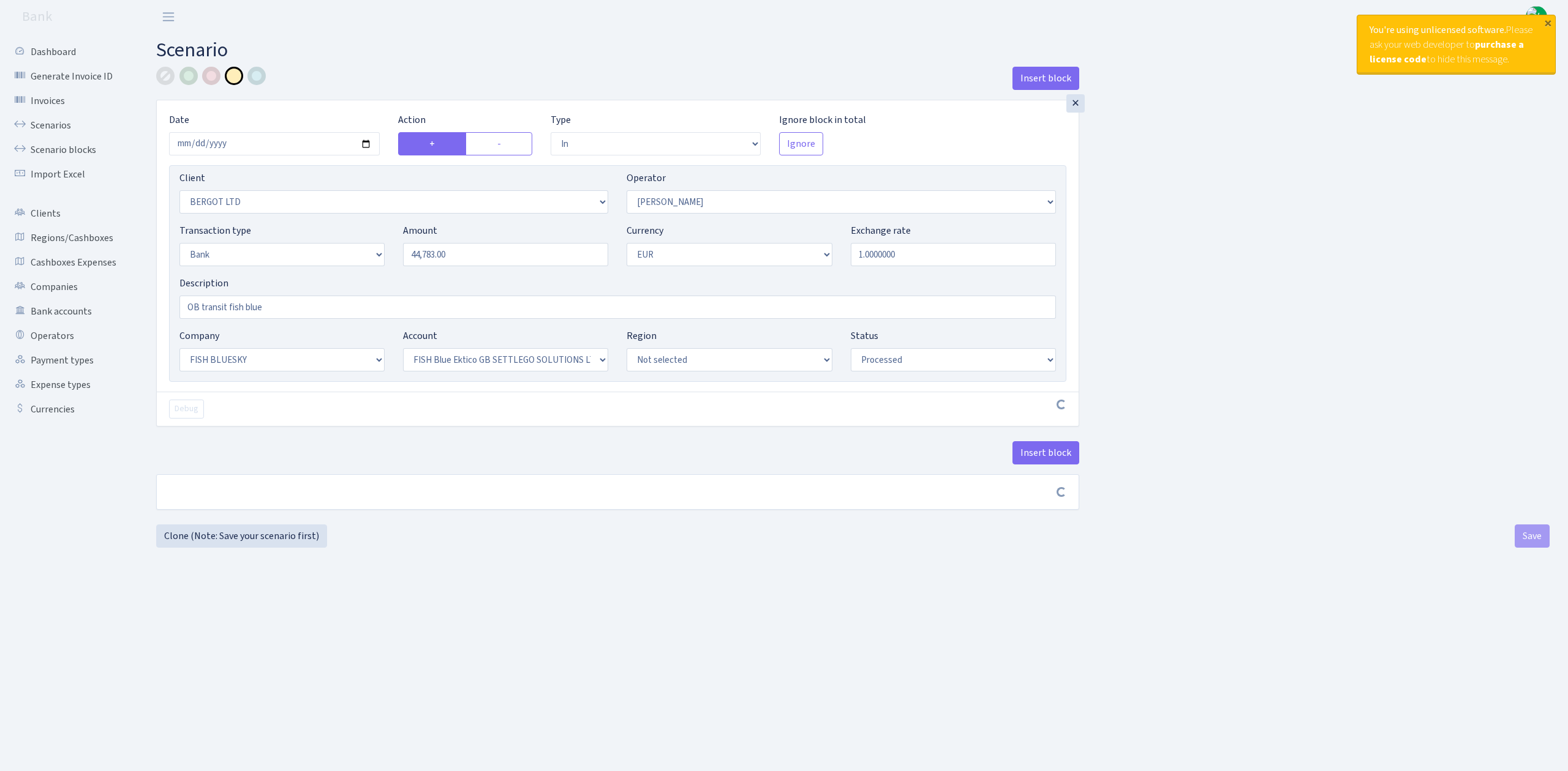
select select "in"
select select "2450"
select select "15"
select select "2"
select select "1"
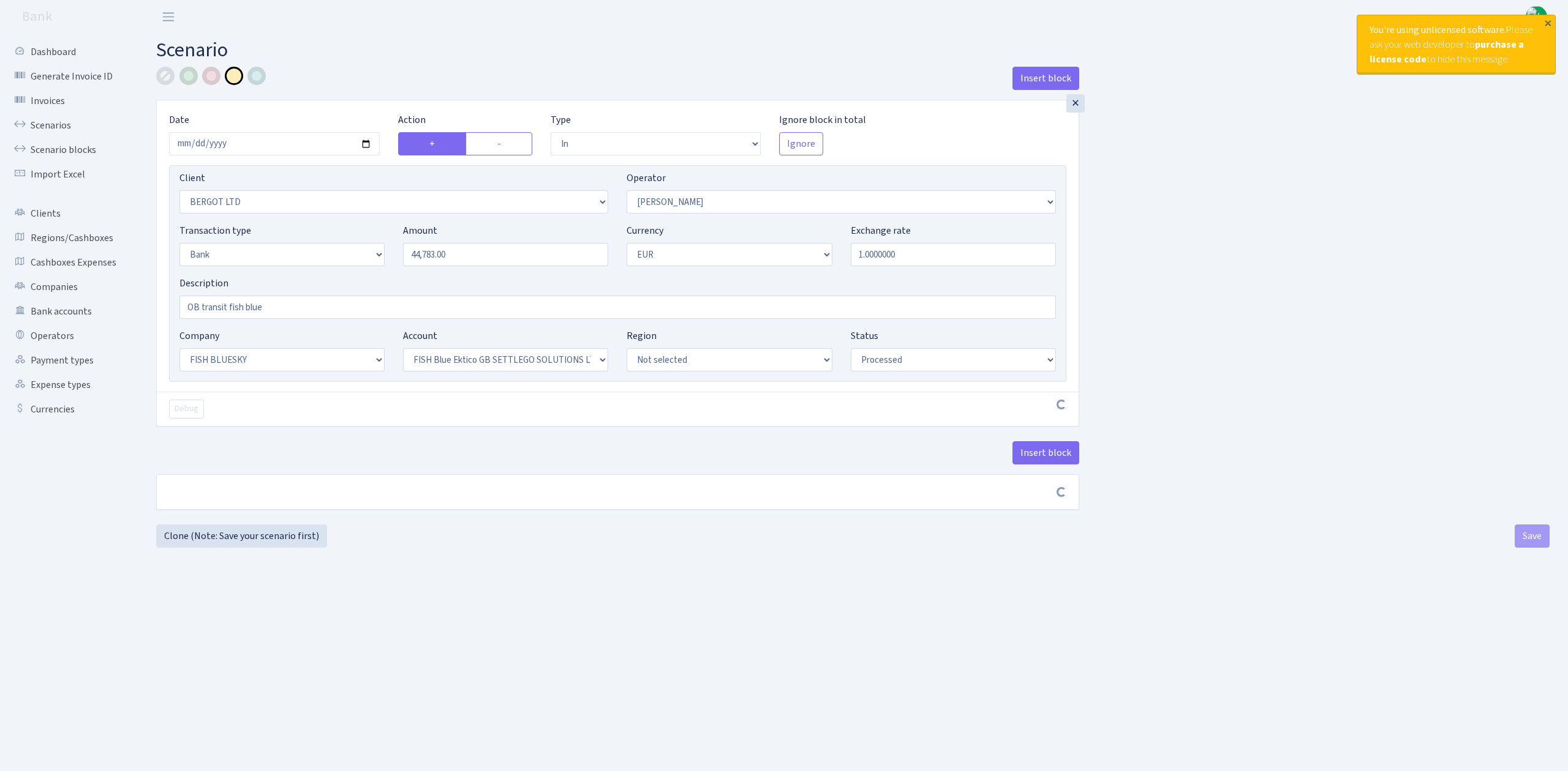
select select "23"
select select "67"
select select "processed"
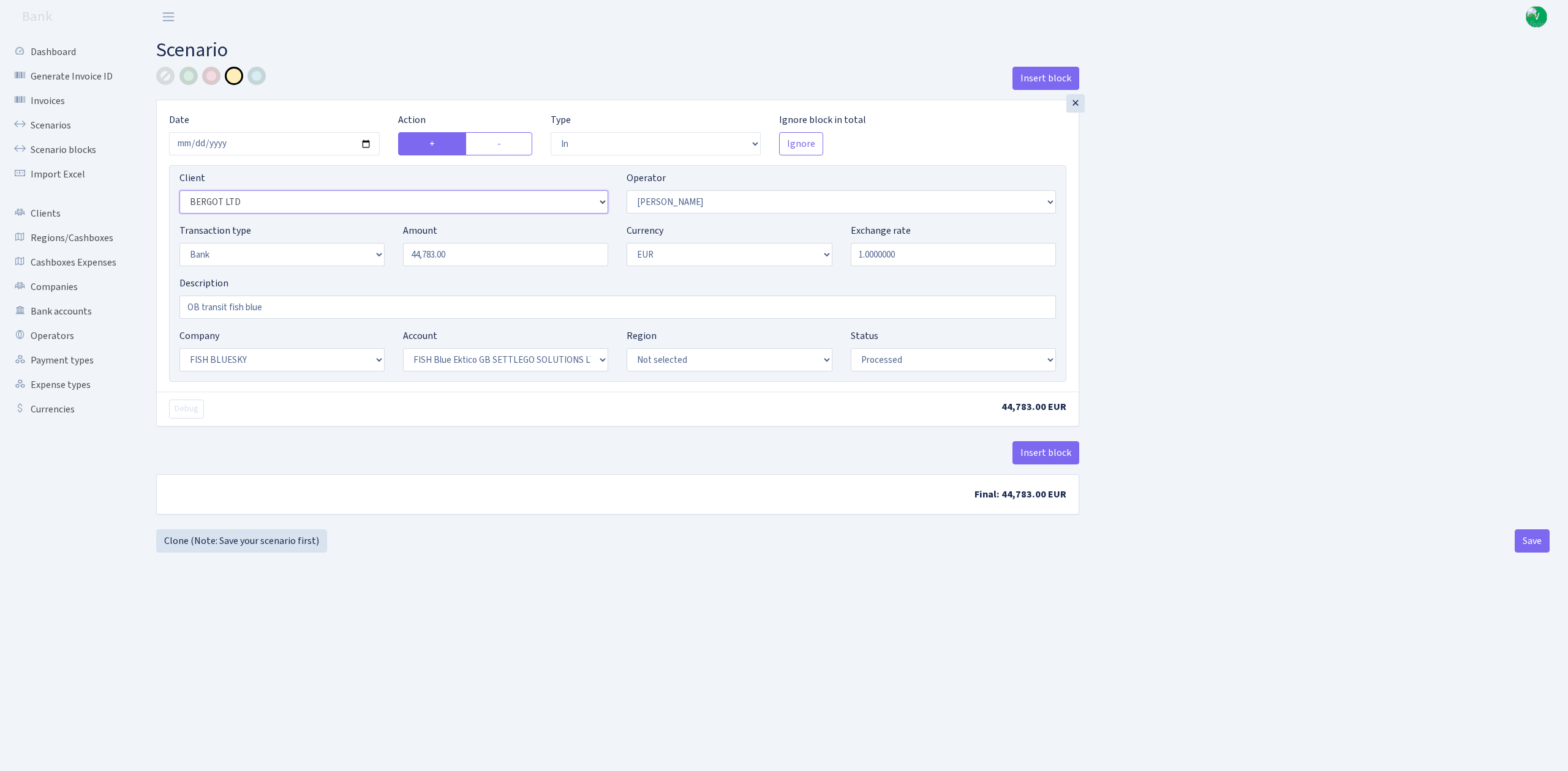
click at [409, 199] on select "Not selected 1 KOC GEMICILIK VE TASIMACILIK 1/BALDERE-SILDEDZE SIGNE 1/SCP NERO…" at bounding box center [393, 202] width 429 height 24
select select "3410"
click at [179, 192] on select "Not selected 1 KOC GEMICILIK VE TASIMACILIK 1/BALDERE-SILDEDZE SIGNE 1/SCP NERO…" at bounding box center [393, 202] width 429 height 24
click at [1528, 540] on button "Save" at bounding box center [1531, 541] width 35 height 24
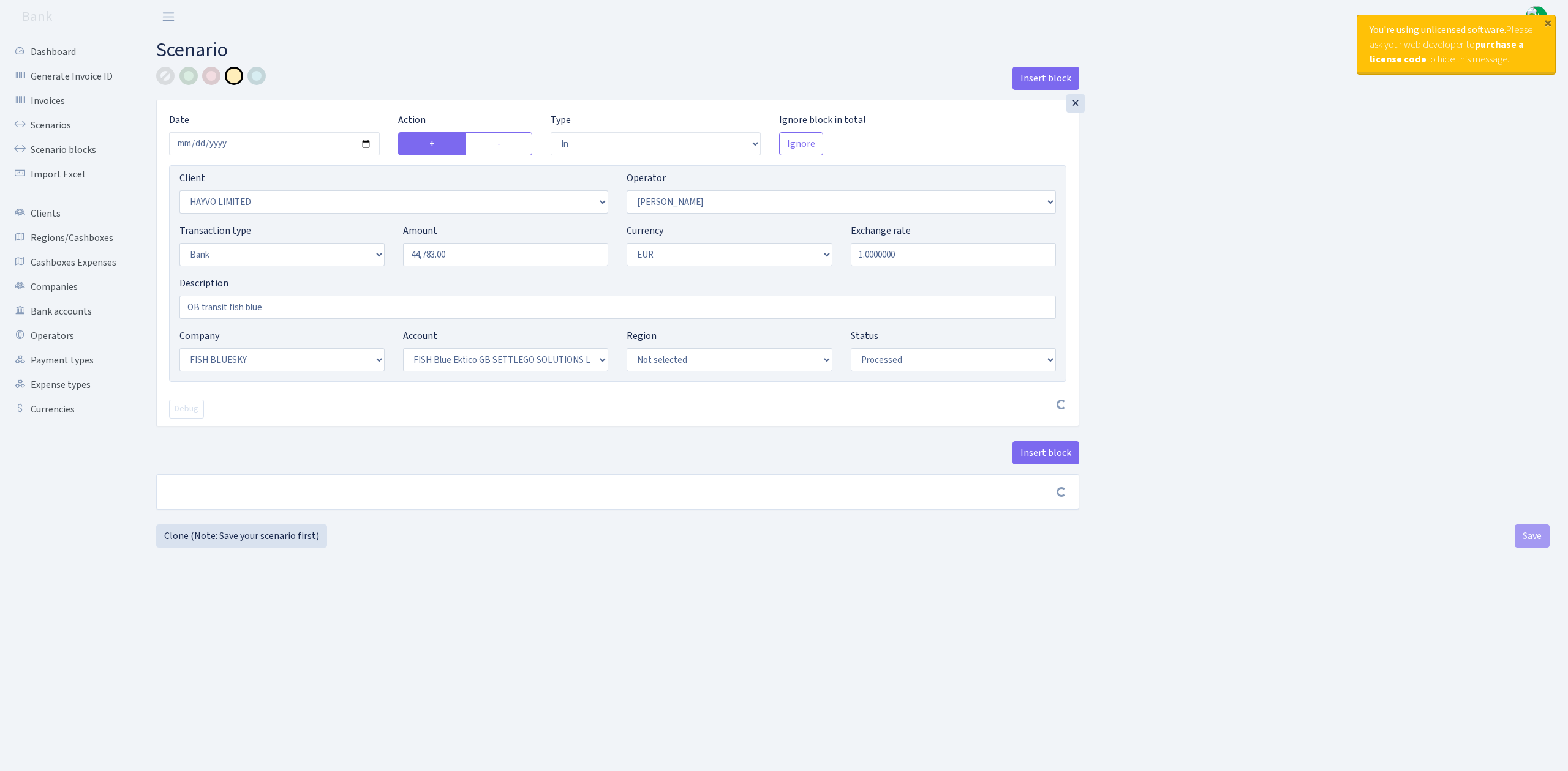
select select "in"
select select "3410"
select select "15"
select select "2"
select select "1"
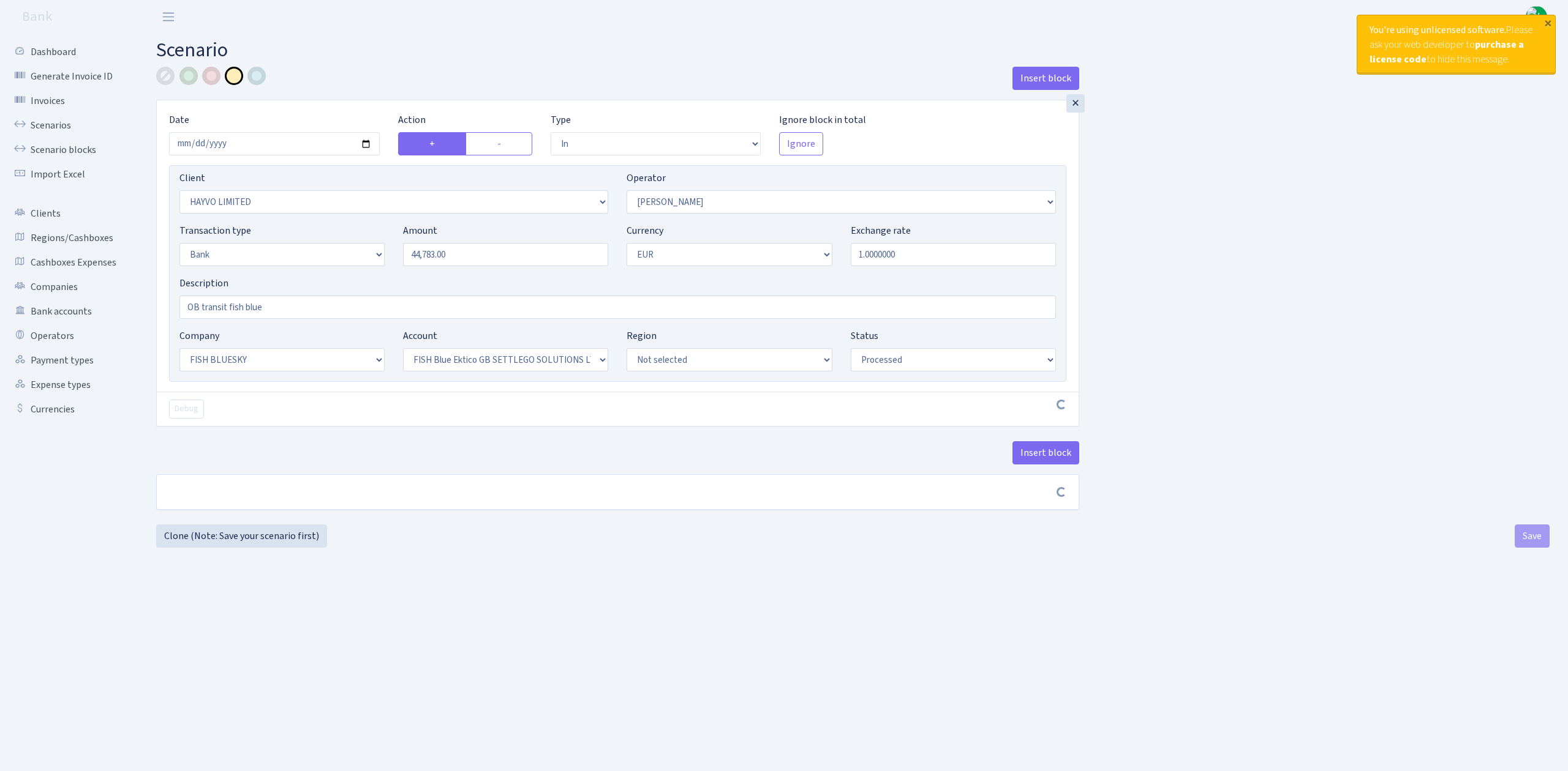
select select "23"
select select "67"
select select "processed"
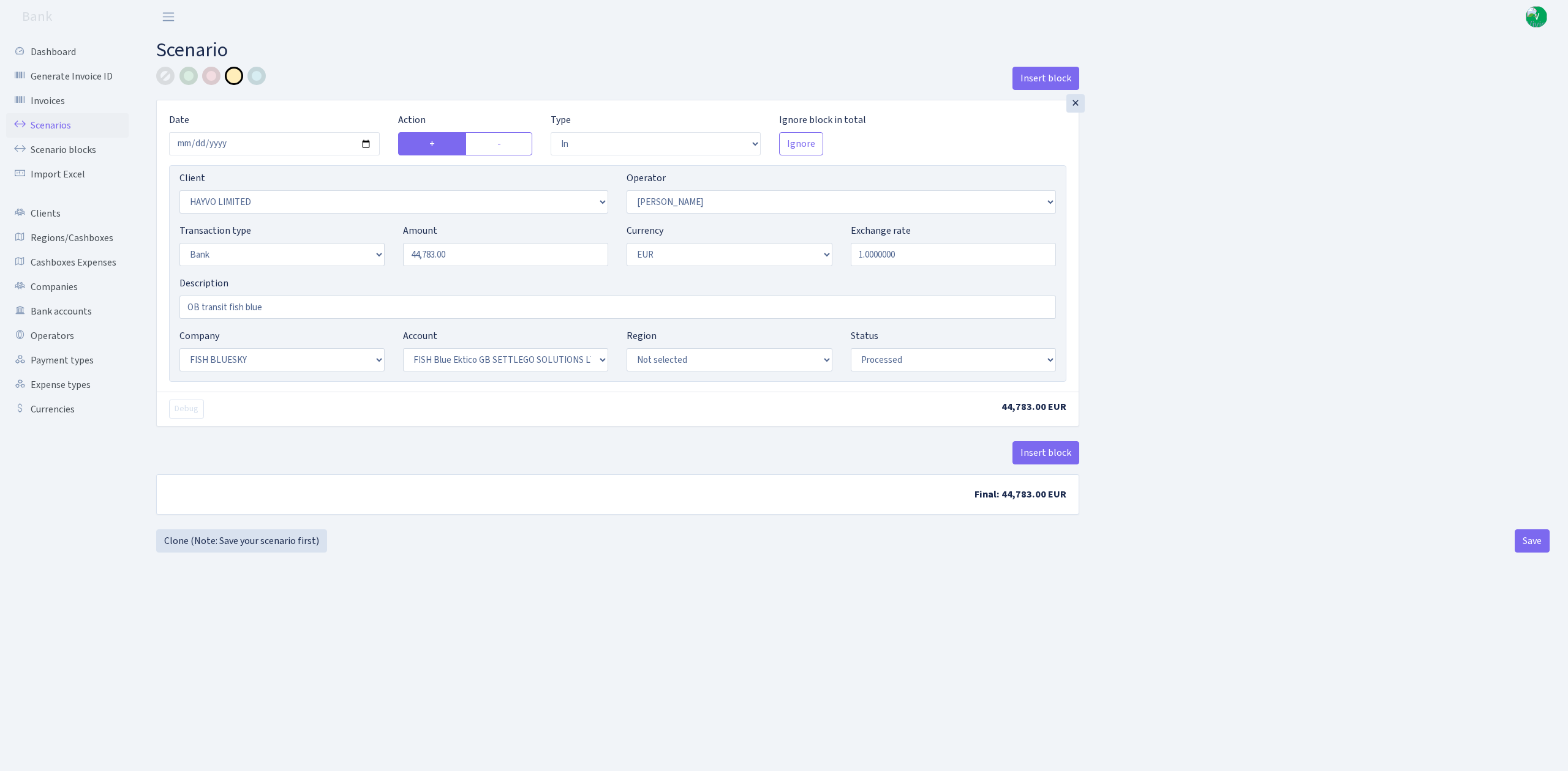
click at [68, 127] on link "Scenarios" at bounding box center [67, 125] width 122 height 24
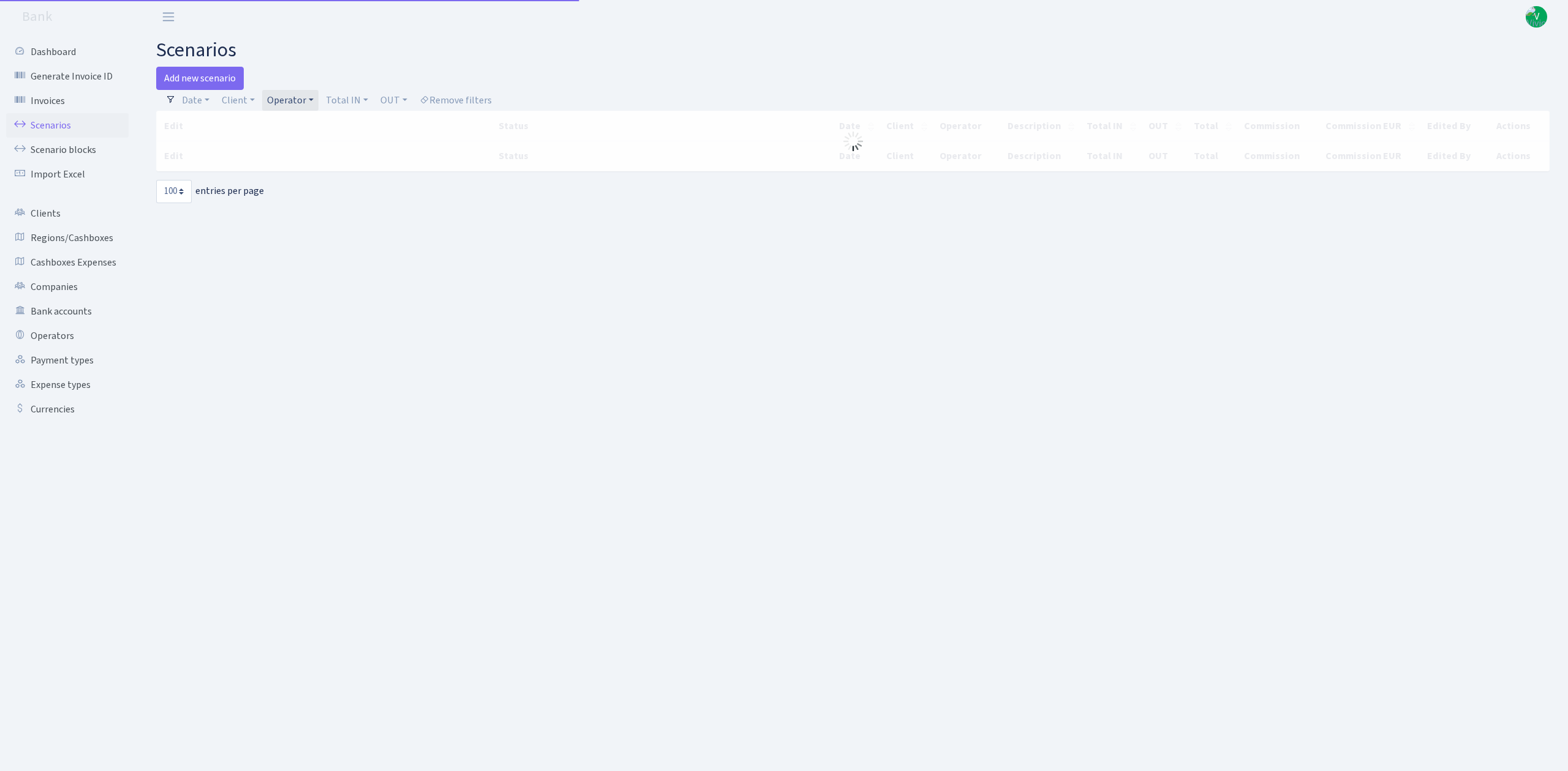
select select "100"
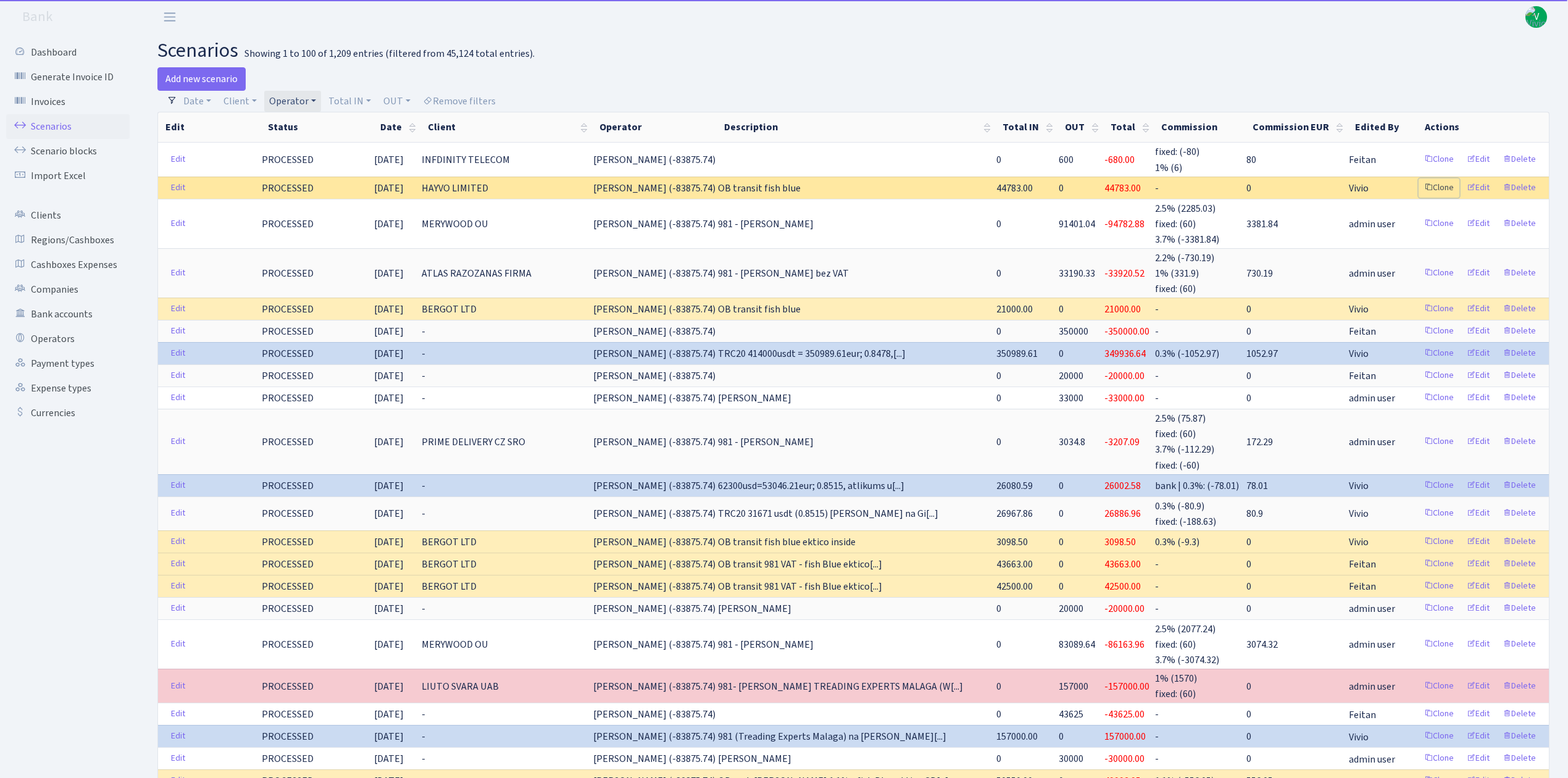
click at [1443, 186] on link "Clone" at bounding box center [1439, 188] width 41 height 20
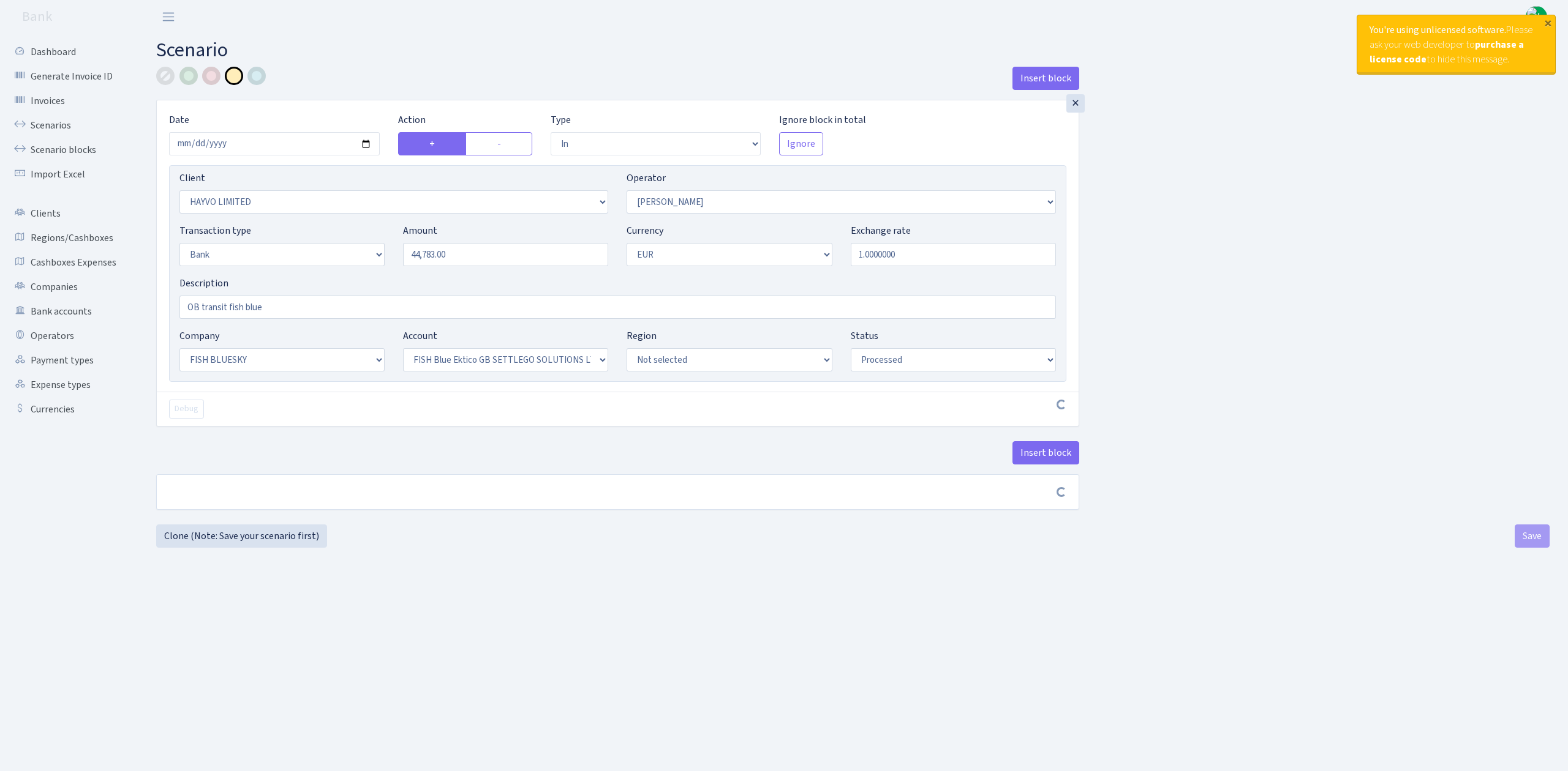
select select "in"
select select "3410"
select select "15"
select select "2"
select select "1"
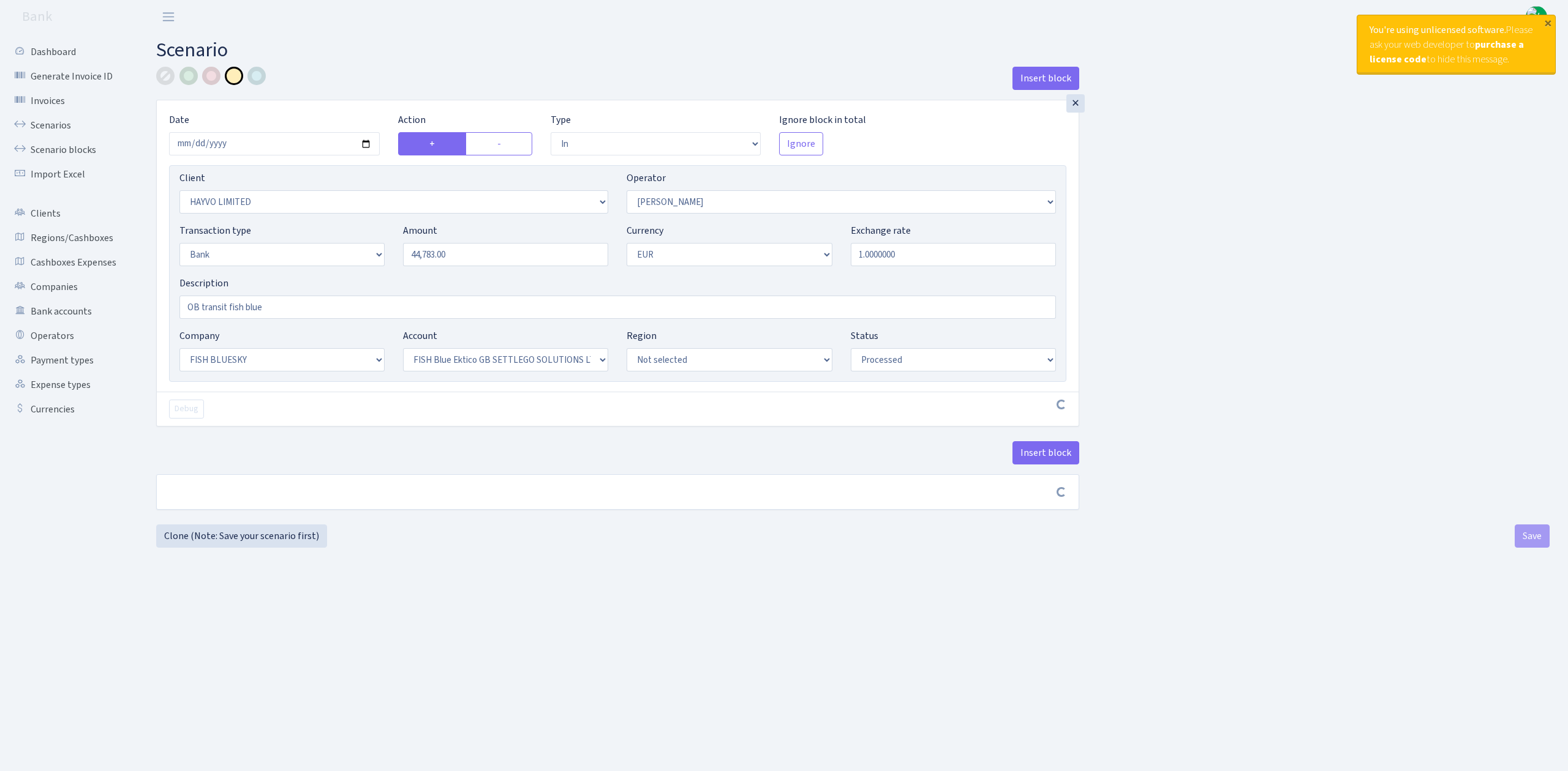
select select "23"
select select "67"
select select "processed"
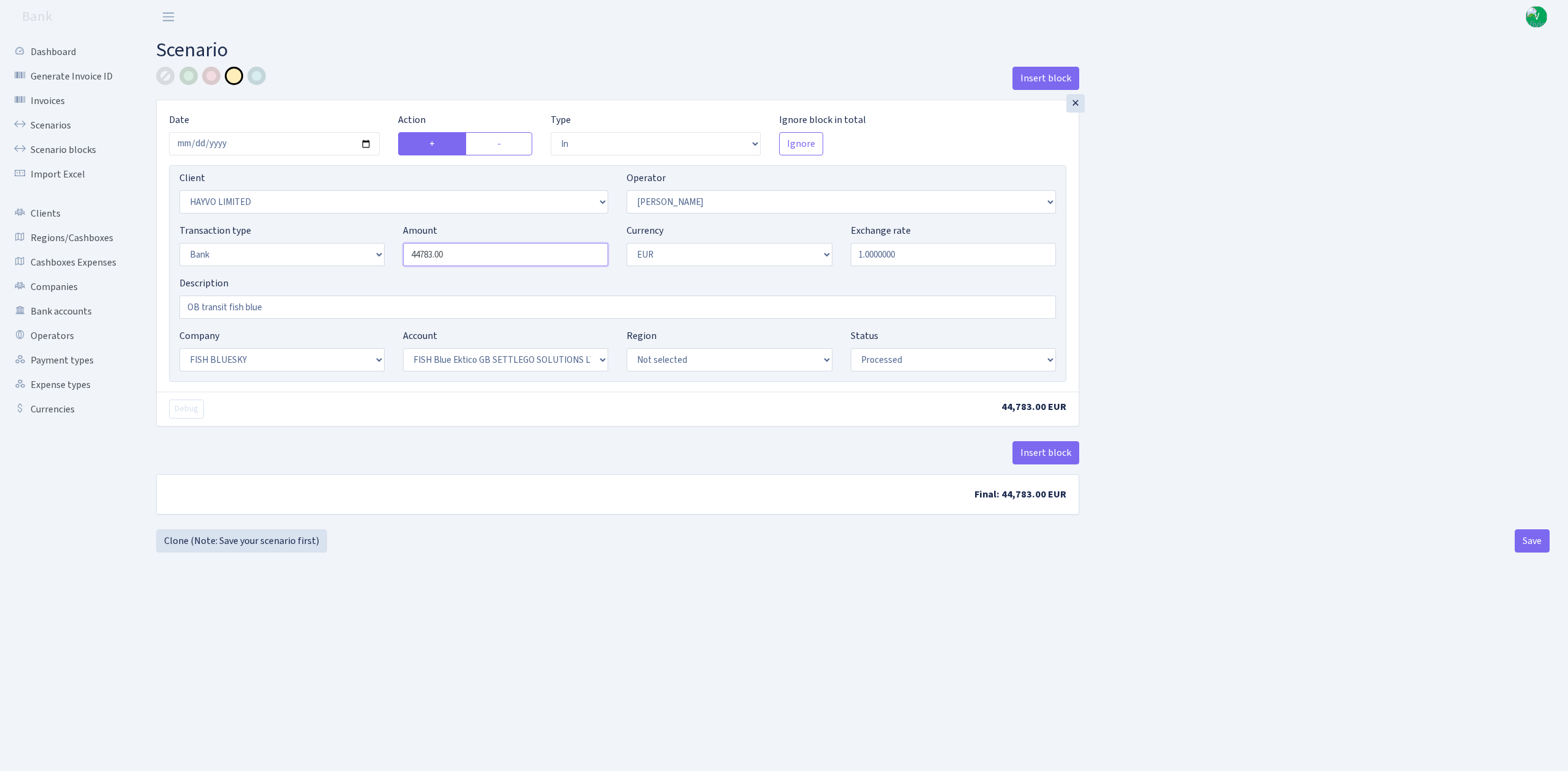
drag, startPoint x: 502, startPoint y: 253, endPoint x: 400, endPoint y: 242, distance: 102.6
click at [400, 242] on div "Amount 44783.00" at bounding box center [505, 244] width 223 height 43
type input "1,444.00"
click at [1272, 291] on div "Insert block × Date 2025-10-08 Action + - Type --- In Out Commission Field requ…" at bounding box center [853, 295] width 1411 height 458
click at [1531, 542] on button "Save" at bounding box center [1531, 541] width 35 height 24
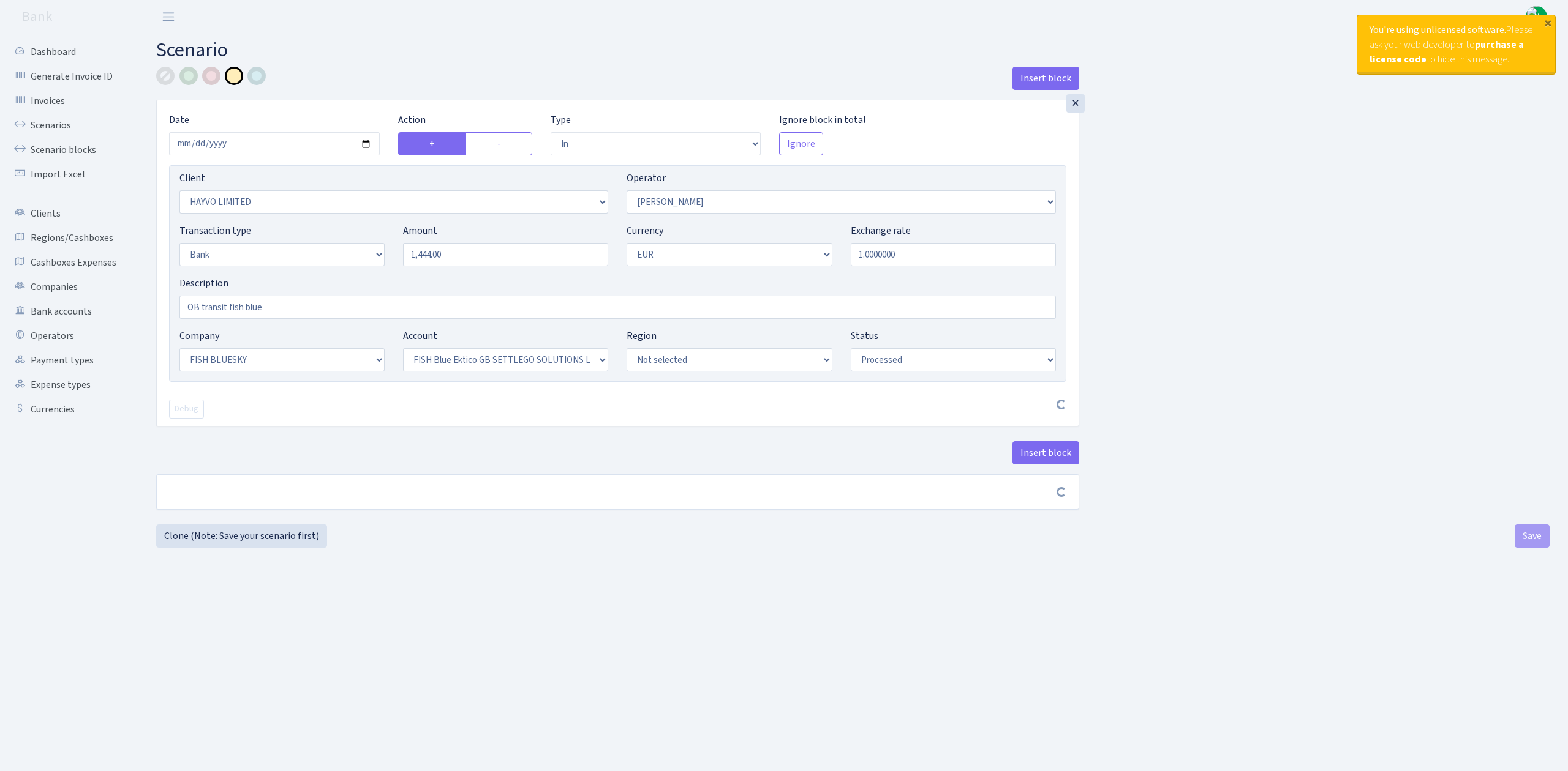
select select "in"
select select "3410"
select select "15"
select select "2"
select select "1"
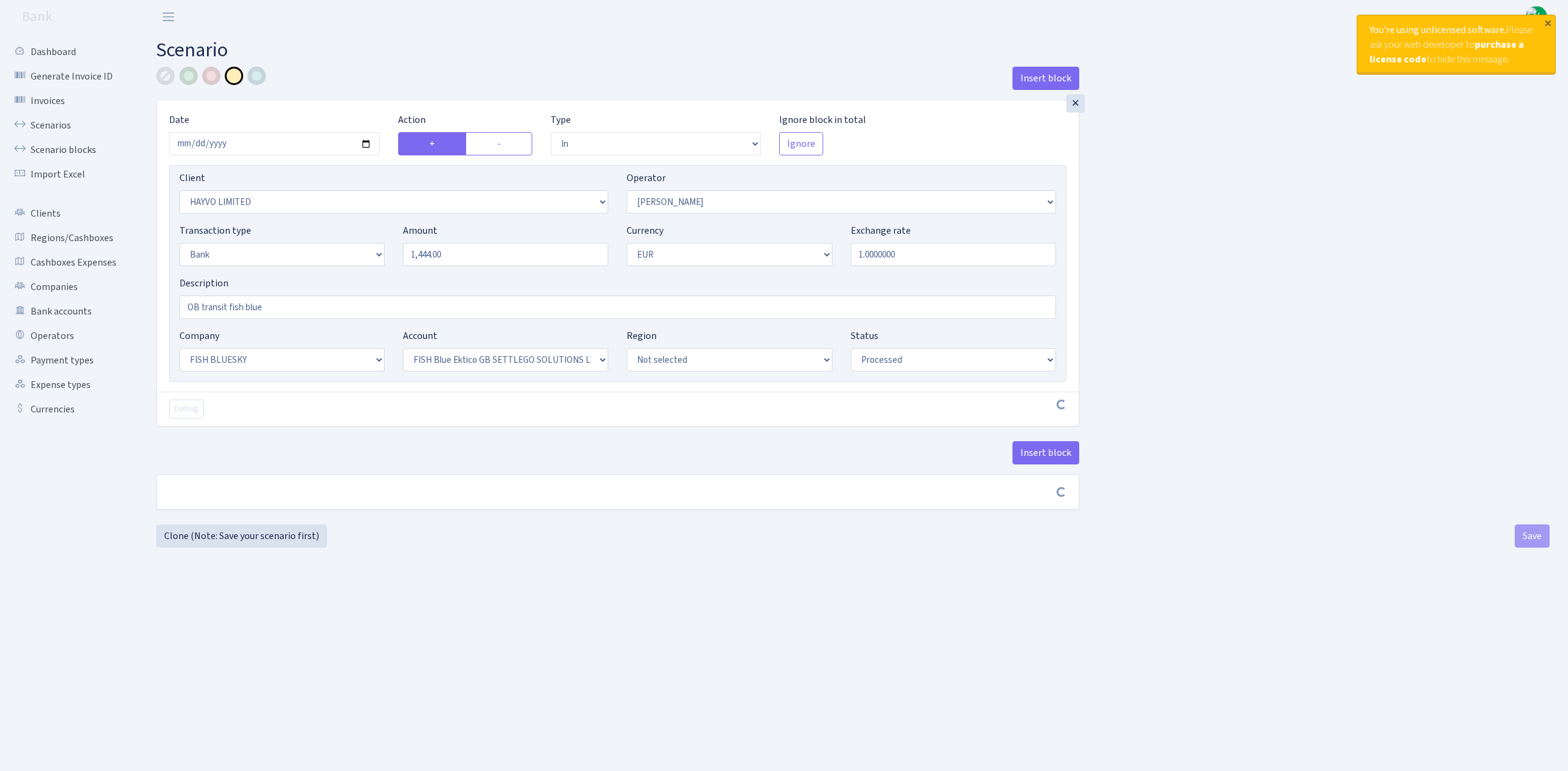
select select "23"
select select "67"
select select "processed"
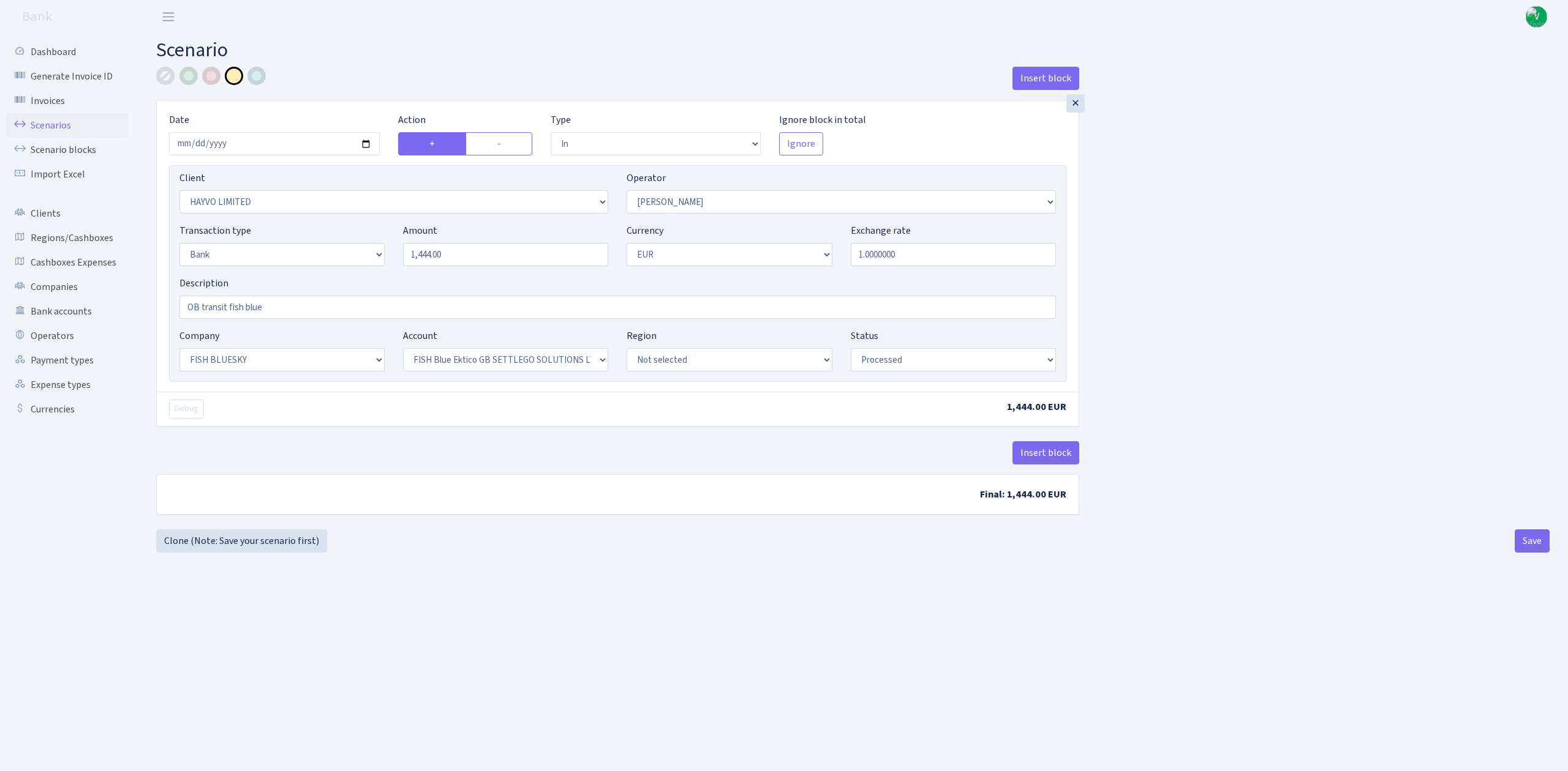
click at [67, 125] on link "Scenarios" at bounding box center [67, 125] width 122 height 24
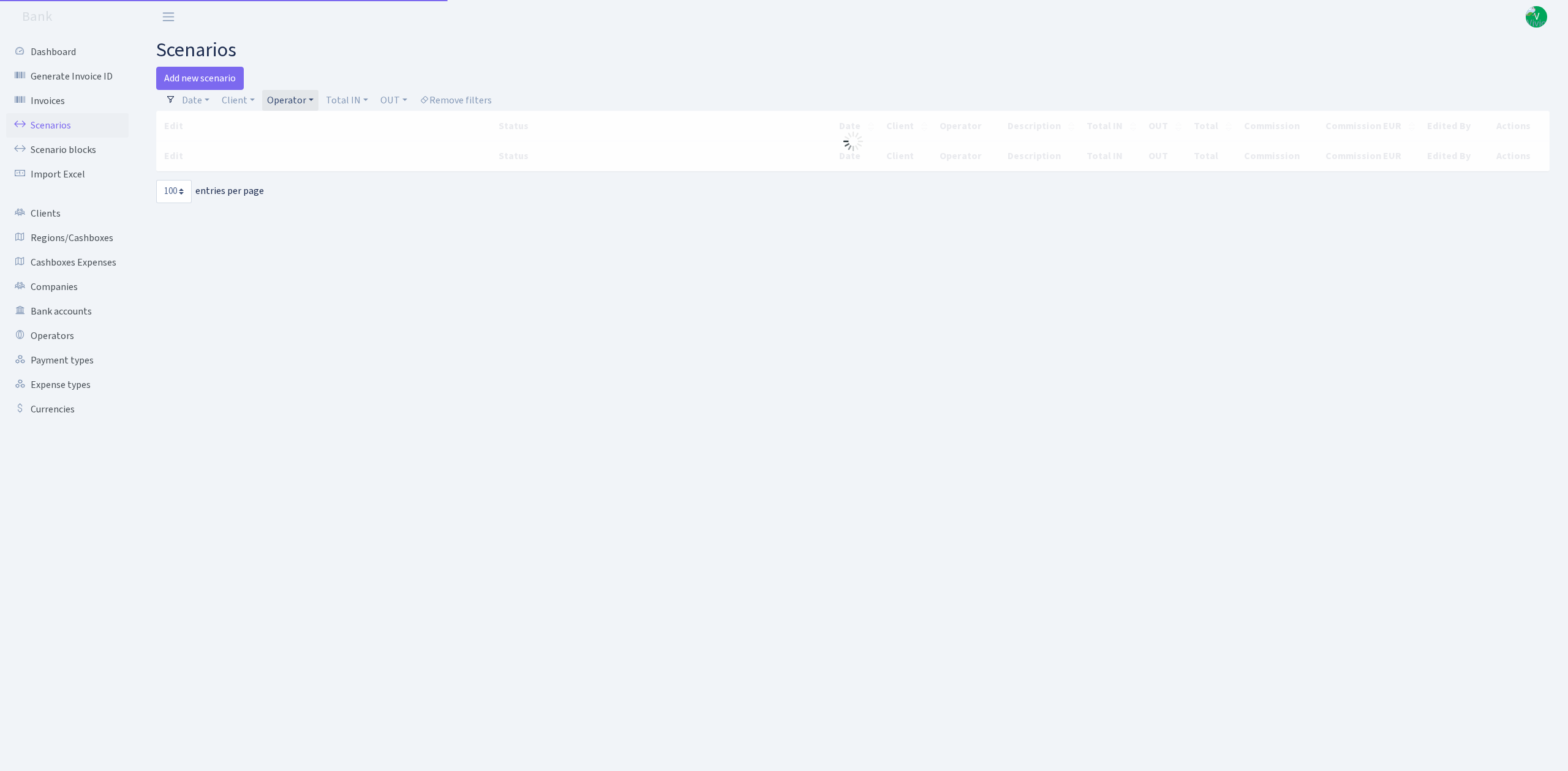
select select "100"
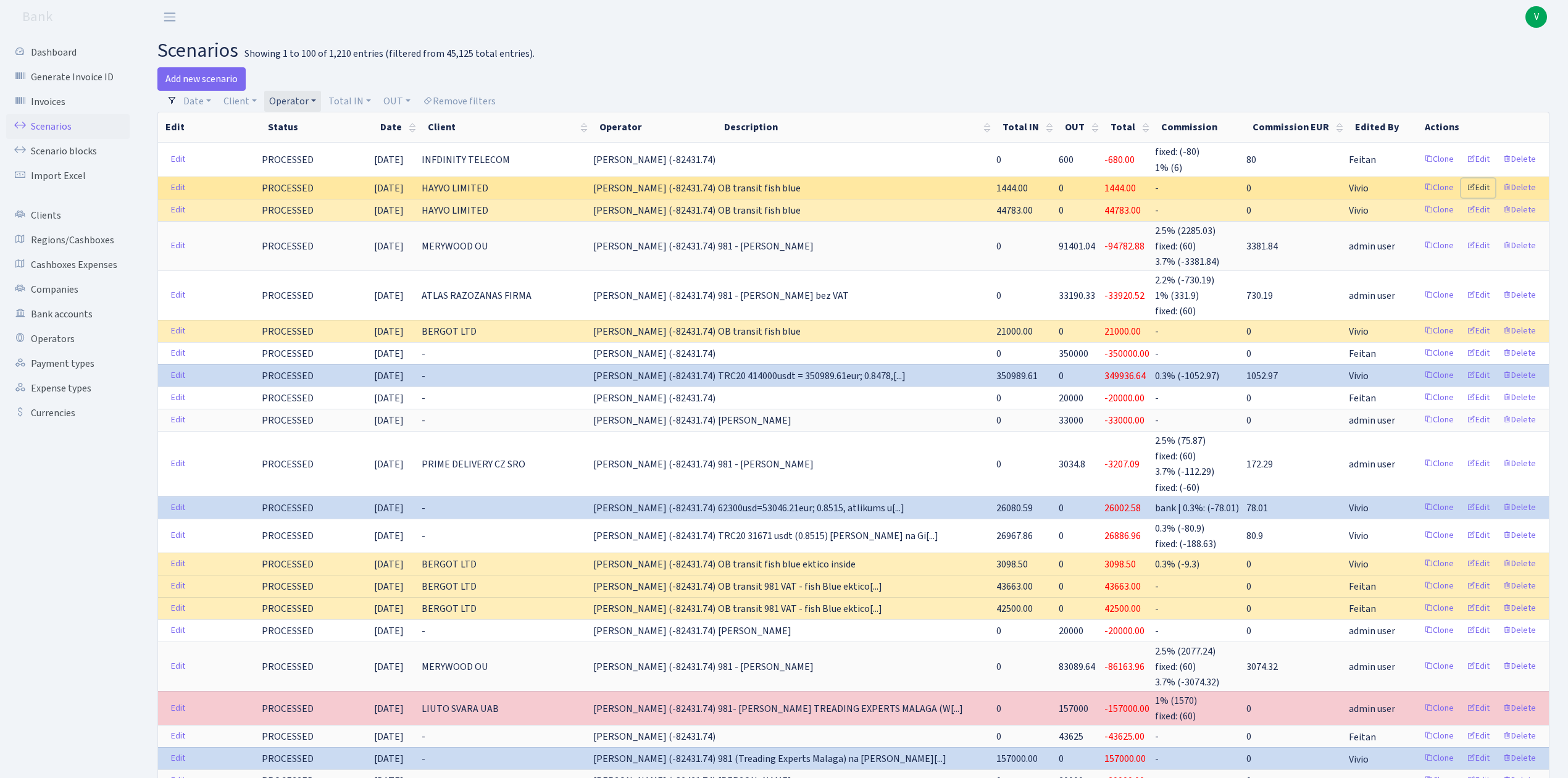
click at [1482, 184] on link "Edit" at bounding box center [1478, 188] width 34 height 20
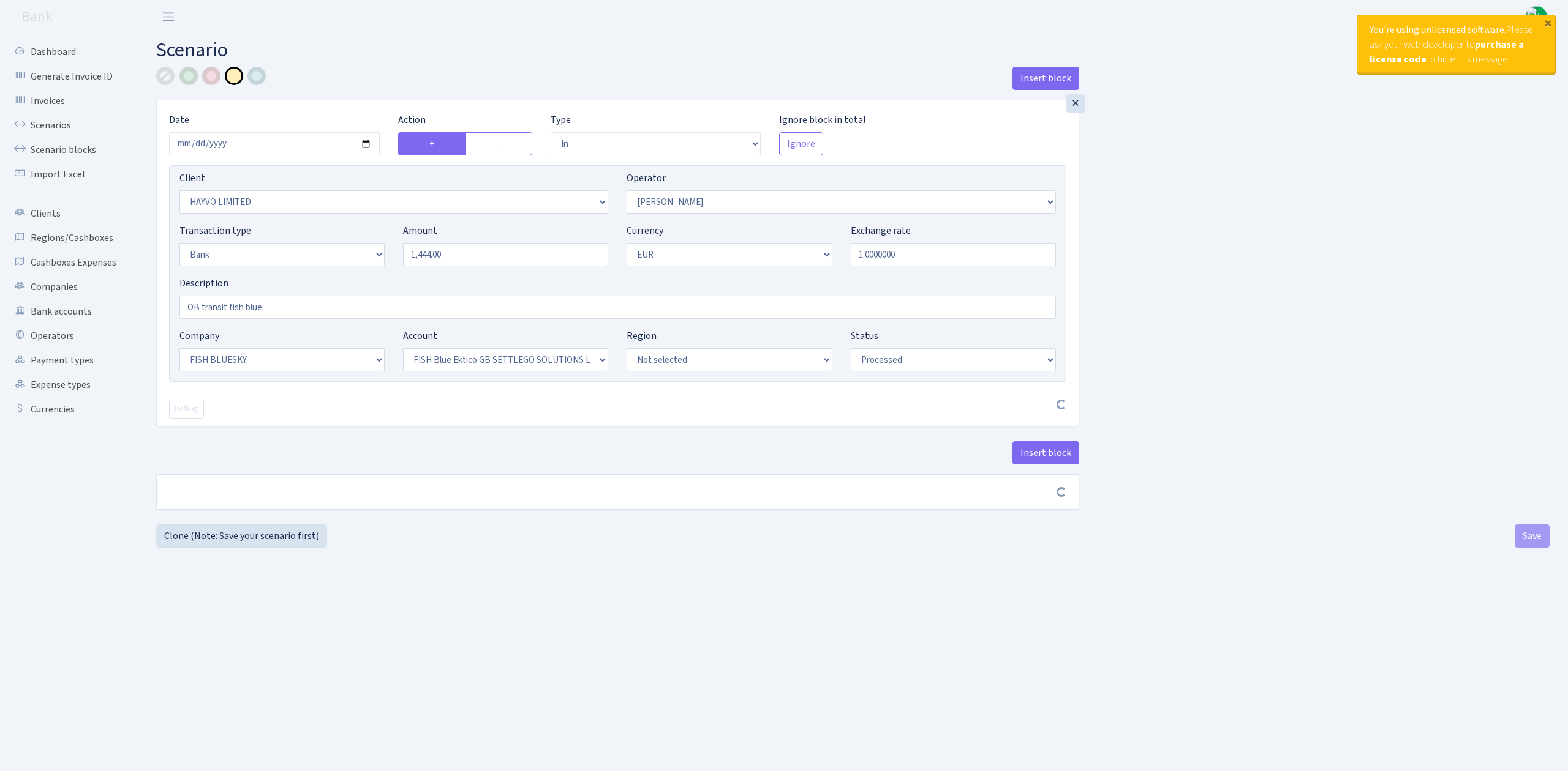
select select "in"
select select "3410"
select select "15"
select select "2"
select select "1"
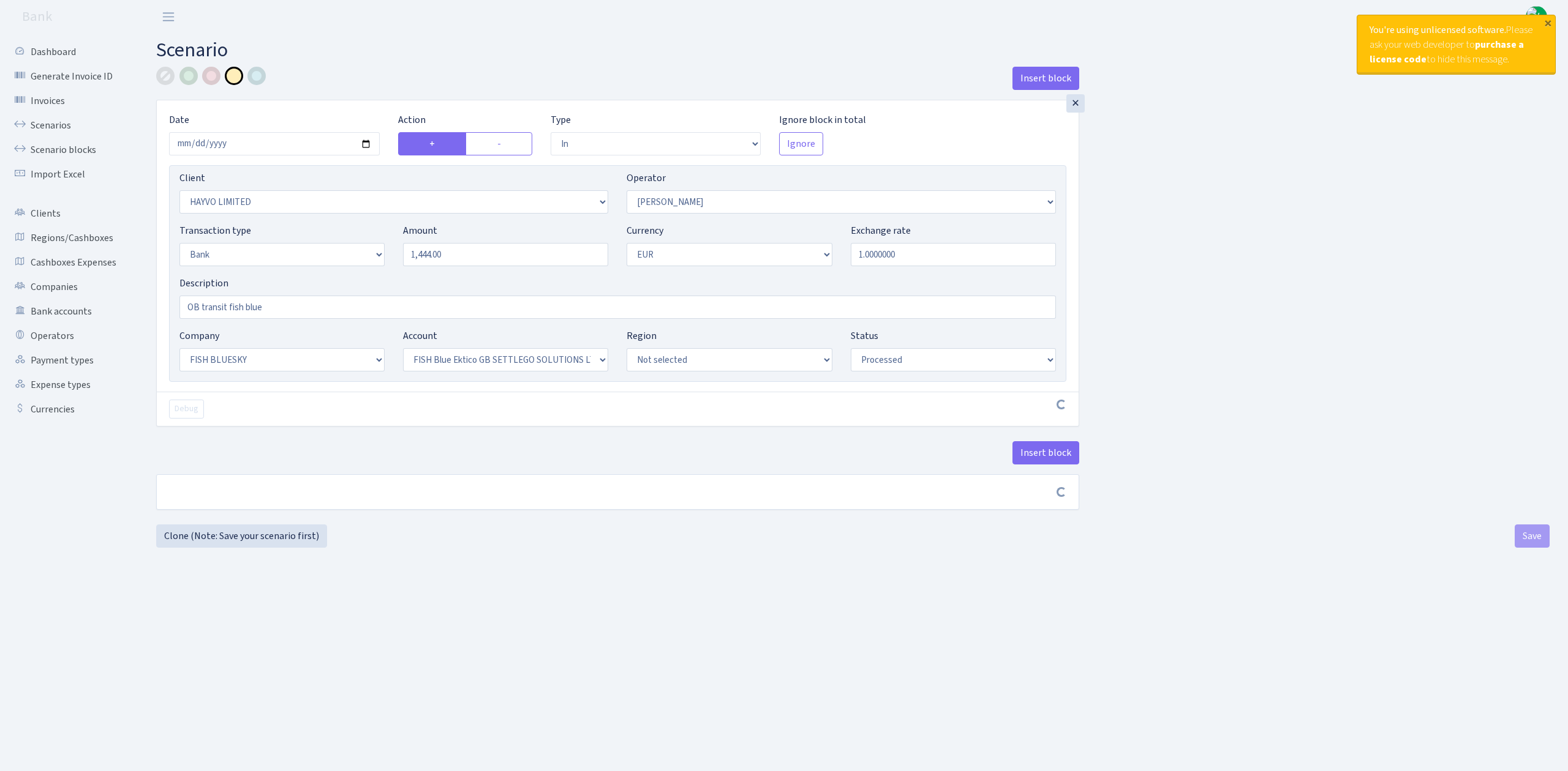
select select "23"
select select "67"
select select "processed"
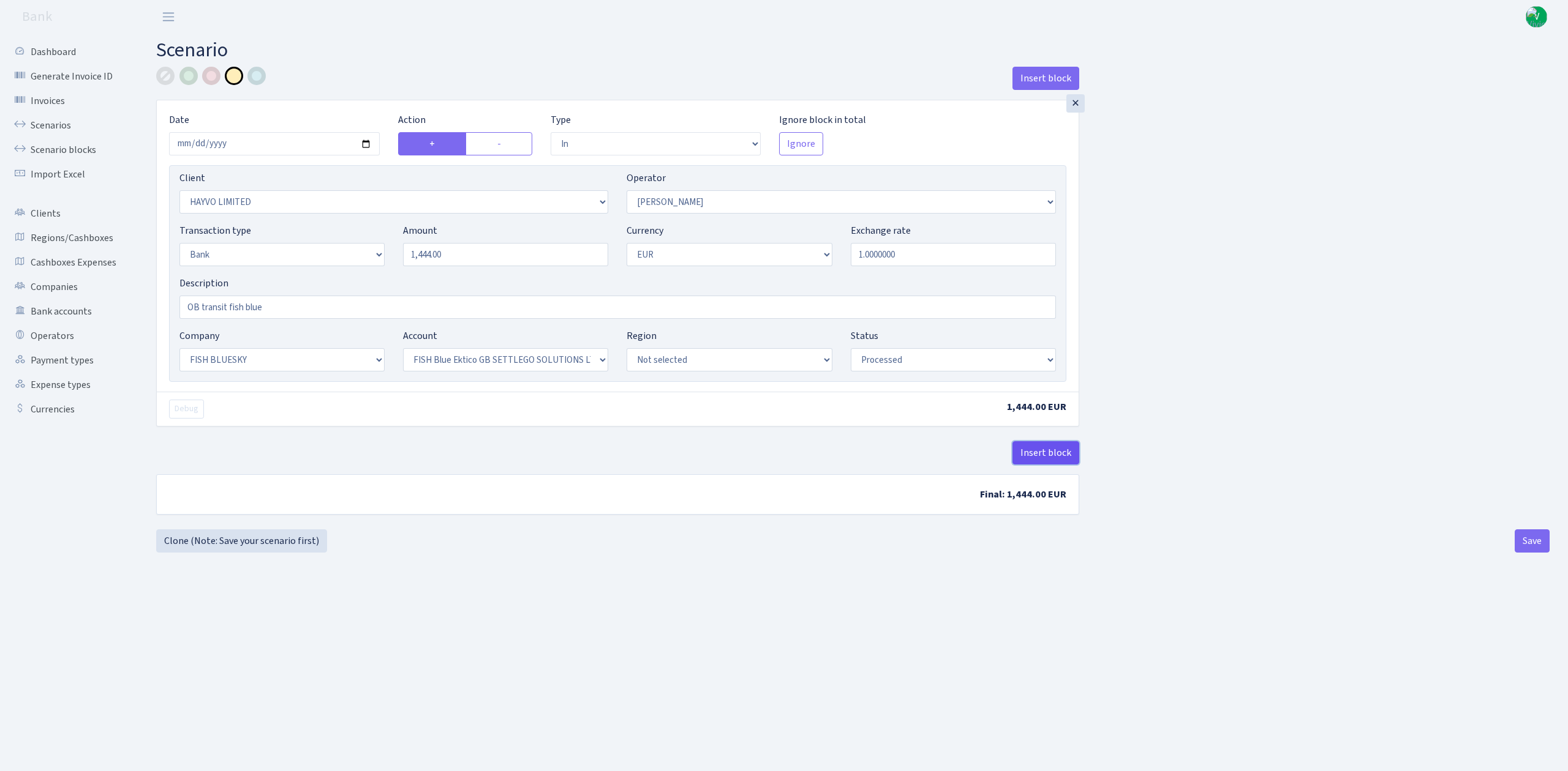
click at [1040, 453] on button "Insert block" at bounding box center [1045, 453] width 67 height 24
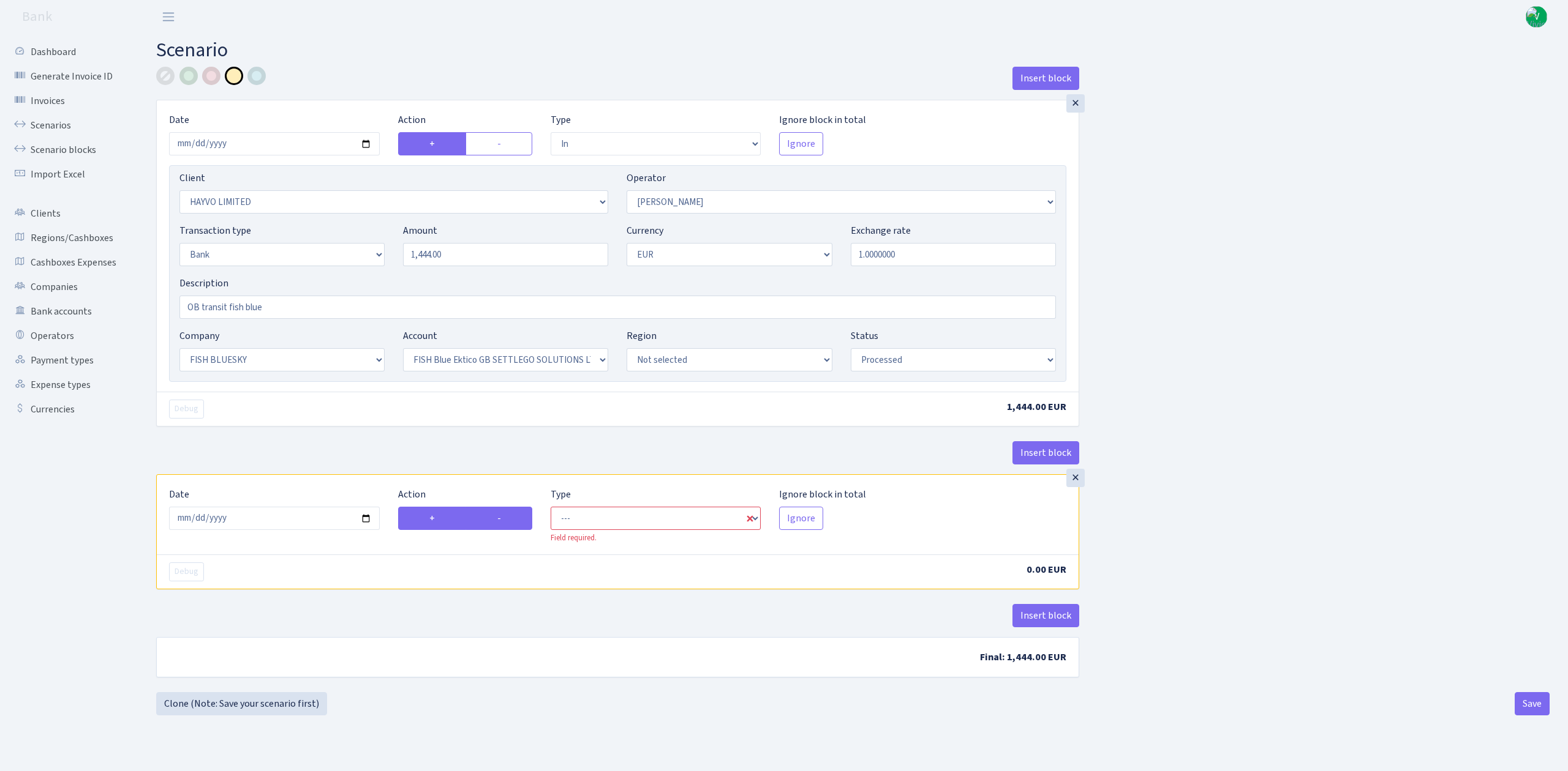
click at [507, 527] on label "-" at bounding box center [499, 518] width 67 height 24
click at [505, 519] on input "-" at bounding box center [500, 514] width 8 height 8
radio input "true"
radio input "false"
click at [365, 518] on input "2025-10-10" at bounding box center [275, 518] width 211 height 24
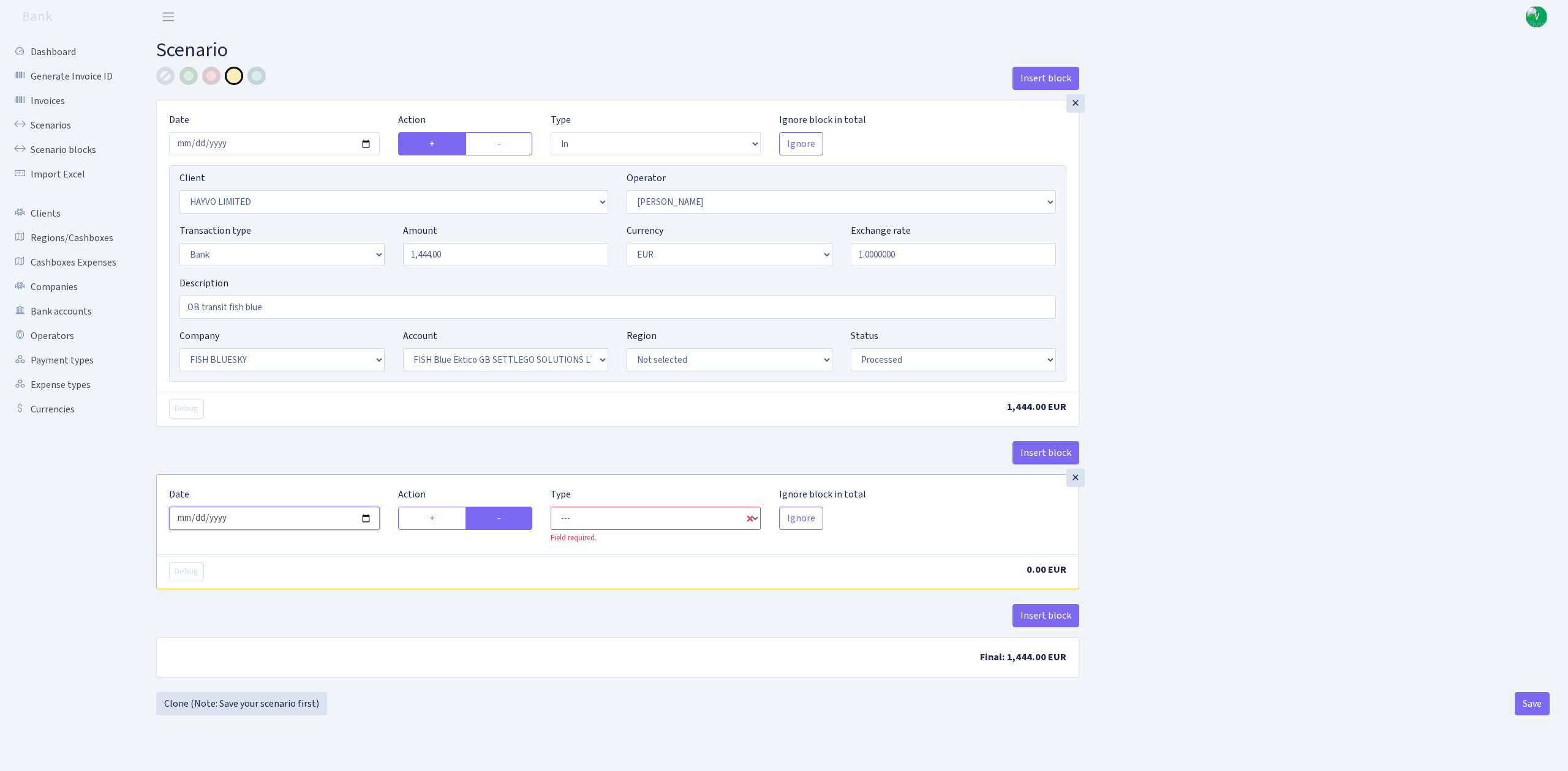
type input "2025-10-08"
click at [594, 524] on select "--- In Out Commission" at bounding box center [656, 518] width 211 height 24
select select "commission"
click at [551, 510] on select "--- In Out Commission" at bounding box center [656, 518] width 211 height 24
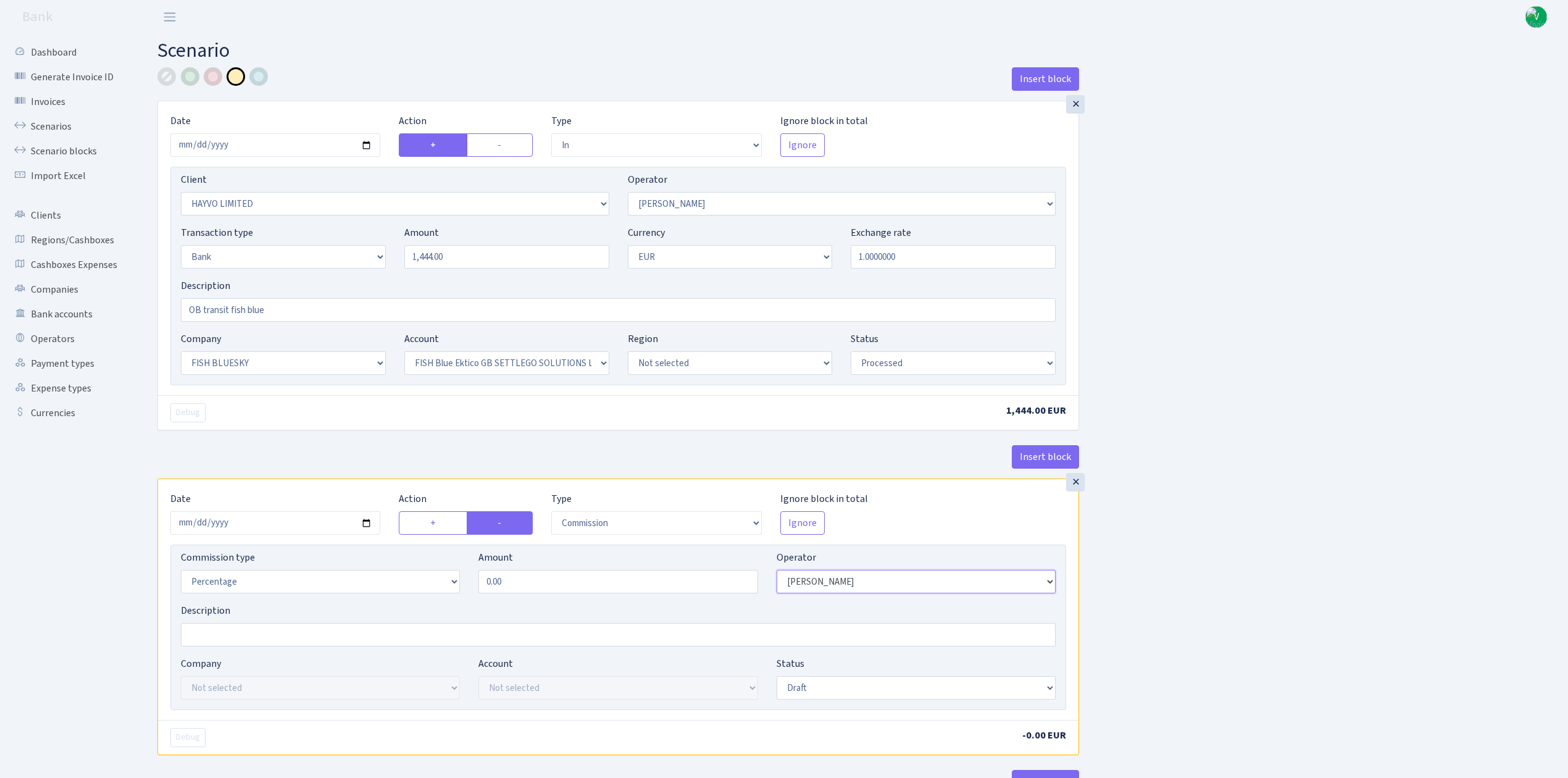
click at [820, 586] on select "Not selected 981 981 AED 981 BN usdt 981 CASH USDT 981 CASH USDT EUR 981 GOLD 9…" at bounding box center [916, 582] width 279 height 24
select select "1"
click at [777, 574] on select "Not selected 981 981 AED 981 BN usdt 981 CASH USDT 981 CASH USDT EUR 981 GOLD 9…" at bounding box center [916, 582] width 279 height 24
drag, startPoint x: 490, startPoint y: 574, endPoint x: 400, endPoint y: 549, distance: 93.4
click at [401, 549] on div "Commission type Percentage Fixed Bank Amount 0.00 Operator Not selected 981 981…" at bounding box center [618, 627] width 896 height 166
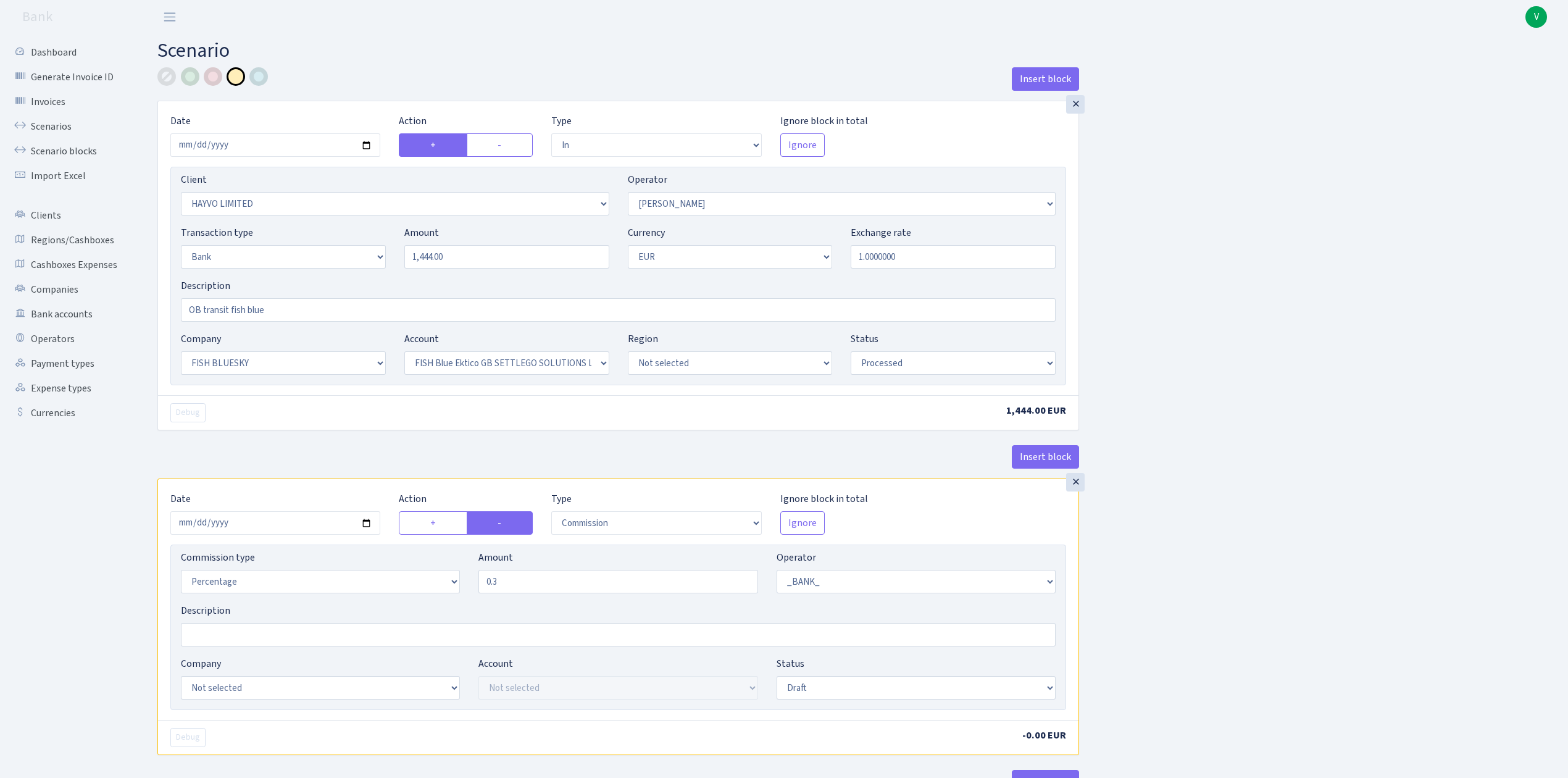
type input "0.30"
click at [1217, 538] on div "Insert block × Date 2025-10-08 Action + - Type --- In Out Commission Field requ…" at bounding box center [854, 463] width 1411 height 792
click at [295, 692] on select "Not selected ALFASTAR ATARA COMMERCE LTD CONTROL BASE CRYPTO TOMASS CRYPTO wall…" at bounding box center [320, 688] width 279 height 24
select select "23"
click at [181, 680] on select "Not selected ALFASTAR ATARA COMMERCE LTD CONTROL BASE CRYPTO TOMASS CRYPTO wall…" at bounding box center [320, 688] width 279 height 24
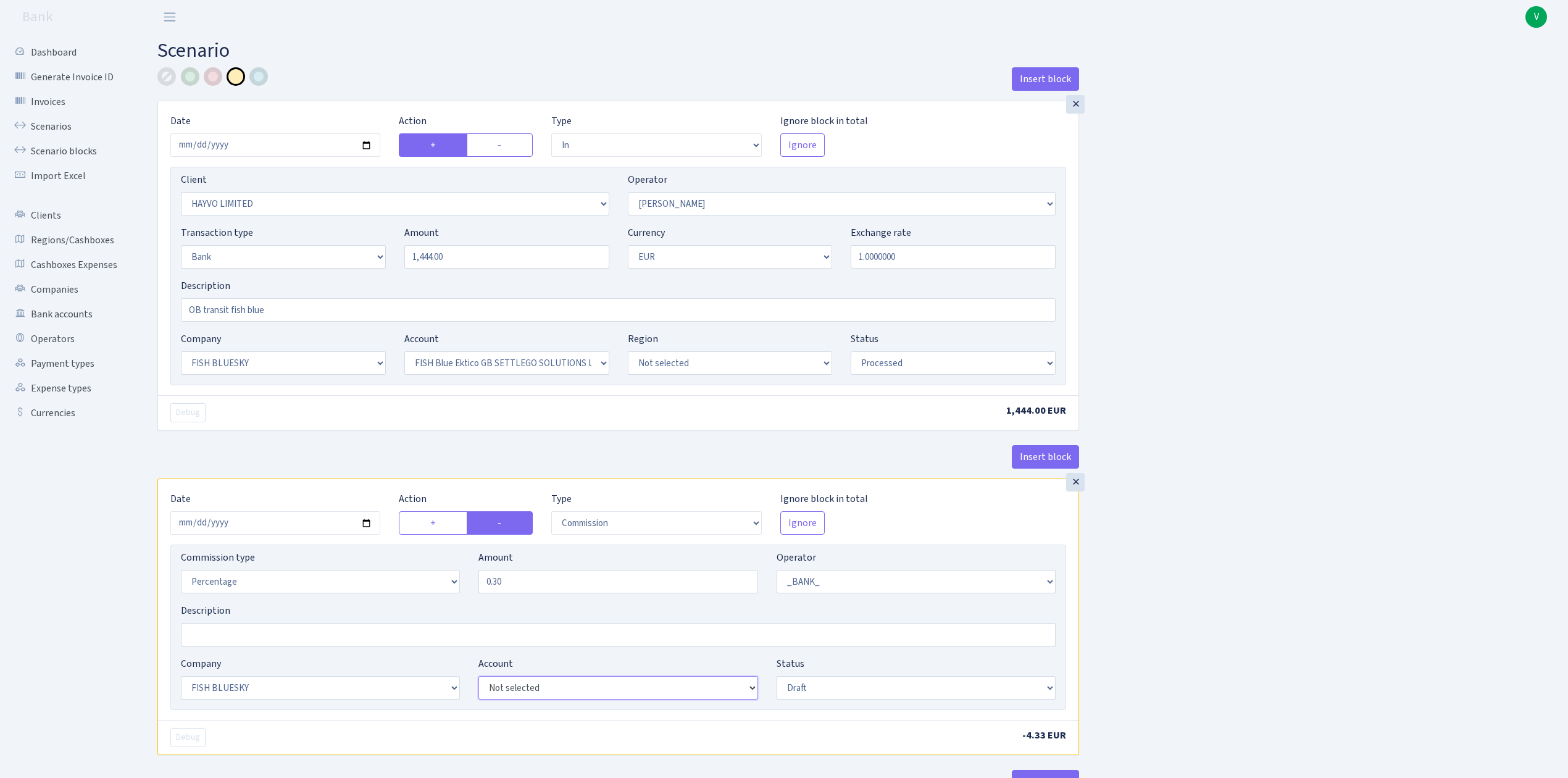
click at [508, 685] on select "Not selected FISH Blue Ektico GB SETTLEGO SOLUTIONS LTD FISH Blue Paysaxas BG R…" at bounding box center [618, 688] width 279 height 24
select select "67"
click at [479, 680] on select "Not selected FISH Blue Ektico GB SETTLEGO SOLUTIONS LTD FISH Blue Paysaxas BG R…" at bounding box center [618, 688] width 279 height 24
click at [804, 685] on select "Draft Pending Later Never Processed" at bounding box center [916, 688] width 279 height 24
select select "processed"
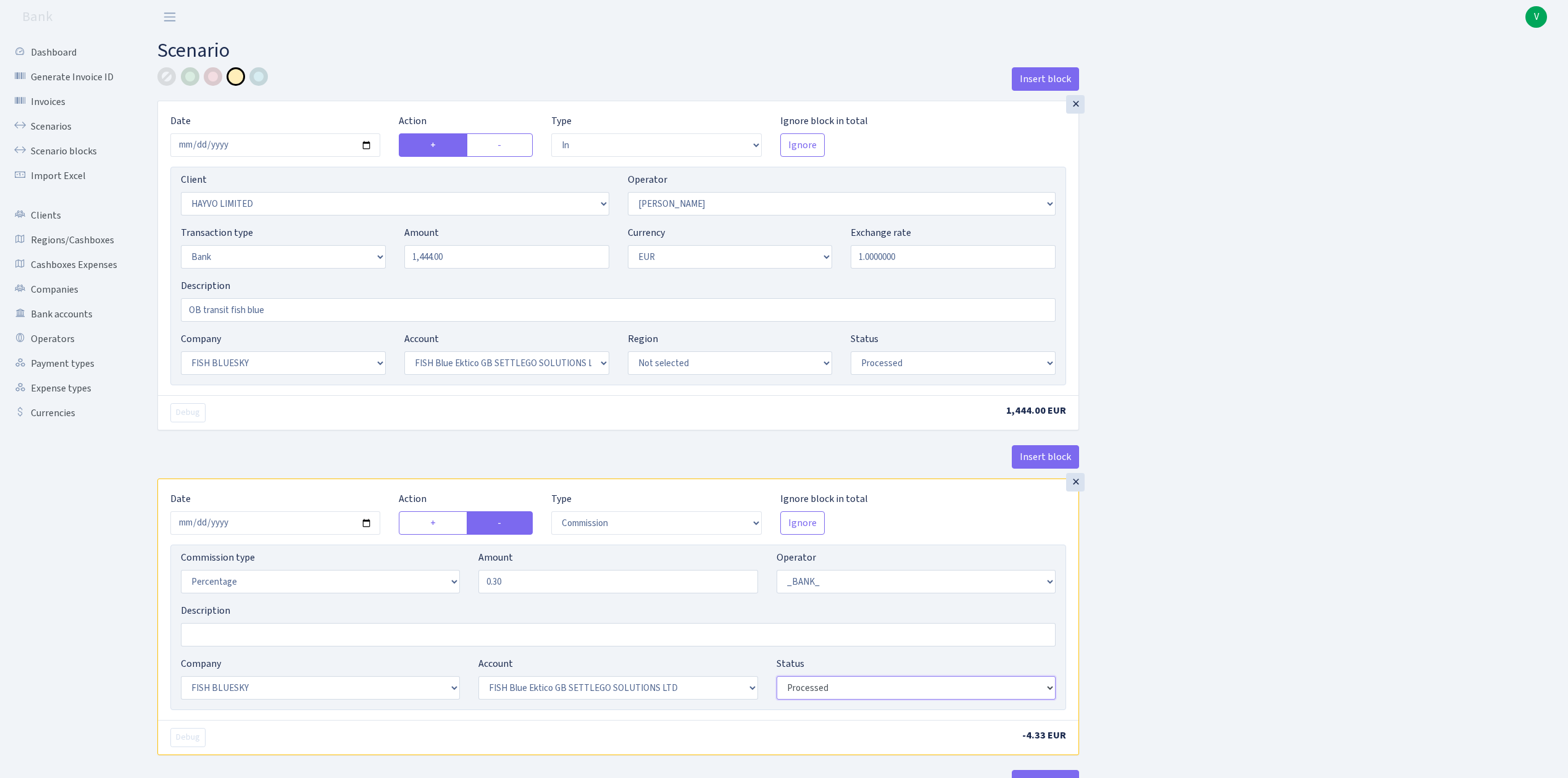
click at [777, 680] on select "Draft Pending Later Never Processed" at bounding box center [916, 688] width 279 height 24
click at [1166, 674] on div "Insert block × Date 2025-10-08 Action + - Type --- In Out Commission Field requ…" at bounding box center [854, 463] width 1411 height 792
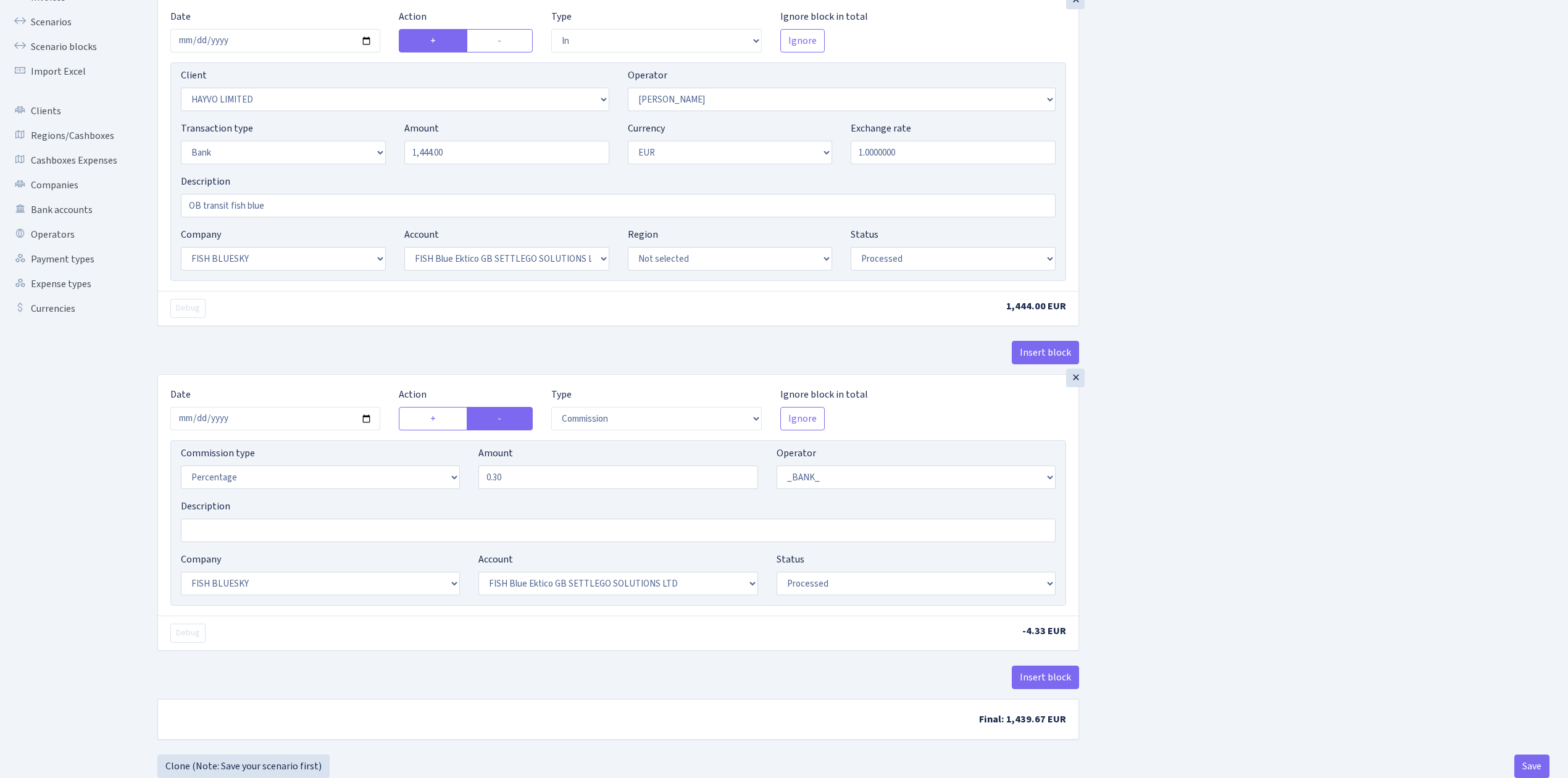
scroll to position [142, 0]
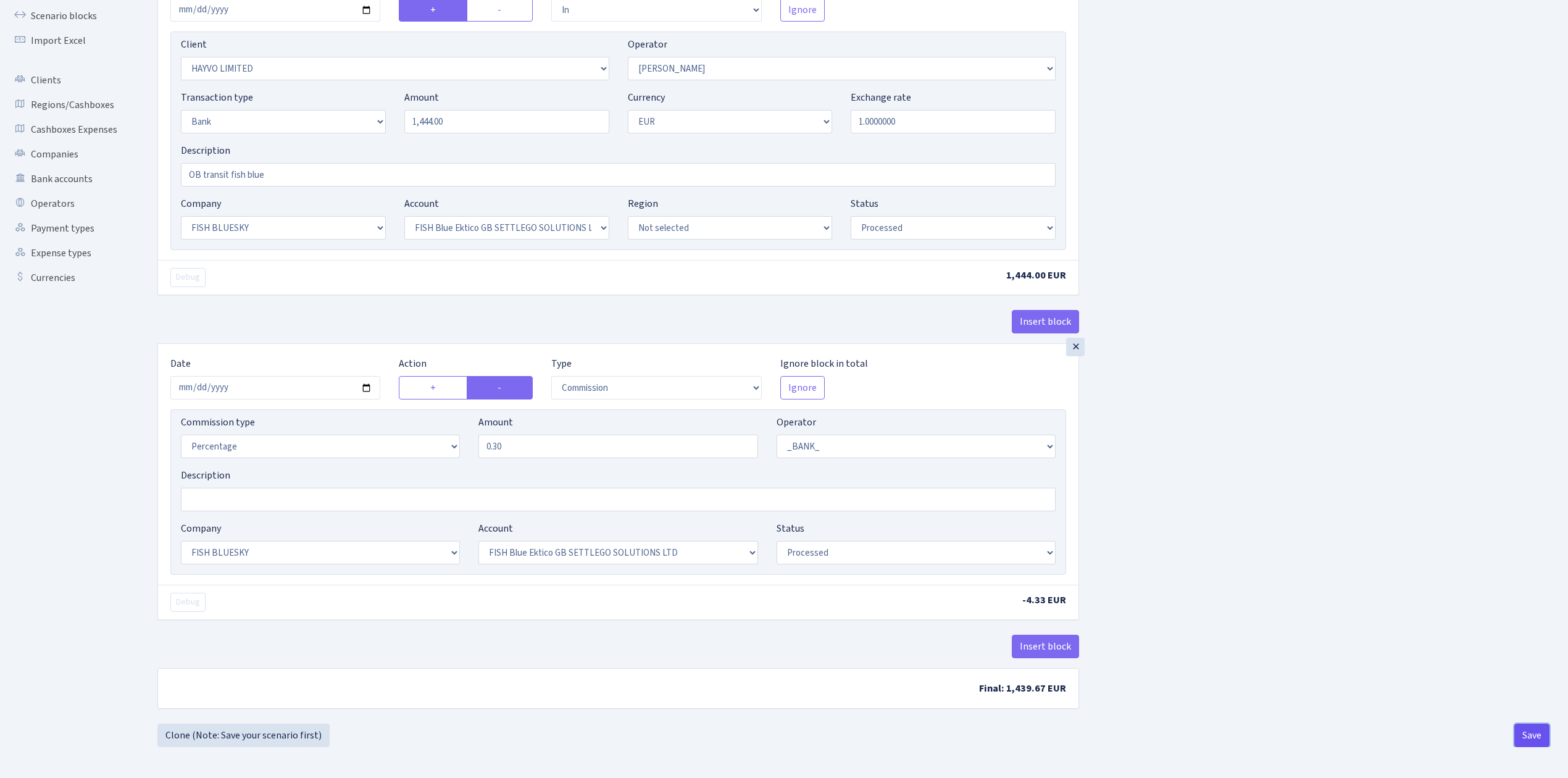
click at [1529, 736] on button "Save" at bounding box center [1531, 736] width 35 height 24
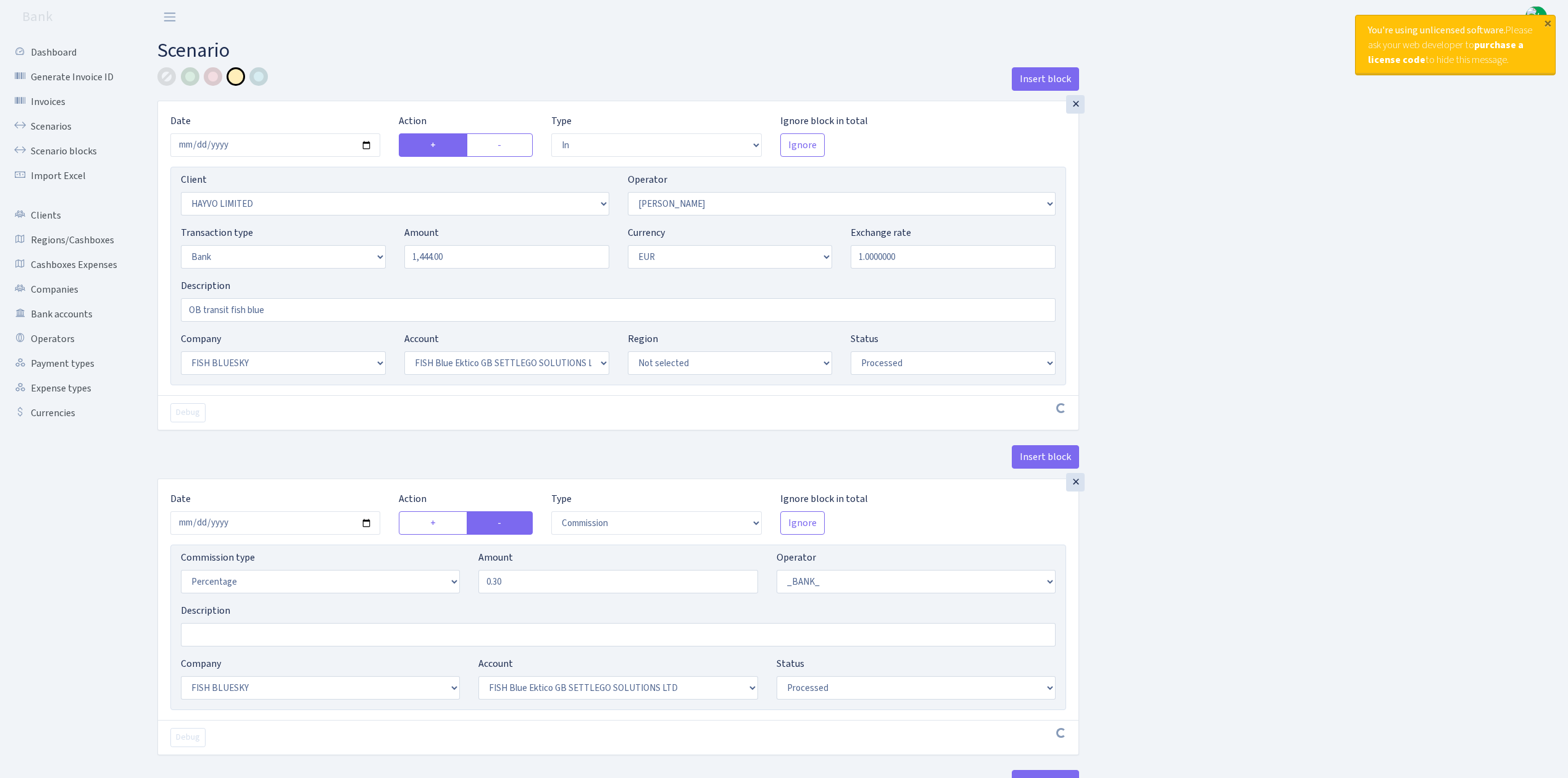
select select "in"
select select "3410"
select select "15"
select select "2"
select select "1"
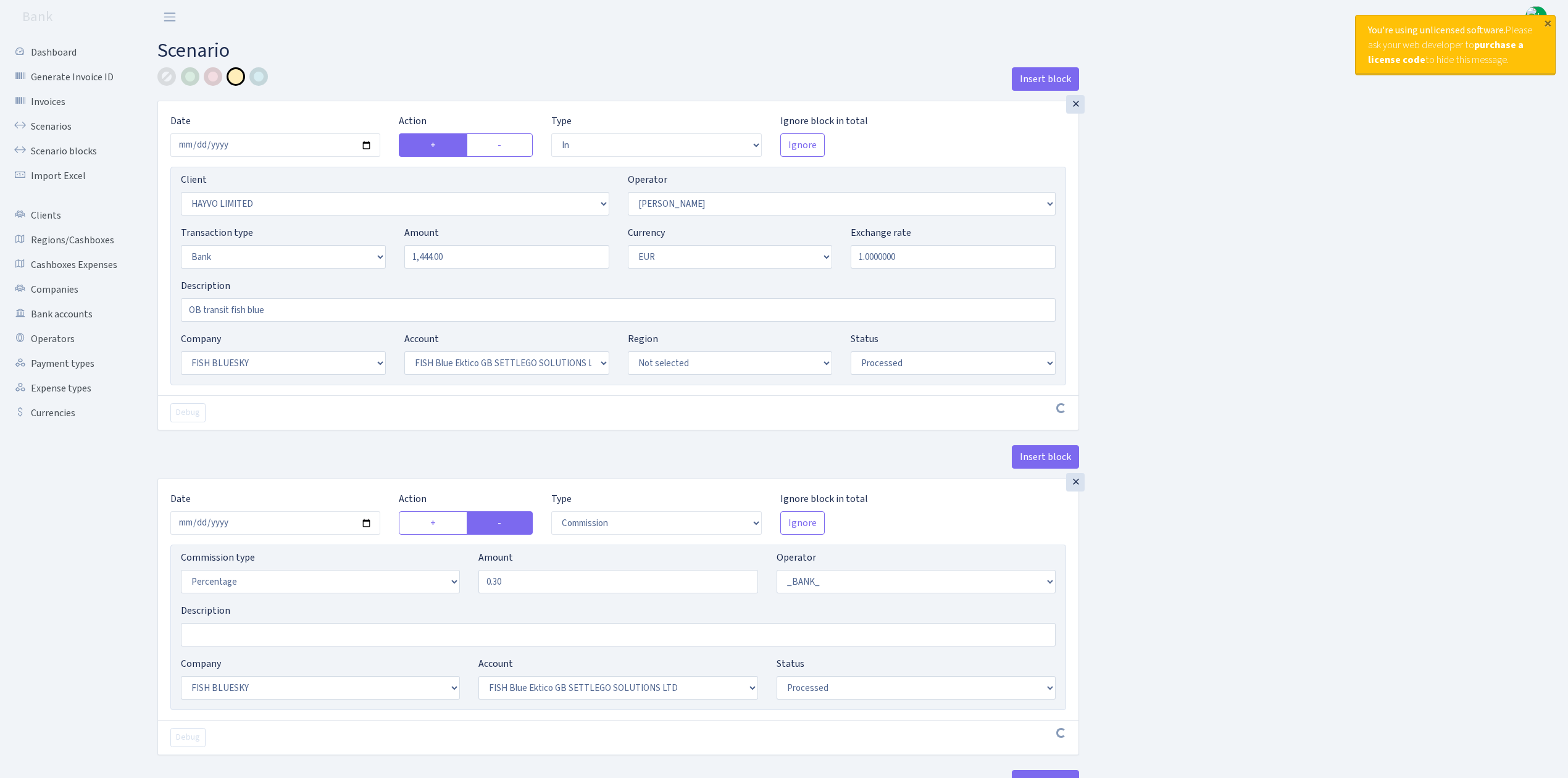
select select "23"
select select "67"
select select "processed"
select select "commission"
select select "1"
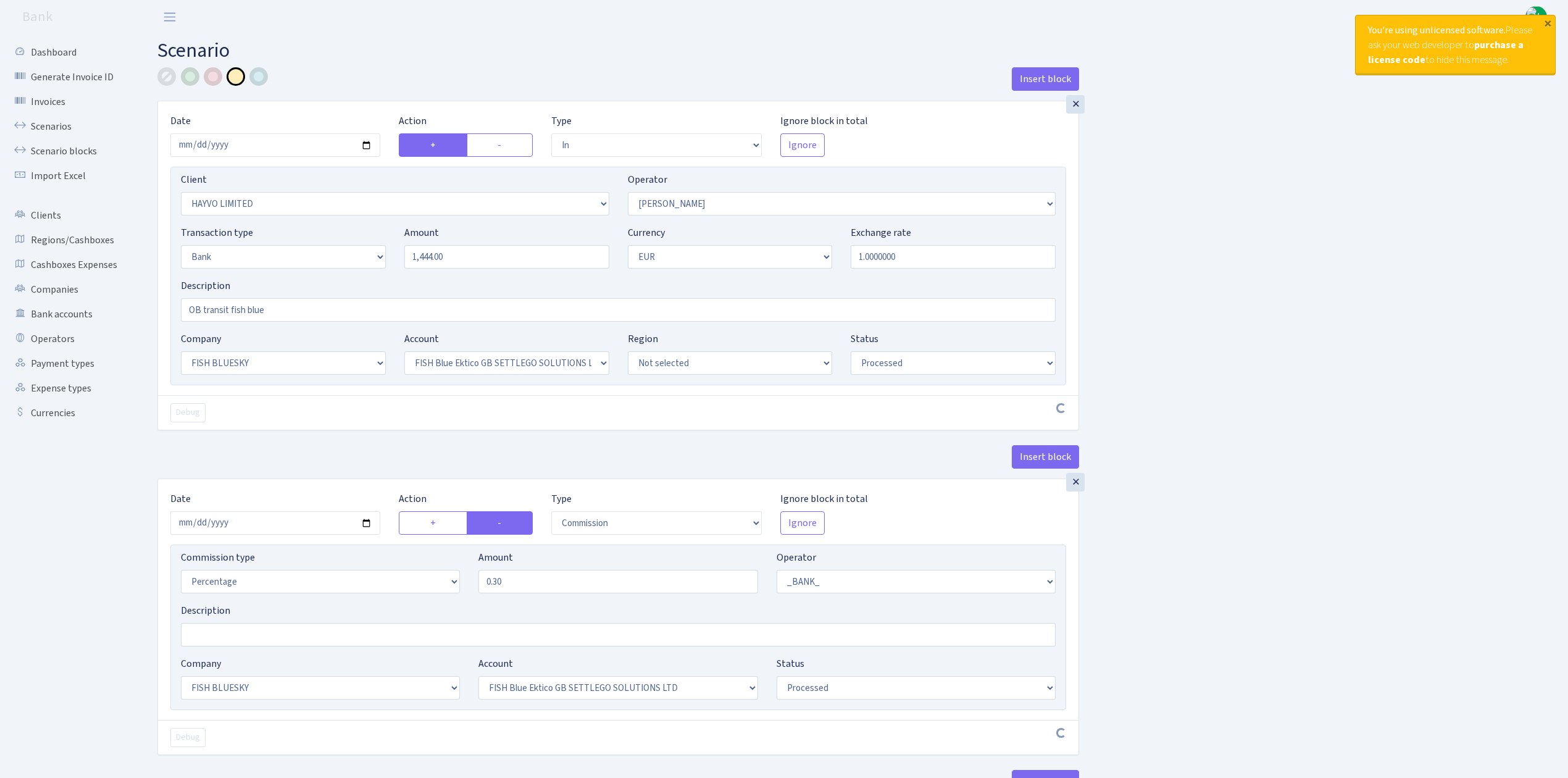
select select "23"
select select "67"
select select "processed"
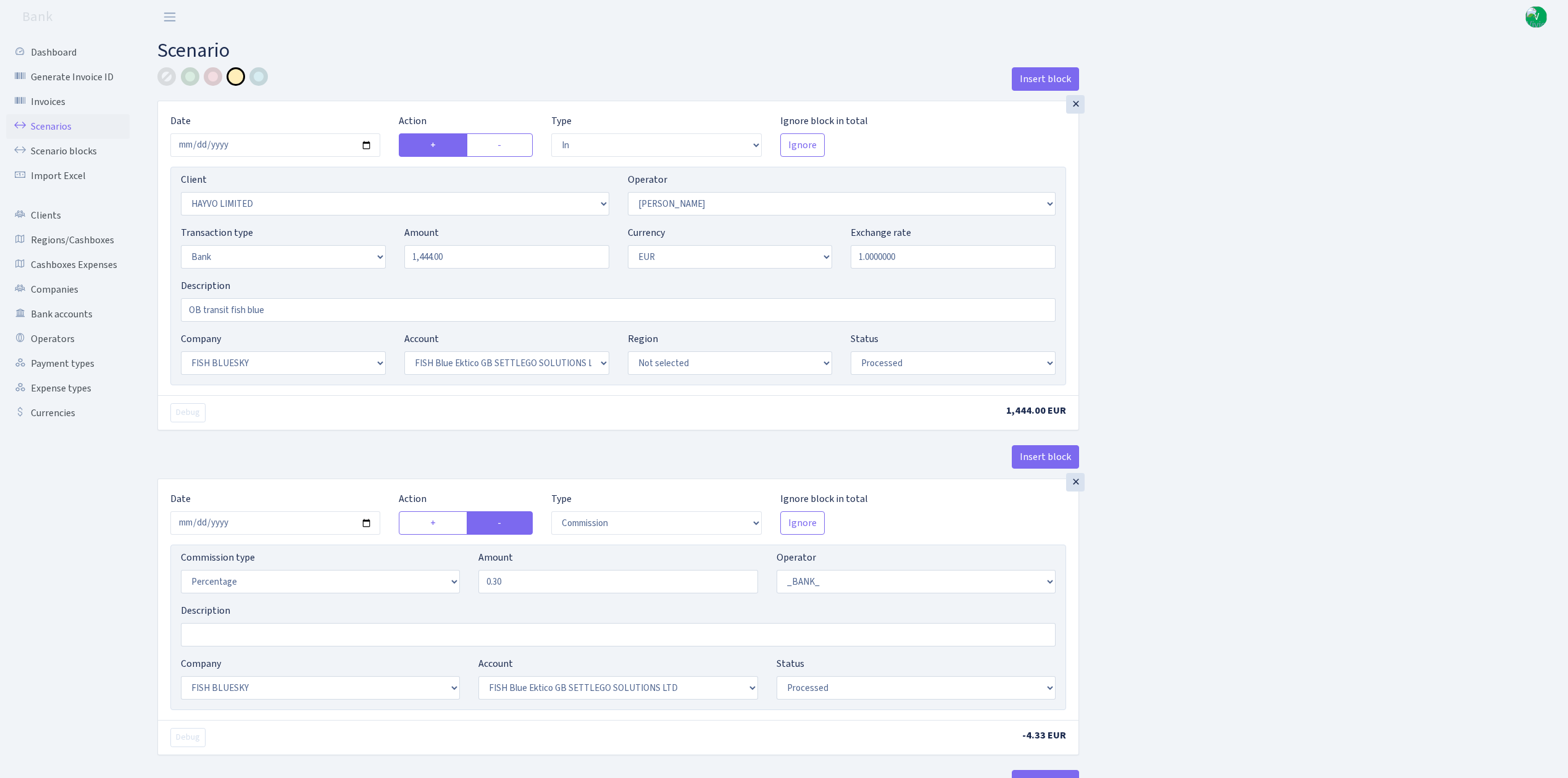
click at [50, 122] on link "Scenarios" at bounding box center [67, 127] width 123 height 25
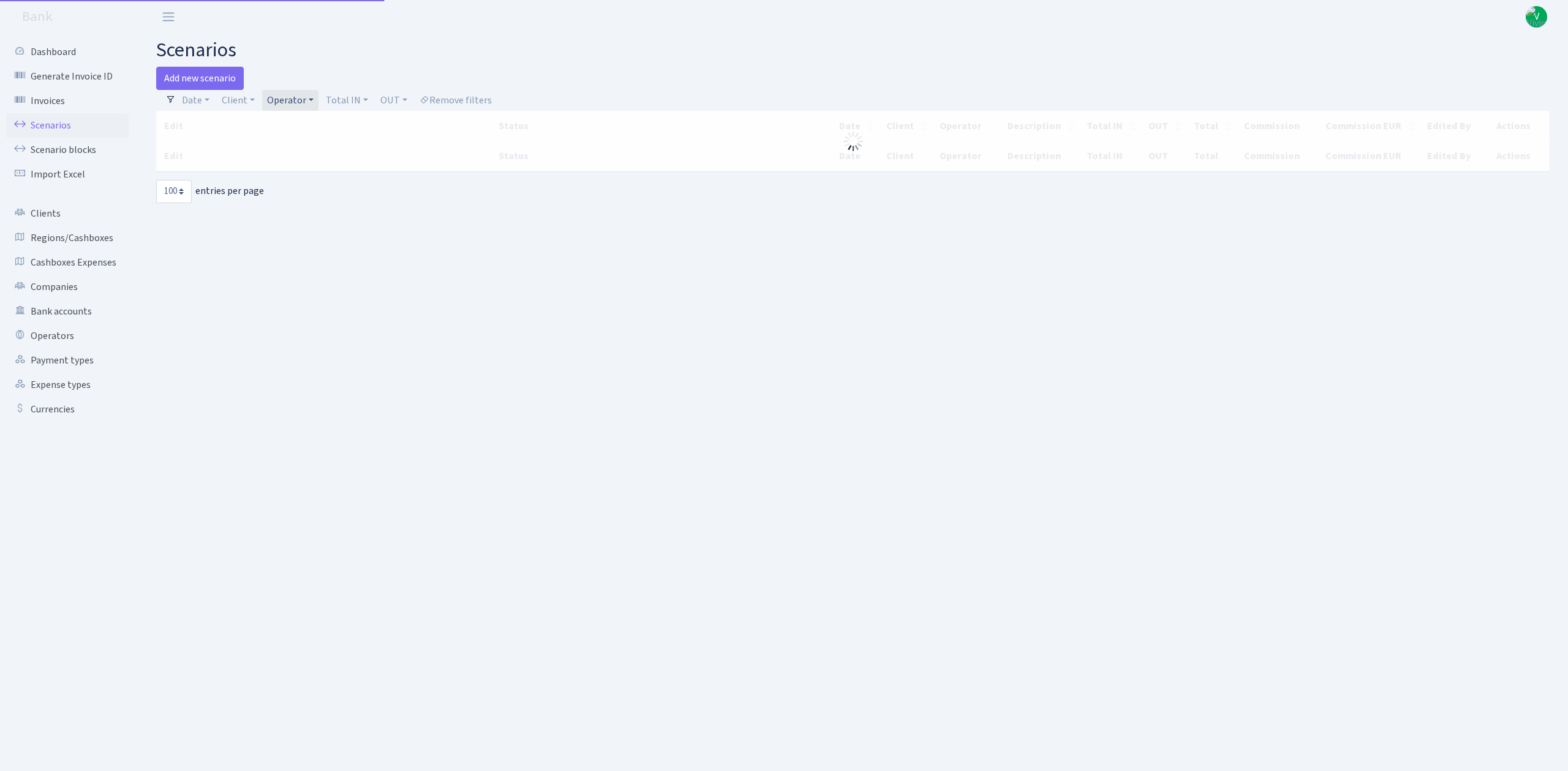
select select "100"
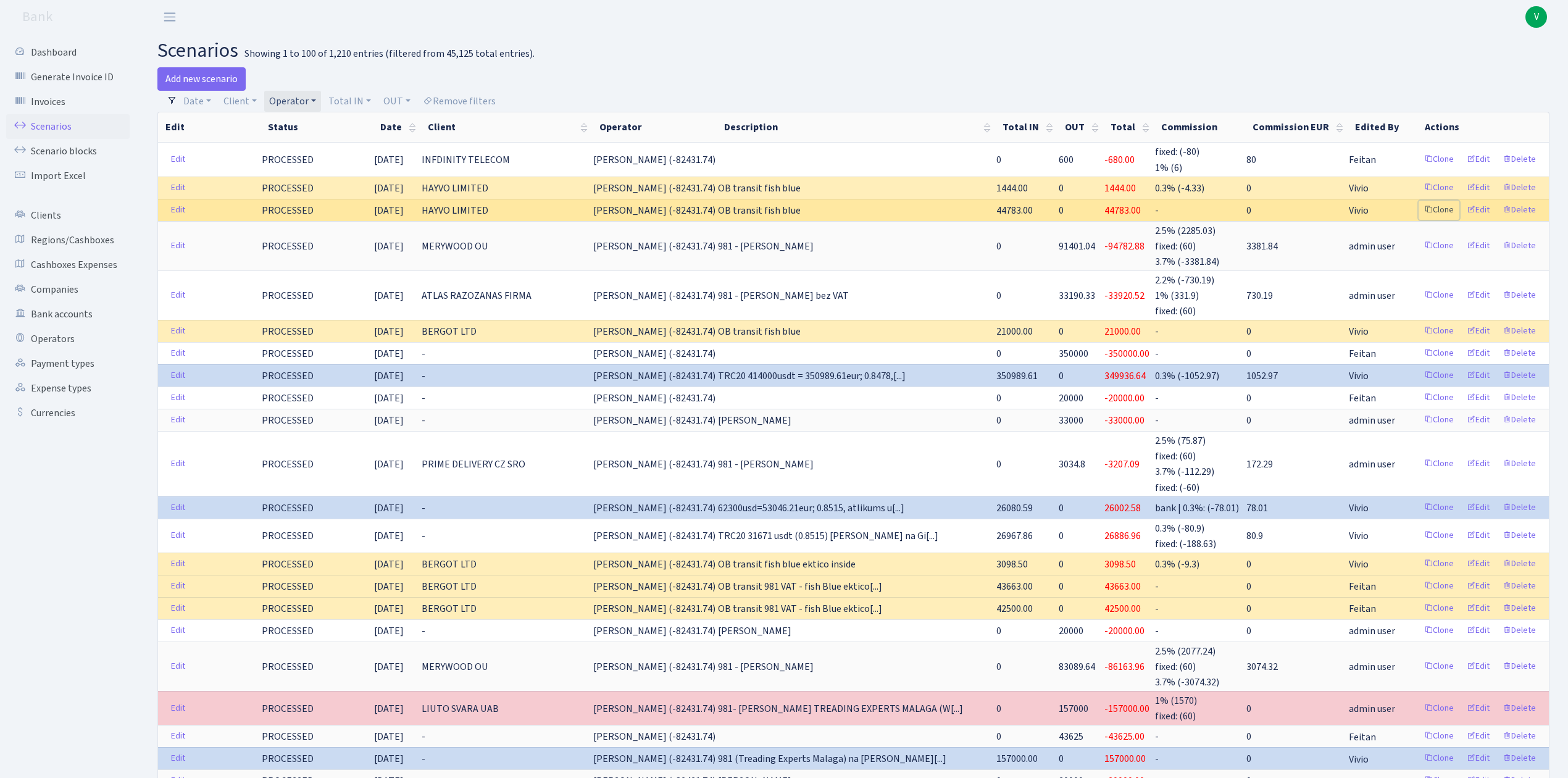
click at [1441, 211] on link "Clone" at bounding box center [1439, 210] width 41 height 20
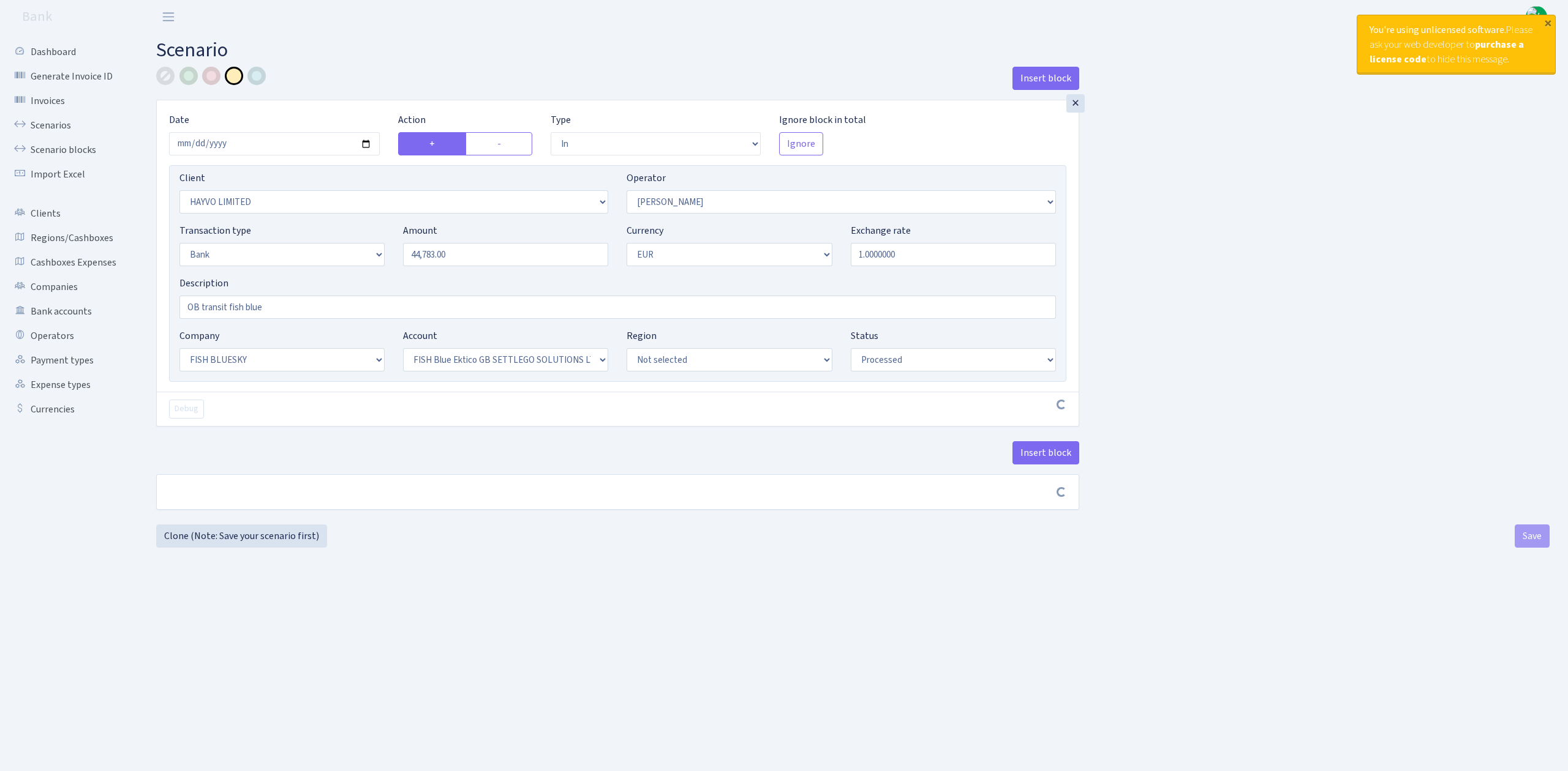
select select "in"
select select "3410"
select select "15"
select select "2"
select select "1"
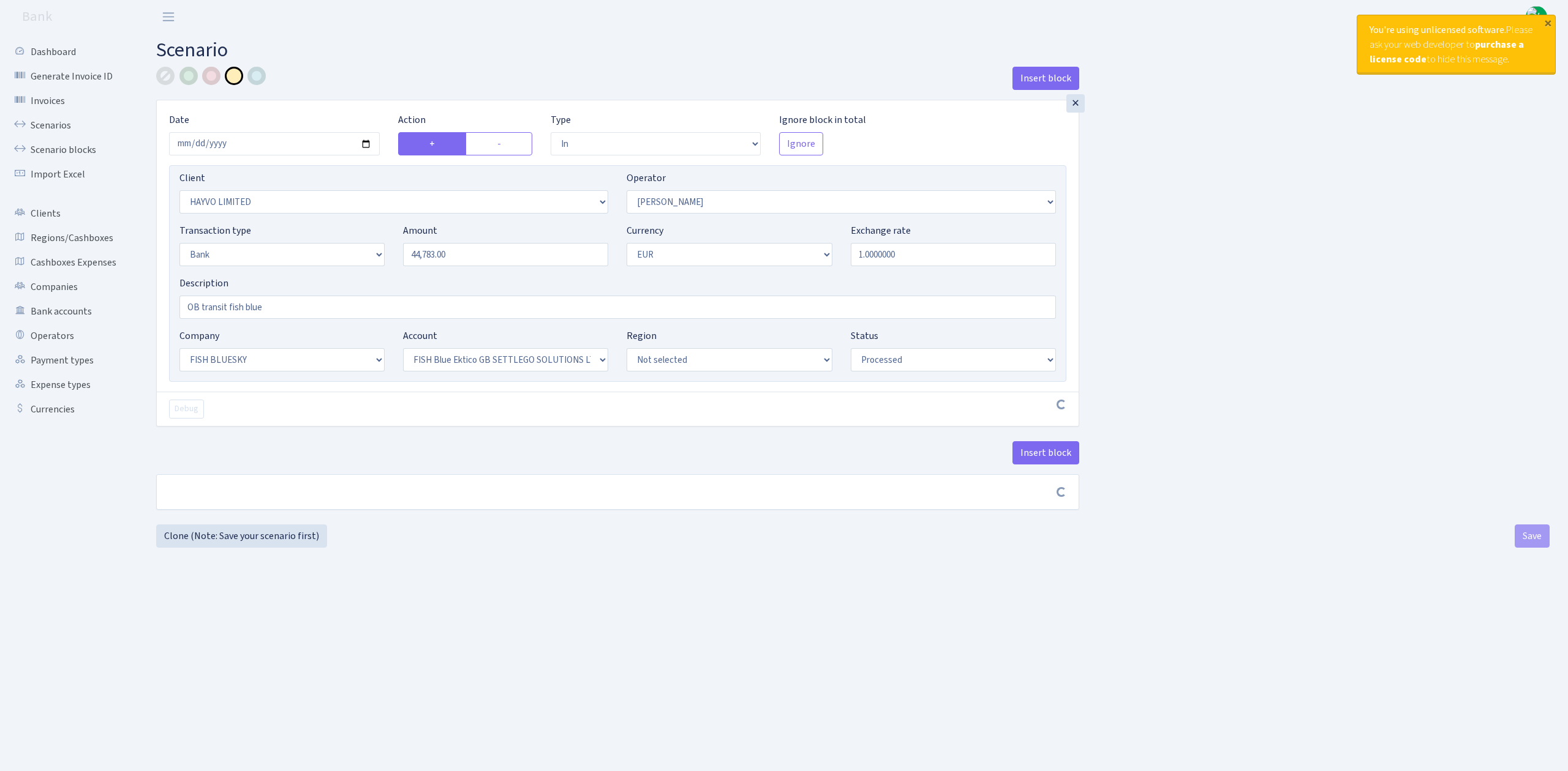
select select "23"
select select "67"
select select "processed"
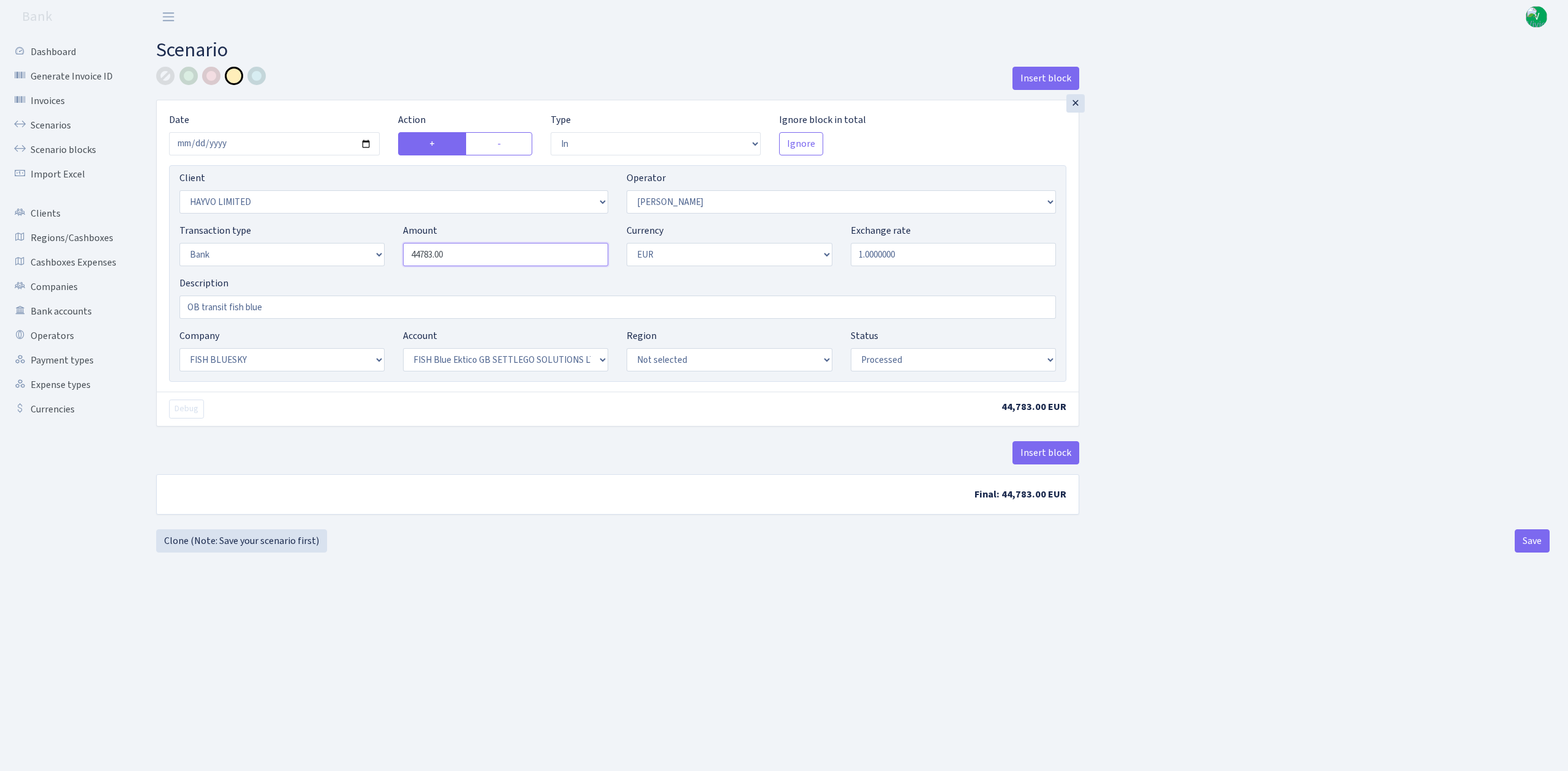
drag, startPoint x: 468, startPoint y: 256, endPoint x: 374, endPoint y: 237, distance: 95.9
click at [374, 237] on div "Transaction type Not selected 981 ELF FISH crypto GIRT IVO dekl MM-BALTIC eur U…" at bounding box center [617, 249] width 894 height 53
type input "50,000.00"
click at [1362, 469] on div "Insert block × Date 2025-10-08 Action + - Type --- In Out Commission Field requ…" at bounding box center [853, 298] width 1411 height 463
click at [1529, 545] on button "Save" at bounding box center [1531, 541] width 35 height 24
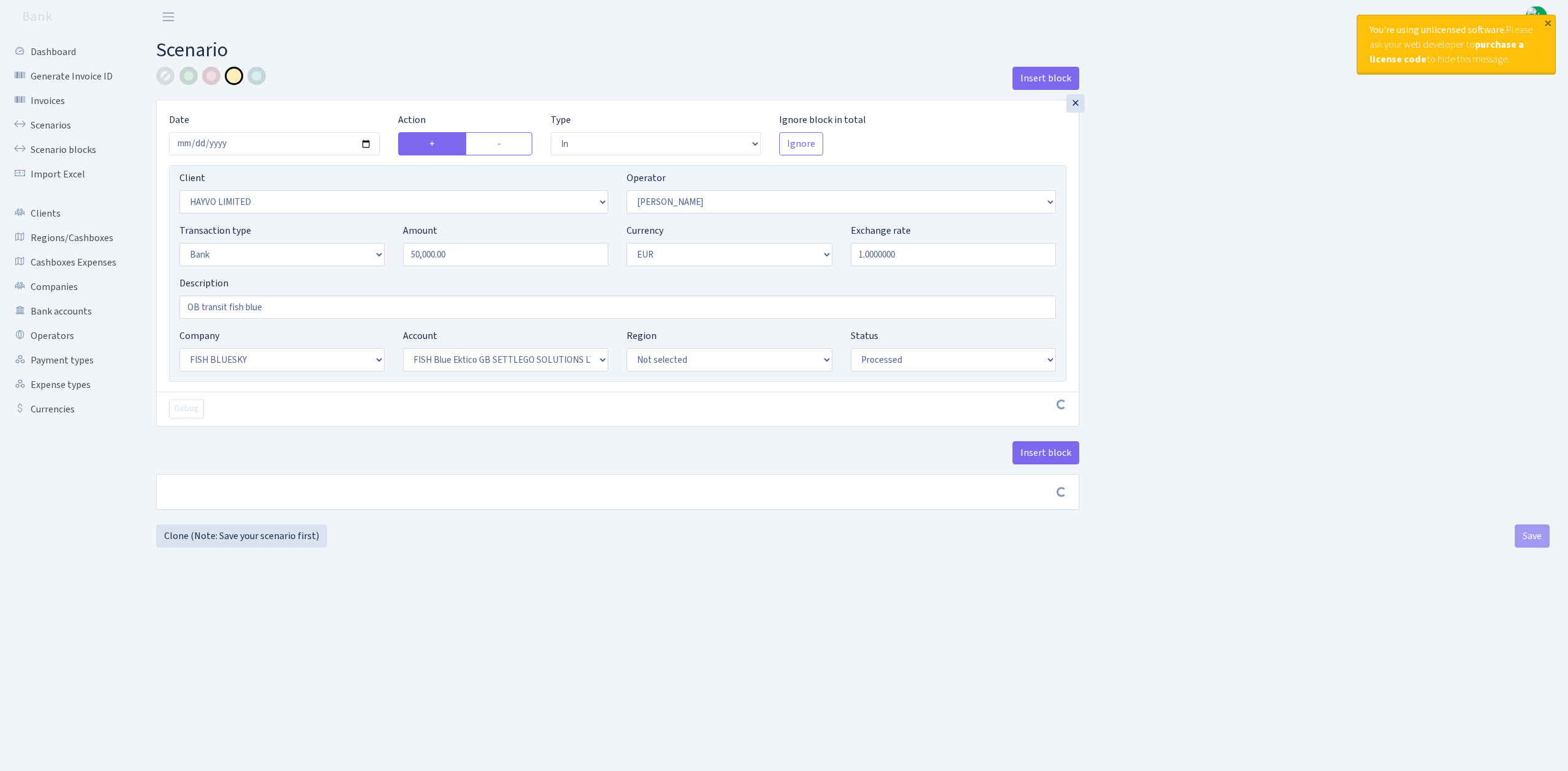
select select "in"
select select "3410"
select select "15"
select select "2"
select select "1"
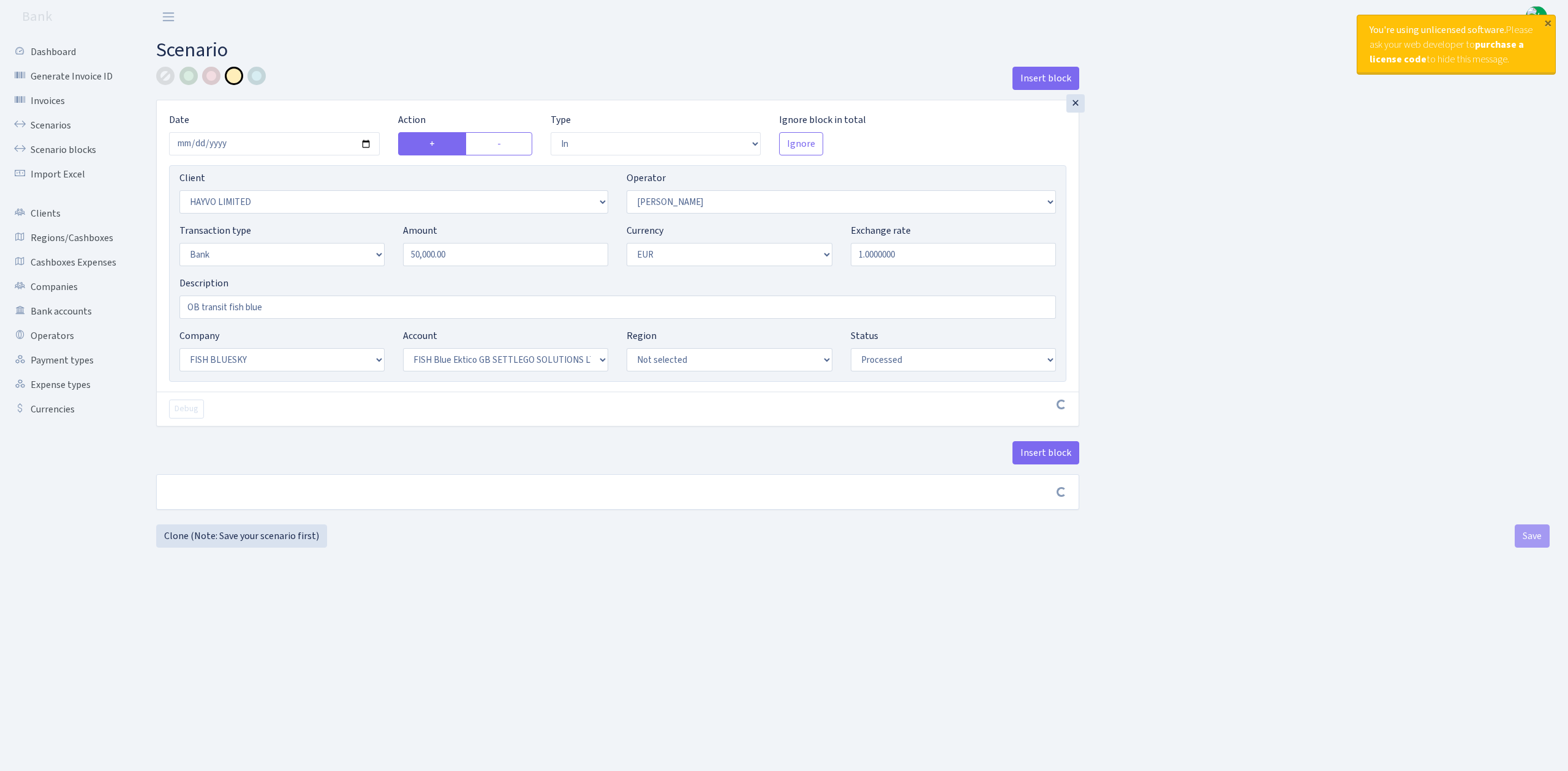
select select "23"
select select "67"
select select "processed"
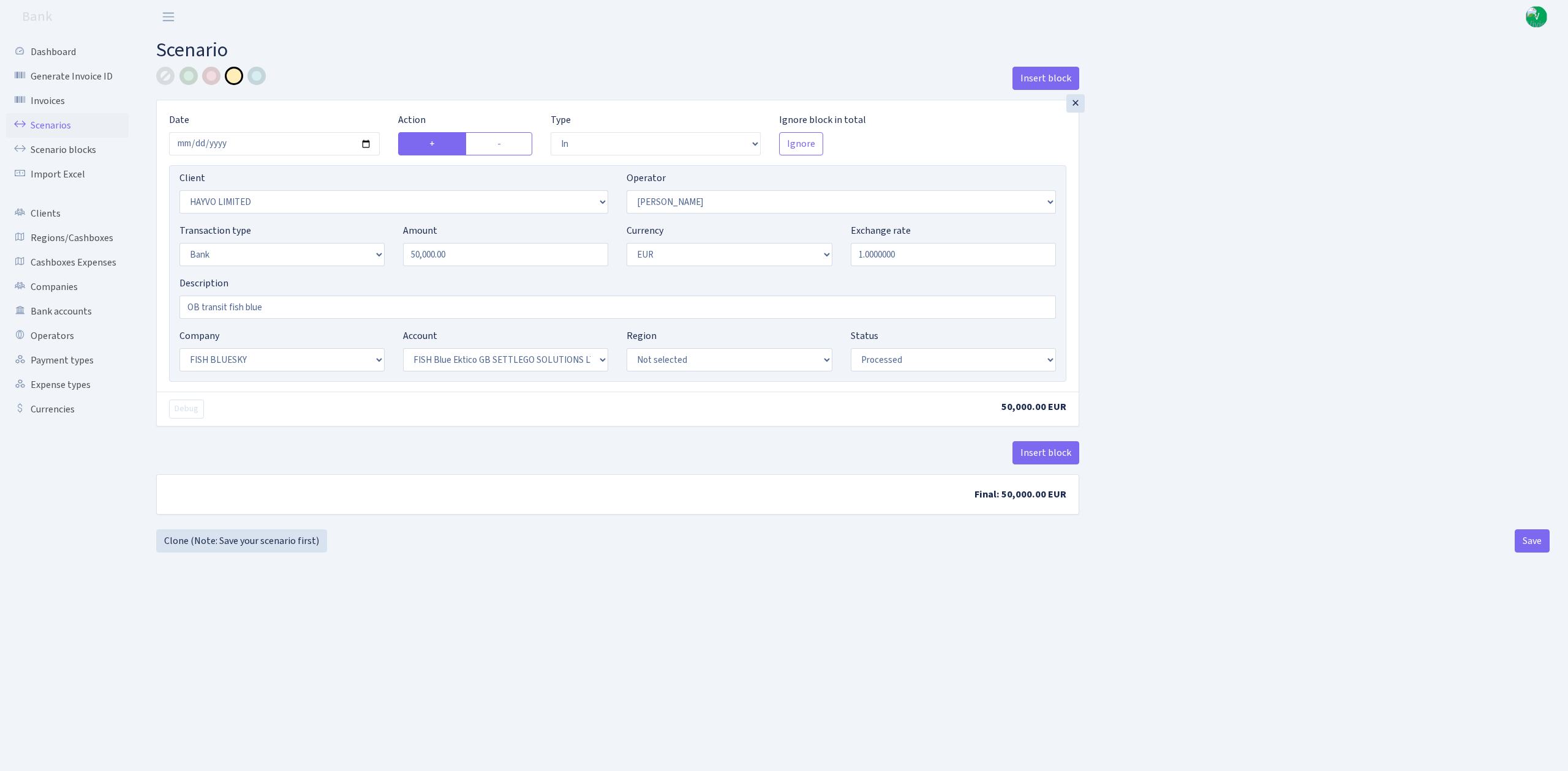
click at [61, 124] on link "Scenarios" at bounding box center [67, 125] width 122 height 24
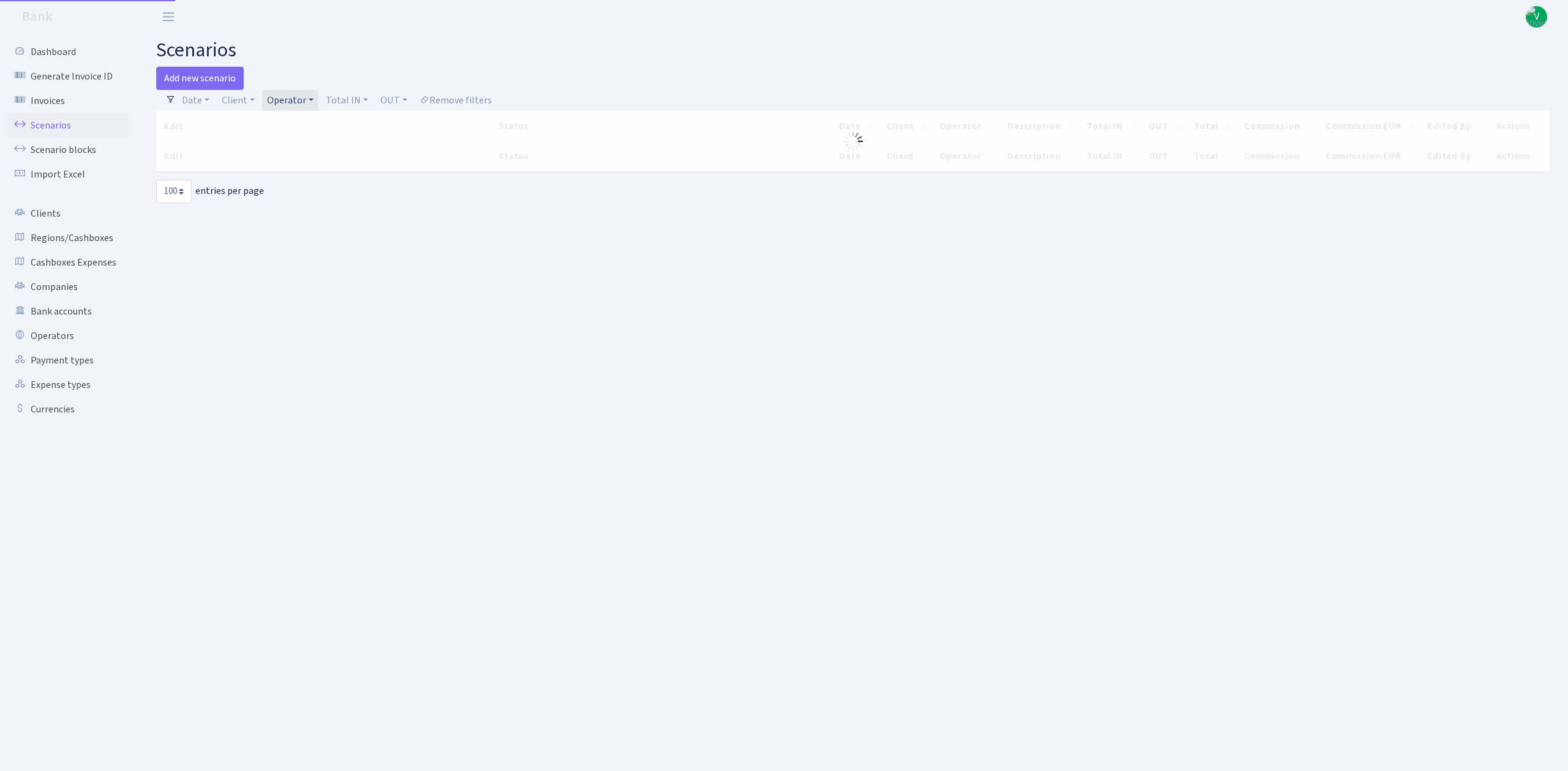
select select "100"
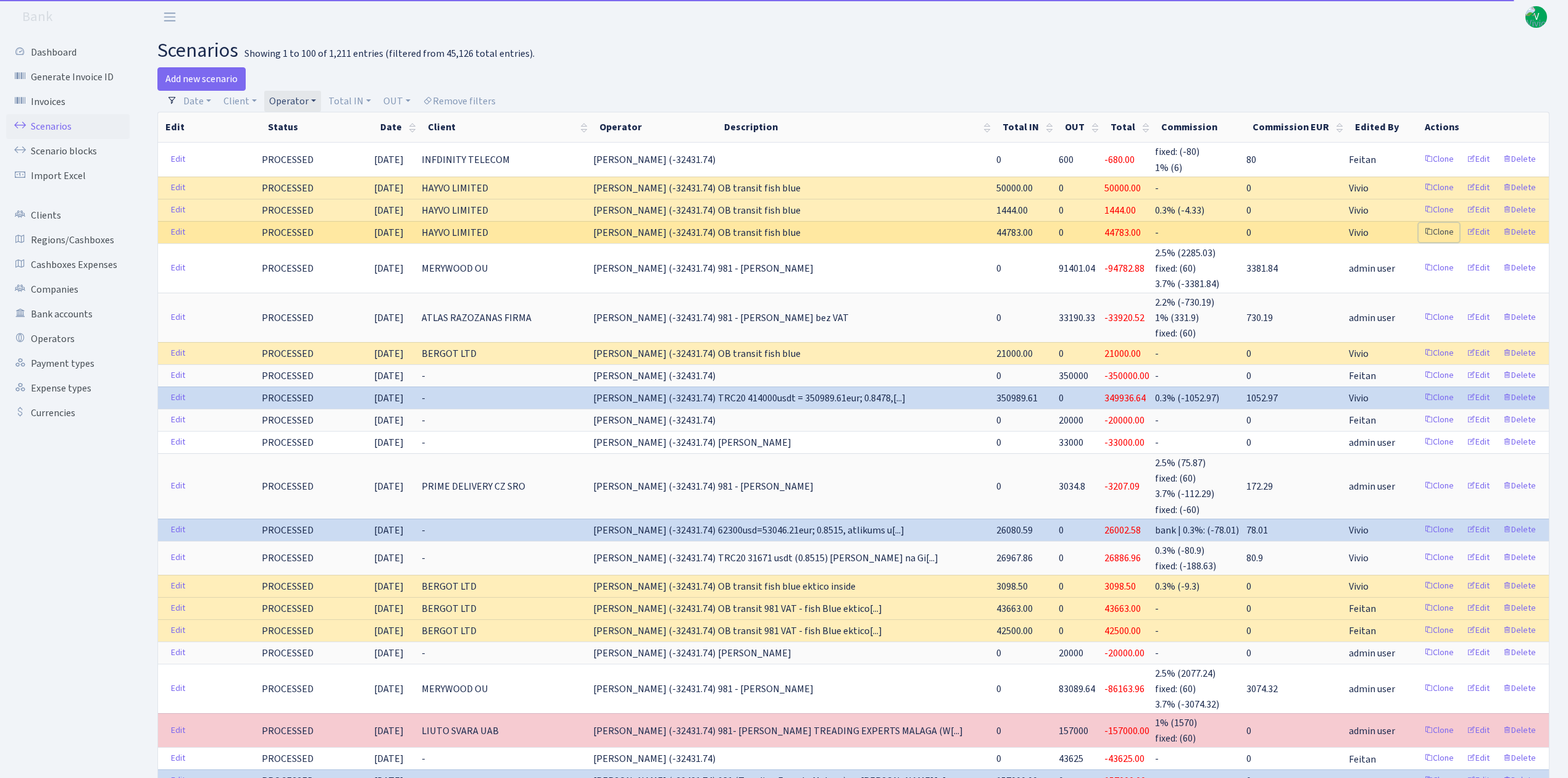
click at [1442, 232] on link "Clone" at bounding box center [1439, 233] width 41 height 20
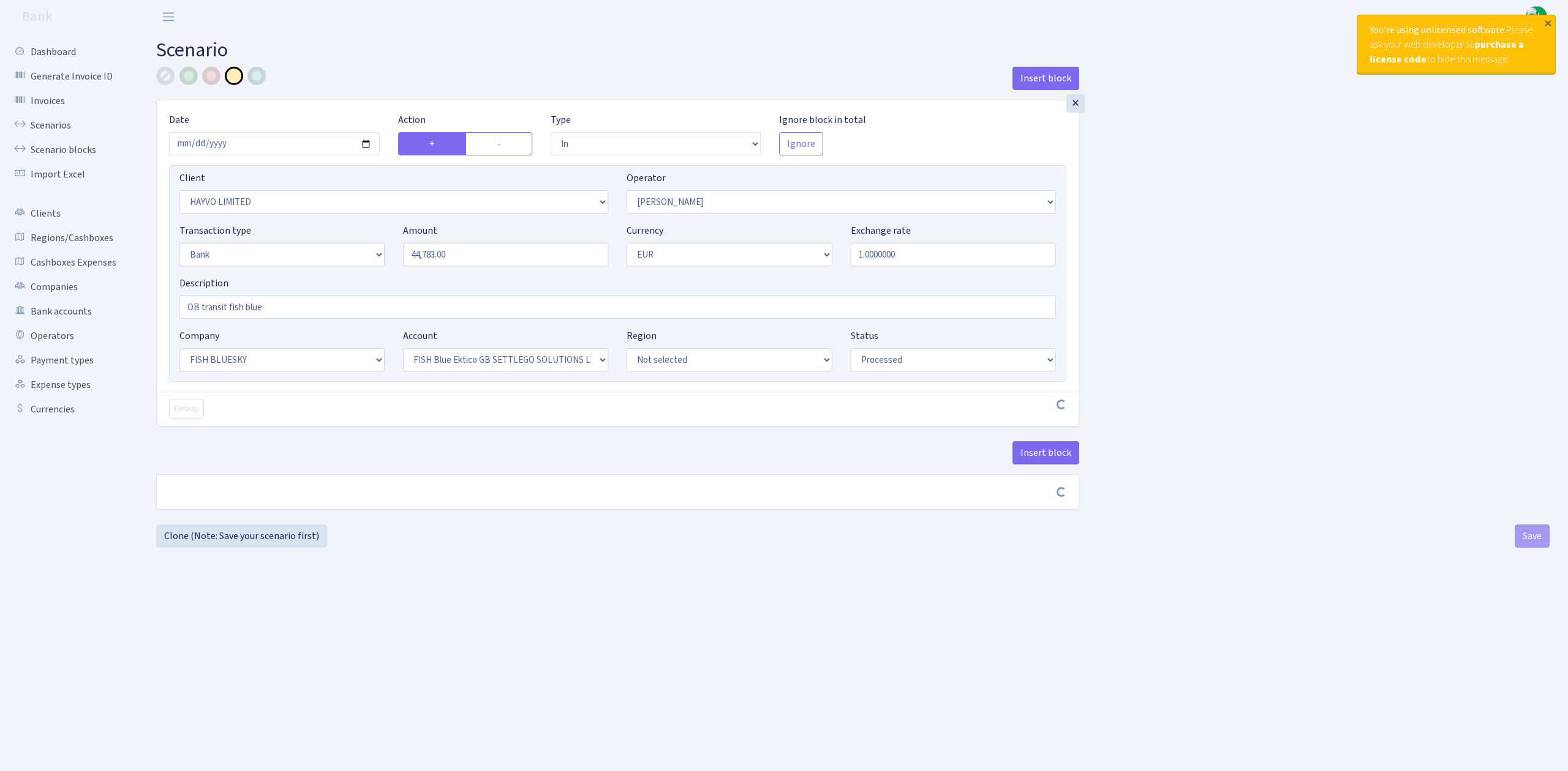
select select "in"
select select "3410"
select select "15"
select select "2"
select select "1"
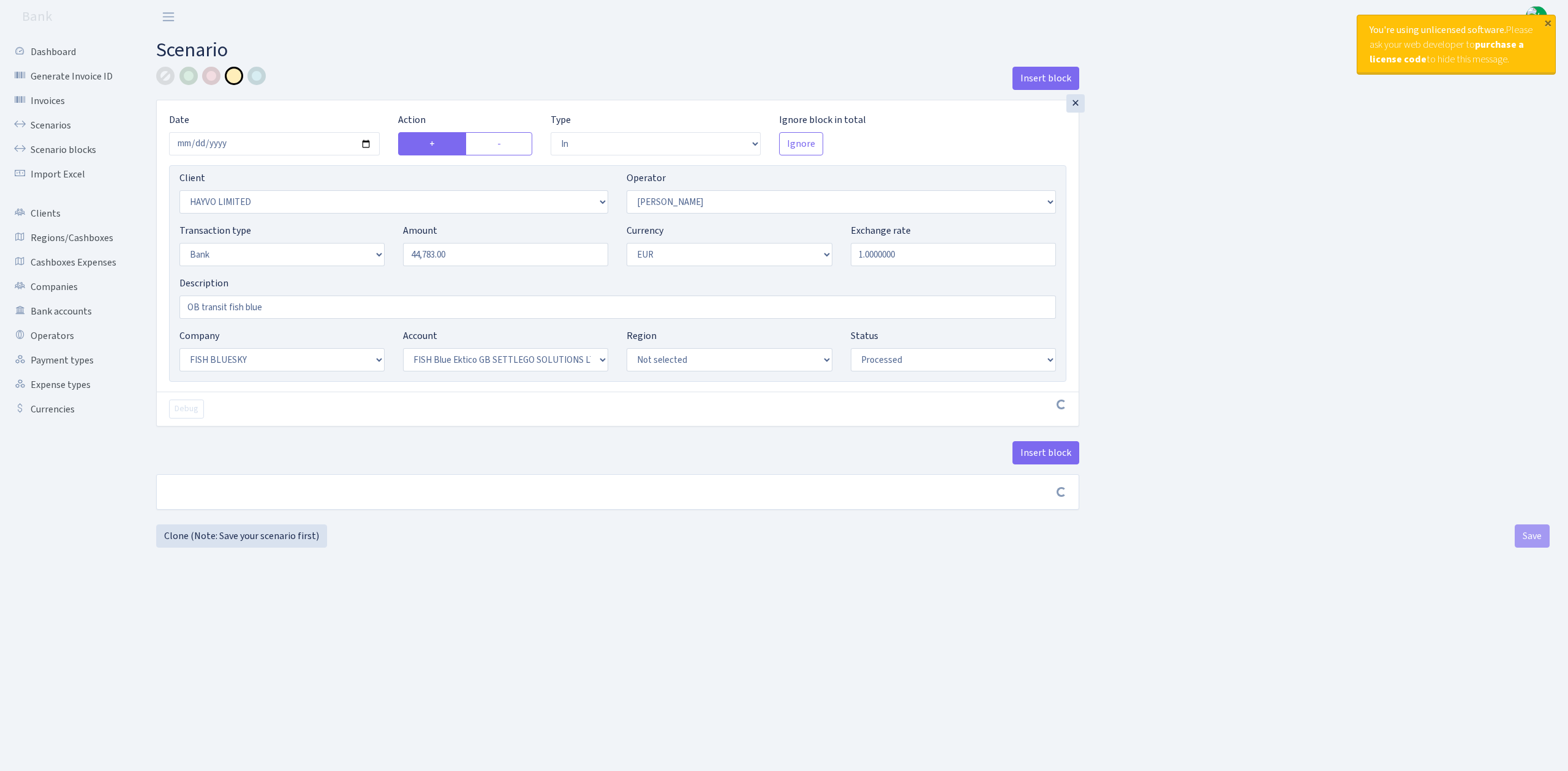
select select "23"
select select "67"
select select "processed"
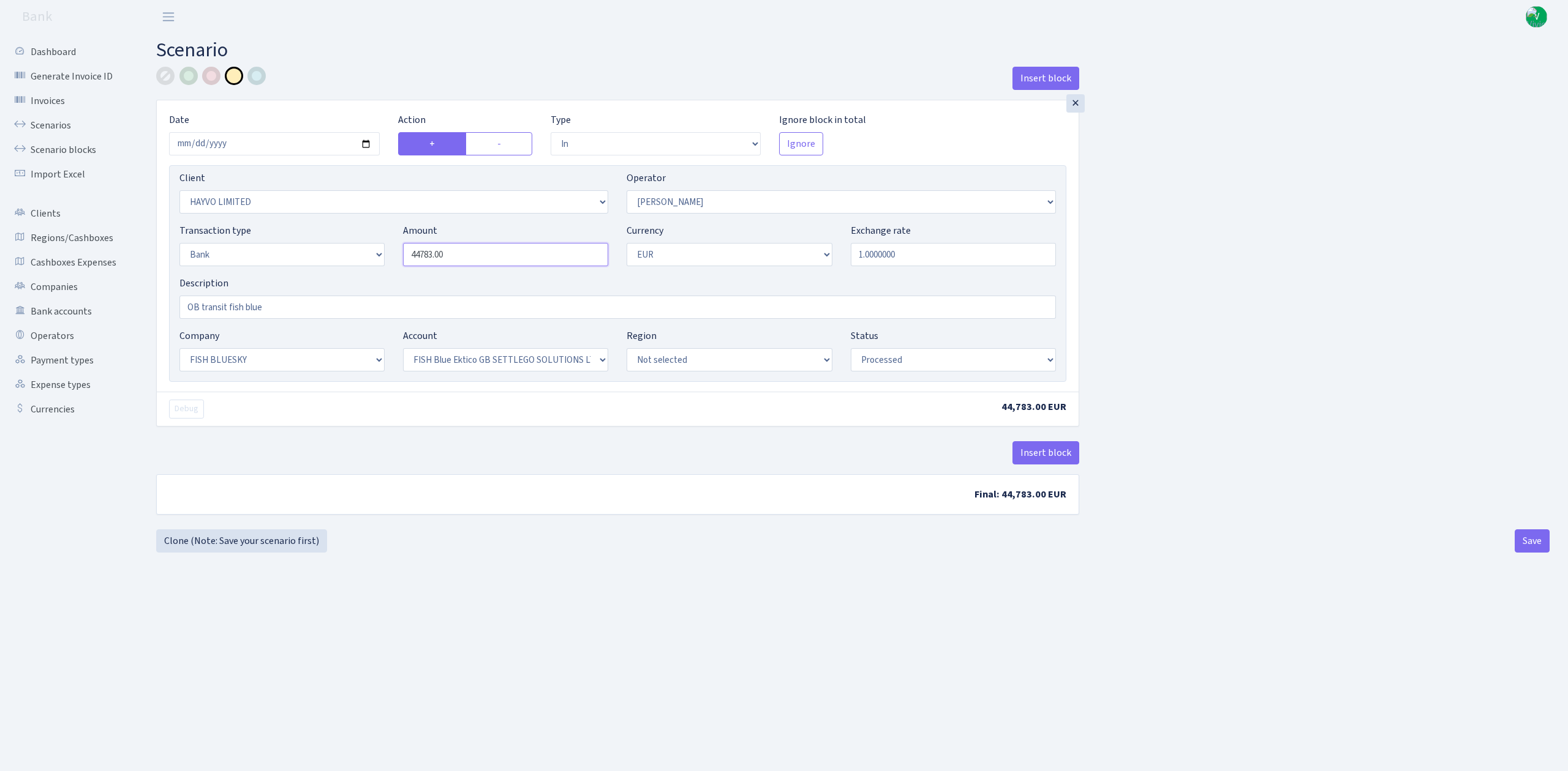
drag, startPoint x: 477, startPoint y: 259, endPoint x: 407, endPoint y: 253, distance: 70.3
click at [407, 253] on input "44783.00" at bounding box center [505, 255] width 205 height 24
type input "33,921.00"
click at [1144, 279] on div "Insert block × Date 2025-10-08 Action + - Type --- In Out Commission Field requ…" at bounding box center [853, 298] width 1411 height 463
click at [1534, 542] on button "Save" at bounding box center [1531, 541] width 35 height 24
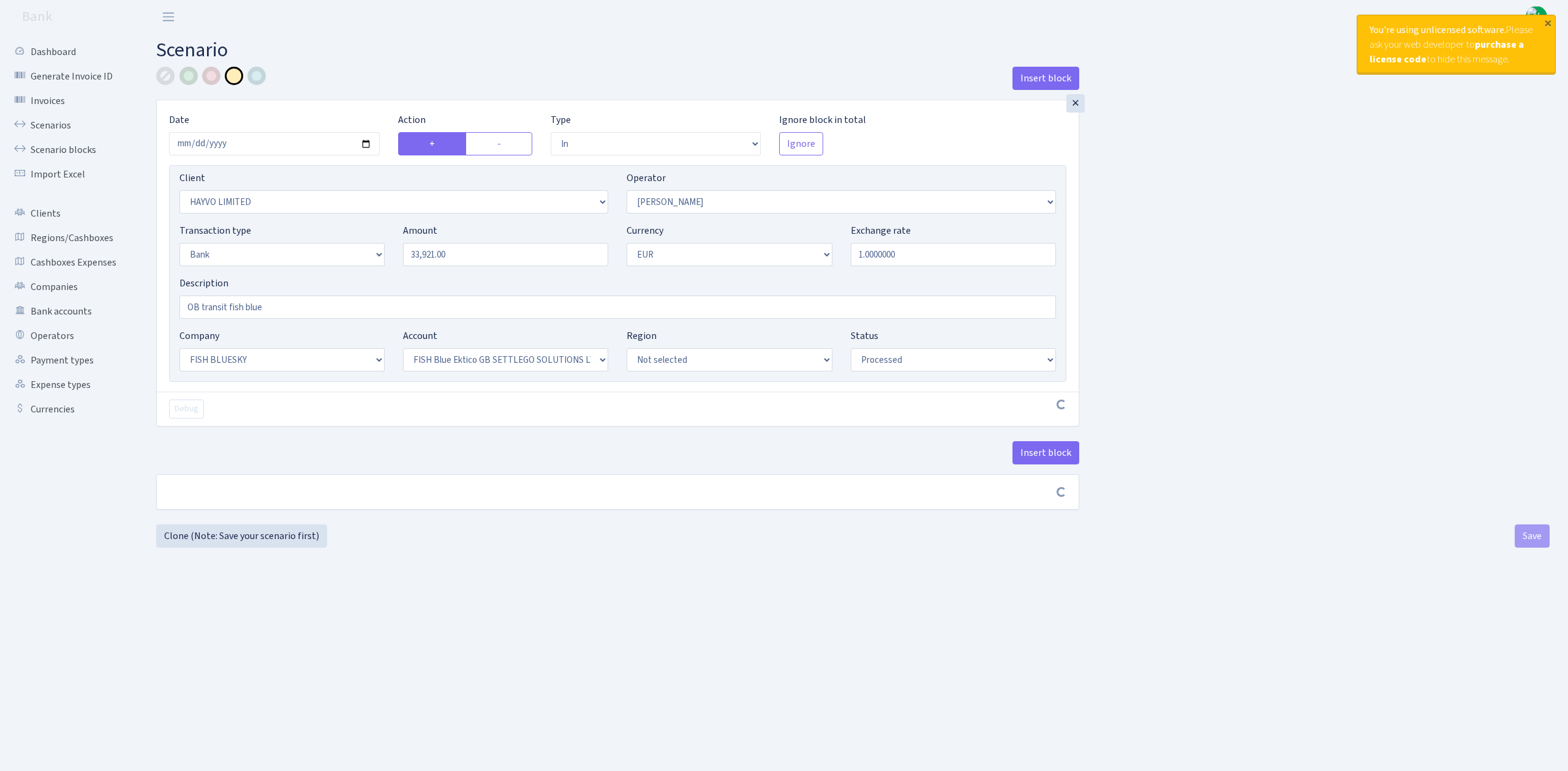
select select "in"
select select "3410"
select select "15"
select select "2"
select select "1"
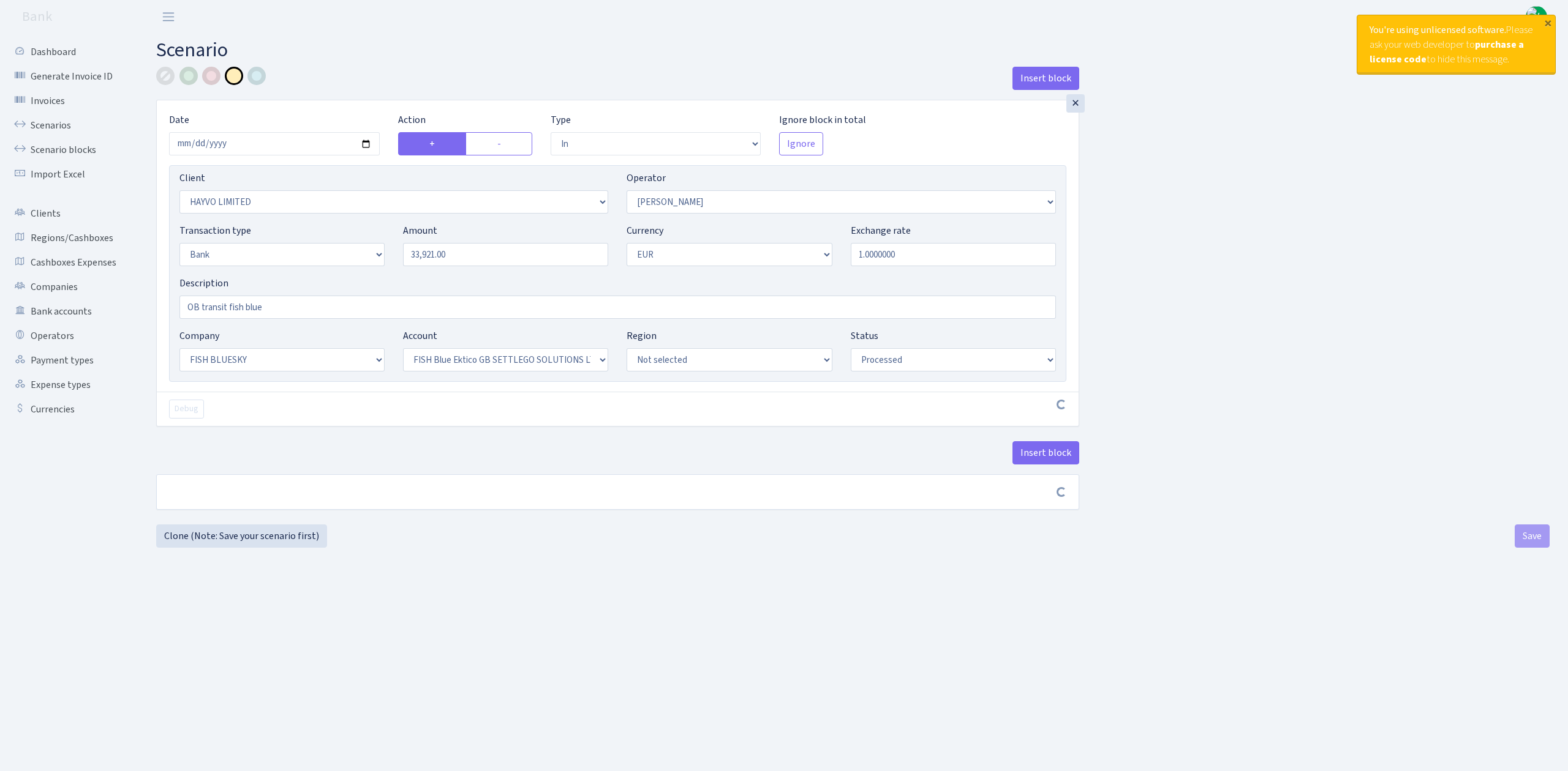
select select "23"
select select "67"
select select "processed"
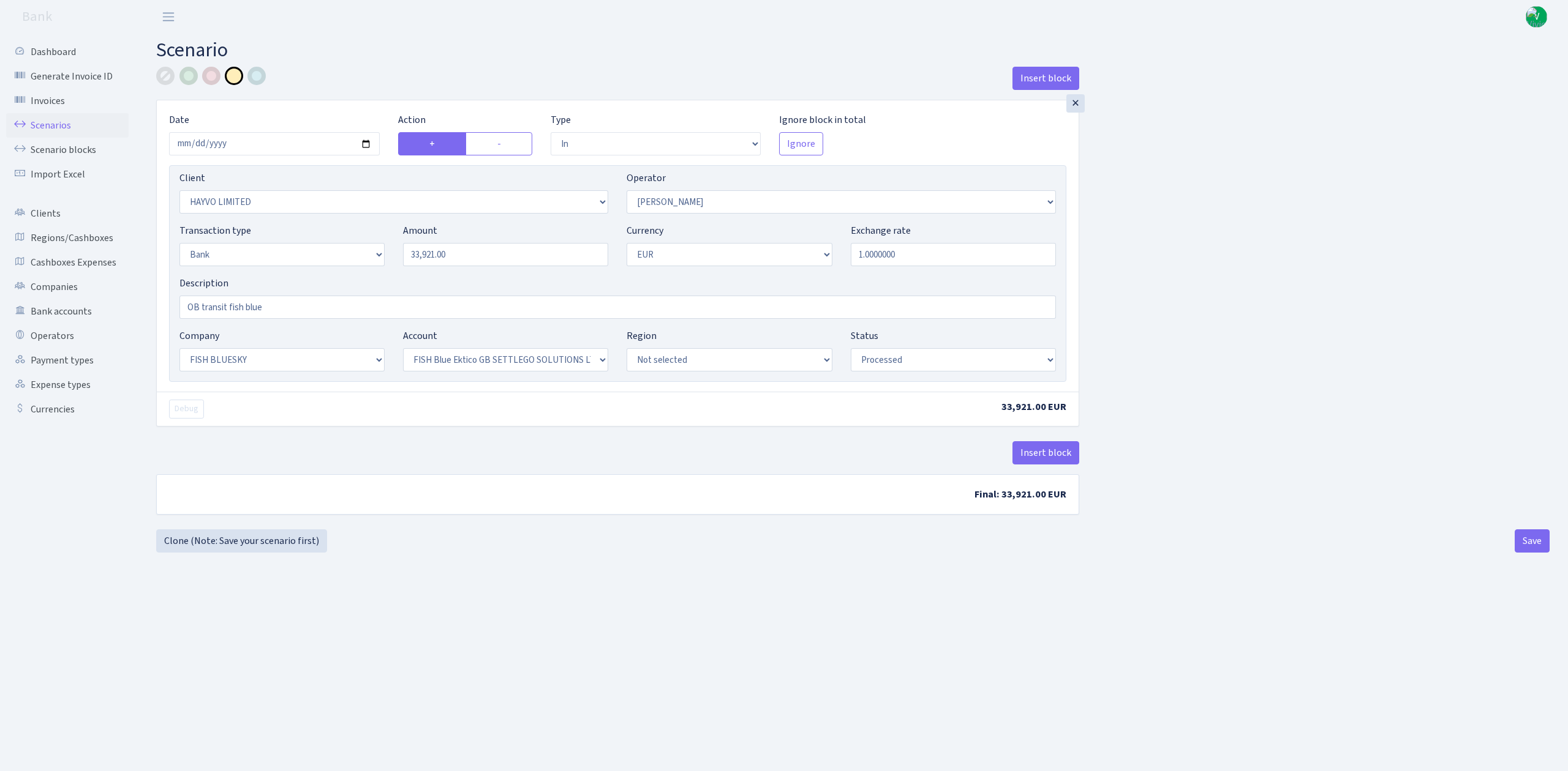
click at [56, 124] on link "Scenarios" at bounding box center [67, 125] width 122 height 24
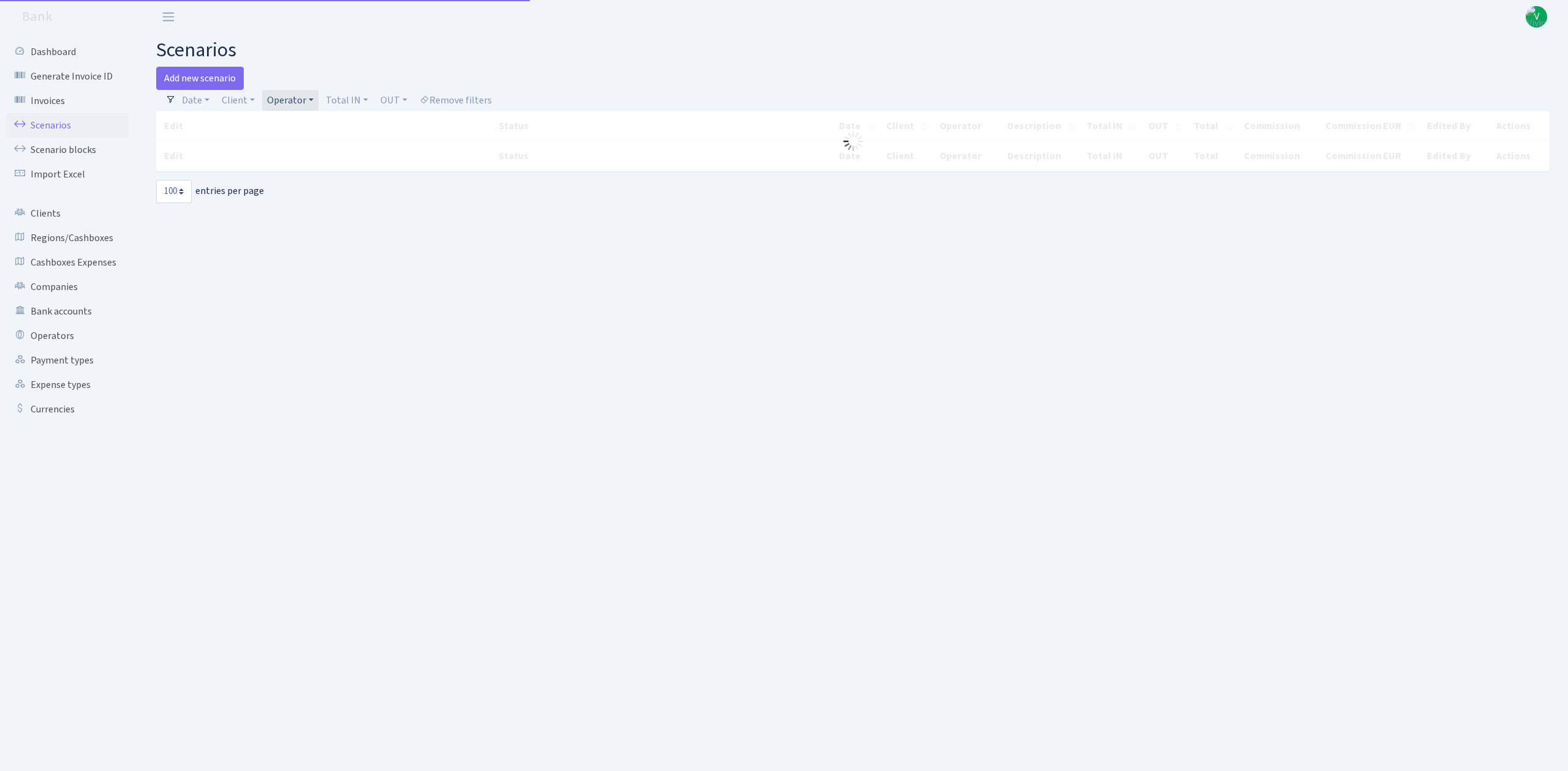
select select "100"
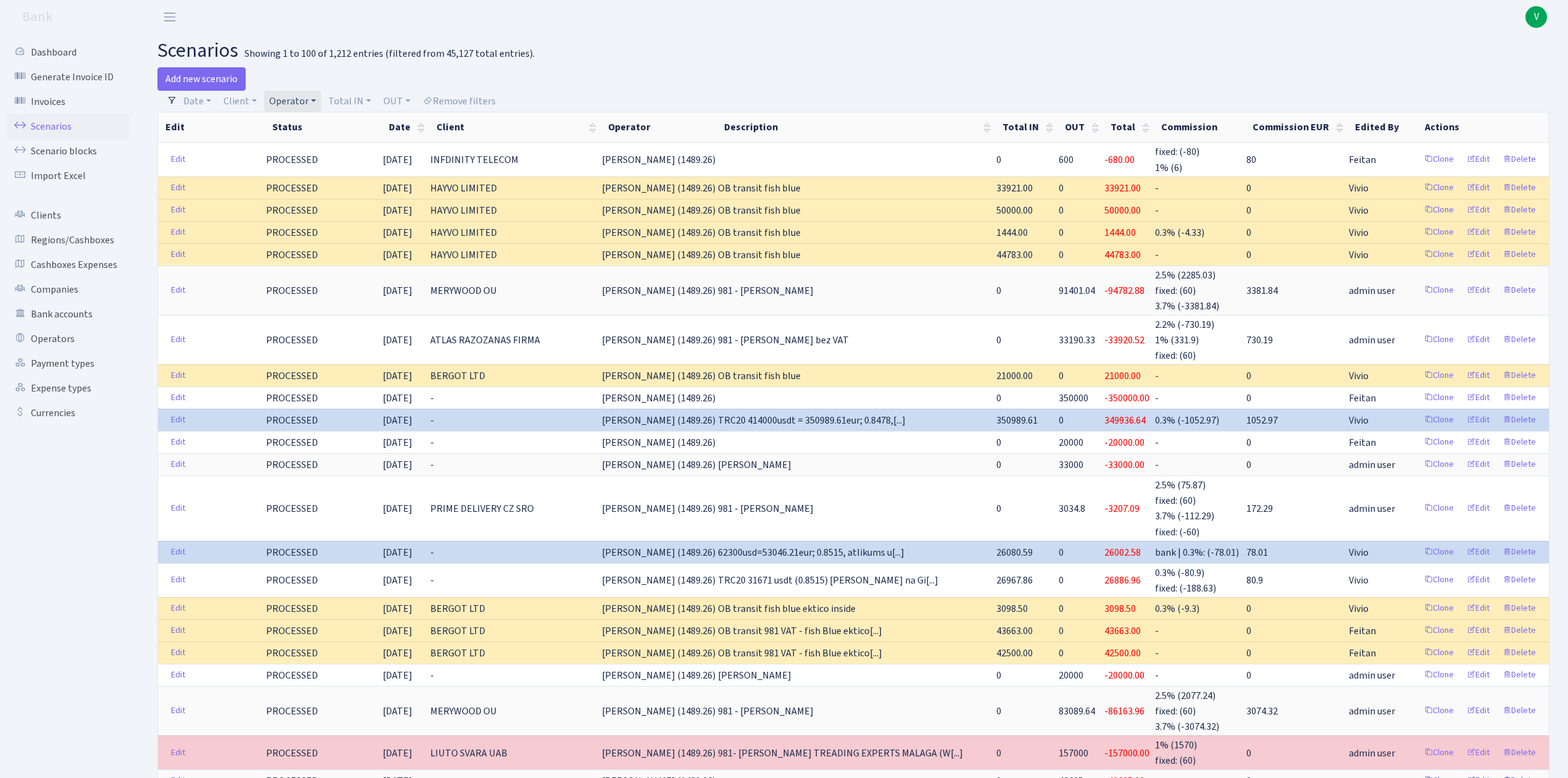
click at [290, 98] on link "Operator" at bounding box center [292, 101] width 57 height 21
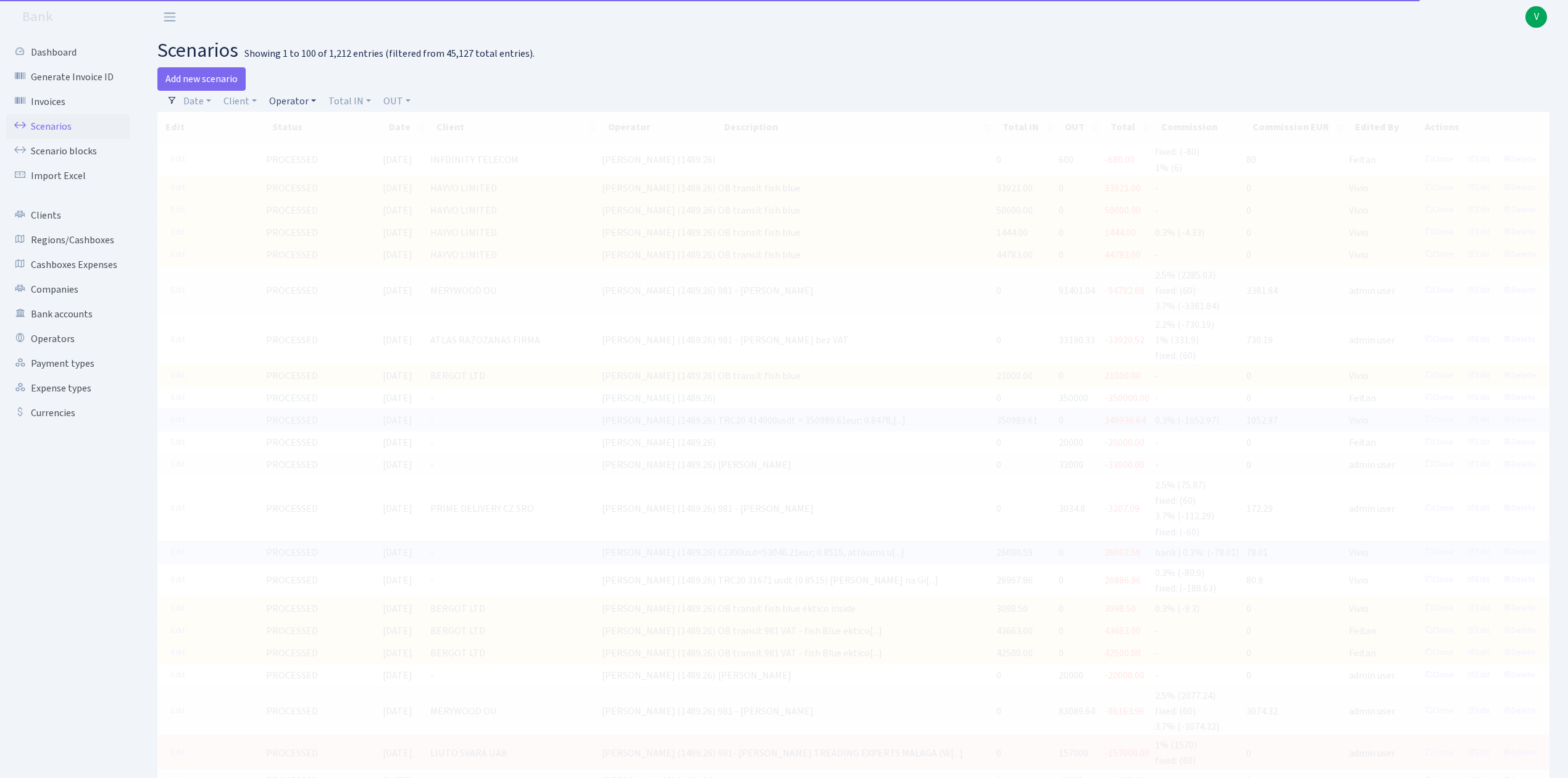
click at [282, 97] on link "Operator" at bounding box center [292, 101] width 57 height 21
click at [297, 138] on input "search" at bounding box center [313, 145] width 91 height 20
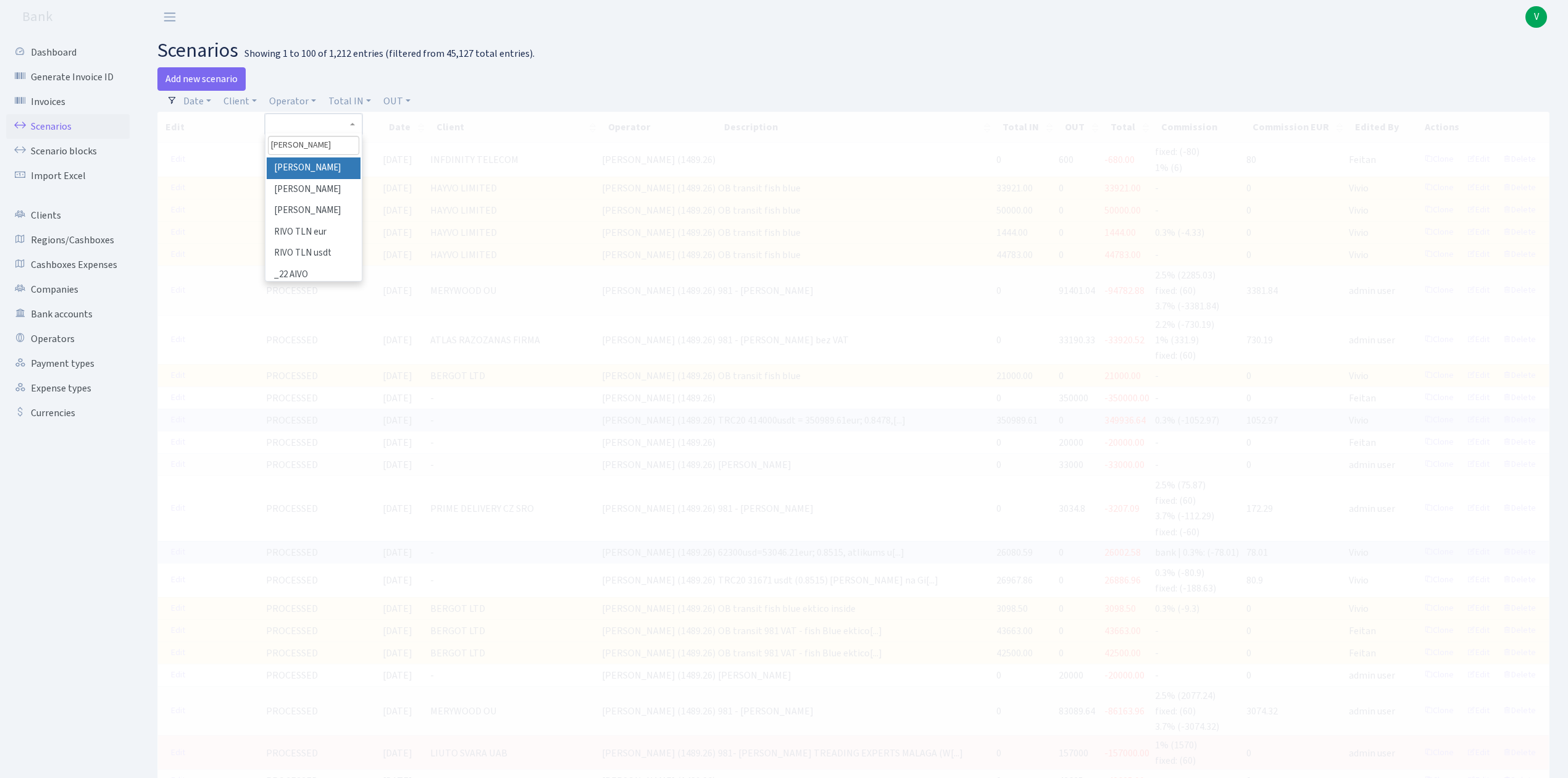
type input "ivo"
click at [310, 161] on li "[PERSON_NAME]" at bounding box center [313, 167] width 93 height 21
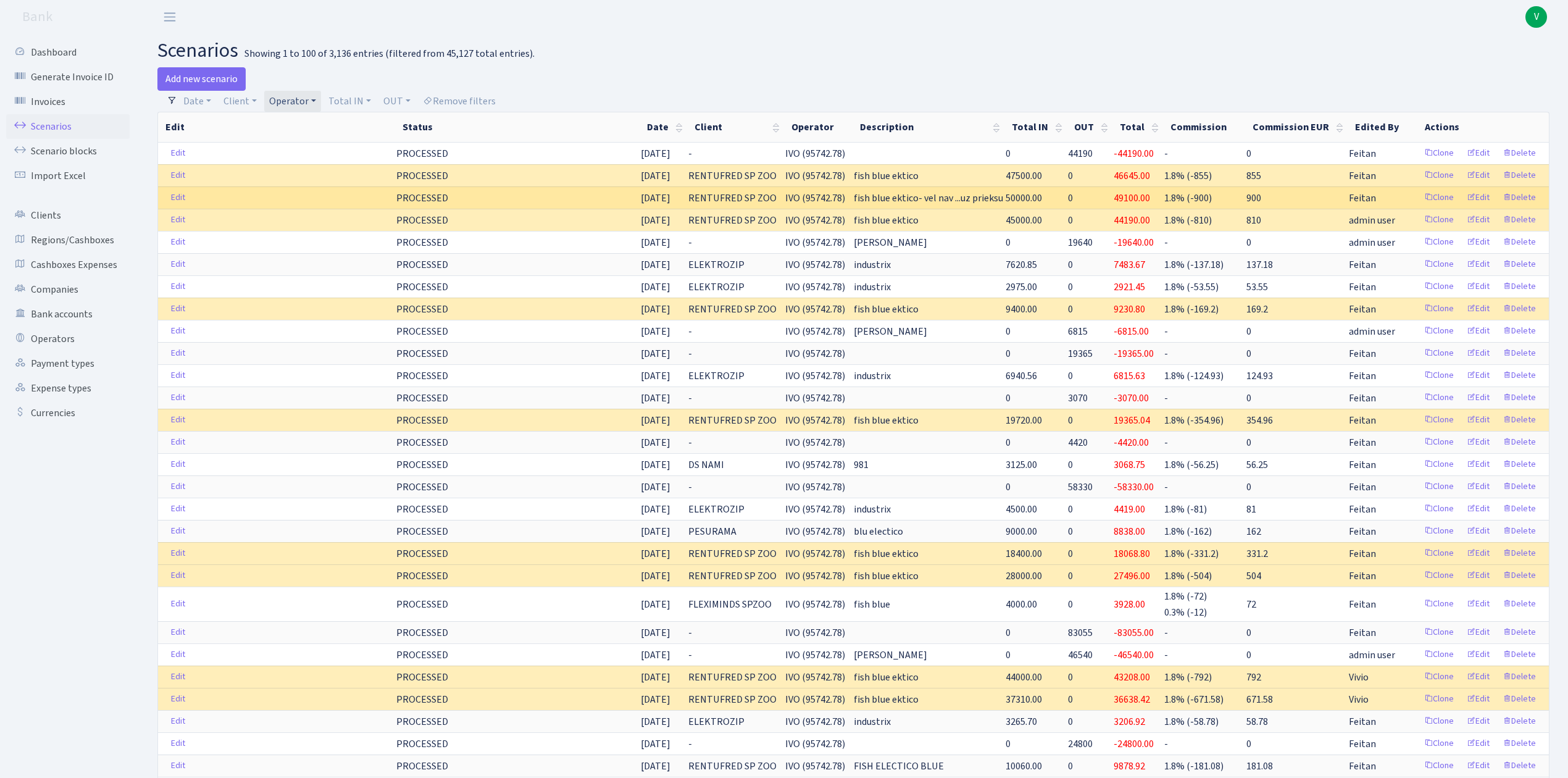
drag, startPoint x: 1055, startPoint y: 177, endPoint x: 974, endPoint y: 189, distance: 81.9
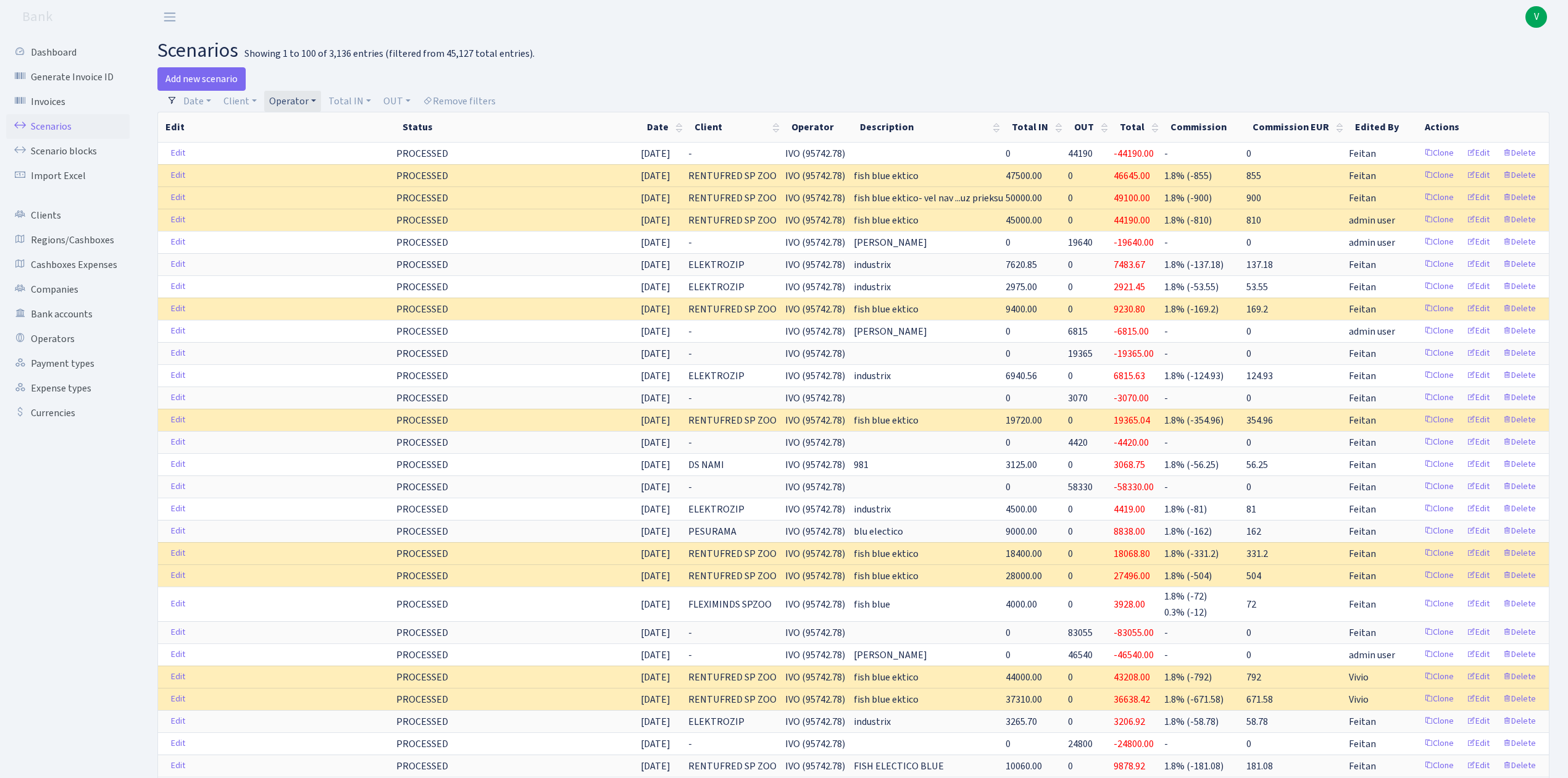
click at [284, 96] on link "Operator" at bounding box center [292, 101] width 57 height 21
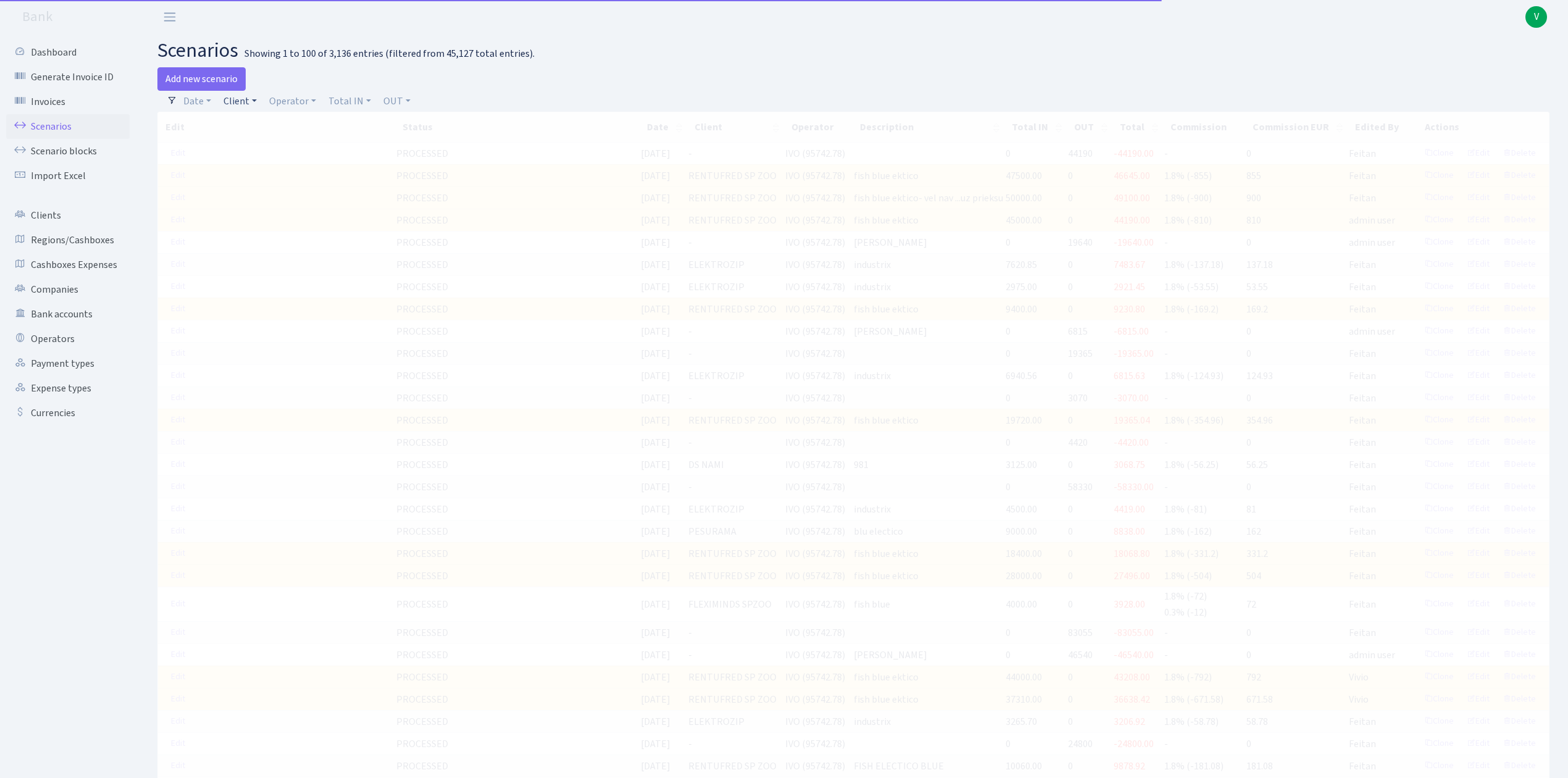
click at [245, 99] on link "Client" at bounding box center [239, 101] width 43 height 21
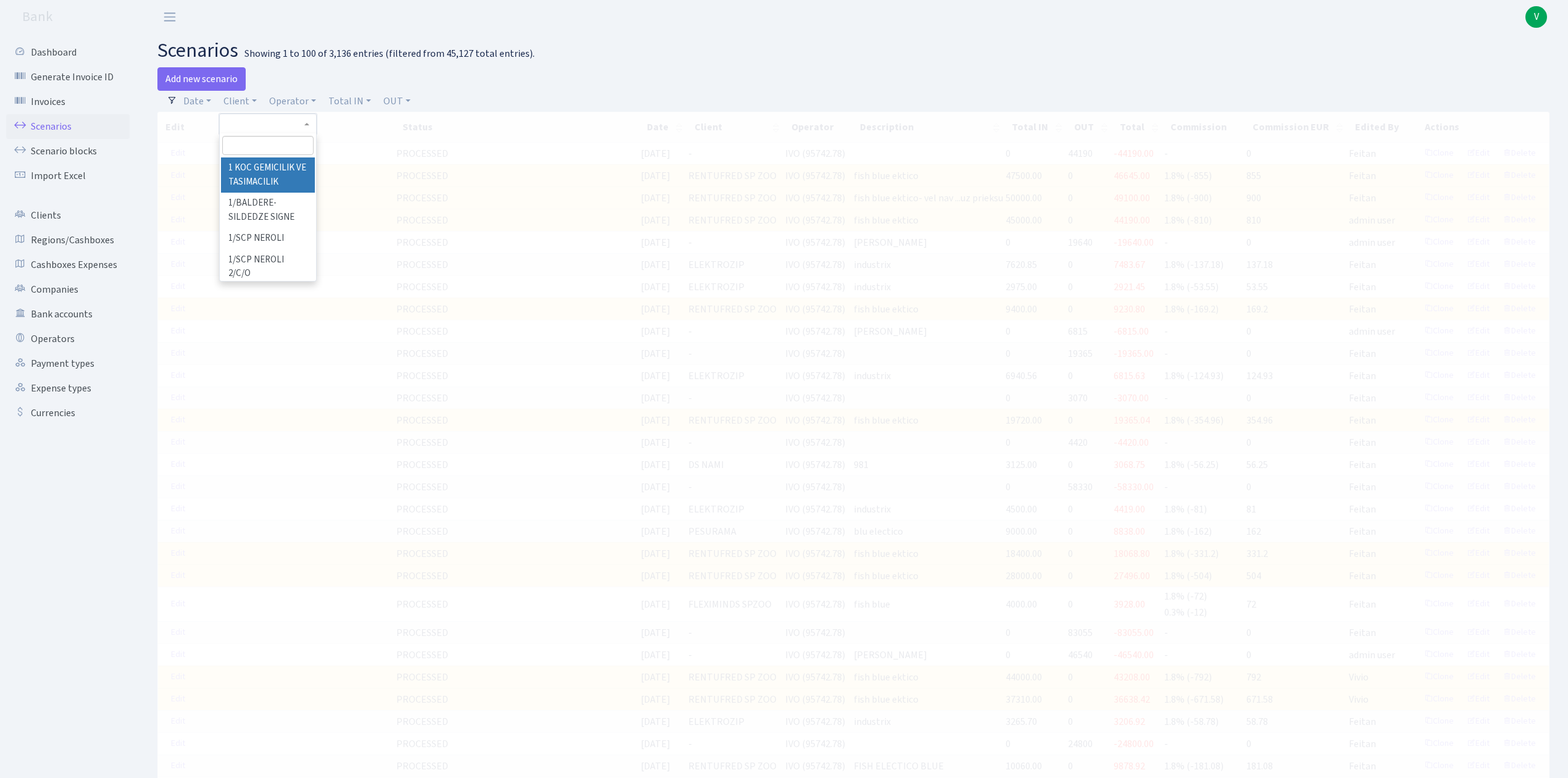
click at [275, 149] on input "search" at bounding box center [267, 145] width 91 height 20
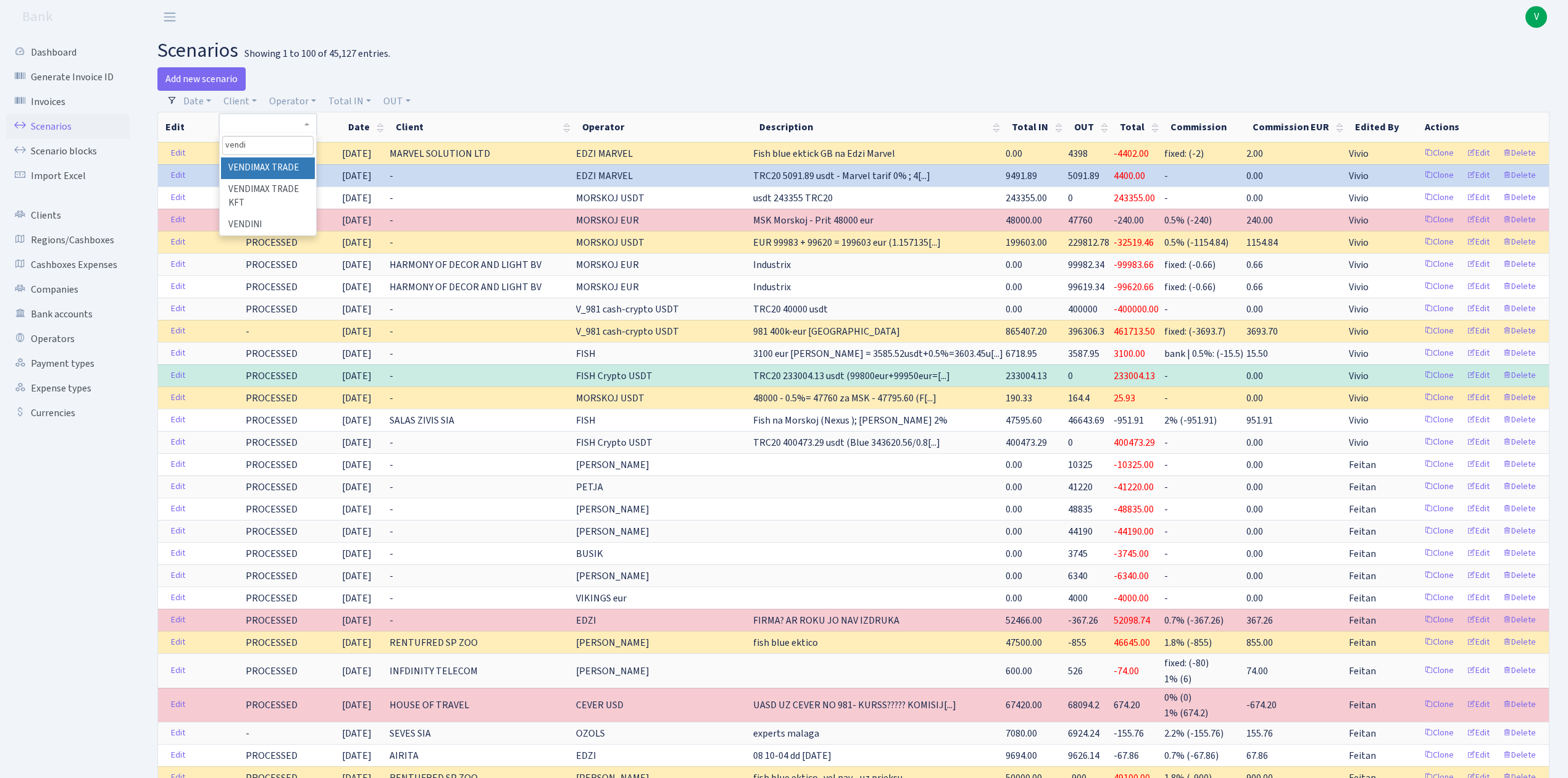
type input "vendi"
click at [293, 169] on li "VENDIMAX TRADE" at bounding box center [267, 167] width 93 height 21
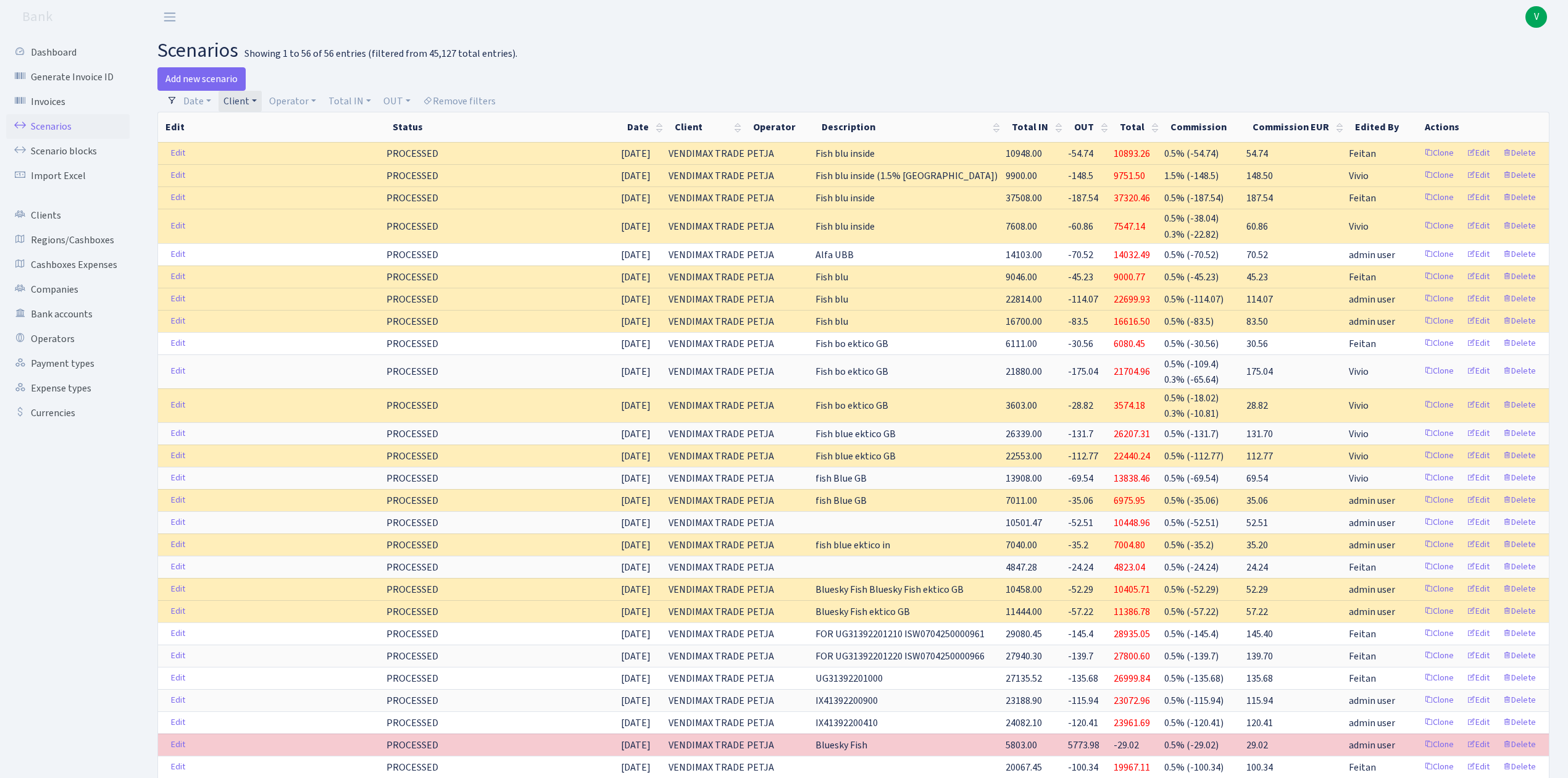
drag, startPoint x: 236, startPoint y: 105, endPoint x: 245, endPoint y: 101, distance: 9.8
click at [236, 105] on link "Client" at bounding box center [239, 101] width 43 height 21
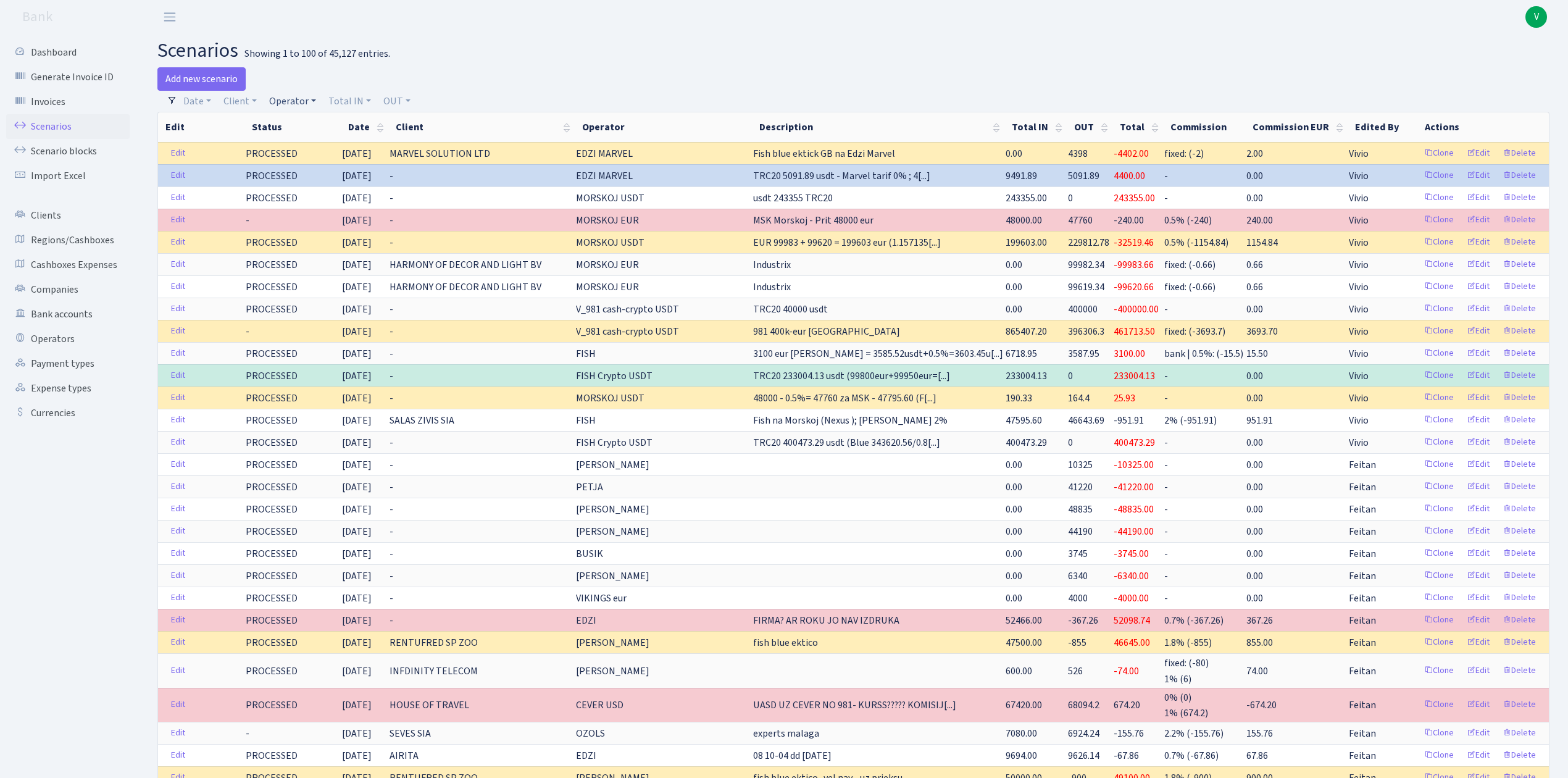
click at [291, 103] on link "Operator" at bounding box center [292, 101] width 57 height 21
click at [323, 144] on input "search" at bounding box center [313, 145] width 91 height 20
type input "marvel"
click at [327, 166] on li "EDZI MARVEL" at bounding box center [313, 167] width 93 height 21
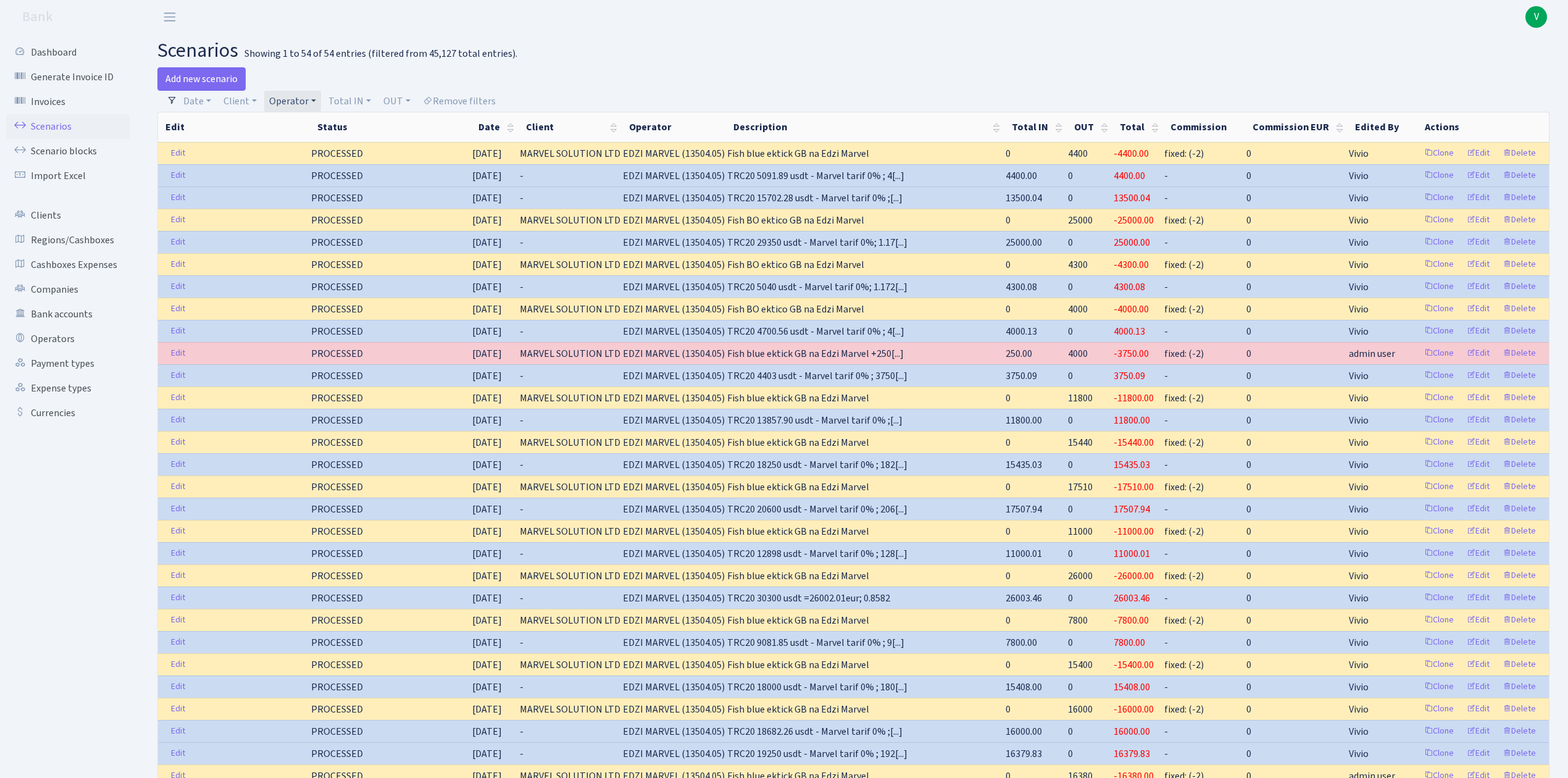
click at [285, 99] on link "Operator" at bounding box center [292, 101] width 57 height 21
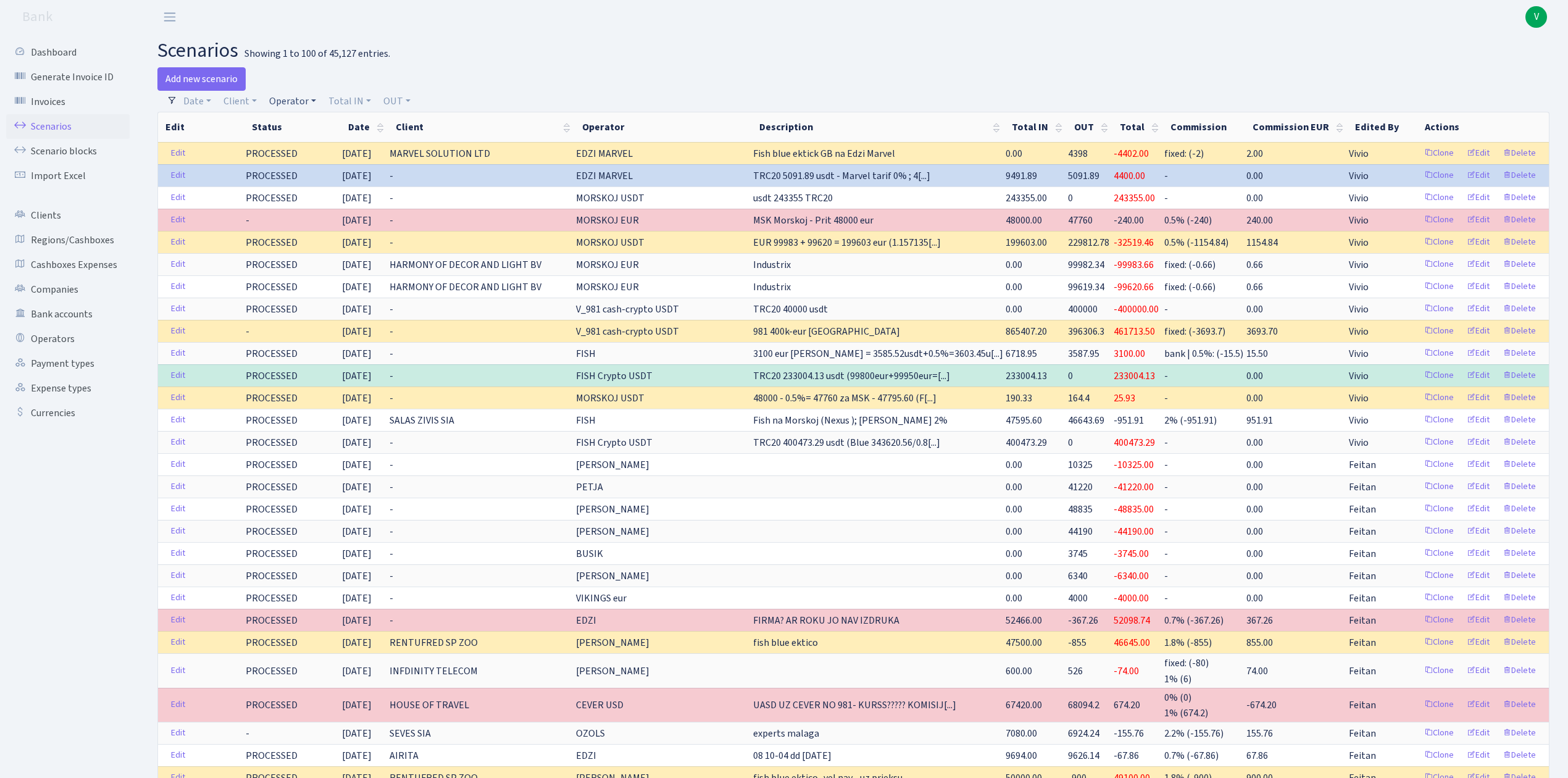
click at [294, 99] on link "Operator" at bounding box center [292, 101] width 57 height 21
click at [309, 142] on input "search" at bounding box center [313, 145] width 91 height 20
type input "ivars"
click at [320, 182] on li "IVARS USDT" at bounding box center [313, 189] width 93 height 21
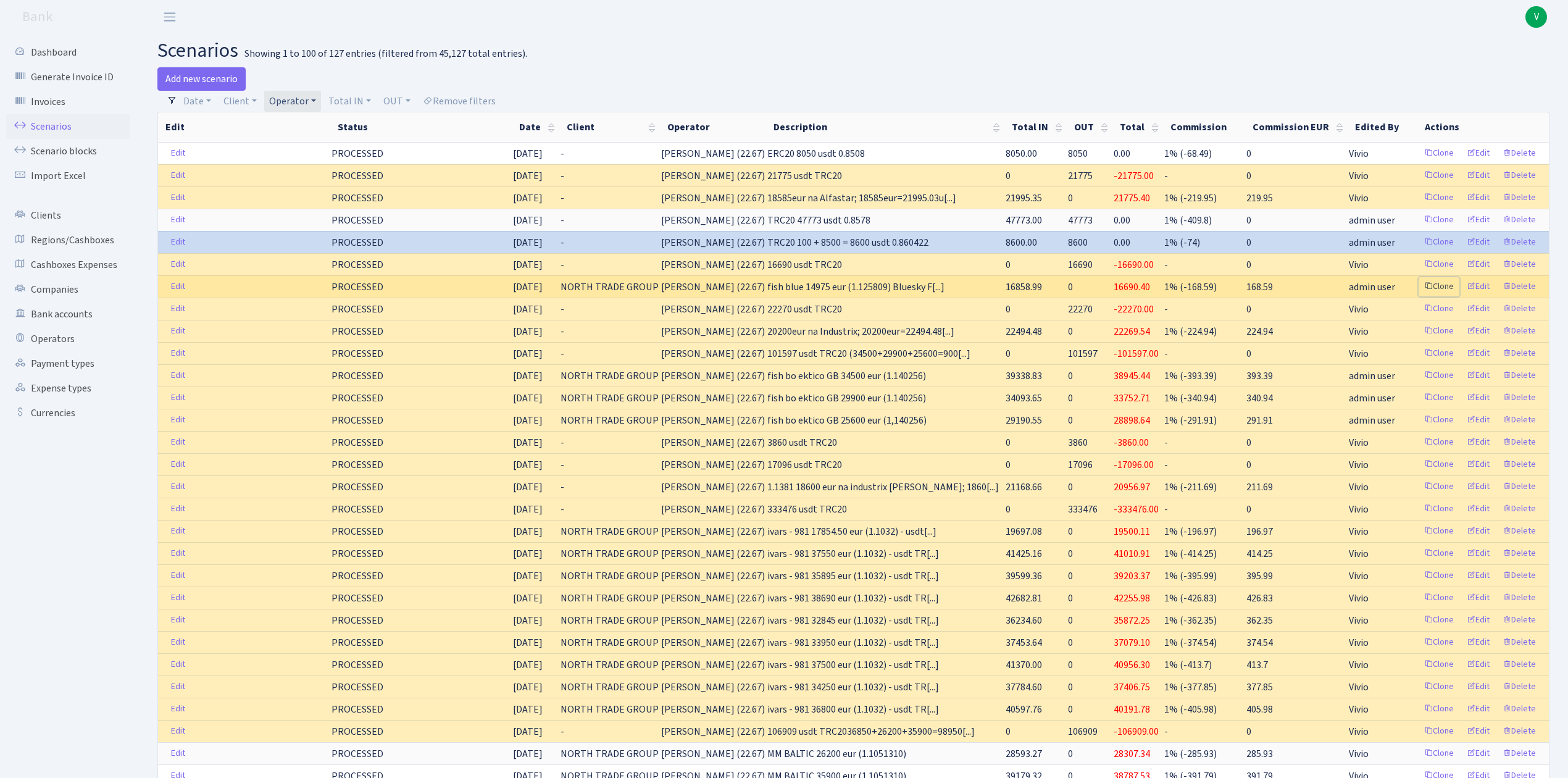
click at [1434, 287] on link "Clone" at bounding box center [1439, 287] width 41 height 20
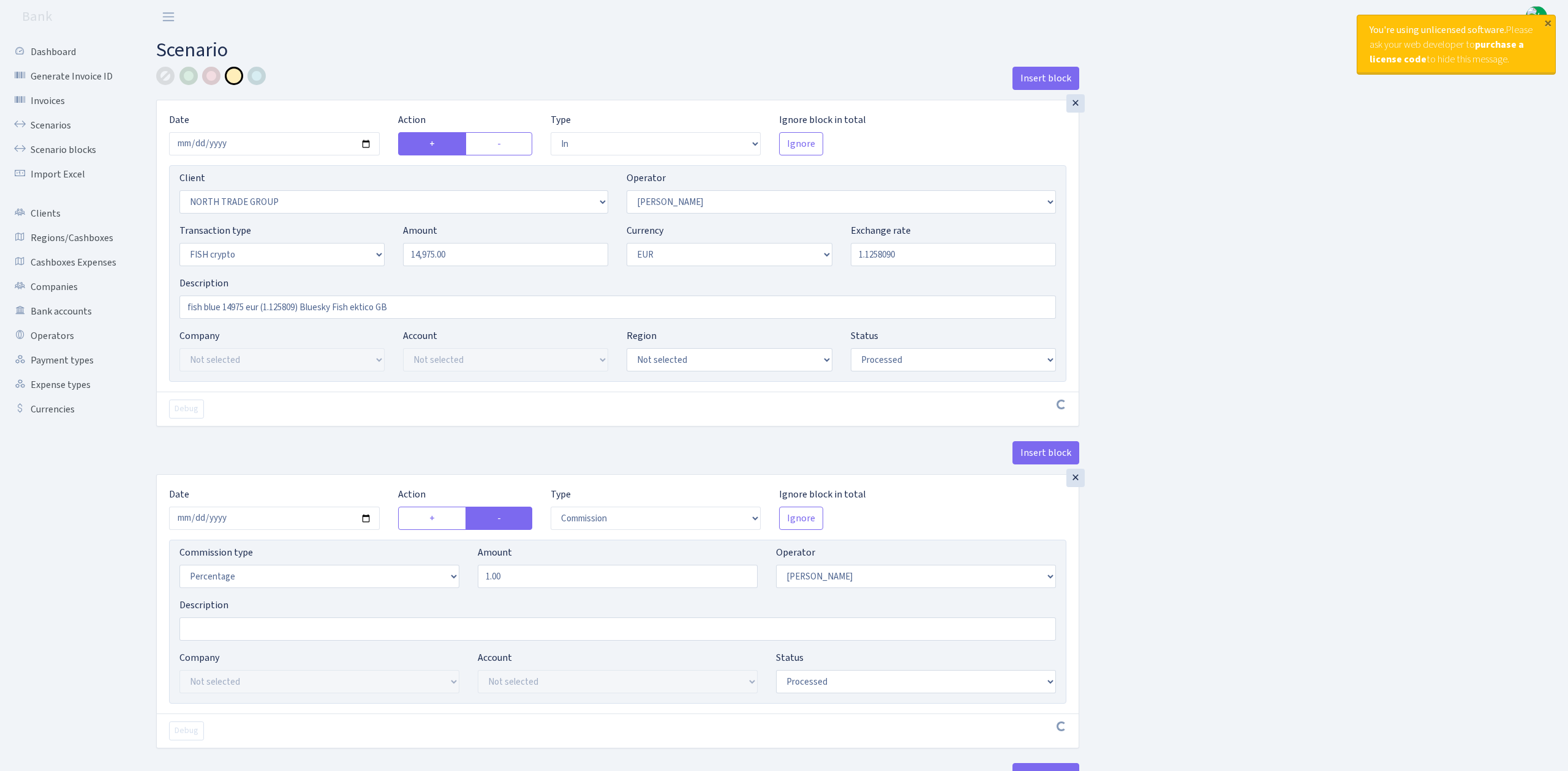
select select "in"
select select "2977"
select select "293"
select select "17"
select select "1"
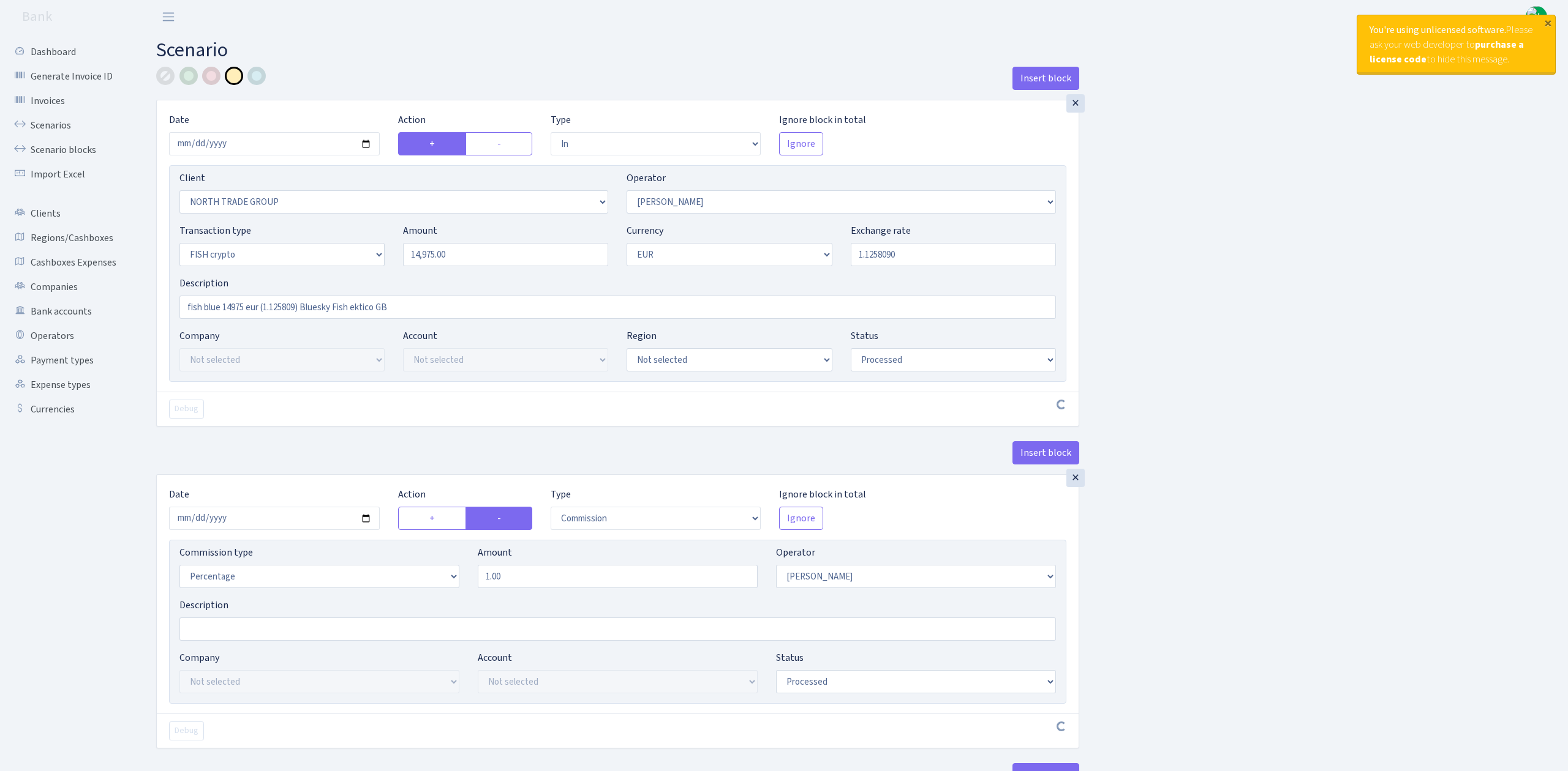
select select "processed"
select select "commission"
select select "293"
select select "processed"
select select "out"
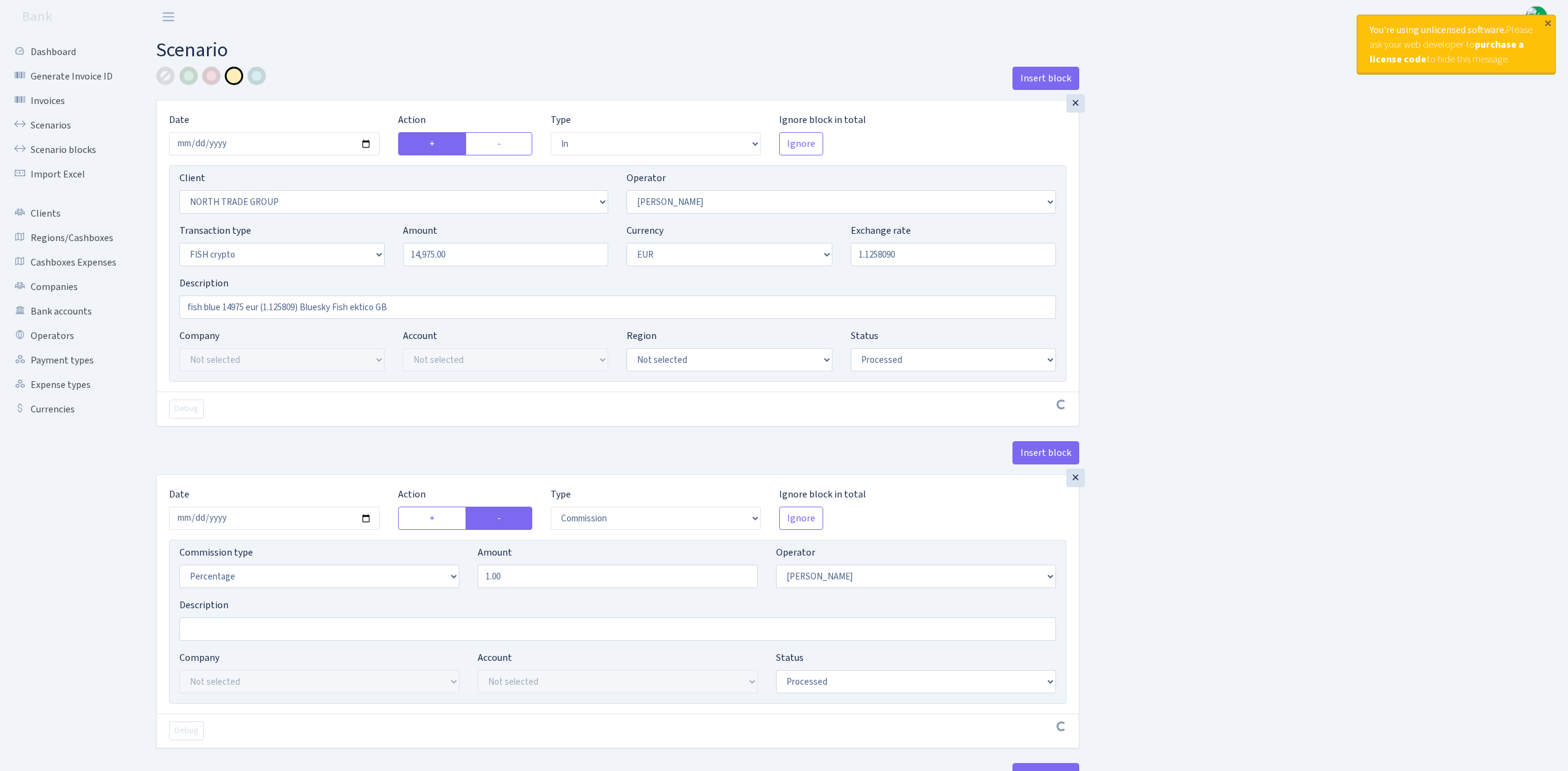
select select "2867"
select select "199"
select select "15"
select select "1"
select select "processed"
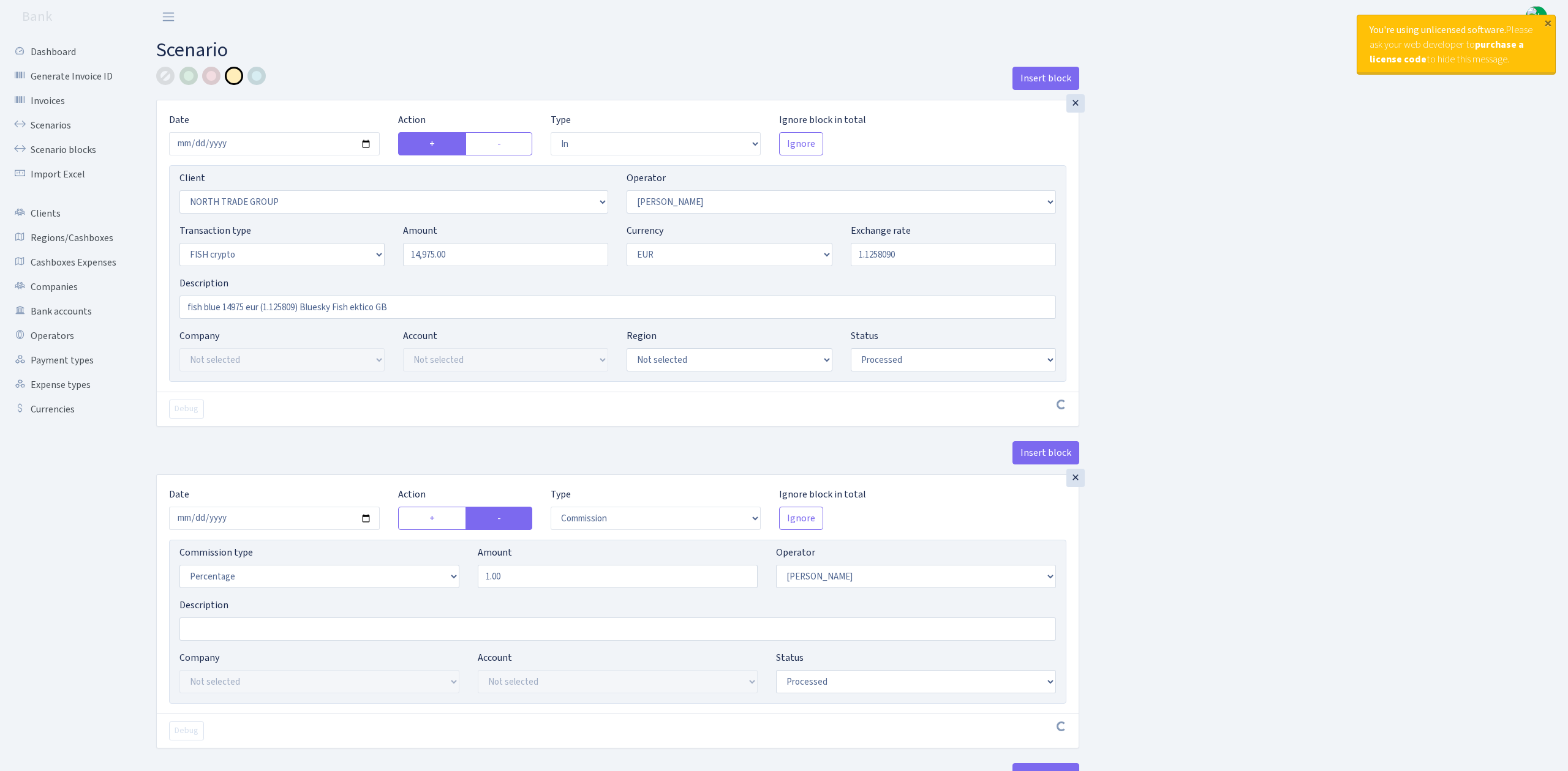
select select "in"
select select "2977"
select select "199"
select select "2"
select select "1"
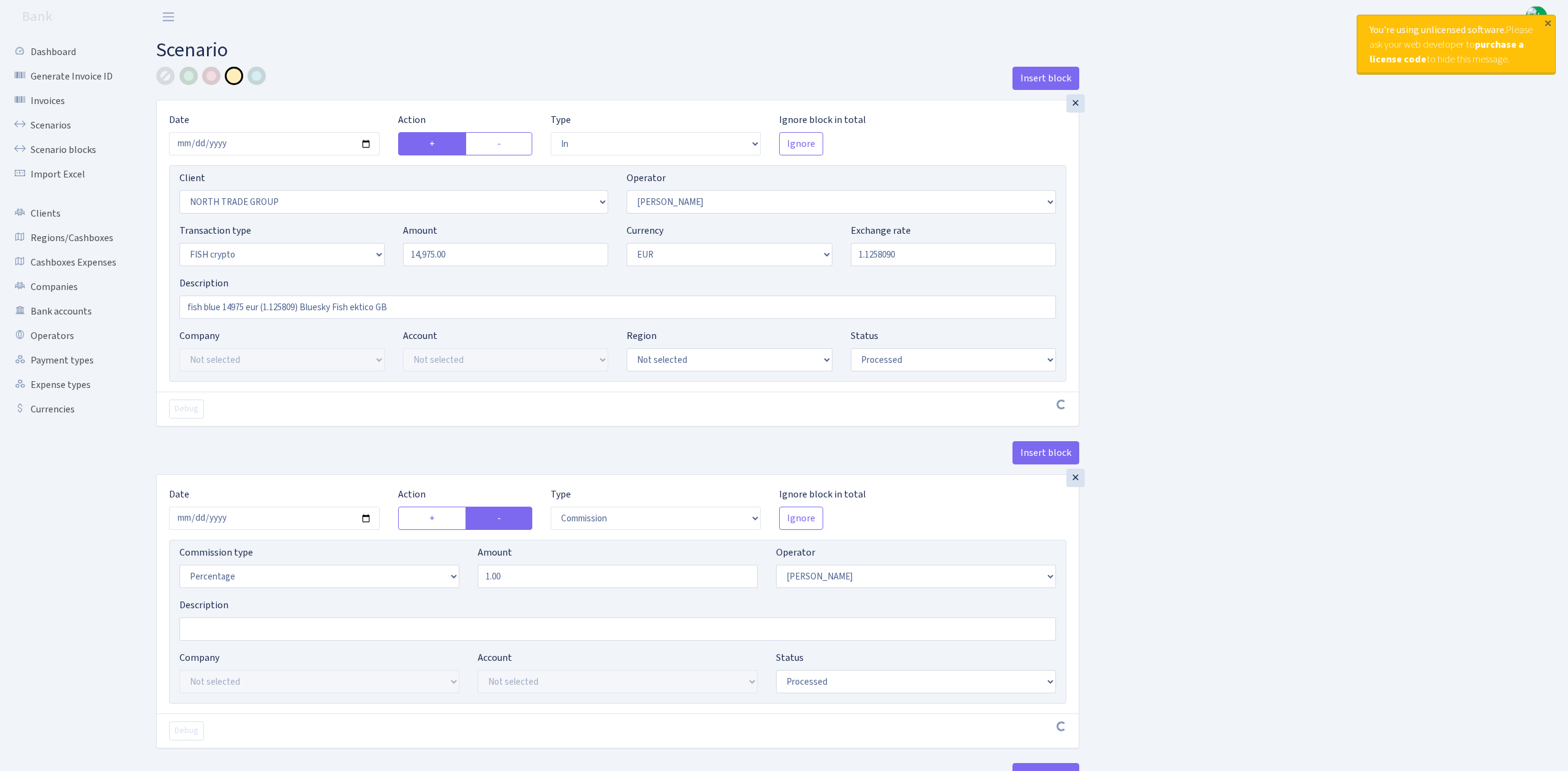
select select "23"
select select "67"
select select "processed"
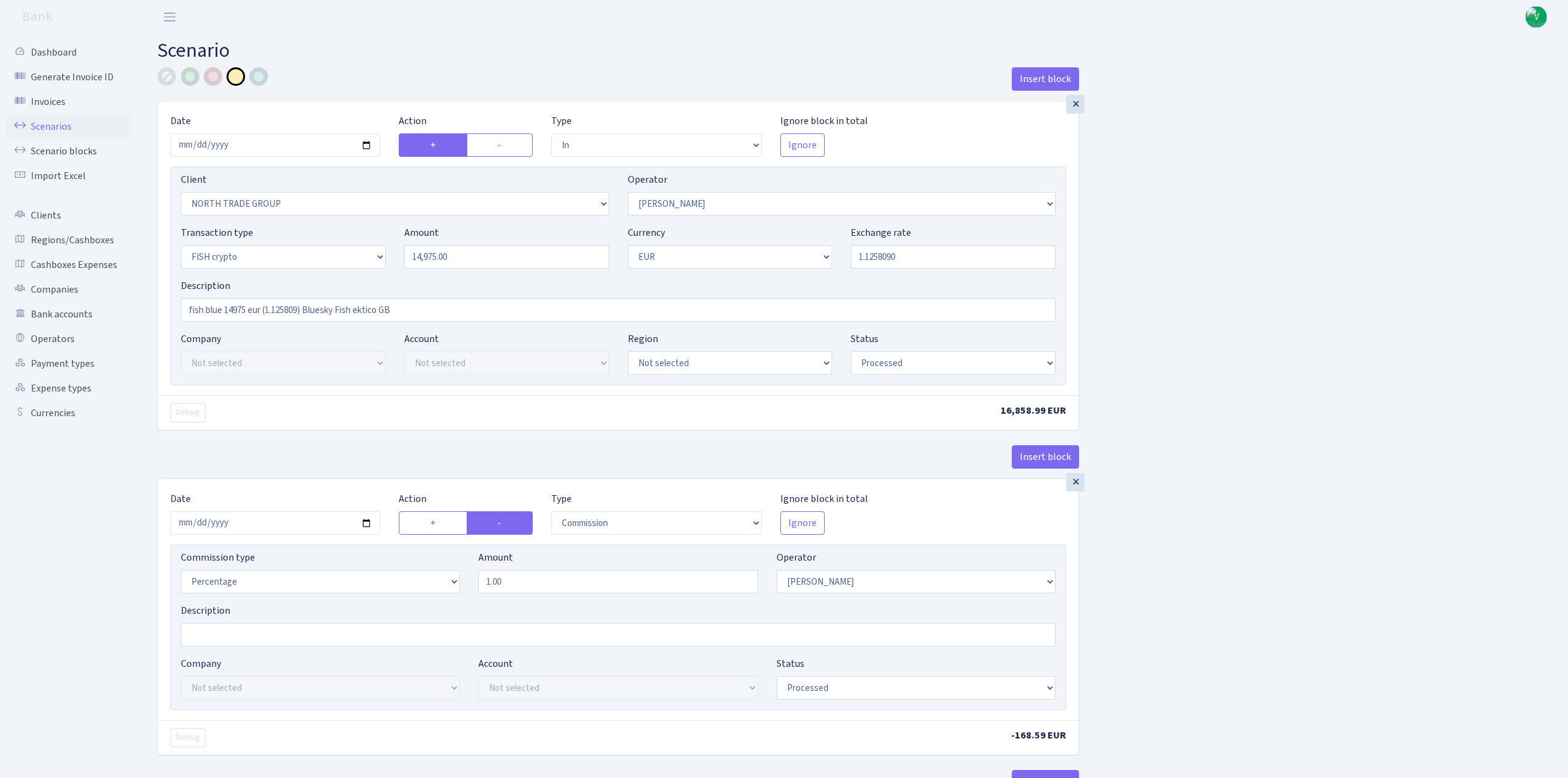
click at [48, 124] on link "Scenarios" at bounding box center [67, 127] width 123 height 25
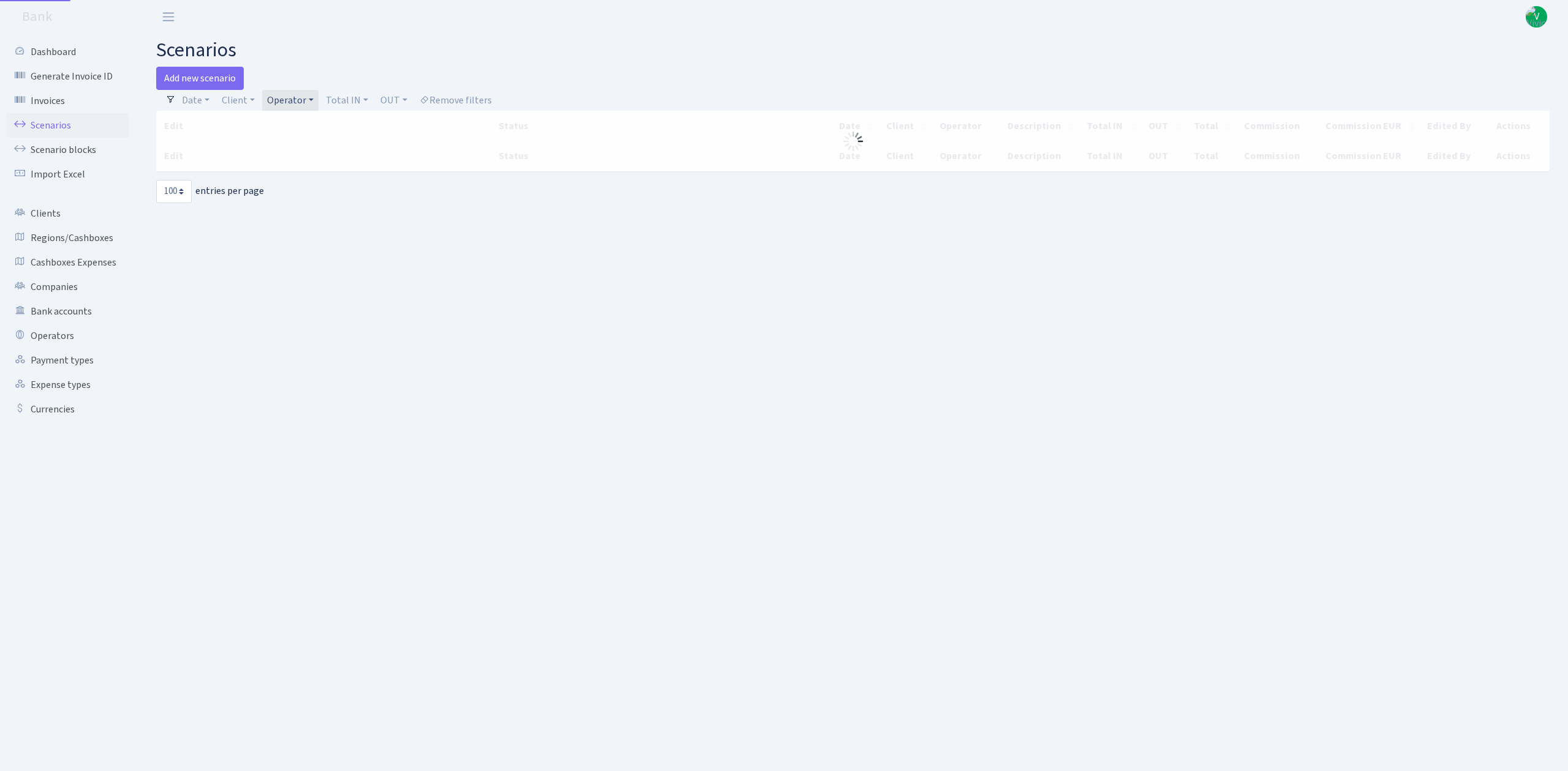
select select "100"
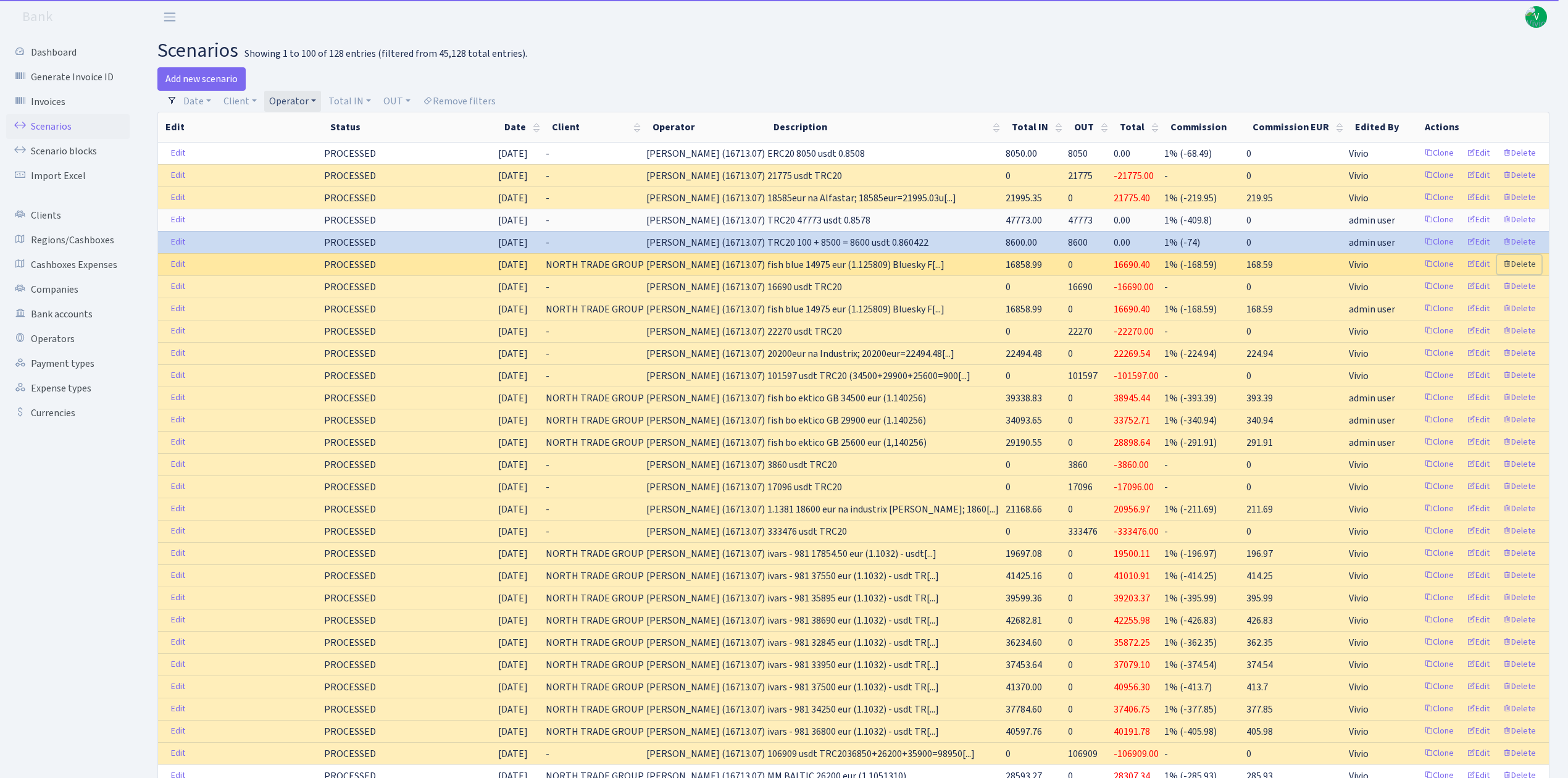
click at [1520, 267] on link "Delete" at bounding box center [1519, 264] width 44 height 20
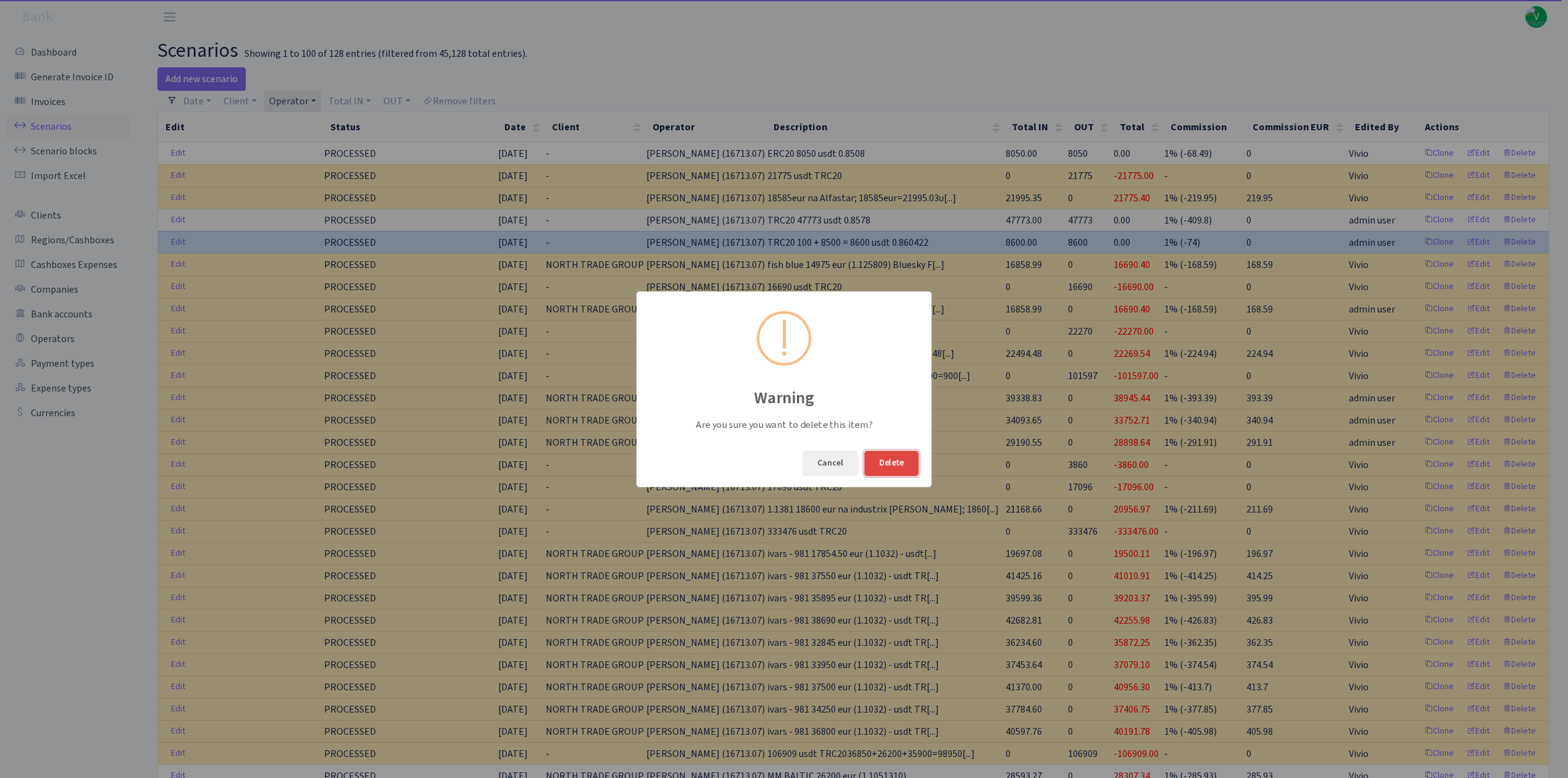
click at [900, 459] on button "Delete" at bounding box center [891, 464] width 54 height 25
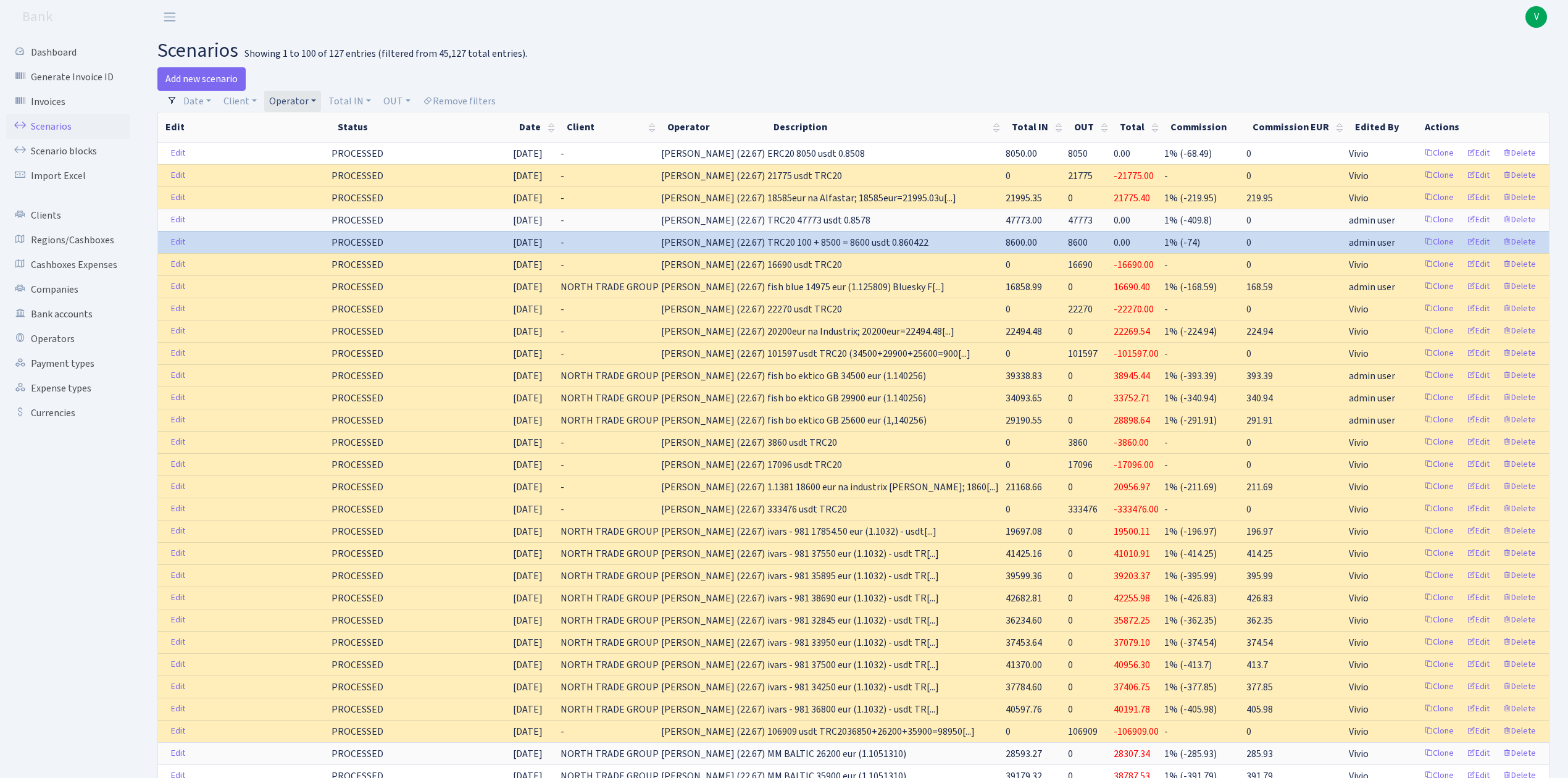
click at [309, 100] on link "Operator" at bounding box center [292, 101] width 57 height 21
click at [336, 125] on span "× IVARS USDT" at bounding box center [309, 124] width 74 height 13
click at [301, 99] on link "Operator" at bounding box center [292, 101] width 57 height 21
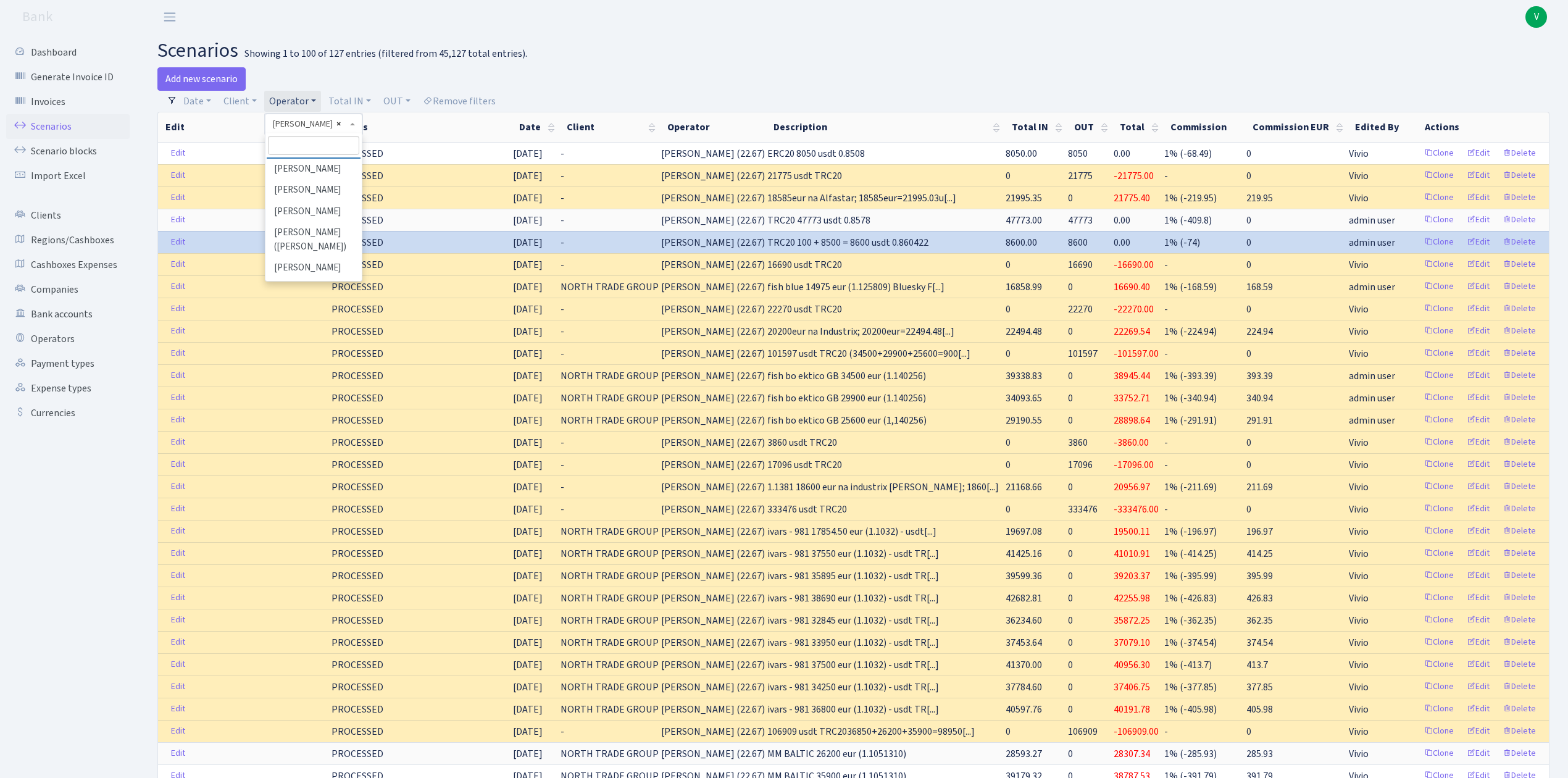
select select
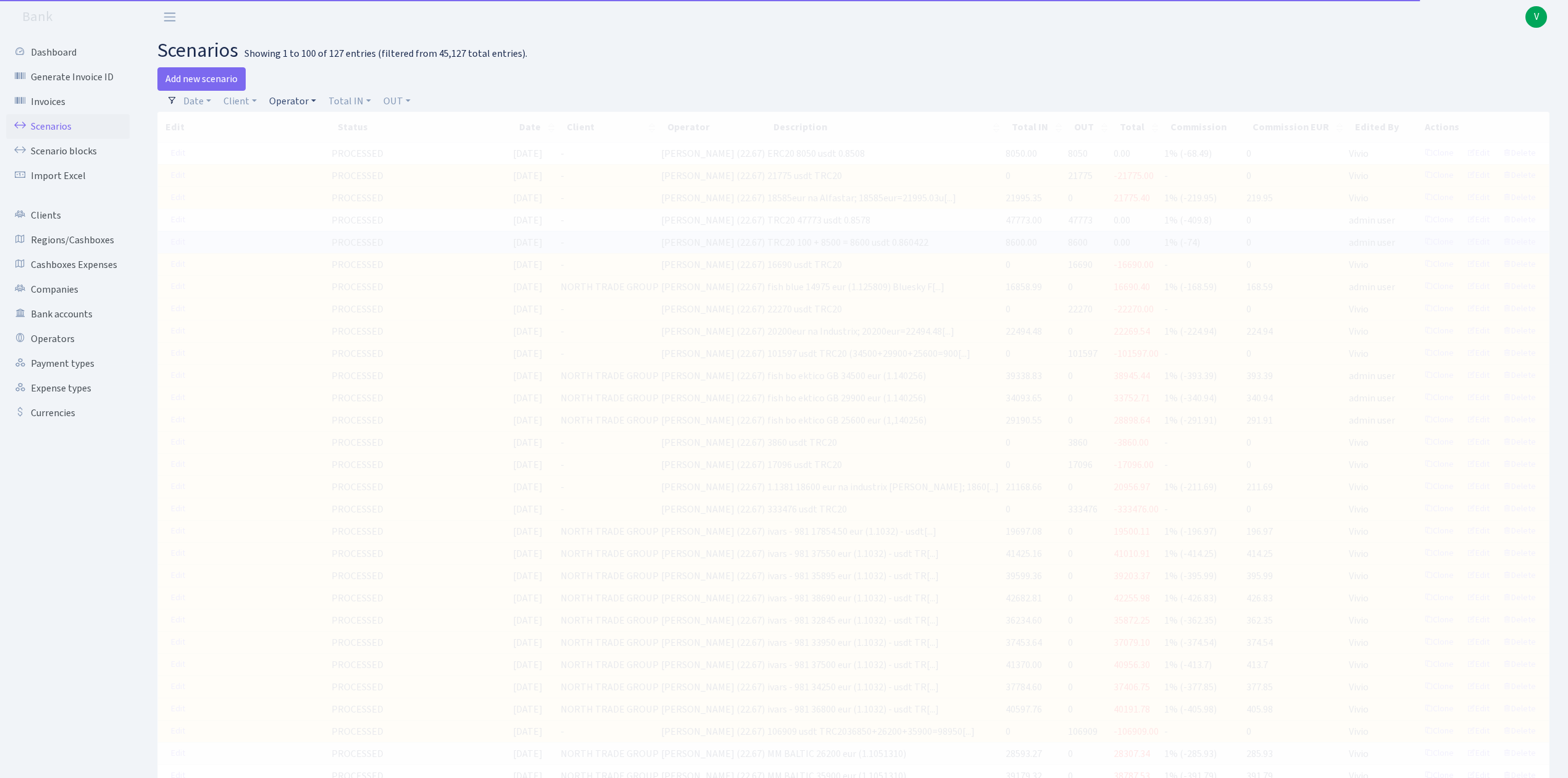
click at [301, 105] on link "Operator" at bounding box center [292, 101] width 57 height 21
click at [315, 139] on input "search" at bounding box center [313, 145] width 91 height 20
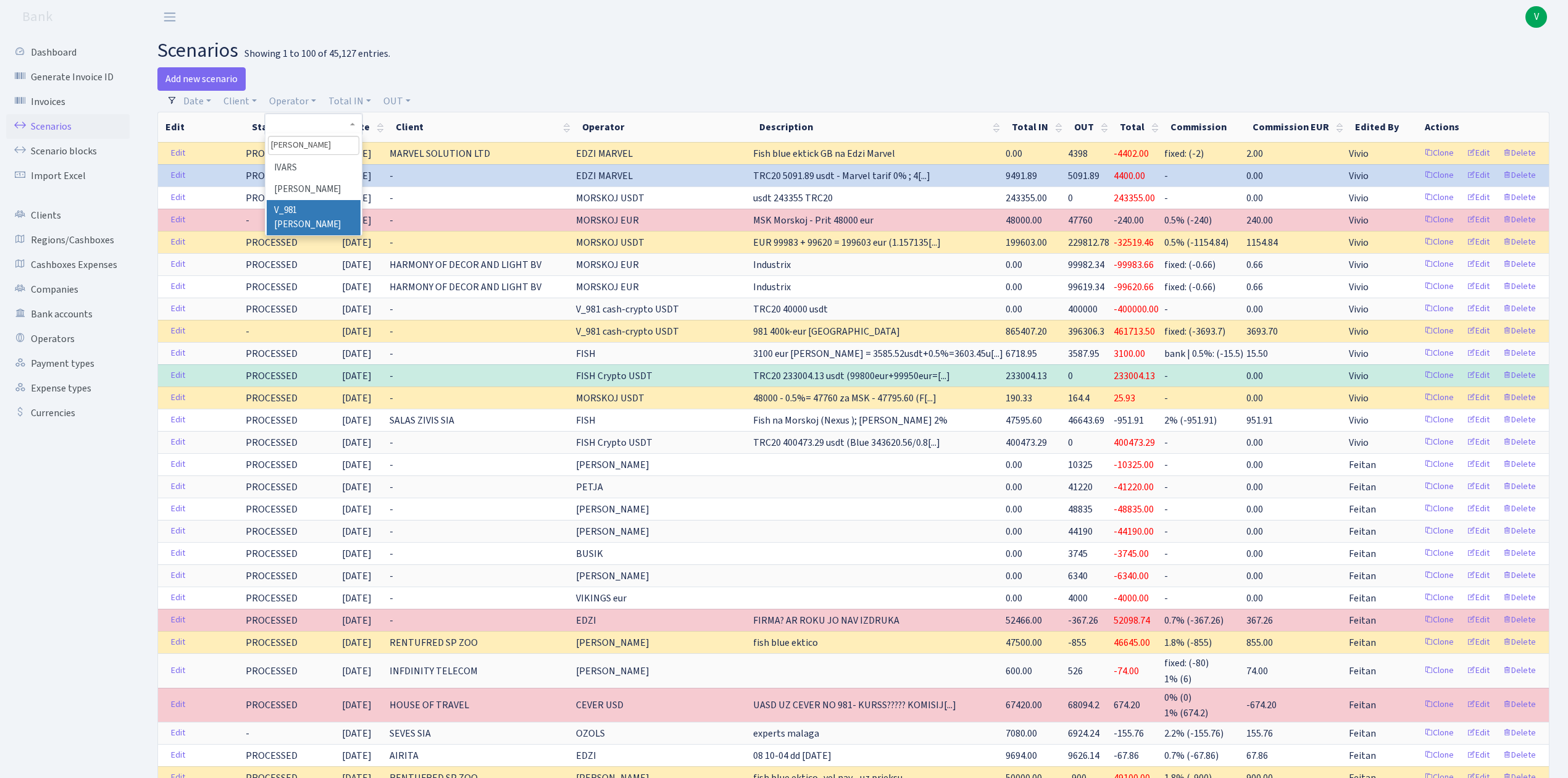
type input "ivar"
click at [344, 203] on li "V_981 [PERSON_NAME]" at bounding box center [313, 217] width 93 height 35
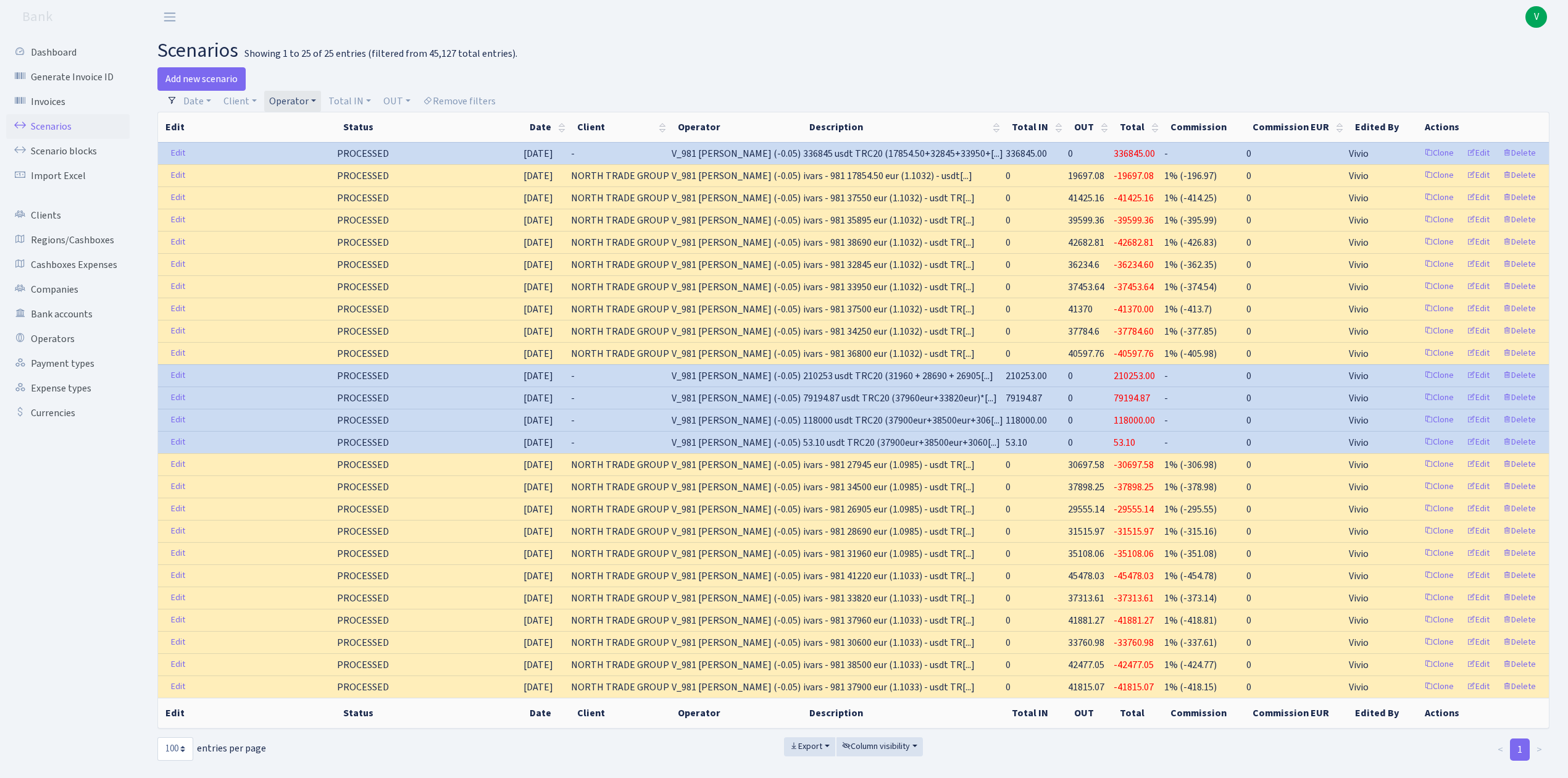
click at [304, 96] on link "Operator" at bounding box center [292, 101] width 57 height 21
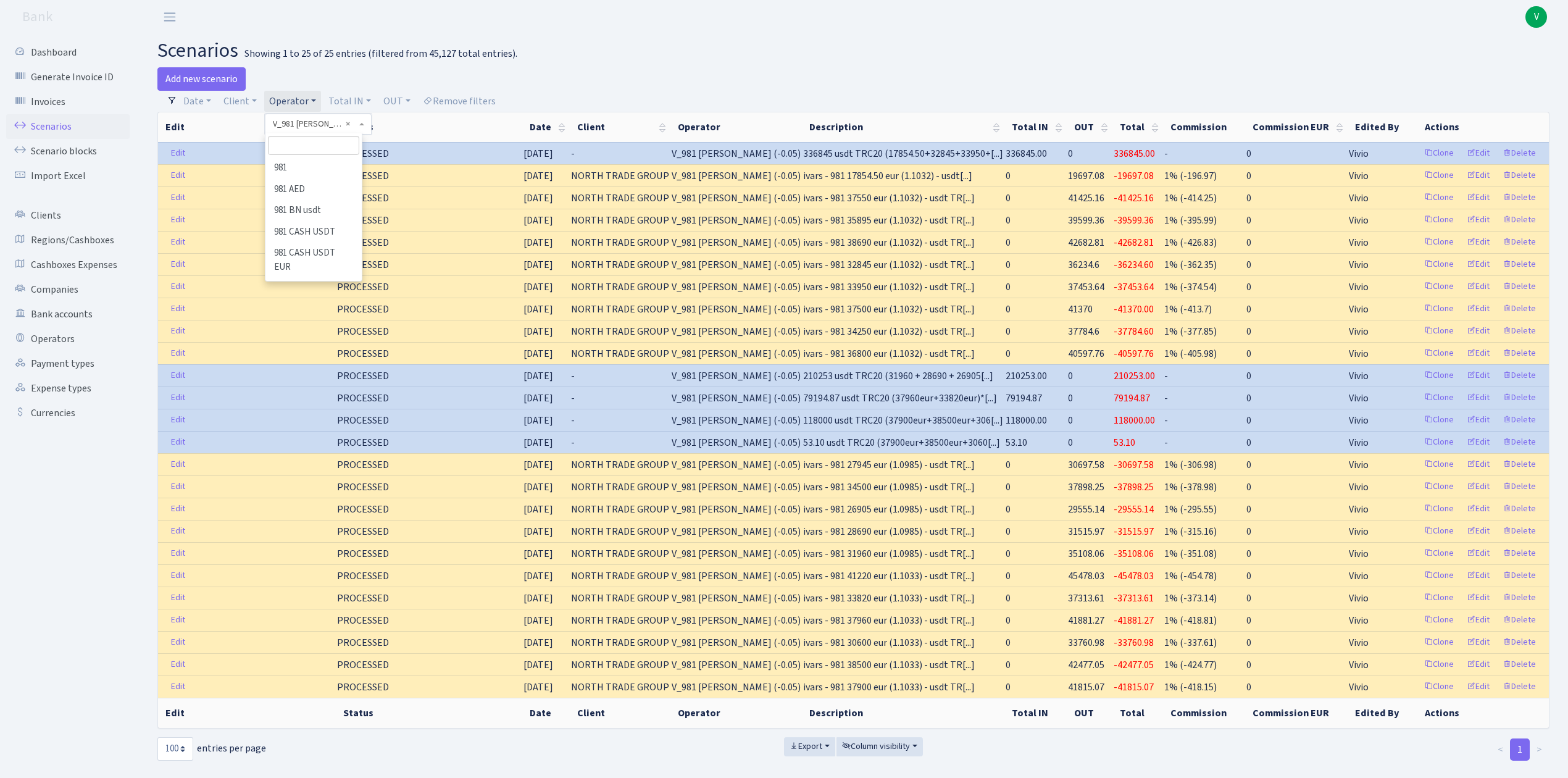
scroll to position [8336, 0]
select select
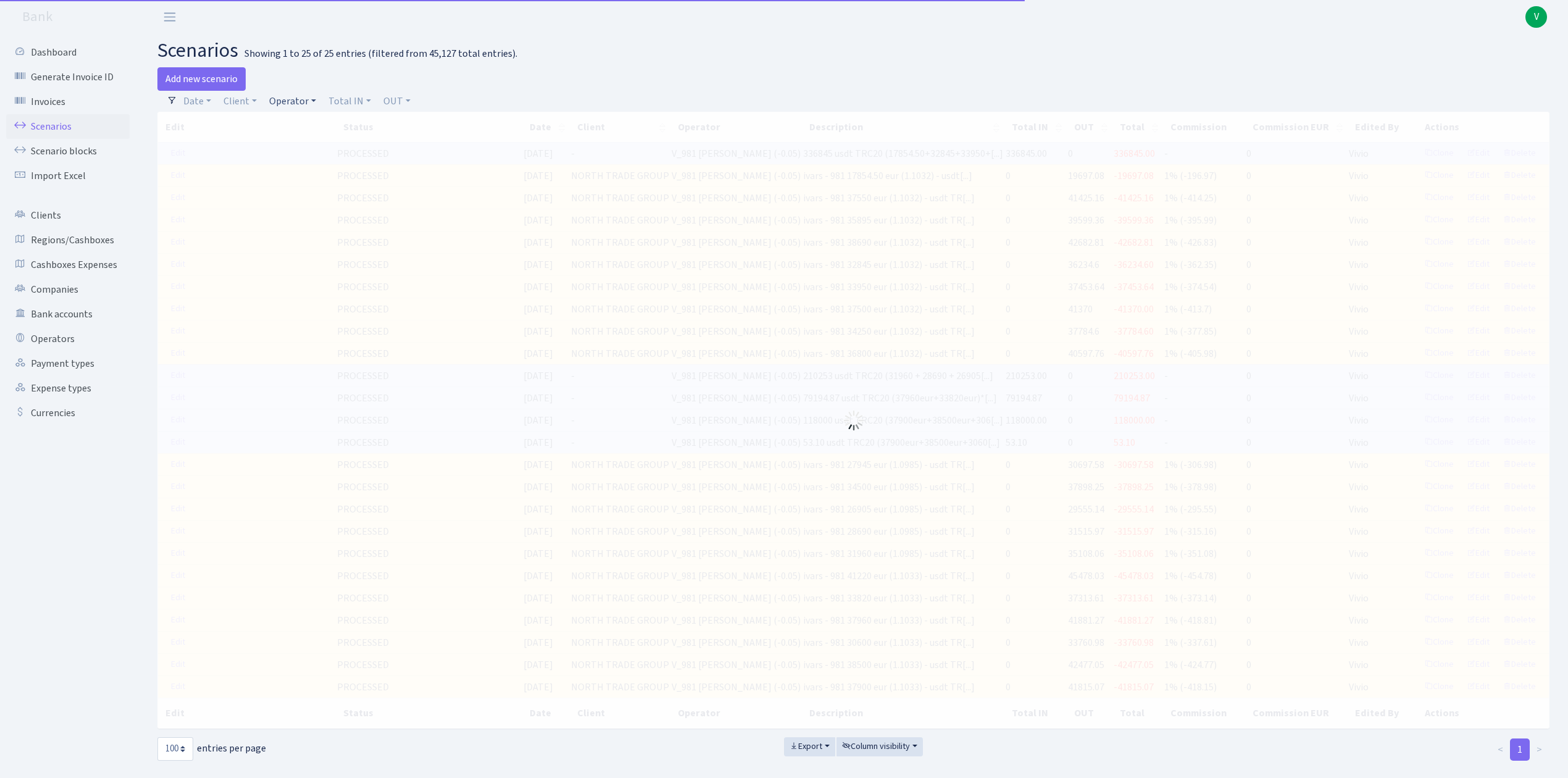
click at [302, 96] on link "Operator" at bounding box center [292, 101] width 57 height 21
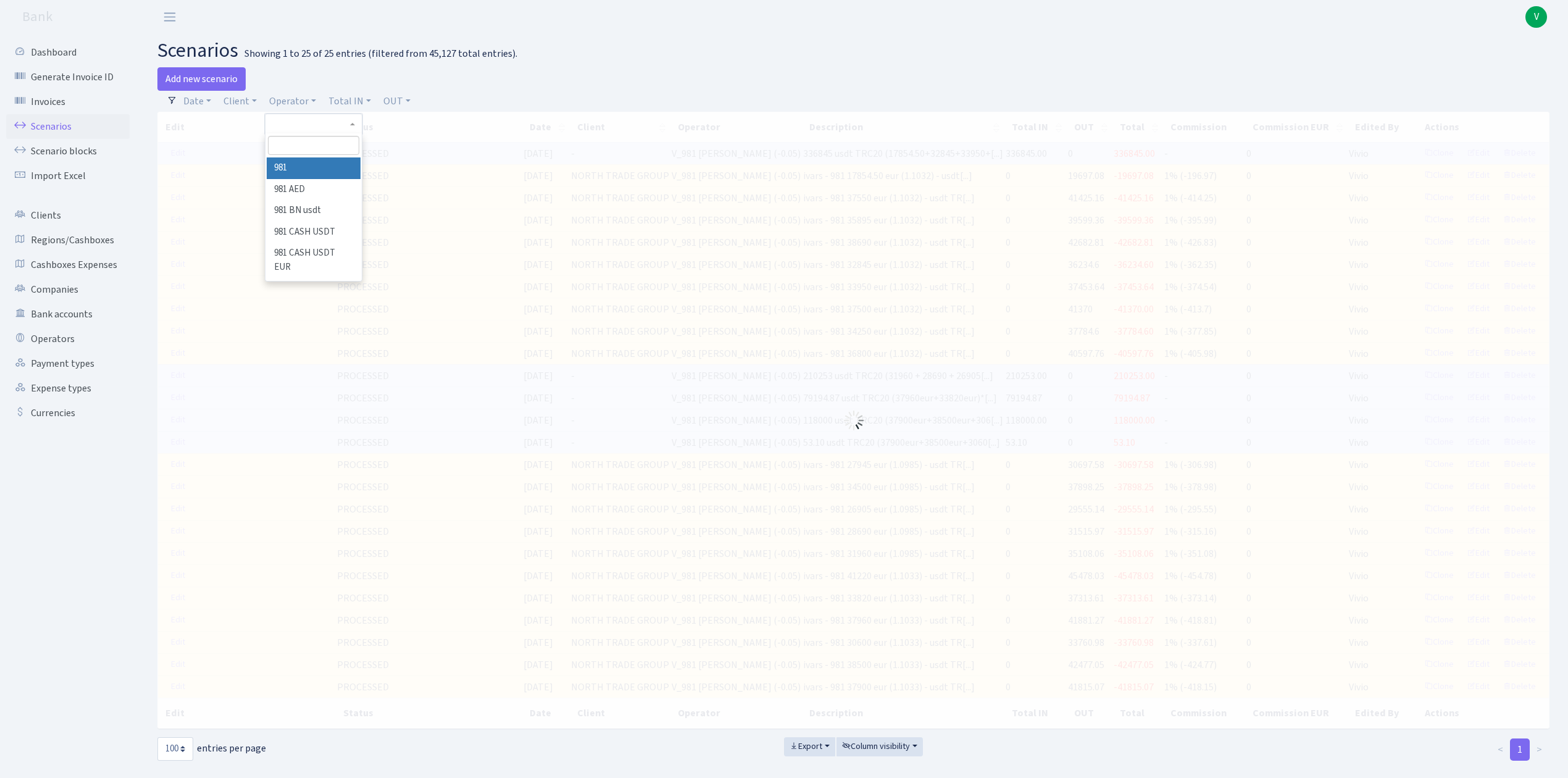
click at [299, 137] on input "search" at bounding box center [313, 145] width 91 height 20
type input "ivar"
click at [318, 182] on li "[PERSON_NAME]" at bounding box center [313, 189] width 93 height 21
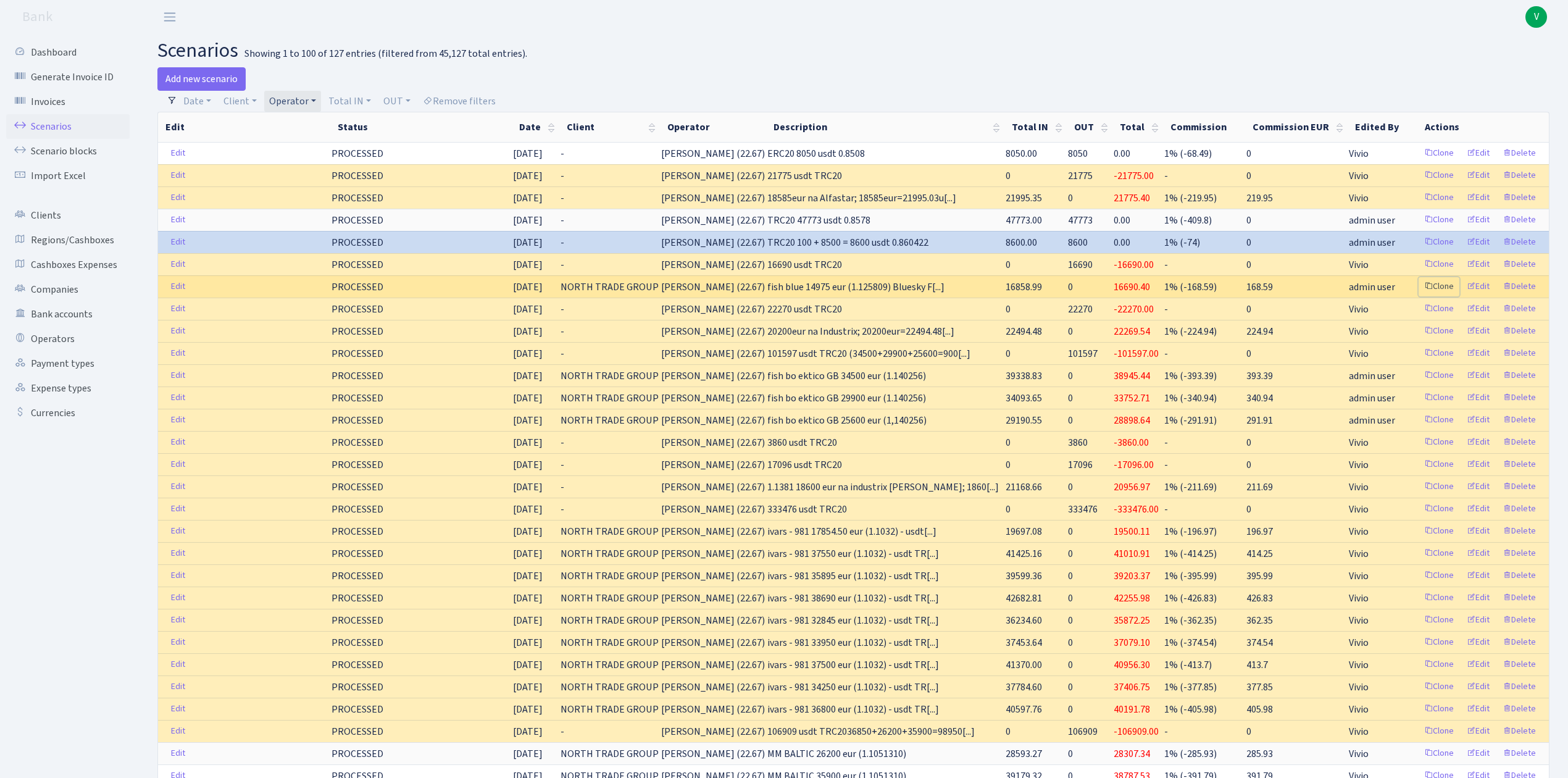
click at [1442, 291] on link "Clone" at bounding box center [1439, 287] width 41 height 20
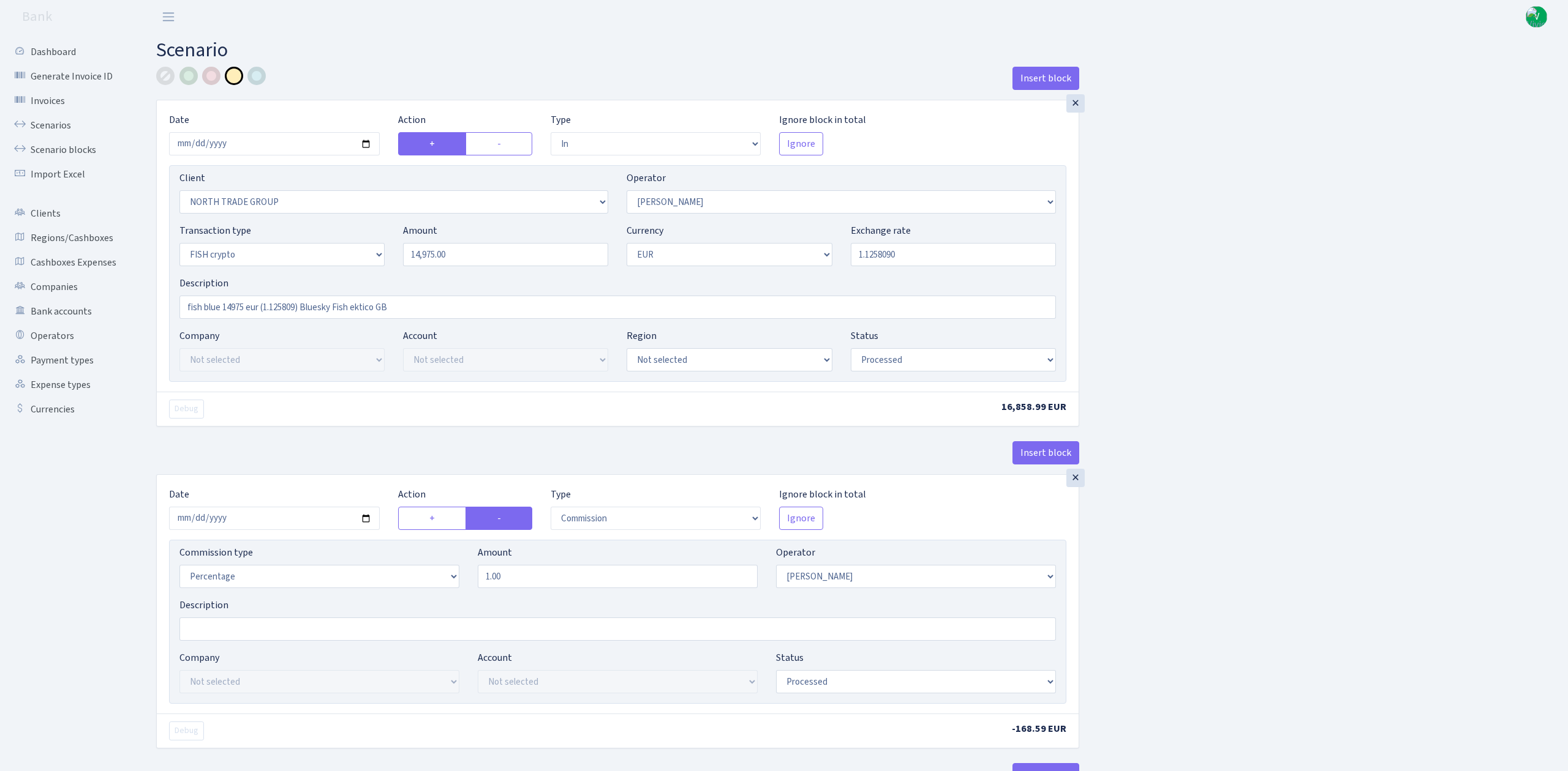
select select "in"
select select "2977"
select select "293"
select select "17"
select select "1"
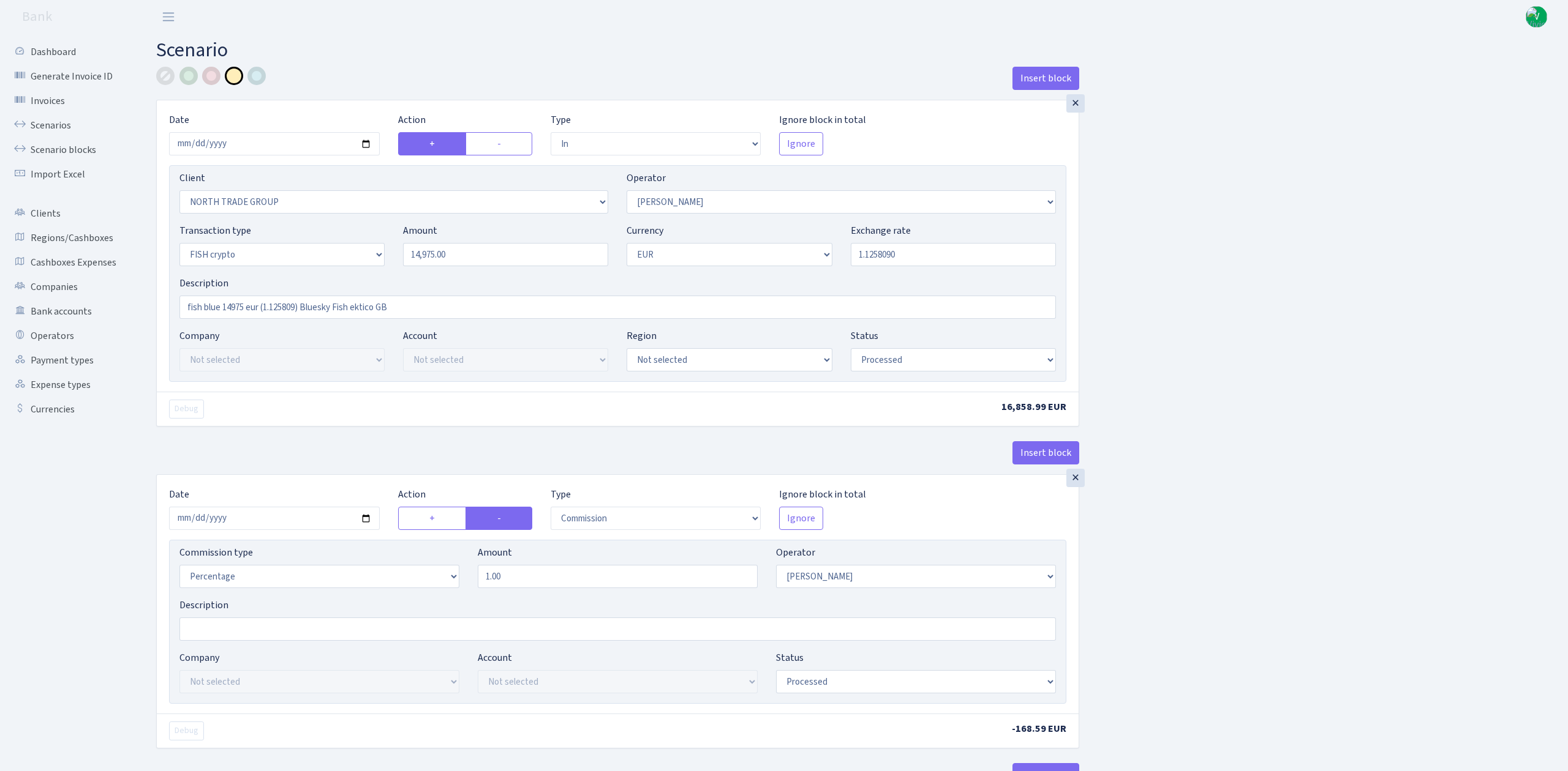
select select "processed"
select select "commission"
select select "293"
select select "processed"
select select "out"
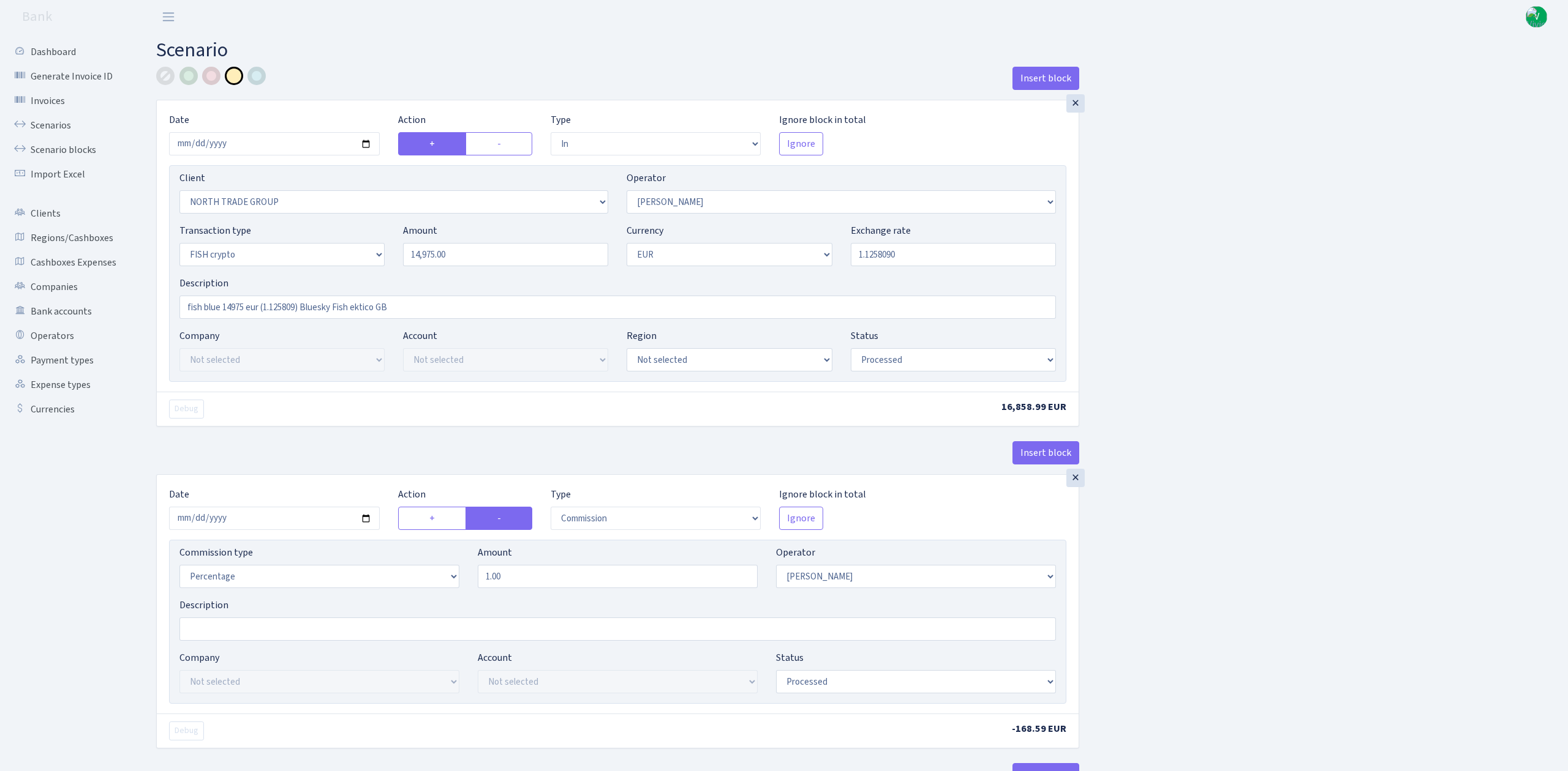
select select "2867"
select select "199"
select select "15"
select select "1"
select select "processed"
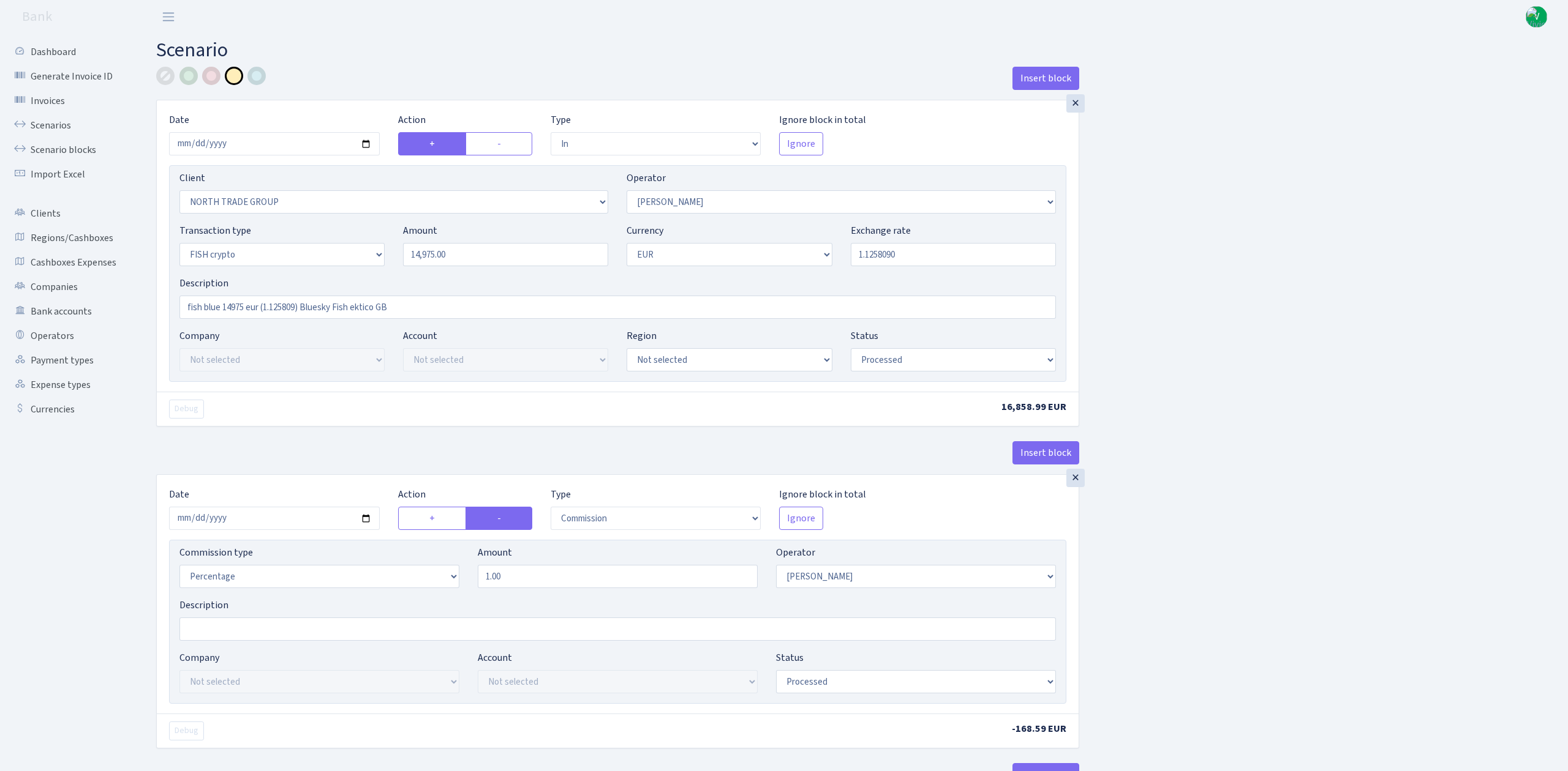
select select "in"
select select "2977"
select select "199"
select select "2"
select select "1"
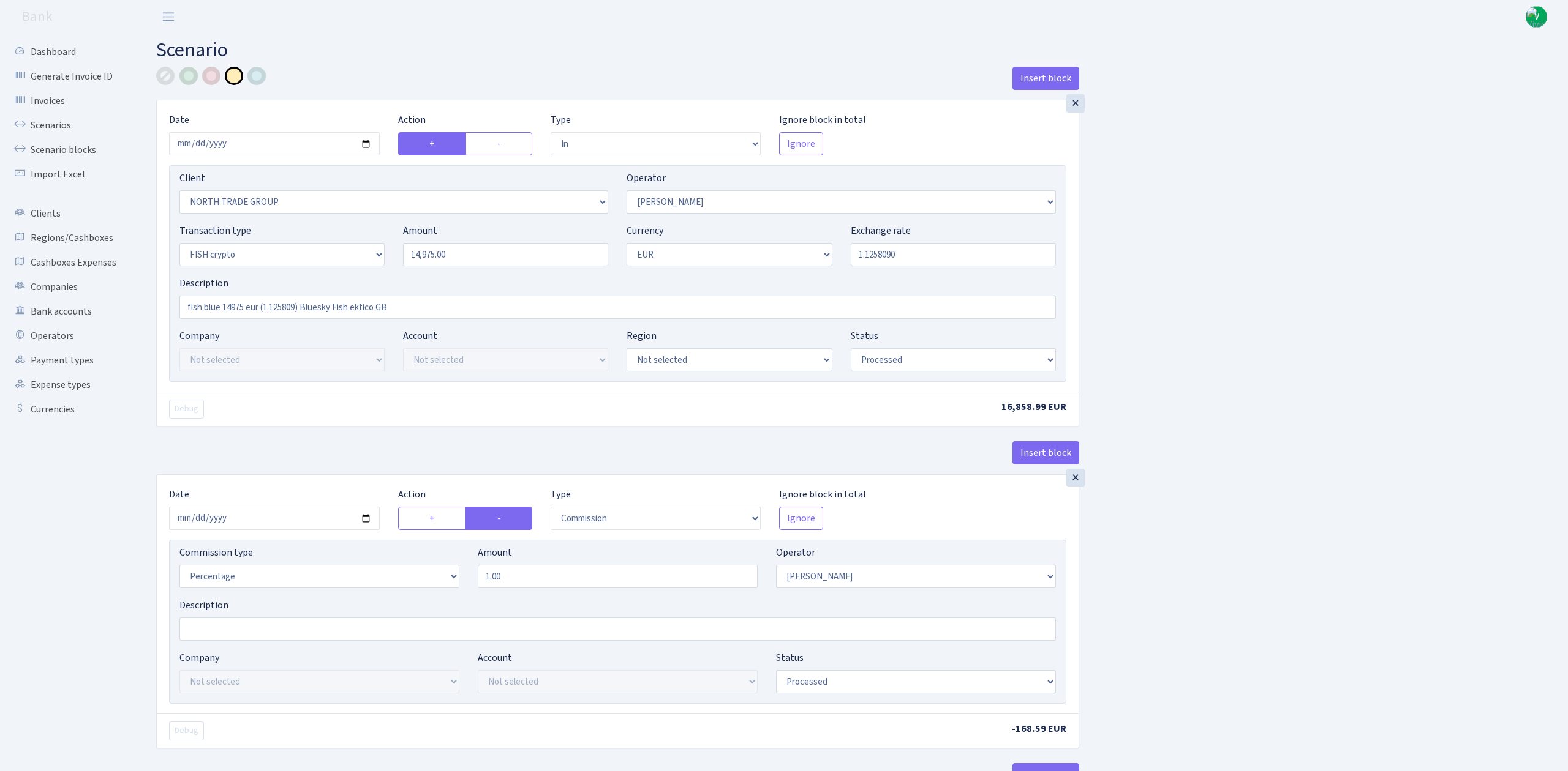
select select "23"
select select "67"
select select "processed"
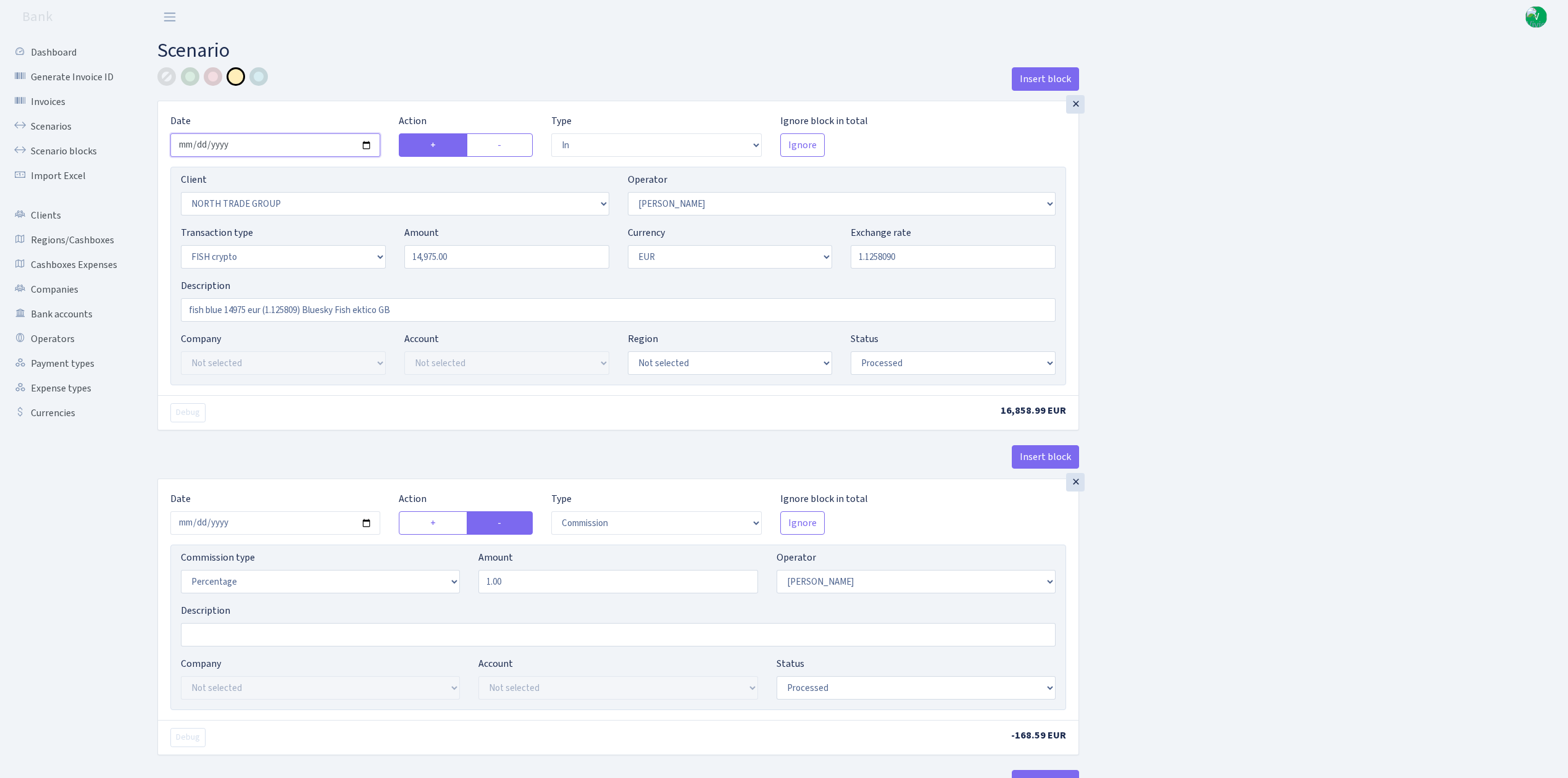
click at [368, 139] on input "2025-05-19" at bounding box center [275, 145] width 210 height 24
type input "[DATE]"
drag, startPoint x: 503, startPoint y: 259, endPoint x: 379, endPoint y: 252, distance: 124.2
click at [379, 252] on div "Transaction type Not selected 981 ELF FISH crypto GIRT IVO dekl MM-BALTIC eur U…" at bounding box center [618, 251] width 893 height 54
type input "10,879.00"
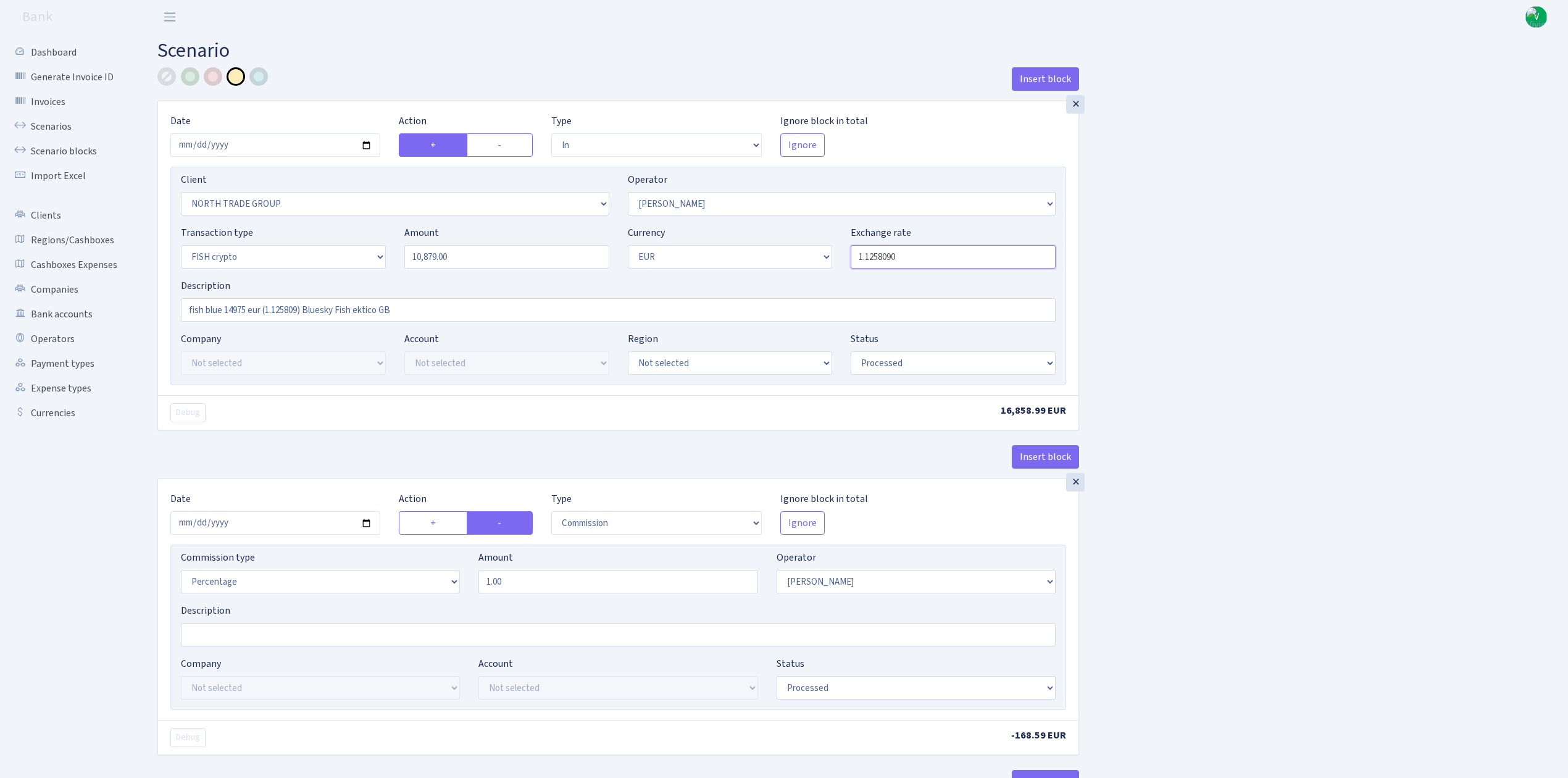
click at [894, 258] on input "1.1258090" at bounding box center [953, 257] width 205 height 24
drag, startPoint x: 870, startPoint y: 260, endPoint x: 926, endPoint y: 262, distance: 56.0
click at [926, 262] on input "1.1258090" at bounding box center [953, 257] width 205 height 24
type input "1.1568000"
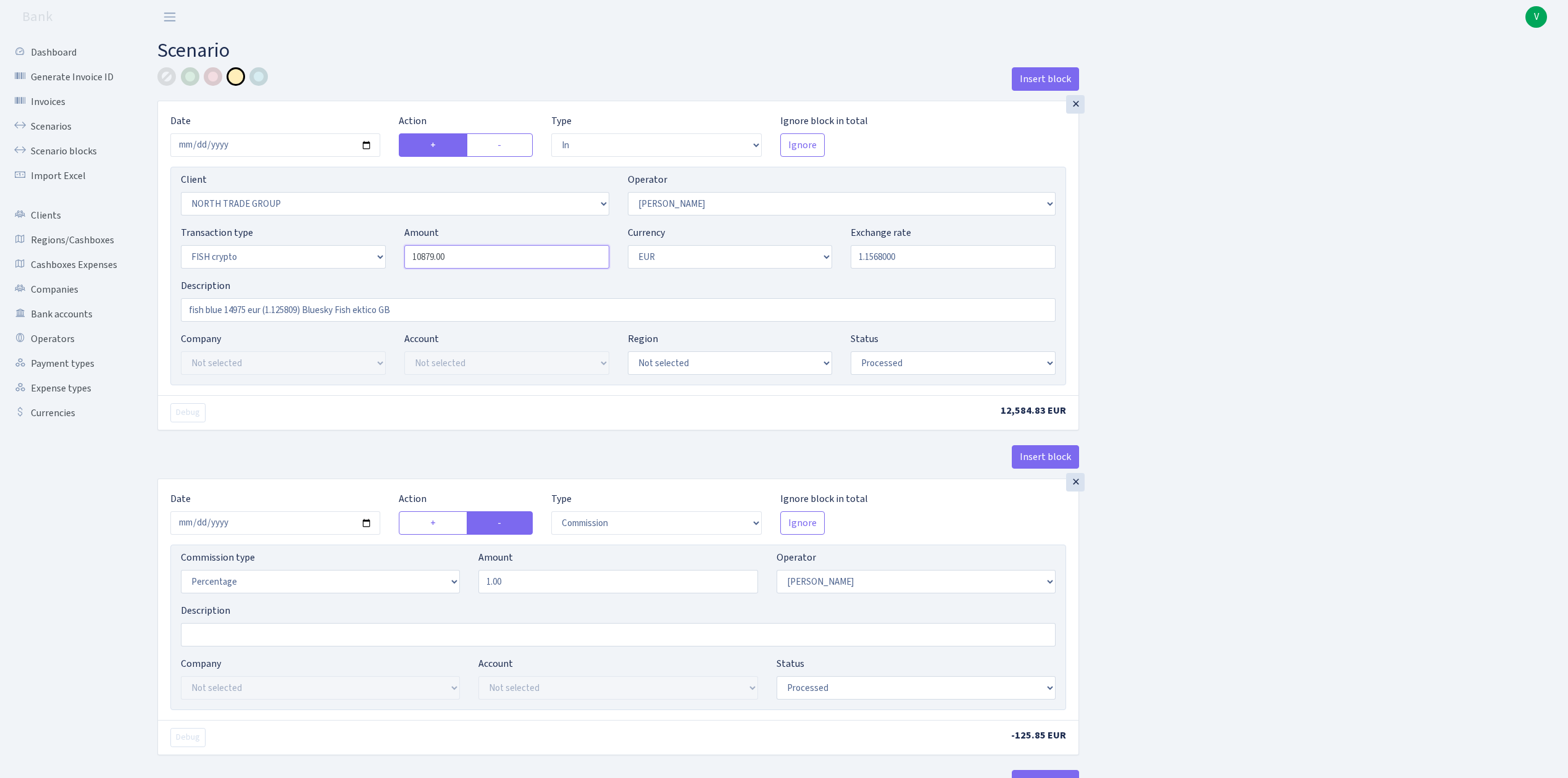
drag, startPoint x: 474, startPoint y: 256, endPoint x: 361, endPoint y: 234, distance: 115.1
click at [361, 234] on div "Transaction type Not selected 981 ELF FISH crypto GIRT IVO dekl MM-BALTIC eur U…" at bounding box center [618, 251] width 893 height 54
type input "9,500.00"
click at [247, 310] on input "fish blue 14975 eur (1.125809) Bluesky Fish ektico GB" at bounding box center [618, 310] width 874 height 24
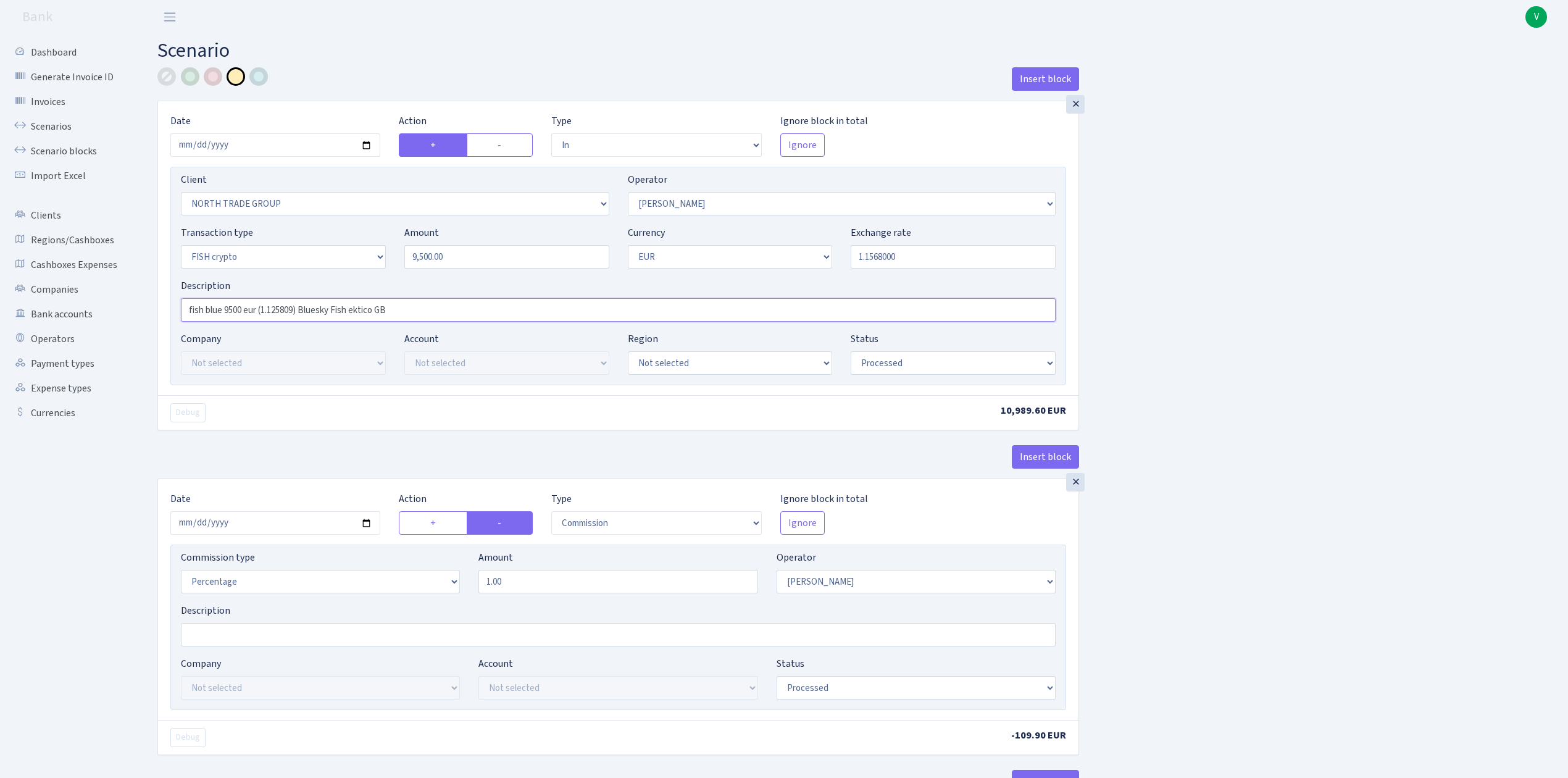
click at [295, 310] on input "fish blue 9500 eur (1.125809) Bluesky Fish ektico GB" at bounding box center [618, 310] width 874 height 24
type input "fish blue 9500 eur (1.1568) Bluesky Fish ektico GB"
click at [371, 530] on input "2025-05-19" at bounding box center [275, 523] width 210 height 24
type input "2025-10-10"
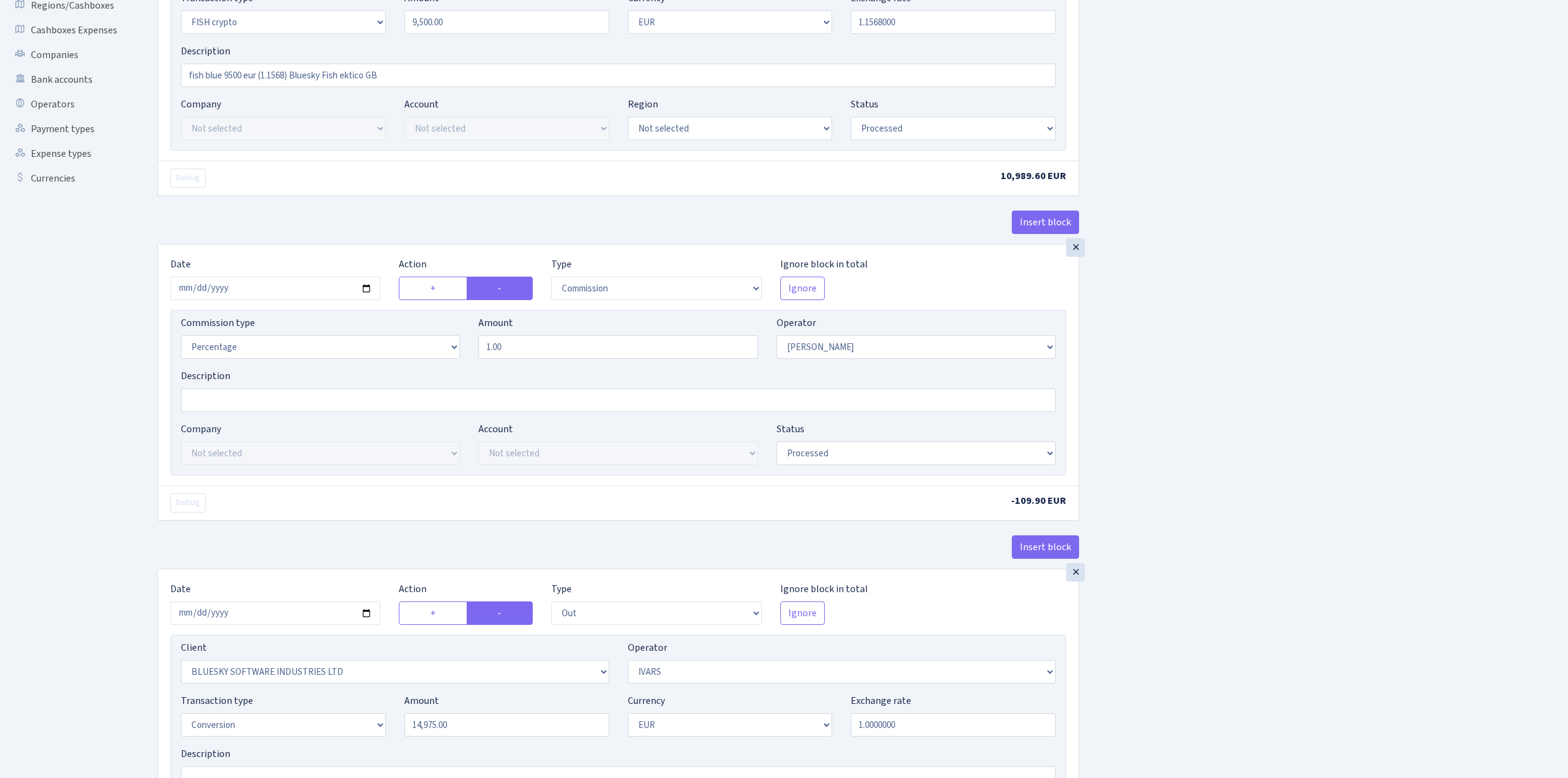
scroll to position [330, 0]
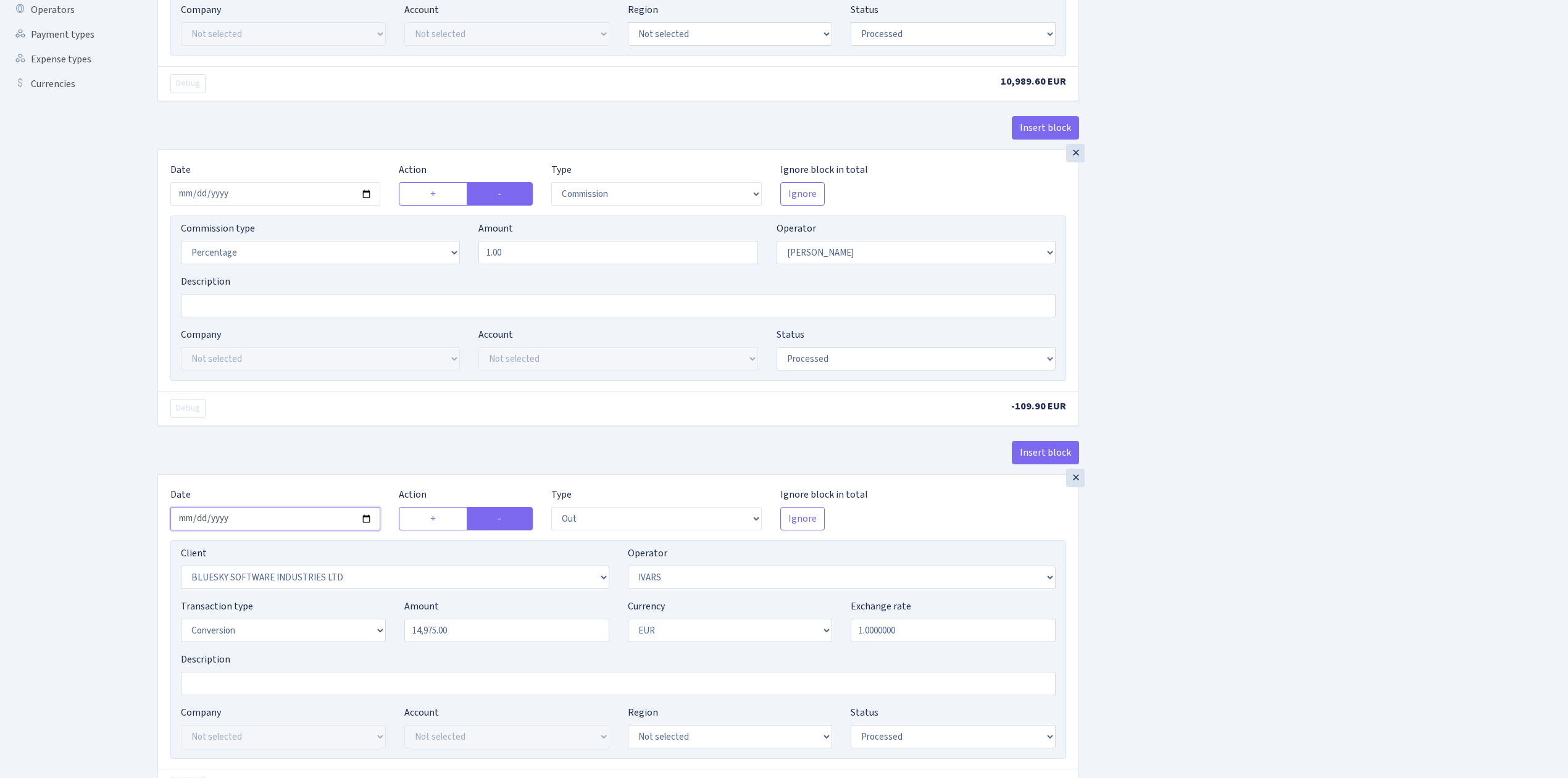
click at [365, 524] on input "2025-05-19" at bounding box center [275, 519] width 210 height 24
type input "2025-10-10"
drag, startPoint x: 469, startPoint y: 639, endPoint x: 363, endPoint y: 617, distance: 108.3
click at [368, 619] on div "Transaction type Not selected 981 ELF FISH crypto GIRT IVO dekl MM-BALTIC eur U…" at bounding box center [618, 625] width 893 height 54
type input "9,500.00"
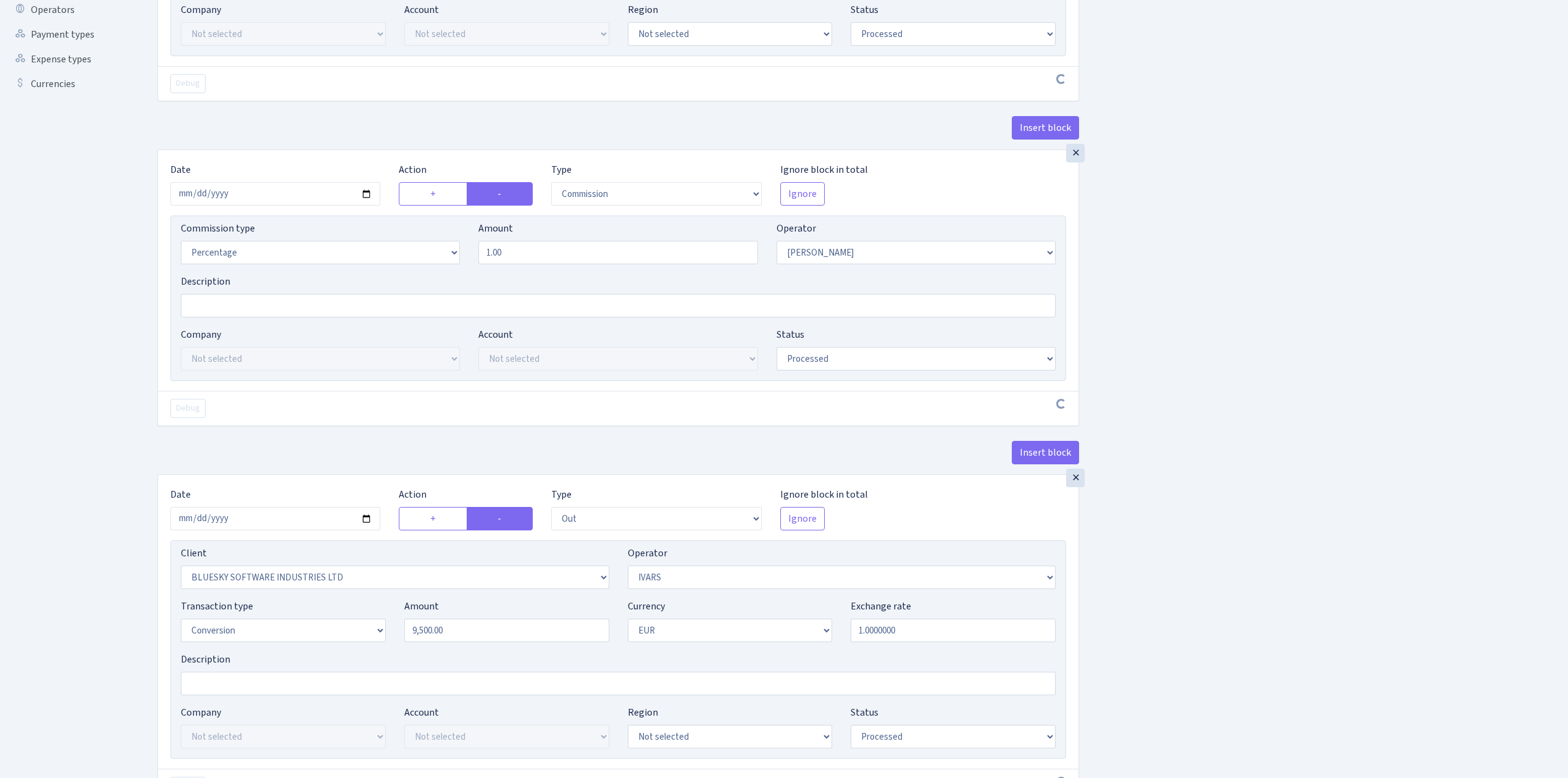
click at [1312, 538] on div "Insert block × Date 2025-10-10 Action + - Type --- In Out Commission Field requ…" at bounding box center [854, 510] width 1411 height 1542
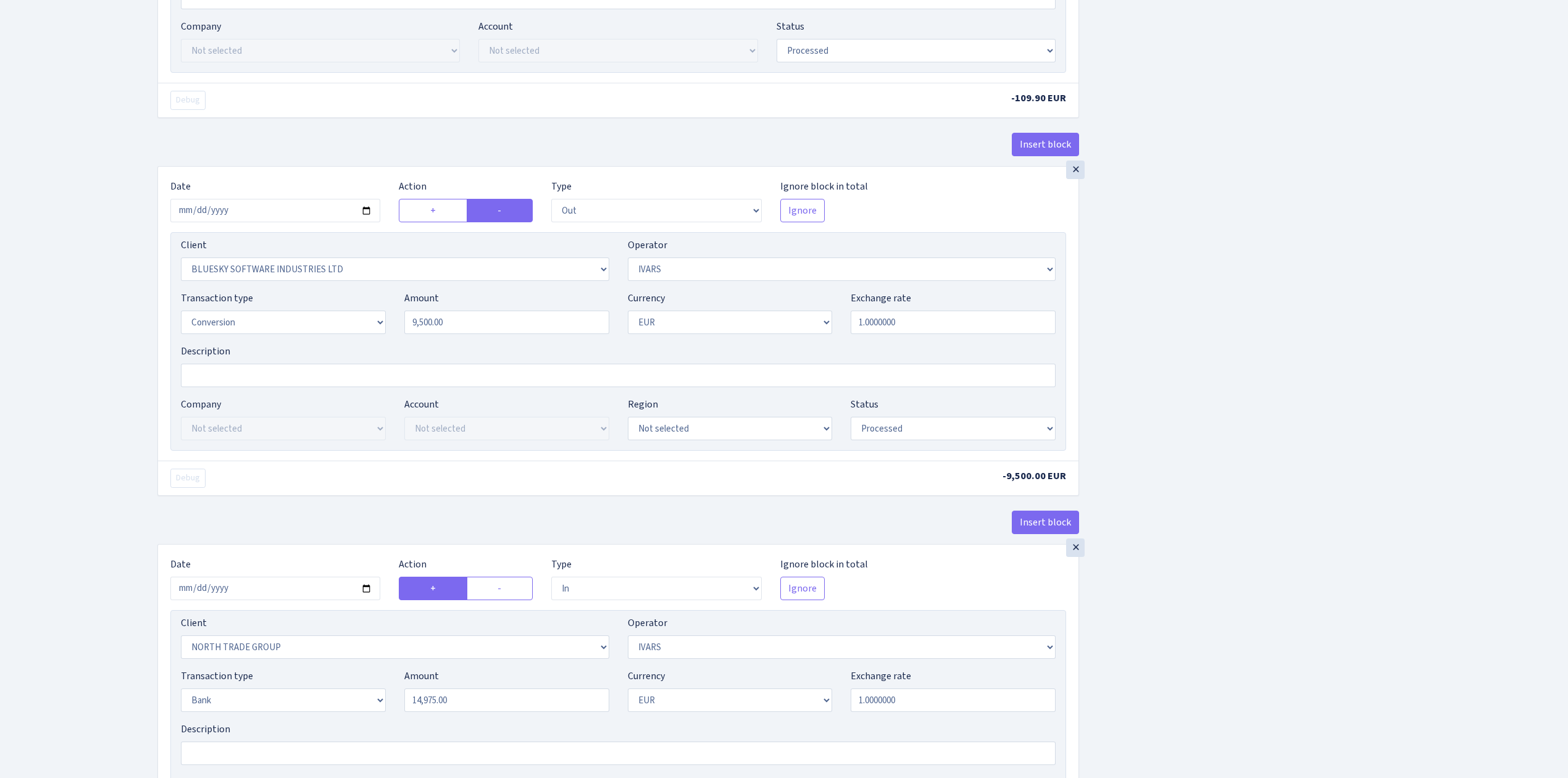
scroll to position [902, 0]
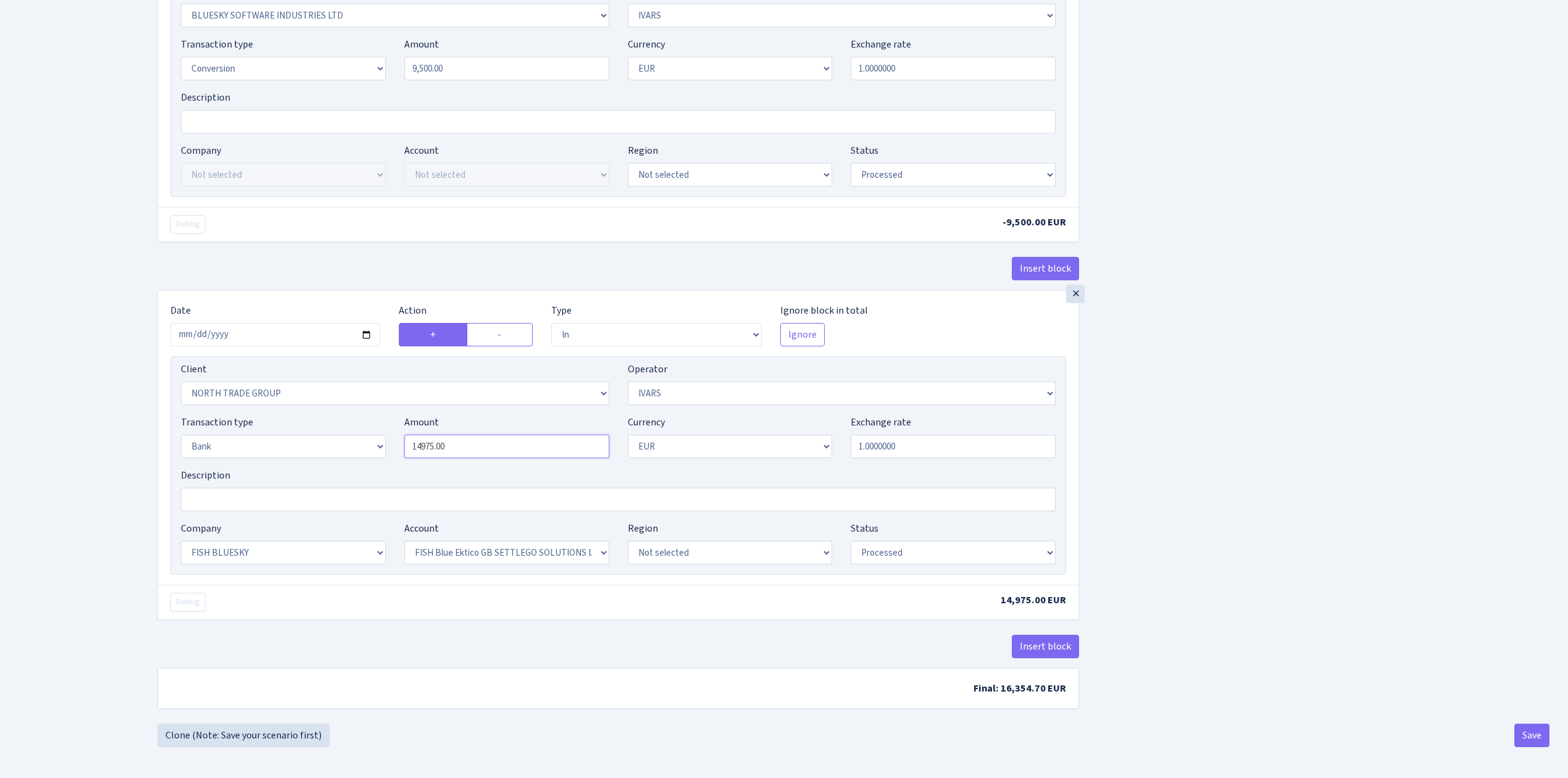
drag, startPoint x: 460, startPoint y: 445, endPoint x: 299, endPoint y: 410, distance: 164.8
click at [299, 410] on div "Client Not selected 1 KOC GEMICILIK VE TASIMACILIK 1/BALDERE-SILDEDZE SIGNE 1/S…" at bounding box center [618, 465] width 896 height 218
type input "9,500.00"
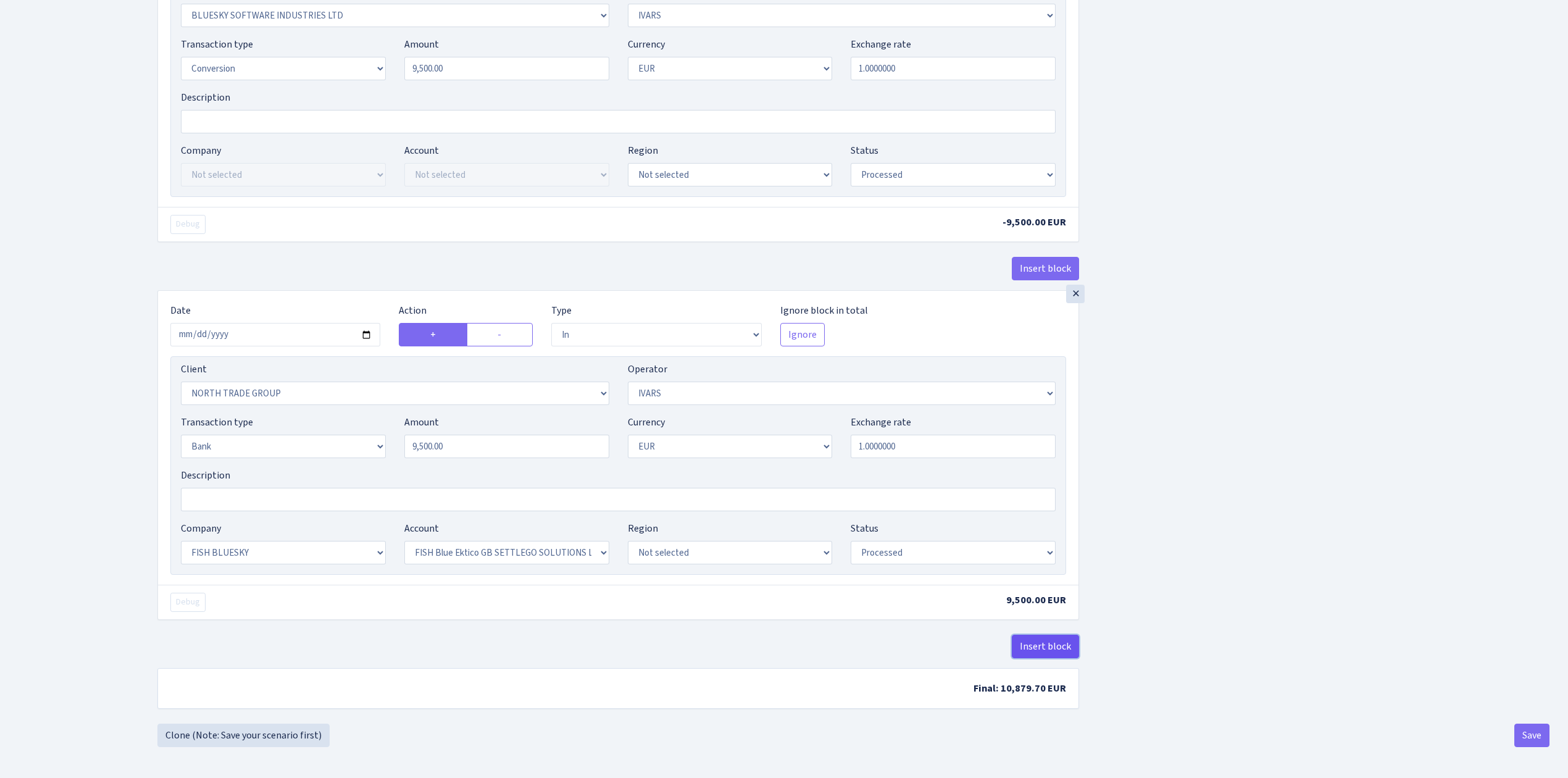
click at [1030, 637] on button "Insert block" at bounding box center [1045, 647] width 67 height 24
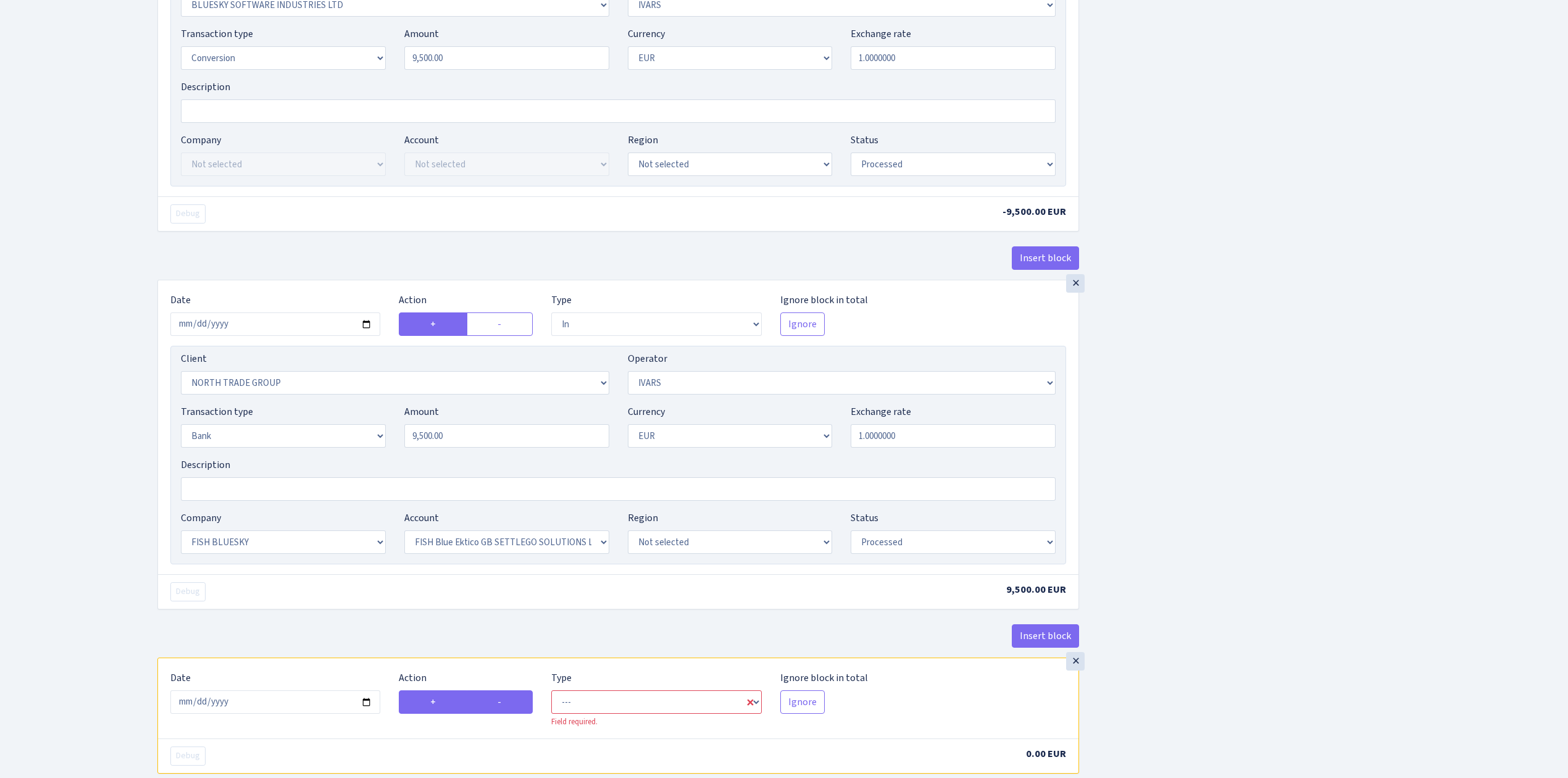
click at [520, 713] on label "-" at bounding box center [500, 702] width 66 height 24
click at [506, 703] on input "-" at bounding box center [501, 698] width 8 height 8
radio input "true"
radio input "false"
click at [366, 331] on input "2025-05-19" at bounding box center [275, 324] width 210 height 24
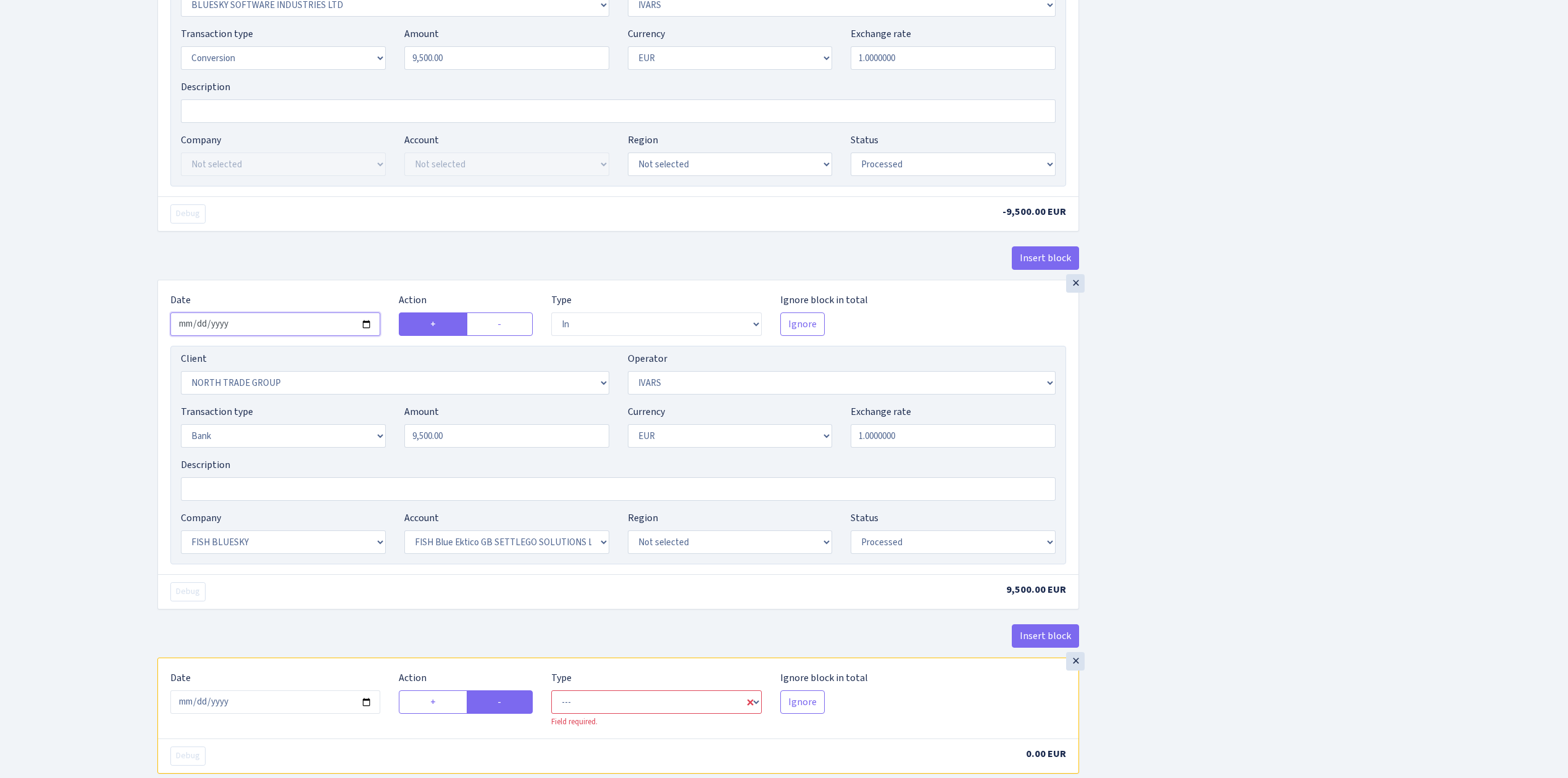
type input "2025-10-10"
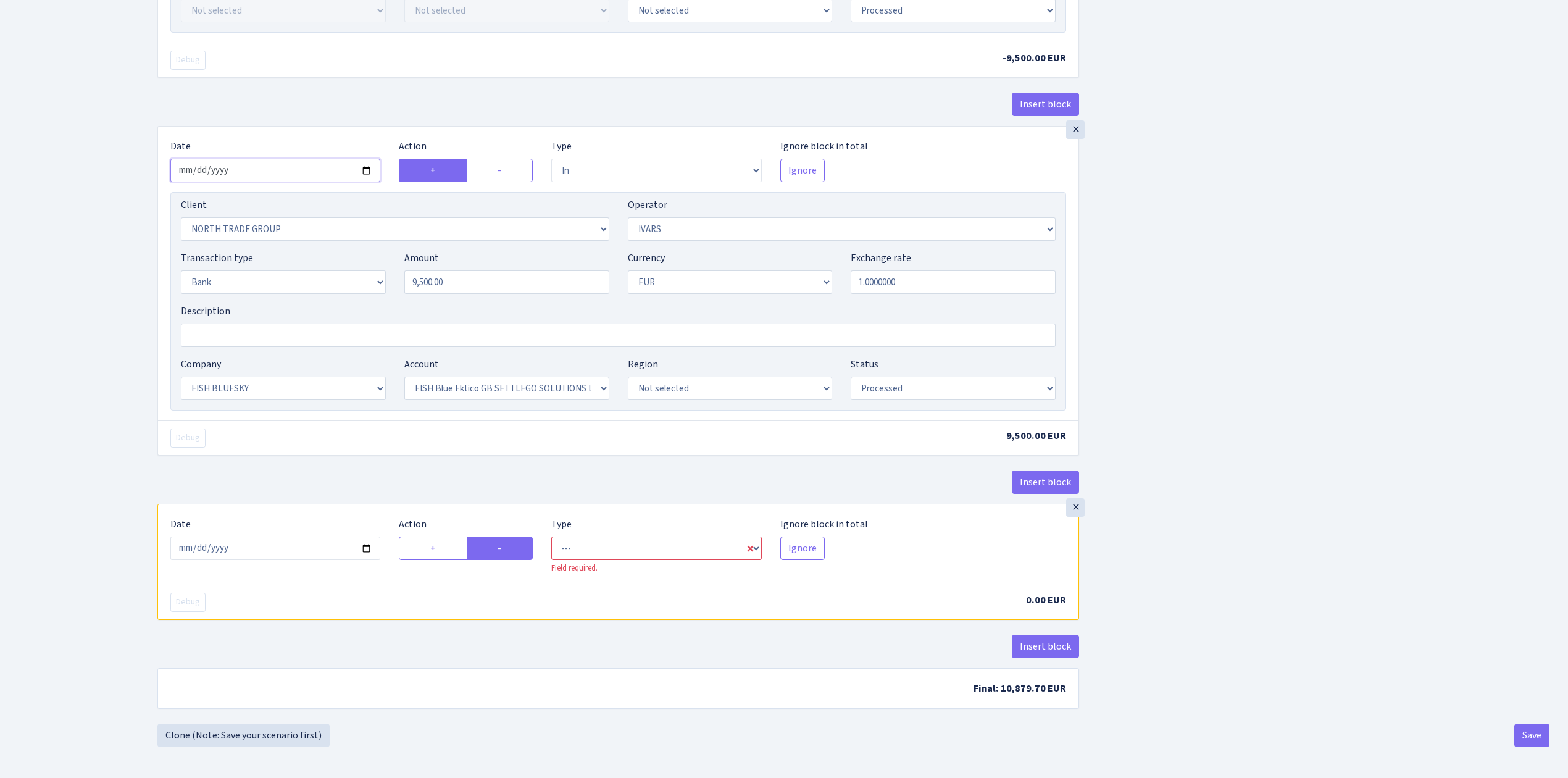
scroll to position [1068, 0]
click at [608, 544] on select "--- In Out Commission" at bounding box center [655, 549] width 210 height 24
select select "commission"
click at [551, 537] on select "--- In Out Commission" at bounding box center [655, 549] width 210 height 24
select select "199"
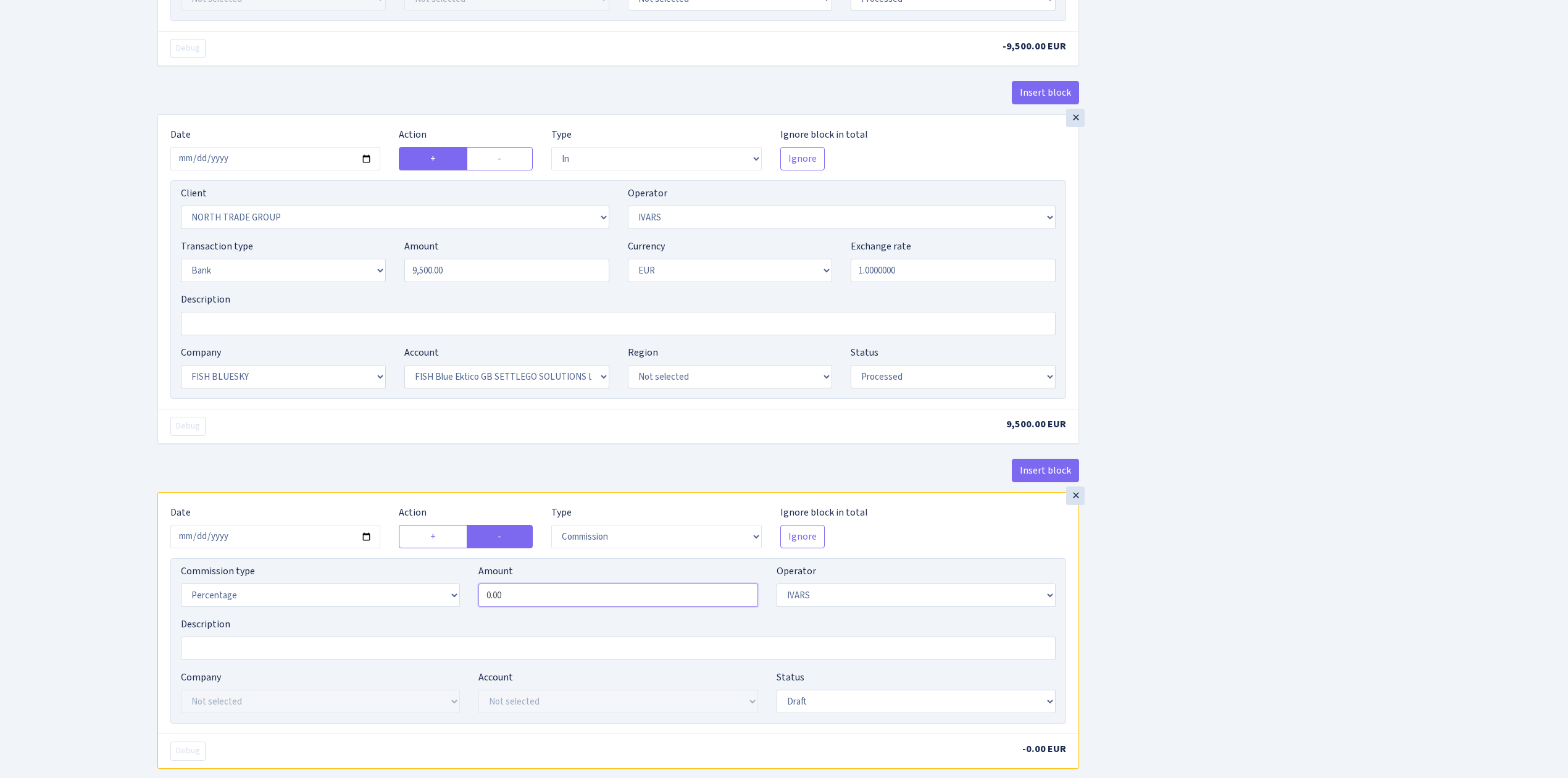
drag, startPoint x: 534, startPoint y: 608, endPoint x: 393, endPoint y: 564, distance: 147.7
click at [393, 564] on div "× Date 2025-10-10 Action + - Type --- In Out Commission Field required. Ignore …" at bounding box center [618, 613] width 920 height 241
type input "0.30"
click at [952, 607] on select "Not selected 981 981 AED 981 BN usdt 981 CASH USDT 981 CASH USDT EUR 981 GOLD 9…" at bounding box center [916, 595] width 279 height 24
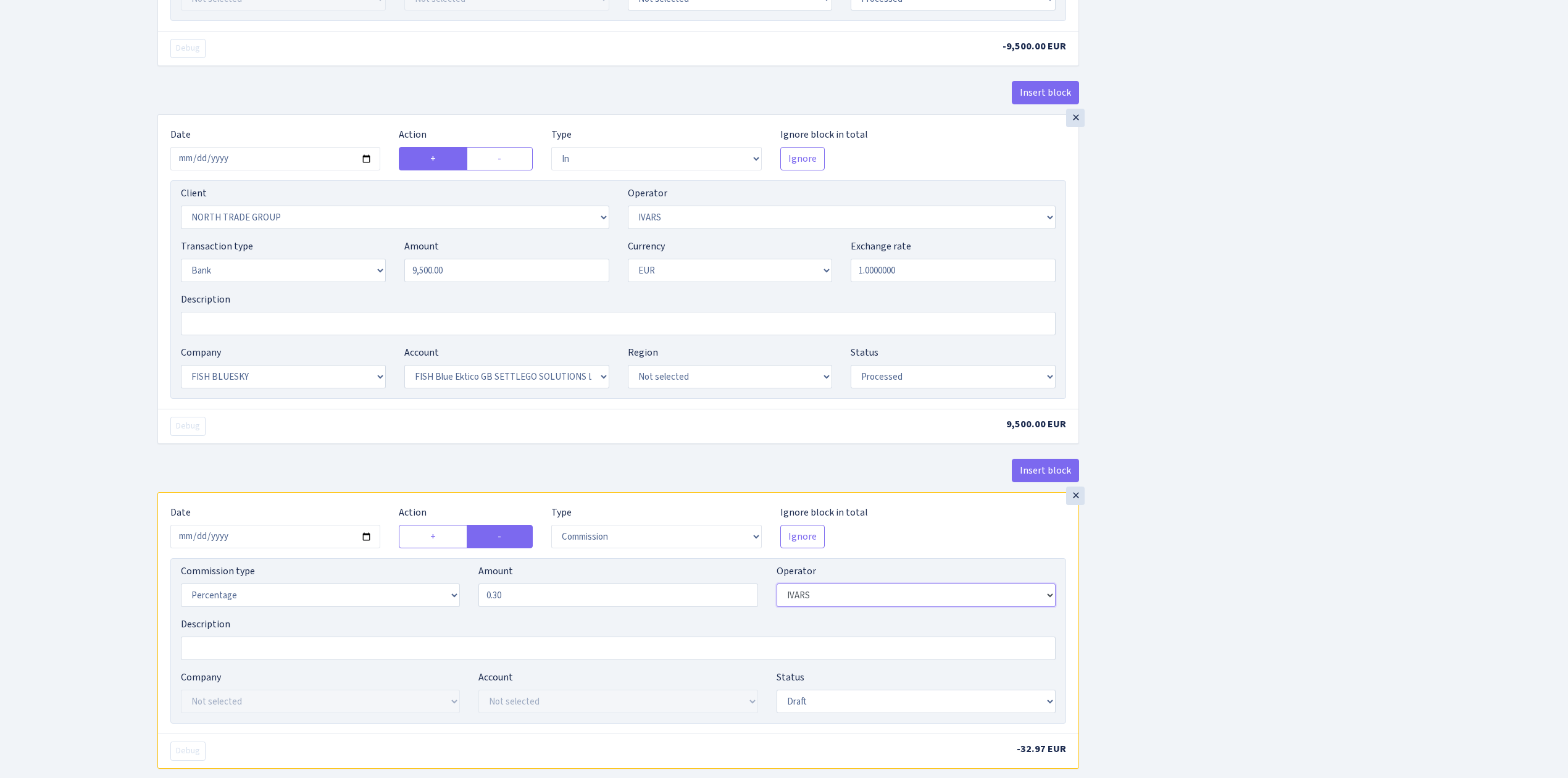
select select "1"
click at [777, 595] on select "Not selected 981 981 AED 981 BN usdt 981 CASH USDT 981 CASH USDT EUR 981 GOLD 9…" at bounding box center [916, 595] width 279 height 24
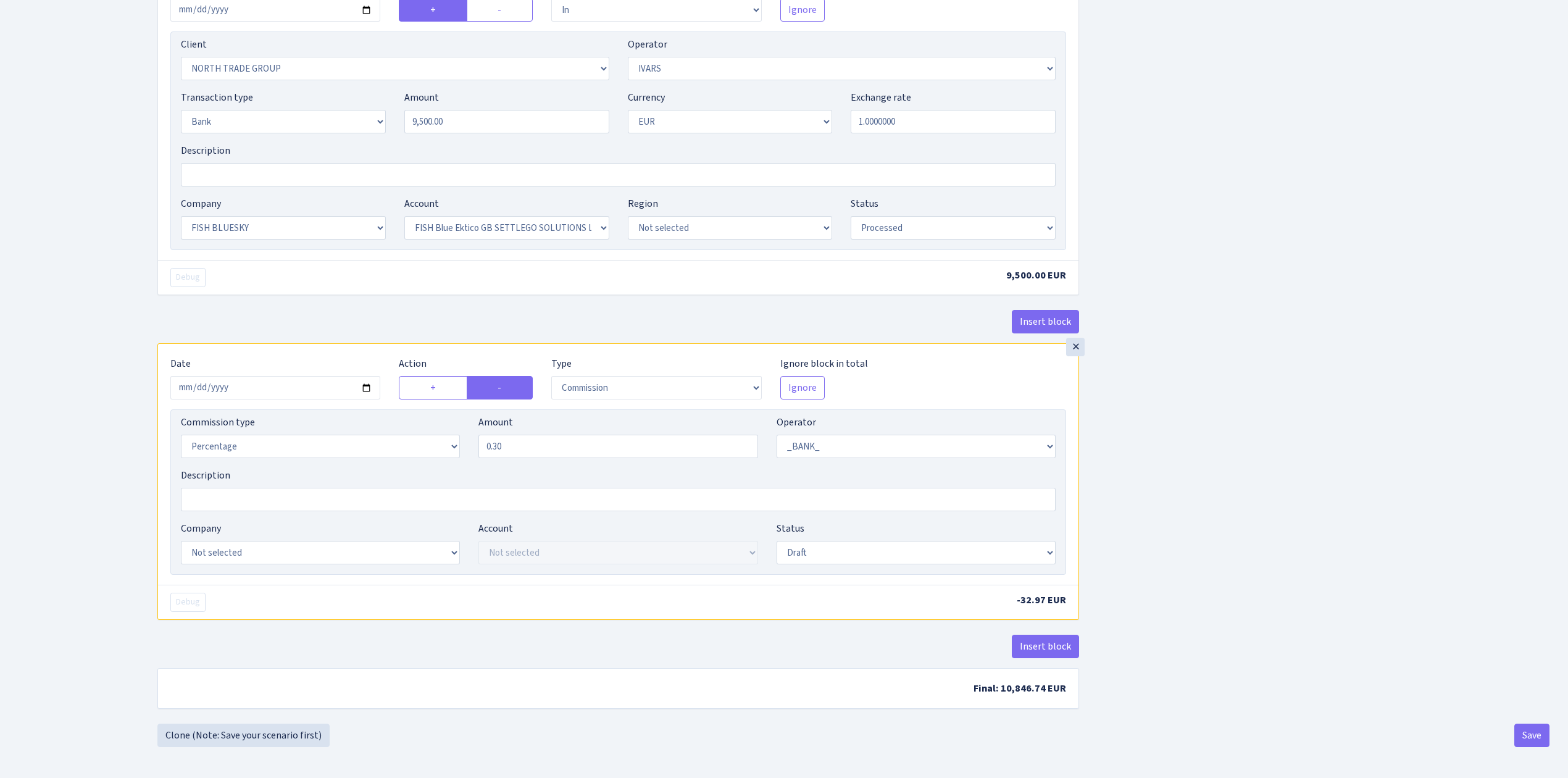
scroll to position [1228, 0]
click at [366, 383] on input "2025-10-10" at bounding box center [275, 388] width 210 height 24
click at [283, 441] on select "Percentage Fixed Bank" at bounding box center [320, 447] width 279 height 24
select select "fixed"
click at [181, 437] on select "Percentage Fixed Bank" at bounding box center [320, 447] width 279 height 24
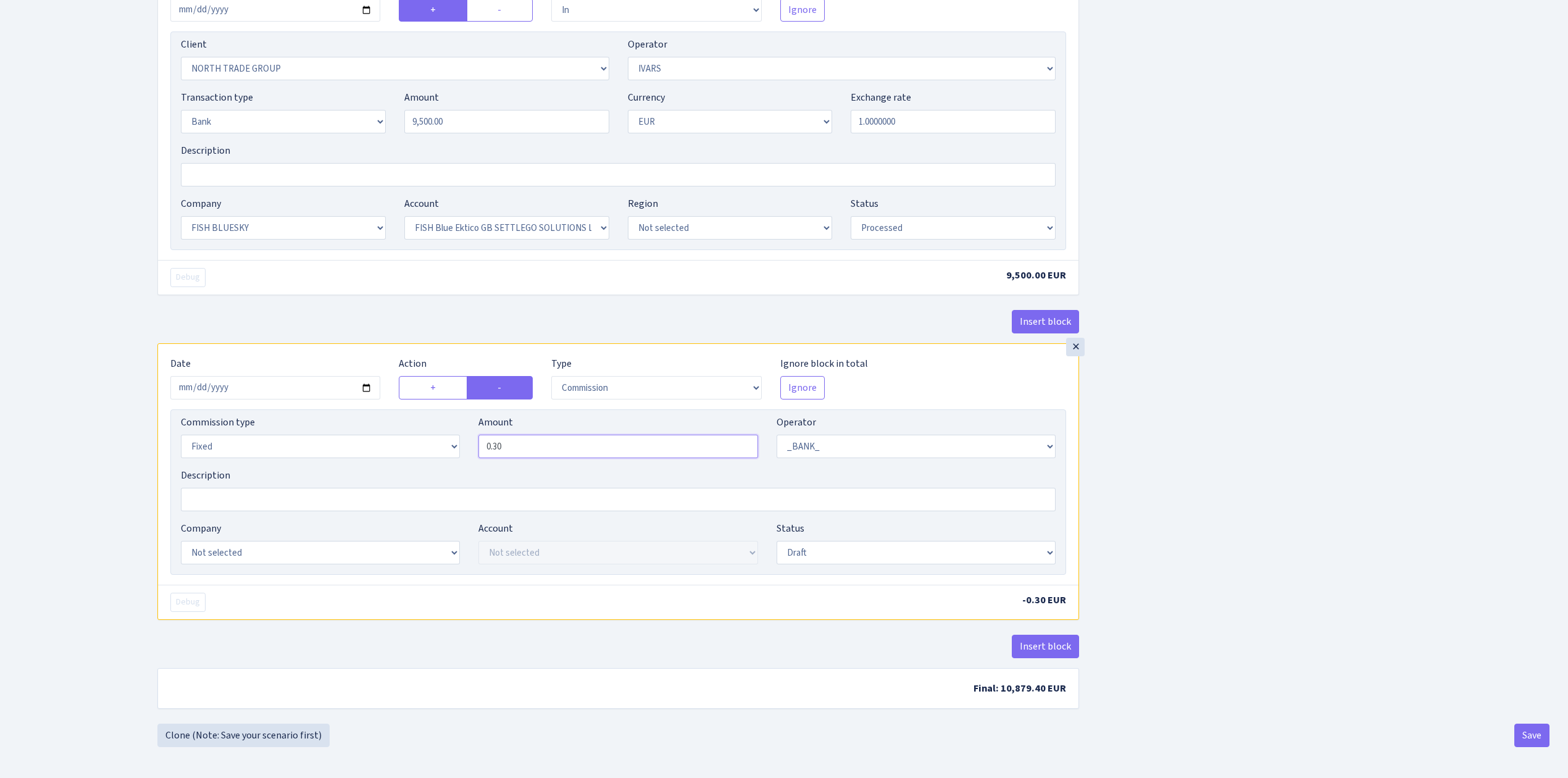
drag, startPoint x: 527, startPoint y: 450, endPoint x: 467, endPoint y: 436, distance: 61.6
click at [467, 436] on div "Commission type Percentage Fixed Bank Amount 0.30 Operator Not selected 981 981…" at bounding box center [618, 442] width 893 height 54
type input "28.50"
click at [300, 555] on select "Not selected ALFASTAR ATARA COMMERCE LTD CONTROL BASE CRYPTO TOMASS CRYPTO wall…" at bounding box center [320, 553] width 279 height 24
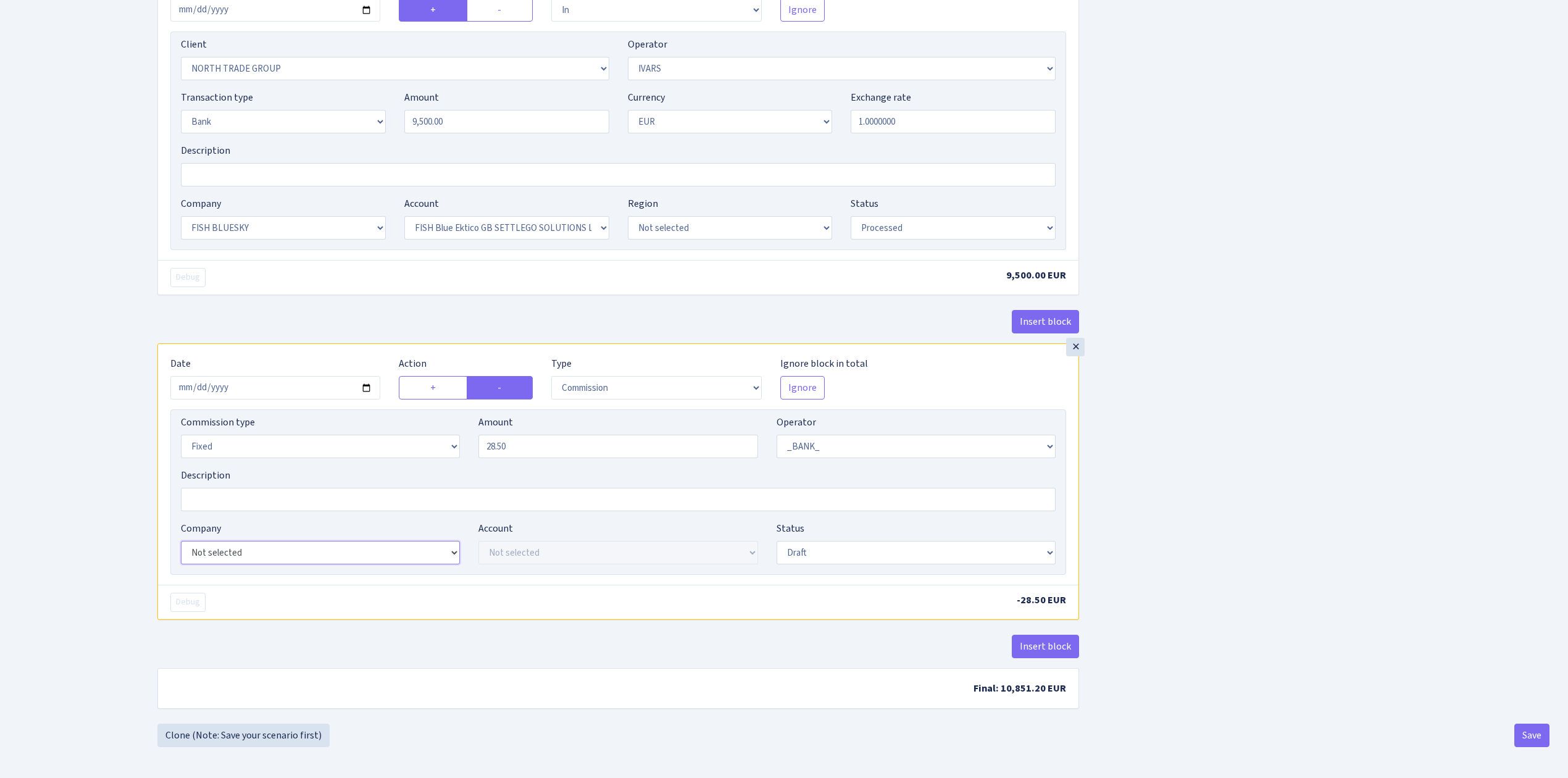
select select "23"
click at [181, 541] on select "Not selected ALFASTAR ATARA COMMERCE LTD CONTROL BASE CRYPTO TOMASS CRYPTO wall…" at bounding box center [320, 553] width 279 height 24
click at [514, 547] on select "Not selected FISH Blue Ektico GB SETTLEGO SOLUTIONS LTD FISH Blue Paysaxas BG R…" at bounding box center [618, 553] width 279 height 24
select select "67"
click at [479, 541] on select "Not selected FISH Blue Ektico GB SETTLEGO SOLUTIONS LTD FISH Blue Paysaxas BG R…" at bounding box center [618, 553] width 279 height 24
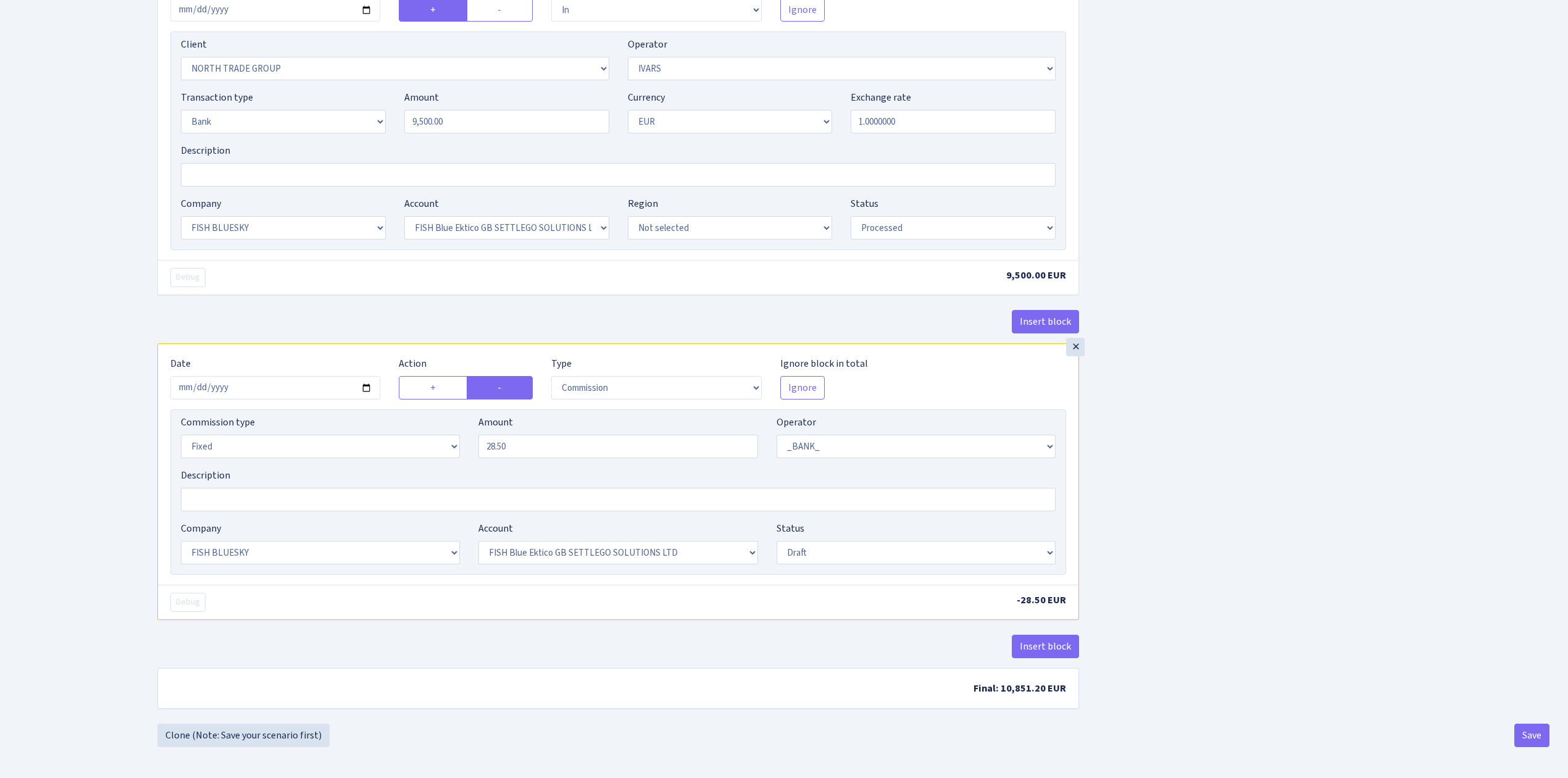
click at [885, 554] on select "Draft Pending Later Never Processed" at bounding box center [916, 553] width 279 height 24
select select "processed"
click at [777, 541] on select "Draft Pending Later Never Processed" at bounding box center [916, 553] width 279 height 24
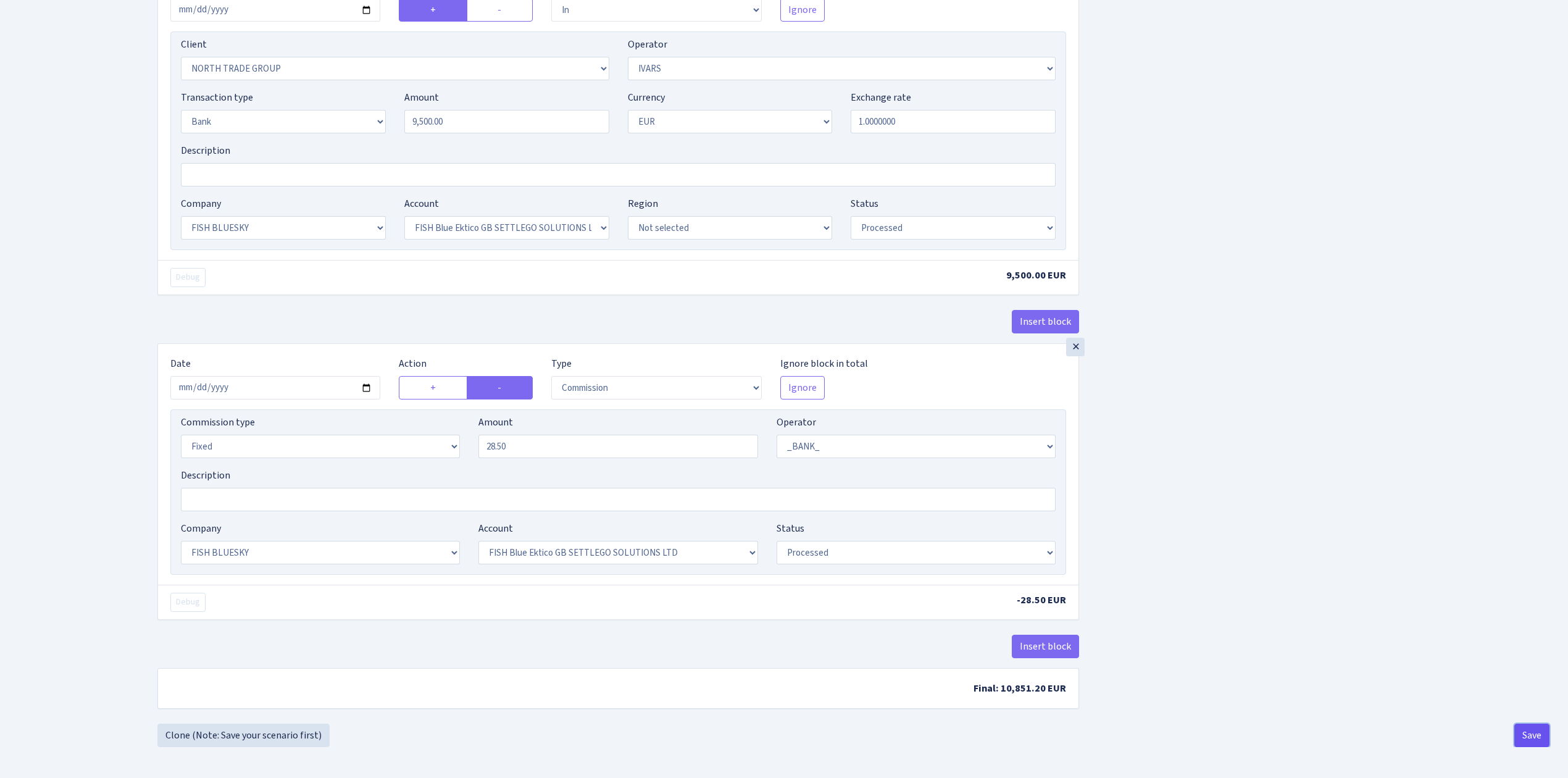
click at [1532, 735] on button "Save" at bounding box center [1531, 736] width 35 height 24
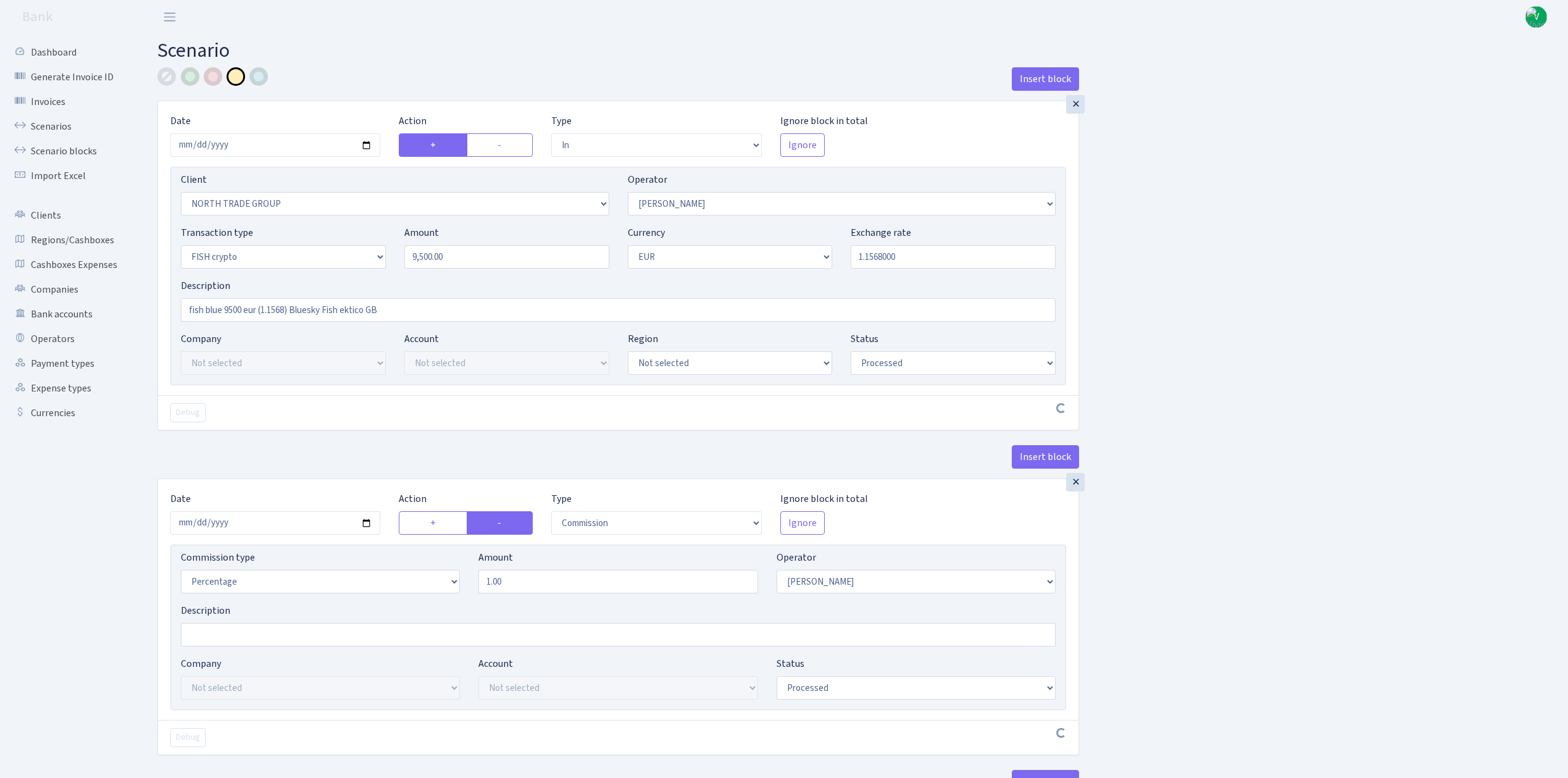
select select "in"
select select "2977"
select select "293"
select select "17"
select select "1"
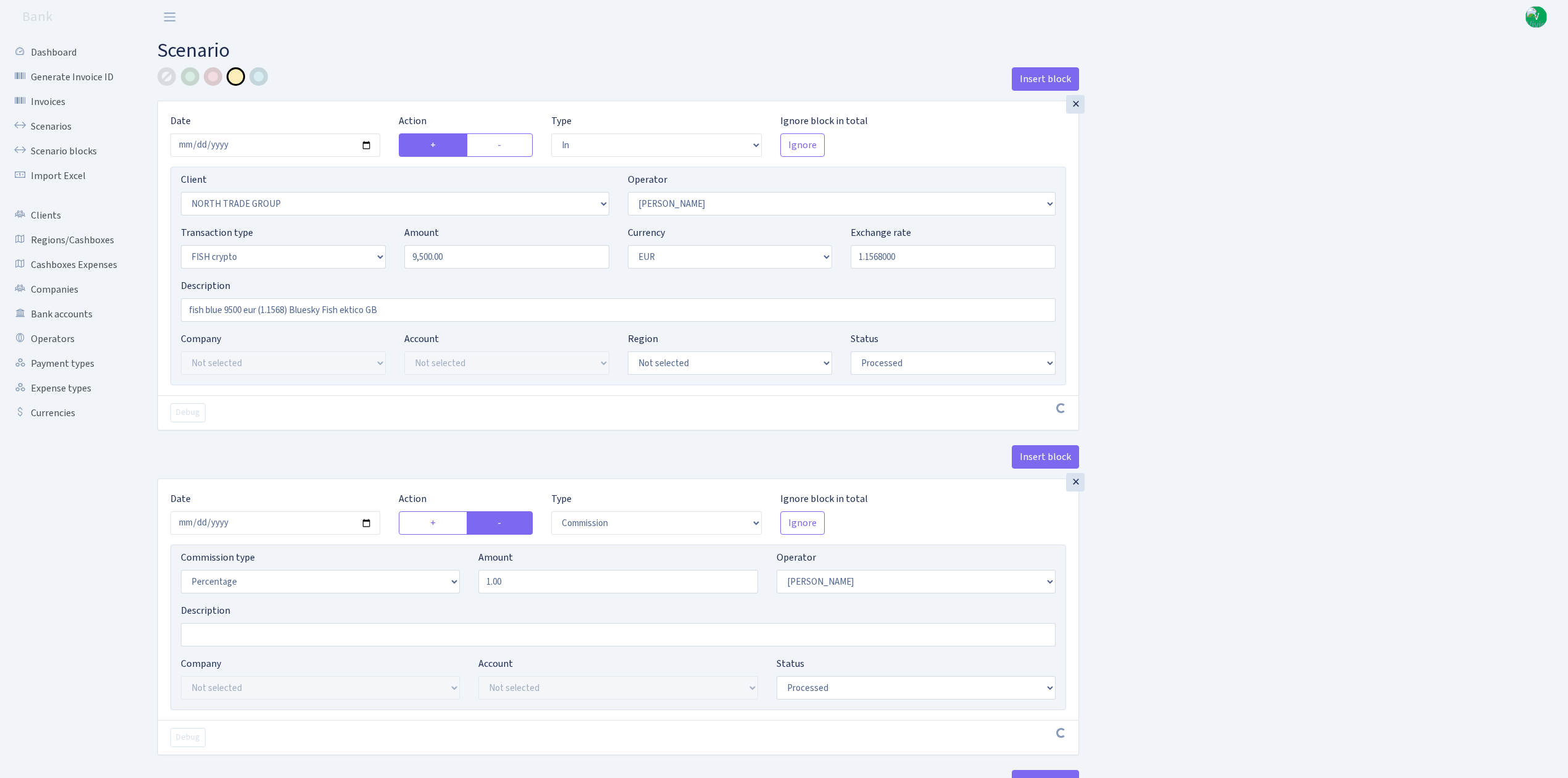
select select "processed"
select select "commission"
select select "293"
select select "processed"
select select "out"
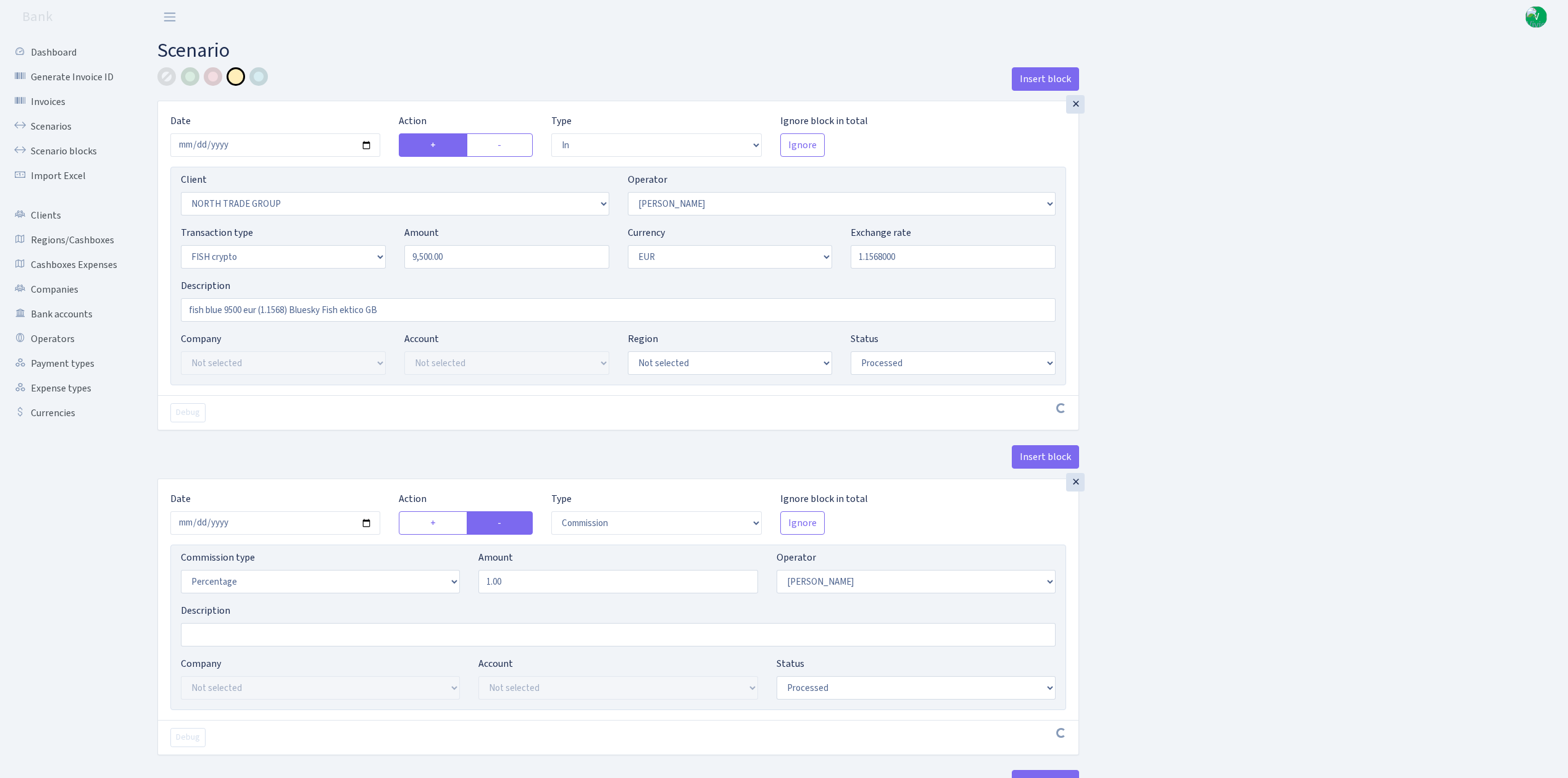
select select "2867"
select select "199"
select select "15"
select select "1"
select select "processed"
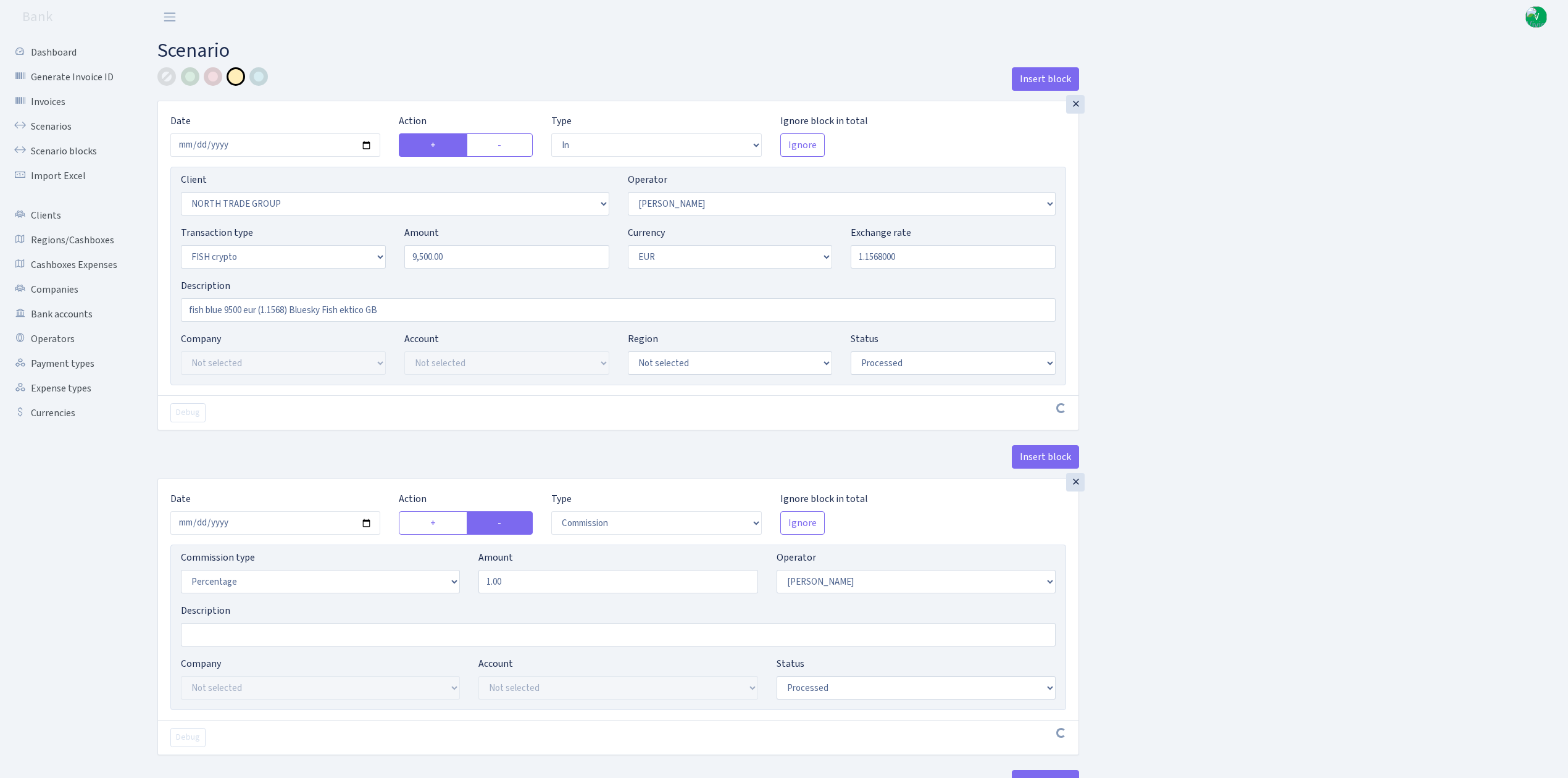
select select "in"
select select "2977"
select select "199"
select select "2"
select select "1"
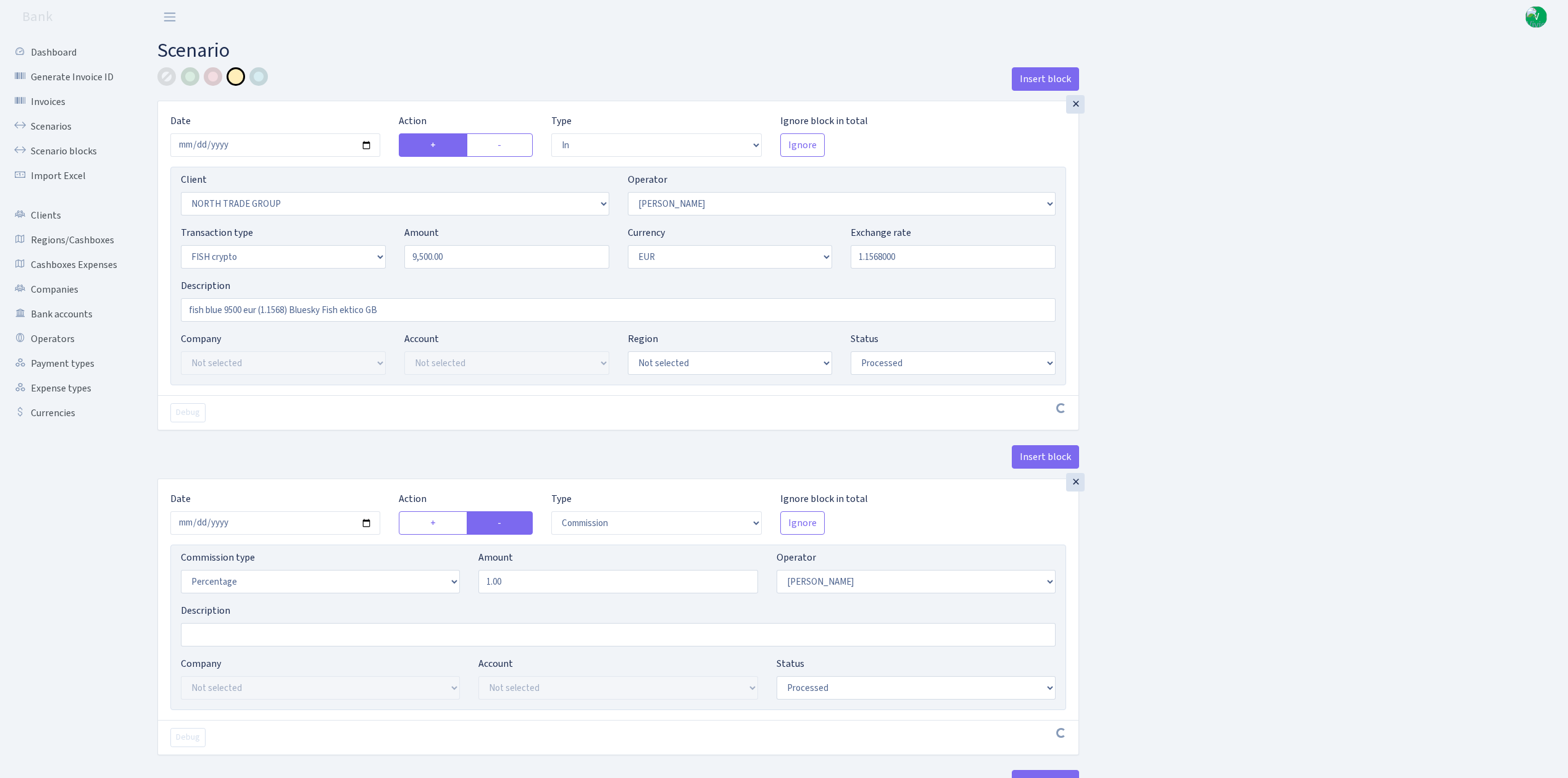
select select "23"
select select "67"
select select "processed"
select select "commission"
select select "fixed"
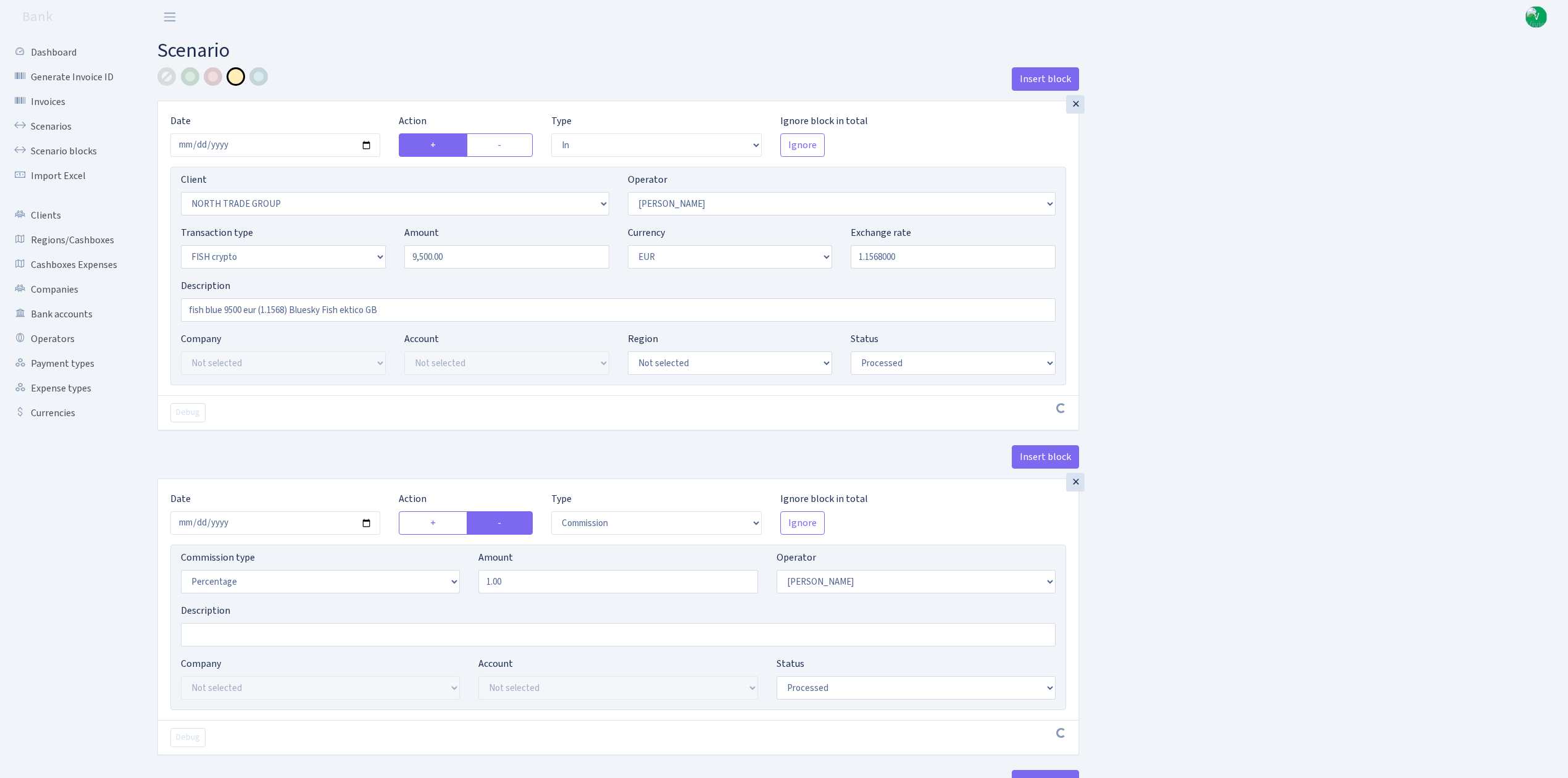
select select "1"
select select "23"
select select "67"
select select "processed"
click at [75, 121] on link "Scenarios" at bounding box center [67, 127] width 123 height 25
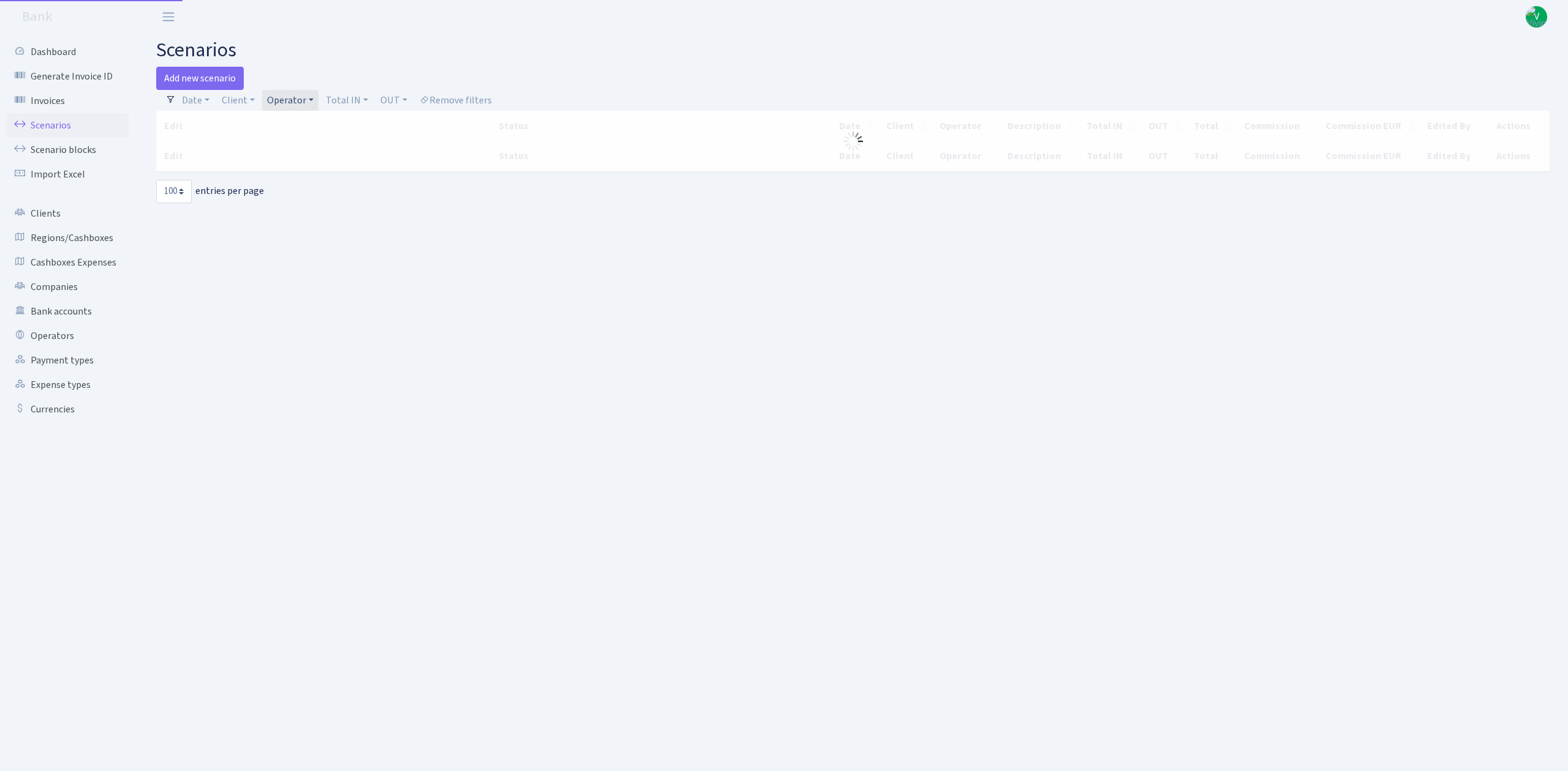
select select "100"
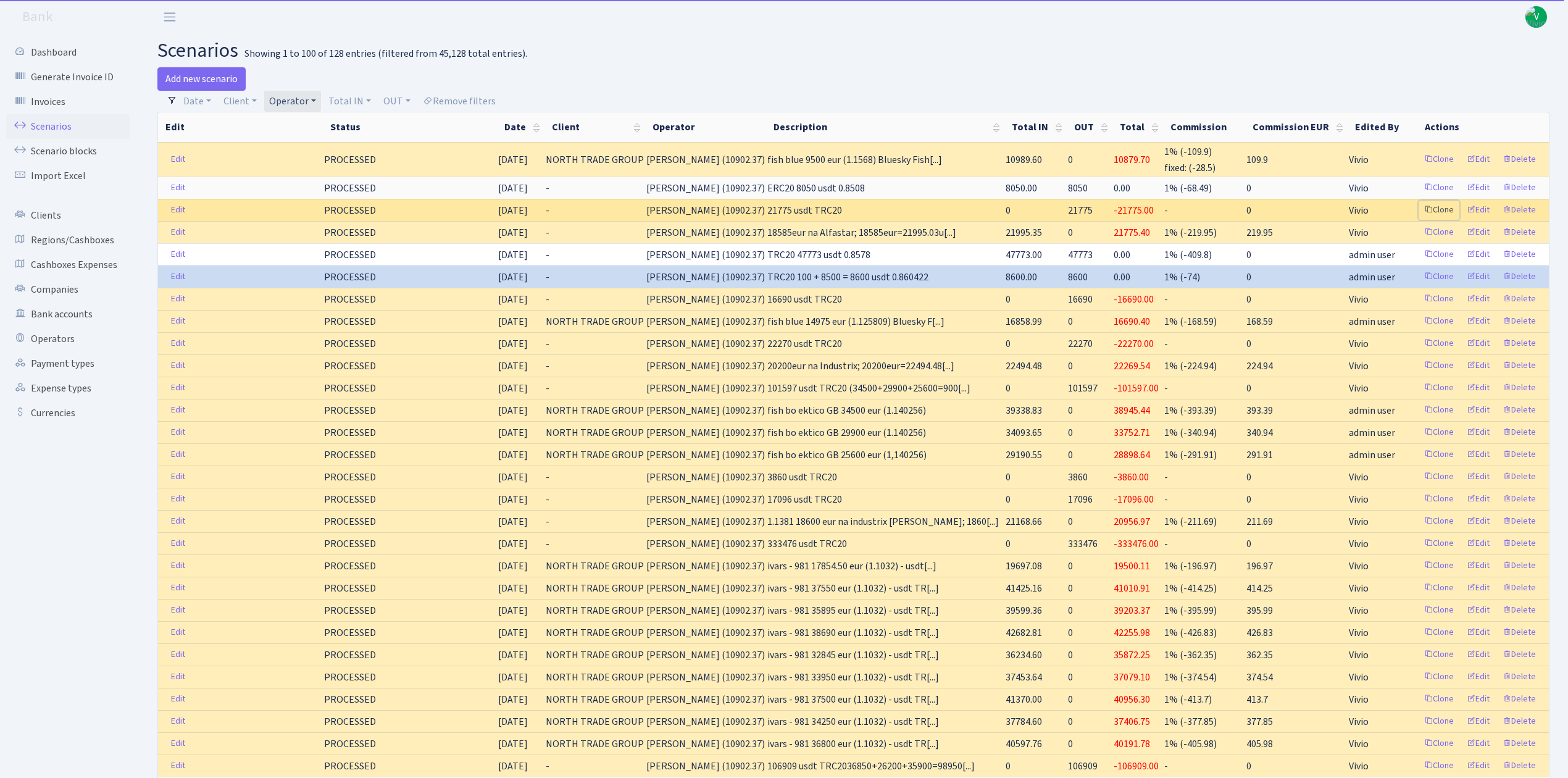
click at [1437, 203] on link "Clone" at bounding box center [1439, 210] width 41 height 20
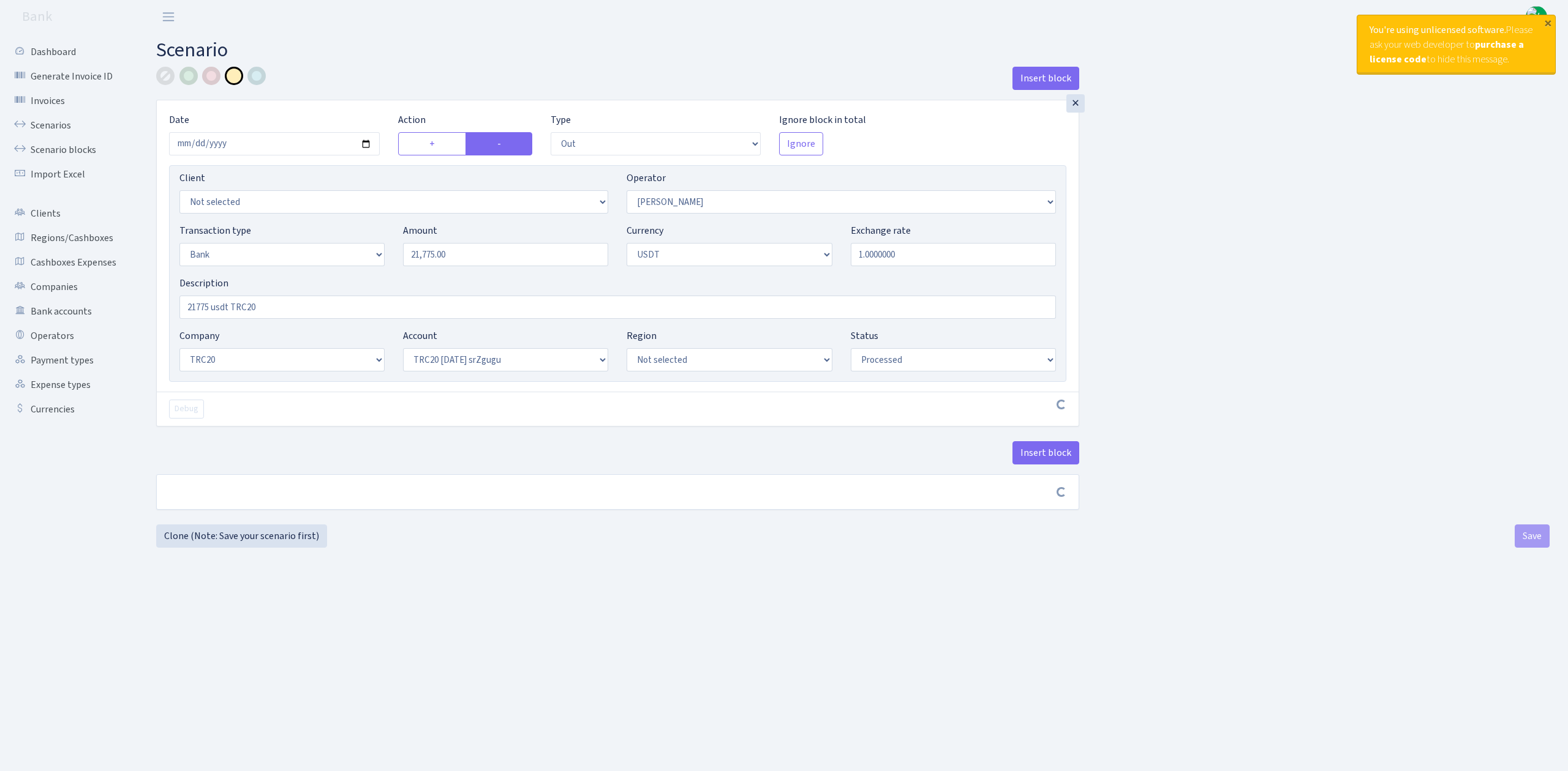
select select "out"
select select "293"
select select "2"
select select "6"
select select "20"
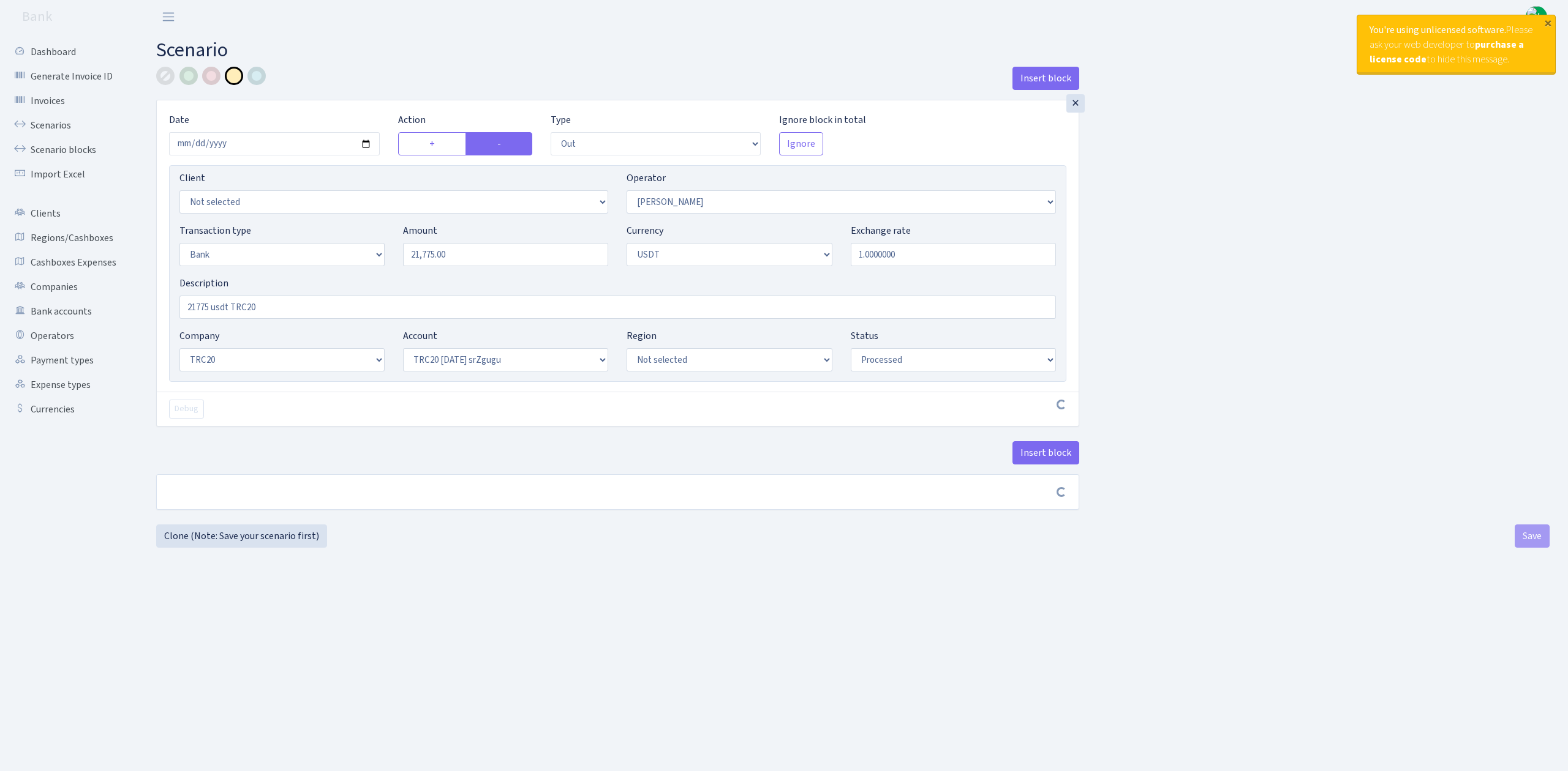
select select "61"
select select "processed"
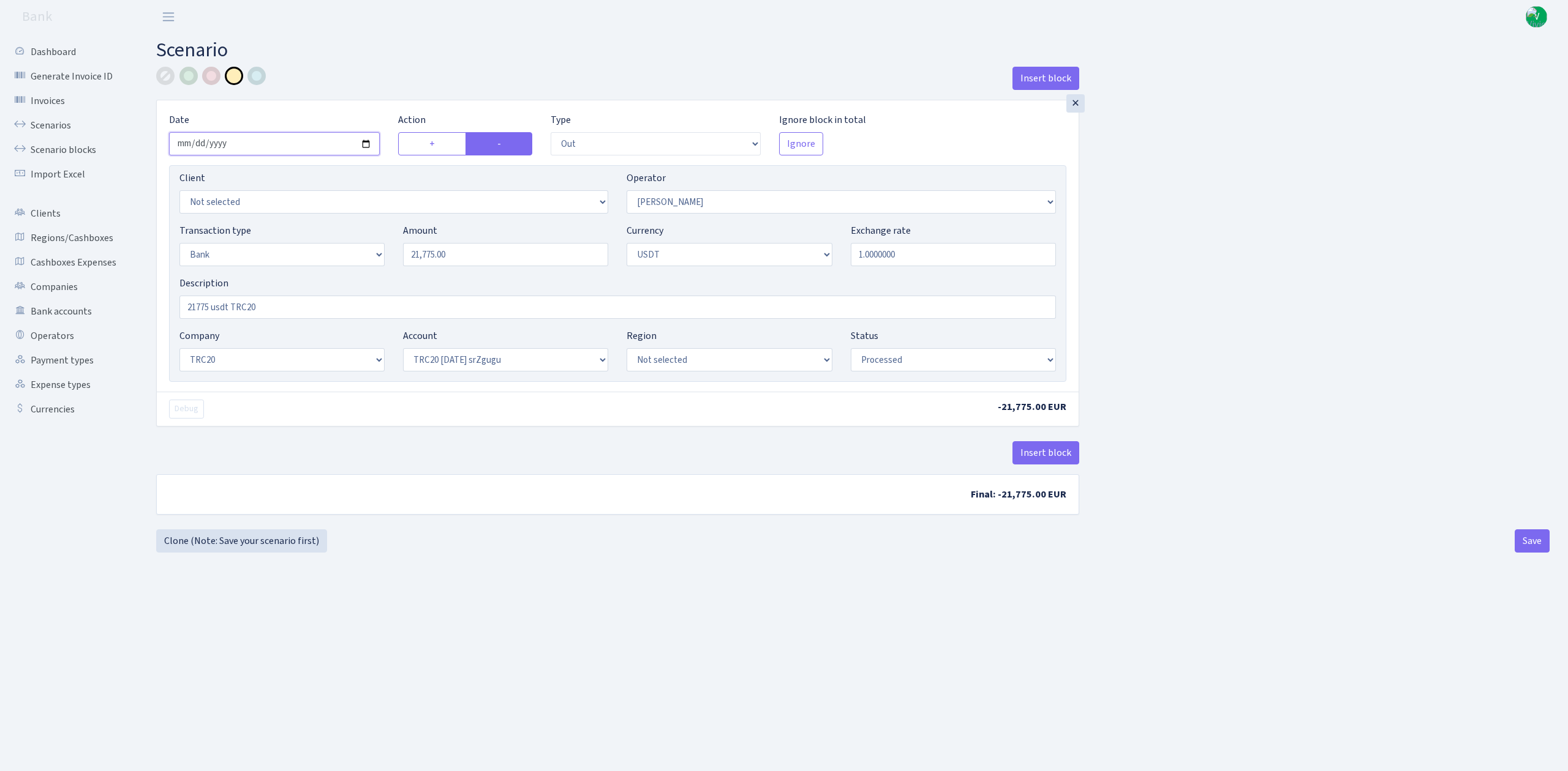
click at [368, 142] on input "[DATE]" at bounding box center [275, 144] width 211 height 24
type input "[DATE]"
drag, startPoint x: 504, startPoint y: 257, endPoint x: 355, endPoint y: 243, distance: 149.7
click at [355, 243] on div "Transaction type Not selected 981 ELF FISH crypto [PERSON_NAME] MM-BALTIC eur U…" at bounding box center [617, 249] width 894 height 53
type input "10,879.00"
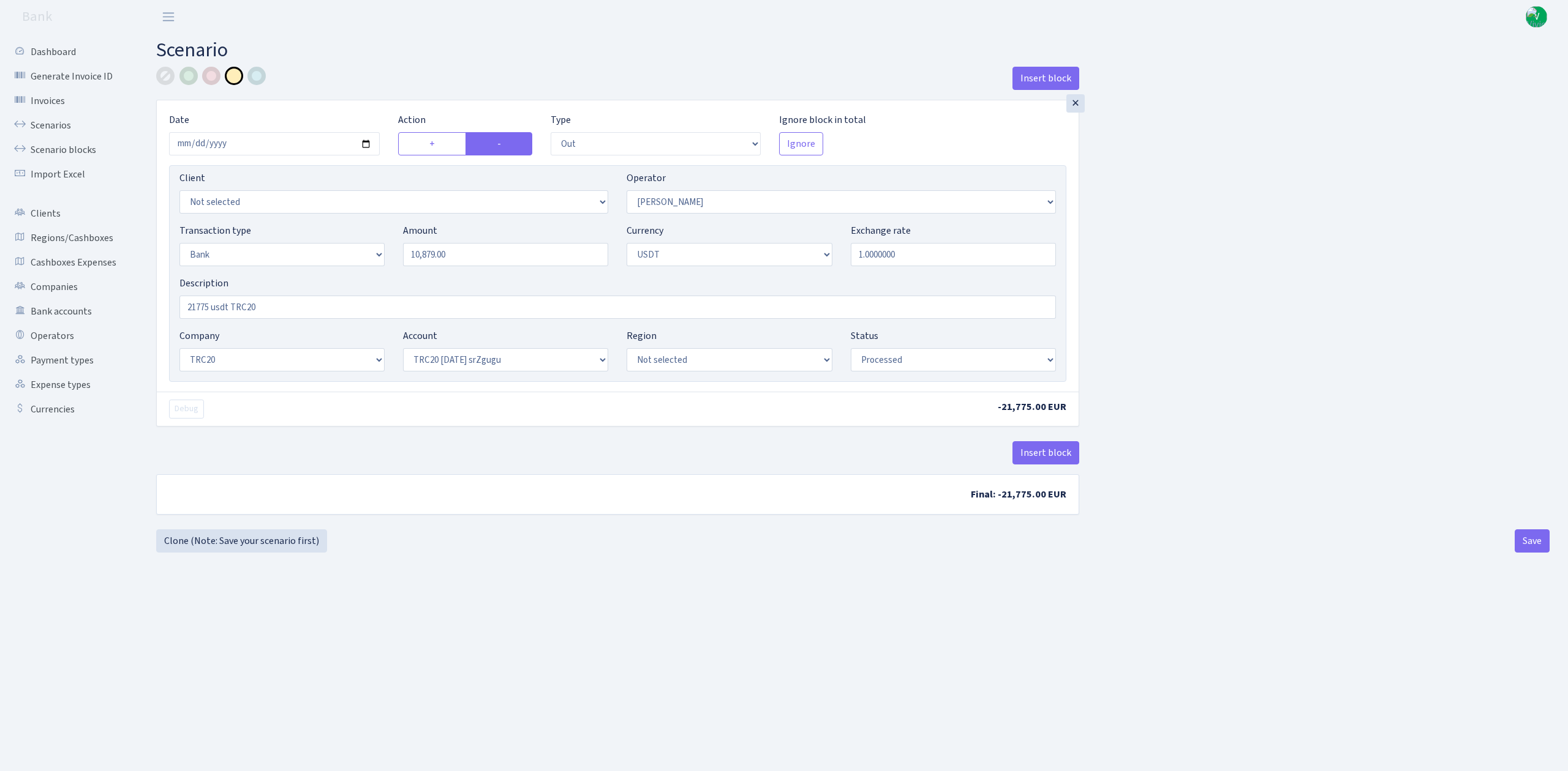
click at [1207, 278] on div "Insert block × Date [DATE] Action + - Type --- In Out Commission Field required…" at bounding box center [853, 298] width 1411 height 463
drag, startPoint x: 211, startPoint y: 306, endPoint x: 98, endPoint y: 294, distance: 113.6
click at [105, 292] on div "Dashboard Generate Invoice ID Invoices Scenarios Scenario blocks Import Excel C…" at bounding box center [784, 387] width 1568 height 707
type input "10879 usdt TRC20"
click at [1323, 407] on div "Insert block × Date 2025-10-10 Action + - Type --- In Out Commission Field requ…" at bounding box center [853, 298] width 1411 height 463
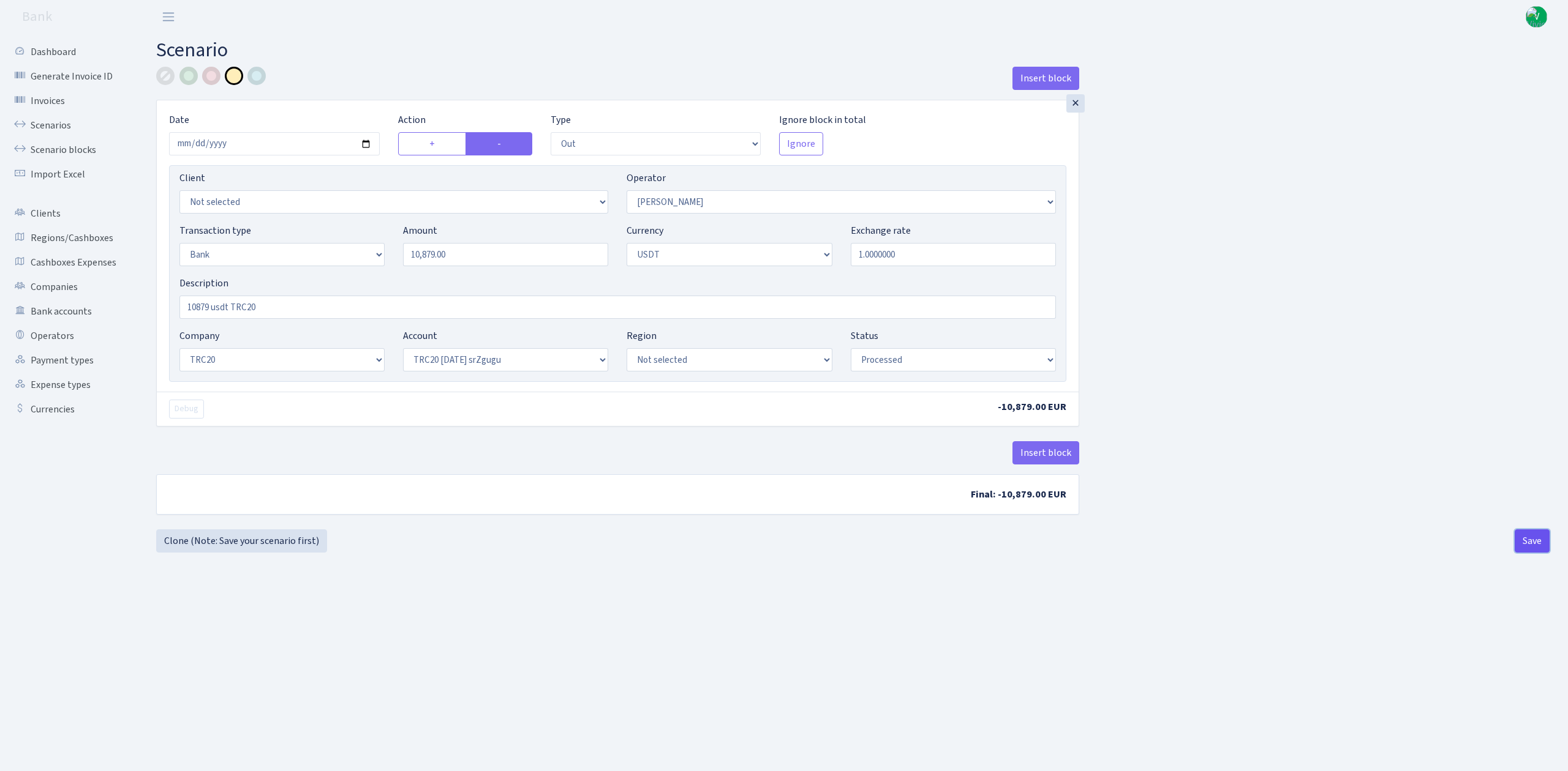
click at [1525, 542] on button "Save" at bounding box center [1531, 541] width 35 height 24
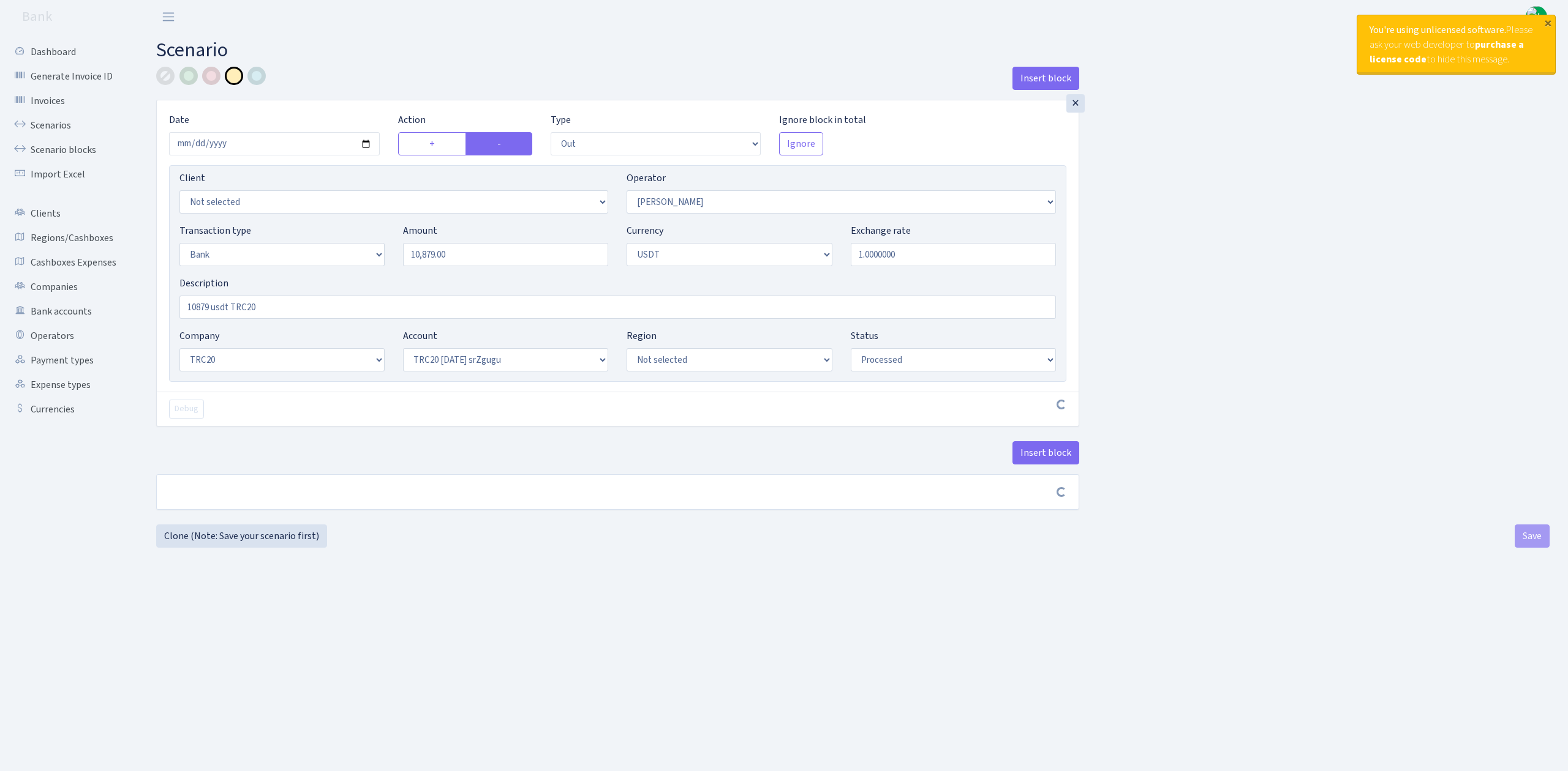
select select "out"
select select "293"
select select "2"
select select "6"
select select "20"
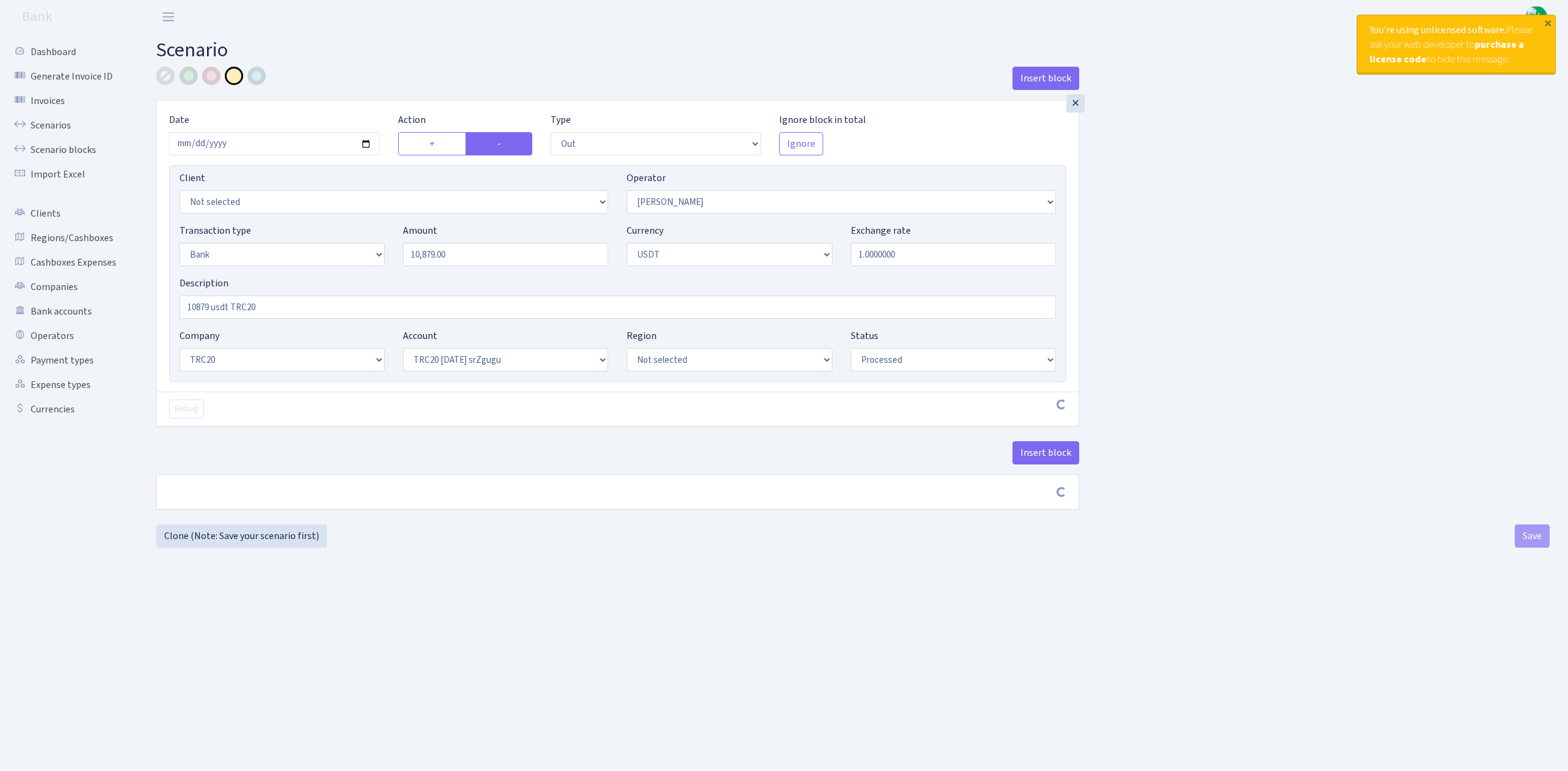
select select "61"
select select "processed"
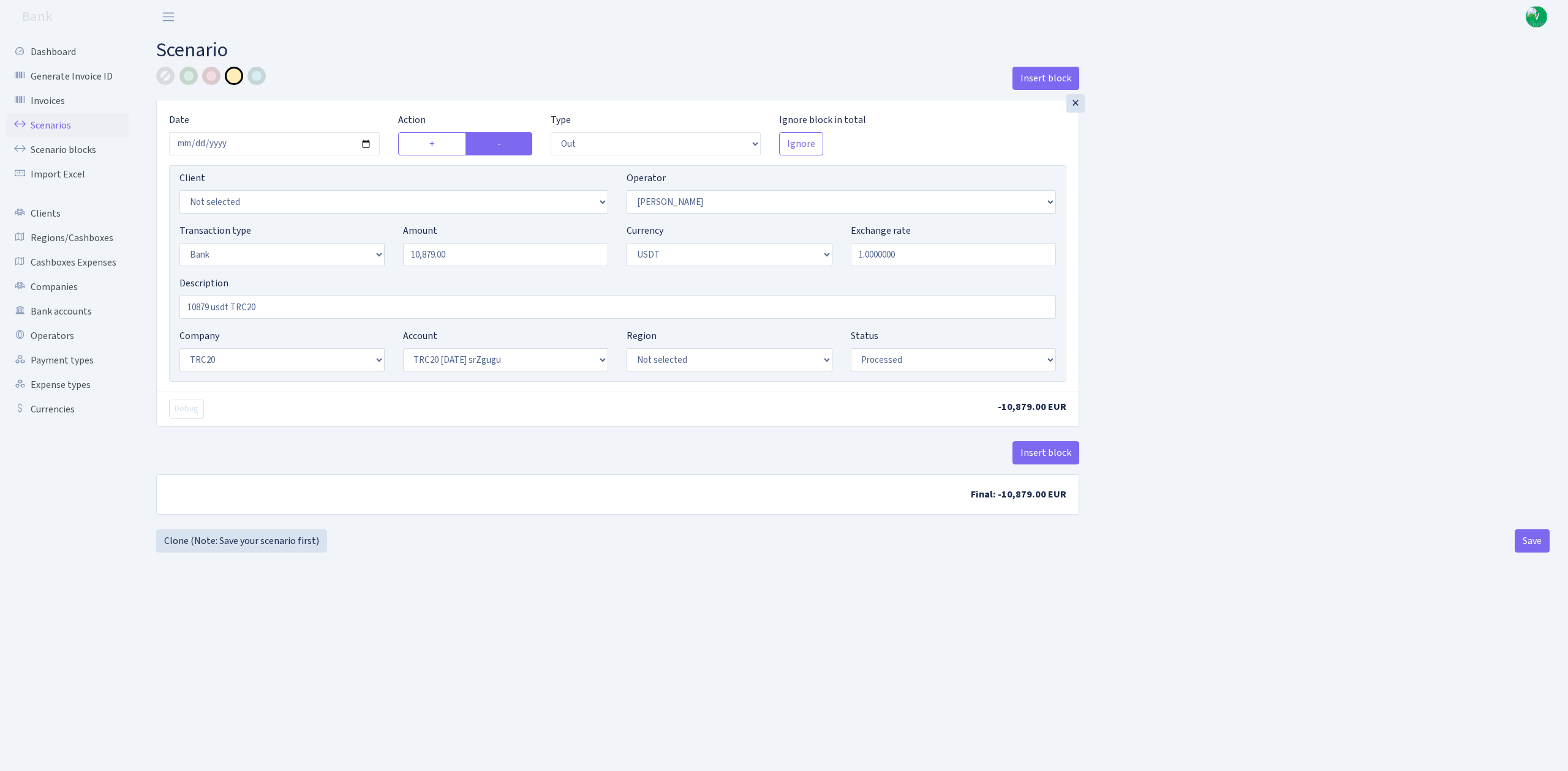
click at [62, 115] on link "Scenarios" at bounding box center [67, 125] width 122 height 24
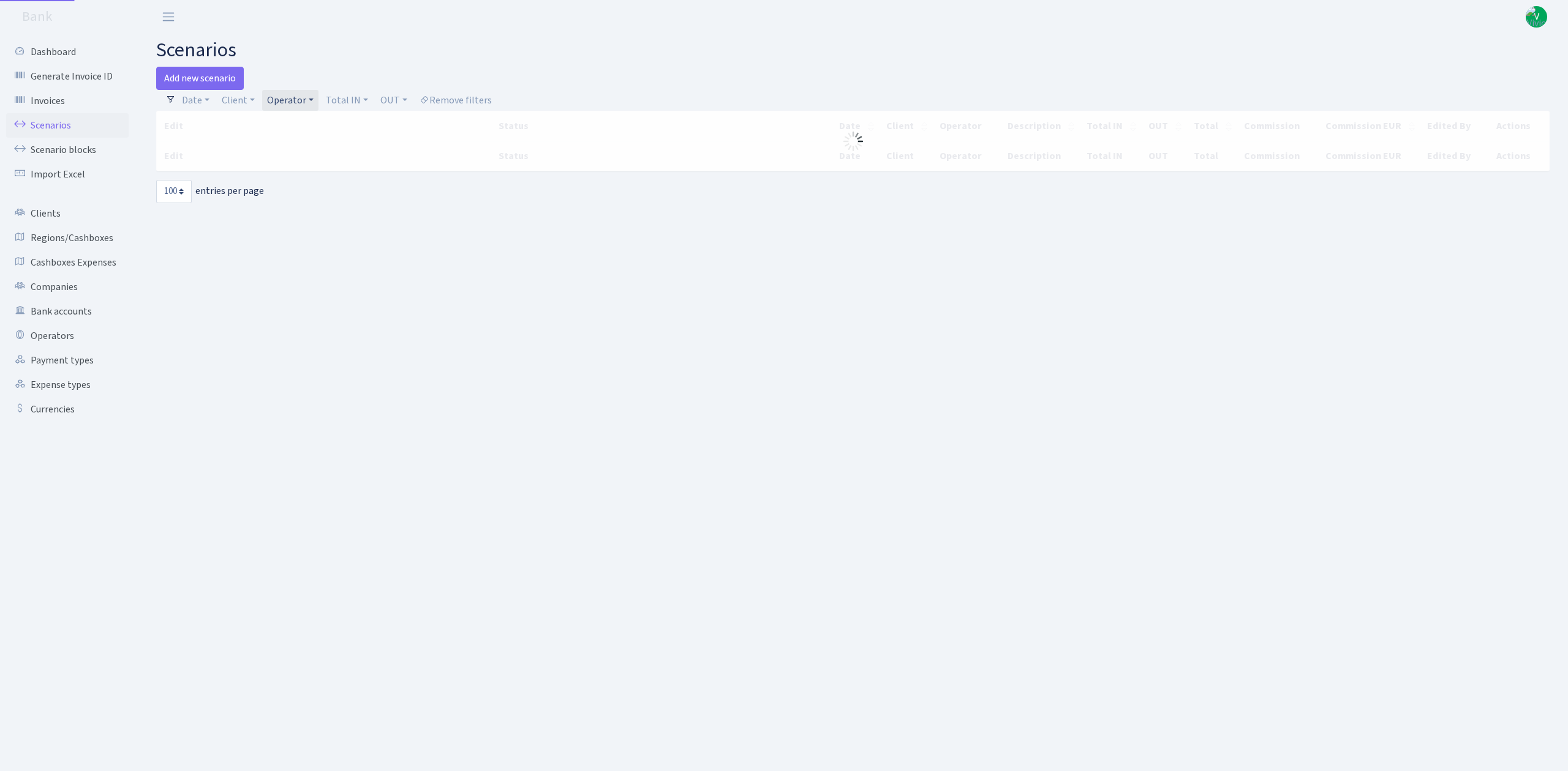
select select "100"
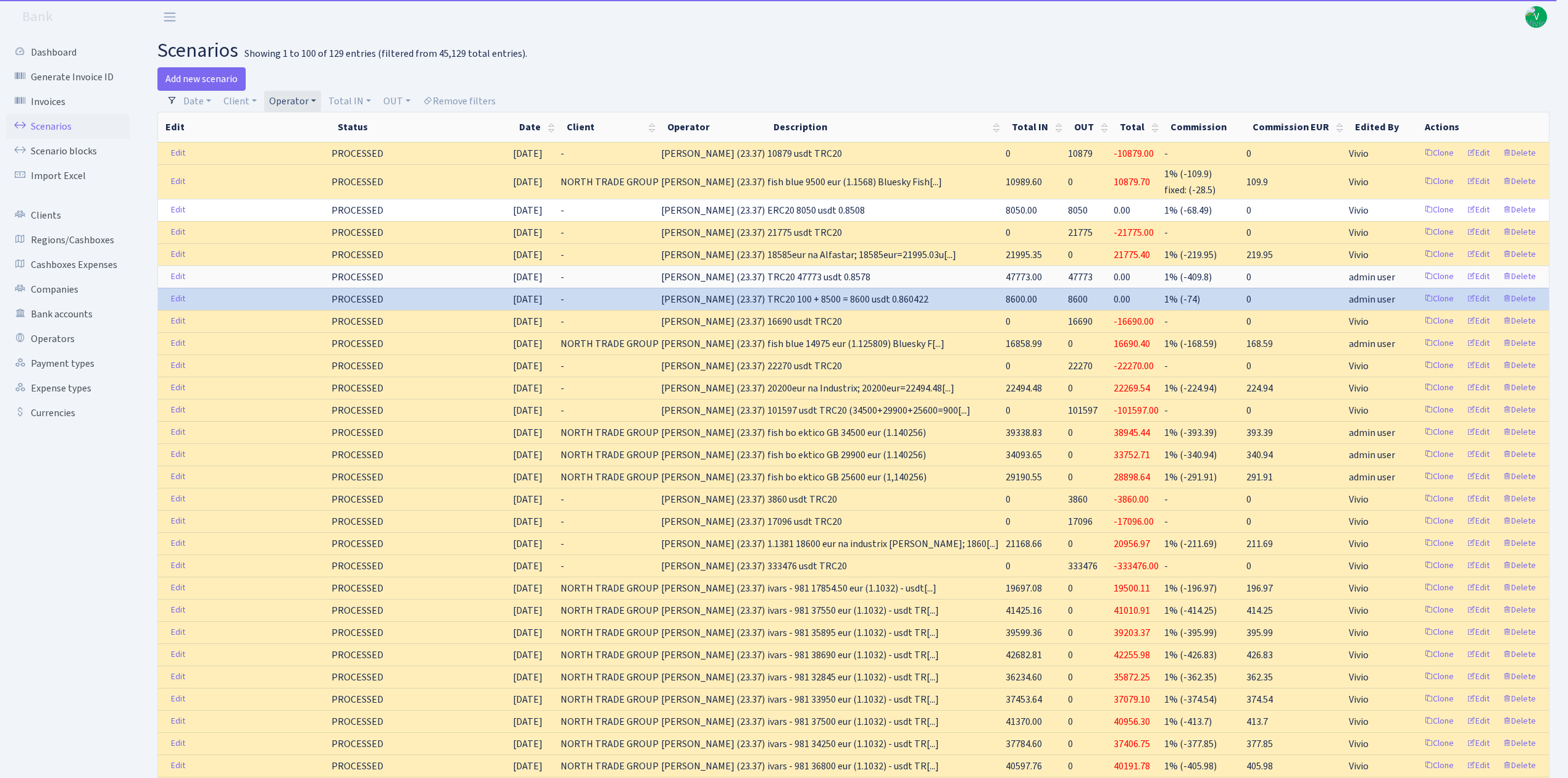
click at [302, 102] on link "Operator" at bounding box center [292, 101] width 57 height 21
click at [309, 160] on li "IVARS" at bounding box center [313, 148] width 93 height 21
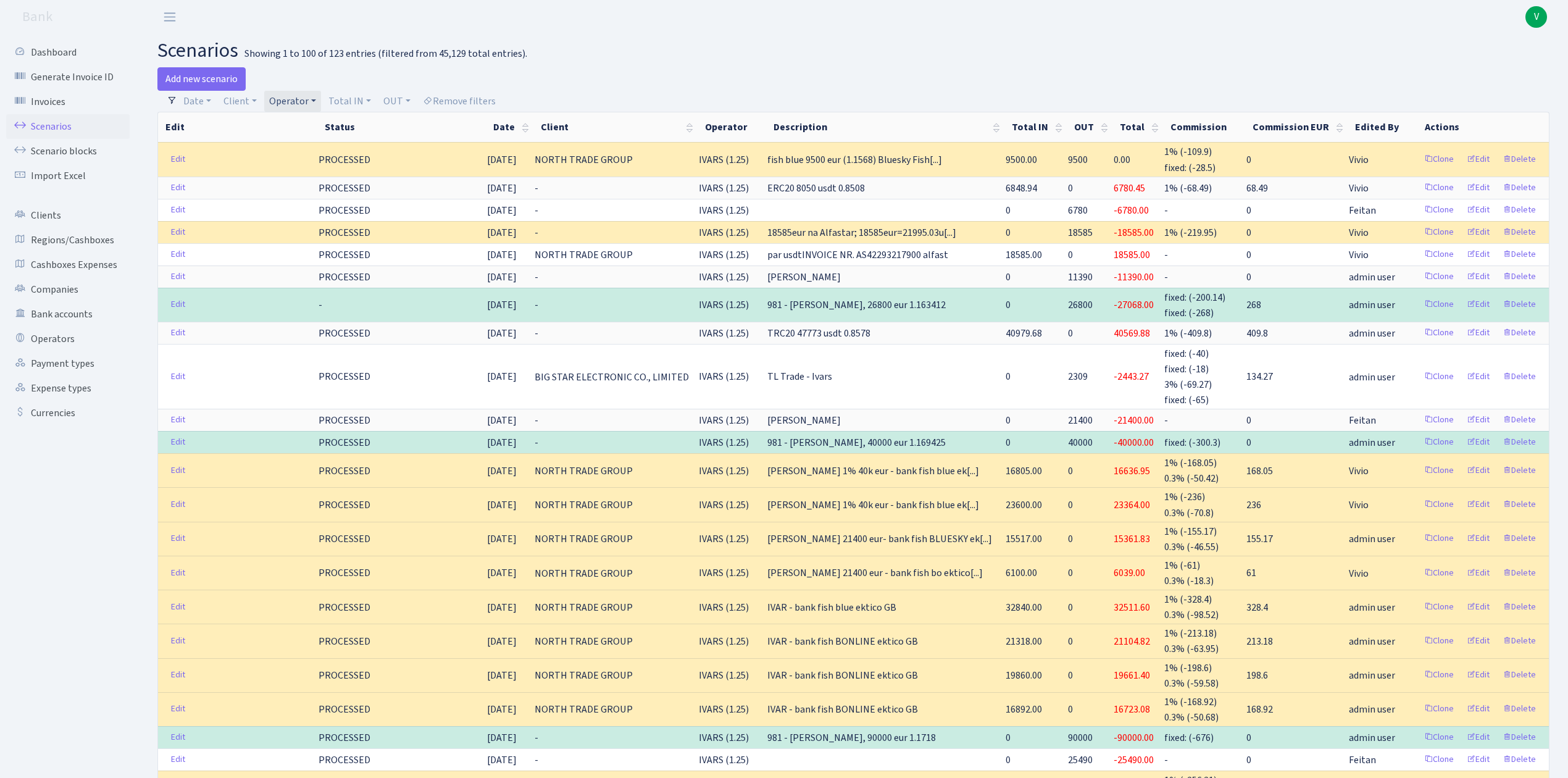
click at [291, 100] on link "Operator" at bounding box center [292, 101] width 57 height 21
select select
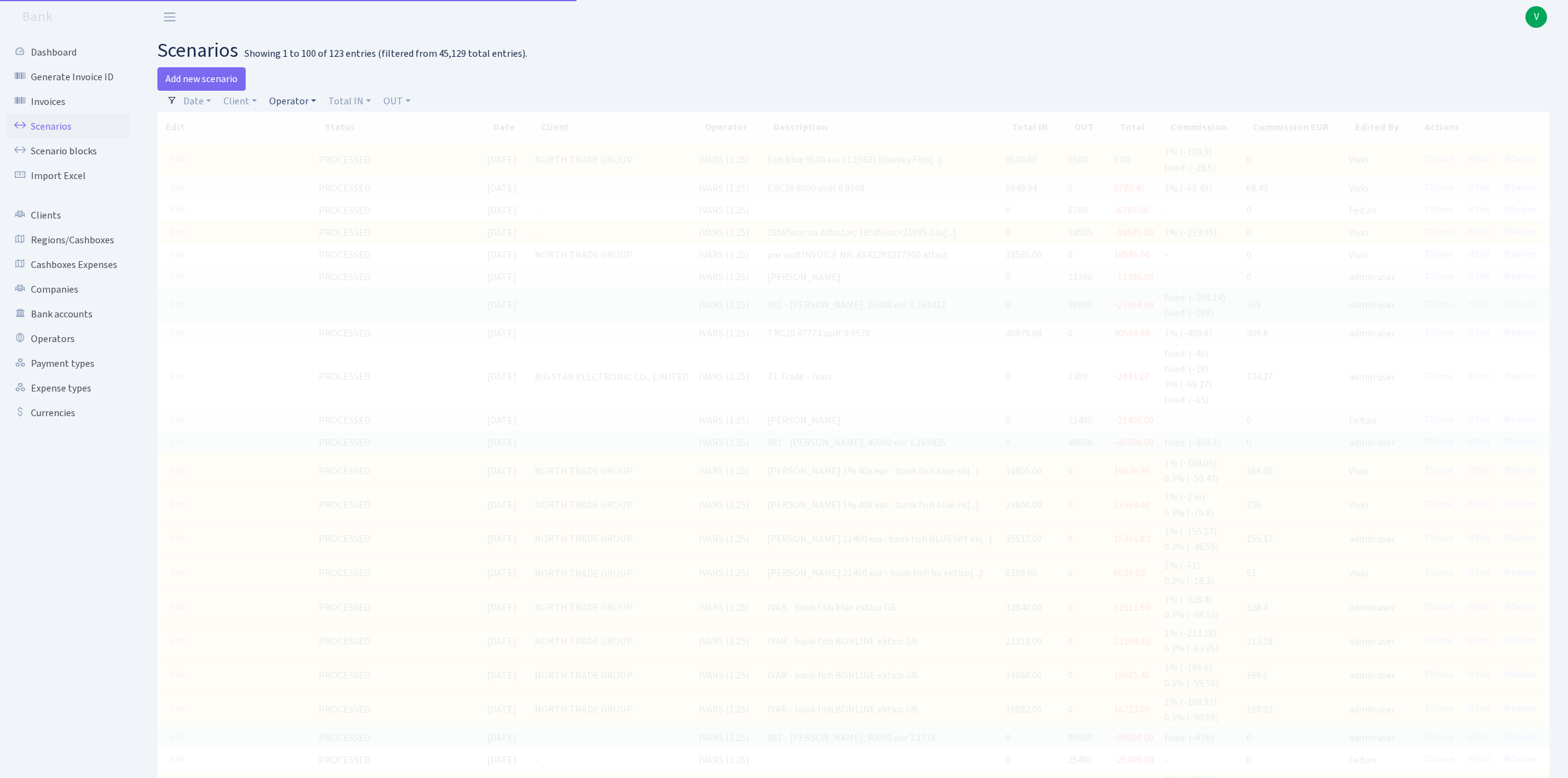
click at [289, 95] on link "Operator" at bounding box center [292, 101] width 57 height 21
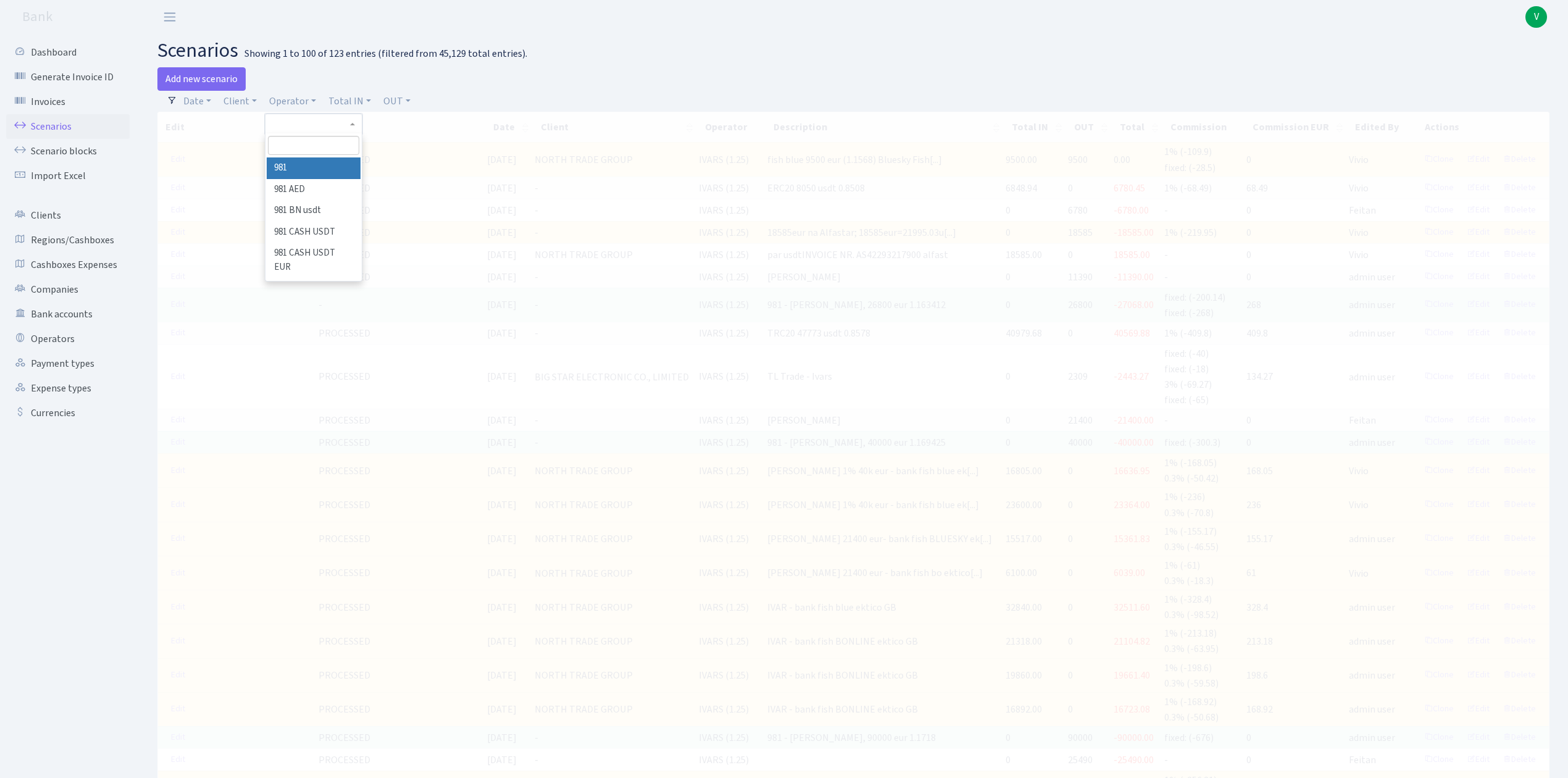
click at [309, 147] on input "search" at bounding box center [313, 145] width 91 height 20
type input "marvel"
click at [329, 164] on li "EDZI MARVEL" at bounding box center [313, 167] width 93 height 21
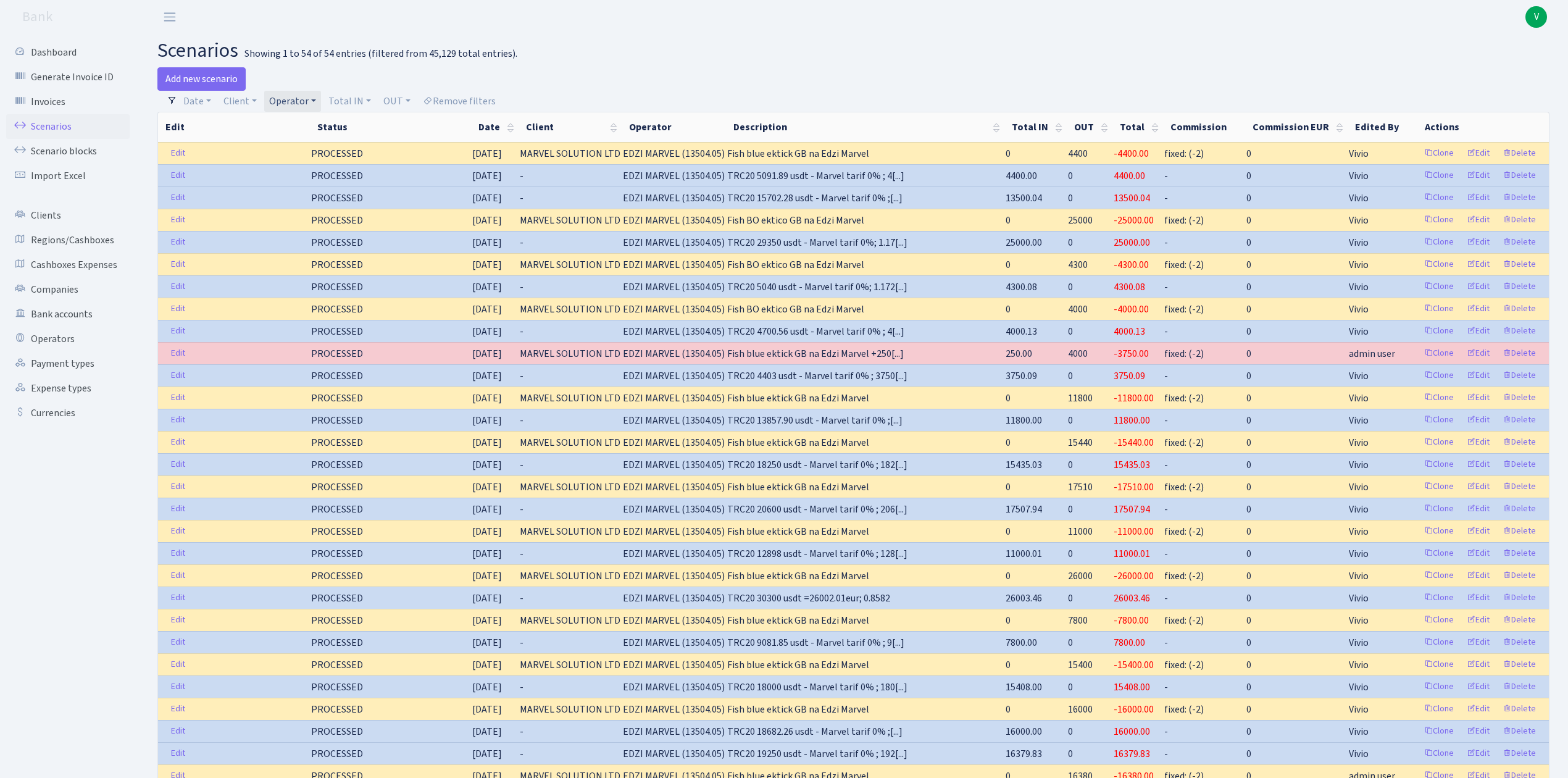
click at [289, 98] on link "Operator" at bounding box center [292, 101] width 57 height 21
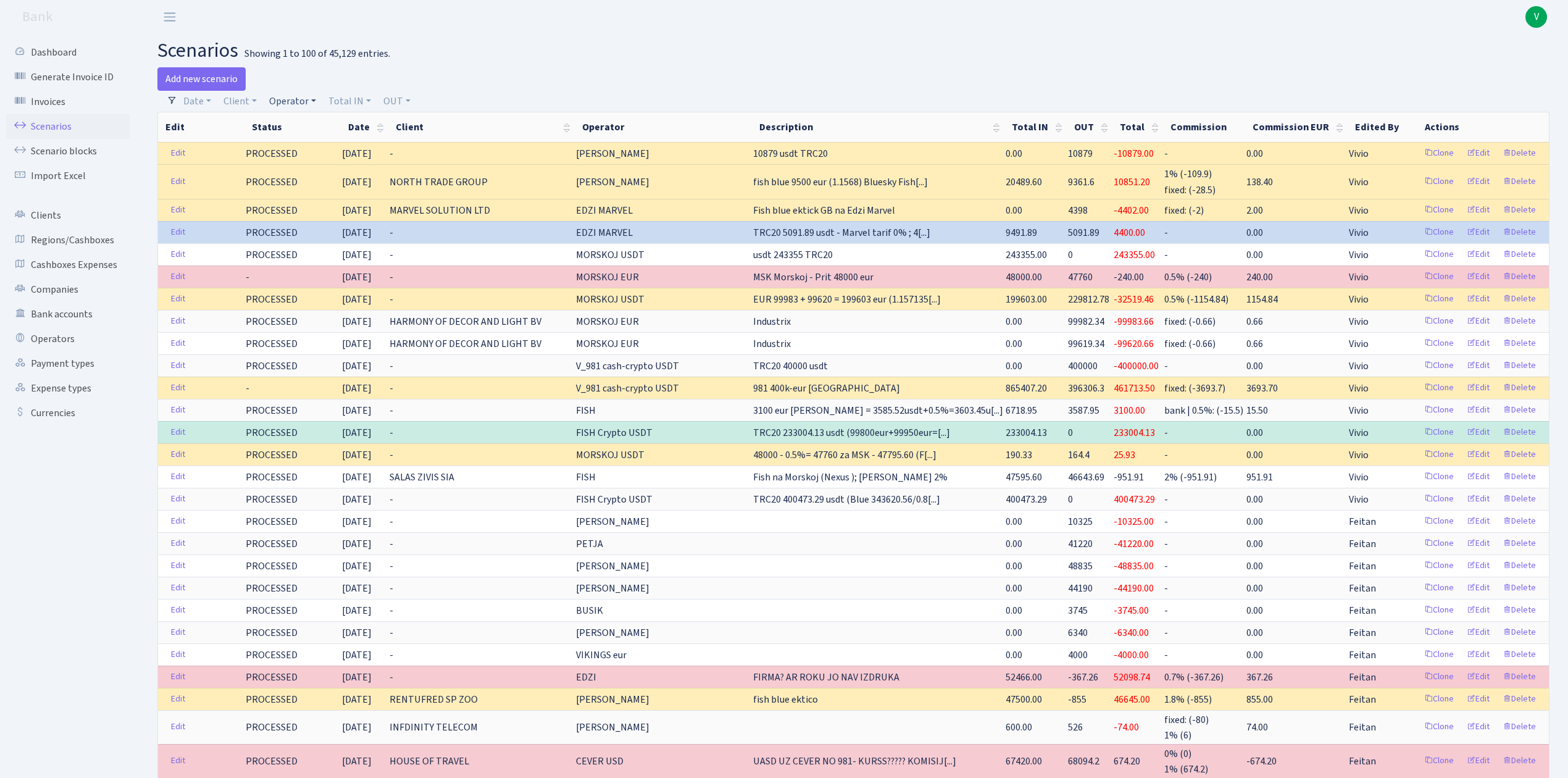
click at [296, 105] on link "Operator" at bounding box center [292, 101] width 57 height 21
click at [318, 147] on input "search" at bounding box center [313, 145] width 91 height 20
type input "edzi"
click at [321, 214] on li "EDZI MARVEL" at bounding box center [313, 224] width 93 height 21
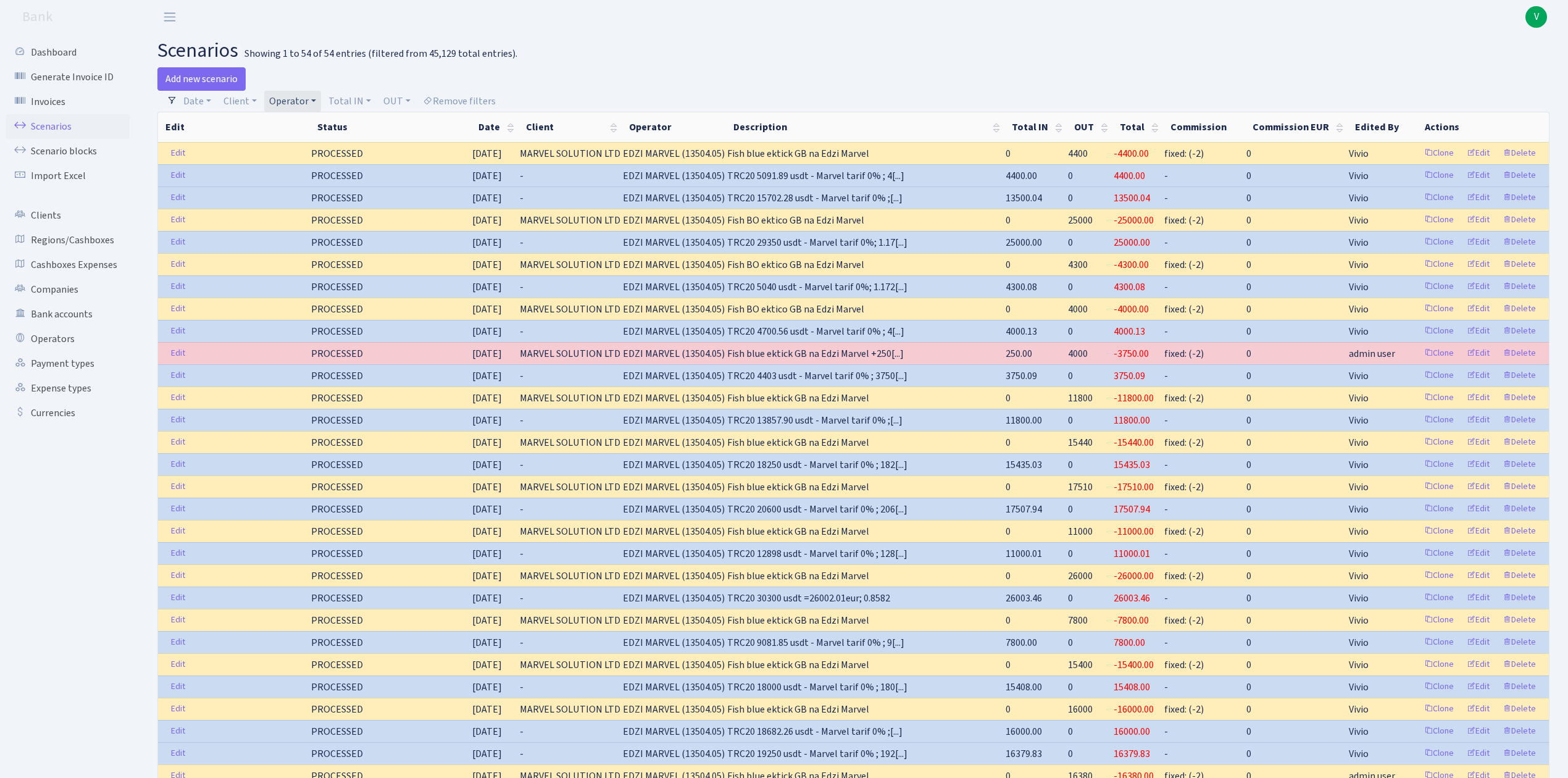
click at [292, 99] on link "Operator" at bounding box center [292, 101] width 57 height 21
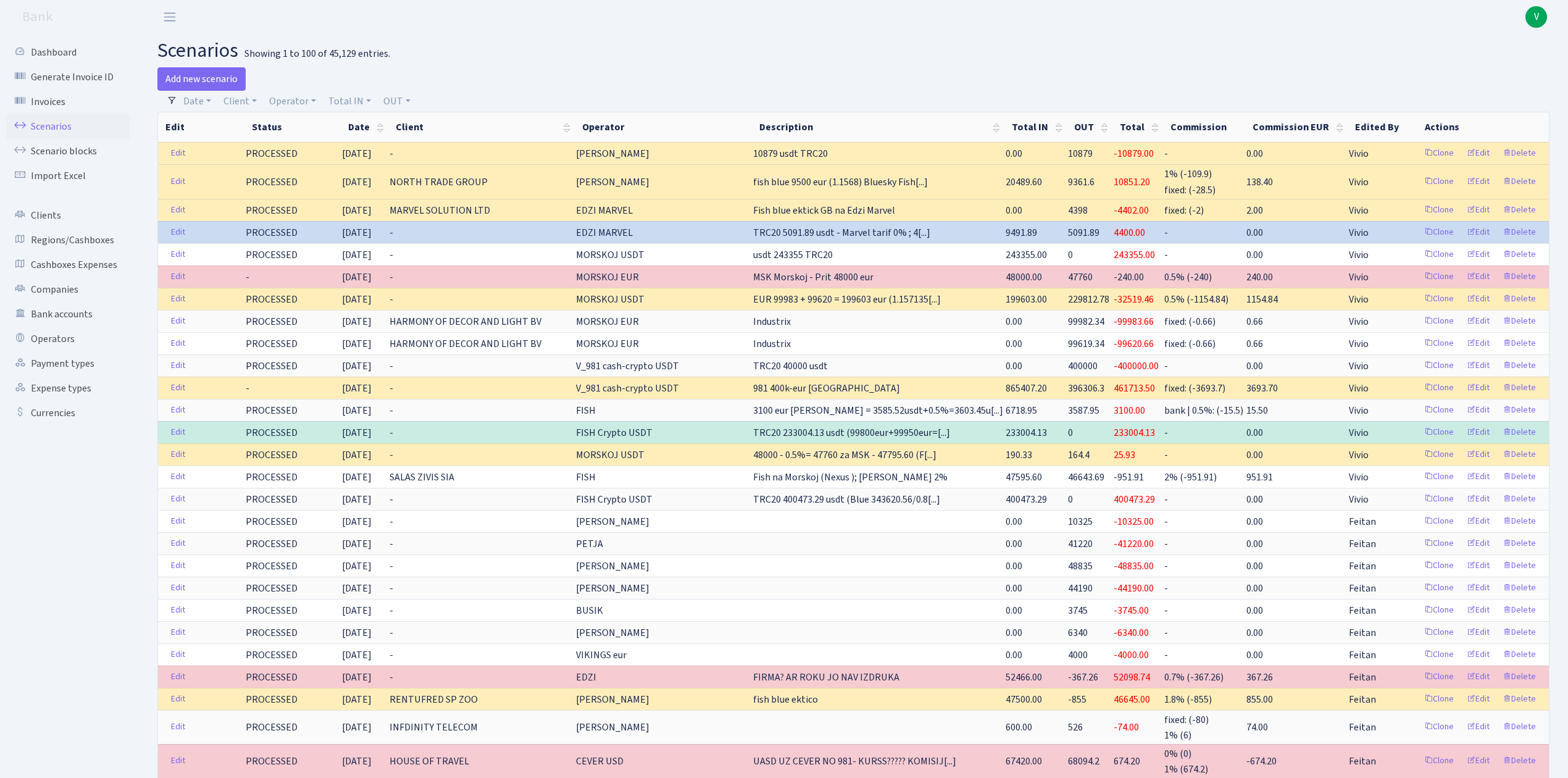
click at [1532, 16] on span "V" at bounding box center [1536, 16] width 21 height 21
click at [1490, 68] on link "Logout" at bounding box center [1497, 71] width 111 height 20
